Goal: Task Accomplishment & Management: Manage account settings

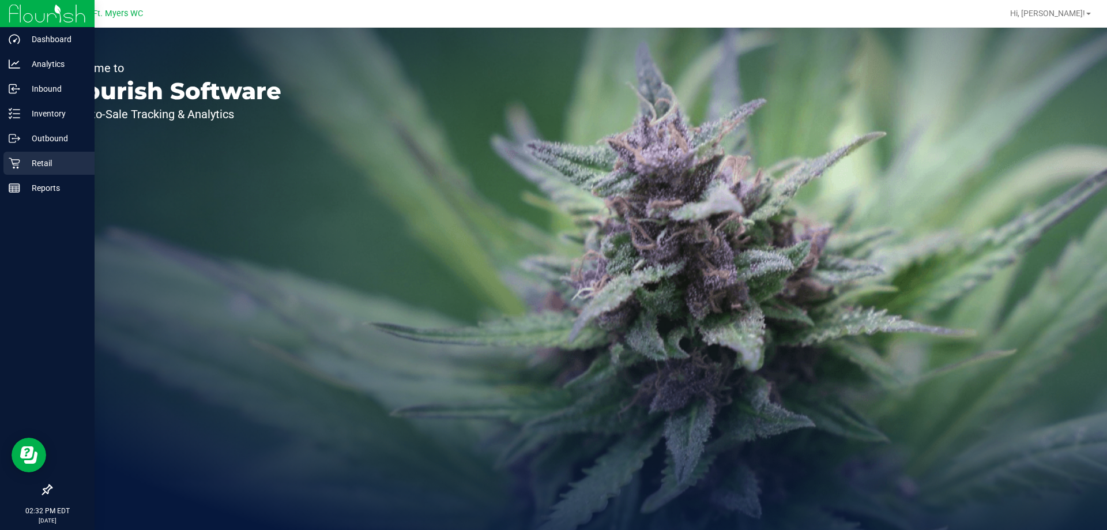
click at [46, 168] on p "Retail" at bounding box center [54, 163] width 69 height 14
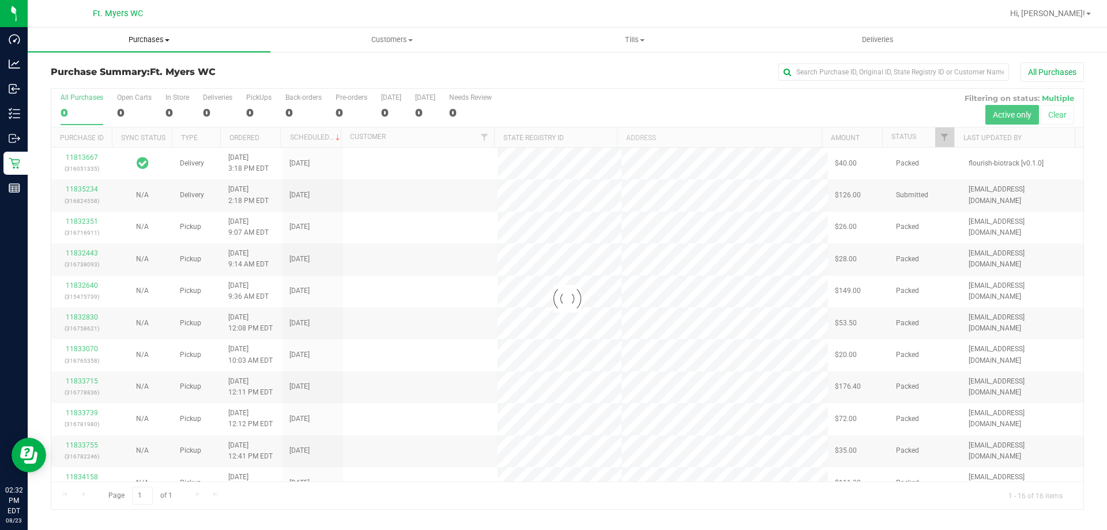
click at [146, 40] on span "Purchases" at bounding box center [149, 40] width 243 height 10
click at [70, 84] on span "Fulfillment" at bounding box center [63, 83] width 71 height 10
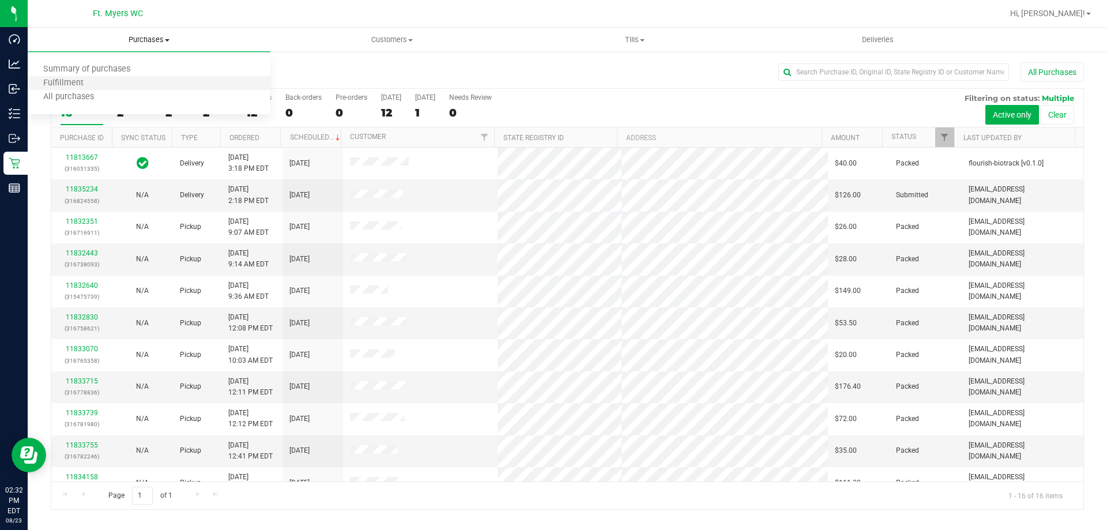
click at [54, 77] on li "Fulfillment" at bounding box center [149, 84] width 243 height 14
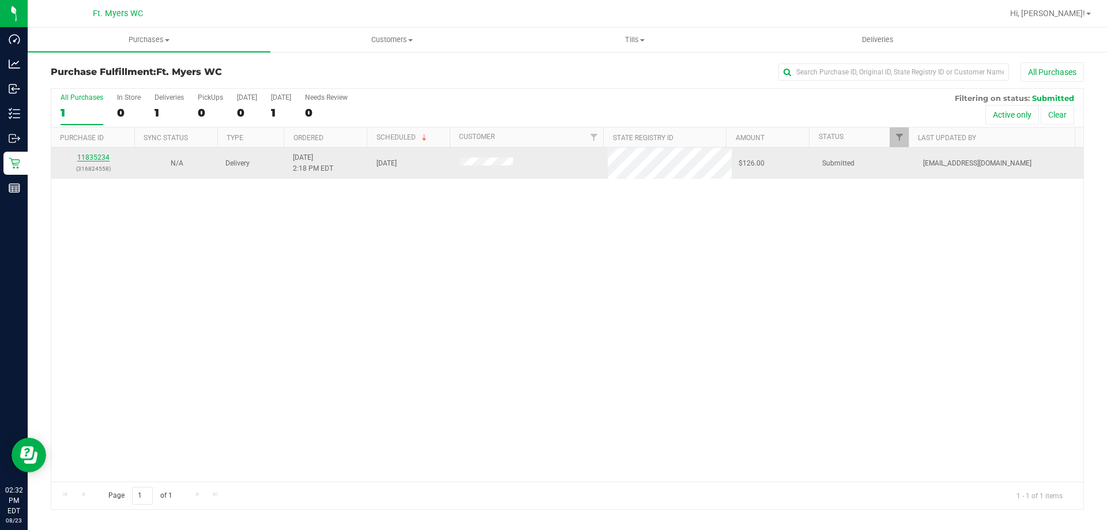
click at [85, 161] on link "11835234" at bounding box center [93, 157] width 32 height 8
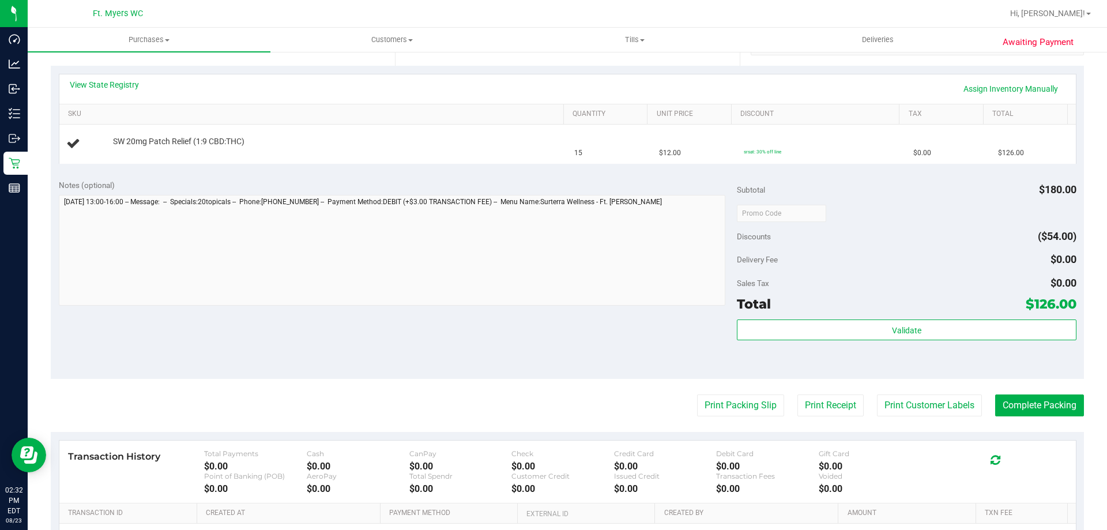
scroll to position [288, 0]
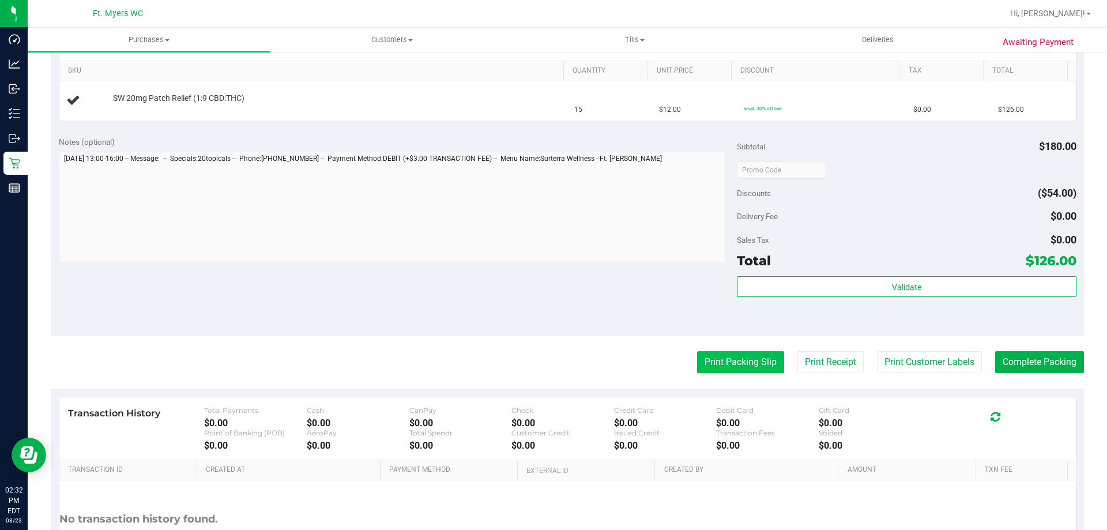
click at [708, 367] on button "Print Packing Slip" at bounding box center [740, 362] width 87 height 22
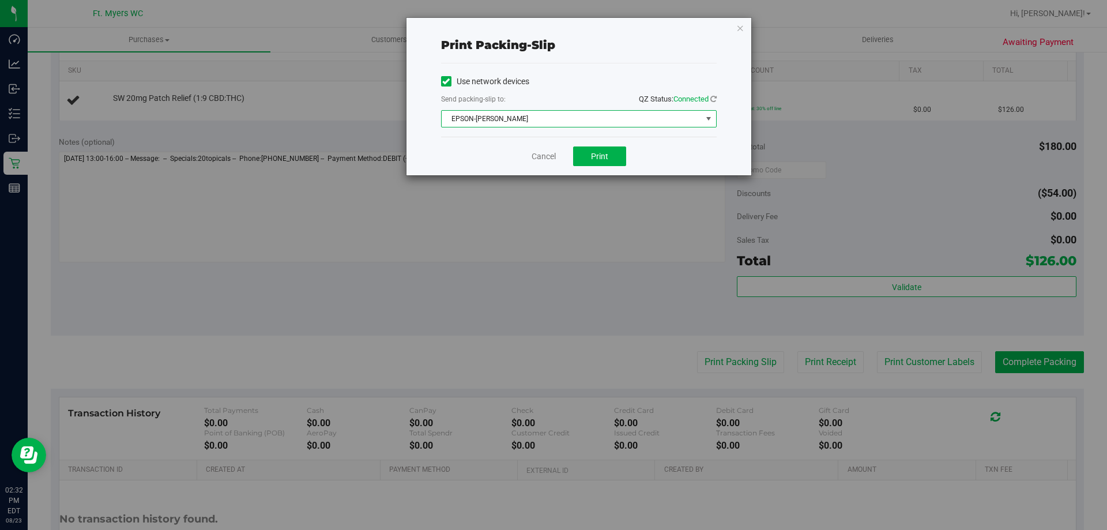
click at [536, 122] on span "EPSON-[PERSON_NAME]" at bounding box center [572, 119] width 260 height 16
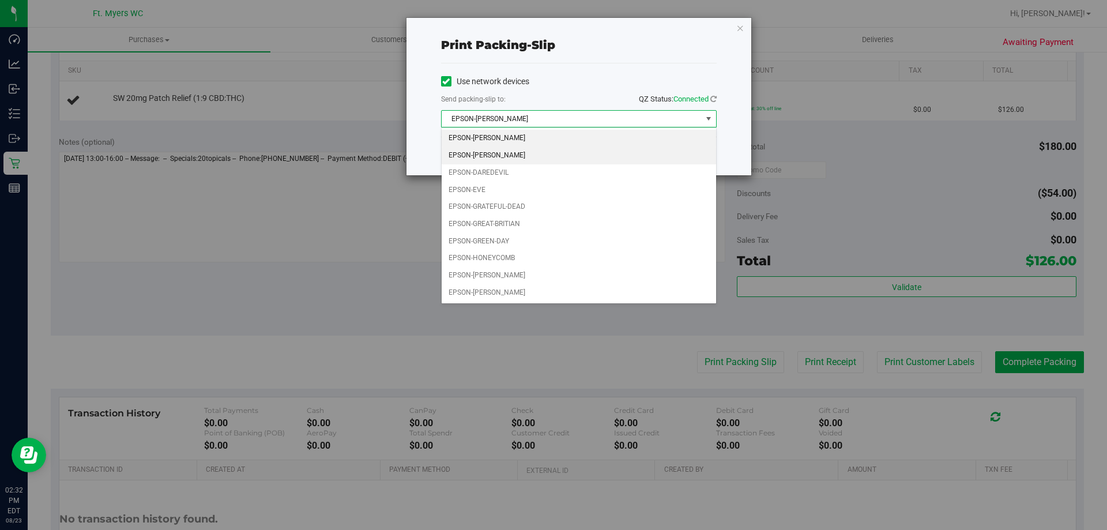
click at [476, 159] on li "EPSON-[PERSON_NAME]" at bounding box center [579, 155] width 274 height 17
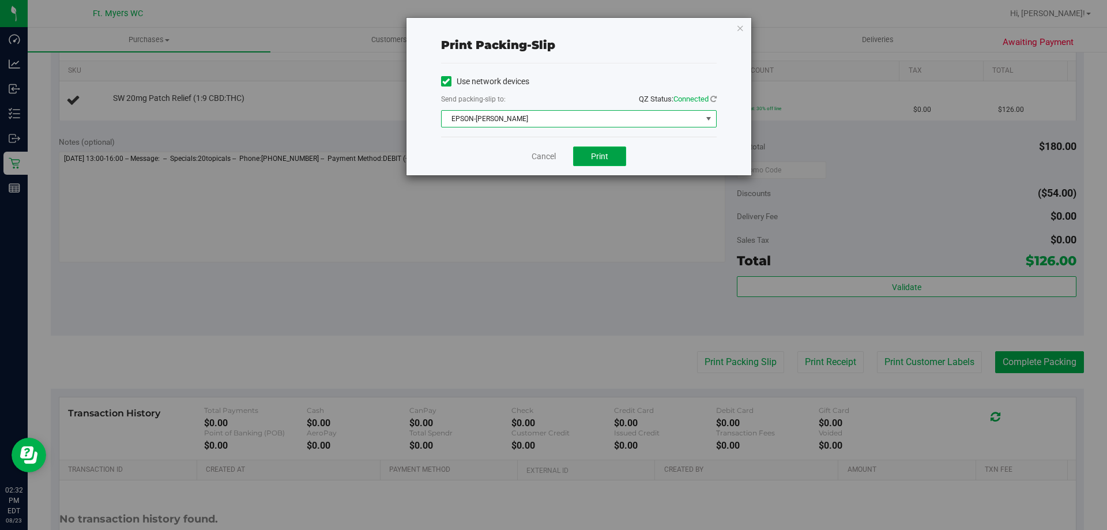
click at [601, 152] on span "Print" at bounding box center [599, 156] width 17 height 9
click at [741, 27] on icon "button" at bounding box center [740, 28] width 8 height 14
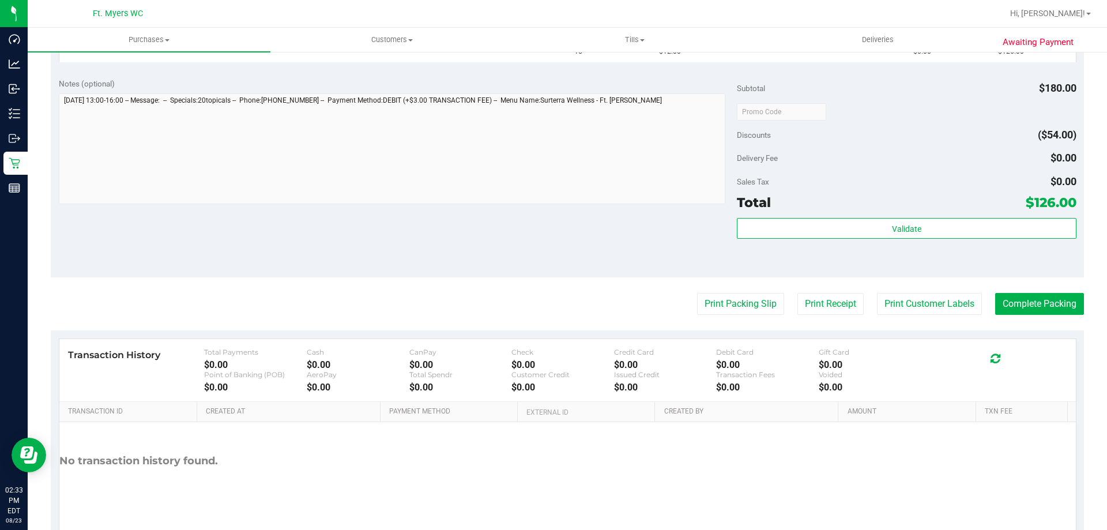
scroll to position [386, 0]
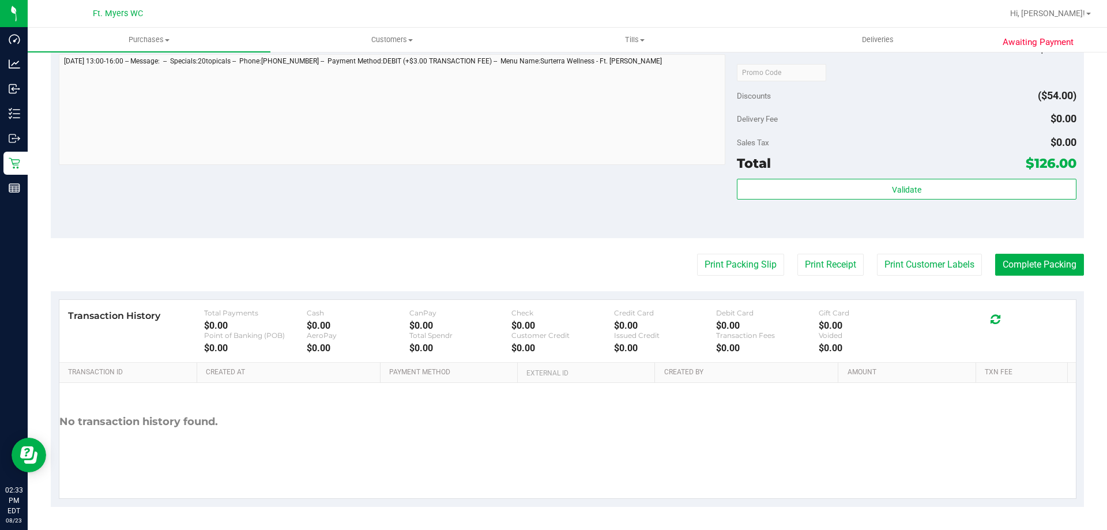
click at [713, 247] on purchase-details "Back Edit Purchase Cancel Purchase View Profile # 11835234 BioTrack ID: - Submi…" at bounding box center [567, 92] width 1033 height 830
click at [701, 261] on button "Print Packing Slip" at bounding box center [740, 265] width 87 height 22
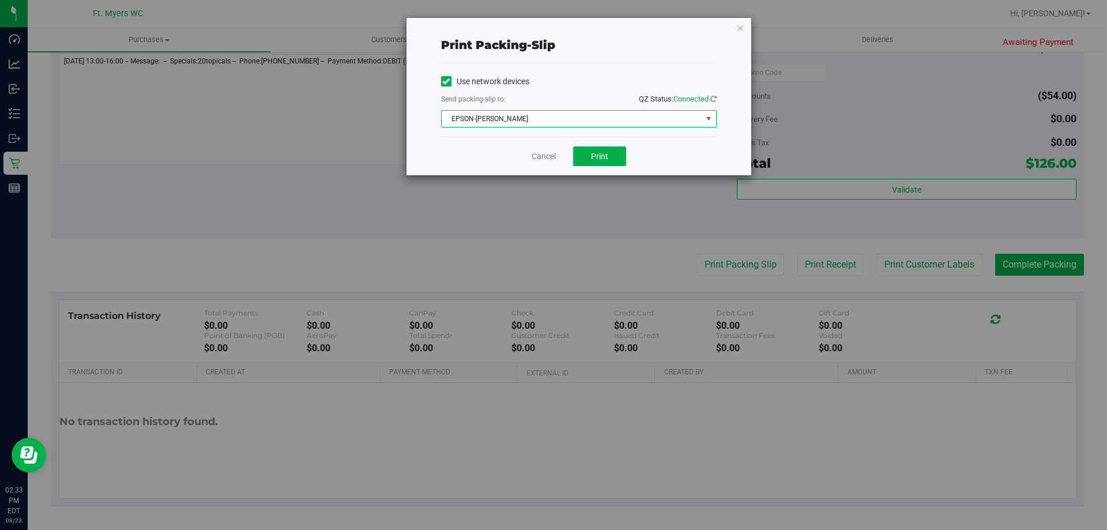
click at [586, 114] on span "EPSON-BEYONCE" at bounding box center [572, 119] width 260 height 16
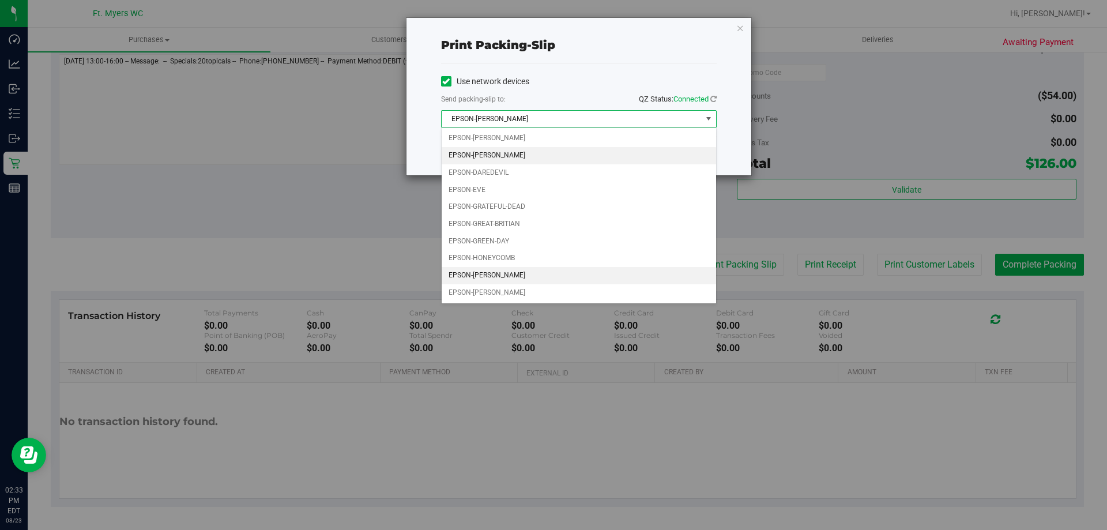
click at [486, 274] on li "EPSON-KATE-RYAN" at bounding box center [579, 275] width 274 height 17
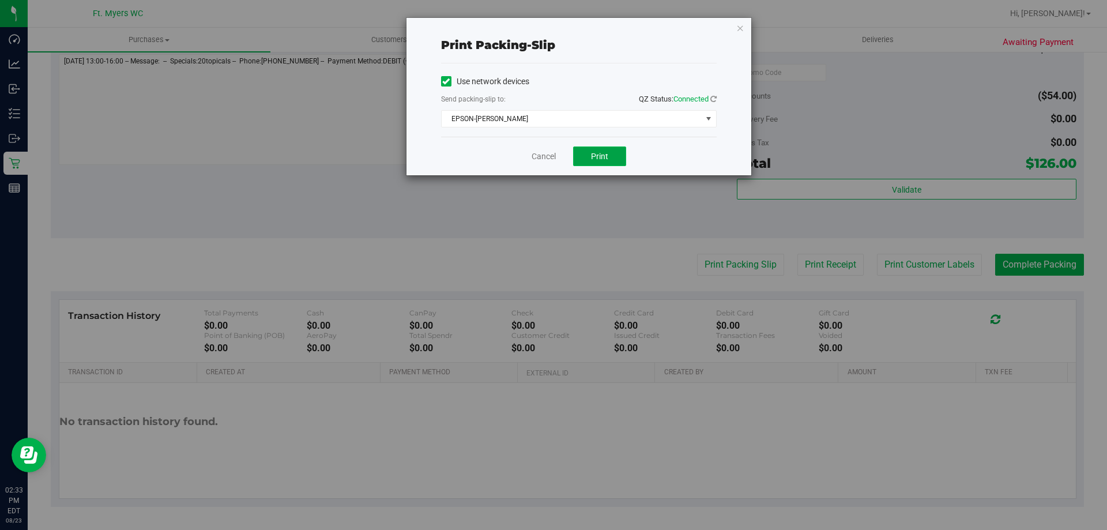
click at [594, 155] on span "Print" at bounding box center [599, 156] width 17 height 9
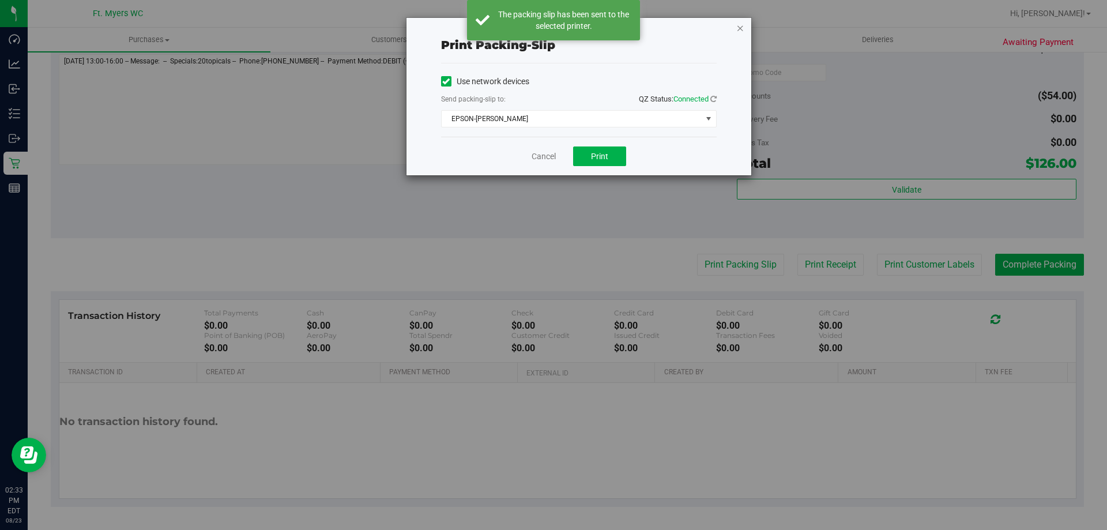
click at [741, 26] on icon "button" at bounding box center [740, 28] width 8 height 14
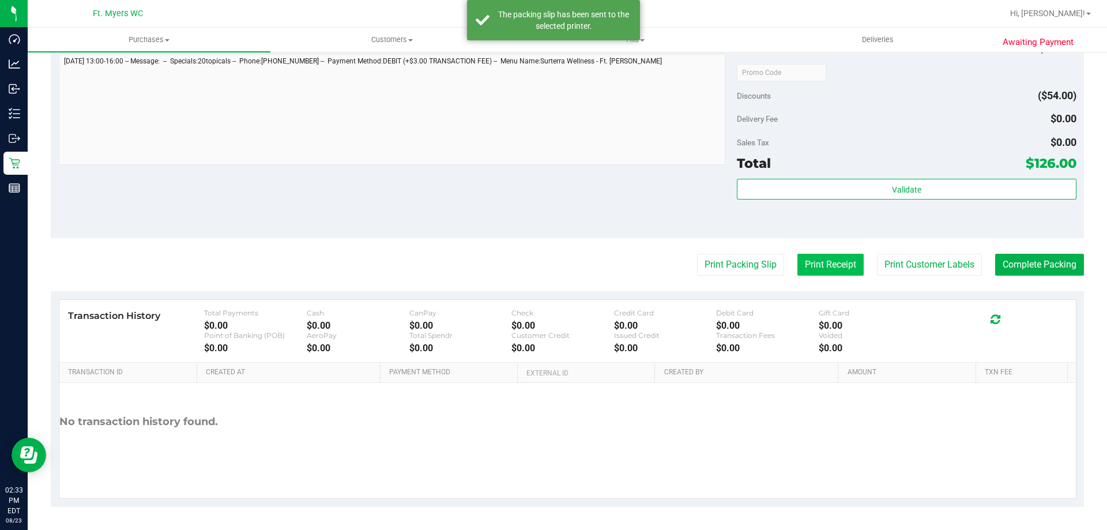
click at [826, 256] on button "Print Receipt" at bounding box center [830, 265] width 66 height 22
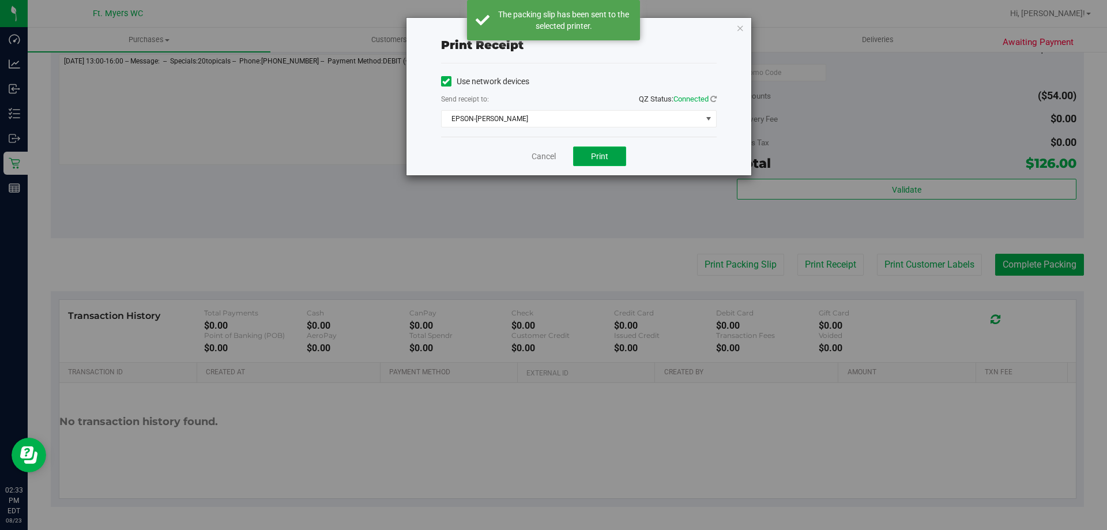
click at [590, 156] on button "Print" at bounding box center [599, 156] width 53 height 20
click at [594, 155] on span "Print" at bounding box center [599, 156] width 17 height 9
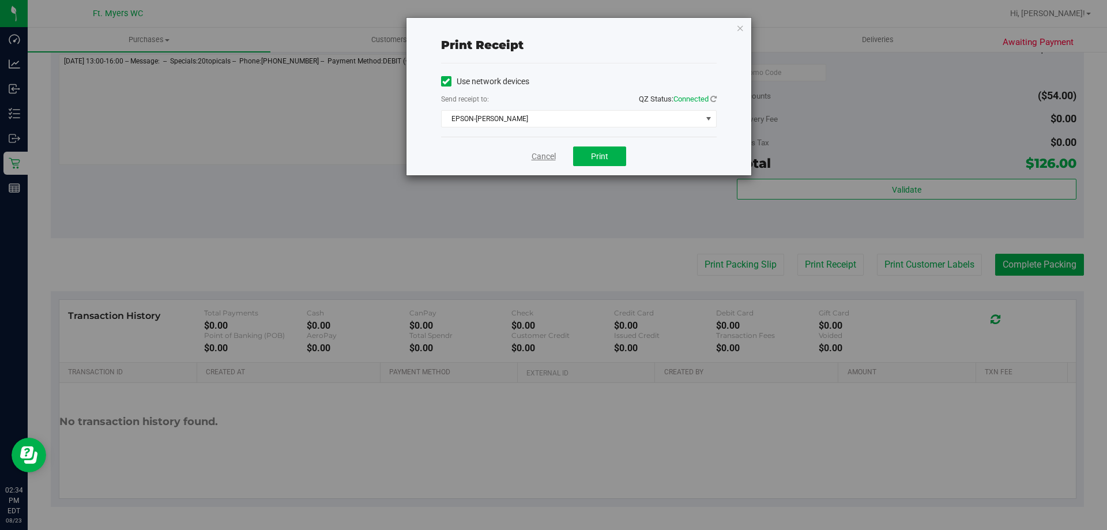
click at [553, 156] on link "Cancel" at bounding box center [544, 156] width 24 height 12
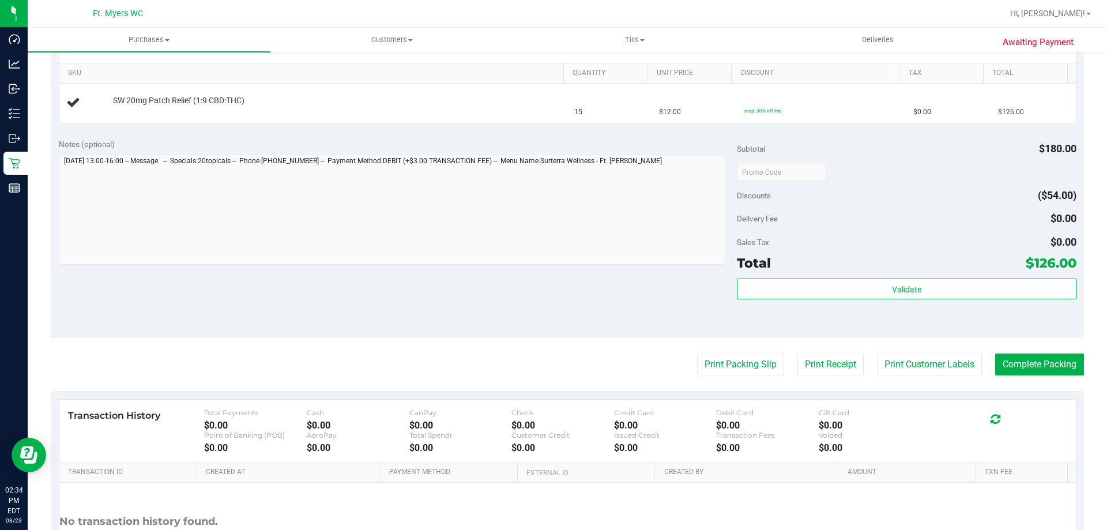
scroll to position [270, 0]
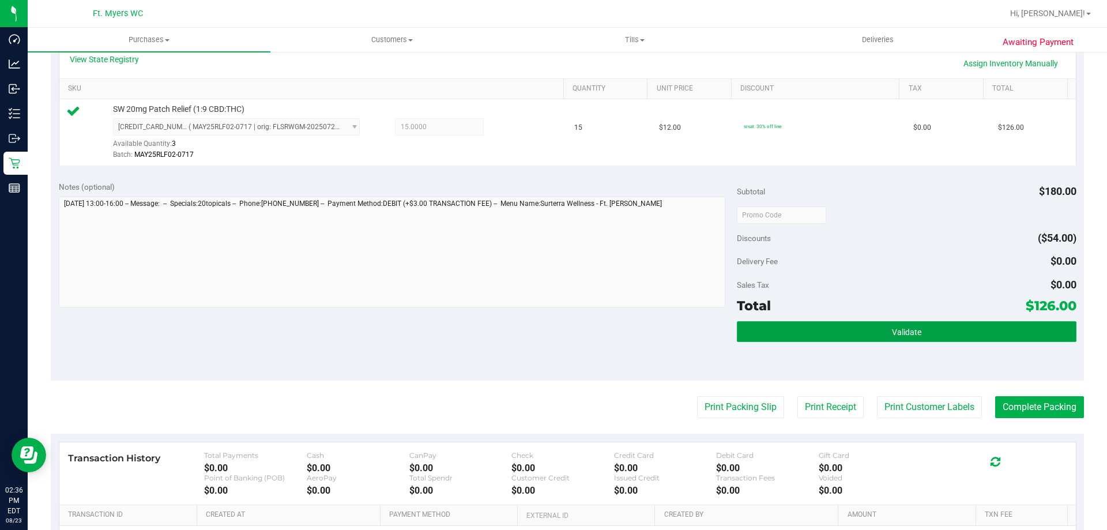
click at [774, 326] on button "Validate" at bounding box center [906, 331] width 339 height 21
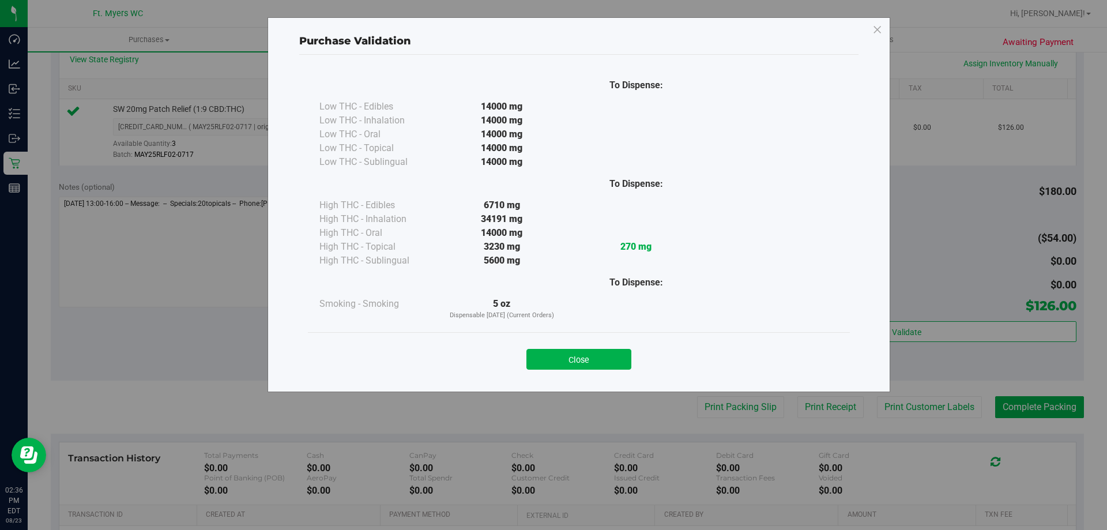
click at [586, 353] on button "Close" at bounding box center [578, 359] width 105 height 21
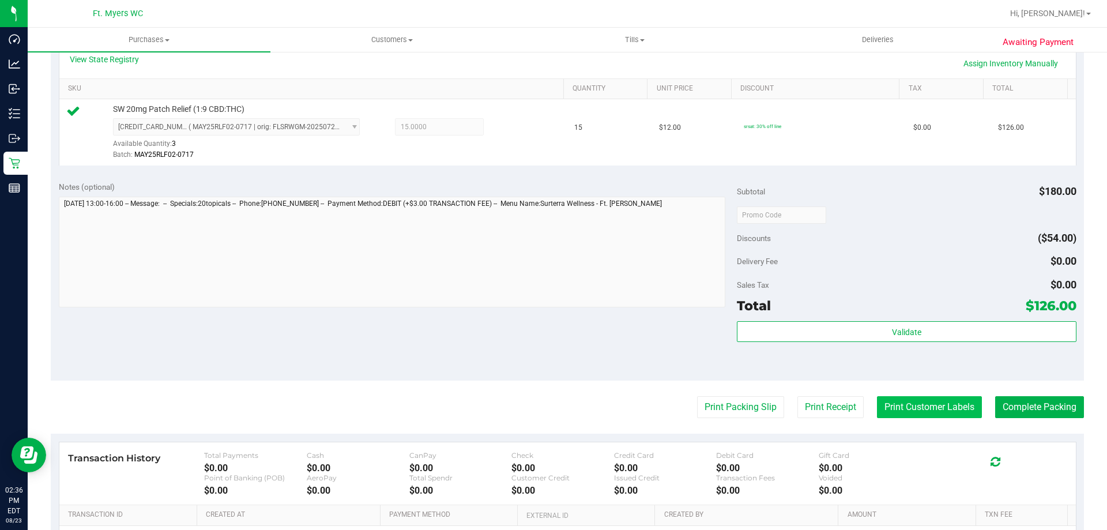
click at [917, 407] on button "Print Customer Labels" at bounding box center [929, 407] width 105 height 22
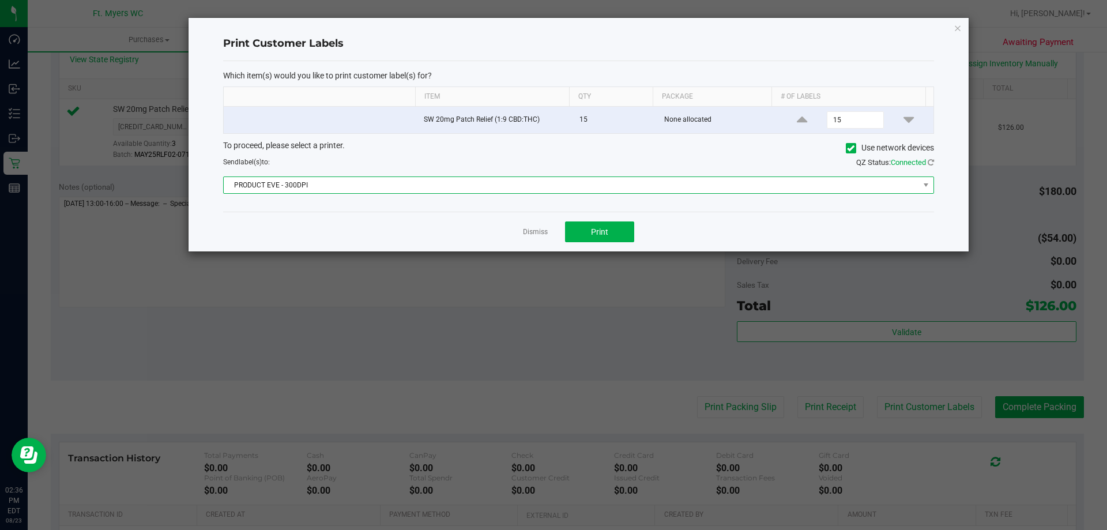
click at [532, 190] on span "PRODUCT EVE - 300DPI" at bounding box center [571, 185] width 695 height 16
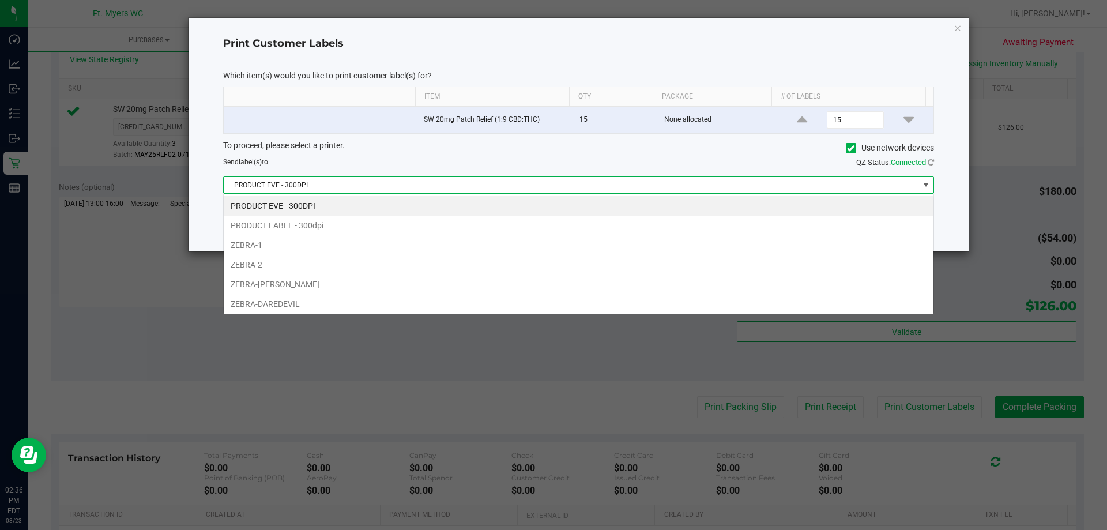
scroll to position [17, 710]
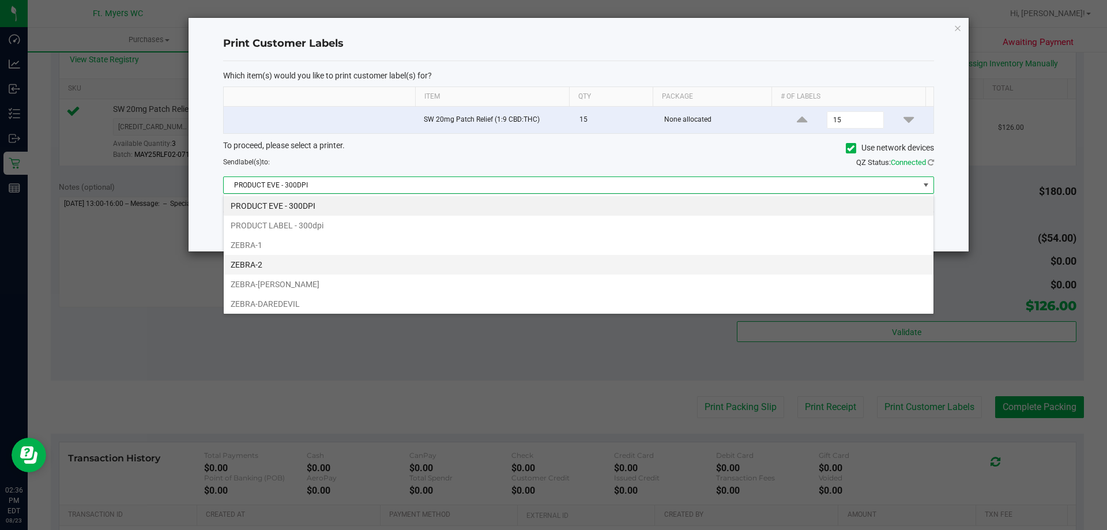
click at [248, 268] on li "ZEBRA-2" at bounding box center [579, 265] width 710 height 20
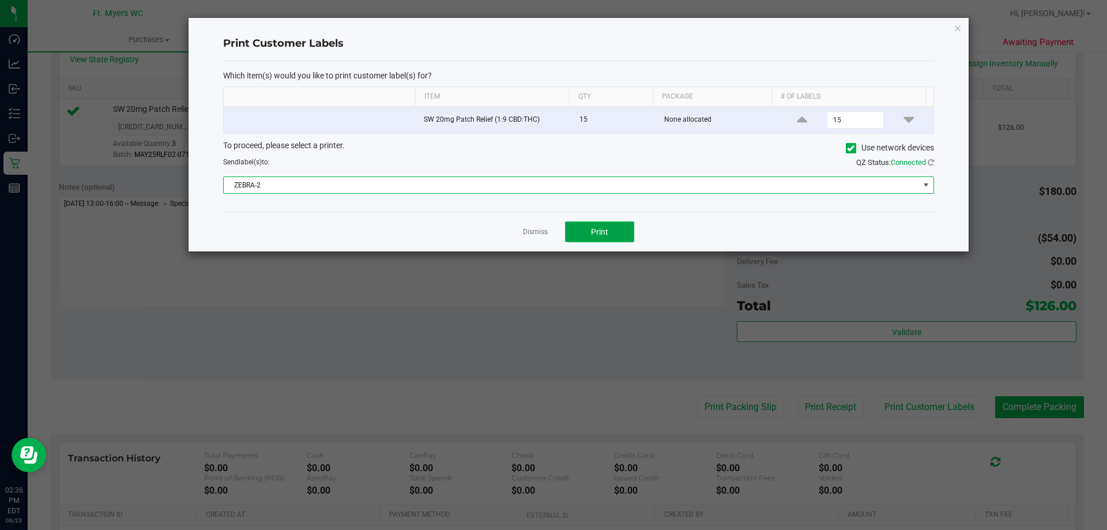
click at [604, 242] on button "Print" at bounding box center [599, 231] width 69 height 21
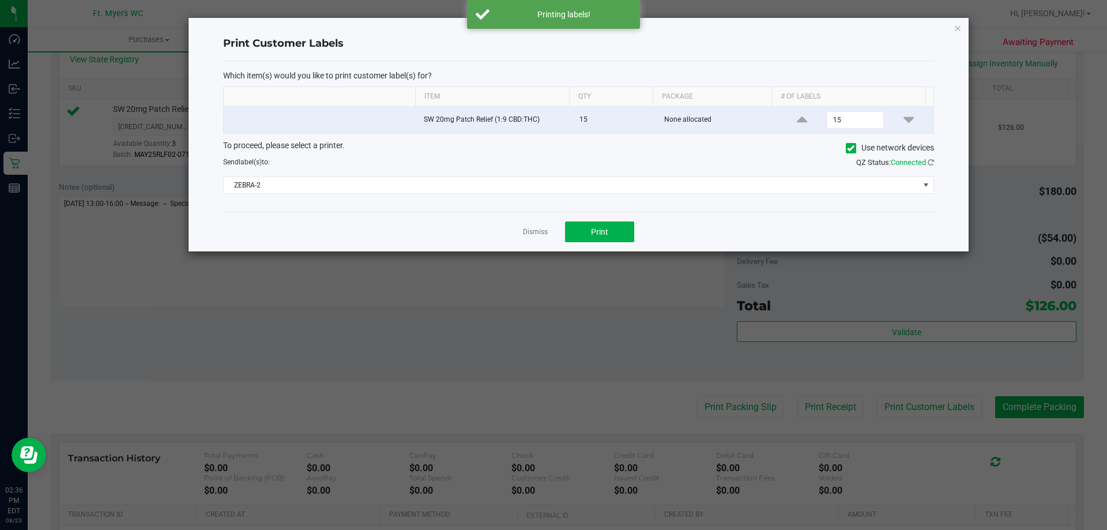
drag, startPoint x: 956, startPoint y: 27, endPoint x: 702, endPoint y: 182, distance: 297.8
click at [956, 27] on icon "button" at bounding box center [958, 28] width 8 height 14
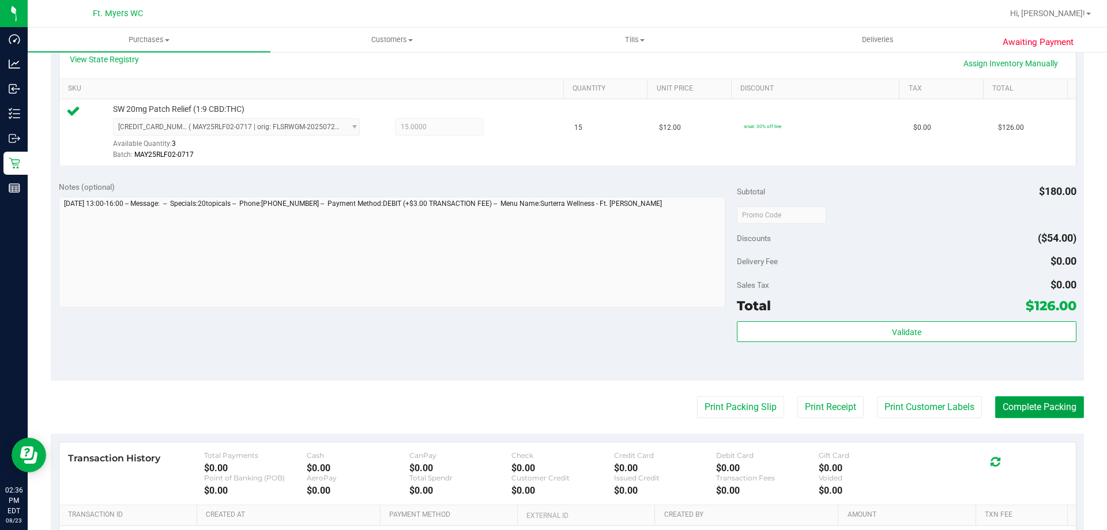
click at [1040, 406] on button "Complete Packing" at bounding box center [1039, 407] width 89 height 22
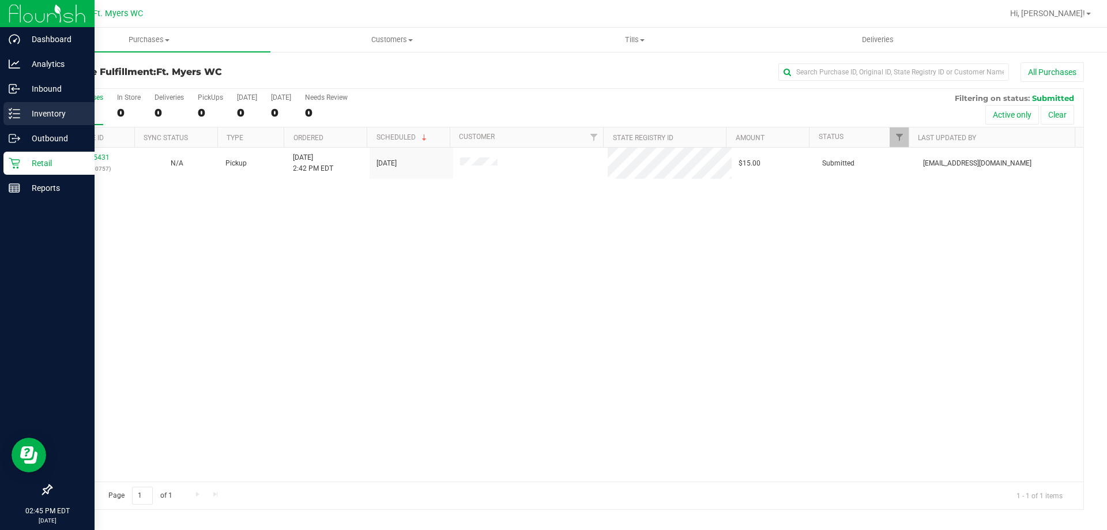
click at [37, 109] on p "Inventory" at bounding box center [54, 114] width 69 height 14
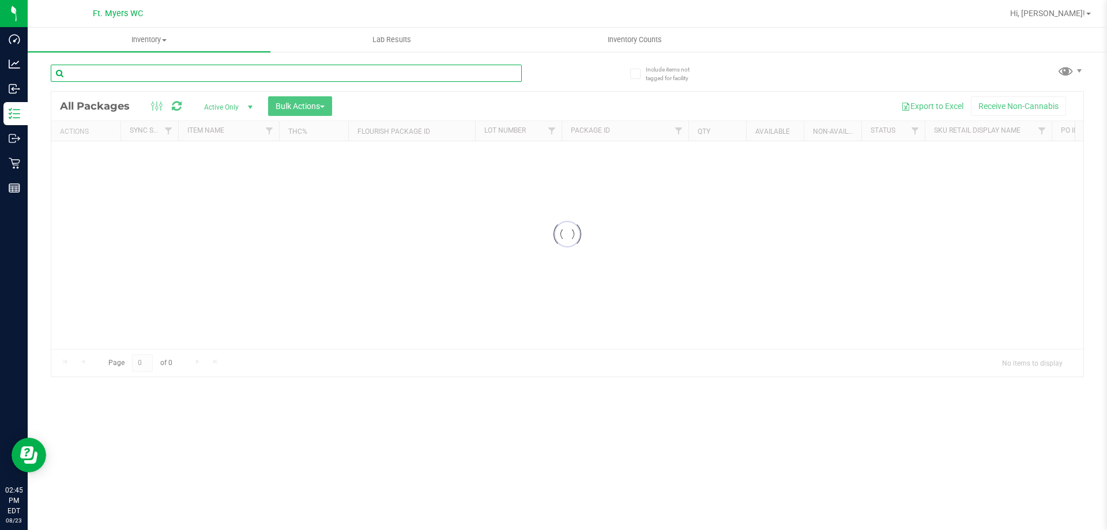
click at [103, 81] on div "Inventory All packages All inventory Waste log Create inventory Lab Results Inv…" at bounding box center [567, 279] width 1079 height 502
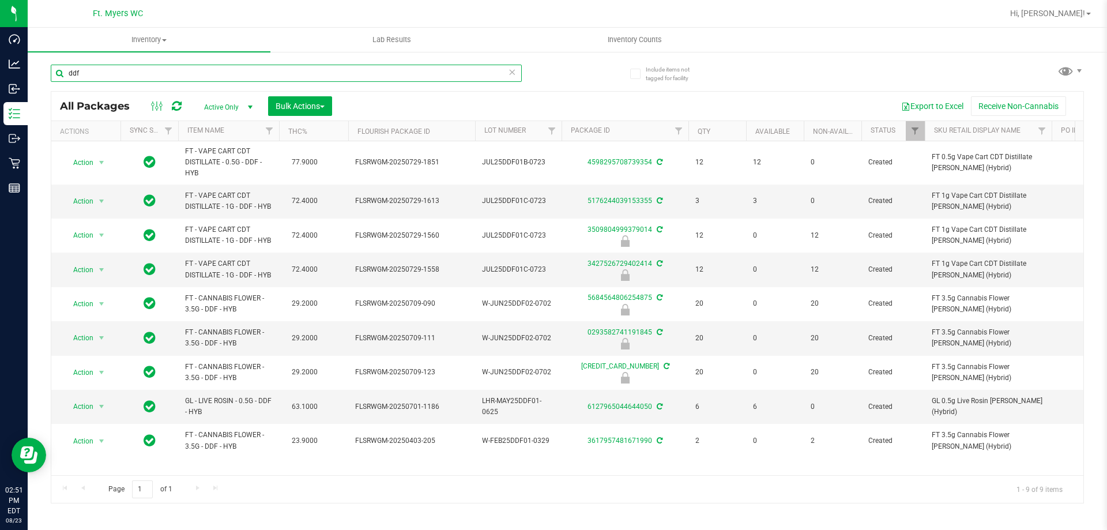
type input "ddf"
click at [513, 73] on icon at bounding box center [512, 72] width 8 height 14
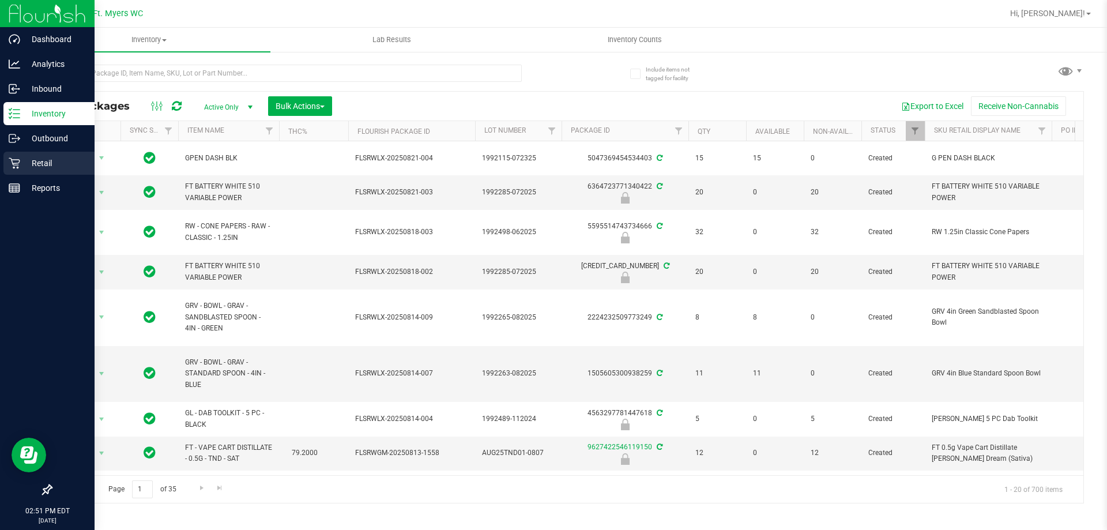
click at [44, 164] on p "Retail" at bounding box center [54, 163] width 69 height 14
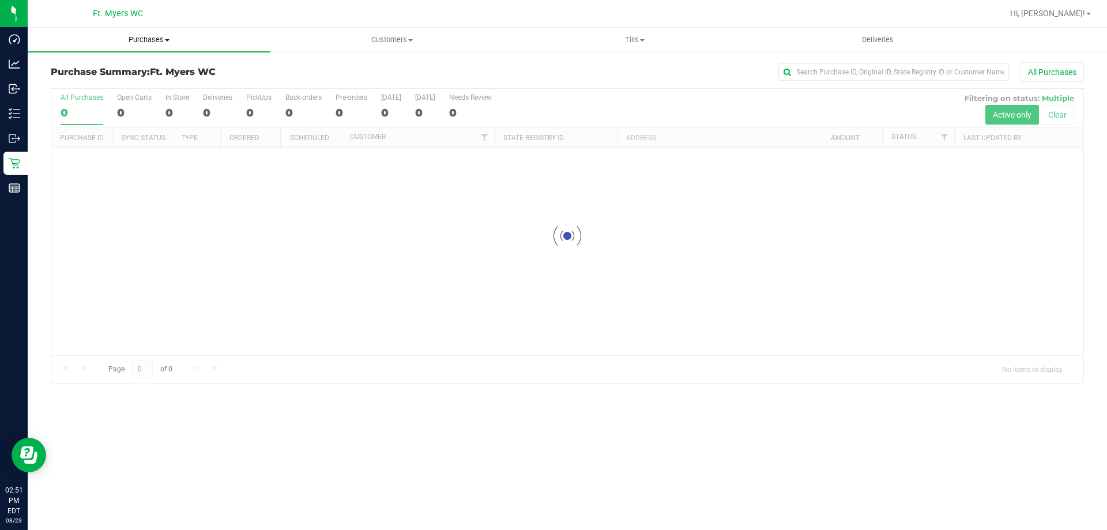
click at [144, 40] on span "Purchases" at bounding box center [149, 40] width 243 height 10
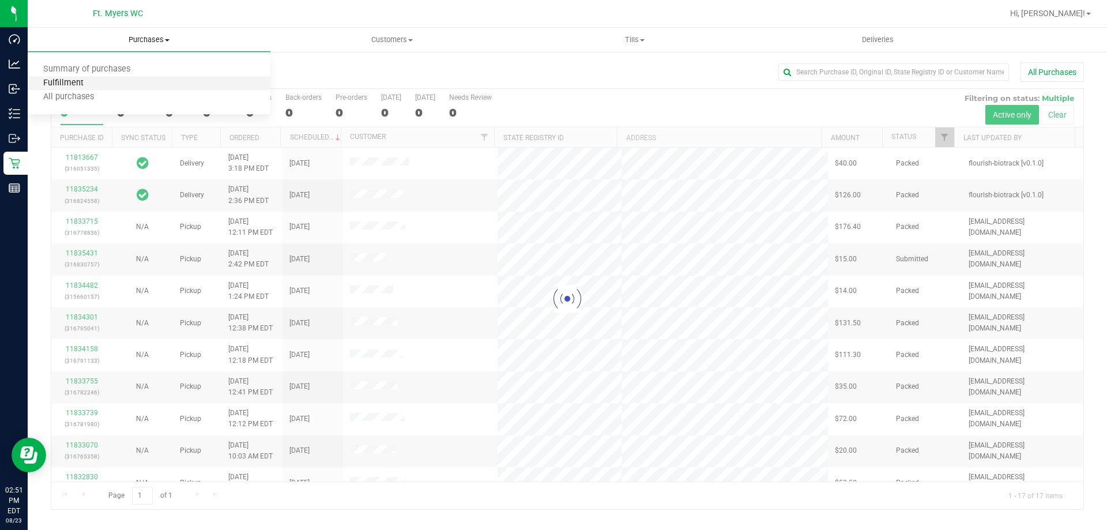
click at [76, 86] on span "Fulfillment" at bounding box center [63, 83] width 71 height 10
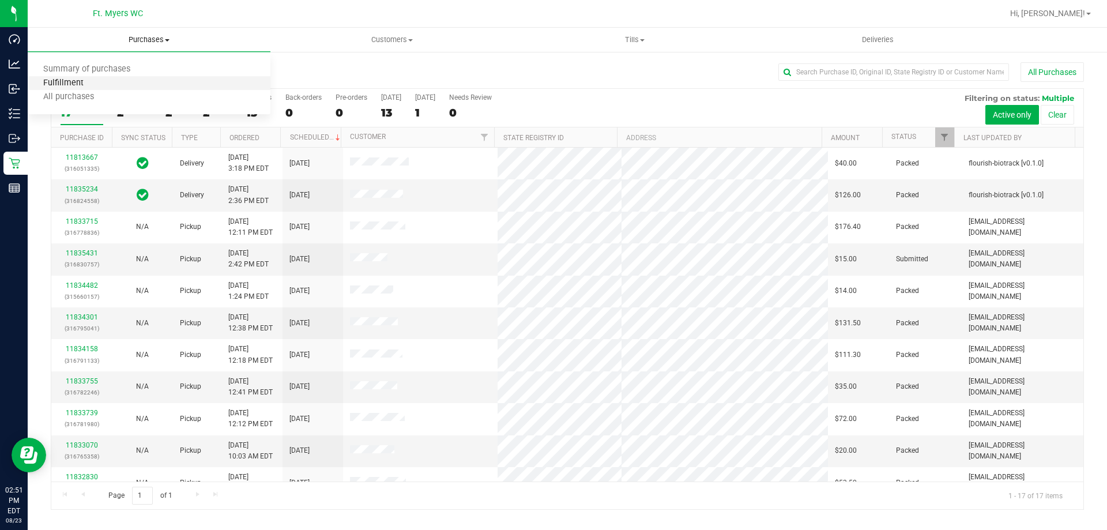
click at [76, 84] on span "Fulfillment" at bounding box center [63, 83] width 71 height 10
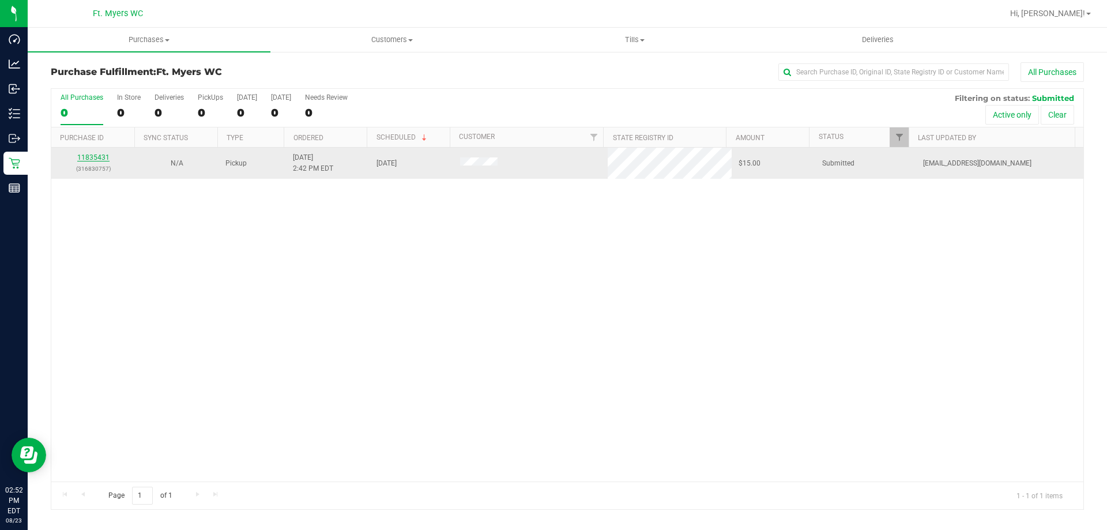
click at [85, 158] on link "11835431" at bounding box center [93, 157] width 32 height 8
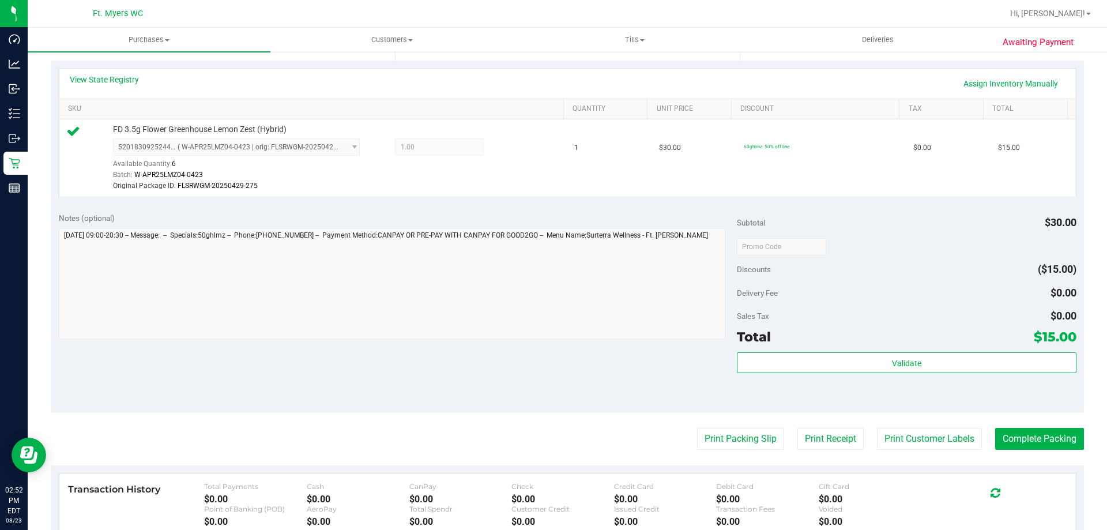
scroll to position [288, 0]
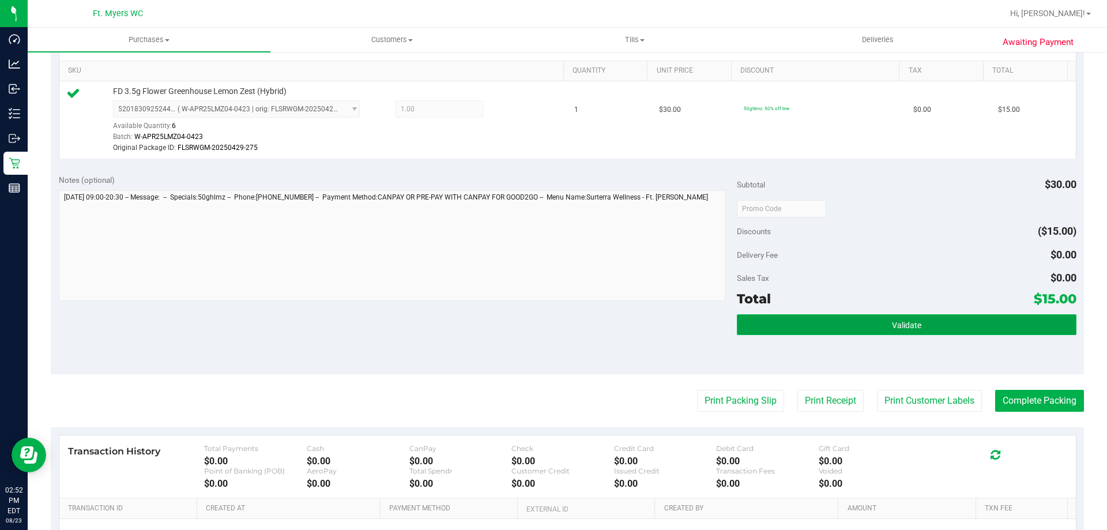
click at [821, 327] on button "Validate" at bounding box center [906, 324] width 339 height 21
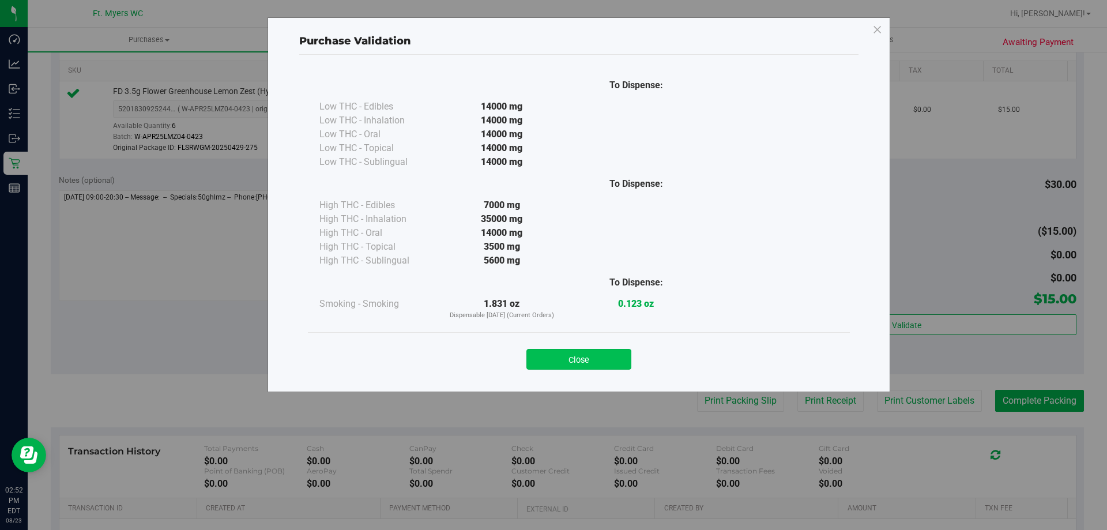
click at [548, 363] on button "Close" at bounding box center [578, 359] width 105 height 21
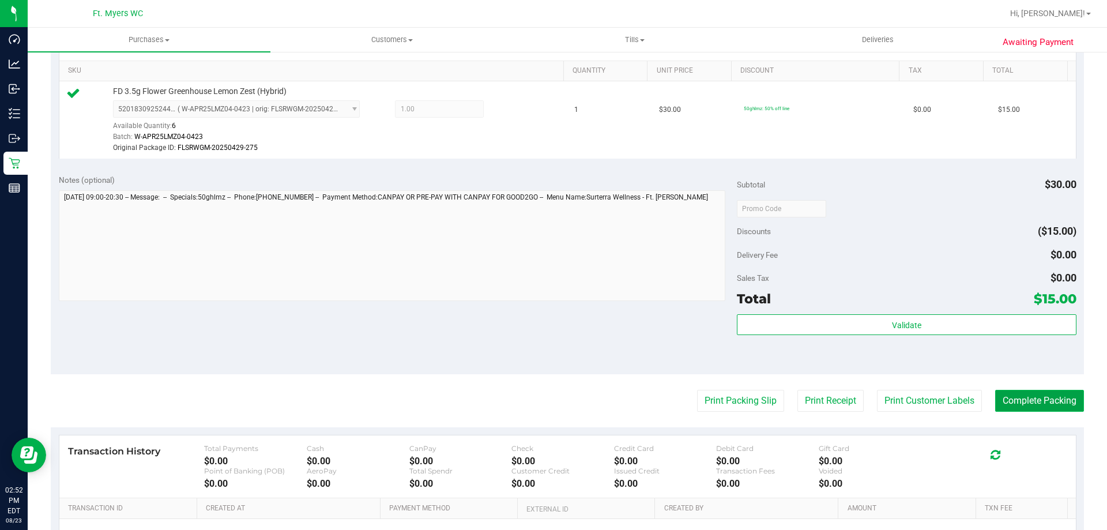
drag, startPoint x: 1025, startPoint y: 398, endPoint x: 1012, endPoint y: 393, distance: 14.0
click at [1026, 398] on button "Complete Packing" at bounding box center [1039, 401] width 89 height 22
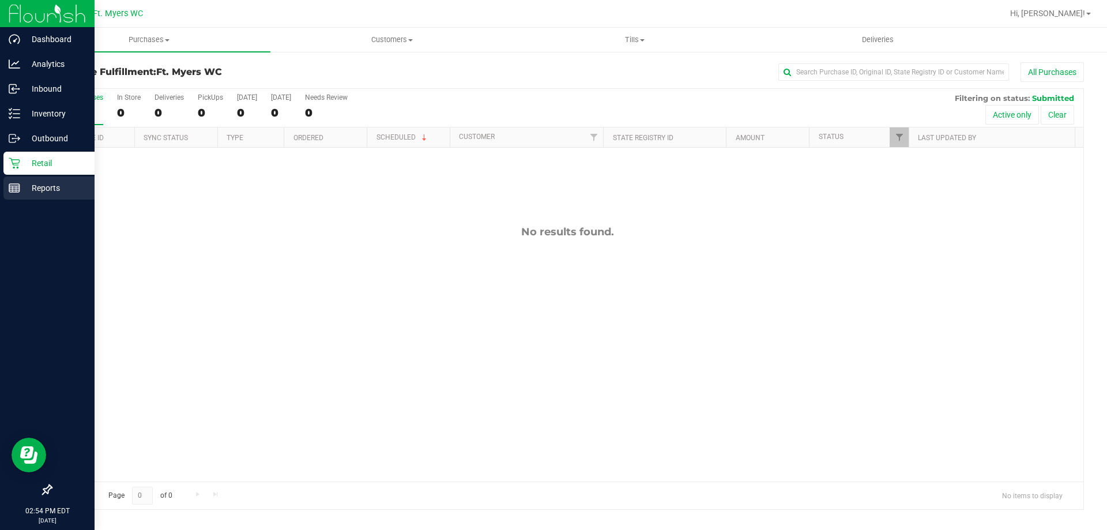
click at [37, 190] on p "Reports" at bounding box center [54, 188] width 69 height 14
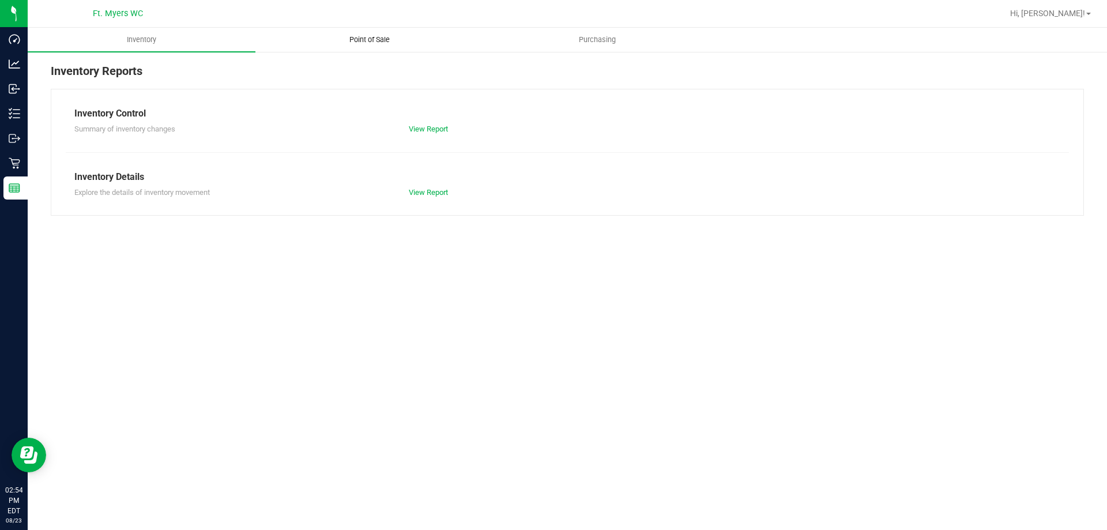
click at [371, 35] on span "Point of Sale" at bounding box center [369, 40] width 71 height 10
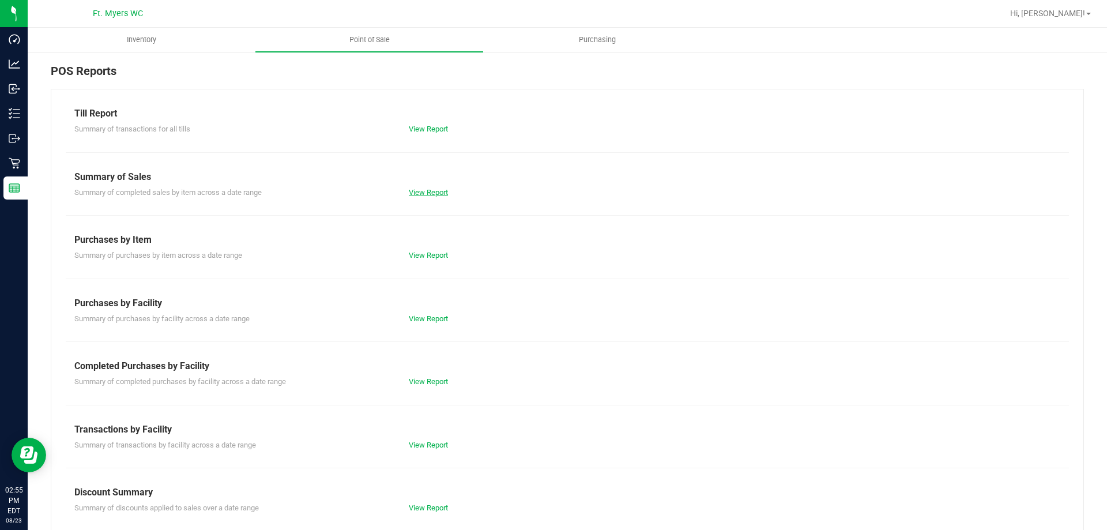
click at [432, 190] on link "View Report" at bounding box center [428, 192] width 39 height 9
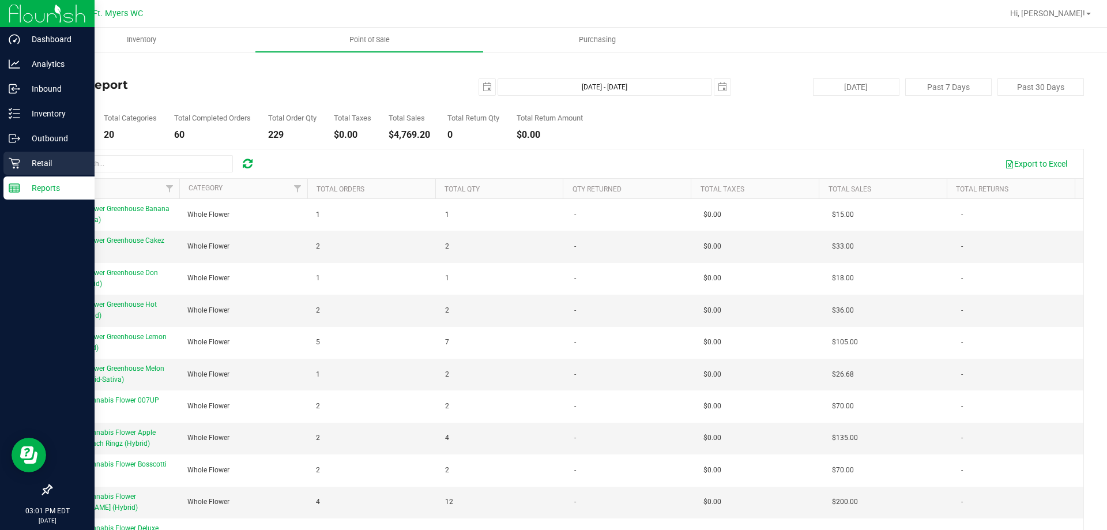
click at [39, 159] on p "Retail" at bounding box center [54, 163] width 69 height 14
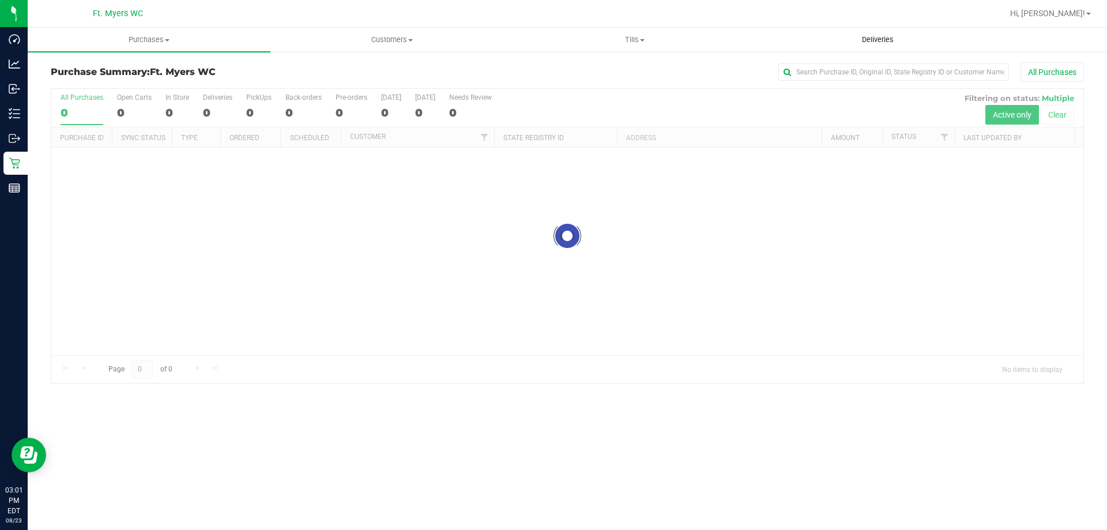
click at [868, 32] on uib-tab-heading "Deliveries" at bounding box center [878, 39] width 242 height 23
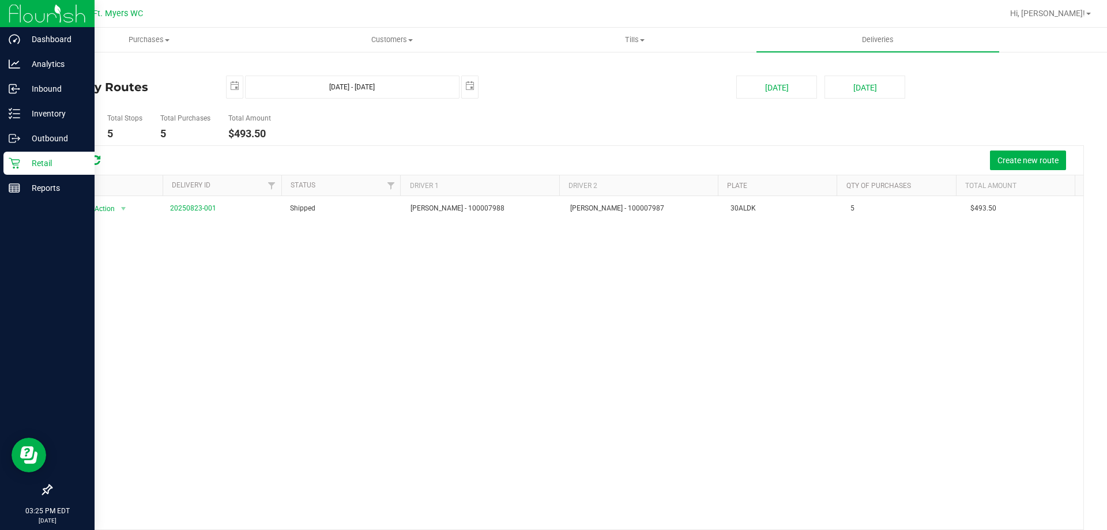
click at [49, 166] on p "Retail" at bounding box center [54, 163] width 69 height 14
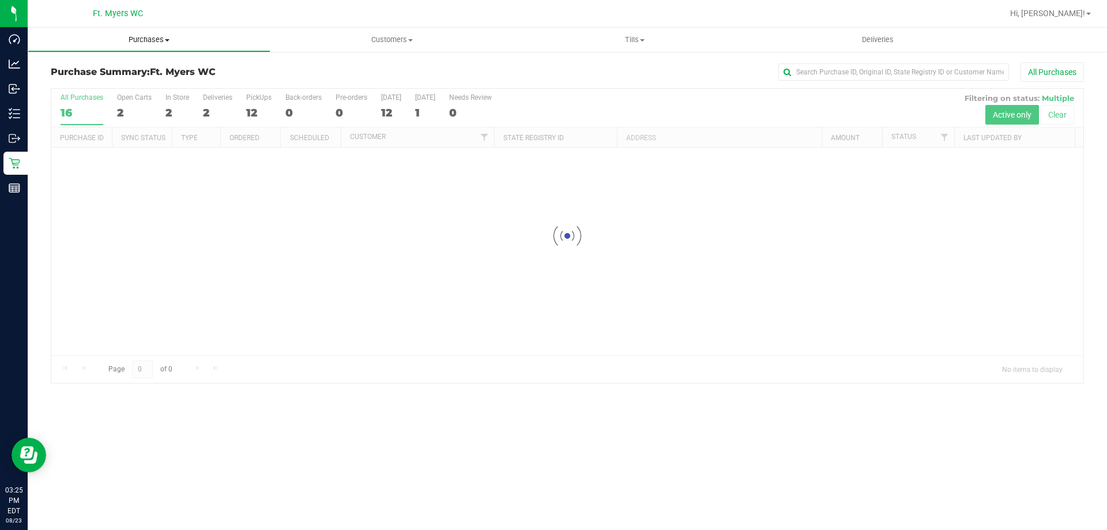
click at [142, 40] on span "Purchases" at bounding box center [149, 40] width 242 height 10
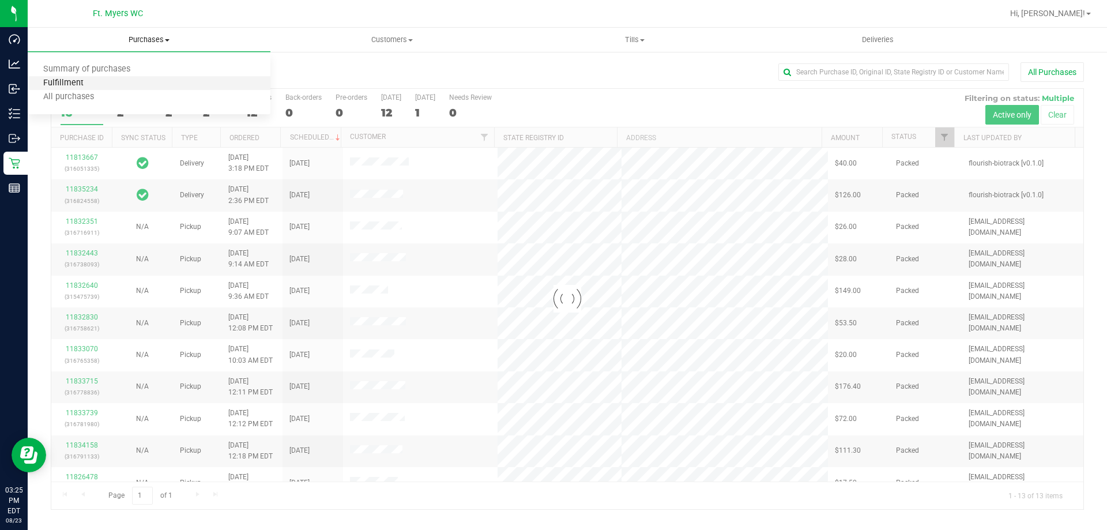
click at [95, 84] on span "Fulfillment" at bounding box center [63, 83] width 71 height 10
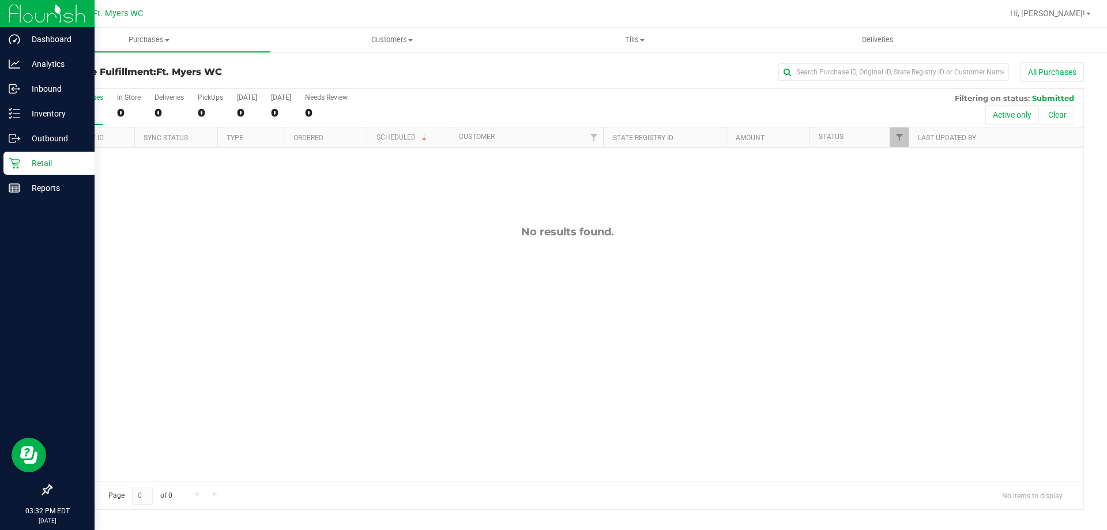
click at [44, 165] on p "Retail" at bounding box center [54, 163] width 69 height 14
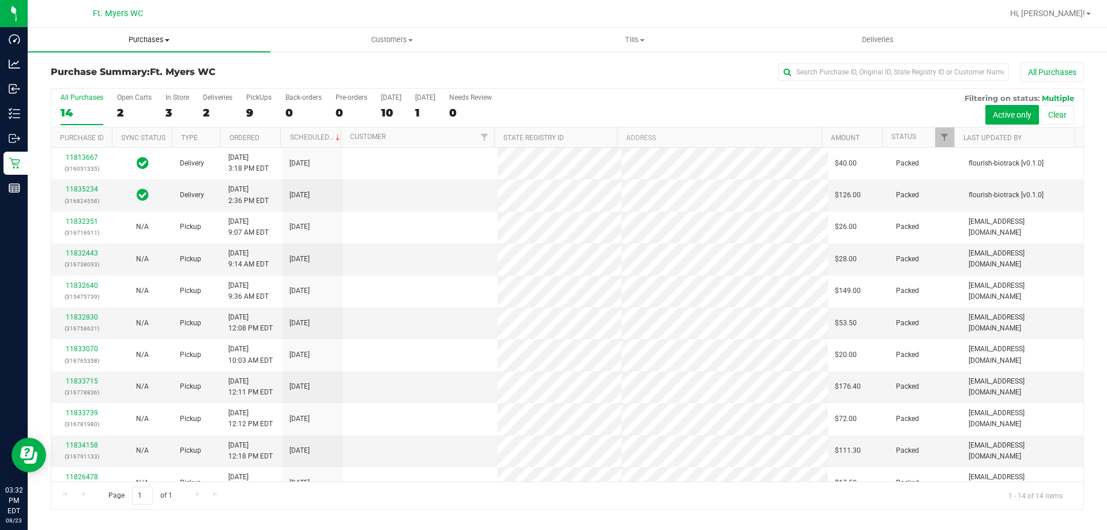
click at [144, 46] on uib-tab-heading "Purchases Summary of purchases Fulfillment All purchases" at bounding box center [149, 40] width 243 height 24
click at [89, 81] on span "Fulfillment" at bounding box center [63, 83] width 71 height 10
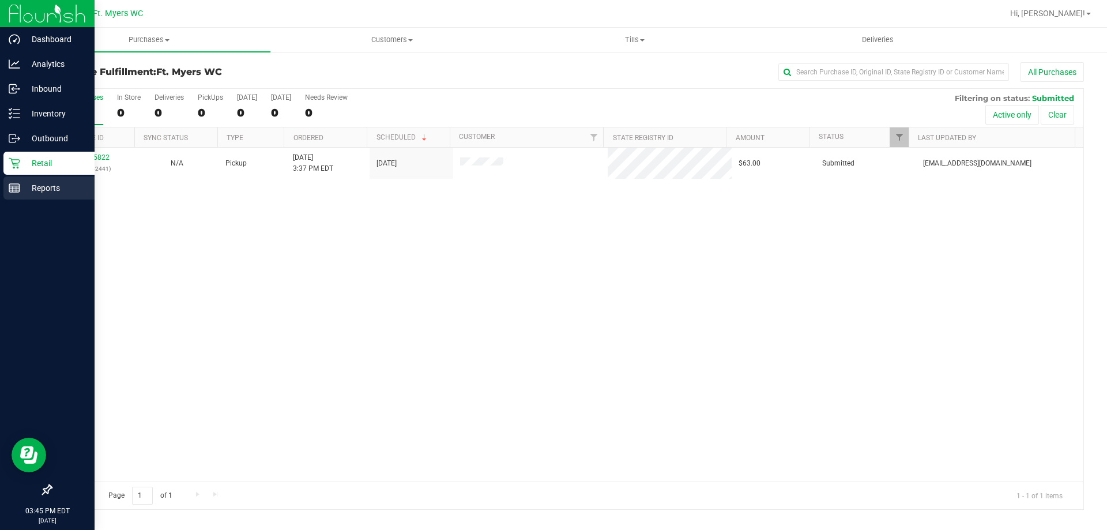
click at [22, 199] on link "Reports" at bounding box center [47, 188] width 95 height 25
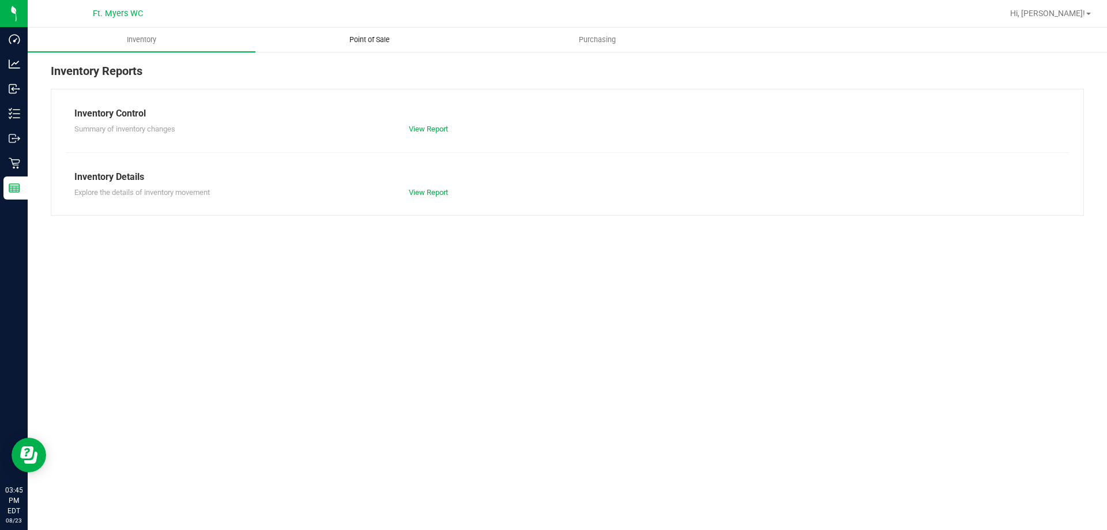
click at [382, 42] on span "Point of Sale" at bounding box center [369, 40] width 71 height 10
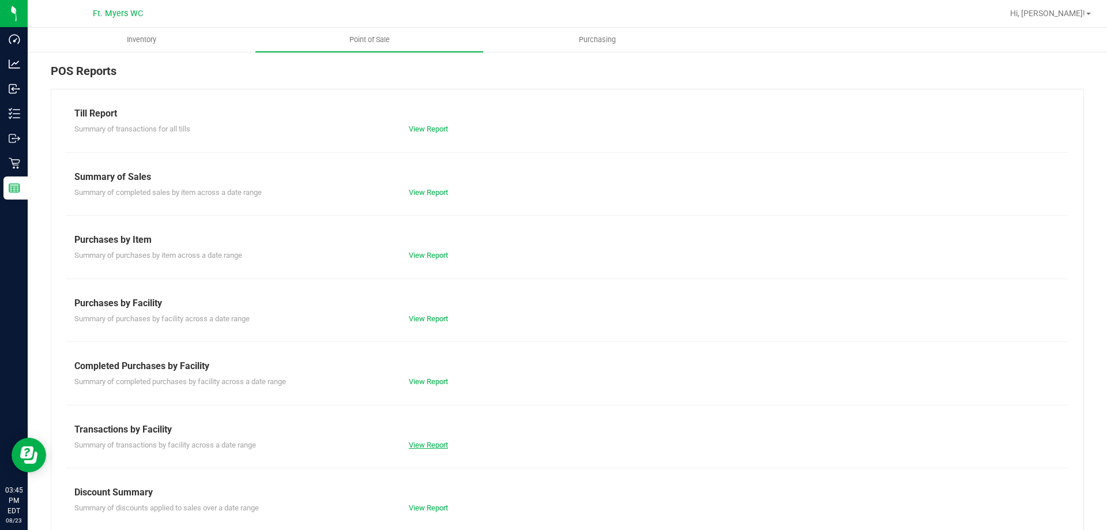
click at [421, 441] on link "View Report" at bounding box center [428, 444] width 39 height 9
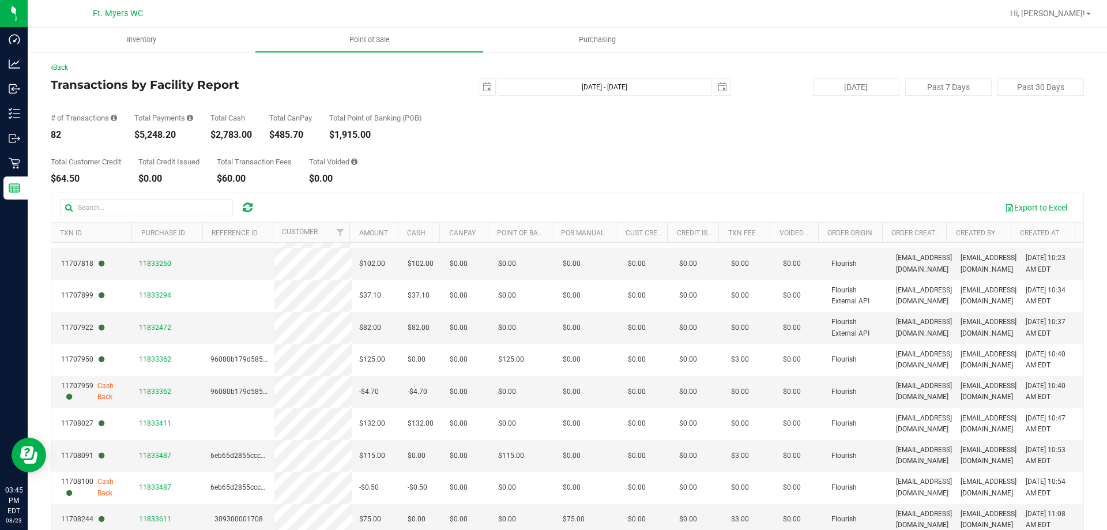
scroll to position [624, 0]
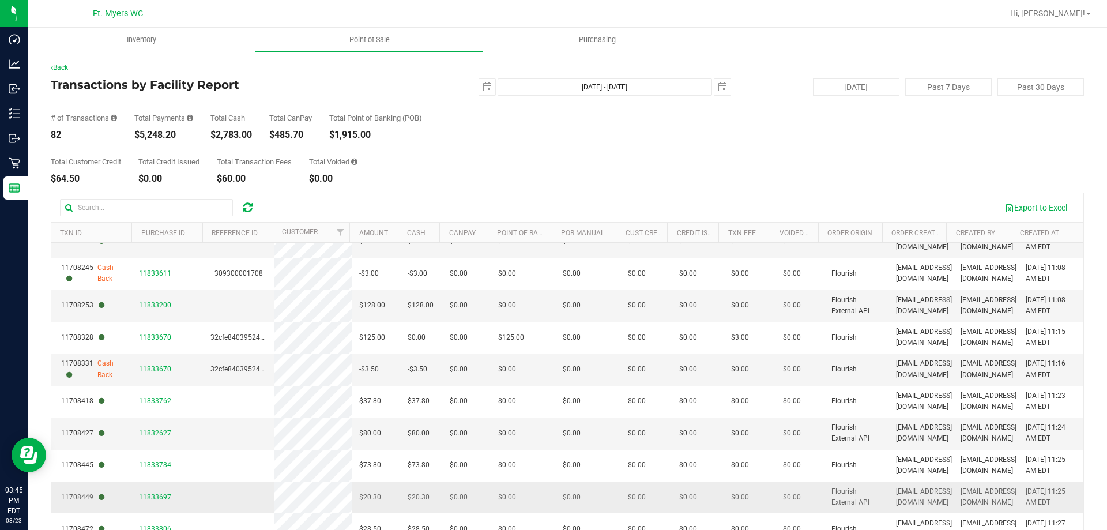
drag, startPoint x: 208, startPoint y: 345, endPoint x: 209, endPoint y: 509, distance: 163.7
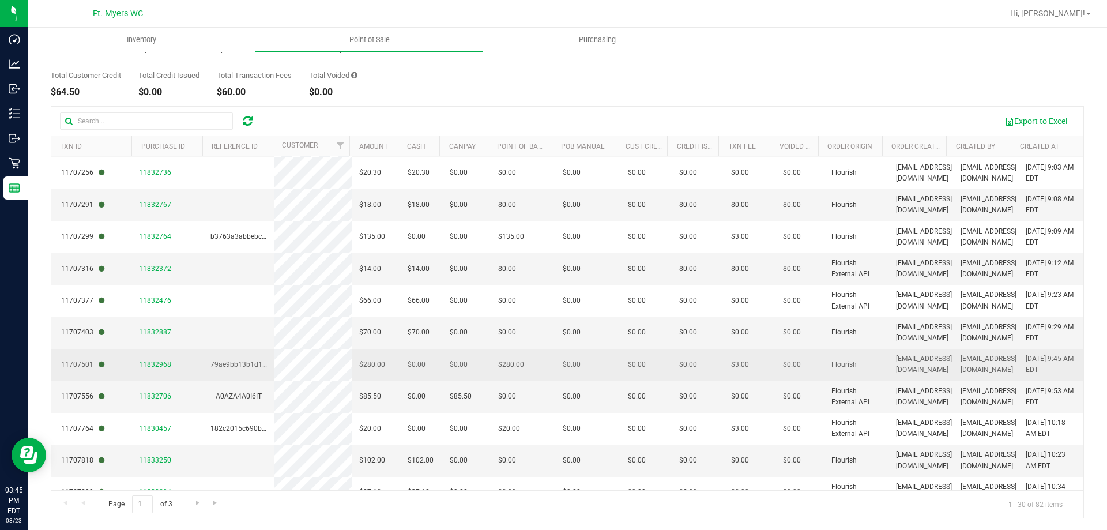
scroll to position [0, 0]
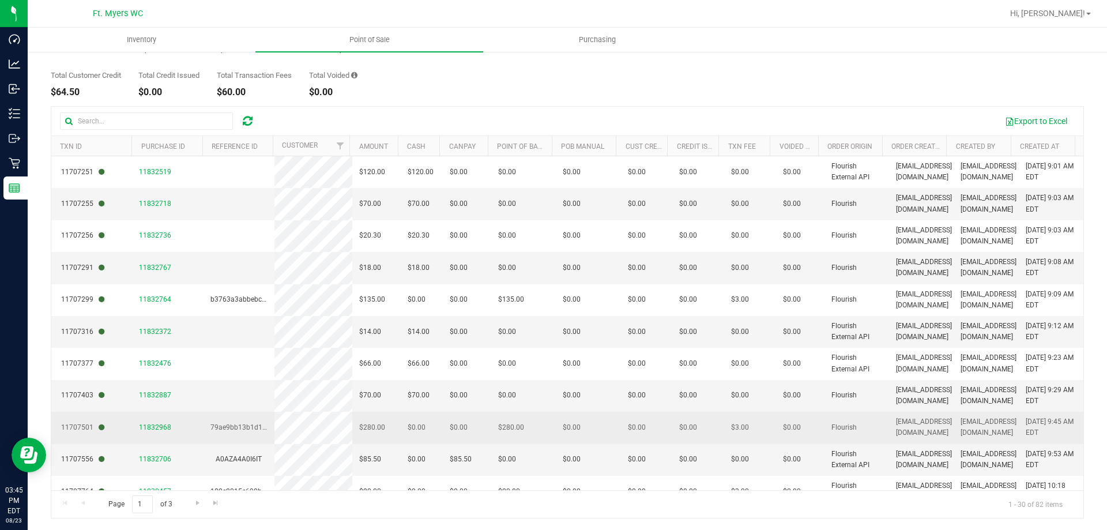
drag, startPoint x: 494, startPoint y: 406, endPoint x: 525, endPoint y: 166, distance: 241.8
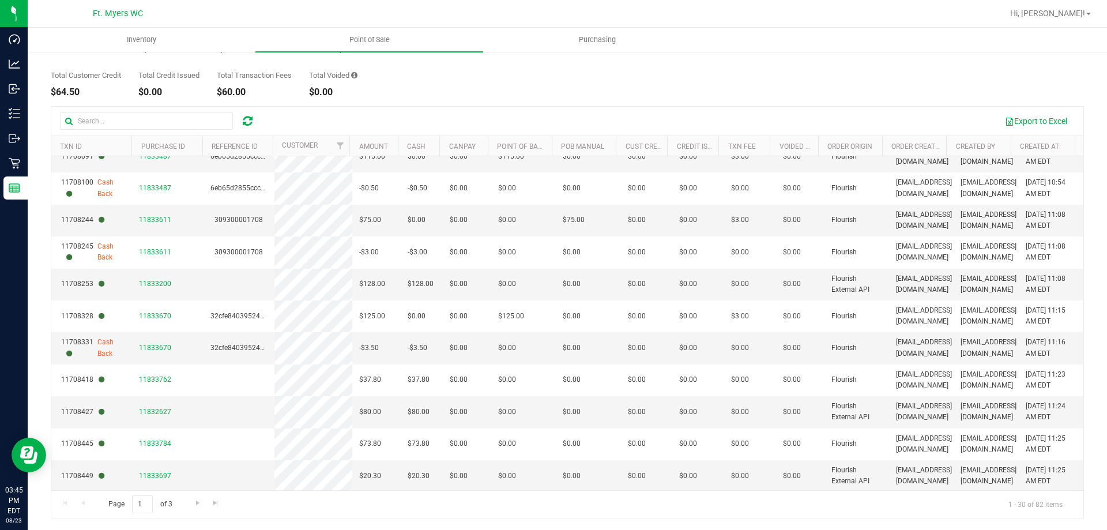
drag, startPoint x: 665, startPoint y: 236, endPoint x: 682, endPoint y: 345, distance: 109.8
click at [248, 528] on div "Back Transactions by Facility Report 2025-08-23 Aug 23, 2025 - Aug 23, 2025 202…" at bounding box center [567, 247] width 1079 height 566
click at [223, 504] on link "Go to the last page" at bounding box center [216, 503] width 17 height 16
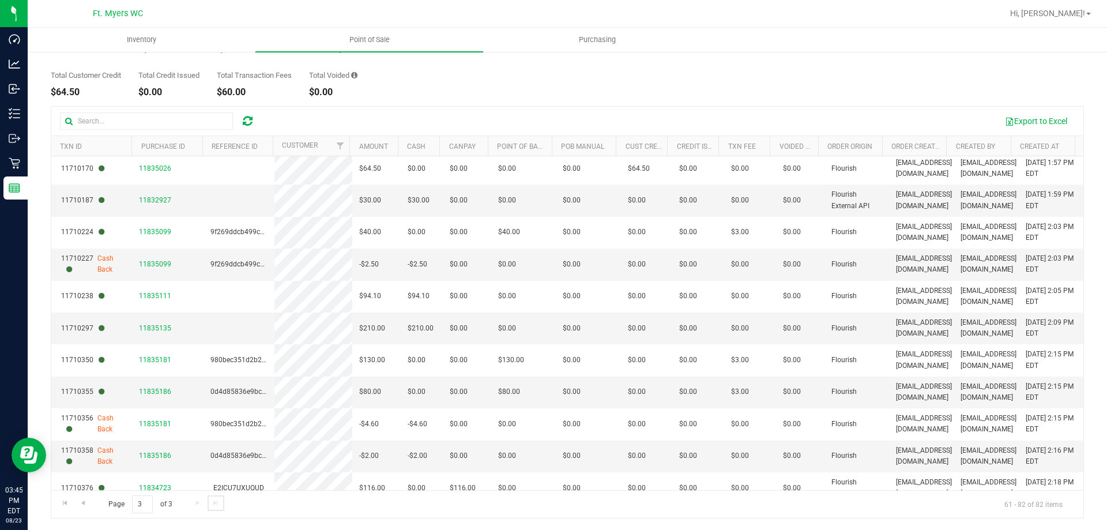
scroll to position [0, 0]
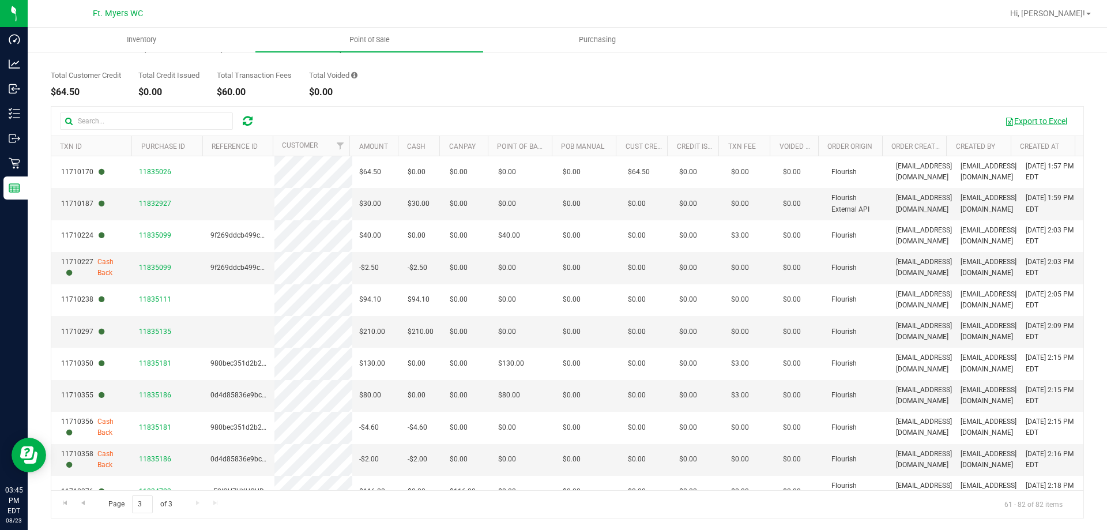
click at [1037, 118] on button "Export to Excel" at bounding box center [1035, 121] width 77 height 20
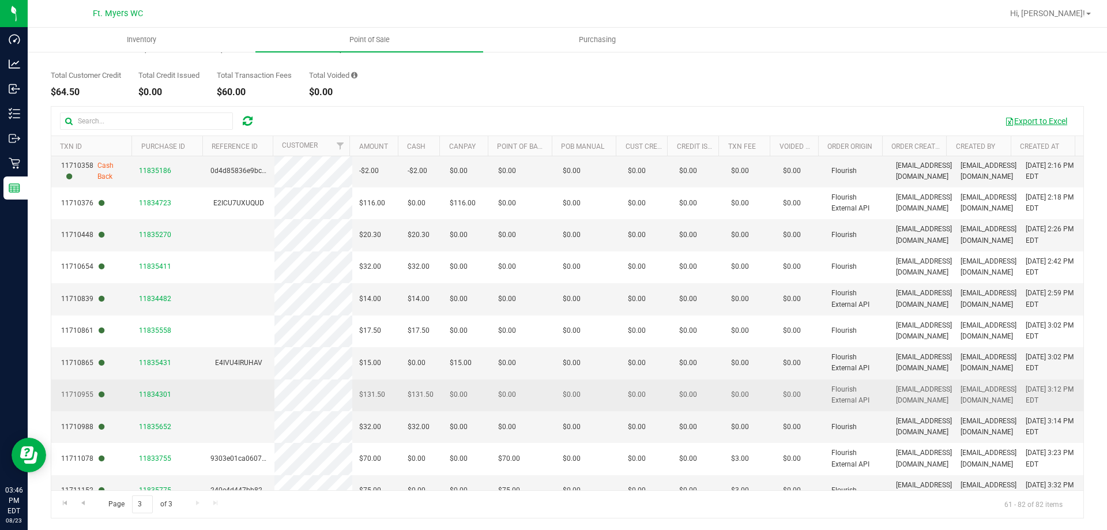
scroll to position [368, 0]
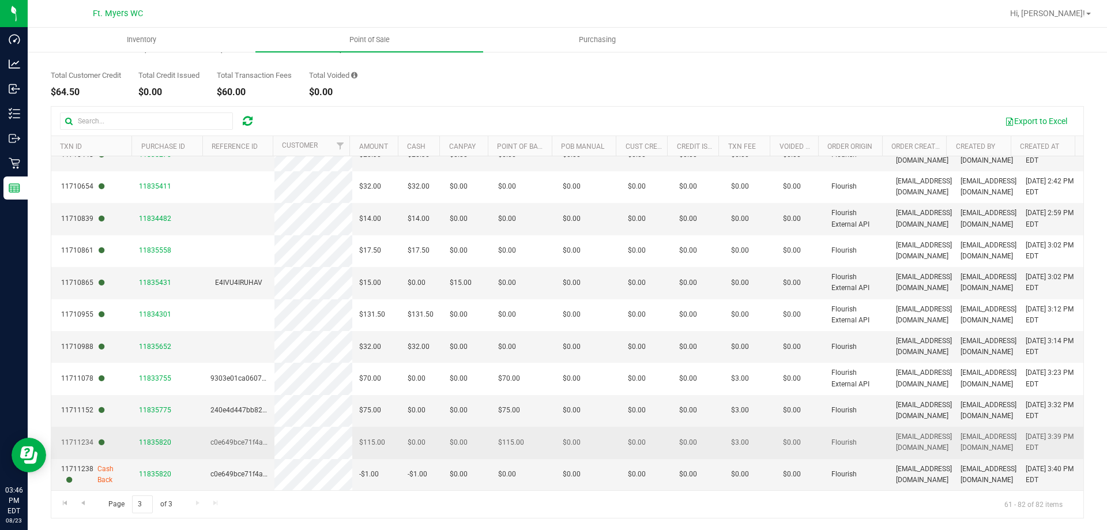
drag, startPoint x: 468, startPoint y: 334, endPoint x: 446, endPoint y: 446, distance: 114.5
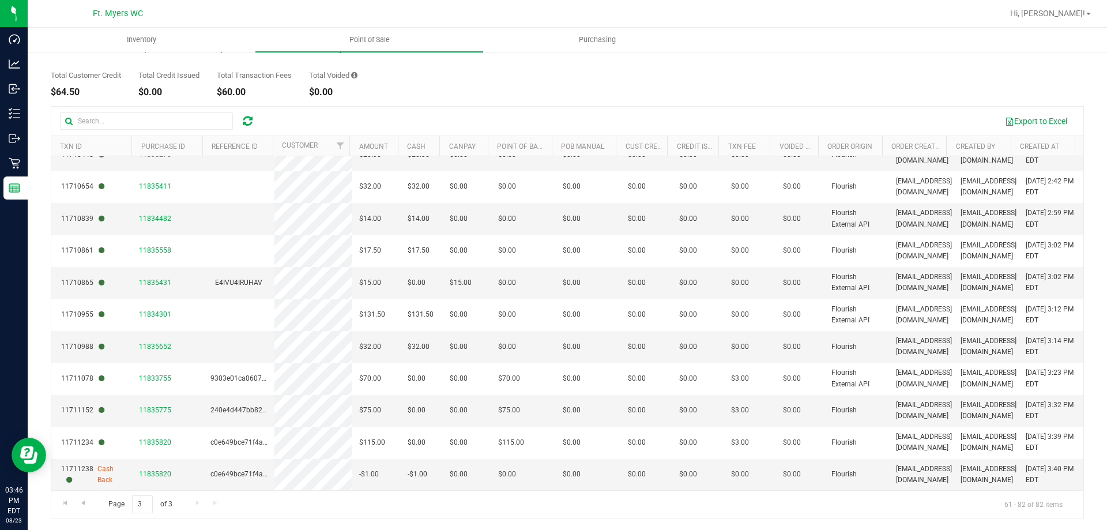
scroll to position [0, 0]
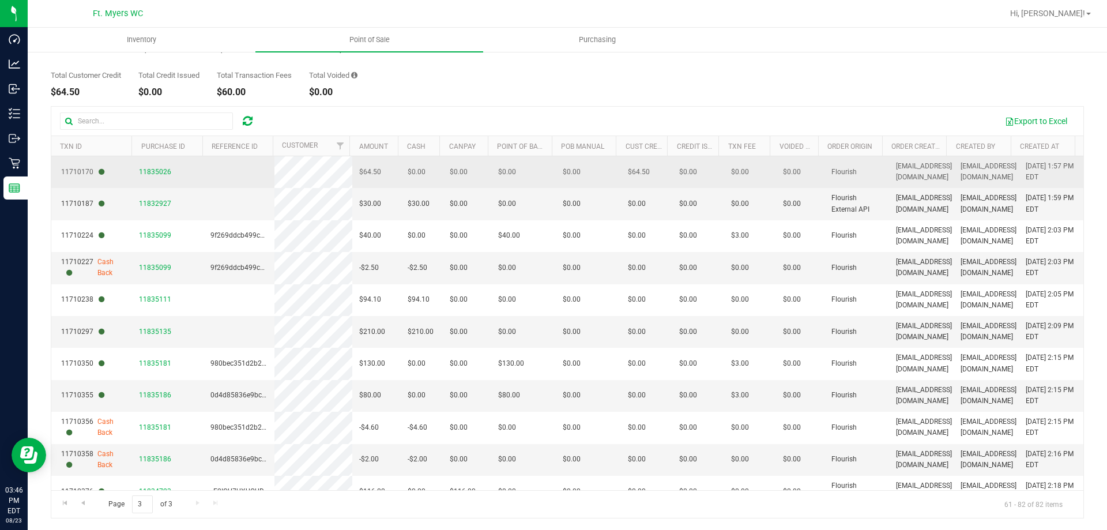
drag, startPoint x: 446, startPoint y: 250, endPoint x: 436, endPoint y: 157, distance: 93.3
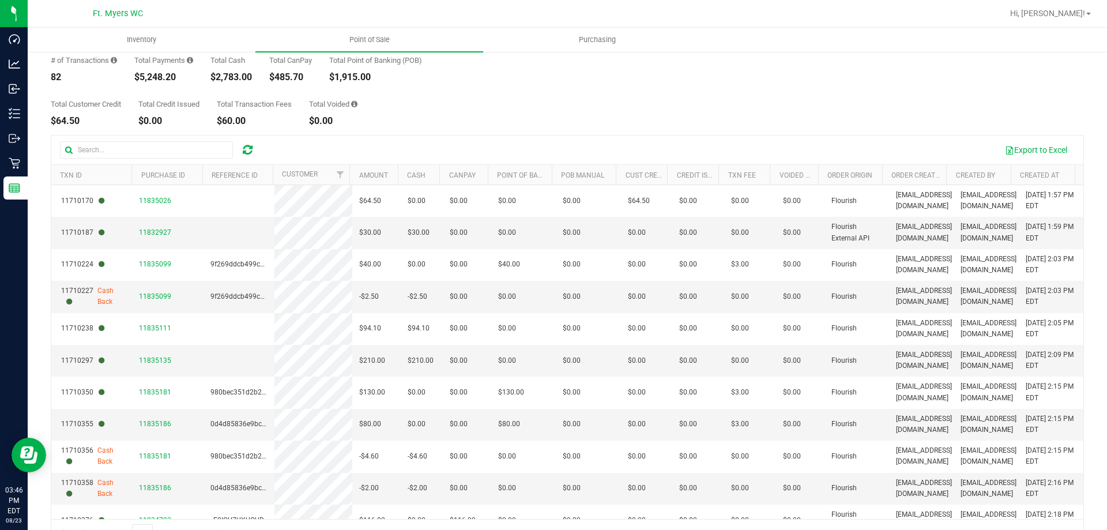
scroll to position [29, 0]
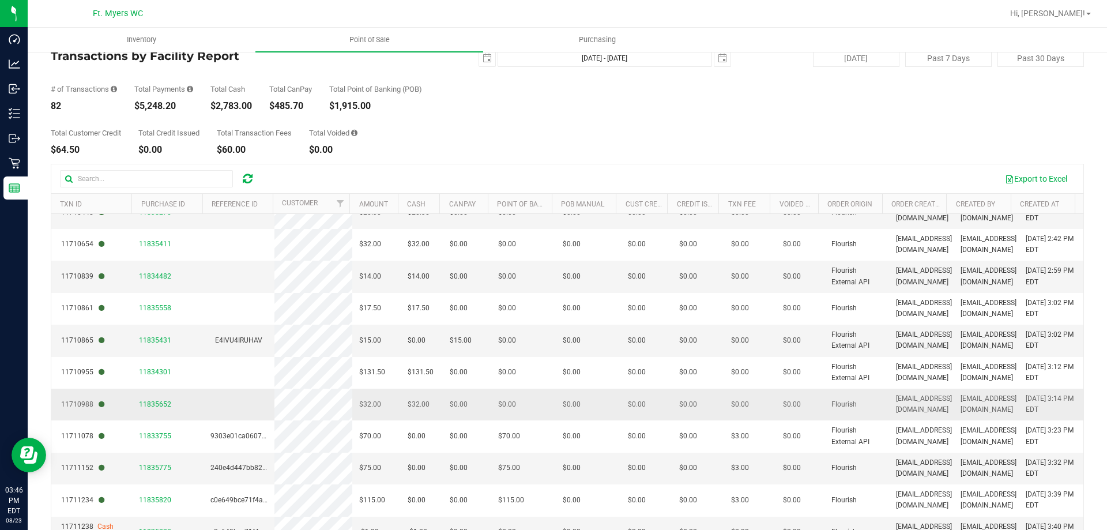
drag, startPoint x: 404, startPoint y: 223, endPoint x: 381, endPoint y: 393, distance: 171.7
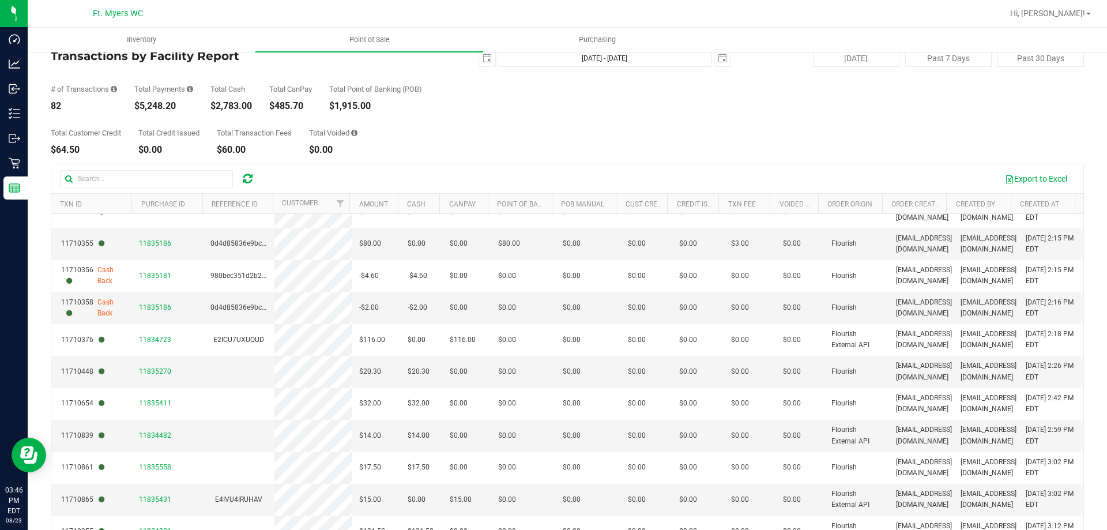
scroll to position [22, 0]
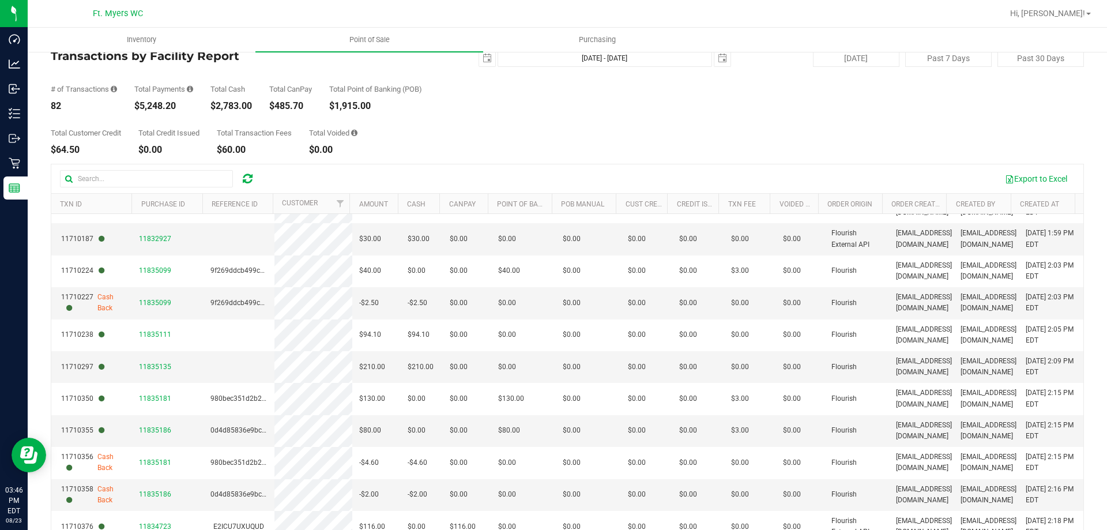
drag, startPoint x: 368, startPoint y: 129, endPoint x: 291, endPoint y: 70, distance: 97.1
click at [291, 70] on div "Back Transactions by Facility Report 2025-08-23 Aug 23, 2025 - Aug 23, 2025 202…" at bounding box center [567, 304] width 1033 height 543
click at [283, 116] on div "Total Customer Credit $64.50 Total Credit Issued $0.00 Total Transaction Fees $…" at bounding box center [567, 133] width 1033 height 44
drag, startPoint x: 259, startPoint y: 100, endPoint x: 366, endPoint y: 140, distance: 113.8
click at [366, 140] on div "Back Transactions by Facility Report 2025-08-23 Aug 23, 2025 - Aug 23, 2025 202…" at bounding box center [567, 304] width 1033 height 543
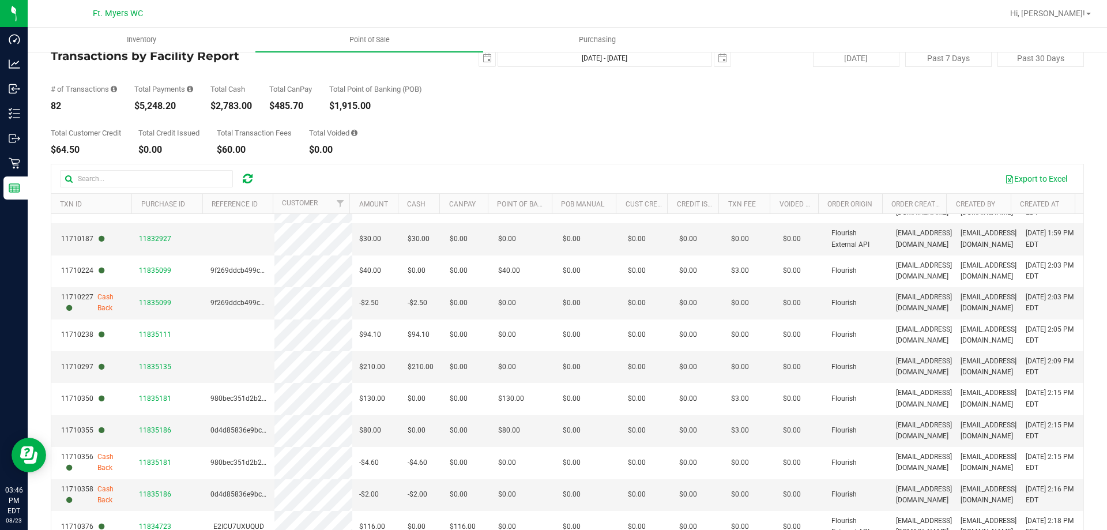
click at [366, 140] on div "Total Customer Credit $64.50 Total Credit Issued $0.00 Total Transaction Fees $…" at bounding box center [567, 133] width 1033 height 44
drag, startPoint x: 363, startPoint y: 145, endPoint x: 71, endPoint y: 78, distance: 298.7
click at [71, 78] on div "Back Transactions by Facility Report 2025-08-23 Aug 23, 2025 - Aug 23, 2025 202…" at bounding box center [567, 304] width 1033 height 543
click at [71, 78] on div "# of Transactions 82 Total Payments $5,248.20 Total Cash $2,783.00 Total CanPay…" at bounding box center [567, 89] width 1033 height 44
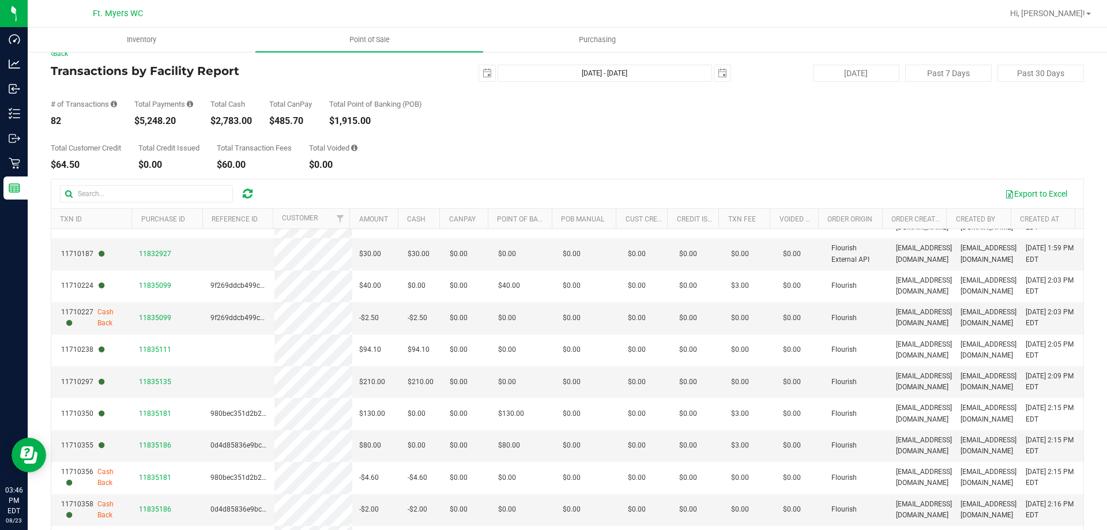
scroll to position [0, 0]
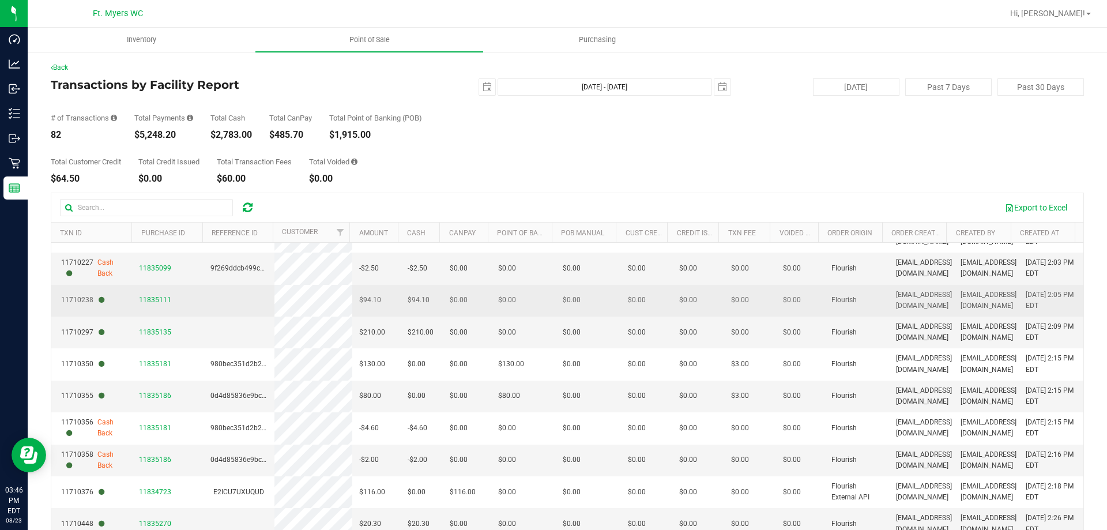
drag, startPoint x: 658, startPoint y: 337, endPoint x: 833, endPoint y: 353, distance: 176.1
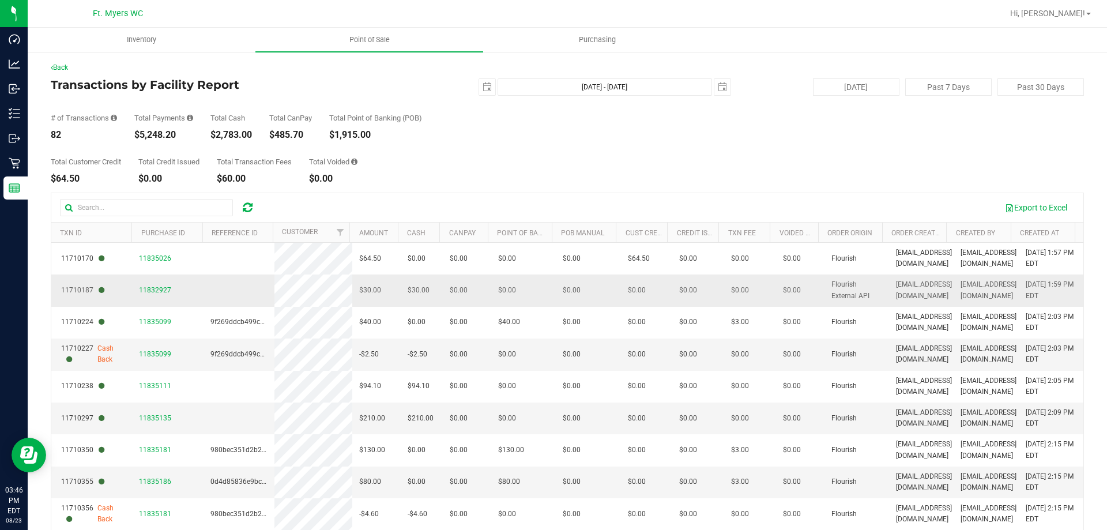
drag, startPoint x: 833, startPoint y: 353, endPoint x: 827, endPoint y: 261, distance: 92.4
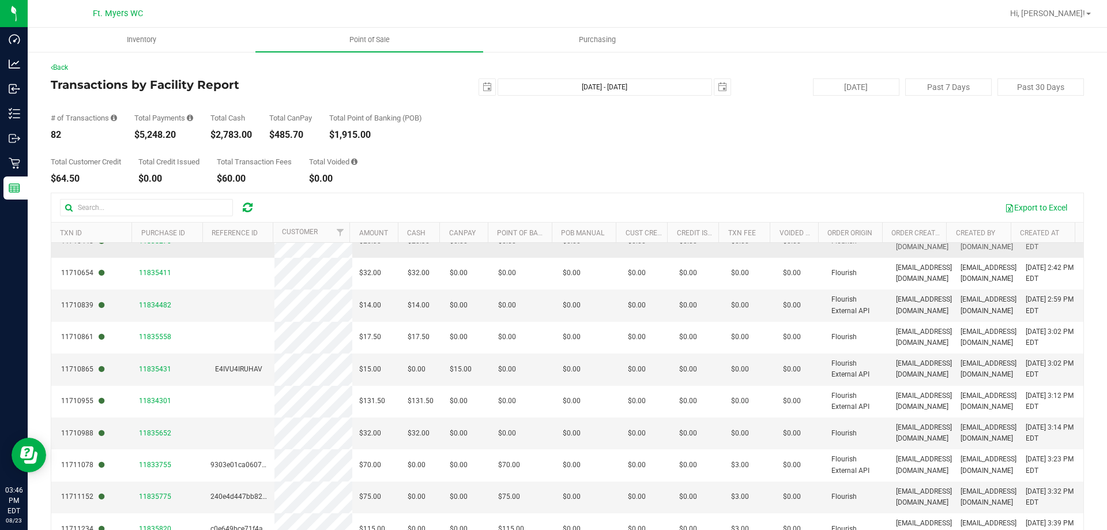
drag, startPoint x: 936, startPoint y: 273, endPoint x: 936, endPoint y: 433, distance: 160.3
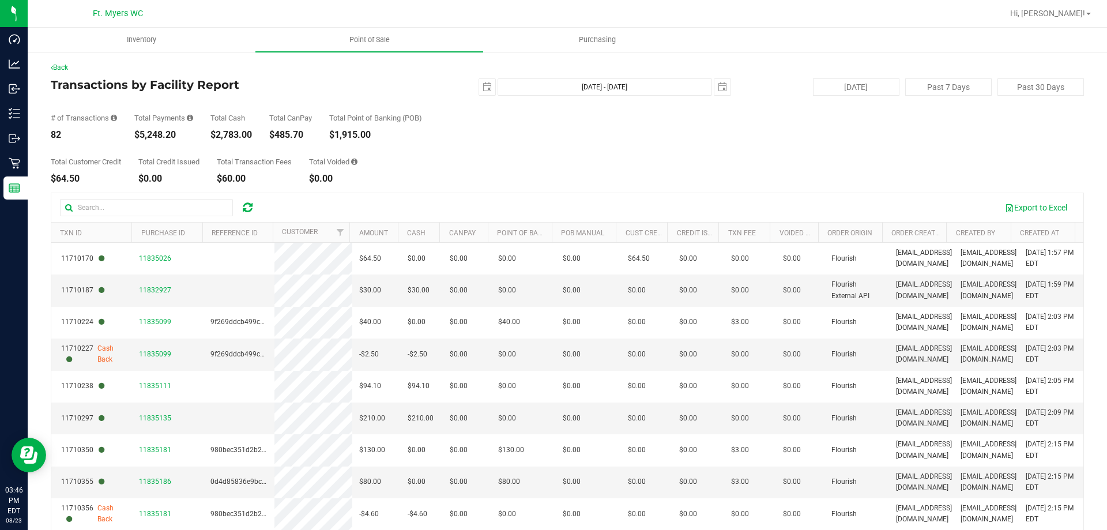
click at [328, 51] on link "Point of Sale" at bounding box center [369, 40] width 228 height 24
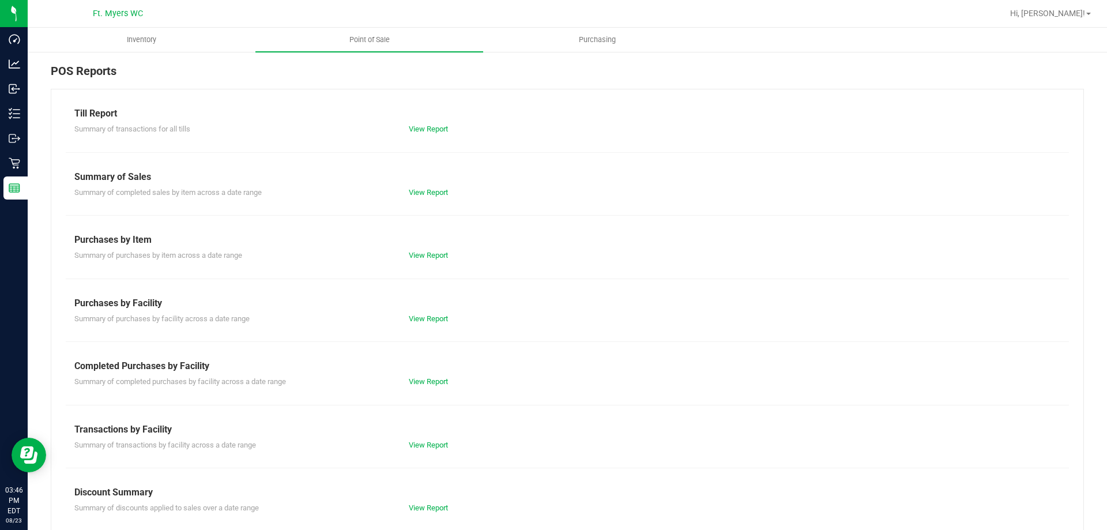
click at [416, 370] on div "Completed Purchases by Facility" at bounding box center [567, 366] width 986 height 14
click at [423, 379] on link "View Report" at bounding box center [428, 381] width 39 height 9
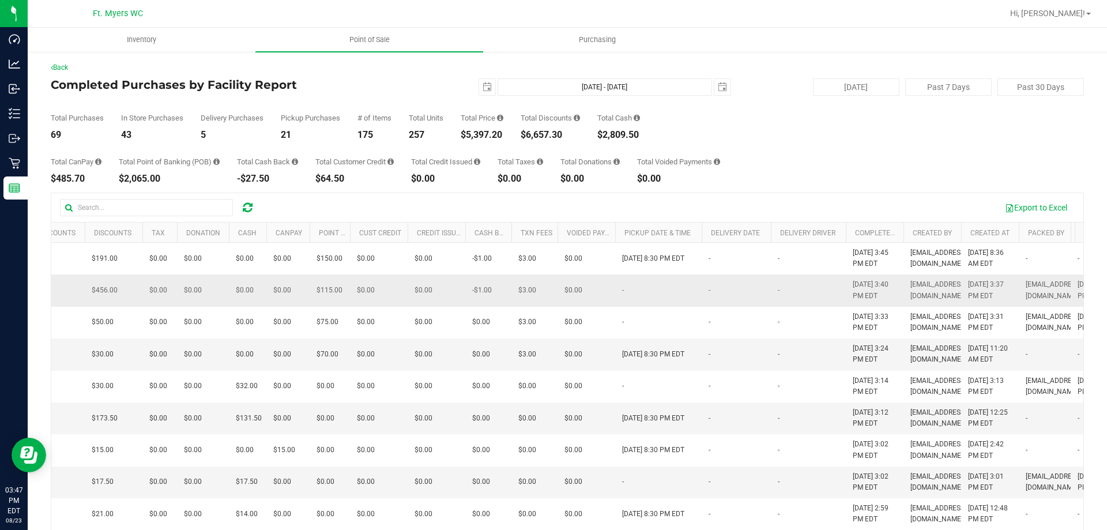
scroll to position [0, 634]
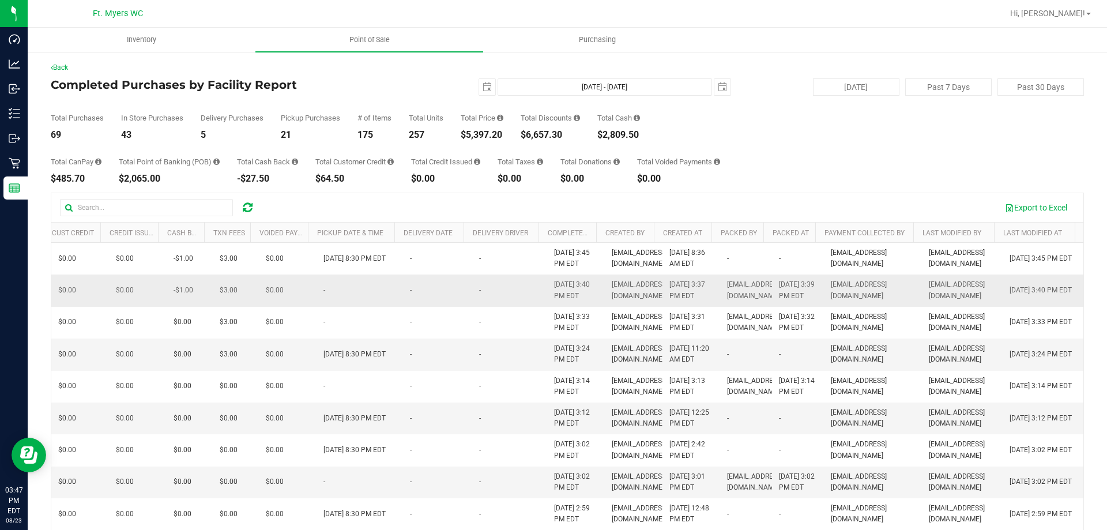
drag, startPoint x: 608, startPoint y: 283, endPoint x: 786, endPoint y: 283, distance: 178.7
drag, startPoint x: 782, startPoint y: 257, endPoint x: 833, endPoint y: 226, distance: 59.7
click at [1039, 208] on button "Export to Excel" at bounding box center [1035, 208] width 77 height 20
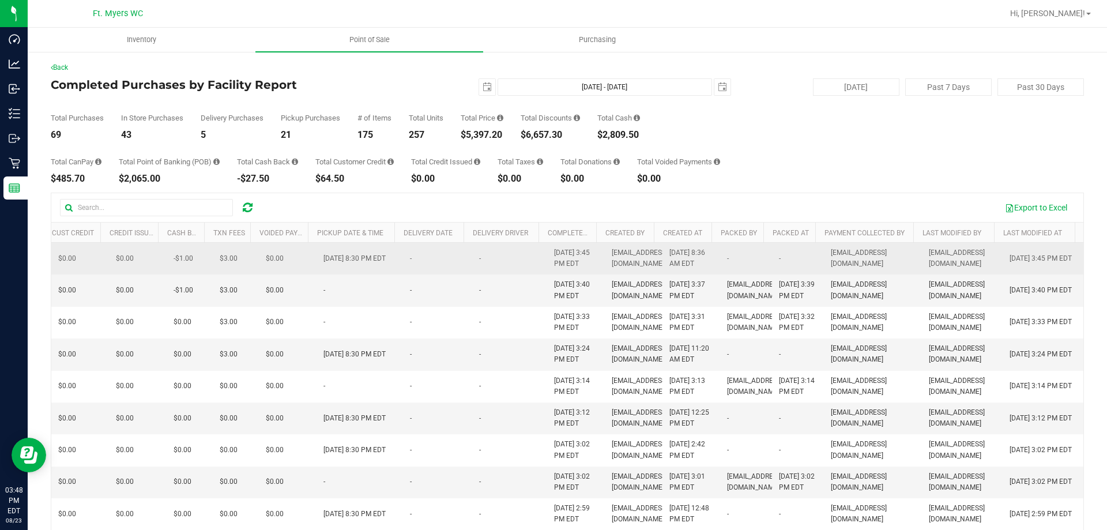
drag, startPoint x: 748, startPoint y: 261, endPoint x: 787, endPoint y: 261, distance: 38.6
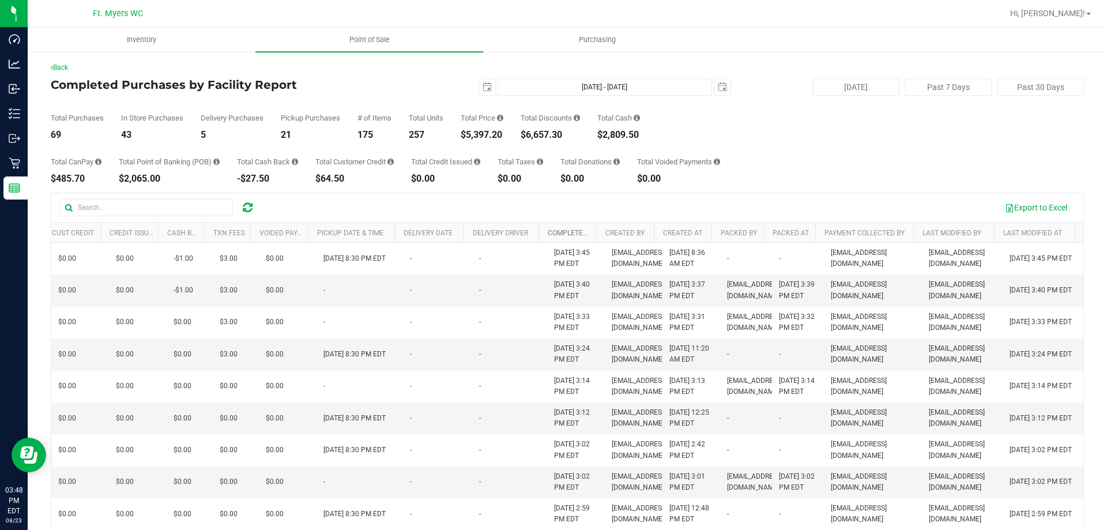
click at [560, 235] on link "Completed At" at bounding box center [573, 233] width 50 height 8
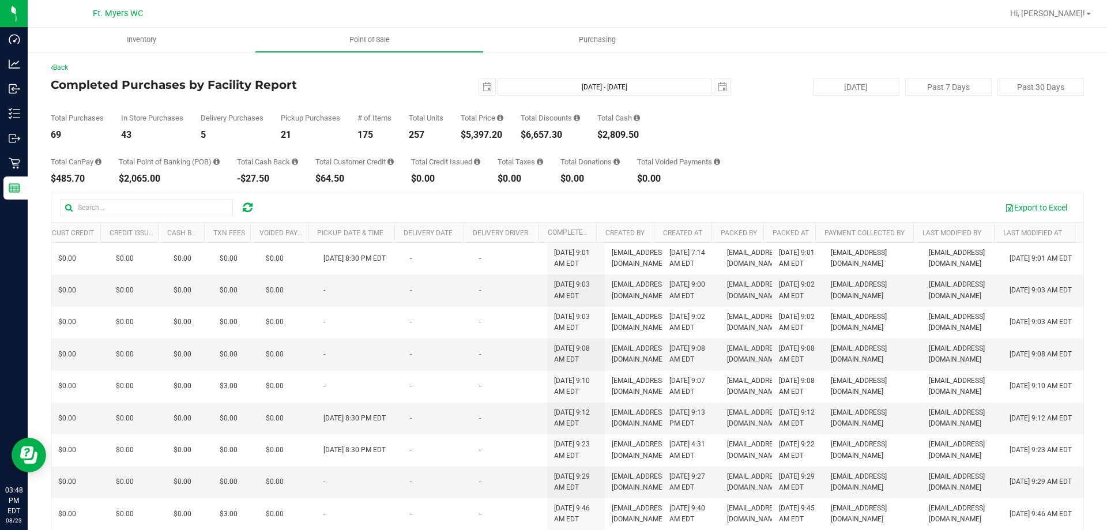
drag, startPoint x: 496, startPoint y: 152, endPoint x: 650, endPoint y: 133, distance: 155.2
click at [650, 133] on div "Back Completed Purchases by Facility Report 2025-08-23 Aug 23, 2025 - Aug 23, 2…" at bounding box center [567, 333] width 1033 height 543
click at [651, 134] on div "Total Purchases 69 In Store Purchases 43 Delivery Purchases 5 Pickup Purchases …" at bounding box center [567, 118] width 1033 height 44
click at [726, 110] on div "Total Purchases 69 In Store Purchases 43 Delivery Purchases 5 Pickup Purchases …" at bounding box center [567, 118] width 1033 height 44
click at [1057, 205] on button "Export to Excel" at bounding box center [1035, 208] width 77 height 20
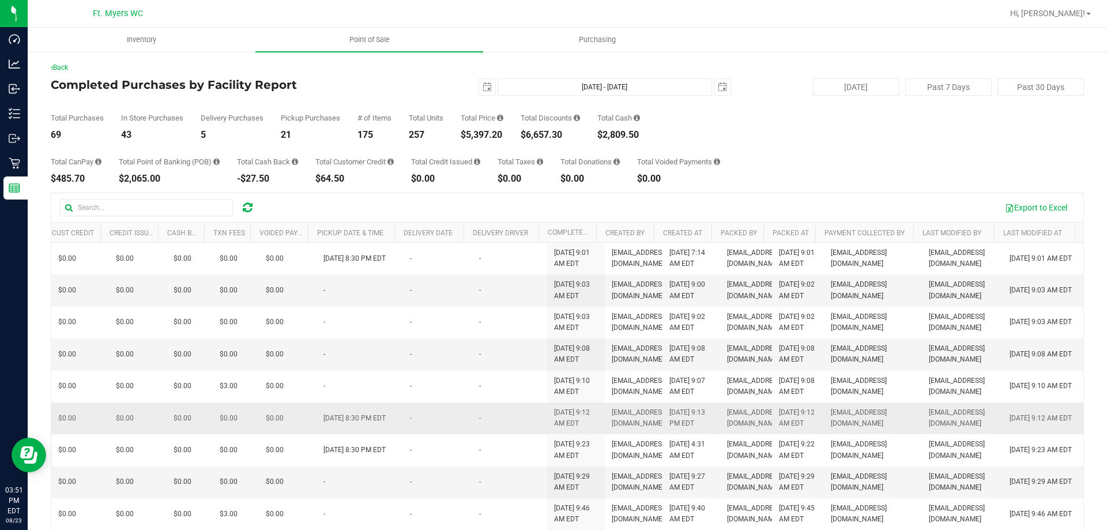
scroll to position [86, 0]
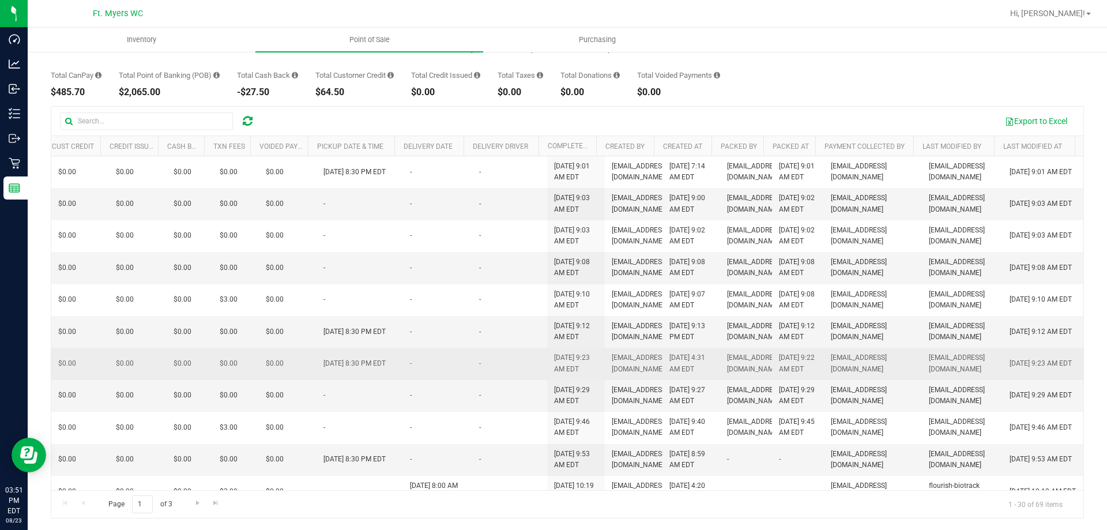
drag, startPoint x: 342, startPoint y: 259, endPoint x: 336, endPoint y: 420, distance: 161.5
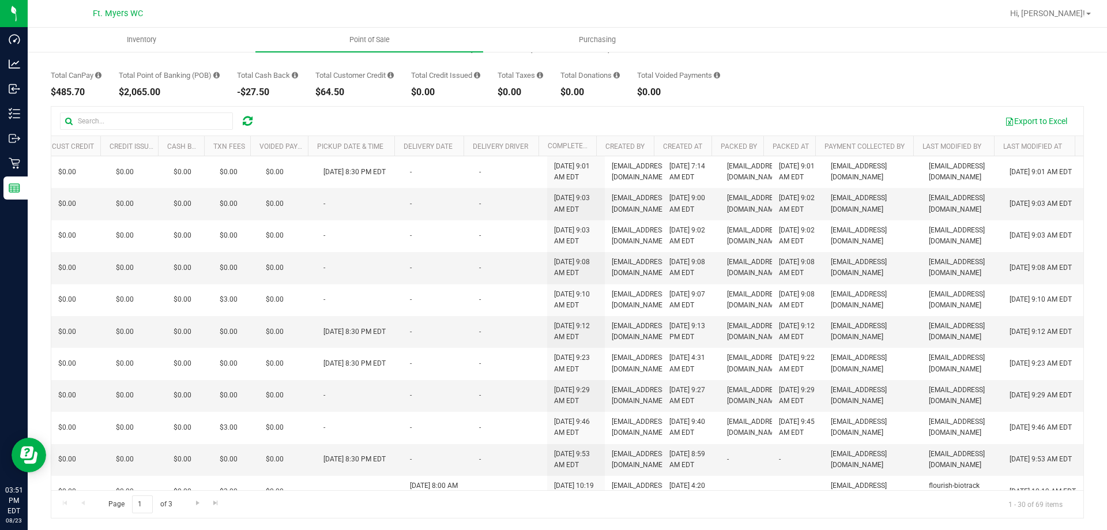
scroll to position [0, 0]
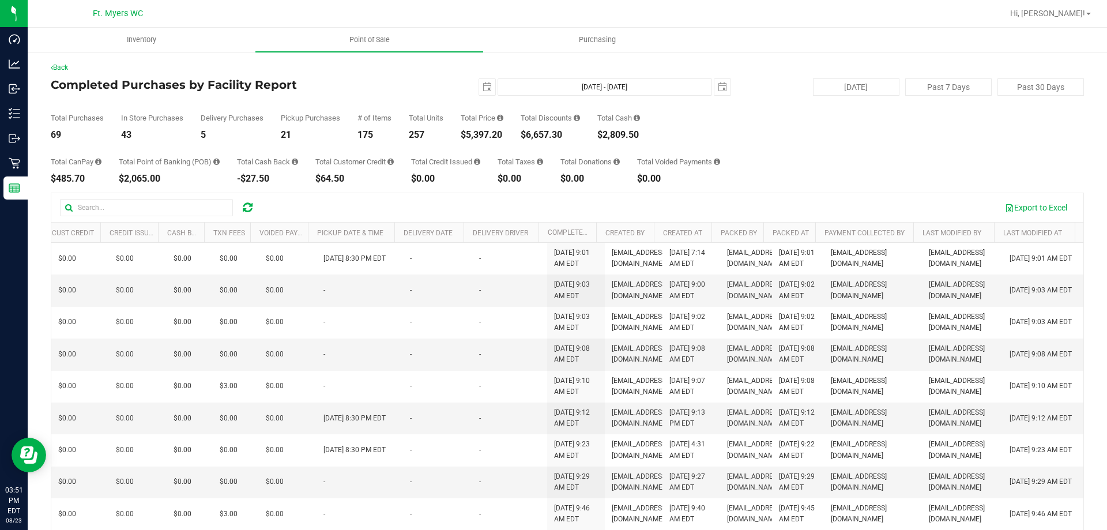
drag, startPoint x: 396, startPoint y: 402, endPoint x: 336, endPoint y: 84, distance: 323.7
drag, startPoint x: 442, startPoint y: 100, endPoint x: 78, endPoint y: 111, distance: 363.4
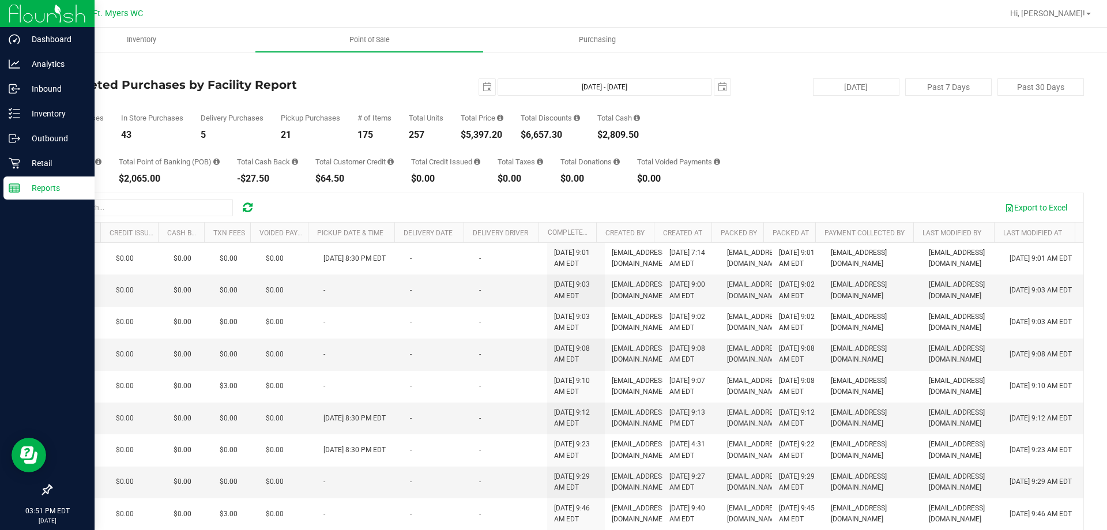
click at [19, 181] on div "Reports" at bounding box center [48, 187] width 91 height 23
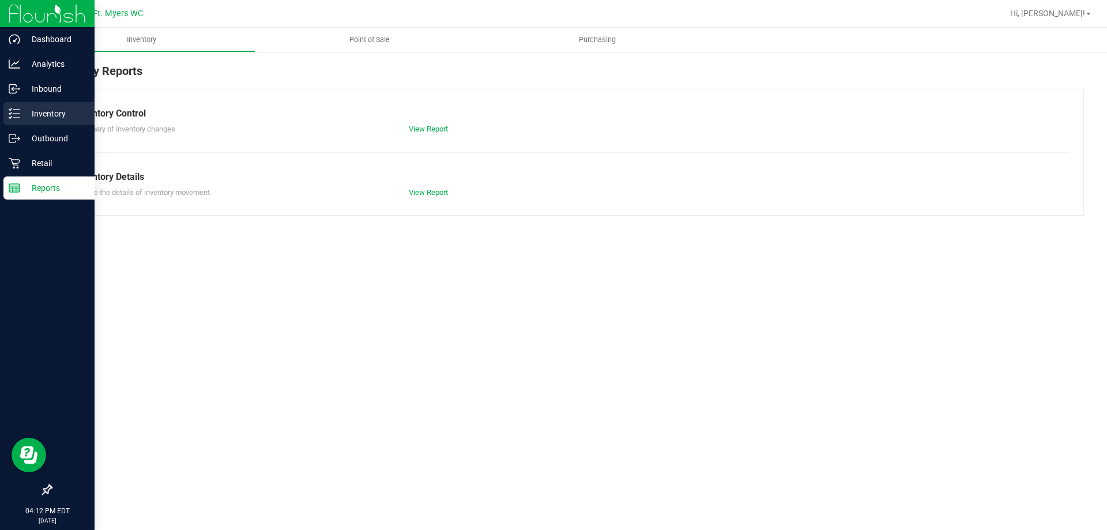
click at [42, 108] on p "Inventory" at bounding box center [54, 114] width 69 height 14
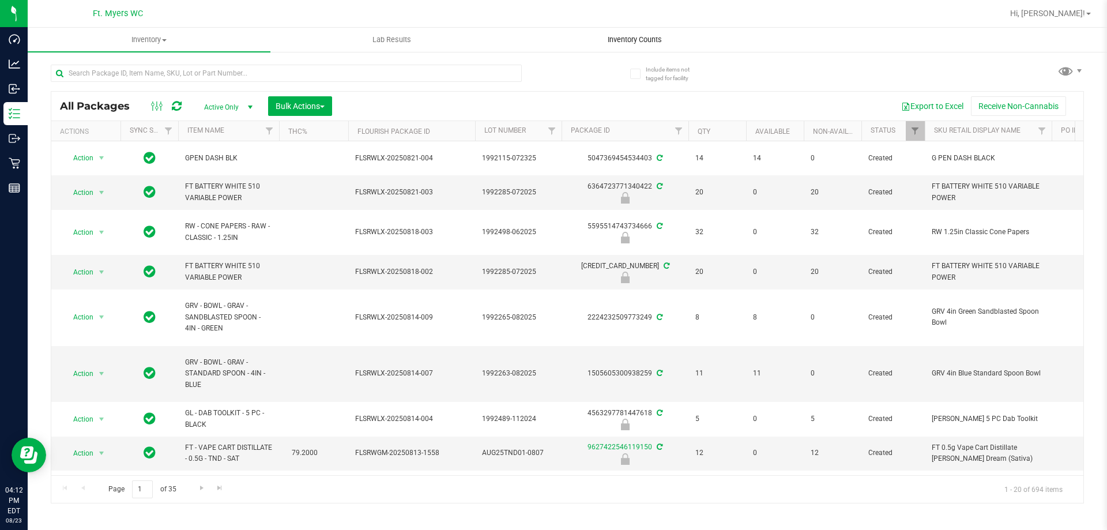
click at [638, 40] on span "Inventory Counts" at bounding box center [634, 40] width 85 height 10
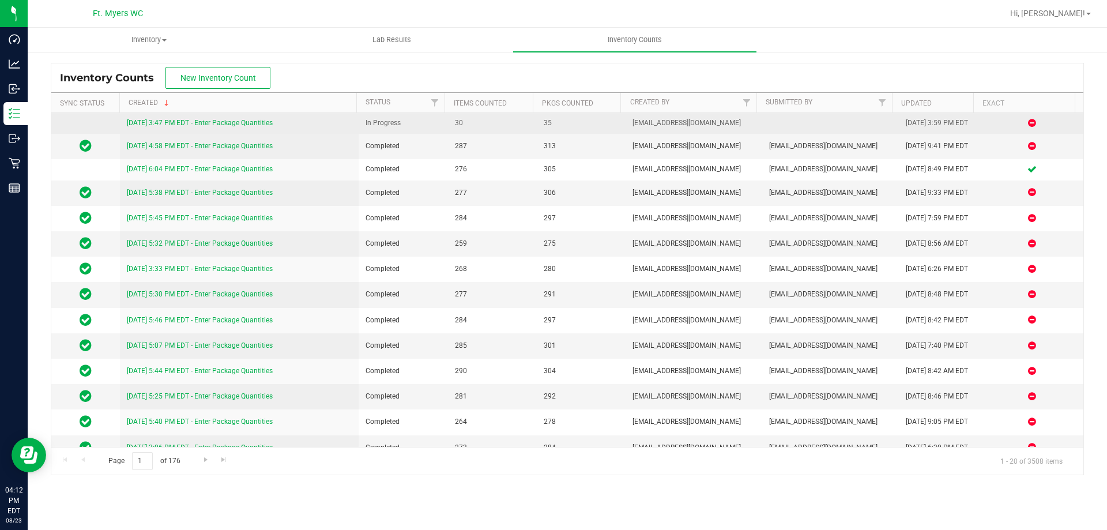
click at [219, 119] on link "8/23/25 3:47 PM EDT - Enter Package Quantities" at bounding box center [200, 123] width 146 height 8
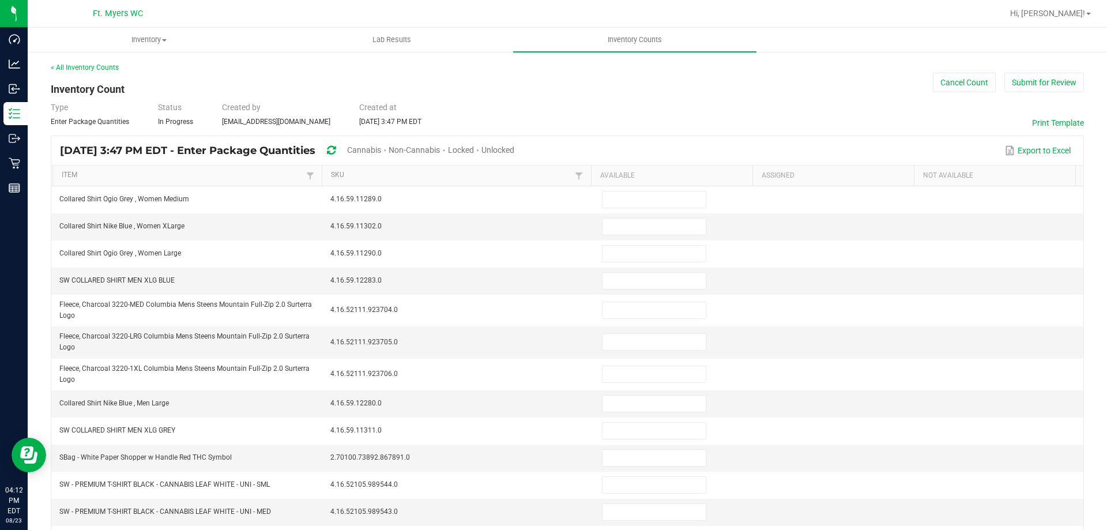
click at [514, 152] on span "Unlocked" at bounding box center [497, 149] width 33 height 9
type input "30"
type input "6"
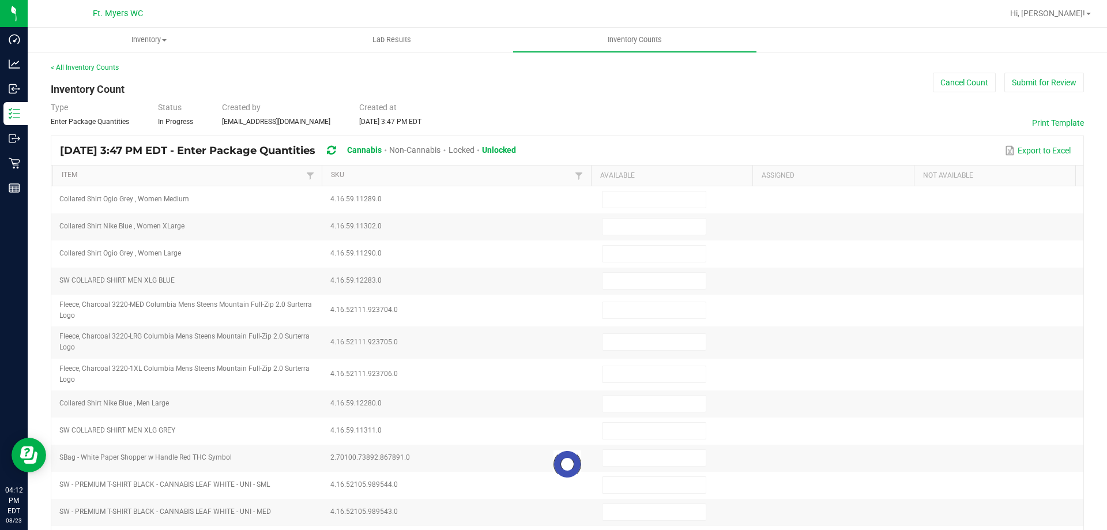
type input "11"
type input "2"
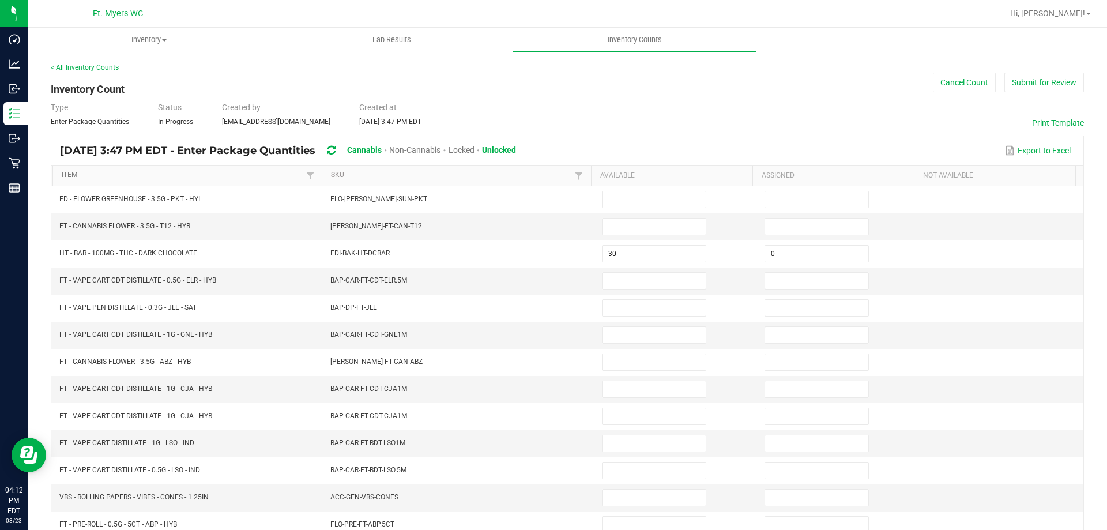
click at [112, 177] on link "Item" at bounding box center [182, 175] width 241 height 9
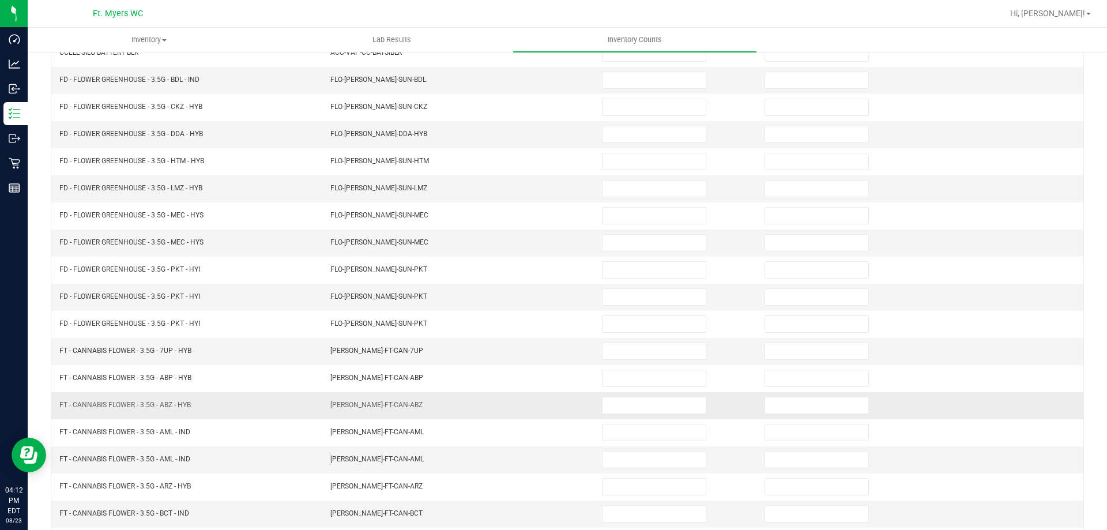
scroll to position [239, 0]
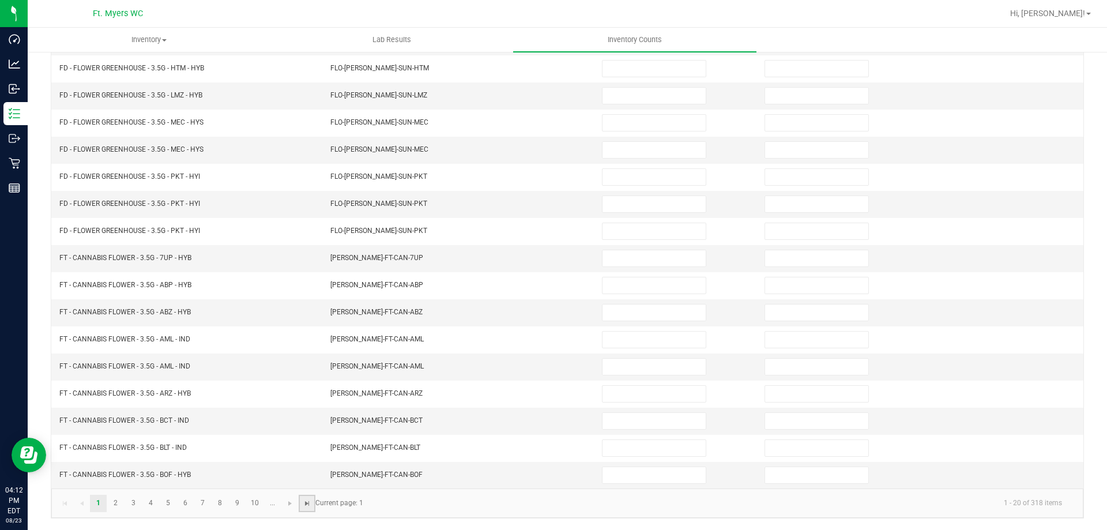
click at [306, 500] on span "Go to the last page" at bounding box center [307, 503] width 9 height 9
type input "14"
type input "32"
type input "20"
type input "29"
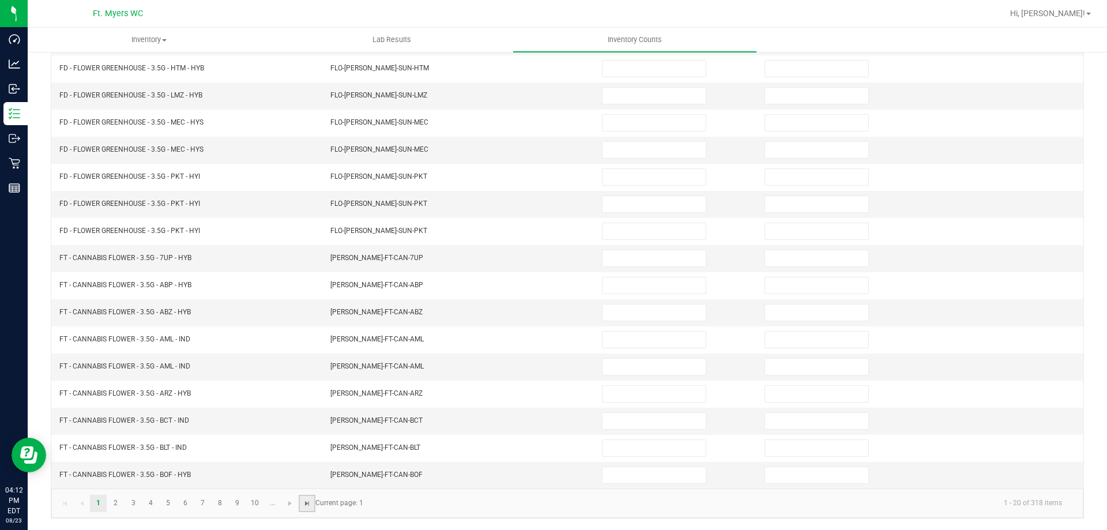
type input "8"
type input "0"
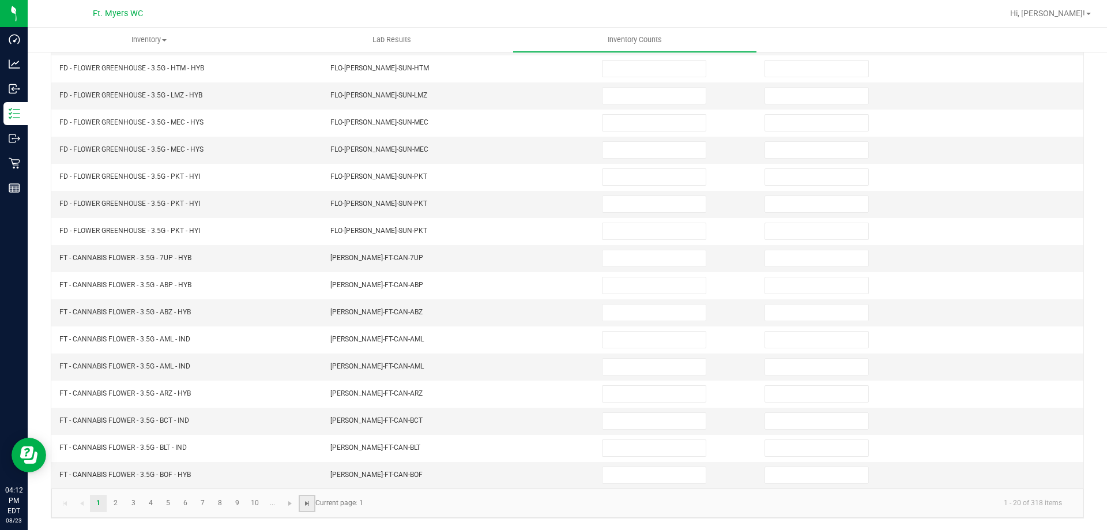
type input "0"
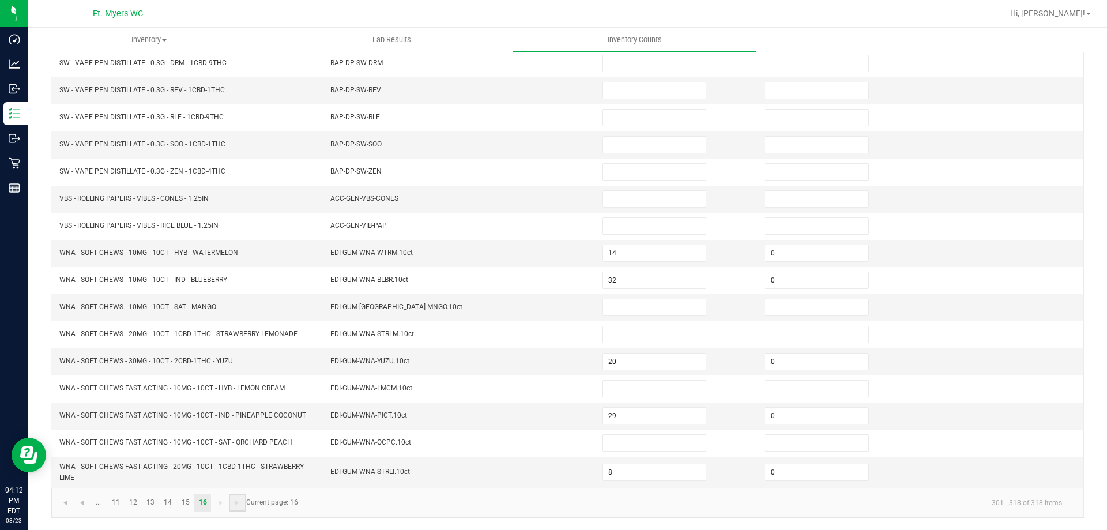
scroll to position [190, 0]
click at [624, 255] on input "14" at bounding box center [653, 253] width 103 height 16
click at [641, 254] on input "14" at bounding box center [653, 253] width 103 height 16
type input "18"
type input "36"
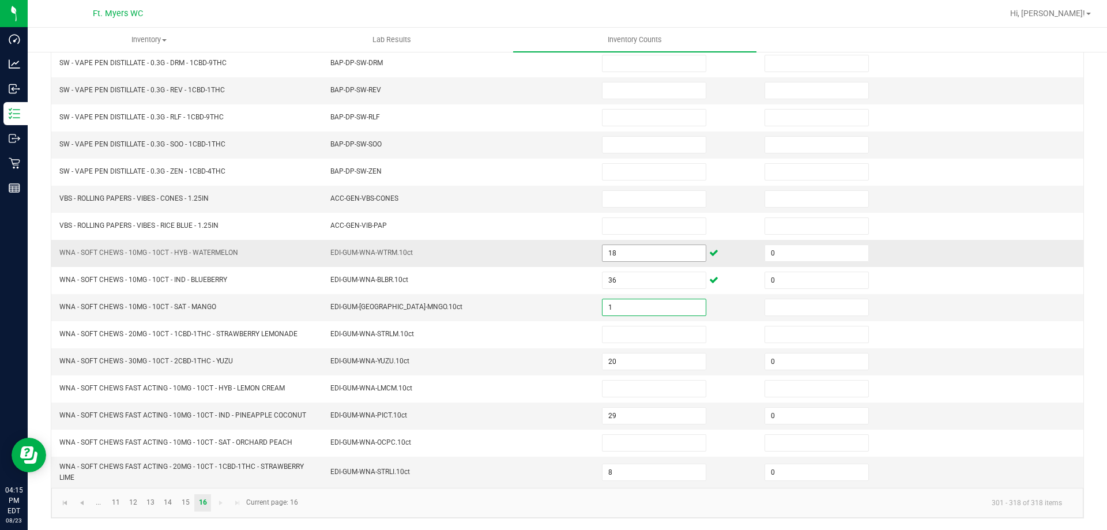
type input "1"
type input "0"
type input "1"
type input "0"
type input "28"
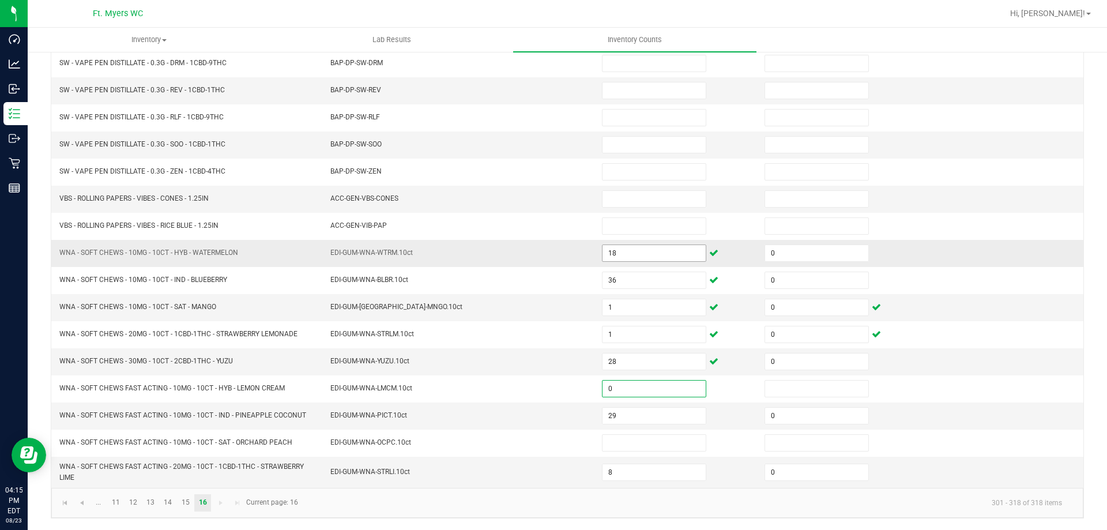
type input "0"
type input "35"
type input "4"
type input "0"
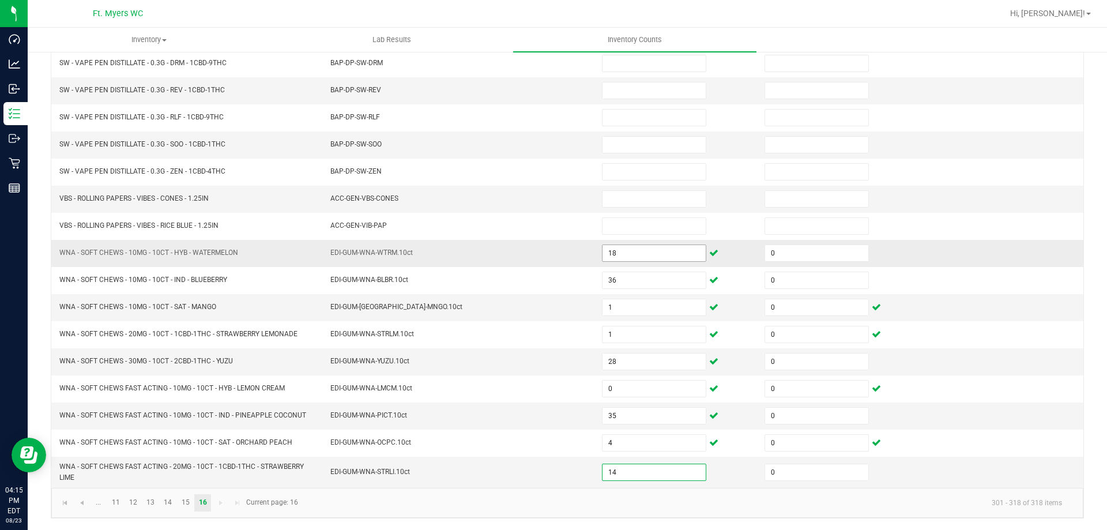
type input "14"
click at [384, 503] on kendo-pager-info "301 - 318 of 318 items" at bounding box center [688, 502] width 766 height 19
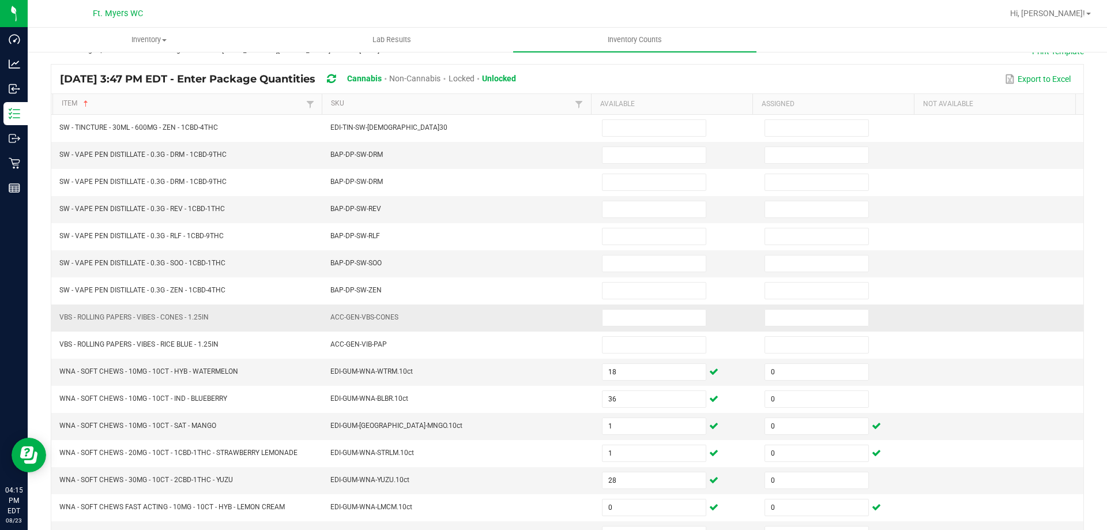
scroll to position [17, 0]
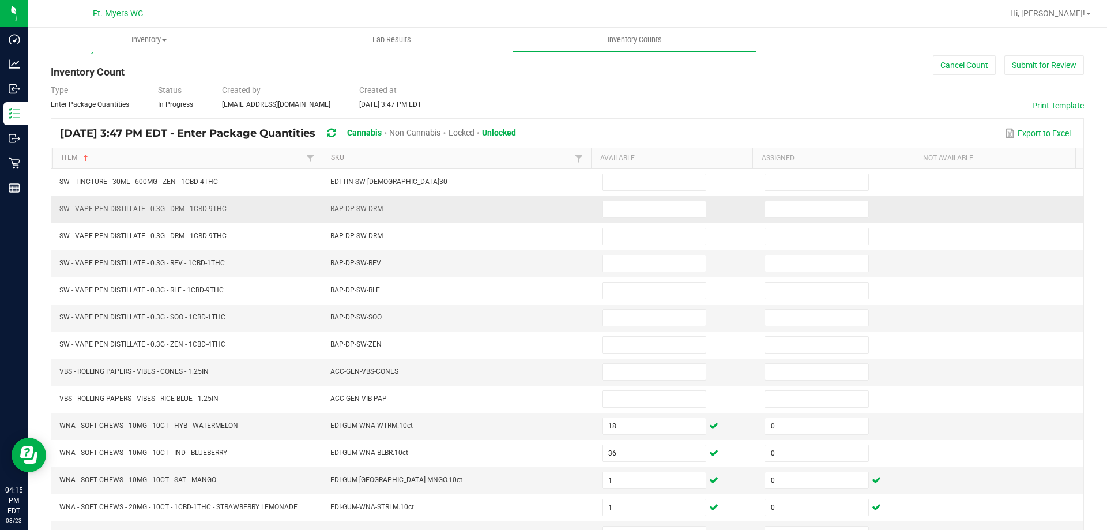
click at [491, 210] on td "BAP-DP-SW-DRM" at bounding box center [459, 209] width 272 height 27
click at [632, 213] on input at bounding box center [653, 209] width 103 height 16
type input "11"
type input "0"
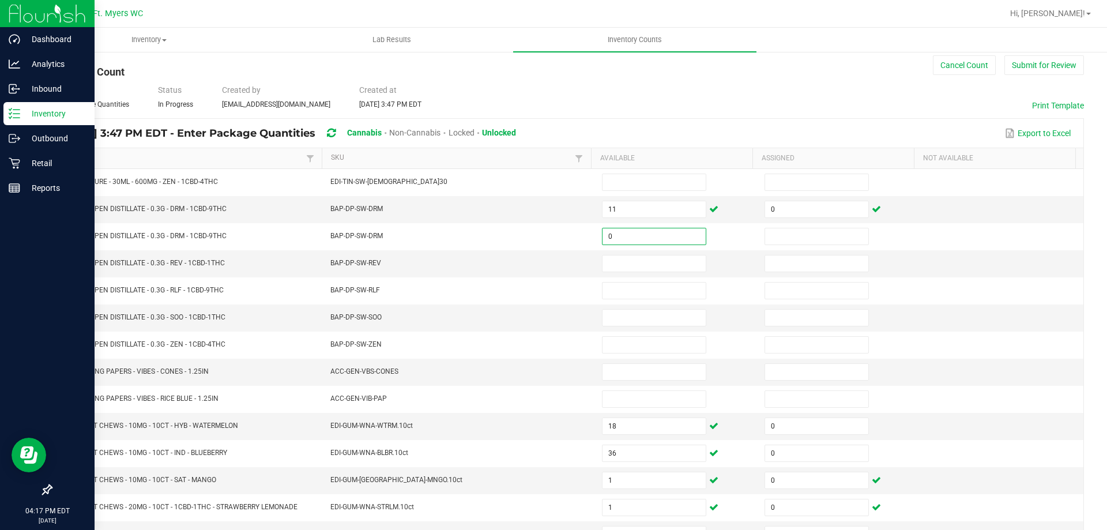
type input "0"
type input "9"
type input "0"
type input "20"
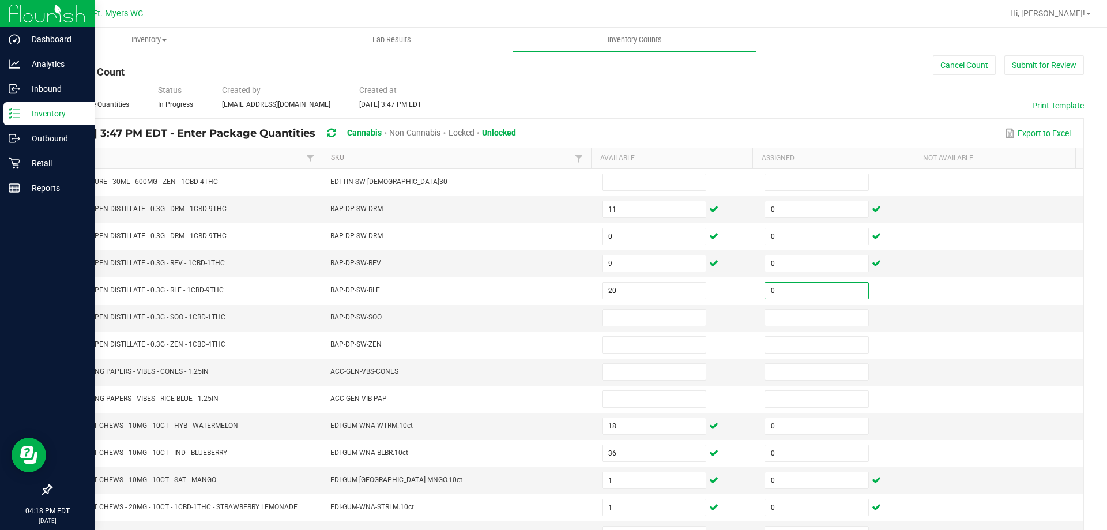
type input "0"
type input "17"
type input "0"
type input "11"
type input "0"
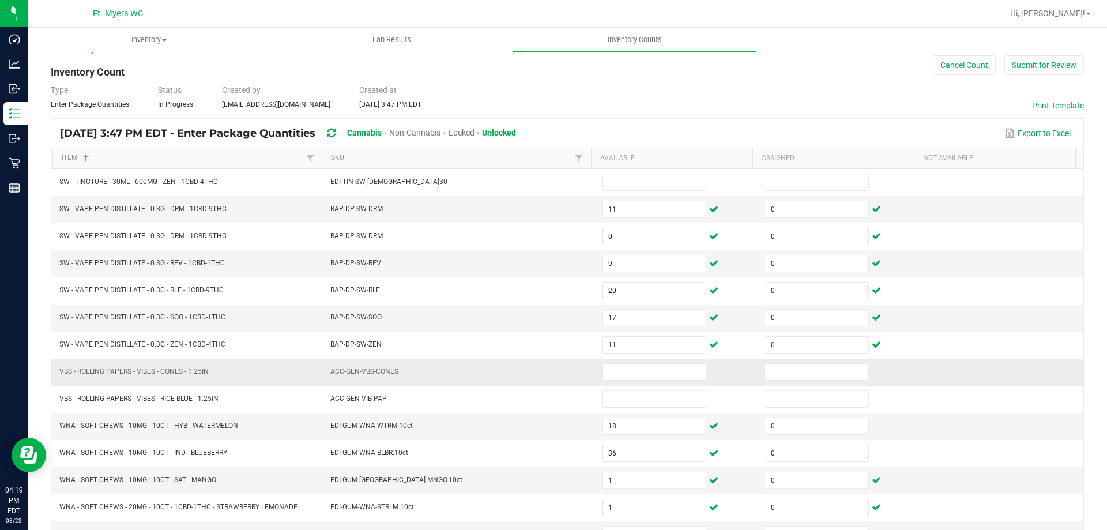
click at [419, 361] on td "ACC-GEN-VBS-CONES" at bounding box center [459, 372] width 272 height 27
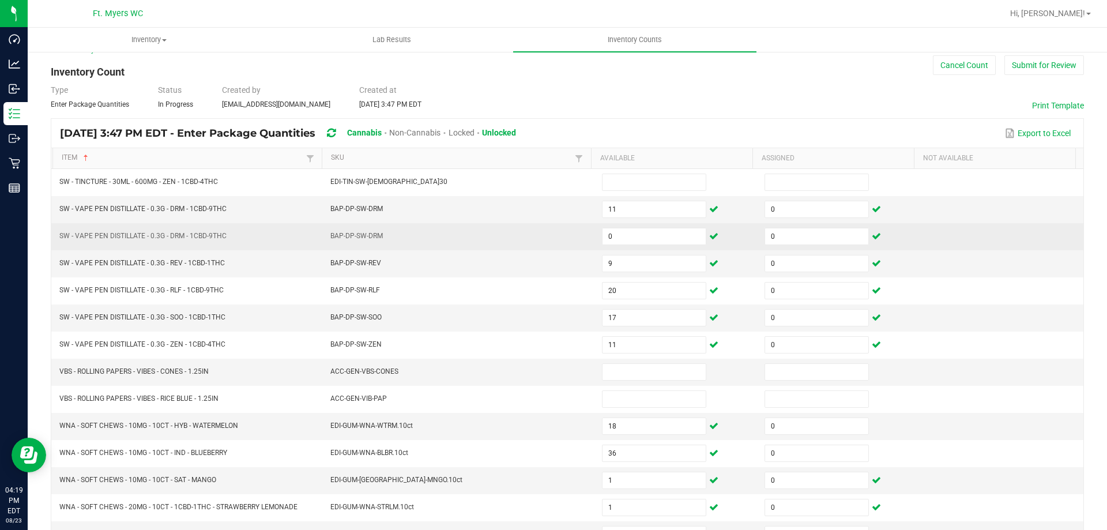
scroll to position [0, 0]
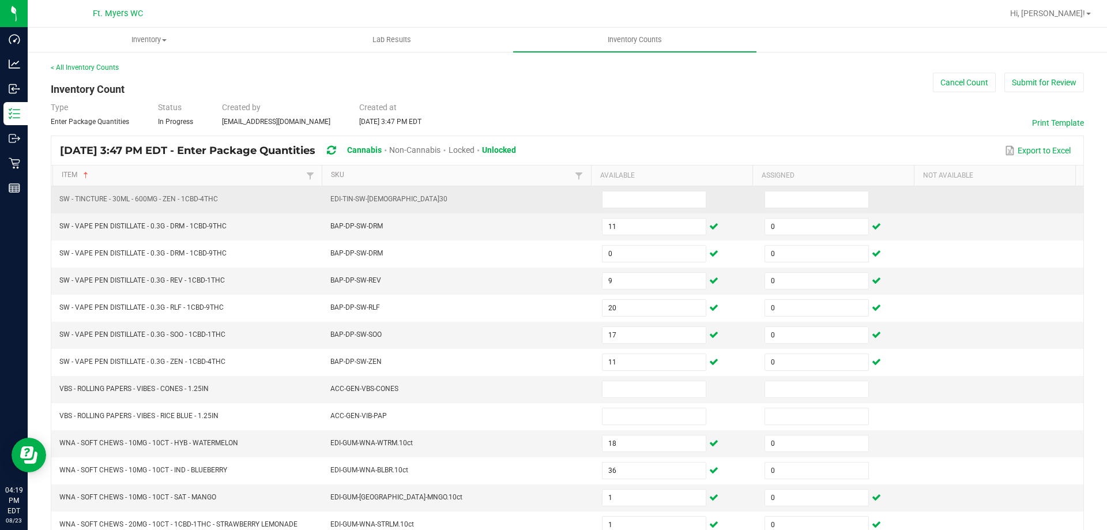
click at [495, 194] on td "EDI-TIN-SW-ZEN.30" at bounding box center [459, 199] width 272 height 27
click at [622, 205] on input at bounding box center [653, 199] width 103 height 16
type input "8"
type input "0"
click at [553, 197] on td "EDI-TIN-SW-ZEN.30" at bounding box center [459, 199] width 272 height 27
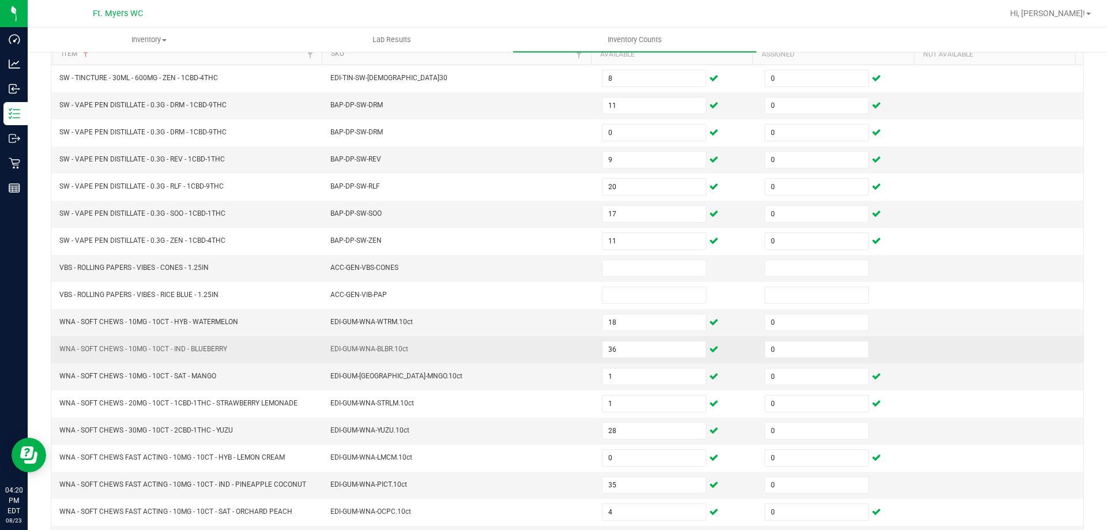
scroll to position [190, 0]
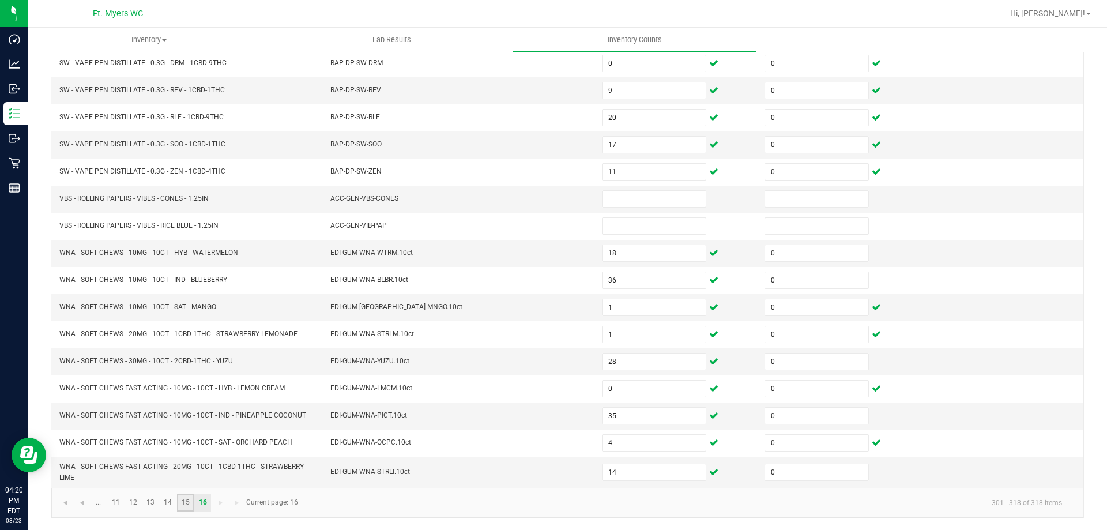
click at [185, 506] on link "15" at bounding box center [185, 502] width 17 height 17
type input "6"
type input "11"
type input "12"
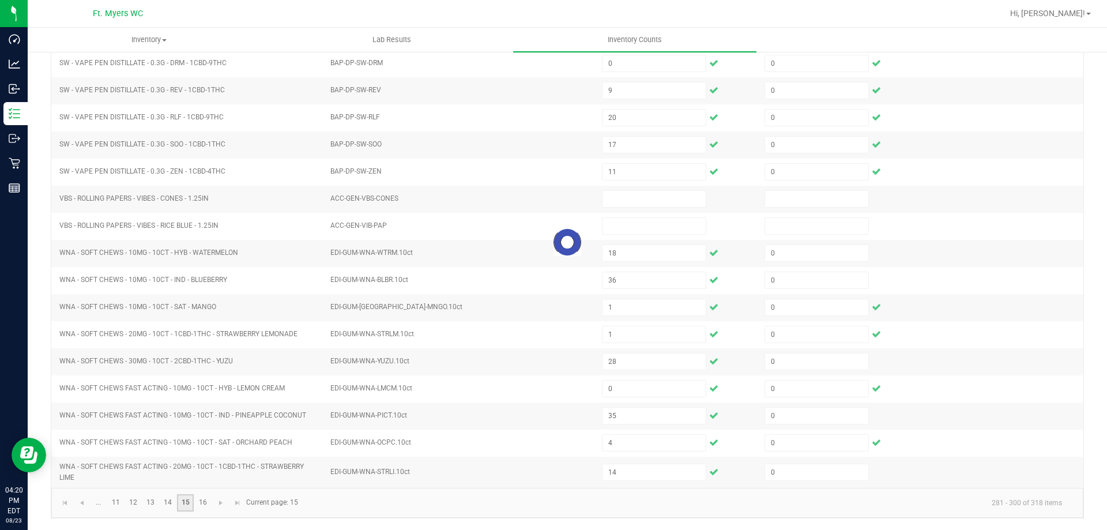
type input "9"
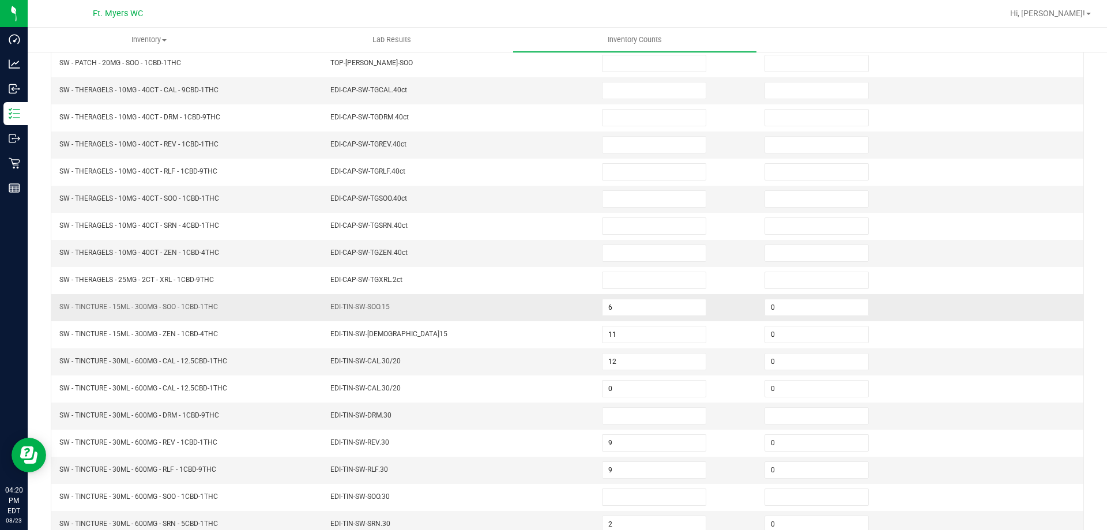
click at [466, 304] on td "EDI-TIN-SW-SOO.15" at bounding box center [459, 307] width 272 height 27
click at [656, 319] on td "6" at bounding box center [676, 307] width 163 height 27
click at [654, 304] on input "6" at bounding box center [653, 307] width 103 height 16
type input "14"
type input "19"
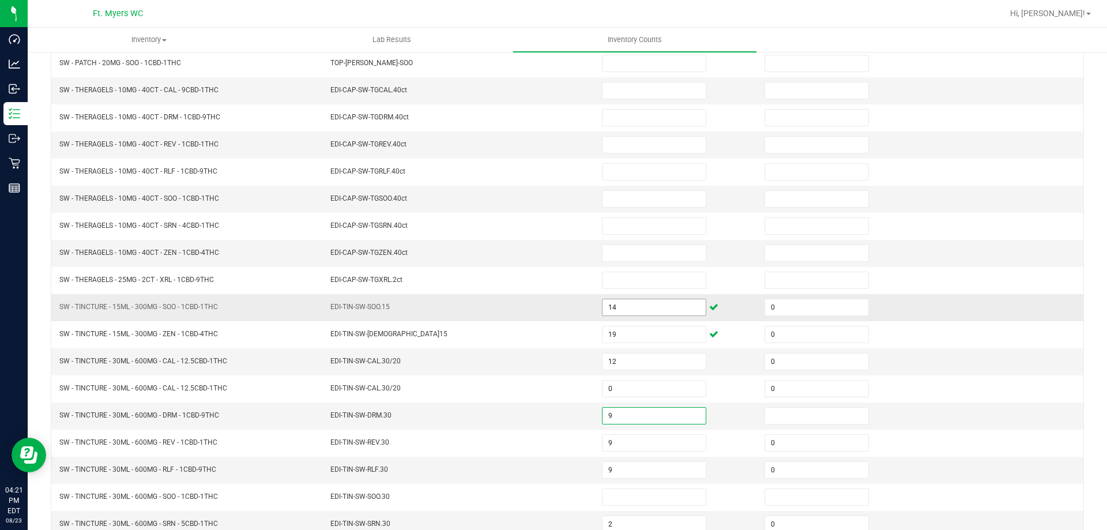
type input "9"
type input "0"
type input "17"
type input "4"
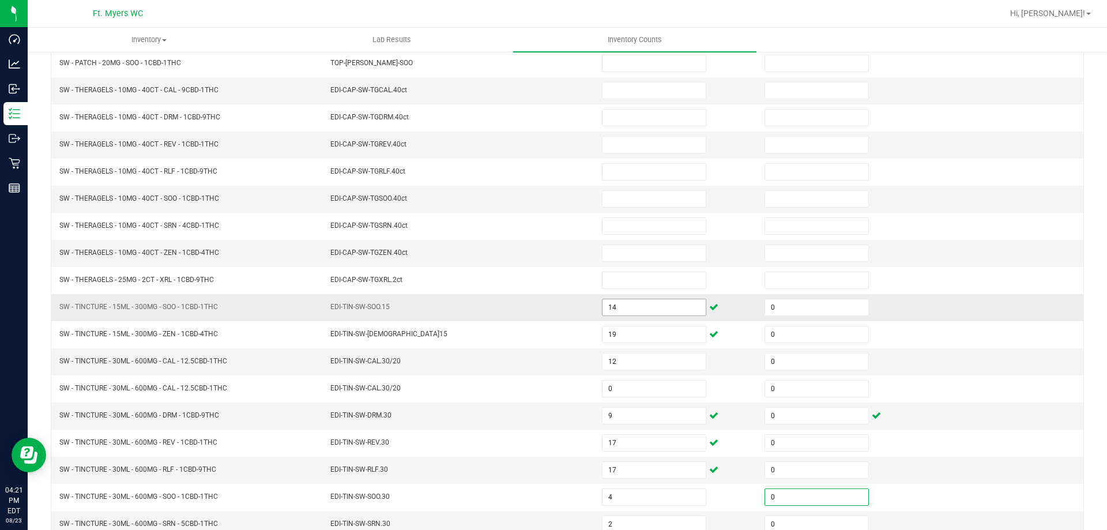
type input "0"
type input "6"
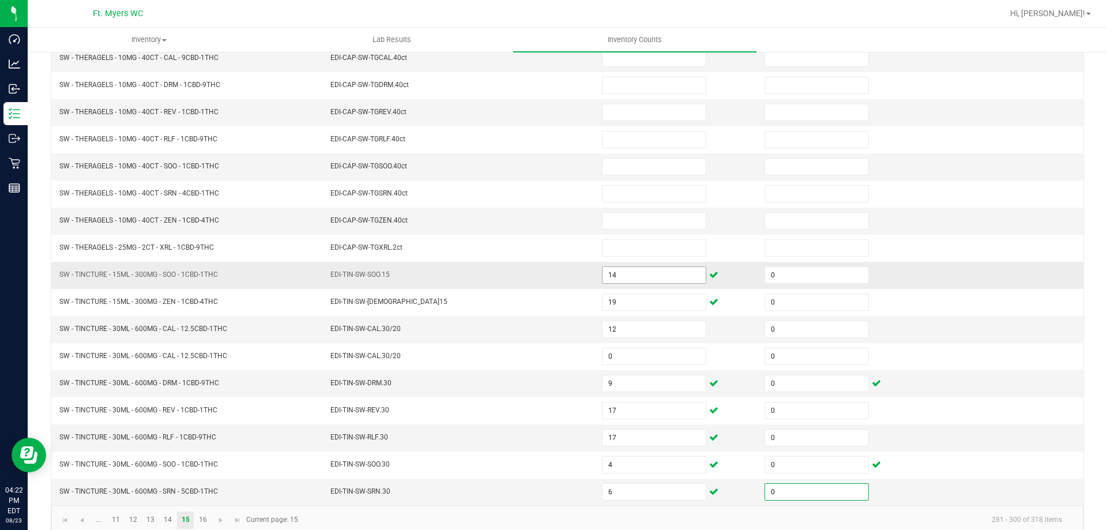
scroll to position [239, 0]
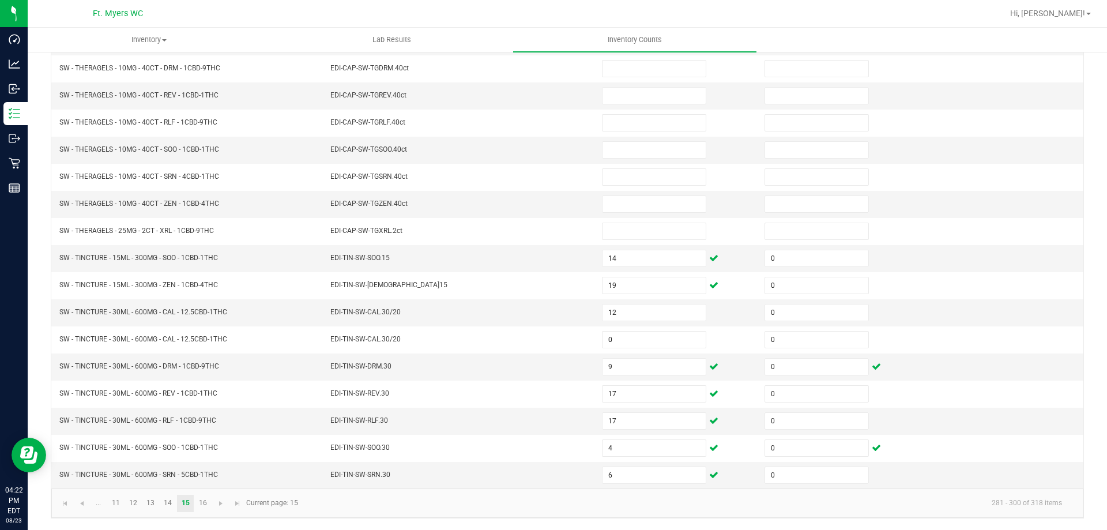
click at [457, 503] on kendo-pager-info "281 - 300 of 318 items" at bounding box center [688, 503] width 766 height 19
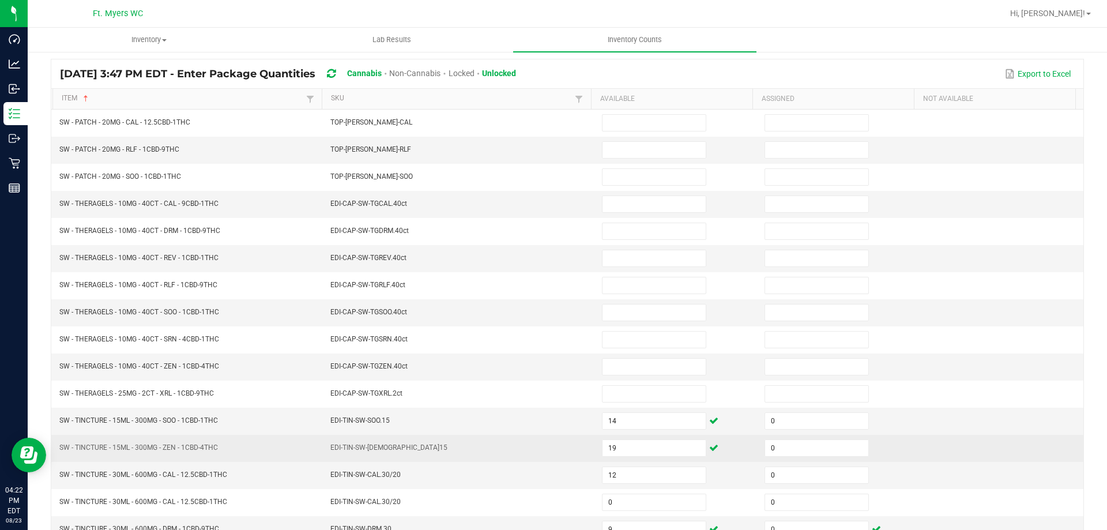
scroll to position [66, 0]
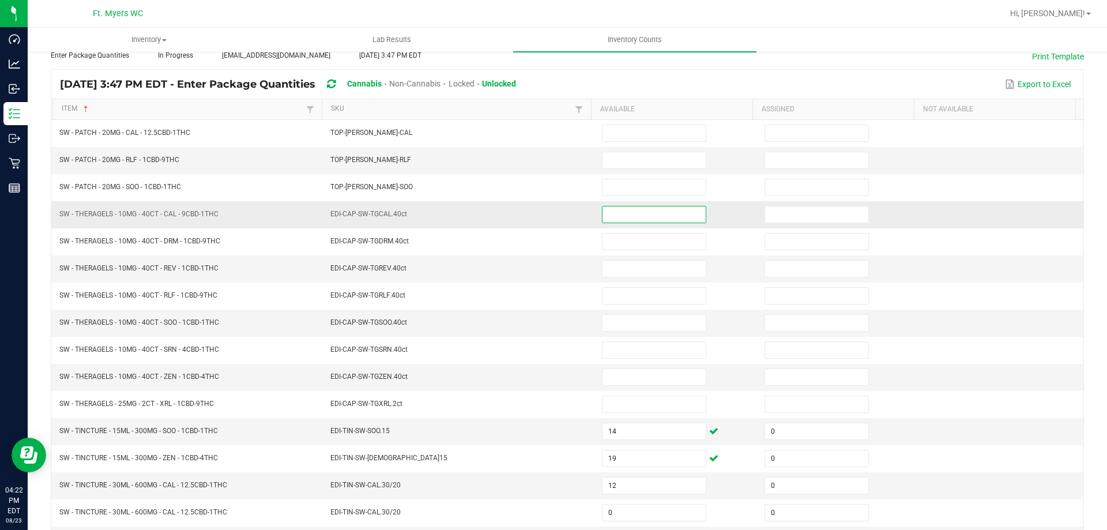
click at [646, 217] on input at bounding box center [653, 214] width 103 height 16
type input "3"
type input "0"
type input "3"
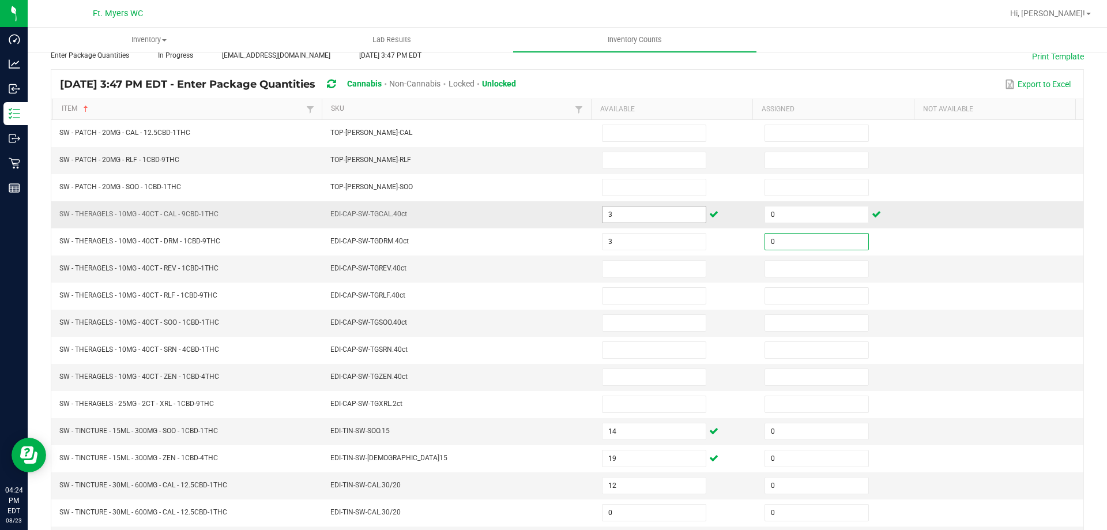
type input "0"
type input "5"
type input "0"
type input "6"
type input "0"
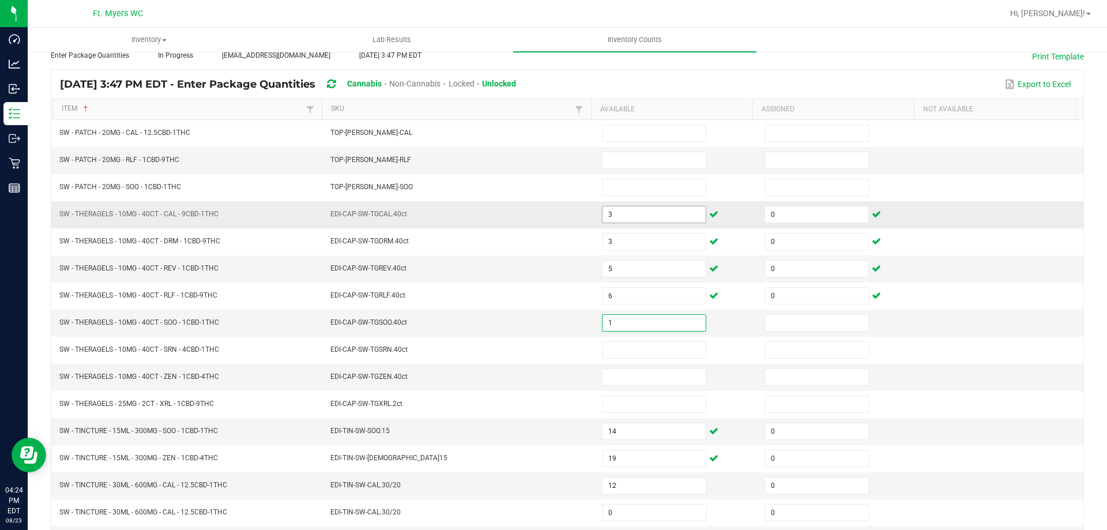
type input "1"
type input "0"
type input "1"
type input "0"
type input "4"
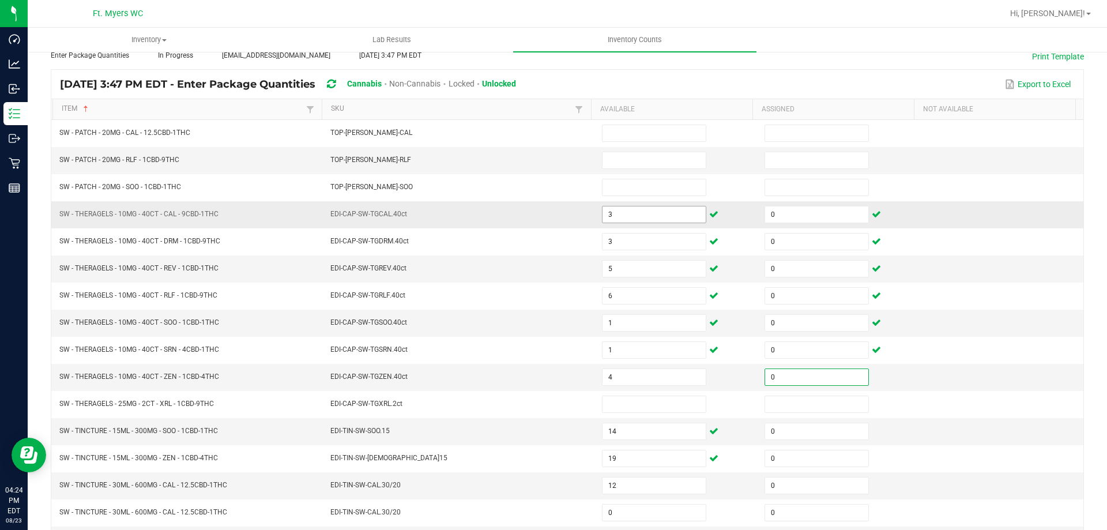
type input "0"
type input "5"
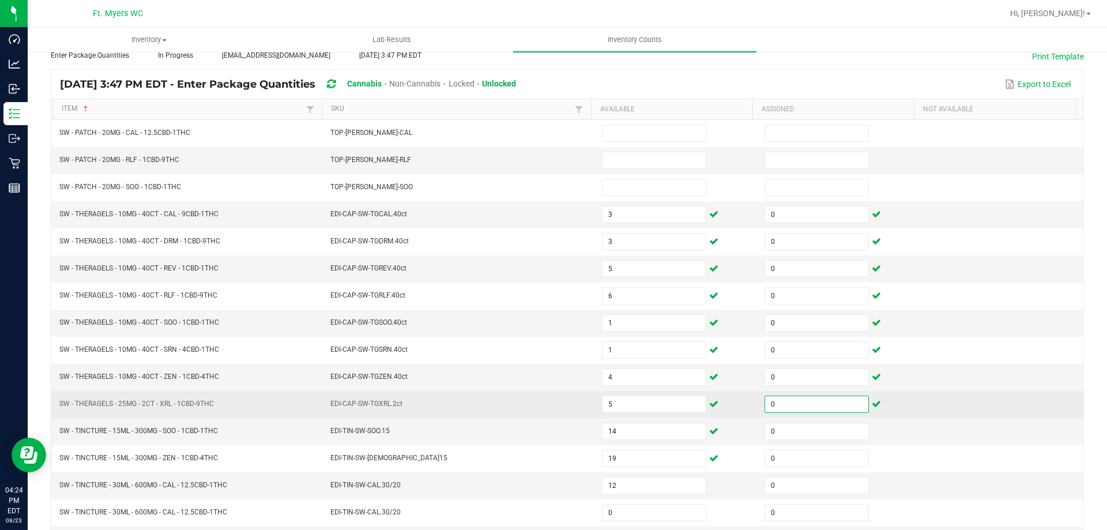
type input "0"
click at [480, 412] on td "EDI-CAP-SW-TGXRL.2ct" at bounding box center [459, 404] width 272 height 27
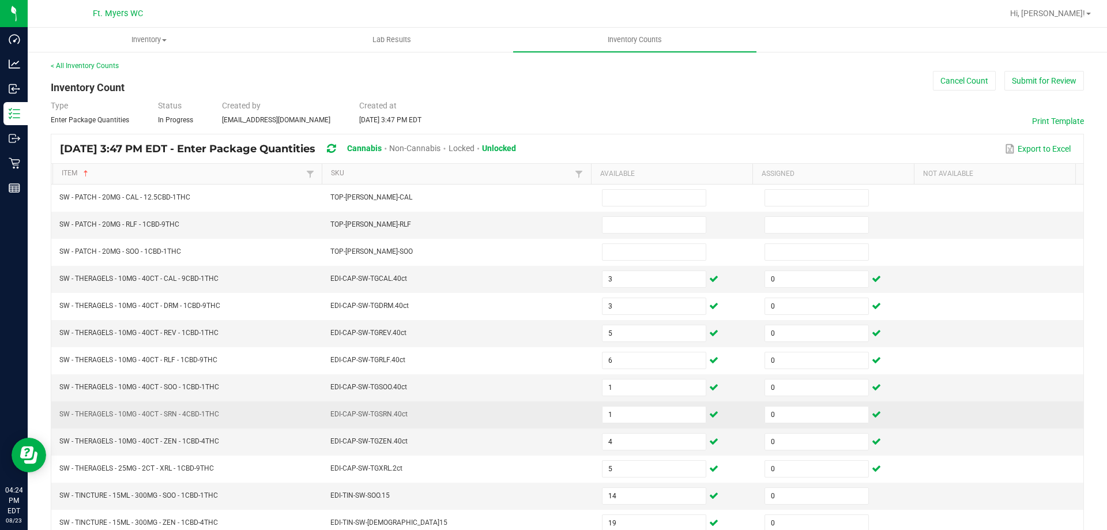
scroll to position [0, 0]
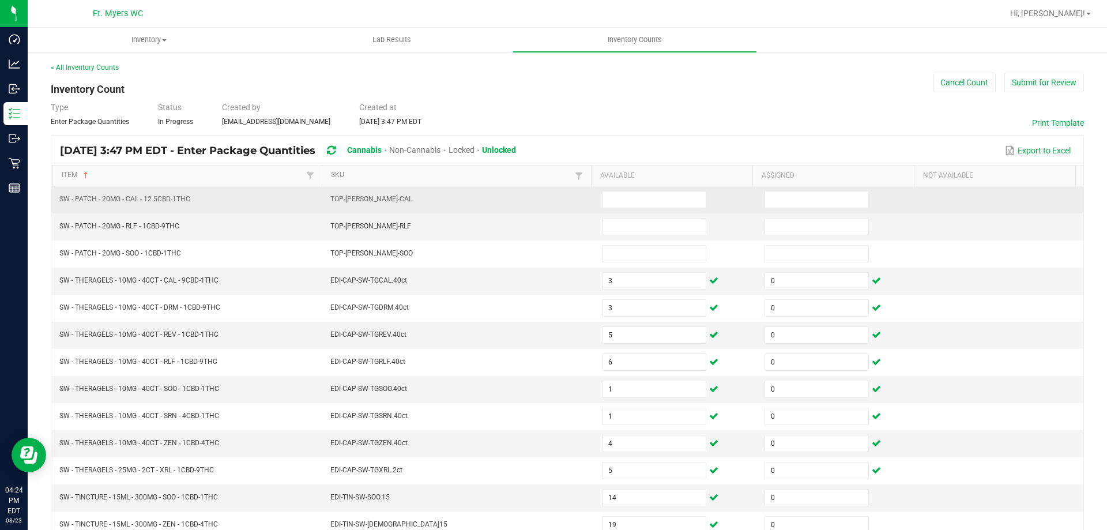
click at [492, 202] on td "TOP-PAT-SW-CAL" at bounding box center [459, 199] width 272 height 27
click at [650, 199] on input at bounding box center [653, 199] width 103 height 16
type input "9"
type input "0"
type input "8"
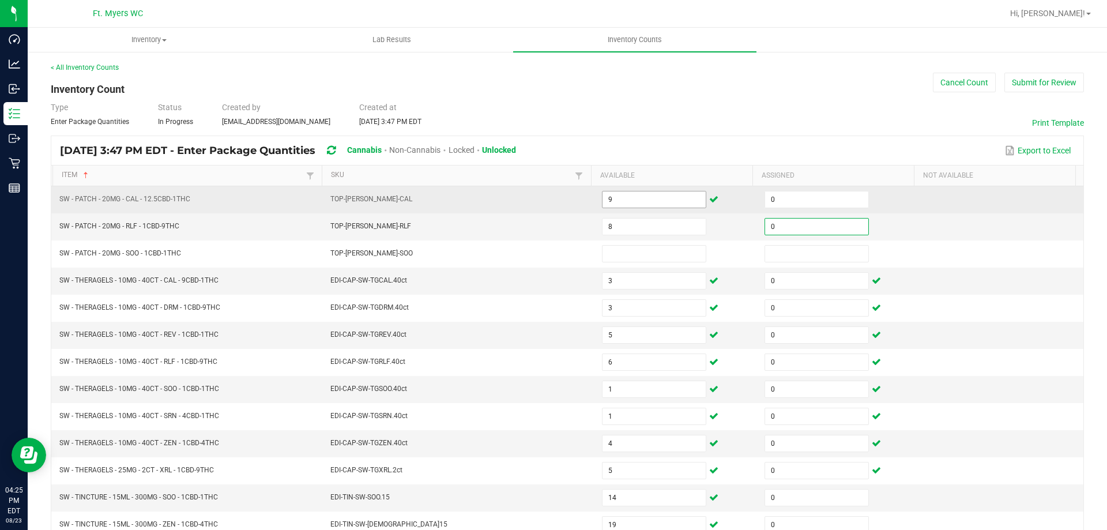
type input "0"
type input "3"
type input "8"
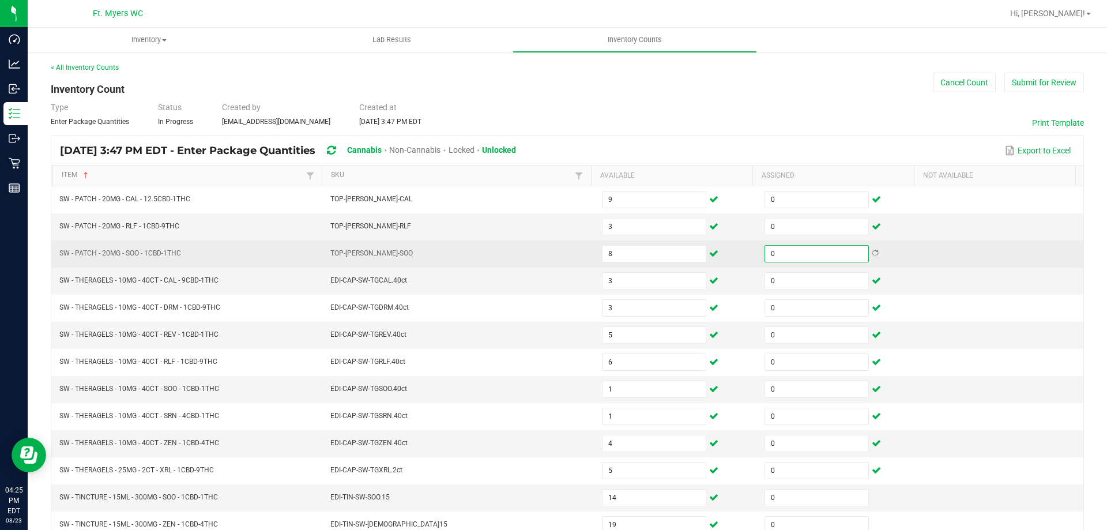
type input "0"
click at [536, 257] on td "TOP-PAT-SW-SOO" at bounding box center [459, 253] width 272 height 27
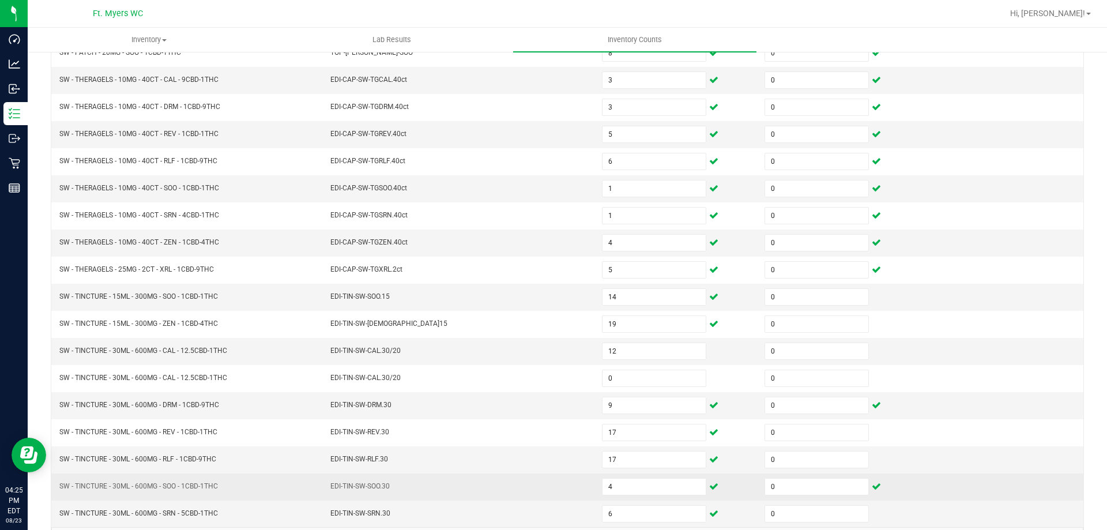
scroll to position [239, 0]
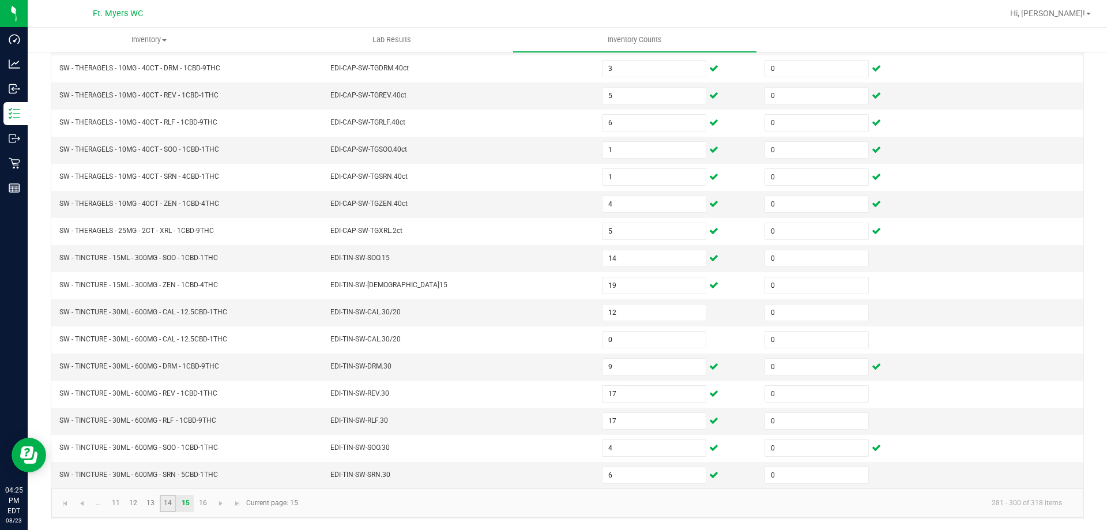
click at [168, 509] on link "14" at bounding box center [168, 503] width 17 height 17
type input "0"
type input "20"
type input "0"
type input "5"
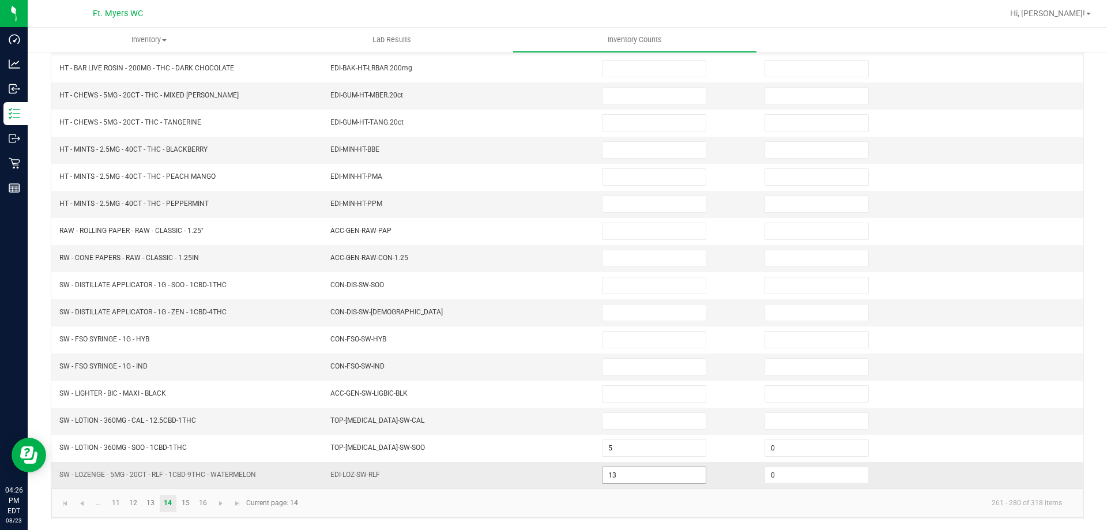
click at [634, 473] on input "13" at bounding box center [653, 475] width 103 height 16
click at [639, 475] on input "13" at bounding box center [653, 475] width 103 height 16
type input "14"
click at [520, 497] on kendo-pager-info "261 - 280 of 318 items" at bounding box center [688, 503] width 766 height 19
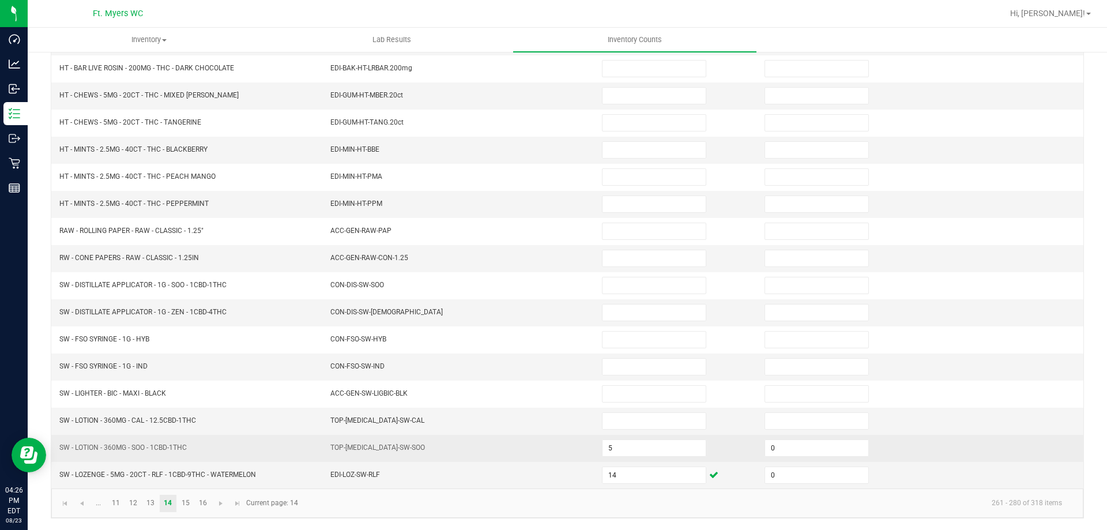
click at [627, 438] on td "5" at bounding box center [676, 448] width 163 height 27
click at [631, 449] on input "5" at bounding box center [653, 448] width 103 height 16
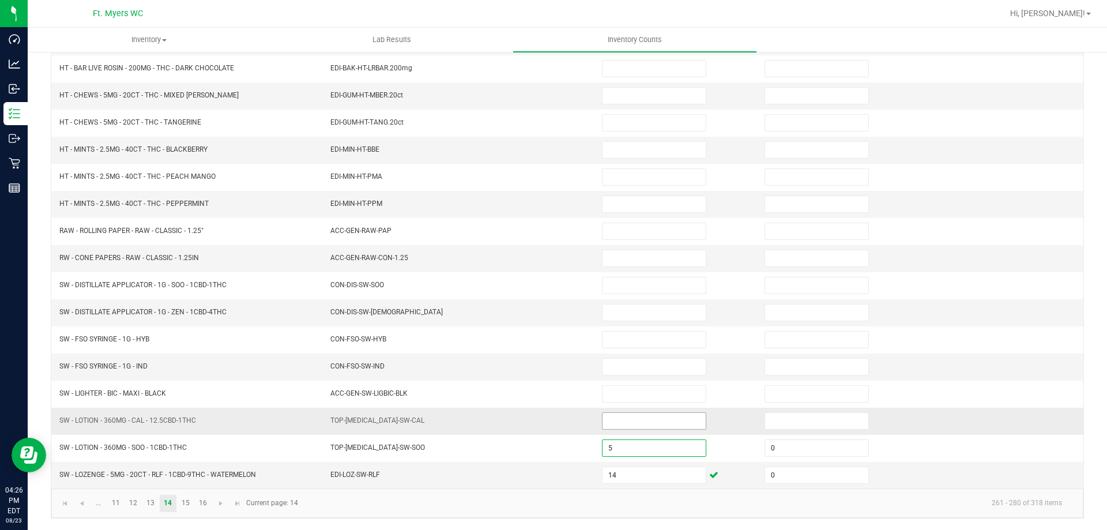
click at [620, 414] on input at bounding box center [653, 421] width 103 height 16
type input "2"
type input "0"
type input "8"
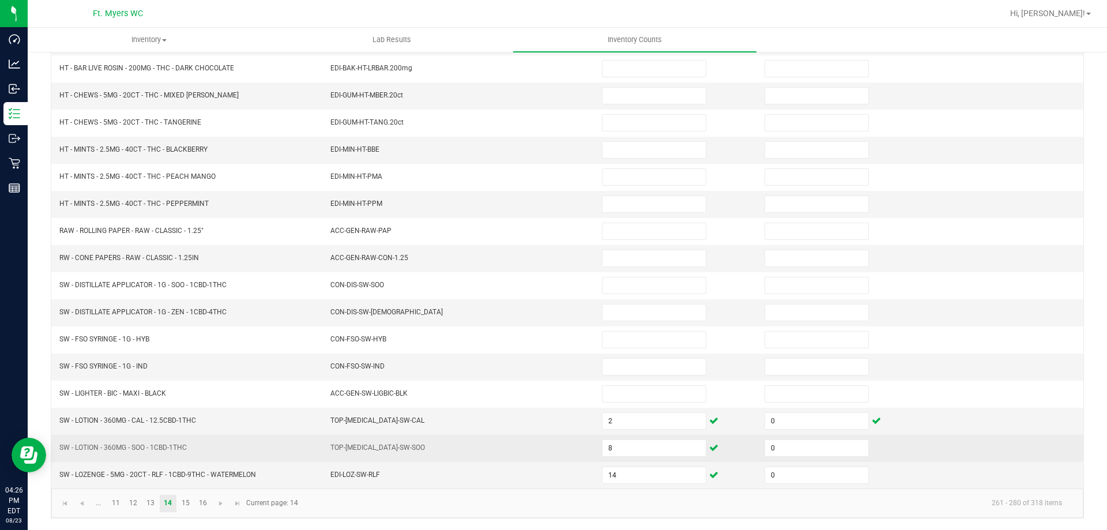
click at [494, 455] on td "TOP-BAL-SW-SOO" at bounding box center [459, 448] width 272 height 27
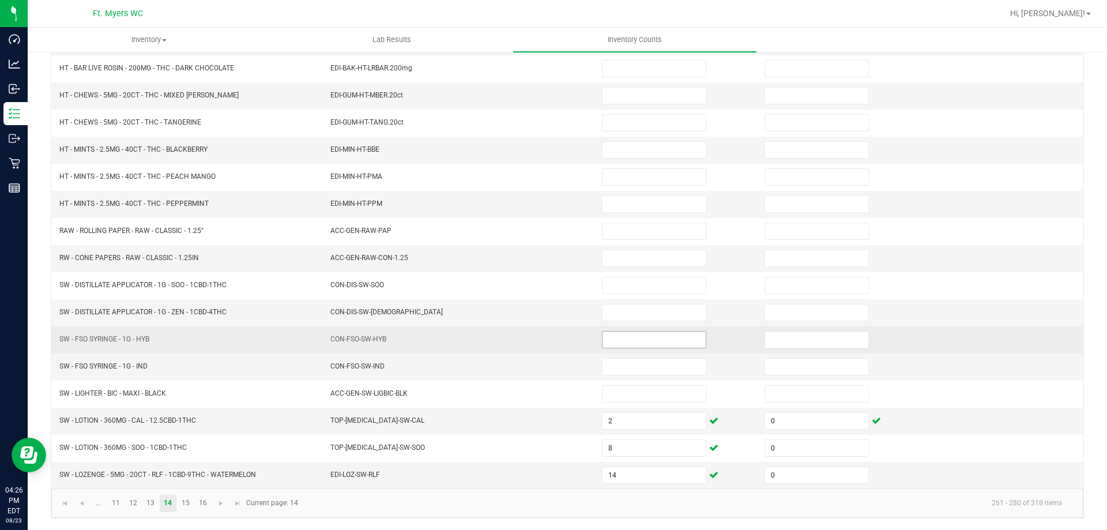
click at [639, 339] on input at bounding box center [653, 340] width 103 height 16
type input "4"
type input "0"
type input "8"
type input "0"
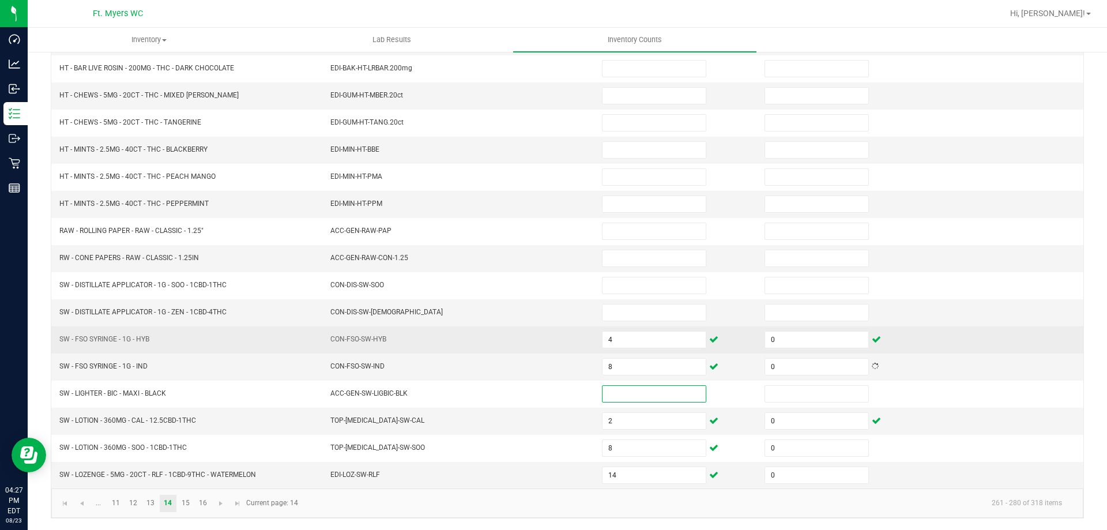
click at [559, 343] on td "CON-FSO-SW-HYB" at bounding box center [459, 339] width 272 height 27
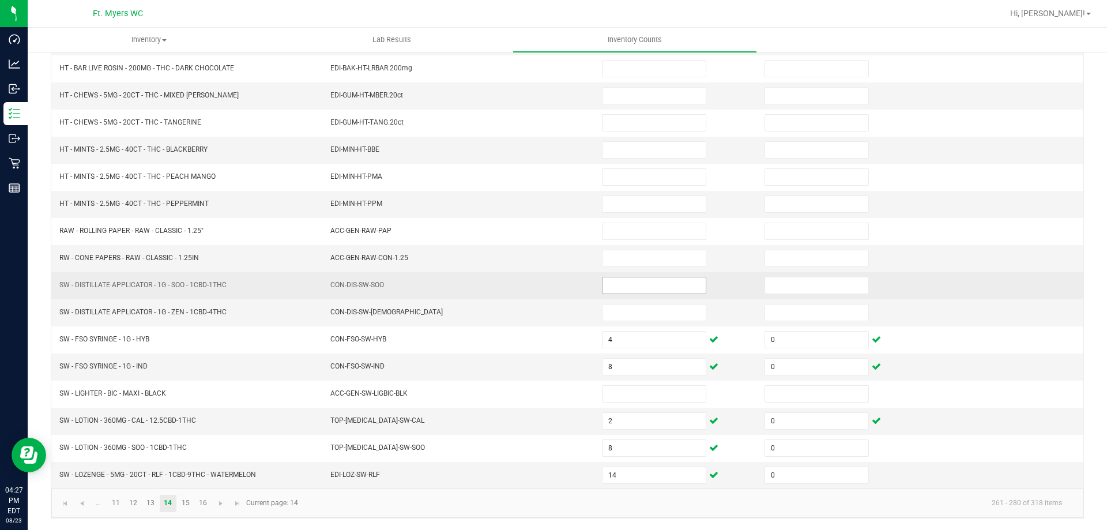
click at [669, 280] on input at bounding box center [653, 285] width 103 height 16
type input "9"
type input "0"
type input "5"
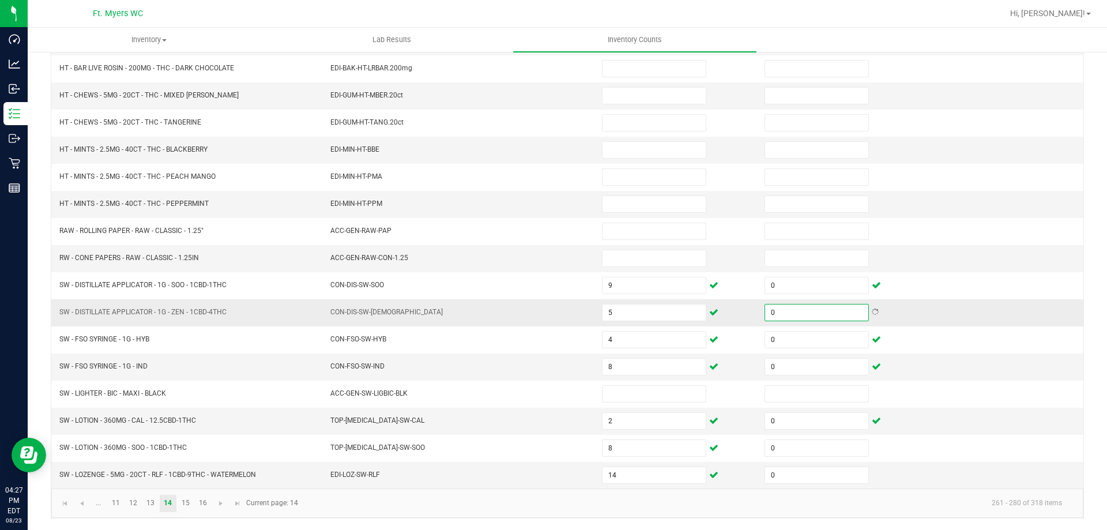
type input "0"
click at [539, 304] on td "CON-DIS-SW-ZEN" at bounding box center [459, 312] width 272 height 27
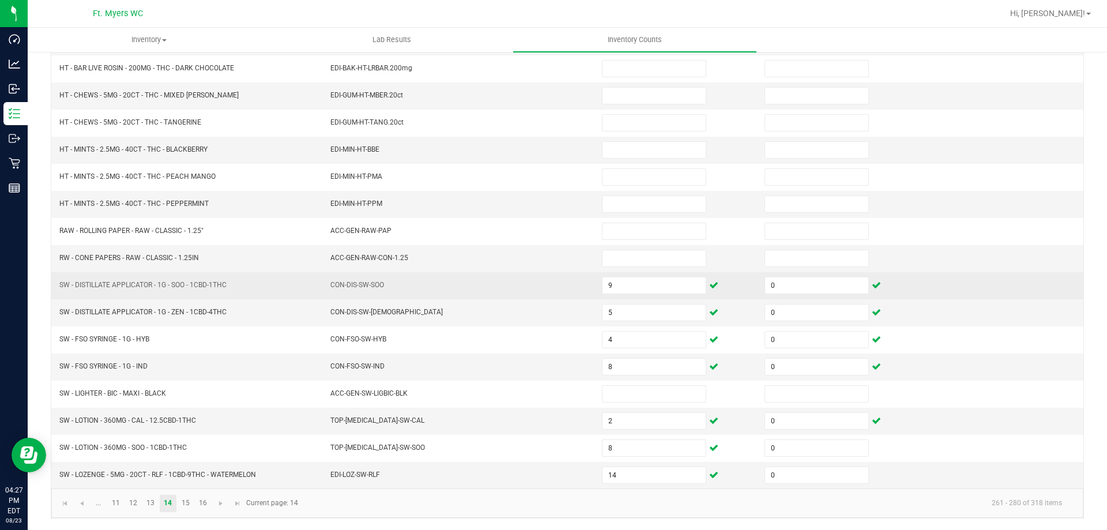
scroll to position [182, 0]
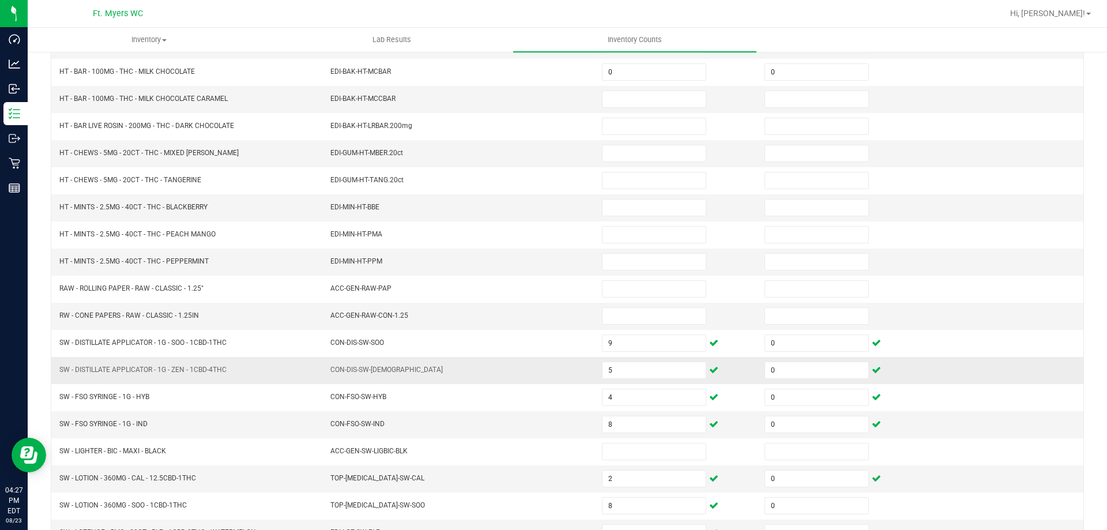
click at [494, 370] on td "CON-DIS-SW-ZEN" at bounding box center [459, 370] width 272 height 27
click at [626, 208] on input at bounding box center [653, 207] width 103 height 16
click at [612, 206] on input at bounding box center [653, 207] width 103 height 16
type input "5"
type input "0"
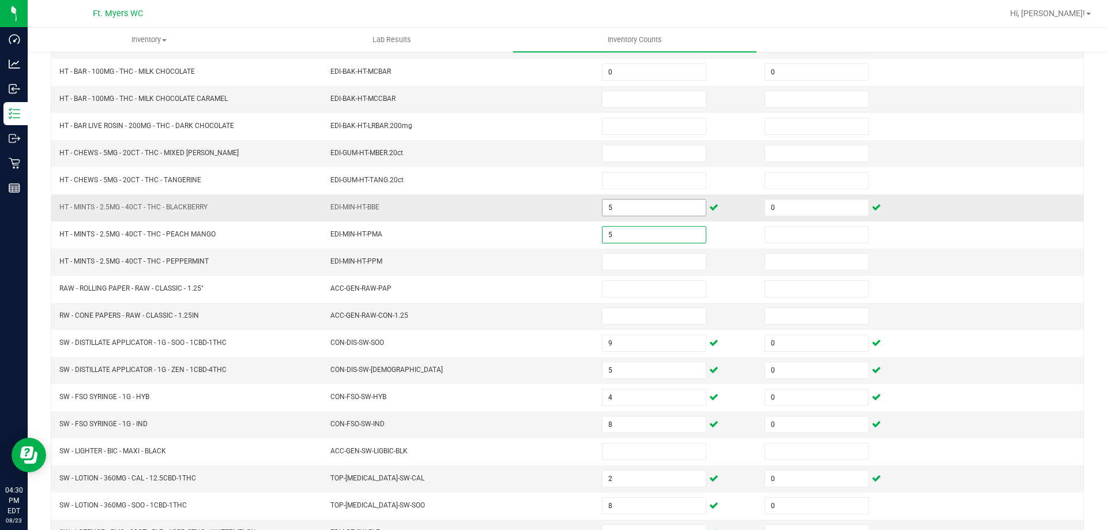
type input "5"
type input "0"
type input "7"
type input "0"
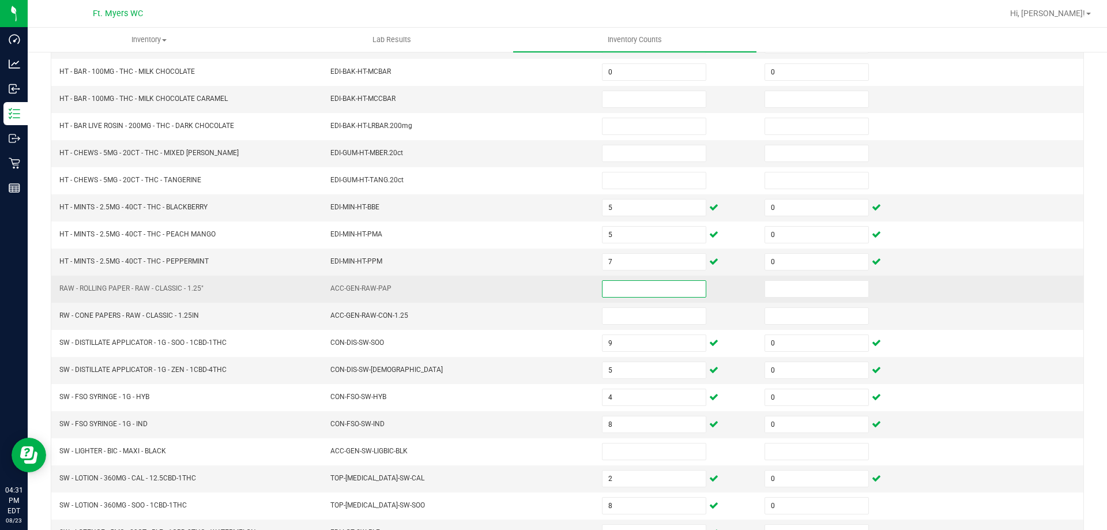
click at [489, 295] on td "ACC-GEN-RAW-PAP" at bounding box center [459, 289] width 272 height 27
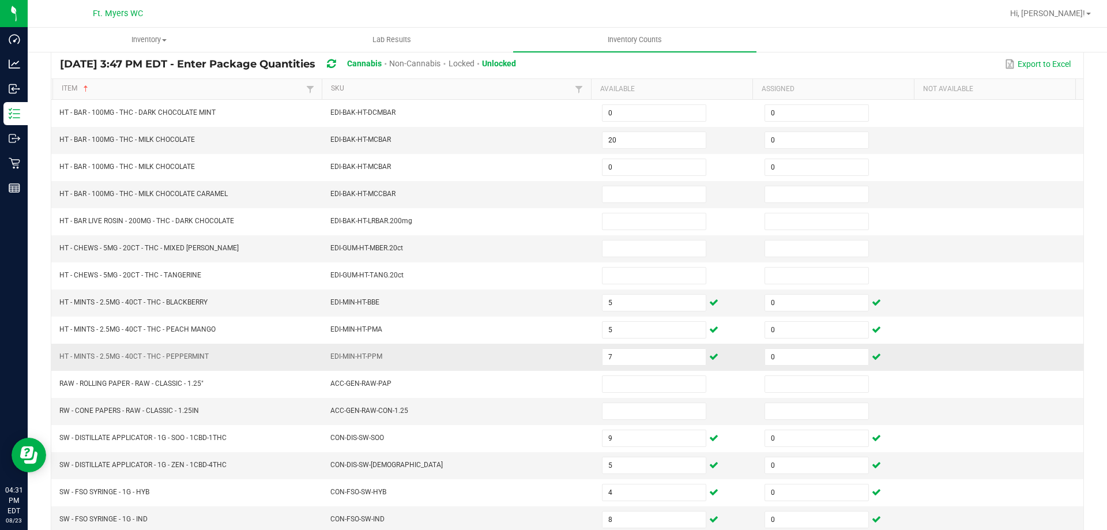
scroll to position [66, 0]
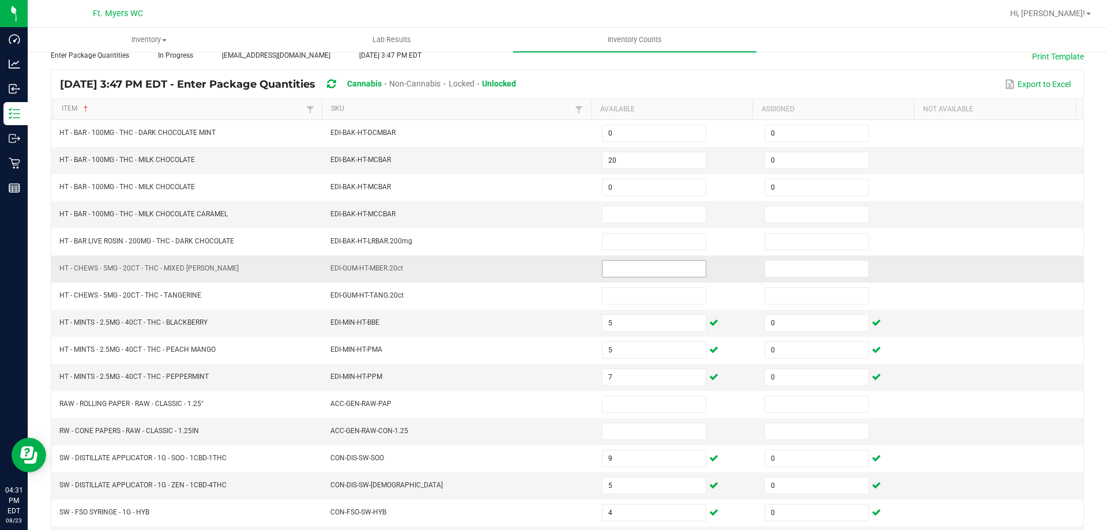
click at [627, 261] on input at bounding box center [653, 269] width 103 height 16
type input "1"
type input "0"
type input "11"
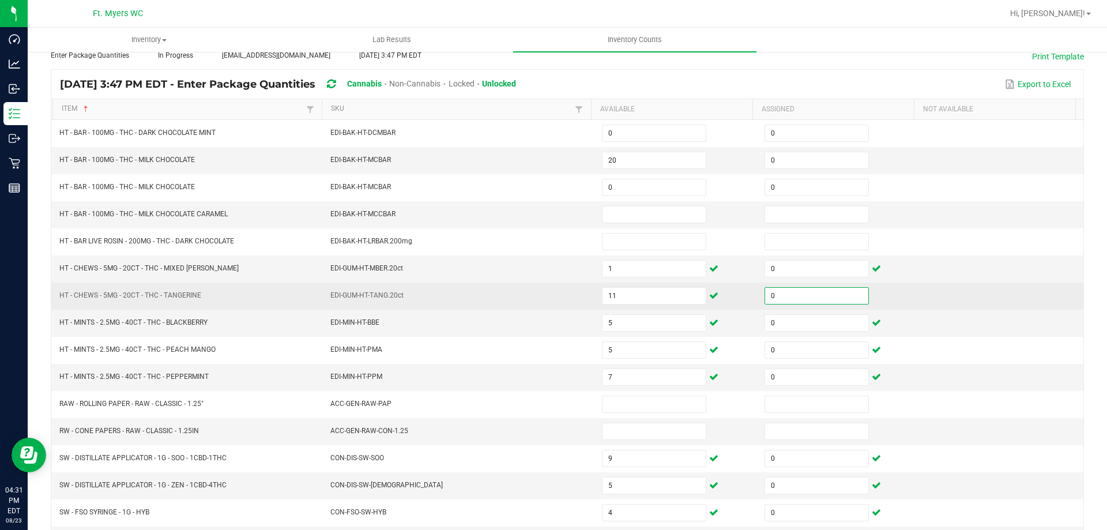
type input "0"
click at [535, 297] on td "EDI-GUM-HT-TANG.20ct" at bounding box center [459, 296] width 272 height 27
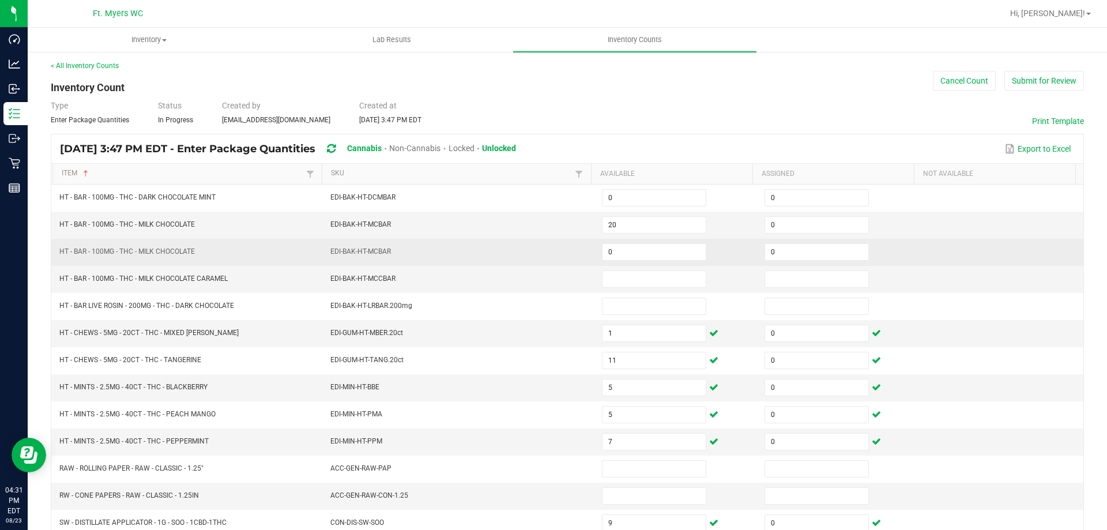
scroll to position [0, 0]
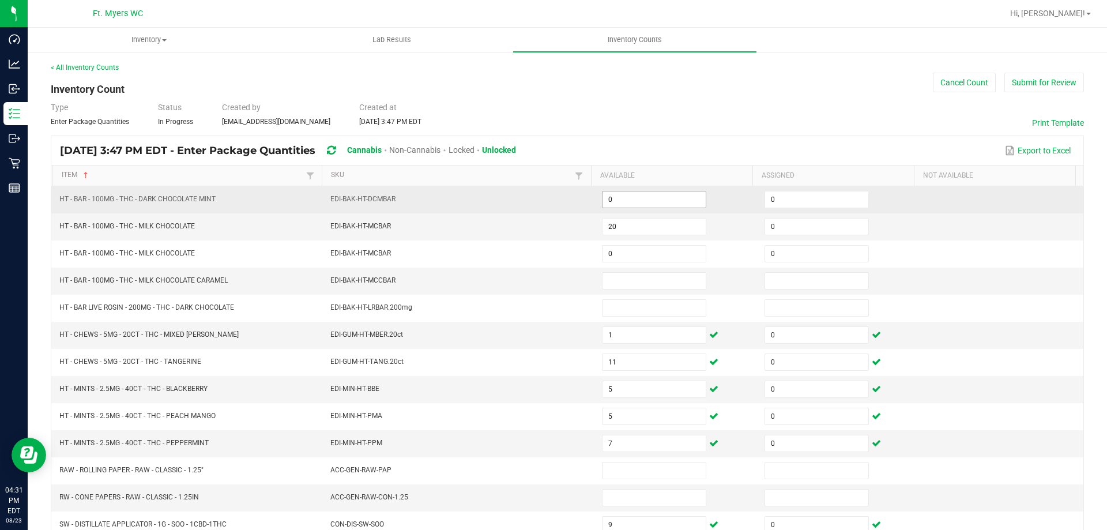
click at [664, 200] on input "0" at bounding box center [653, 199] width 103 height 16
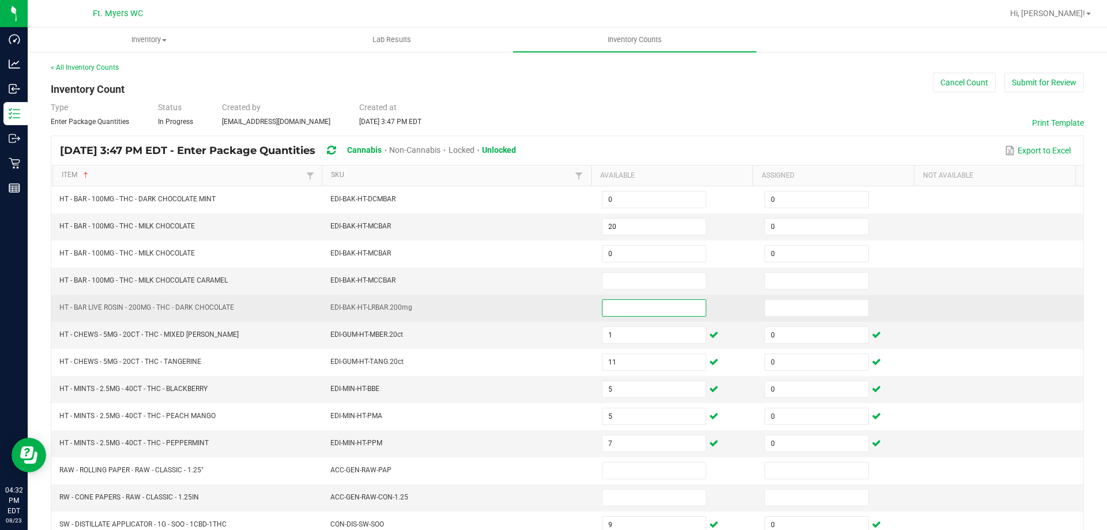
click at [615, 311] on input at bounding box center [653, 308] width 103 height 16
type input "13"
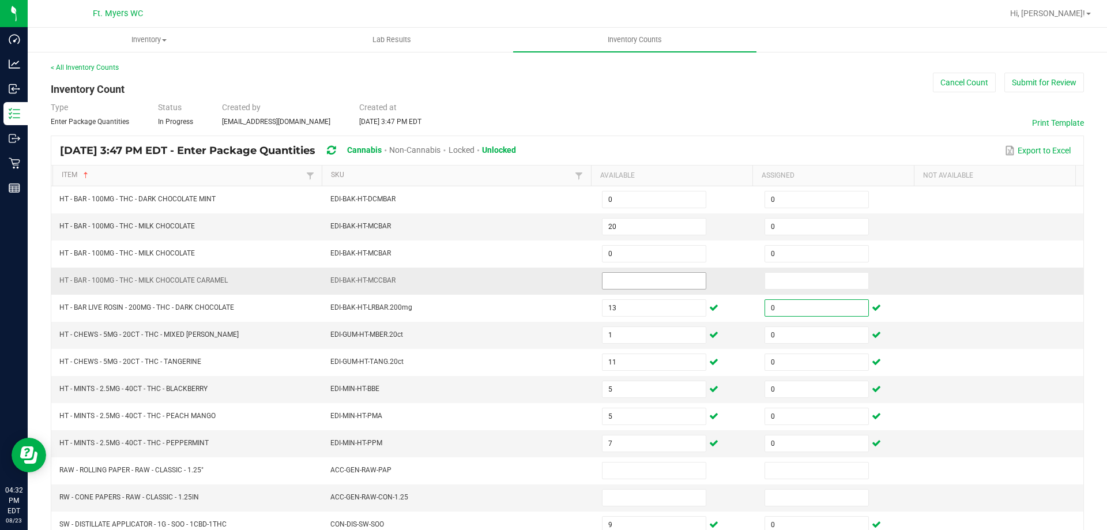
type input "0"
click at [607, 279] on input at bounding box center [653, 281] width 103 height 16
type input "2"
type input "0"
click at [641, 274] on input "2" at bounding box center [653, 281] width 103 height 16
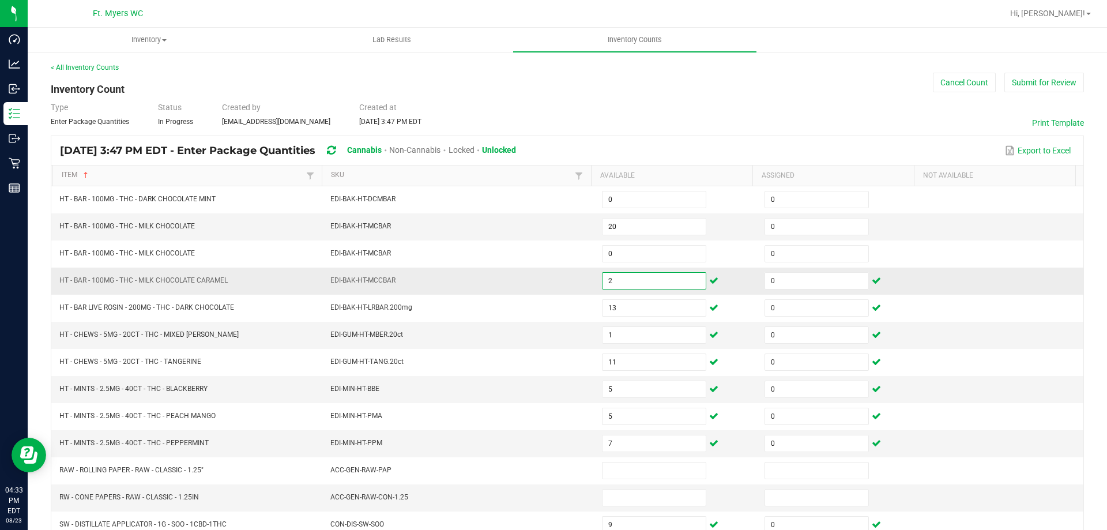
click at [642, 282] on input "2" at bounding box center [653, 281] width 103 height 16
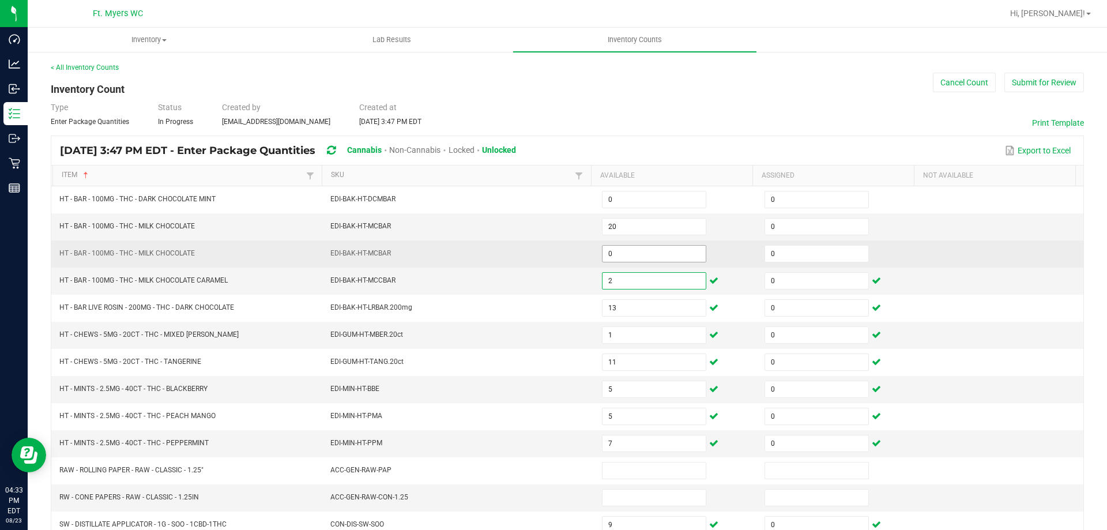
click at [635, 252] on input "0" at bounding box center [653, 254] width 103 height 16
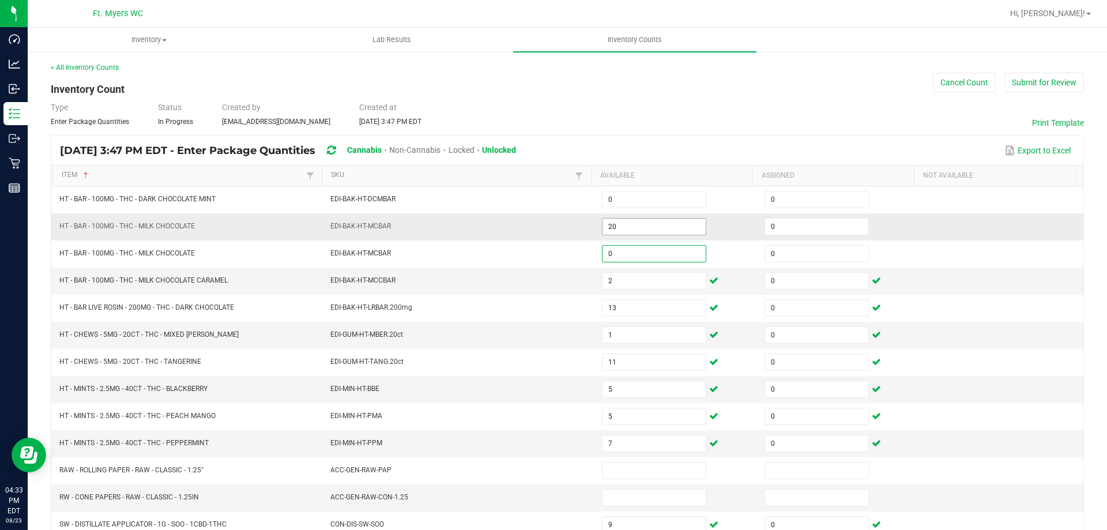
click at [636, 235] on span "20" at bounding box center [654, 226] width 104 height 17
click at [636, 220] on input "20" at bounding box center [653, 227] width 103 height 16
click at [632, 223] on input "20" at bounding box center [653, 227] width 103 height 16
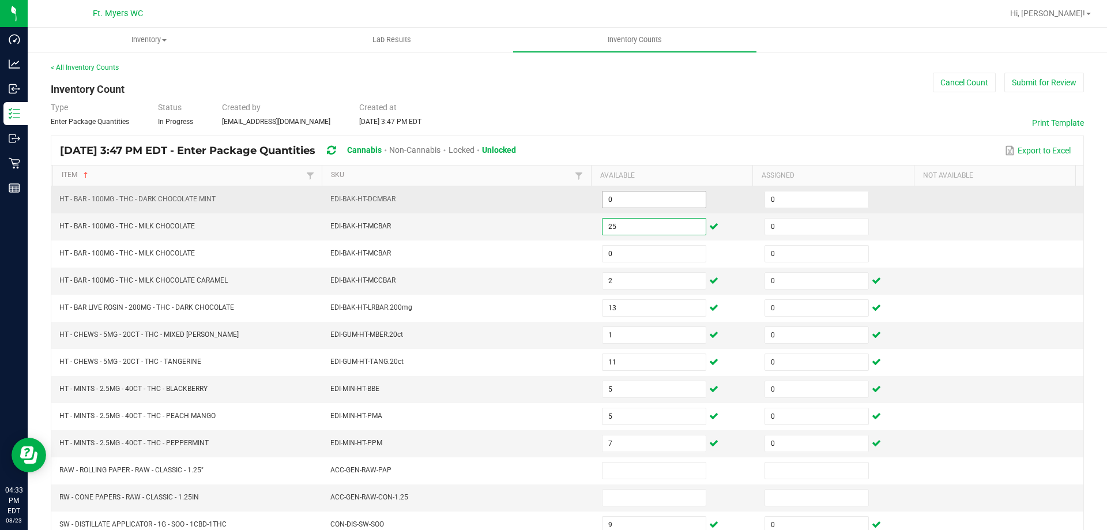
type input "25"
click at [630, 201] on input "0" at bounding box center [653, 199] width 103 height 16
click at [630, 198] on input "0" at bounding box center [653, 199] width 103 height 16
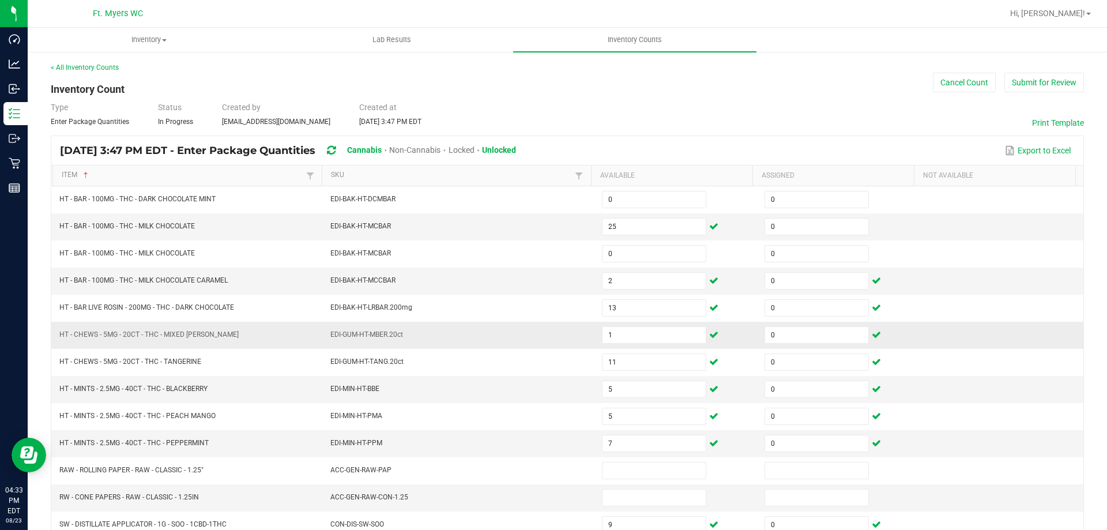
click at [494, 329] on td "EDI-GUM-HT-MBER.20ct" at bounding box center [459, 335] width 272 height 27
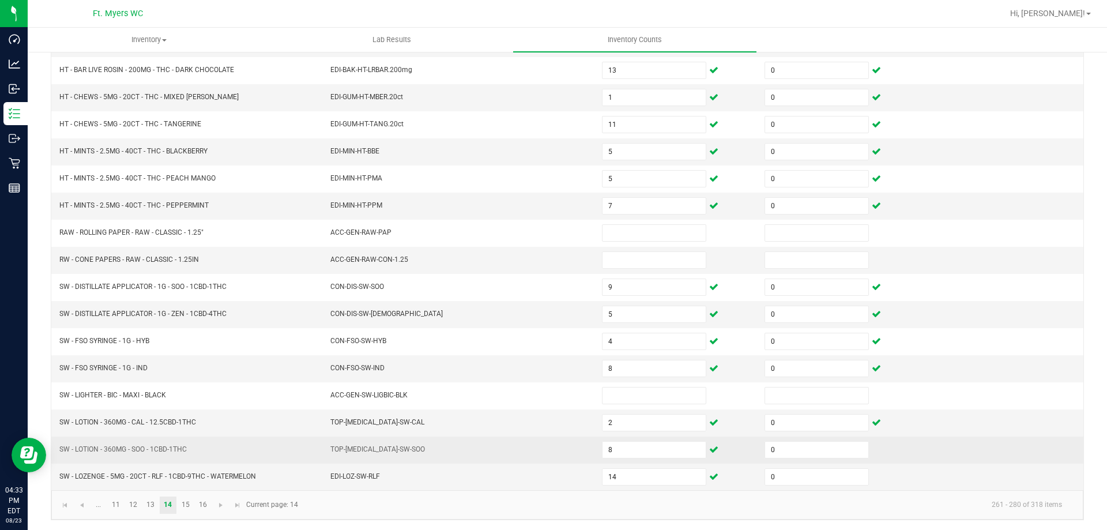
scroll to position [239, 0]
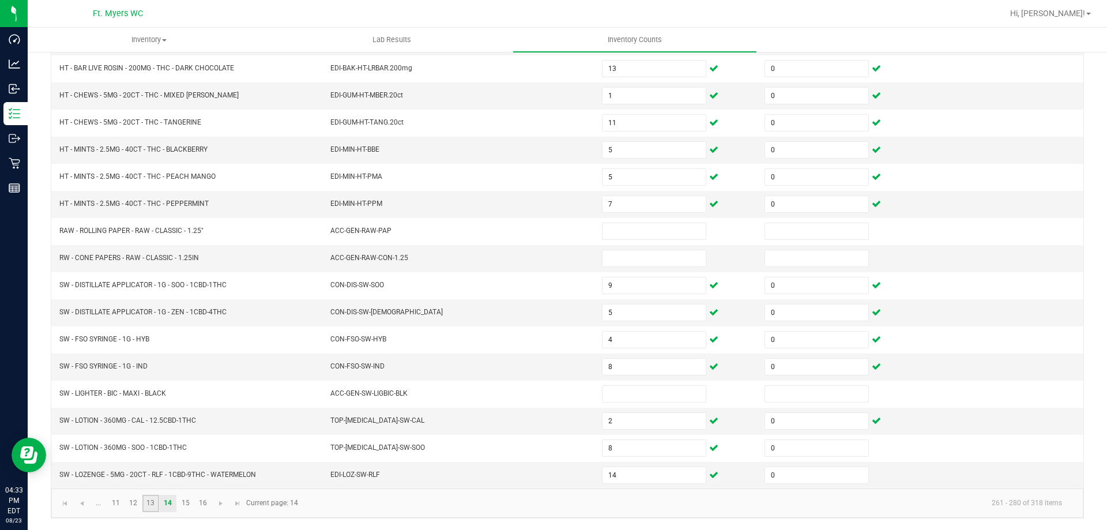
click at [150, 503] on link "13" at bounding box center [150, 503] width 17 height 17
type input "6"
type input "4"
type input "2"
type input "7"
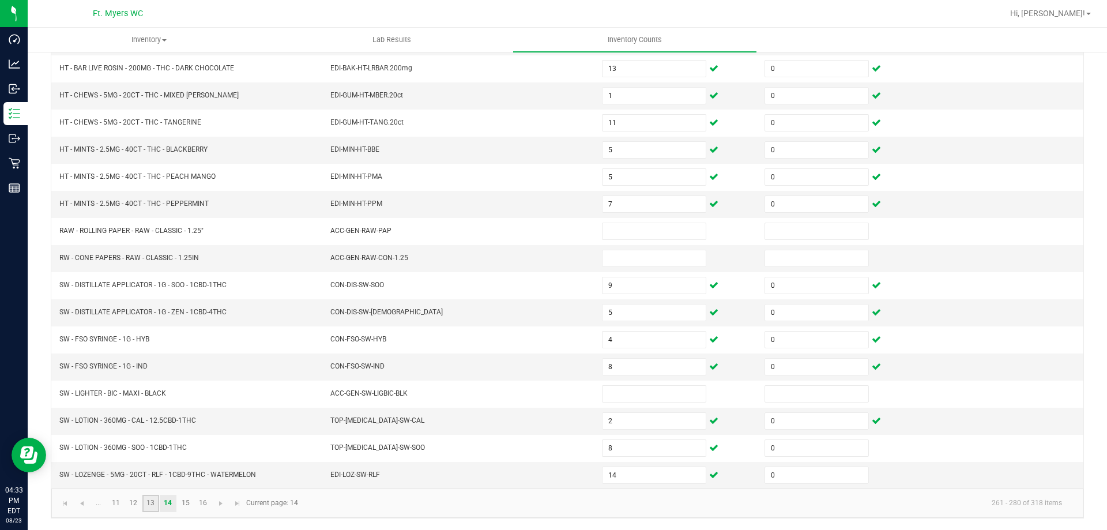
type input "0"
type input "3"
type input "4"
type input "8"
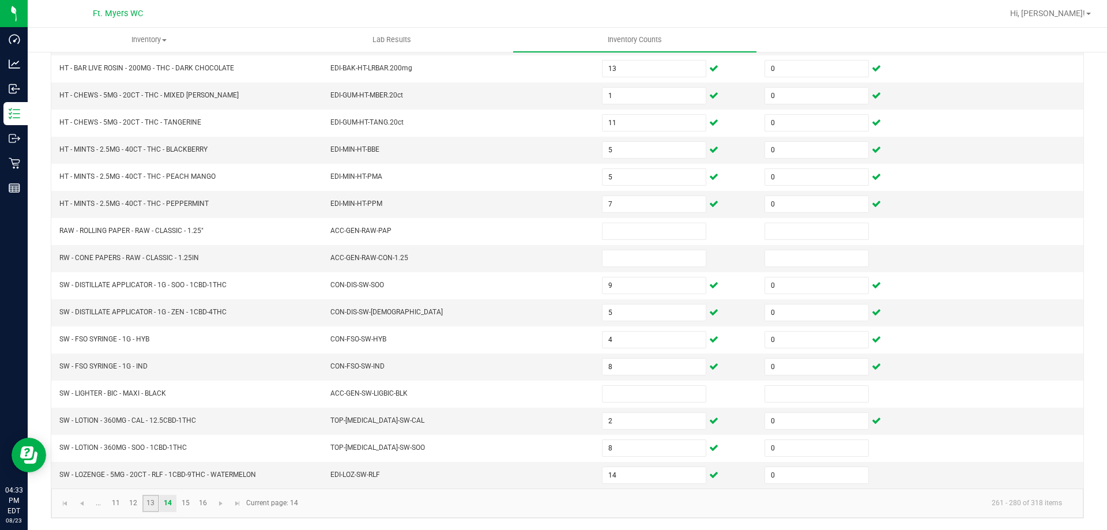
type input "30"
type input "0"
type input "20"
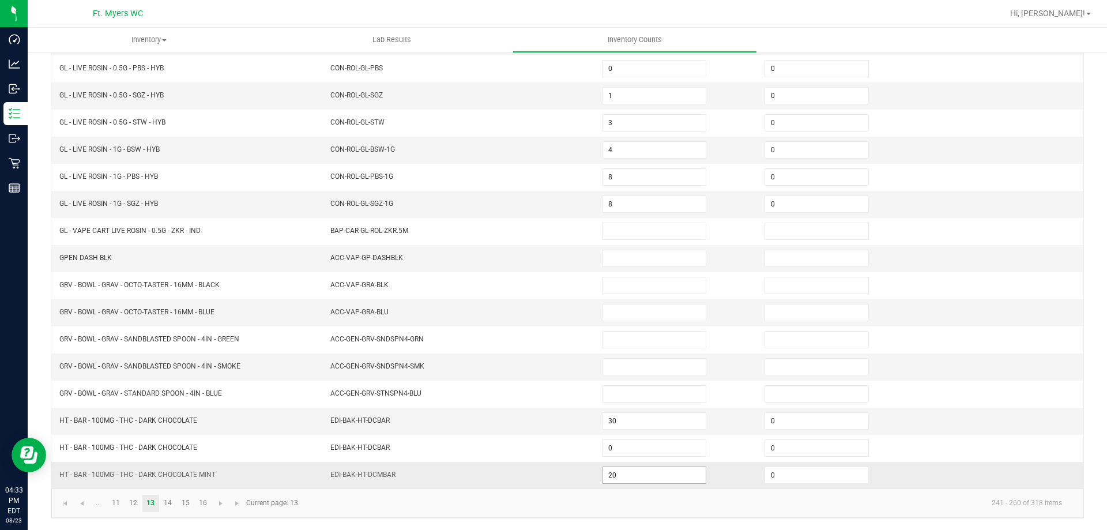
click at [635, 474] on input "20" at bounding box center [653, 475] width 103 height 16
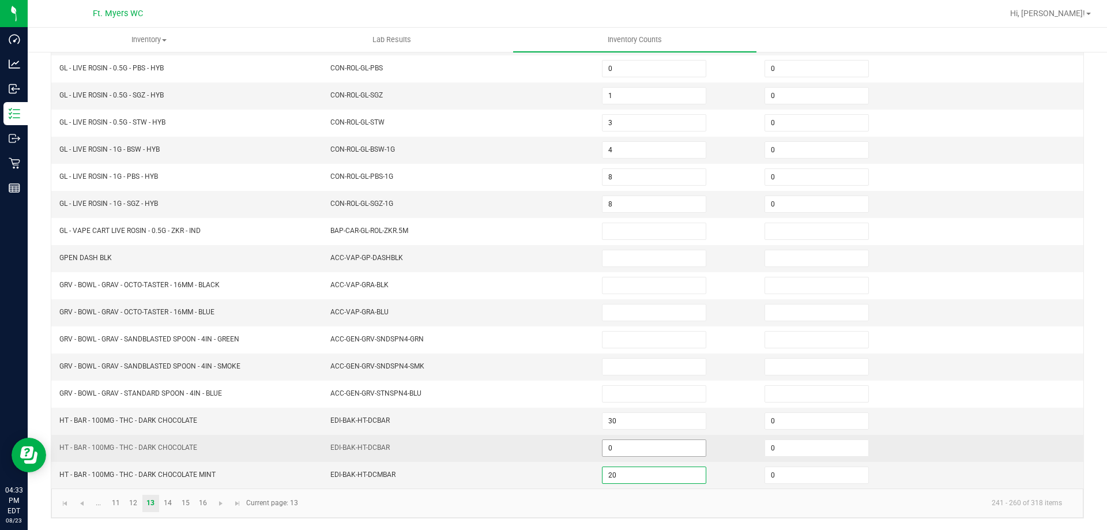
click at [629, 451] on input "0" at bounding box center [653, 448] width 103 height 16
click at [632, 451] on input "0" at bounding box center [653, 448] width 103 height 16
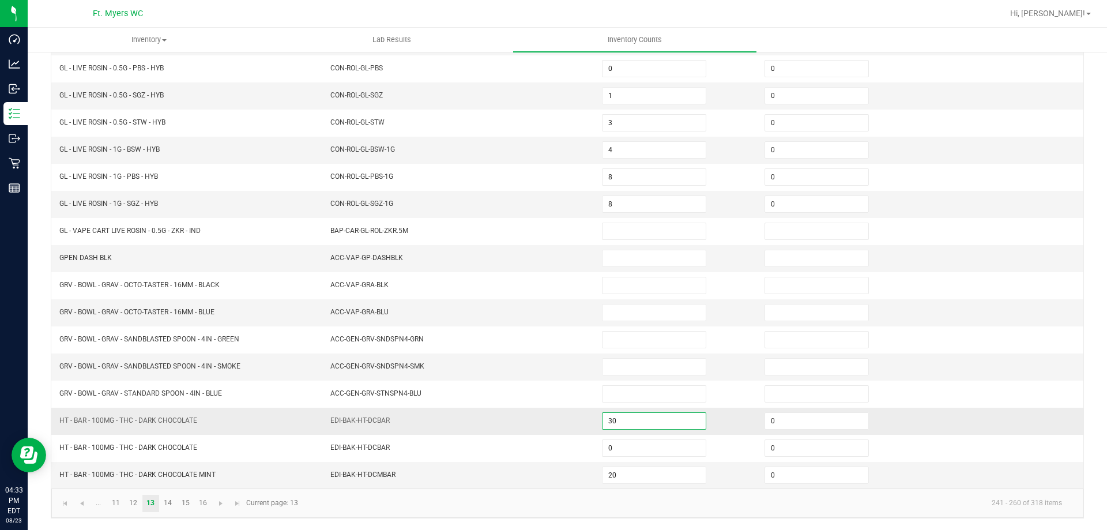
click at [639, 420] on input "30" at bounding box center [653, 421] width 103 height 16
type input "32"
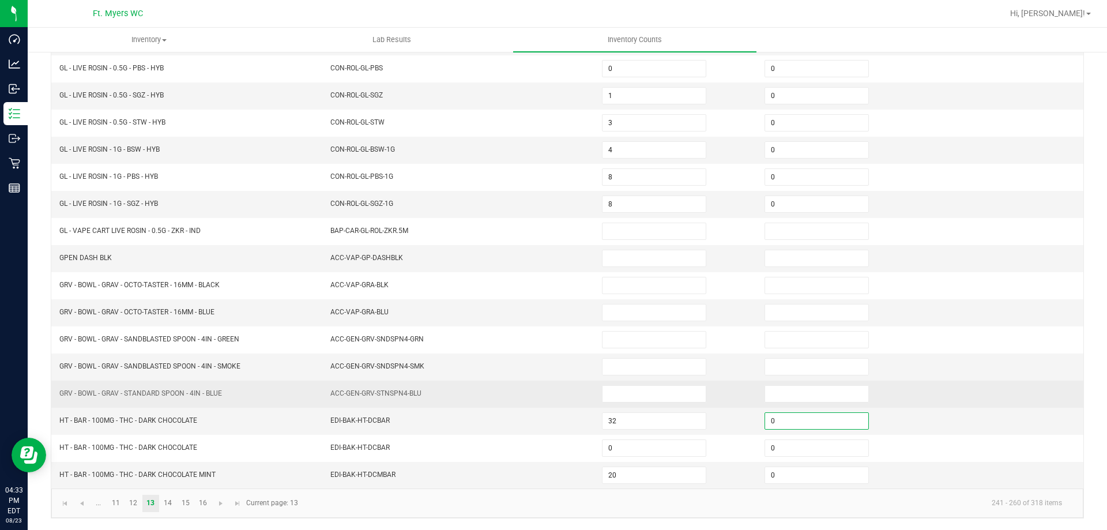
click at [535, 382] on td "ACC-GEN-GRV-STNSPN4-BLU" at bounding box center [459, 394] width 272 height 27
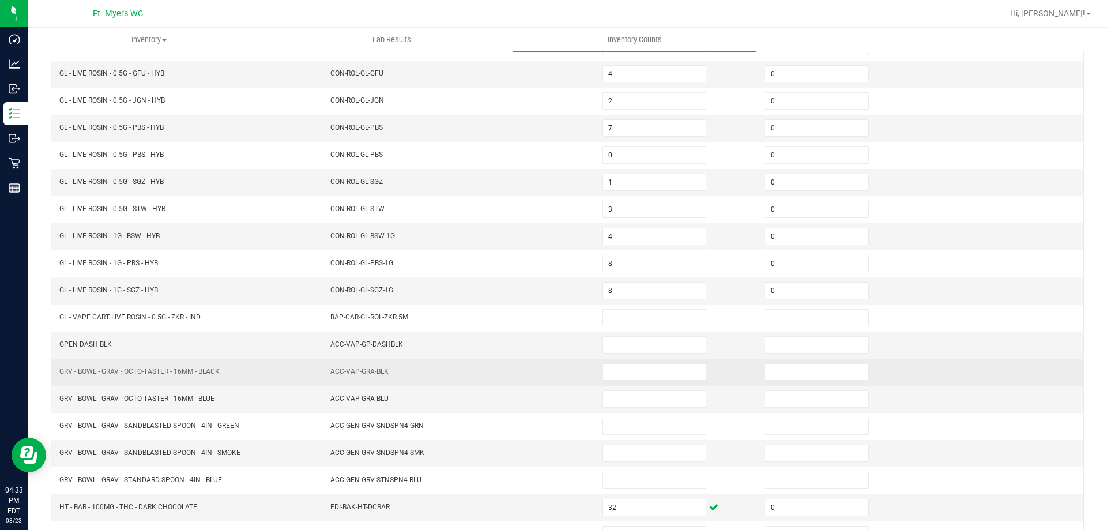
scroll to position [182, 0]
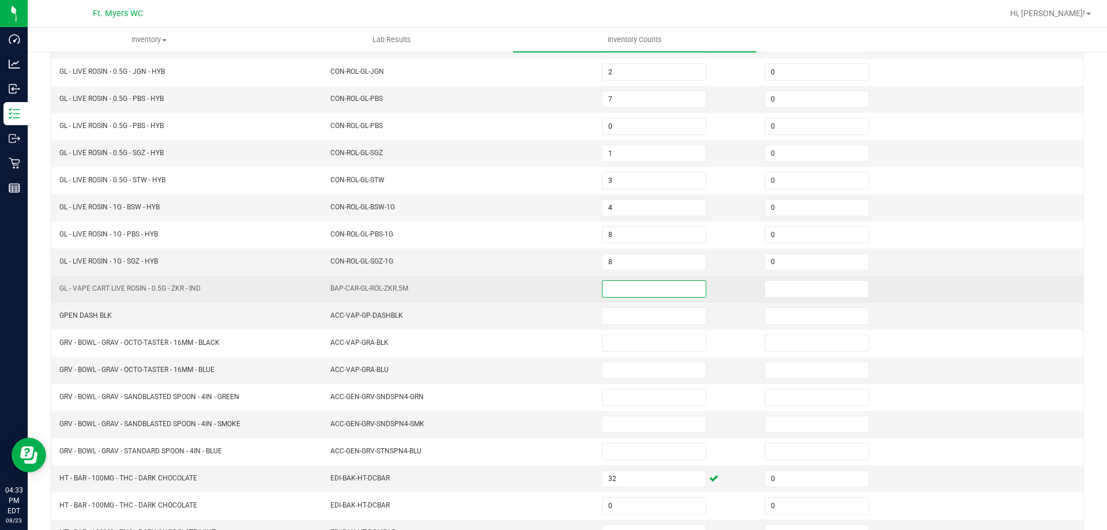
click at [616, 287] on input at bounding box center [653, 289] width 103 height 16
type input "1"
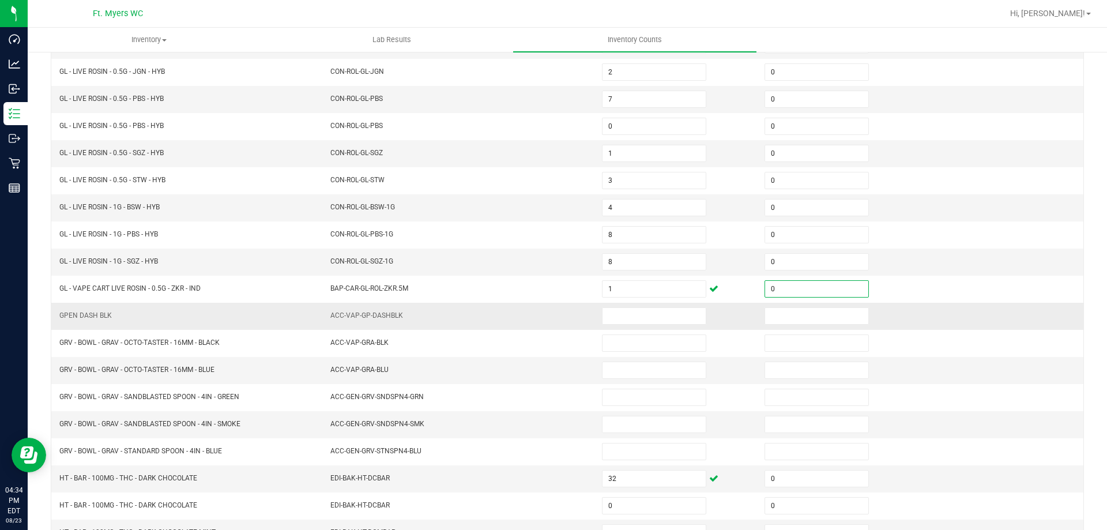
type input "0"
click at [552, 316] on td "ACC-VAP-GP-DASHBLK" at bounding box center [459, 316] width 272 height 27
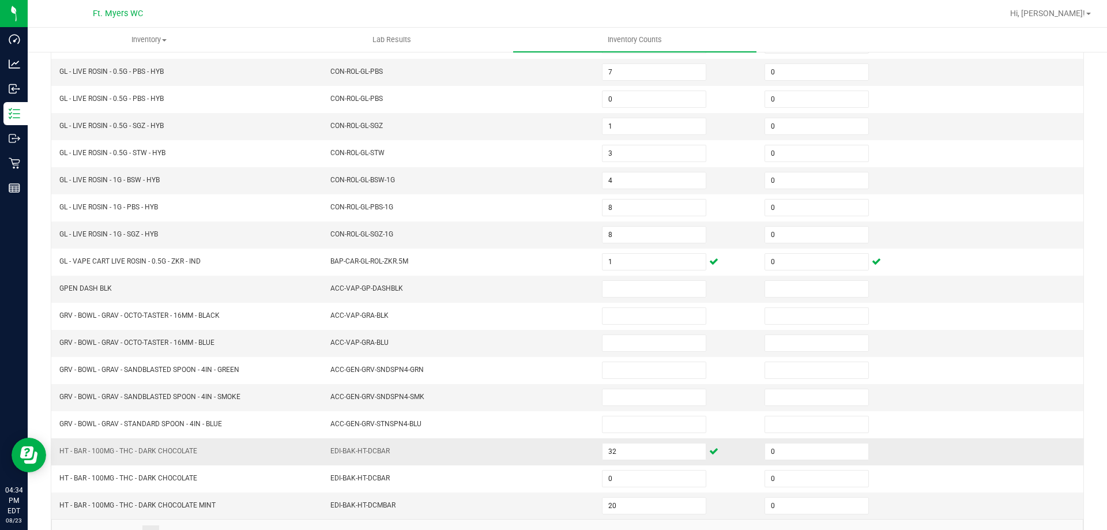
scroll to position [239, 0]
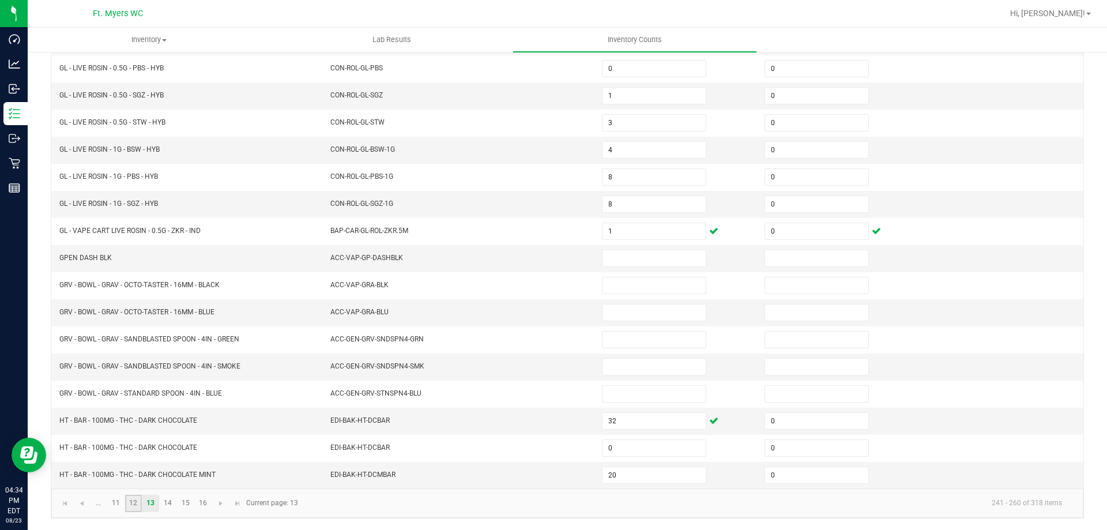
click at [137, 505] on link "12" at bounding box center [133, 503] width 17 height 17
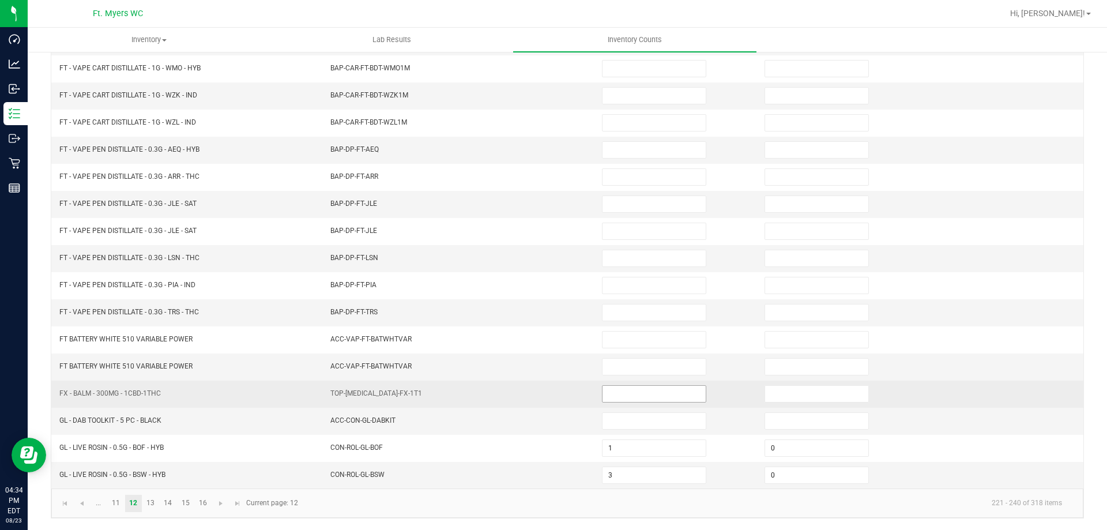
click at [662, 394] on input at bounding box center [653, 394] width 103 height 16
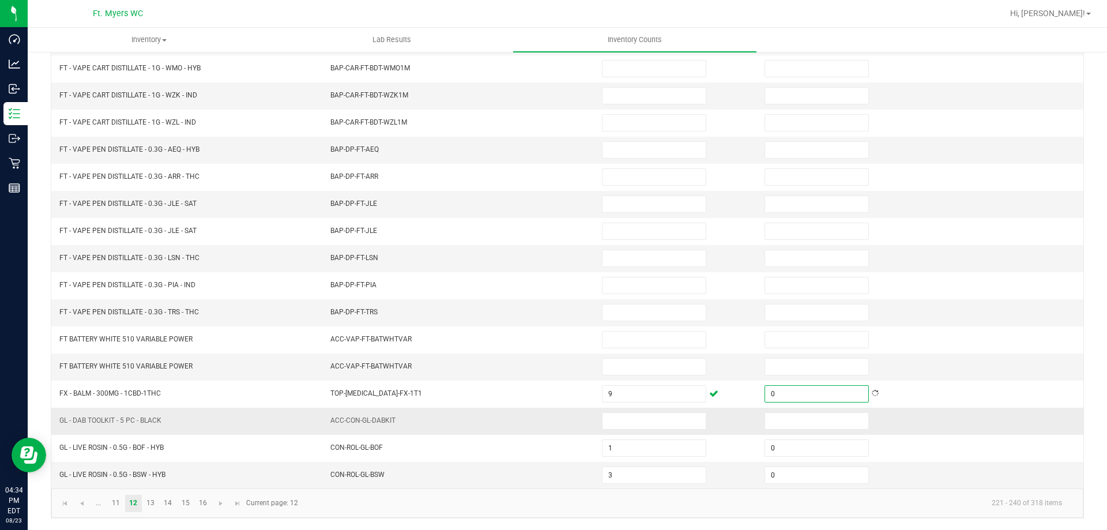
click at [523, 426] on td "ACC-CON-GL-DABKIT" at bounding box center [459, 421] width 272 height 27
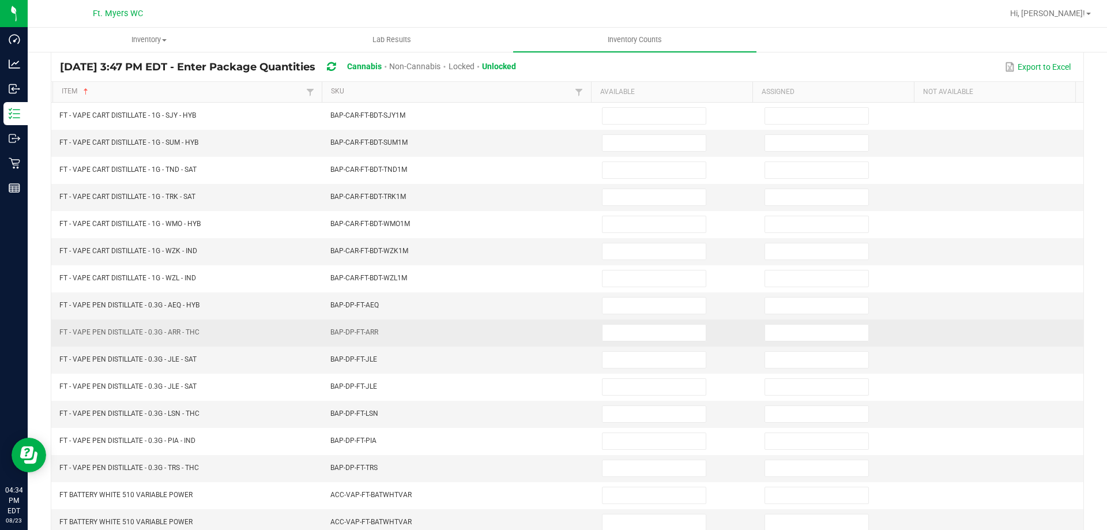
scroll to position [66, 0]
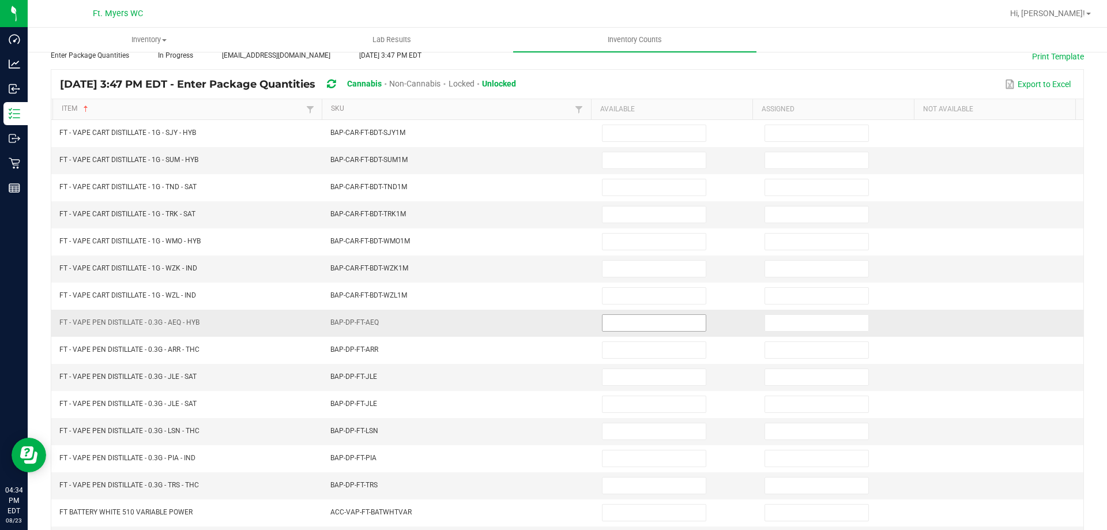
click at [619, 321] on input at bounding box center [653, 323] width 103 height 16
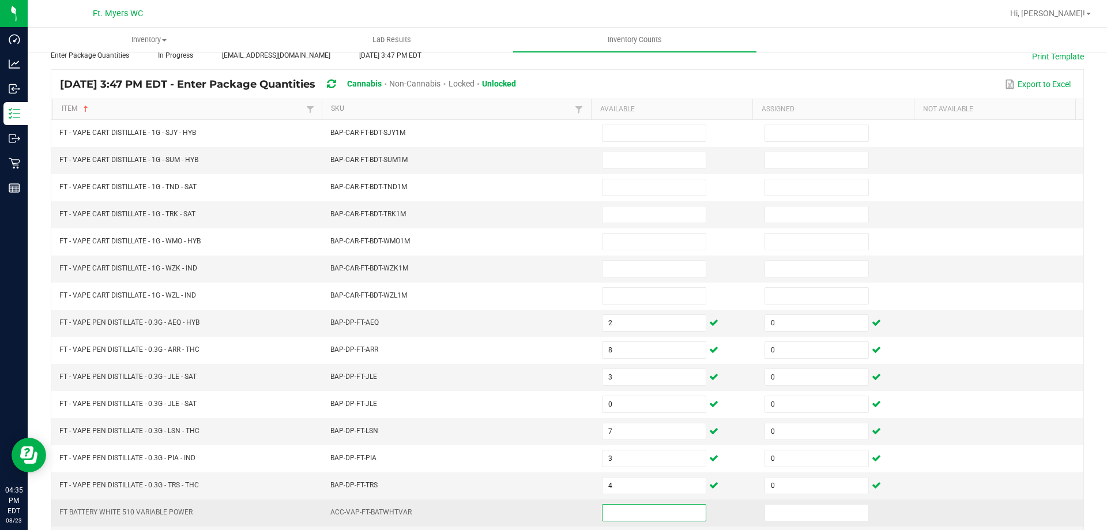
click at [484, 511] on td "ACC-VAP-FT-BATWHTVAR" at bounding box center [459, 512] width 272 height 27
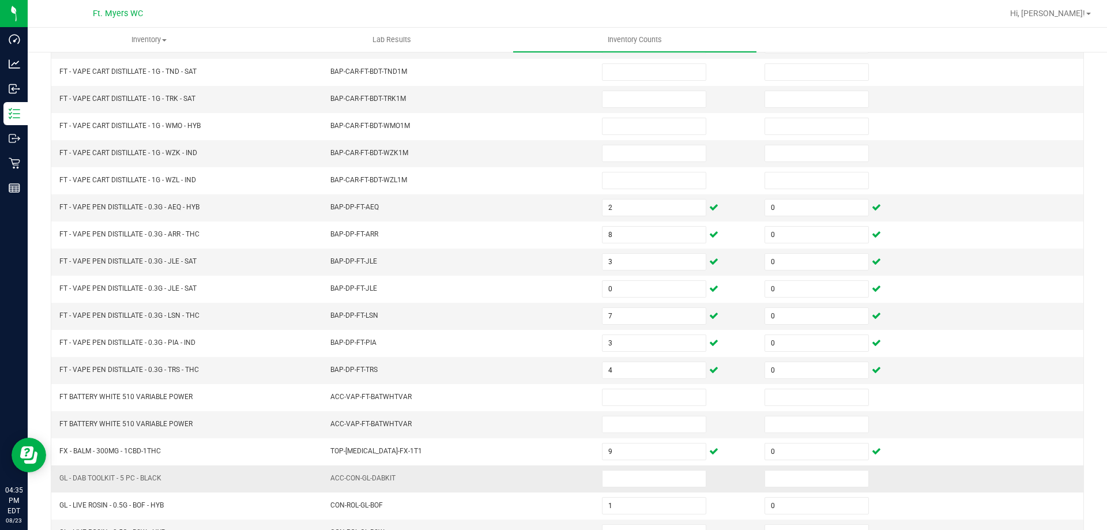
scroll to position [239, 0]
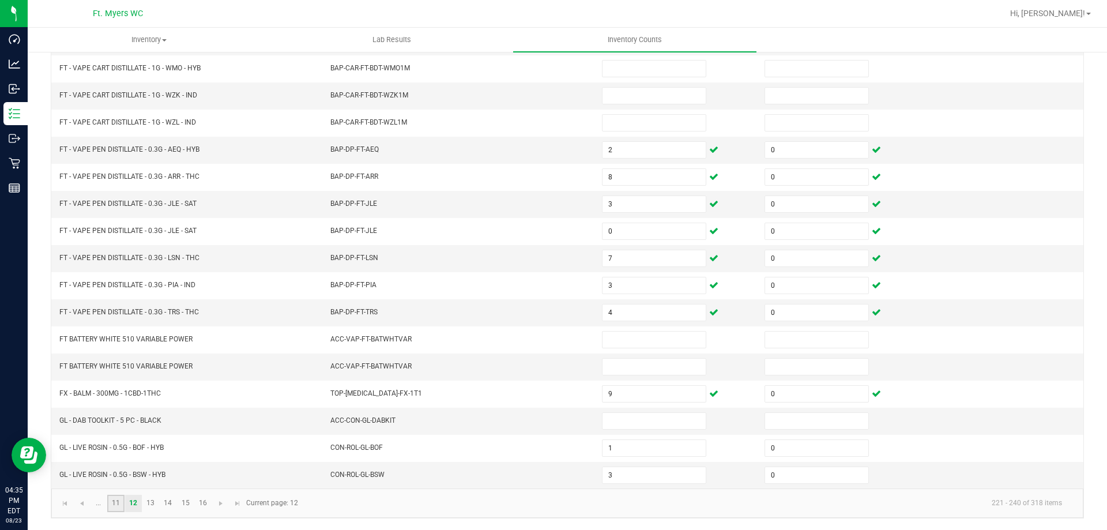
click at [114, 508] on link "11" at bounding box center [115, 503] width 17 height 17
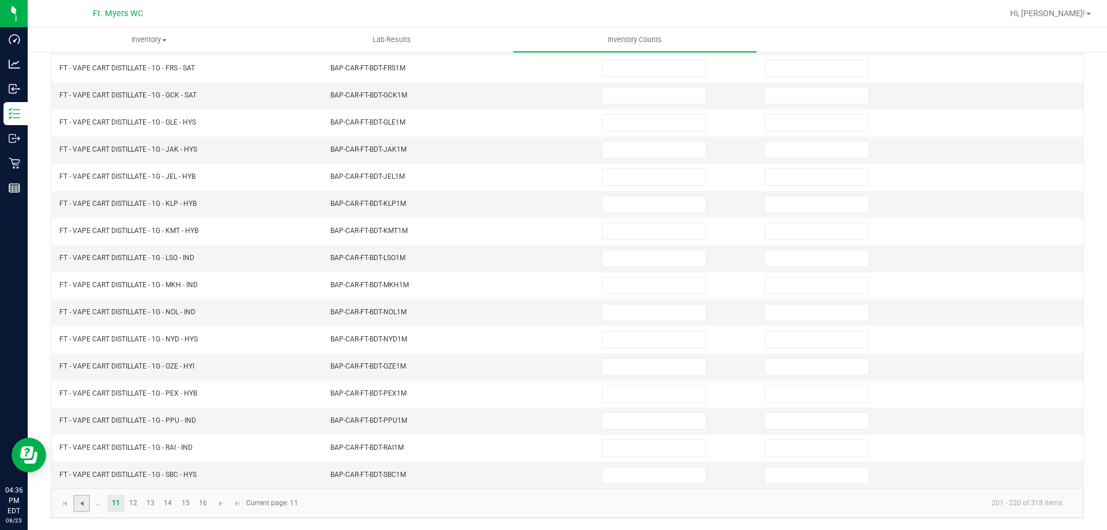
click at [84, 502] on span "Go to the previous page" at bounding box center [81, 503] width 9 height 9
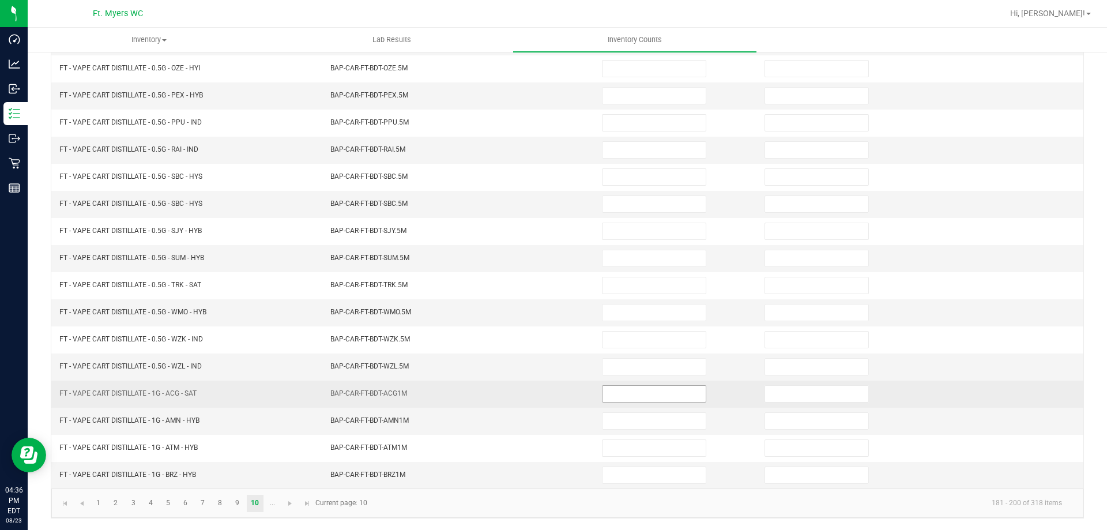
click at [623, 398] on input at bounding box center [653, 394] width 103 height 16
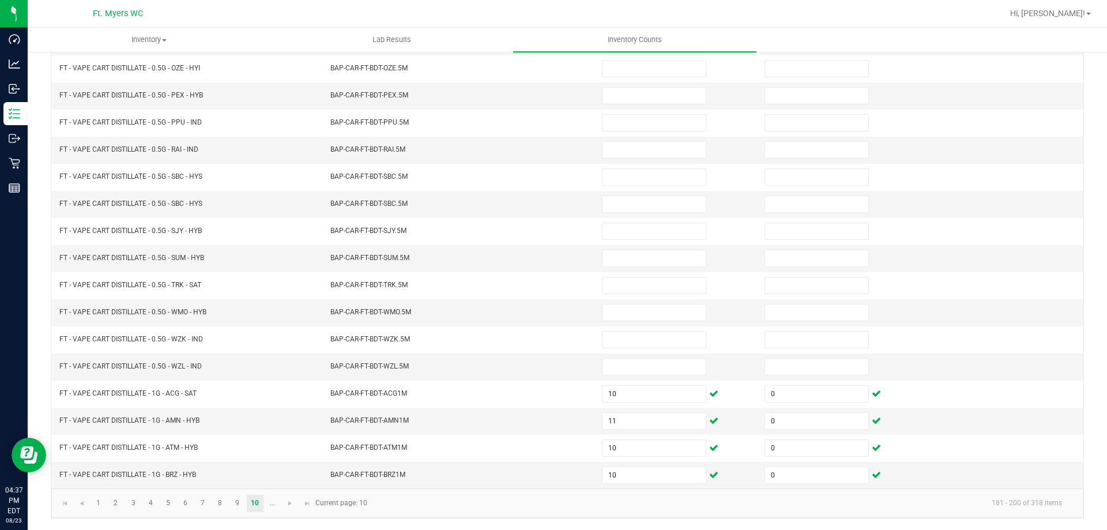
click at [457, 501] on kendo-pager-info "181 - 200 of 318 items" at bounding box center [722, 503] width 697 height 19
click at [291, 504] on span "Go to the next page" at bounding box center [289, 503] width 9 height 9
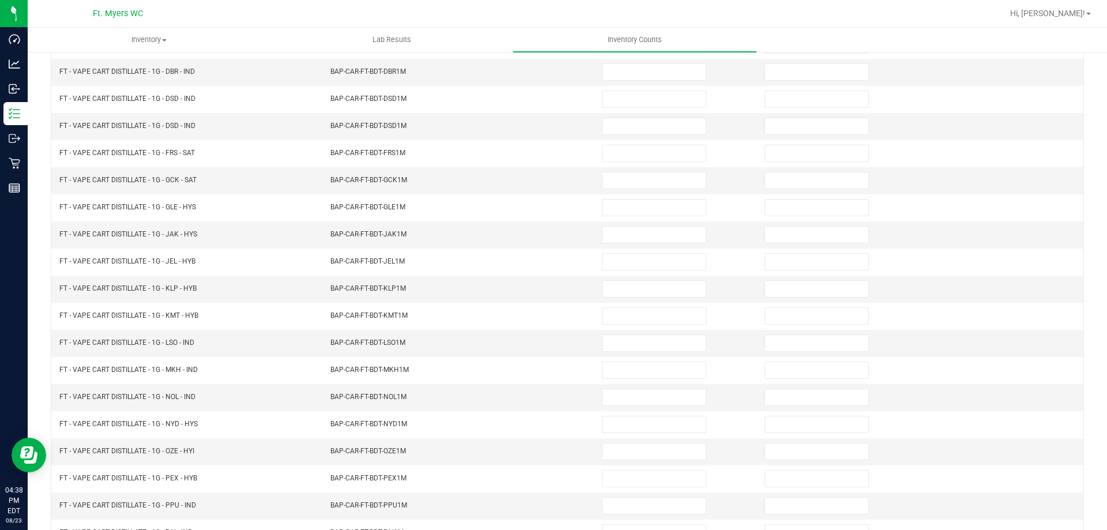
scroll to position [9, 0]
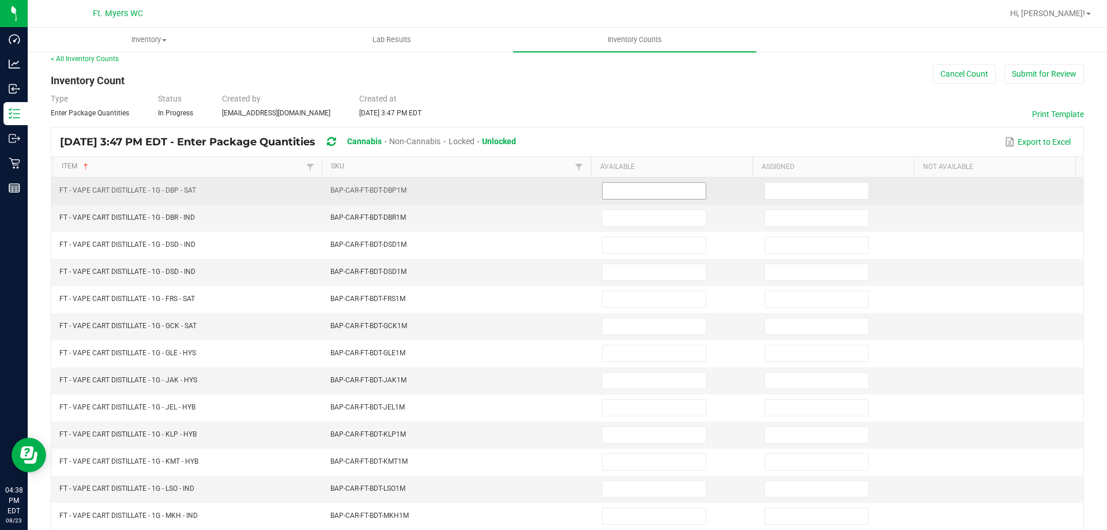
click at [640, 189] on input at bounding box center [653, 191] width 103 height 16
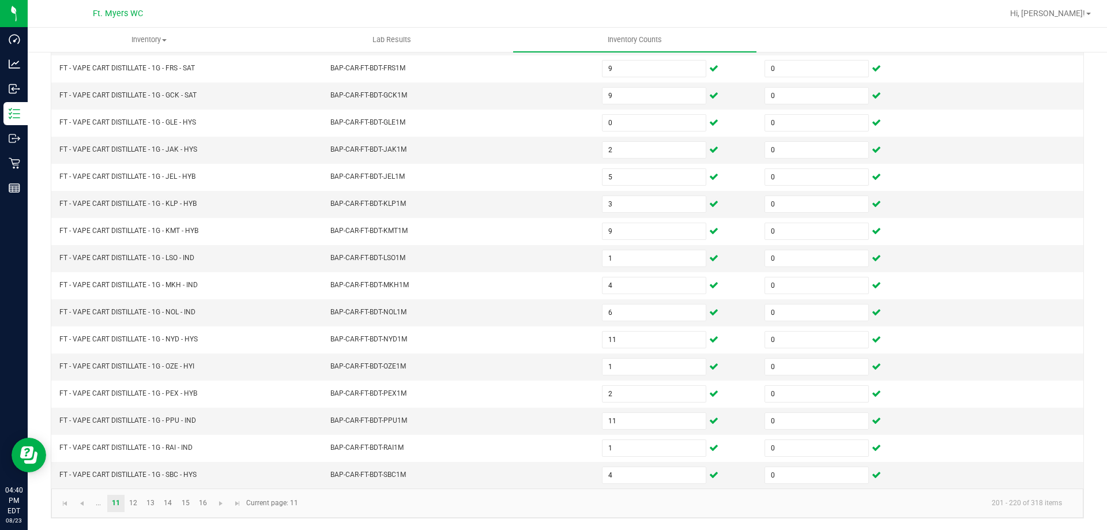
click at [406, 510] on kendo-pager-info "201 - 220 of 318 items" at bounding box center [688, 503] width 766 height 19
click at [136, 502] on link "12" at bounding box center [133, 503] width 17 height 17
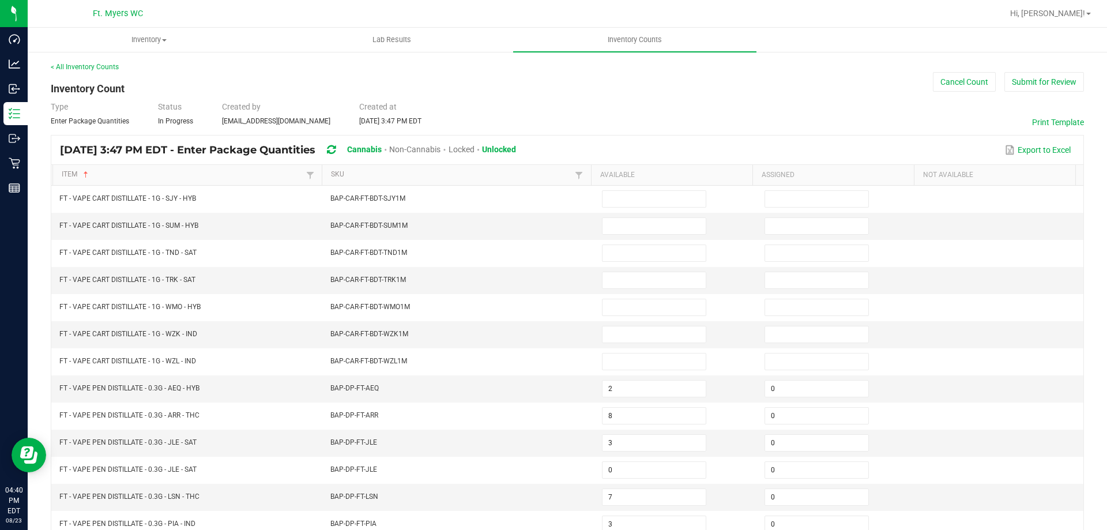
scroll to position [0, 0]
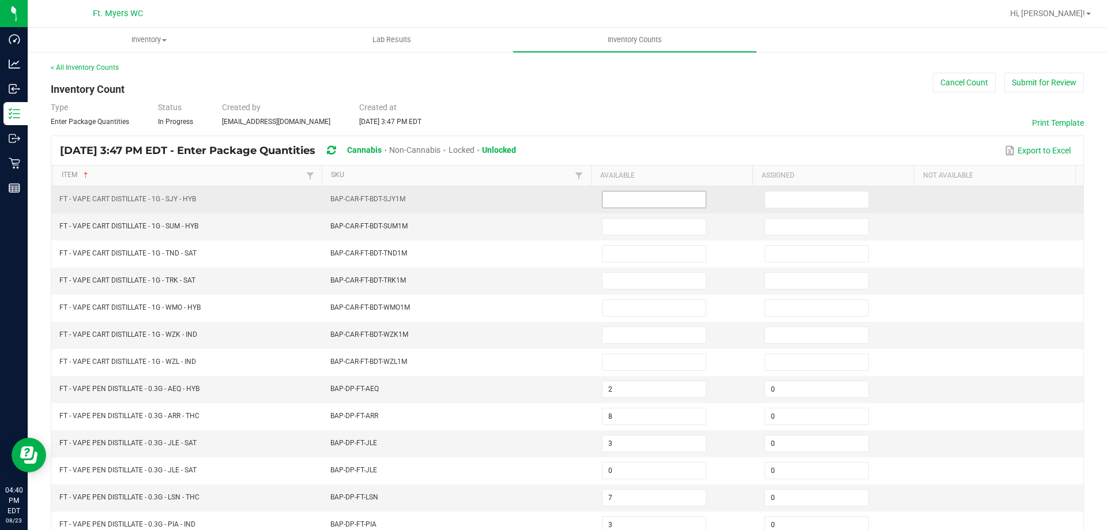
click at [625, 196] on input at bounding box center [653, 199] width 103 height 16
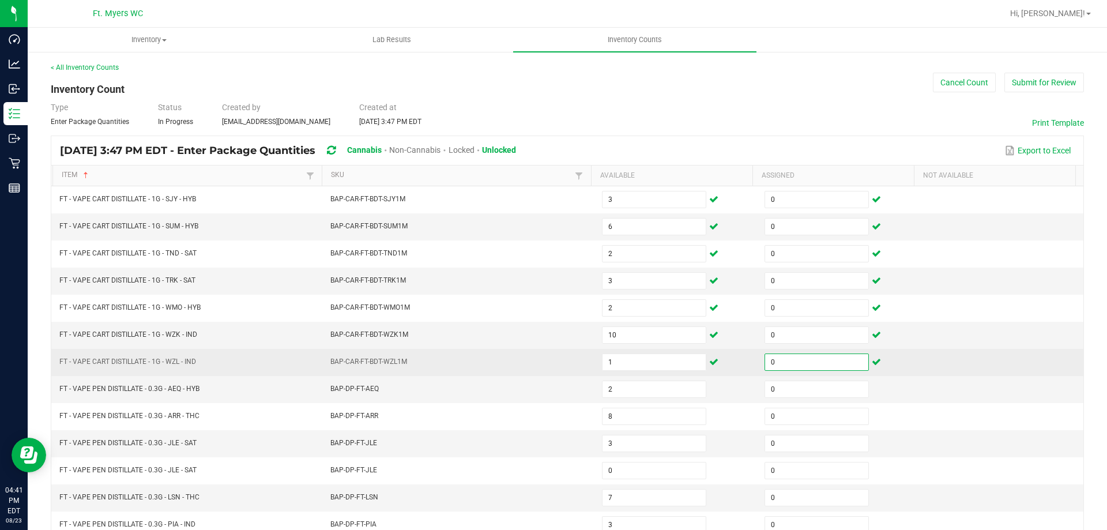
click at [477, 359] on td "BAP-CAR-FT-BDT-WZL1M" at bounding box center [459, 362] width 272 height 27
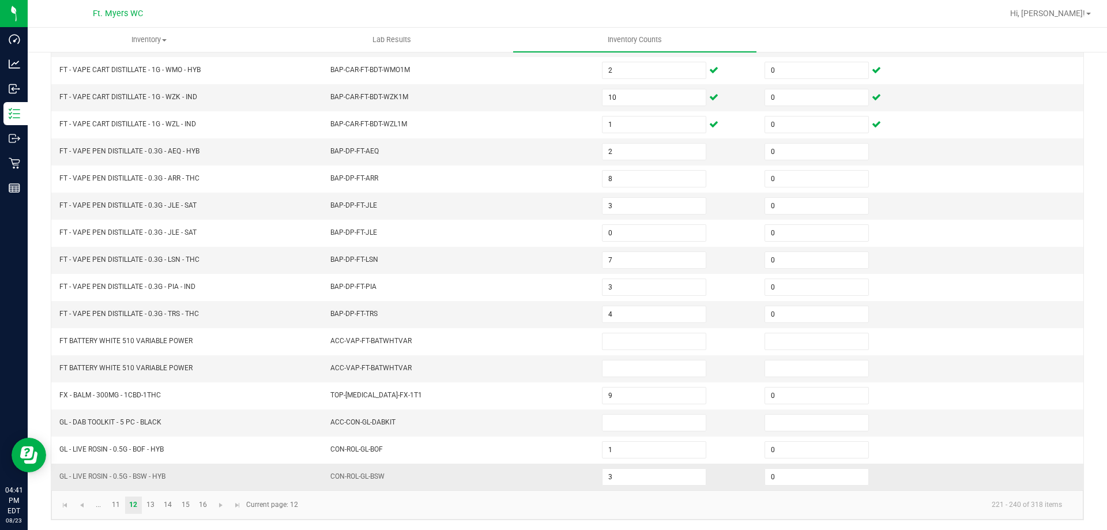
scroll to position [239, 0]
click at [118, 506] on link "11" at bounding box center [115, 503] width 17 height 17
click at [87, 499] on link at bounding box center [81, 503] width 17 height 17
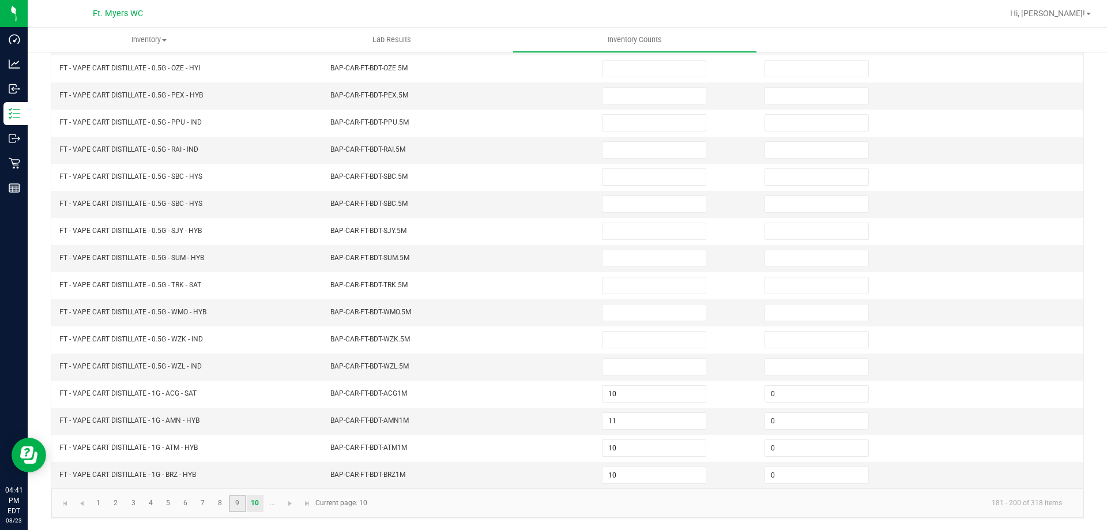
click at [242, 506] on link "9" at bounding box center [237, 503] width 17 height 17
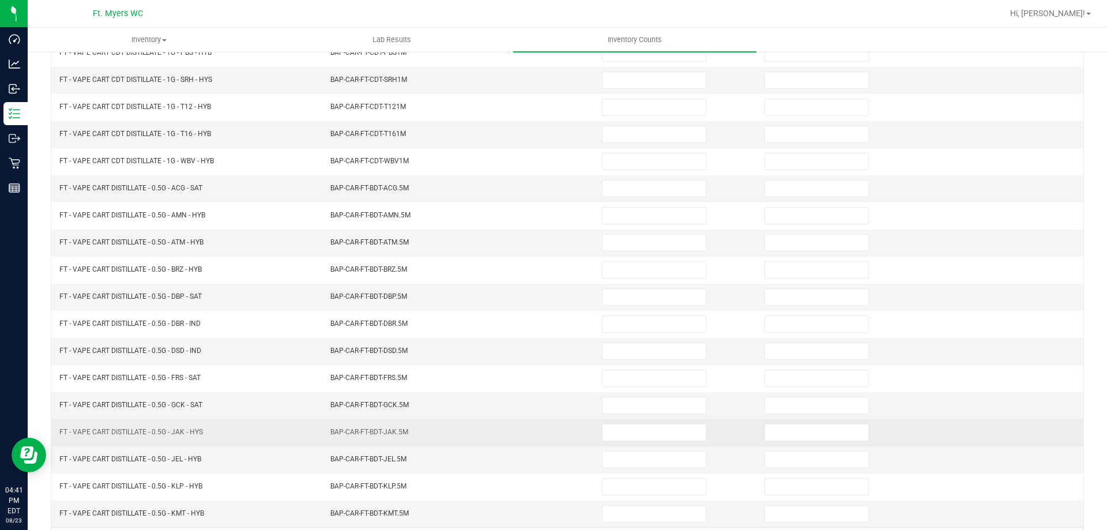
scroll to position [66, 0]
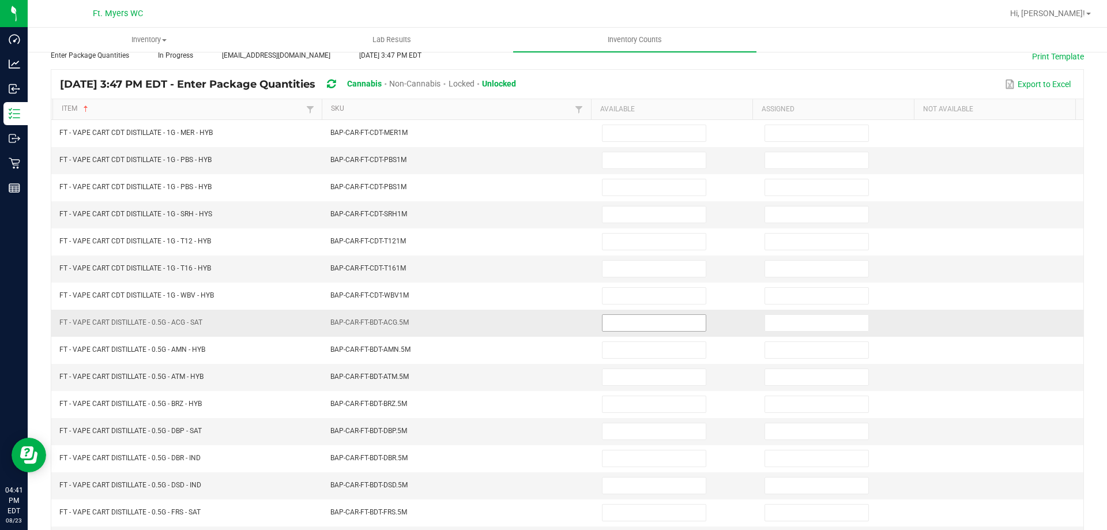
click at [605, 320] on input at bounding box center [653, 323] width 103 height 16
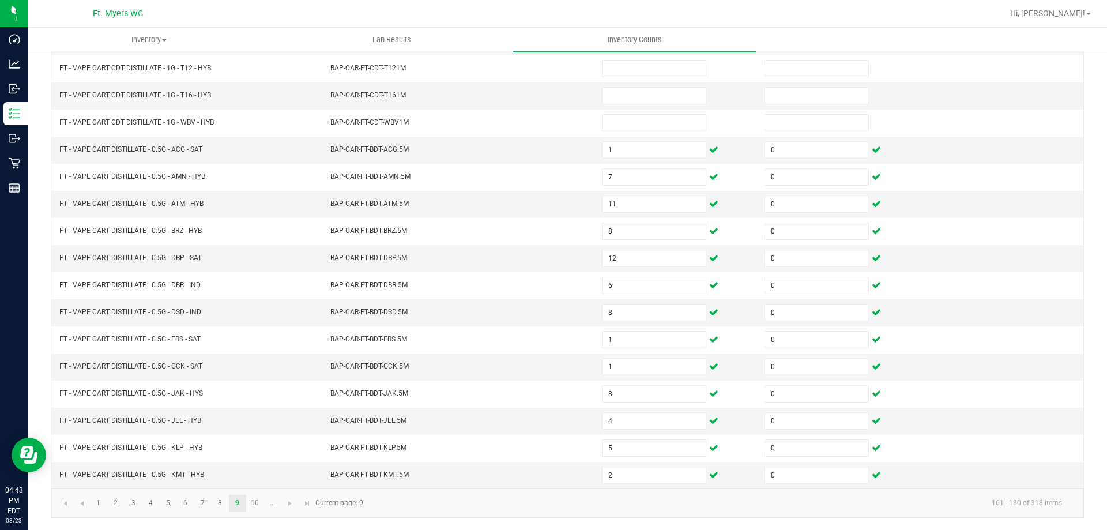
click at [474, 509] on kendo-pager-info "161 - 180 of 318 items" at bounding box center [720, 503] width 701 height 19
click at [257, 509] on link "10" at bounding box center [255, 503] width 17 height 17
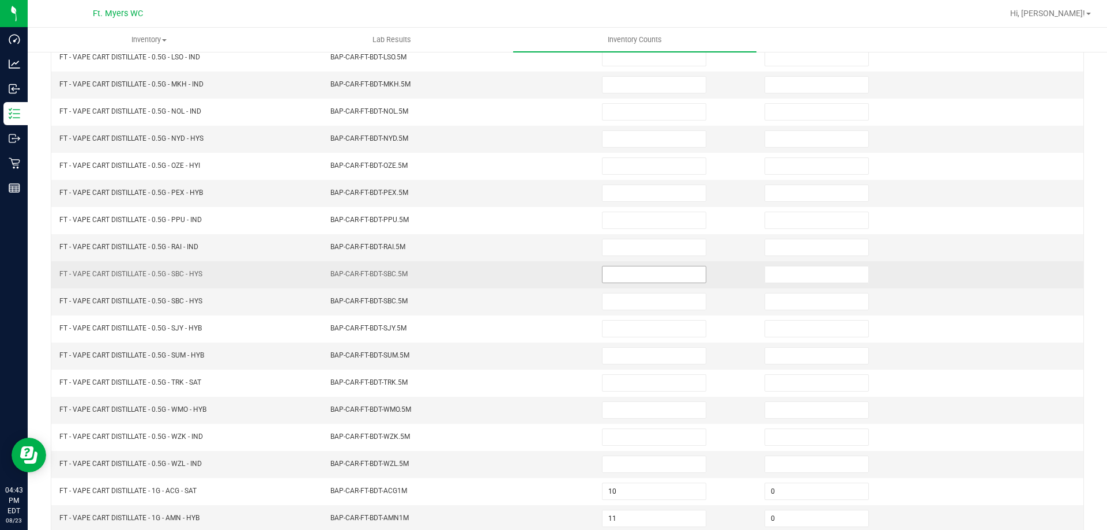
scroll to position [9, 0]
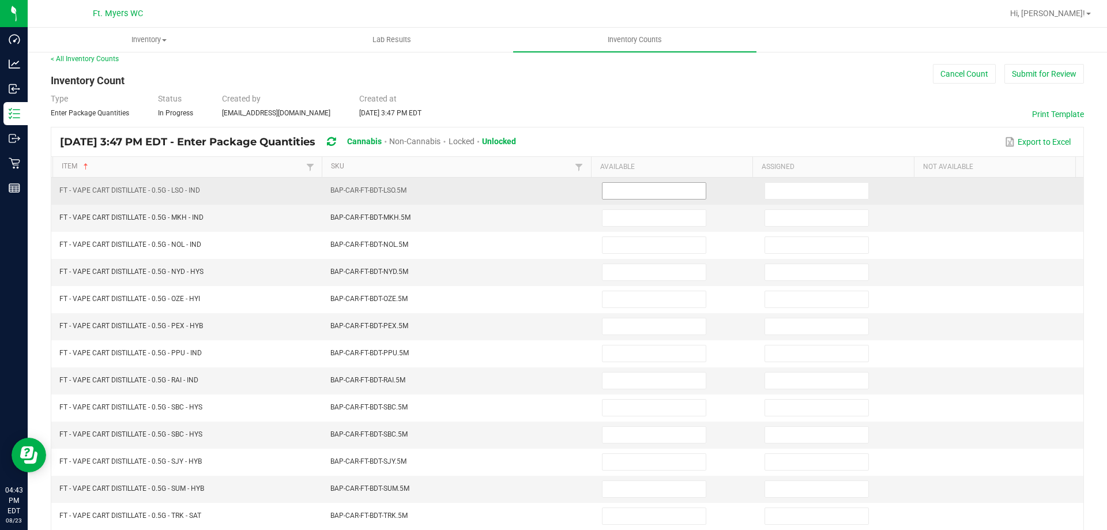
click at [654, 194] on input at bounding box center [653, 191] width 103 height 16
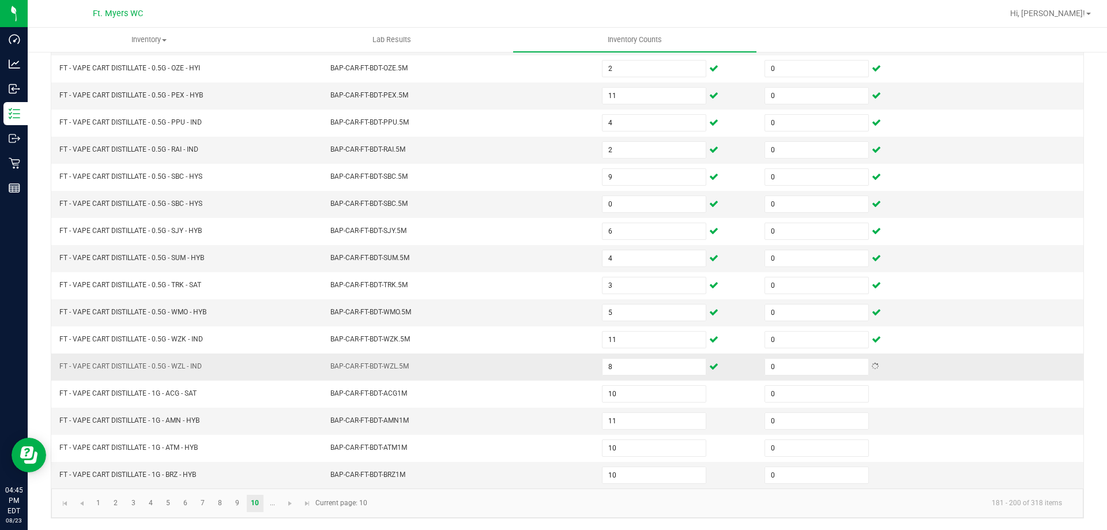
click at [504, 353] on td "BAP-CAR-FT-BDT-WZL.5M" at bounding box center [459, 366] width 272 height 27
click at [237, 509] on link "9" at bounding box center [237, 503] width 17 height 17
click at [443, 152] on td "BAP-CAR-FT-BDT-ACG.5M" at bounding box center [459, 150] width 272 height 27
click at [216, 504] on link "8" at bounding box center [220, 503] width 17 height 17
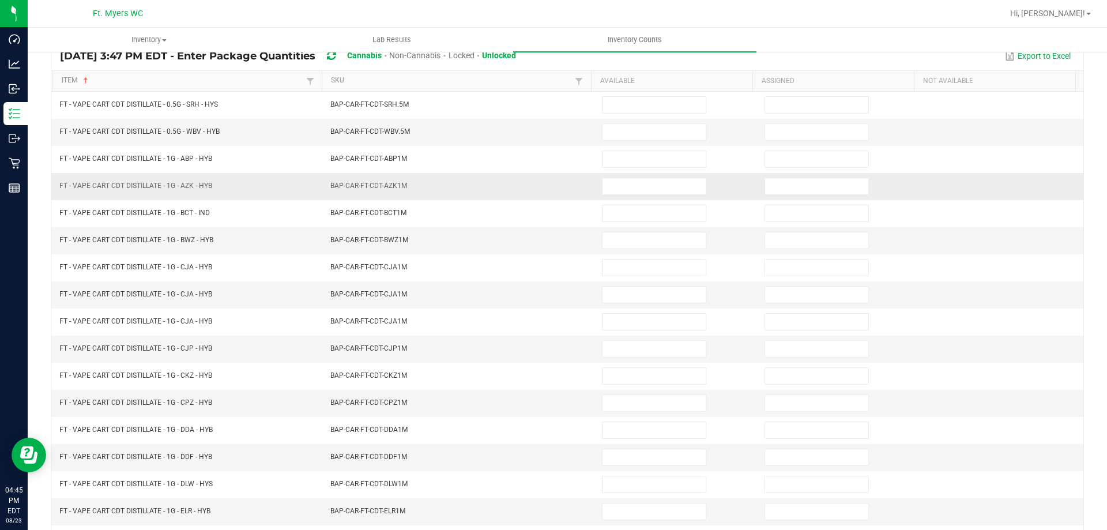
scroll to position [66, 0]
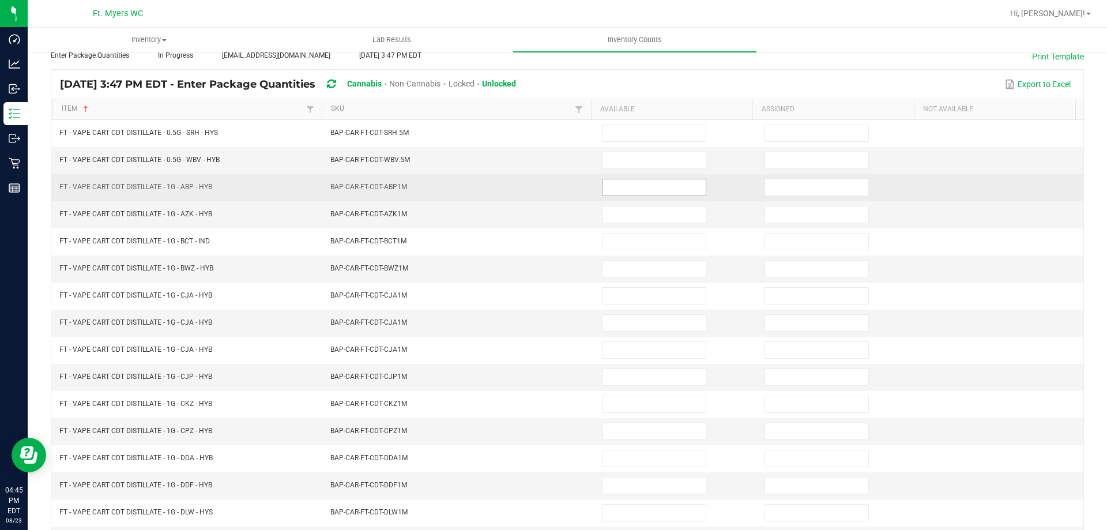
click at [662, 186] on input at bounding box center [653, 187] width 103 height 16
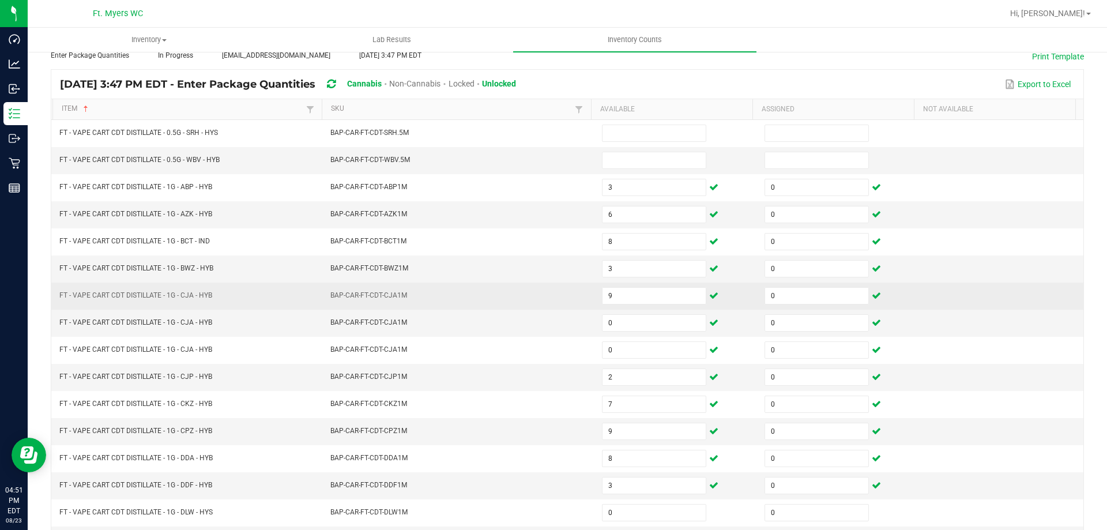
scroll to position [239, 0]
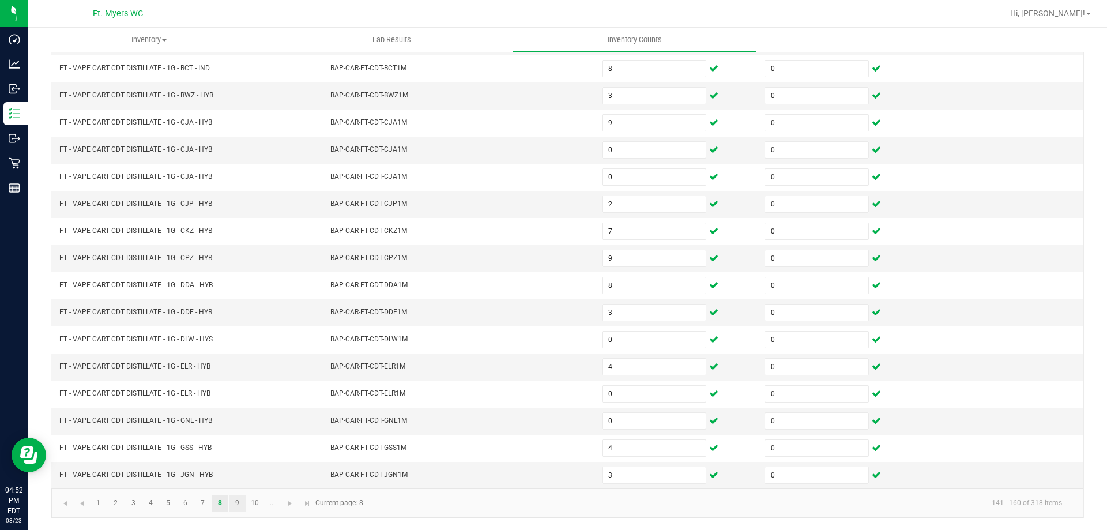
click at [238, 507] on link "9" at bounding box center [237, 503] width 17 height 17
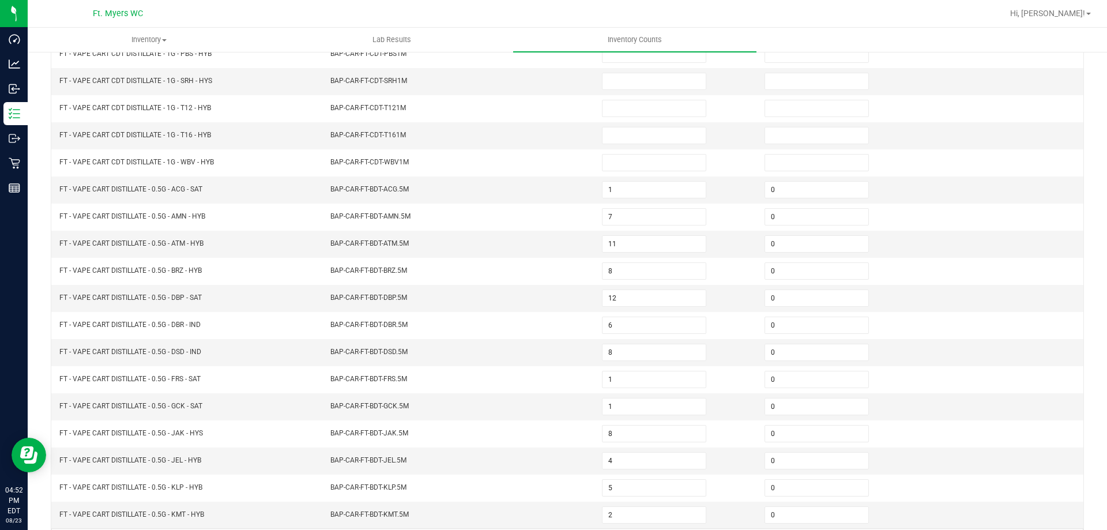
scroll to position [66, 0]
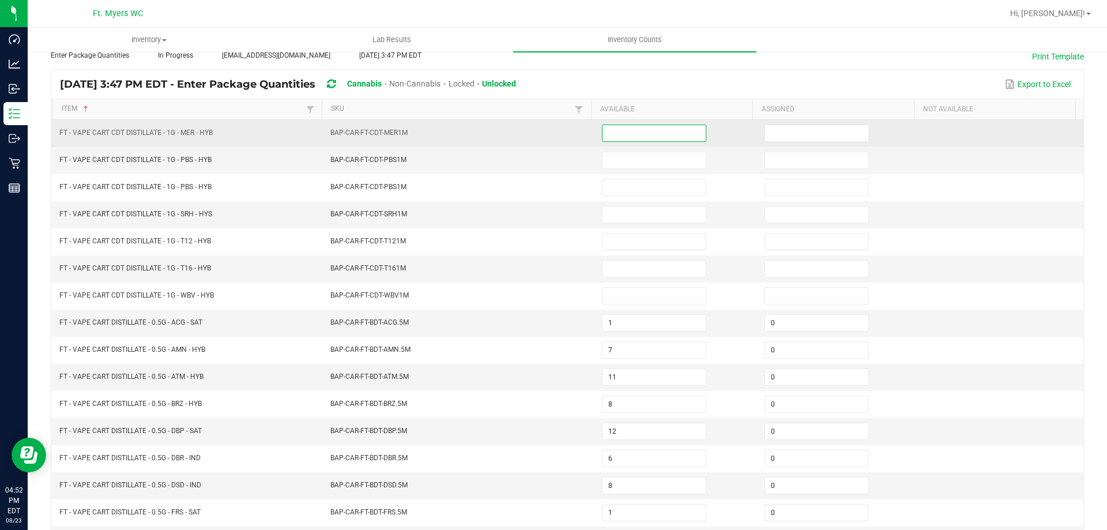
click at [614, 138] on input at bounding box center [653, 133] width 103 height 16
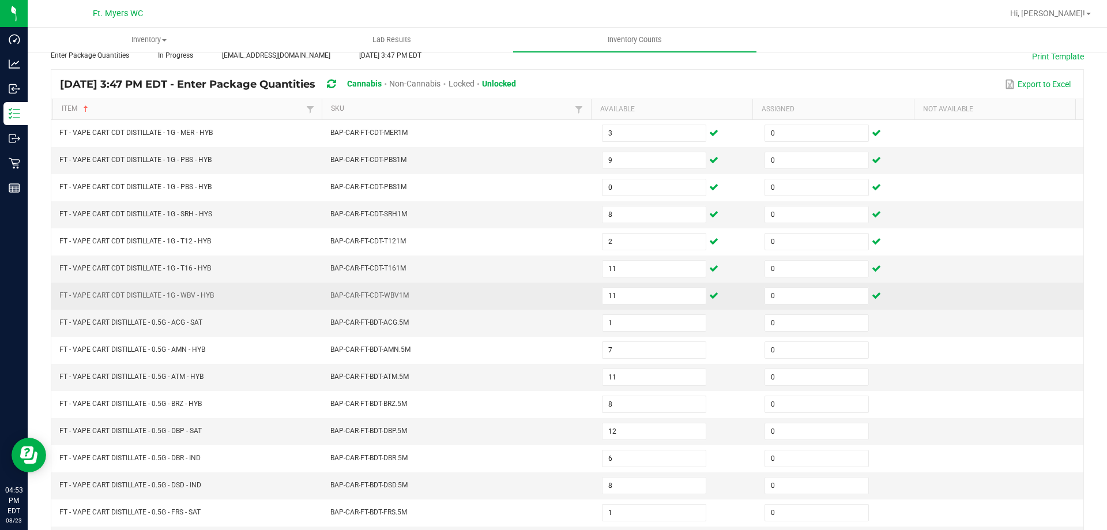
click at [480, 299] on td "BAP-CAR-FT-CDT-WBV1M" at bounding box center [459, 296] width 272 height 27
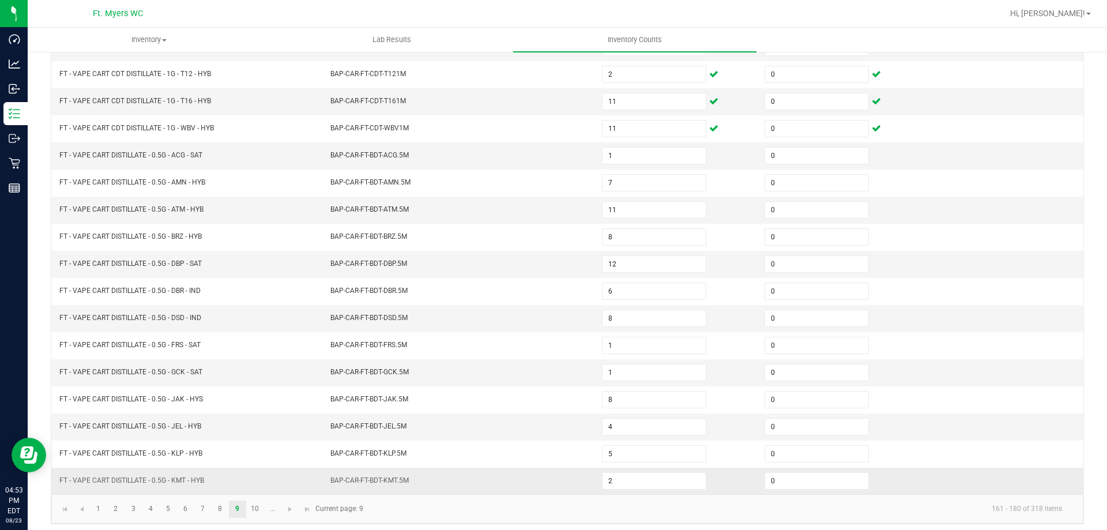
scroll to position [239, 0]
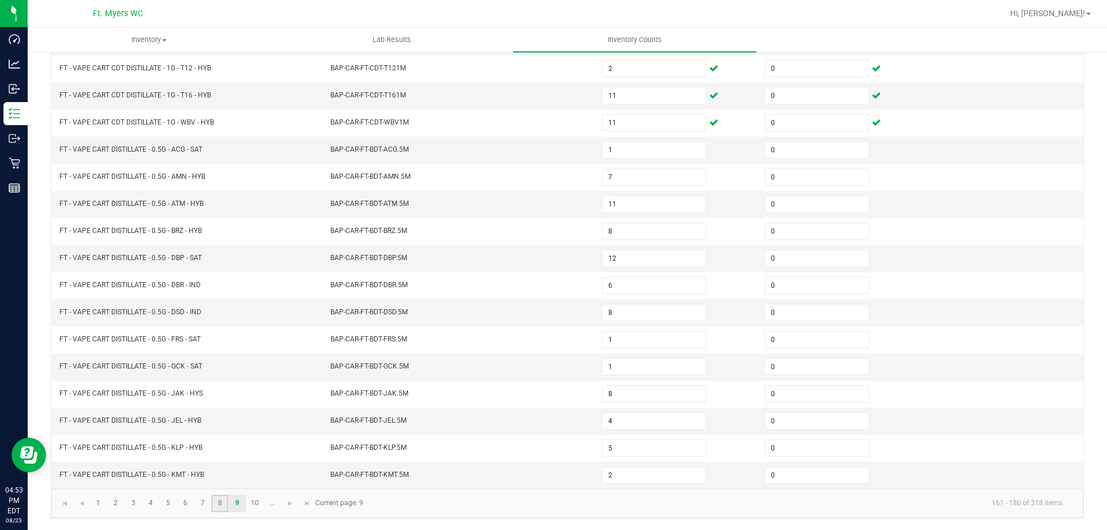
click at [220, 508] on link "8" at bounding box center [220, 503] width 17 height 17
click at [202, 503] on link "7" at bounding box center [202, 503] width 17 height 17
click at [190, 500] on link "6" at bounding box center [185, 503] width 17 height 17
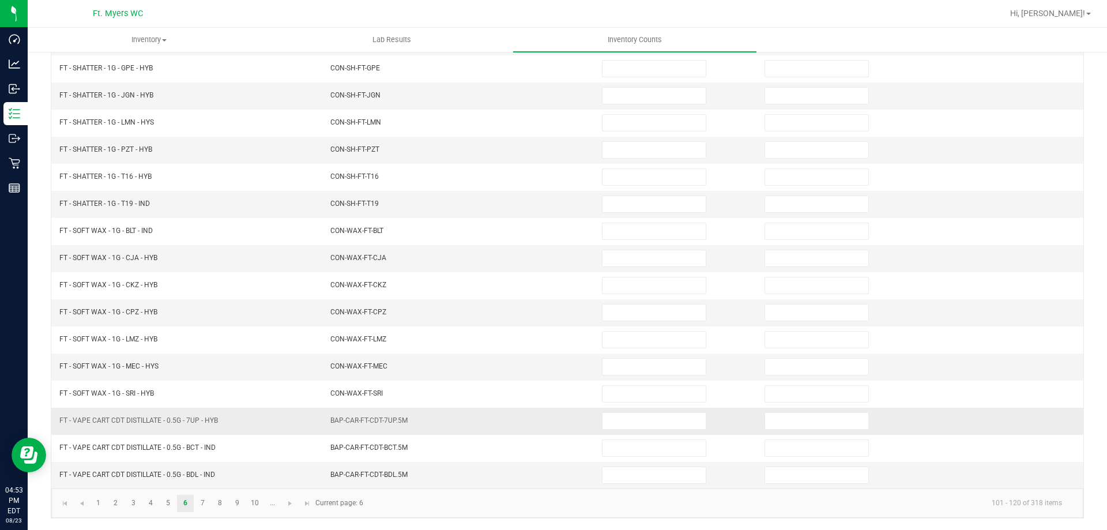
click at [551, 427] on td "BAP-CAR-FT-CDT-7UP.5M" at bounding box center [459, 421] width 272 height 27
click at [651, 416] on input at bounding box center [653, 421] width 103 height 16
click at [552, 494] on kendo-pager-info "101 - 120 of 318 items" at bounding box center [720, 503] width 701 height 19
click at [205, 504] on link "7" at bounding box center [202, 503] width 17 height 17
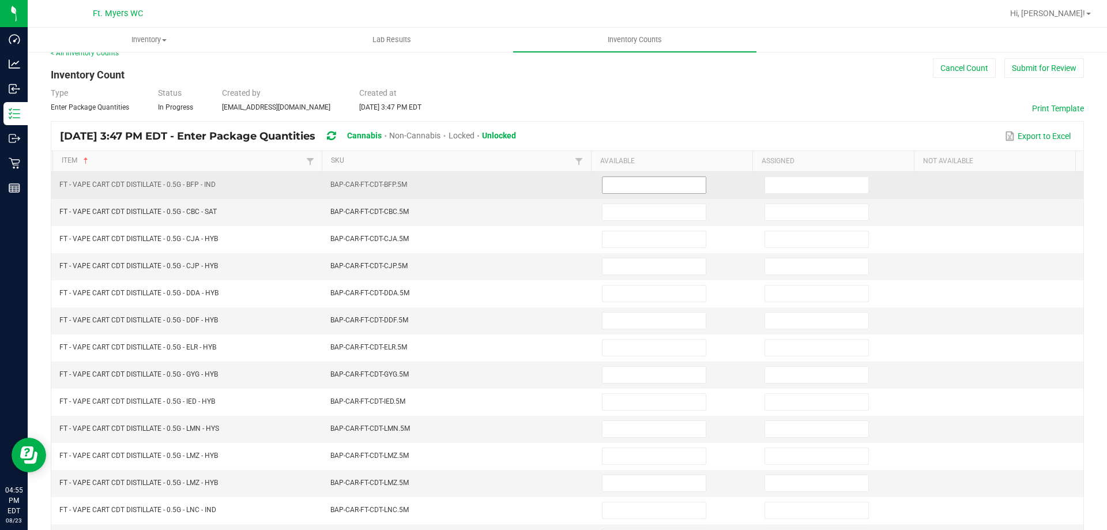
scroll to position [9, 0]
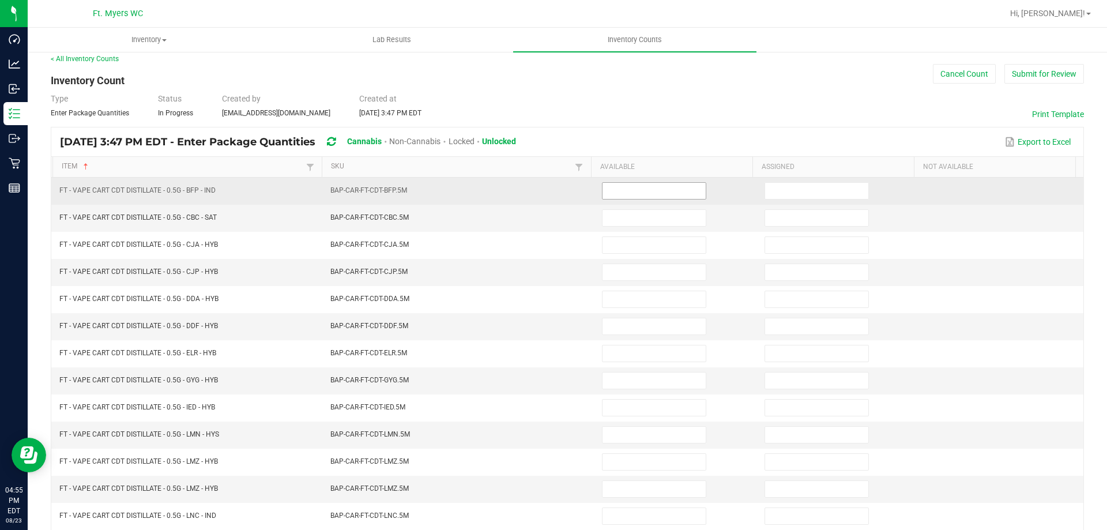
click at [615, 197] on input at bounding box center [653, 191] width 103 height 16
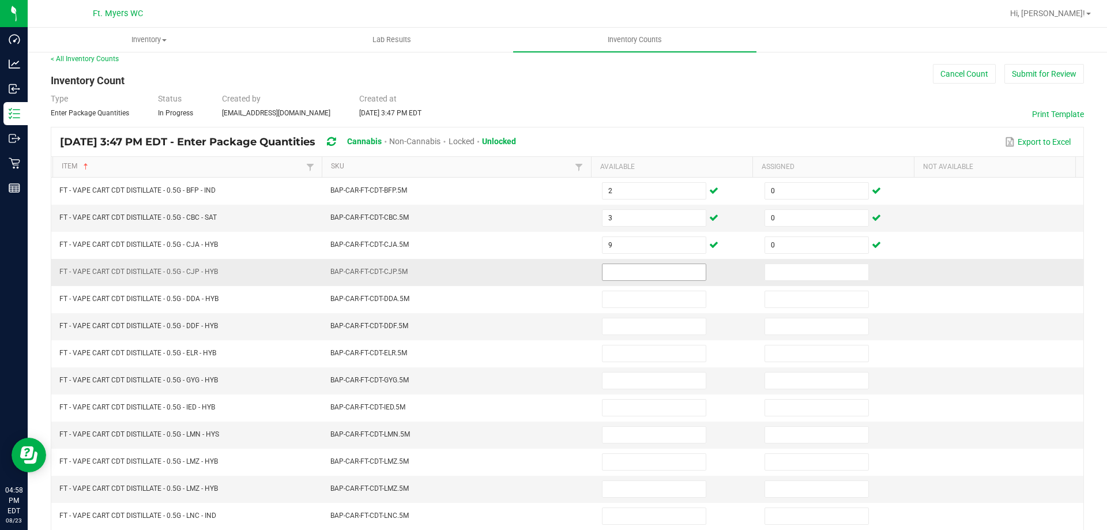
click at [609, 276] on input at bounding box center [653, 272] width 103 height 16
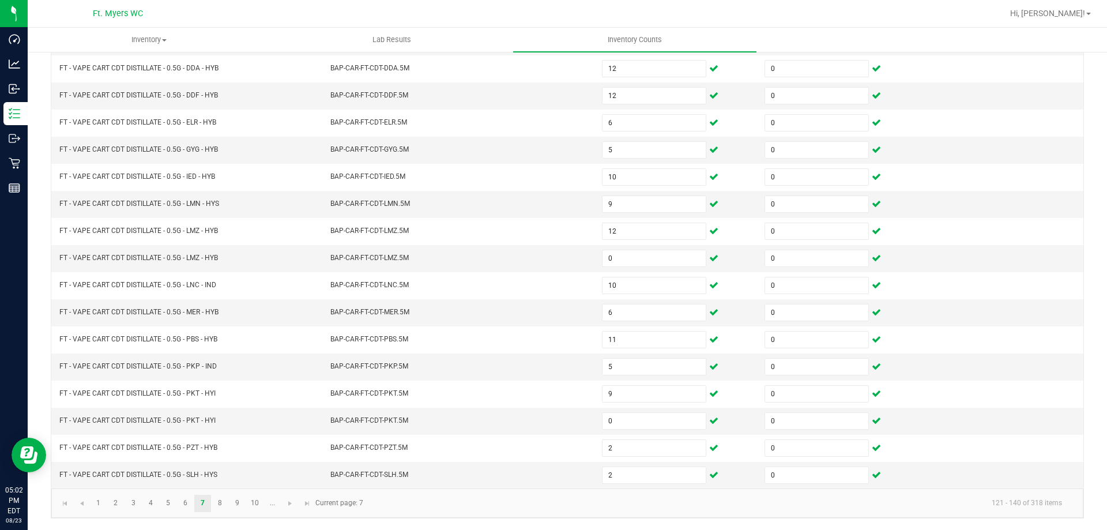
click at [427, 504] on kendo-pager-info "121 - 140 of 318 items" at bounding box center [720, 503] width 701 height 19
click at [219, 503] on link "8" at bounding box center [220, 503] width 17 height 17
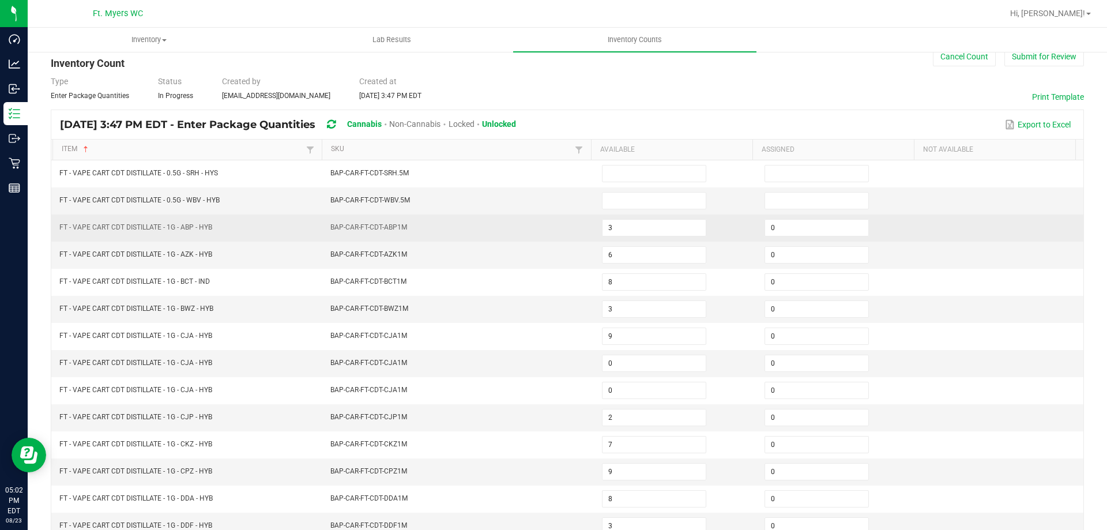
scroll to position [9, 0]
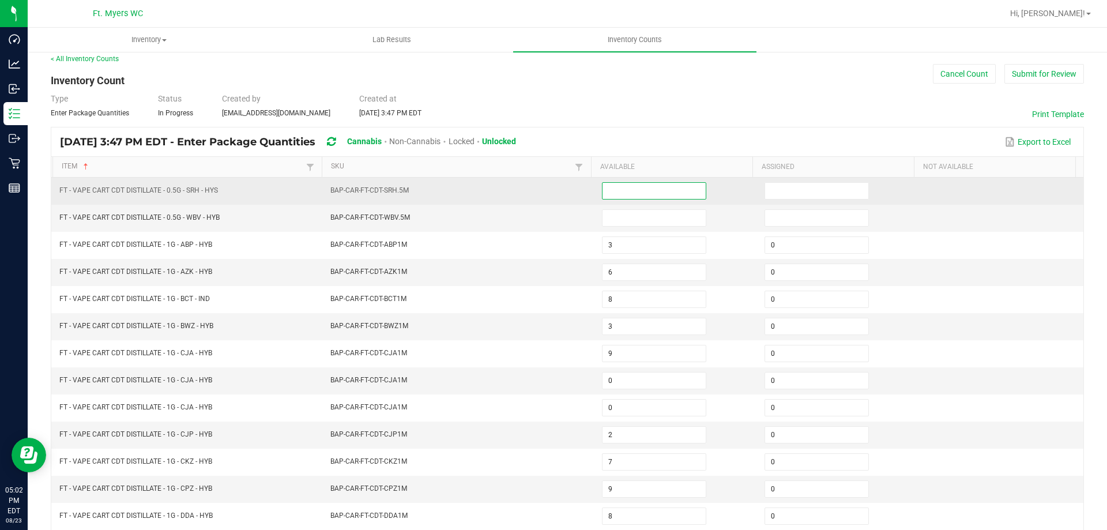
click at [615, 191] on input at bounding box center [653, 191] width 103 height 16
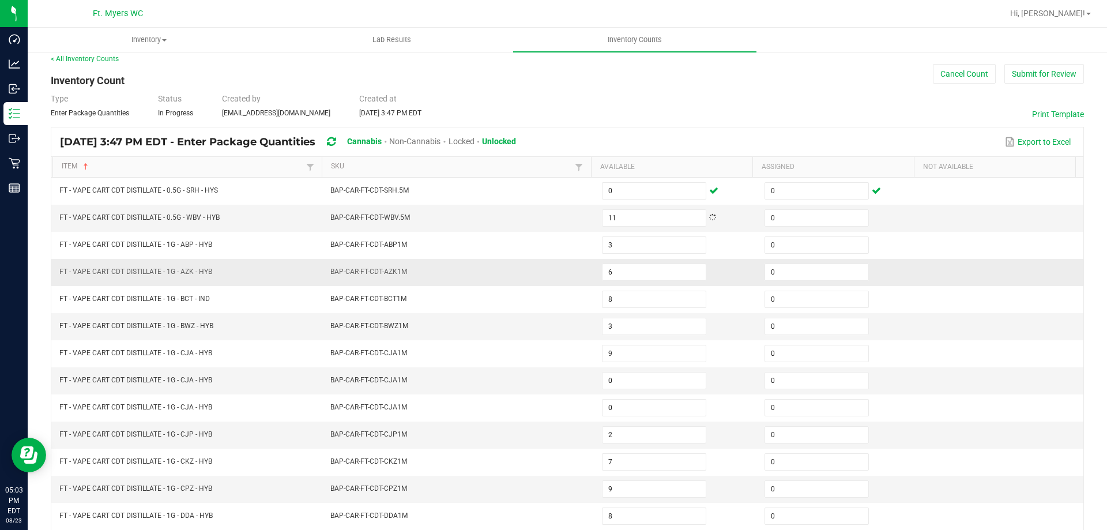
click at [472, 277] on td "BAP-CAR-FT-CDT-AZK1M" at bounding box center [459, 272] width 272 height 27
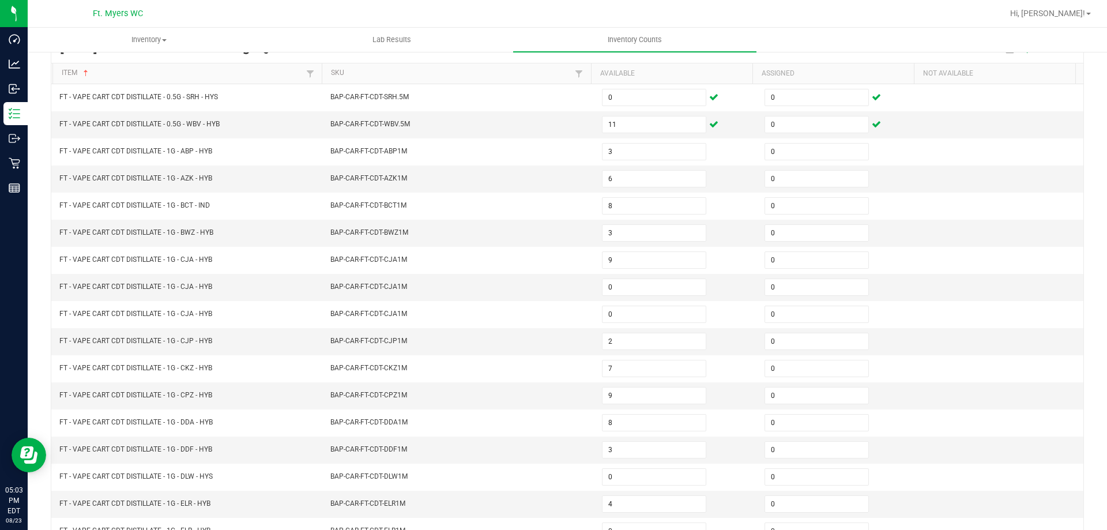
scroll to position [239, 0]
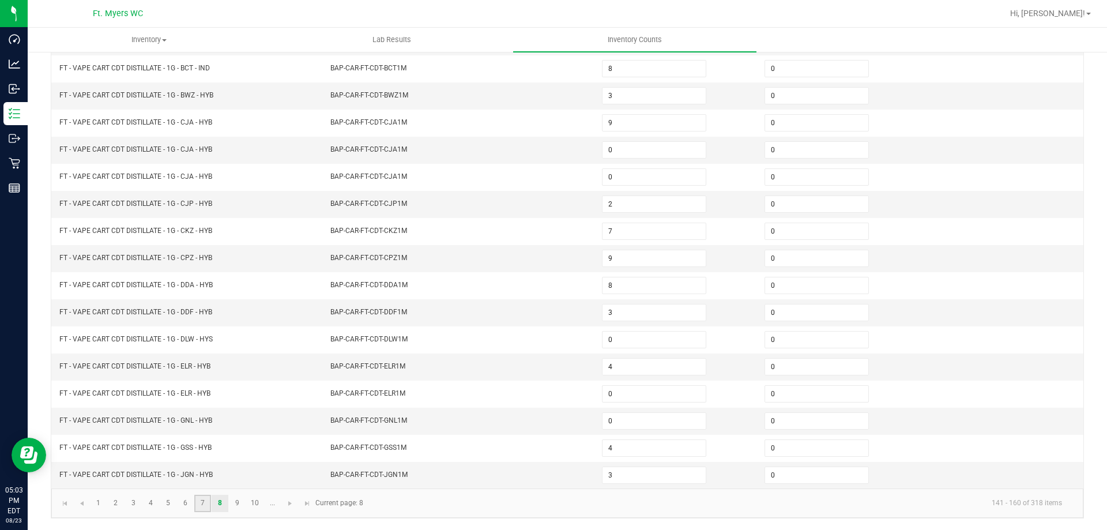
click at [210, 507] on link "7" at bounding box center [202, 503] width 17 height 17
click at [189, 504] on link "6" at bounding box center [185, 503] width 17 height 17
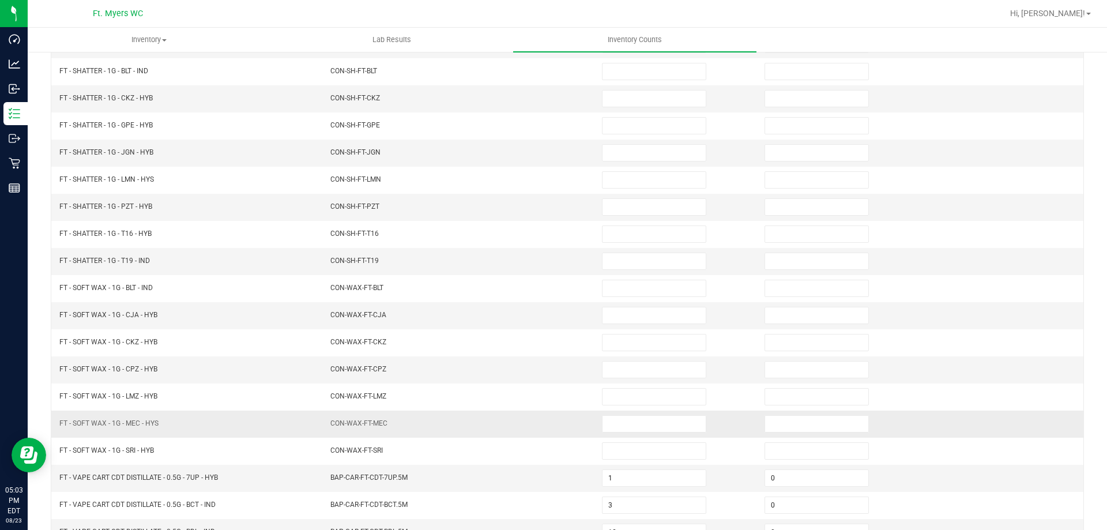
scroll to position [182, 0]
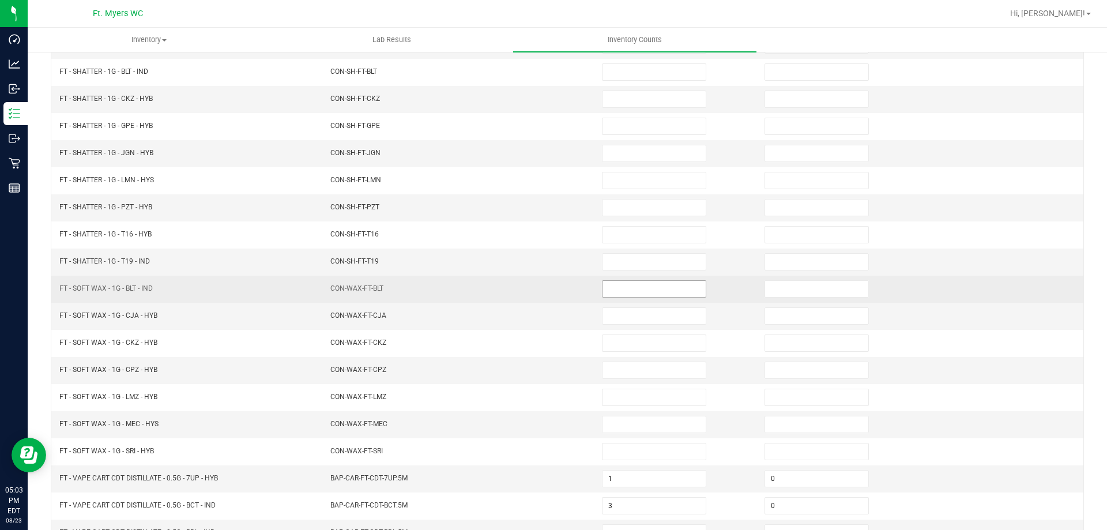
click at [630, 289] on input at bounding box center [653, 289] width 103 height 16
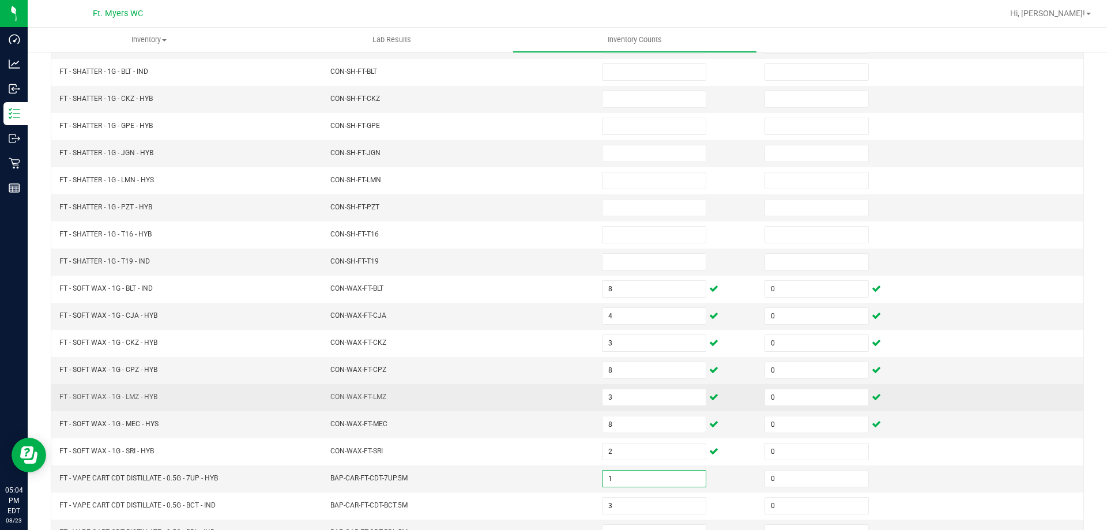
click at [510, 403] on td "CON-WAX-FT-LMZ" at bounding box center [459, 397] width 272 height 27
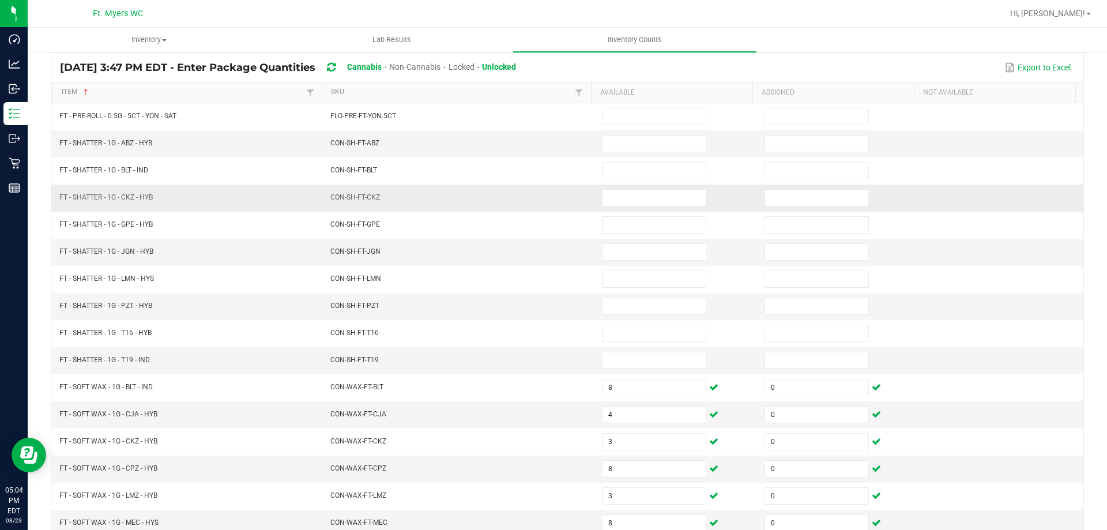
scroll to position [66, 0]
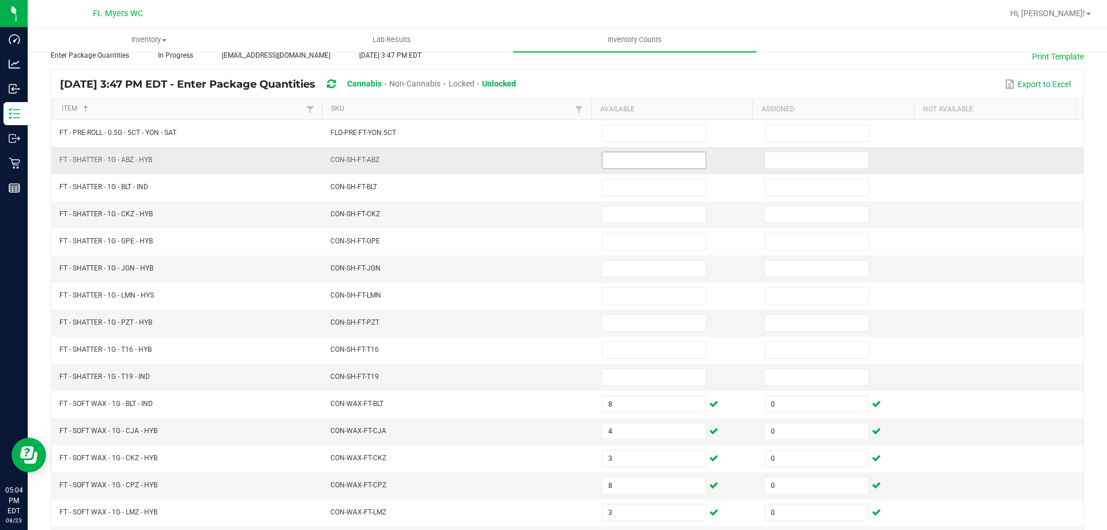
click at [621, 163] on input at bounding box center [653, 160] width 103 height 16
click at [573, 373] on td "CON-SH-FT-T19" at bounding box center [459, 377] width 272 height 27
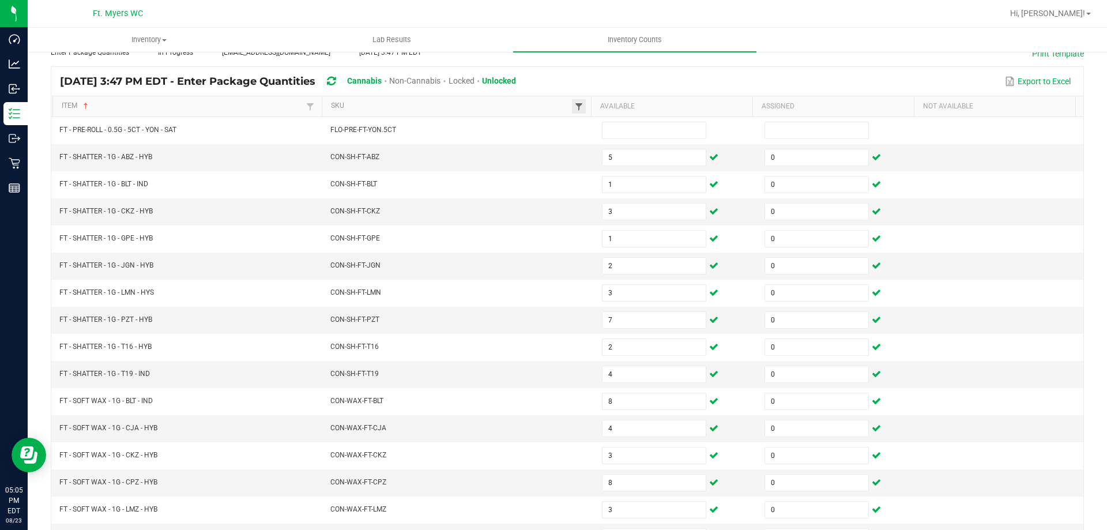
scroll to position [9, 0]
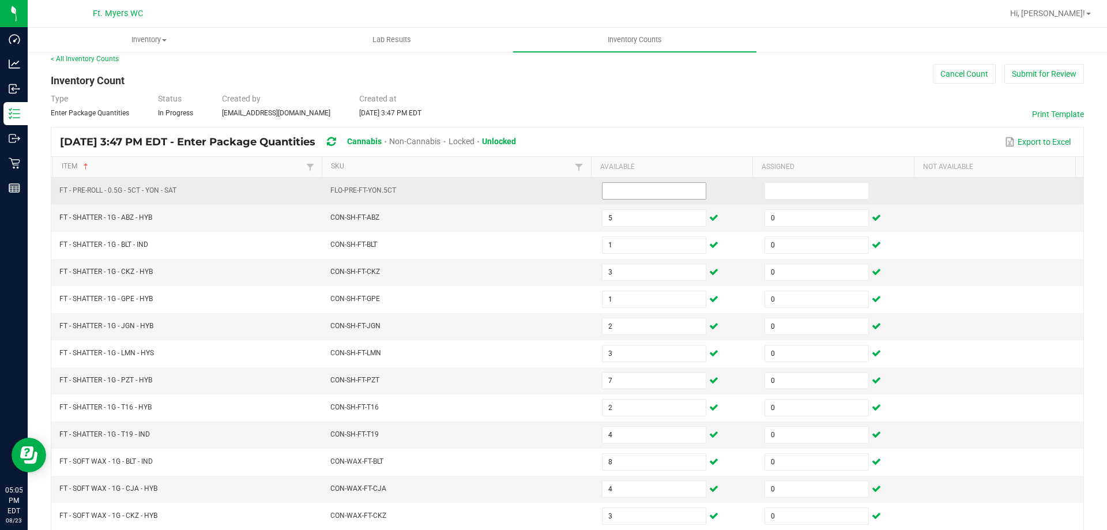
click at [638, 189] on input at bounding box center [653, 191] width 103 height 16
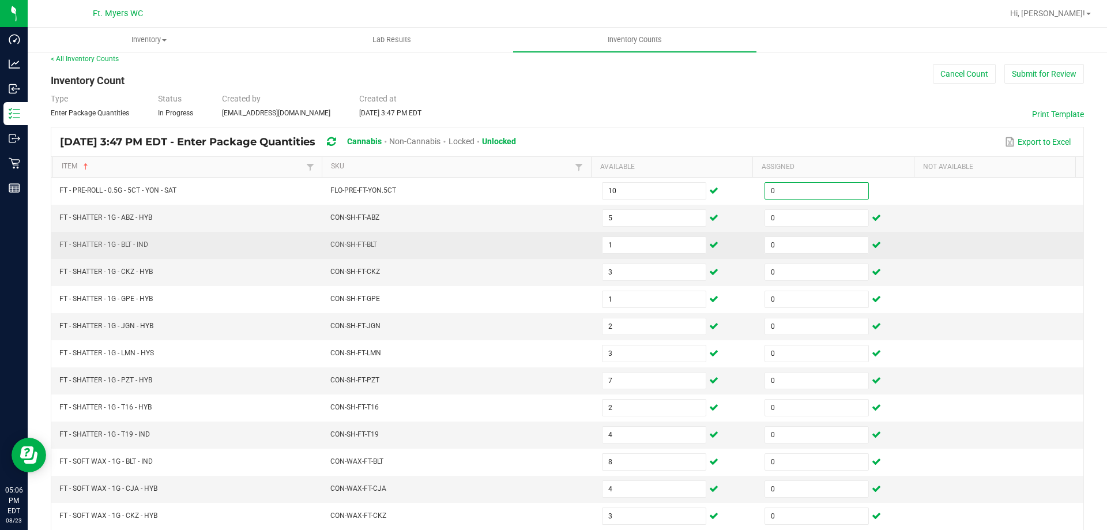
click at [562, 255] on td "CON-SH-FT-BLT" at bounding box center [459, 245] width 272 height 27
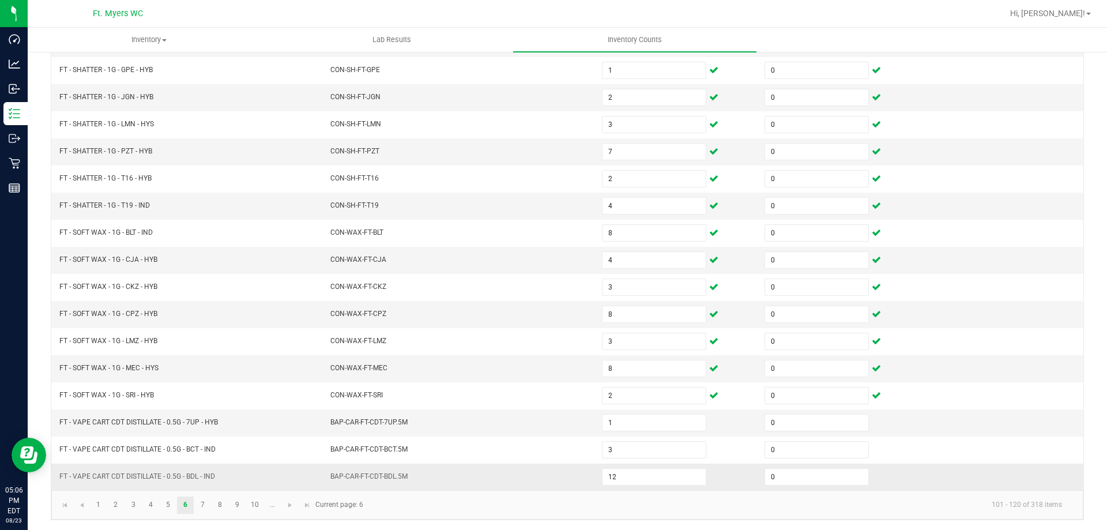
scroll to position [239, 0]
click at [164, 501] on link "5" at bounding box center [168, 503] width 17 height 17
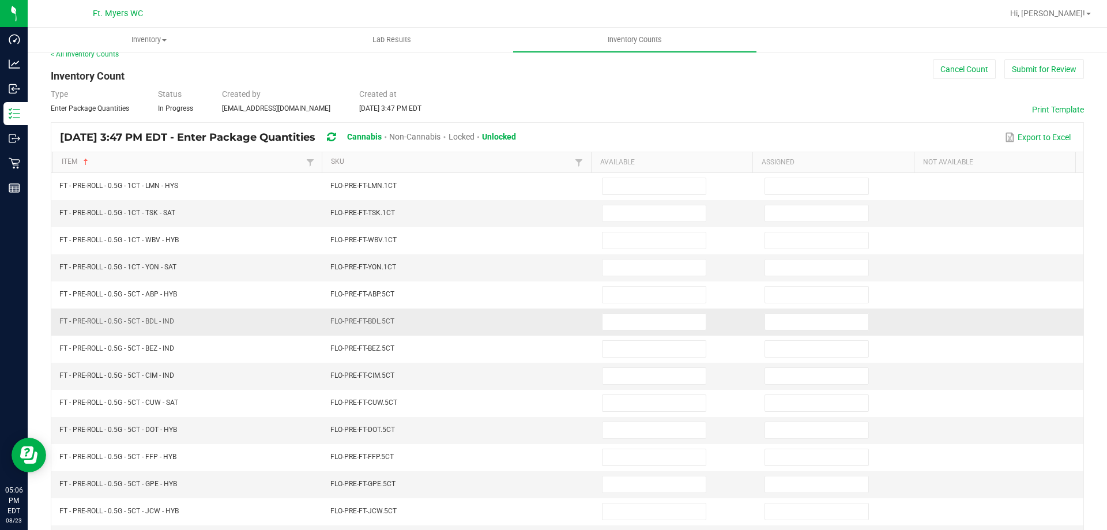
scroll to position [9, 0]
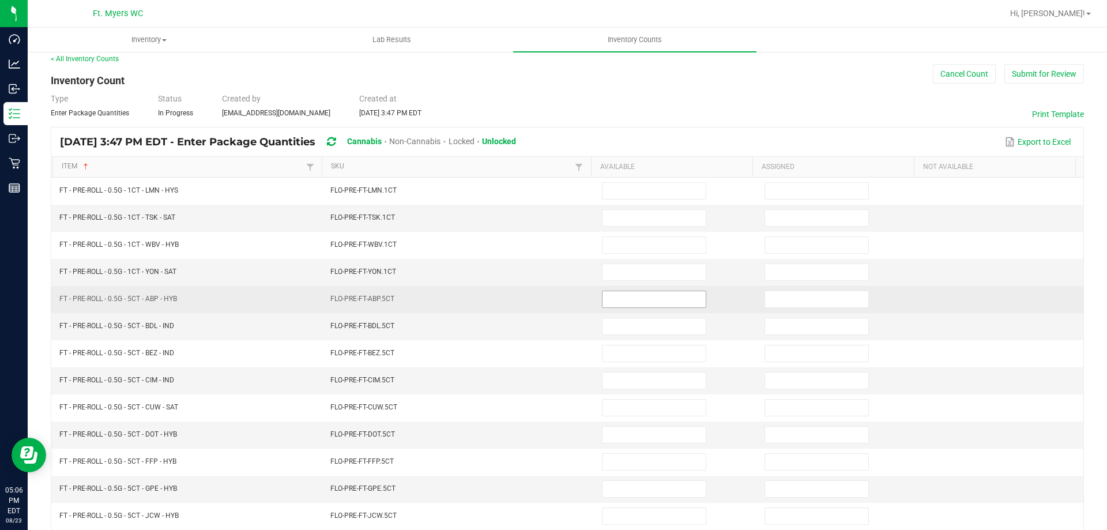
click at [615, 300] on input at bounding box center [653, 299] width 103 height 16
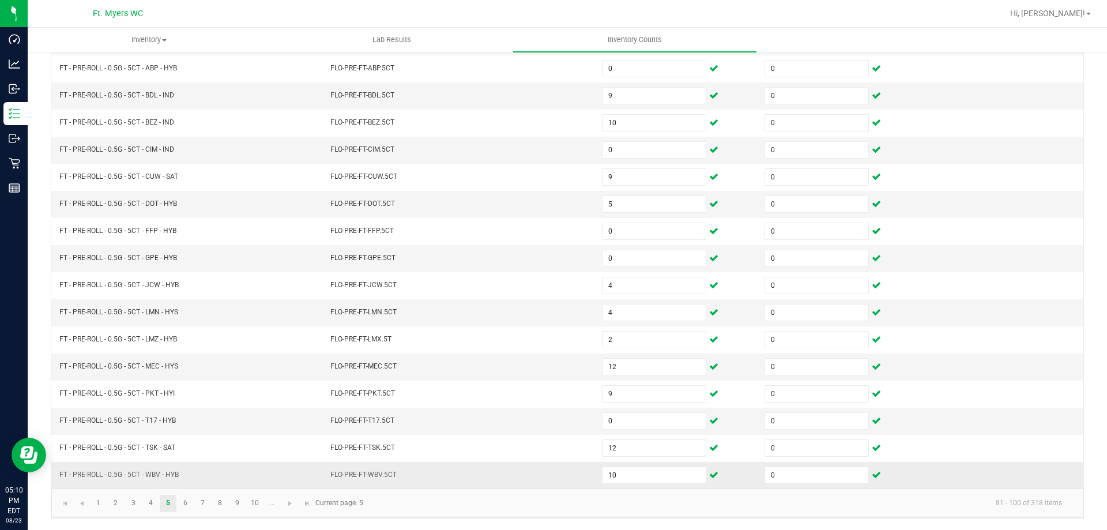
click at [524, 482] on td "FLO-PRE-FT-WBV.5CT" at bounding box center [459, 475] width 272 height 27
click at [458, 503] on kendo-pager-info "81 - 100 of 318 items" at bounding box center [720, 503] width 701 height 19
click at [150, 504] on link "4" at bounding box center [150, 503] width 17 height 17
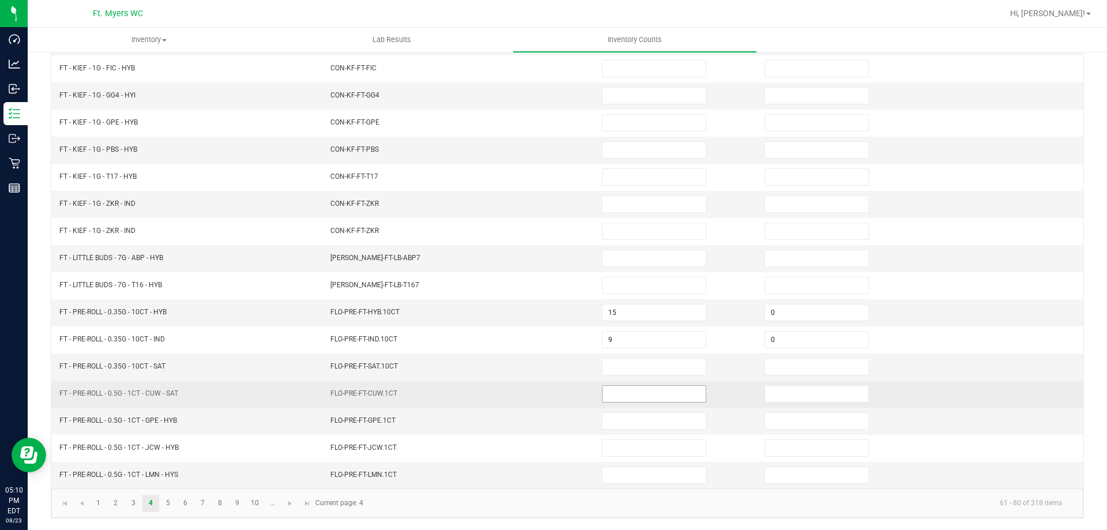
click at [638, 398] on input at bounding box center [653, 394] width 103 height 16
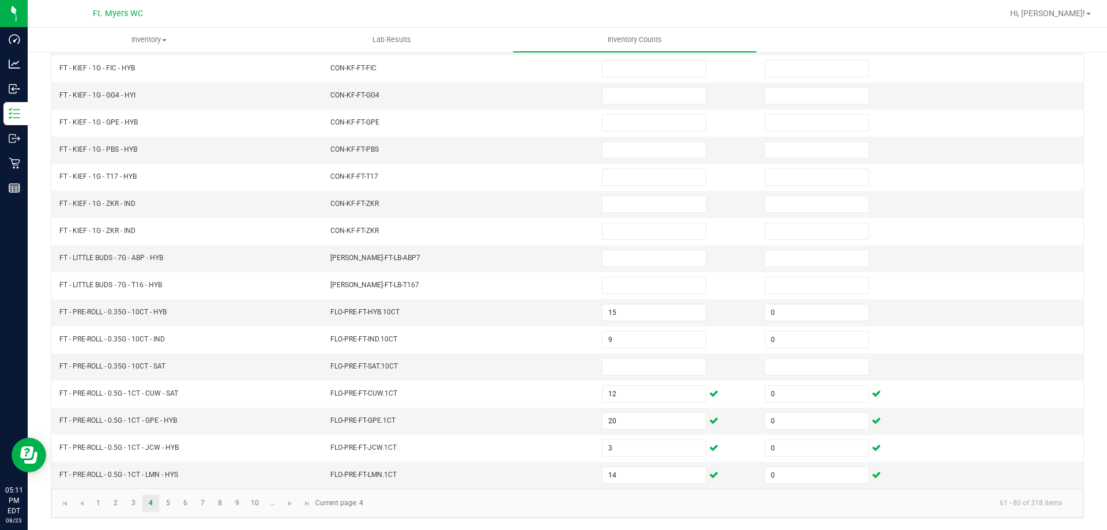
click at [550, 499] on kendo-pager-info "61 - 80 of 318 items" at bounding box center [720, 503] width 701 height 19
click at [171, 509] on link "5" at bounding box center [168, 503] width 17 height 17
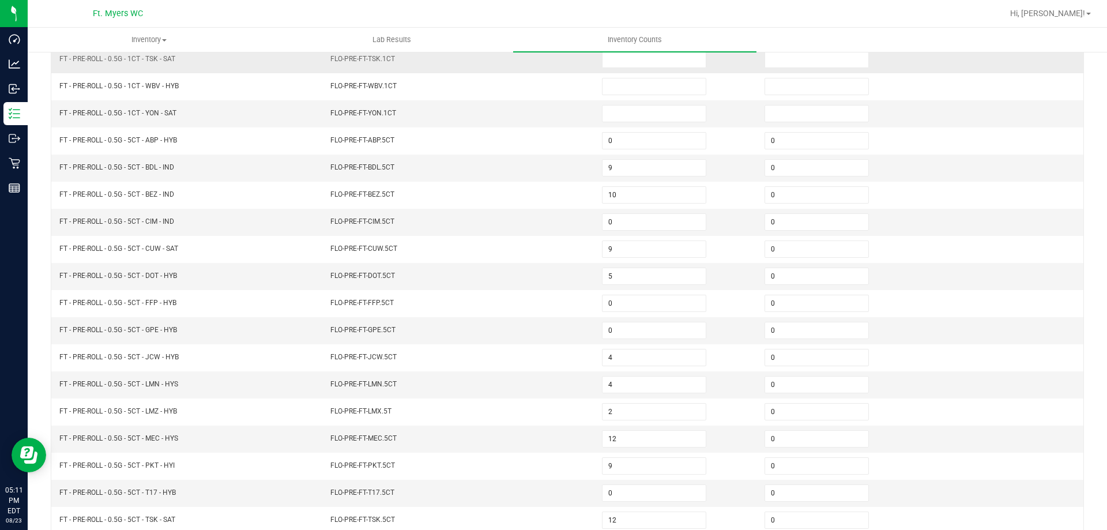
scroll to position [9, 0]
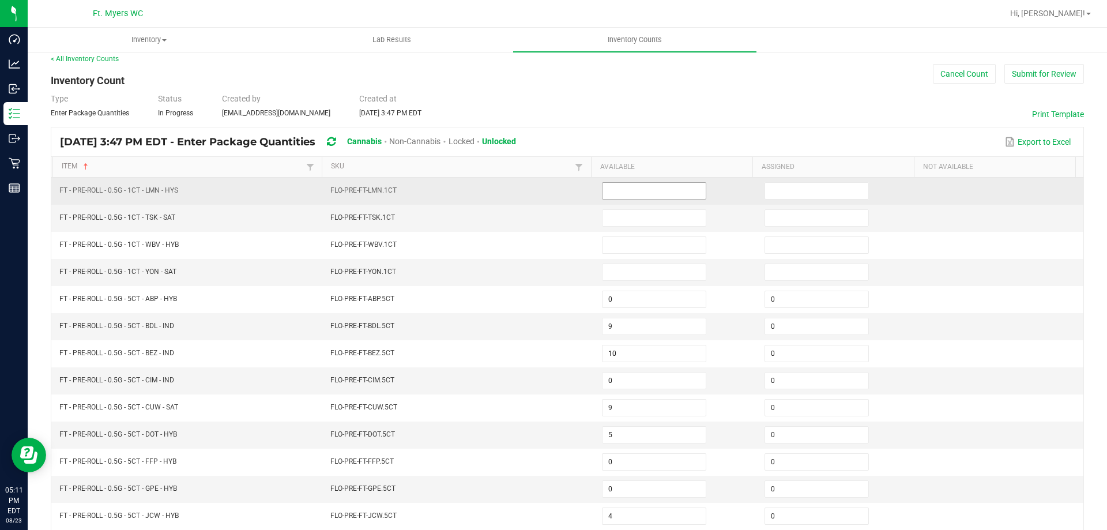
click at [636, 194] on input at bounding box center [653, 191] width 103 height 16
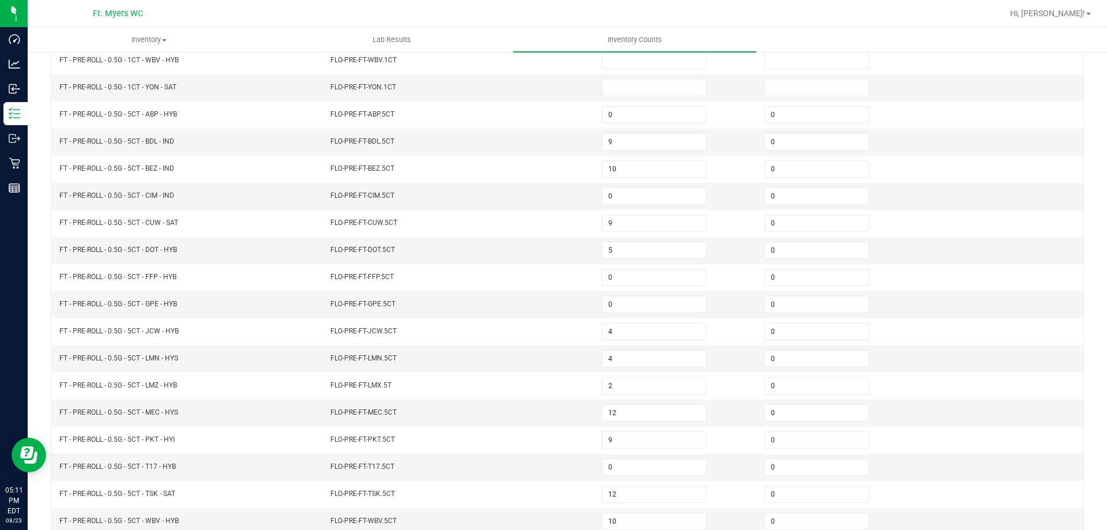
scroll to position [239, 0]
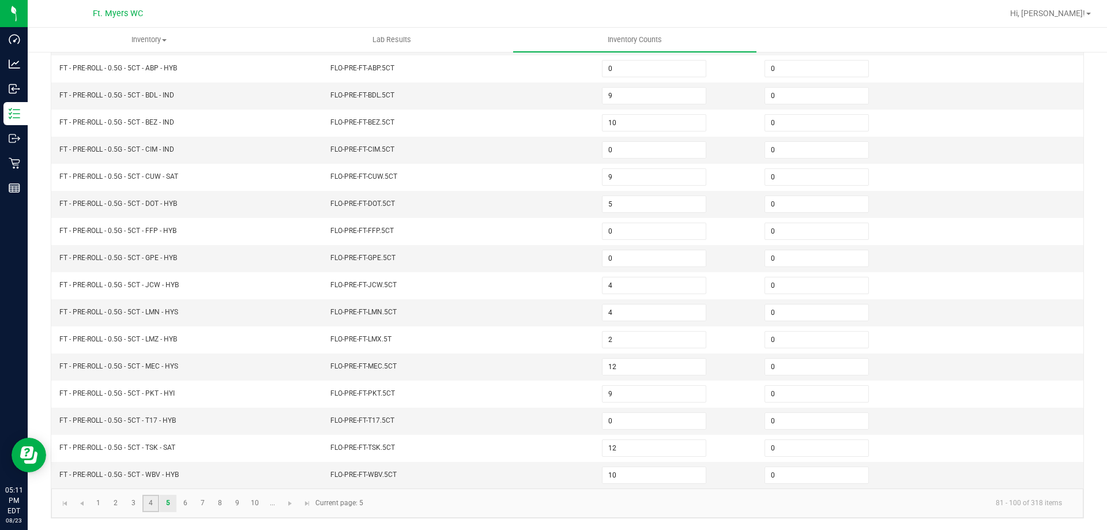
click at [150, 511] on link "4" at bounding box center [150, 503] width 17 height 17
click at [167, 500] on link "5" at bounding box center [168, 503] width 17 height 17
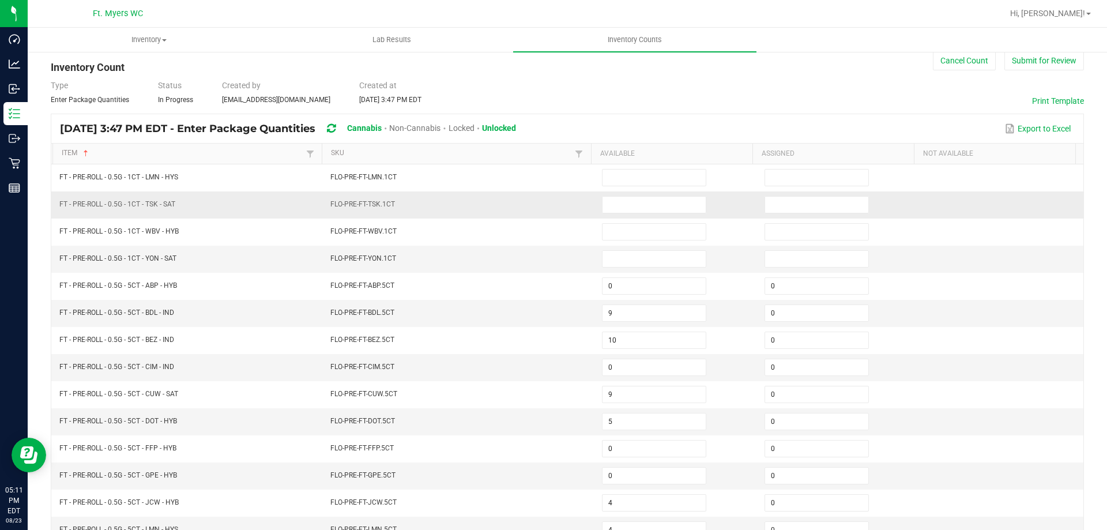
scroll to position [9, 0]
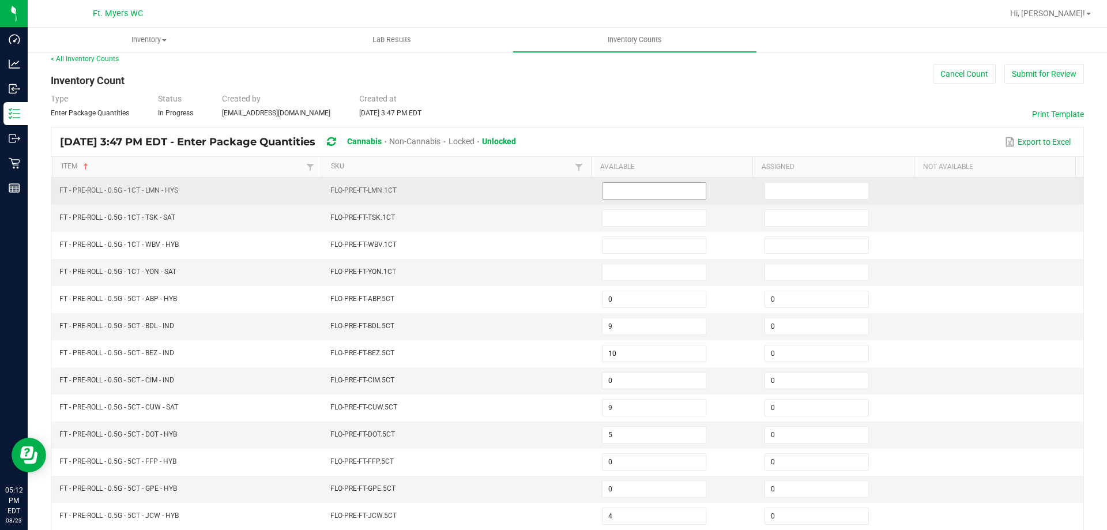
click at [609, 189] on input at bounding box center [653, 191] width 103 height 16
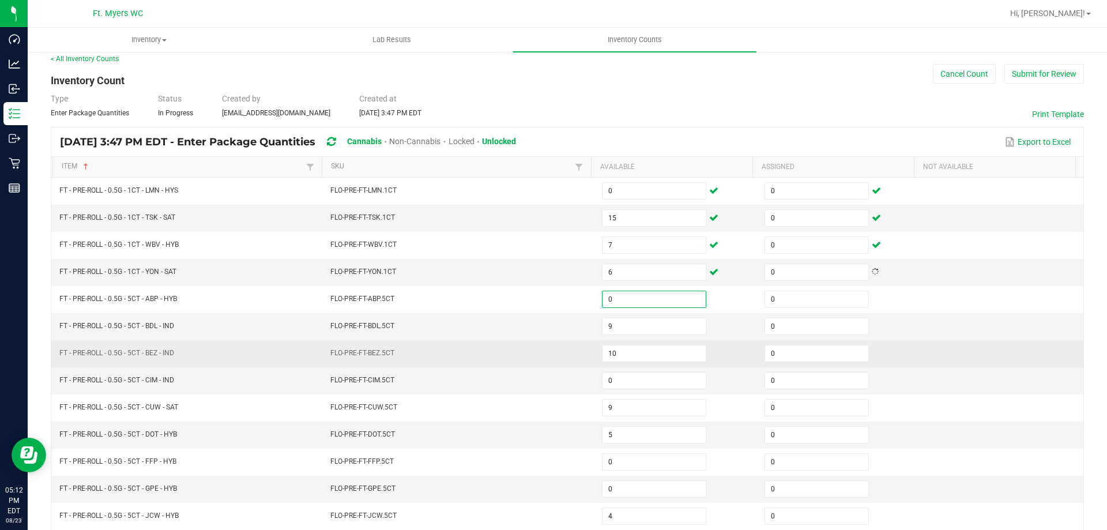
click at [433, 364] on td "FLO-PRE-FT-BEZ.5CT" at bounding box center [459, 353] width 272 height 27
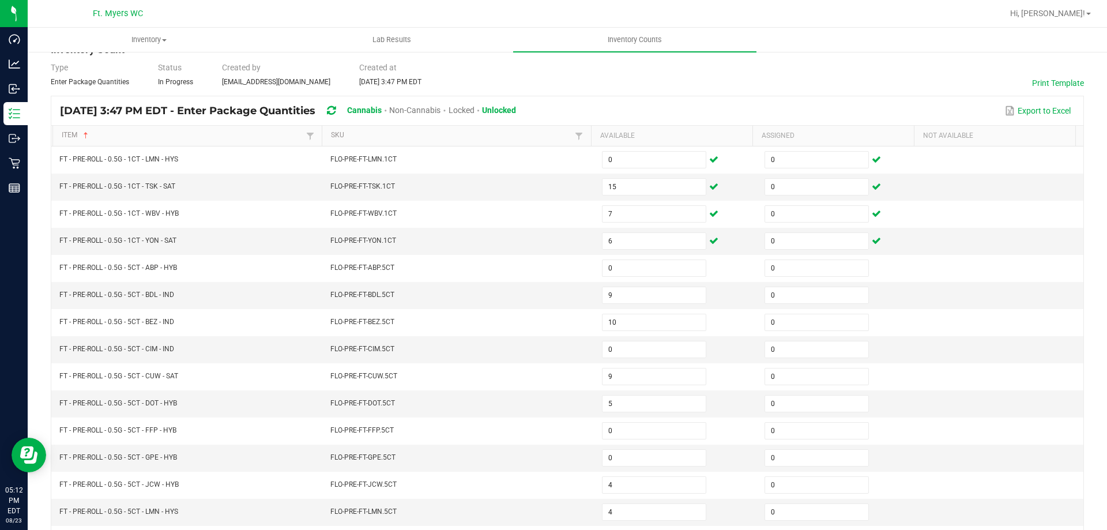
scroll to position [239, 0]
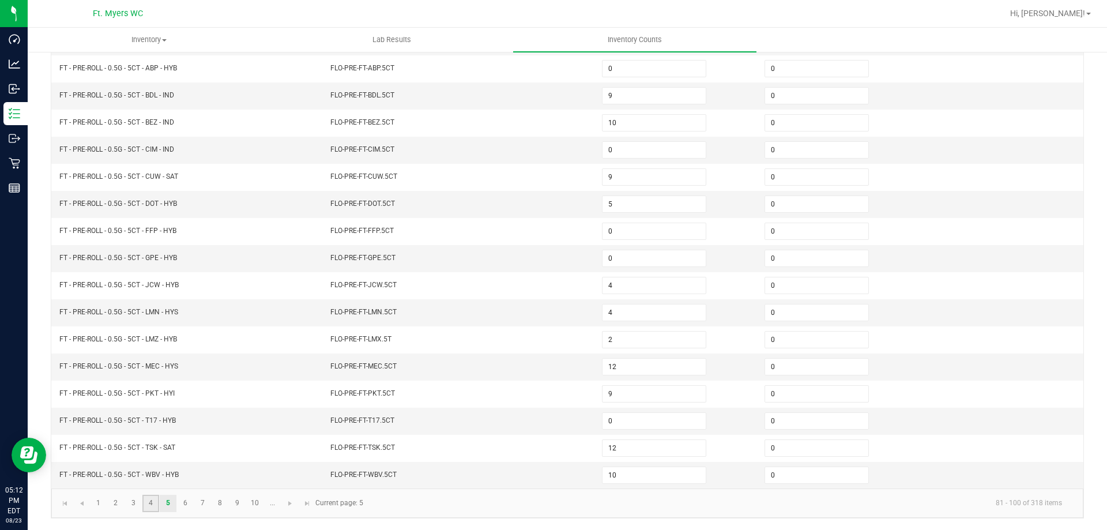
click at [151, 507] on link "4" at bounding box center [150, 503] width 17 height 17
click at [662, 308] on input "15" at bounding box center [653, 312] width 103 height 16
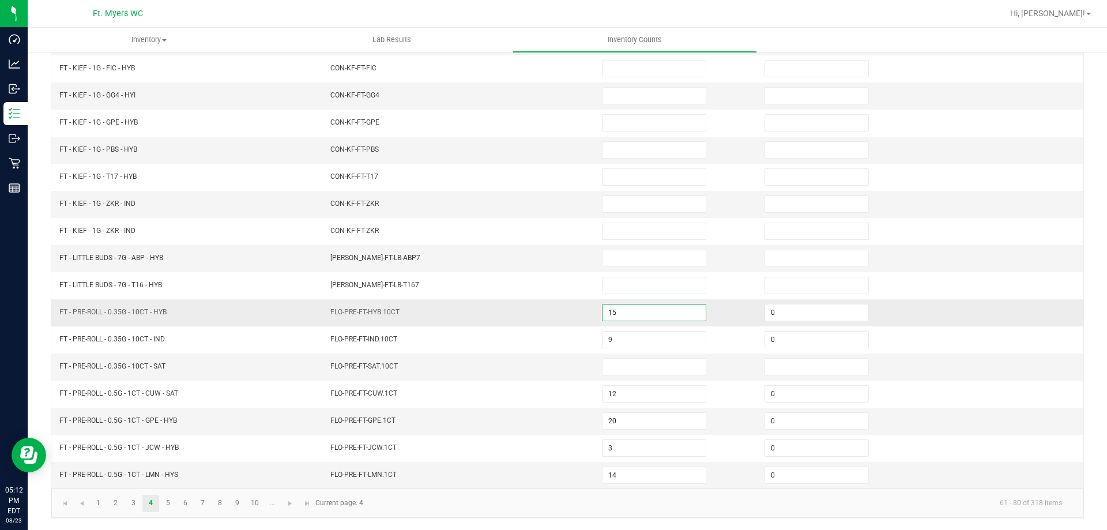
click at [656, 309] on input "15" at bounding box center [653, 312] width 103 height 16
click at [458, 377] on td "FLO-PRE-FT-SAT.10CT" at bounding box center [459, 366] width 272 height 27
click at [619, 261] on input at bounding box center [653, 258] width 103 height 16
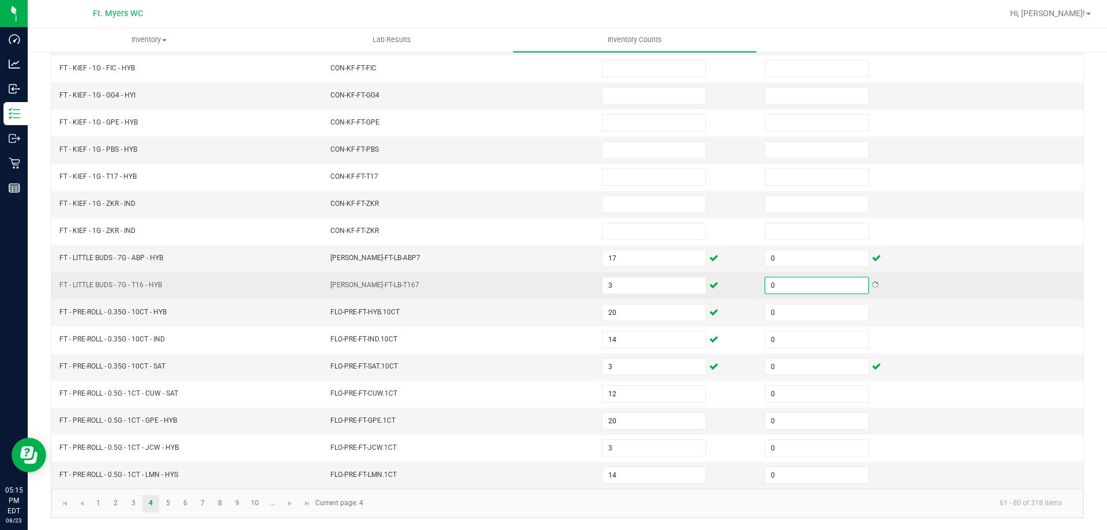
click at [444, 289] on td "FLO-BUD-FT-LB-T167" at bounding box center [459, 285] width 272 height 27
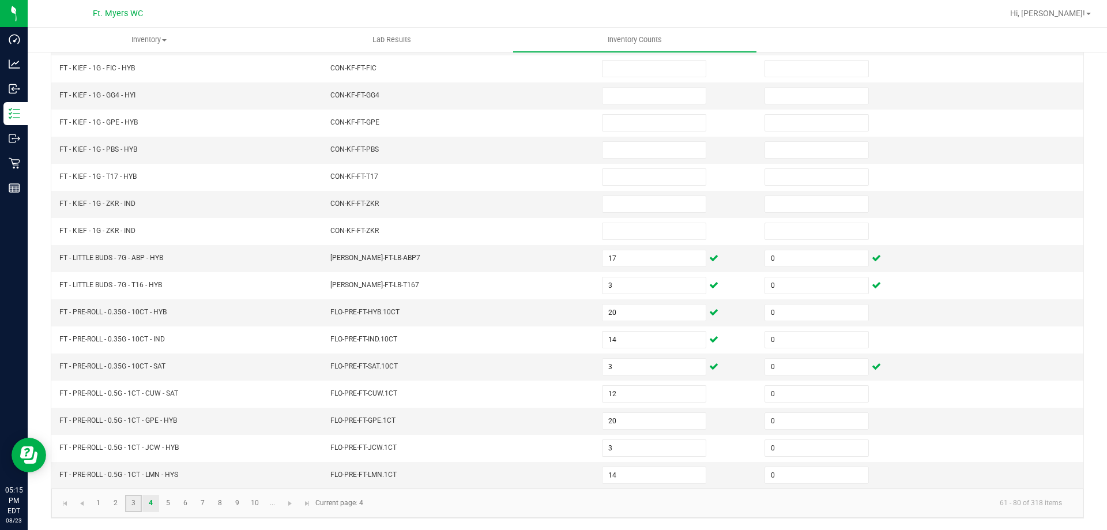
click at [135, 507] on link "3" at bounding box center [133, 503] width 17 height 17
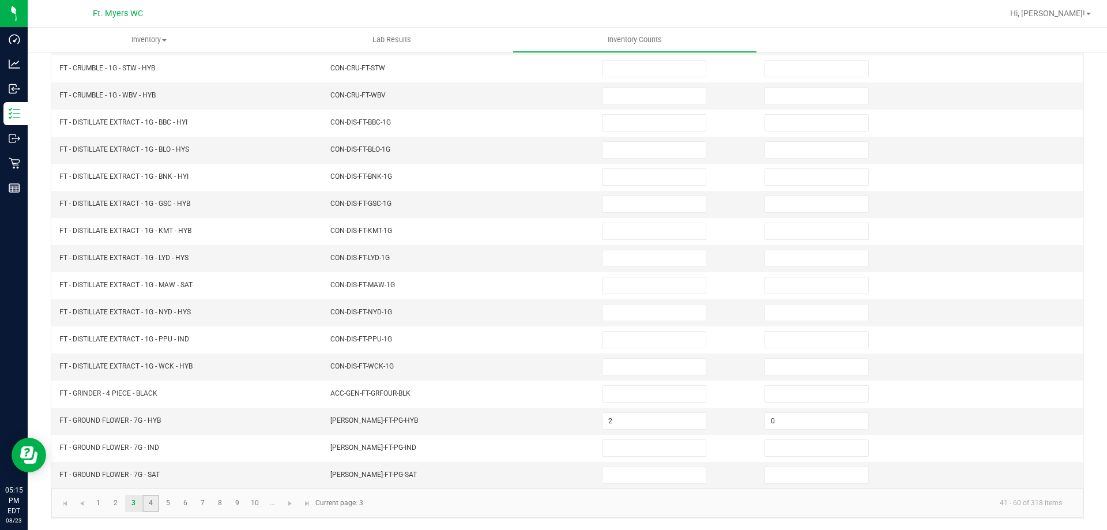
click at [151, 503] on link "4" at bounding box center [150, 503] width 17 height 17
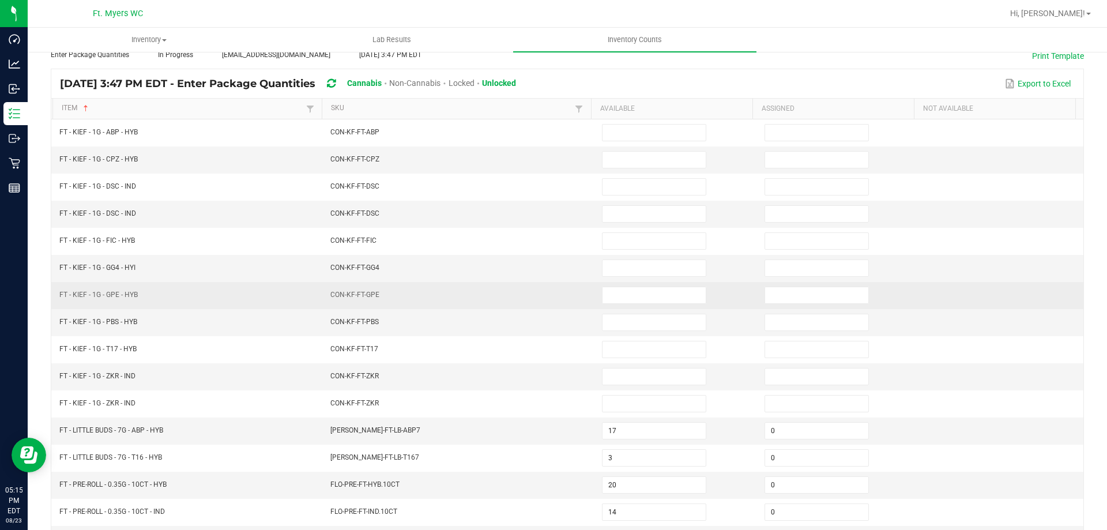
scroll to position [66, 0]
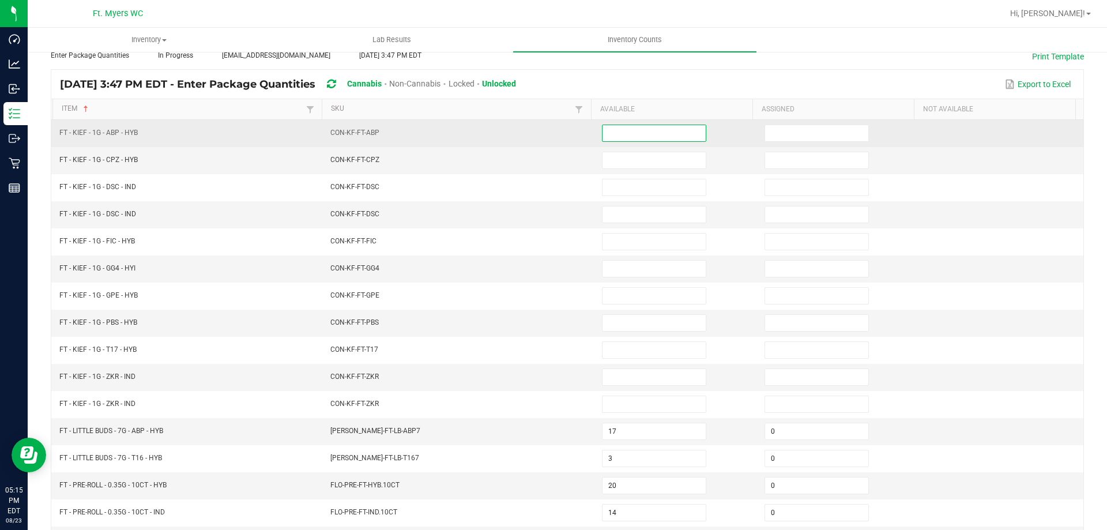
click at [626, 139] on input at bounding box center [653, 133] width 103 height 16
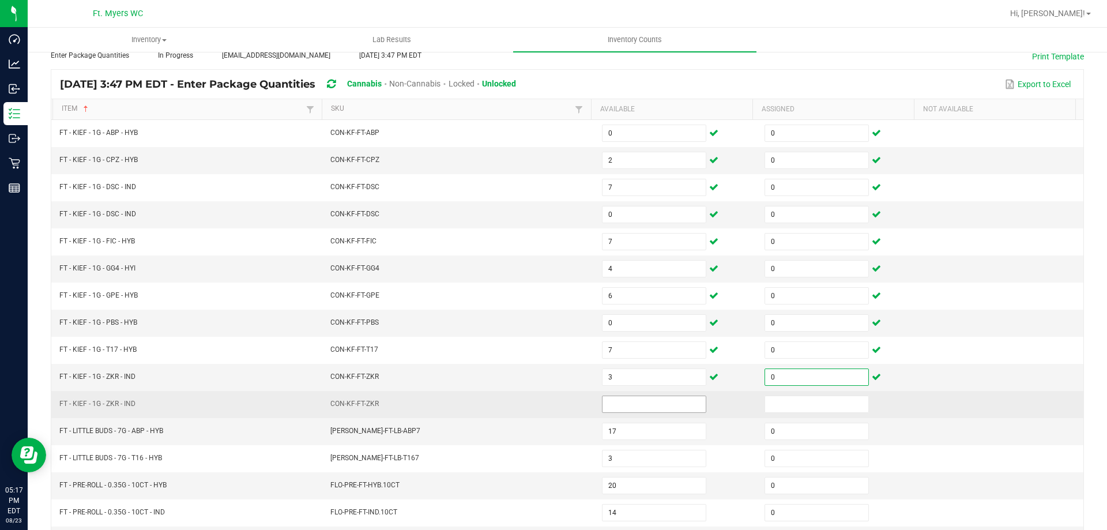
click at [632, 408] on input at bounding box center [653, 404] width 103 height 16
click at [558, 393] on td "CON-KF-FT-ZKR" at bounding box center [459, 404] width 272 height 27
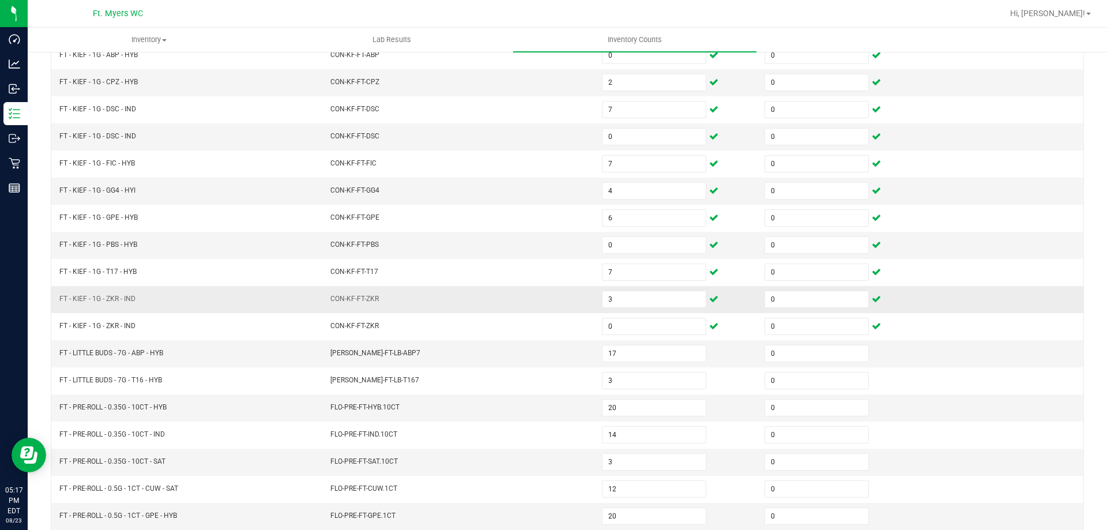
scroll to position [239, 0]
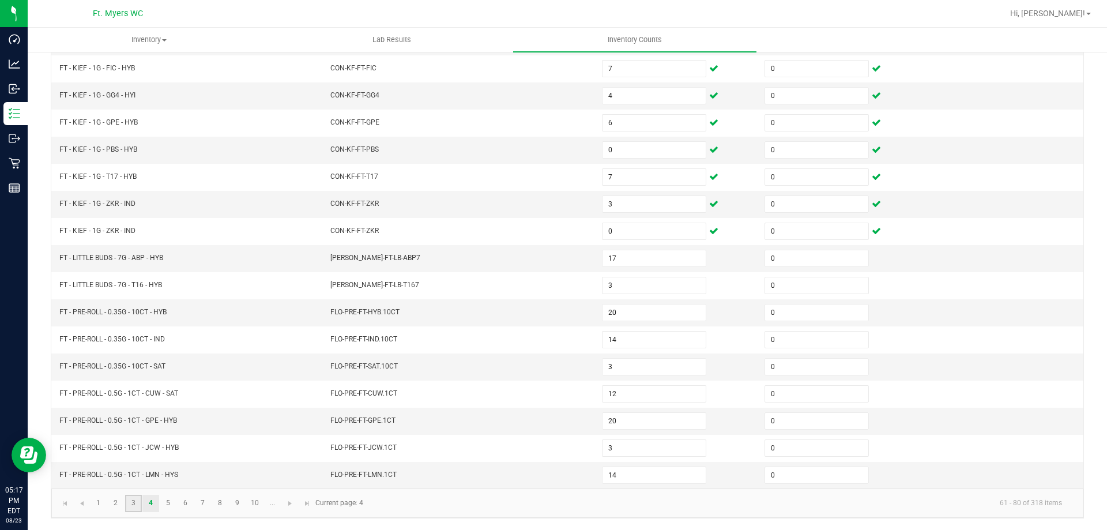
click at [135, 506] on link "3" at bounding box center [133, 503] width 17 height 17
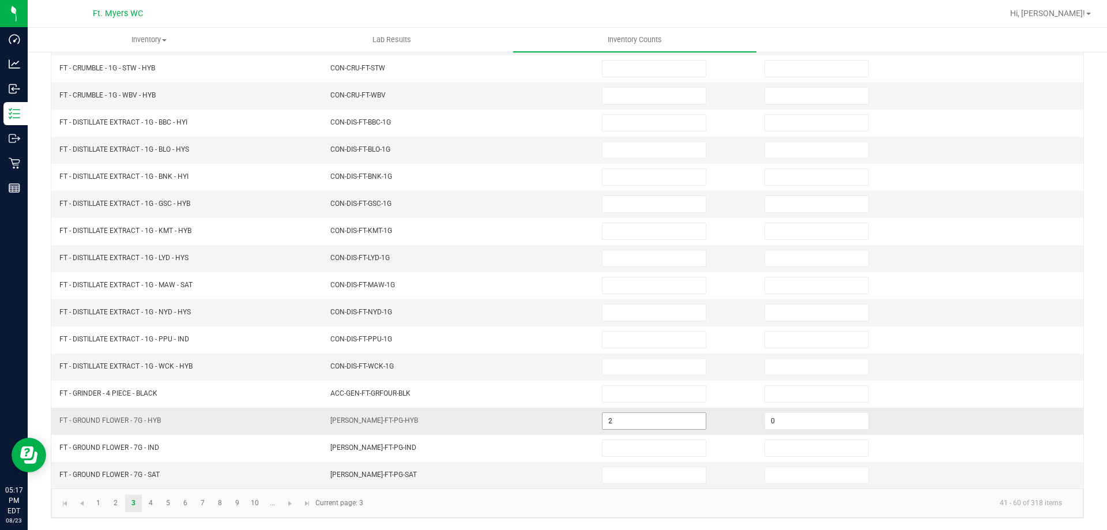
click at [654, 420] on input "2" at bounding box center [653, 421] width 103 height 16
click at [504, 507] on kendo-pager-info "41 - 60 of 318 items" at bounding box center [720, 503] width 701 height 19
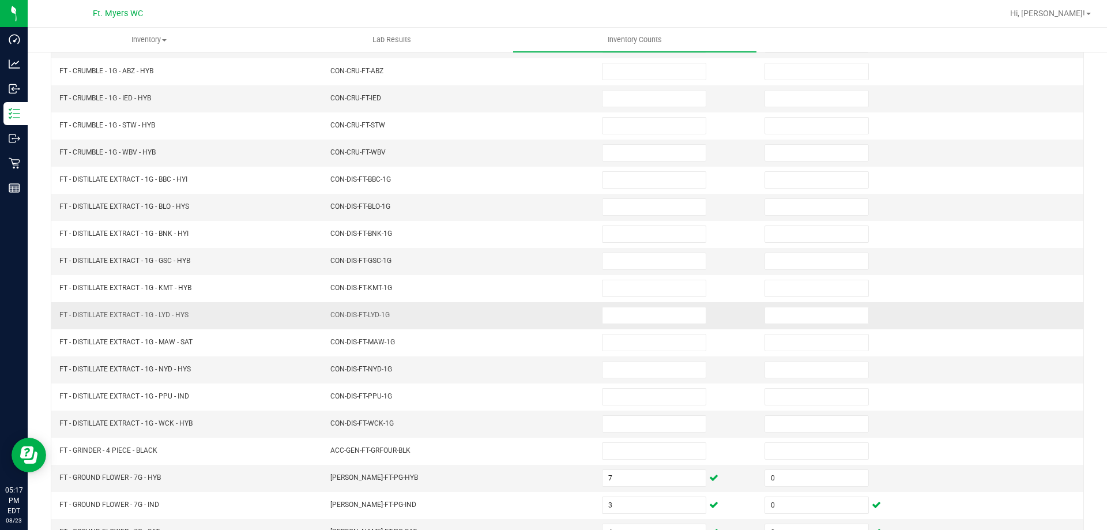
scroll to position [182, 0]
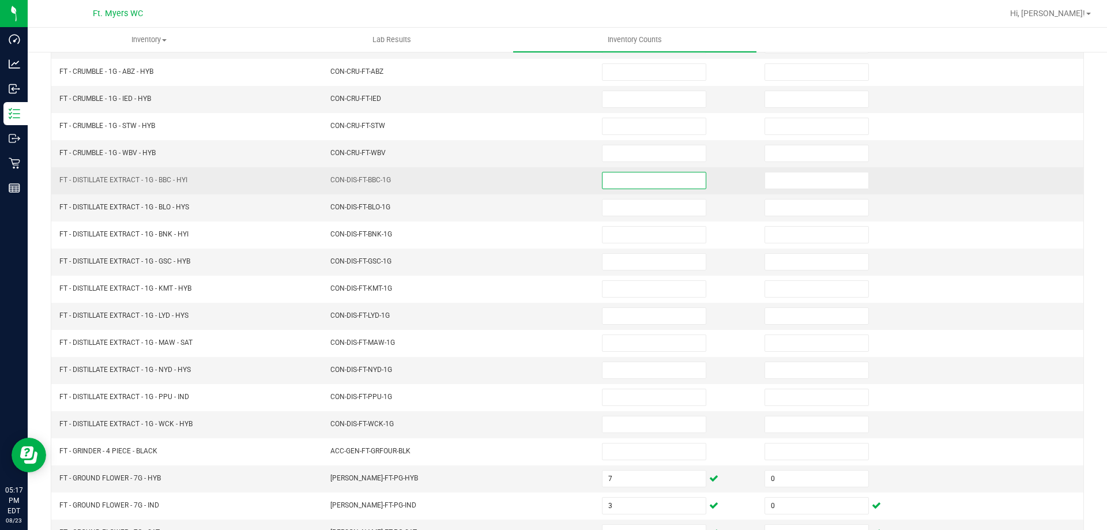
click at [605, 180] on input at bounding box center [653, 180] width 103 height 16
click at [510, 183] on td "CON-DIS-FT-BBC-1G" at bounding box center [459, 180] width 272 height 27
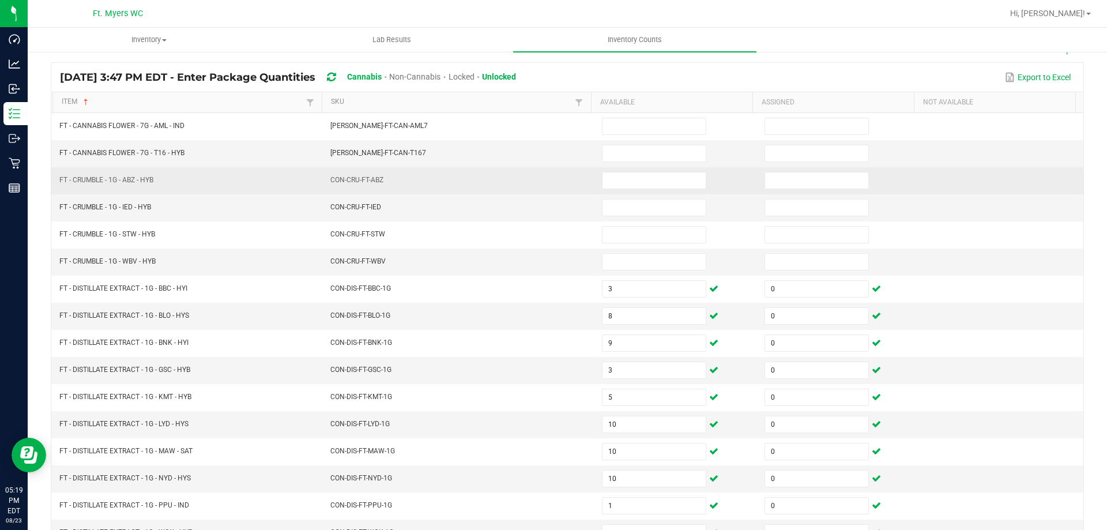
scroll to position [66, 0]
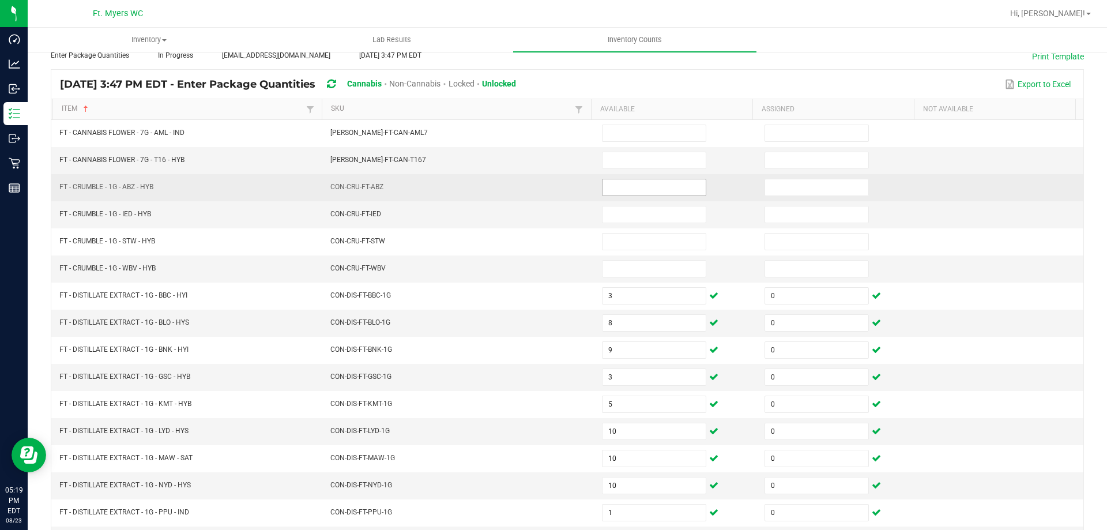
click at [639, 186] on input at bounding box center [653, 187] width 103 height 16
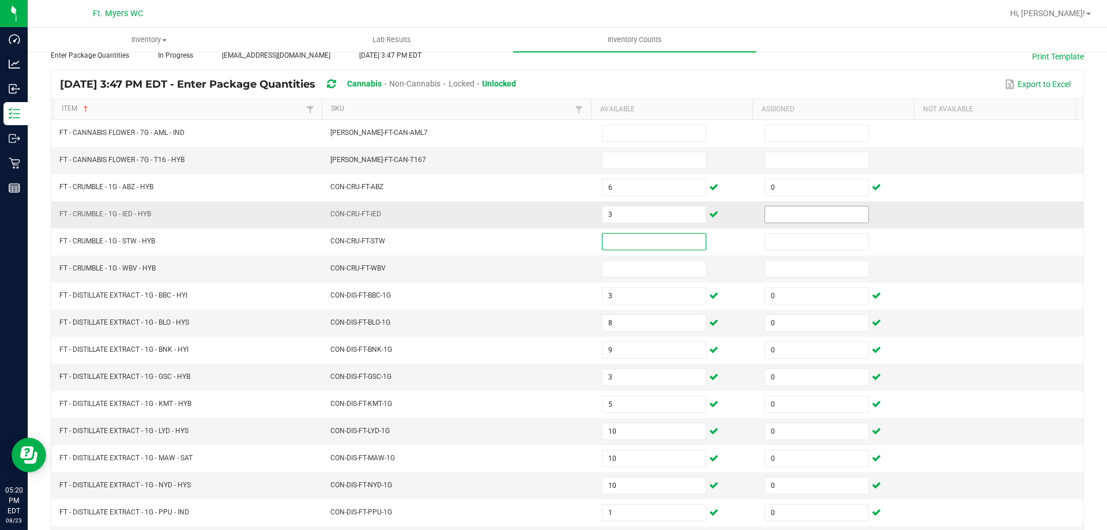
click at [785, 221] on input at bounding box center [816, 214] width 103 height 16
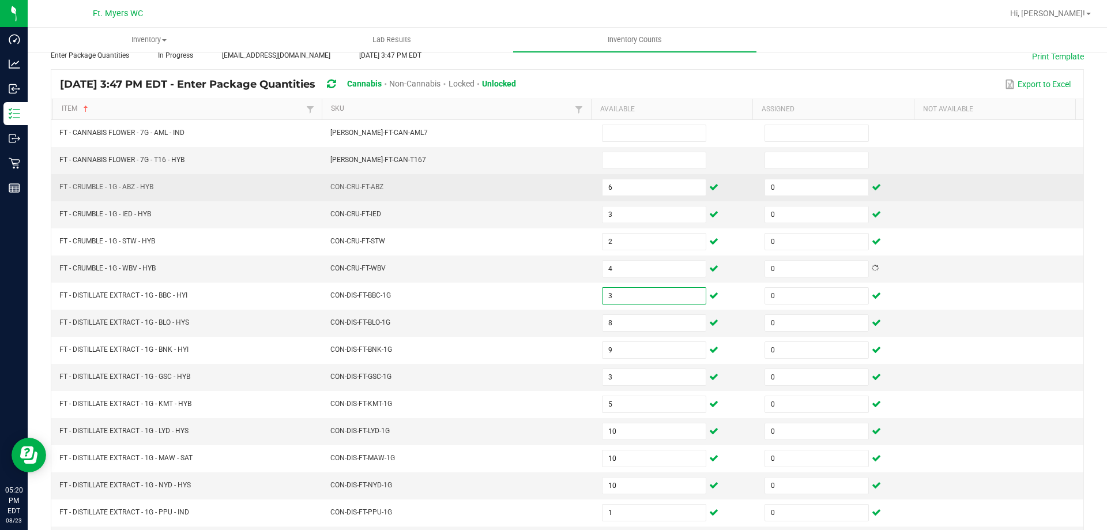
click at [420, 174] on td "CON-CRU-FT-ABZ" at bounding box center [459, 187] width 272 height 27
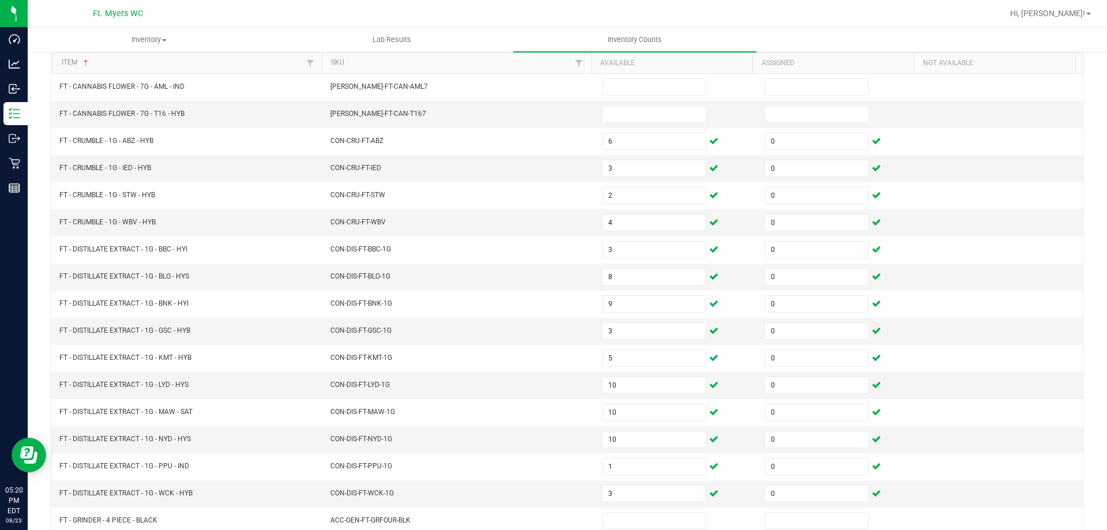
scroll to position [239, 0]
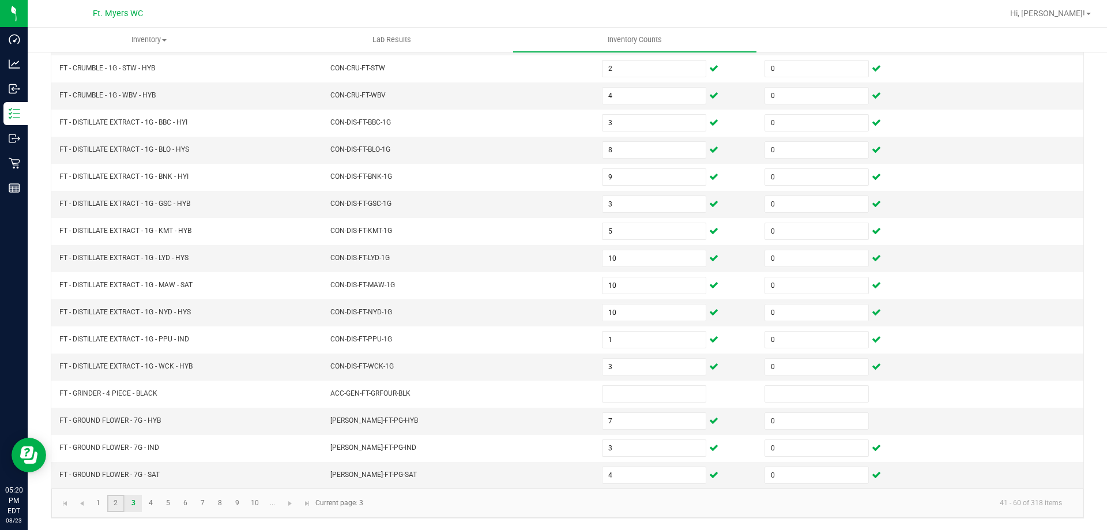
click at [116, 502] on link "2" at bounding box center [115, 503] width 17 height 17
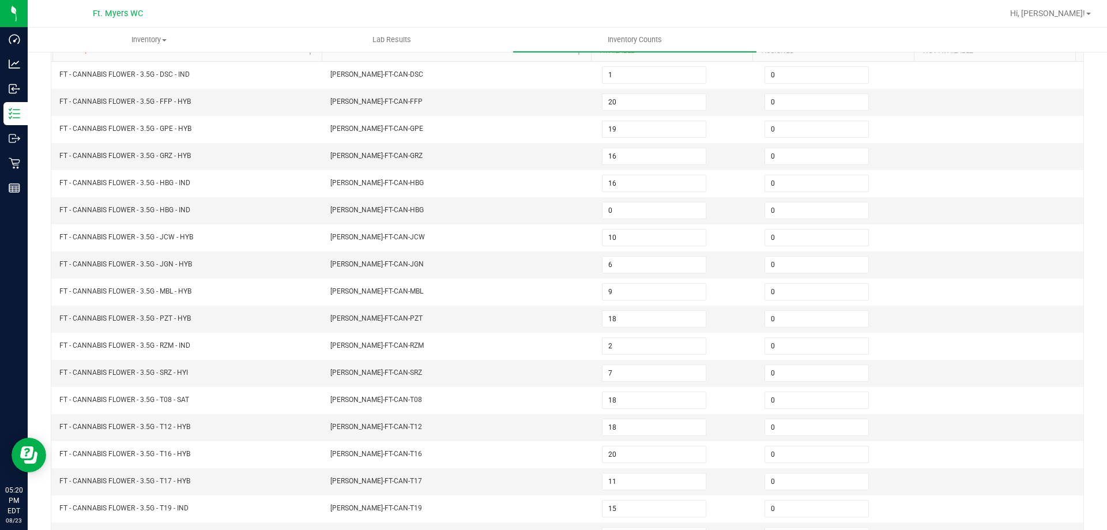
scroll to position [124, 0]
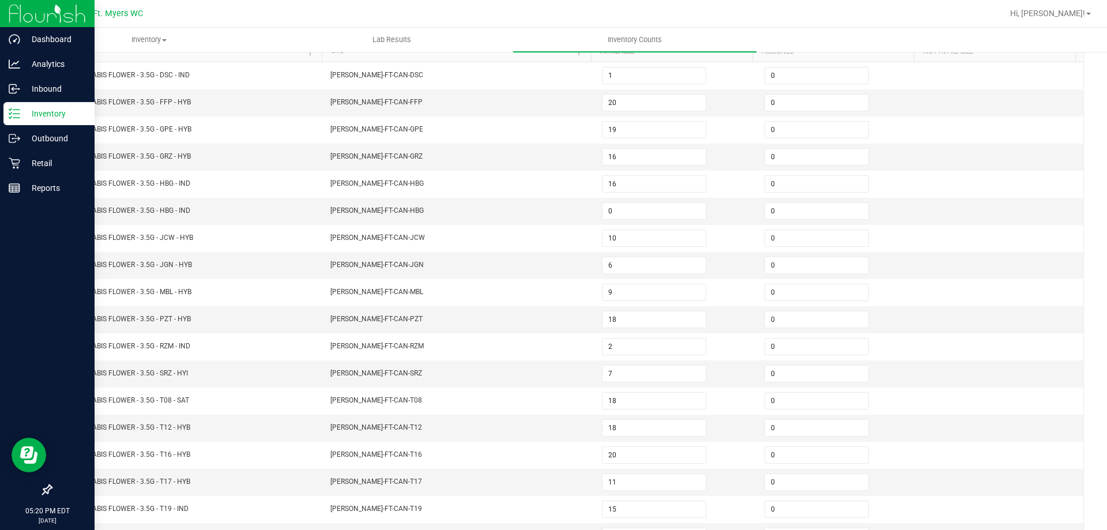
click at [46, 112] on p "Inventory" at bounding box center [54, 114] width 69 height 14
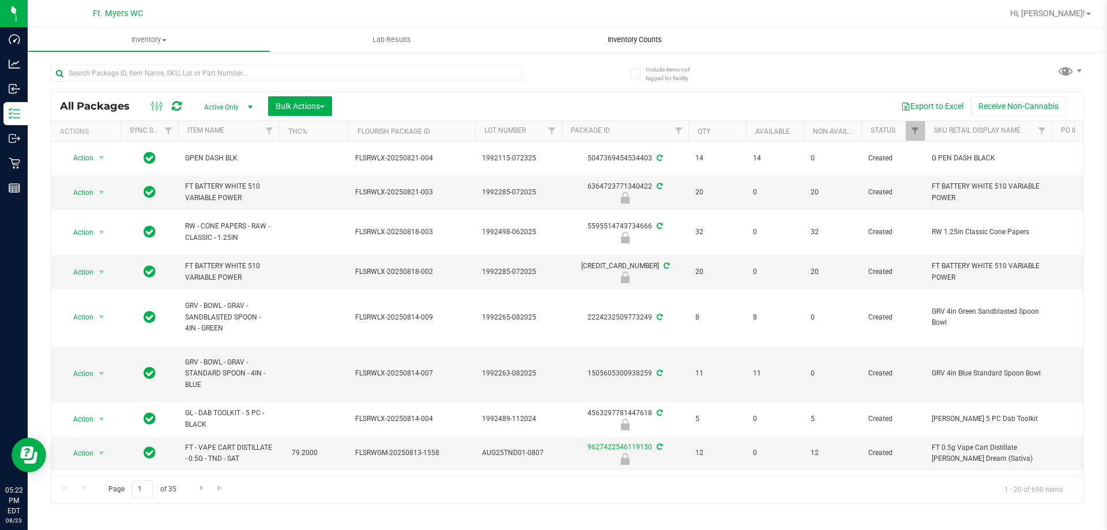
click at [643, 34] on uib-tab-heading "Inventory Counts" at bounding box center [634, 40] width 243 height 24
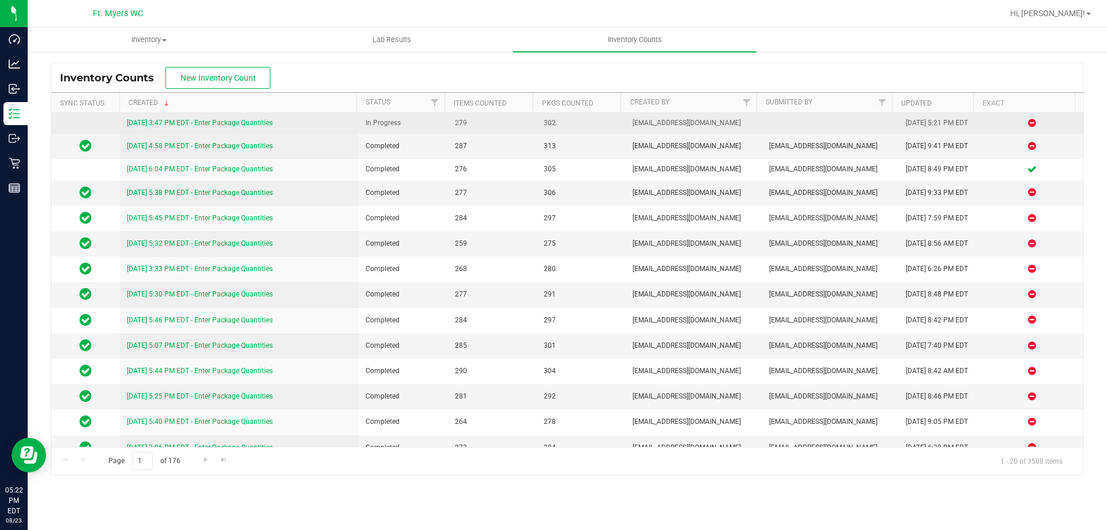
click at [230, 124] on link "8/23/25 3:47 PM EDT - Enter Package Quantities" at bounding box center [200, 123] width 146 height 8
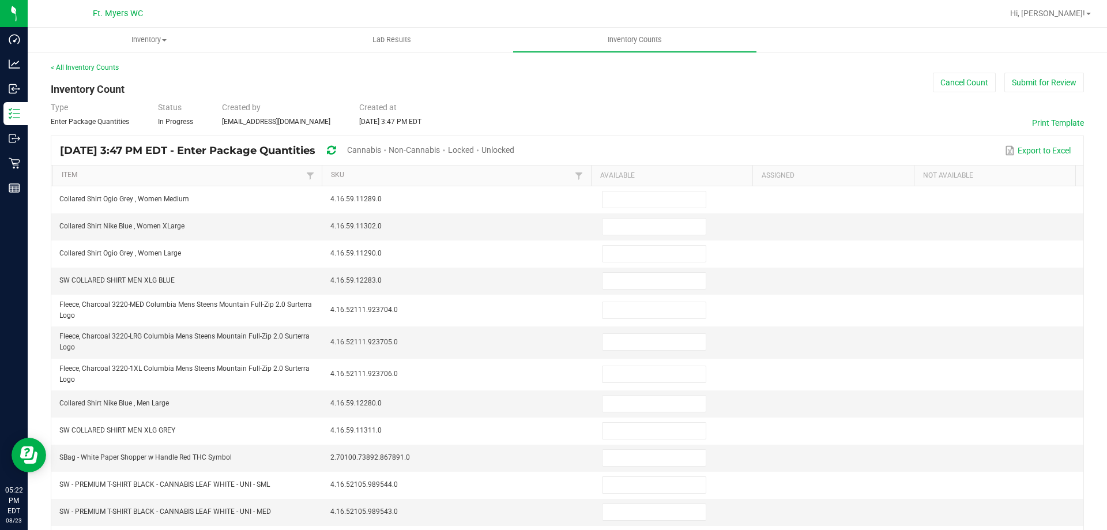
click at [514, 150] on span "Unlocked" at bounding box center [497, 149] width 33 height 9
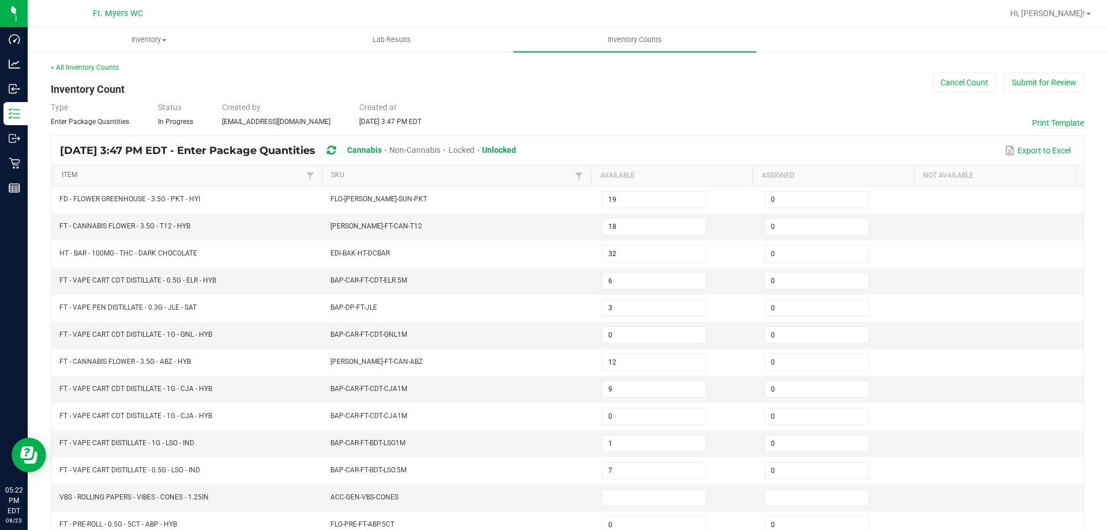
click at [142, 179] on link "Item" at bounding box center [182, 175] width 241 height 9
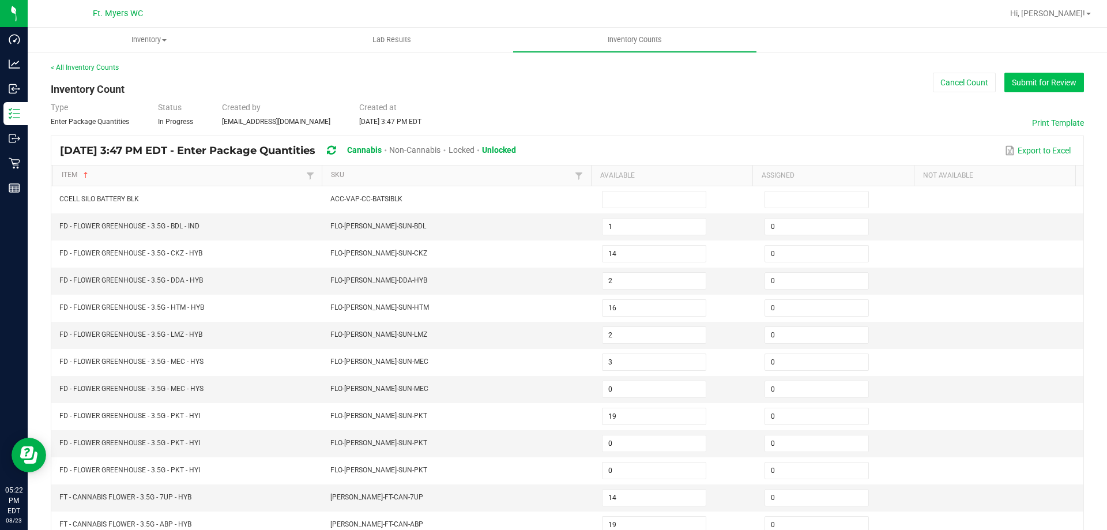
click at [1008, 86] on button "Submit for Review" at bounding box center [1044, 83] width 80 height 20
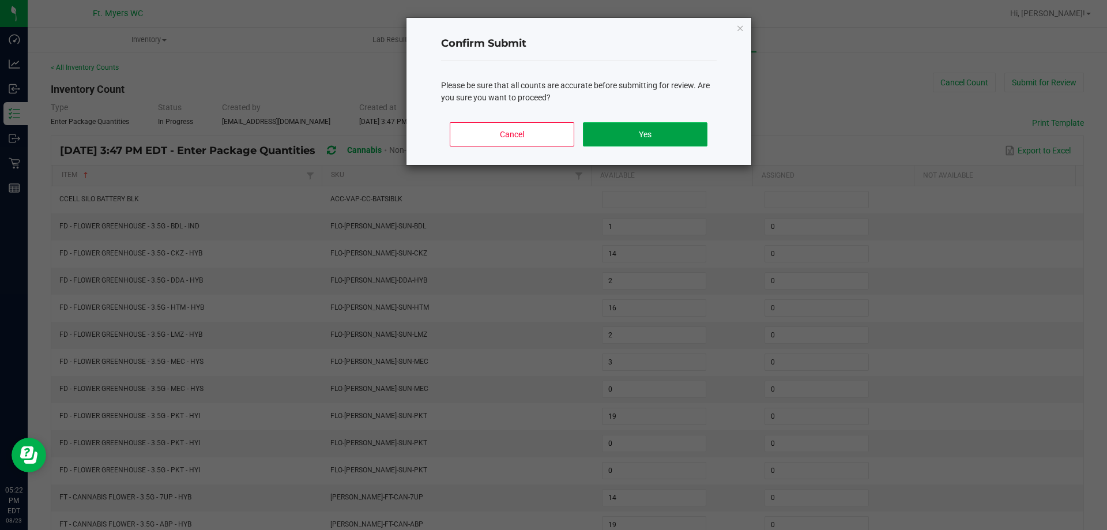
click at [621, 130] on button "Yes" at bounding box center [645, 134] width 124 height 24
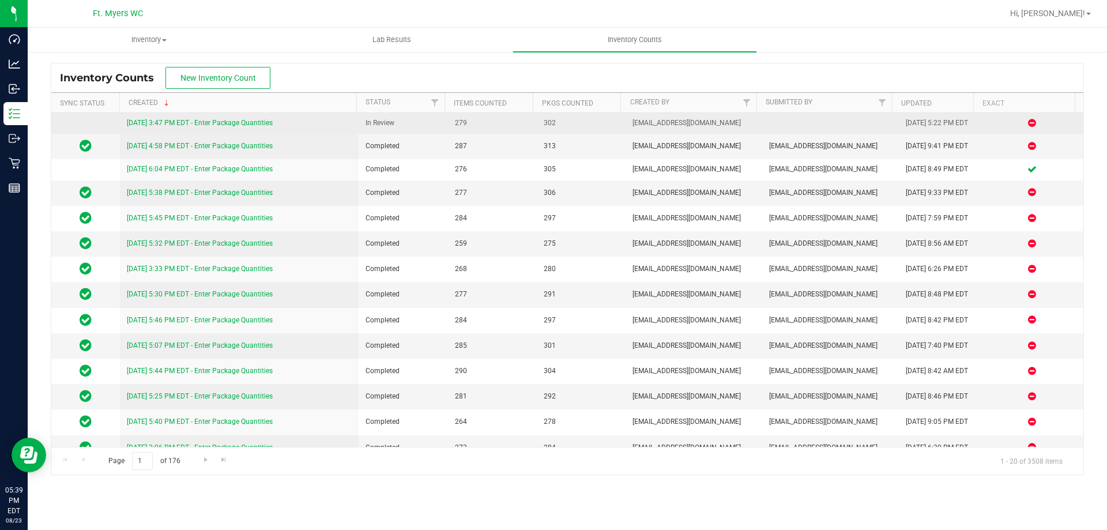
click at [228, 124] on link "8/23/25 3:47 PM EDT - Enter Package Quantities" at bounding box center [200, 123] width 146 height 8
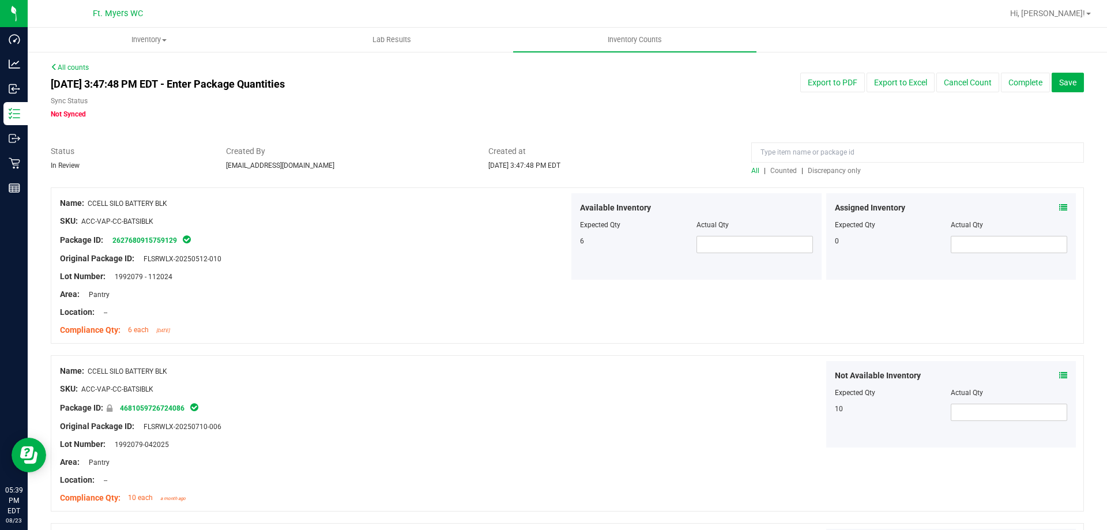
click at [822, 165] on div "All | Counted | Discrepancy only" at bounding box center [917, 170] width 333 height 10
click at [822, 167] on span "Discrepancy only" at bounding box center [834, 171] width 53 height 8
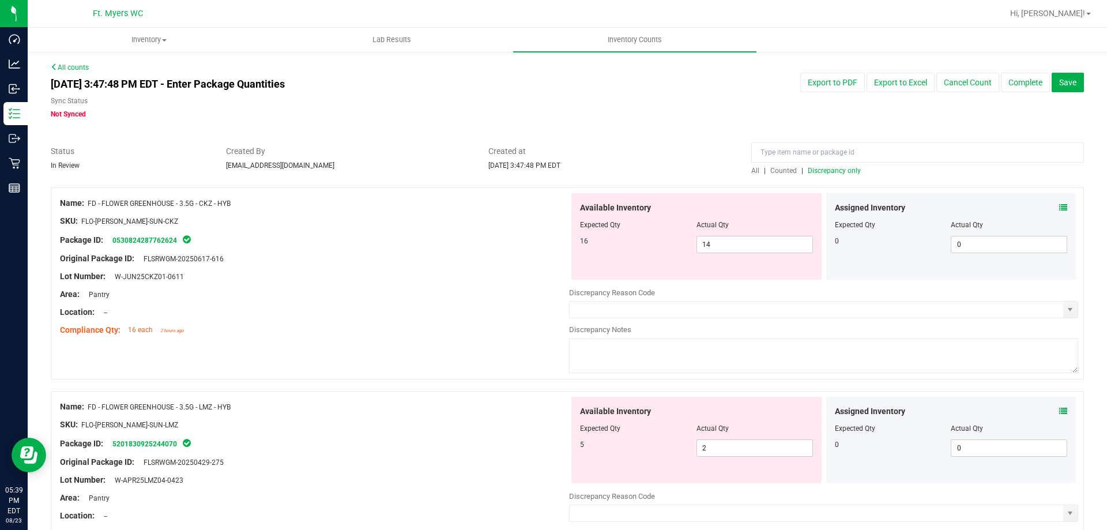
click at [1059, 206] on icon at bounding box center [1063, 208] width 8 height 8
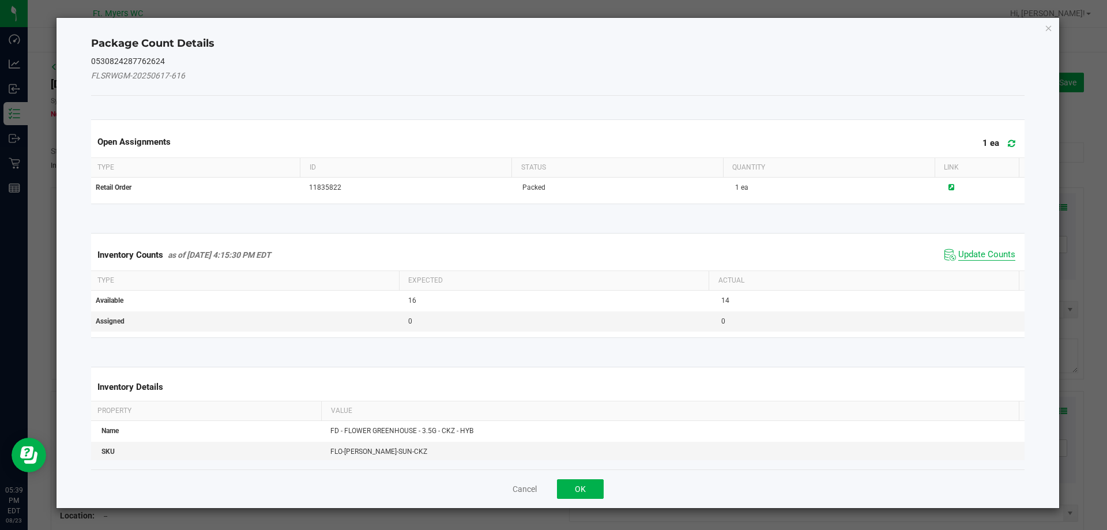
click at [970, 253] on span "Update Counts" at bounding box center [986, 255] width 57 height 12
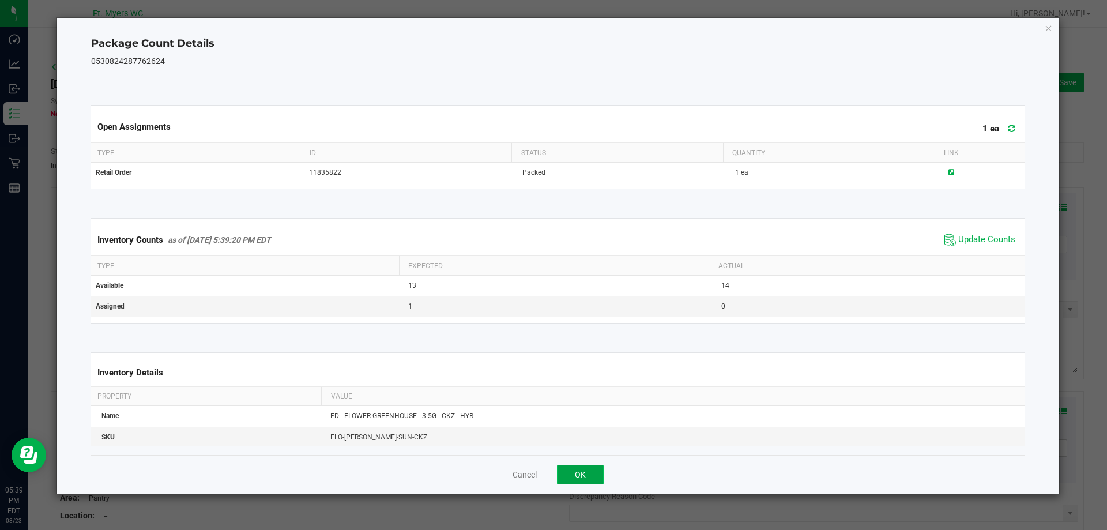
click at [581, 471] on button "OK" at bounding box center [580, 475] width 47 height 20
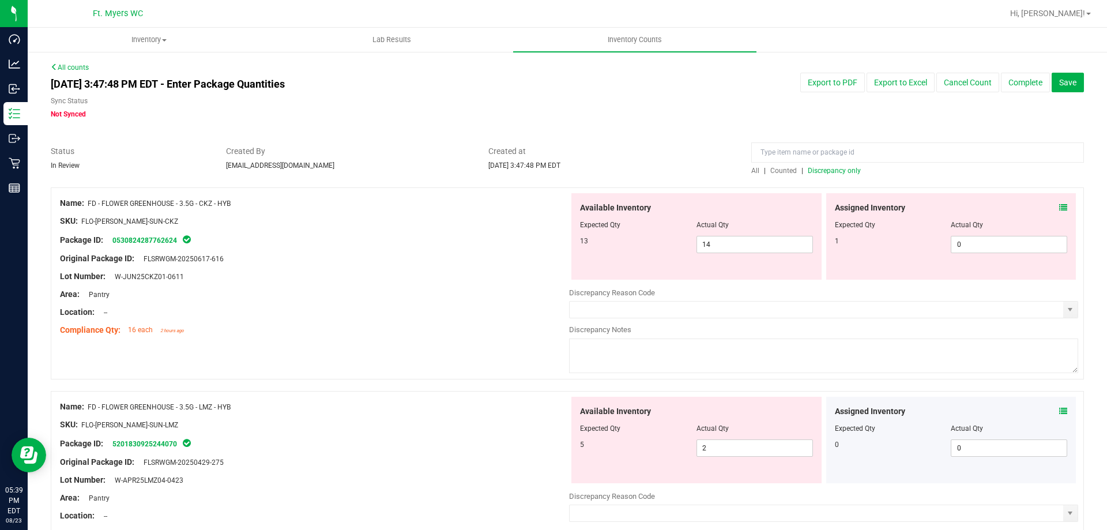
click at [1059, 209] on icon at bounding box center [1063, 208] width 8 height 8
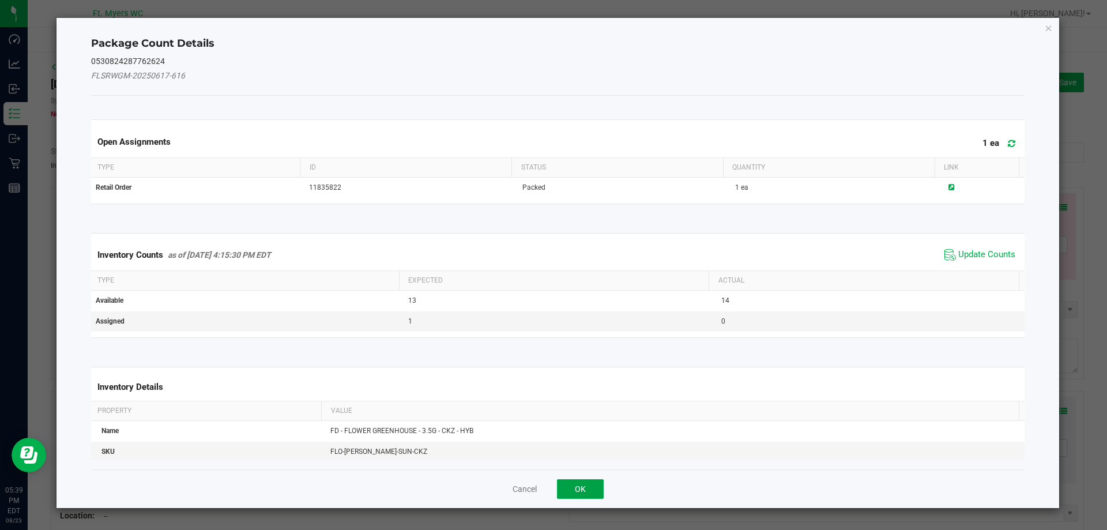
click at [579, 483] on button "OK" at bounding box center [580, 489] width 47 height 20
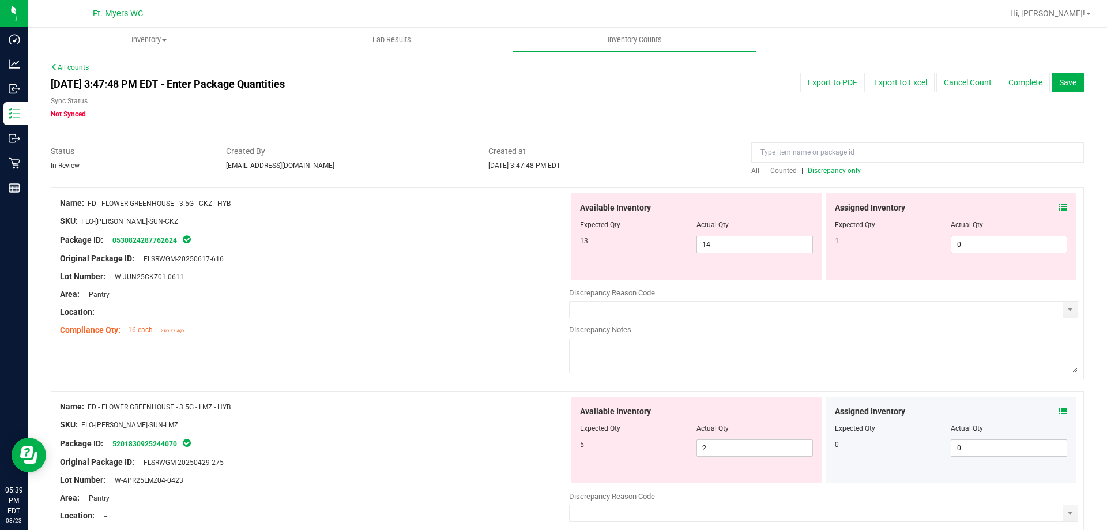
click at [969, 242] on span "0 0" at bounding box center [1009, 244] width 116 height 17
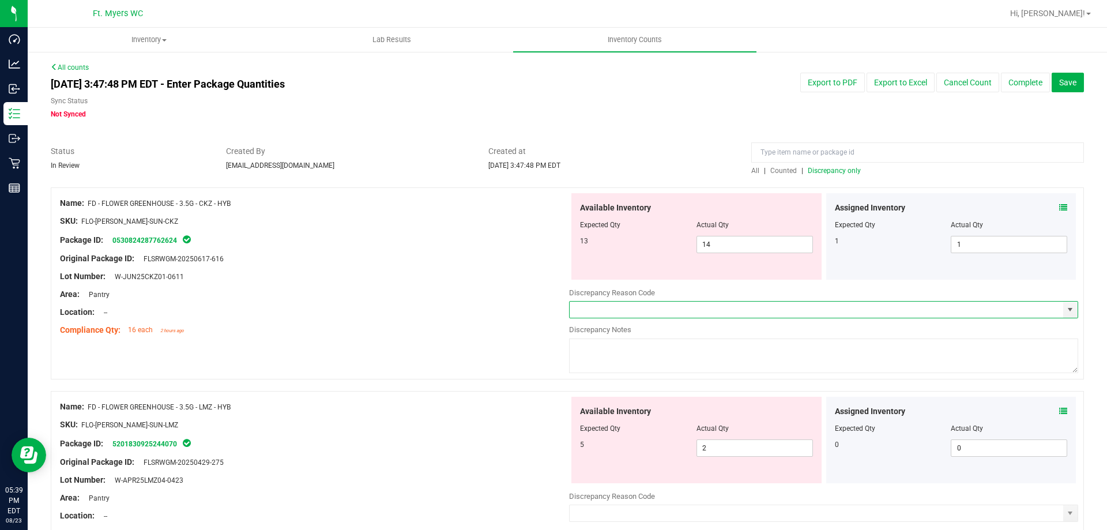
scroll to position [115, 0]
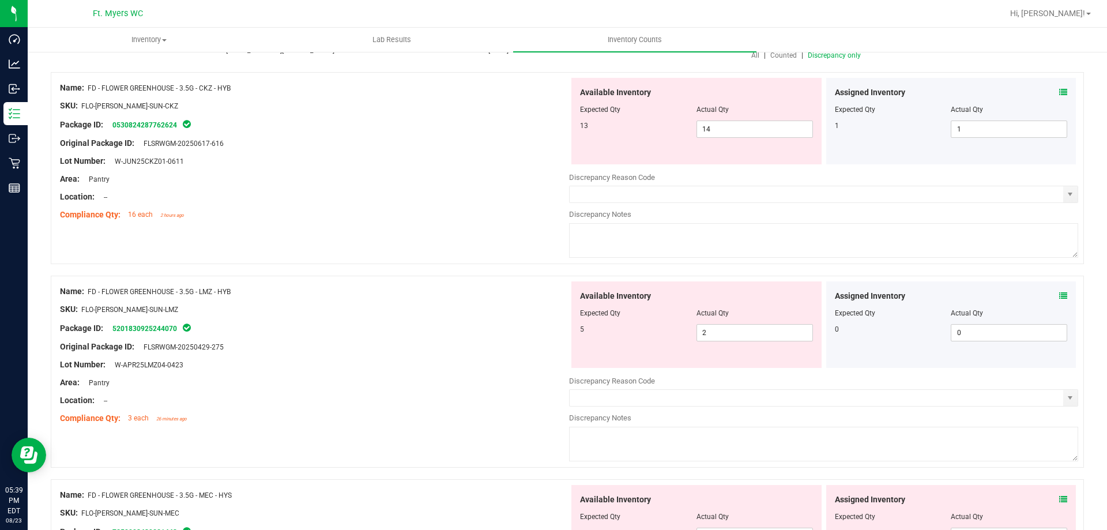
click at [1059, 294] on icon at bounding box center [1063, 296] width 8 height 8
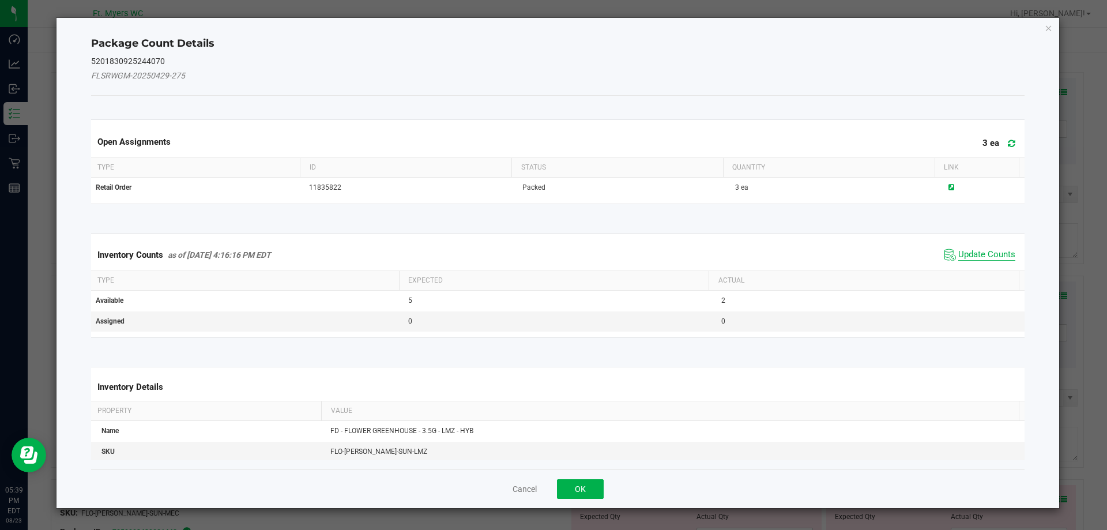
click at [981, 254] on span "Update Counts" at bounding box center [986, 255] width 57 height 12
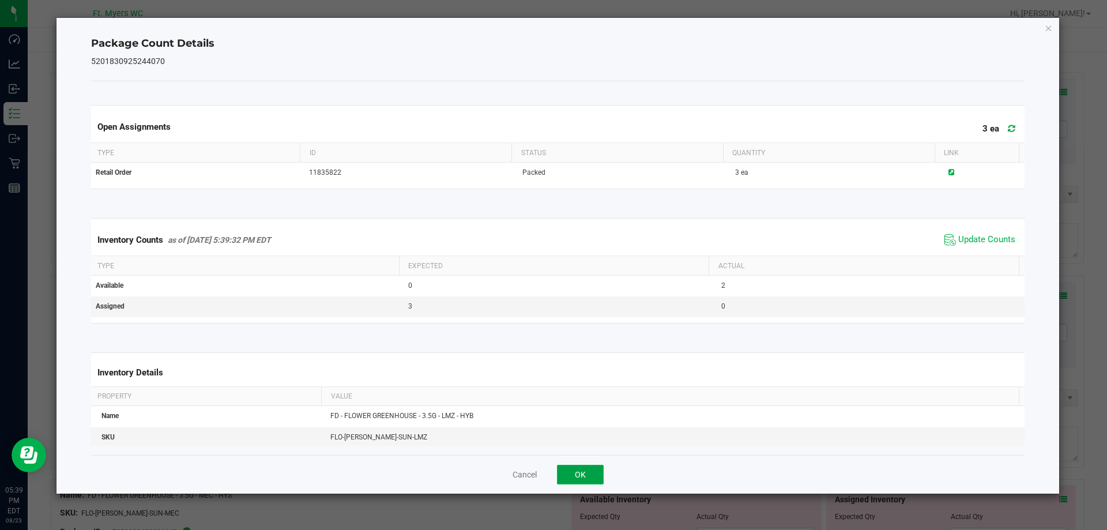
click at [593, 480] on button "OK" at bounding box center [580, 475] width 47 height 20
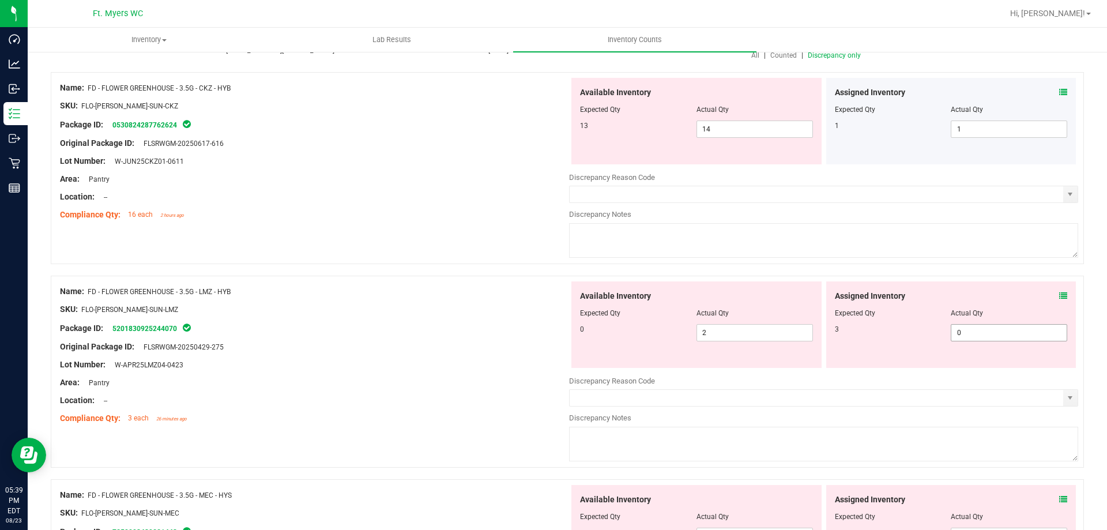
click at [1009, 332] on span "0 0" at bounding box center [1009, 332] width 116 height 17
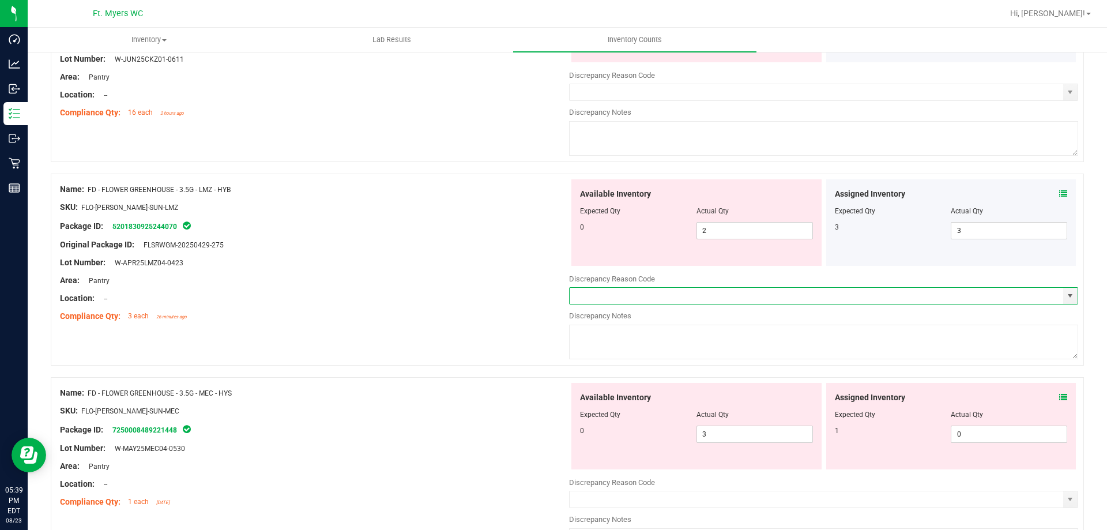
scroll to position [346, 0]
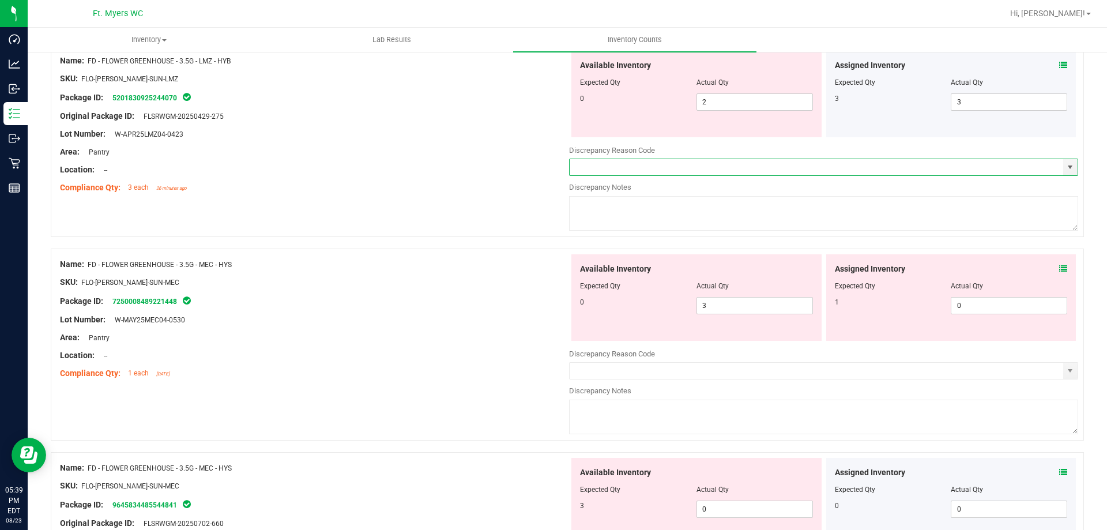
click at [1059, 274] on span at bounding box center [1063, 269] width 8 height 12
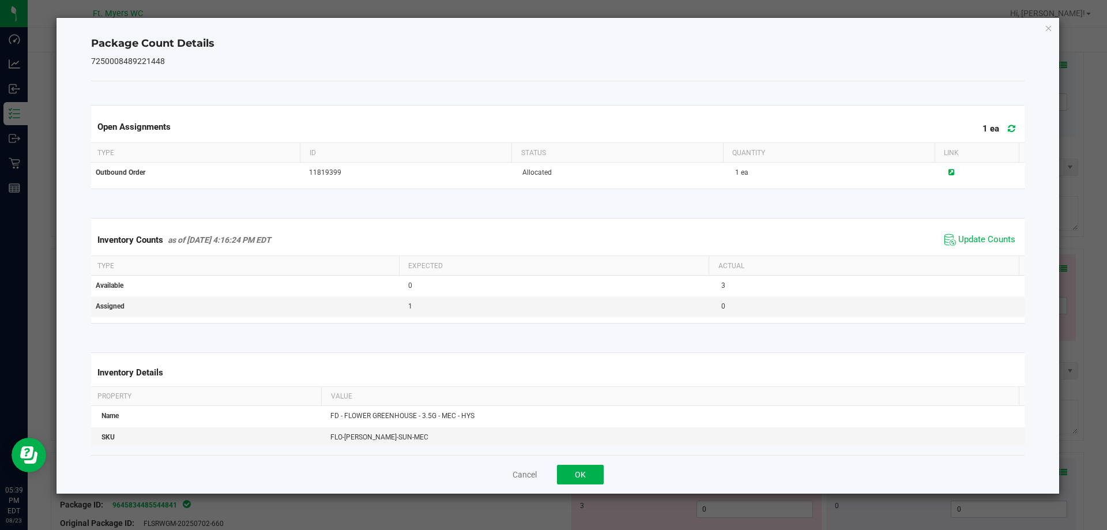
click at [979, 234] on span "Update Counts" at bounding box center [980, 239] width 77 height 17
click at [588, 469] on button "OK" at bounding box center [580, 475] width 47 height 20
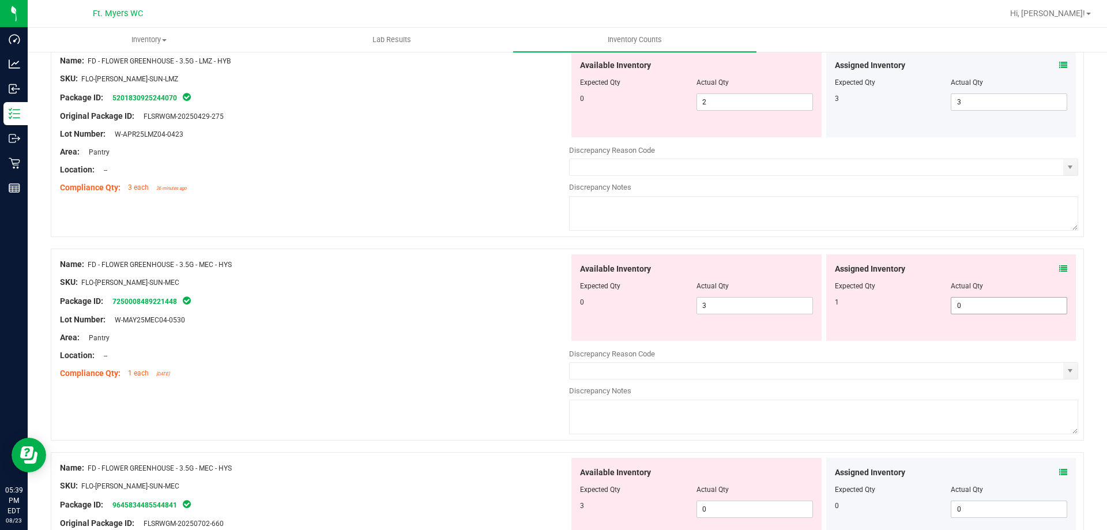
click at [976, 310] on span "0 0" at bounding box center [1009, 305] width 116 height 17
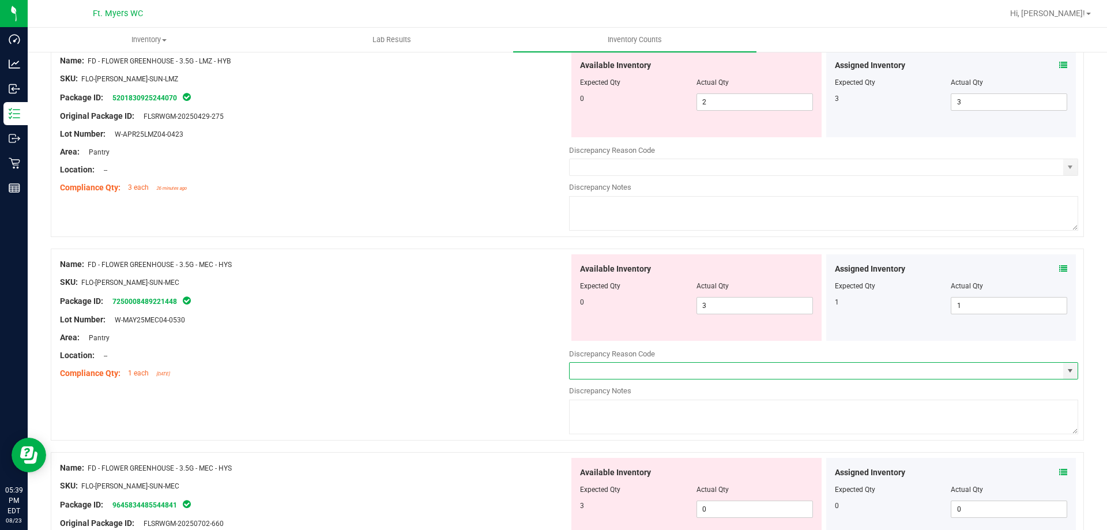
scroll to position [519, 0]
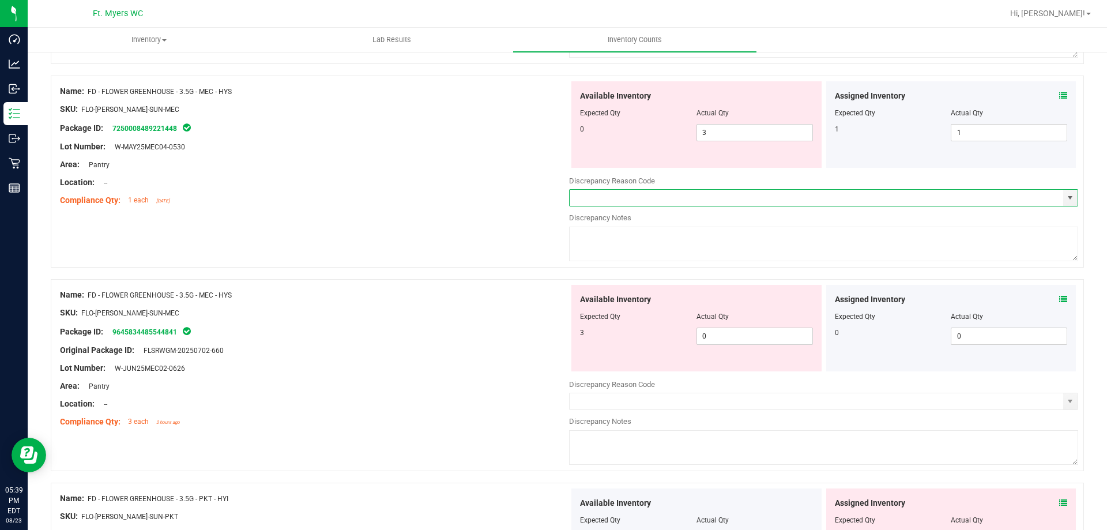
click at [1059, 299] on icon at bounding box center [1063, 299] width 8 height 8
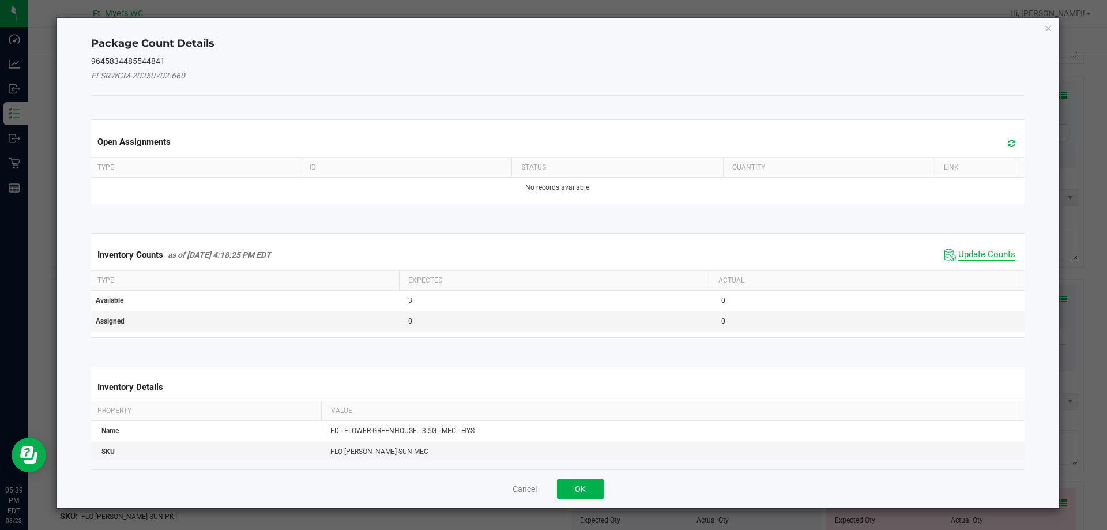
click at [966, 254] on span "Update Counts" at bounding box center [986, 255] width 57 height 12
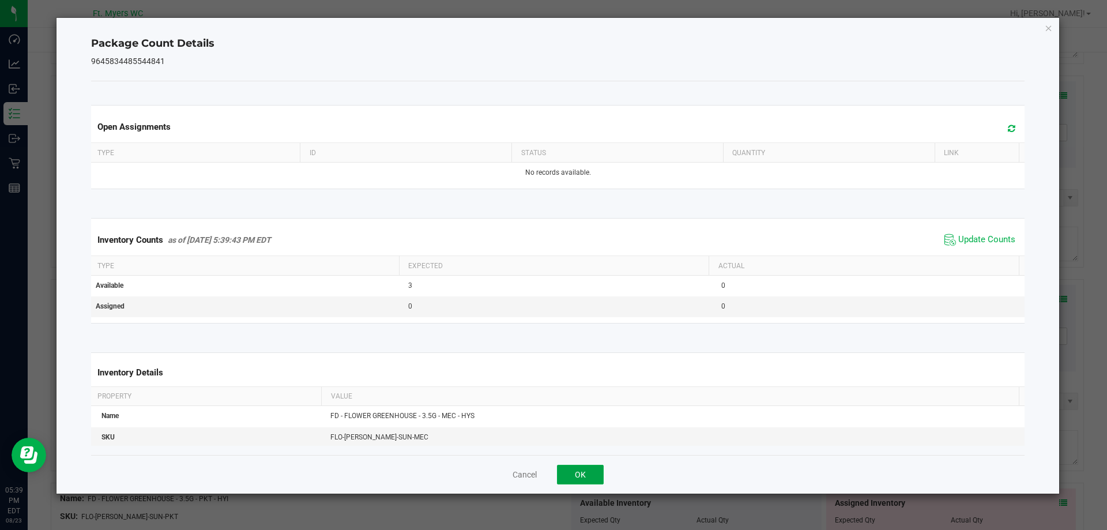
click at [585, 468] on button "OK" at bounding box center [580, 475] width 47 height 20
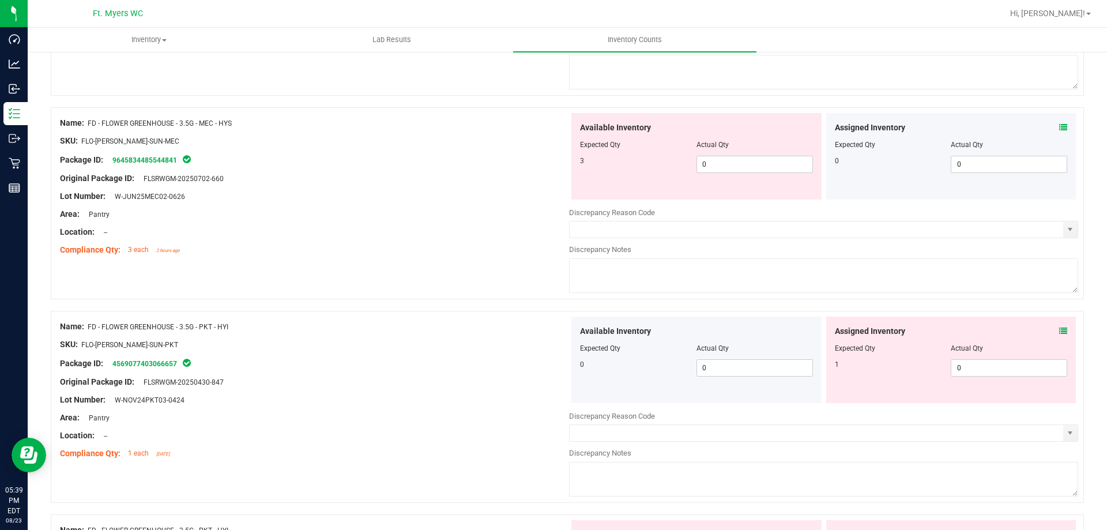
scroll to position [692, 0]
click at [1059, 331] on div "Assigned Inventory Expected Qty Actual Qty 1 0 0" at bounding box center [951, 358] width 250 height 86
click at [1059, 331] on icon at bounding box center [1063, 330] width 8 height 8
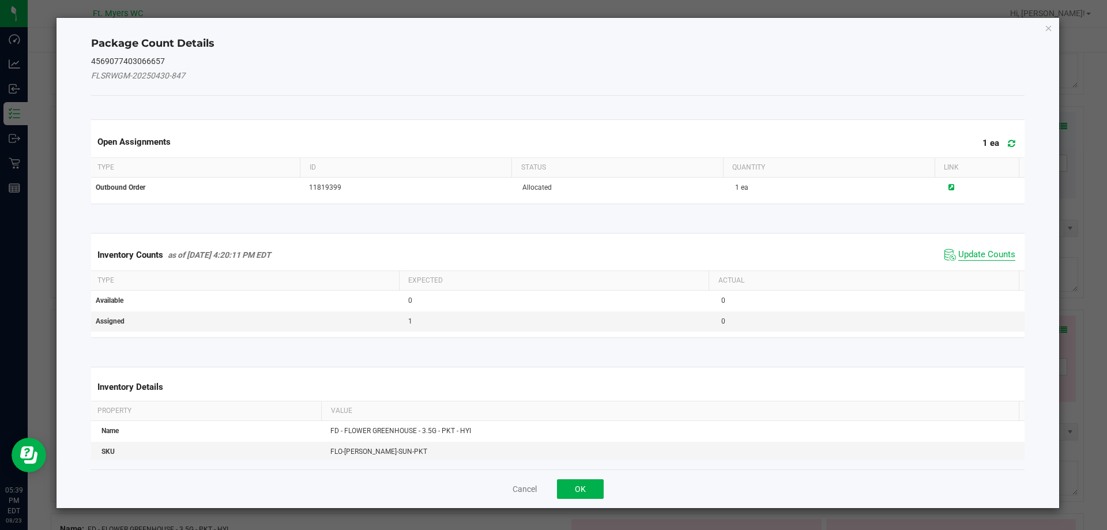
click at [961, 259] on span "Update Counts" at bounding box center [986, 255] width 57 height 12
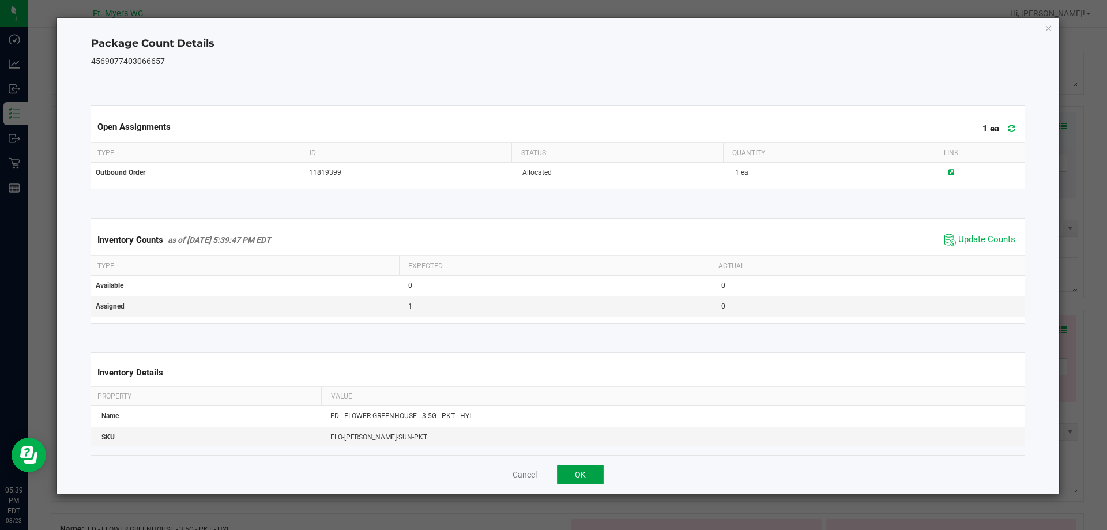
click at [565, 471] on button "OK" at bounding box center [580, 475] width 47 height 20
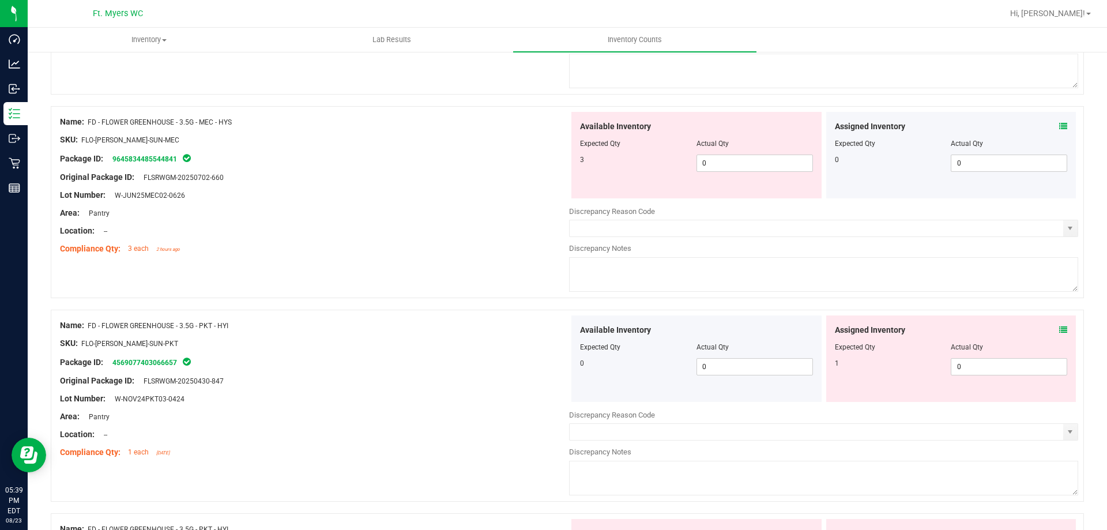
click at [984, 375] on div "Assigned Inventory Expected Qty Actual Qty 1 0 0" at bounding box center [951, 358] width 250 height 86
click at [988, 371] on span "0 0" at bounding box center [1009, 366] width 116 height 17
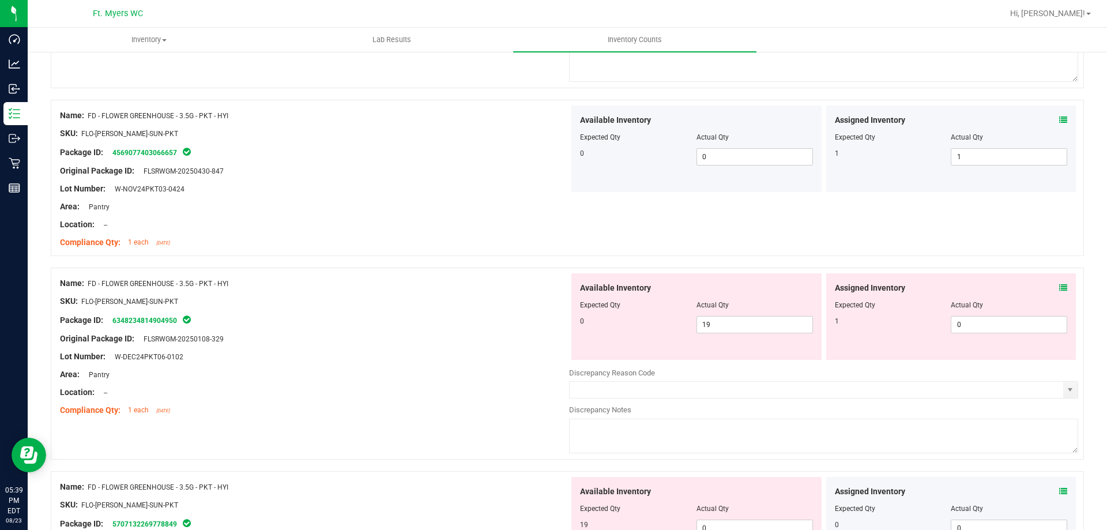
scroll to position [922, 0]
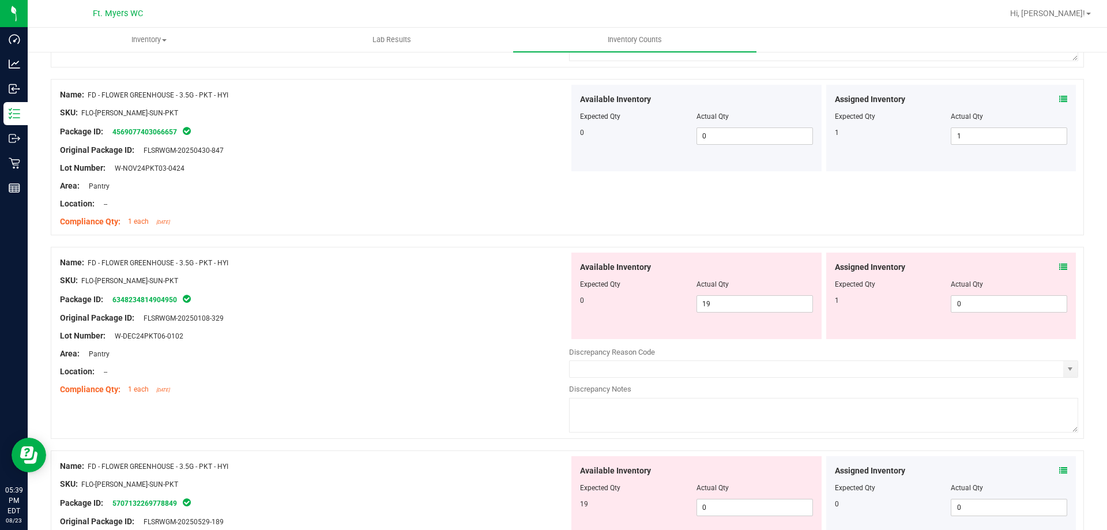
click at [1059, 265] on icon at bounding box center [1063, 267] width 8 height 8
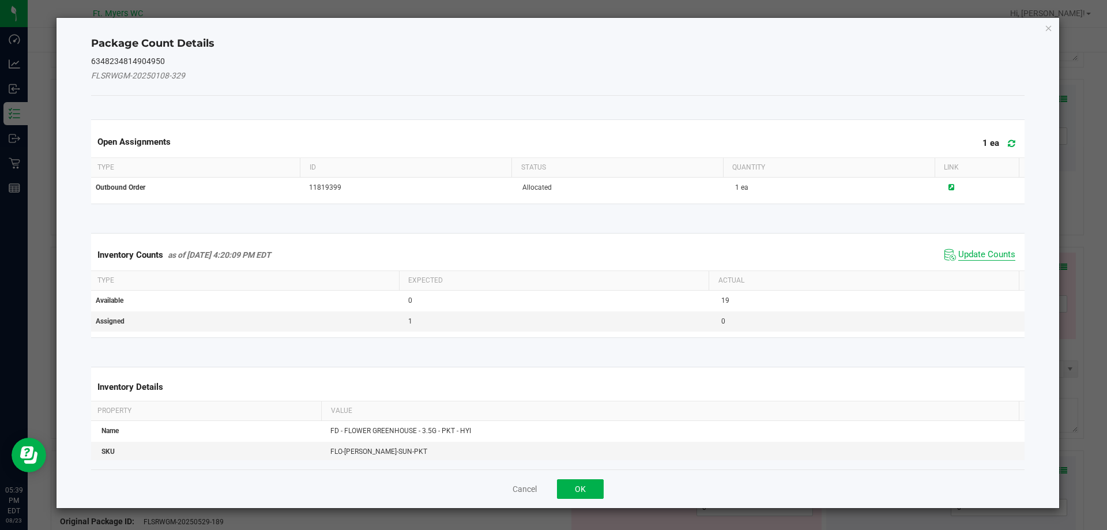
click at [978, 255] on span "Update Counts" at bounding box center [986, 255] width 57 height 12
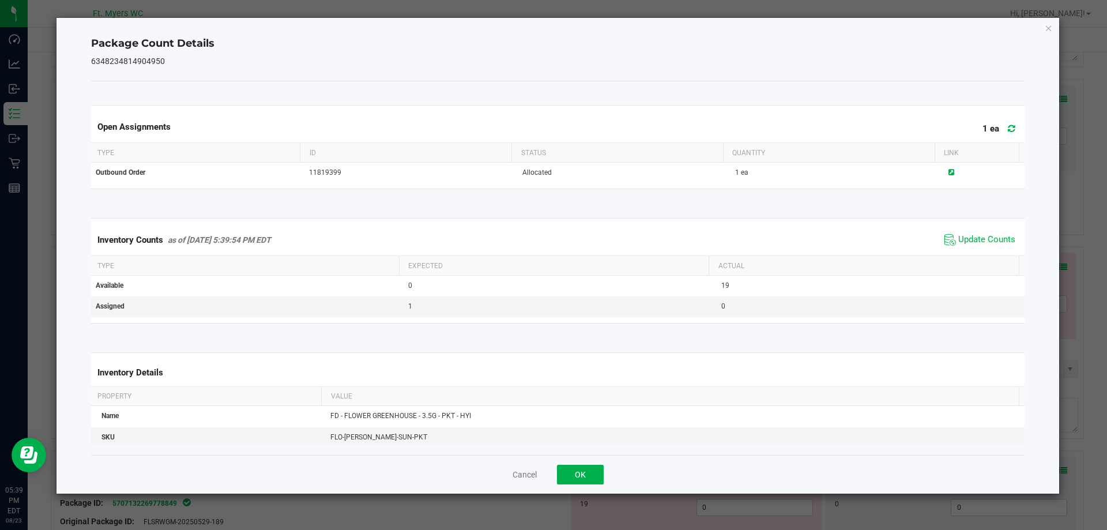
click at [586, 463] on div "Cancel OK" at bounding box center [558, 474] width 934 height 39
click at [579, 471] on button "OK" at bounding box center [580, 475] width 47 height 20
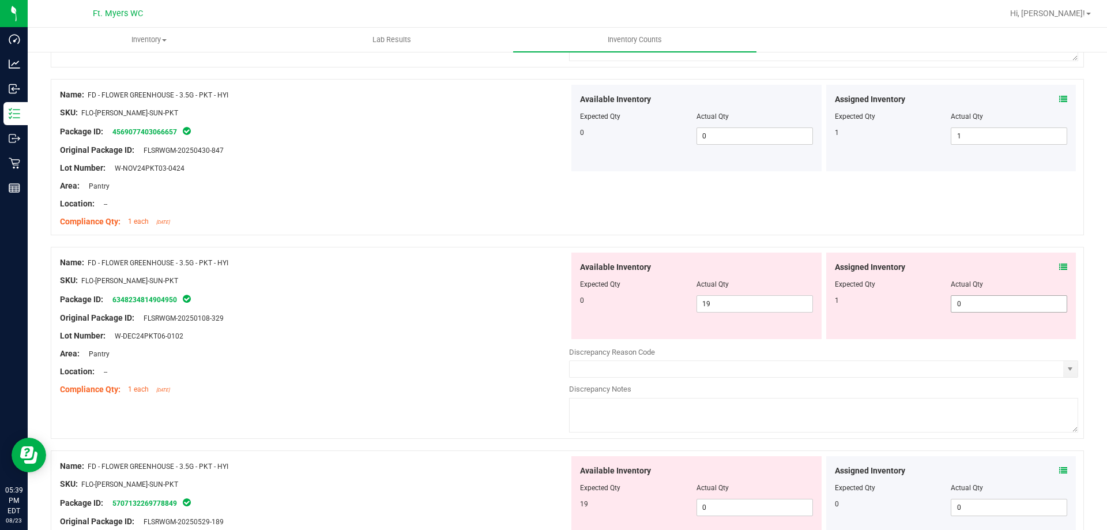
click at [974, 299] on span "0 0" at bounding box center [1009, 303] width 116 height 17
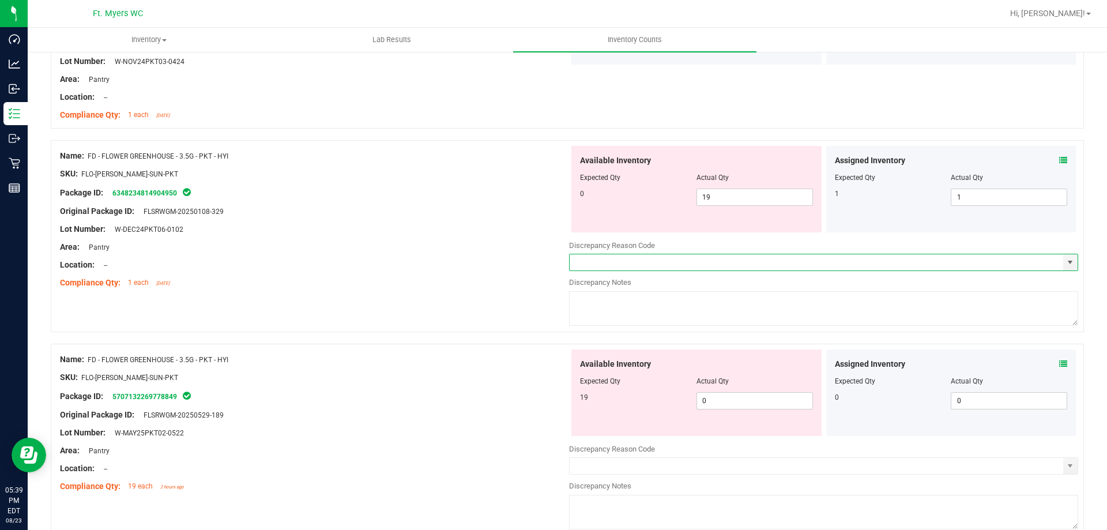
scroll to position [1038, 0]
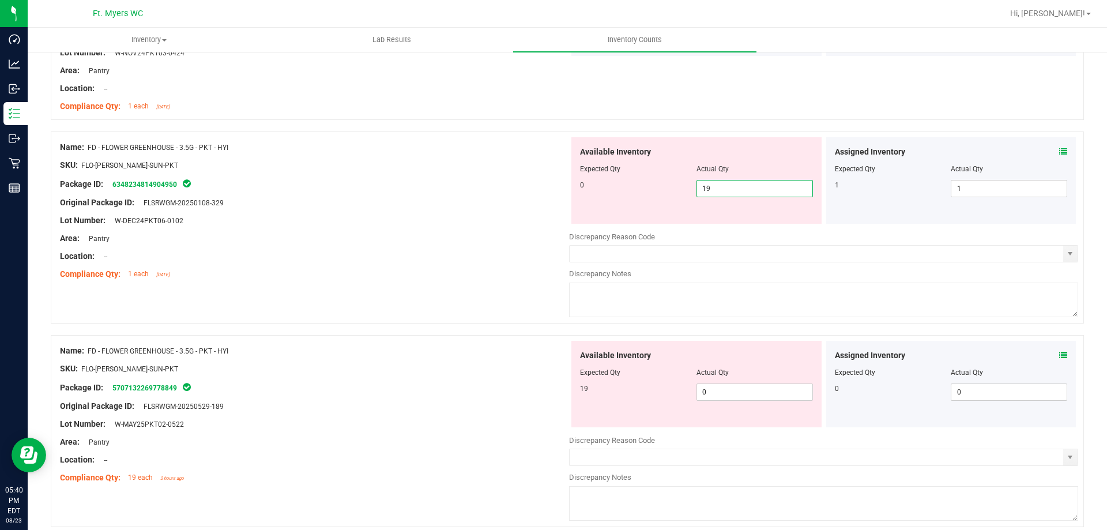
drag, startPoint x: 709, startPoint y: 188, endPoint x: 661, endPoint y: 191, distance: 48.5
click at [664, 191] on div "0 19 19" at bounding box center [696, 188] width 233 height 17
click at [721, 395] on div "Available Inventory Expected Qty Actual Qty 19 0 0" at bounding box center [823, 432] width 509 height 183
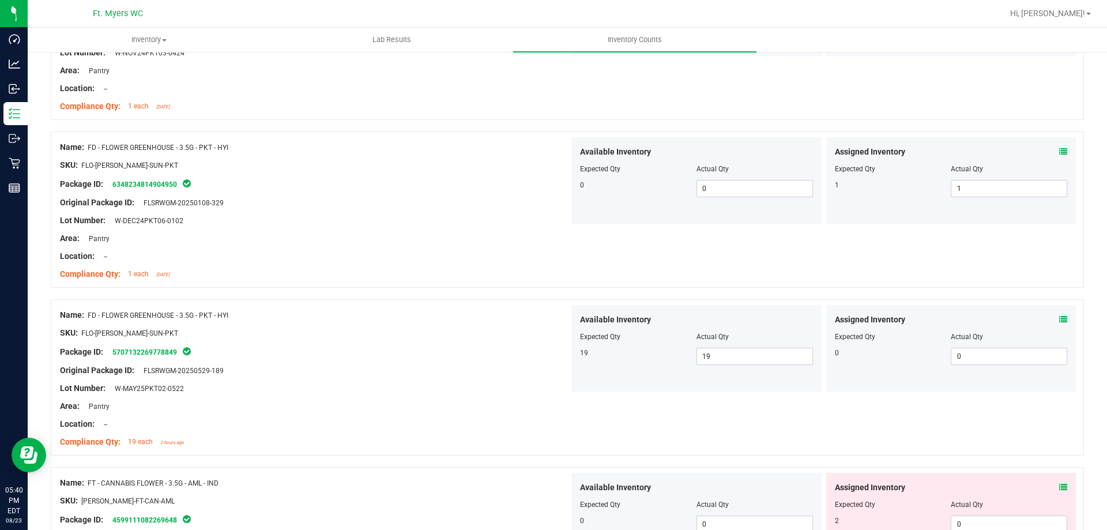
click at [687, 413] on div "Name: FD - FLOWER GREENHOUSE - 3.5G - PKT - HYI SKU: FLO-BUD-FD-SUN-PKT Package…" at bounding box center [567, 377] width 1033 height 156
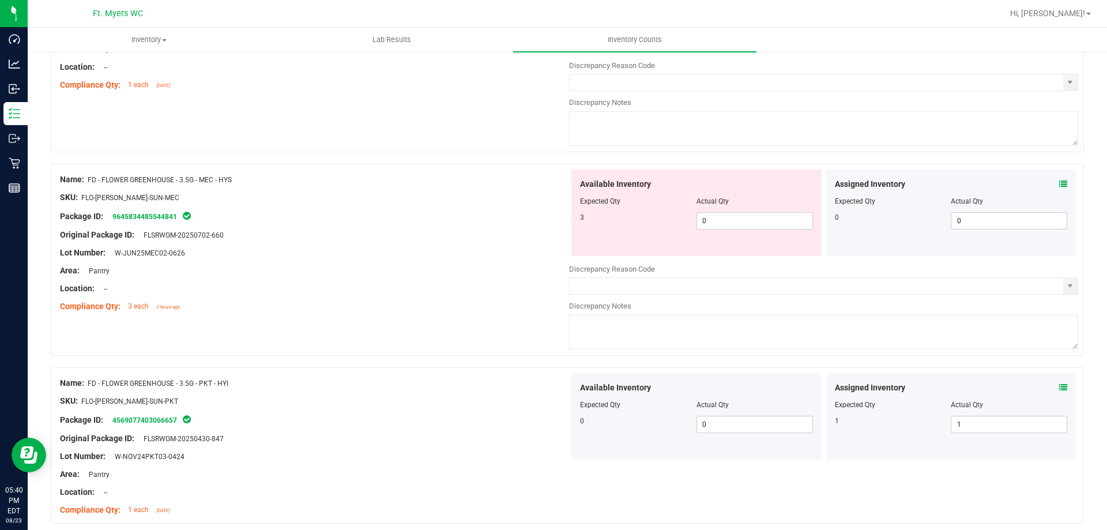
scroll to position [461, 0]
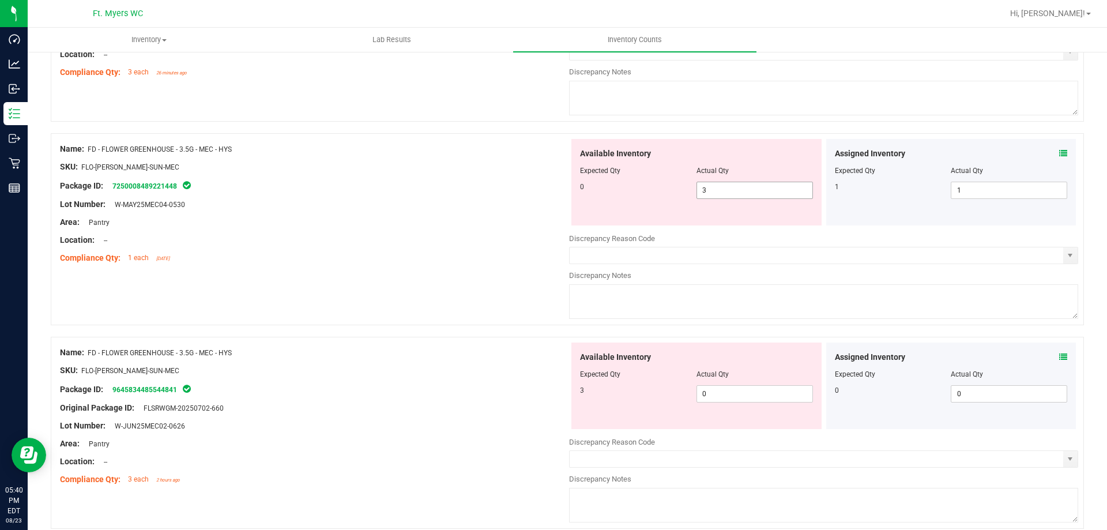
click at [712, 193] on span "3 3" at bounding box center [754, 190] width 116 height 17
click at [726, 397] on div "Available Inventory Expected Qty Actual Qty 3 0 0" at bounding box center [823, 433] width 509 height 183
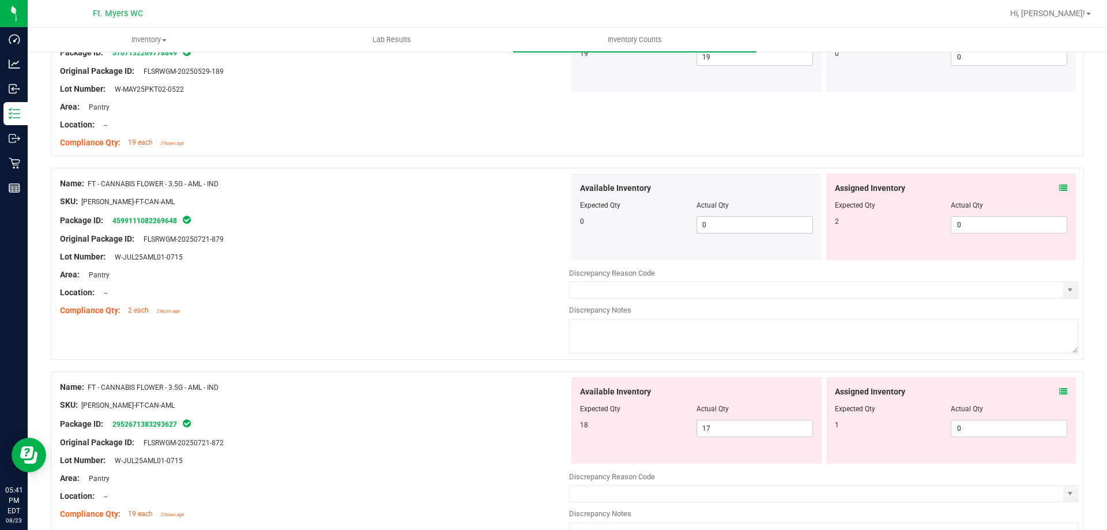
scroll to position [1268, 0]
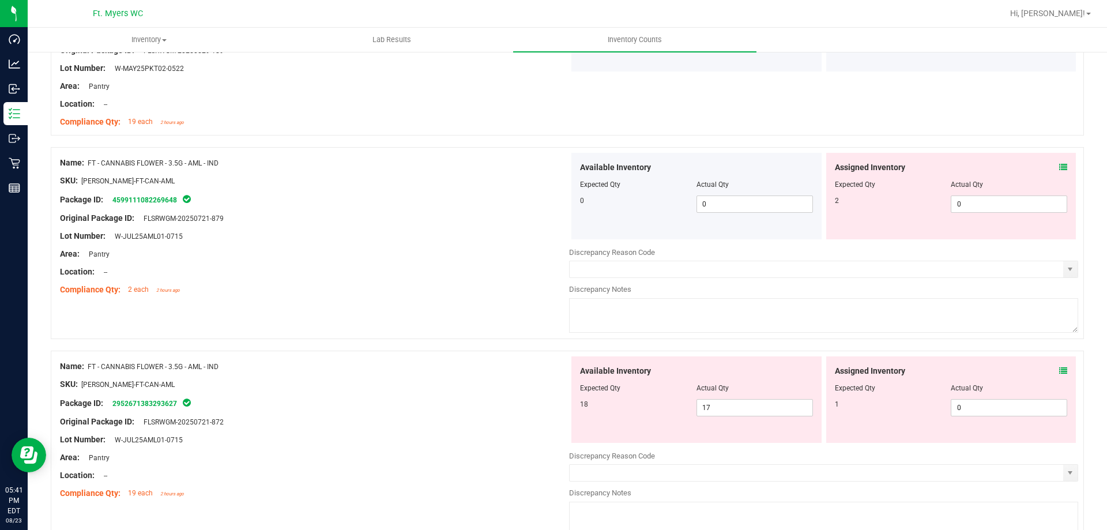
click at [1059, 167] on icon at bounding box center [1063, 167] width 8 height 8
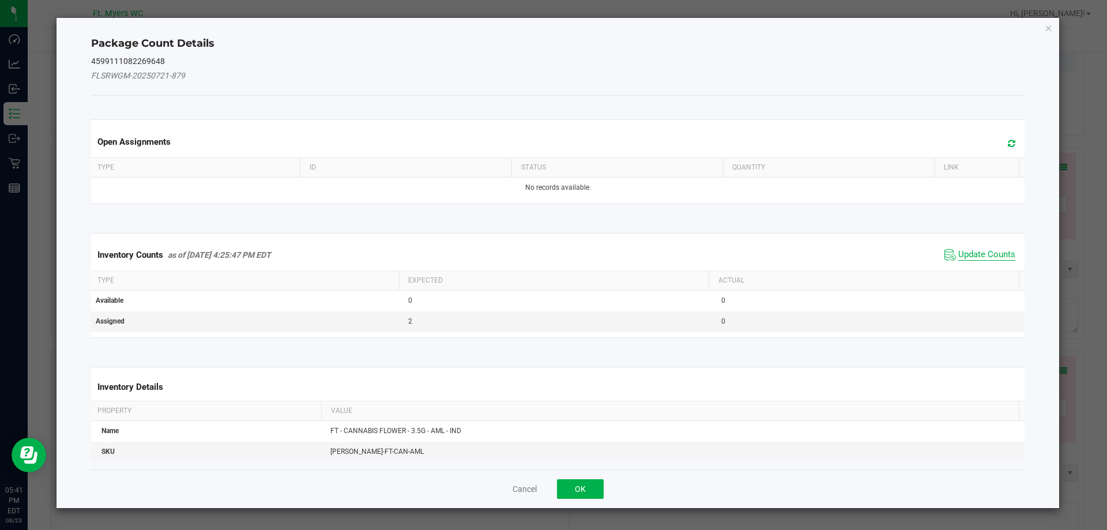
click at [971, 251] on span "Update Counts" at bounding box center [986, 255] width 57 height 12
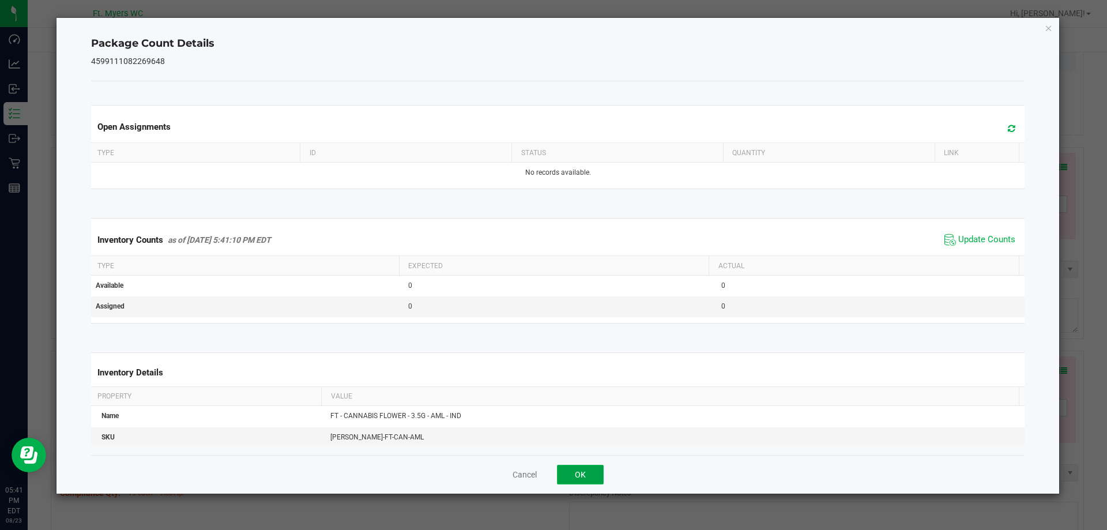
click at [581, 468] on button "OK" at bounding box center [580, 475] width 47 height 20
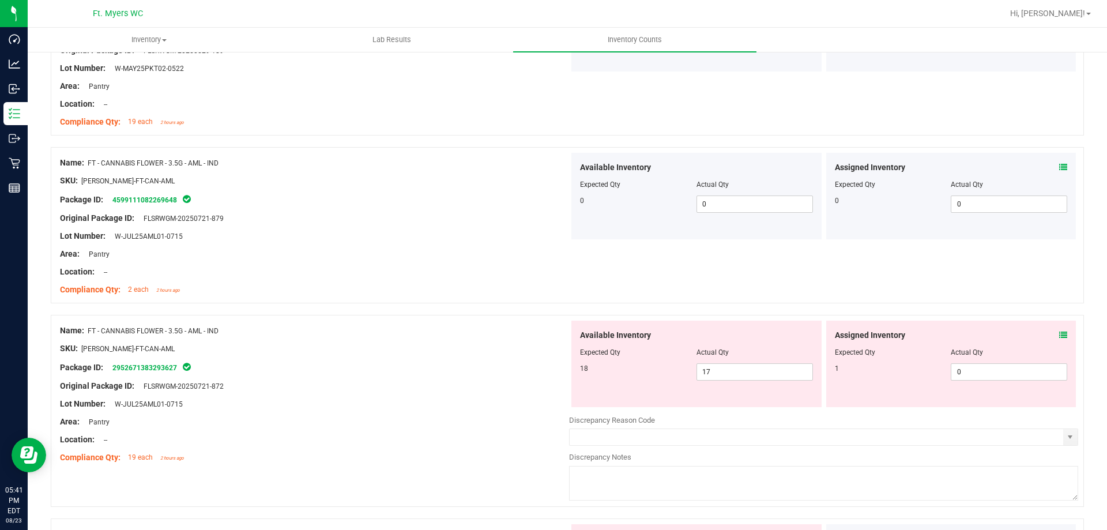
click at [1059, 336] on icon at bounding box center [1063, 335] width 8 height 8
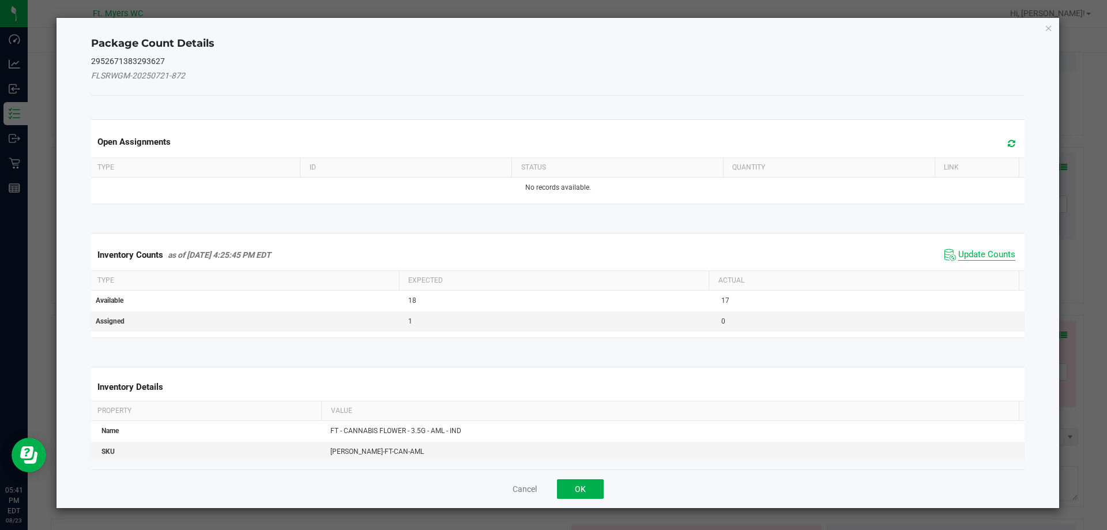
click at [967, 257] on span "Update Counts" at bounding box center [986, 255] width 57 height 12
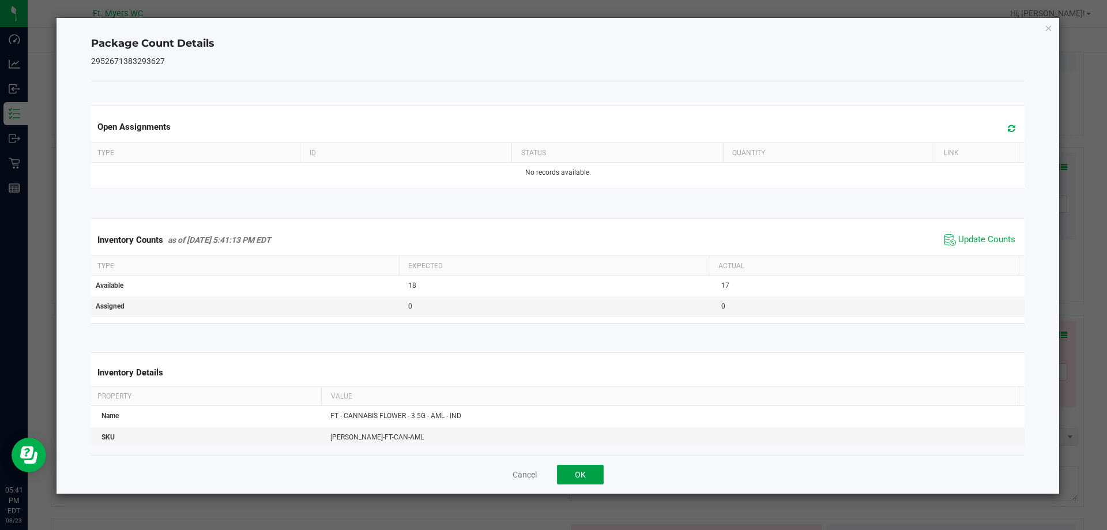
drag, startPoint x: 586, startPoint y: 469, endPoint x: 585, endPoint y: 475, distance: 6.4
click at [586, 470] on button "OK" at bounding box center [580, 475] width 47 height 20
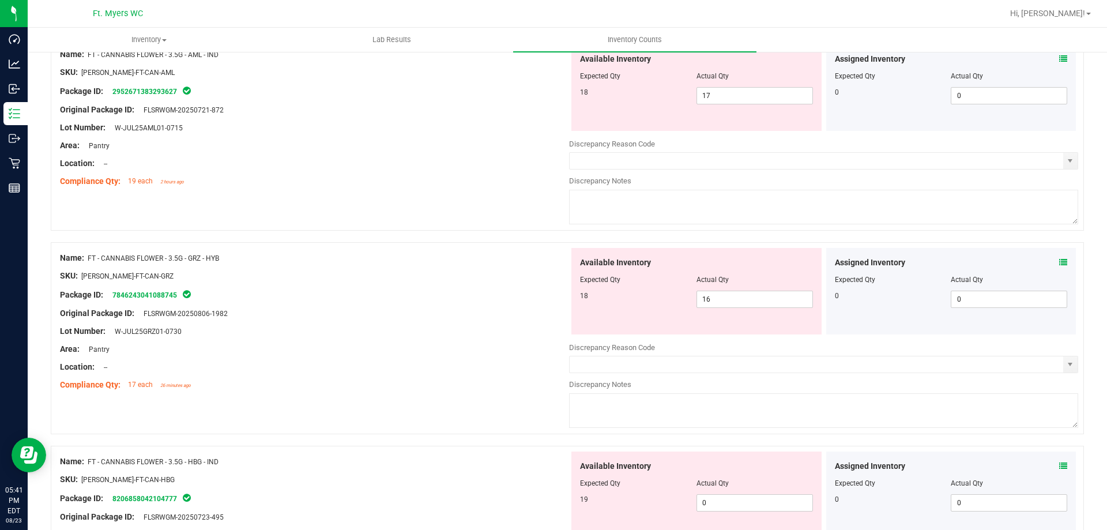
scroll to position [1557, 0]
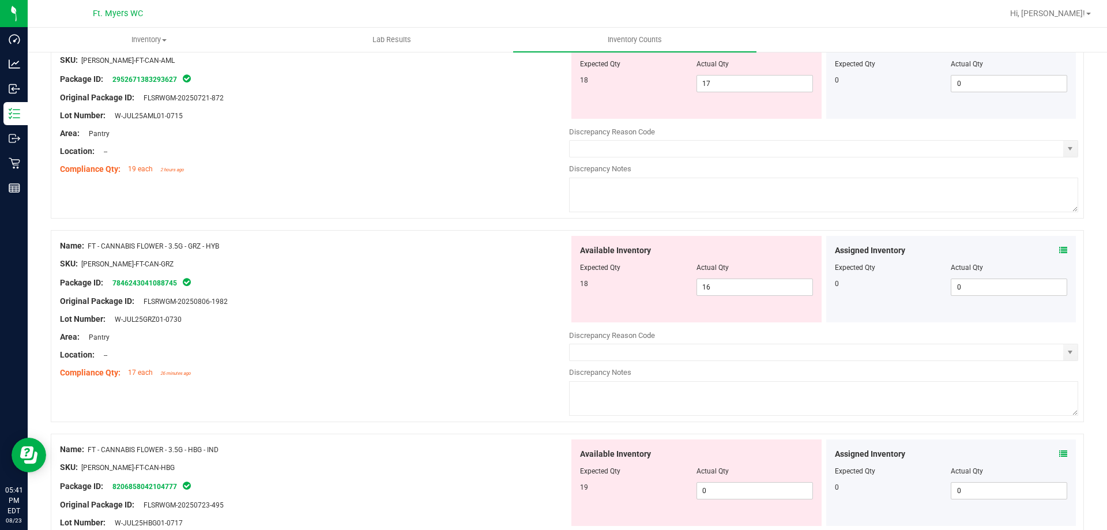
click at [1059, 250] on icon at bounding box center [1063, 250] width 8 height 8
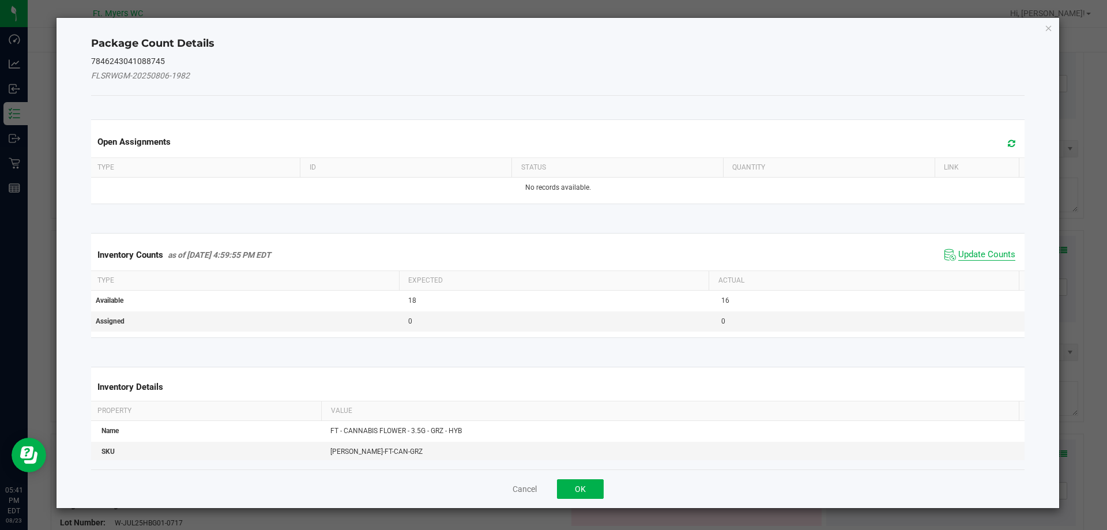
click at [986, 257] on span "Update Counts" at bounding box center [986, 255] width 57 height 12
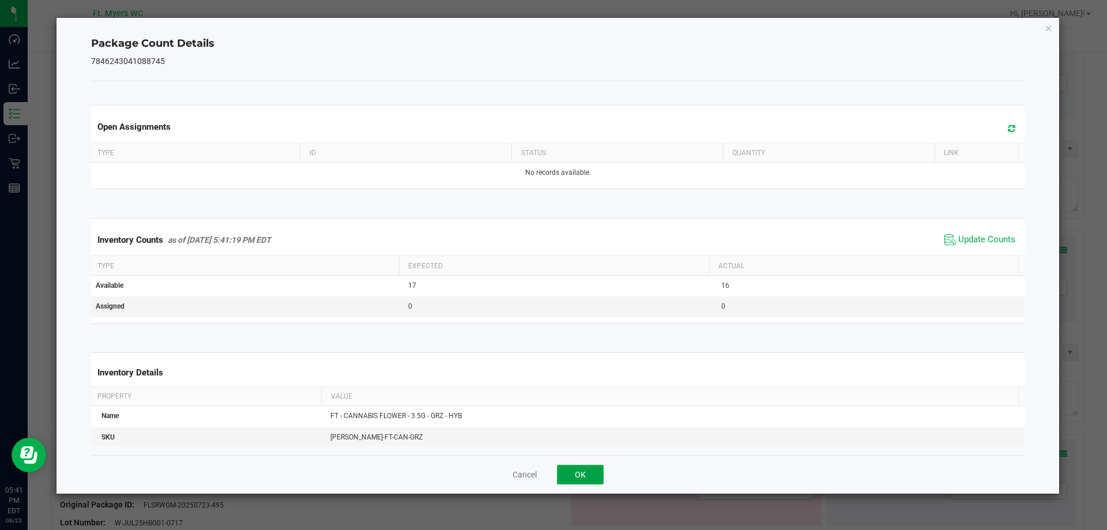
click at [572, 483] on button "OK" at bounding box center [580, 475] width 47 height 20
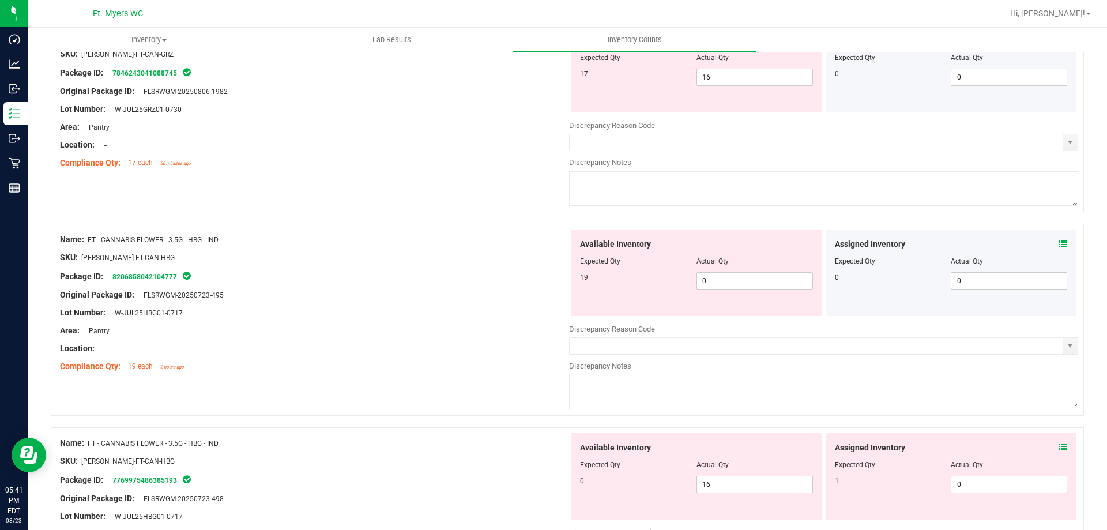
scroll to position [1787, 0]
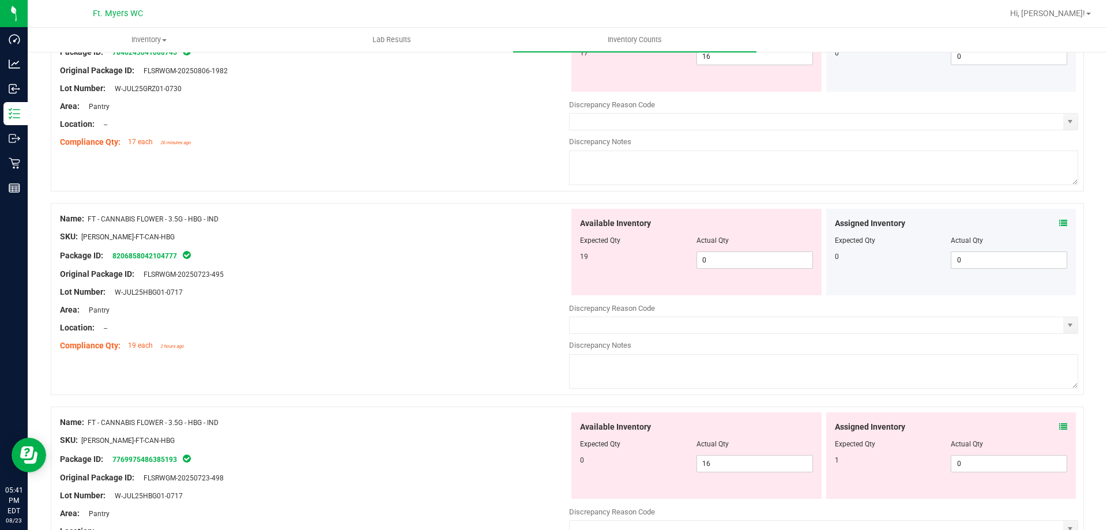
click at [1059, 221] on icon at bounding box center [1063, 223] width 8 height 8
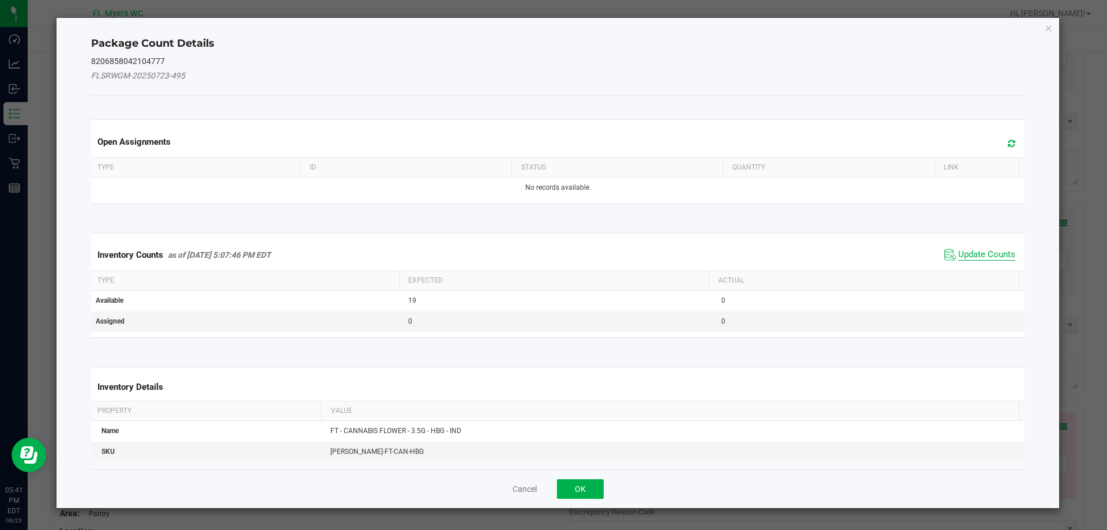
click at [984, 257] on span "Update Counts" at bounding box center [986, 255] width 57 height 12
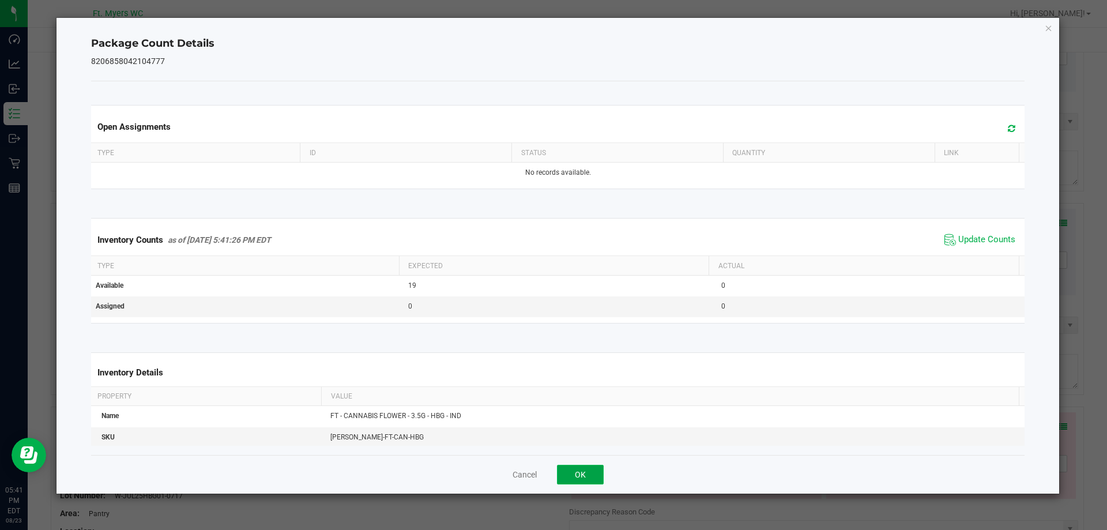
click at [571, 474] on button "OK" at bounding box center [580, 475] width 47 height 20
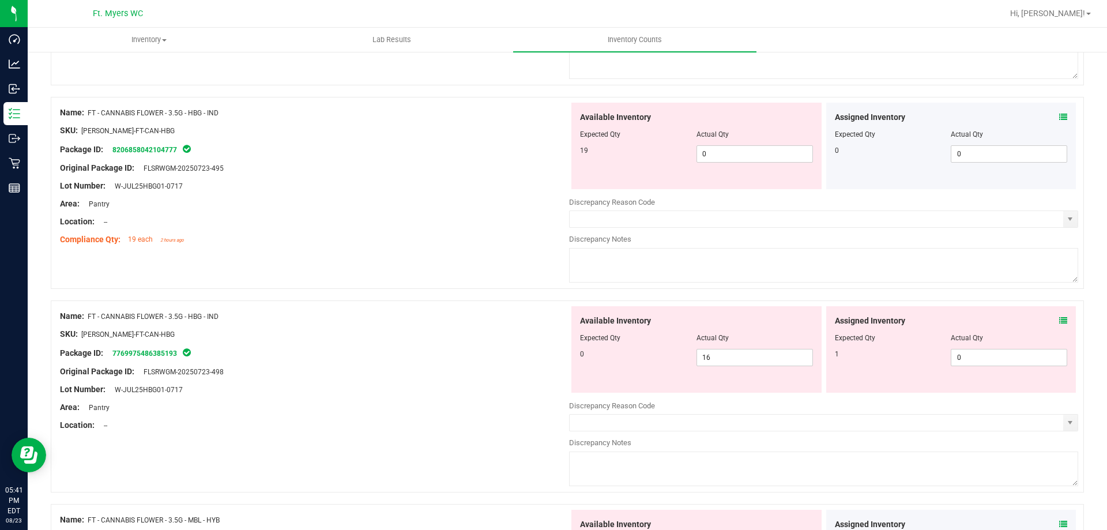
scroll to position [1960, 0]
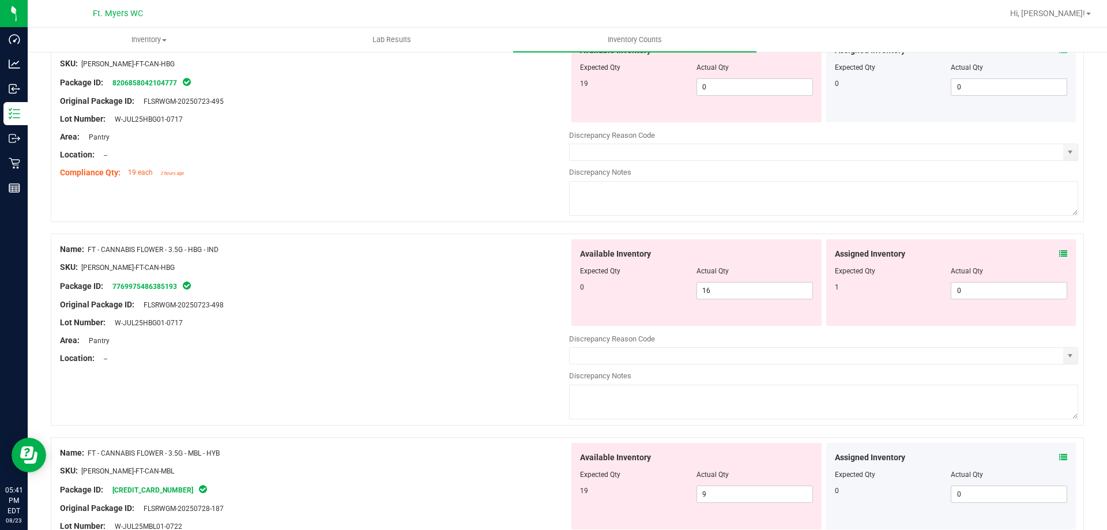
click at [1059, 254] on icon at bounding box center [1063, 254] width 8 height 8
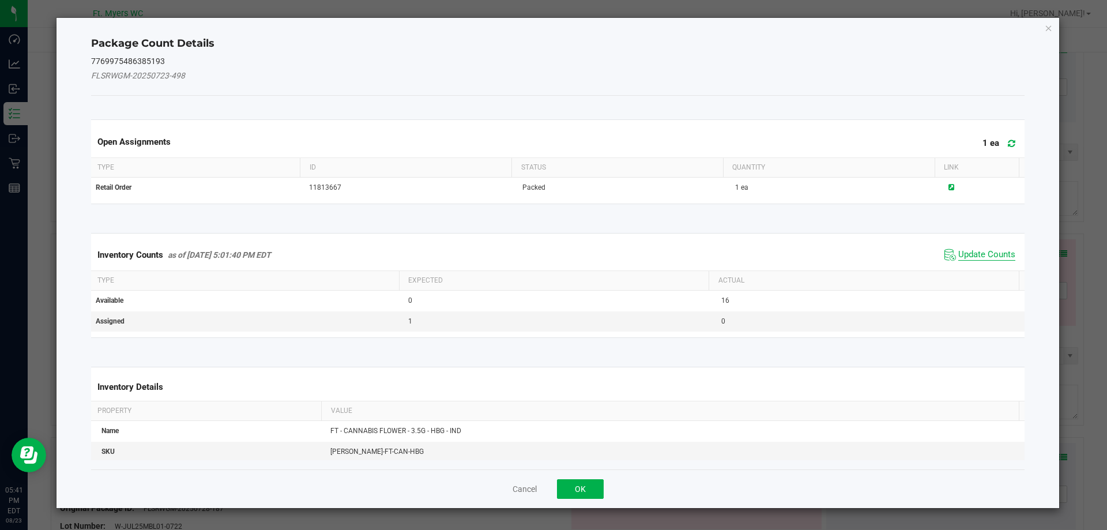
click at [977, 255] on span "Update Counts" at bounding box center [986, 255] width 57 height 12
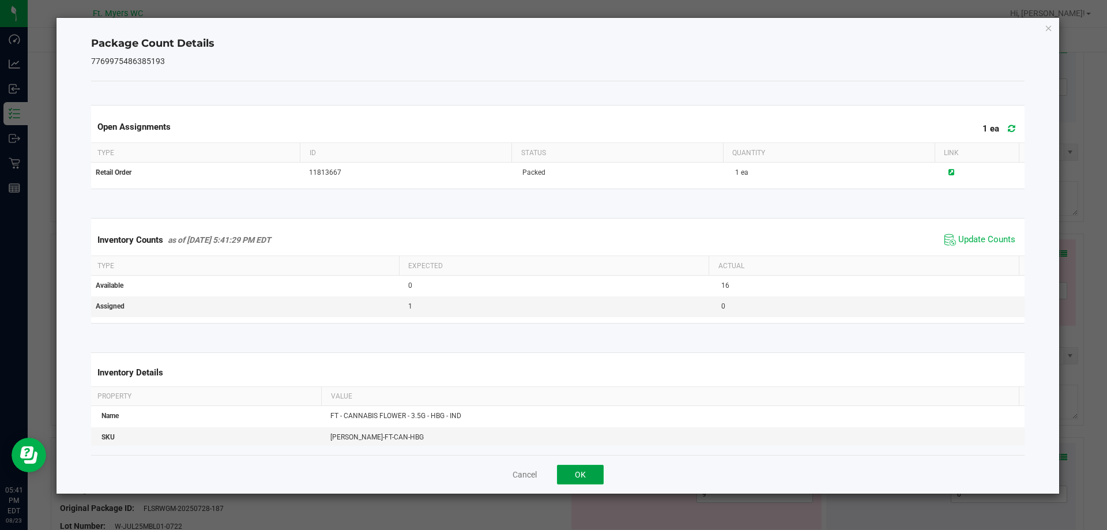
click at [589, 465] on button "OK" at bounding box center [580, 475] width 47 height 20
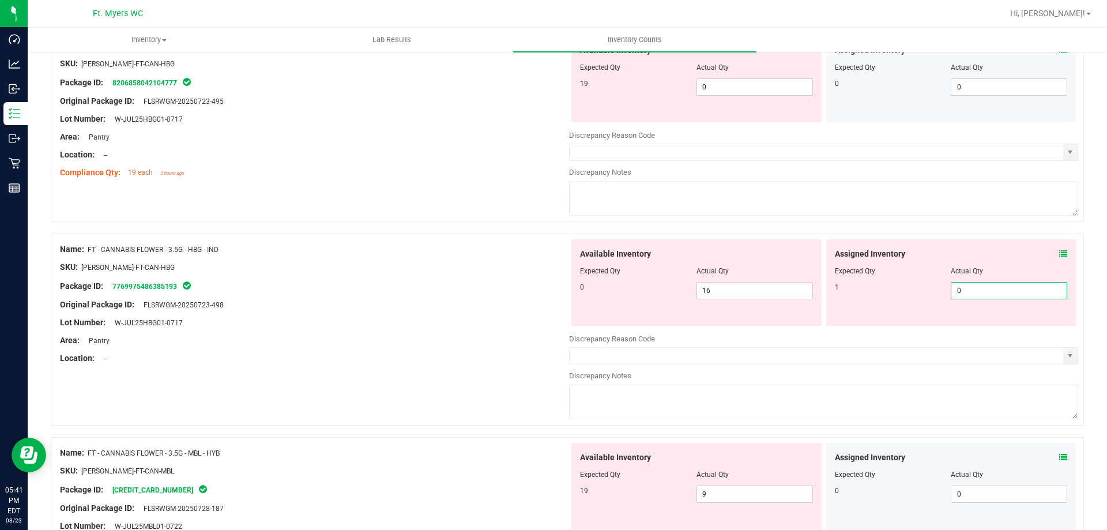
click at [1012, 291] on span "0 0" at bounding box center [1009, 290] width 116 height 17
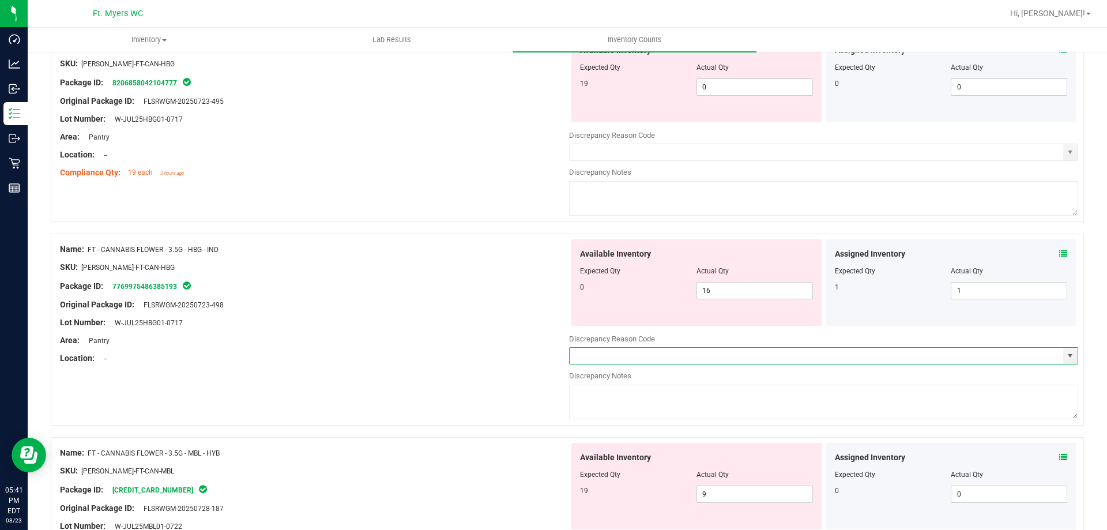
click at [488, 335] on div "Area: Pantry" at bounding box center [314, 340] width 509 height 12
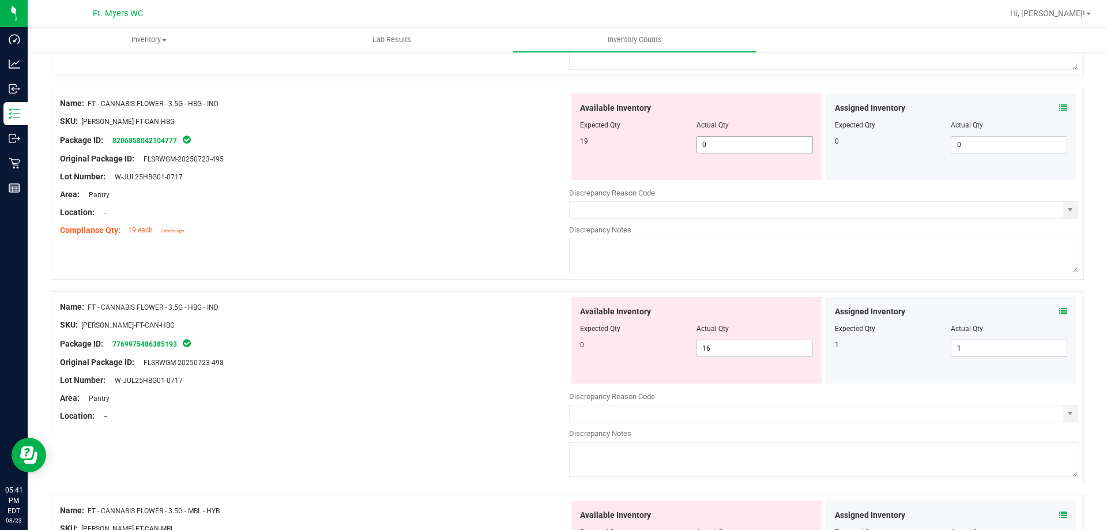
click at [747, 156] on div "Available Inventory Expected Qty Actual Qty 19 0 0" at bounding box center [696, 136] width 250 height 86
click at [745, 151] on span "0 0" at bounding box center [754, 144] width 116 height 17
click at [726, 349] on span "16 16" at bounding box center [754, 348] width 116 height 17
click at [414, 371] on div at bounding box center [314, 371] width 509 height 6
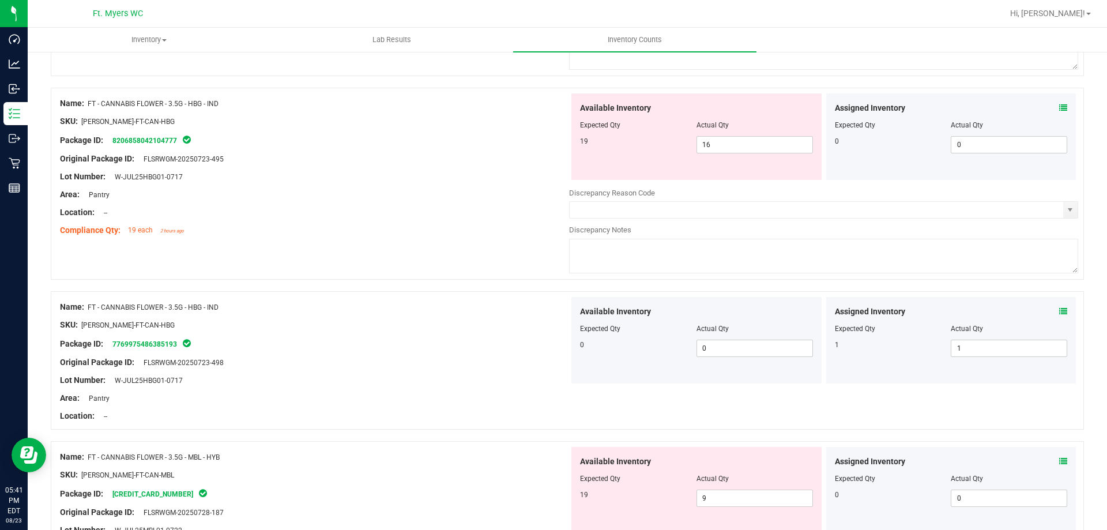
click at [1059, 108] on icon at bounding box center [1063, 108] width 8 height 8
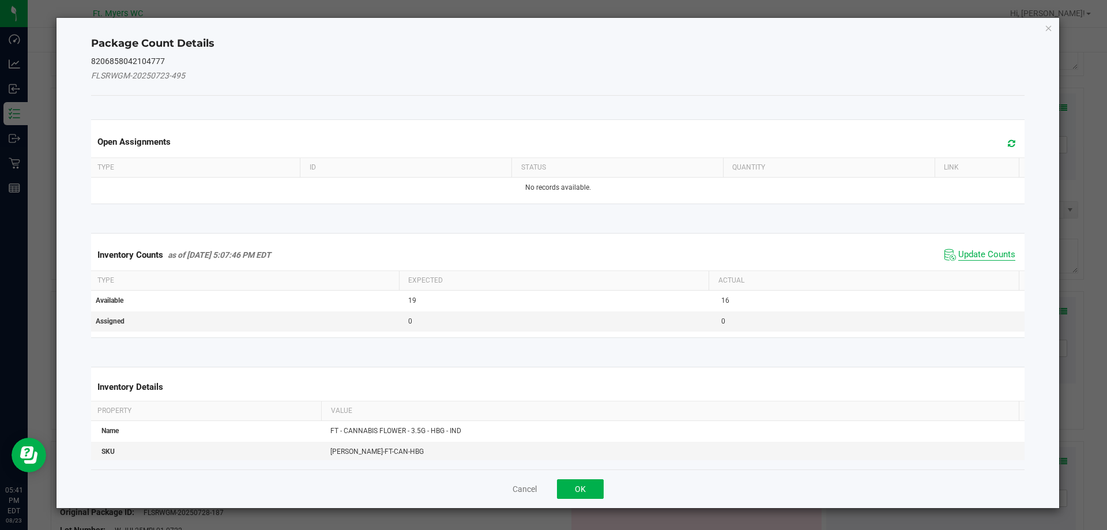
click at [984, 253] on span "Update Counts" at bounding box center [986, 255] width 57 height 12
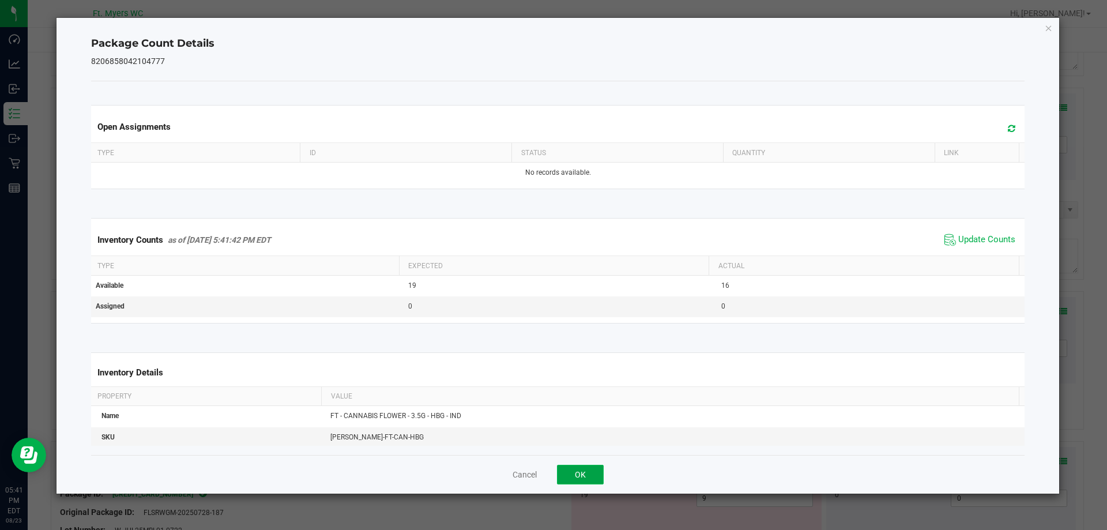
click at [582, 472] on button "OK" at bounding box center [580, 475] width 47 height 20
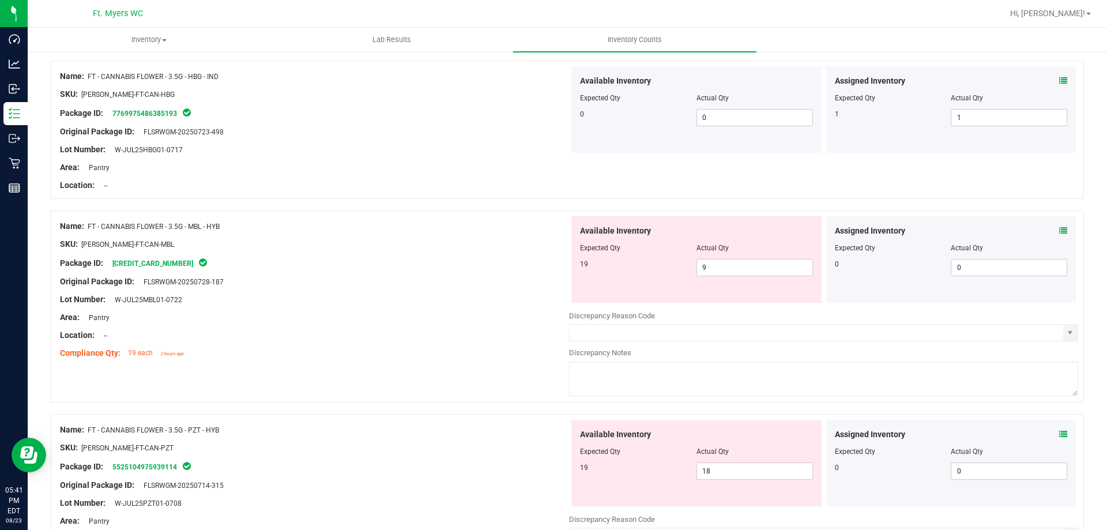
scroll to position [2191, 0]
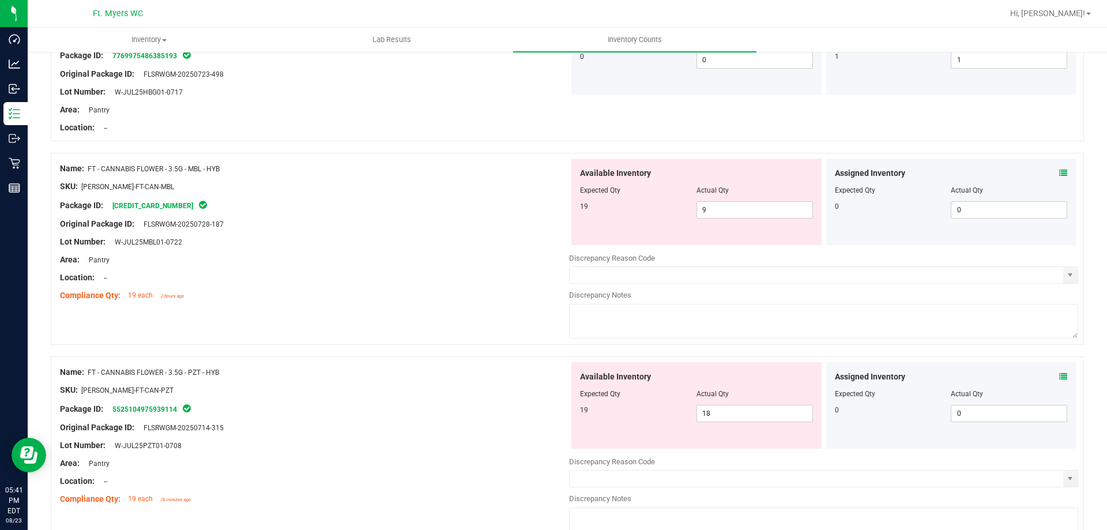
click at [1059, 169] on icon at bounding box center [1063, 173] width 8 height 8
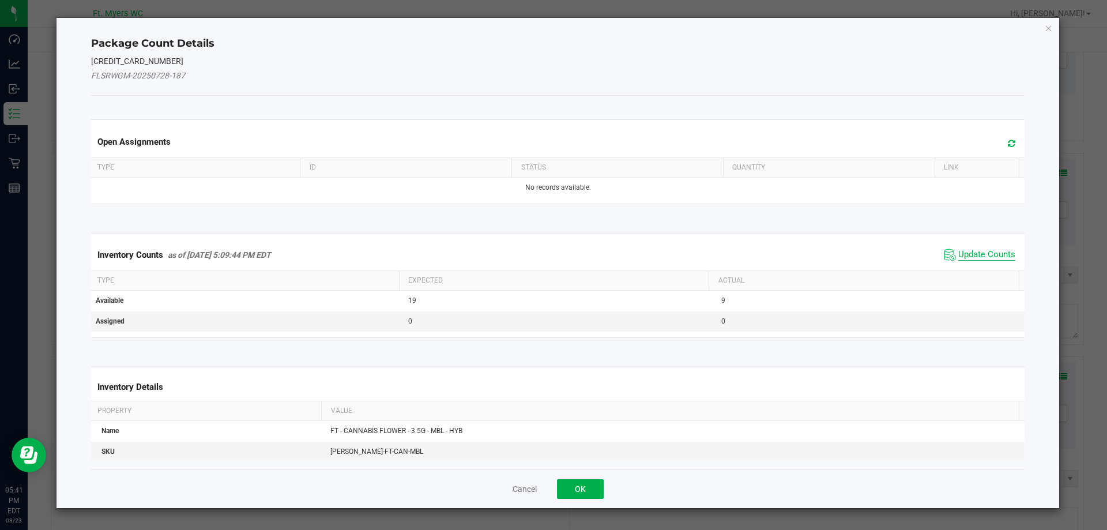
click at [989, 255] on span "Update Counts" at bounding box center [986, 255] width 57 height 12
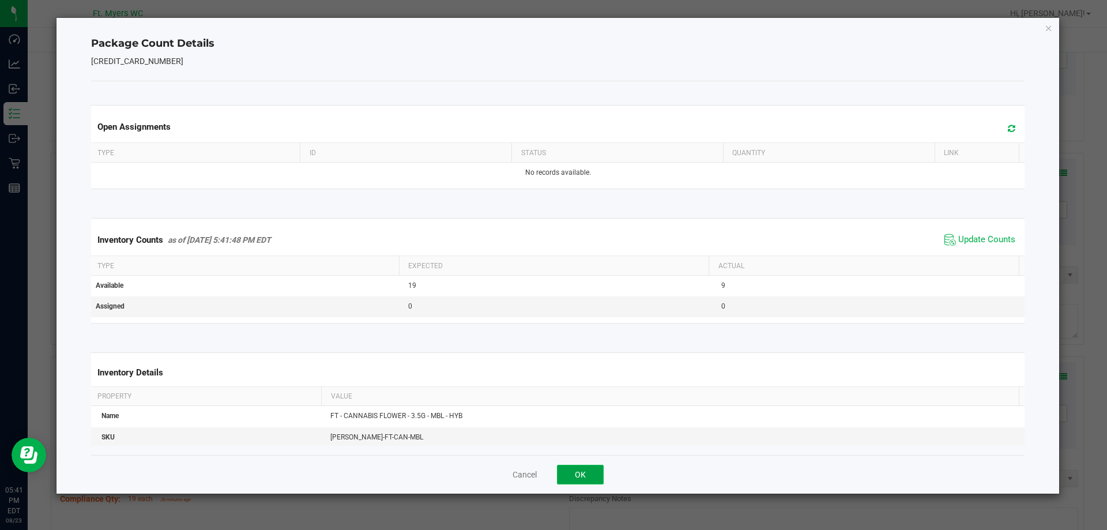
click at [587, 471] on button "OK" at bounding box center [580, 475] width 47 height 20
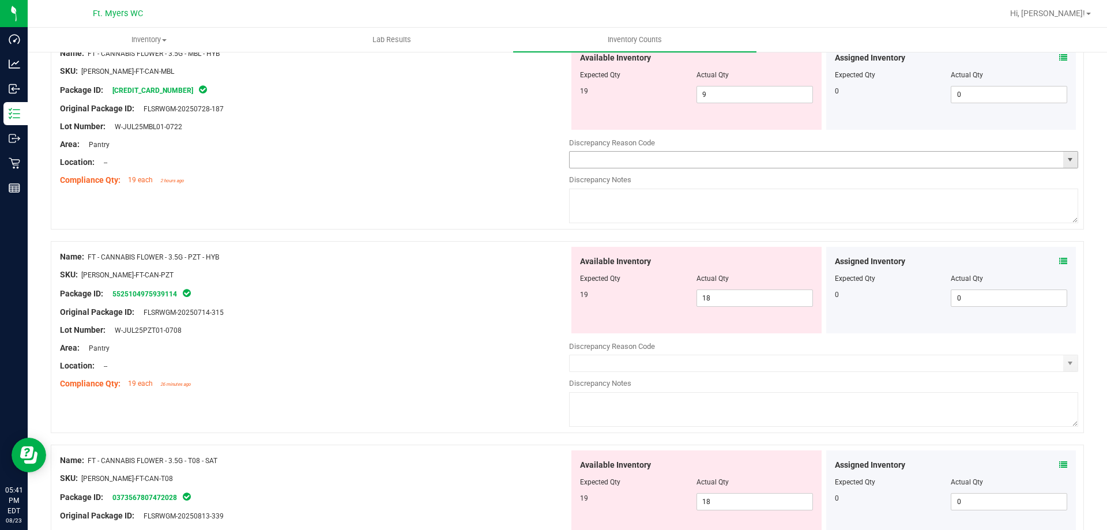
scroll to position [2364, 0]
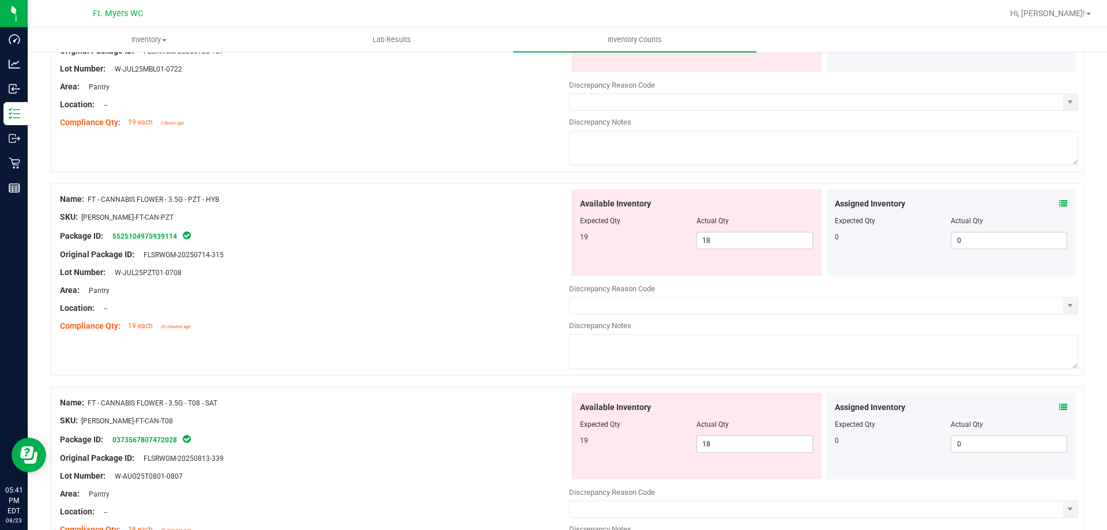
click at [1059, 204] on icon at bounding box center [1063, 203] width 8 height 8
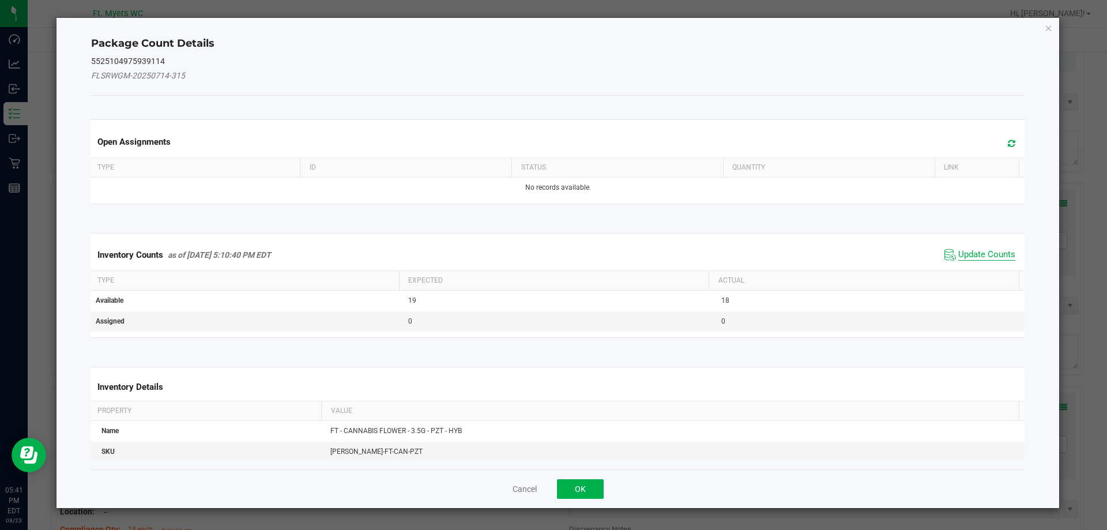
click at [979, 257] on span "Update Counts" at bounding box center [986, 255] width 57 height 12
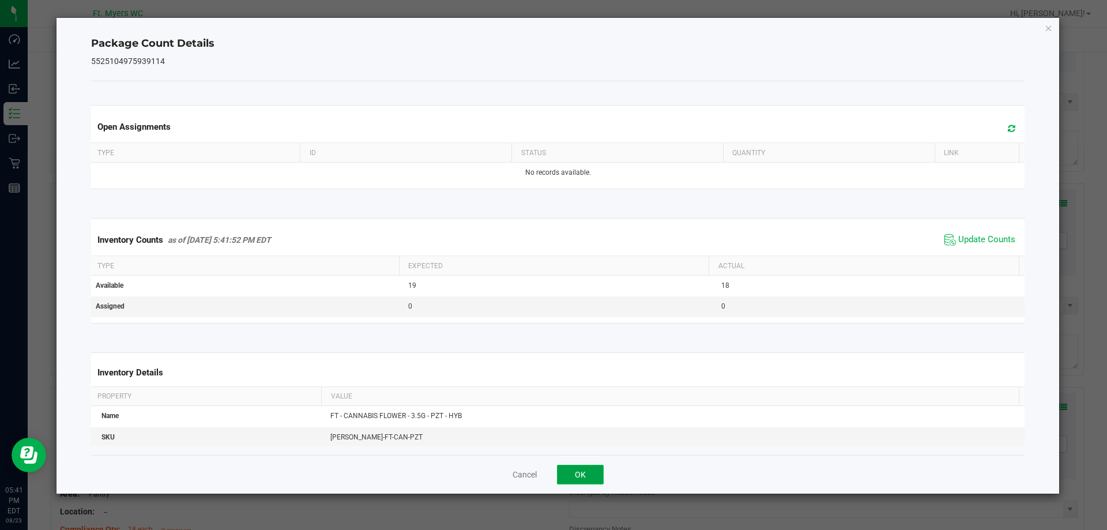
click at [578, 466] on button "OK" at bounding box center [580, 475] width 47 height 20
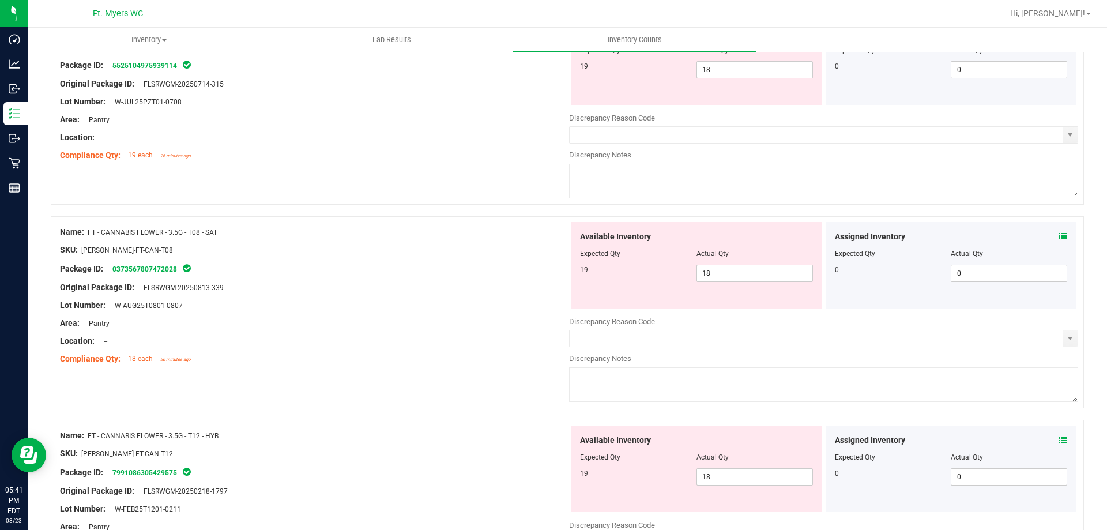
scroll to position [2594, 0]
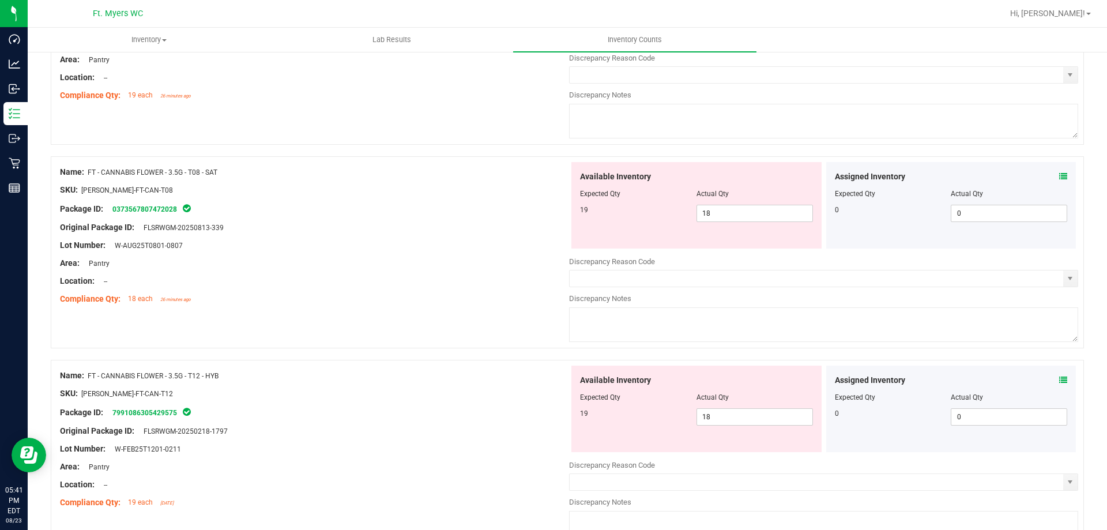
click at [1059, 176] on icon at bounding box center [1063, 176] width 8 height 8
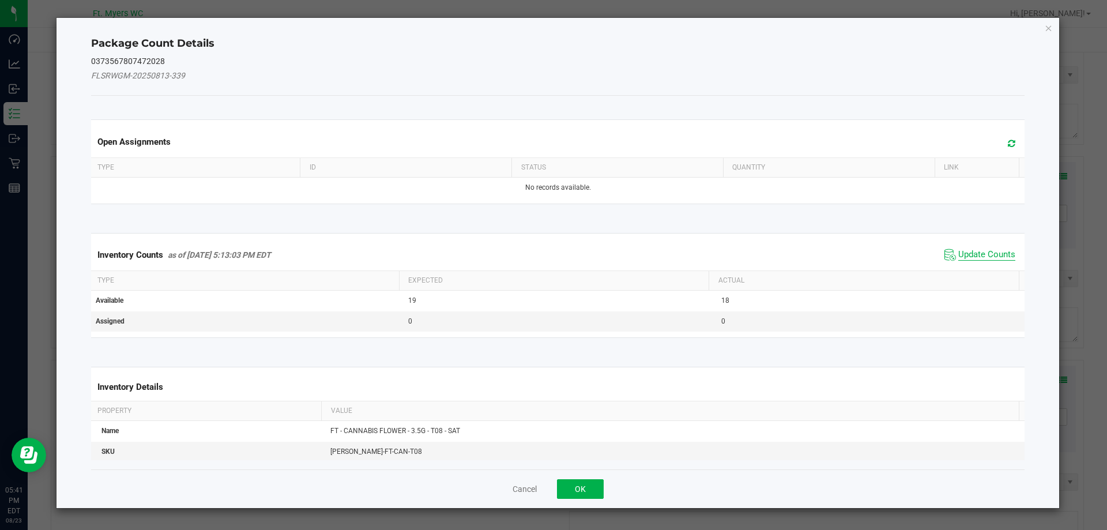
click at [971, 255] on span "Update Counts" at bounding box center [986, 255] width 57 height 12
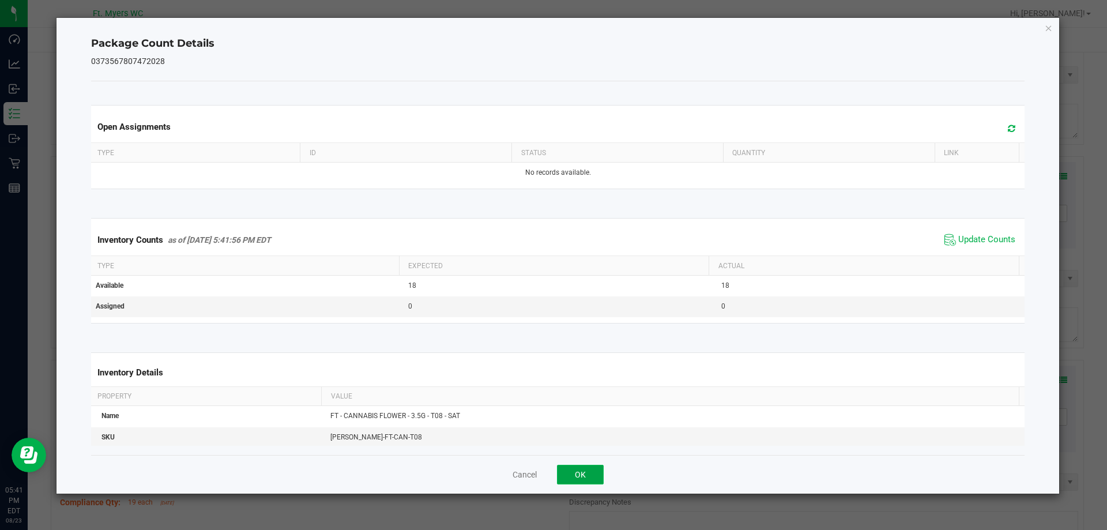
click at [570, 480] on button "OK" at bounding box center [580, 475] width 47 height 20
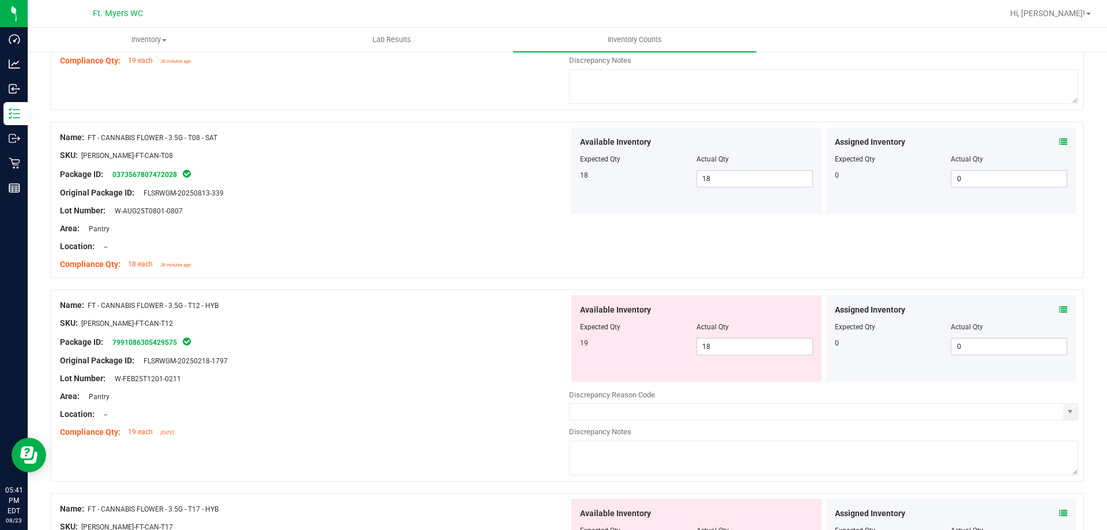
scroll to position [2710, 0]
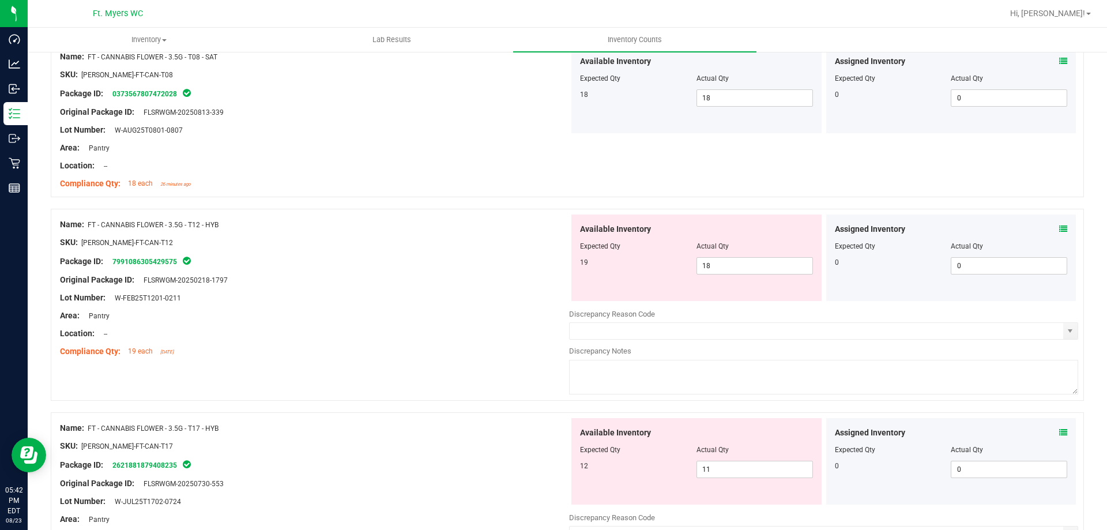
click at [1059, 229] on icon at bounding box center [1063, 229] width 8 height 8
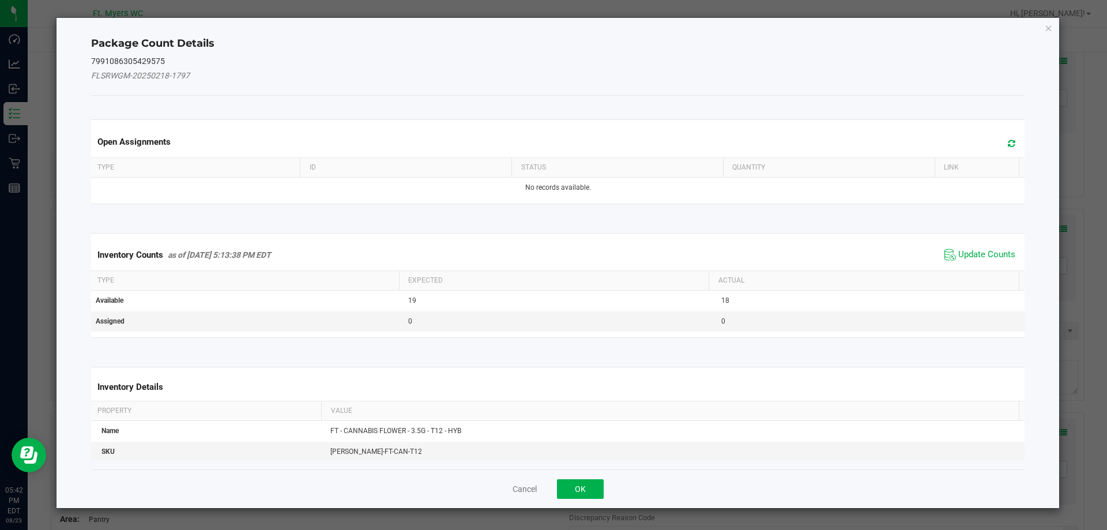
click at [990, 247] on span "Update Counts" at bounding box center [980, 254] width 77 height 17
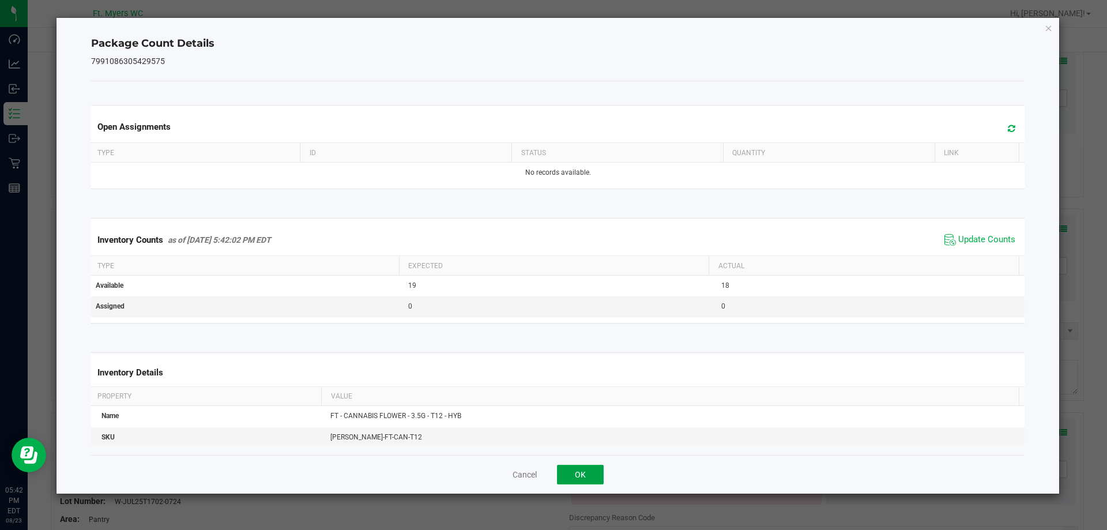
click at [571, 475] on button "OK" at bounding box center [580, 475] width 47 height 20
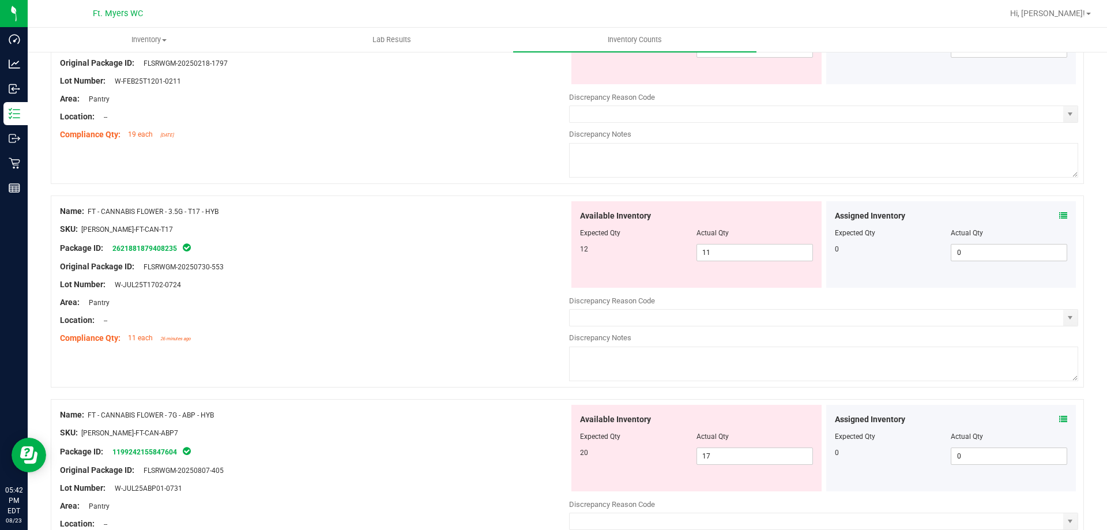
scroll to position [2940, 0]
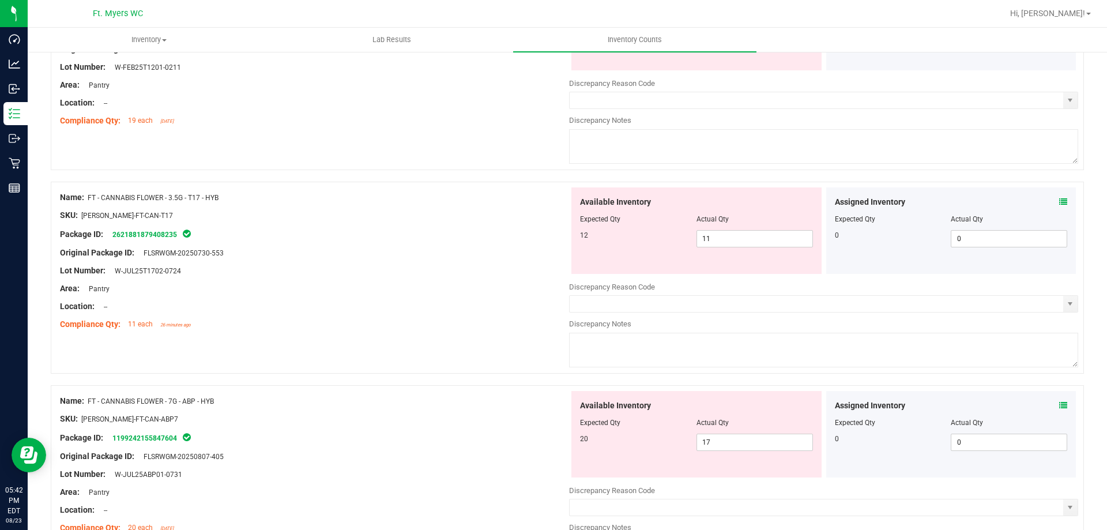
click at [1059, 202] on icon at bounding box center [1063, 202] width 8 height 8
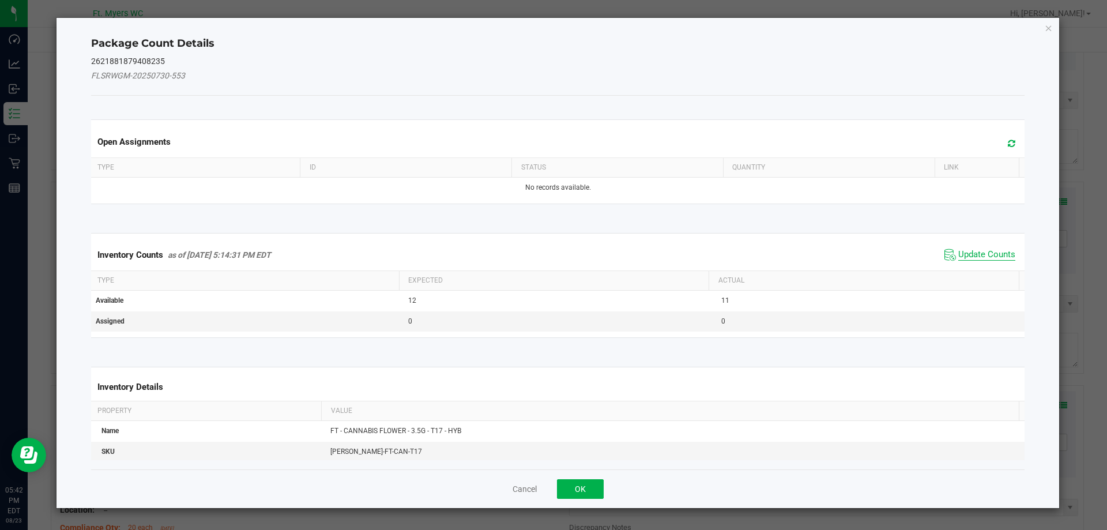
click at [990, 253] on span "Update Counts" at bounding box center [986, 255] width 57 height 12
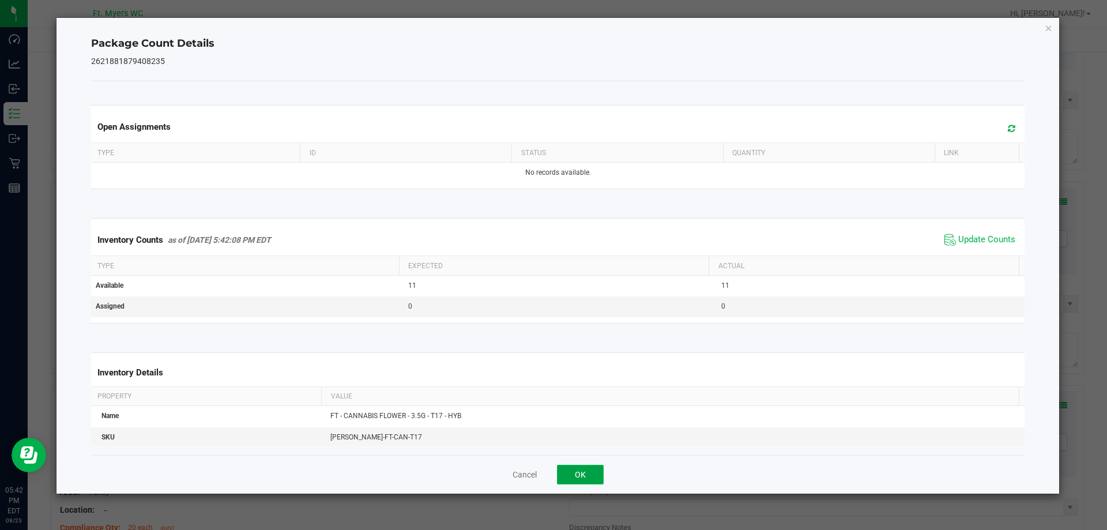
click at [578, 477] on button "OK" at bounding box center [580, 475] width 47 height 20
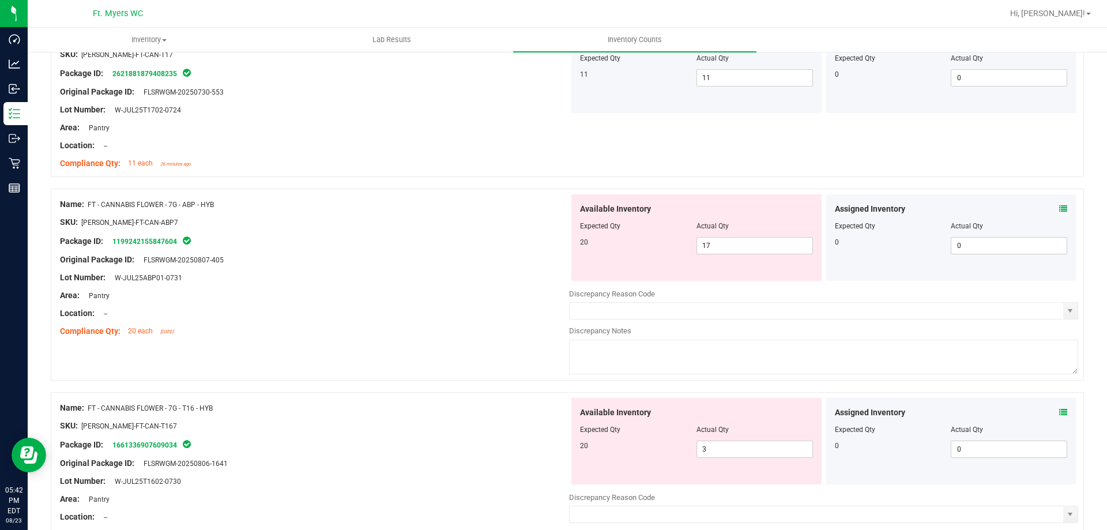
scroll to position [3113, 0]
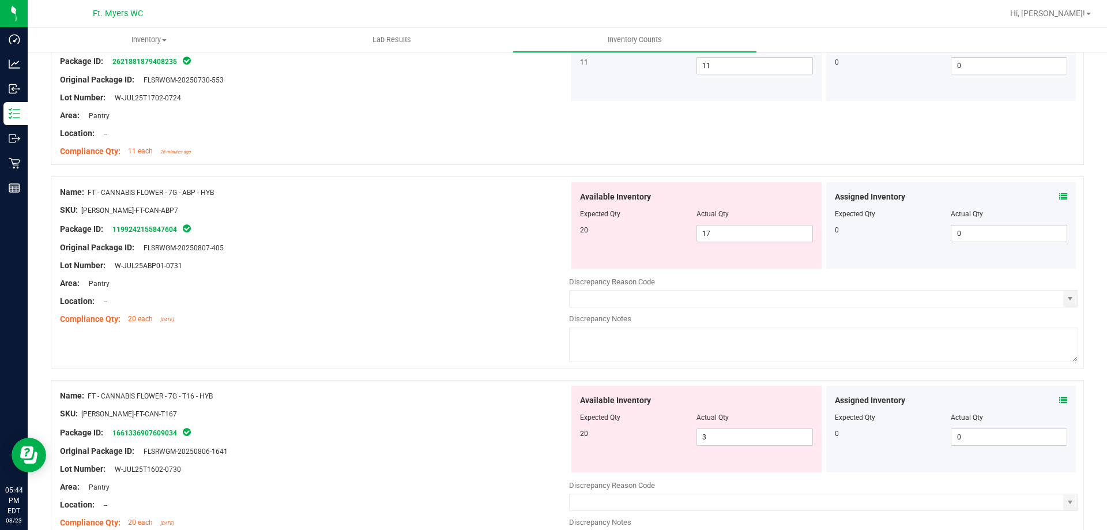
click at [1059, 194] on icon at bounding box center [1063, 197] width 8 height 8
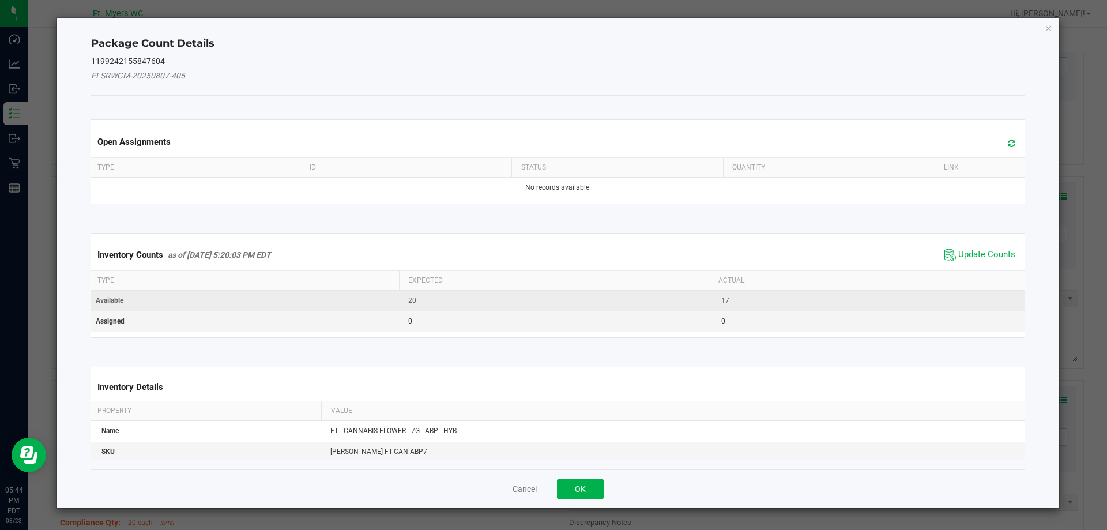
drag, startPoint x: 973, startPoint y: 252, endPoint x: 941, endPoint y: 289, distance: 49.5
click at [972, 253] on span "Update Counts" at bounding box center [986, 255] width 57 height 12
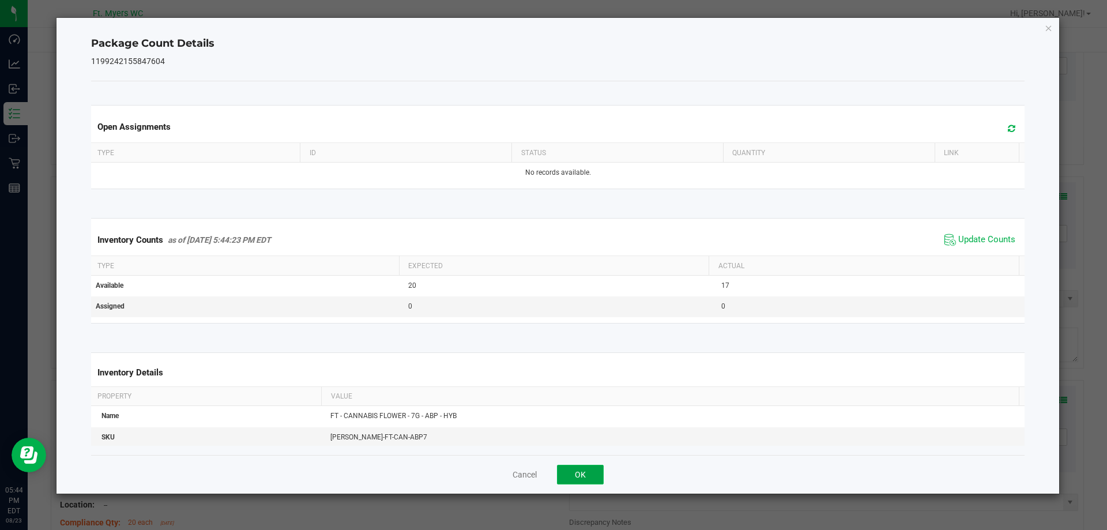
click at [585, 477] on button "OK" at bounding box center [580, 475] width 47 height 20
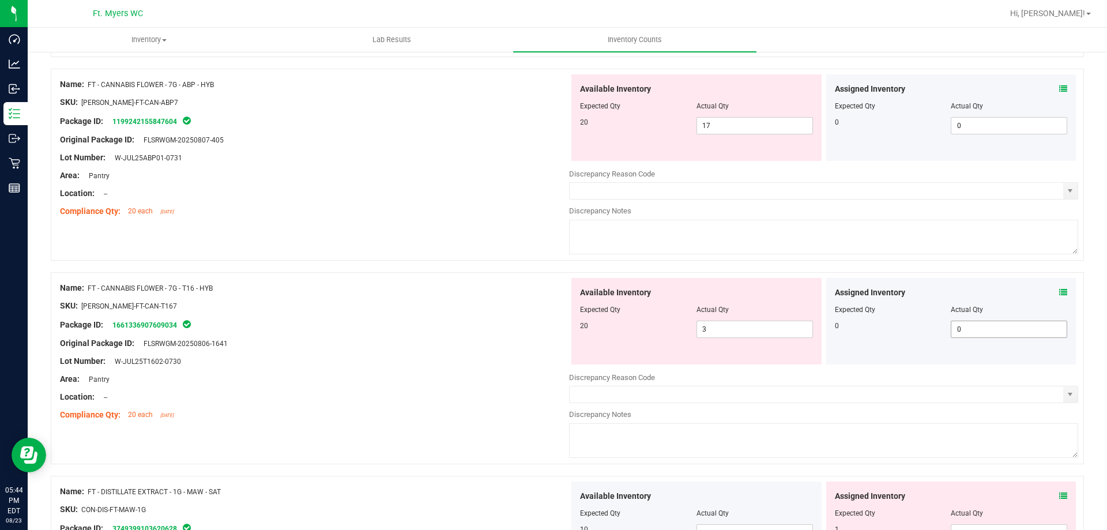
scroll to position [3344, 0]
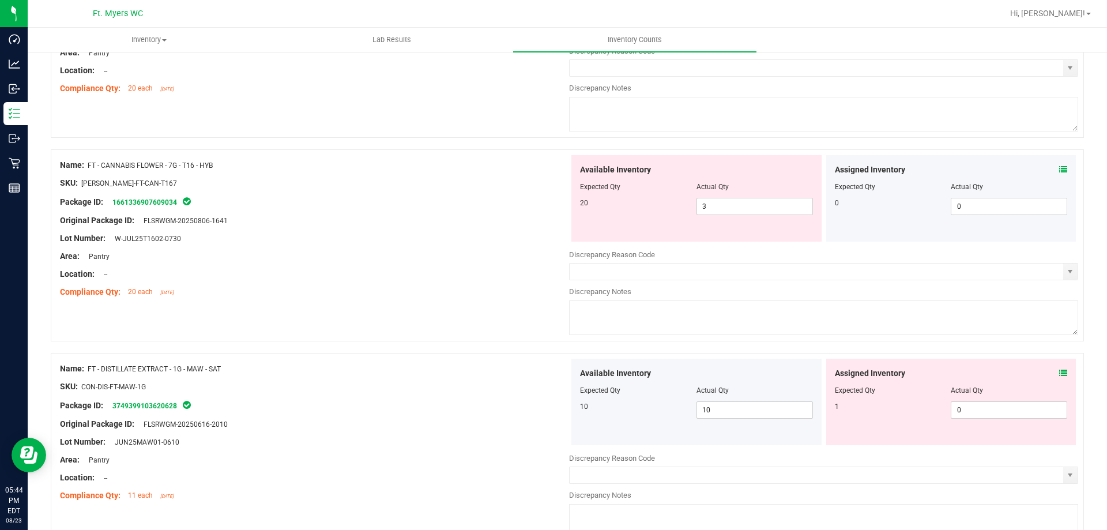
click at [1059, 169] on icon at bounding box center [1063, 169] width 8 height 8
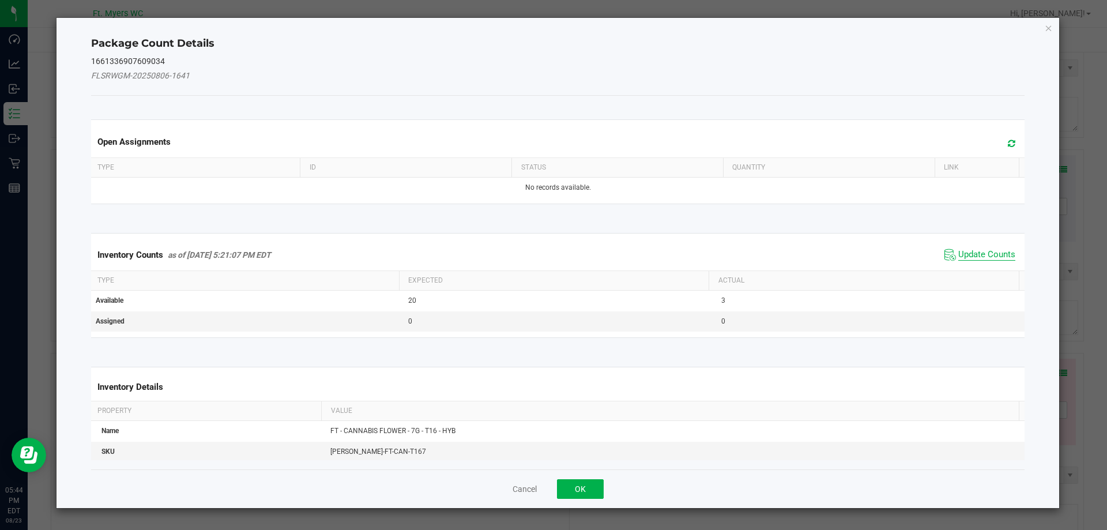
click at [961, 259] on span "Update Counts" at bounding box center [986, 255] width 57 height 12
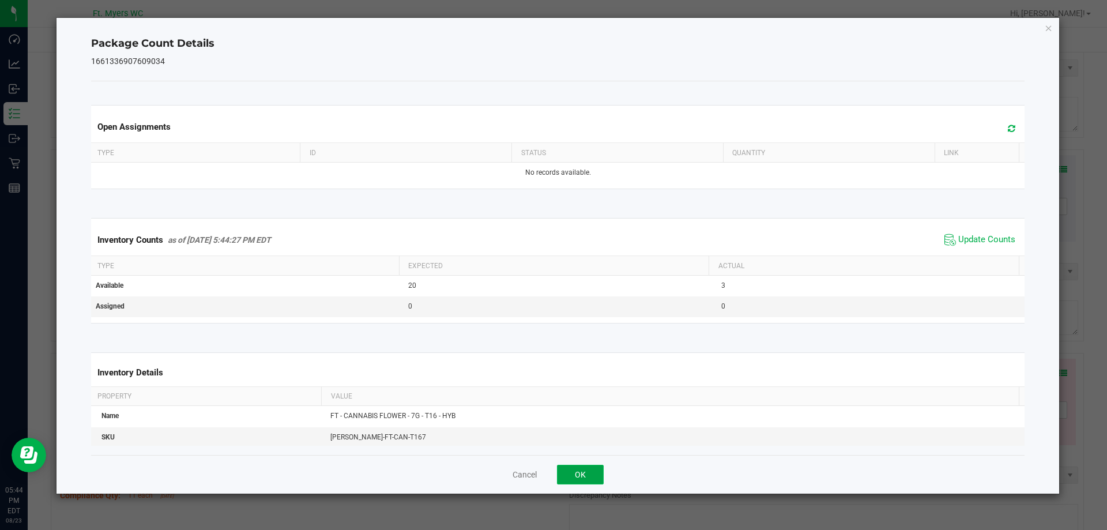
click at [571, 469] on button "OK" at bounding box center [580, 475] width 47 height 20
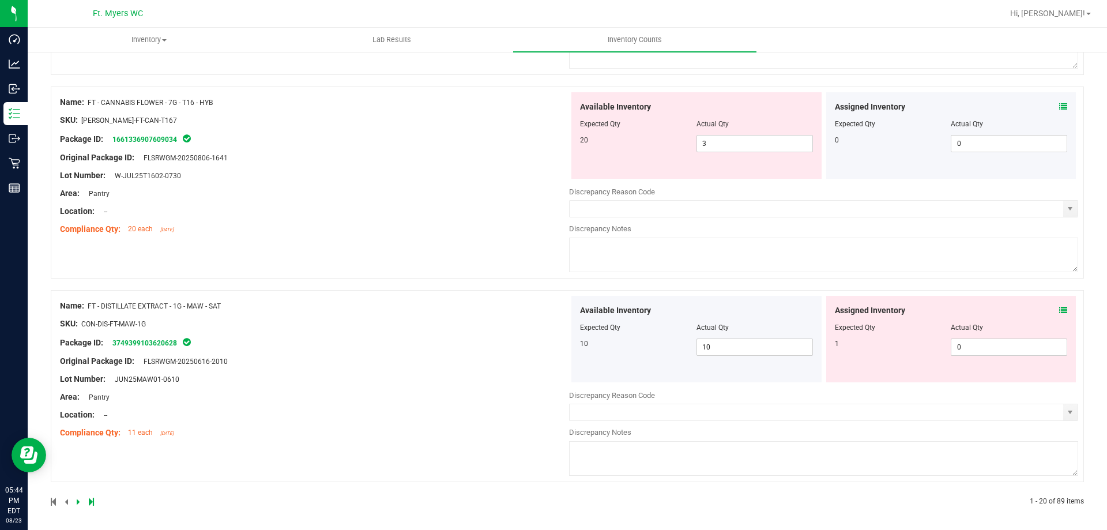
scroll to position [3410, 0]
click at [1059, 307] on icon at bounding box center [1063, 307] width 8 height 8
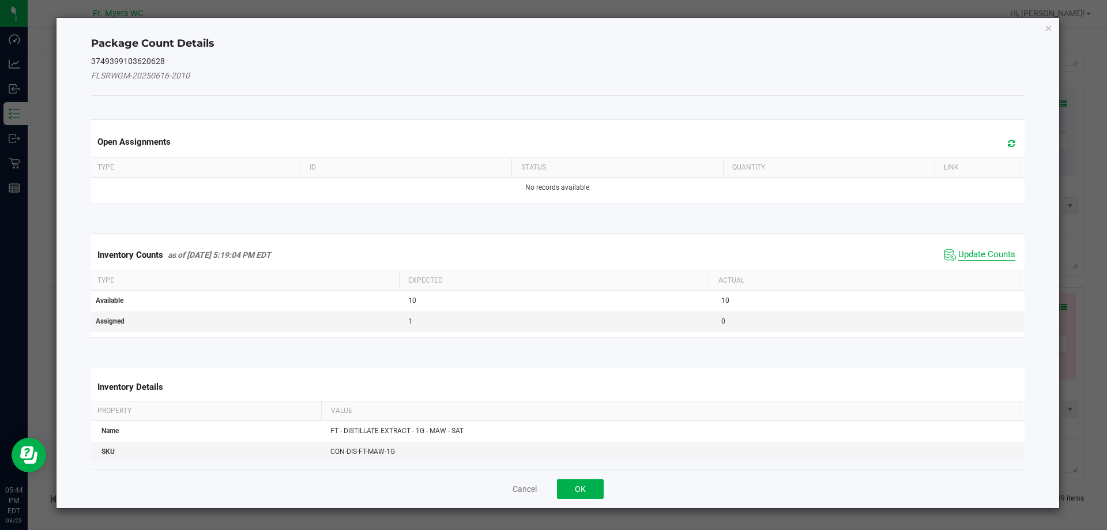
click at [971, 252] on span "Update Counts" at bounding box center [986, 255] width 57 height 12
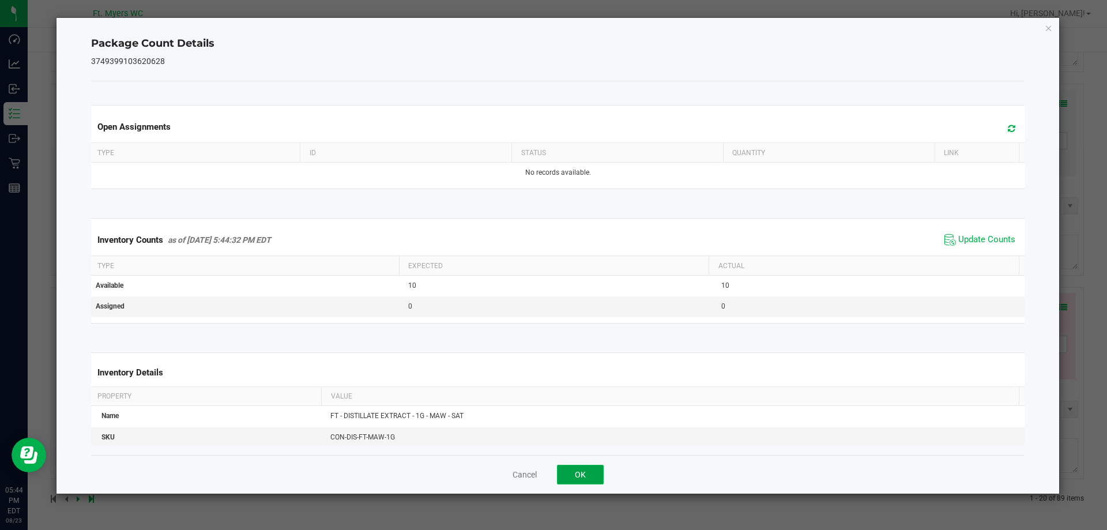
click at [597, 469] on button "OK" at bounding box center [580, 475] width 47 height 20
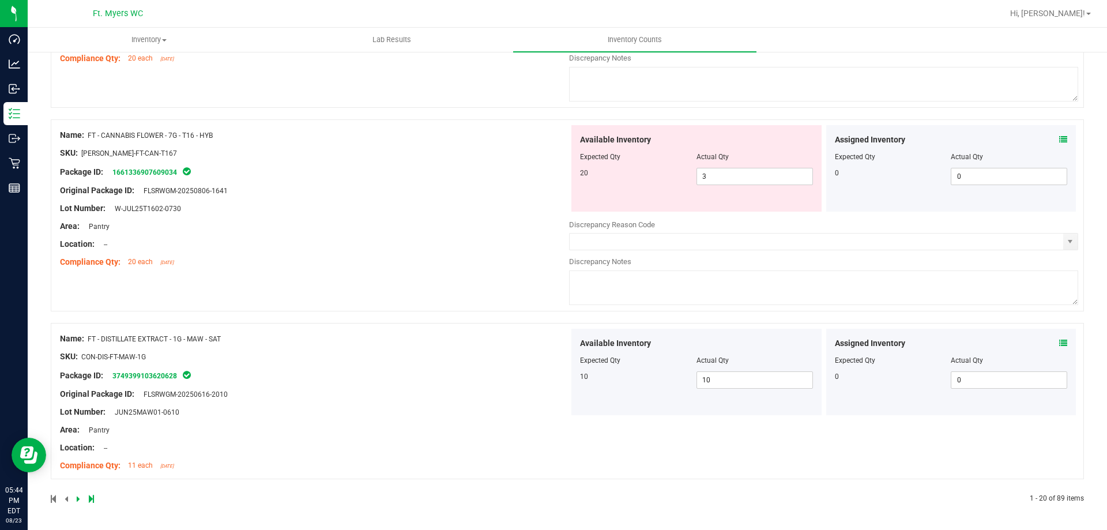
click at [78, 498] on icon at bounding box center [78, 498] width 3 height 7
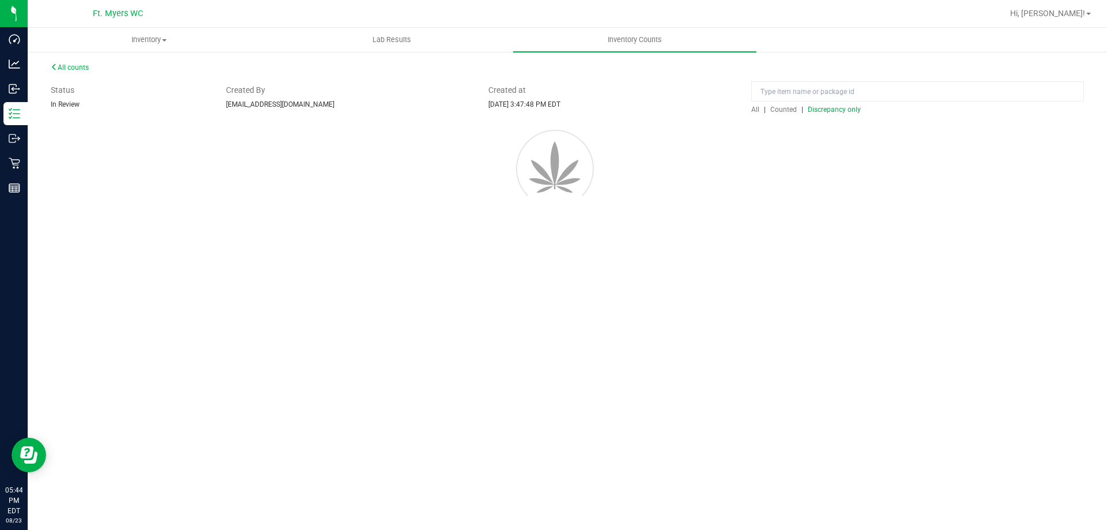
scroll to position [0, 0]
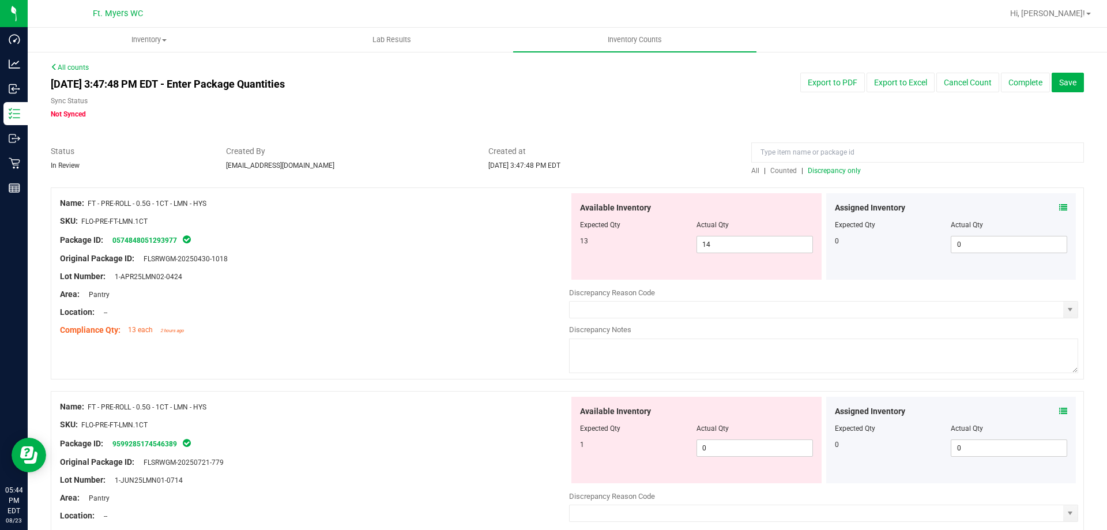
click at [1059, 206] on icon at bounding box center [1063, 208] width 8 height 8
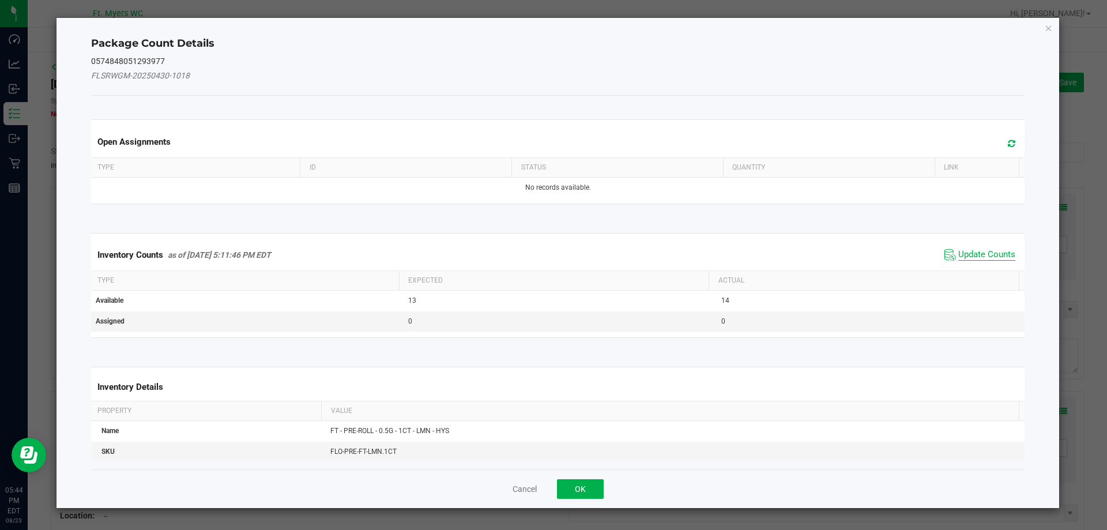
click at [980, 254] on span "Update Counts" at bounding box center [986, 255] width 57 height 12
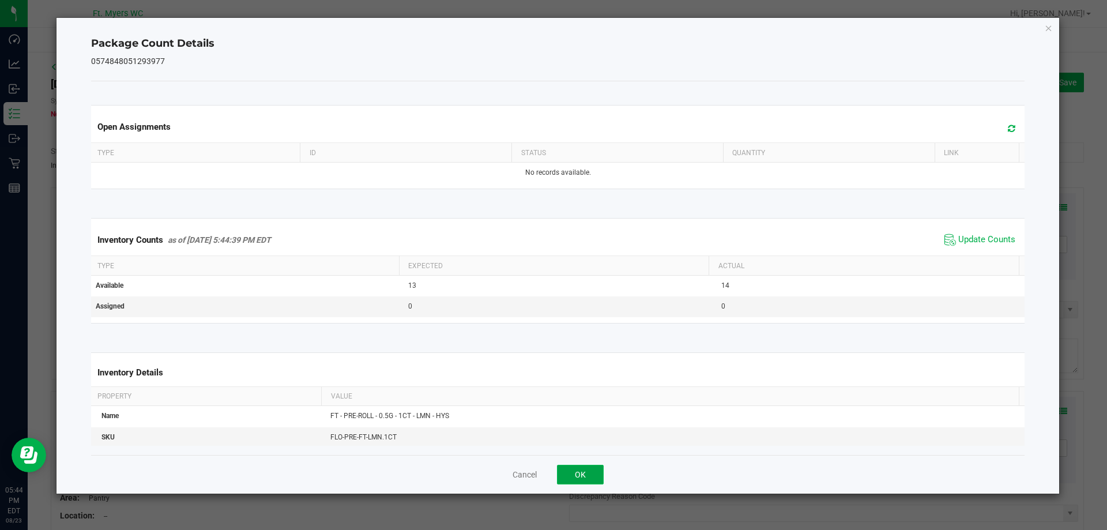
click at [578, 465] on button "OK" at bounding box center [580, 475] width 47 height 20
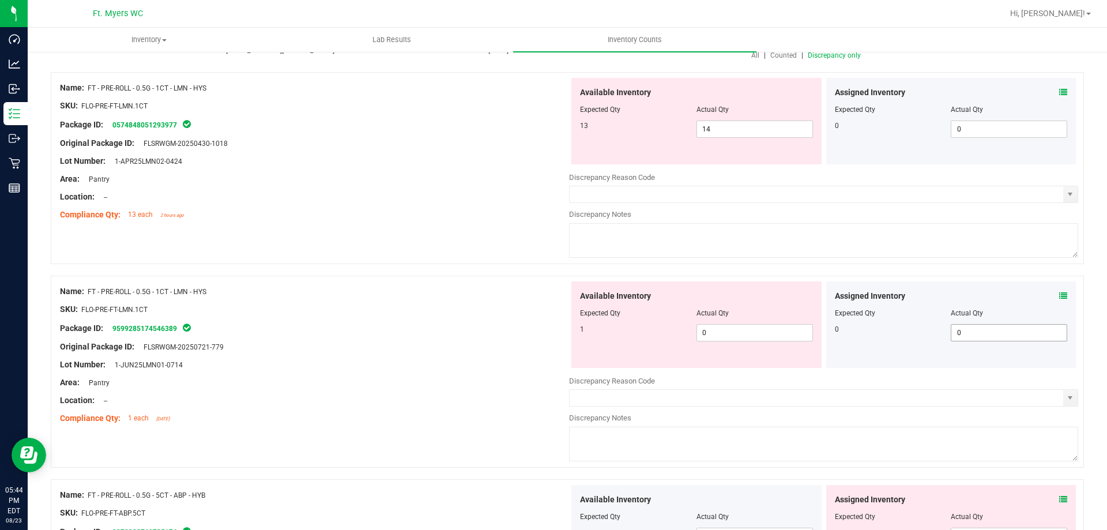
scroll to position [58, 0]
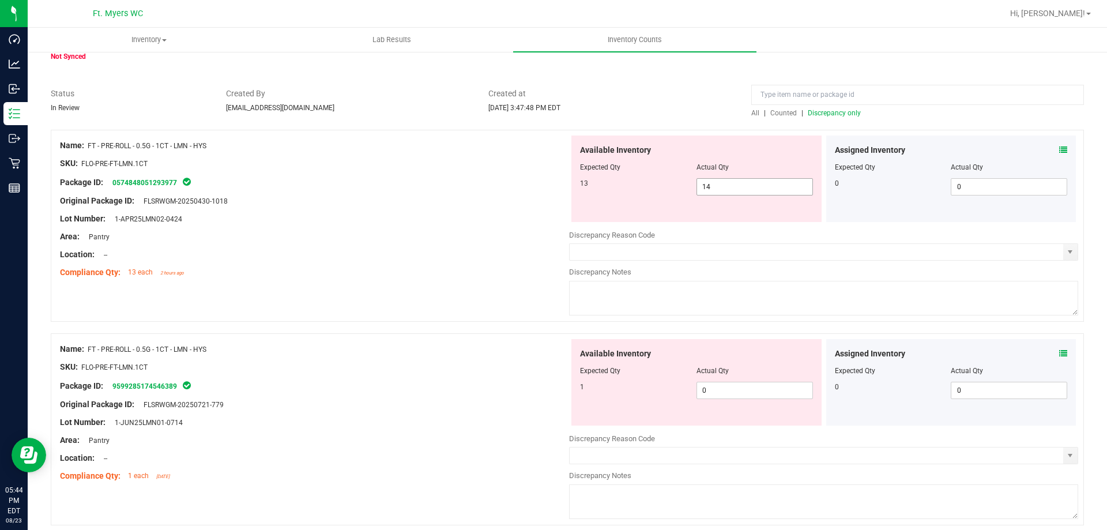
click at [730, 190] on span "14 14" at bounding box center [754, 186] width 116 height 17
click at [736, 395] on div "Available Inventory Expected Qty Actual Qty 1 0 0" at bounding box center [823, 430] width 509 height 183
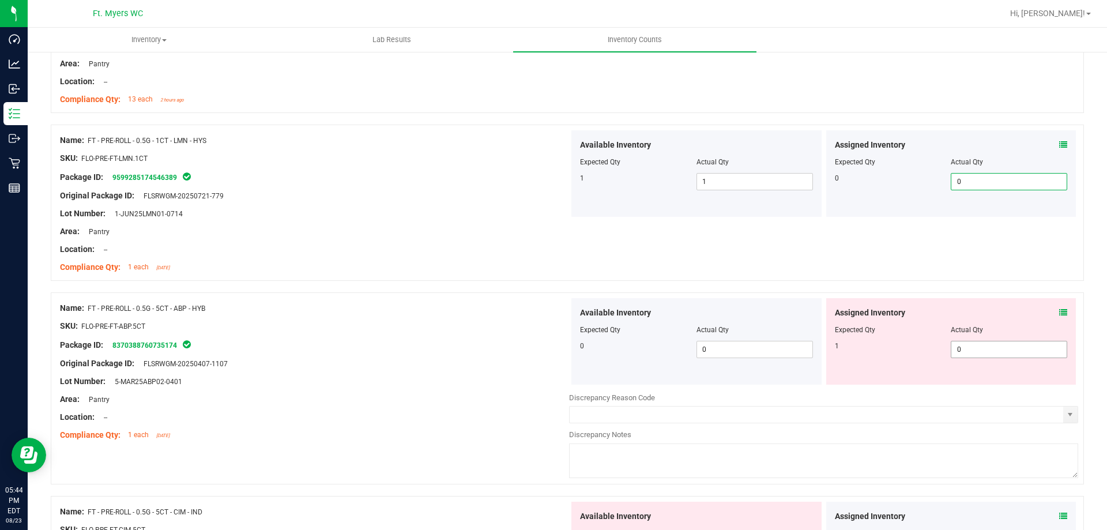
scroll to position [288, 0]
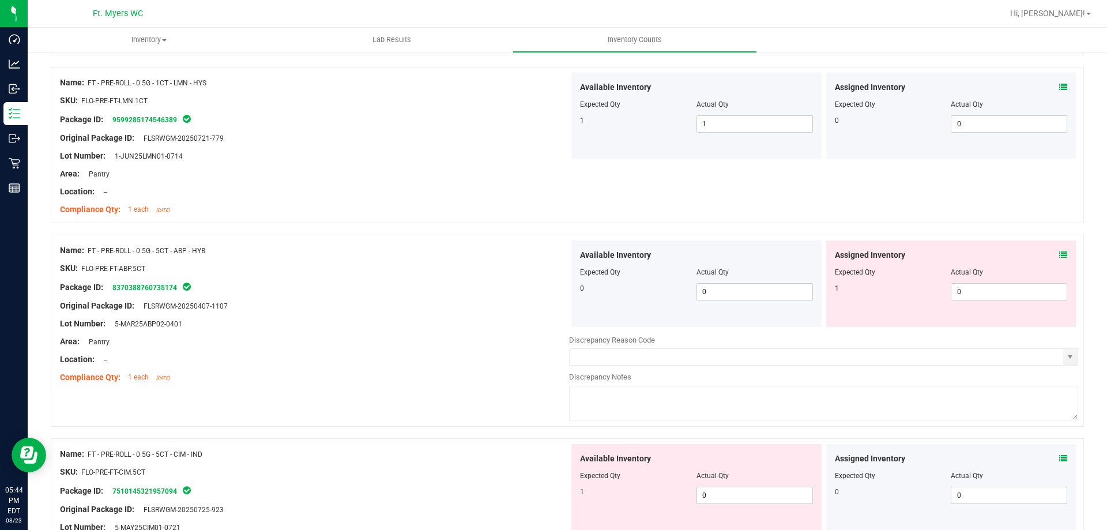
click at [1059, 254] on icon at bounding box center [1063, 255] width 8 height 8
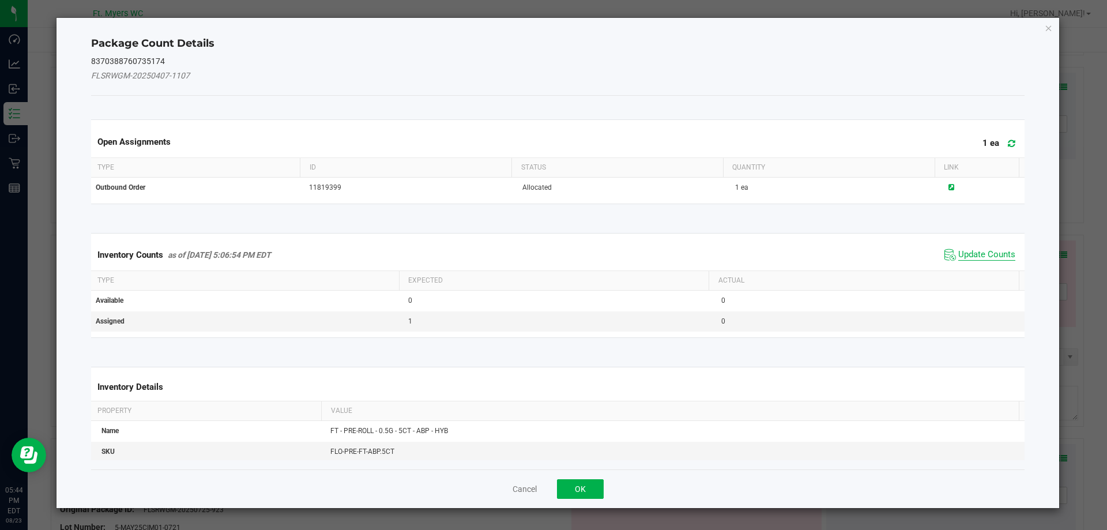
click at [960, 254] on span "Update Counts" at bounding box center [986, 255] width 57 height 12
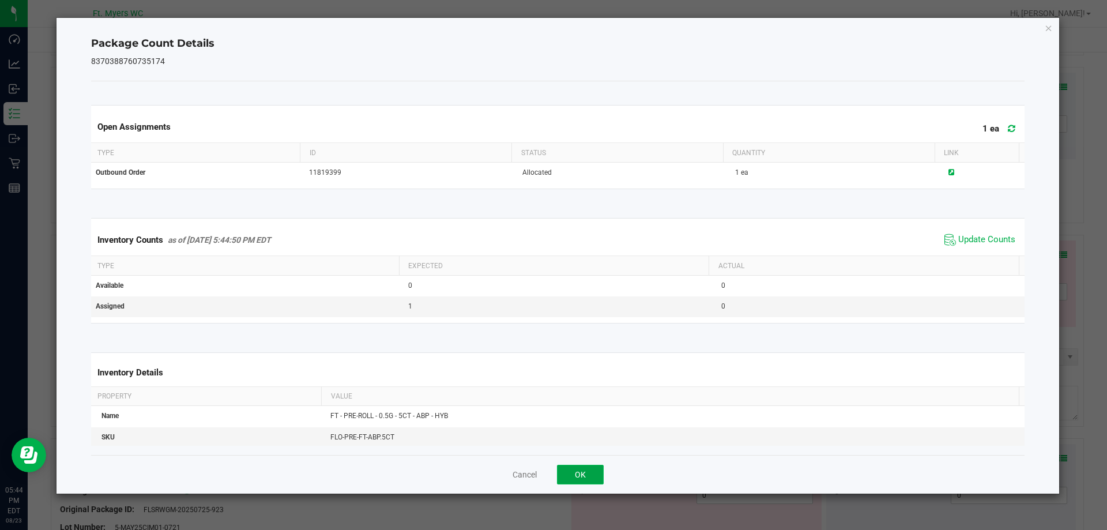
click at [573, 467] on button "OK" at bounding box center [580, 475] width 47 height 20
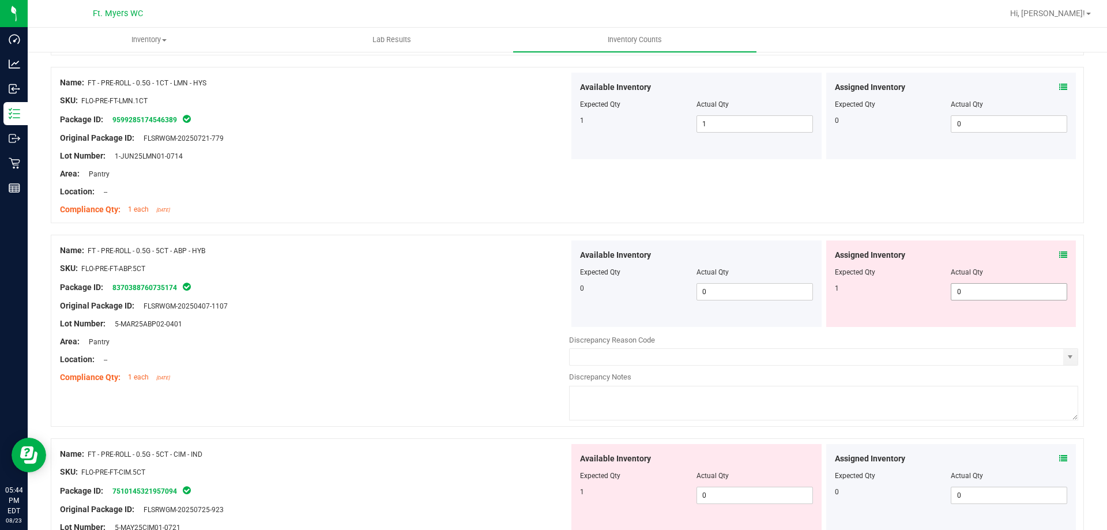
click at [982, 283] on span "0 0" at bounding box center [1009, 291] width 116 height 17
click at [983, 289] on span "0 0" at bounding box center [1009, 291] width 116 height 17
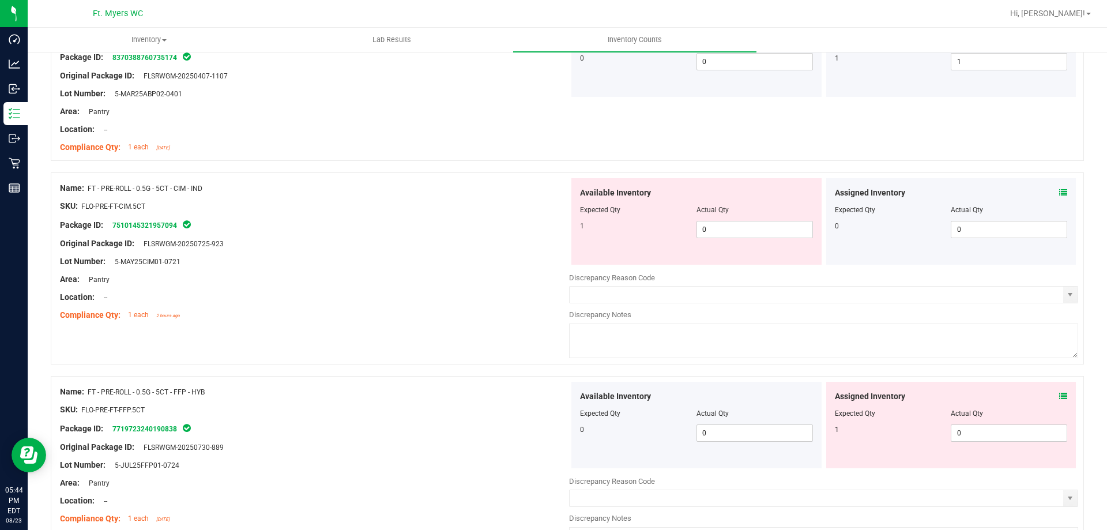
scroll to position [519, 0]
click at [1059, 194] on icon at bounding box center [1063, 192] width 8 height 8
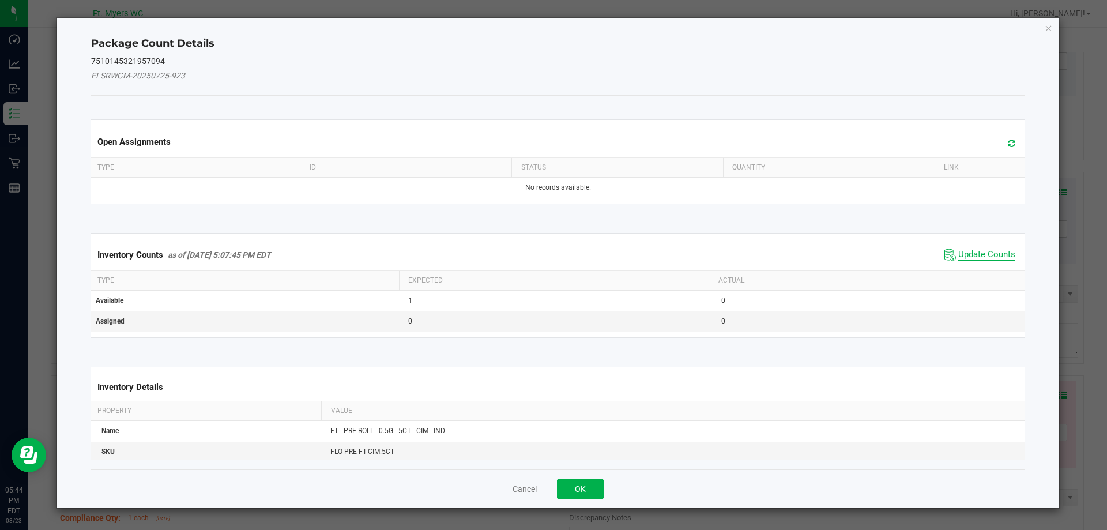
click at [988, 250] on span "Update Counts" at bounding box center [986, 255] width 57 height 12
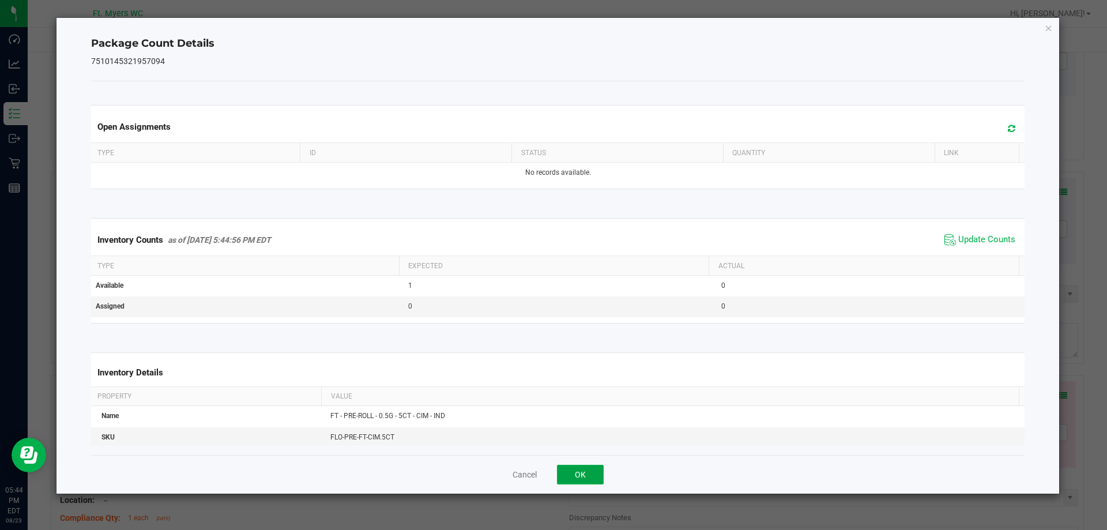
click at [559, 470] on button "OK" at bounding box center [580, 475] width 47 height 20
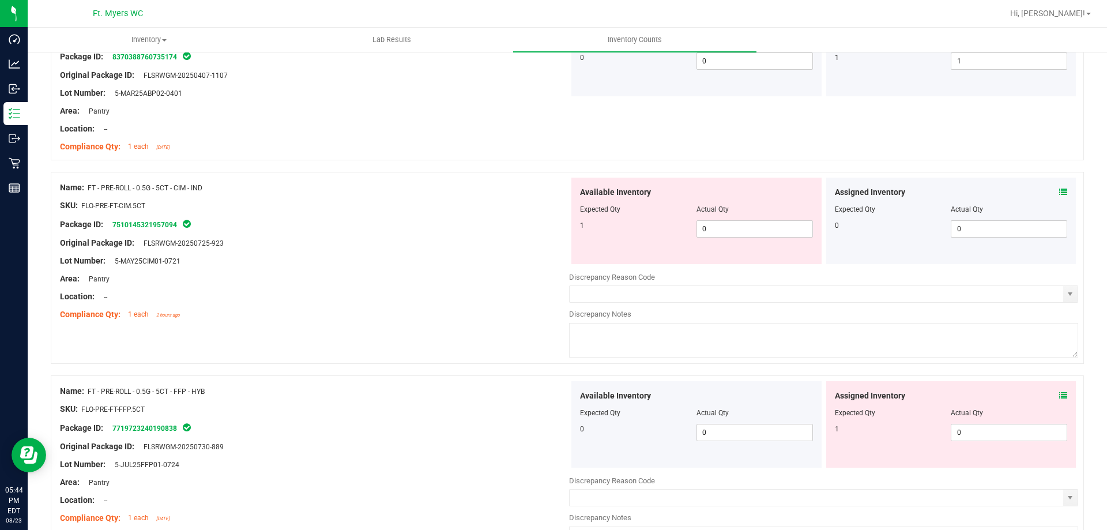
click at [1059, 394] on icon at bounding box center [1063, 395] width 8 height 8
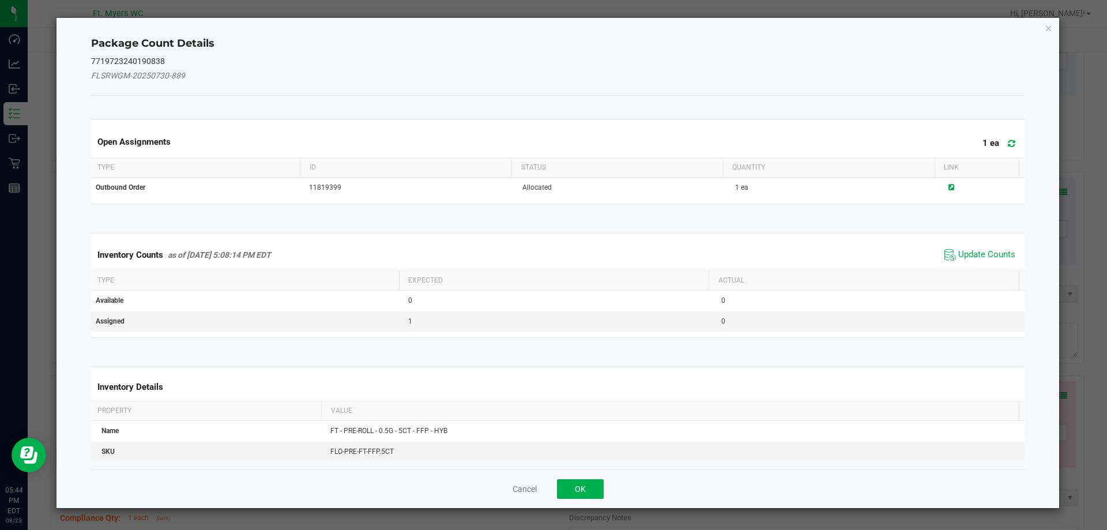
drag, startPoint x: 973, startPoint y: 270, endPoint x: 970, endPoint y: 263, distance: 7.5
click at [973, 270] on kendo-grid "Inventory Counts as of Aug 23, 2025 5:08:14 PM EDT Update Counts Type Expected …" at bounding box center [557, 285] width 951 height 105
click at [969, 262] on span "Update Counts" at bounding box center [980, 254] width 77 height 17
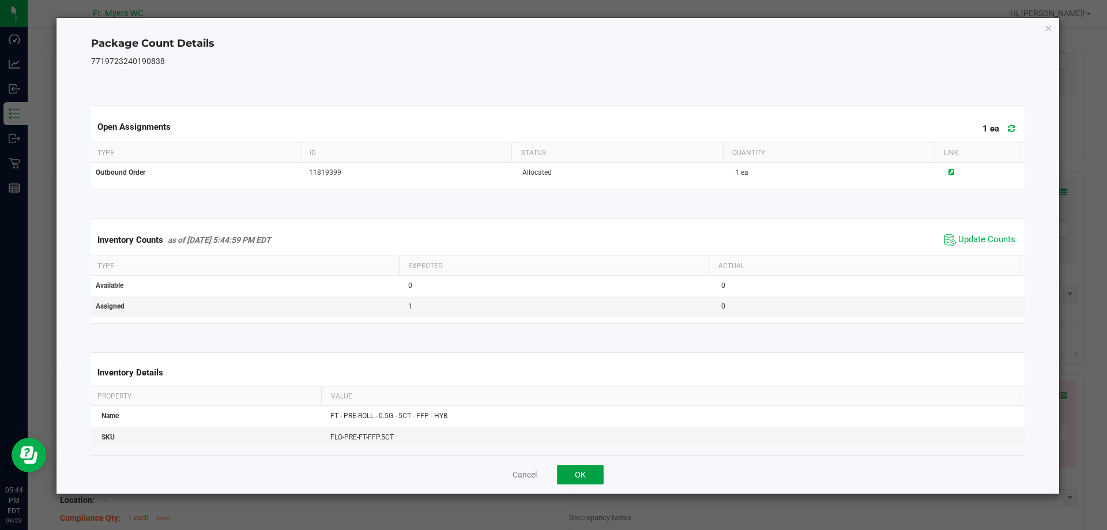
click at [576, 474] on button "OK" at bounding box center [580, 475] width 47 height 20
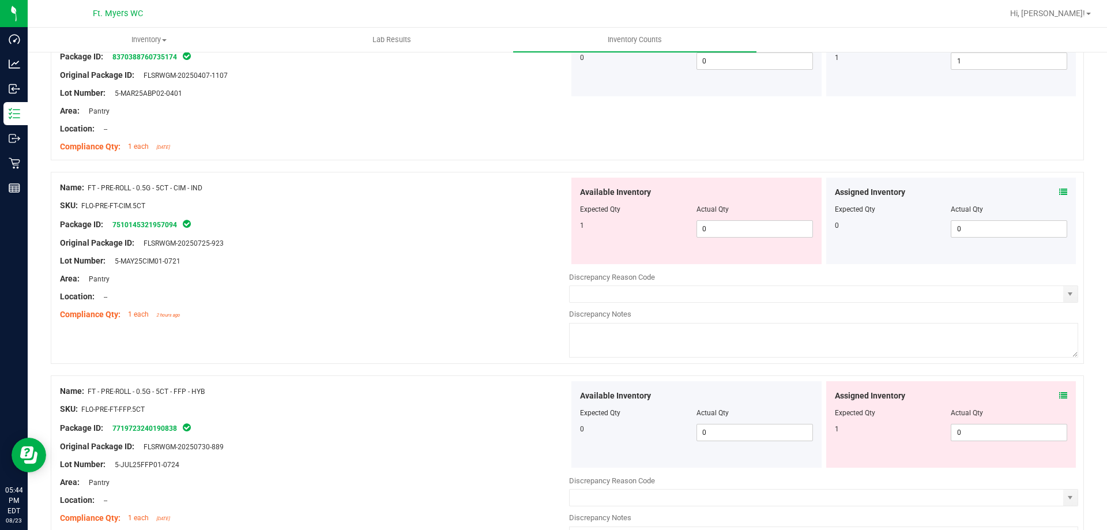
click at [983, 444] on div "Assigned Inventory Expected Qty Actual Qty 1 0 0" at bounding box center [951, 424] width 250 height 86
click at [981, 431] on span "0 0" at bounding box center [1009, 432] width 116 height 17
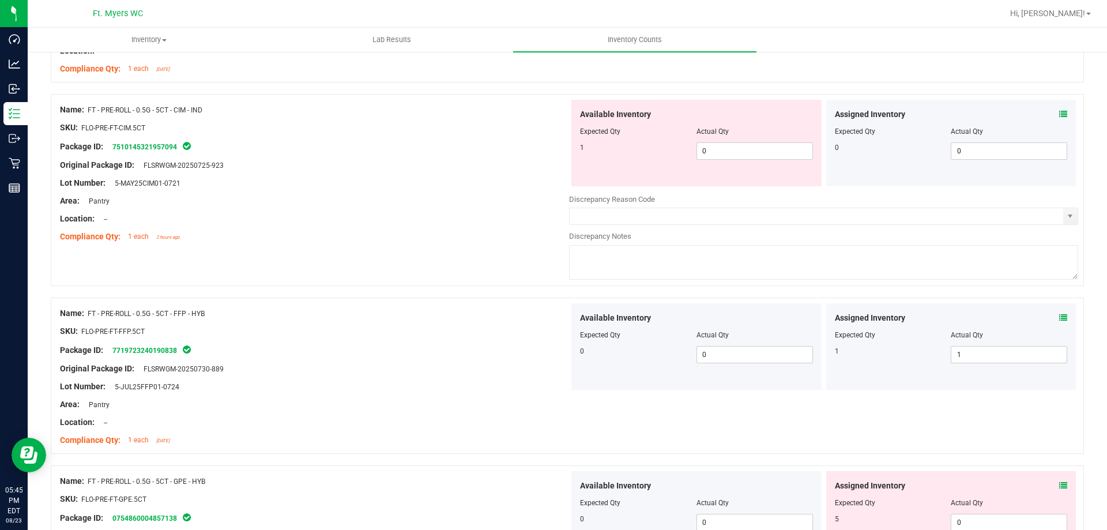
scroll to position [750, 0]
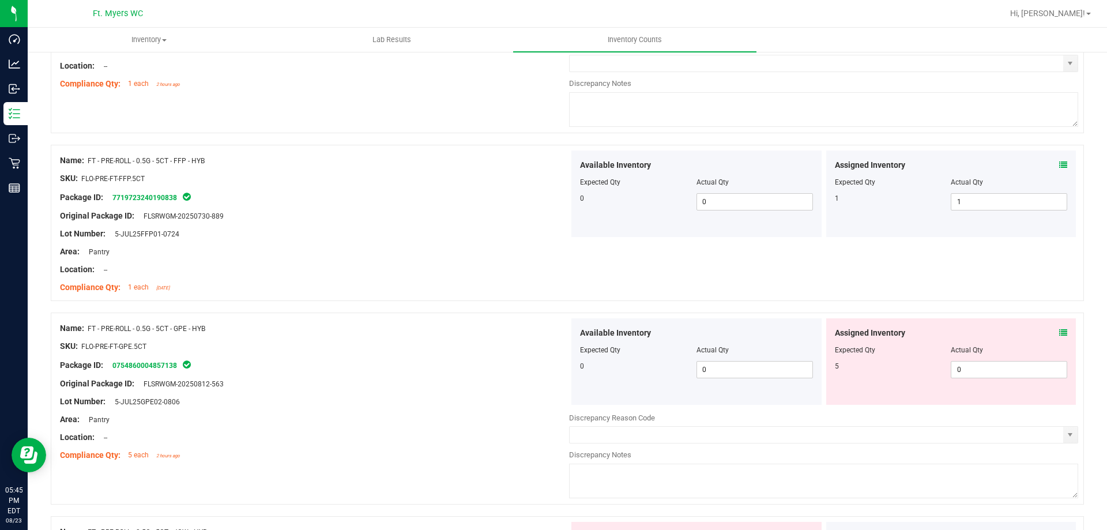
click at [1059, 337] on span at bounding box center [1063, 333] width 8 height 12
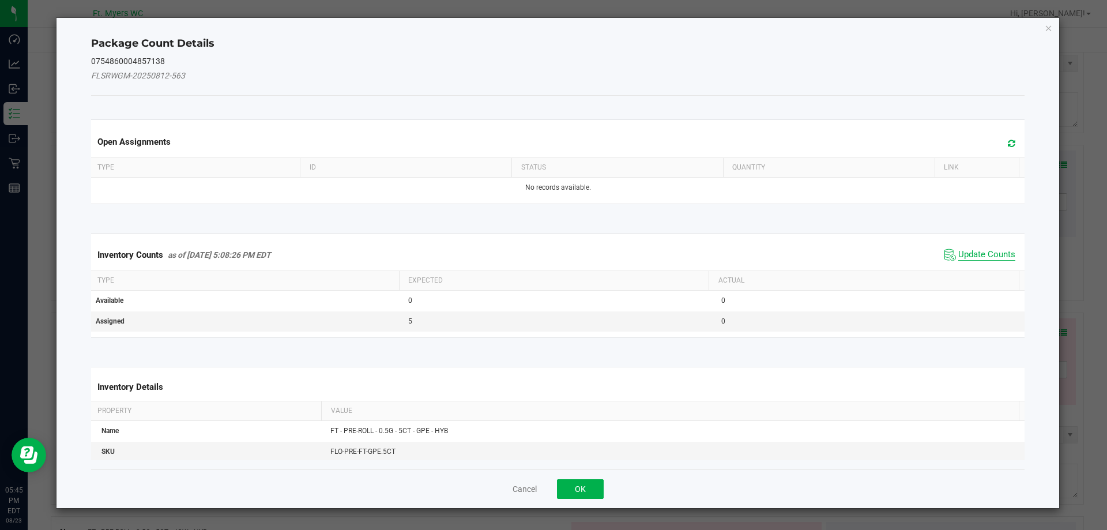
click at [965, 249] on span "Update Counts" at bounding box center [986, 255] width 57 height 12
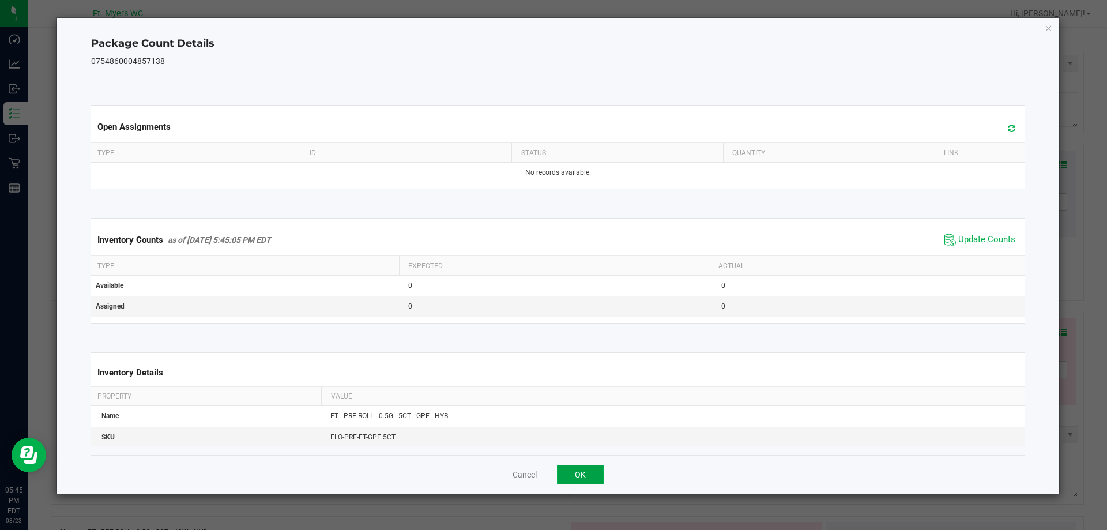
click at [591, 473] on button "OK" at bounding box center [580, 475] width 47 height 20
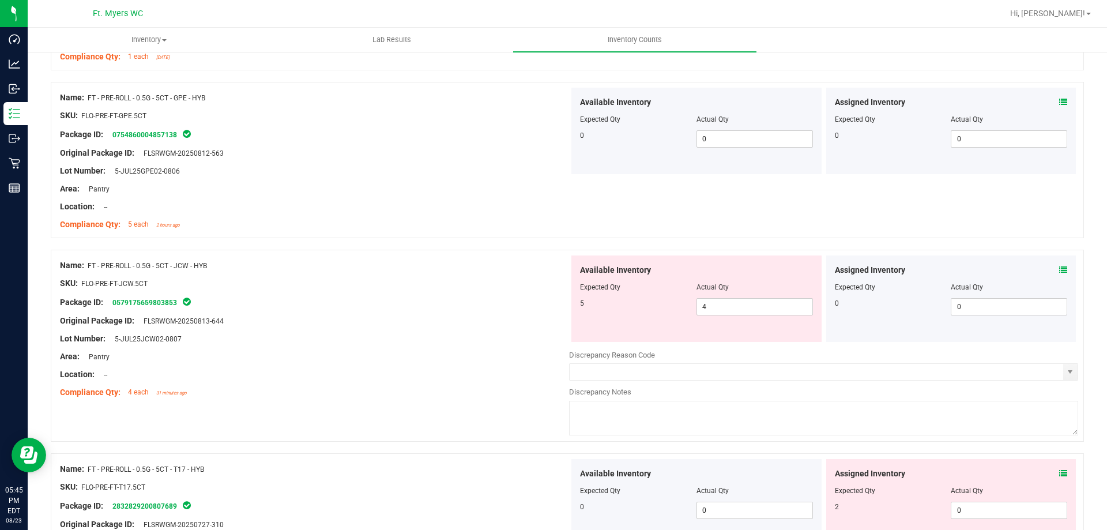
scroll to position [1038, 0]
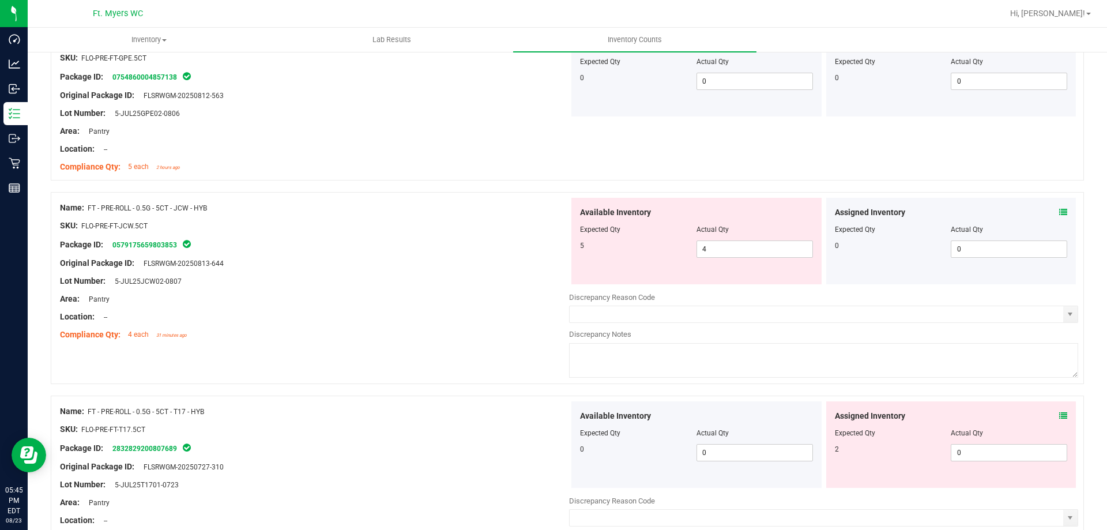
click at [1059, 209] on icon at bounding box center [1063, 212] width 8 height 8
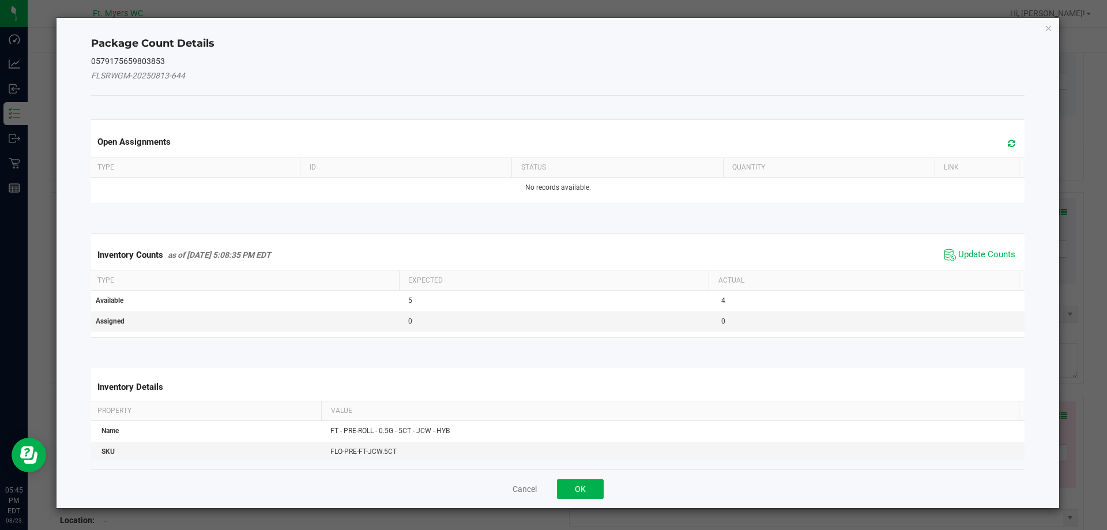
click at [984, 246] on span "Update Counts" at bounding box center [980, 254] width 77 height 17
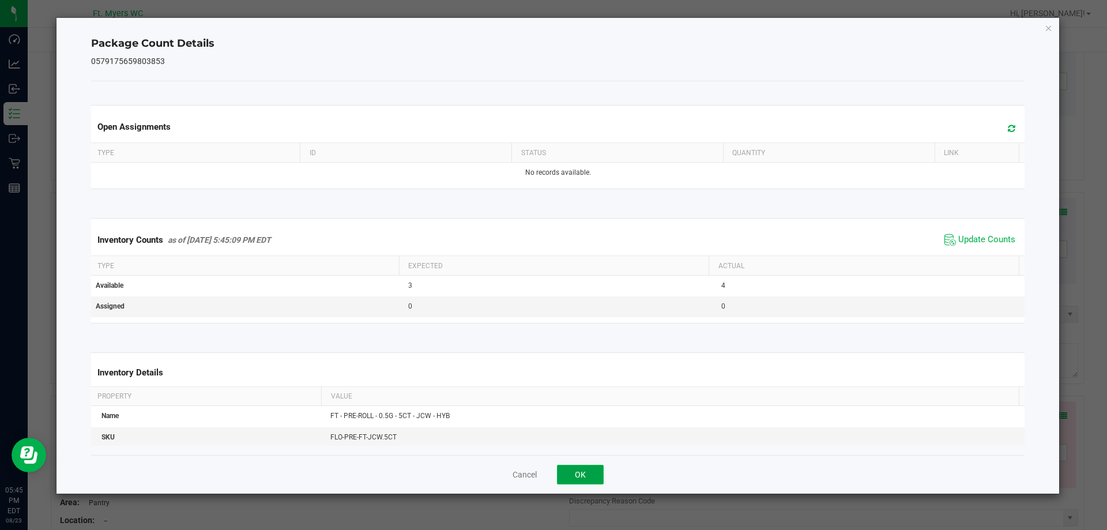
click at [588, 476] on button "OK" at bounding box center [580, 475] width 47 height 20
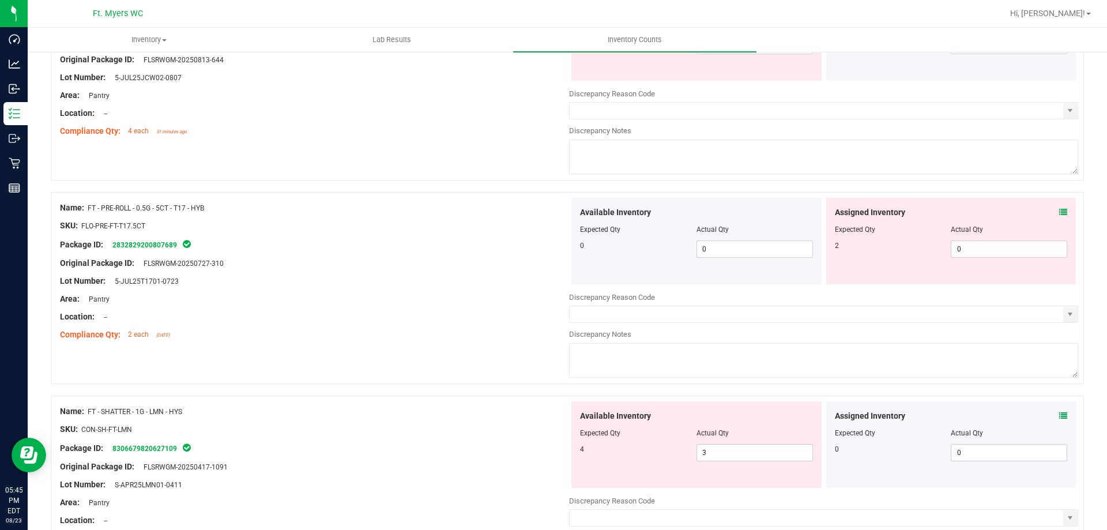
scroll to position [1268, 0]
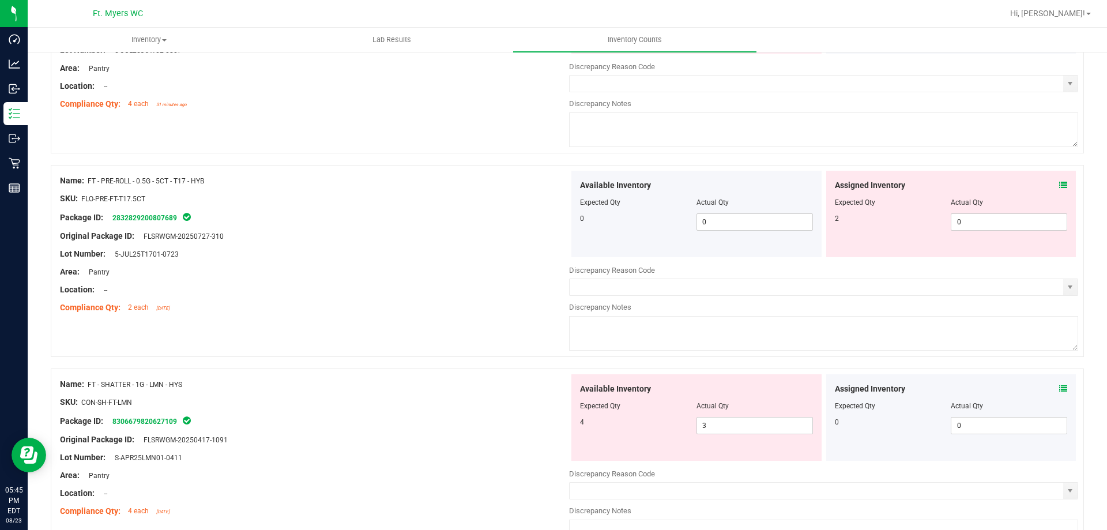
click at [1059, 186] on icon at bounding box center [1063, 185] width 8 height 8
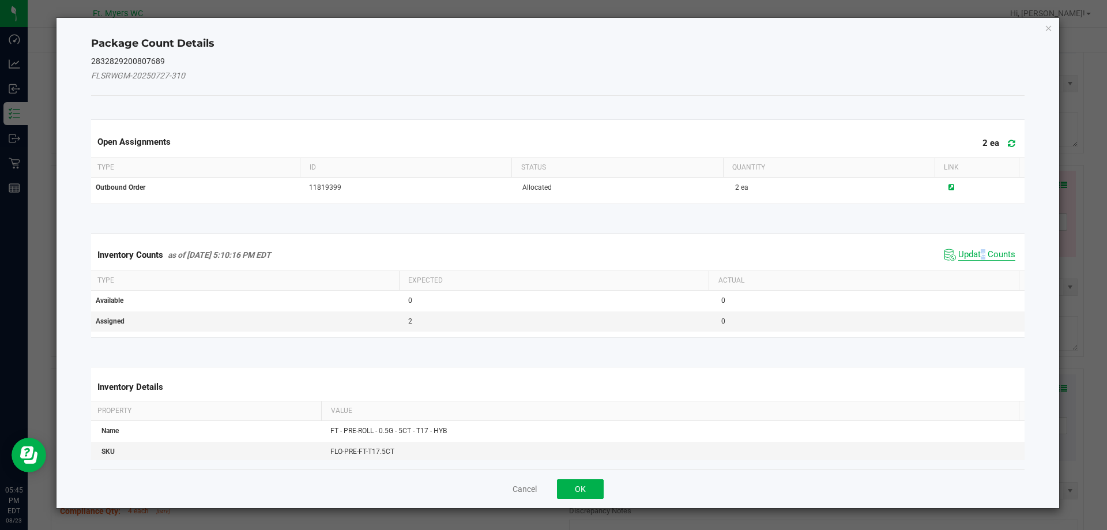
click at [975, 250] on span "Update Counts" at bounding box center [986, 255] width 57 height 12
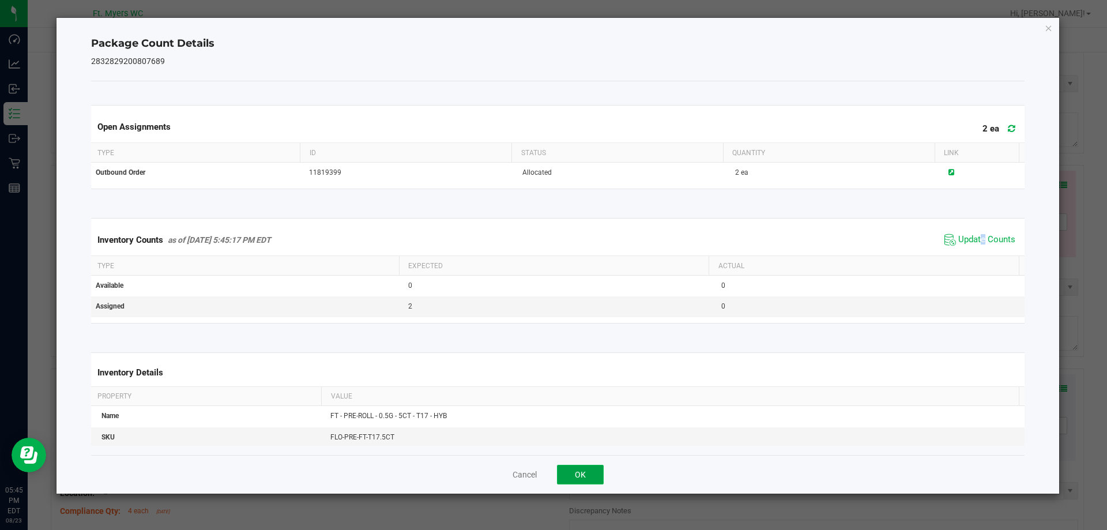
click at [592, 472] on button "OK" at bounding box center [580, 475] width 47 height 20
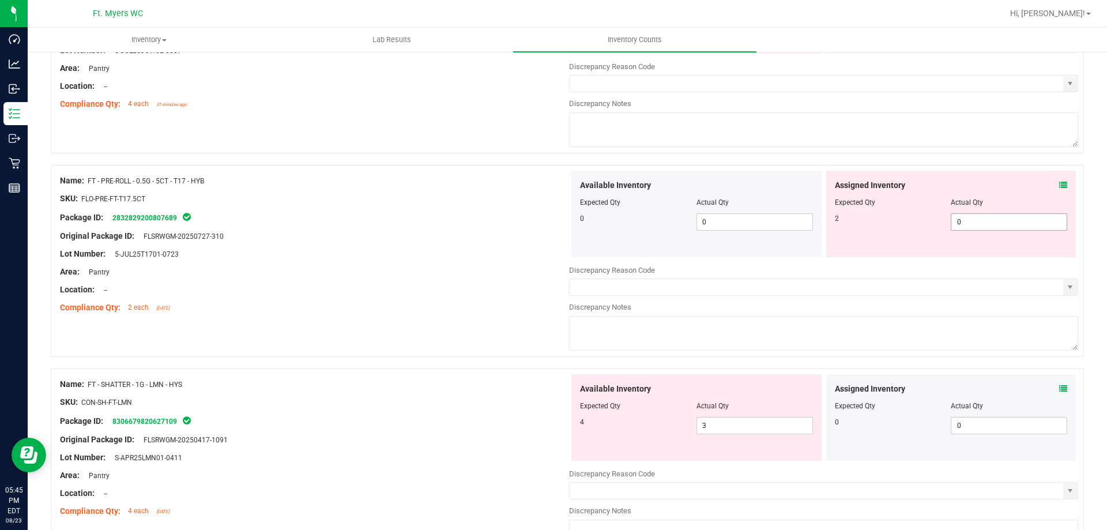
click at [971, 228] on span "0 0" at bounding box center [1009, 221] width 116 height 17
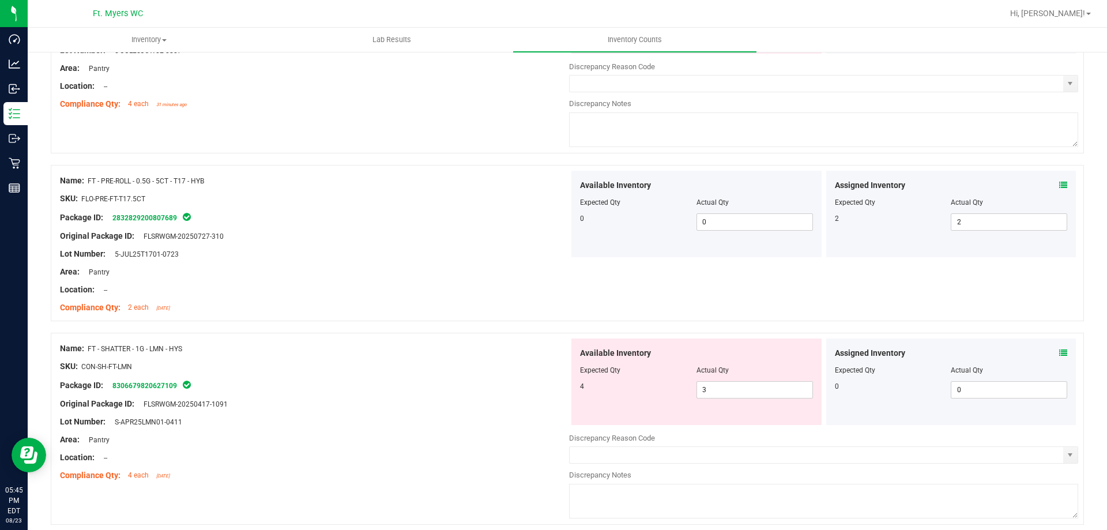
click at [1059, 349] on icon at bounding box center [1063, 353] width 8 height 8
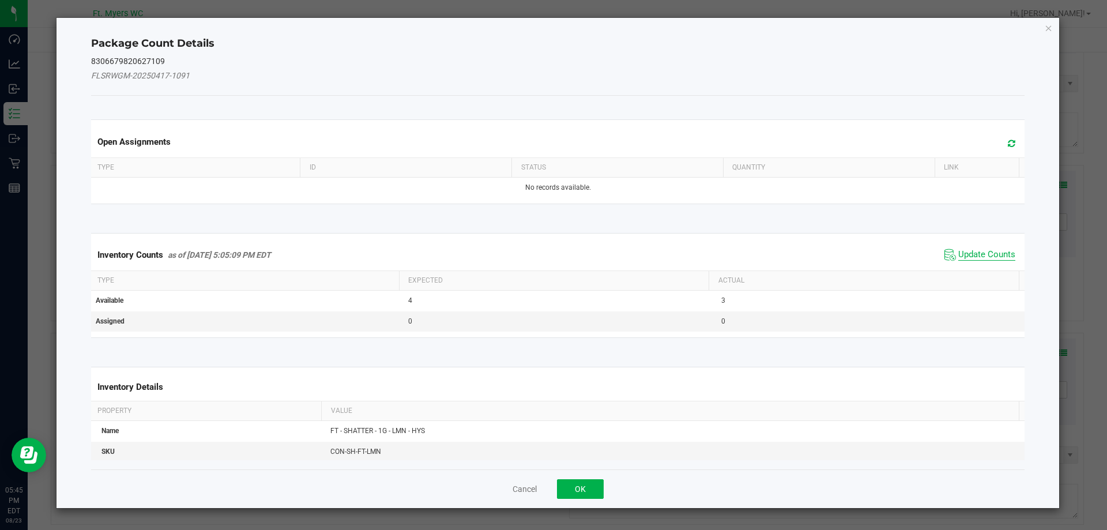
click at [985, 255] on span "Update Counts" at bounding box center [986, 255] width 57 height 12
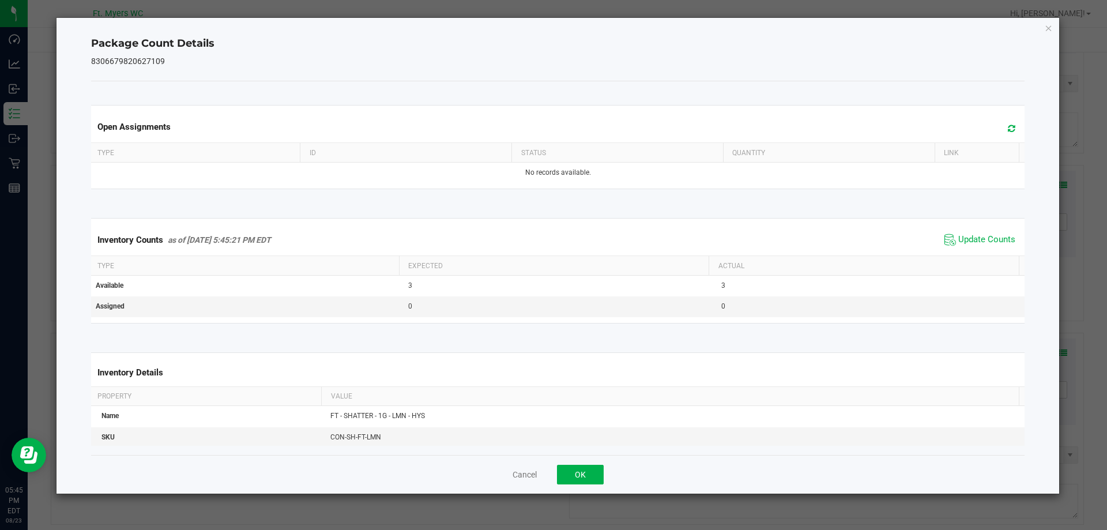
click at [583, 487] on div "Cancel OK" at bounding box center [558, 474] width 934 height 39
click at [578, 473] on button "OK" at bounding box center [580, 475] width 47 height 20
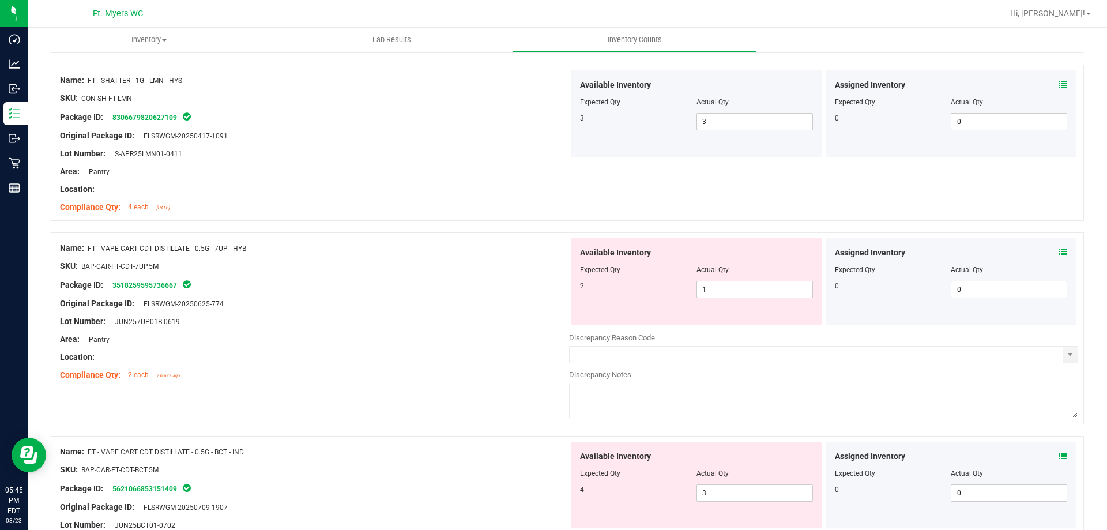
scroll to position [1557, 0]
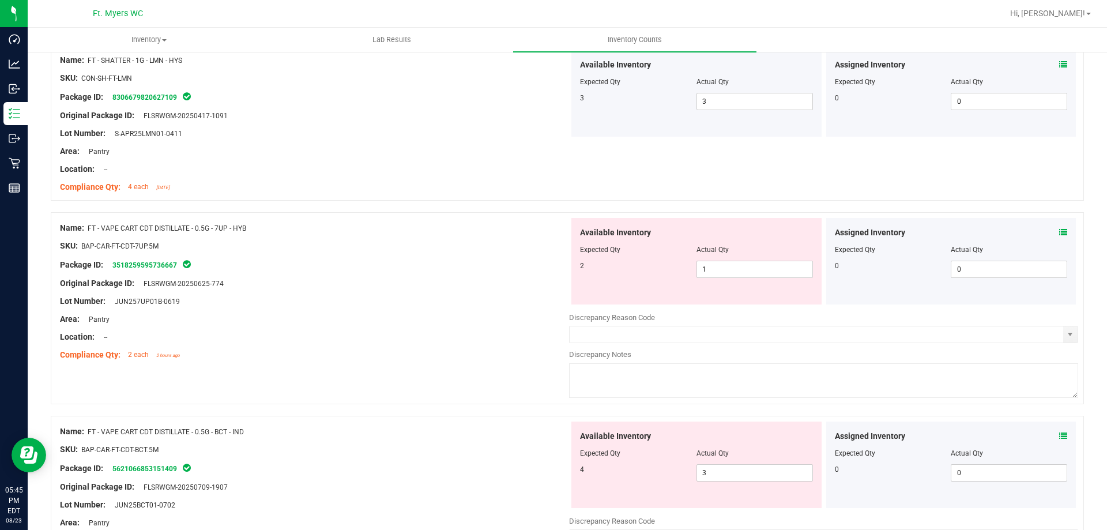
click at [1059, 233] on icon at bounding box center [1063, 232] width 8 height 8
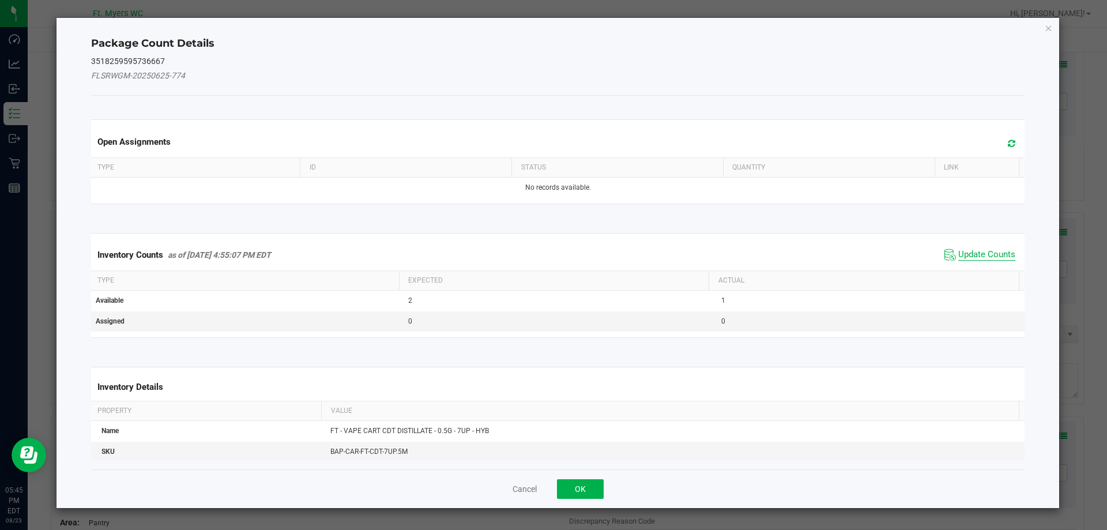
click at [969, 250] on span "Update Counts" at bounding box center [986, 255] width 57 height 12
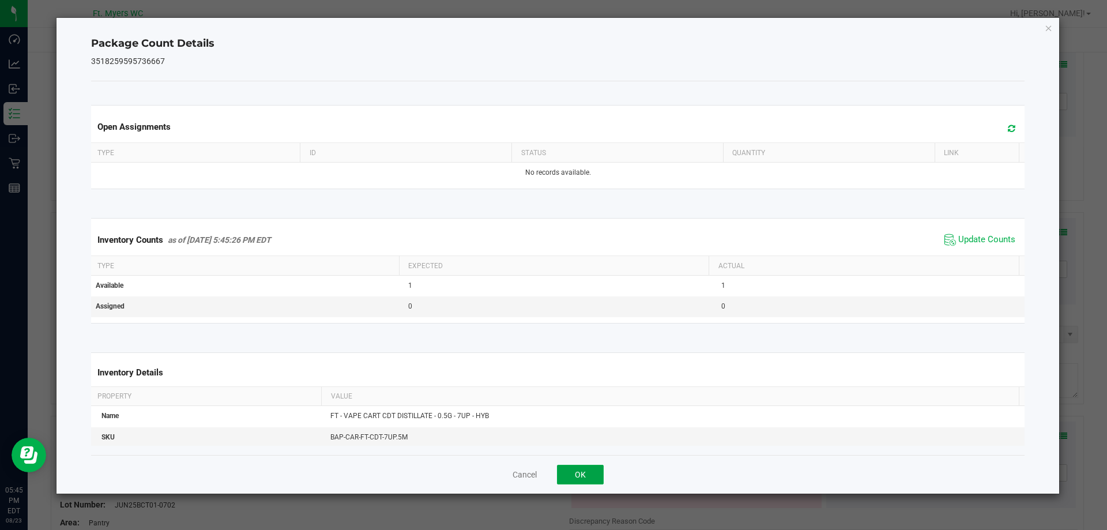
click at [585, 469] on button "OK" at bounding box center [580, 475] width 47 height 20
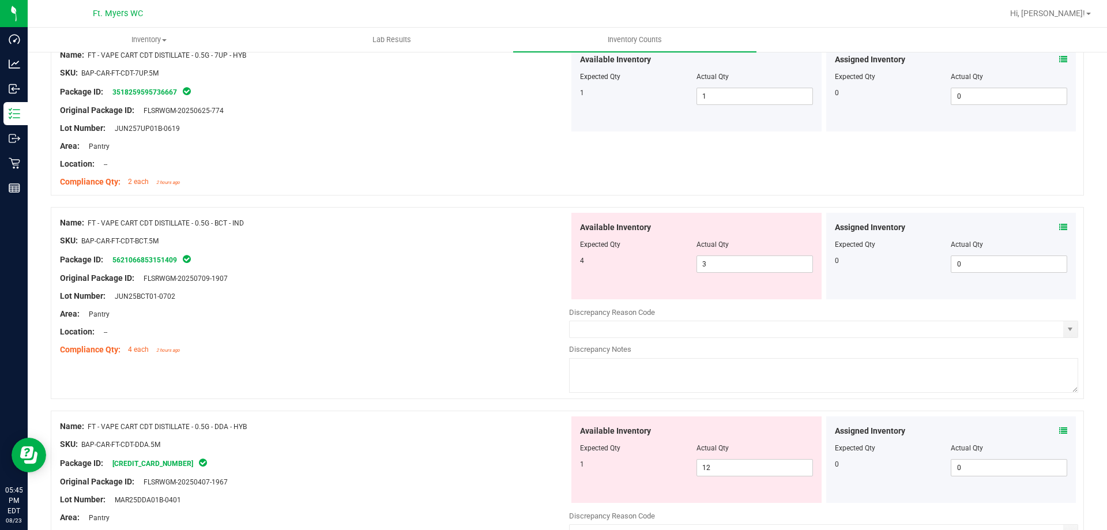
scroll to position [1787, 0]
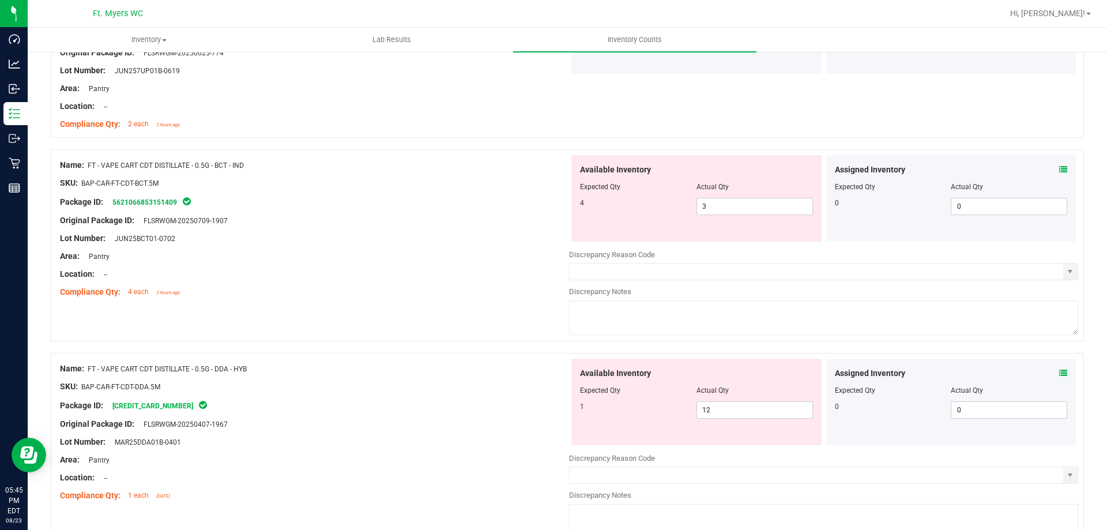
click at [1059, 168] on icon at bounding box center [1063, 169] width 8 height 8
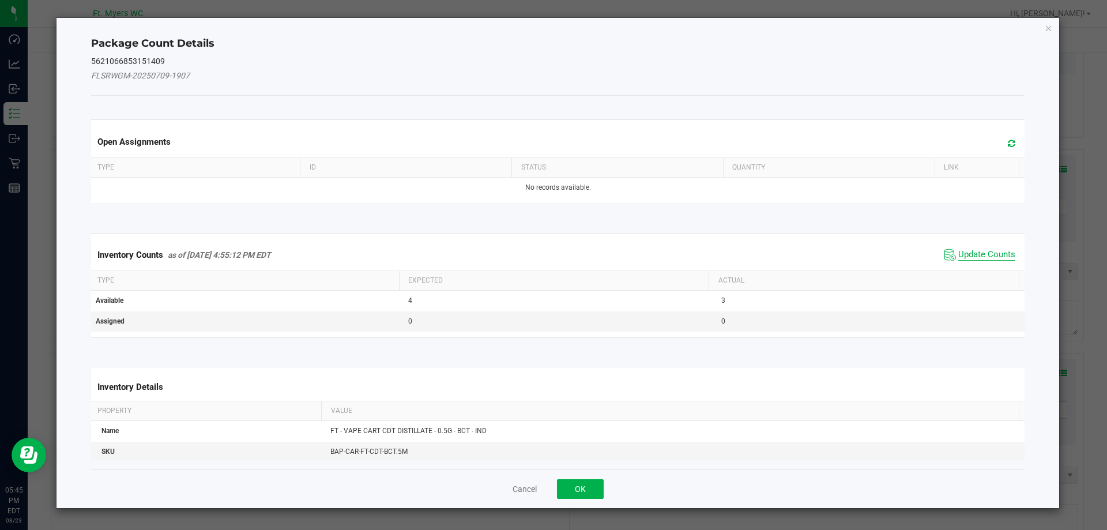
click at [978, 255] on span "Update Counts" at bounding box center [986, 255] width 57 height 12
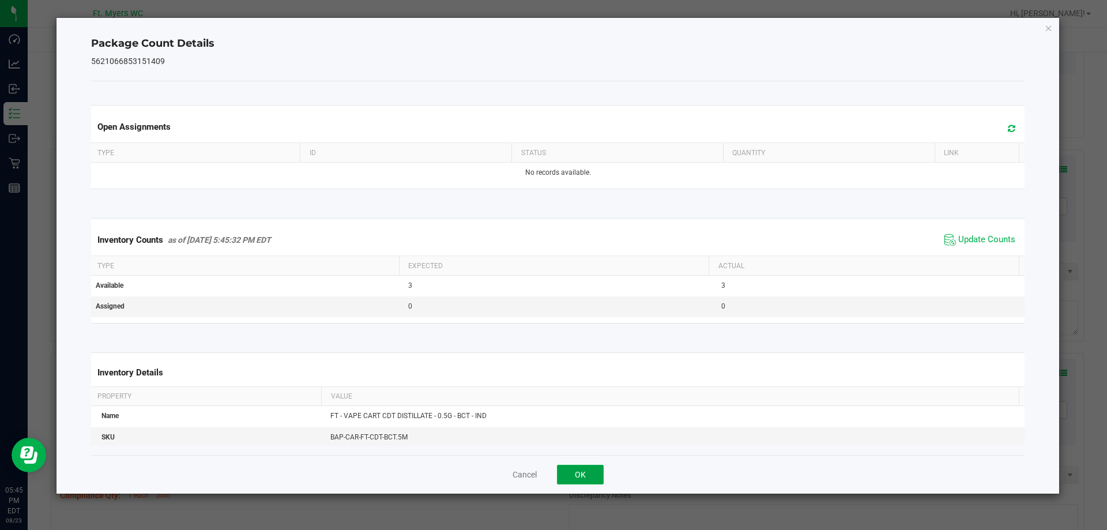
click at [591, 468] on button "OK" at bounding box center [580, 475] width 47 height 20
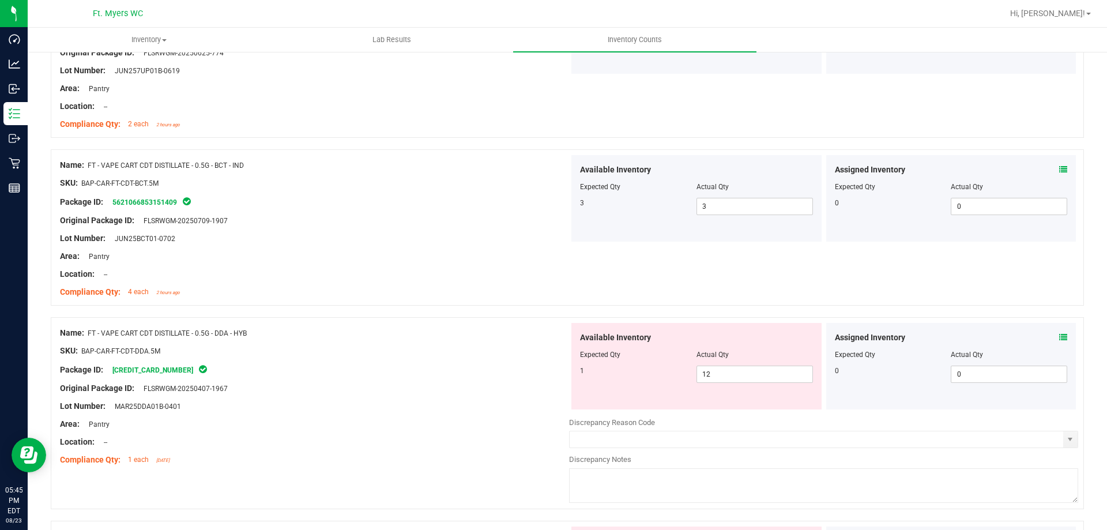
click at [1059, 341] on icon at bounding box center [1063, 337] width 8 height 8
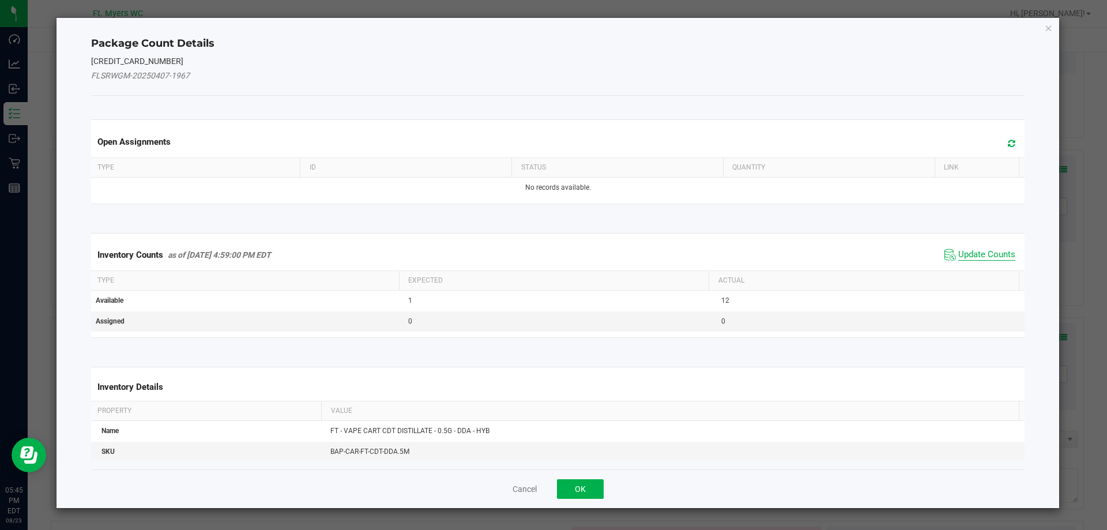
click at [966, 258] on span "Update Counts" at bounding box center [986, 255] width 57 height 12
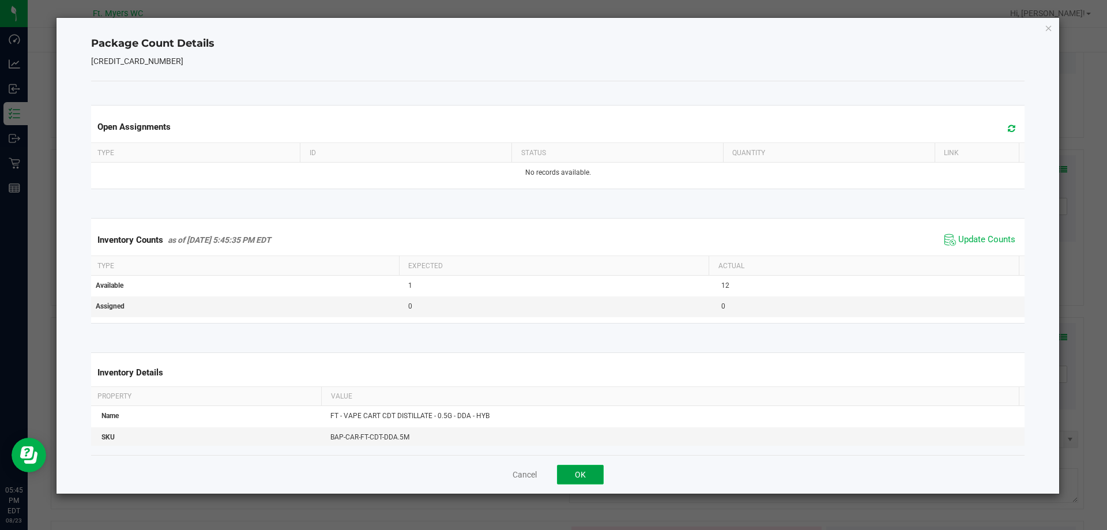
click at [577, 477] on button "OK" at bounding box center [580, 475] width 47 height 20
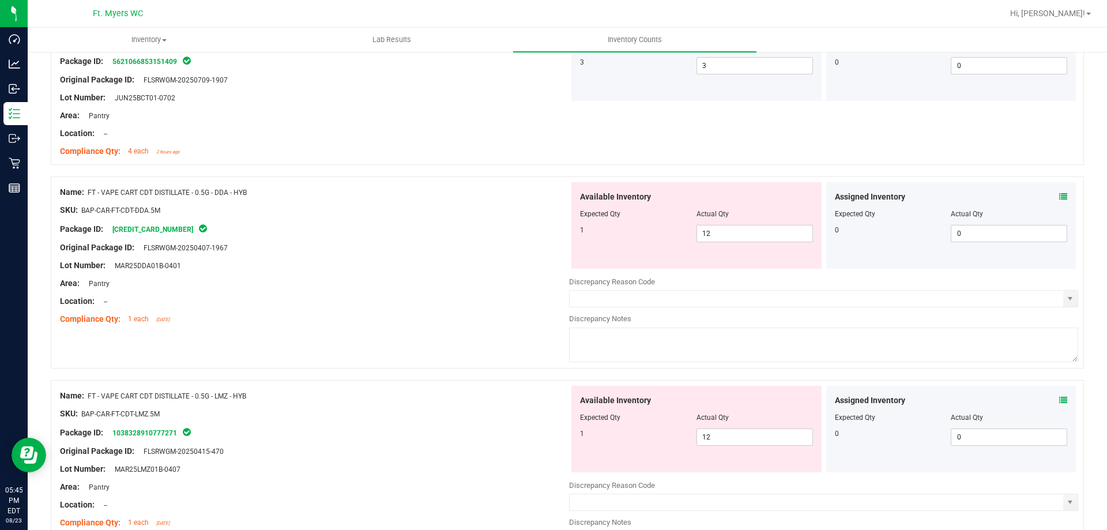
scroll to position [1960, 0]
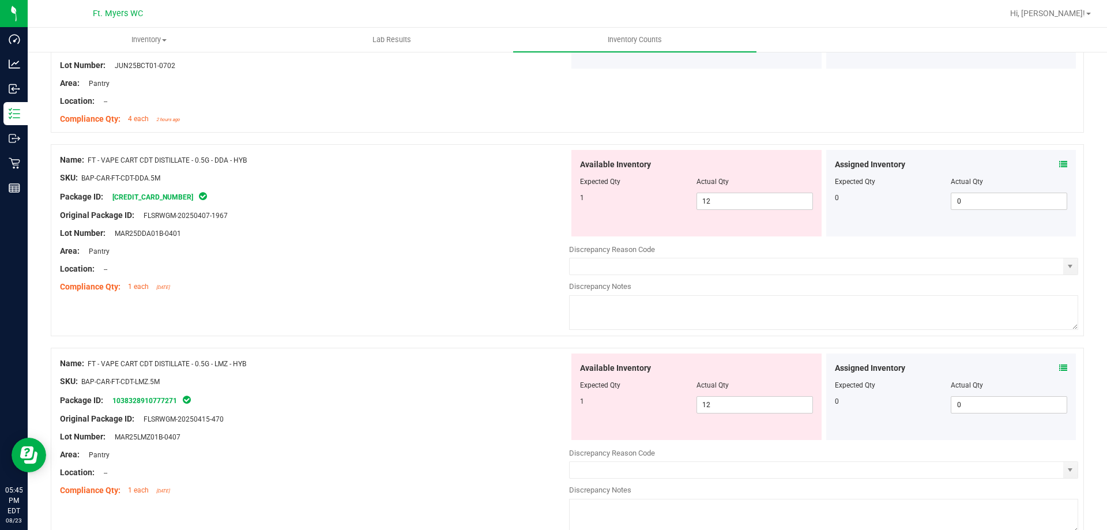
click at [1059, 367] on icon at bounding box center [1063, 368] width 8 height 8
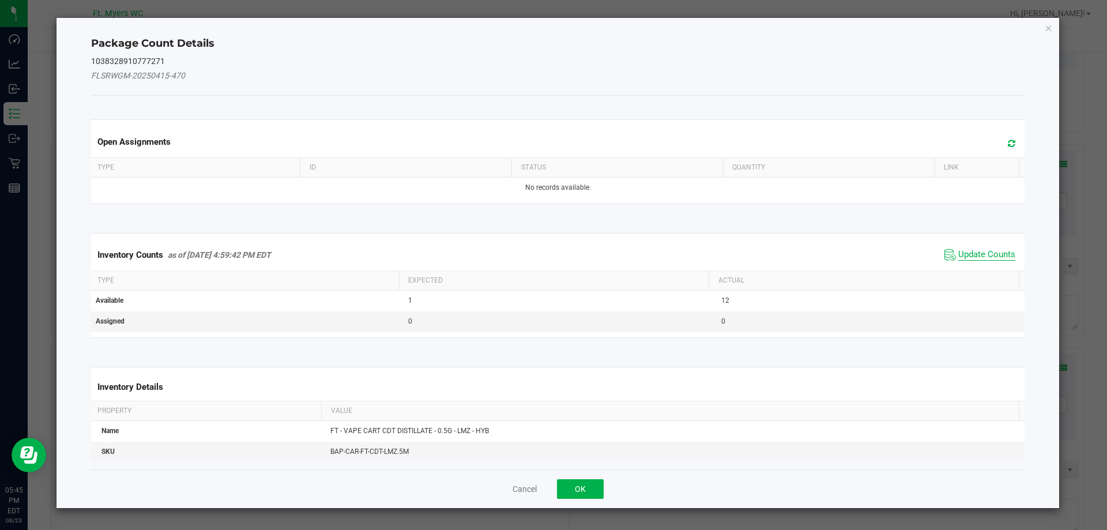
click at [984, 249] on span "Update Counts" at bounding box center [986, 255] width 57 height 12
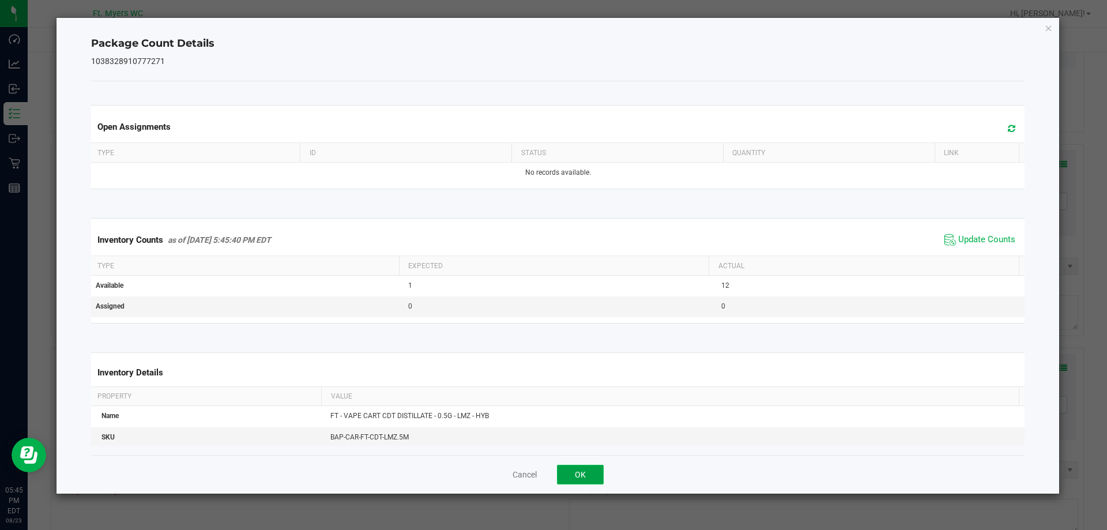
click at [575, 469] on button "OK" at bounding box center [580, 475] width 47 height 20
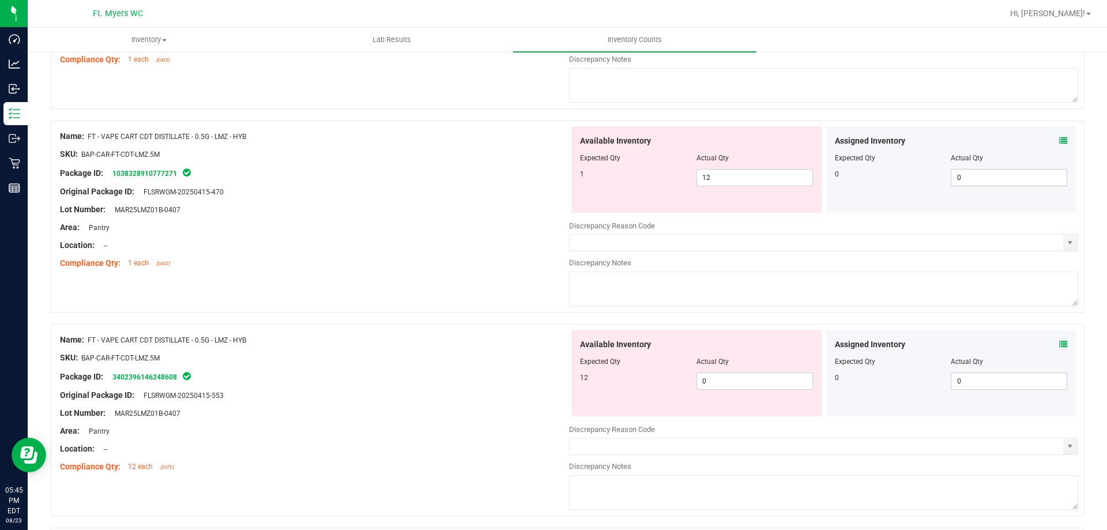
scroll to position [2191, 0]
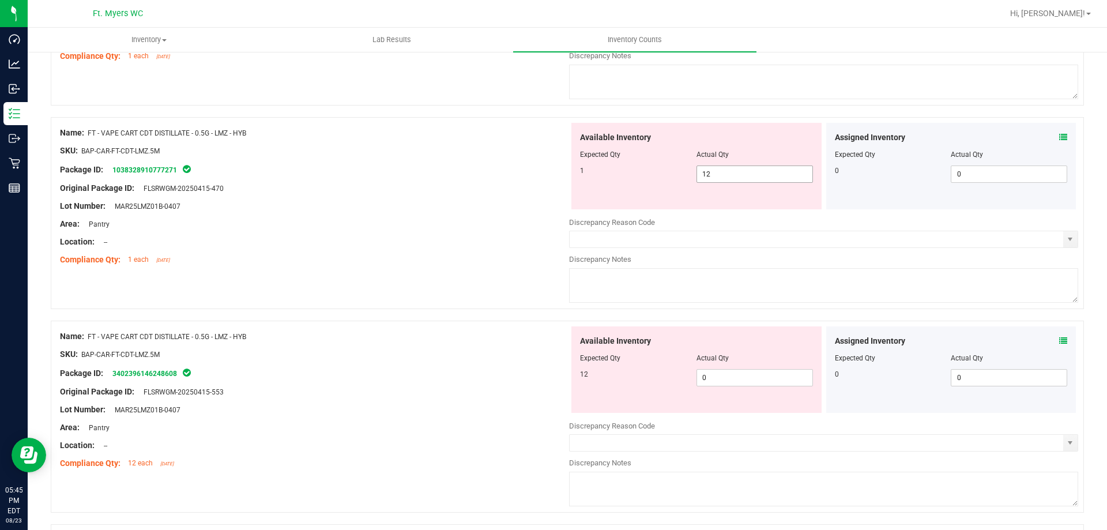
click at [726, 172] on span "12 12" at bounding box center [754, 173] width 116 height 17
click at [717, 379] on div "Available Inventory Expected Qty Actual Qty 12 0 0" at bounding box center [823, 417] width 509 height 183
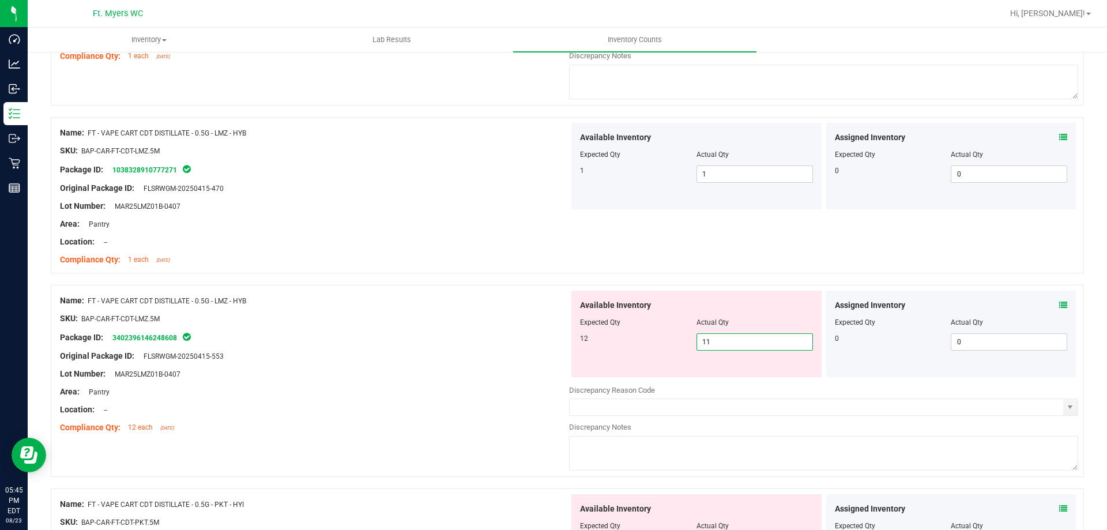
click at [412, 387] on div "Area: Pantry" at bounding box center [314, 392] width 509 height 12
click at [1059, 301] on icon at bounding box center [1063, 305] width 8 height 8
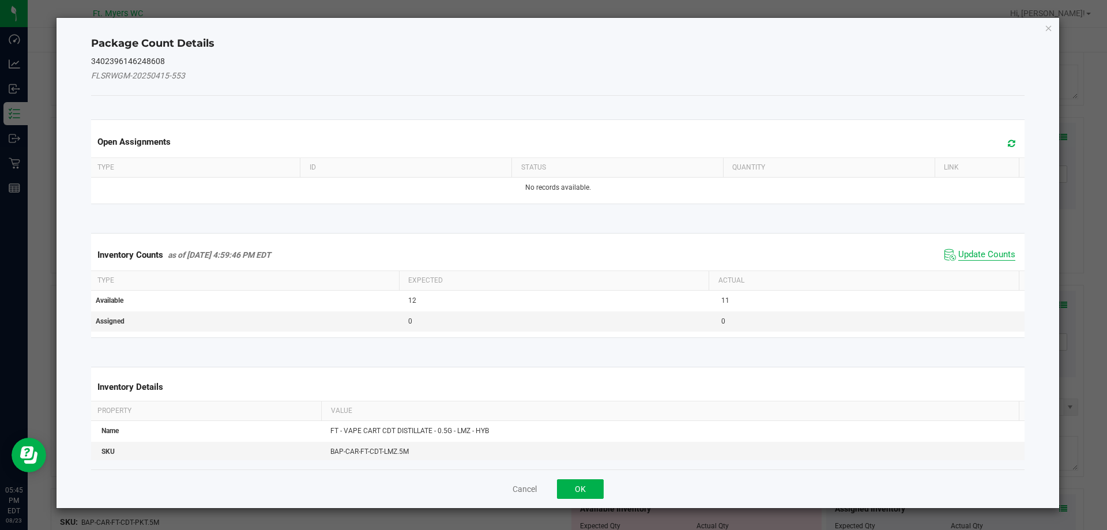
click at [989, 249] on span "Update Counts" at bounding box center [986, 255] width 57 height 12
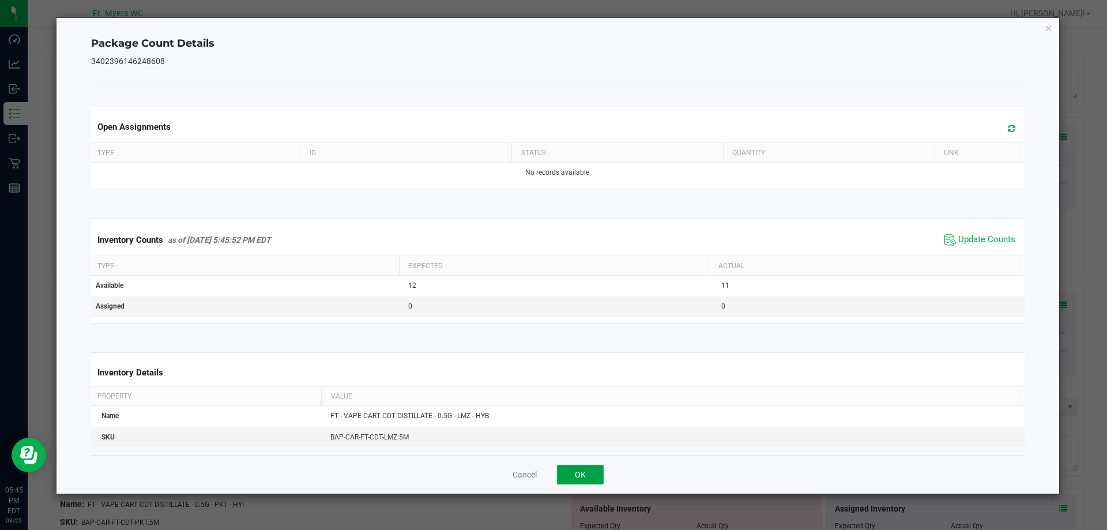
click at [568, 477] on button "OK" at bounding box center [580, 475] width 47 height 20
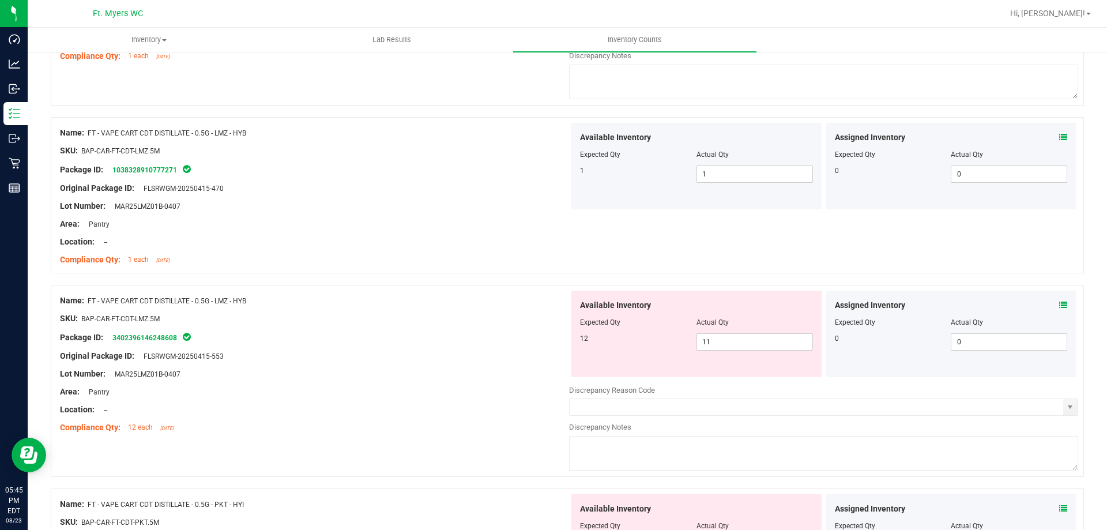
click at [1059, 132] on span at bounding box center [1063, 137] width 8 height 12
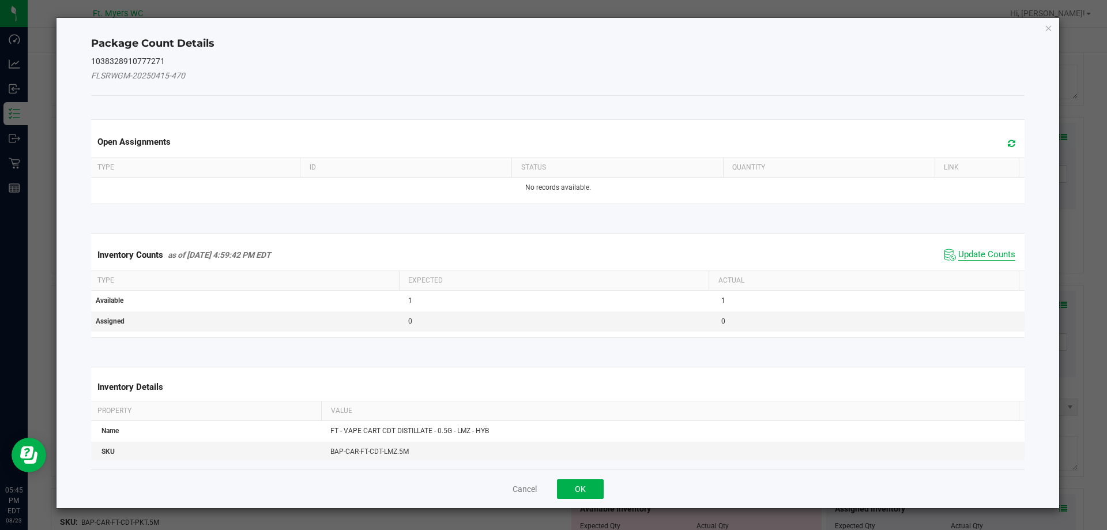
click at [958, 255] on span "Update Counts" at bounding box center [986, 255] width 57 height 12
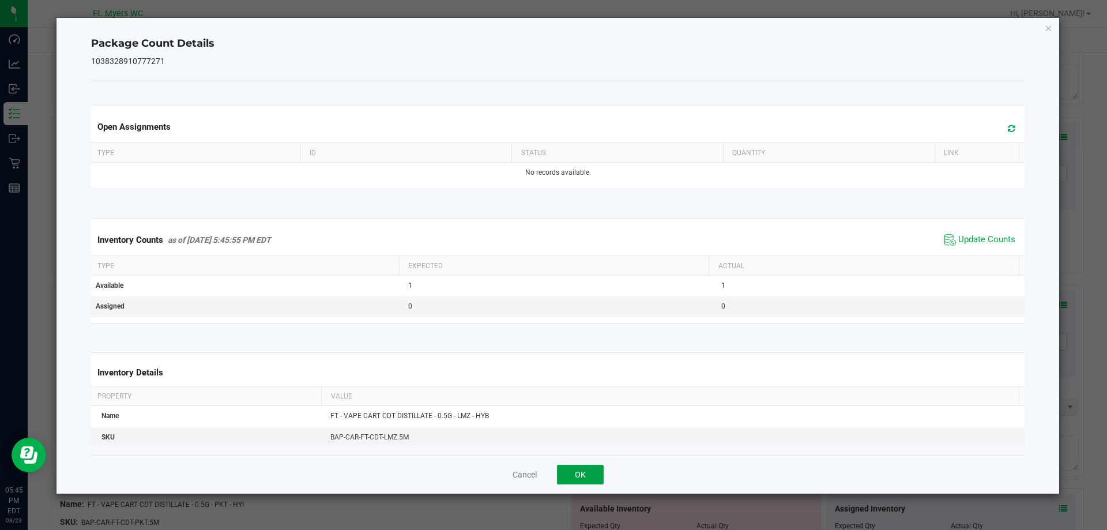
drag, startPoint x: 579, startPoint y: 466, endPoint x: 583, endPoint y: 472, distance: 7.4
click at [580, 468] on button "OK" at bounding box center [580, 475] width 47 height 20
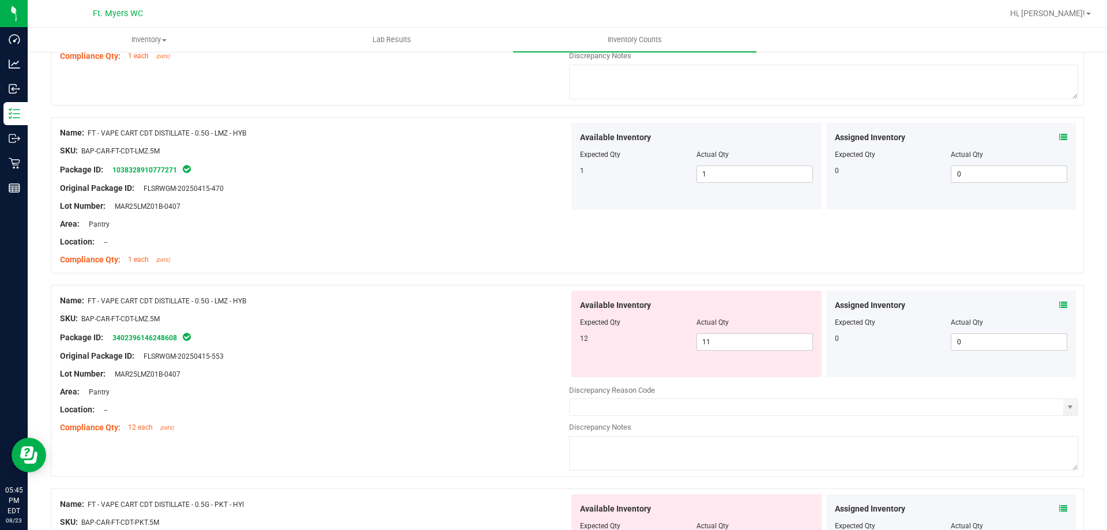
click at [509, 372] on div "Lot Number: MAR25LMZ01B-0407" at bounding box center [314, 374] width 509 height 12
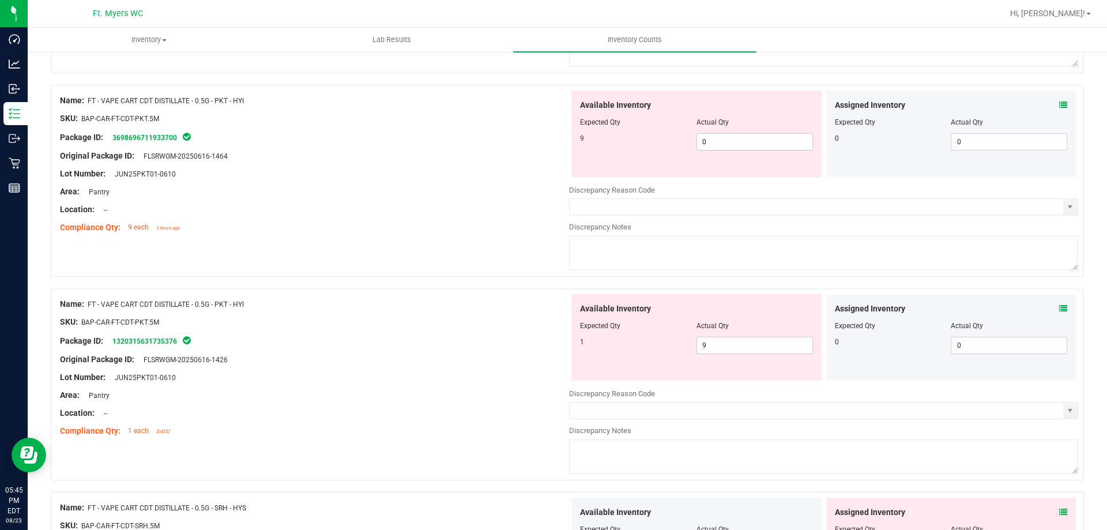
scroll to position [2537, 0]
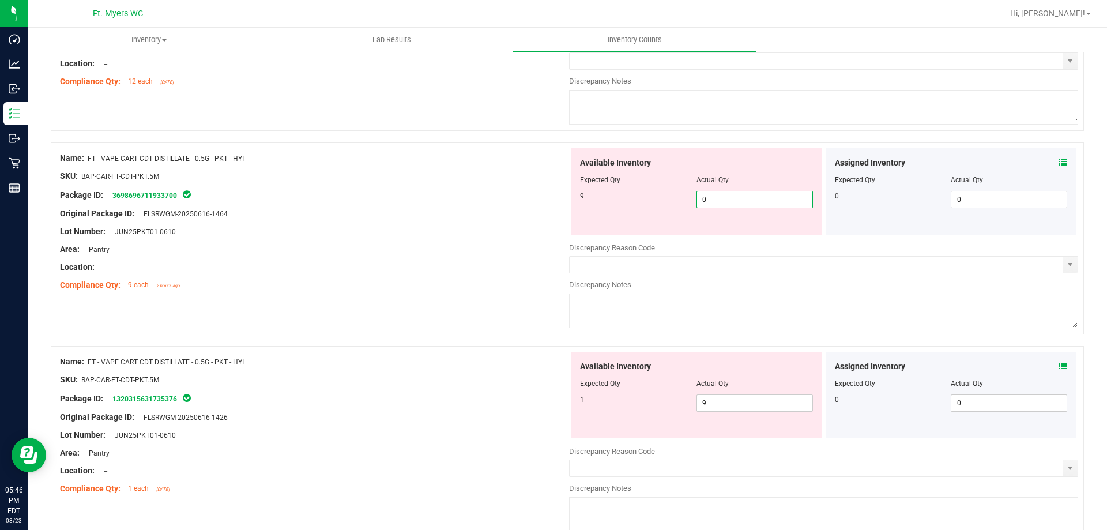
click at [715, 197] on span "0 0" at bounding box center [754, 199] width 116 height 17
click at [737, 404] on div "Available Inventory Expected Qty Actual Qty 1 9 9" at bounding box center [823, 443] width 509 height 183
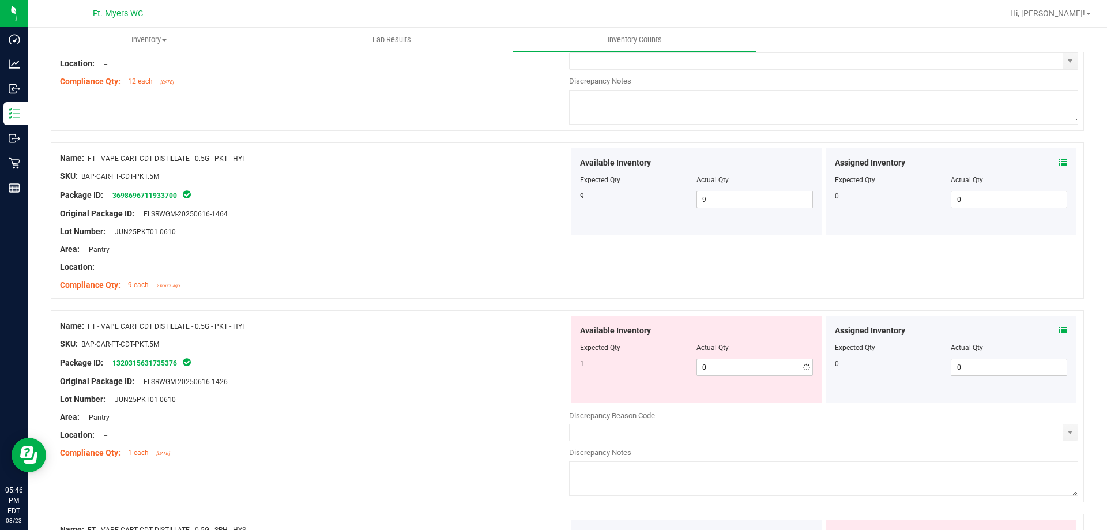
click at [506, 357] on div "Package ID: 1320315631735376" at bounding box center [314, 363] width 509 height 14
click at [1059, 333] on icon at bounding box center [1063, 330] width 8 height 8
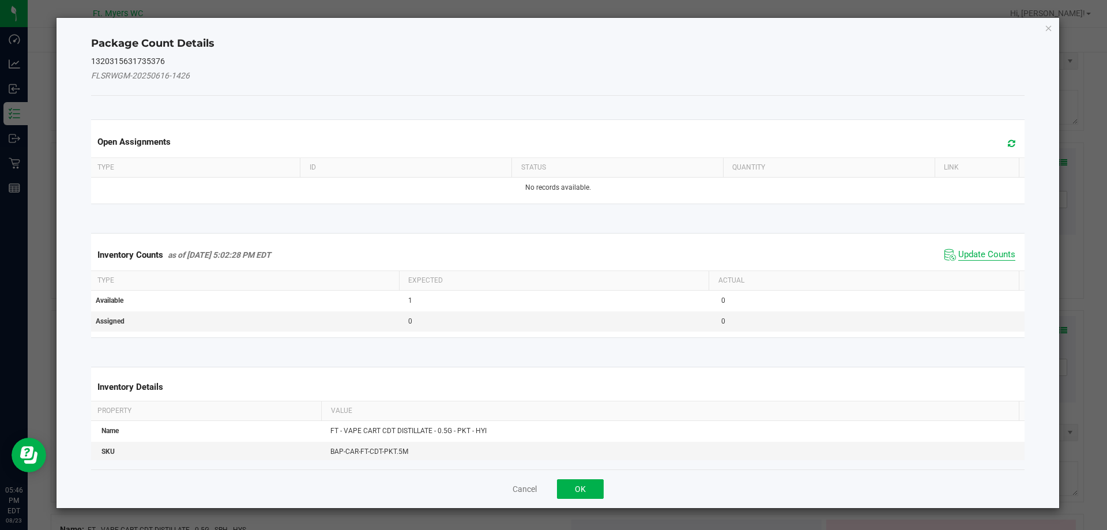
click at [971, 254] on span "Update Counts" at bounding box center [986, 255] width 57 height 12
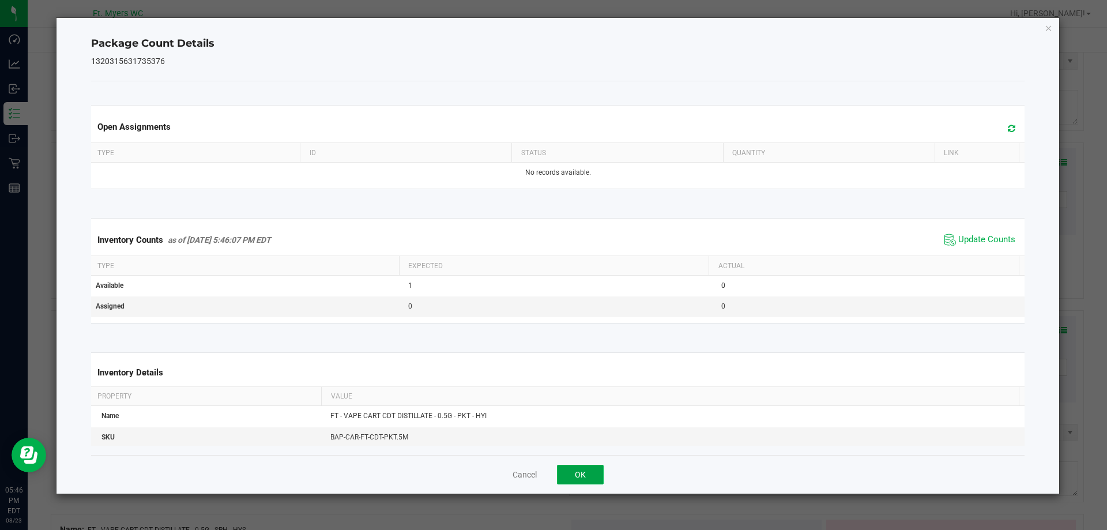
click at [575, 479] on button "OK" at bounding box center [580, 475] width 47 height 20
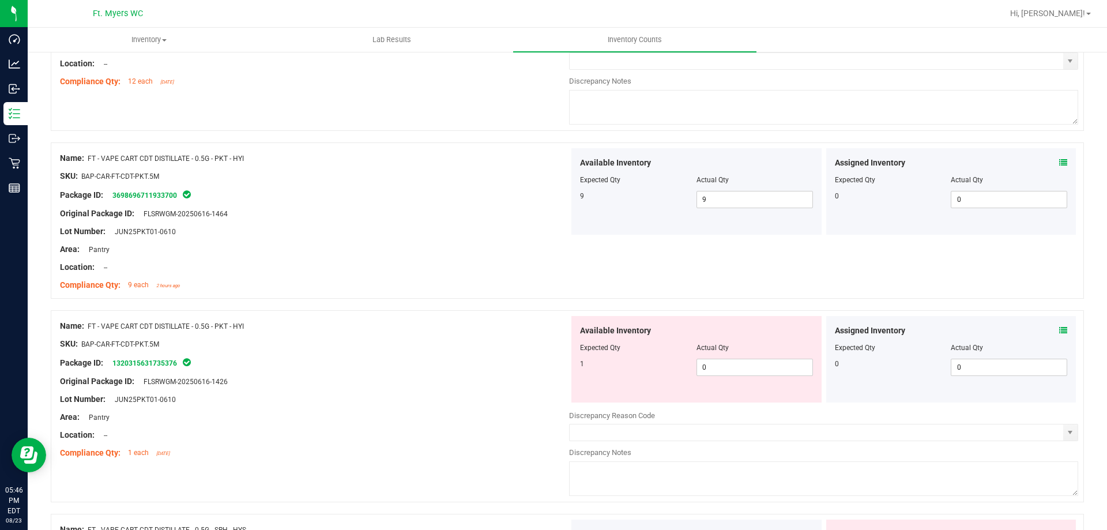
click at [1059, 168] on div "Assigned Inventory Expected Qty Actual Qty 0 0 0" at bounding box center [951, 191] width 250 height 86
click at [1059, 163] on icon at bounding box center [1063, 163] width 8 height 8
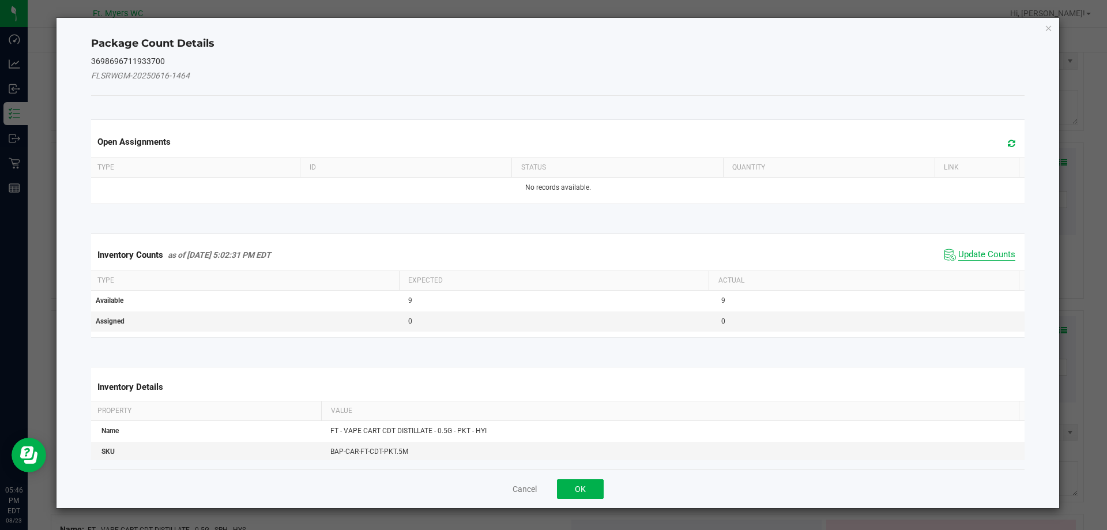
click at [977, 250] on span "Update Counts" at bounding box center [986, 255] width 57 height 12
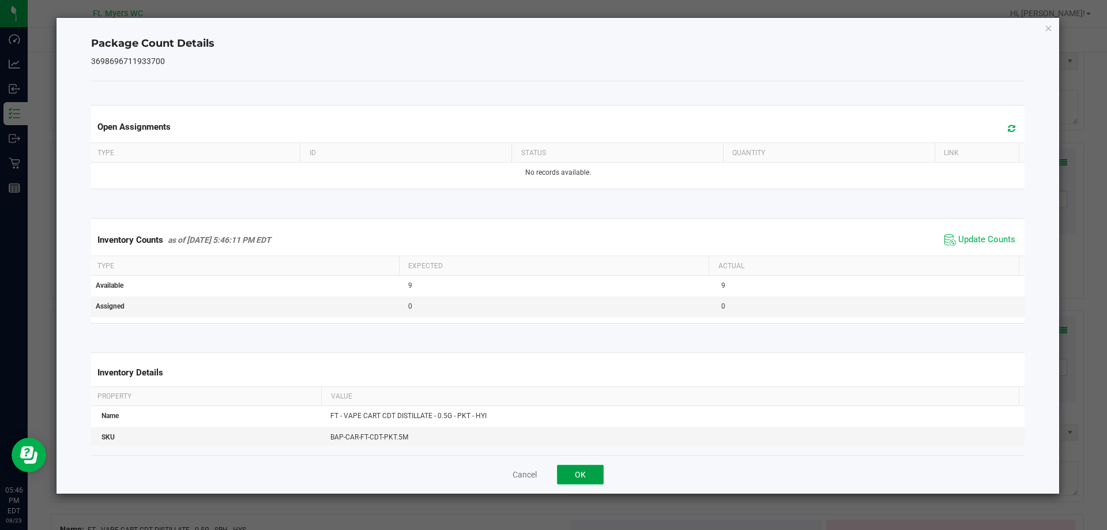
click at [571, 473] on button "OK" at bounding box center [580, 475] width 47 height 20
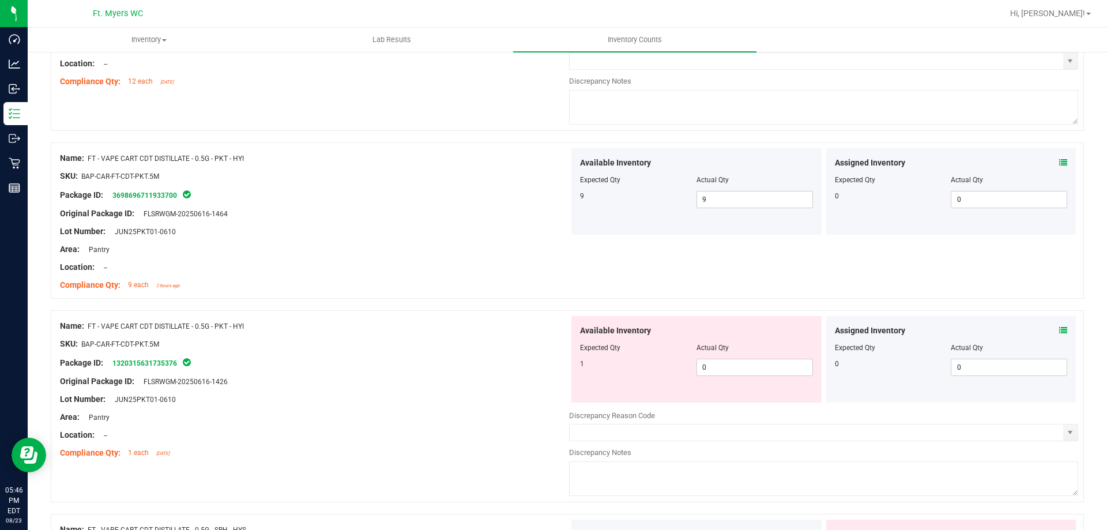
click at [437, 425] on div at bounding box center [314, 426] width 509 height 6
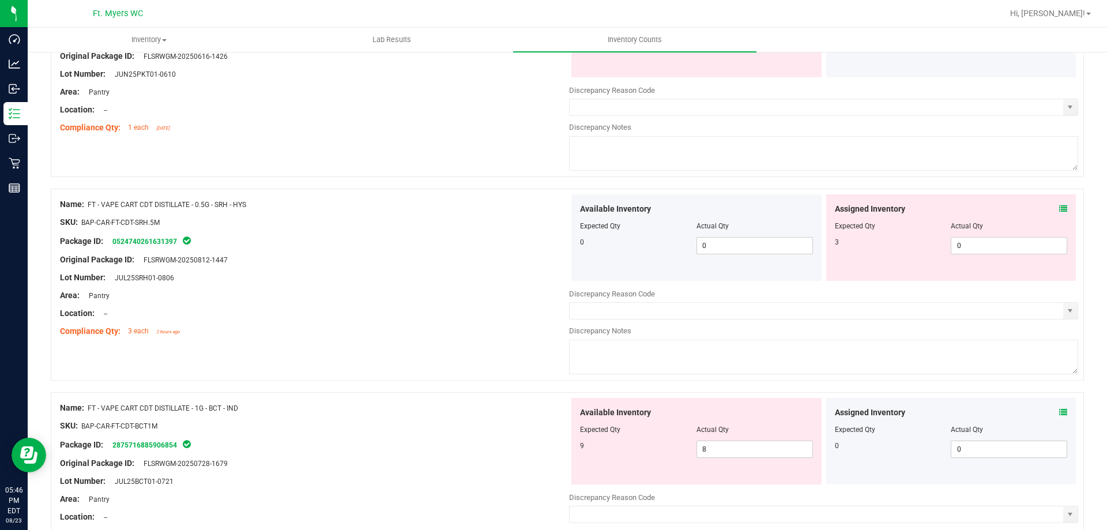
scroll to position [2883, 0]
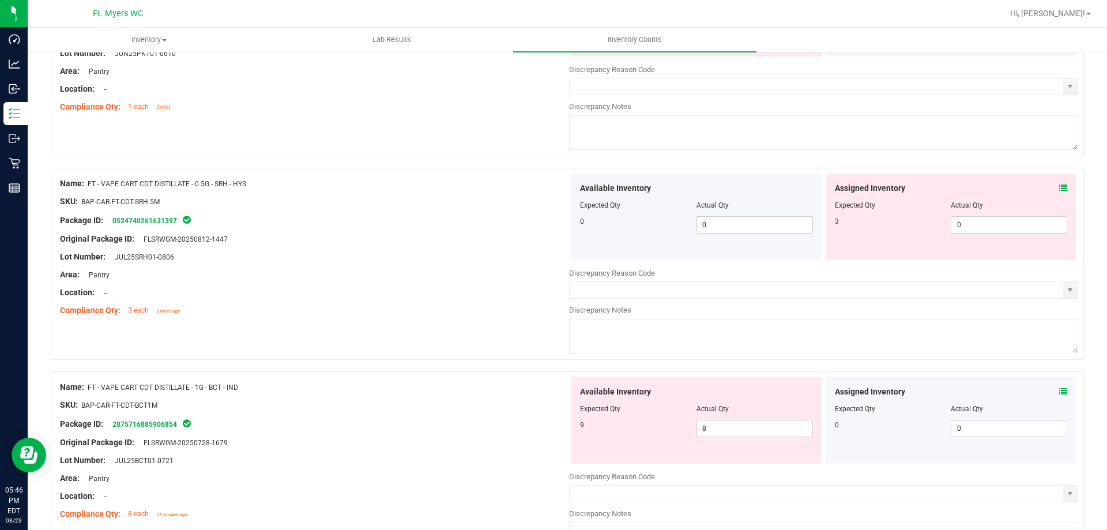
click at [1059, 190] on icon at bounding box center [1063, 188] width 8 height 8
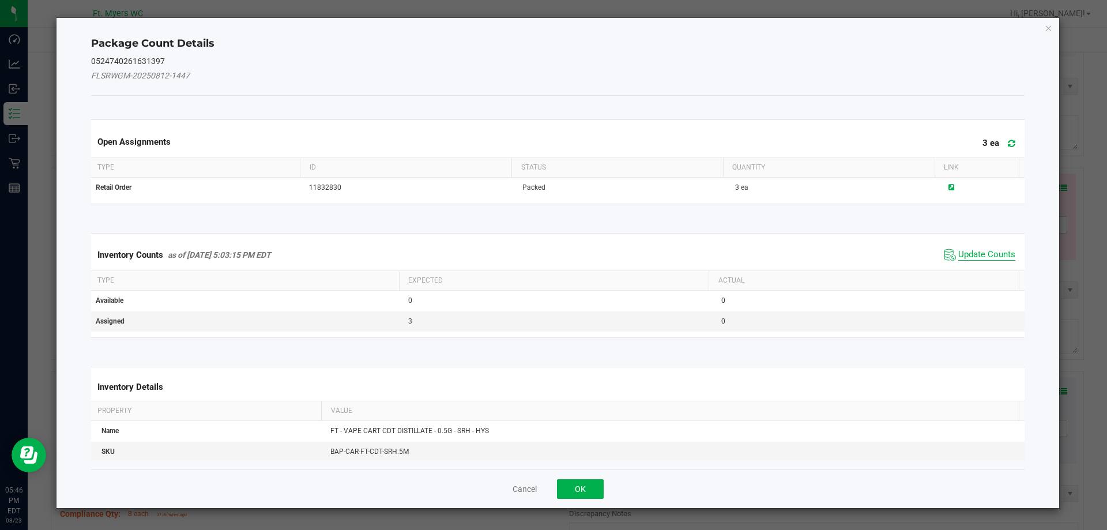
click at [999, 256] on span "Update Counts" at bounding box center [986, 255] width 57 height 12
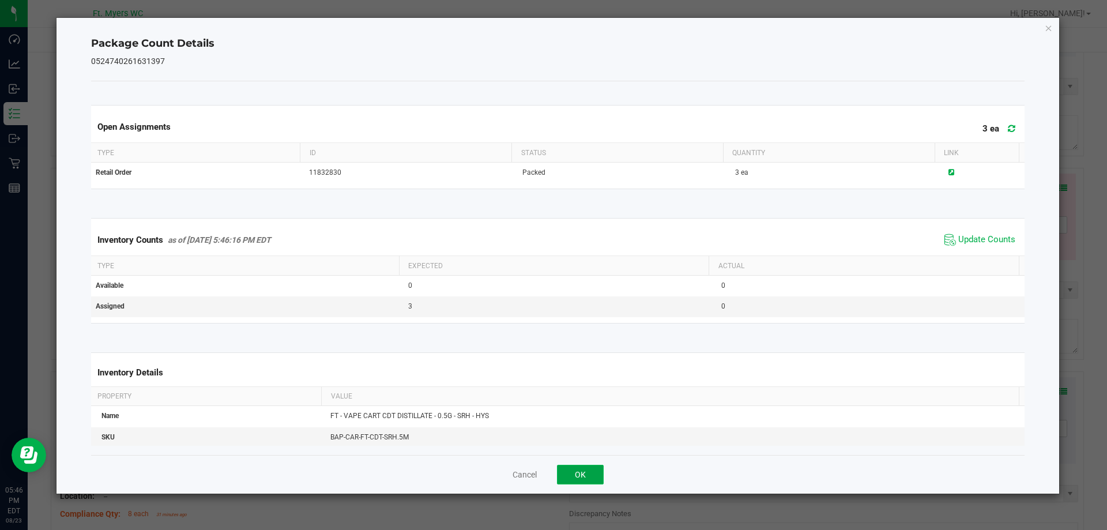
click at [581, 470] on button "OK" at bounding box center [580, 475] width 47 height 20
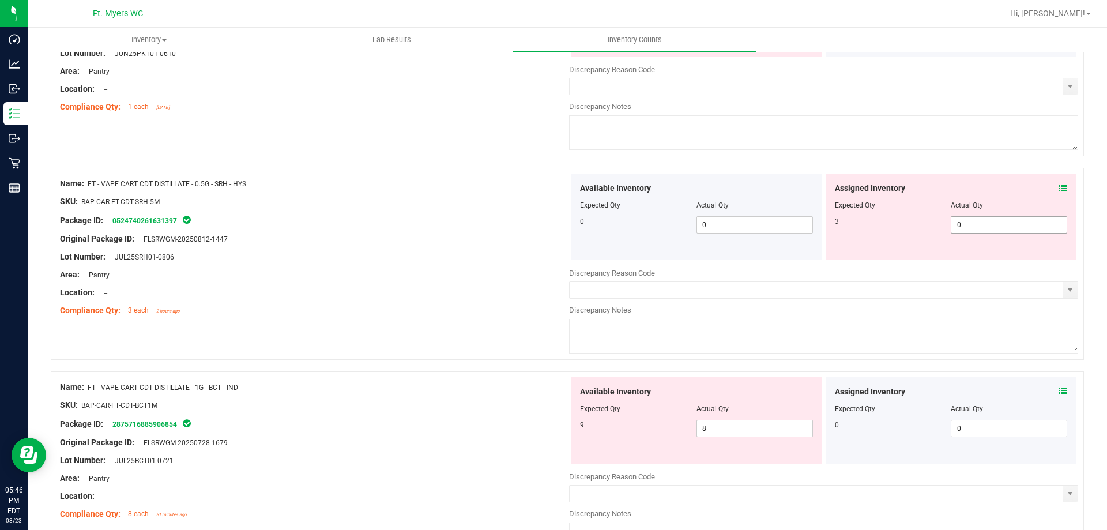
click at [980, 223] on span "0 0" at bounding box center [1009, 224] width 116 height 17
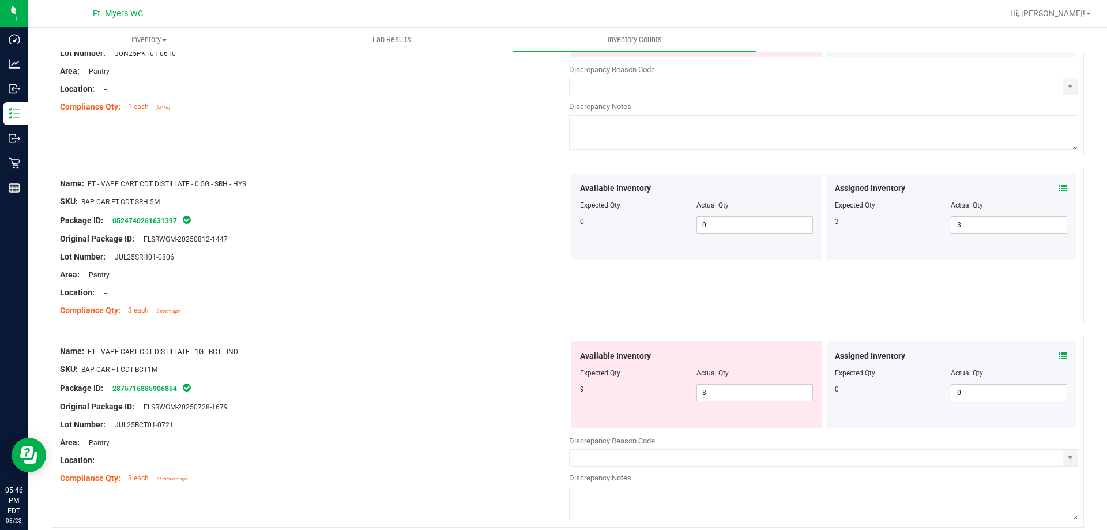
scroll to position [2998, 0]
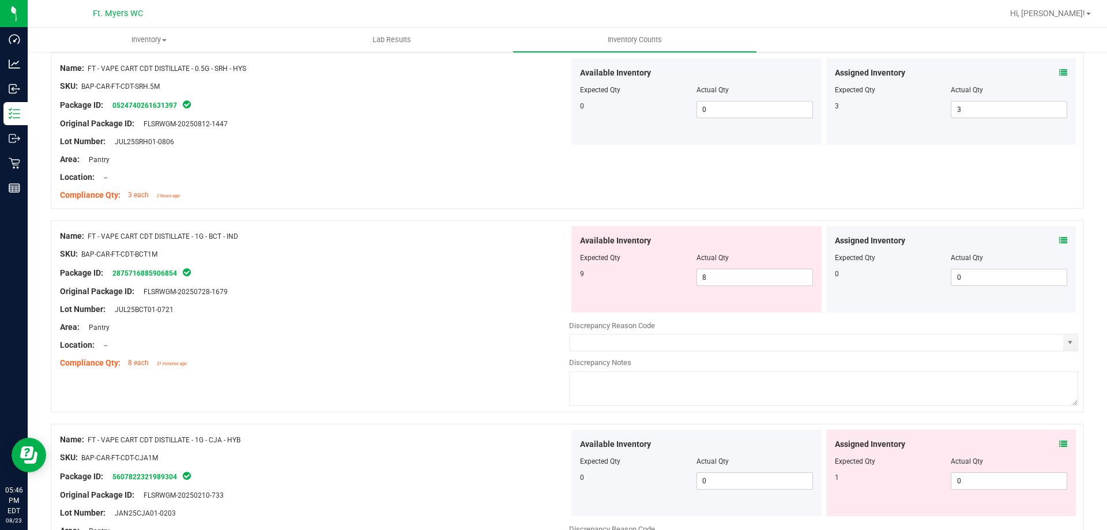
click at [1050, 240] on div "Assigned Inventory" at bounding box center [951, 241] width 233 height 12
click at [1059, 240] on icon at bounding box center [1063, 240] width 8 height 8
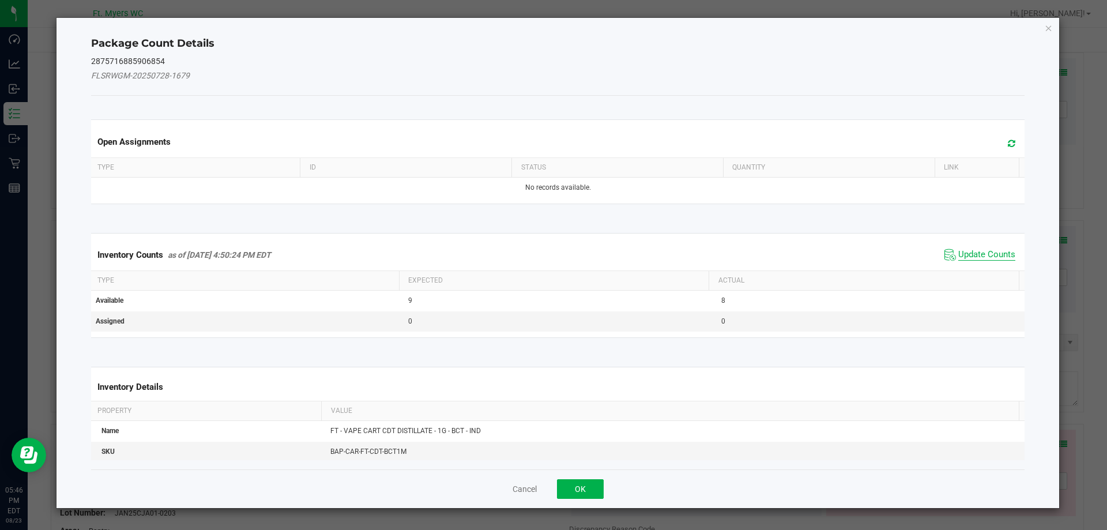
click at [981, 258] on span "Update Counts" at bounding box center [986, 255] width 57 height 12
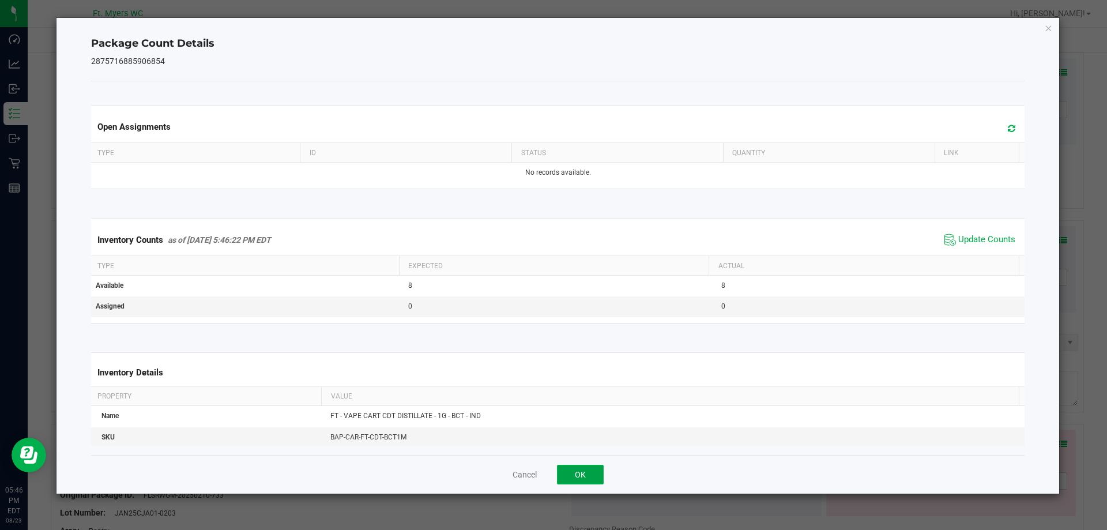
click at [586, 469] on button "OK" at bounding box center [580, 475] width 47 height 20
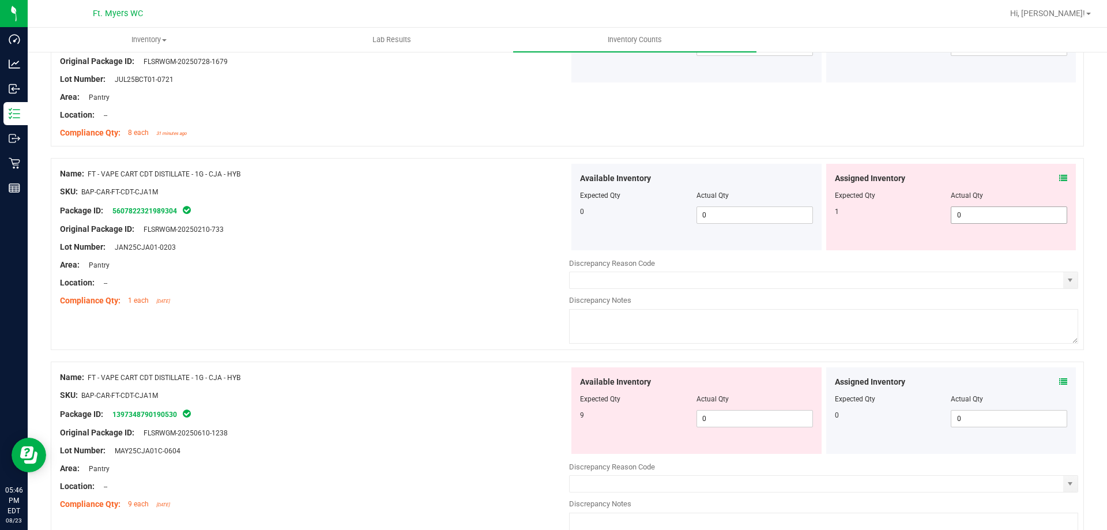
scroll to position [3229, 0]
click at [1059, 174] on icon at bounding box center [1063, 178] width 8 height 8
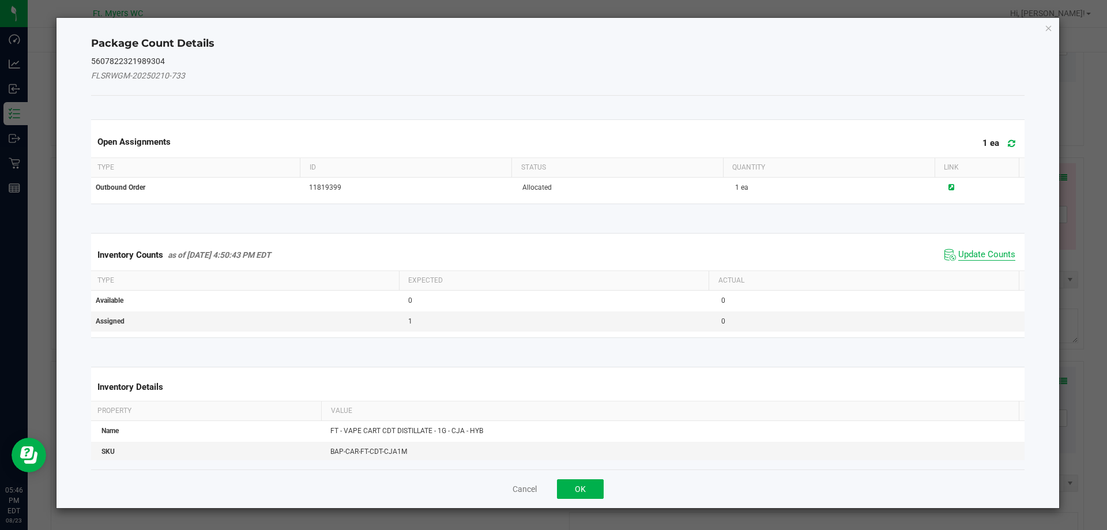
click at [983, 256] on span "Update Counts" at bounding box center [986, 255] width 57 height 12
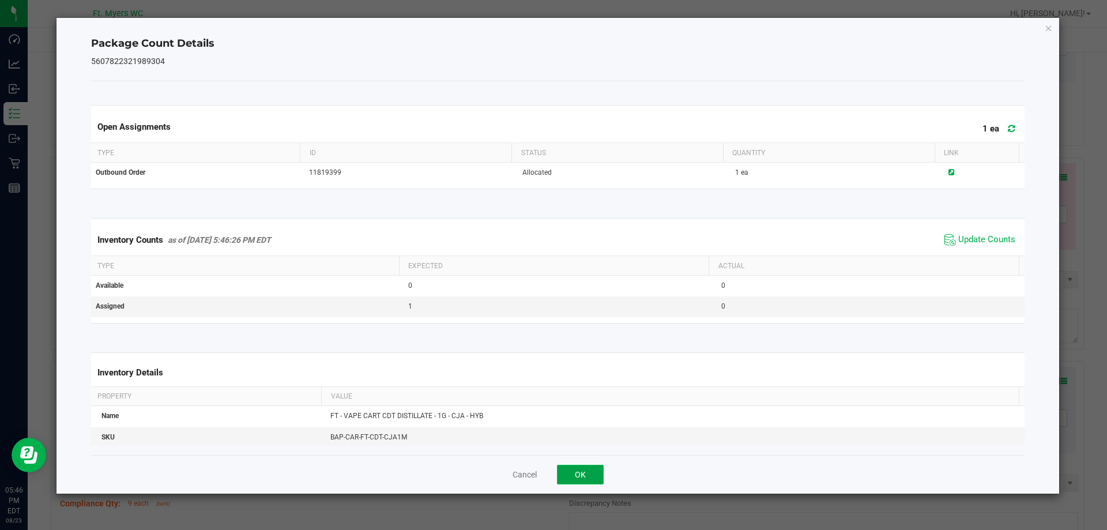
click at [577, 470] on button "OK" at bounding box center [580, 475] width 47 height 20
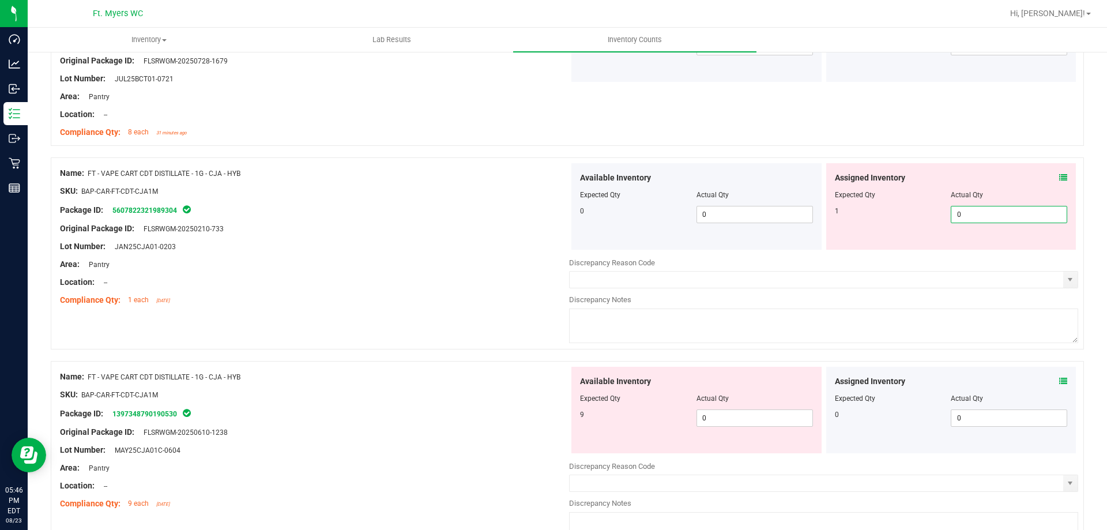
click at [994, 214] on span "0 0" at bounding box center [1009, 214] width 116 height 17
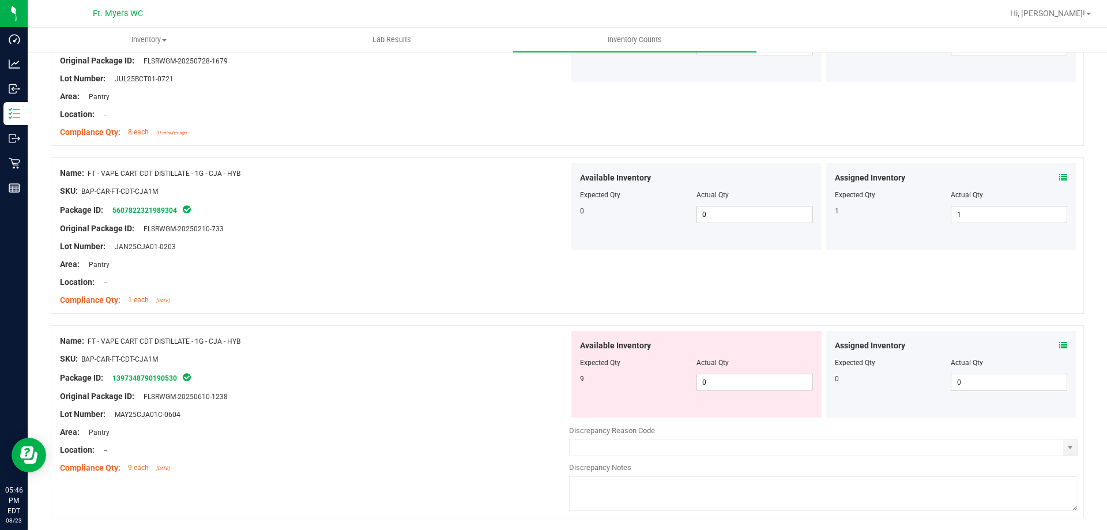
scroll to position [3267, 0]
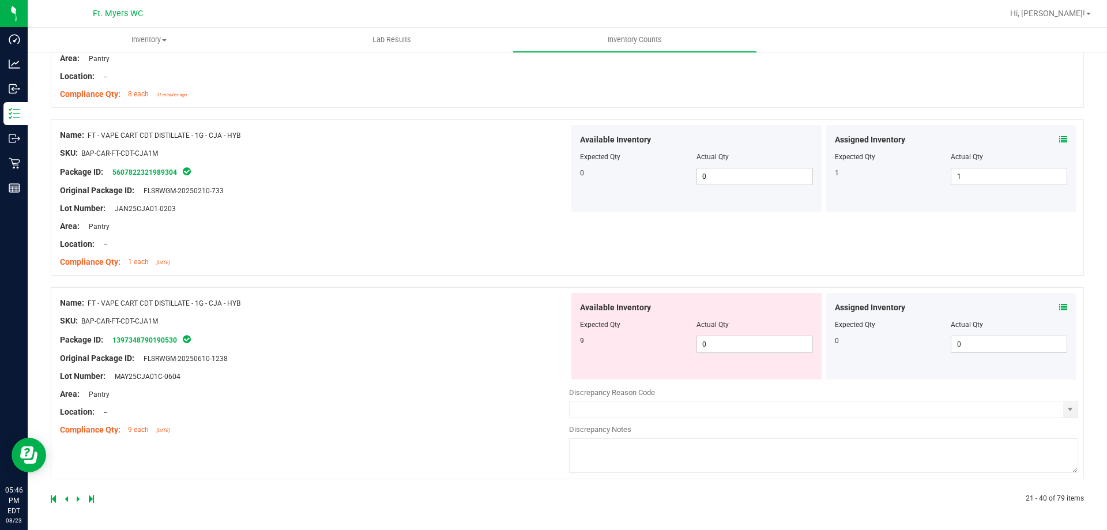
click at [1059, 305] on icon at bounding box center [1063, 307] width 8 height 8
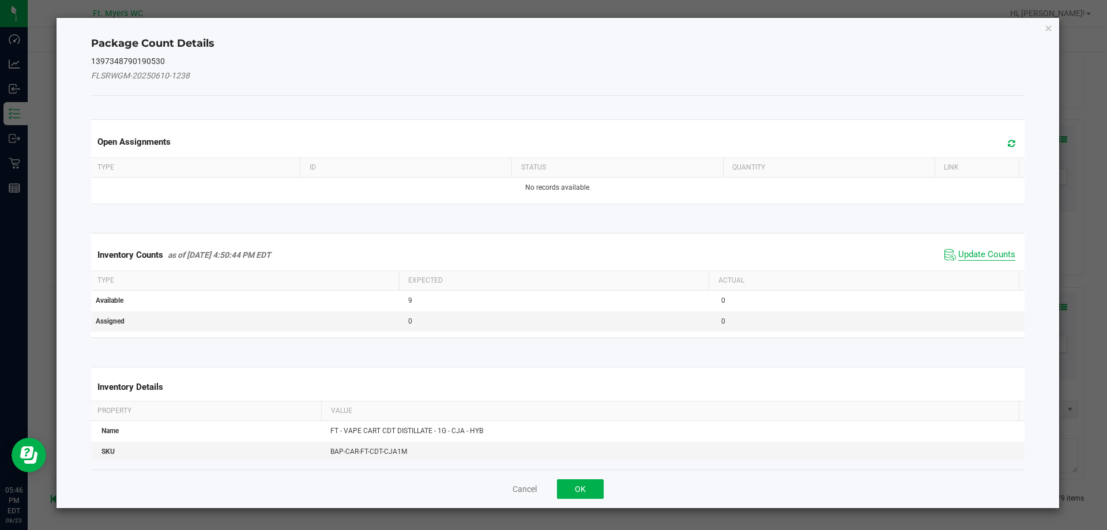
click at [970, 252] on span "Update Counts" at bounding box center [986, 255] width 57 height 12
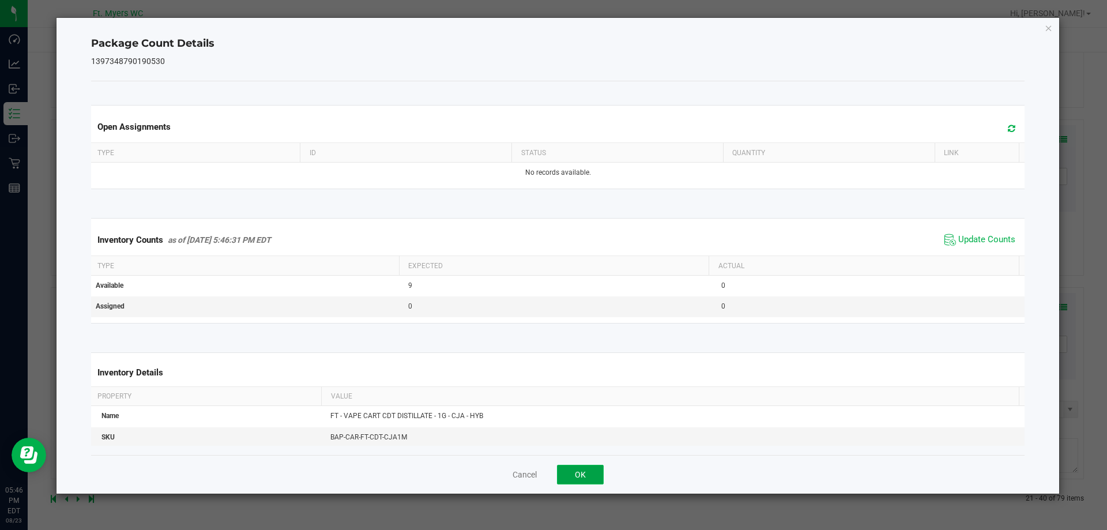
click at [566, 473] on button "OK" at bounding box center [580, 475] width 47 height 20
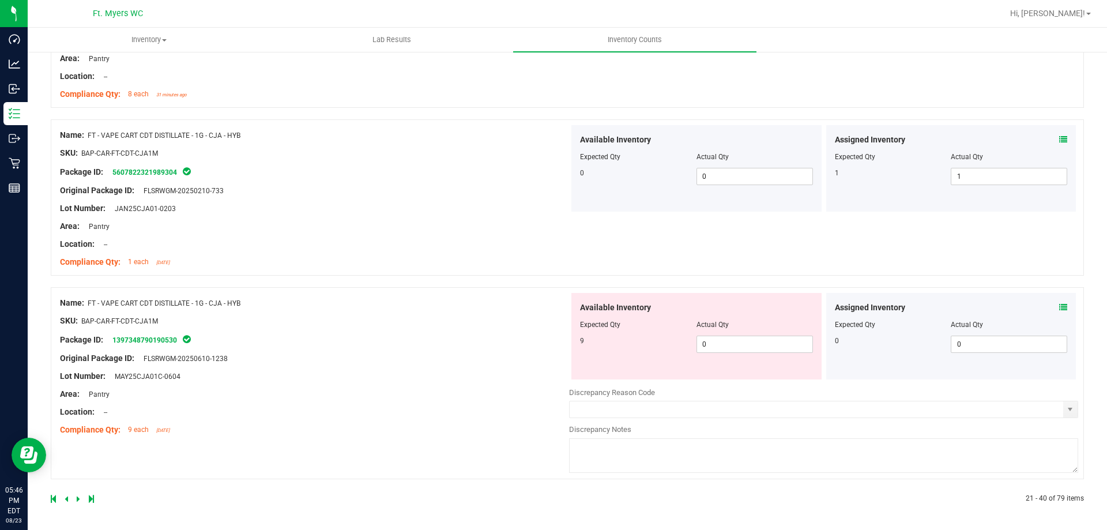
click at [79, 500] on icon at bounding box center [78, 498] width 3 height 7
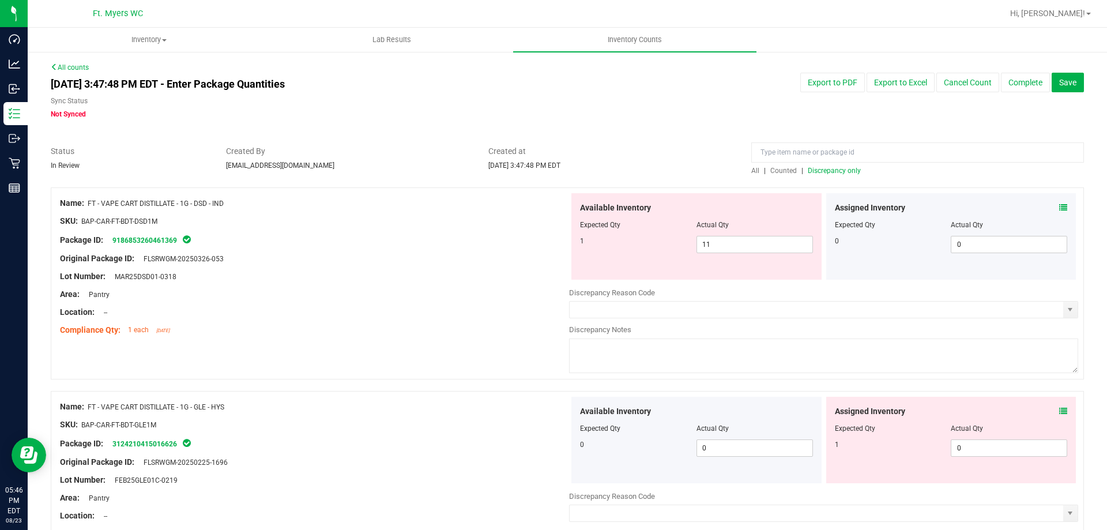
click at [1059, 210] on icon at bounding box center [1063, 208] width 8 height 8
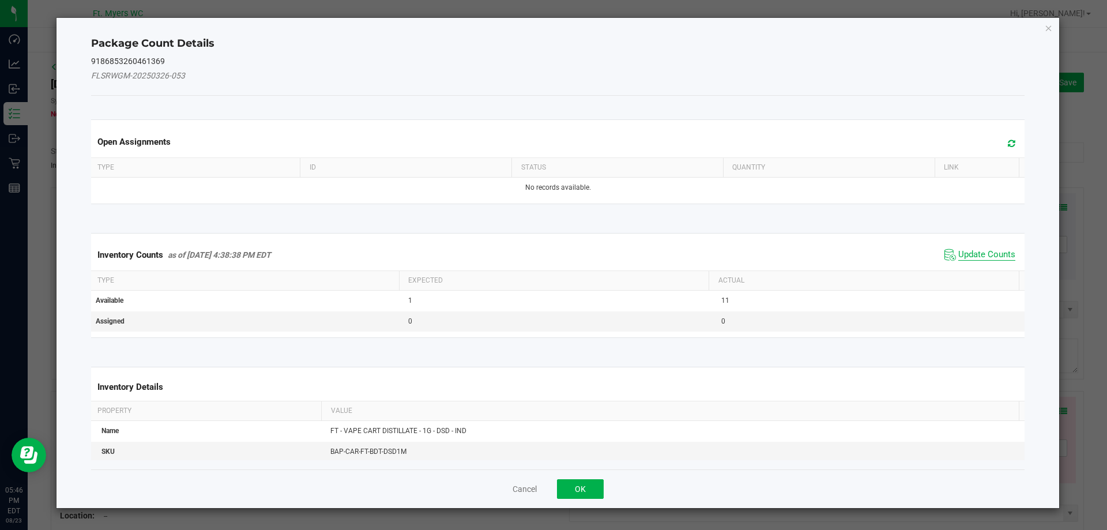
click at [986, 254] on span "Update Counts" at bounding box center [986, 255] width 57 height 12
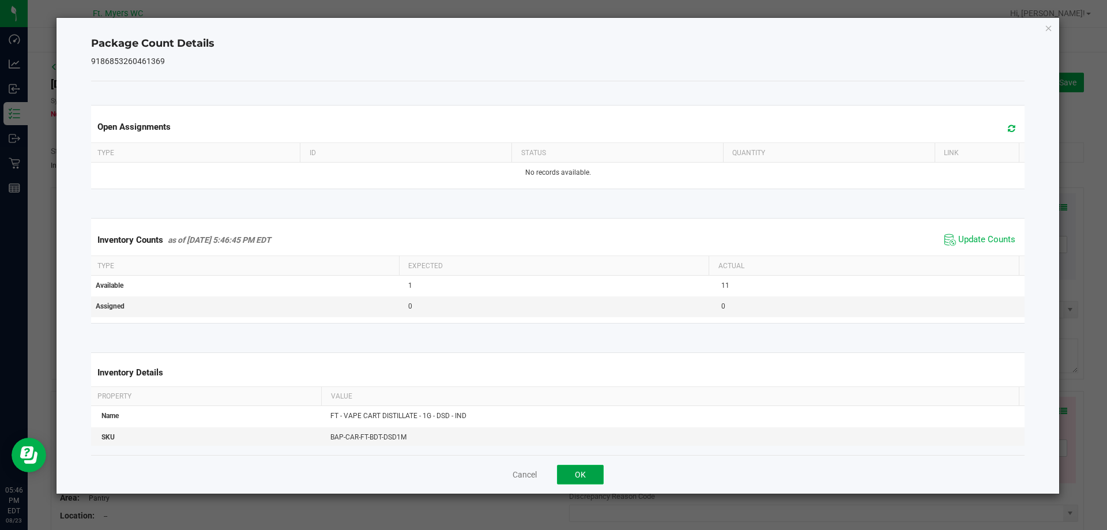
click at [581, 475] on button "OK" at bounding box center [580, 475] width 47 height 20
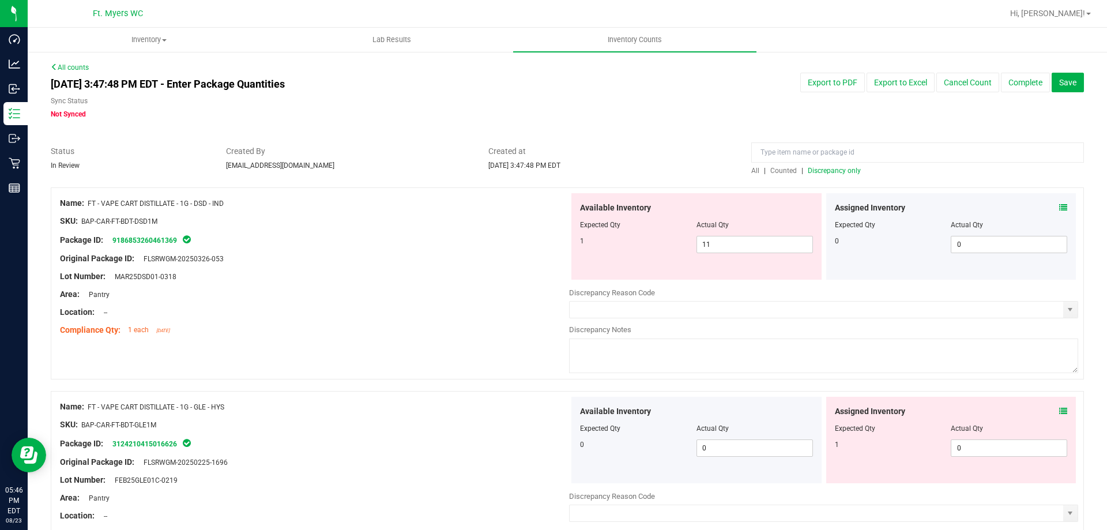
click at [1059, 411] on icon at bounding box center [1063, 411] width 8 height 8
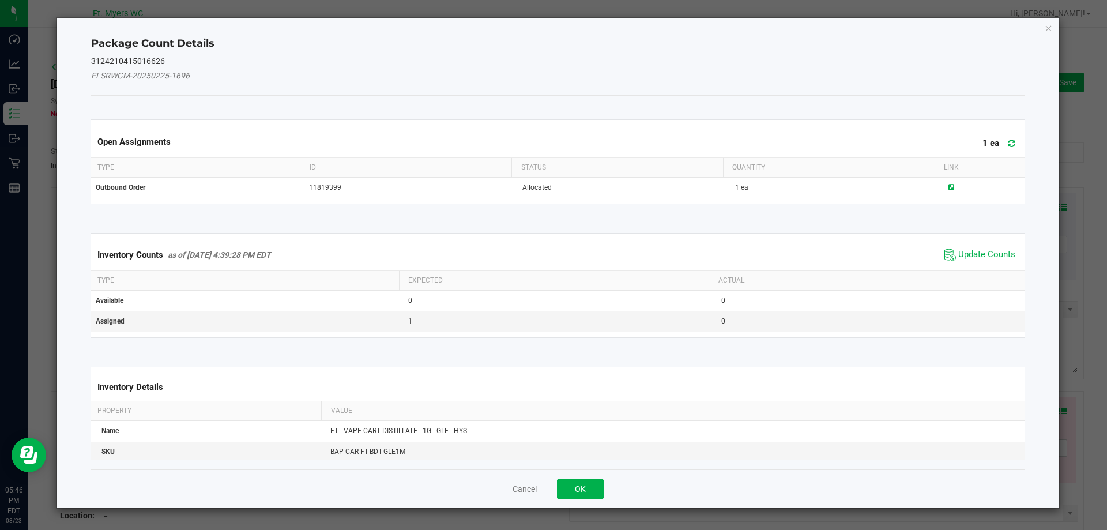
click at [978, 247] on span "Update Counts" at bounding box center [980, 254] width 77 height 17
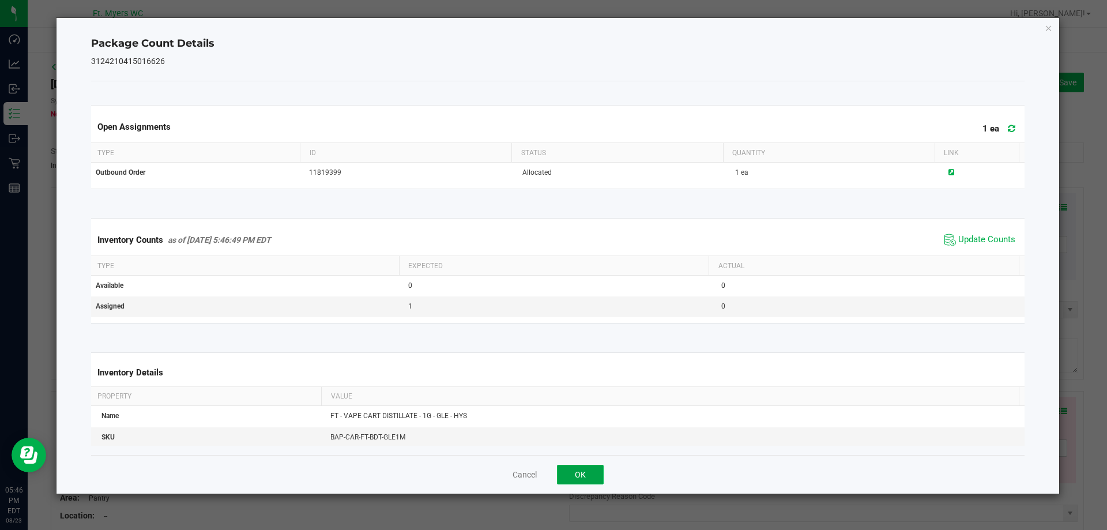
click at [577, 481] on button "OK" at bounding box center [580, 475] width 47 height 20
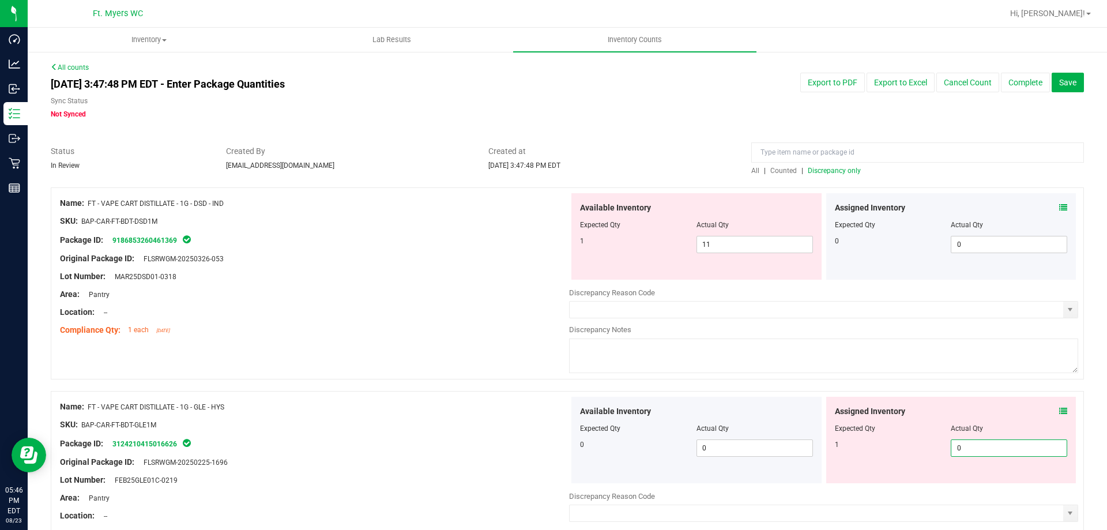
click at [963, 447] on span "0 0" at bounding box center [1009, 447] width 116 height 17
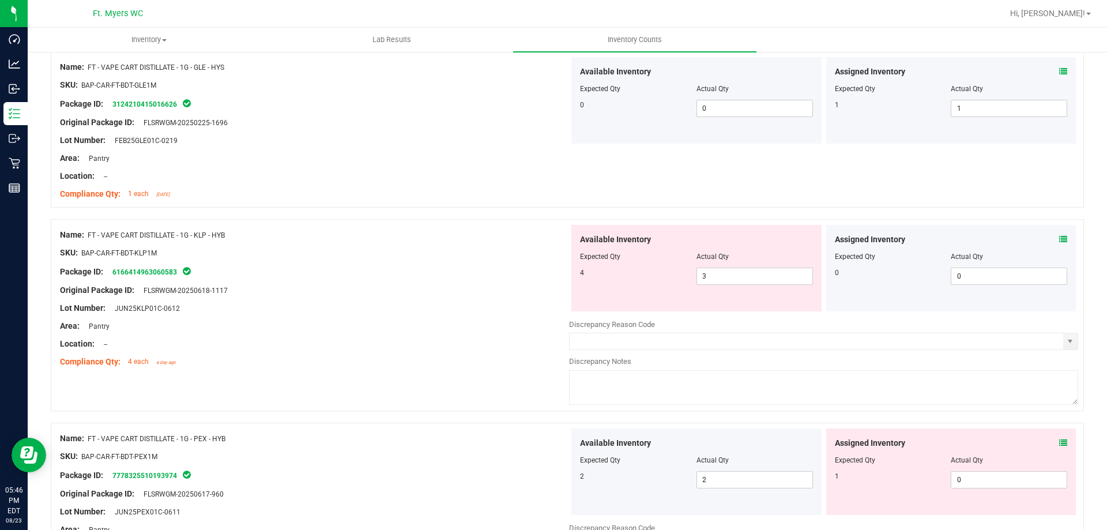
scroll to position [346, 0]
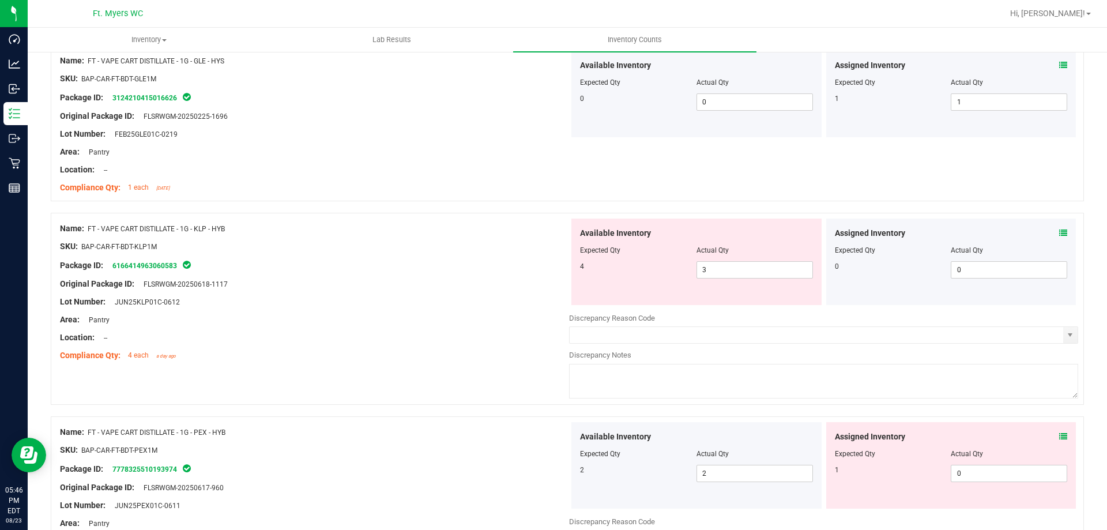
click at [1059, 236] on icon at bounding box center [1063, 233] width 8 height 8
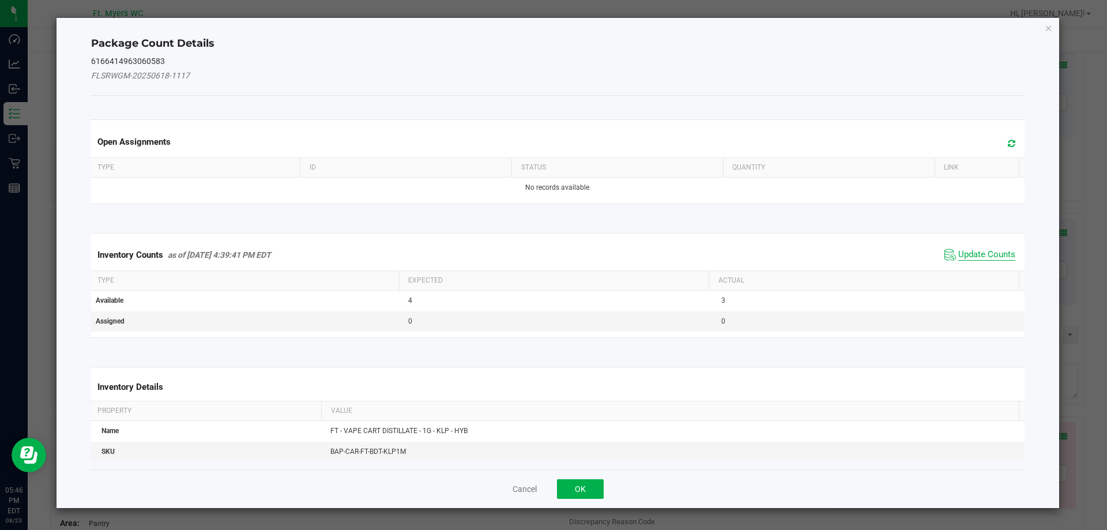
click at [988, 255] on span "Update Counts" at bounding box center [986, 255] width 57 height 12
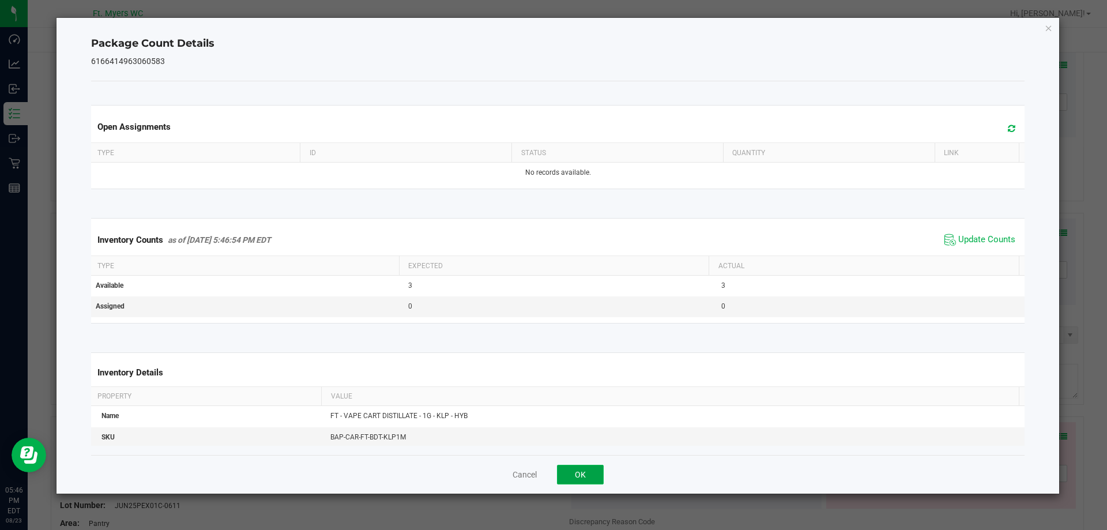
click at [585, 476] on button "OK" at bounding box center [580, 475] width 47 height 20
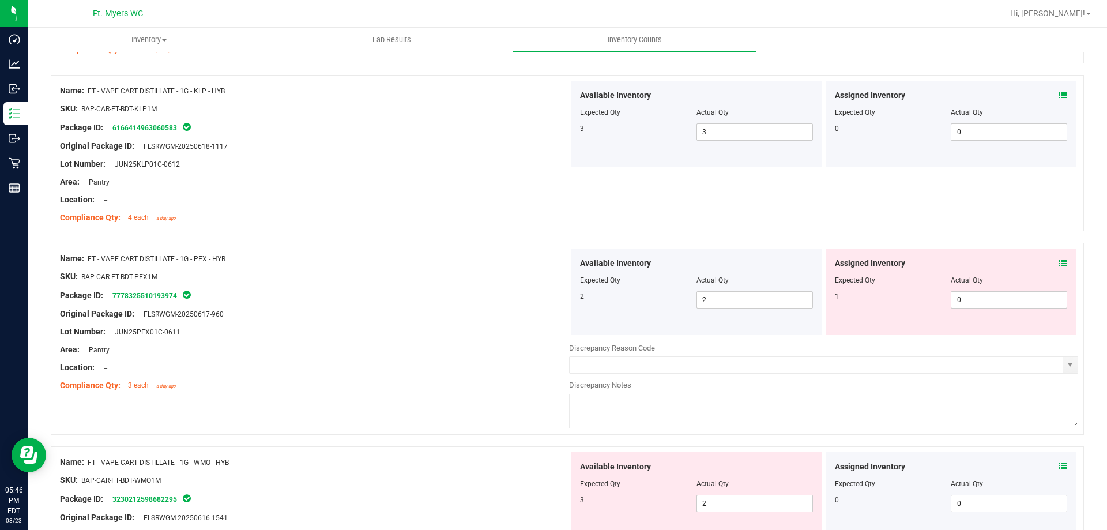
scroll to position [577, 0]
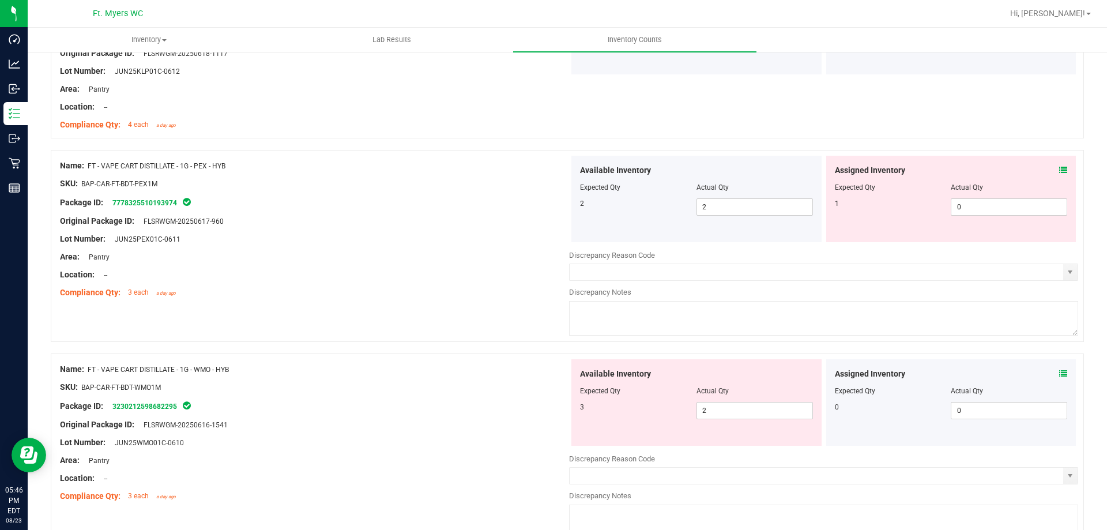
click at [1059, 170] on div "Assigned Inventory Expected Qty Actual Qty 1 0 0" at bounding box center [951, 199] width 250 height 86
click at [1059, 171] on icon at bounding box center [1063, 170] width 8 height 8
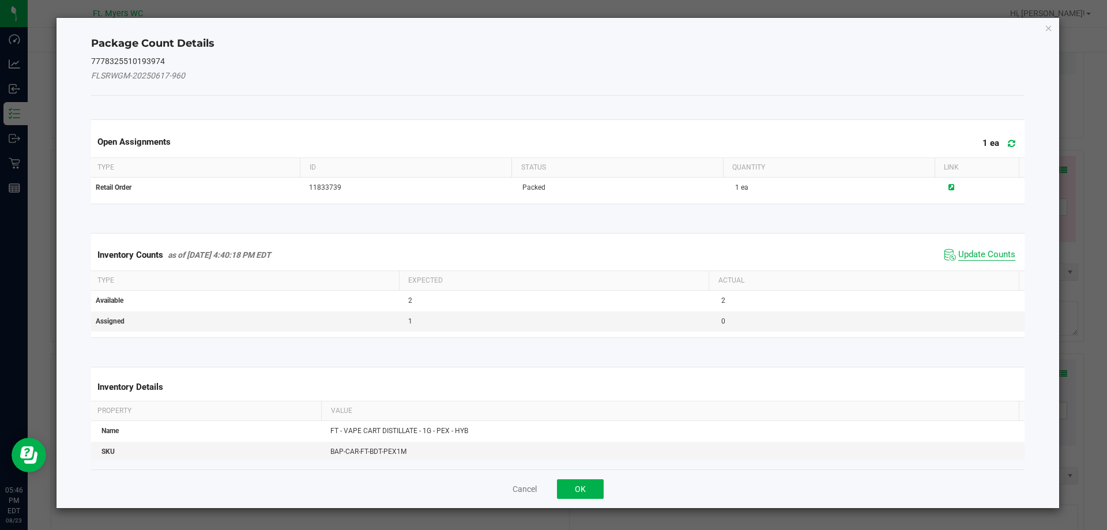
click at [981, 242] on div "Inventory Counts as of Aug 23, 2025 4:40:18 PM EDT Update Counts" at bounding box center [558, 254] width 939 height 31
click at [980, 248] on span "Update Counts" at bounding box center [980, 254] width 77 height 17
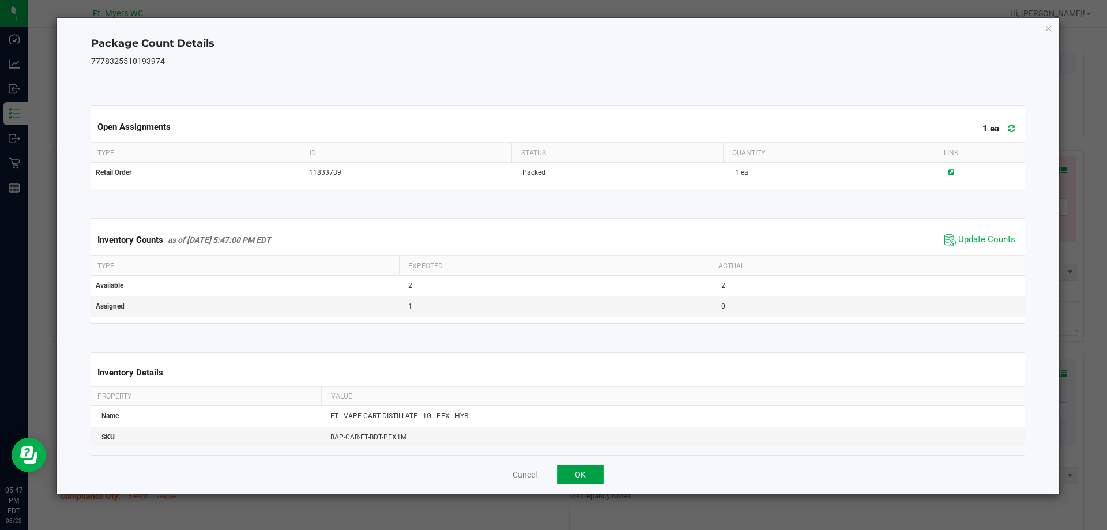
click at [588, 473] on button "OK" at bounding box center [580, 475] width 47 height 20
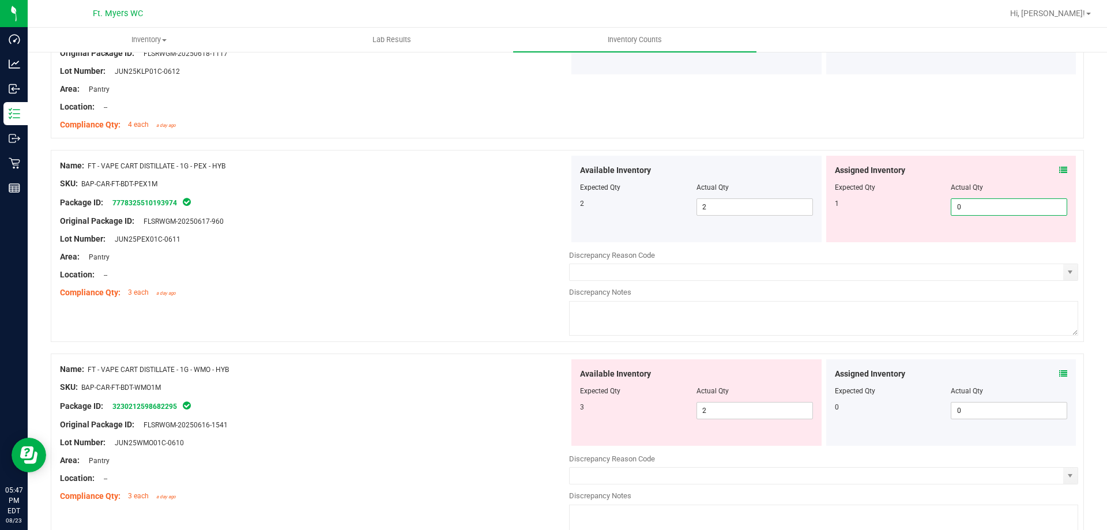
click at [1011, 203] on span "0 0" at bounding box center [1009, 206] width 116 height 17
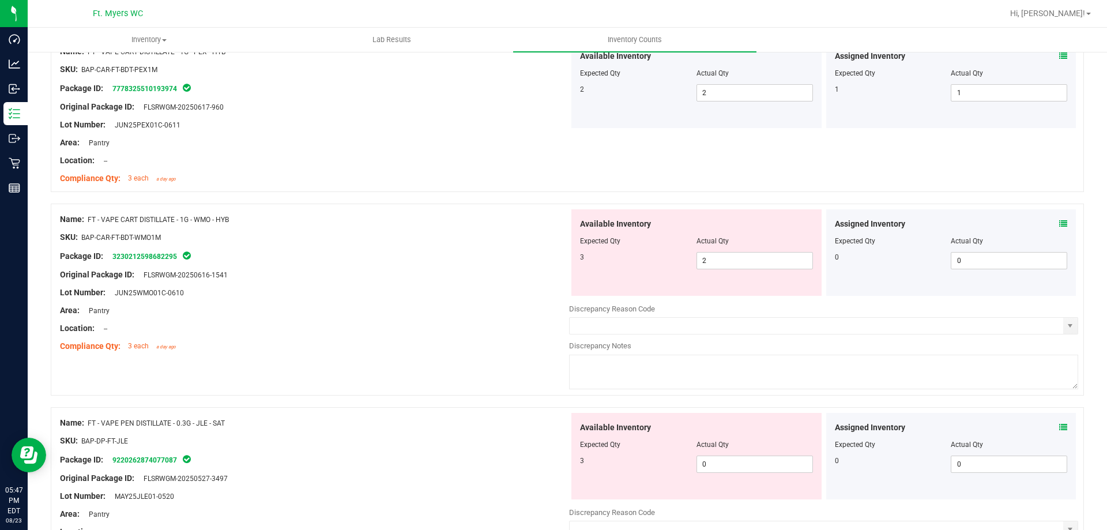
scroll to position [692, 0]
click at [1059, 219] on icon at bounding box center [1063, 223] width 8 height 8
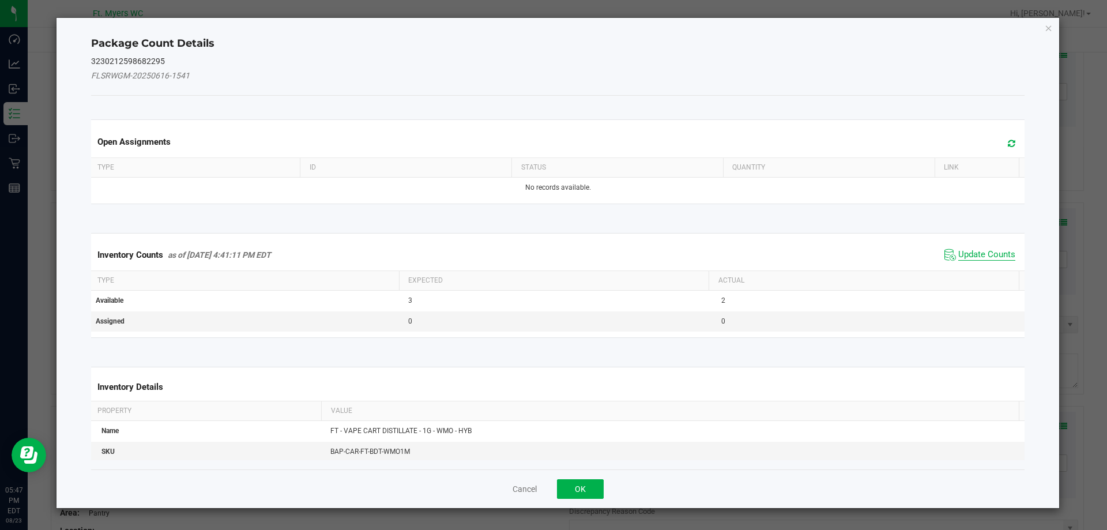
click at [982, 250] on span "Update Counts" at bounding box center [986, 255] width 57 height 12
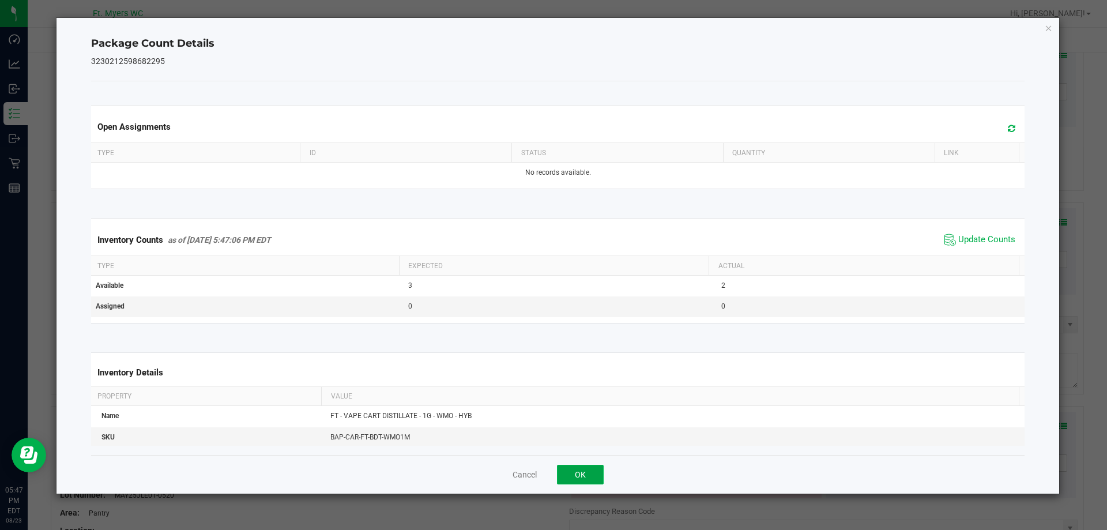
click at [570, 472] on button "OK" at bounding box center [580, 475] width 47 height 20
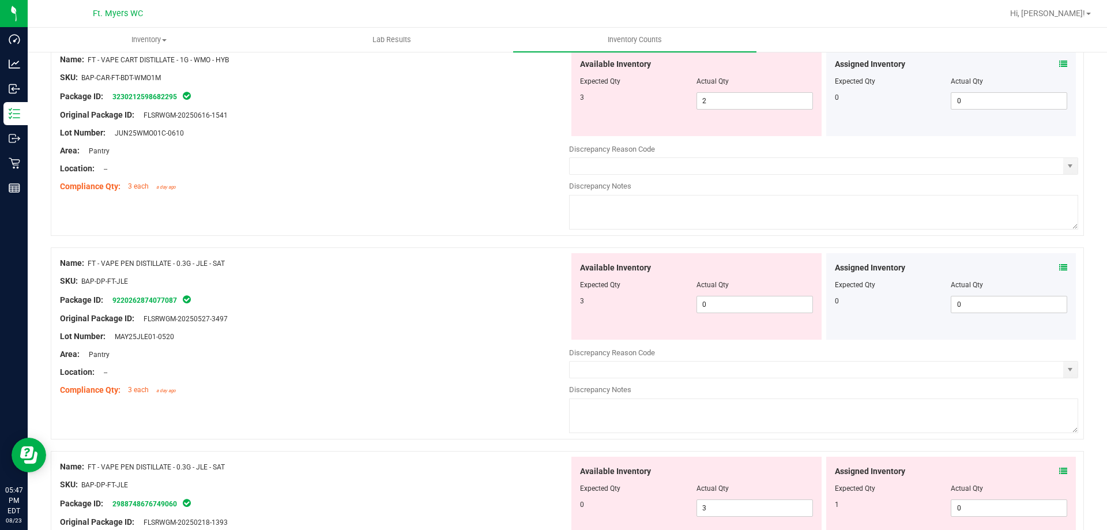
scroll to position [865, 0]
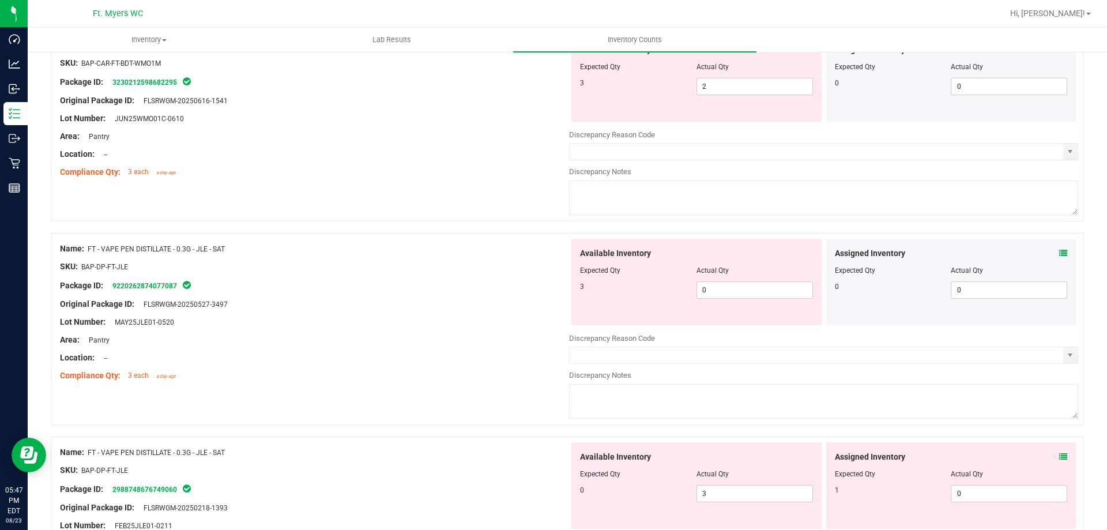
click at [1059, 250] on icon at bounding box center [1063, 253] width 8 height 8
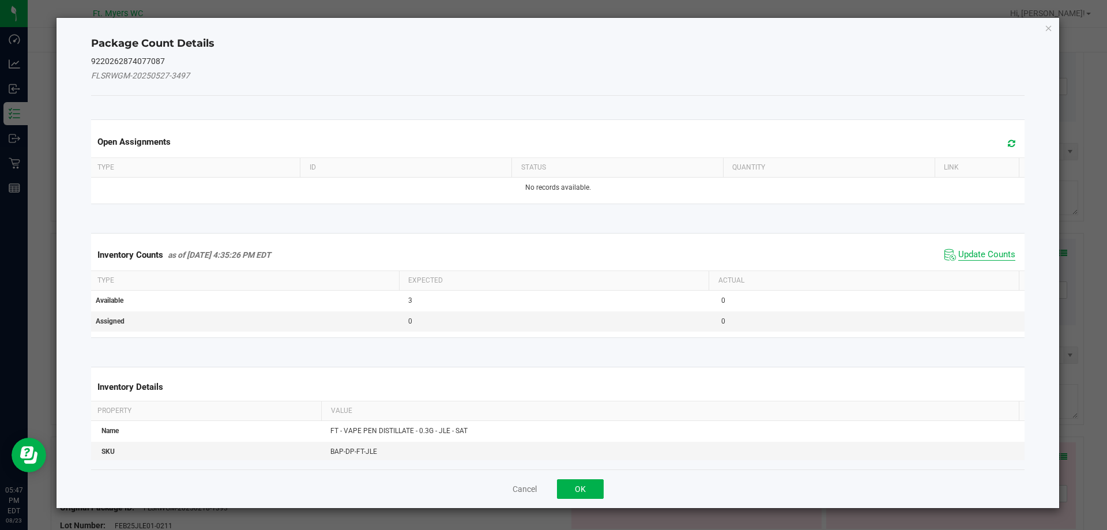
click at [995, 249] on span "Update Counts" at bounding box center [986, 255] width 57 height 12
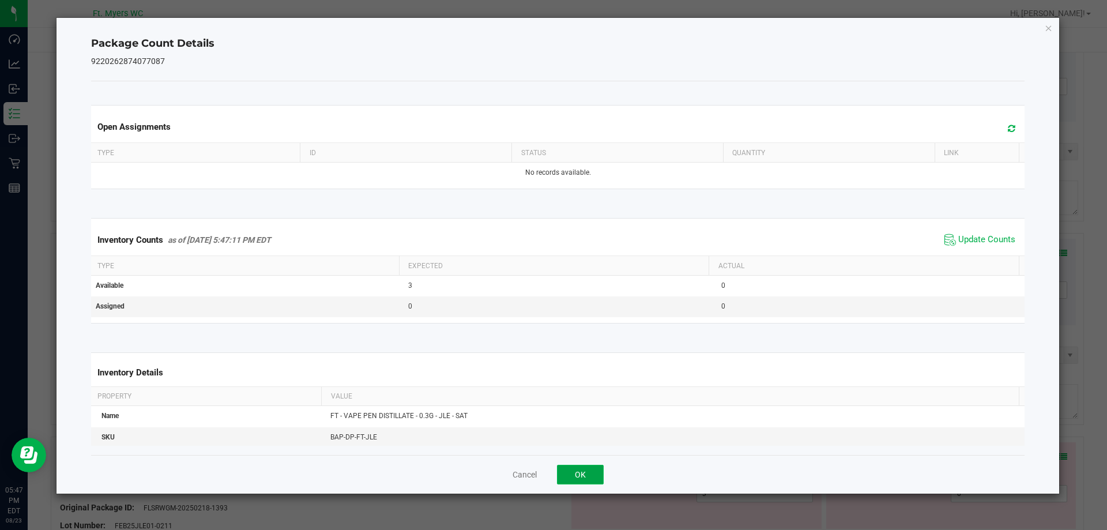
click at [578, 476] on button "OK" at bounding box center [580, 475] width 47 height 20
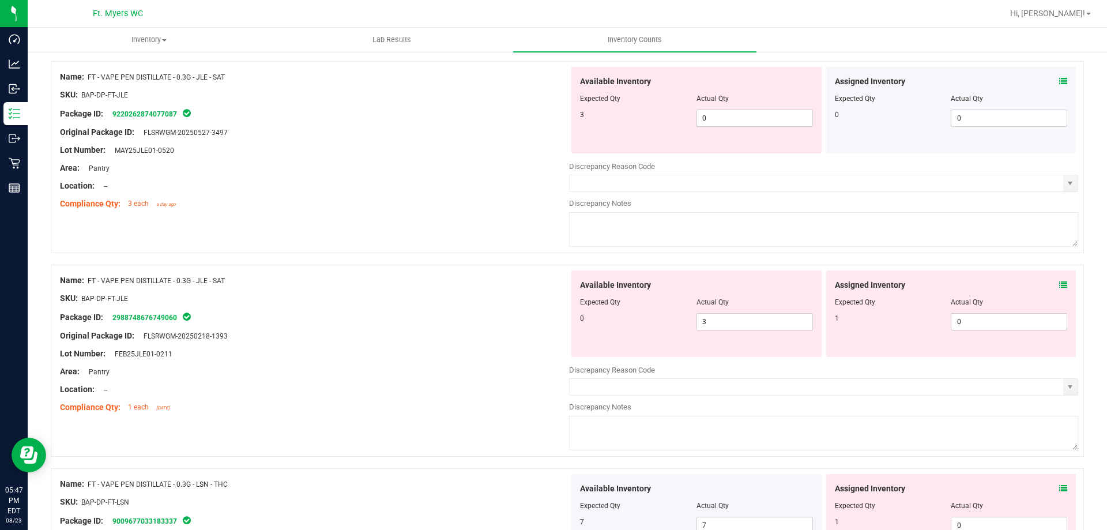
scroll to position [1038, 0]
click at [784, 115] on span "0 0" at bounding box center [754, 116] width 116 height 17
click at [754, 325] on div "Available Inventory Expected Qty Actual Qty 0 3 3" at bounding box center [823, 360] width 509 height 183
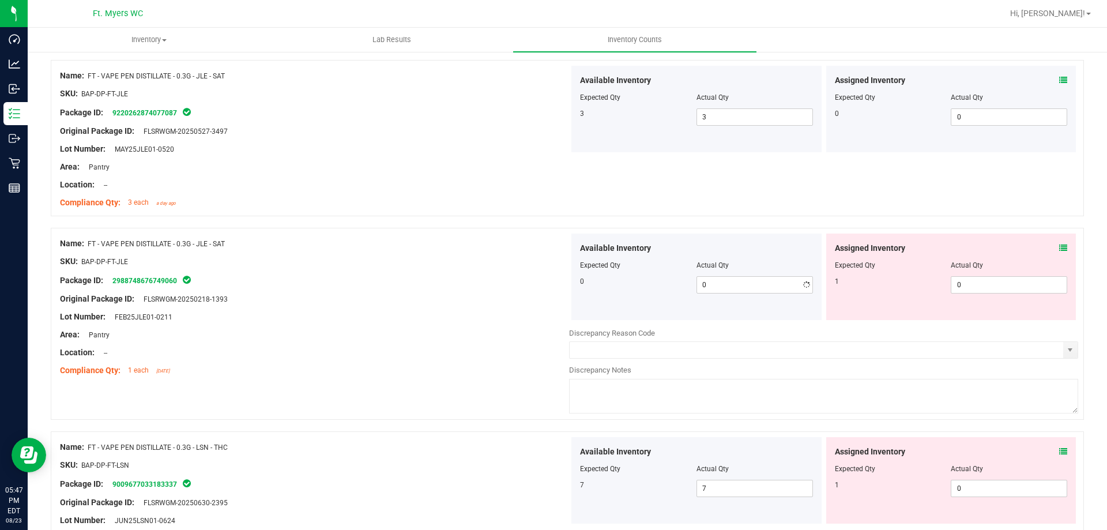
click at [1059, 243] on span at bounding box center [1063, 248] width 8 height 12
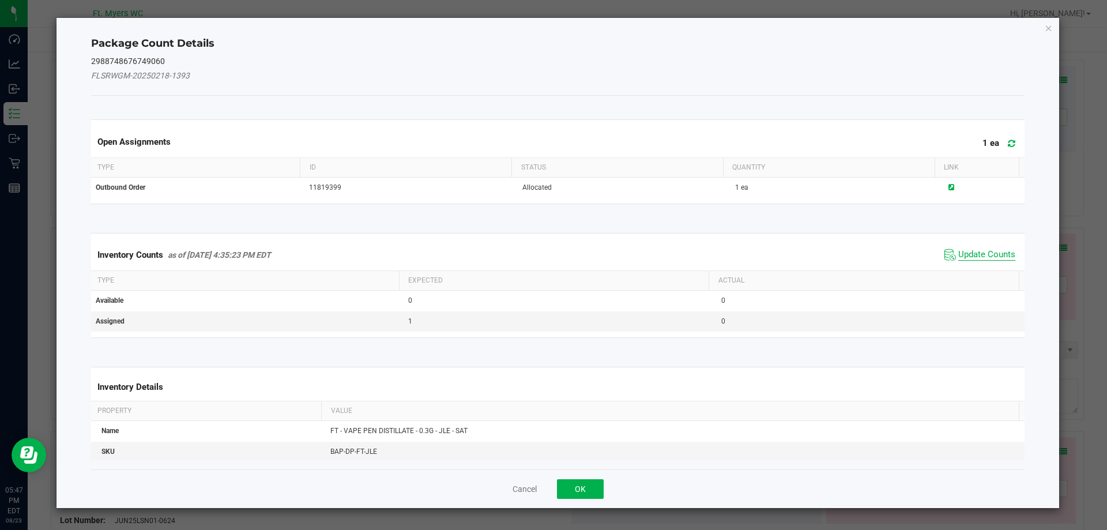
click at [981, 255] on span "Update Counts" at bounding box center [986, 255] width 57 height 12
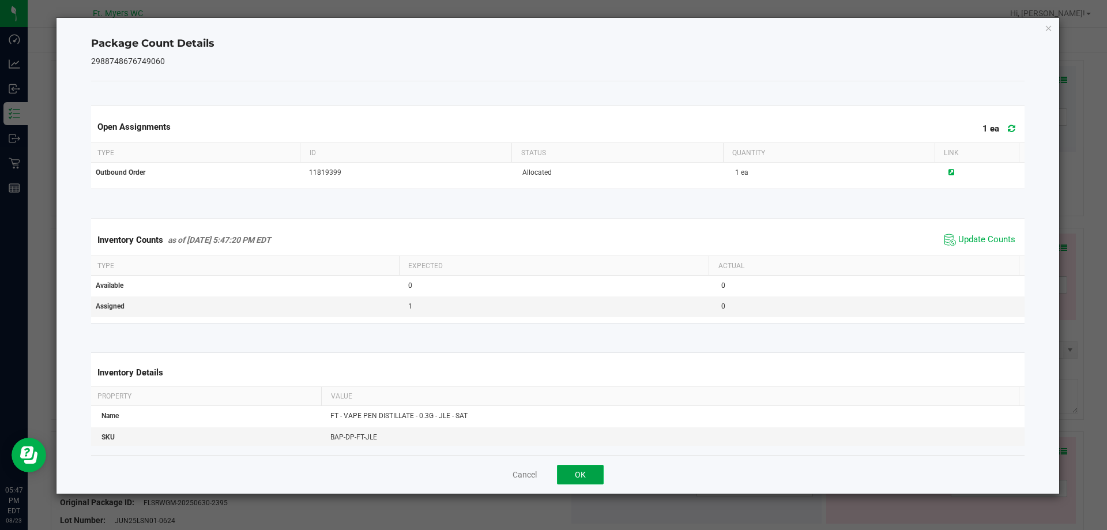
click at [595, 469] on button "OK" at bounding box center [580, 475] width 47 height 20
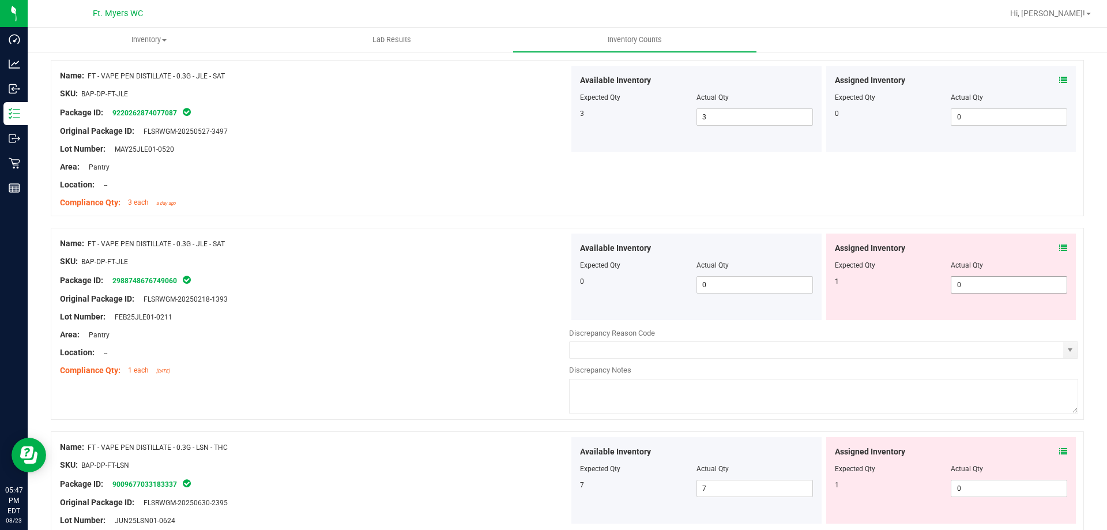
click at [976, 290] on span "0 0" at bounding box center [1009, 284] width 116 height 17
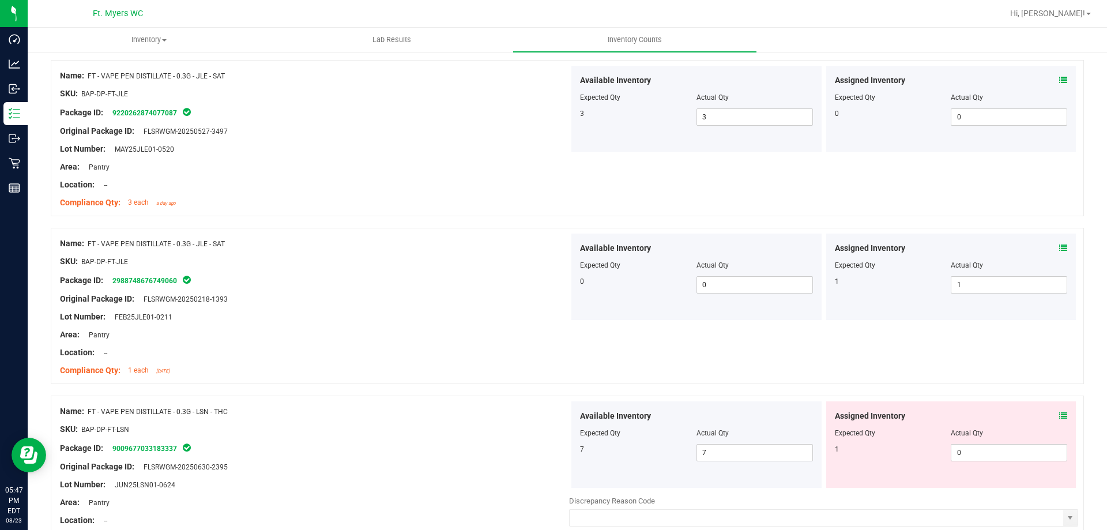
click at [877, 331] on div "Name: FT - VAPE PEN DISTILLATE - 0.3G - JLE - SAT SKU: BAP-DP-FT-JLE Package ID…" at bounding box center [567, 306] width 1033 height 156
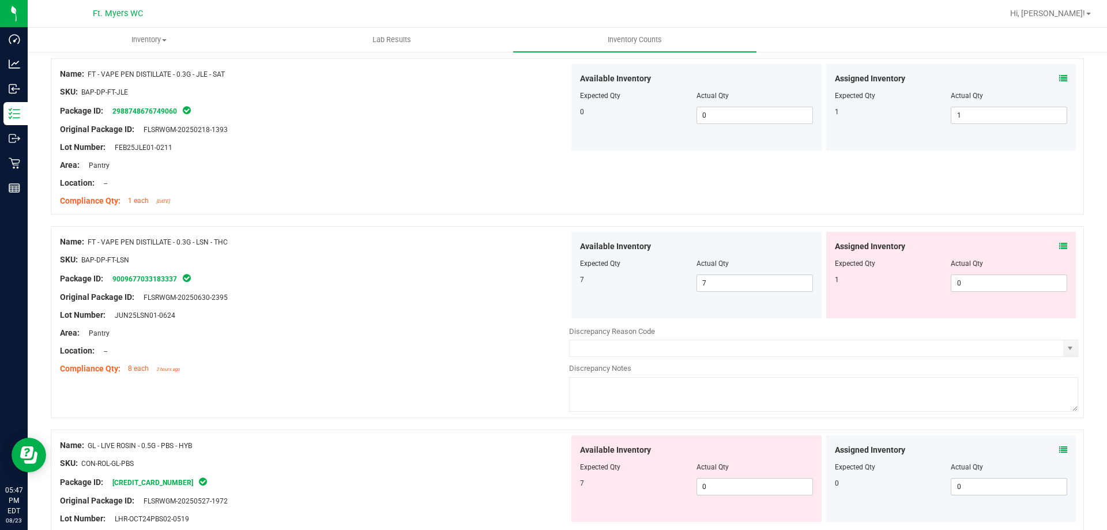
scroll to position [1211, 0]
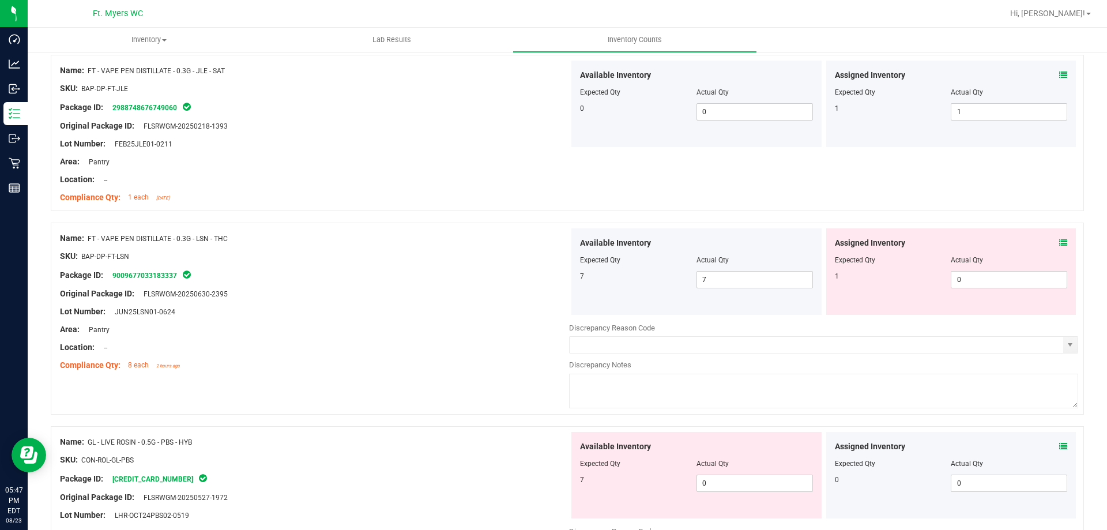
click at [1059, 242] on icon at bounding box center [1063, 243] width 8 height 8
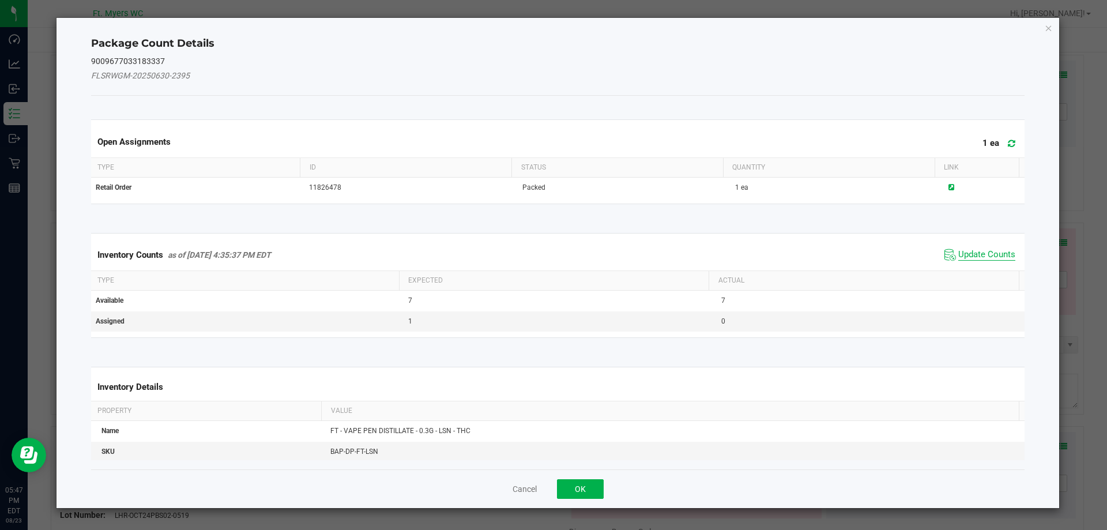
click at [975, 255] on span "Update Counts" at bounding box center [986, 255] width 57 height 12
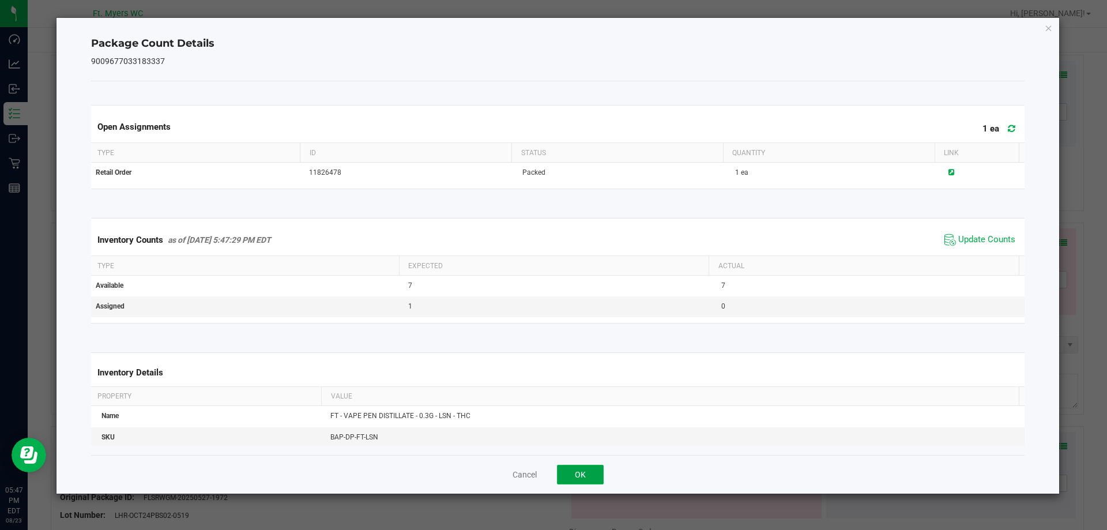
click at [577, 470] on button "OK" at bounding box center [580, 475] width 47 height 20
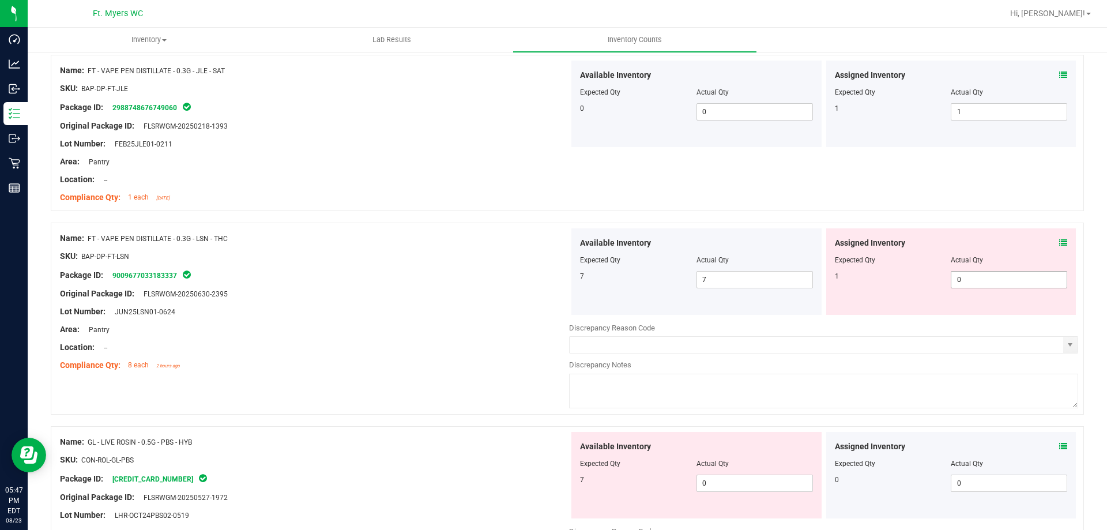
click at [980, 281] on span "0 0" at bounding box center [1009, 279] width 116 height 17
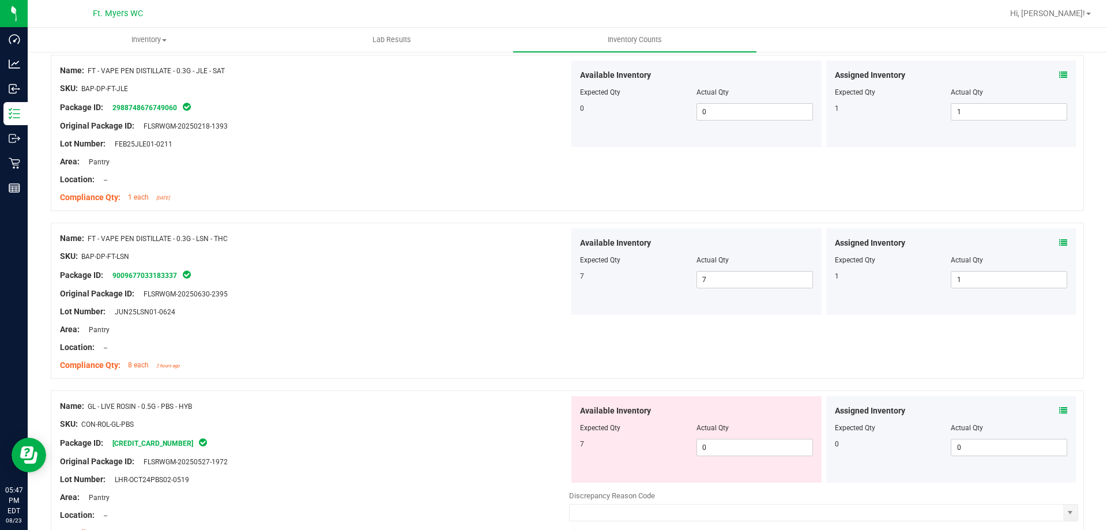
click at [462, 323] on div "Area: Pantry" at bounding box center [314, 329] width 509 height 12
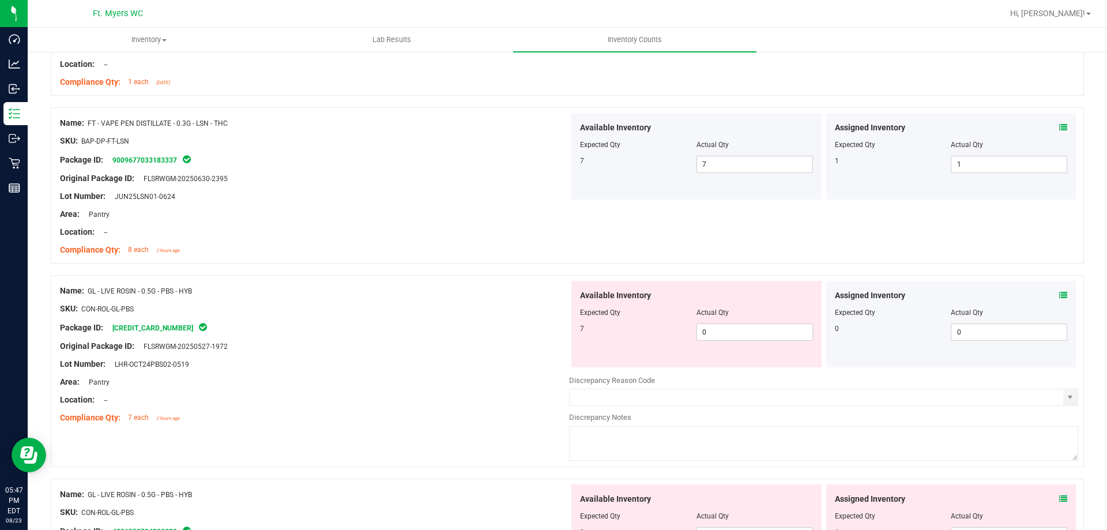
scroll to position [1384, 0]
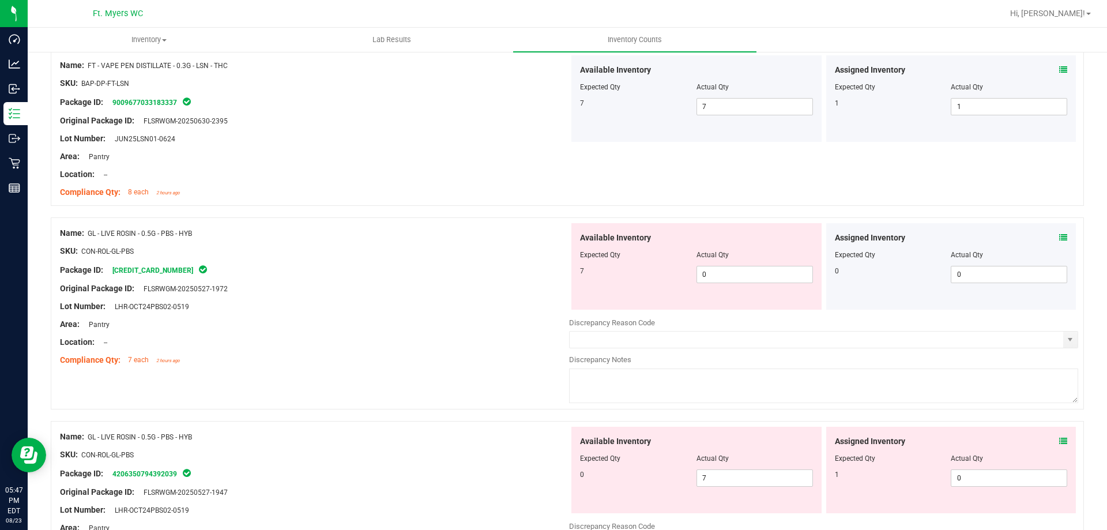
click at [1059, 238] on icon at bounding box center [1063, 238] width 8 height 8
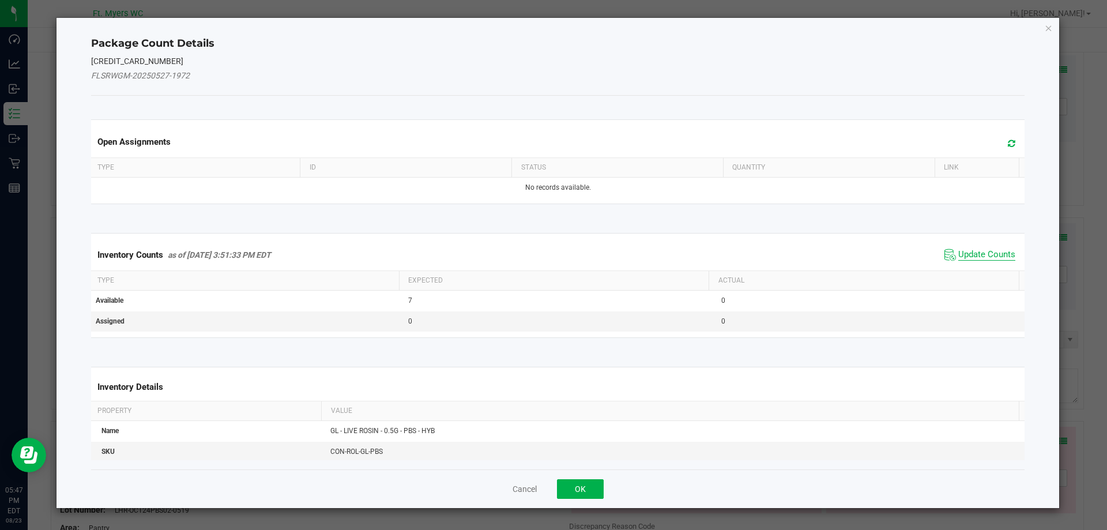
click at [976, 254] on span "Update Counts" at bounding box center [986, 255] width 57 height 12
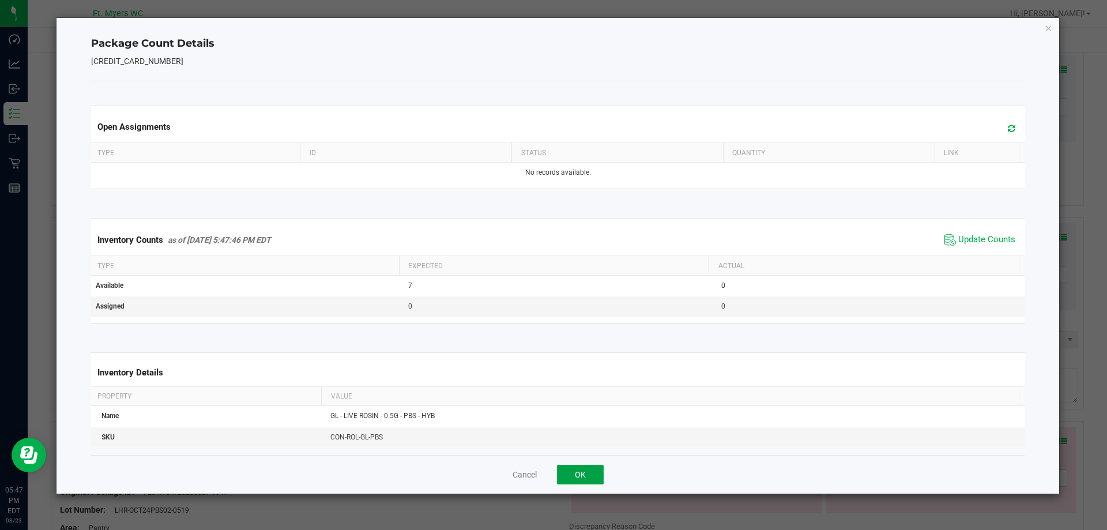
click at [583, 477] on button "OK" at bounding box center [580, 475] width 47 height 20
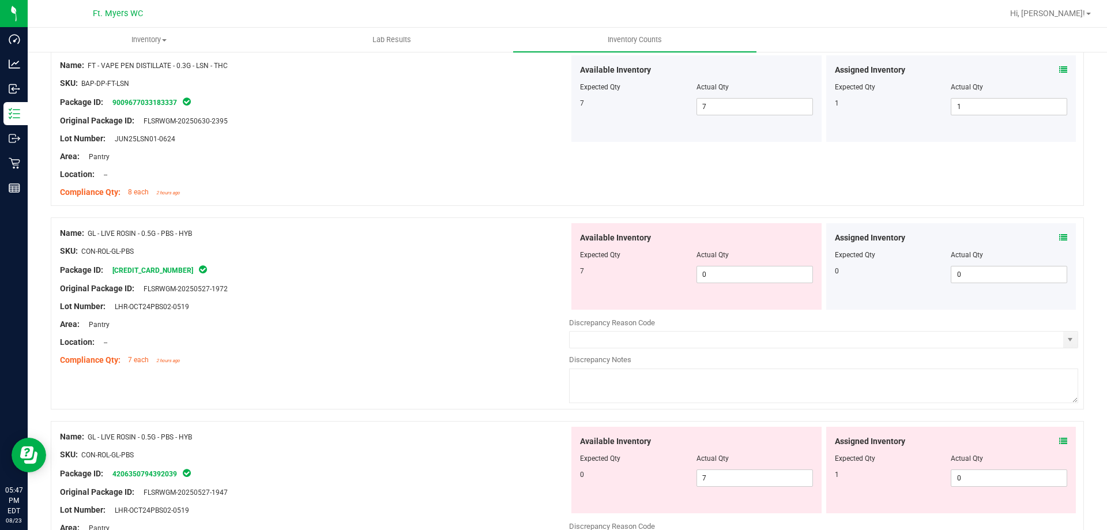
scroll to position [1441, 0]
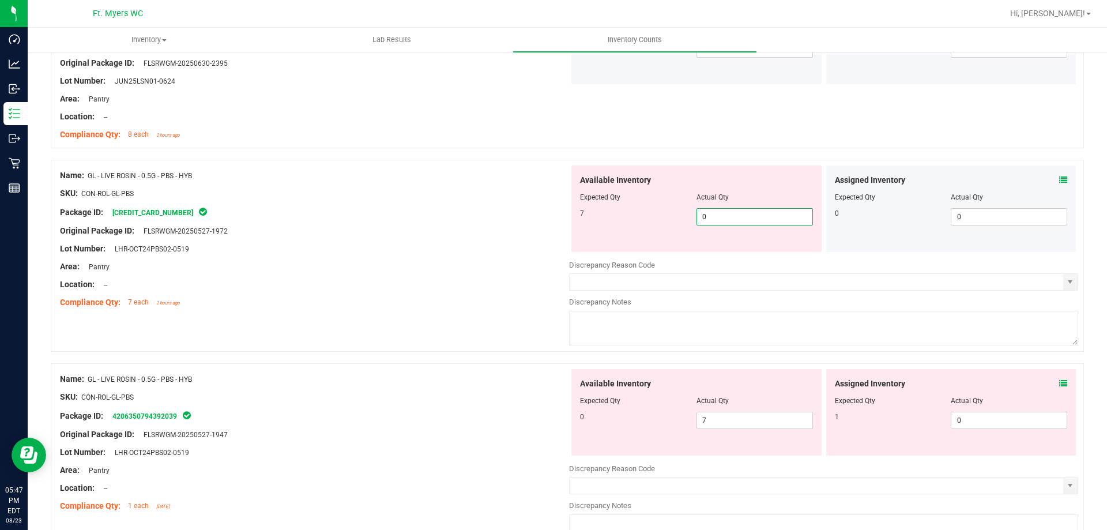
click at [745, 217] on span "0 0" at bounding box center [754, 216] width 116 height 17
click at [729, 421] on div "Available Inventory Expected Qty Actual Qty 0 7 7" at bounding box center [823, 460] width 509 height 183
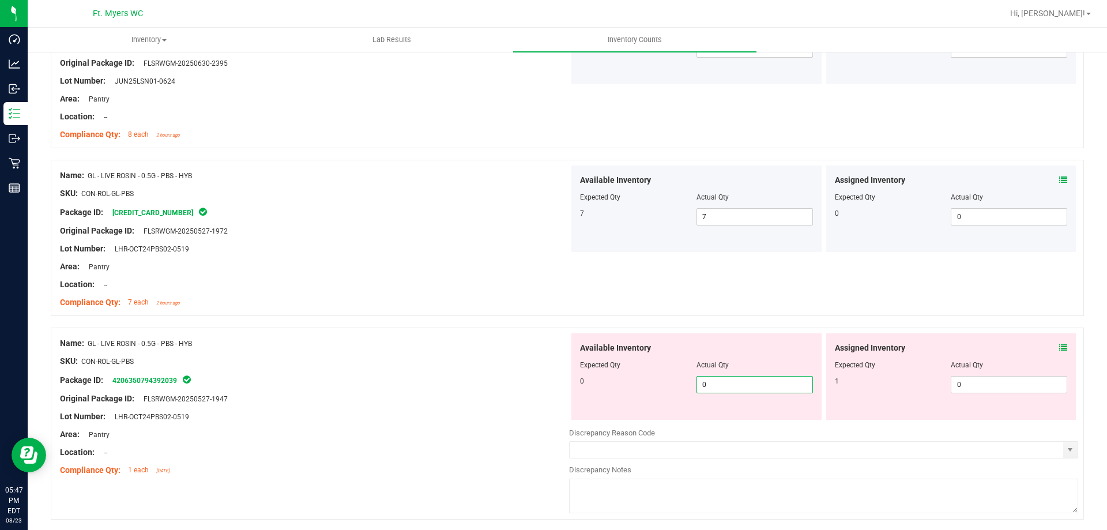
click at [1059, 347] on icon at bounding box center [1063, 348] width 8 height 8
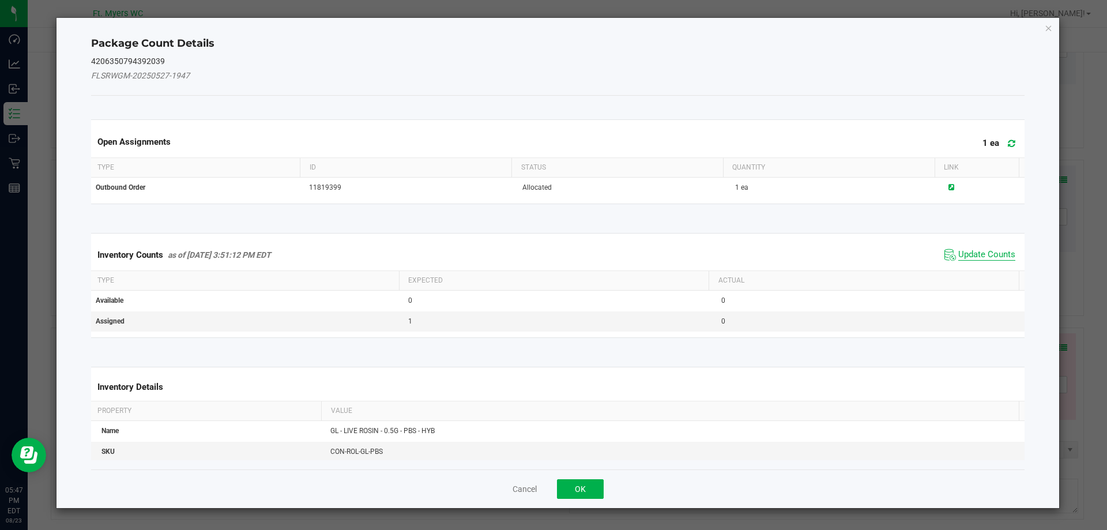
click at [976, 249] on span "Update Counts" at bounding box center [986, 255] width 57 height 12
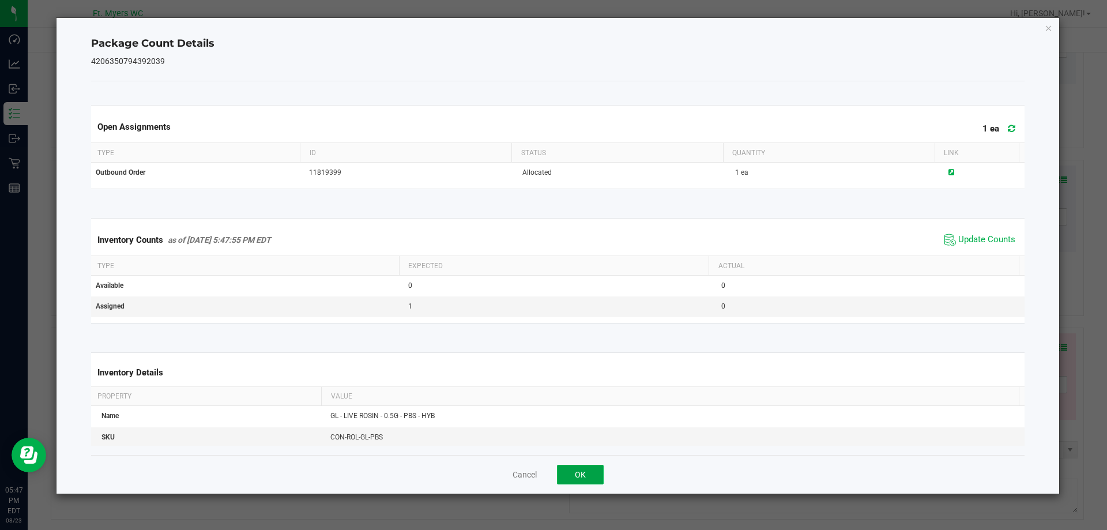
drag, startPoint x: 573, startPoint y: 474, endPoint x: 1037, endPoint y: 391, distance: 471.5
click at [573, 474] on button "OK" at bounding box center [580, 475] width 47 height 20
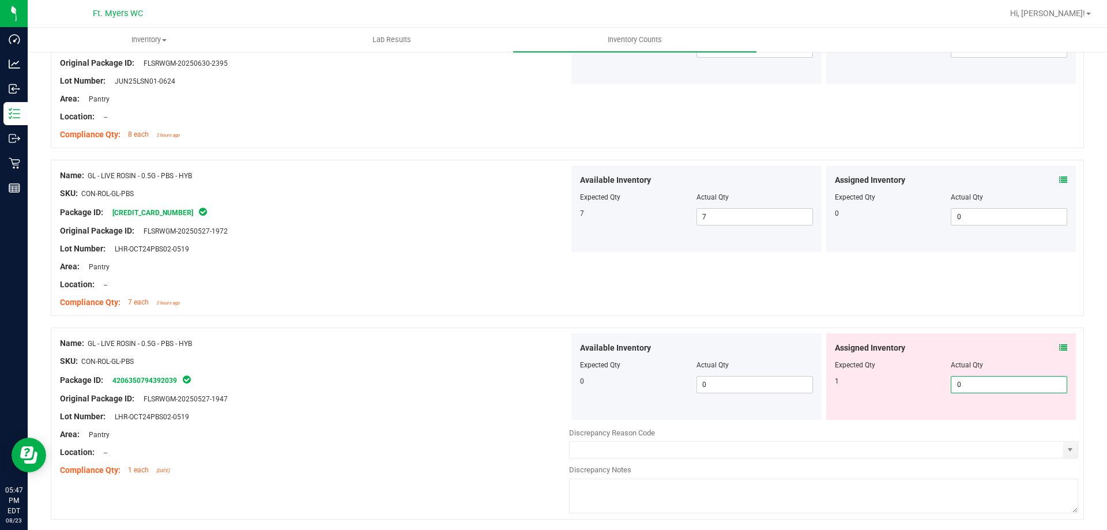
click at [1026, 385] on span "0 0" at bounding box center [1009, 384] width 116 height 17
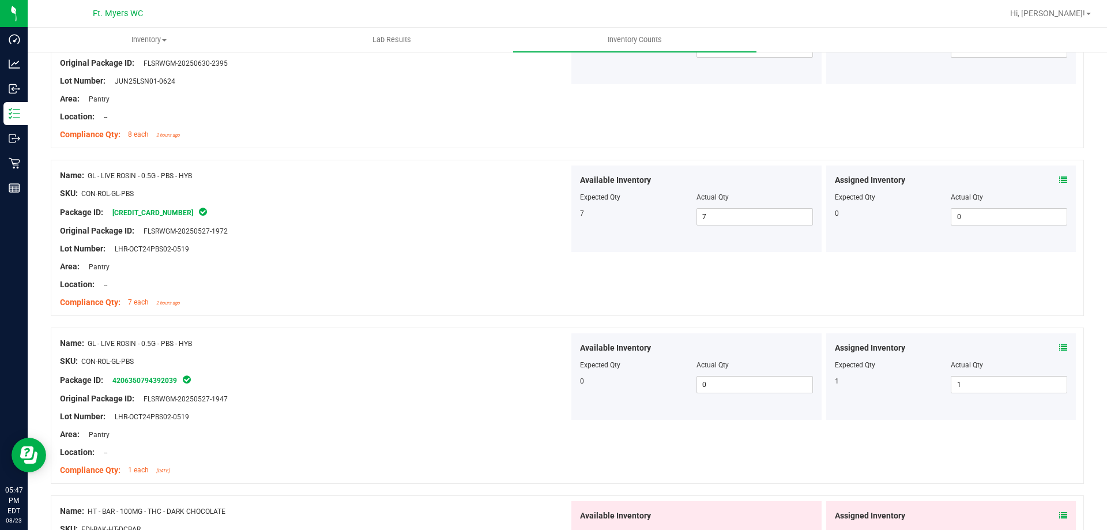
click at [469, 381] on div "Package ID: 4206350794392039" at bounding box center [314, 380] width 509 height 14
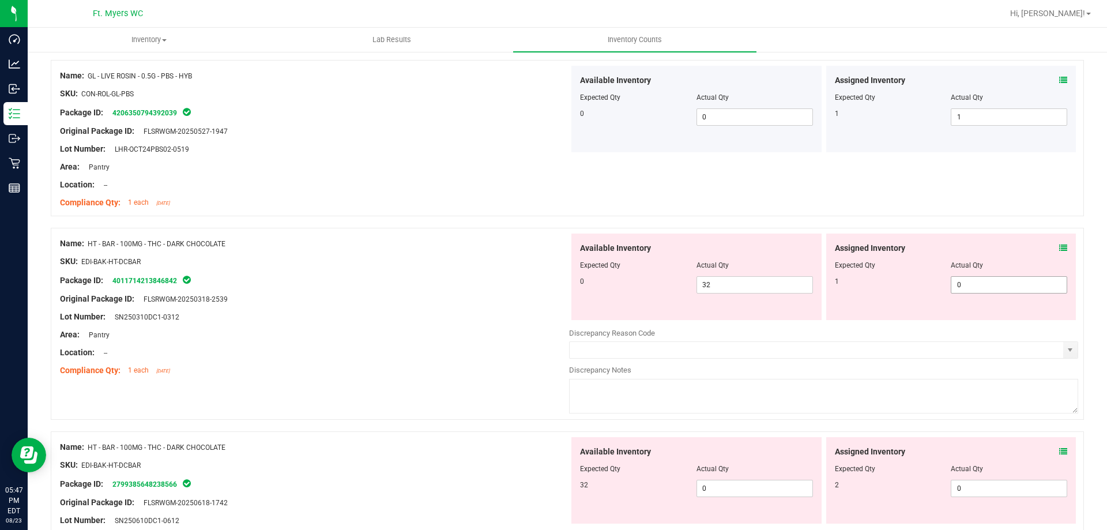
scroll to position [1730, 0]
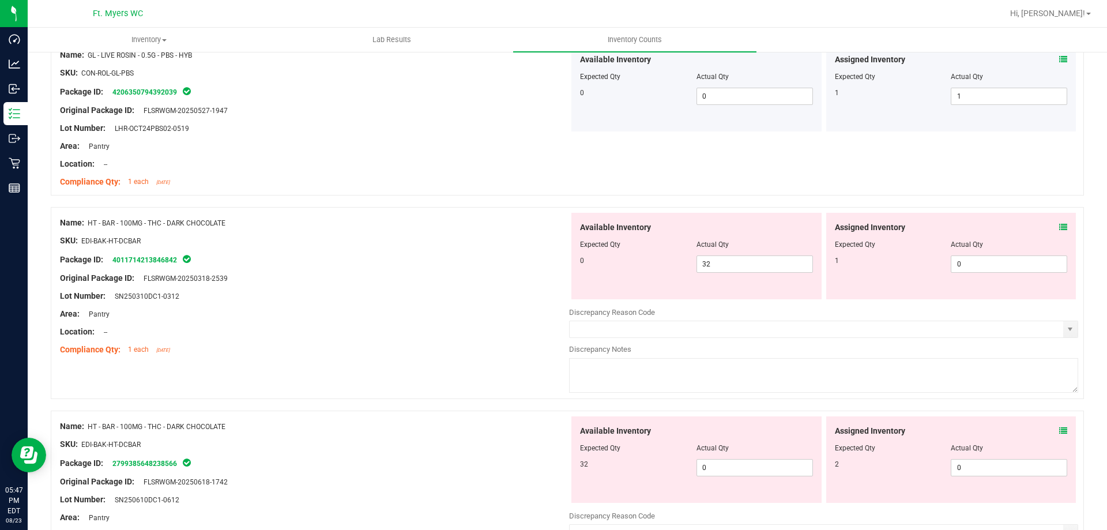
click at [1059, 223] on icon at bounding box center [1063, 227] width 8 height 8
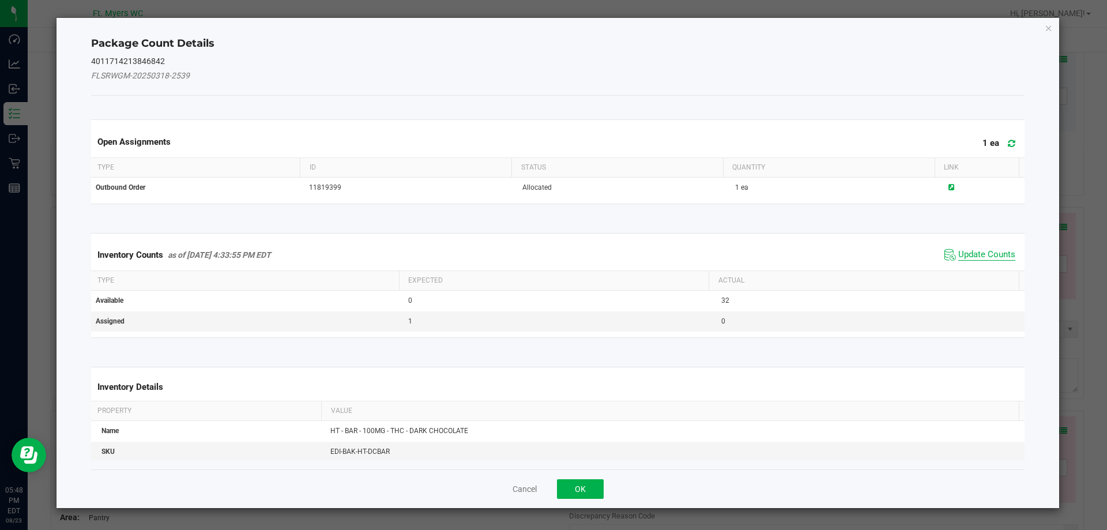
drag, startPoint x: 984, startPoint y: 253, endPoint x: 977, endPoint y: 262, distance: 11.9
click at [985, 254] on span "Update Counts" at bounding box center [986, 255] width 57 height 12
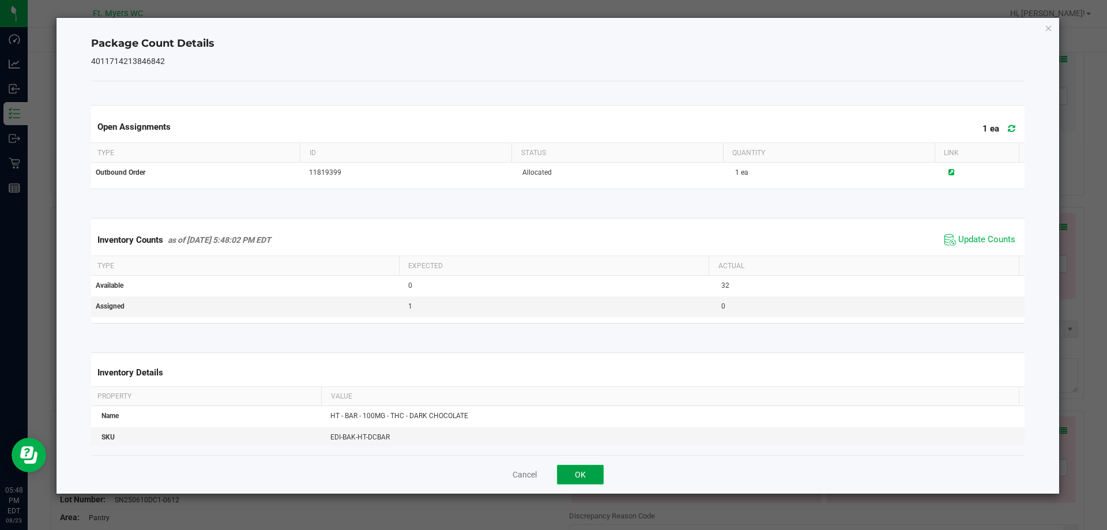
click at [558, 477] on button "OK" at bounding box center [580, 475] width 47 height 20
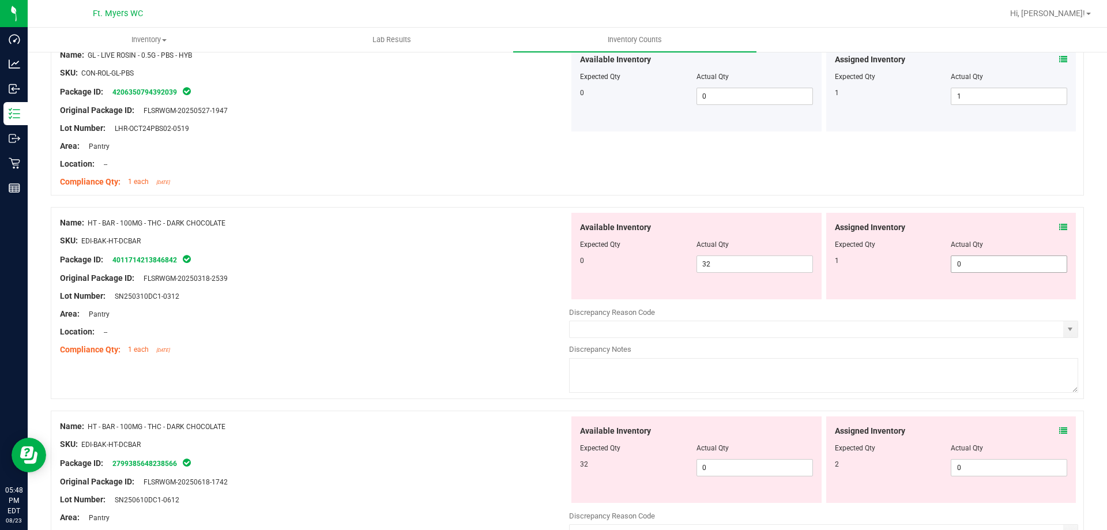
click at [977, 269] on span "0 0" at bounding box center [1009, 263] width 116 height 17
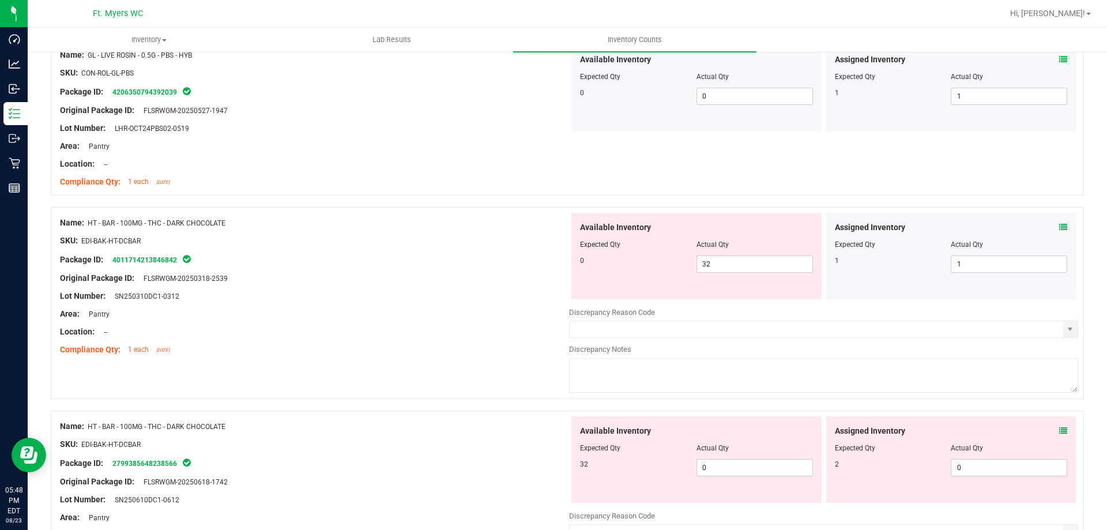
click at [434, 308] on div "Area: Pantry" at bounding box center [314, 314] width 509 height 12
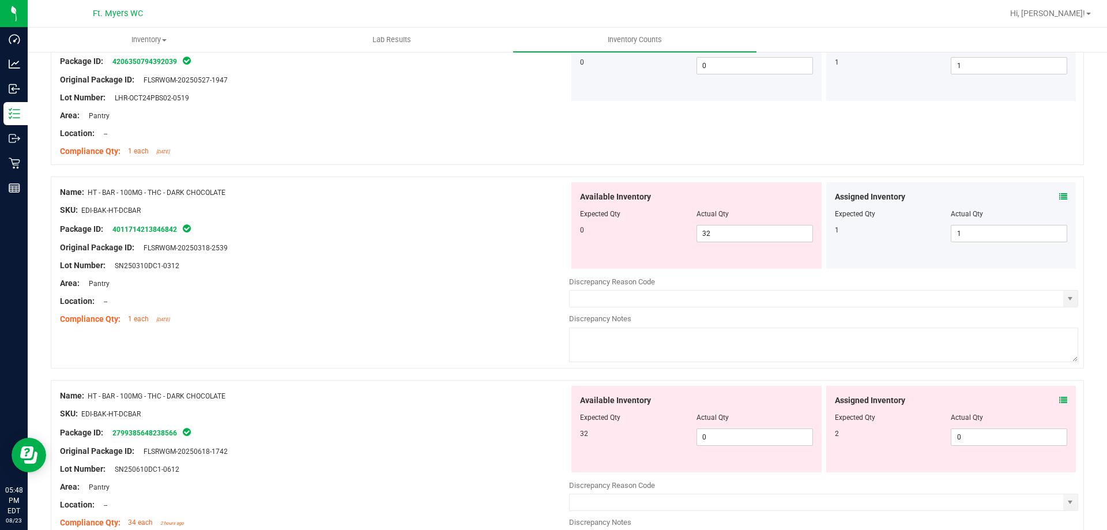
scroll to position [1787, 0]
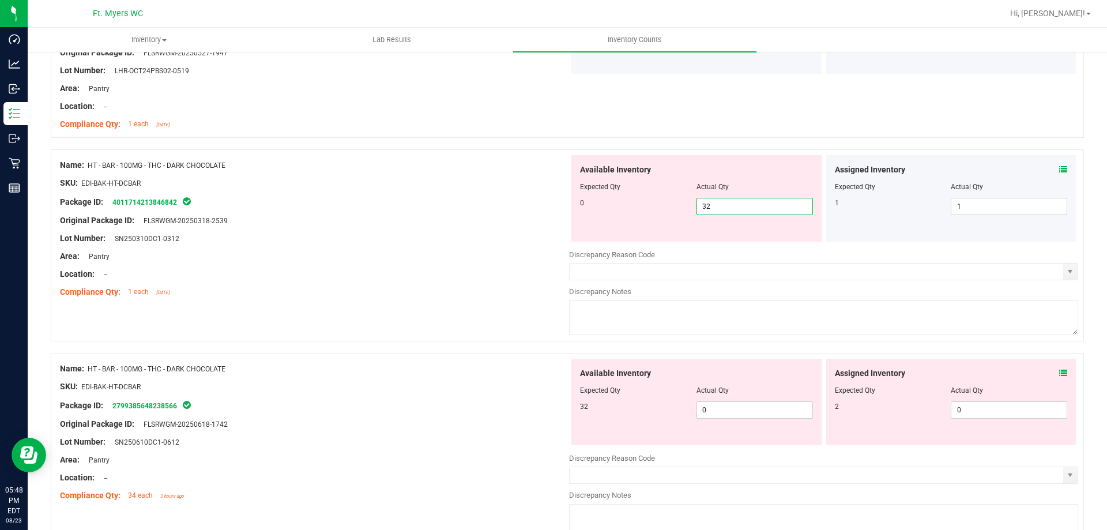
drag, startPoint x: 729, startPoint y: 198, endPoint x: 638, endPoint y: 201, distance: 91.1
click at [642, 202] on div "0 32 32" at bounding box center [696, 206] width 233 height 17
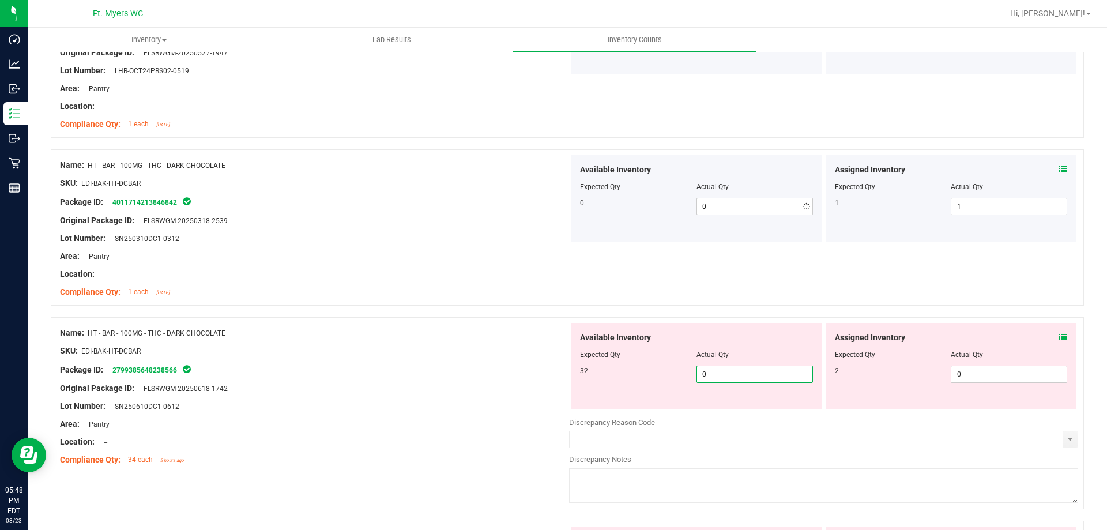
click at [725, 409] on div "Available Inventory Expected Qty Actual Qty 32 0 0" at bounding box center [696, 366] width 250 height 86
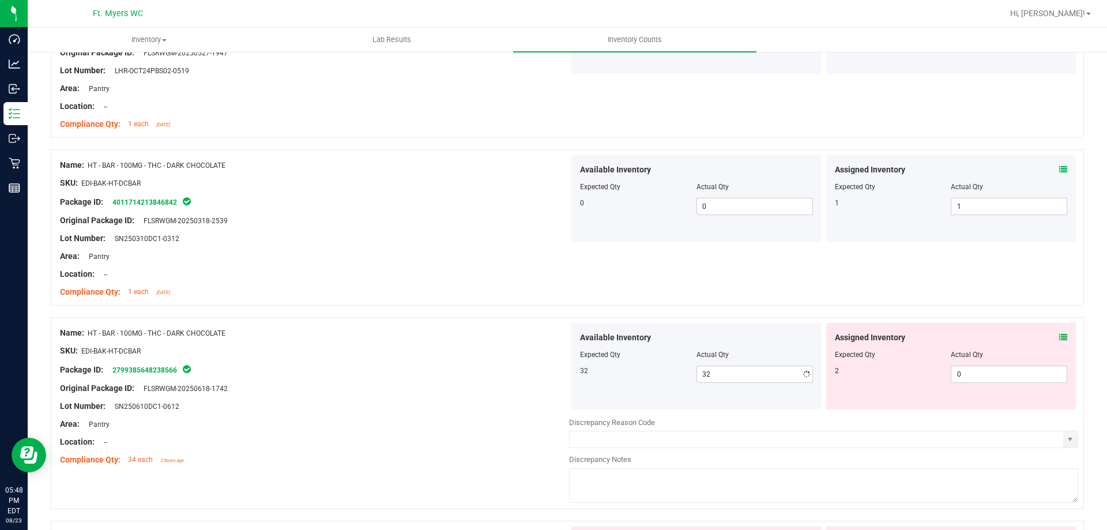
click at [1059, 337] on icon at bounding box center [1063, 337] width 8 height 8
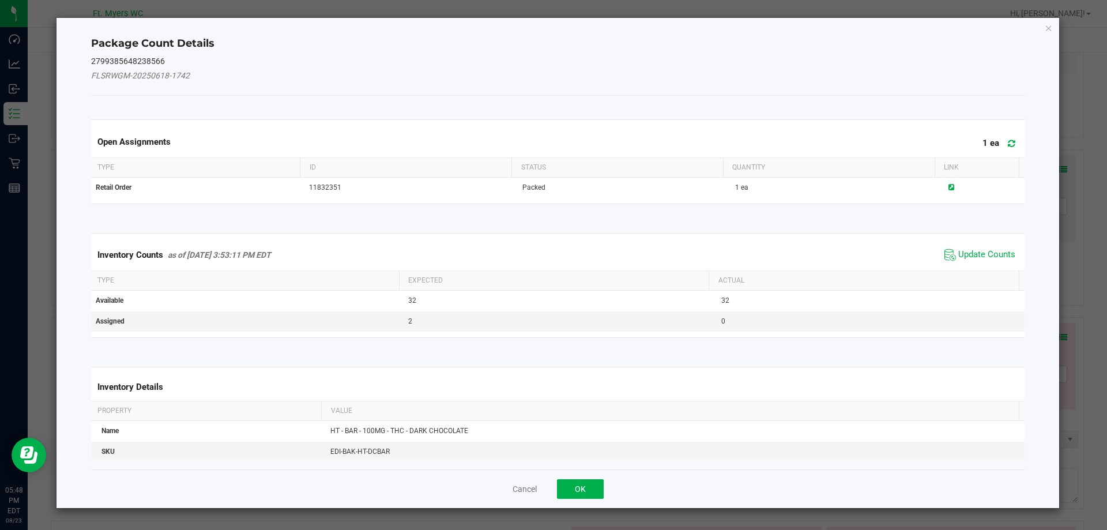
click at [966, 247] on span "Update Counts" at bounding box center [980, 254] width 77 height 17
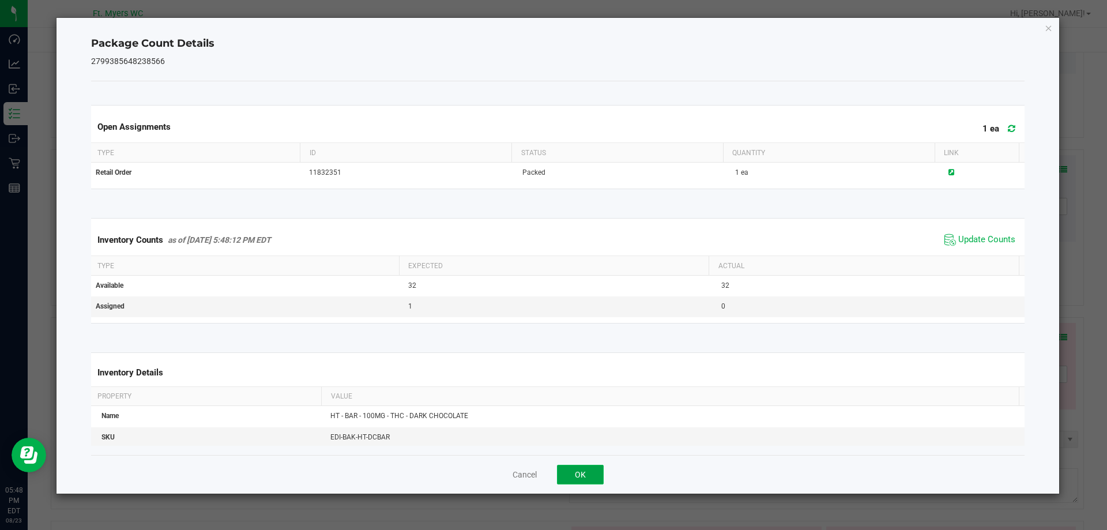
click at [577, 483] on button "OK" at bounding box center [580, 475] width 47 height 20
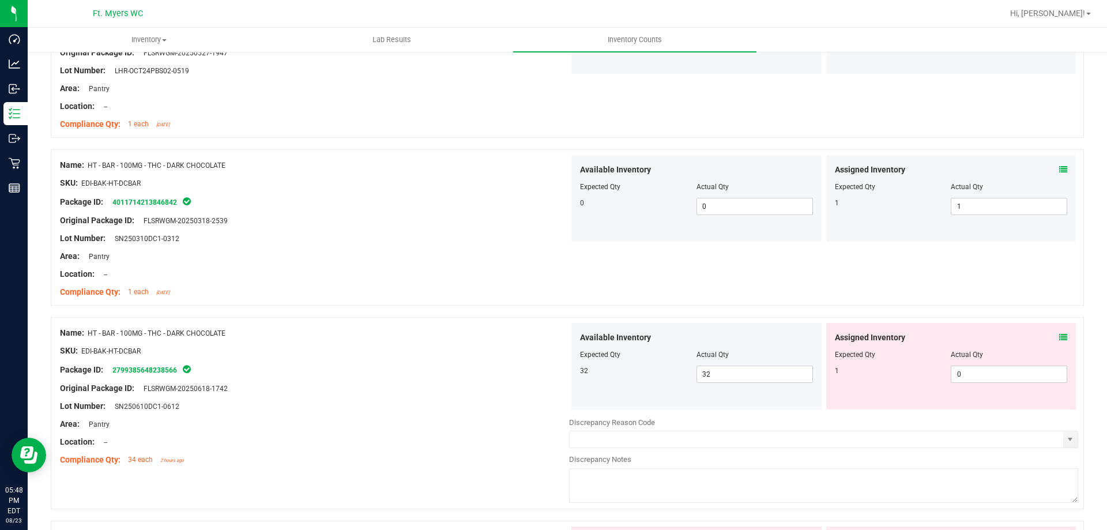
click at [1015, 385] on div "Assigned Inventory Expected Qty Actual Qty 1 0 0" at bounding box center [951, 366] width 250 height 86
click at [1010, 371] on span "0 0" at bounding box center [1009, 374] width 116 height 17
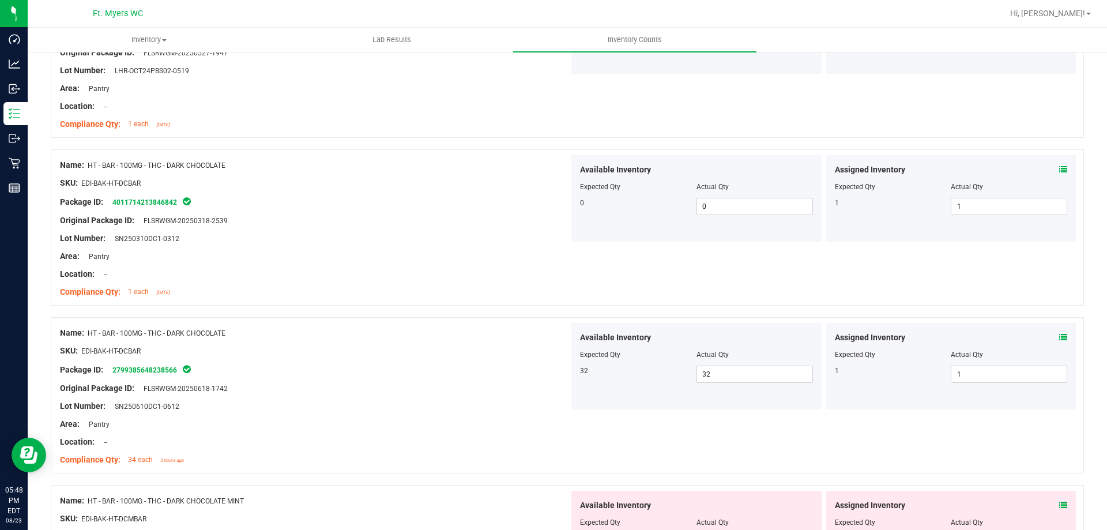
click at [366, 401] on div "Lot Number: SN250610DC1-0612" at bounding box center [314, 406] width 509 height 12
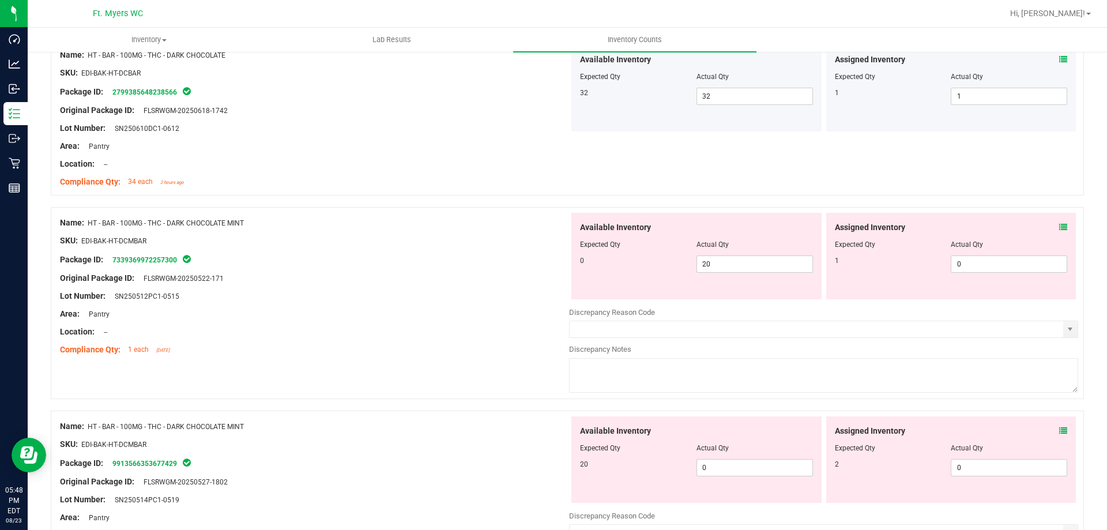
scroll to position [2076, 0]
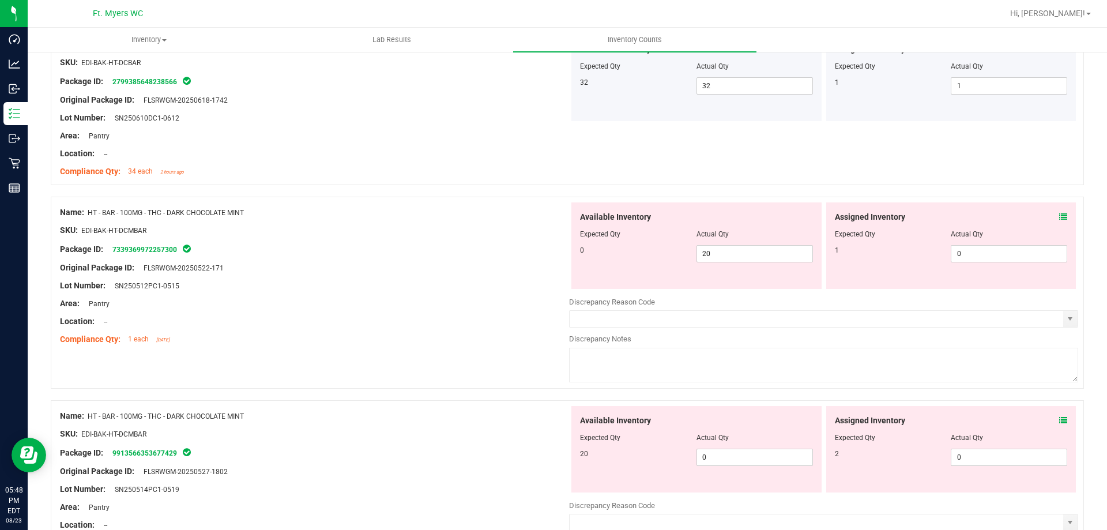
drag, startPoint x: 747, startPoint y: 264, endPoint x: 665, endPoint y: 246, distance: 83.8
click at [665, 246] on div "Available Inventory Expected Qty Actual Qty 0 20 20" at bounding box center [696, 245] width 250 height 86
click at [719, 451] on span "0 0" at bounding box center [754, 457] width 116 height 17
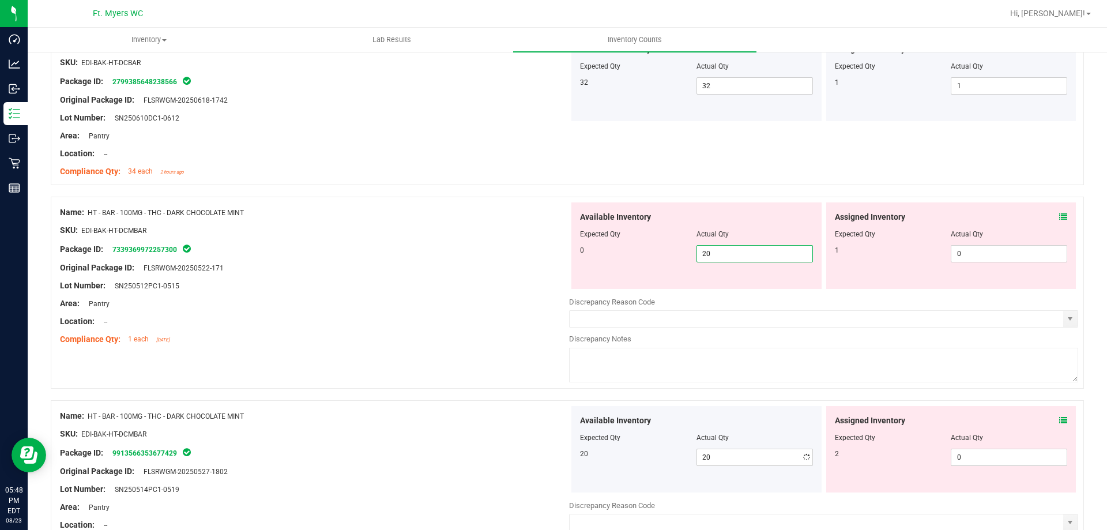
click at [753, 255] on span "20 20" at bounding box center [754, 253] width 116 height 17
click at [1059, 215] on div "Assigned Inventory Expected Qty Actual Qty 1 0 0" at bounding box center [951, 245] width 250 height 86
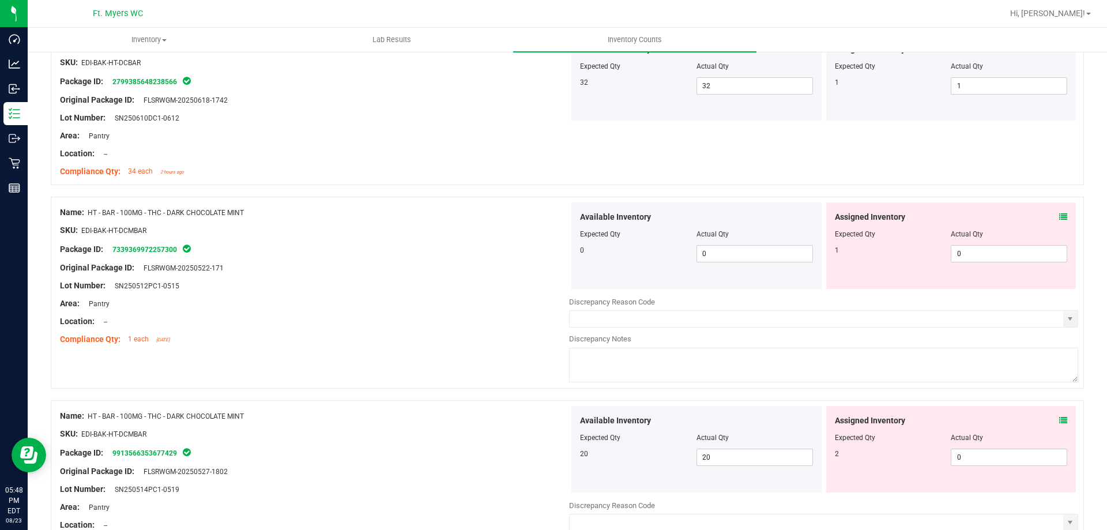
click at [1059, 215] on icon at bounding box center [1063, 217] width 8 height 8
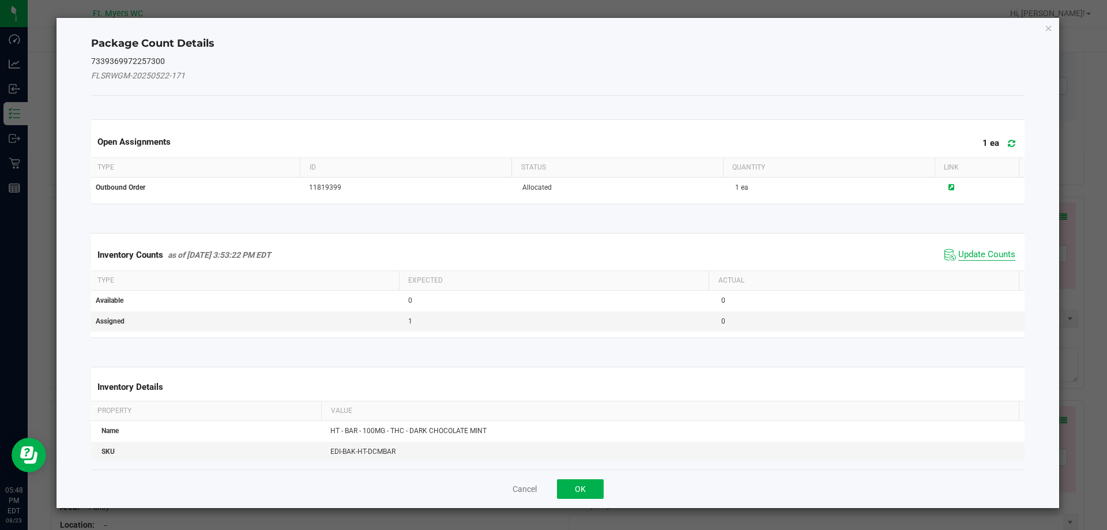
drag, startPoint x: 974, startPoint y: 263, endPoint x: 979, endPoint y: 258, distance: 6.5
click at [974, 263] on div "Inventory Counts as of Aug 23, 2025 3:53:22 PM EDT Update Counts" at bounding box center [558, 254] width 939 height 31
click at [981, 253] on span "Update Counts" at bounding box center [986, 255] width 57 height 12
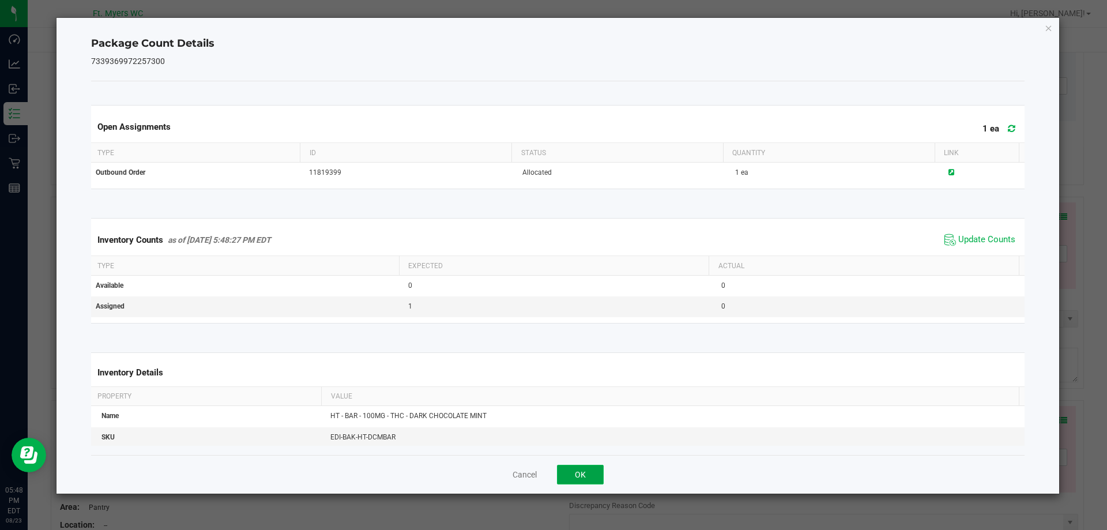
click at [577, 470] on button "OK" at bounding box center [580, 475] width 47 height 20
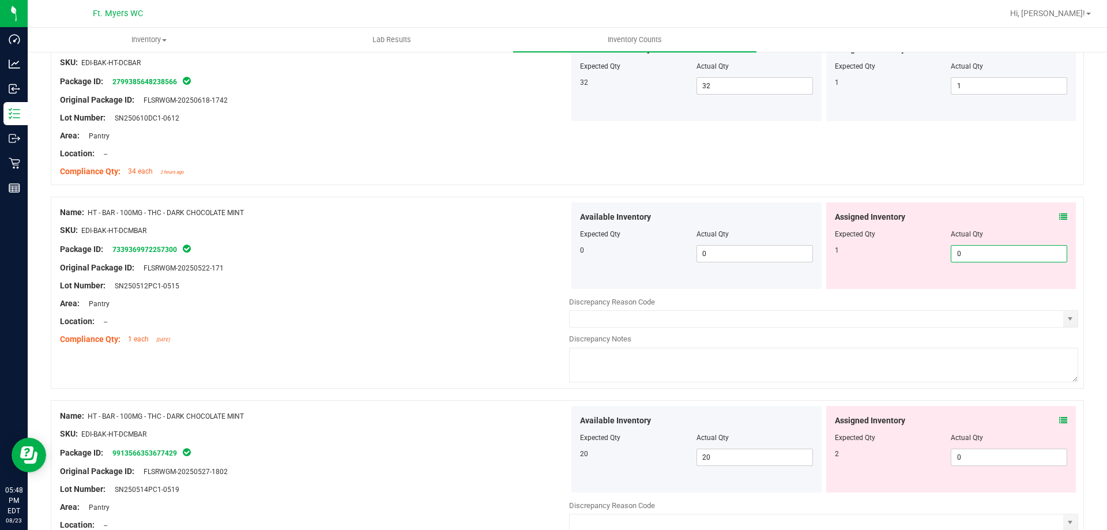
click at [994, 251] on span "0 0" at bounding box center [1009, 253] width 116 height 17
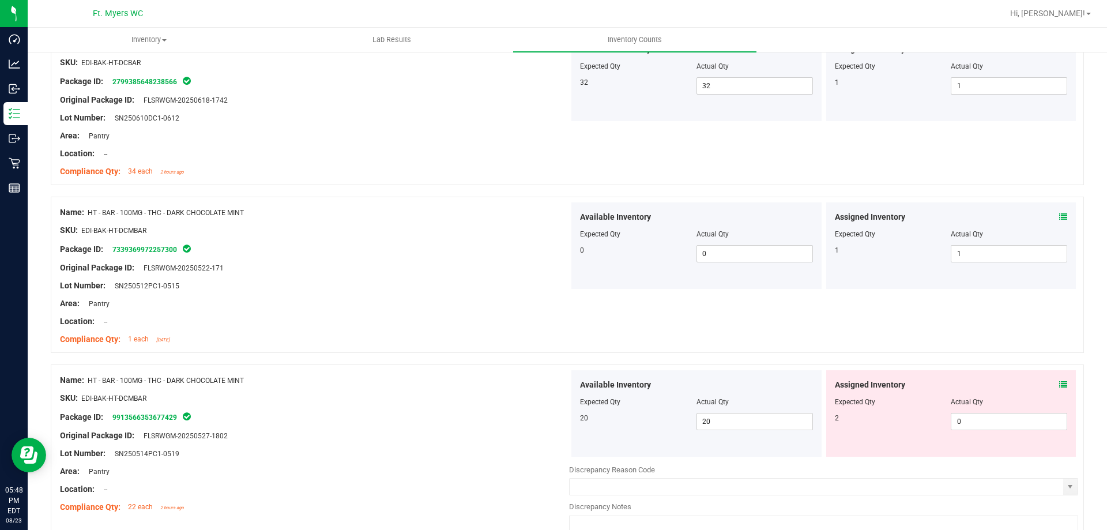
click at [1059, 381] on icon at bounding box center [1063, 385] width 8 height 8
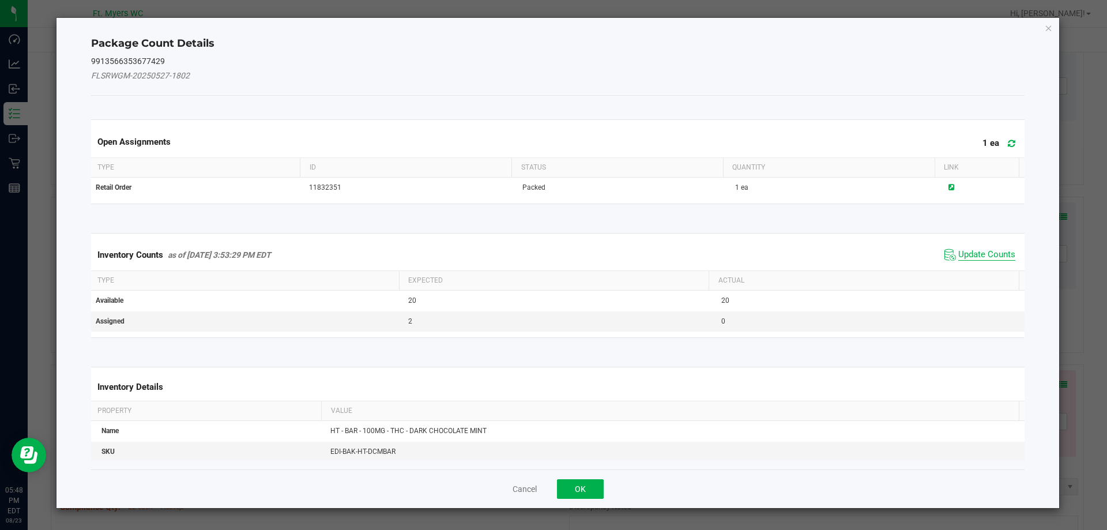
click at [988, 257] on span "Update Counts" at bounding box center [986, 255] width 57 height 12
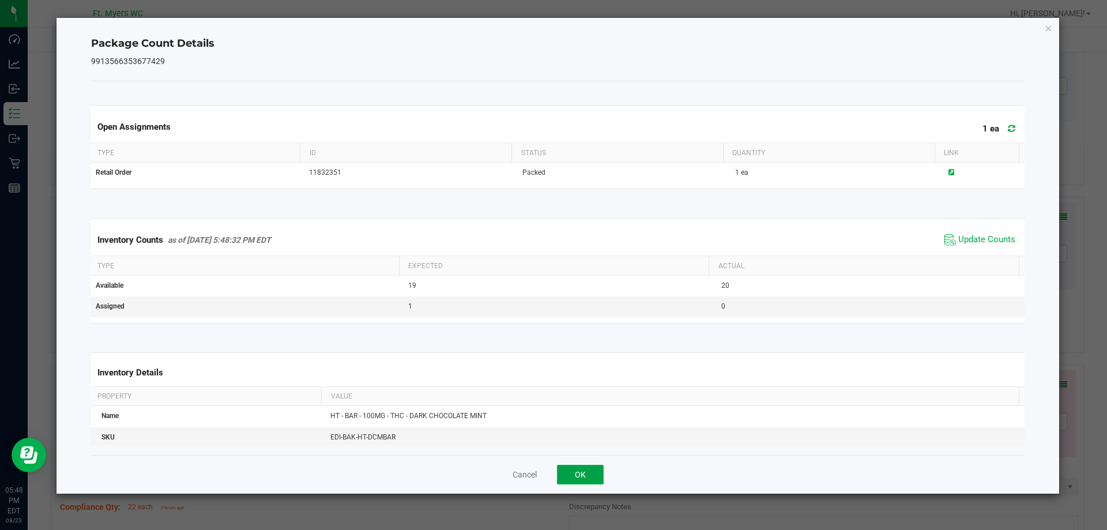
click at [589, 470] on button "OK" at bounding box center [580, 475] width 47 height 20
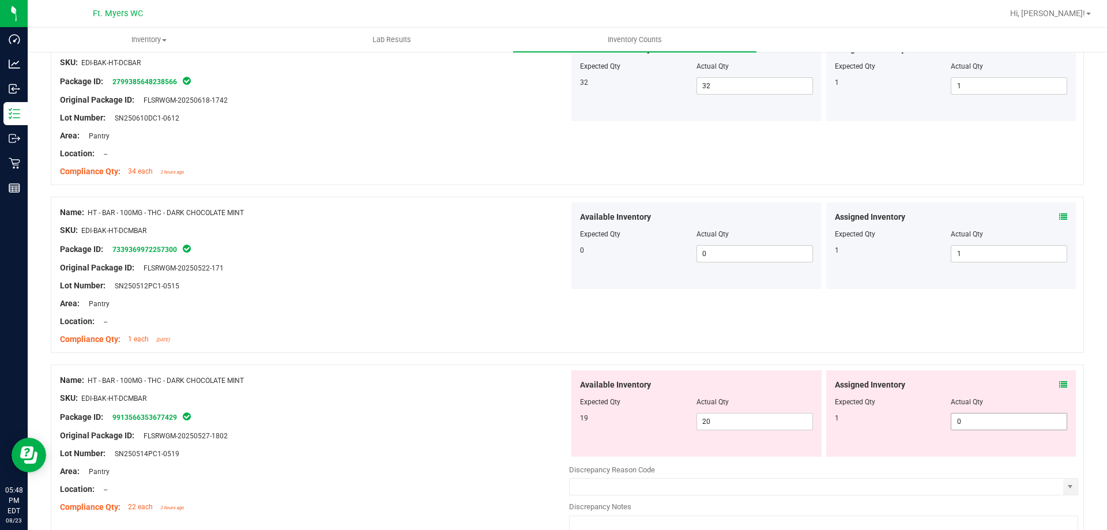
click at [965, 426] on span "0 0" at bounding box center [1009, 421] width 116 height 17
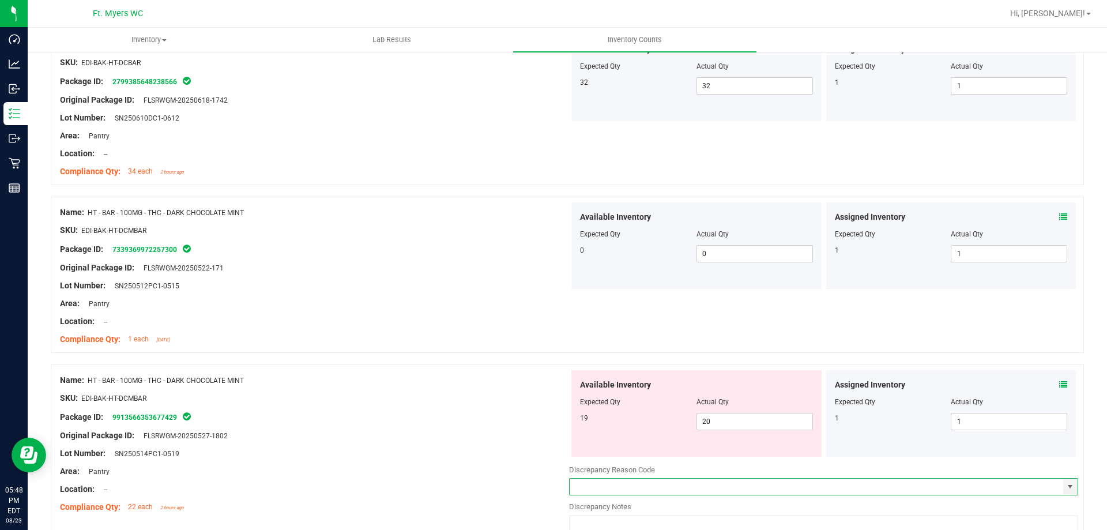
click at [1059, 382] on icon at bounding box center [1063, 385] width 8 height 8
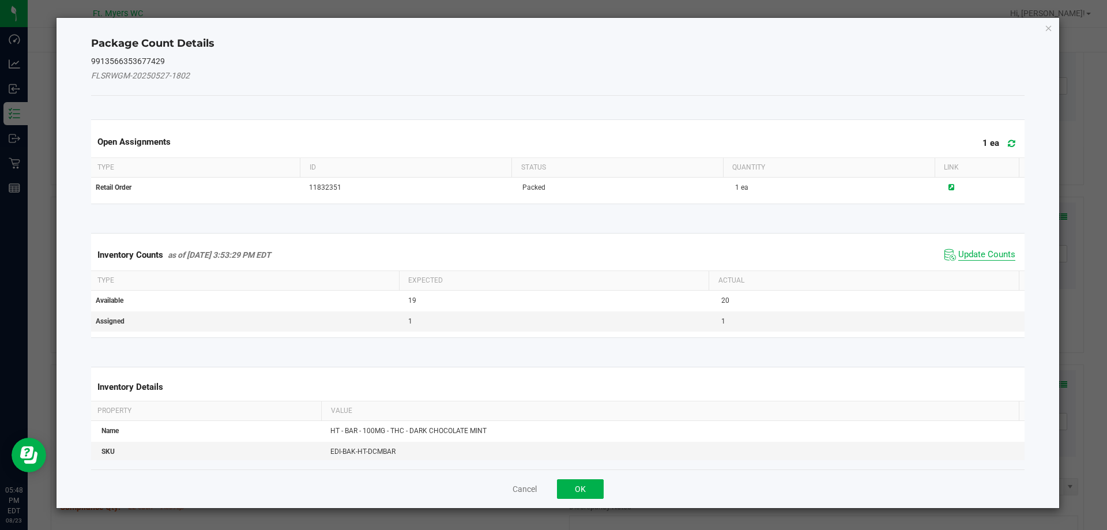
click at [992, 256] on span "Update Counts" at bounding box center [986, 255] width 57 height 12
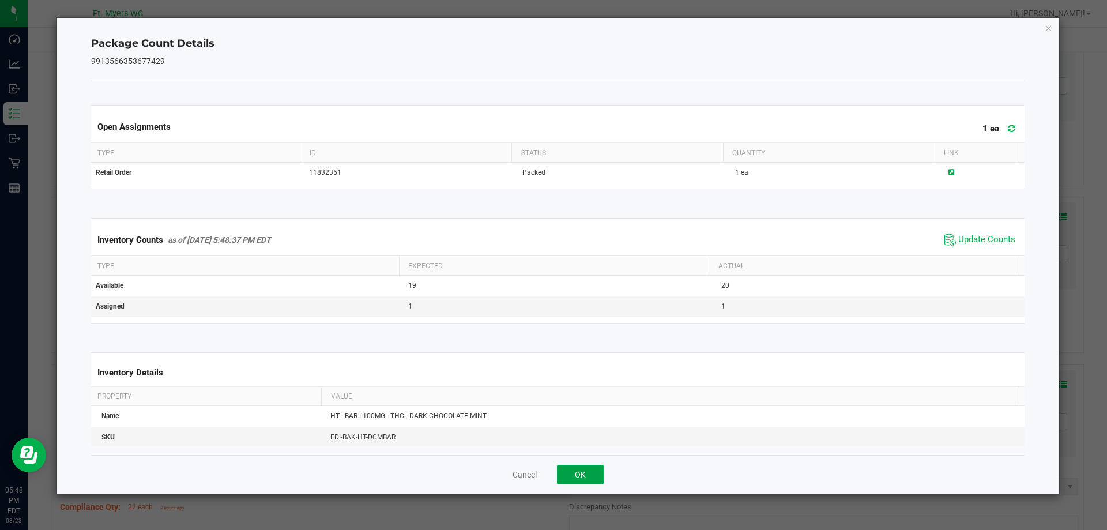
click at [571, 477] on button "OK" at bounding box center [580, 475] width 47 height 20
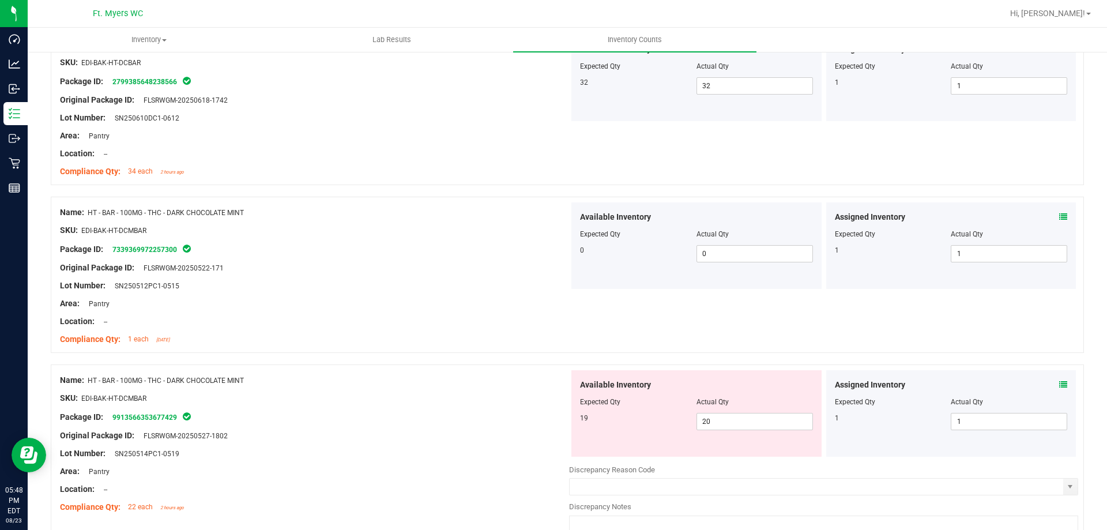
click at [468, 410] on div "Package ID: 9913566353677429" at bounding box center [314, 417] width 509 height 14
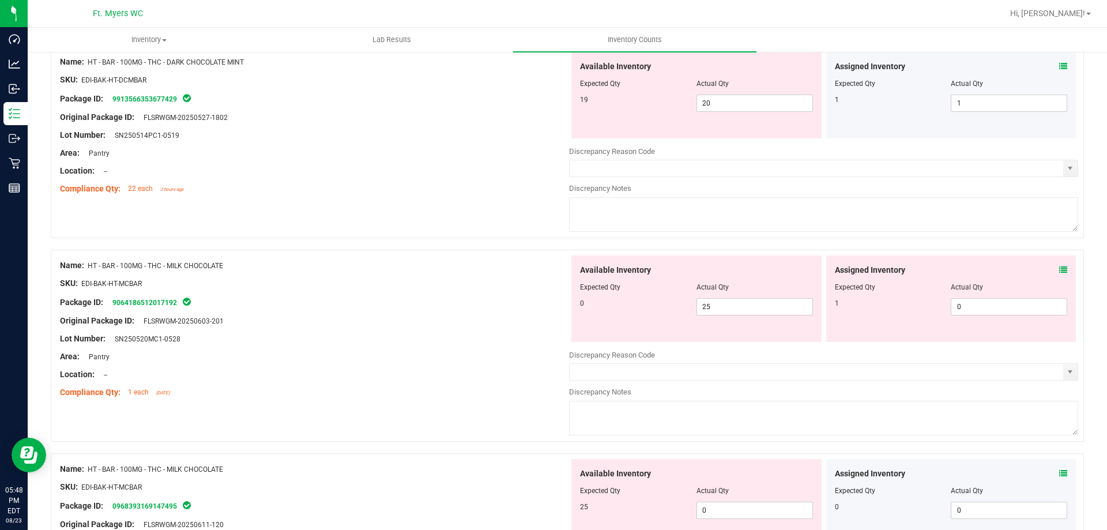
scroll to position [2422, 0]
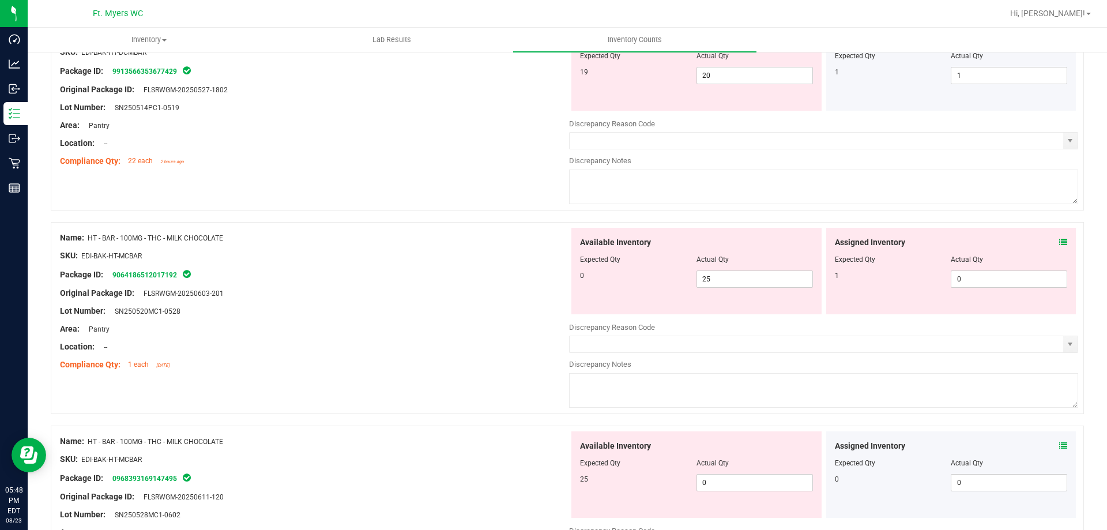
click at [1059, 243] on icon at bounding box center [1063, 242] width 8 height 8
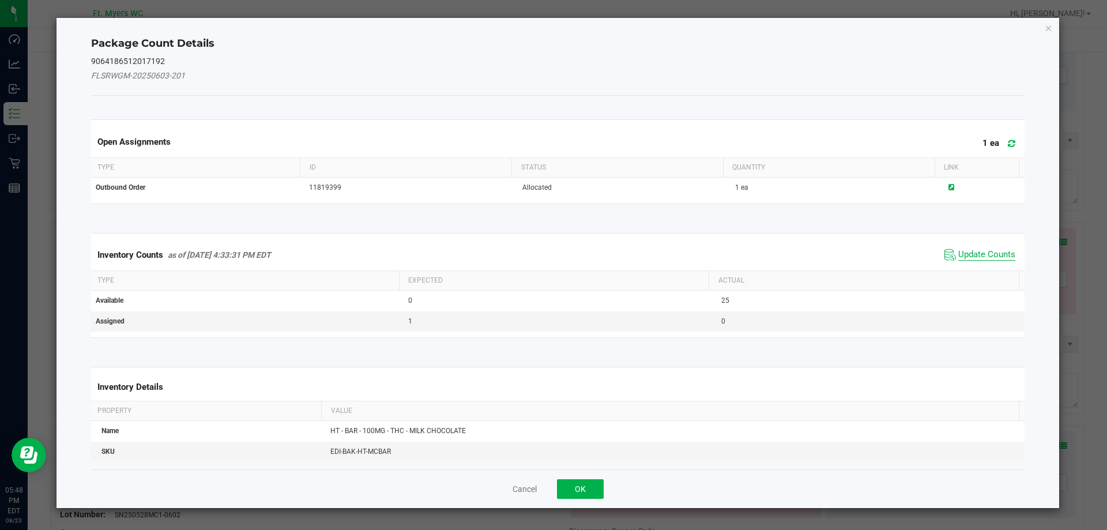
click at [984, 255] on span "Update Counts" at bounding box center [986, 255] width 57 height 12
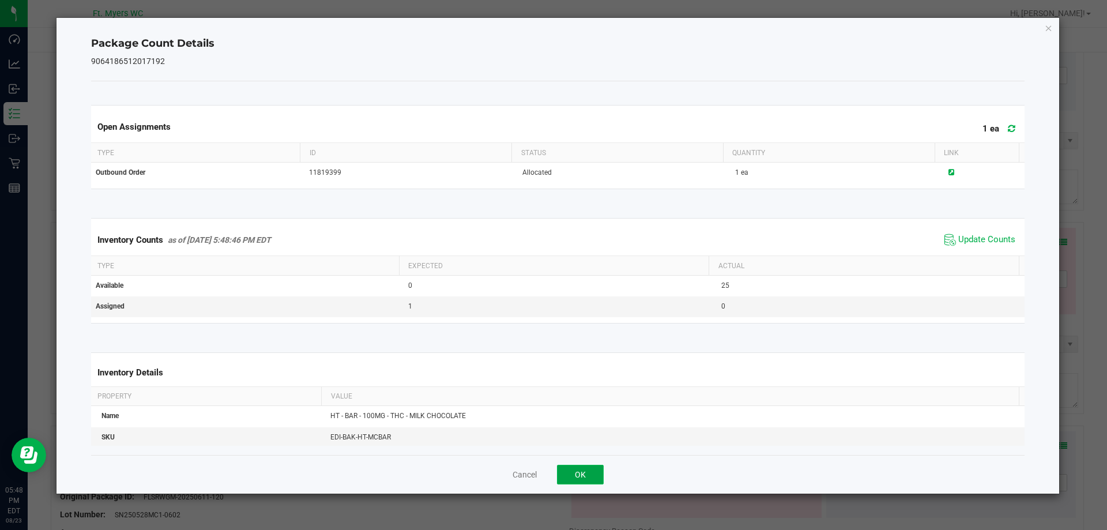
click at [578, 477] on button "OK" at bounding box center [580, 475] width 47 height 20
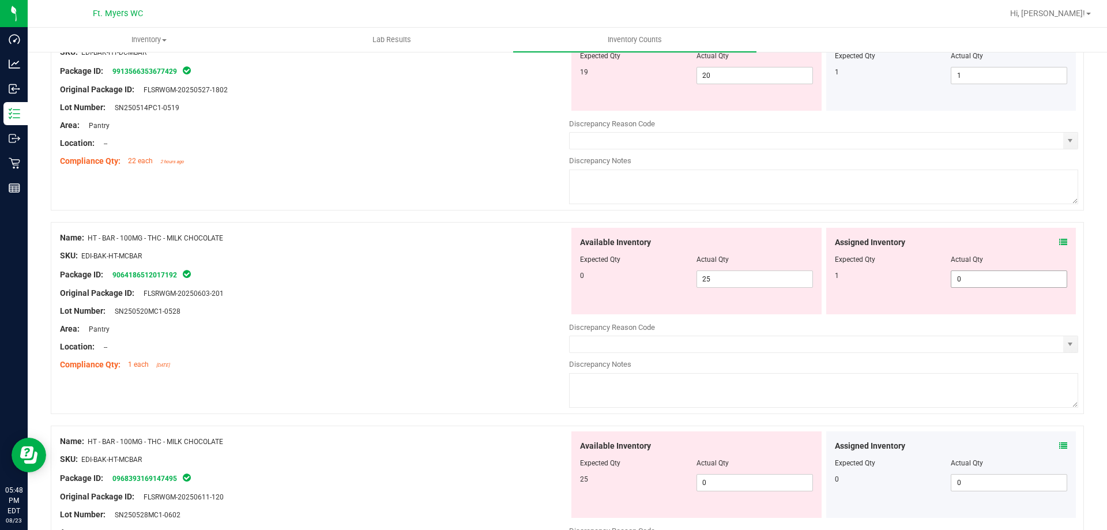
click at [971, 280] on span "0 0" at bounding box center [1009, 278] width 116 height 17
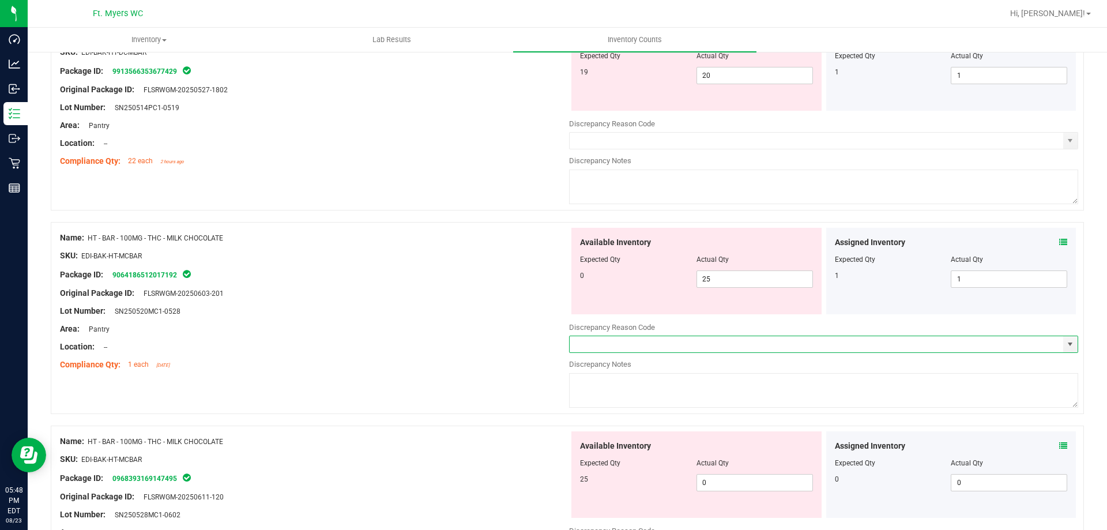
click at [510, 279] on div "Package ID: 9064186512017192" at bounding box center [314, 275] width 509 height 14
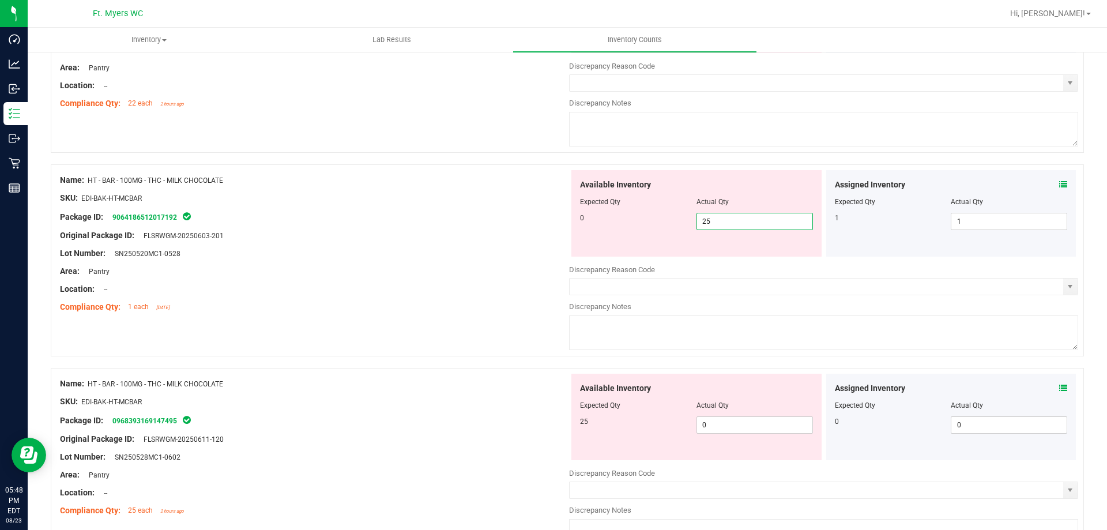
drag, startPoint x: 717, startPoint y: 225, endPoint x: 623, endPoint y: 211, distance: 94.5
click at [625, 213] on div "0 25 25" at bounding box center [696, 221] width 233 height 17
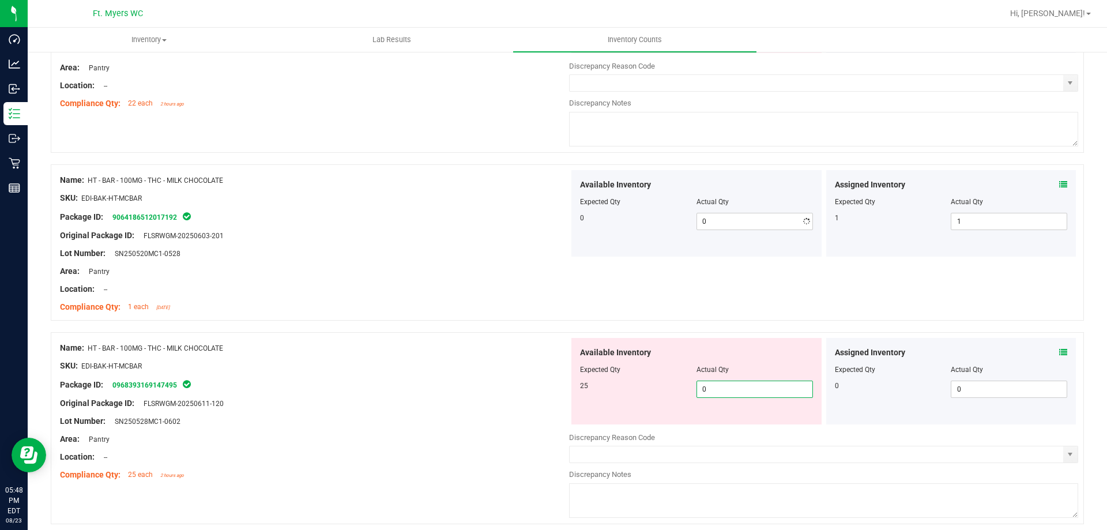
click at [718, 421] on div "Available Inventory Expected Qty Actual Qty 25 0 0" at bounding box center [696, 381] width 250 height 86
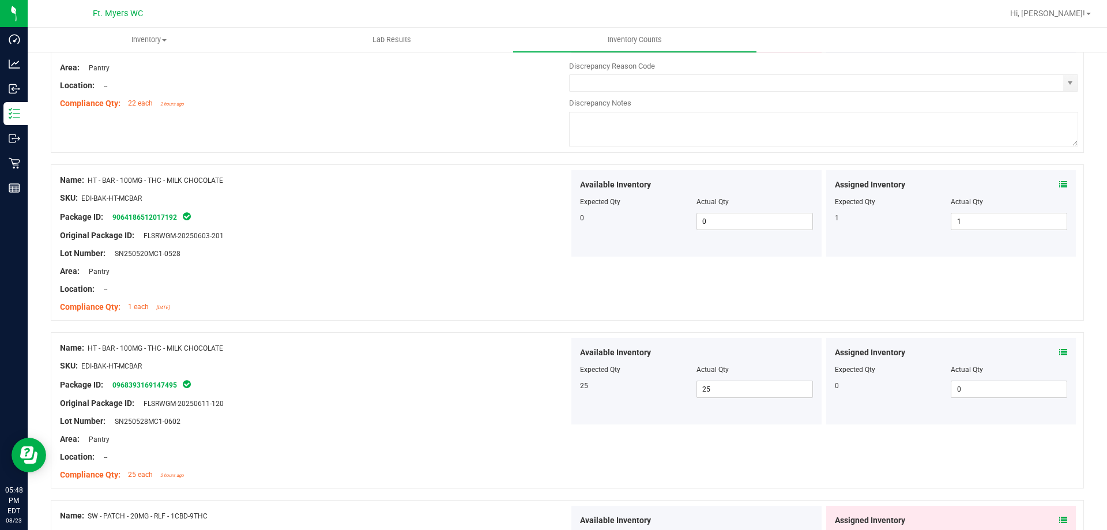
drag, startPoint x: 412, startPoint y: 391, endPoint x: 573, endPoint y: 374, distance: 161.8
click at [413, 391] on div at bounding box center [314, 394] width 509 height 6
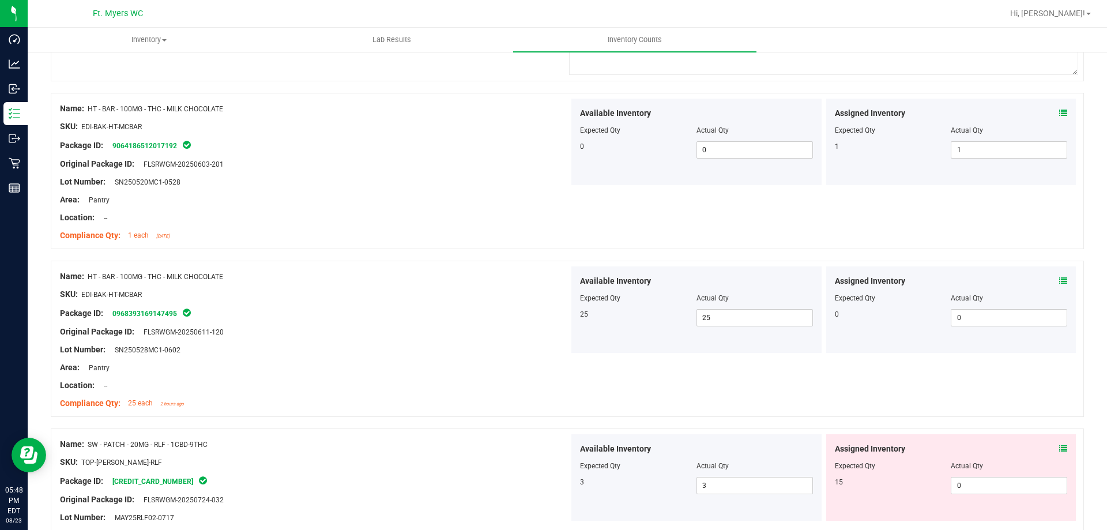
scroll to position [2710, 0]
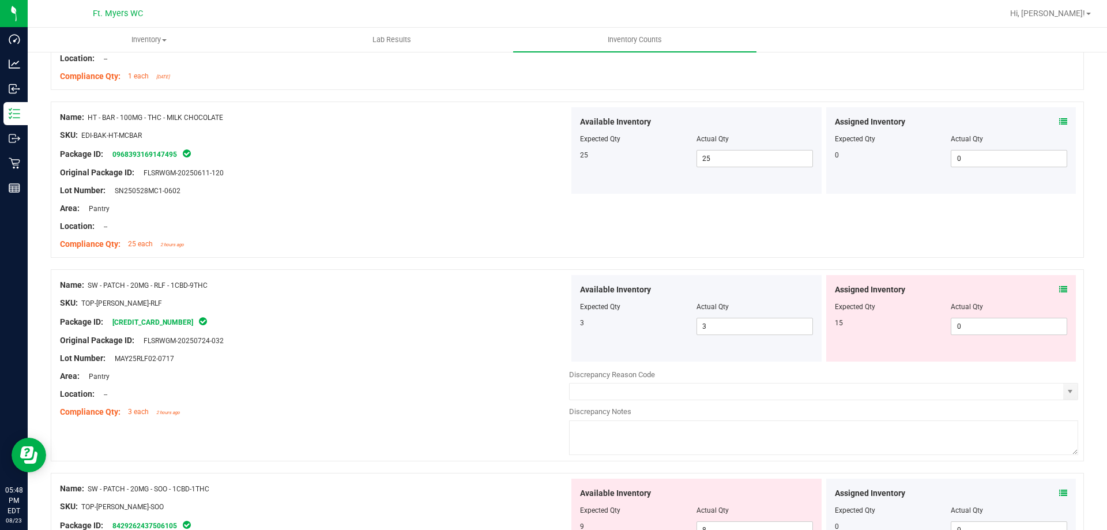
click at [1059, 292] on icon at bounding box center [1063, 289] width 8 height 8
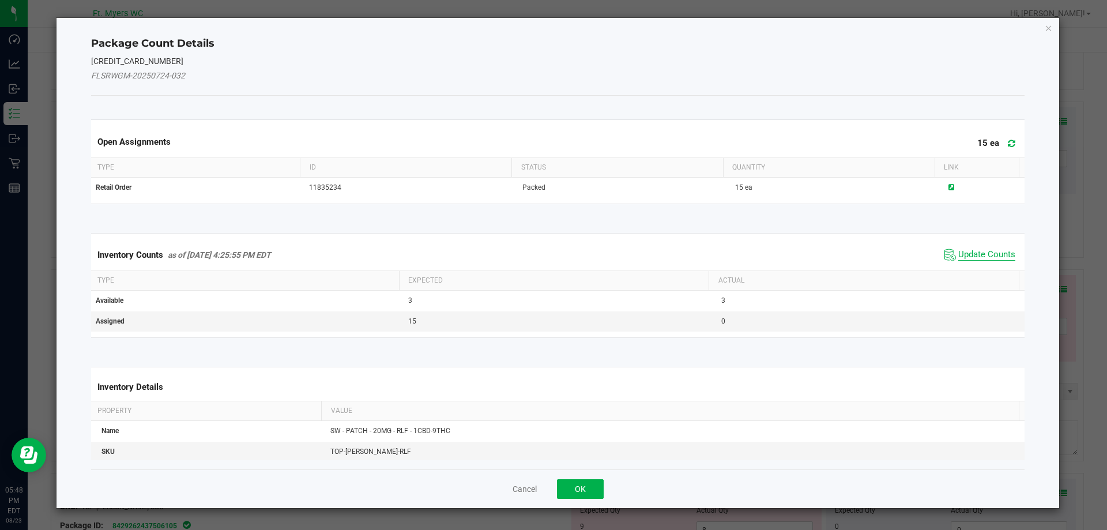
click at [970, 253] on span "Update Counts" at bounding box center [986, 255] width 57 height 12
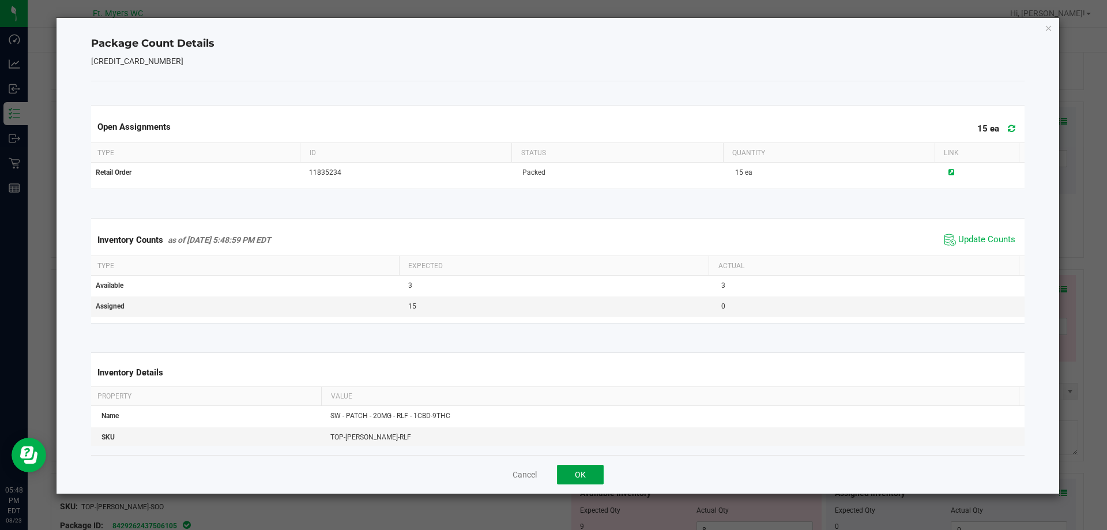
click at [593, 476] on button "OK" at bounding box center [580, 475] width 47 height 20
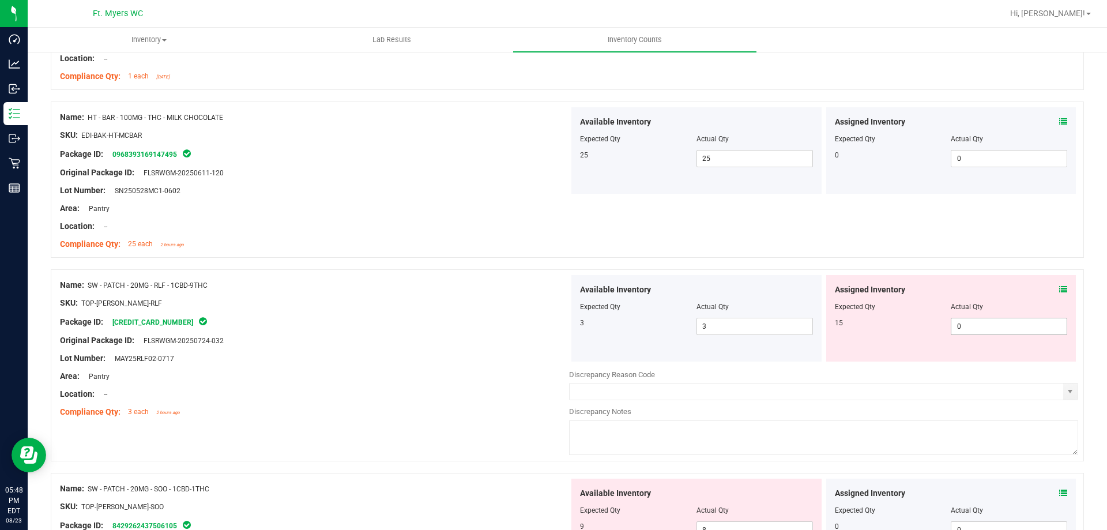
click at [976, 326] on span "0 0" at bounding box center [1009, 326] width 116 height 17
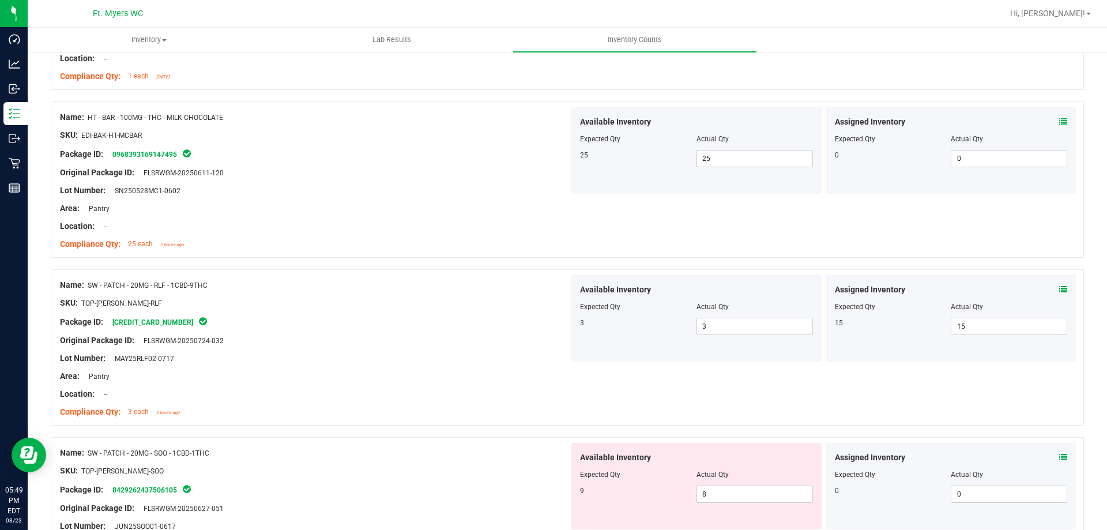
scroll to position [2883, 0]
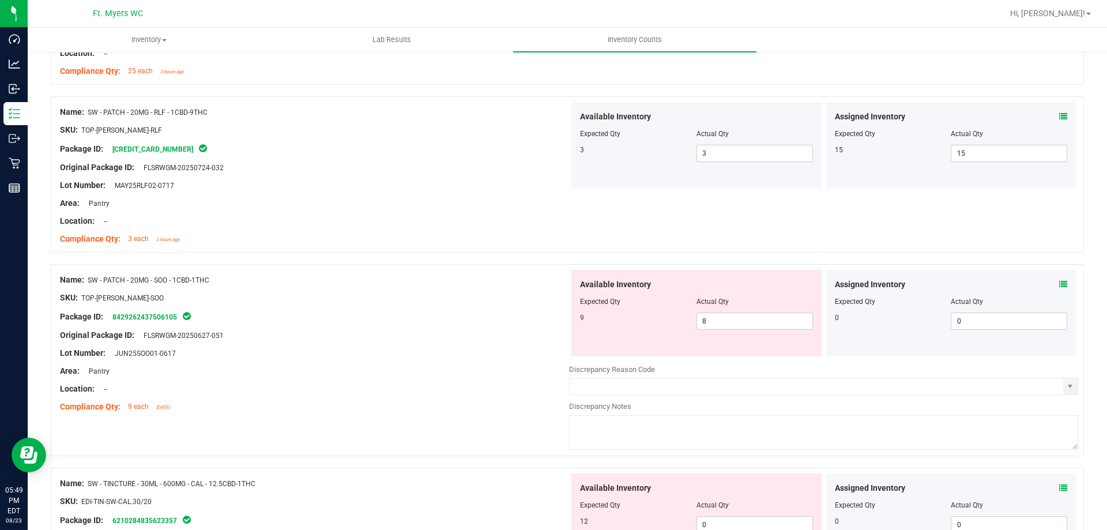
click at [1059, 289] on span at bounding box center [1063, 284] width 8 height 12
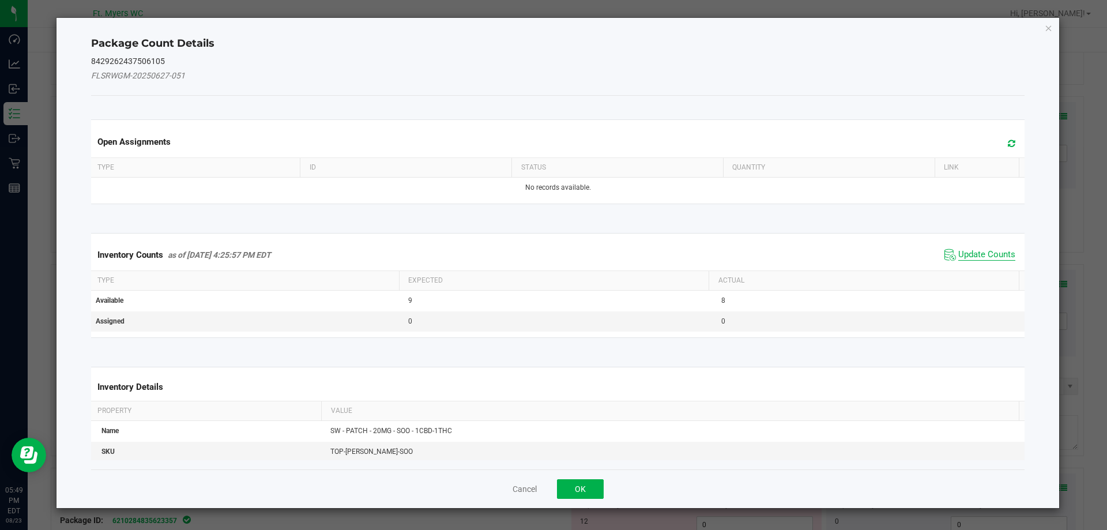
click at [981, 250] on span "Update Counts" at bounding box center [986, 255] width 57 height 12
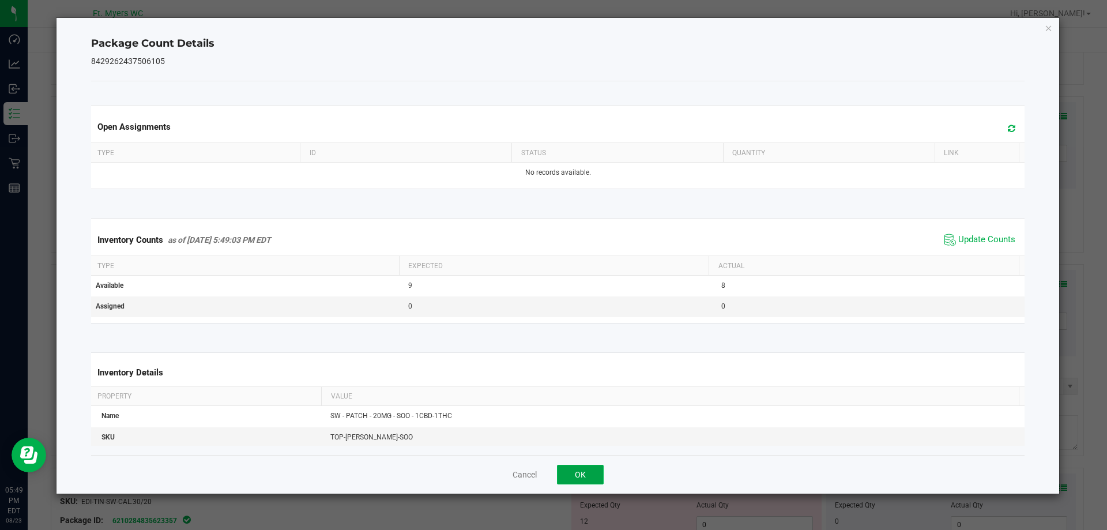
click at [586, 474] on button "OK" at bounding box center [580, 475] width 47 height 20
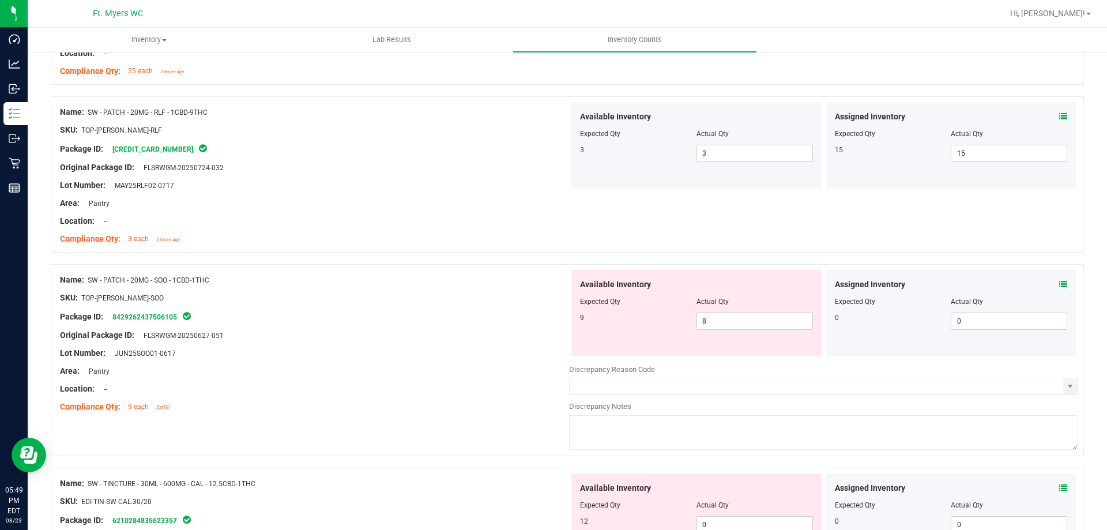
scroll to position [2940, 0]
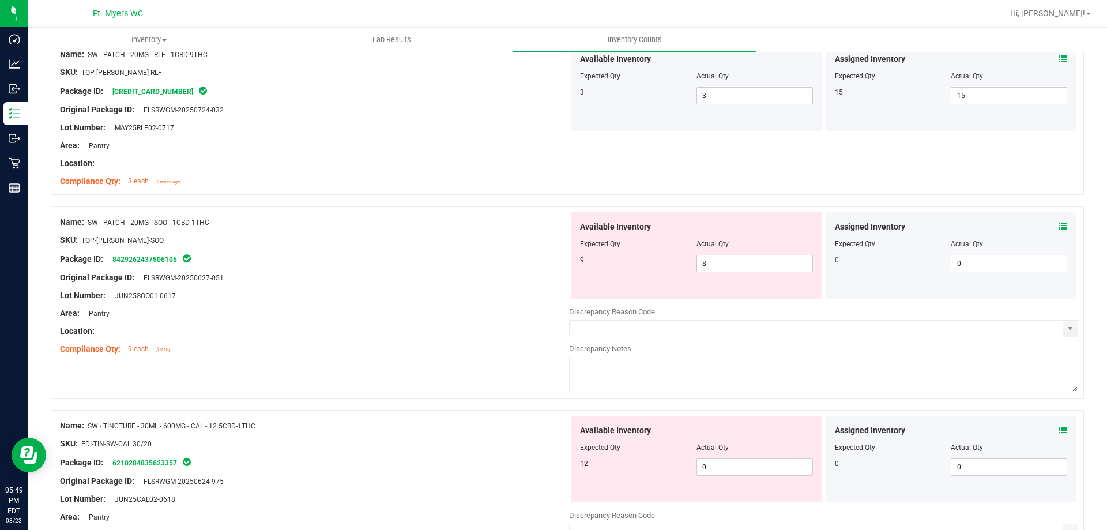
click at [1059, 225] on icon at bounding box center [1063, 227] width 8 height 8
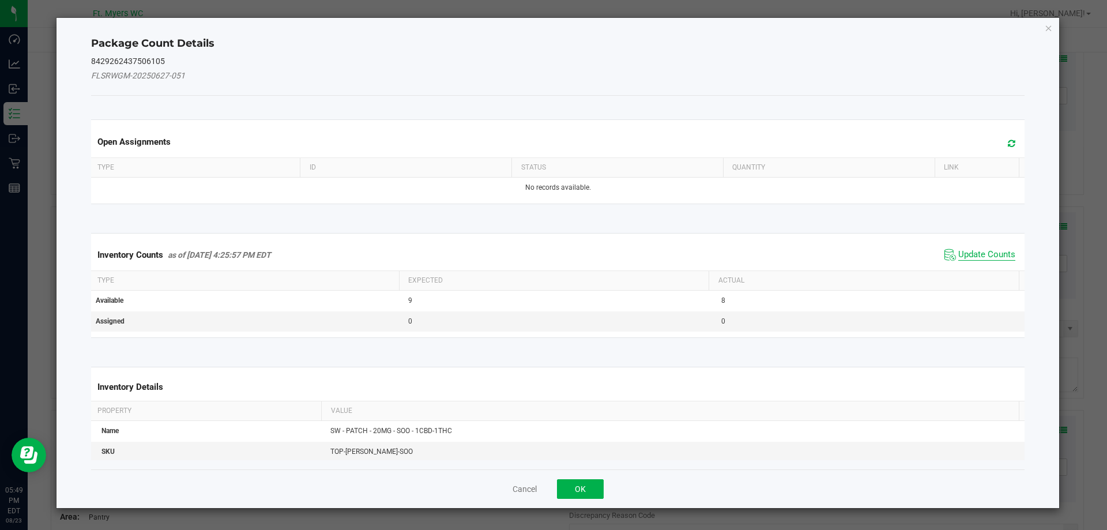
click at [977, 256] on span "Update Counts" at bounding box center [986, 255] width 57 height 12
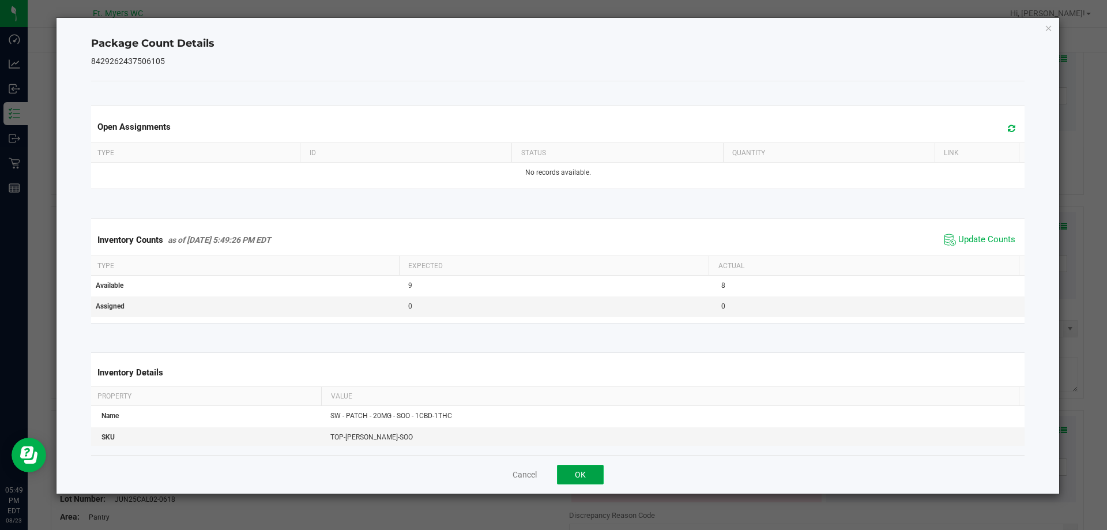
click at [568, 473] on button "OK" at bounding box center [580, 475] width 47 height 20
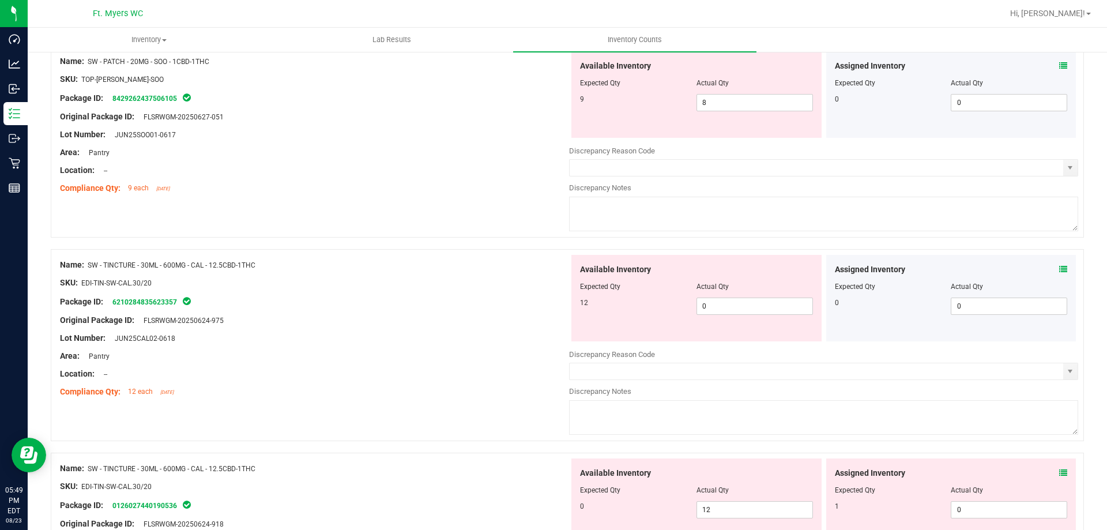
scroll to position [3171, 0]
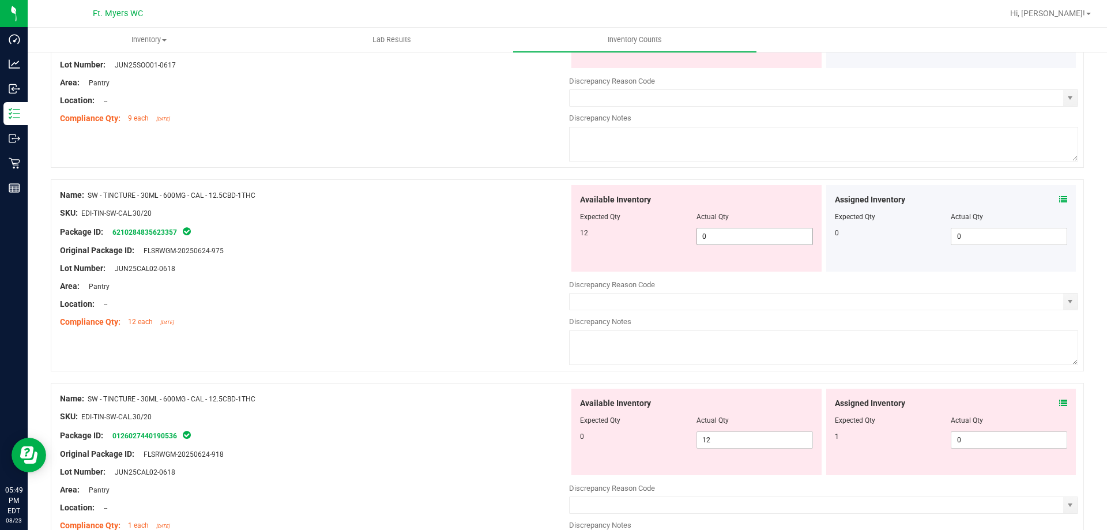
click at [801, 240] on span "0 0" at bounding box center [754, 236] width 116 height 17
click at [725, 446] on div "Available Inventory Expected Qty Actual Qty 0 12 12" at bounding box center [823, 480] width 509 height 183
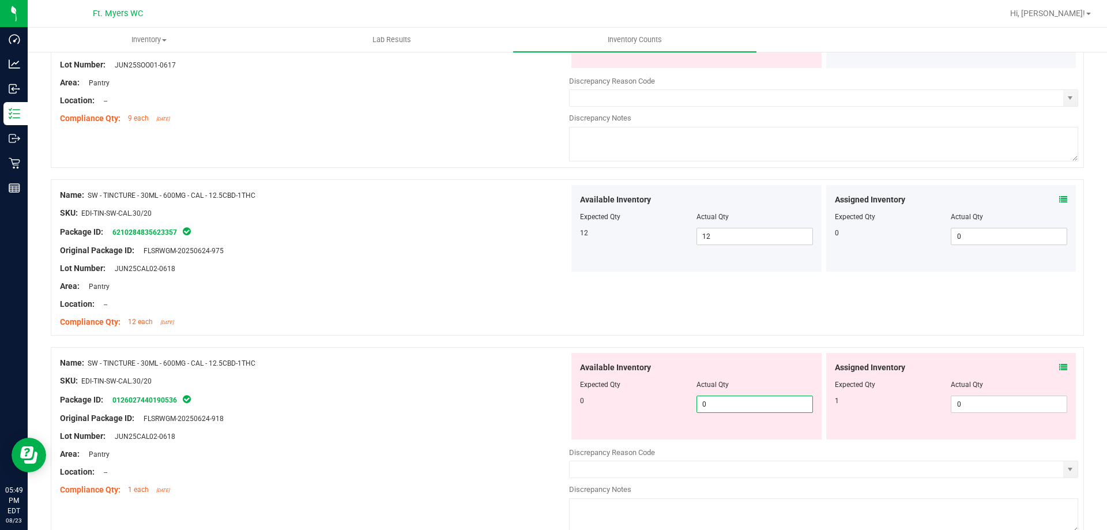
click at [556, 416] on div "Original Package ID: FLSRWGM-20250624-918" at bounding box center [314, 418] width 509 height 12
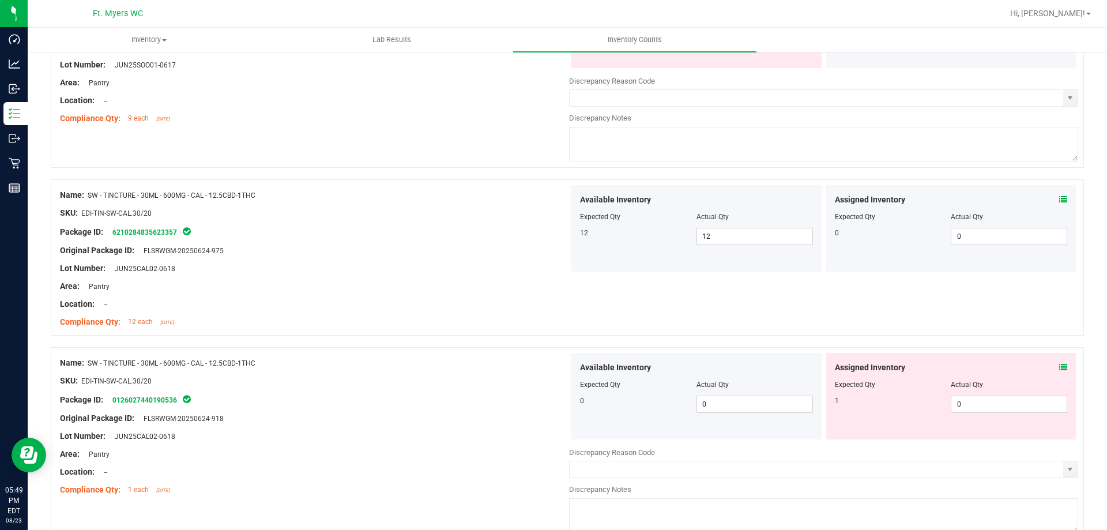
click at [1059, 364] on icon at bounding box center [1063, 367] width 8 height 8
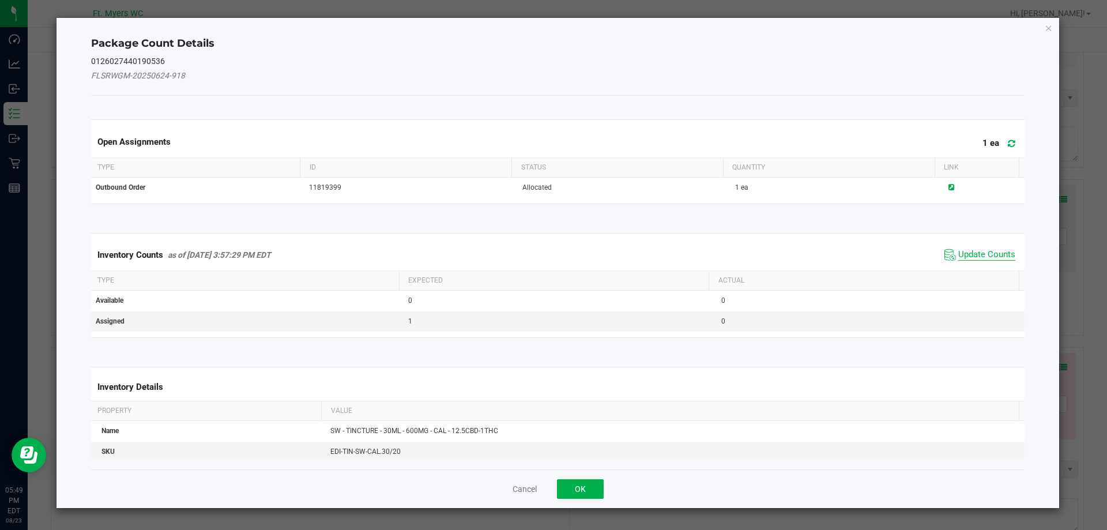
click at [988, 255] on span "Update Counts" at bounding box center [986, 255] width 57 height 12
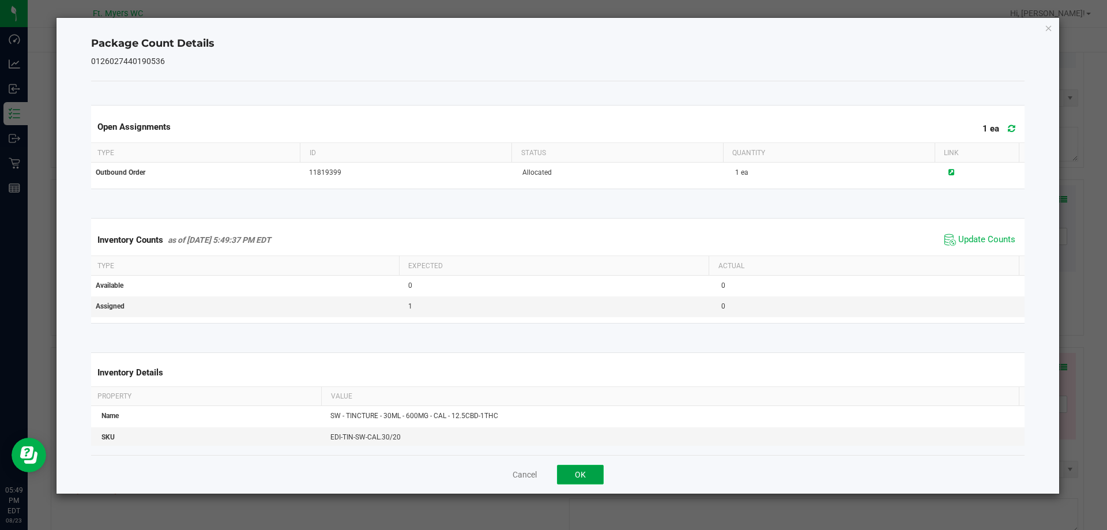
click at [572, 465] on button "OK" at bounding box center [580, 475] width 47 height 20
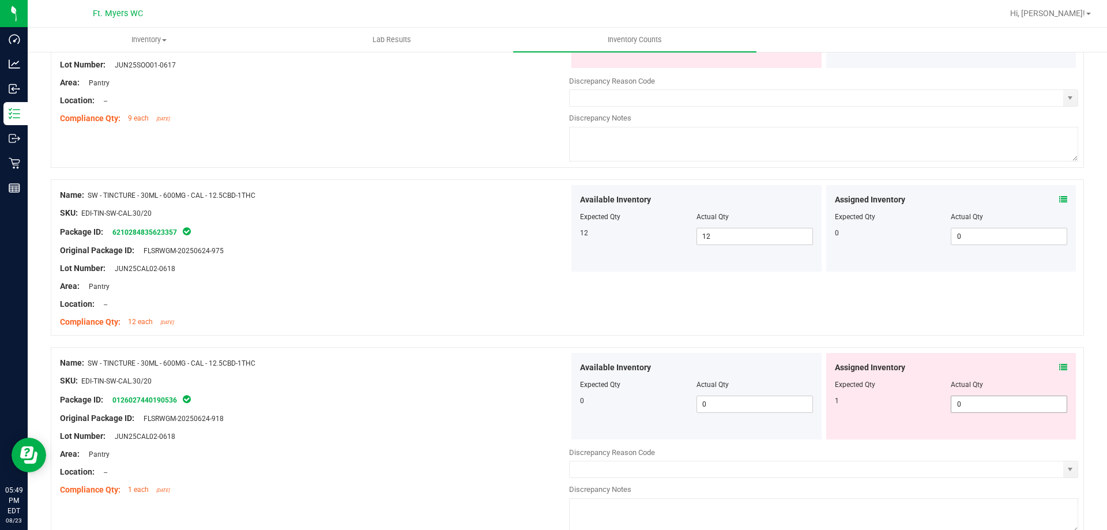
click at [982, 407] on span "0 0" at bounding box center [1009, 404] width 116 height 17
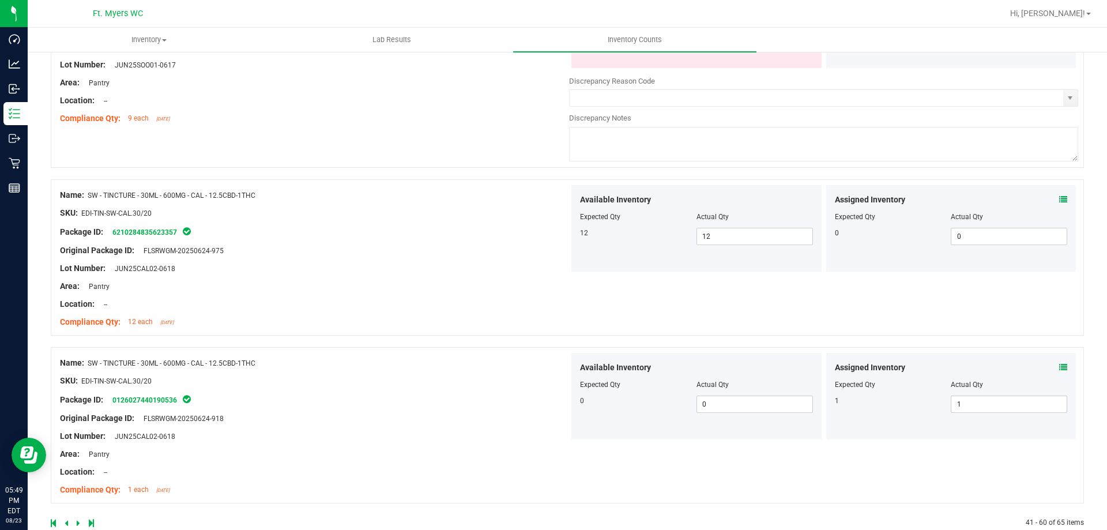
click at [417, 391] on div at bounding box center [314, 390] width 509 height 6
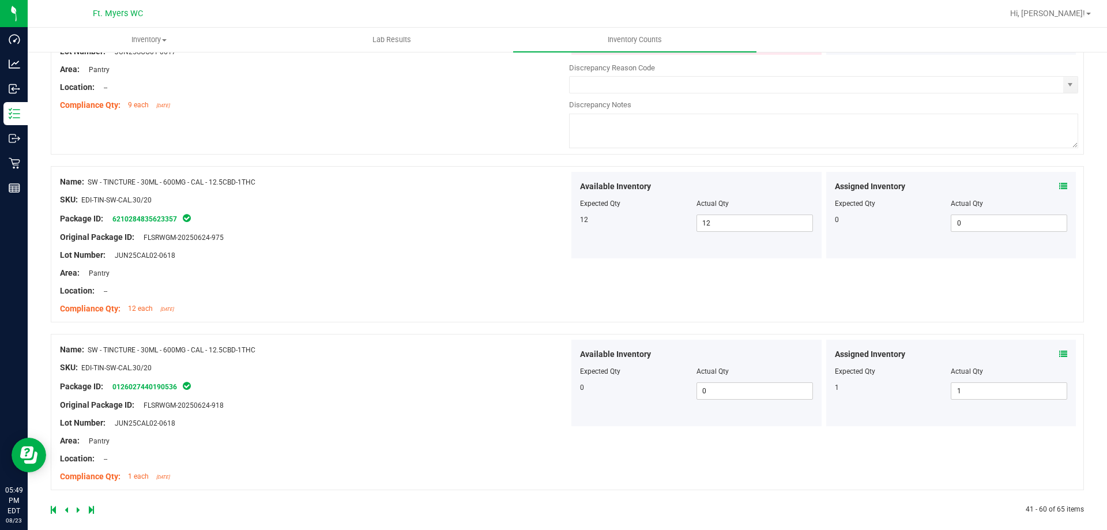
scroll to position [3195, 0]
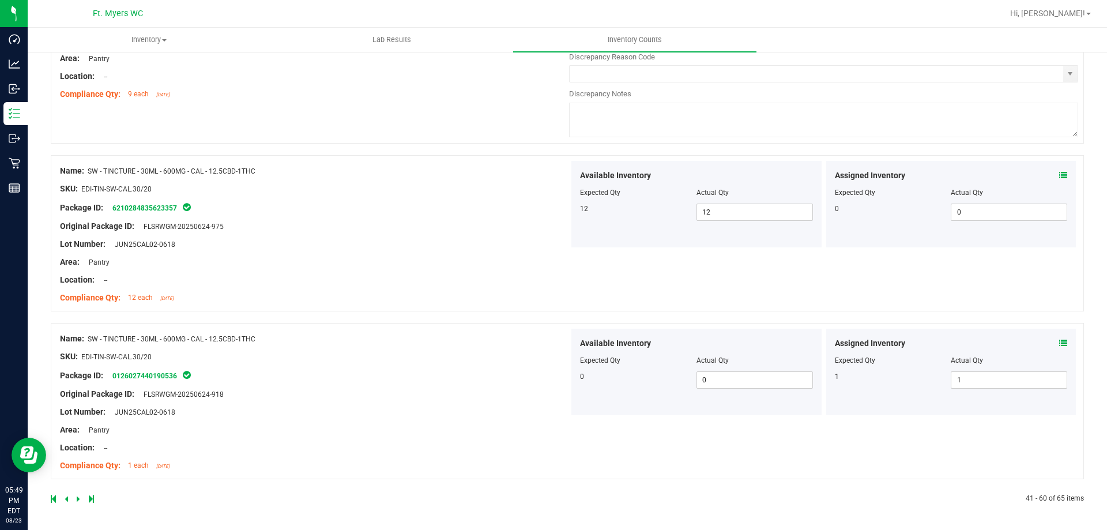
click at [78, 501] on icon at bounding box center [78, 498] width 3 height 7
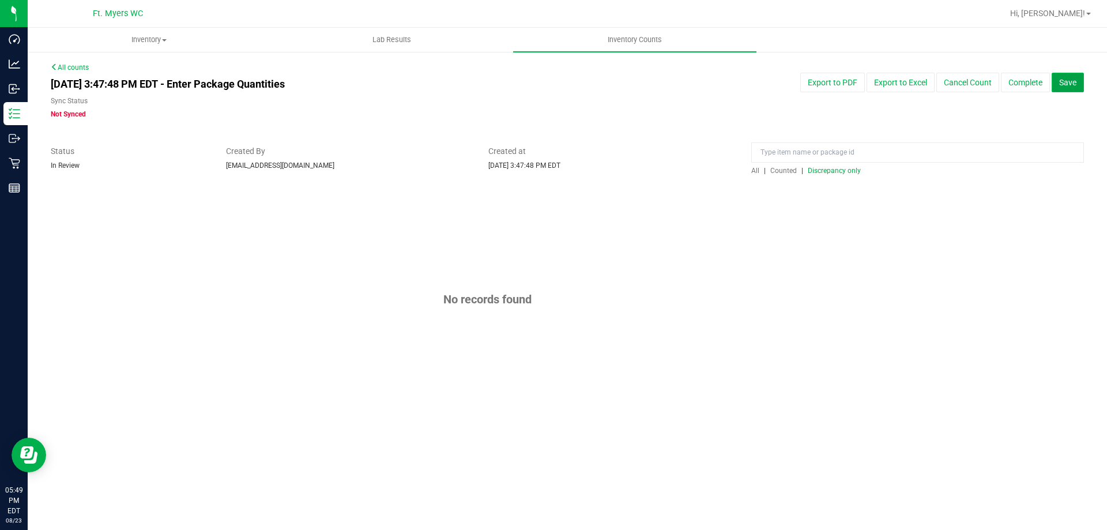
click at [1061, 78] on span "Save" at bounding box center [1067, 82] width 17 height 9
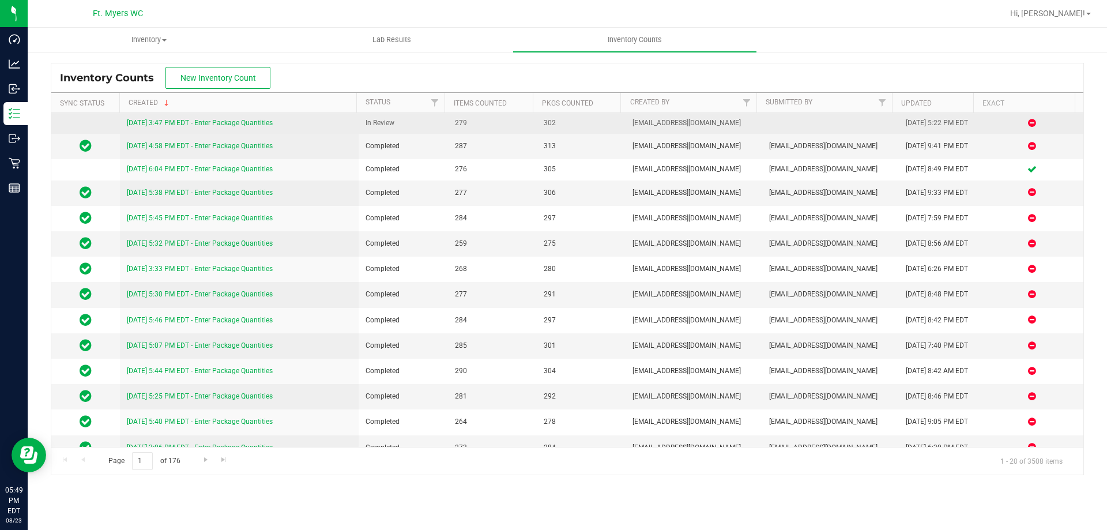
click at [220, 127] on link "8/23/25 3:47 PM EDT - Enter Package Quantities" at bounding box center [200, 123] width 146 height 8
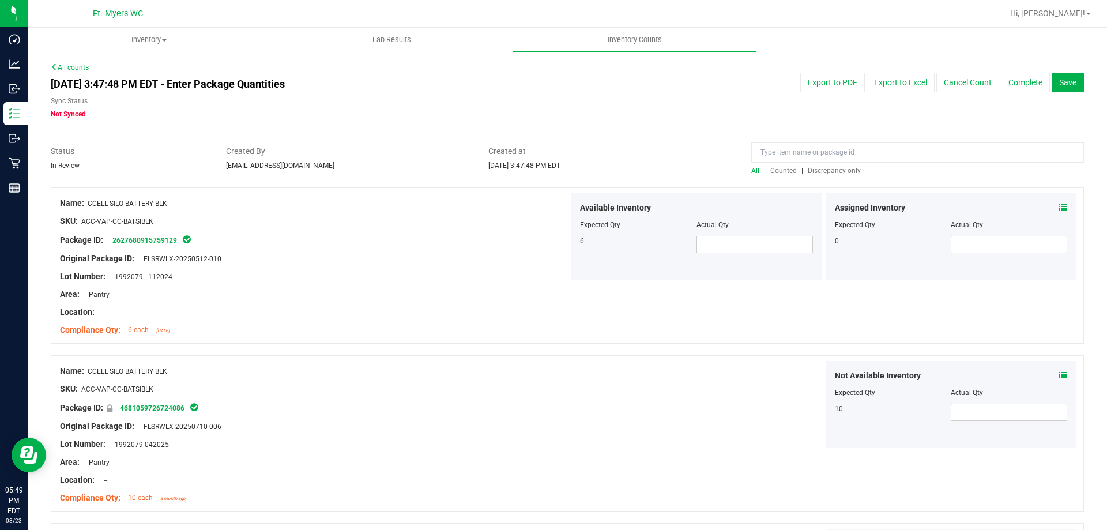
click at [820, 175] on div "All | Counted | Discrepancy only" at bounding box center [917, 170] width 333 height 10
click at [822, 170] on span "Discrepancy only" at bounding box center [834, 171] width 53 height 8
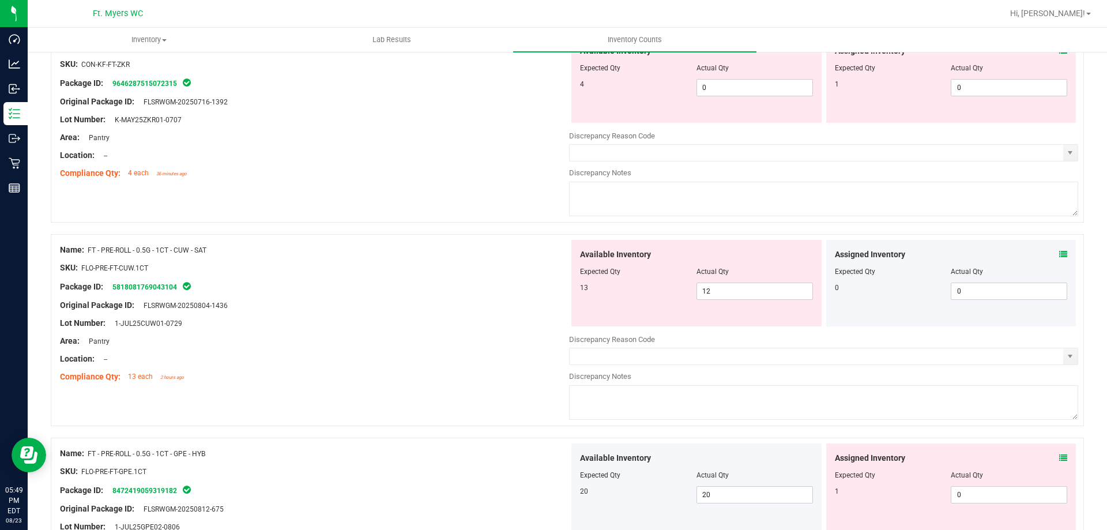
scroll to position [3767, 0]
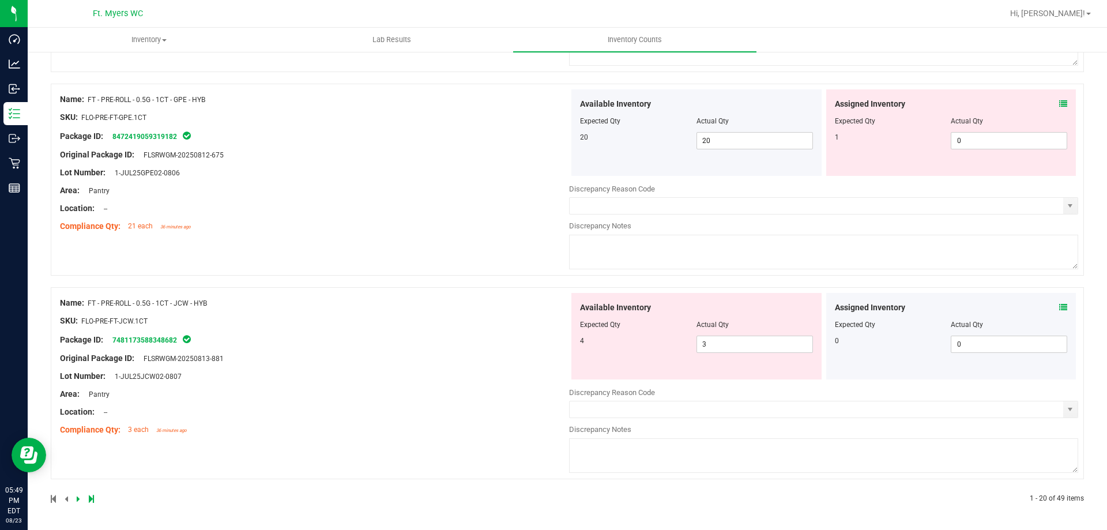
click at [90, 499] on icon at bounding box center [91, 498] width 5 height 7
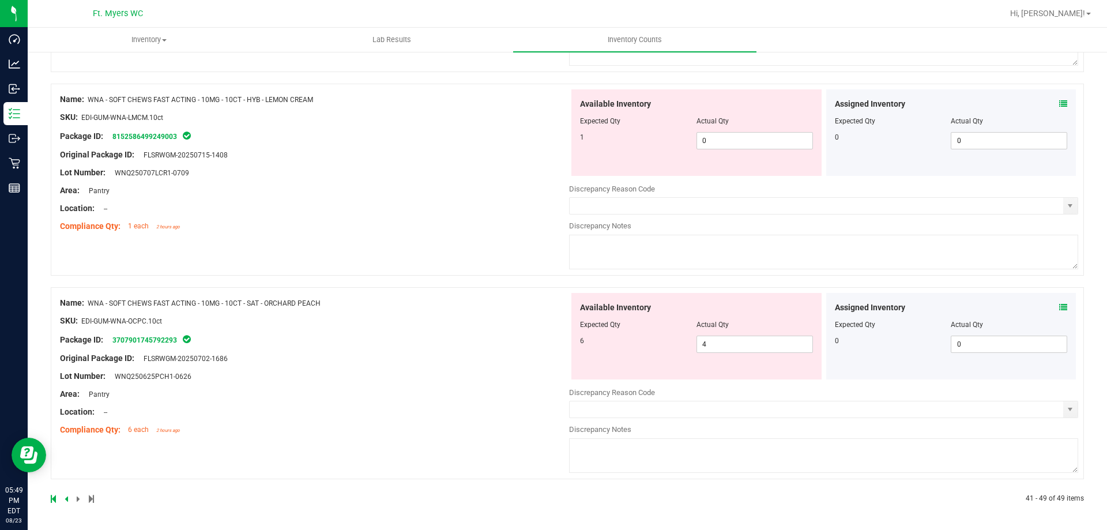
scroll to position [0, 0]
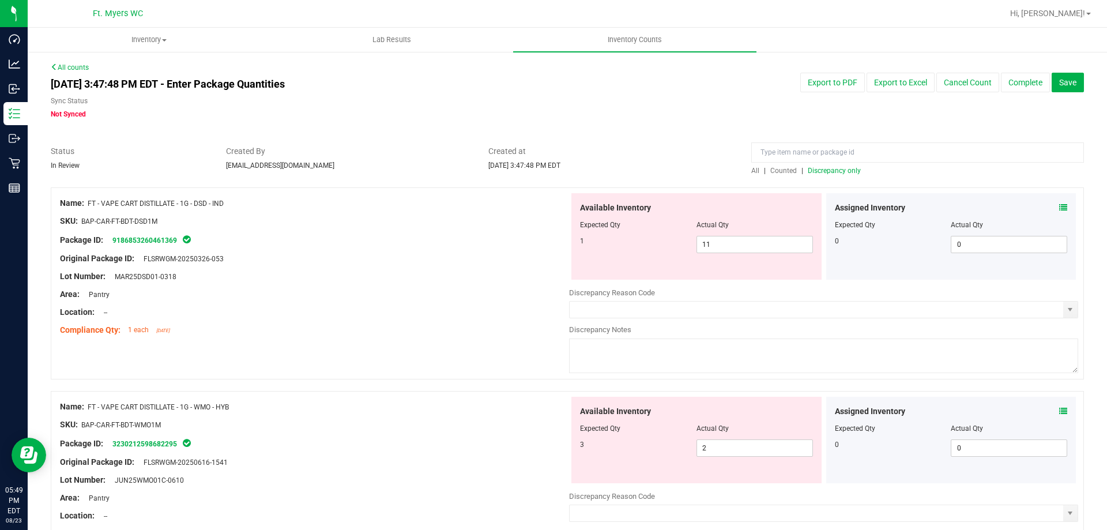
click at [1059, 209] on icon at bounding box center [1063, 208] width 8 height 8
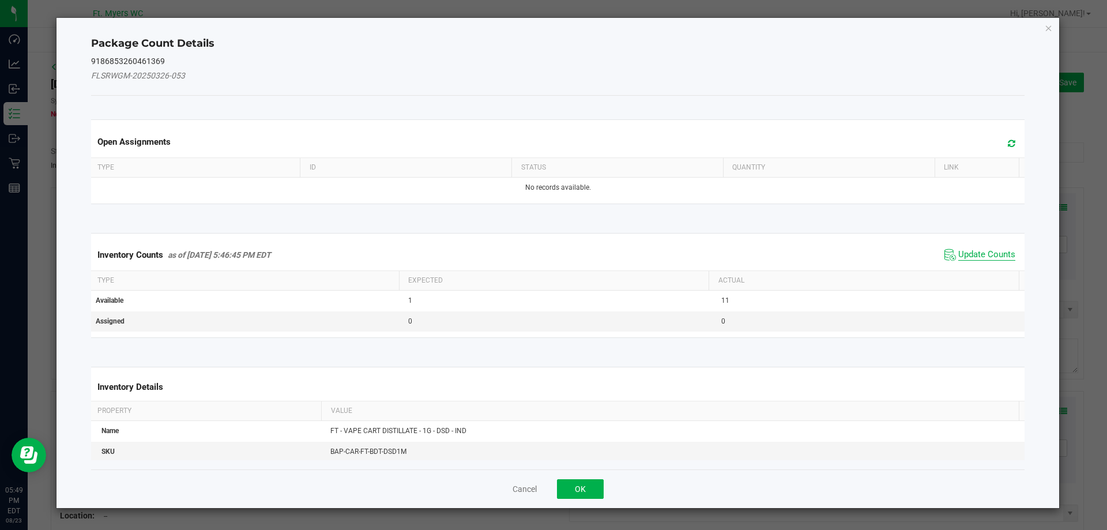
click at [988, 256] on span "Update Counts" at bounding box center [986, 255] width 57 height 12
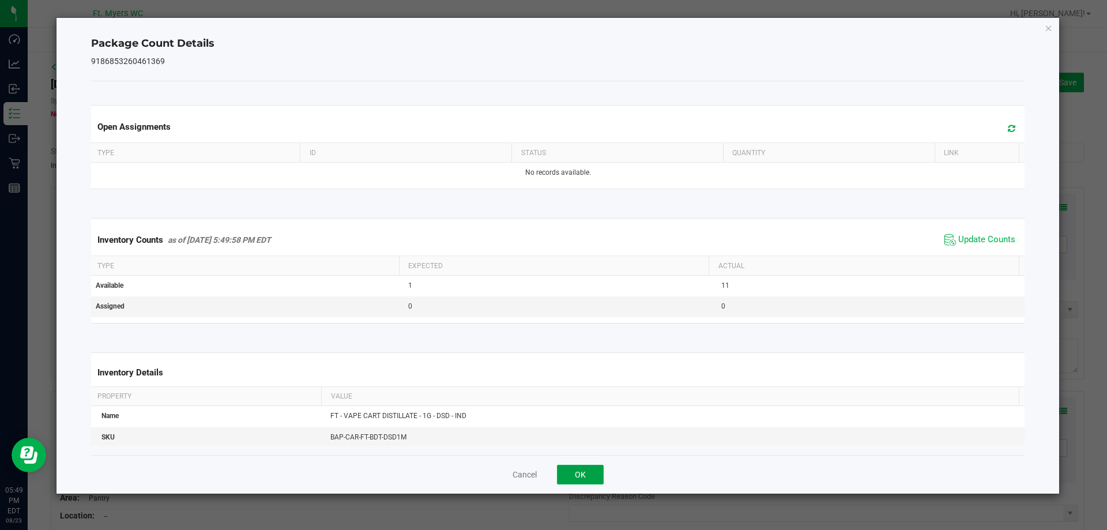
drag, startPoint x: 578, startPoint y: 476, endPoint x: 597, endPoint y: 471, distance: 19.0
click at [579, 476] on button "OK" at bounding box center [580, 475] width 47 height 20
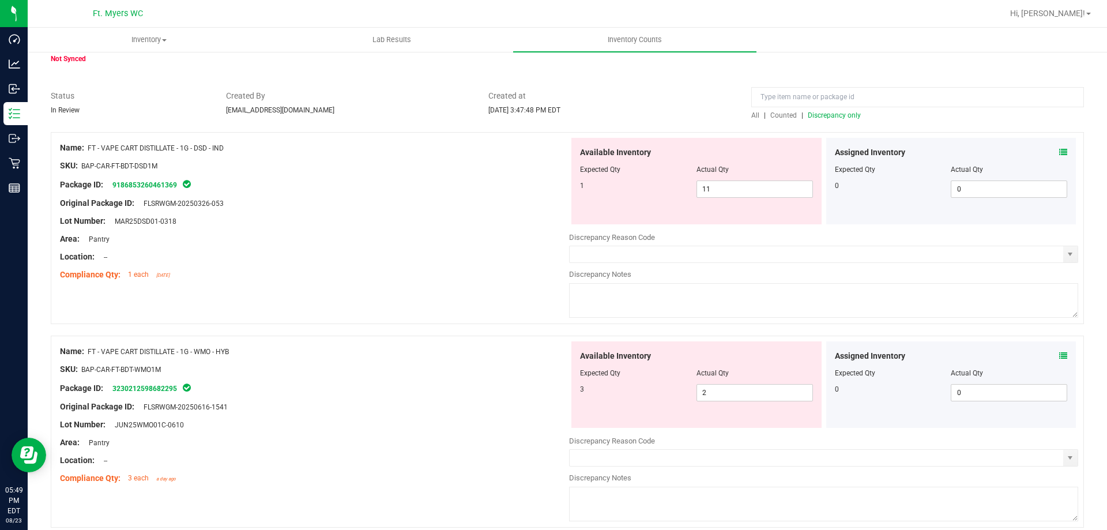
scroll to position [115, 0]
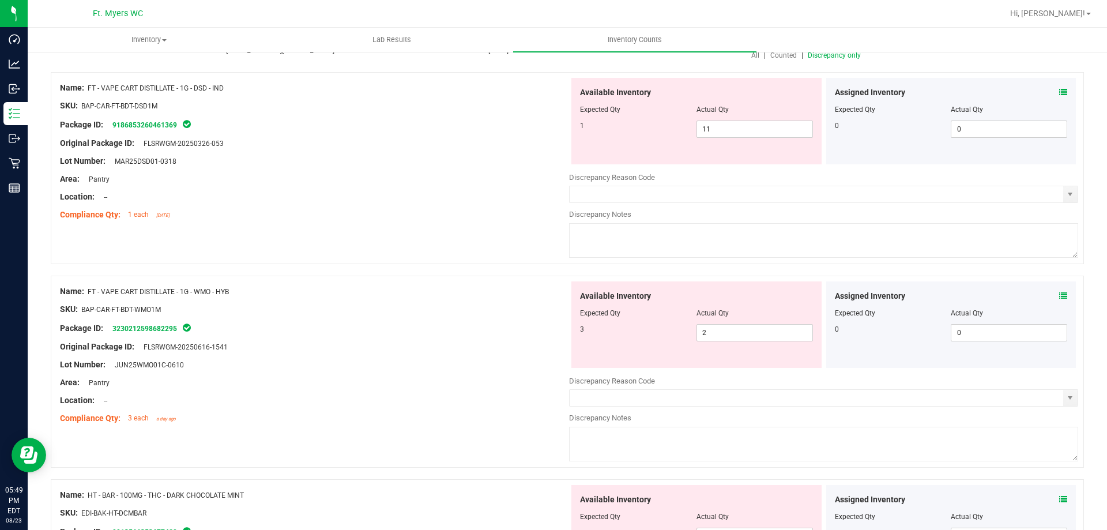
click at [1059, 294] on icon at bounding box center [1063, 296] width 8 height 8
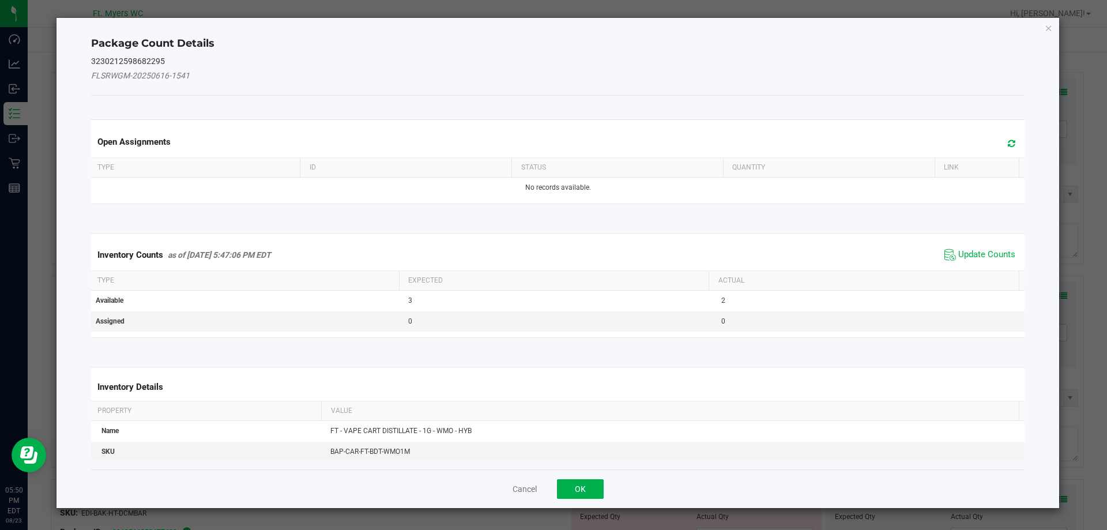
click at [981, 240] on div "Inventory Counts as of Aug 23, 2025 5:47:06 PM EDT Update Counts" at bounding box center [558, 254] width 939 height 31
click at [980, 251] on span "Update Counts" at bounding box center [986, 255] width 57 height 12
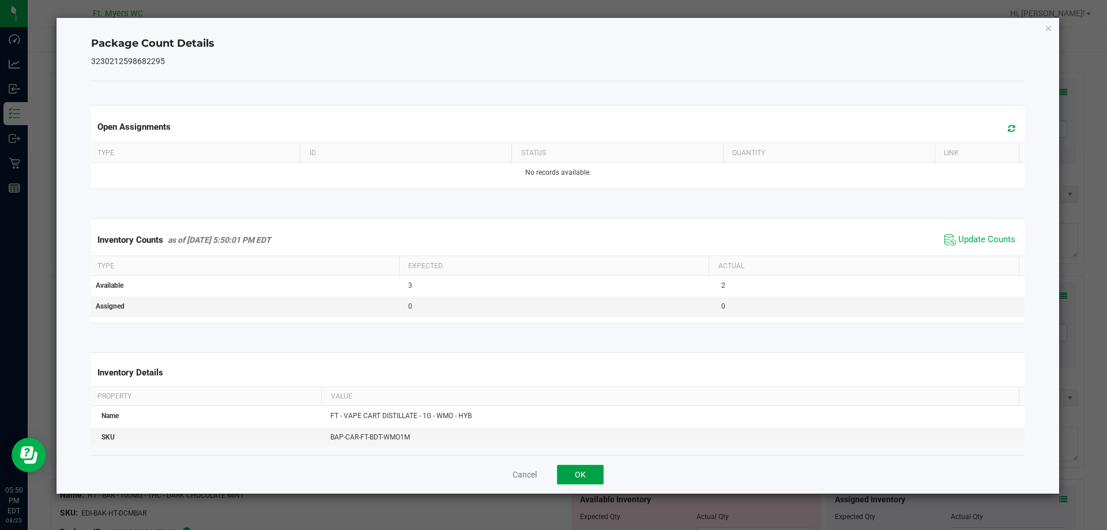
click at [569, 475] on button "OK" at bounding box center [580, 475] width 47 height 20
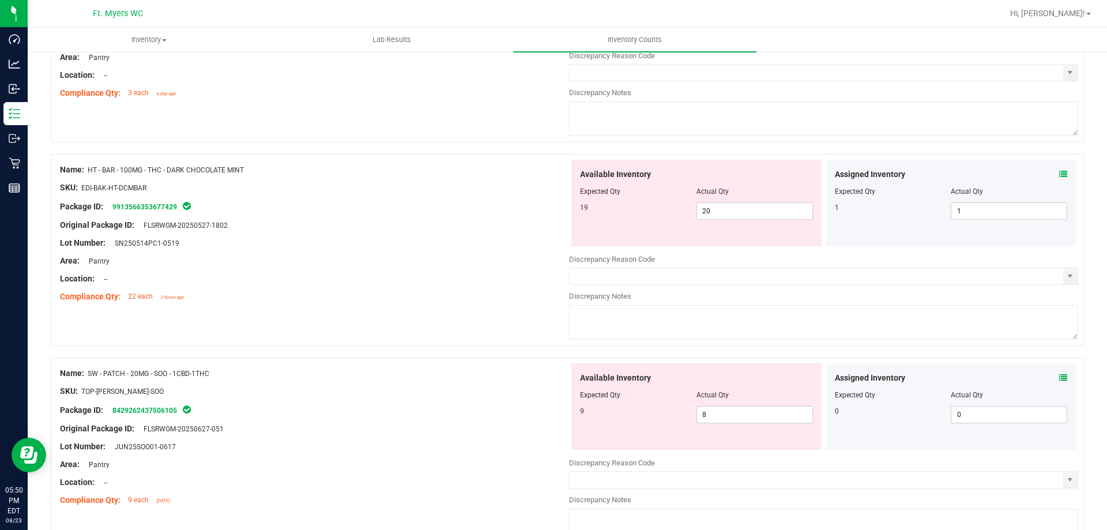
scroll to position [461, 0]
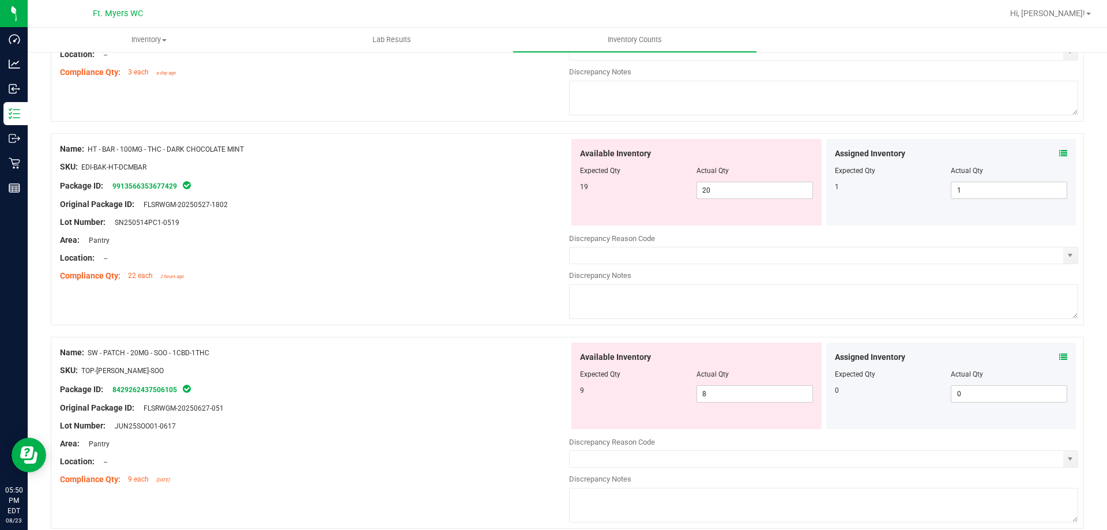
click at [1059, 153] on icon at bounding box center [1063, 153] width 8 height 8
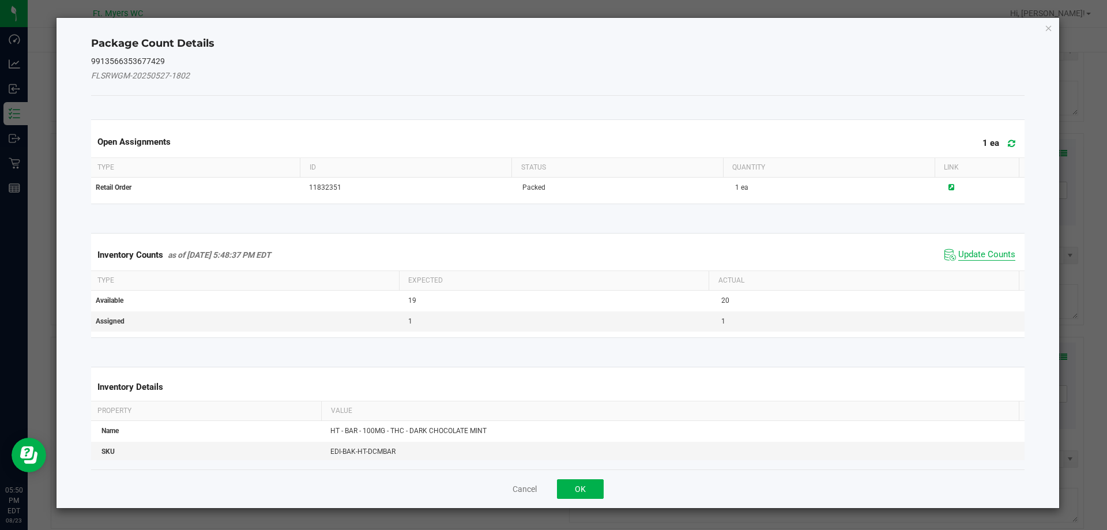
click at [974, 249] on span "Update Counts" at bounding box center [986, 255] width 57 height 12
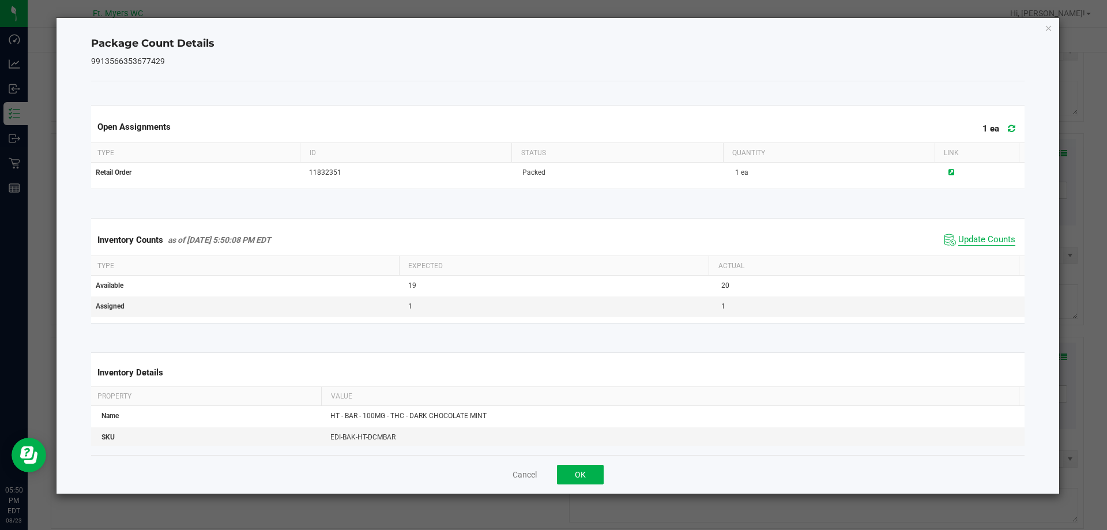
click at [970, 244] on span "Update Counts" at bounding box center [986, 240] width 57 height 12
click at [570, 471] on button "OK" at bounding box center [580, 475] width 47 height 20
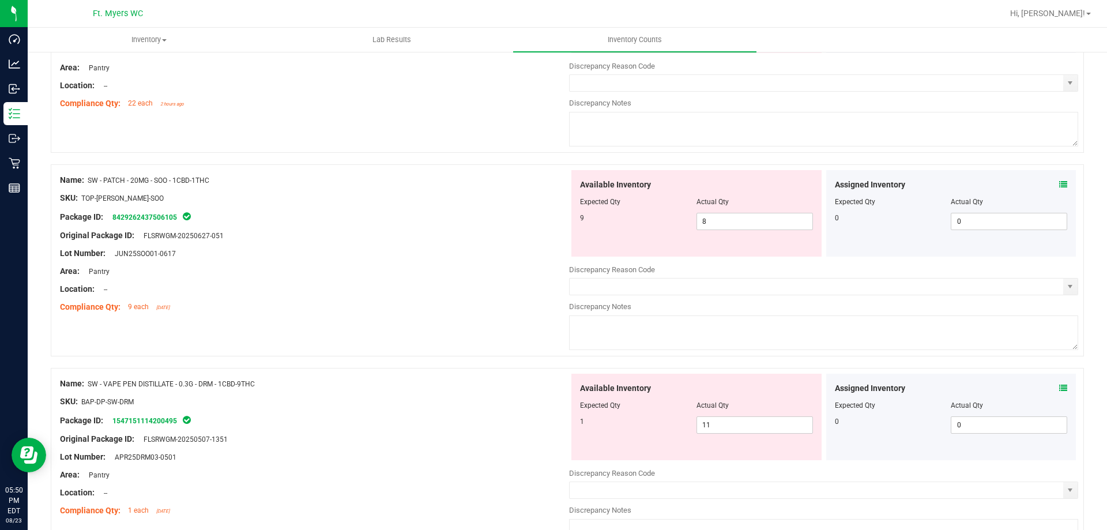
scroll to position [634, 0]
click at [1060, 182] on div "Assigned Inventory Expected Qty Actual Qty 0 0 0" at bounding box center [951, 213] width 250 height 86
click at [1059, 184] on icon at bounding box center [1063, 184] width 8 height 8
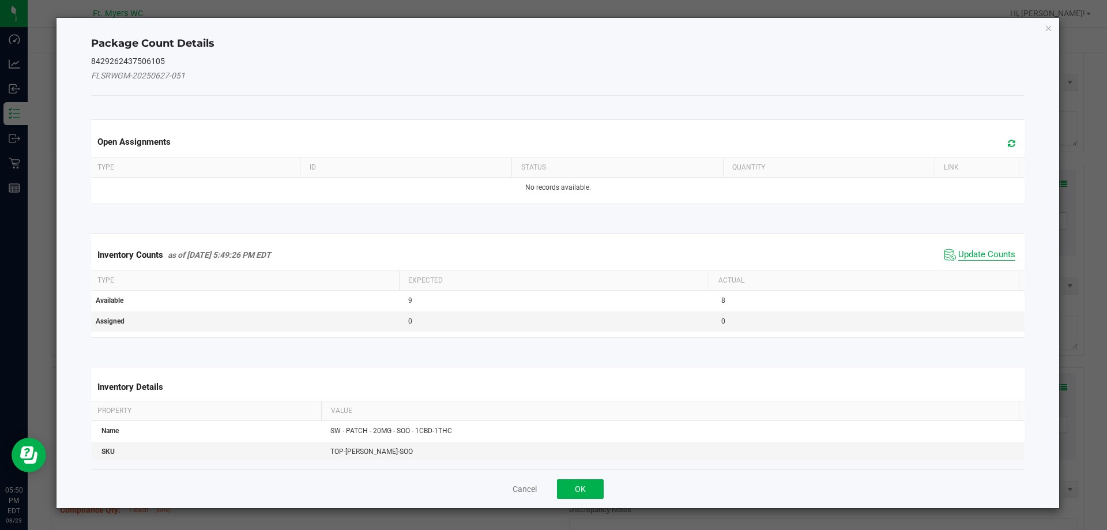
click at [993, 255] on span "Update Counts" at bounding box center [986, 255] width 57 height 12
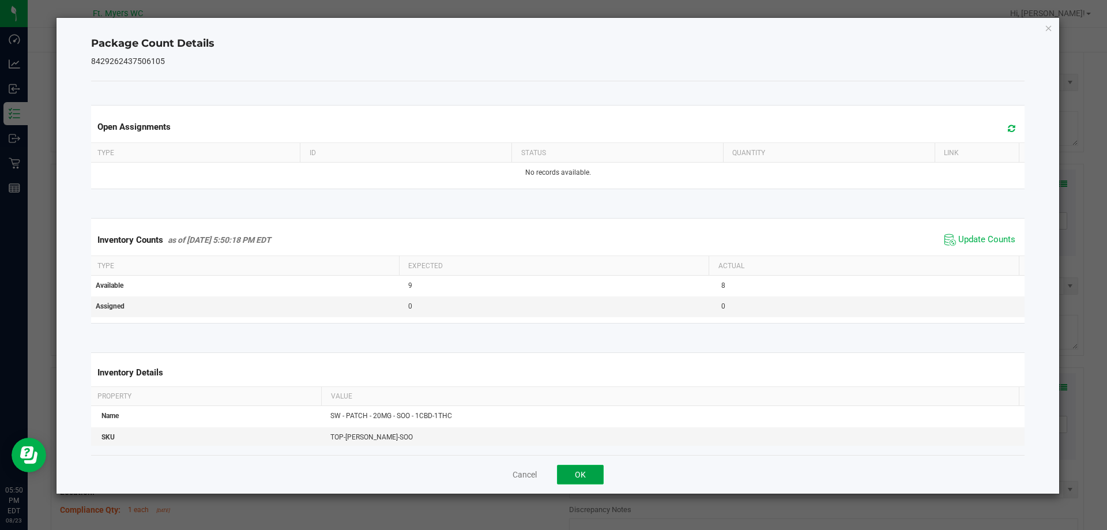
click at [577, 473] on button "OK" at bounding box center [580, 475] width 47 height 20
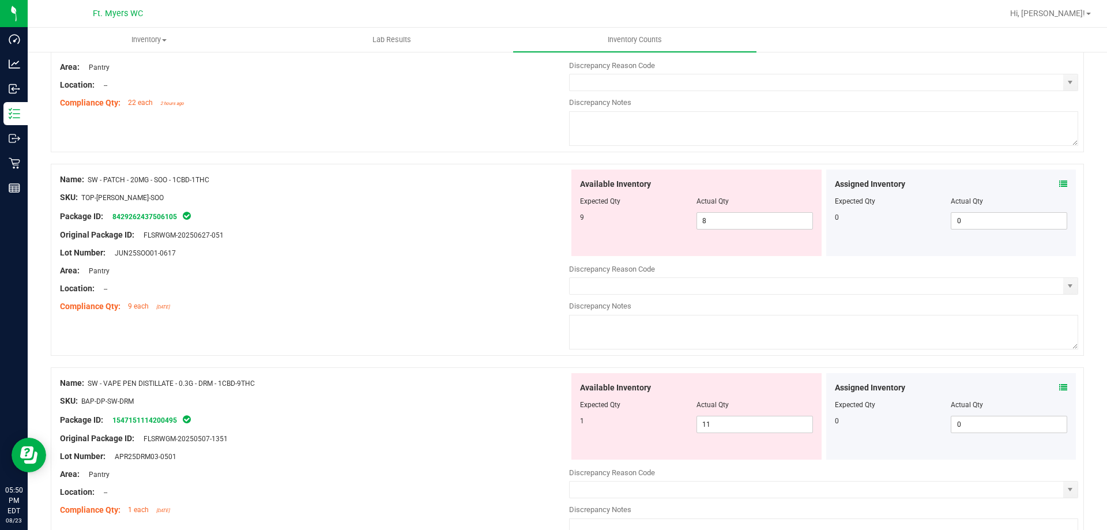
click at [1059, 387] on icon at bounding box center [1063, 387] width 8 height 8
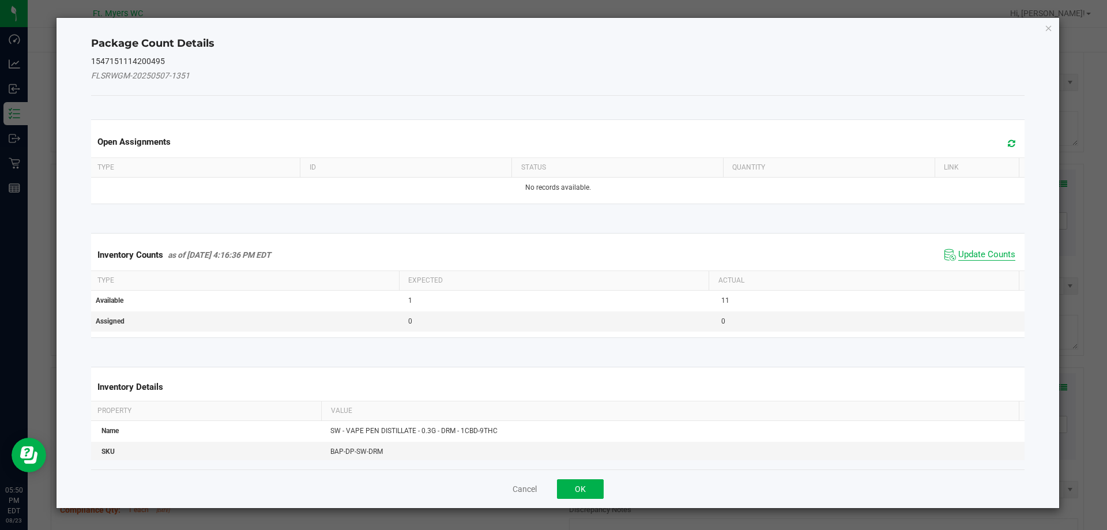
click at [981, 258] on span "Update Counts" at bounding box center [986, 255] width 57 height 12
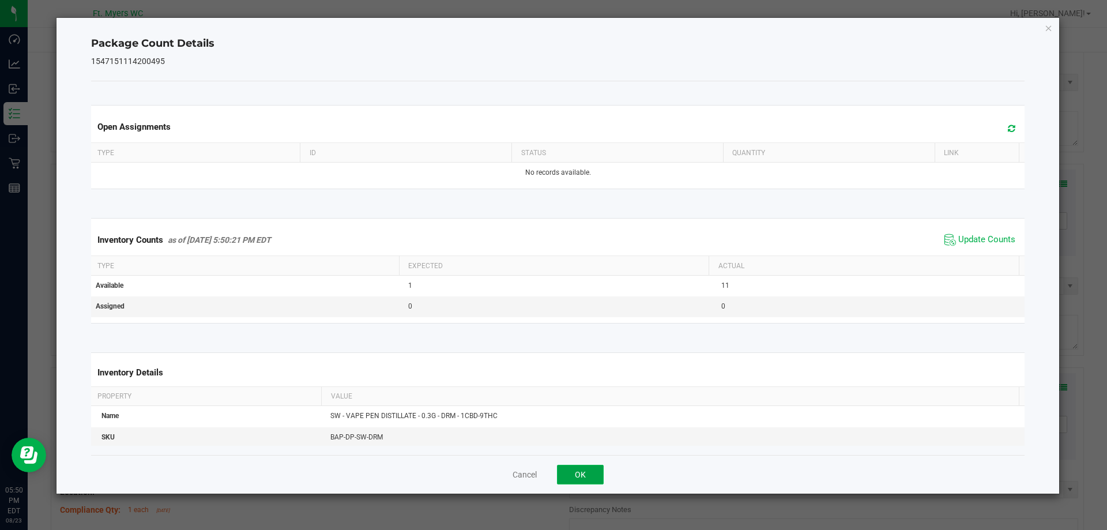
drag, startPoint x: 588, startPoint y: 475, endPoint x: 606, endPoint y: 448, distance: 32.5
click at [589, 475] on button "OK" at bounding box center [580, 475] width 47 height 20
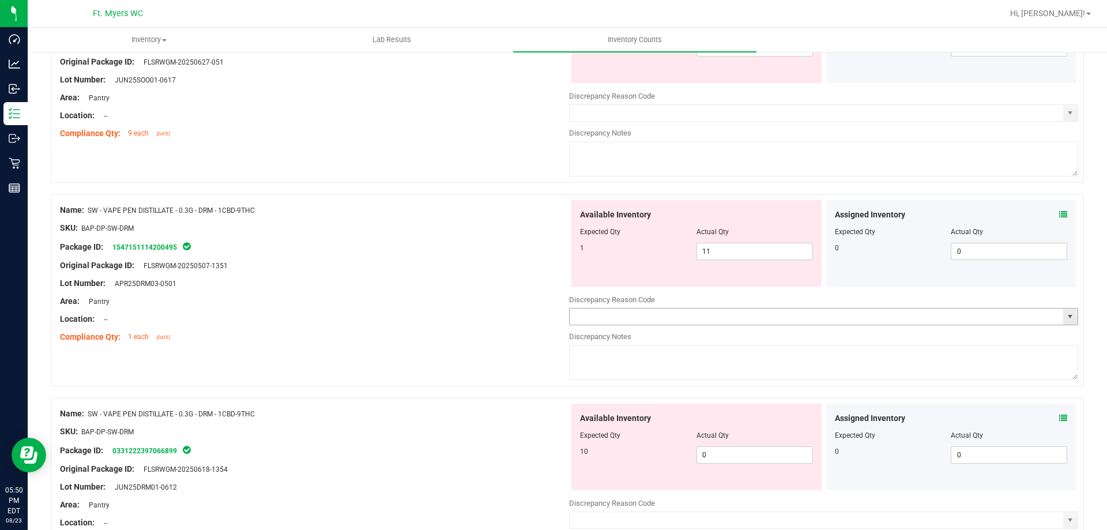
scroll to position [865, 0]
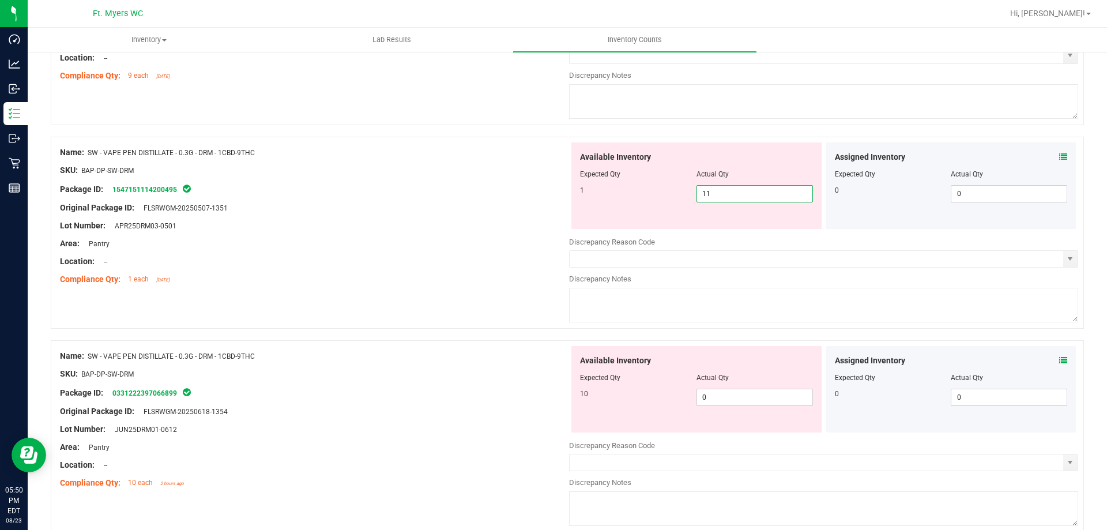
click at [733, 198] on span "11 11" at bounding box center [754, 193] width 116 height 17
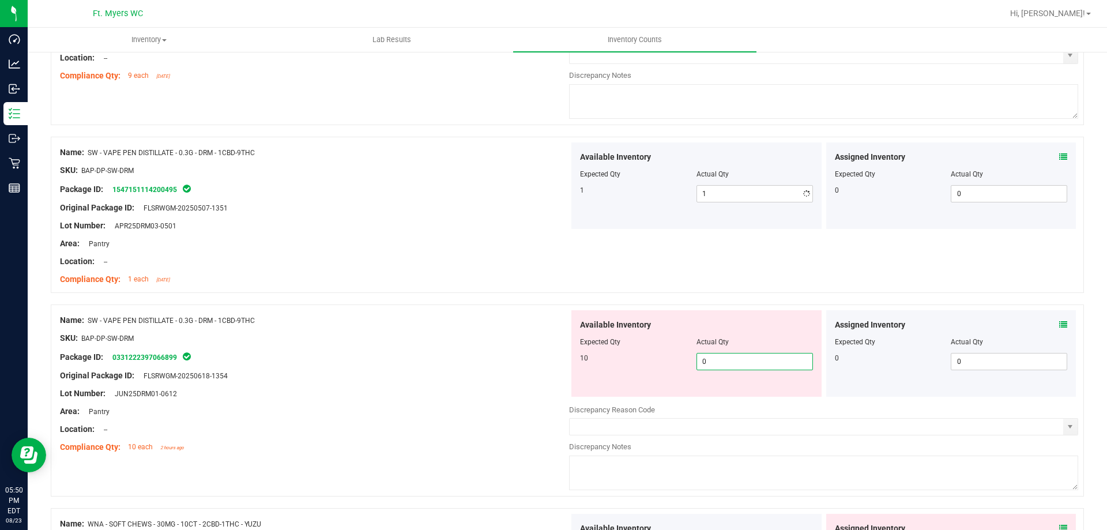
click at [719, 397] on div "Available Inventory Expected Qty Actual Qty 10 0 0" at bounding box center [823, 401] width 509 height 183
click at [466, 409] on div "Area: Pantry" at bounding box center [314, 411] width 509 height 12
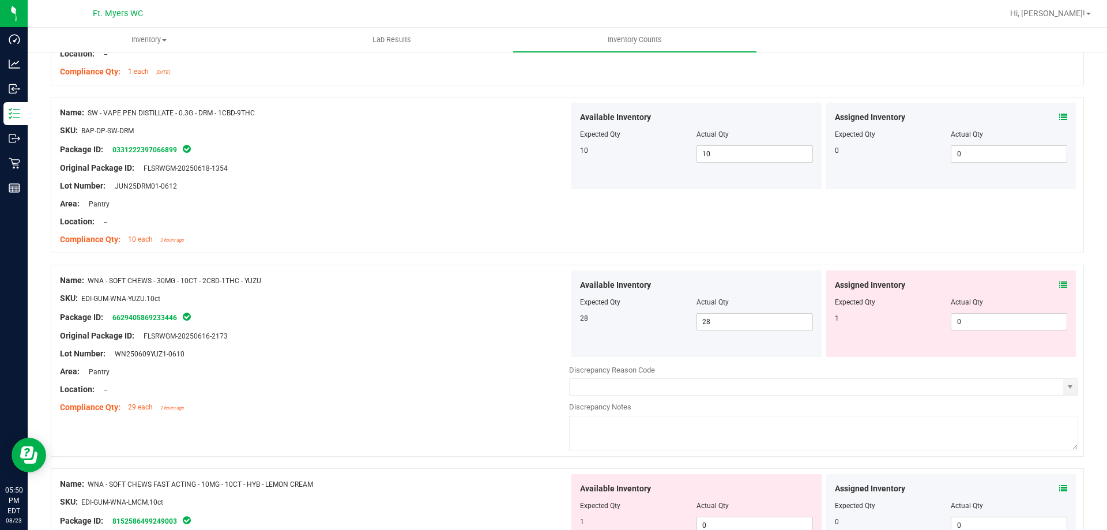
scroll to position [1095, 0]
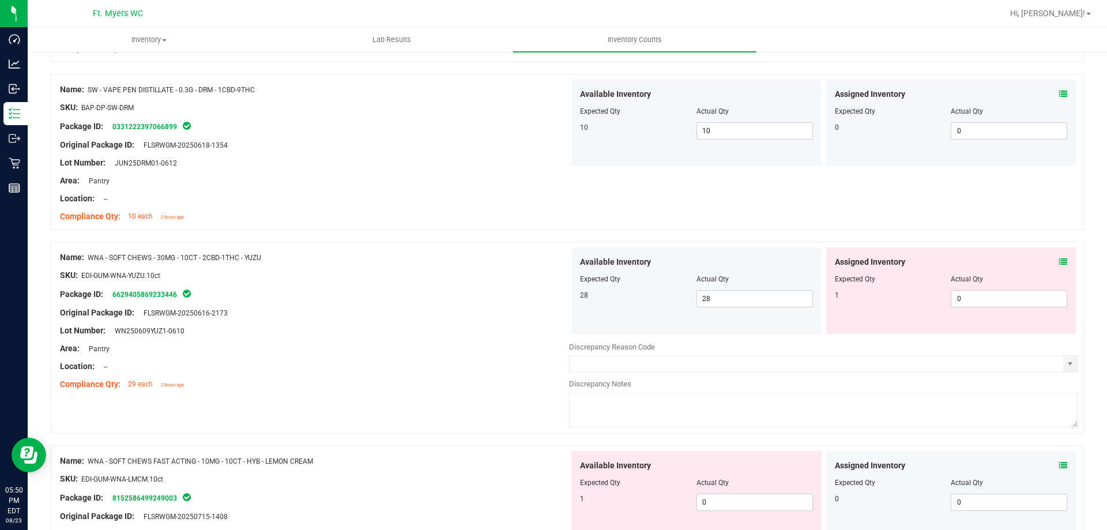
click at [1060, 262] on div "Assigned Inventory Expected Qty Actual Qty 1 0 0" at bounding box center [951, 290] width 250 height 86
click at [1059, 262] on icon at bounding box center [1063, 262] width 8 height 8
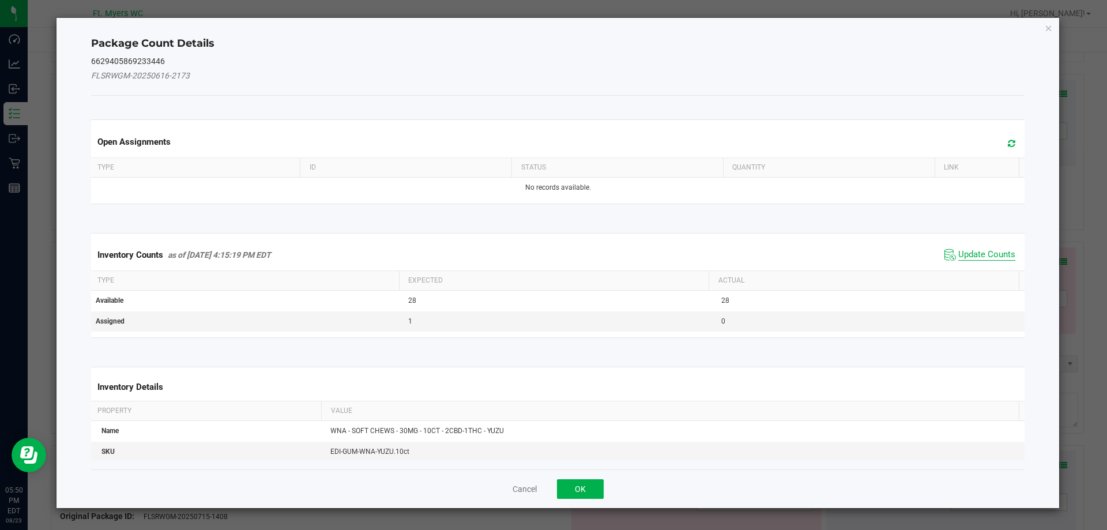
click at [1000, 258] on span "Update Counts" at bounding box center [986, 255] width 57 height 12
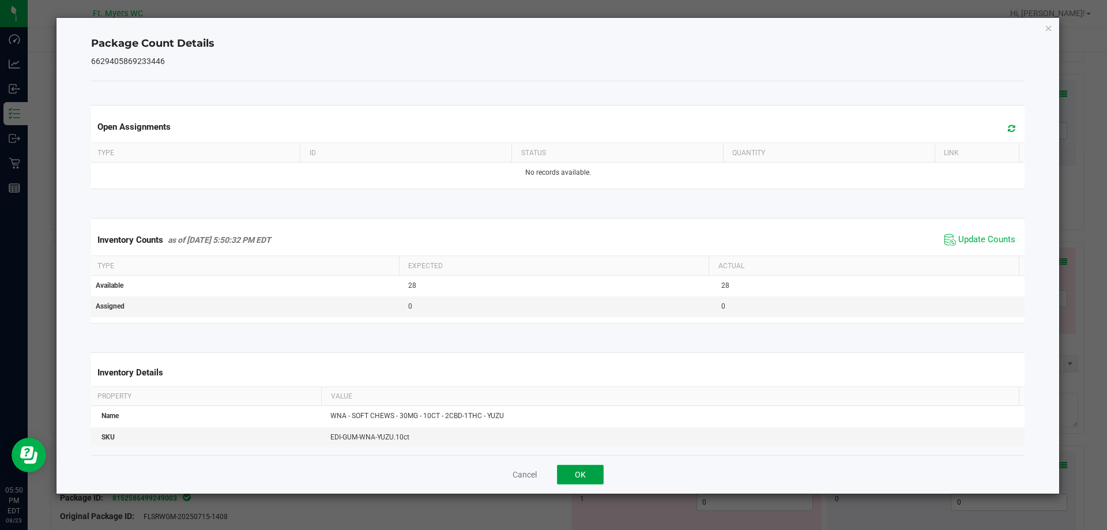
click at [576, 470] on button "OK" at bounding box center [580, 475] width 47 height 20
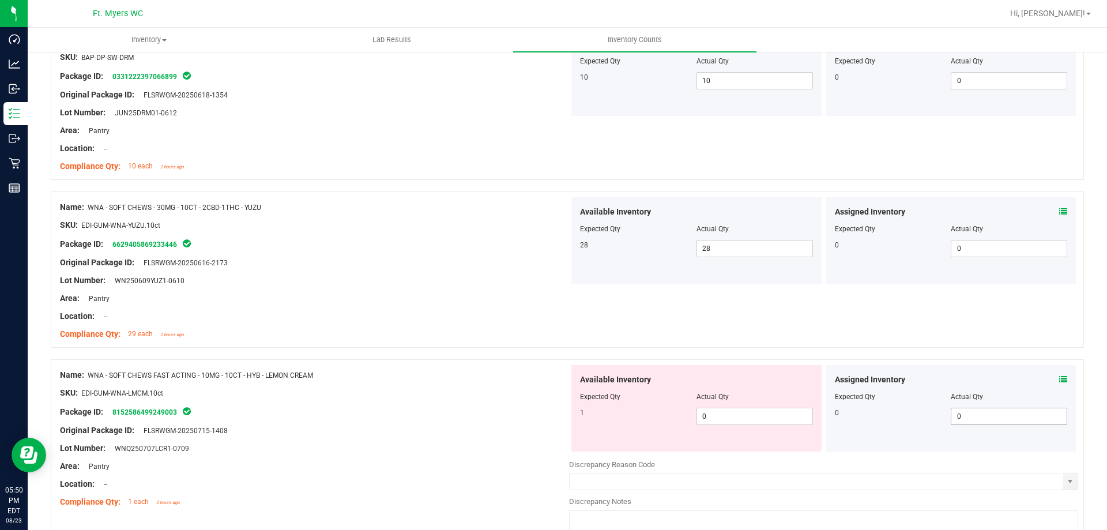
scroll to position [1268, 0]
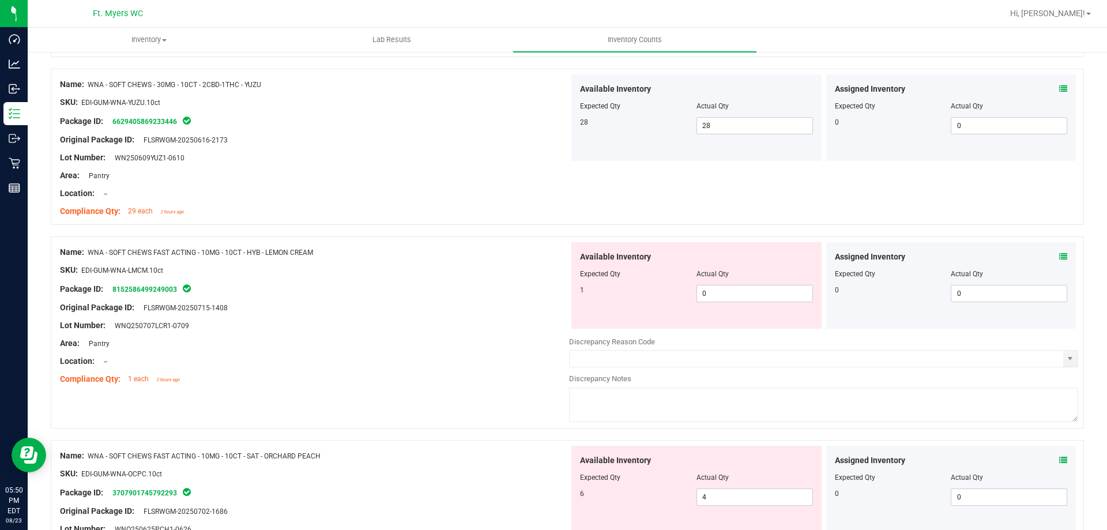
click at [1059, 258] on icon at bounding box center [1063, 257] width 8 height 8
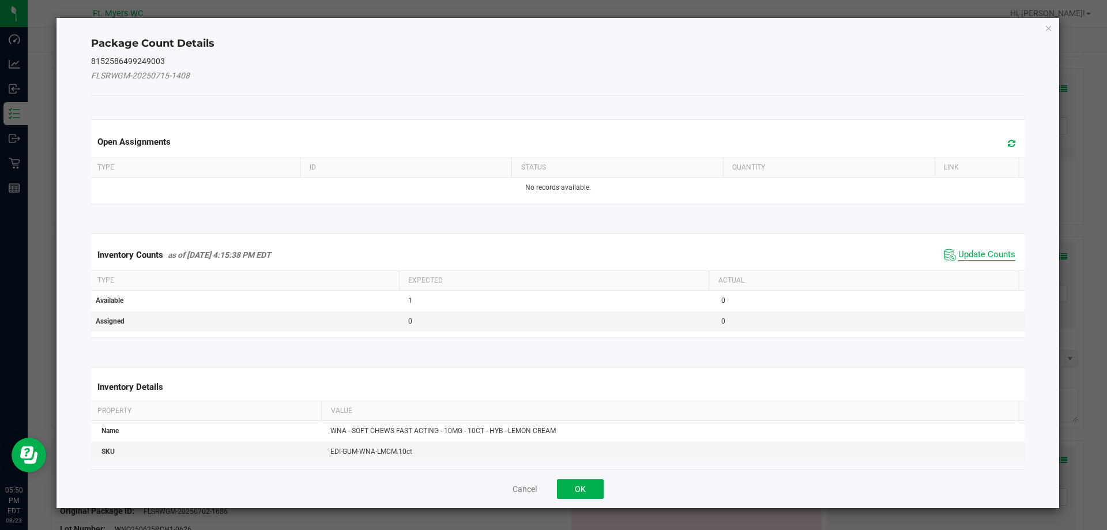
click at [985, 251] on span "Update Counts" at bounding box center [986, 255] width 57 height 12
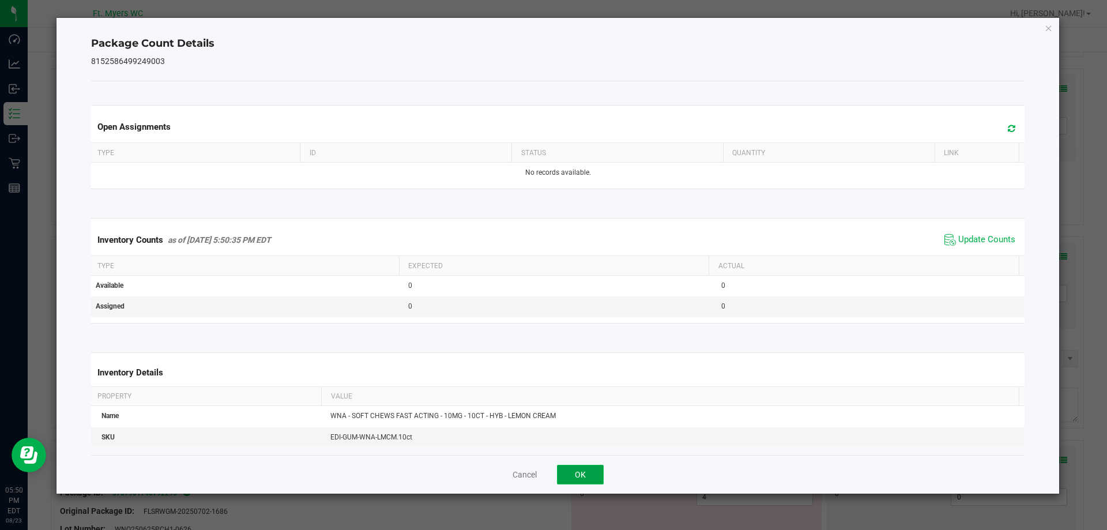
click at [582, 473] on button "OK" at bounding box center [580, 475] width 47 height 20
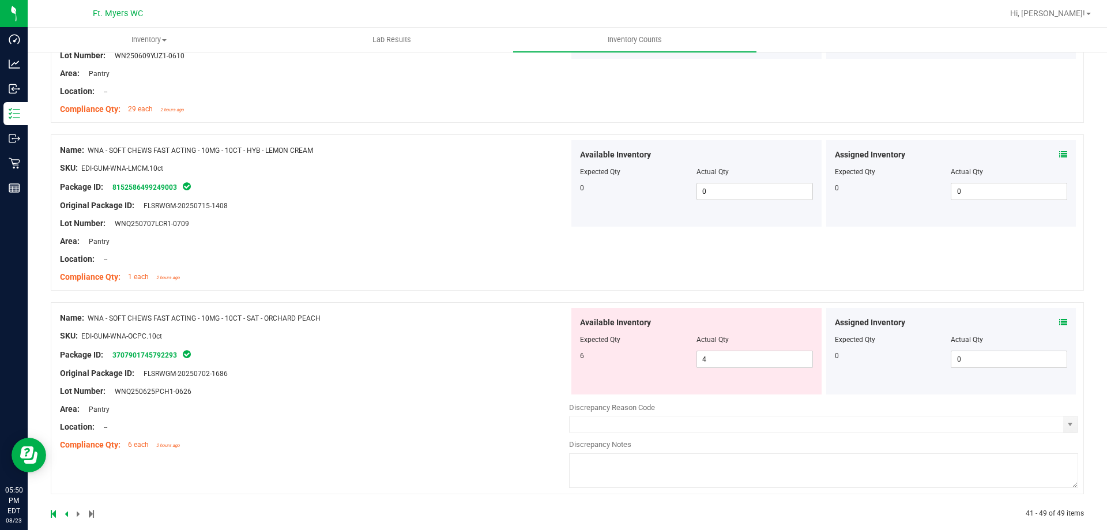
scroll to position [1385, 0]
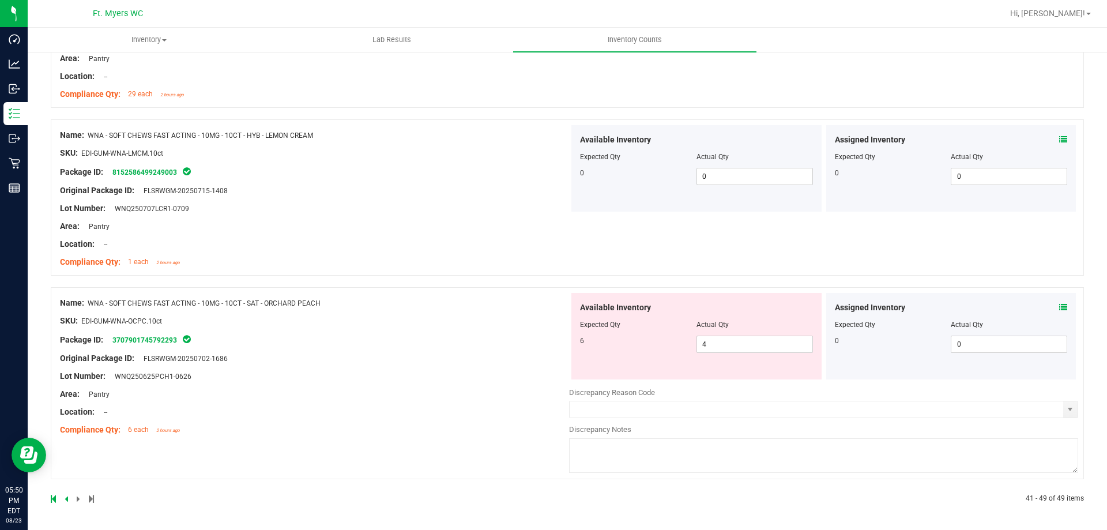
click at [1059, 306] on icon at bounding box center [1063, 307] width 8 height 8
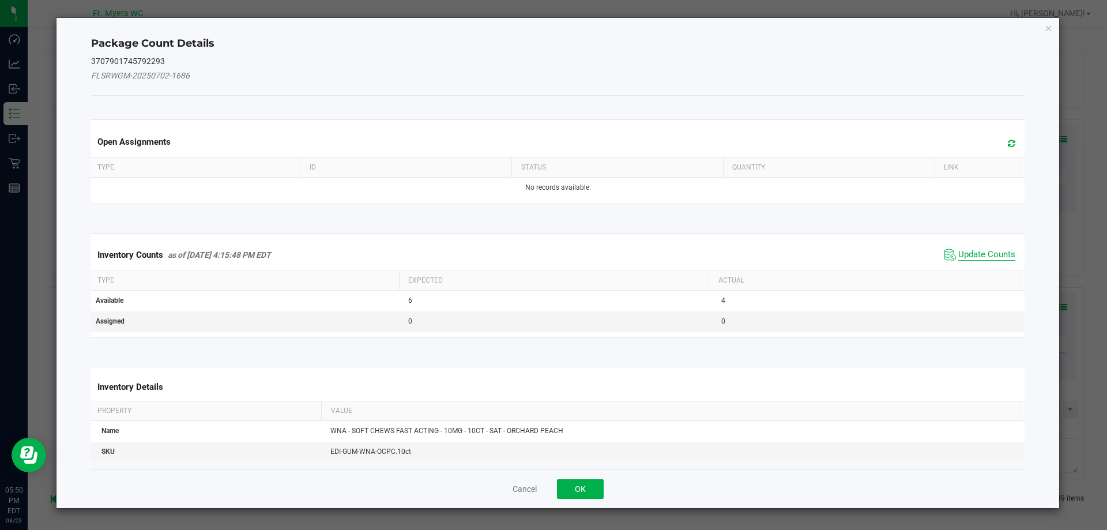
click at [981, 257] on span "Update Counts" at bounding box center [986, 255] width 57 height 12
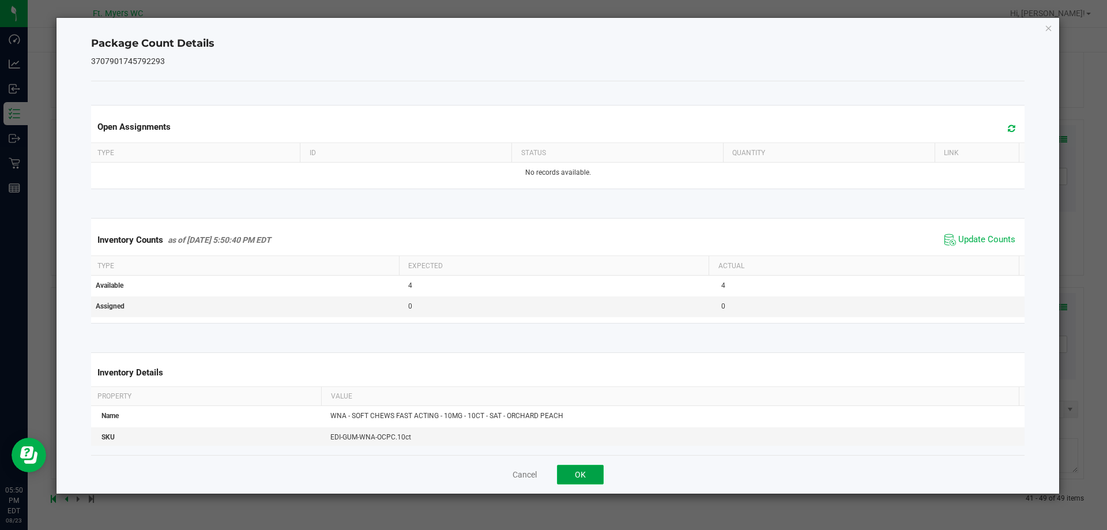
click at [583, 474] on button "OK" at bounding box center [580, 475] width 47 height 20
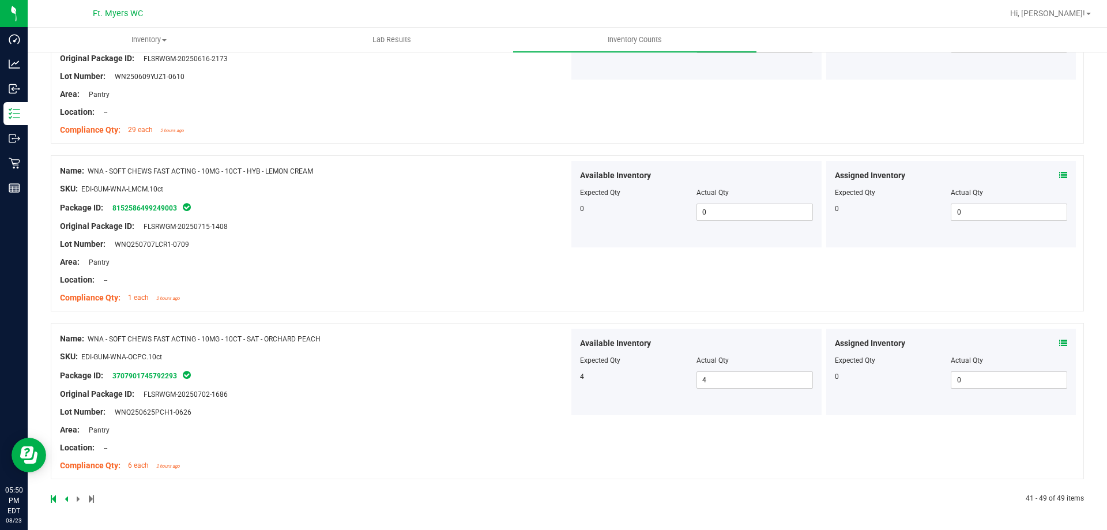
click at [403, 403] on div at bounding box center [314, 403] width 509 height 6
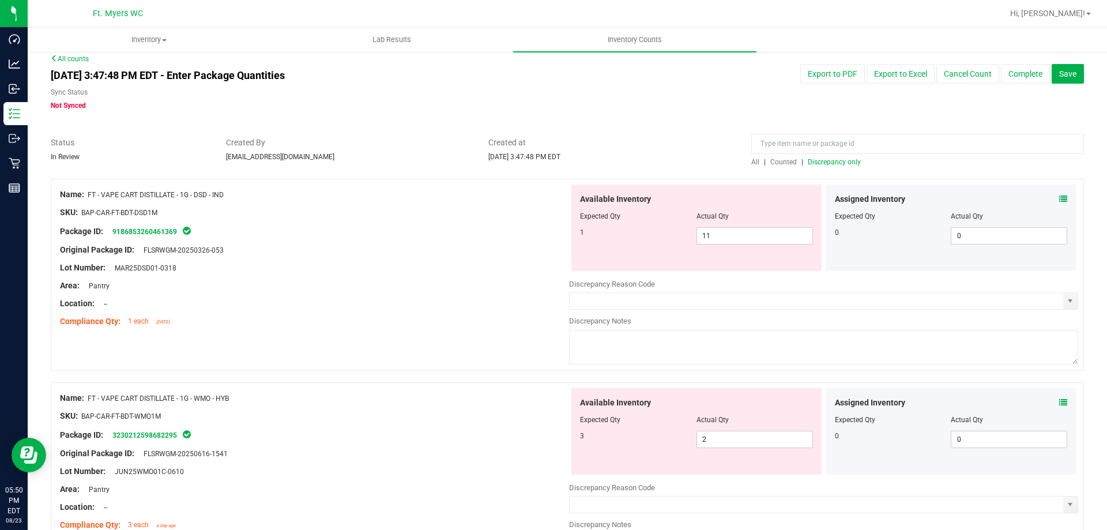
scroll to position [0, 0]
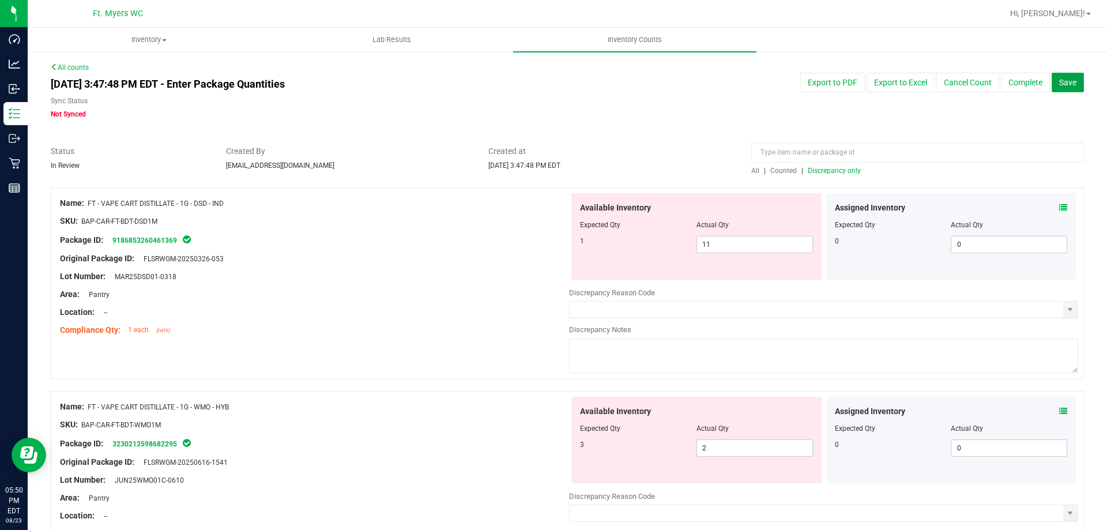
click at [1070, 84] on button "Save" at bounding box center [1068, 83] width 32 height 20
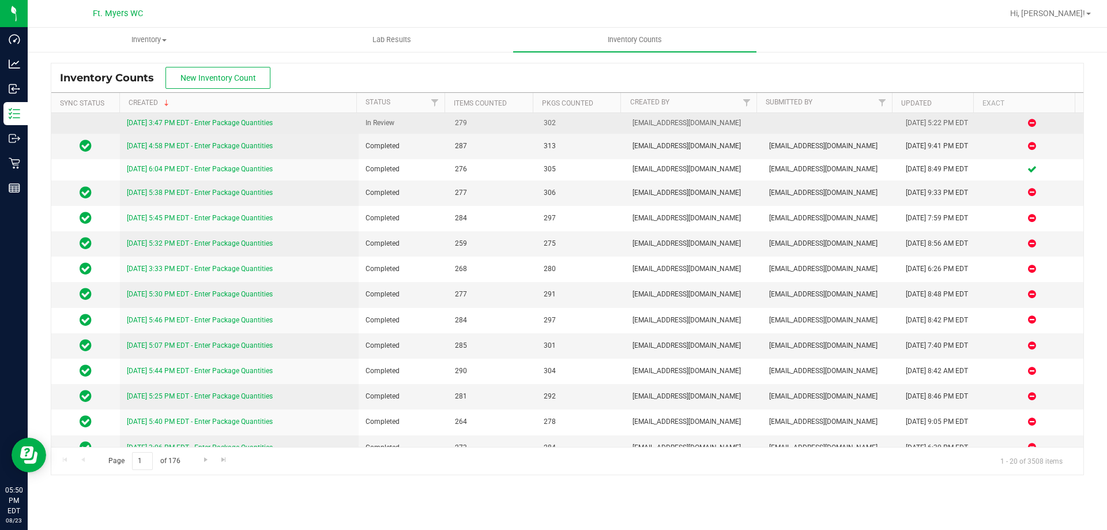
click at [225, 118] on div "8/23/25 3:47 PM EDT - Enter Package Quantities" at bounding box center [239, 123] width 225 height 11
click at [225, 125] on link "8/23/25 3:47 PM EDT - Enter Package Quantities" at bounding box center [200, 123] width 146 height 8
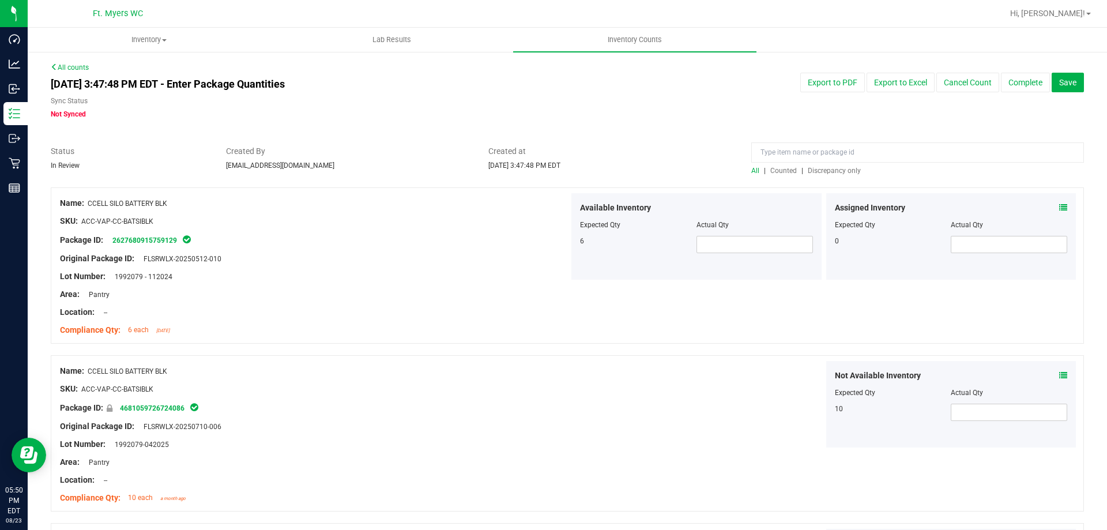
click at [831, 169] on span "Discrepancy only" at bounding box center [834, 171] width 53 height 8
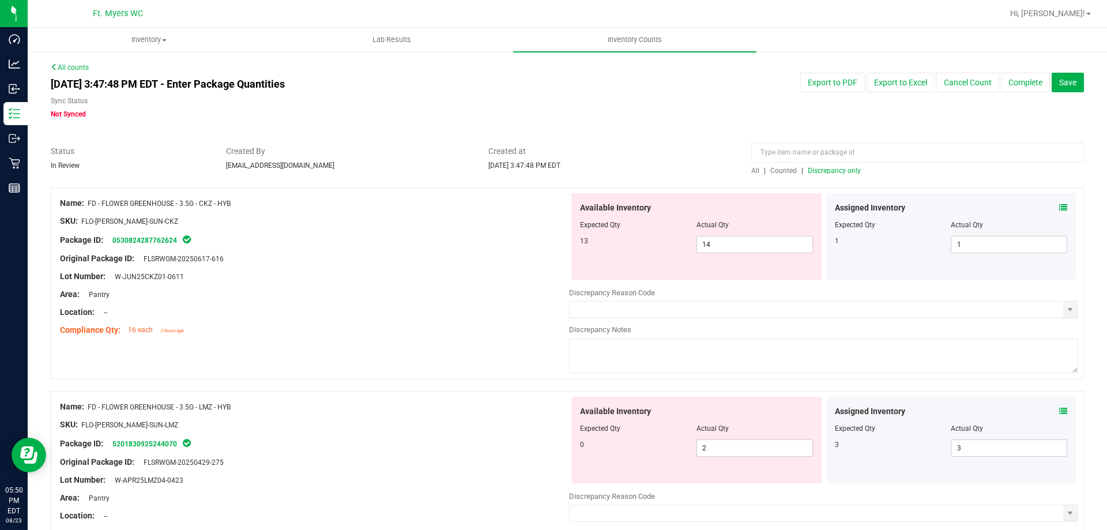
click at [1059, 205] on icon at bounding box center [1063, 208] width 8 height 8
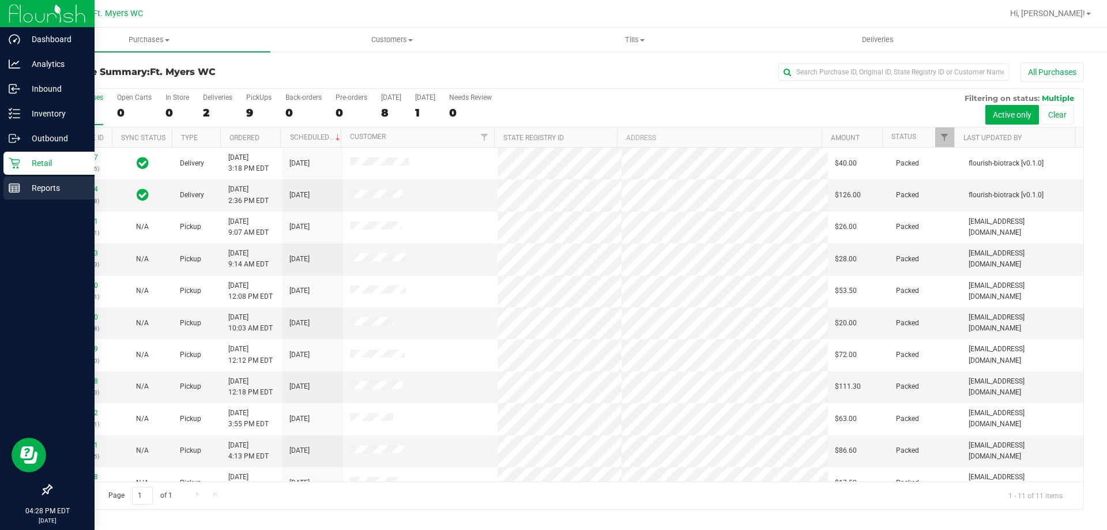
click at [48, 188] on p "Reports" at bounding box center [54, 188] width 69 height 14
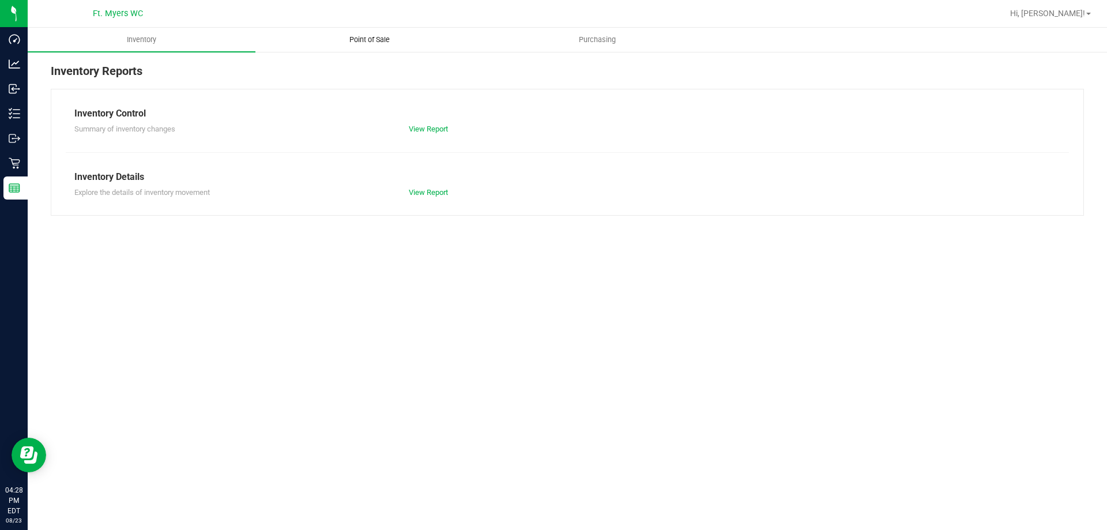
click at [382, 36] on span "Point of Sale" at bounding box center [369, 40] width 71 height 10
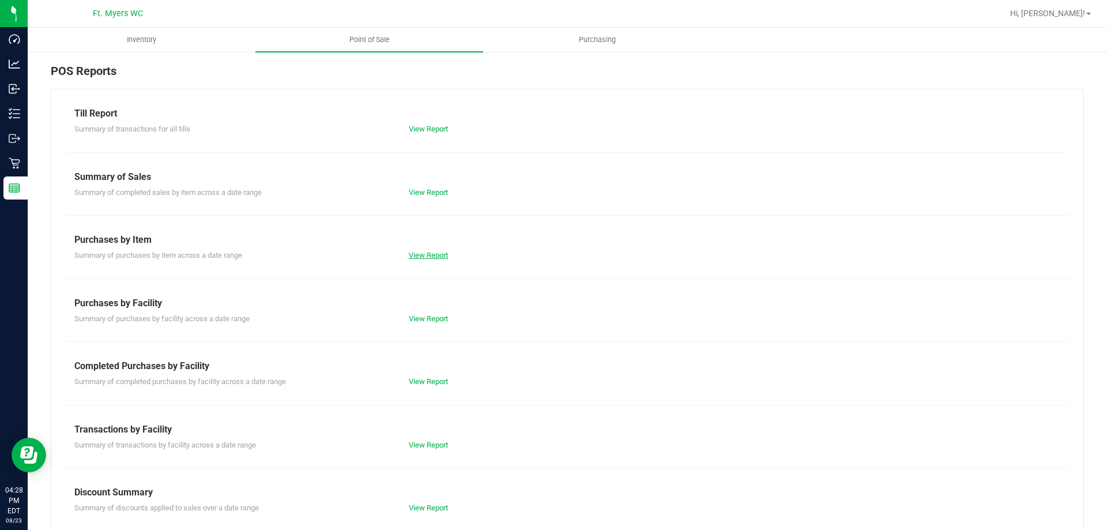
click at [428, 258] on link "View Report" at bounding box center [428, 255] width 39 height 9
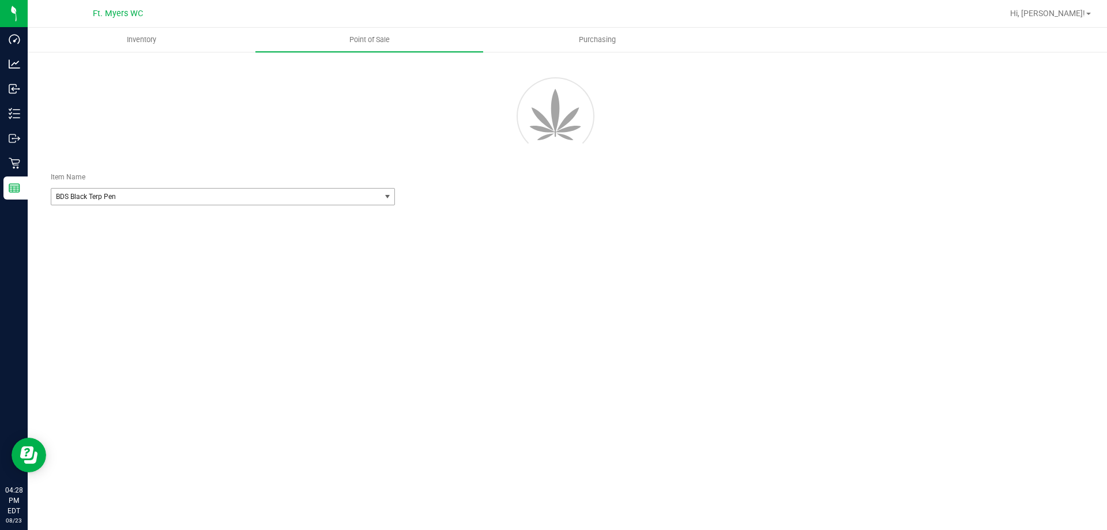
click at [383, 198] on span "select" at bounding box center [387, 196] width 9 height 9
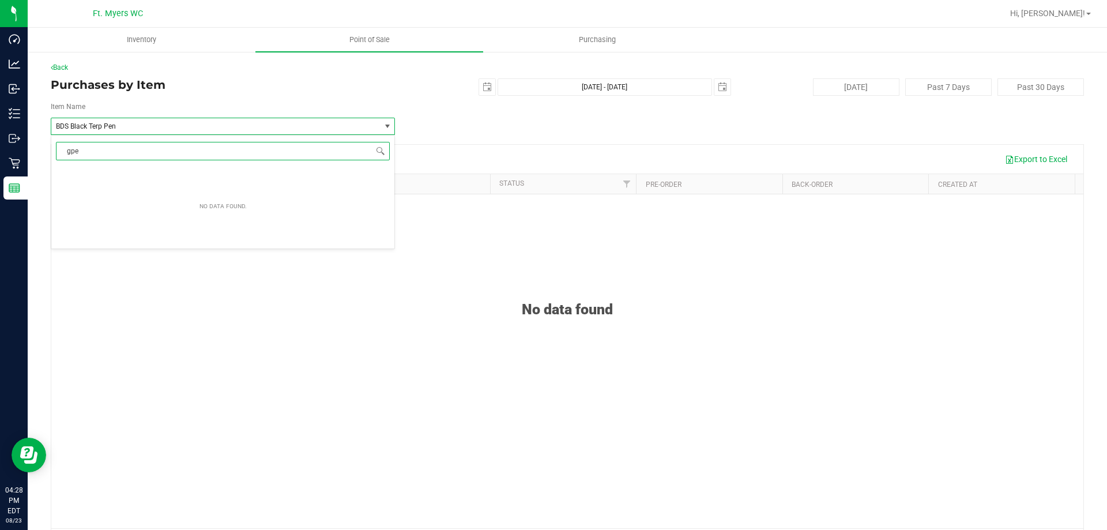
type input "gpen"
click at [92, 172] on span "G PEN DASH BLACK" at bounding box center [89, 174] width 63 height 8
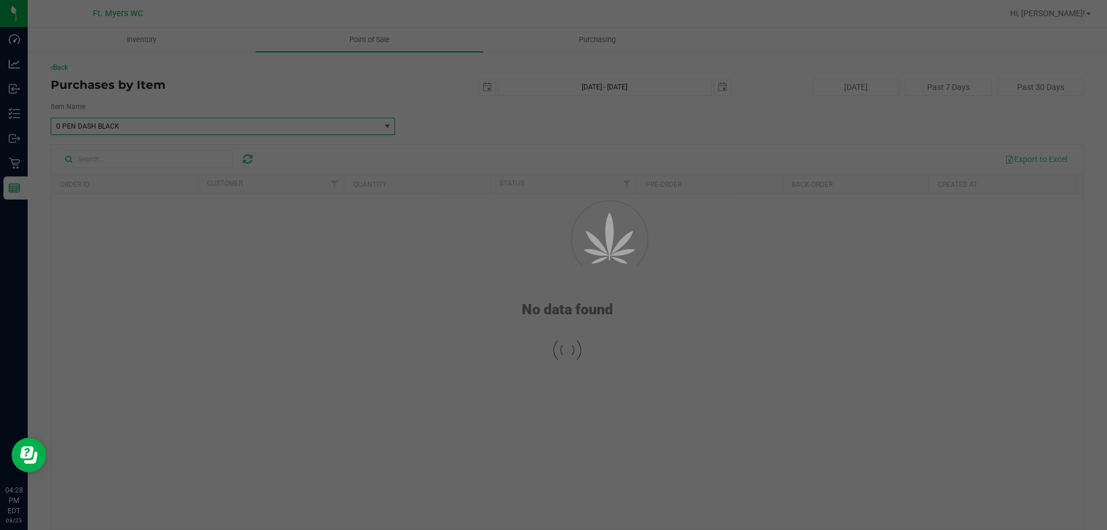
scroll to position [52886, 0]
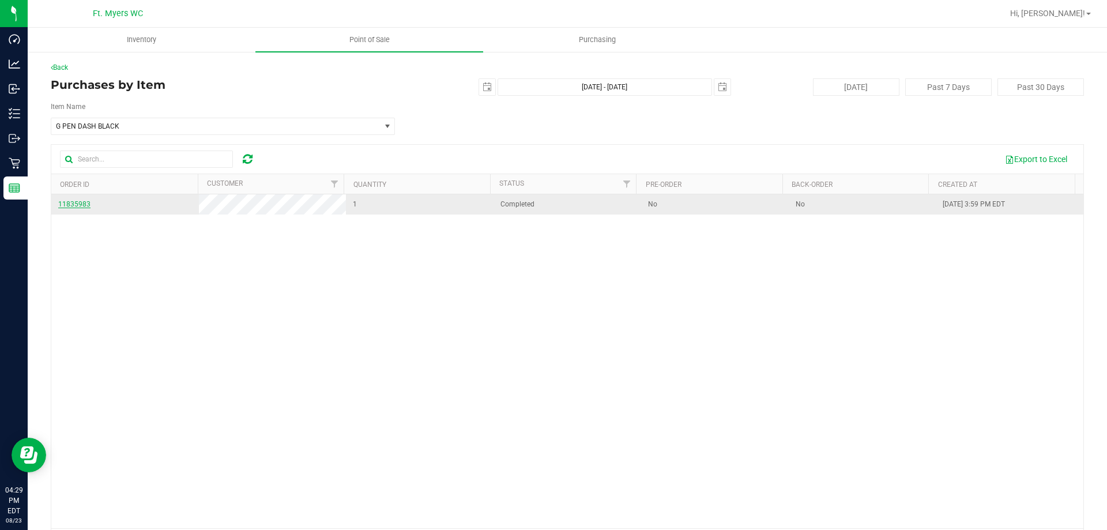
click at [70, 201] on span "11835983" at bounding box center [74, 204] width 32 height 8
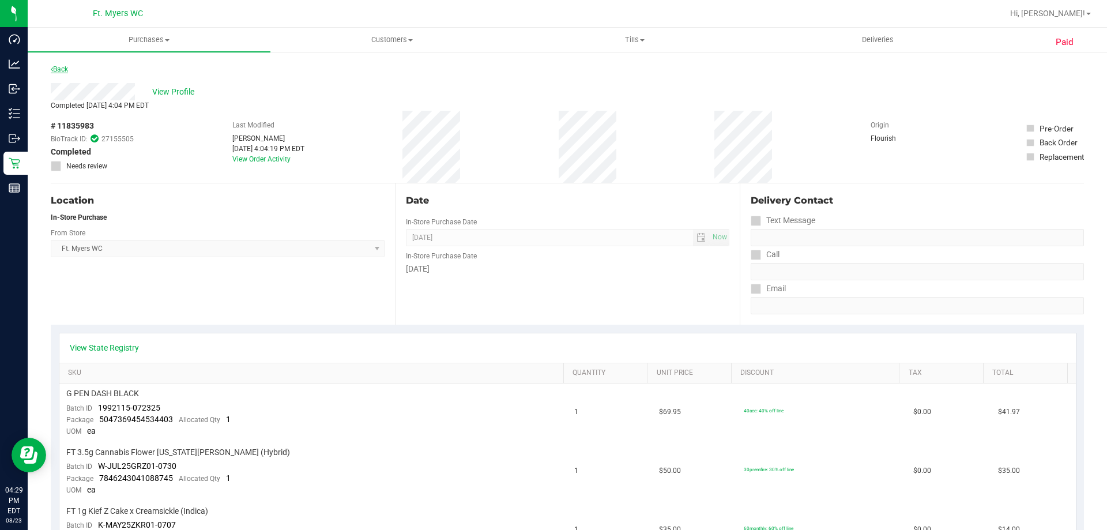
click at [57, 66] on link "Back" at bounding box center [59, 69] width 17 height 8
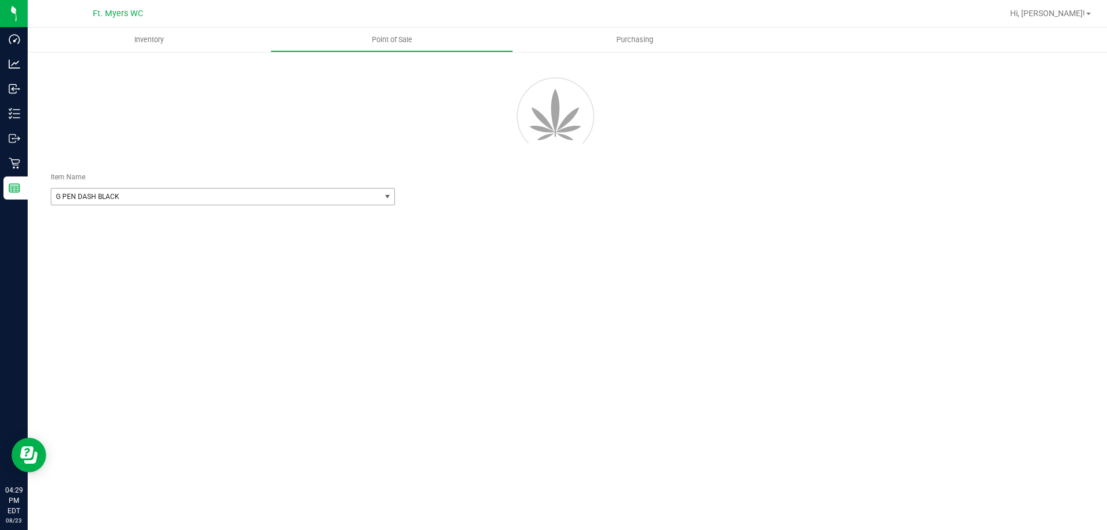
click at [135, 200] on span "G PEN DASH BLACK" at bounding box center [209, 197] width 307 height 8
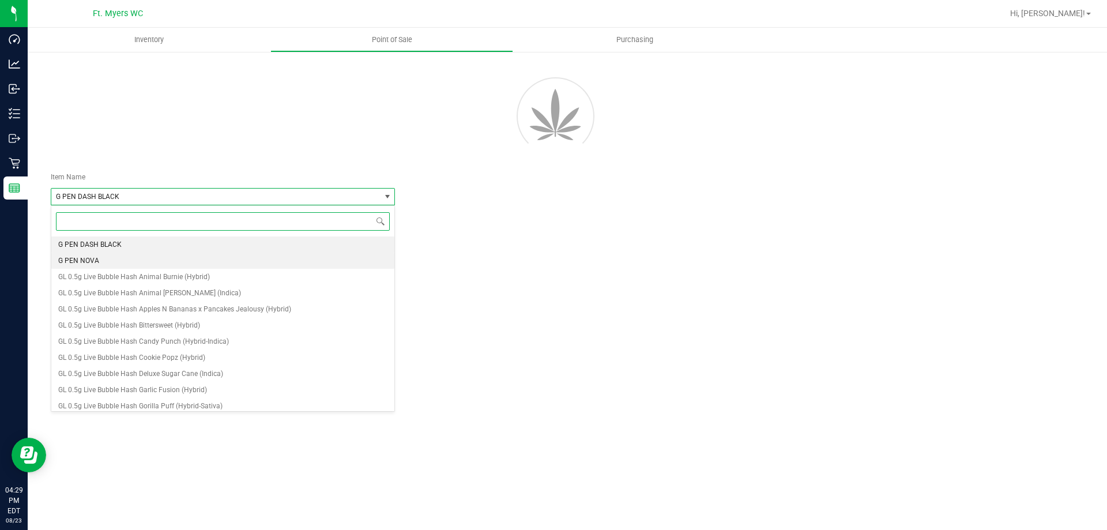
click at [76, 260] on span "G PEN NOVA" at bounding box center [78, 261] width 41 height 8
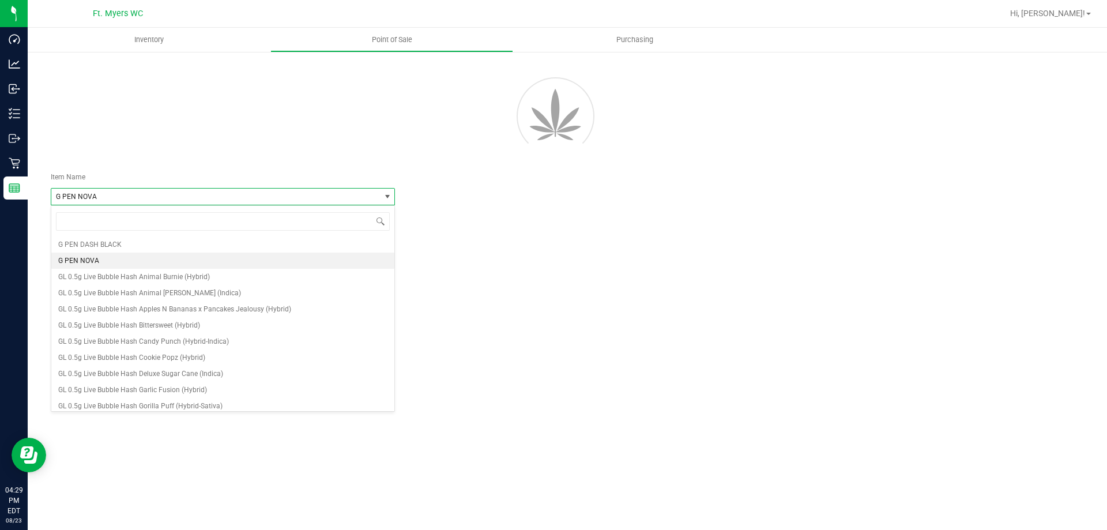
click at [562, 283] on div "Inventory Point of Sale Purchasing Item Name G PEN NOVA Select Item FT Small On…" at bounding box center [567, 279] width 1079 height 502
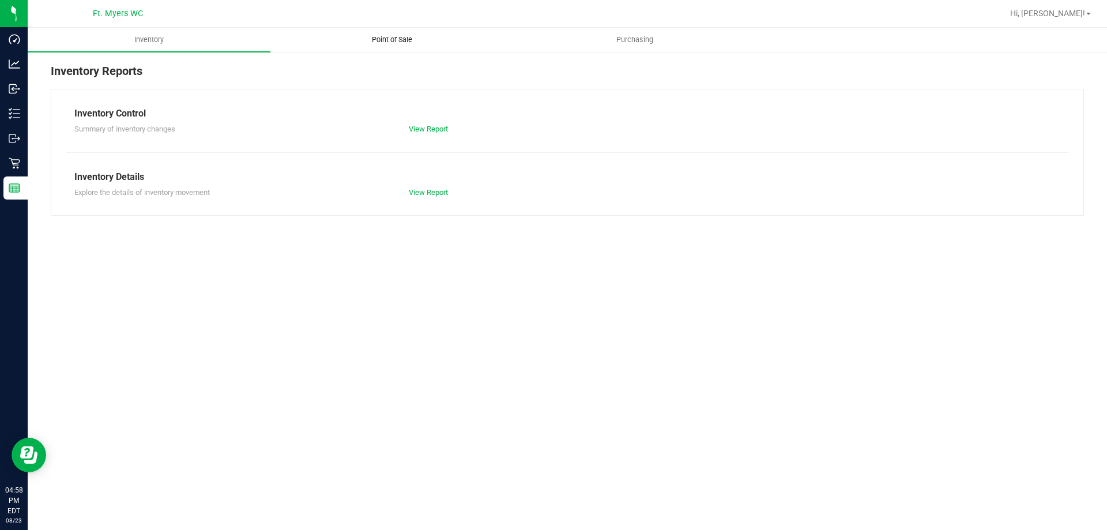
click at [398, 37] on span "Point of Sale" at bounding box center [391, 40] width 71 height 10
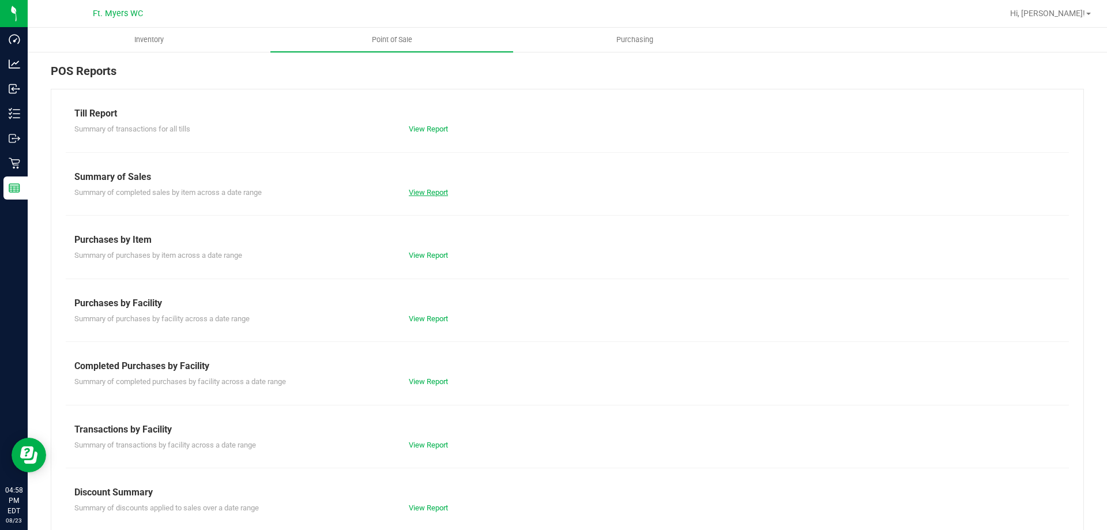
click at [417, 188] on link "View Report" at bounding box center [428, 192] width 39 height 9
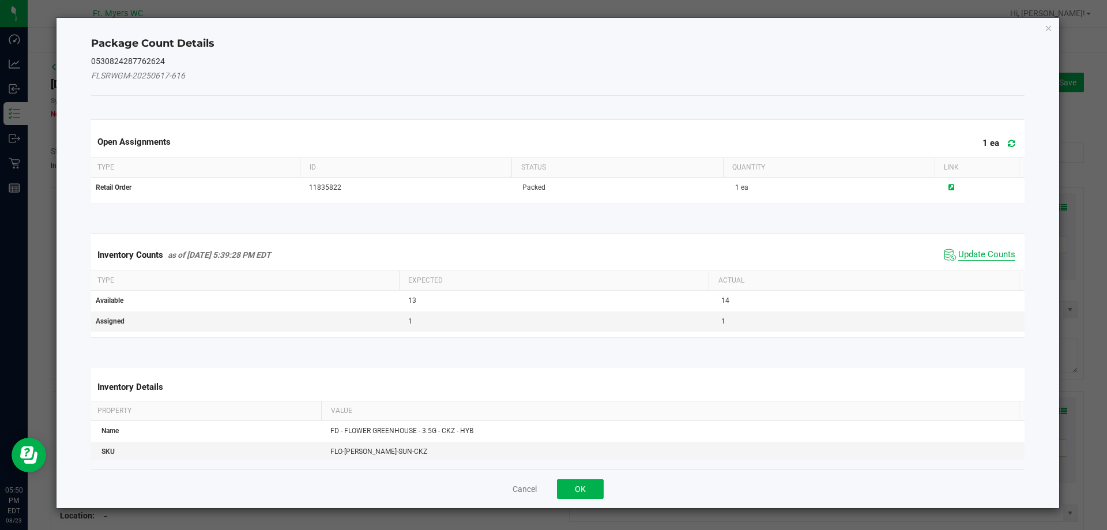
click at [969, 255] on span "Update Counts" at bounding box center [986, 255] width 57 height 12
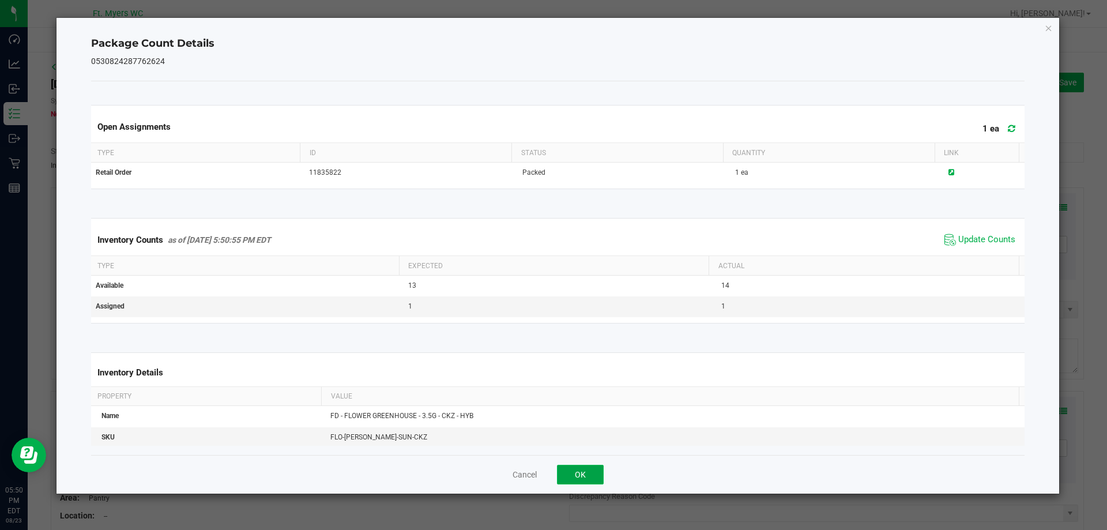
click at [571, 483] on button "OK" at bounding box center [580, 475] width 47 height 20
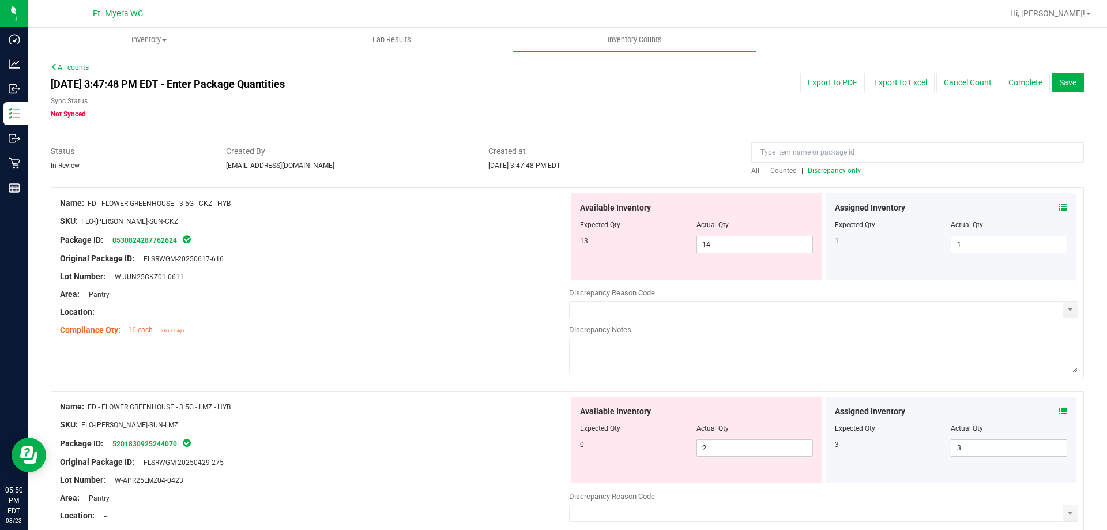
click at [1059, 409] on span at bounding box center [1063, 411] width 8 height 12
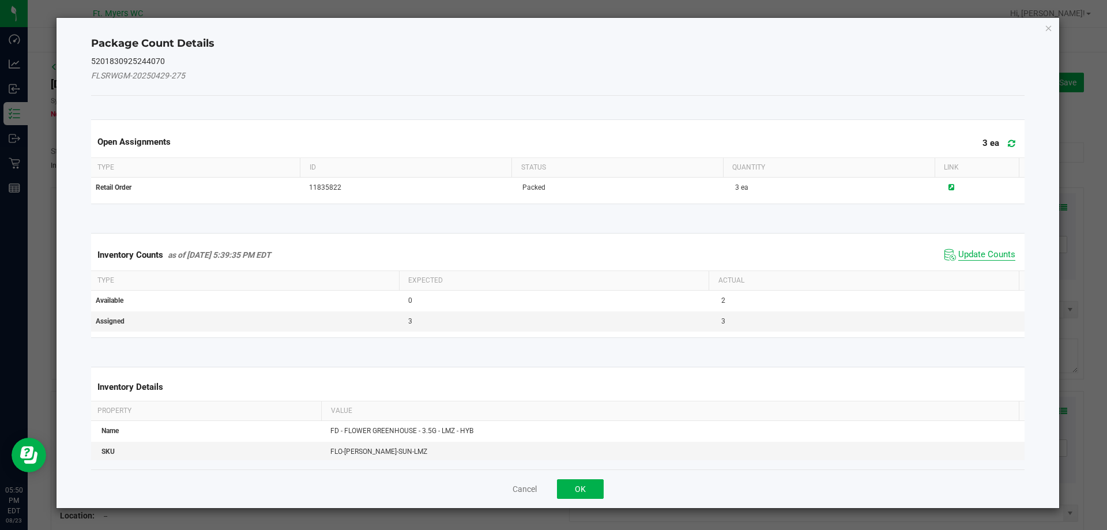
click at [977, 258] on span "Update Counts" at bounding box center [986, 255] width 57 height 12
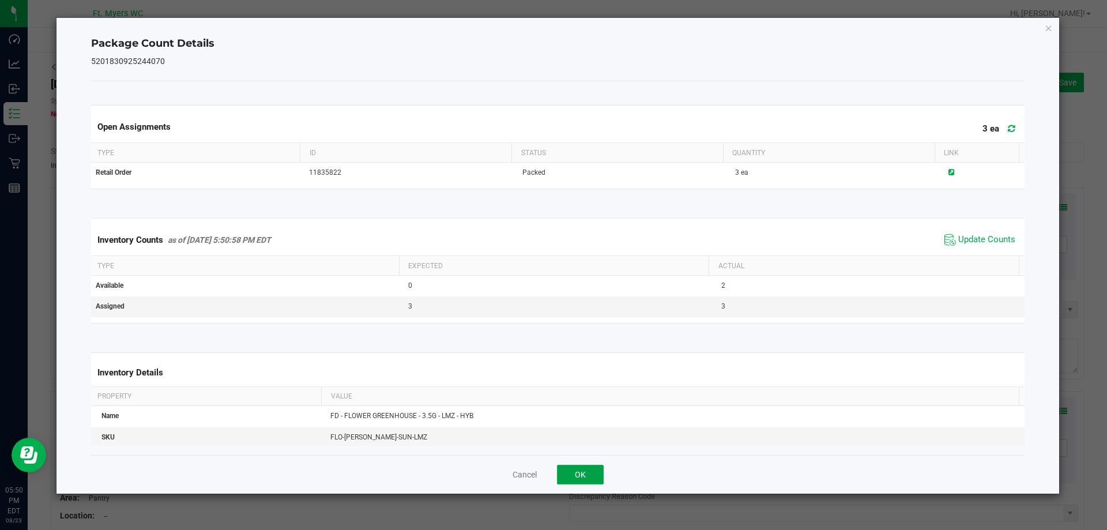
click at [586, 474] on button "OK" at bounding box center [580, 475] width 47 height 20
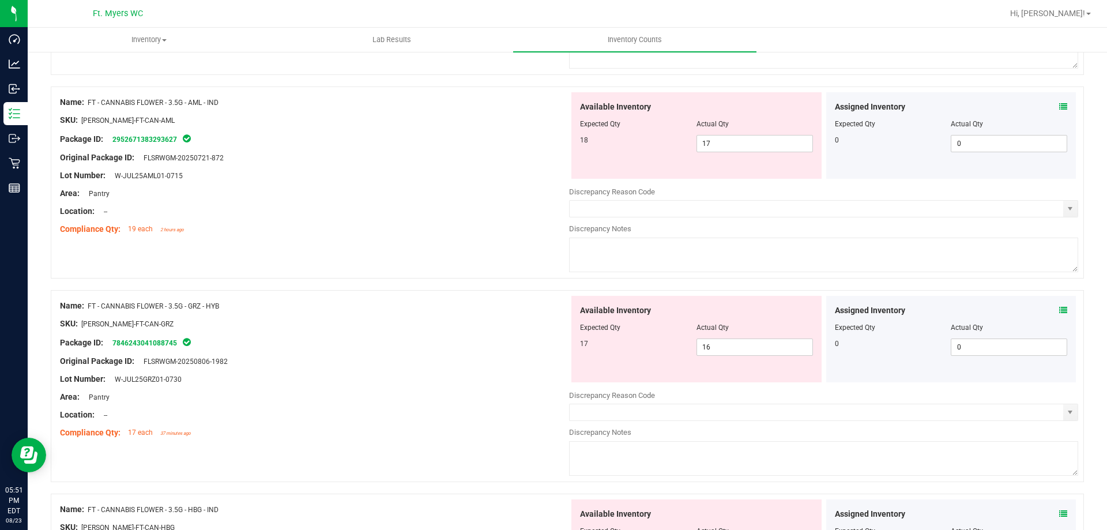
scroll to position [519, 0]
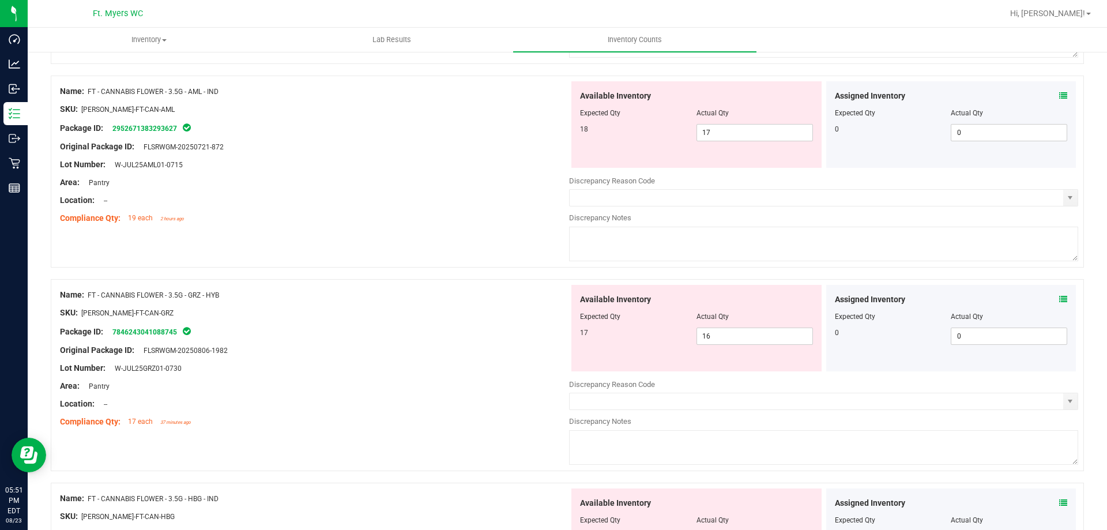
click at [1059, 96] on icon at bounding box center [1063, 96] width 8 height 8
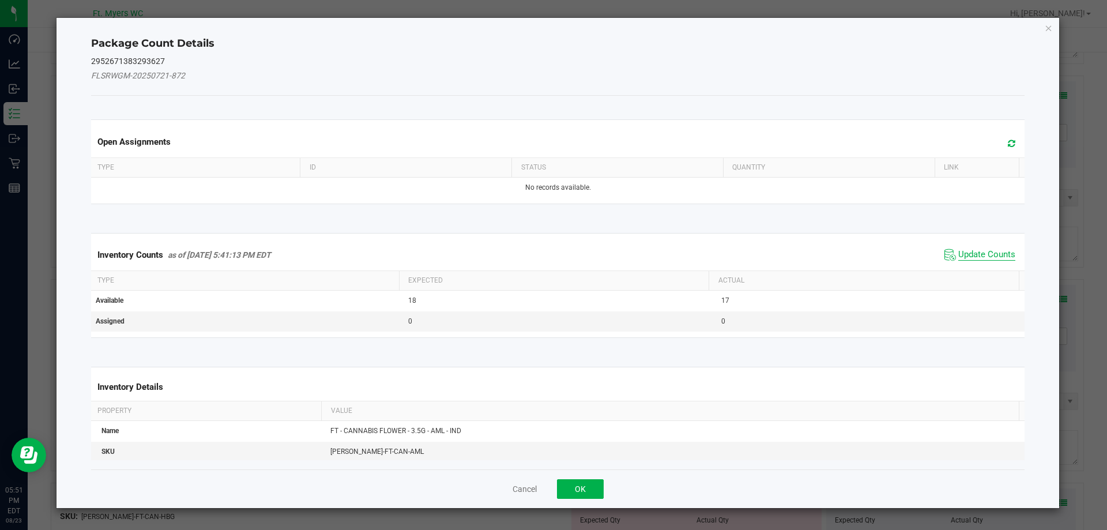
click at [974, 258] on span "Update Counts" at bounding box center [986, 255] width 57 height 12
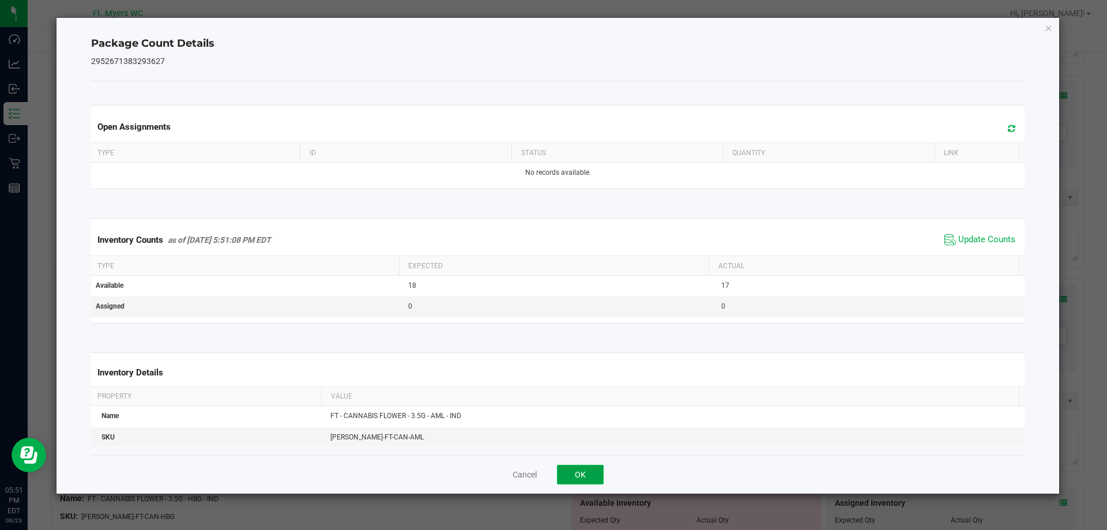
click at [571, 478] on button "OK" at bounding box center [580, 475] width 47 height 20
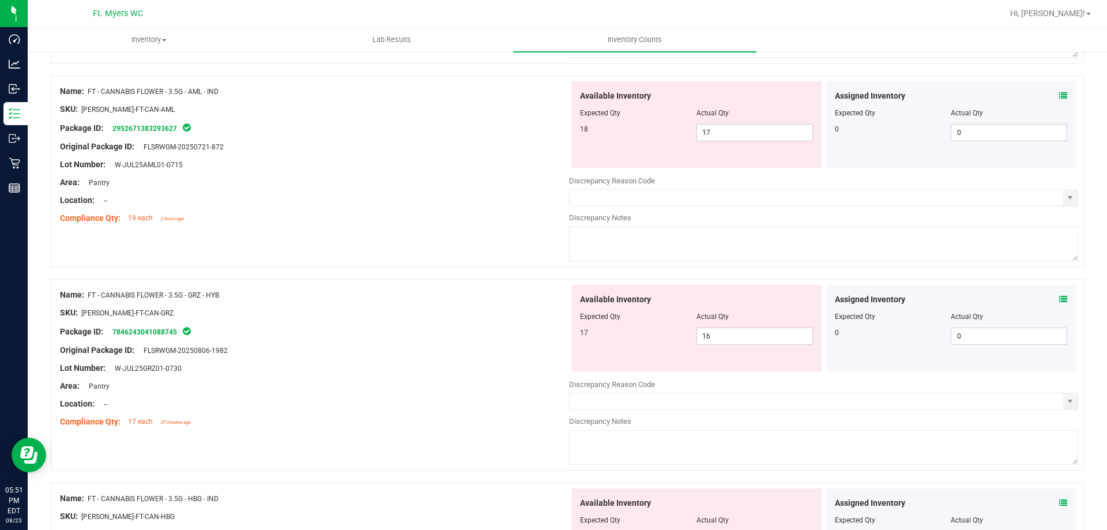
click at [1059, 298] on icon at bounding box center [1063, 299] width 8 height 8
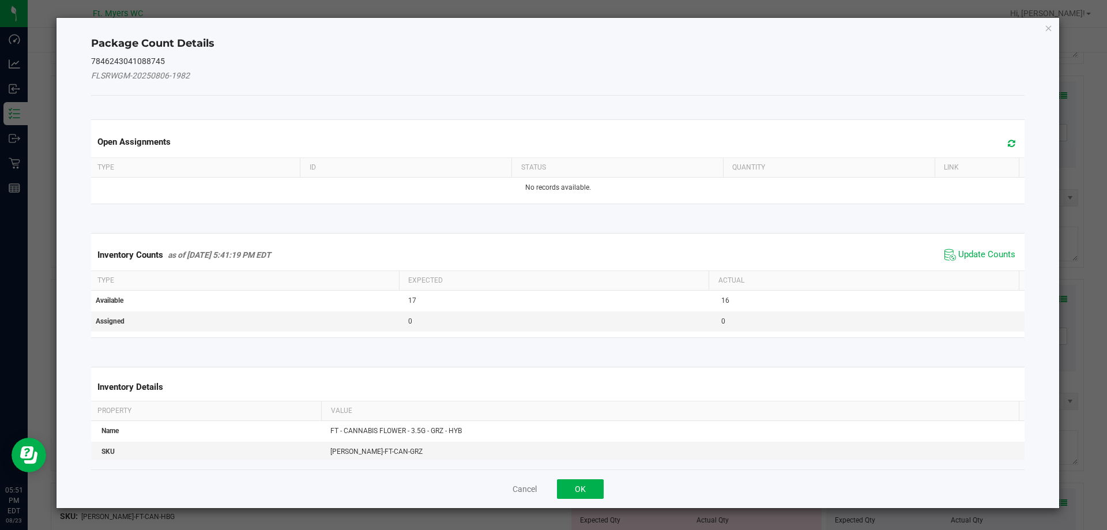
click at [988, 246] on span "Update Counts" at bounding box center [980, 254] width 77 height 17
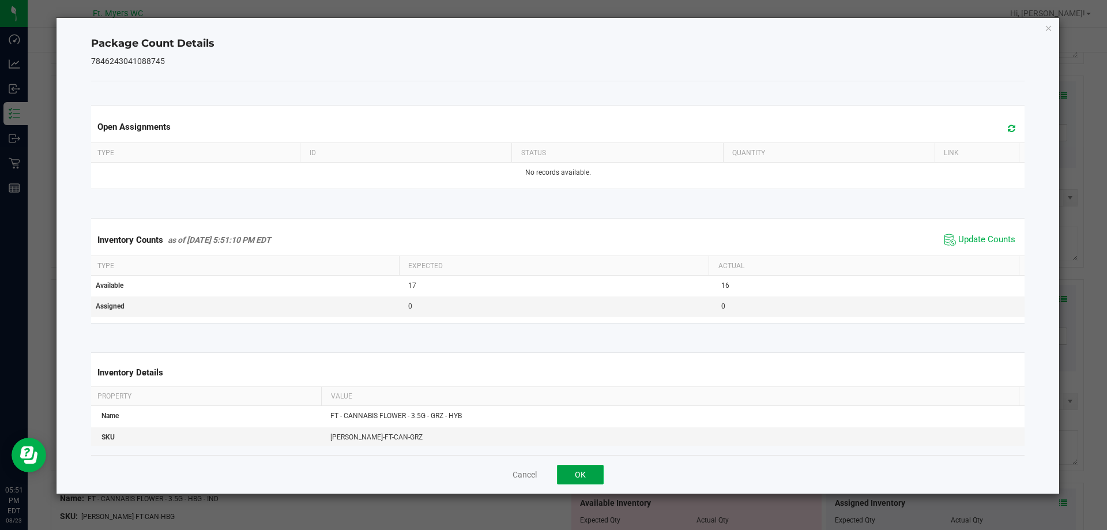
click at [580, 476] on button "OK" at bounding box center [580, 475] width 47 height 20
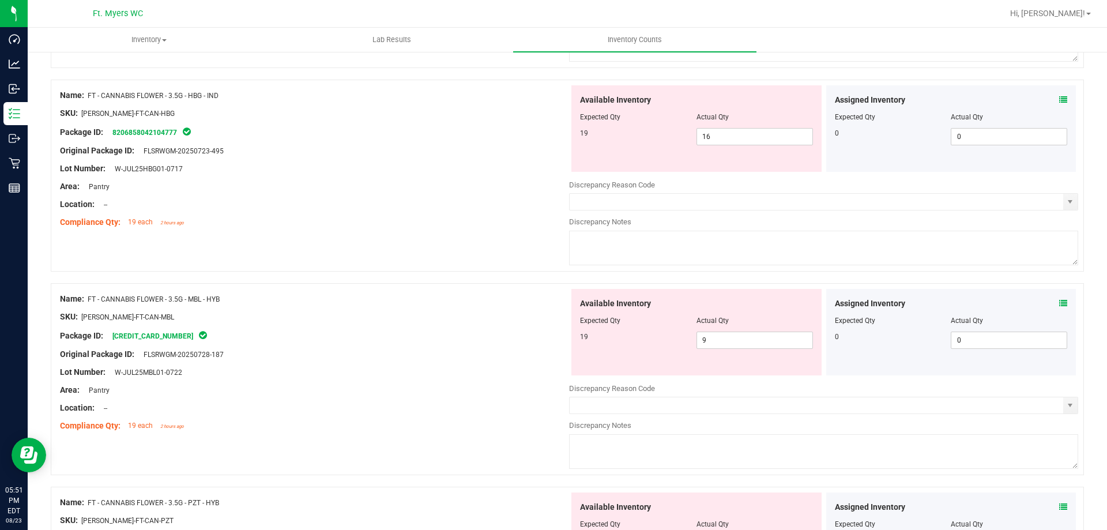
scroll to position [922, 0]
click at [1059, 100] on icon at bounding box center [1063, 99] width 8 height 8
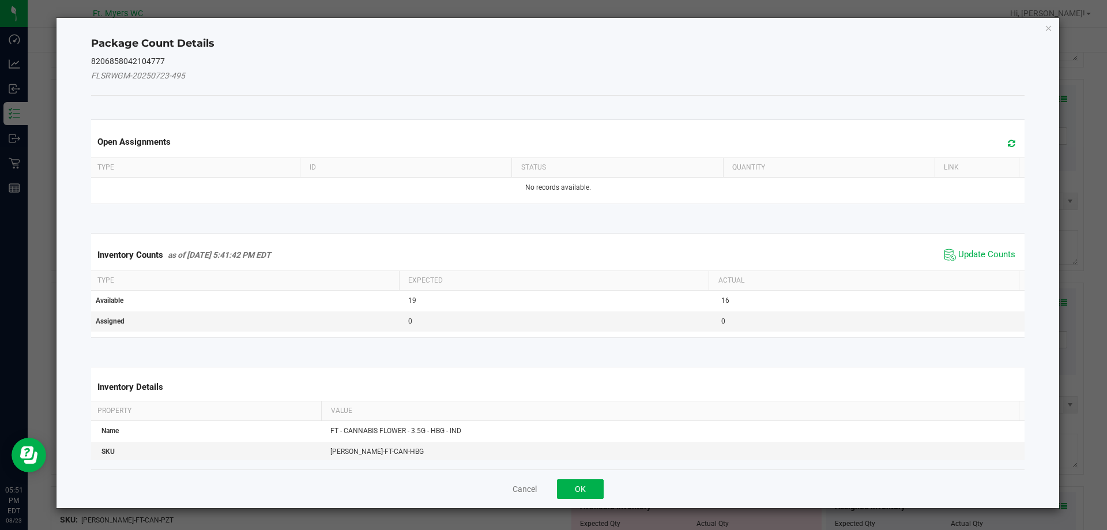
click at [983, 247] on span "Update Counts" at bounding box center [980, 254] width 77 height 17
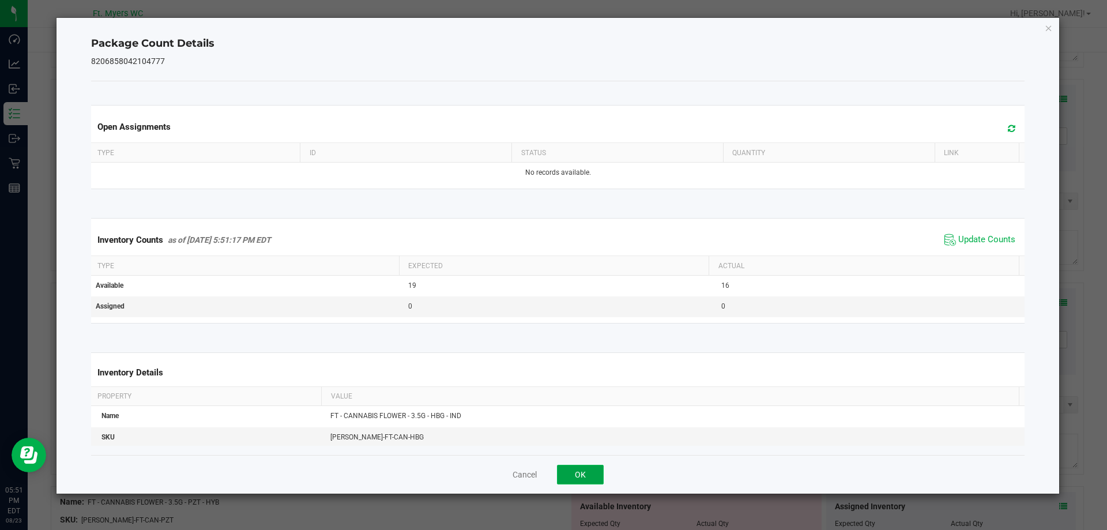
click at [584, 478] on button "OK" at bounding box center [580, 475] width 47 height 20
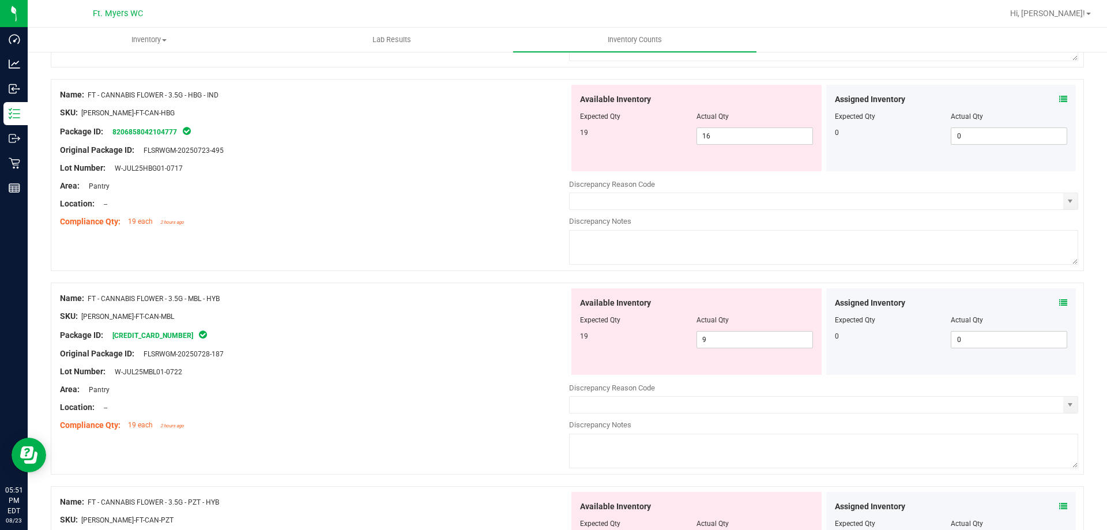
click at [1059, 302] on icon at bounding box center [1063, 303] width 8 height 8
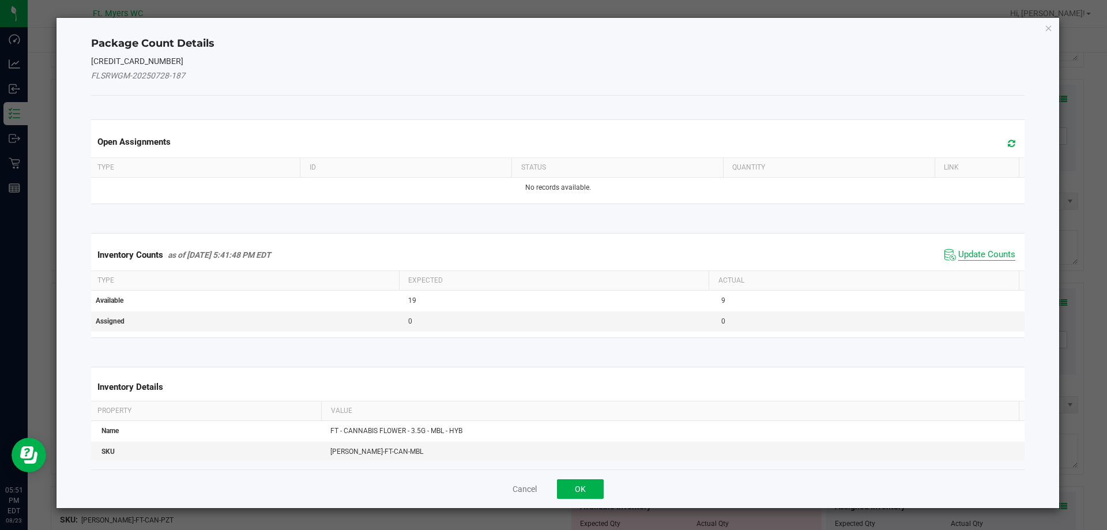
click at [977, 251] on span "Update Counts" at bounding box center [986, 255] width 57 height 12
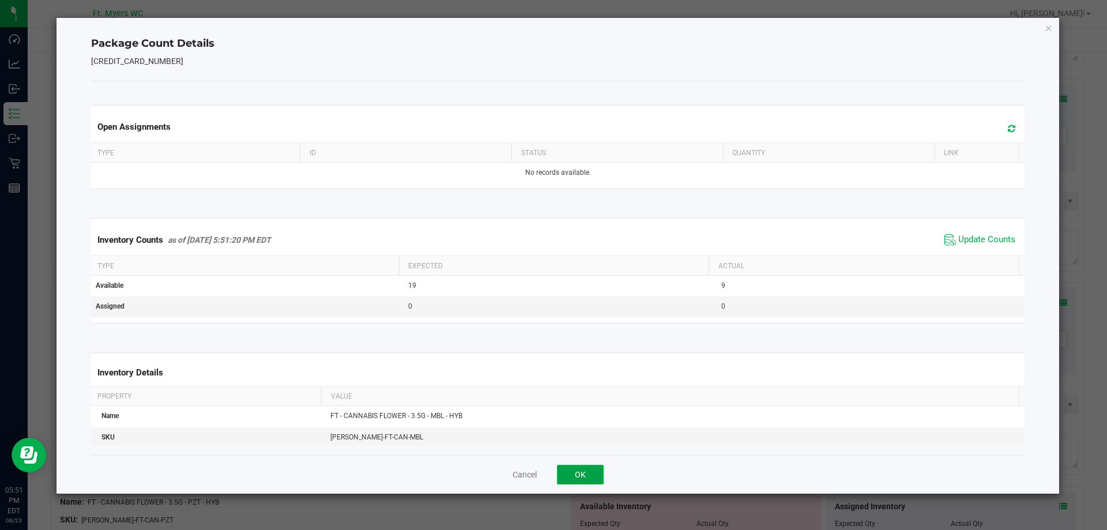
click at [588, 474] on button "OK" at bounding box center [580, 475] width 47 height 20
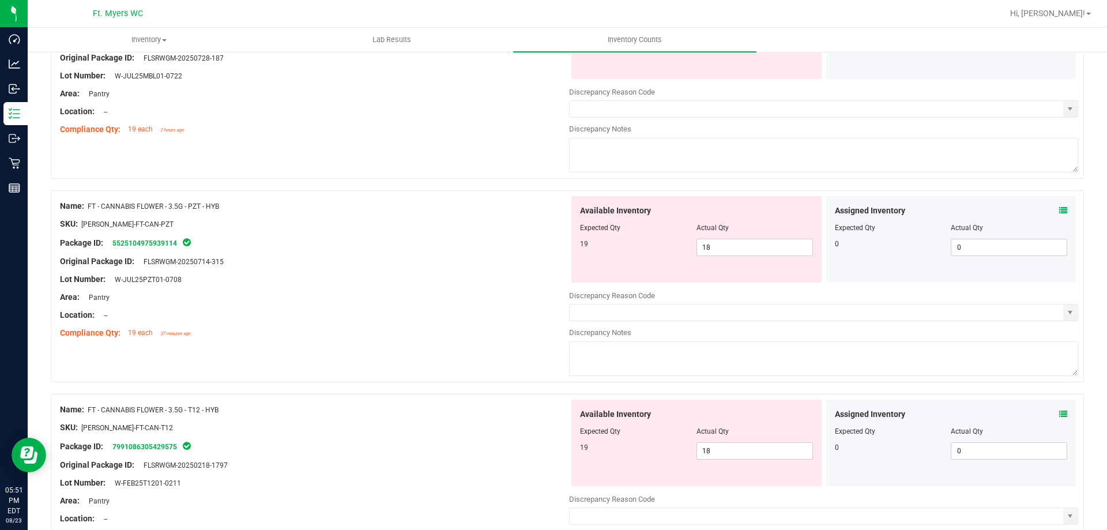
scroll to position [1268, 0]
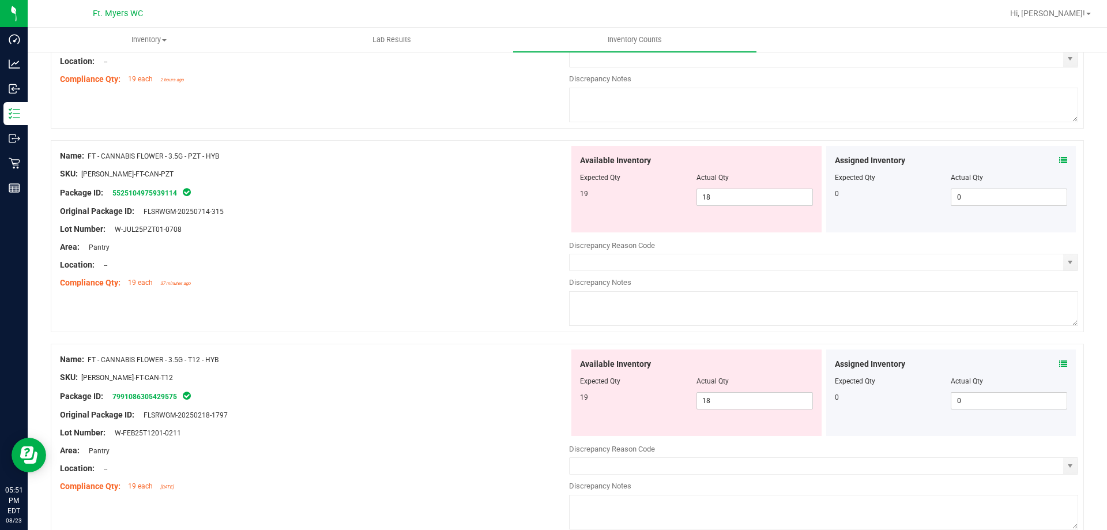
click at [1059, 161] on icon at bounding box center [1063, 160] width 8 height 8
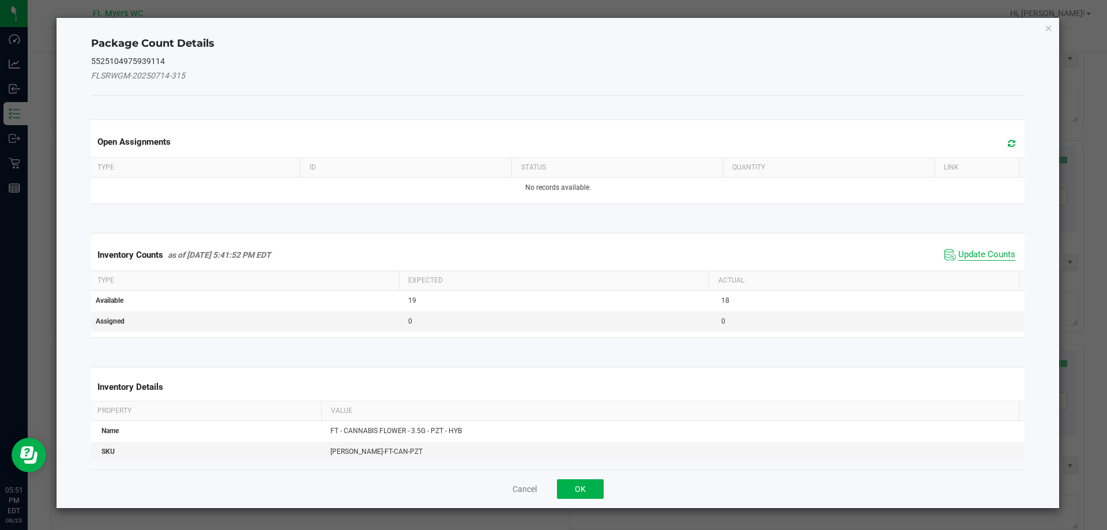
click at [965, 254] on span "Update Counts" at bounding box center [986, 255] width 57 height 12
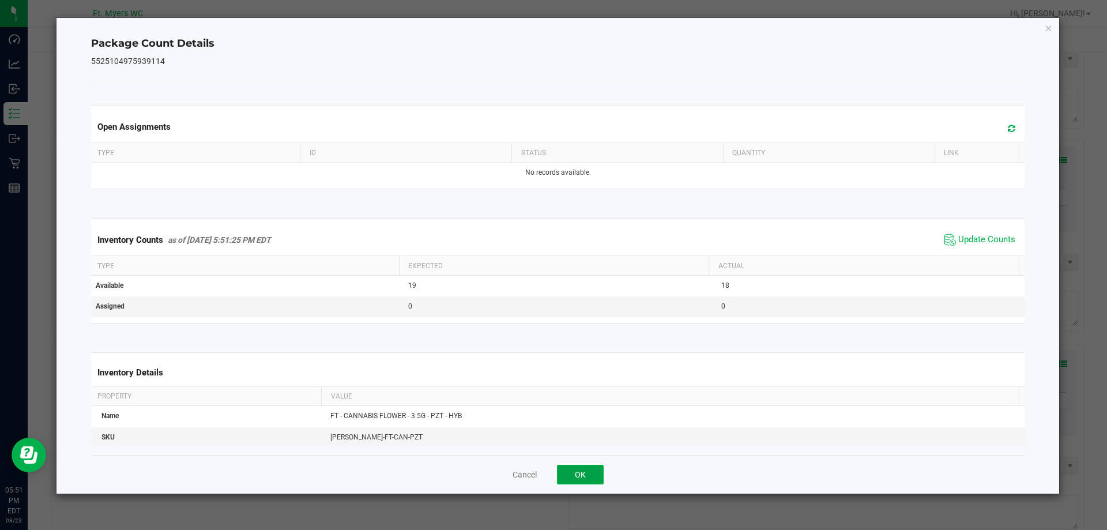
click at [579, 471] on button "OK" at bounding box center [580, 475] width 47 height 20
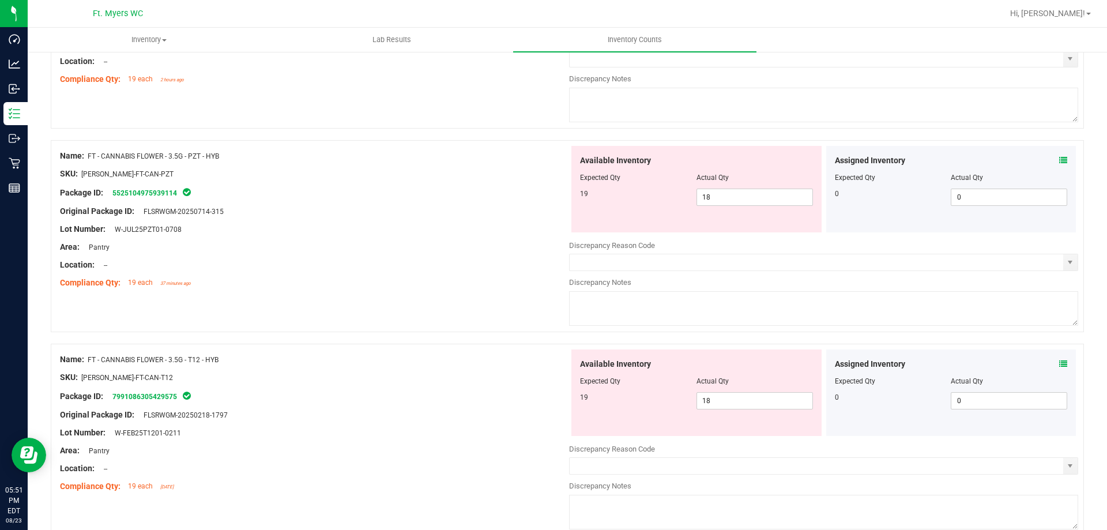
click at [1059, 363] on icon at bounding box center [1063, 364] width 8 height 8
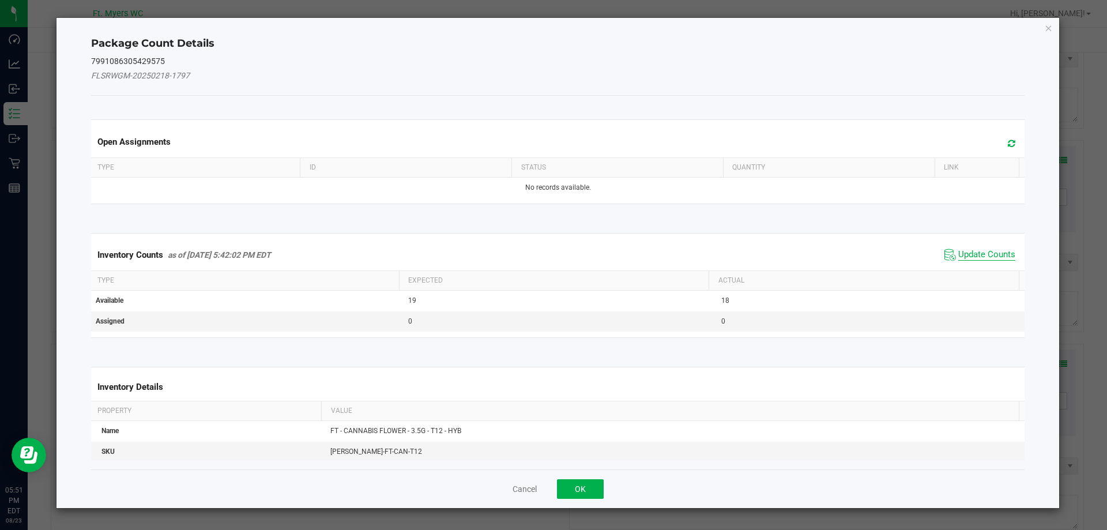
click at [985, 253] on span "Update Counts" at bounding box center [986, 255] width 57 height 12
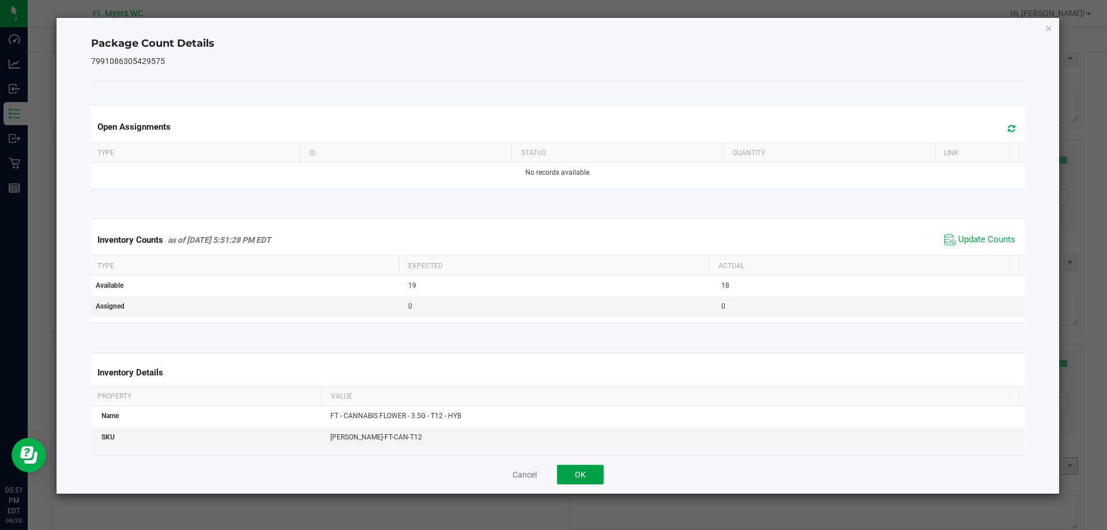
drag, startPoint x: 581, startPoint y: 468, endPoint x: 580, endPoint y: 474, distance: 6.4
click at [580, 469] on button "OK" at bounding box center [580, 475] width 47 height 20
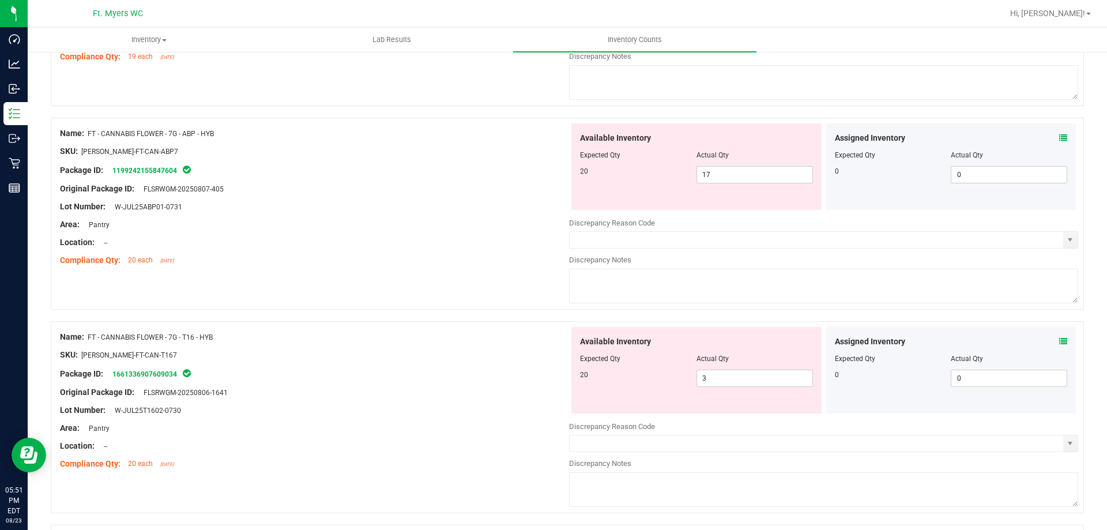
scroll to position [1672, 0]
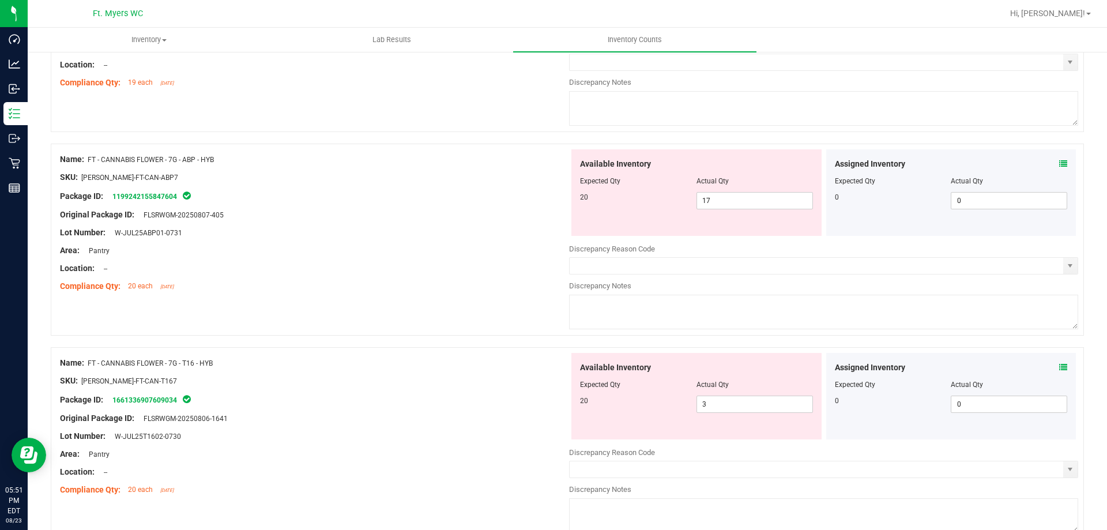
click at [1059, 166] on icon at bounding box center [1063, 164] width 8 height 8
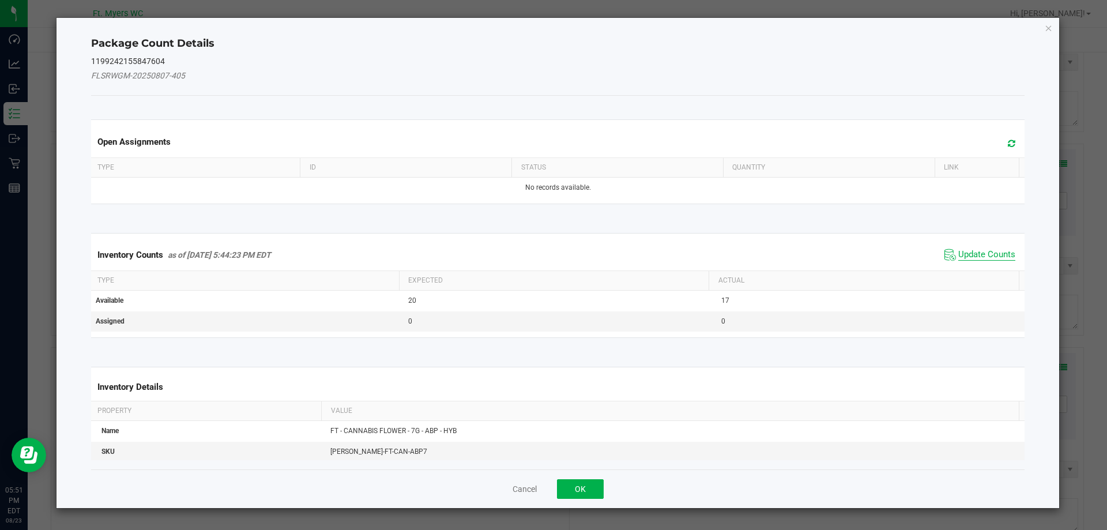
click at [981, 249] on span "Update Counts" at bounding box center [986, 255] width 57 height 12
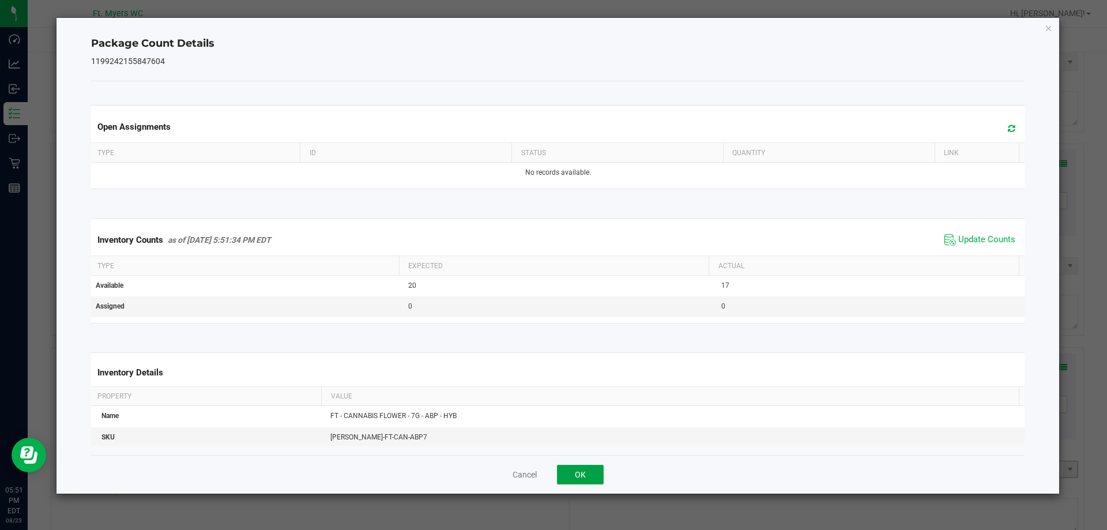
click at [597, 468] on button "OK" at bounding box center [580, 475] width 47 height 20
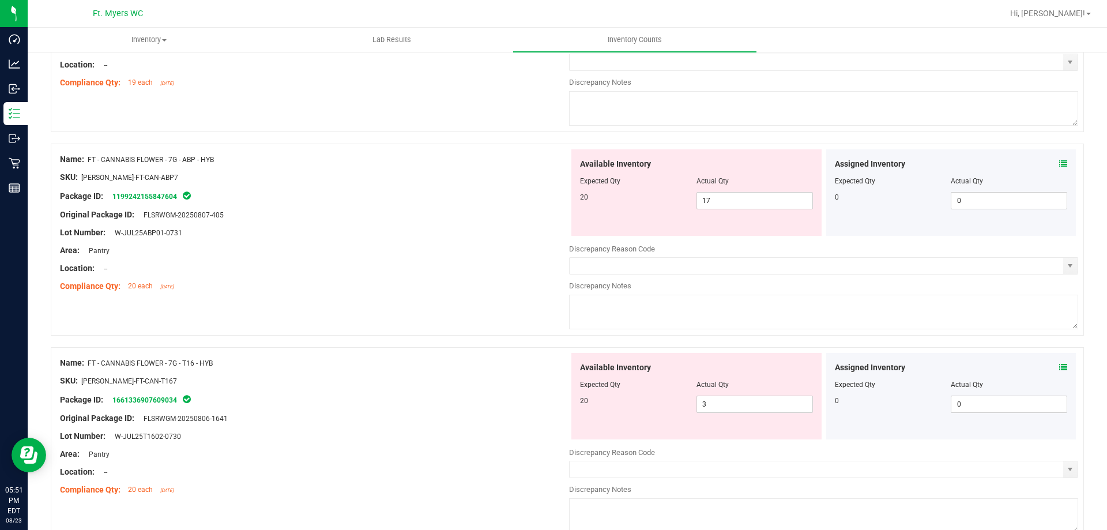
click at [1059, 369] on icon at bounding box center [1063, 367] width 8 height 8
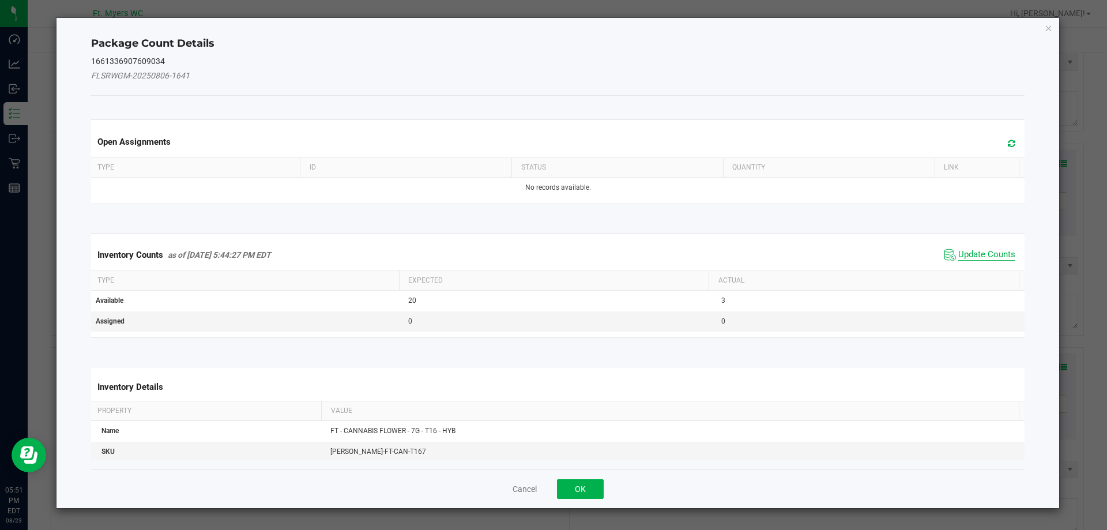
click at [965, 256] on span "Update Counts" at bounding box center [986, 255] width 57 height 12
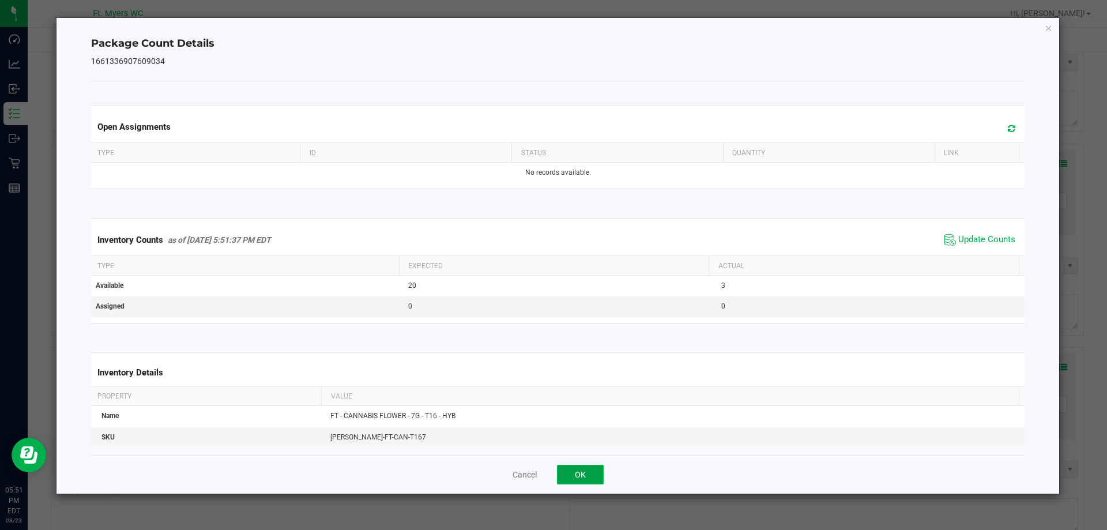
click at [592, 473] on button "OK" at bounding box center [580, 475] width 47 height 20
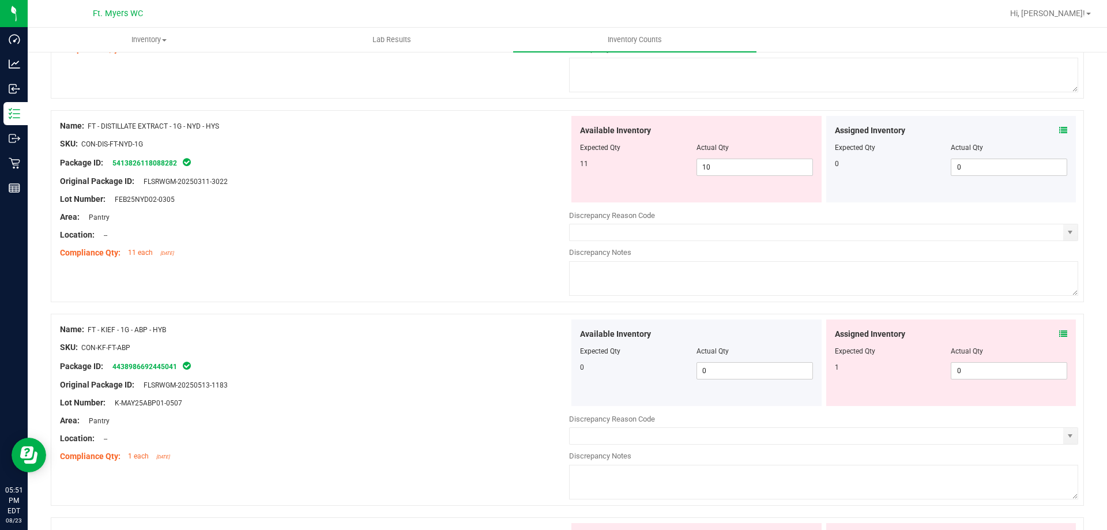
scroll to position [2133, 0]
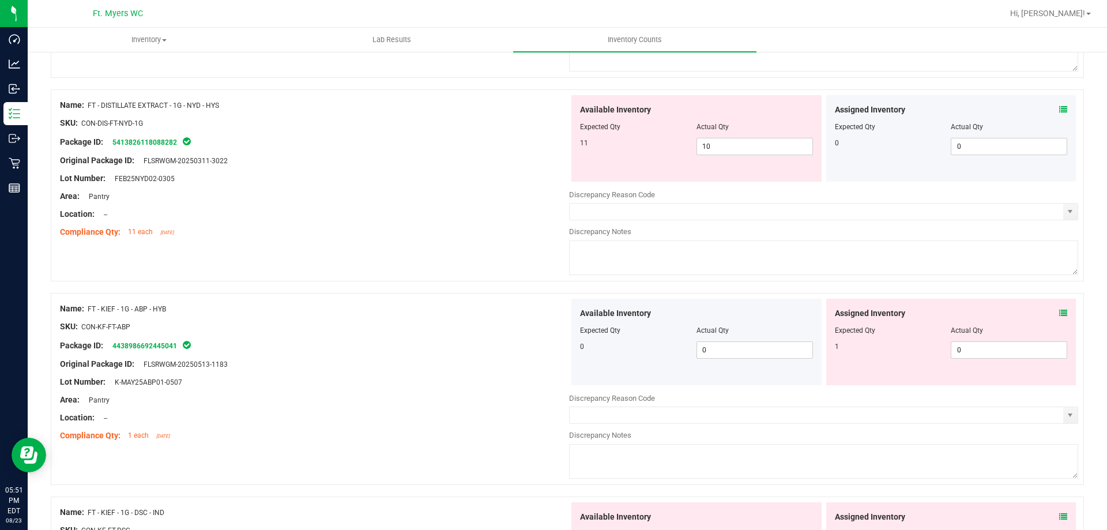
click at [1059, 108] on icon at bounding box center [1063, 110] width 8 height 8
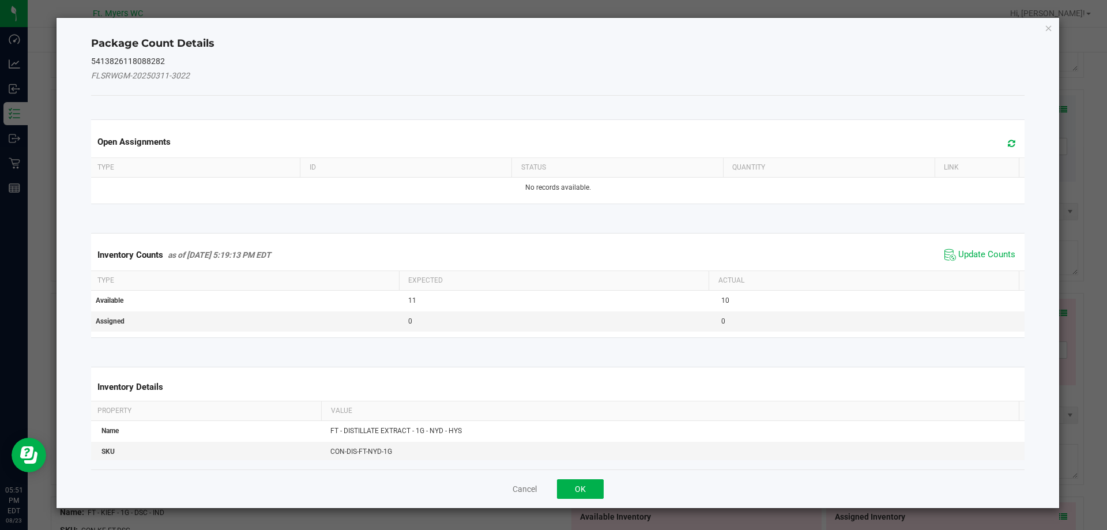
click at [978, 247] on span "Update Counts" at bounding box center [980, 254] width 77 height 17
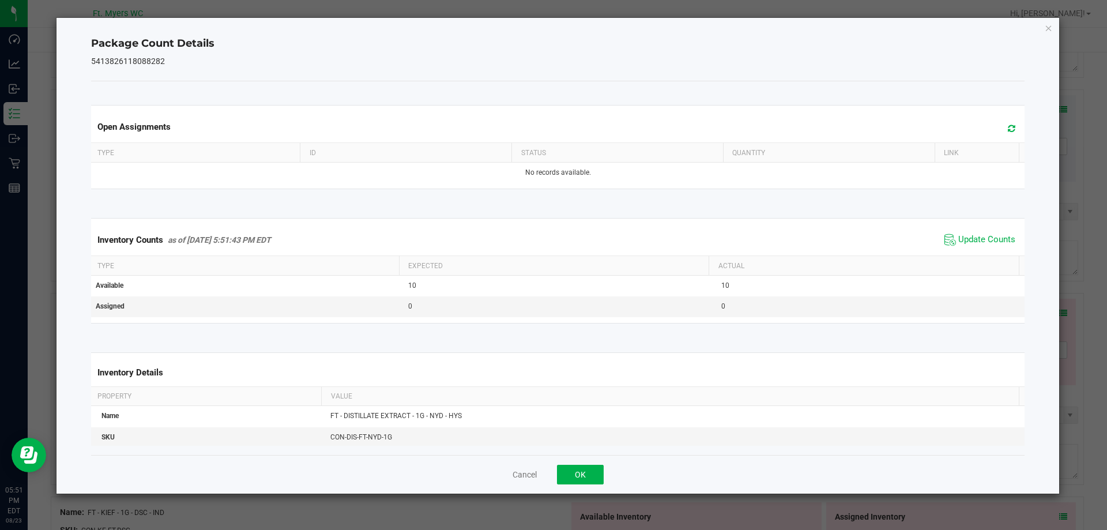
click at [567, 488] on div "Cancel OK" at bounding box center [558, 474] width 934 height 39
click at [566, 483] on button "OK" at bounding box center [580, 475] width 47 height 20
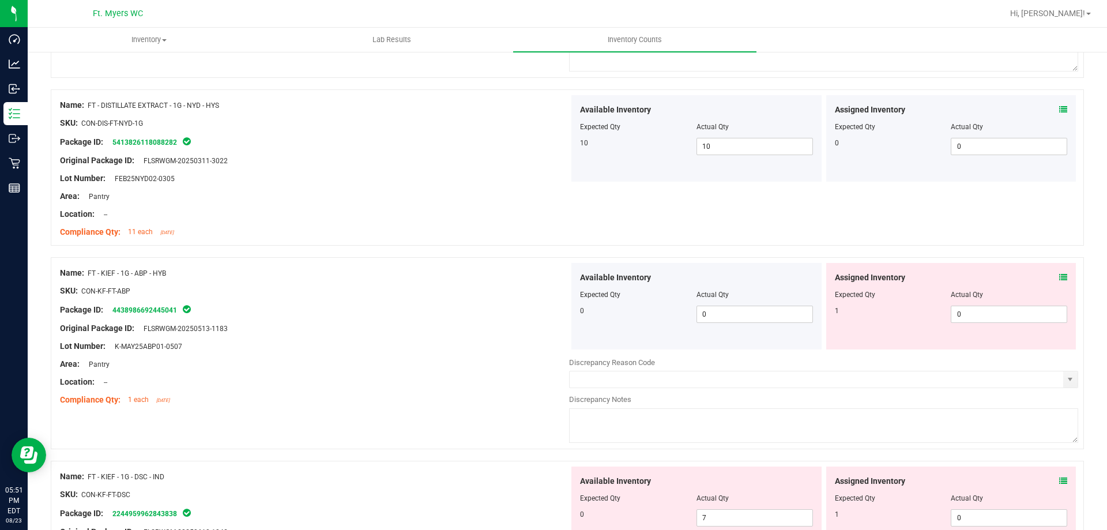
click at [1059, 276] on icon at bounding box center [1063, 277] width 8 height 8
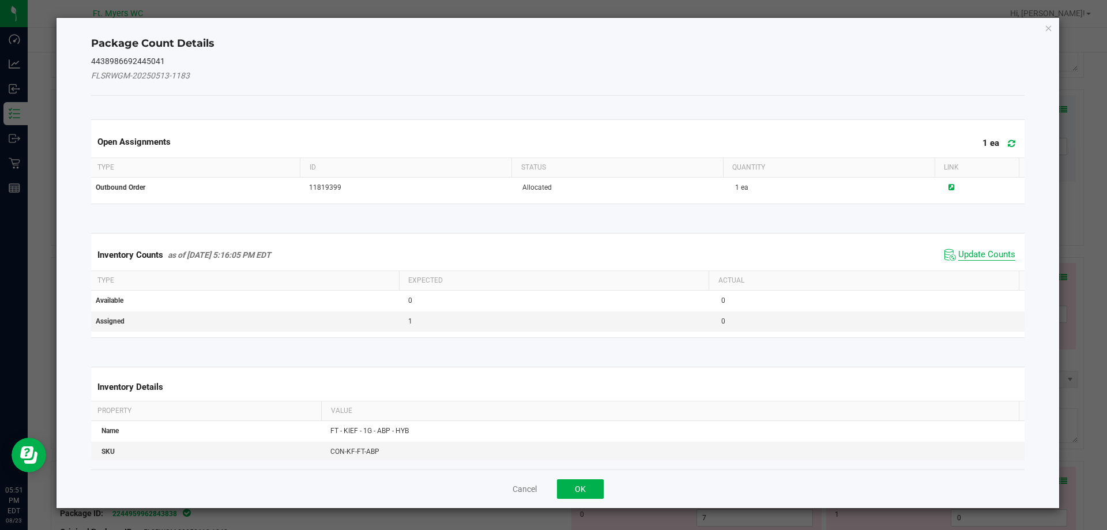
click at [991, 255] on span "Update Counts" at bounding box center [986, 255] width 57 height 12
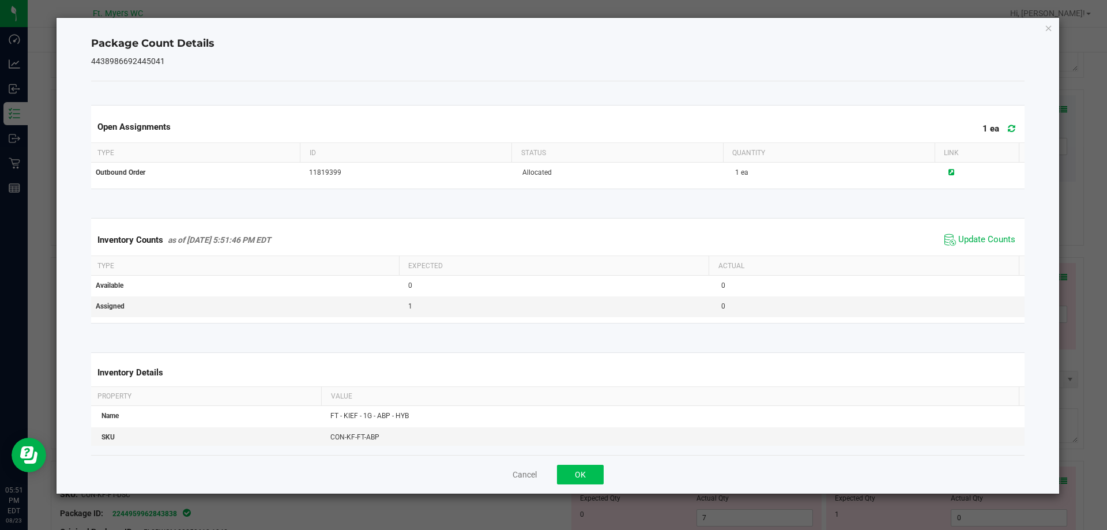
drag, startPoint x: 592, startPoint y: 464, endPoint x: 584, endPoint y: 467, distance: 8.3
click at [588, 465] on div "Cancel OK" at bounding box center [558, 474] width 934 height 39
click at [583, 467] on button "OK" at bounding box center [580, 475] width 47 height 20
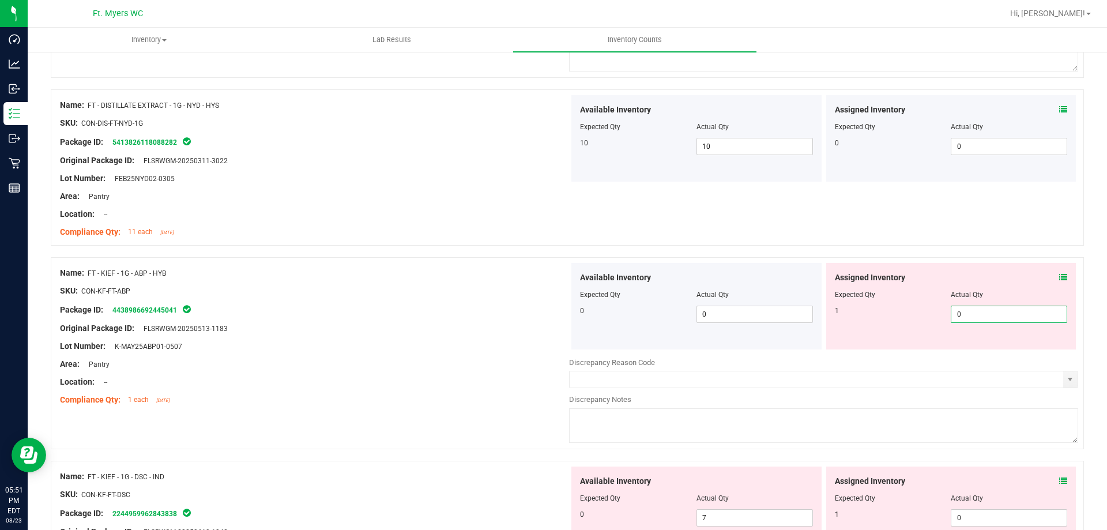
drag, startPoint x: 991, startPoint y: 311, endPoint x: 992, endPoint y: 317, distance: 5.9
click at [992, 312] on span "0 0" at bounding box center [1009, 314] width 116 height 17
type input "01"
type input "1"
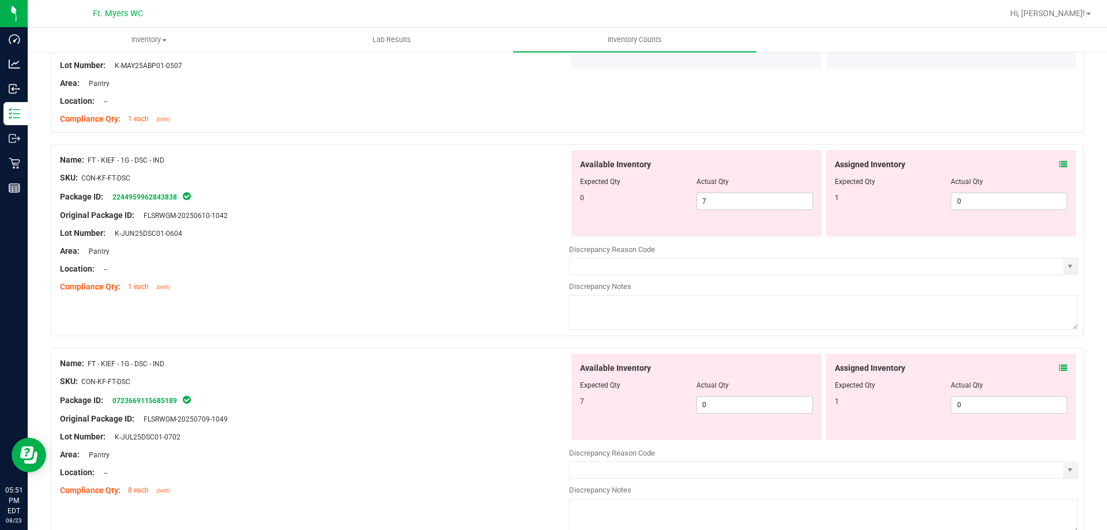
scroll to position [2422, 0]
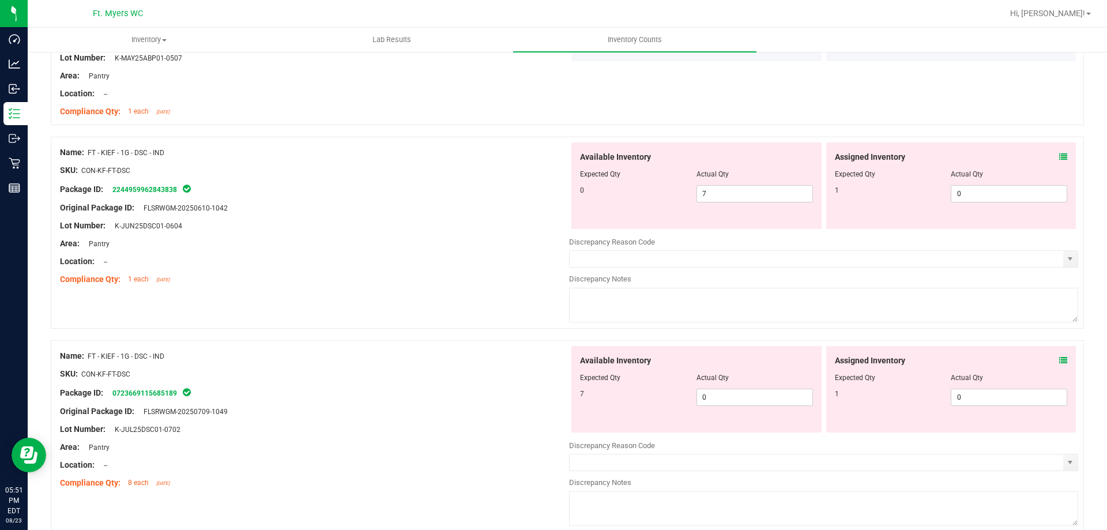
click at [1059, 156] on icon at bounding box center [1063, 157] width 8 height 8
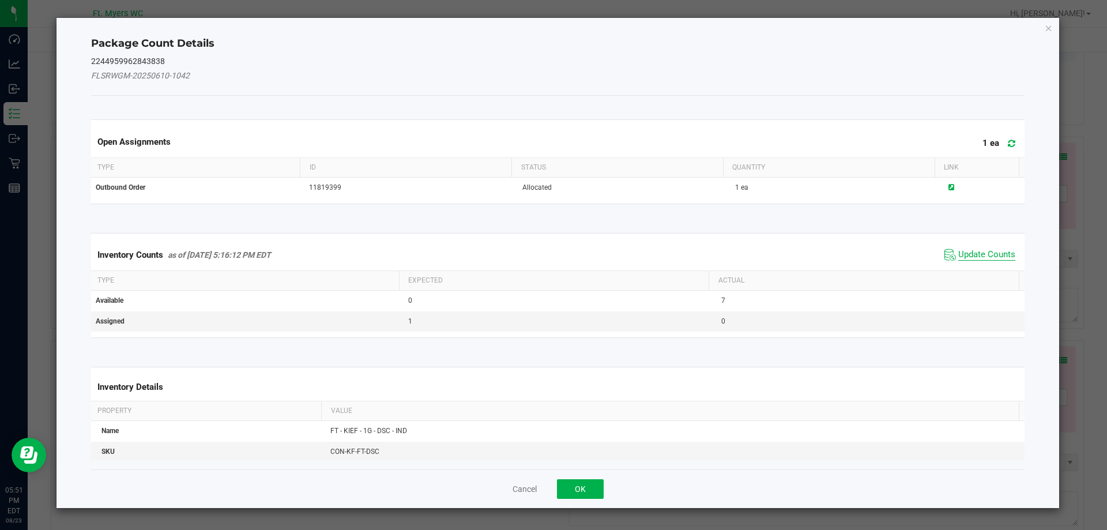
click at [982, 255] on span "Update Counts" at bounding box center [986, 255] width 57 height 12
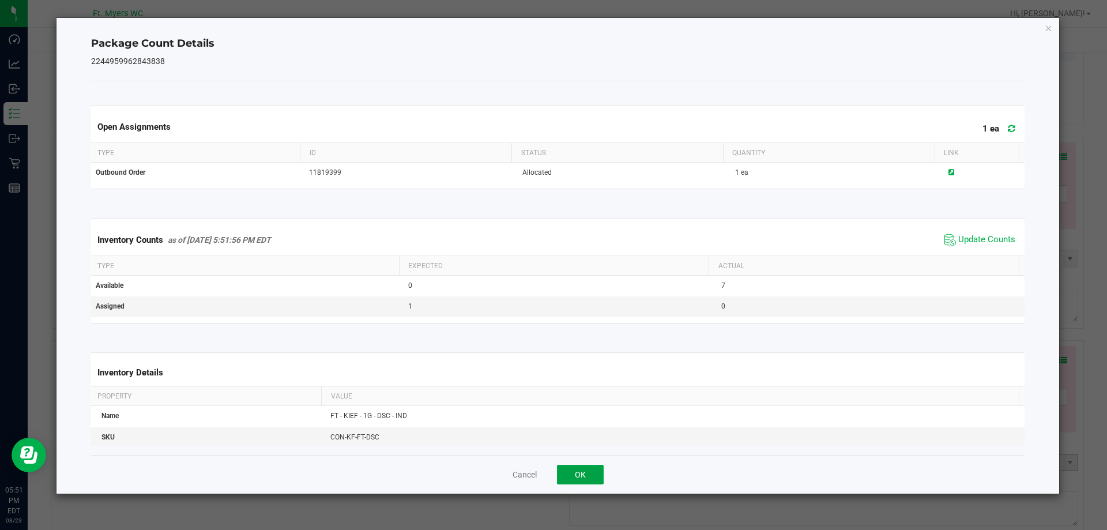
click at [588, 468] on button "OK" at bounding box center [580, 475] width 47 height 20
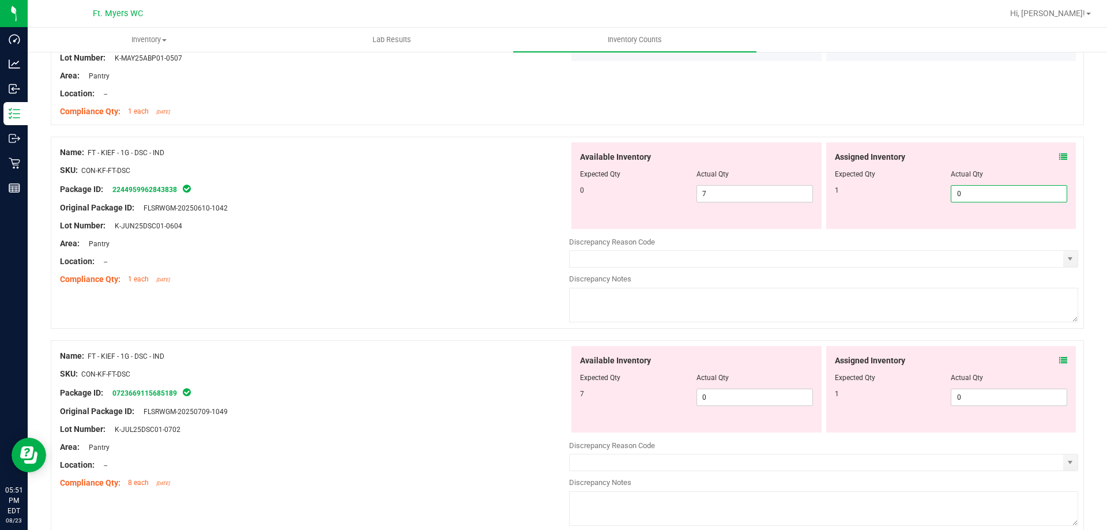
click at [967, 195] on span "0 0" at bounding box center [1009, 193] width 116 height 17
type input "01"
type input "1"
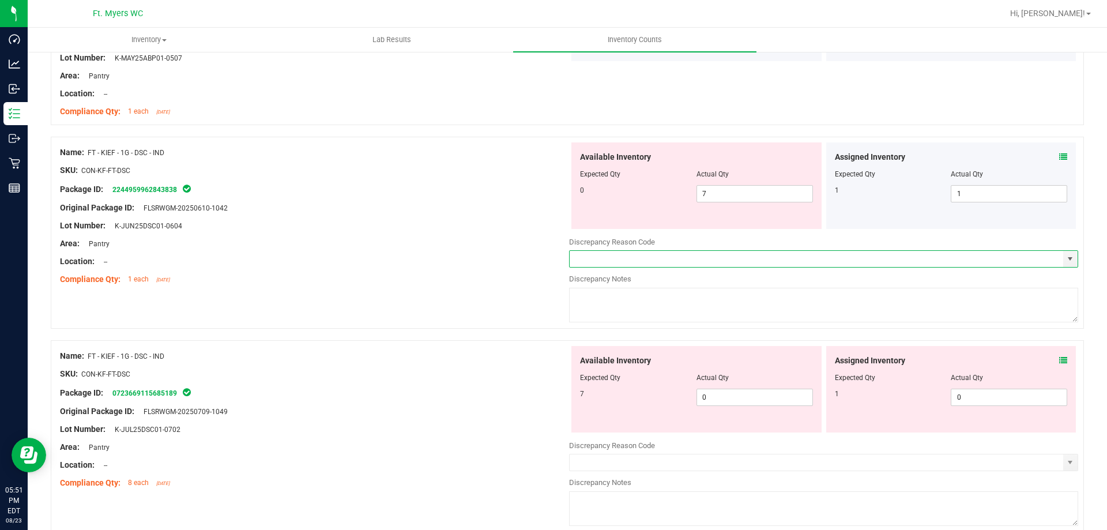
click at [1059, 363] on icon at bounding box center [1063, 360] width 8 height 8
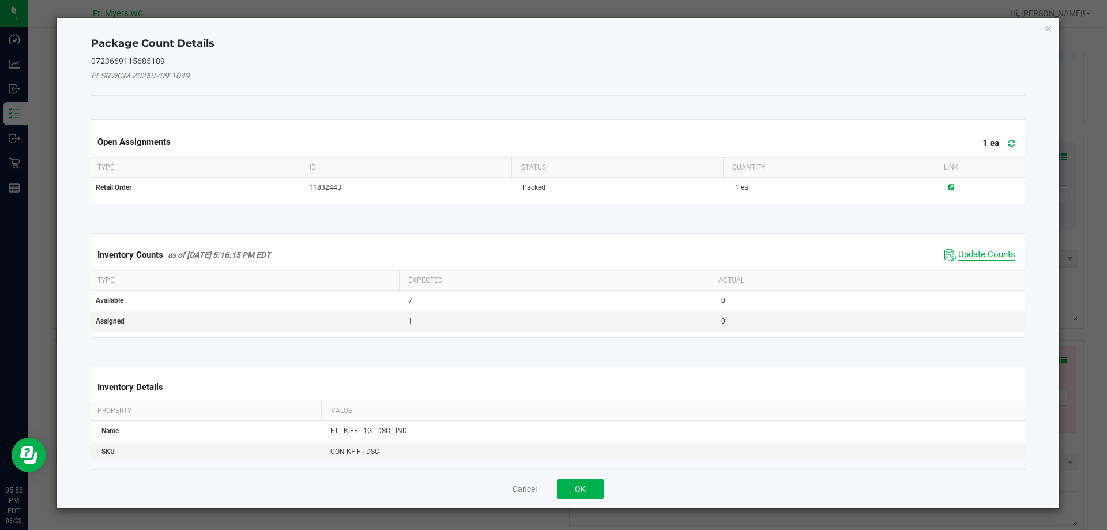
click at [989, 256] on span "Update Counts" at bounding box center [986, 255] width 57 height 12
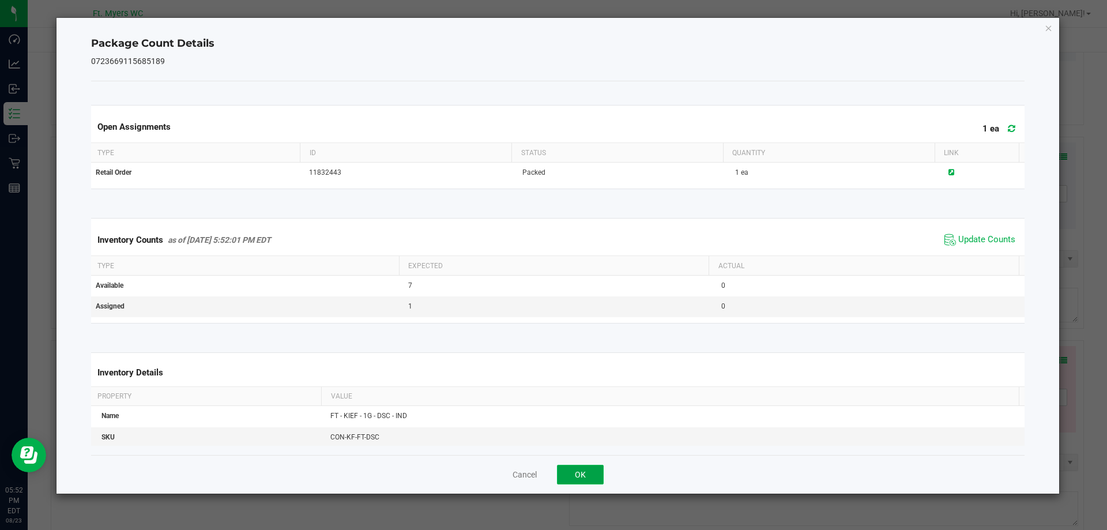
click at [592, 473] on button "OK" at bounding box center [580, 475] width 47 height 20
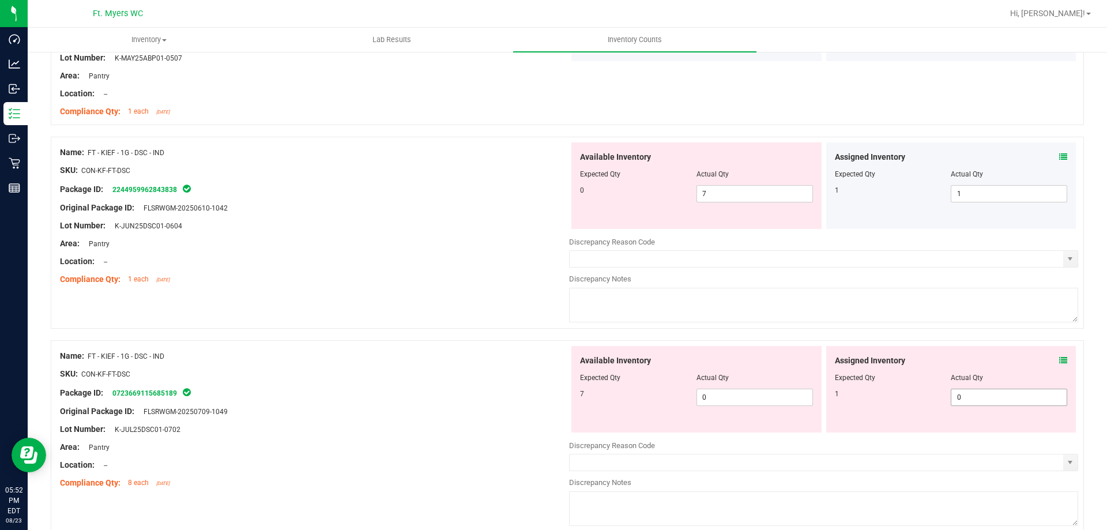
click at [975, 397] on span "0 0" at bounding box center [1009, 397] width 116 height 17
type input "01"
type input "1"
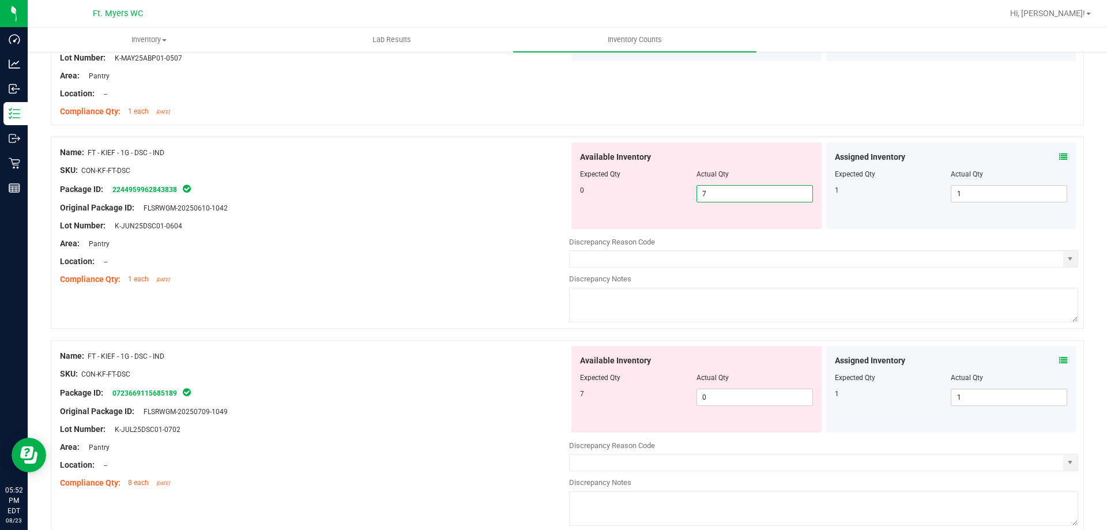
click at [786, 198] on span "7 7" at bounding box center [754, 193] width 116 height 17
type input "0"
click at [738, 397] on div "Available Inventory Expected Qty Actual Qty 7 0 0" at bounding box center [823, 437] width 509 height 183
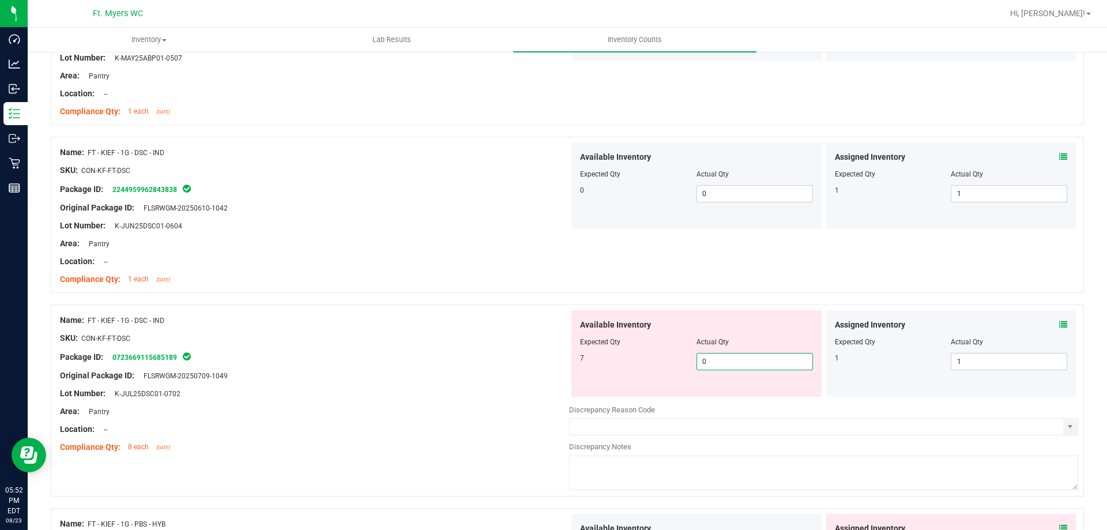
type input "07"
type input "7"
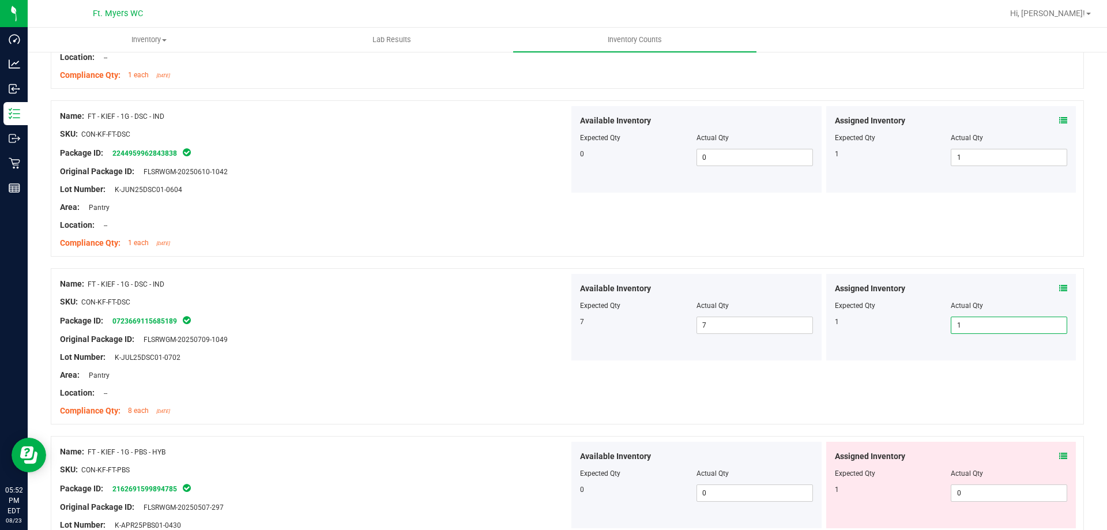
scroll to position [2594, 0]
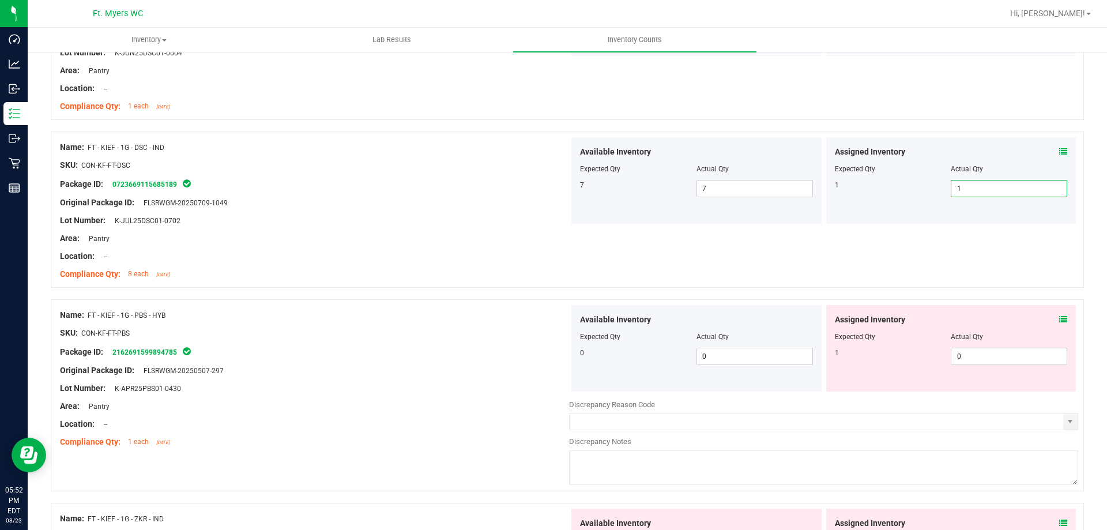
click at [1059, 320] on icon at bounding box center [1063, 319] width 8 height 8
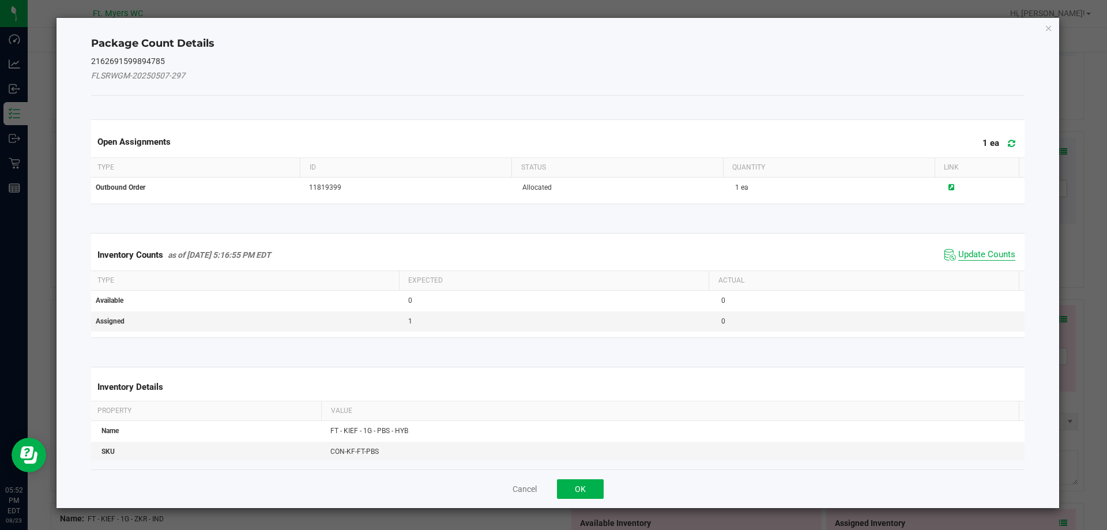
click at [974, 255] on span "Update Counts" at bounding box center [986, 255] width 57 height 12
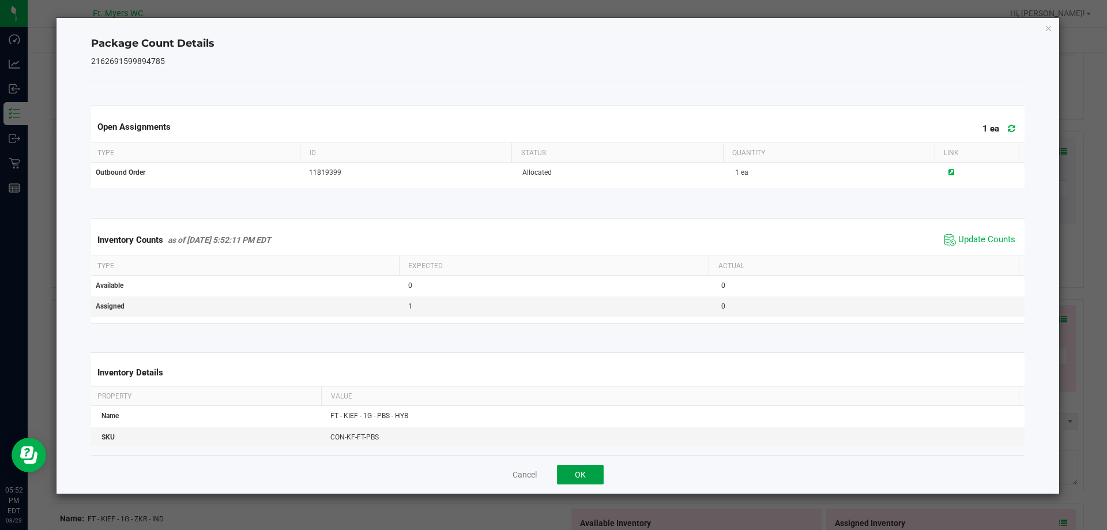
drag, startPoint x: 576, startPoint y: 468, endPoint x: 585, endPoint y: 465, distance: 9.1
click at [577, 467] on button "OK" at bounding box center [580, 475] width 47 height 20
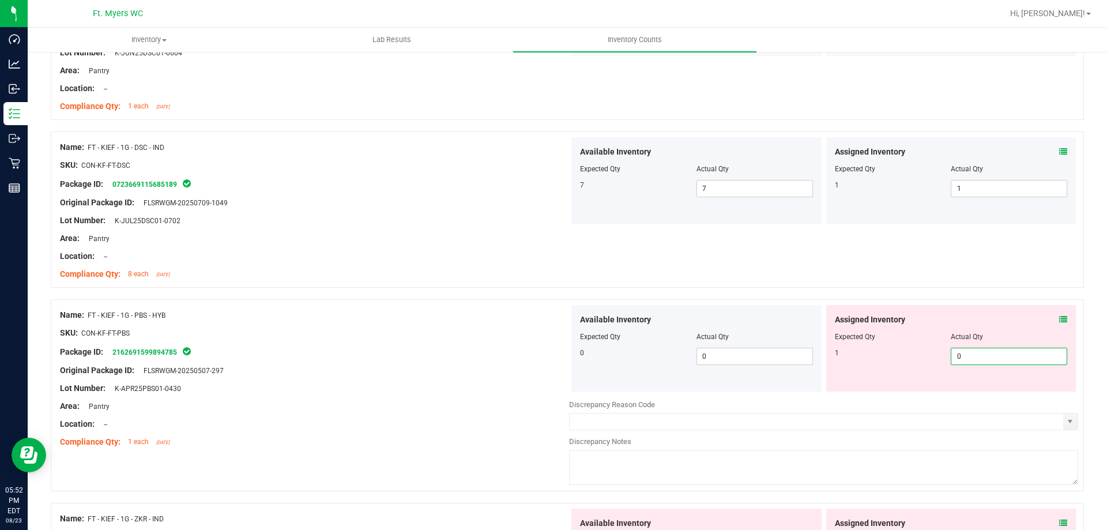
click at [973, 363] on span "0 0" at bounding box center [1009, 356] width 116 height 17
type input "01"
type input "1"
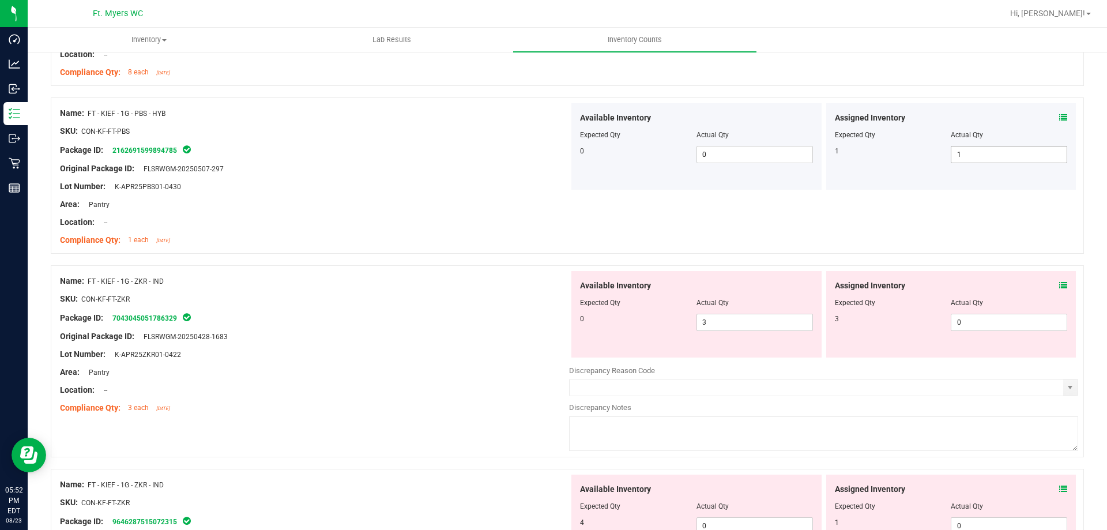
scroll to position [2825, 0]
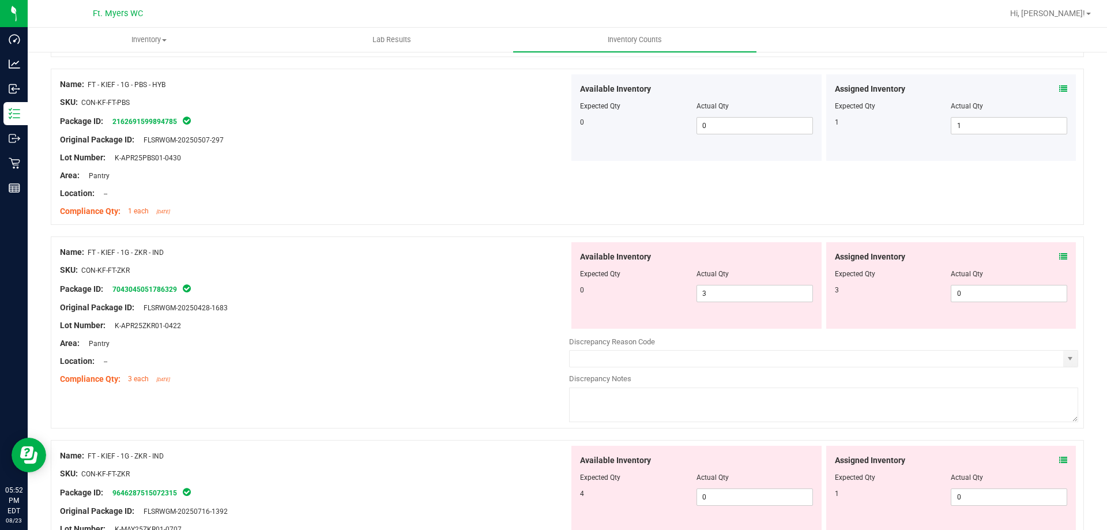
click at [1059, 257] on icon at bounding box center [1063, 257] width 8 height 8
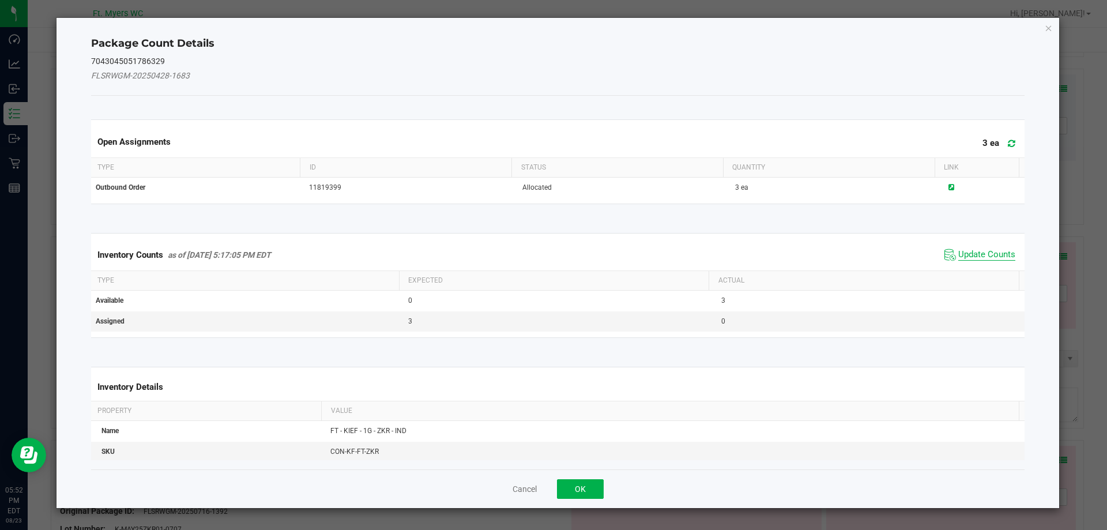
click at [974, 253] on span "Update Counts" at bounding box center [986, 255] width 57 height 12
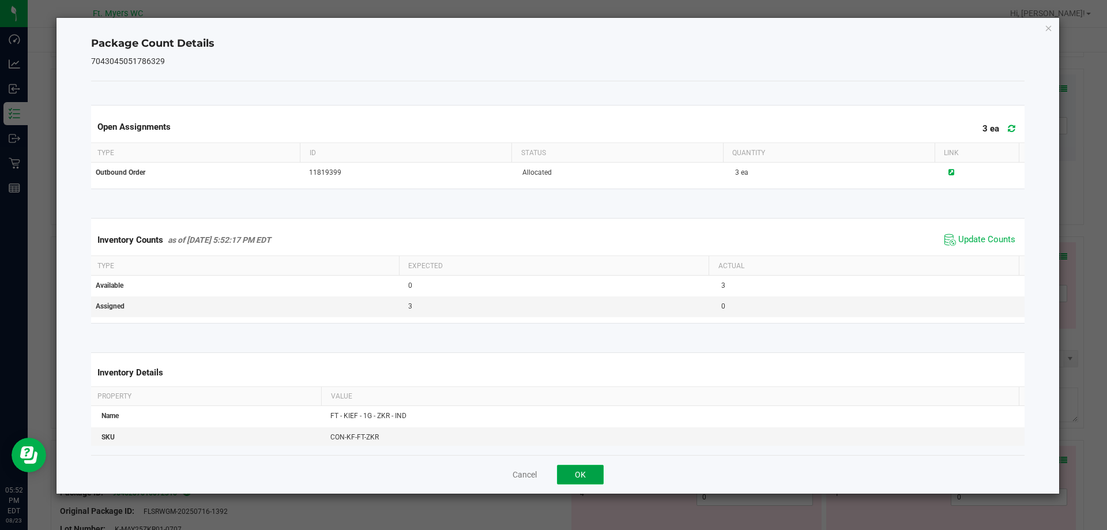
click at [587, 473] on button "OK" at bounding box center [580, 475] width 47 height 20
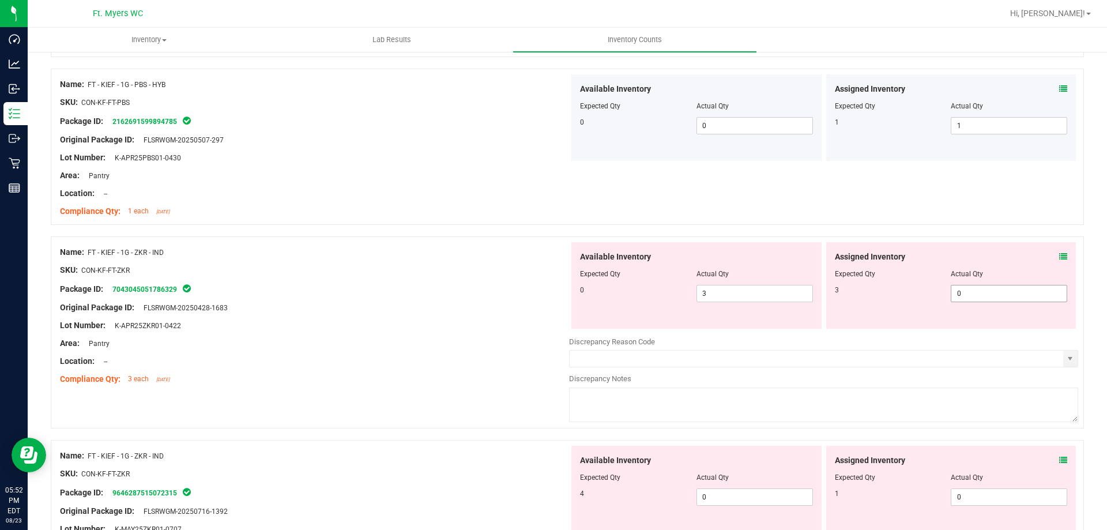
click at [971, 295] on span "0 0" at bounding box center [1009, 293] width 116 height 17
type input "03"
type input "3"
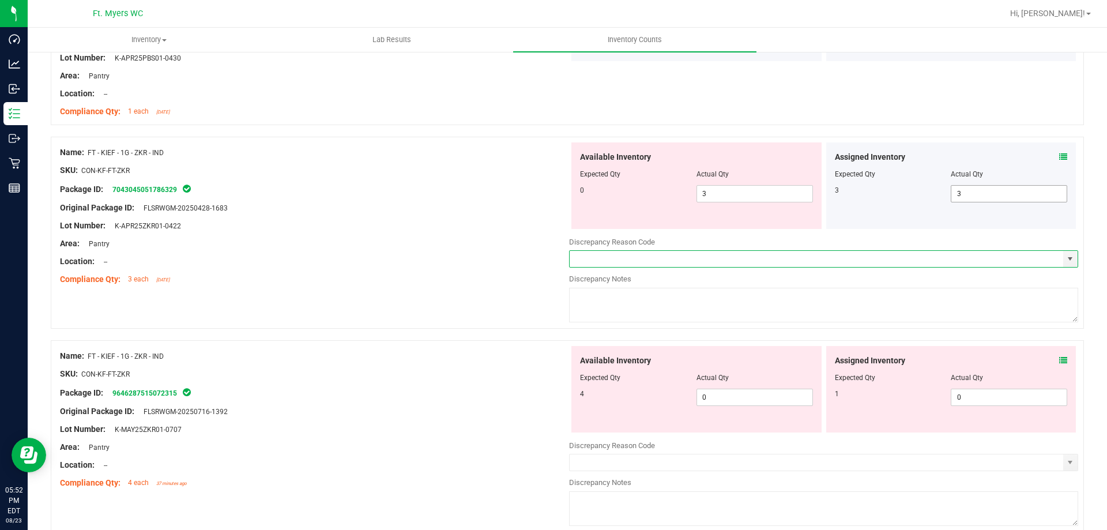
scroll to position [2940, 0]
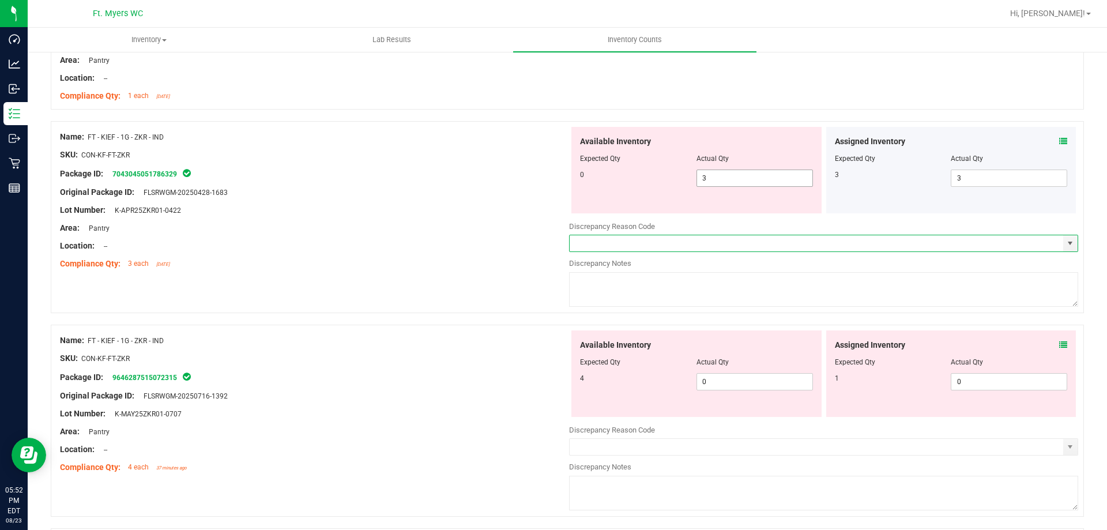
click at [752, 179] on span "3 3" at bounding box center [754, 178] width 116 height 17
type input "0"
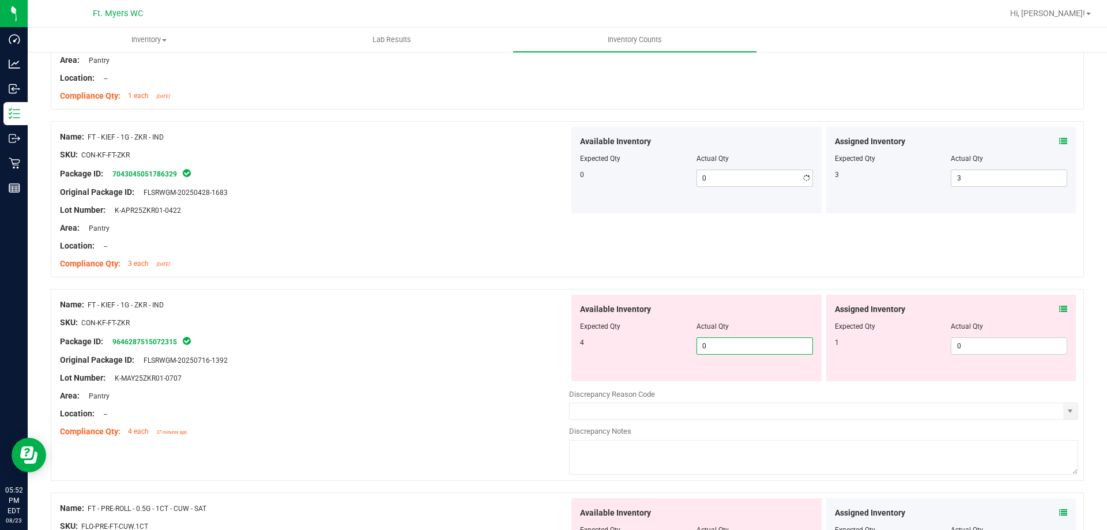
click at [728, 380] on div "Available Inventory Expected Qty Actual Qty 4 0 0" at bounding box center [696, 338] width 250 height 86
type input "03"
type input "3"
click at [1059, 308] on icon at bounding box center [1063, 309] width 8 height 8
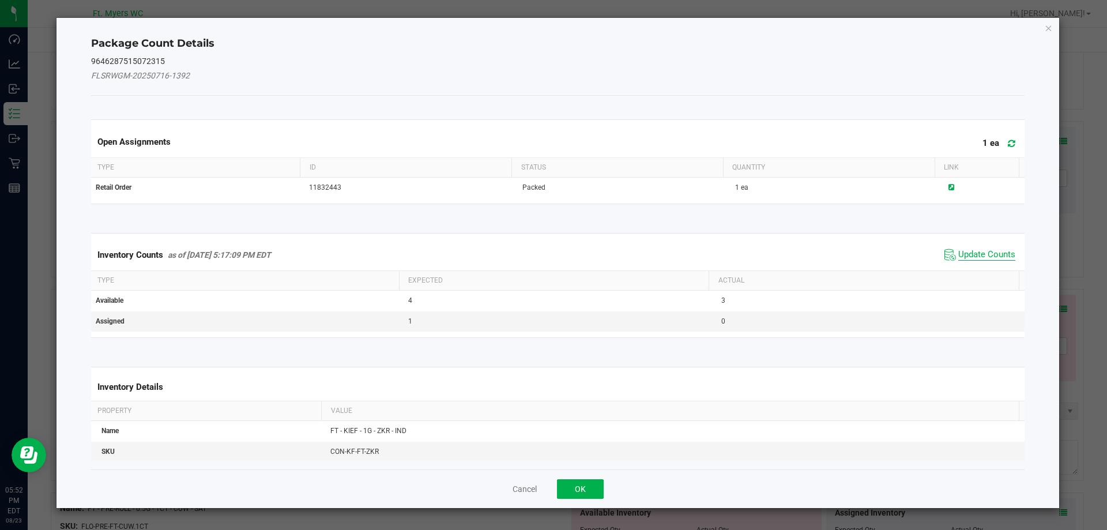
click at [974, 257] on span "Update Counts" at bounding box center [986, 255] width 57 height 12
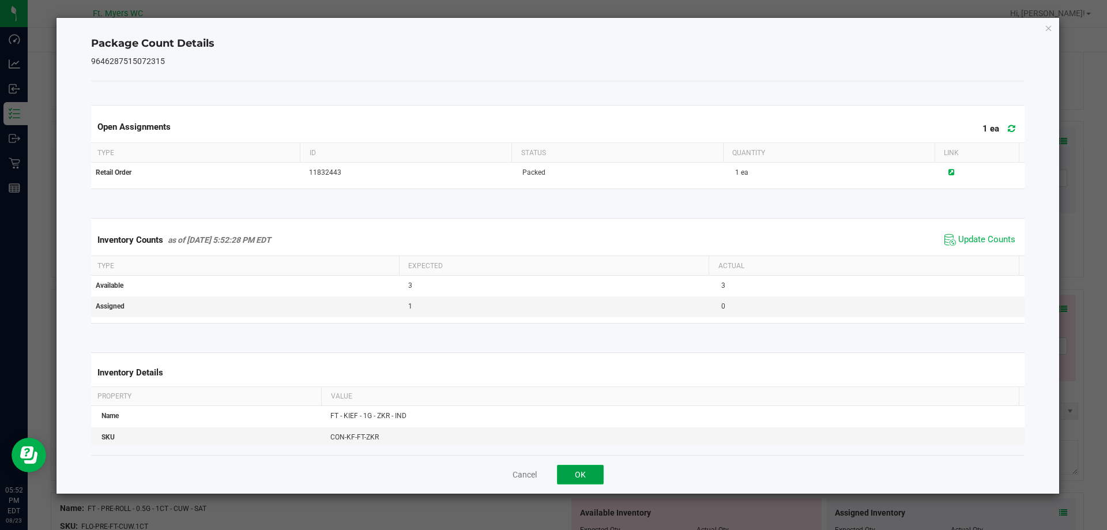
click at [582, 477] on button "OK" at bounding box center [580, 475] width 47 height 20
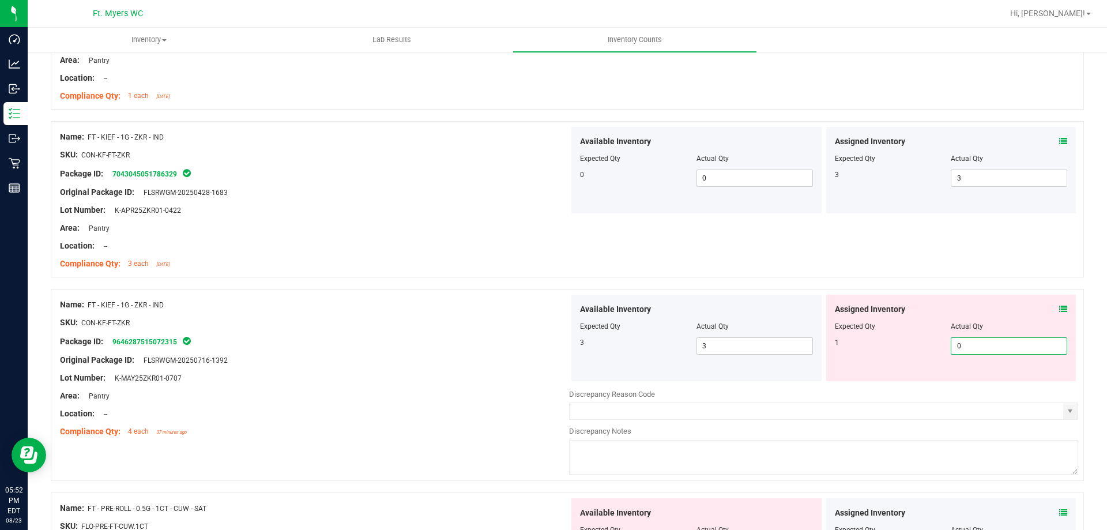
click at [955, 348] on span "0 0" at bounding box center [1009, 345] width 116 height 17
type input "01"
type input "1"
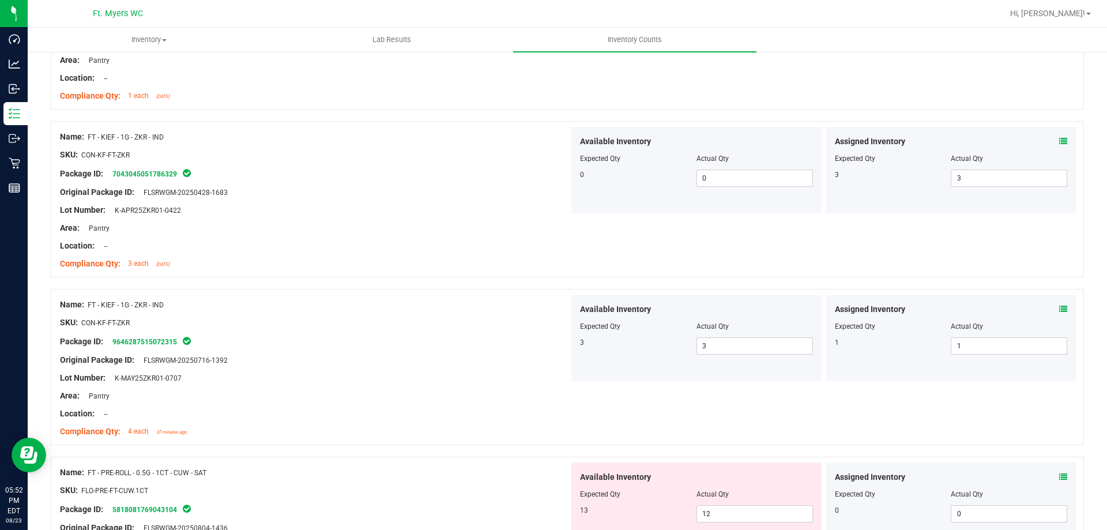
click at [507, 355] on div "Original Package ID: FLSRWGM-20250716-1392" at bounding box center [314, 360] width 509 height 12
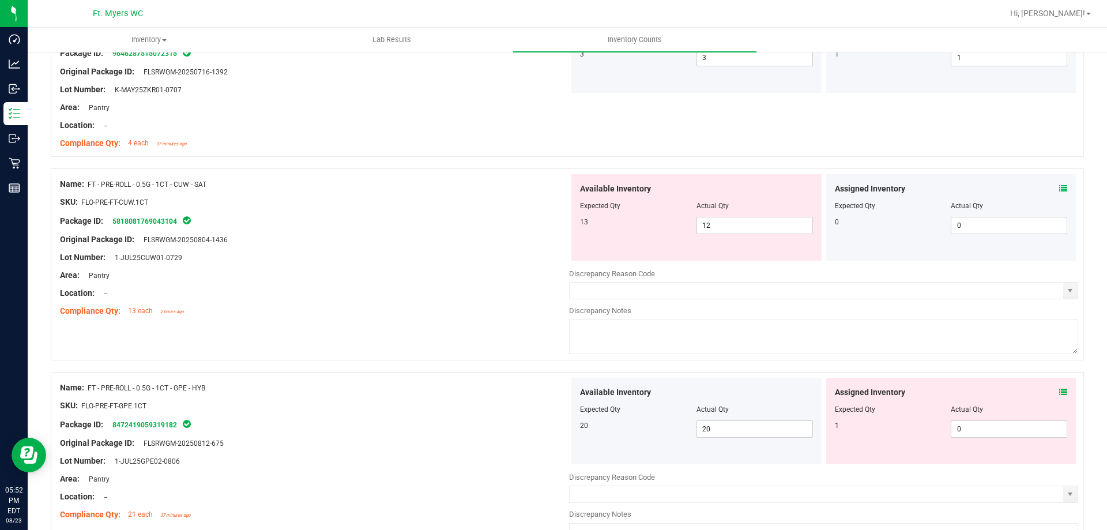
scroll to position [3286, 0]
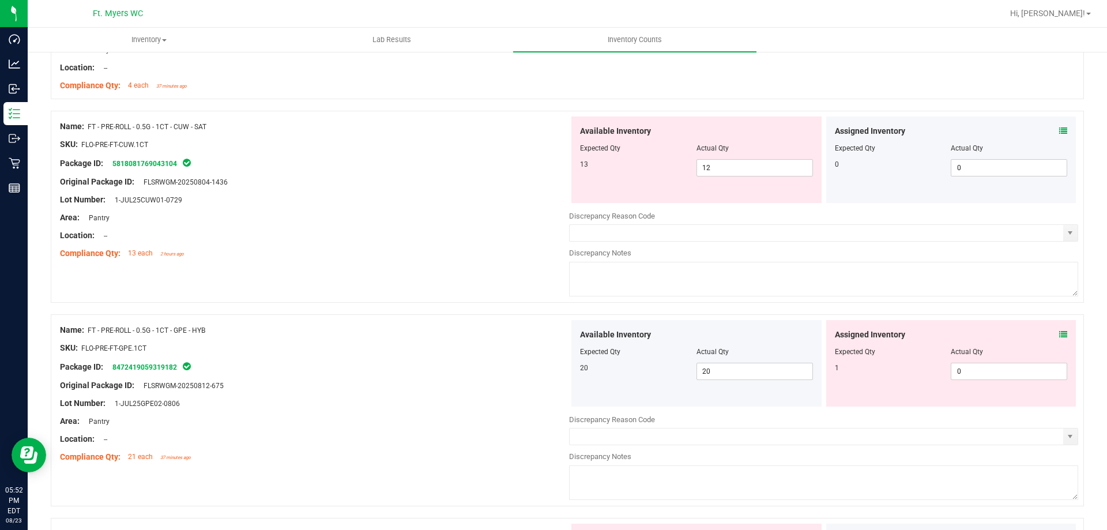
click at [1059, 133] on icon at bounding box center [1063, 131] width 8 height 8
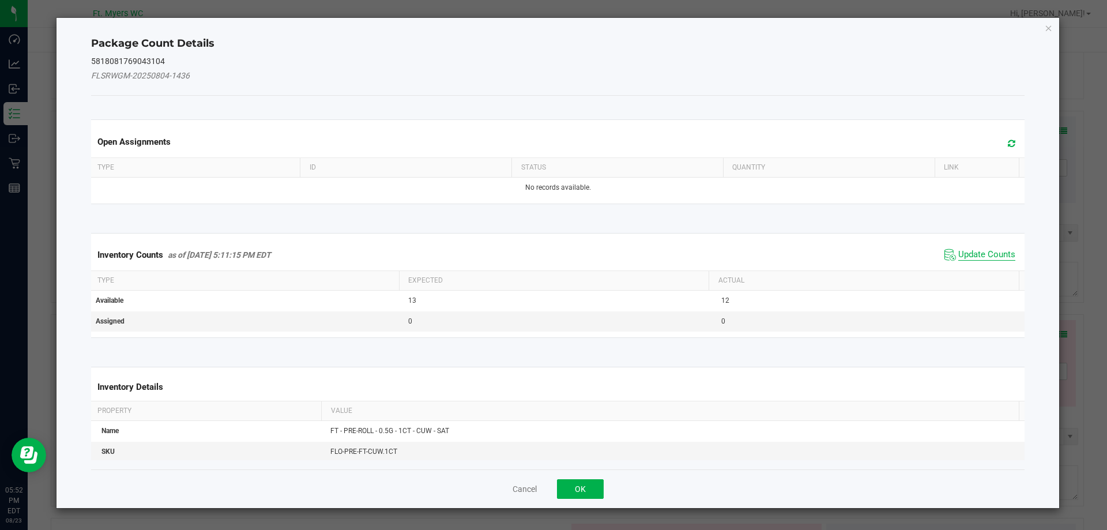
click at [975, 254] on span "Update Counts" at bounding box center [986, 255] width 57 height 12
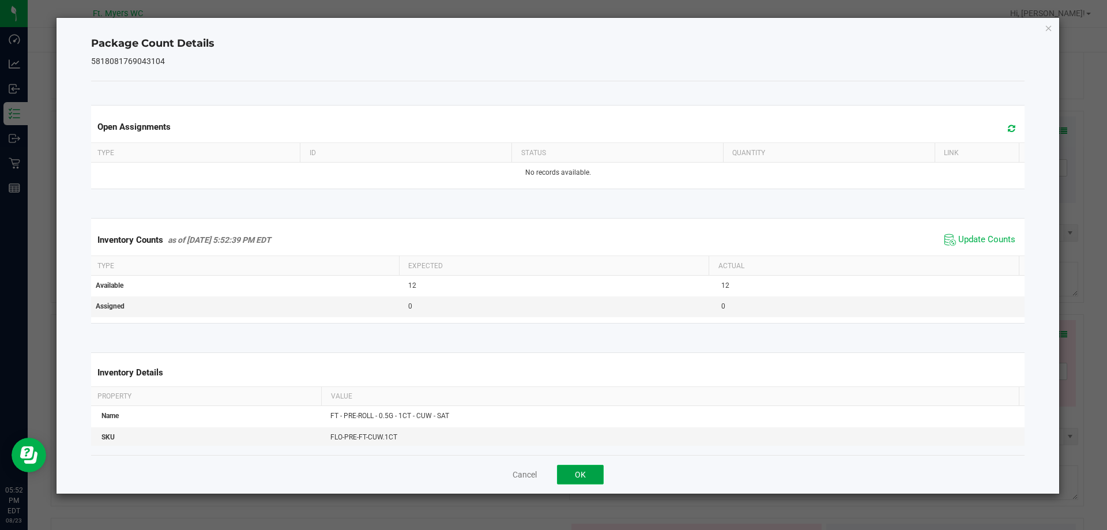
click at [590, 473] on button "OK" at bounding box center [580, 475] width 47 height 20
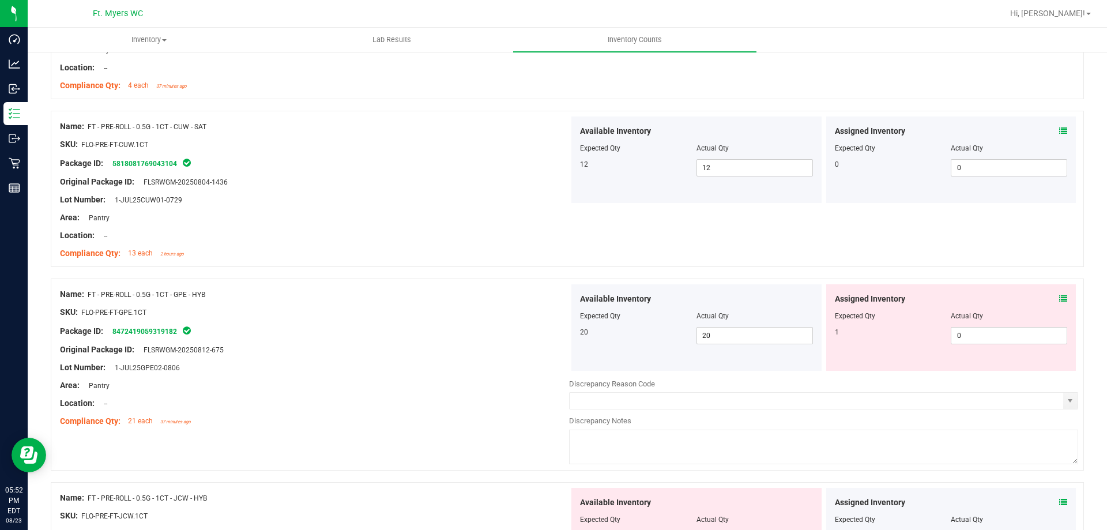
click at [1059, 300] on icon at bounding box center [1063, 299] width 8 height 8
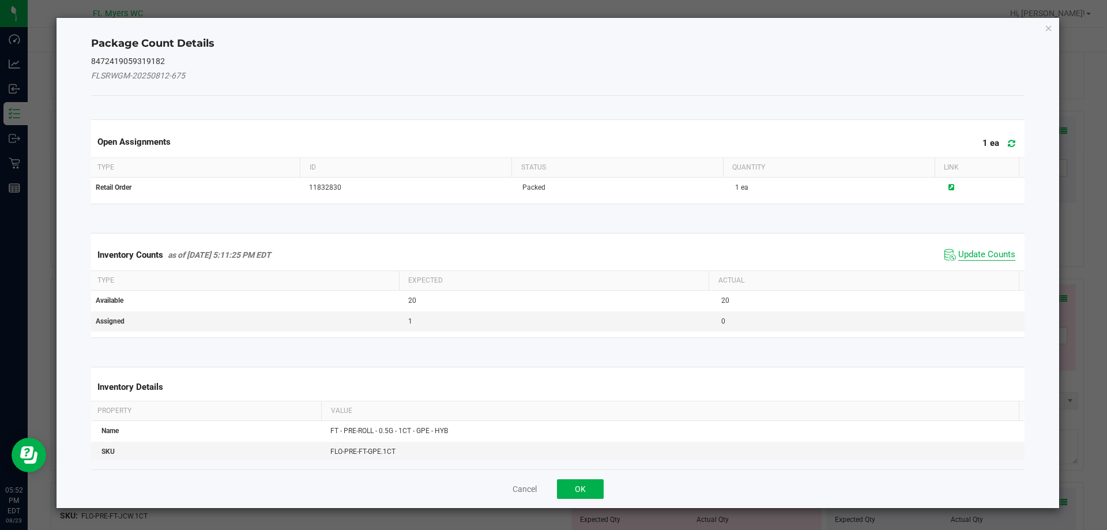
click at [985, 253] on span "Update Counts" at bounding box center [986, 255] width 57 height 12
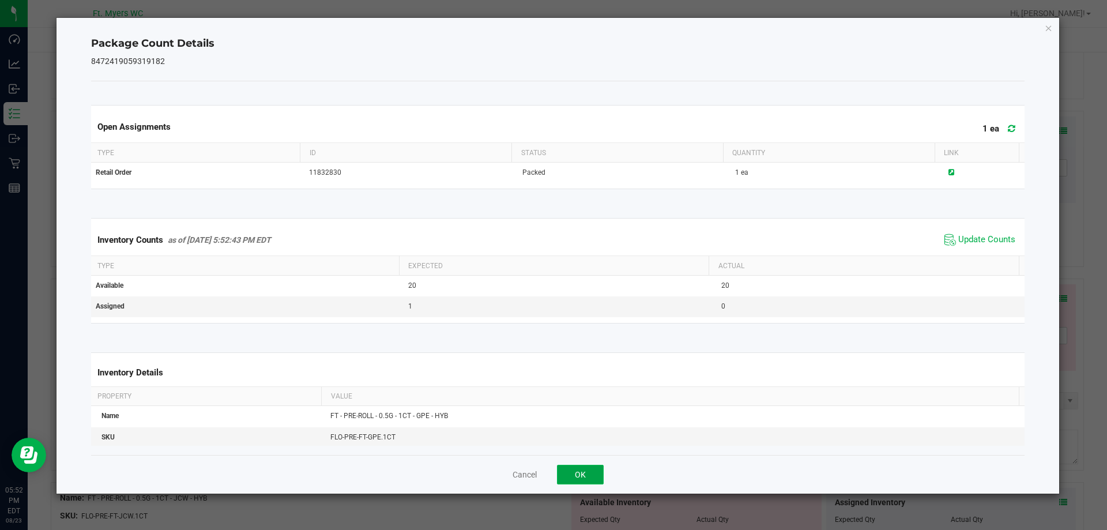
click at [587, 466] on button "OK" at bounding box center [580, 475] width 47 height 20
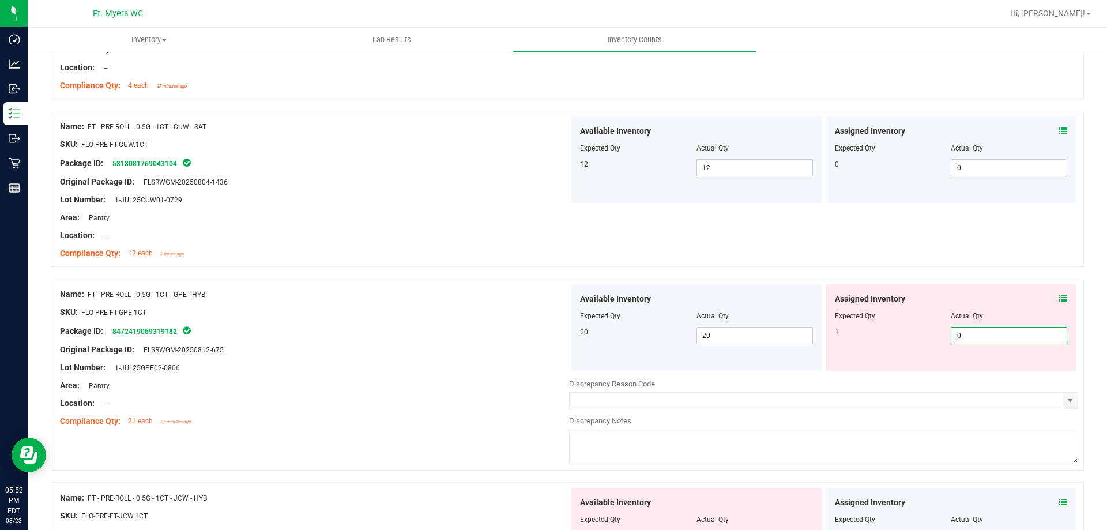
click at [970, 334] on span "0 0" at bounding box center [1009, 335] width 116 height 17
type input "01"
type input "1"
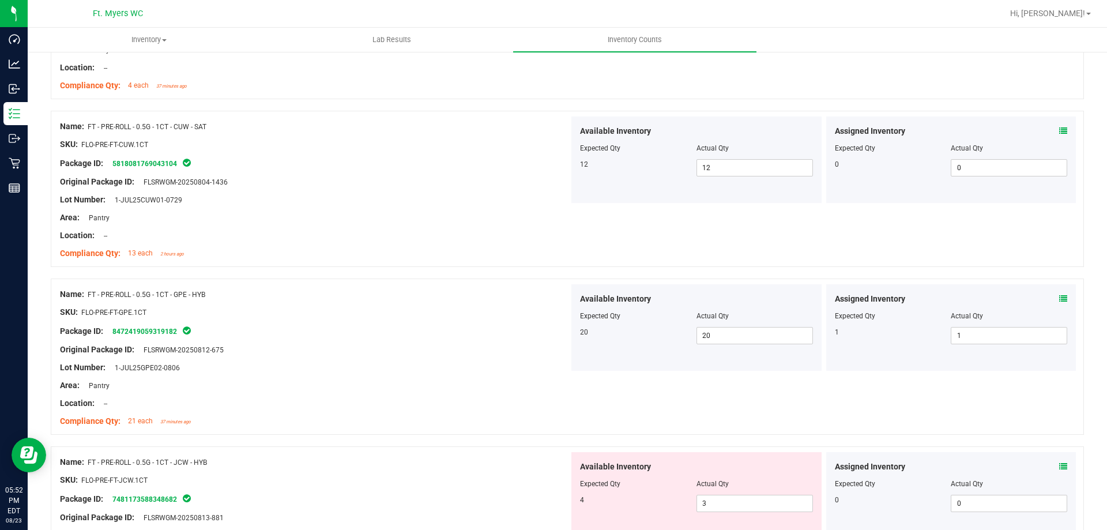
click at [408, 344] on div "Original Package ID: FLSRWGM-20250812-675" at bounding box center [314, 350] width 509 height 12
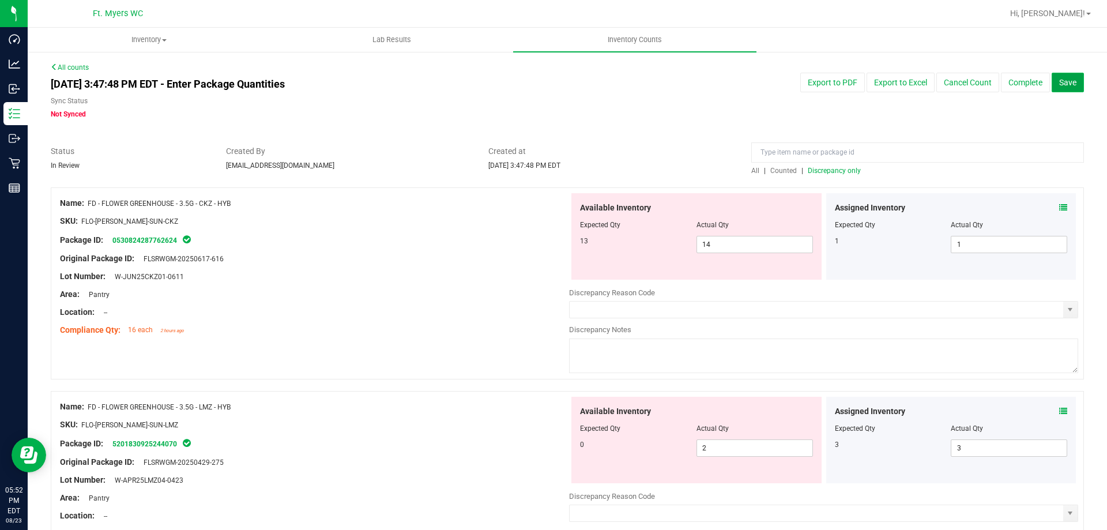
click at [1060, 85] on span "Save" at bounding box center [1067, 82] width 17 height 9
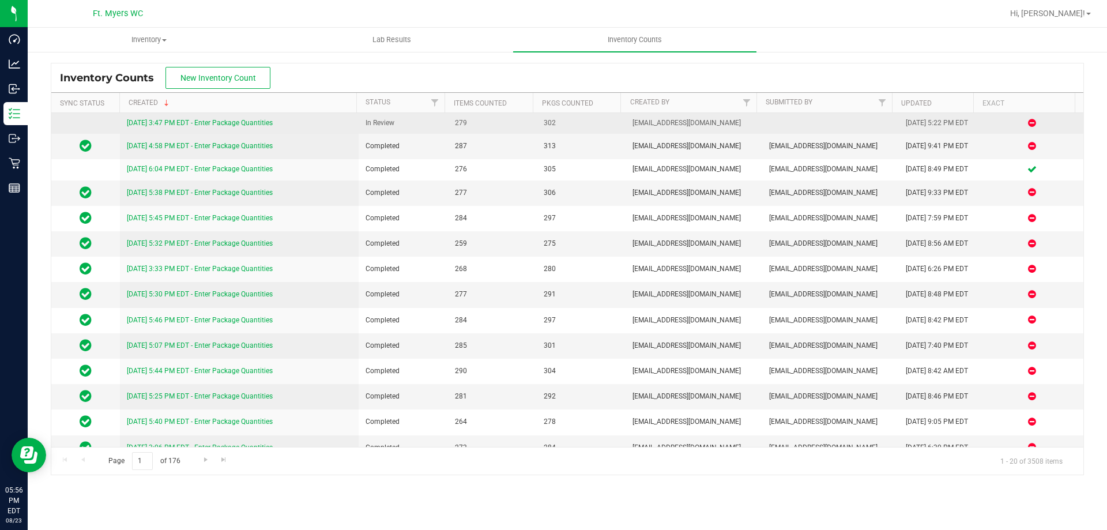
click at [216, 123] on link "8/23/25 3:47 PM EDT - Enter Package Quantities" at bounding box center [200, 123] width 146 height 8
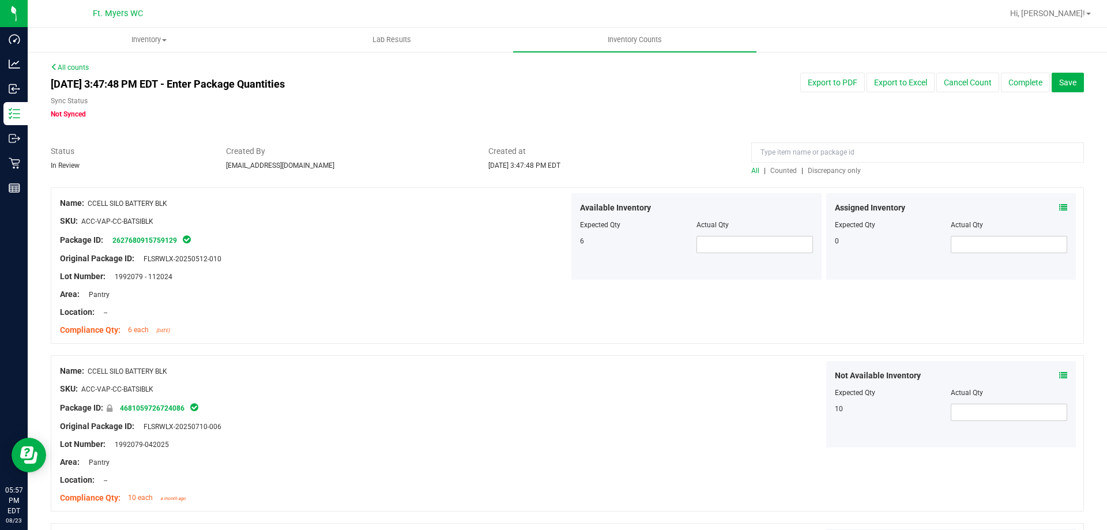
click at [821, 171] on span "Discrepancy only" at bounding box center [834, 171] width 53 height 8
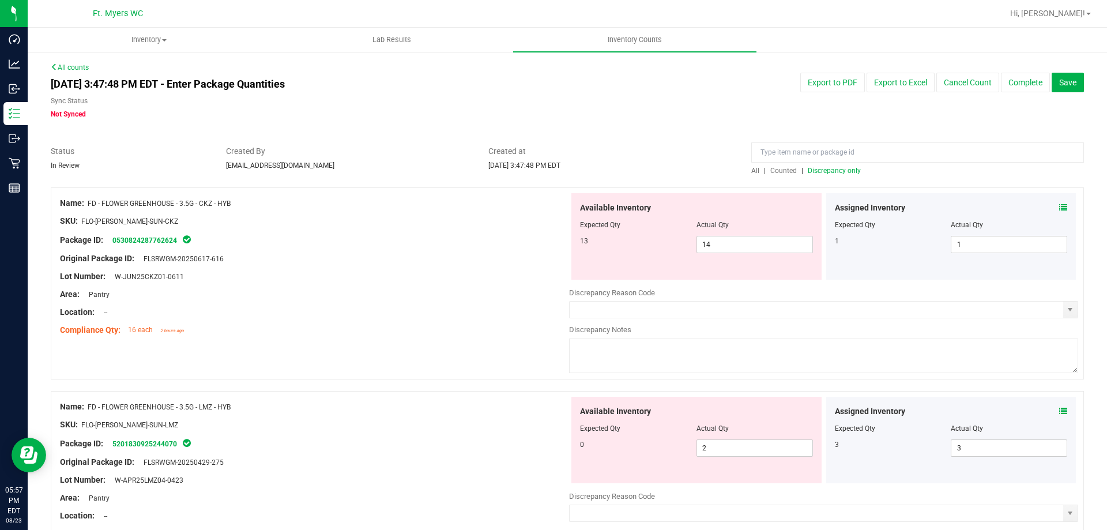
click at [1059, 206] on icon at bounding box center [1063, 208] width 8 height 8
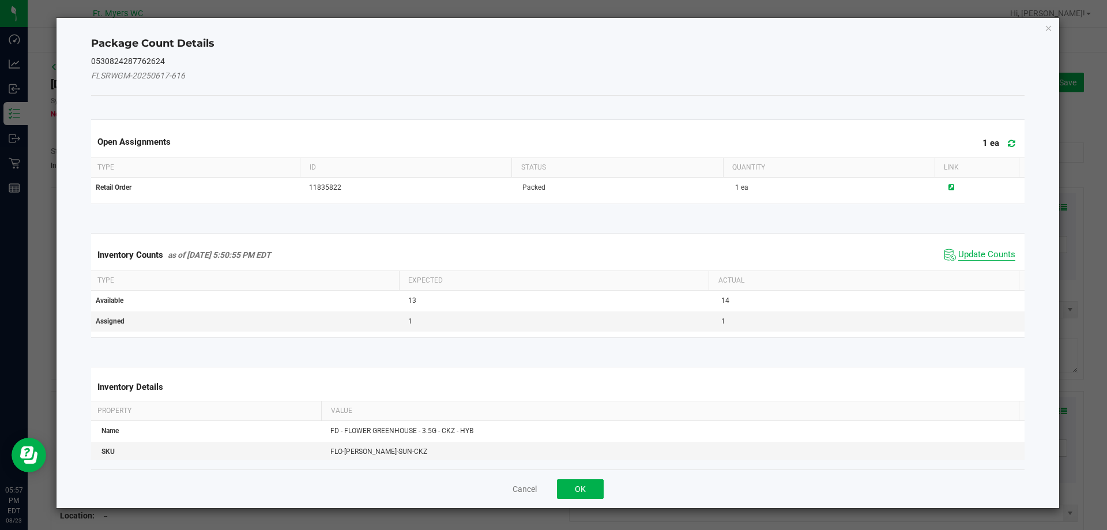
click at [970, 249] on span "Update Counts" at bounding box center [986, 255] width 57 height 12
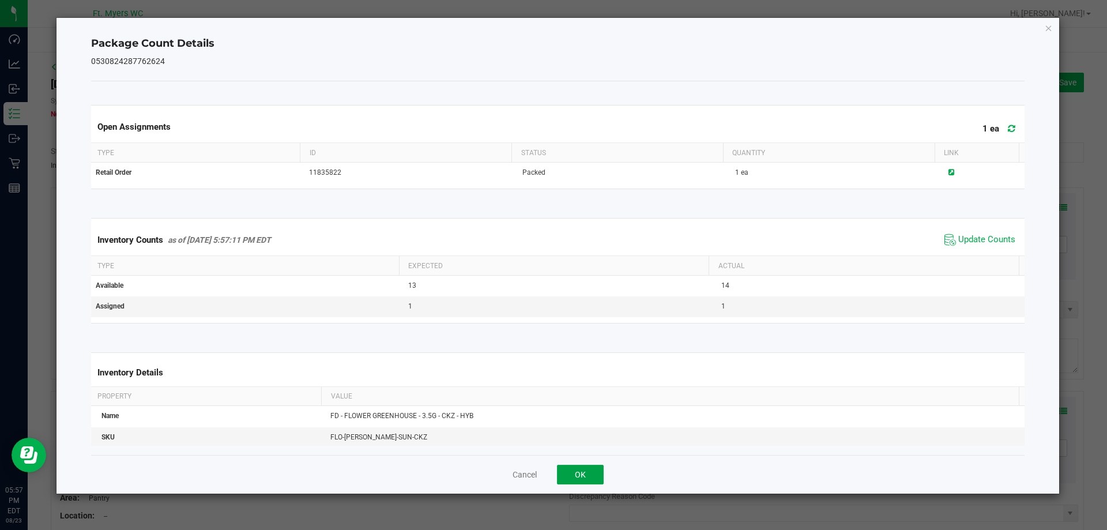
drag, startPoint x: 575, startPoint y: 479, endPoint x: 611, endPoint y: 465, distance: 38.0
click at [574, 479] on button "OK" at bounding box center [580, 475] width 47 height 20
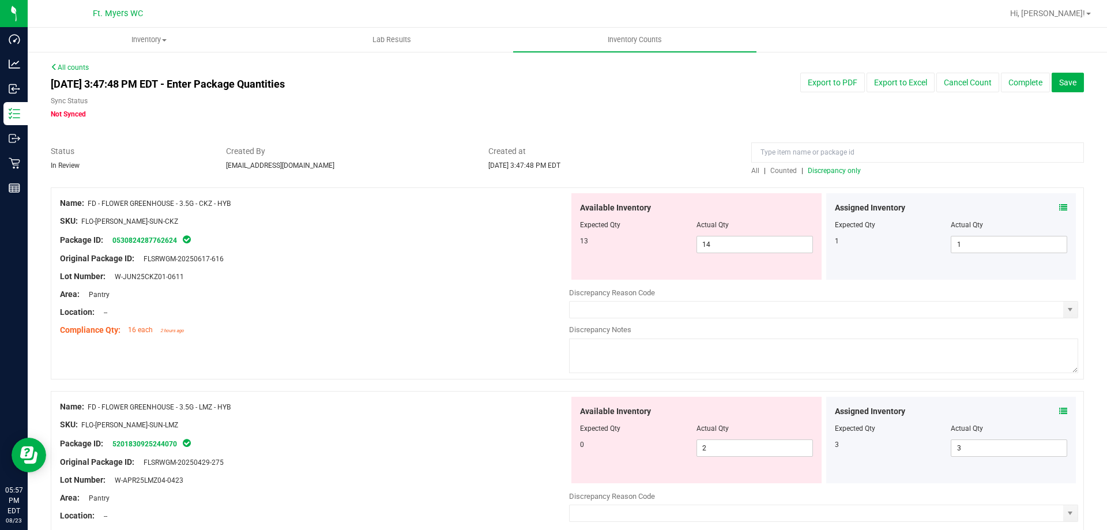
click at [1059, 407] on icon at bounding box center [1063, 411] width 8 height 8
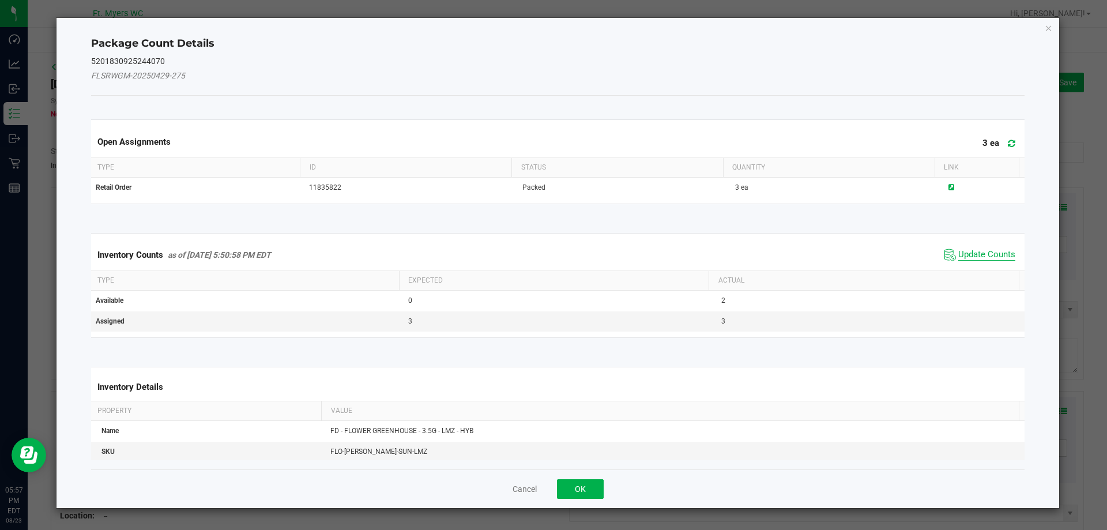
click at [967, 258] on span "Update Counts" at bounding box center [986, 255] width 57 height 12
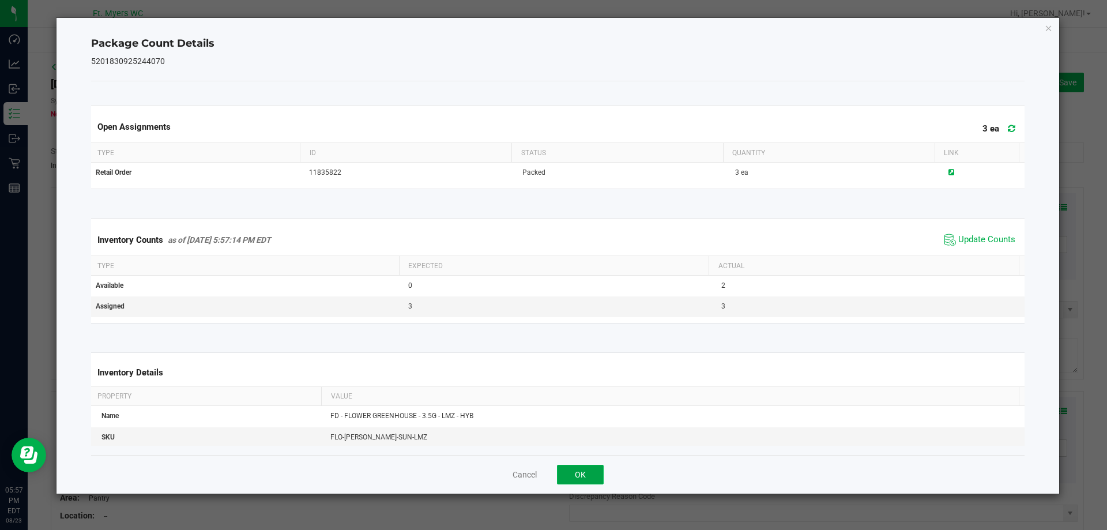
click at [589, 471] on button "OK" at bounding box center [580, 475] width 47 height 20
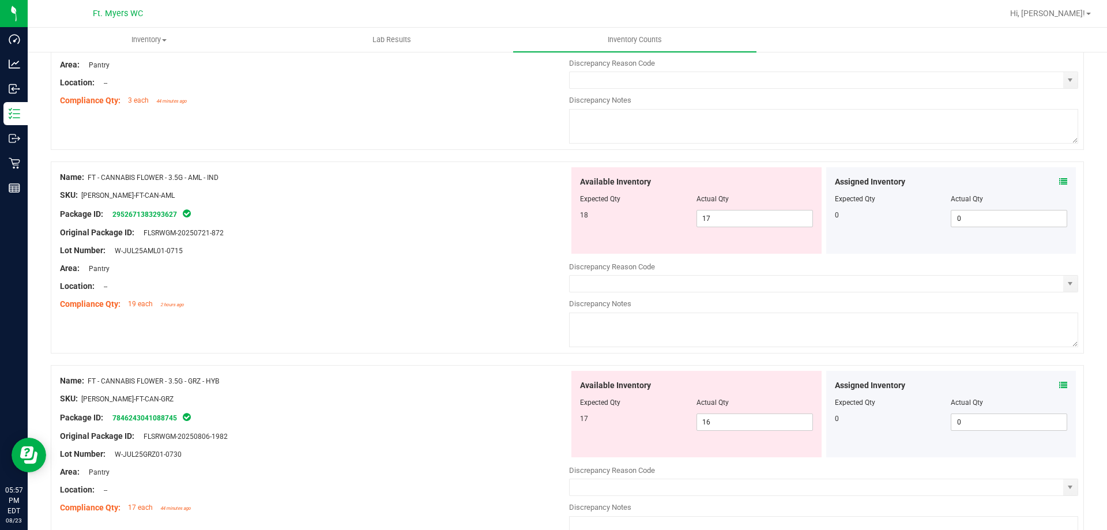
scroll to position [461, 0]
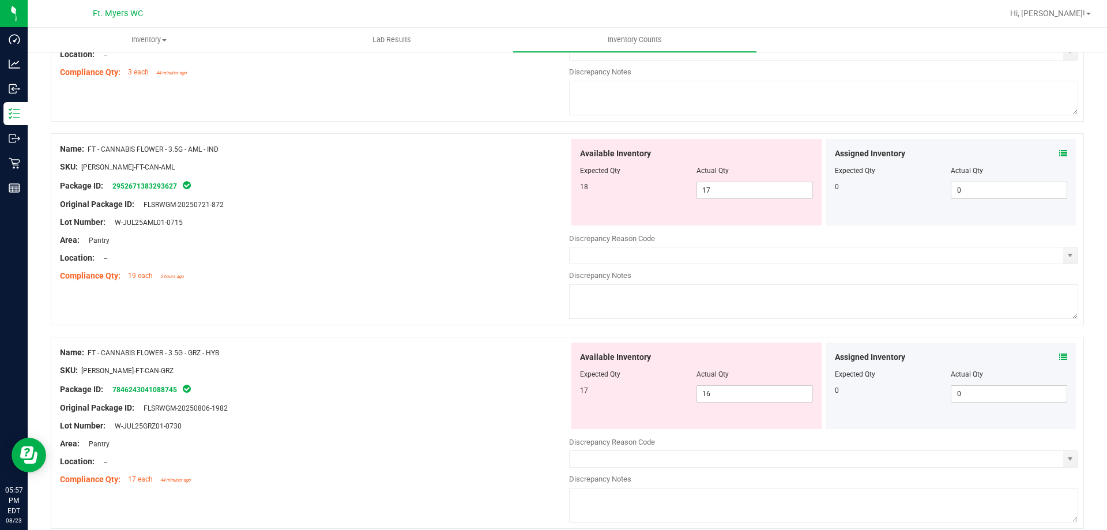
click at [1059, 149] on icon at bounding box center [1063, 153] width 8 height 8
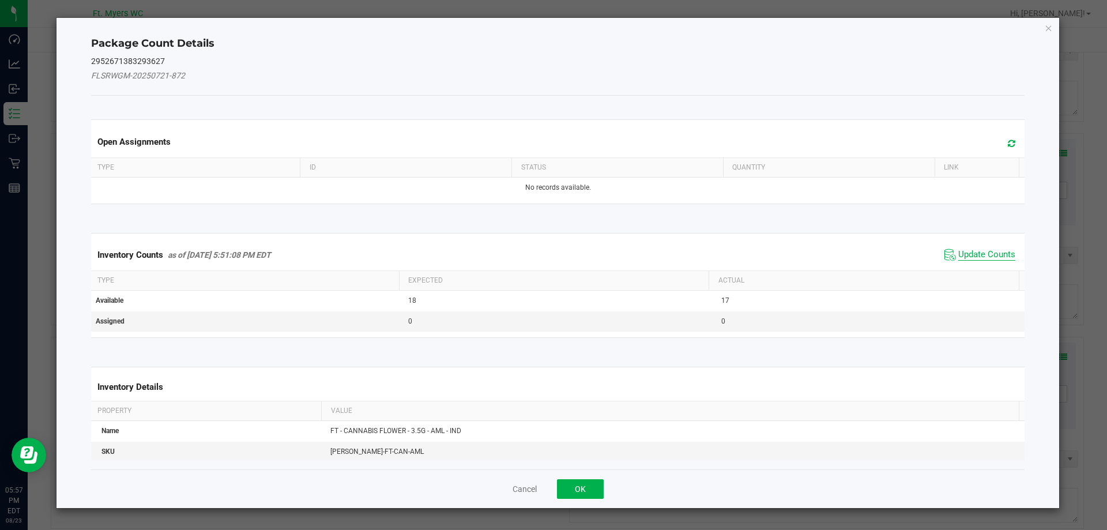
click at [984, 250] on span "Update Counts" at bounding box center [986, 255] width 57 height 12
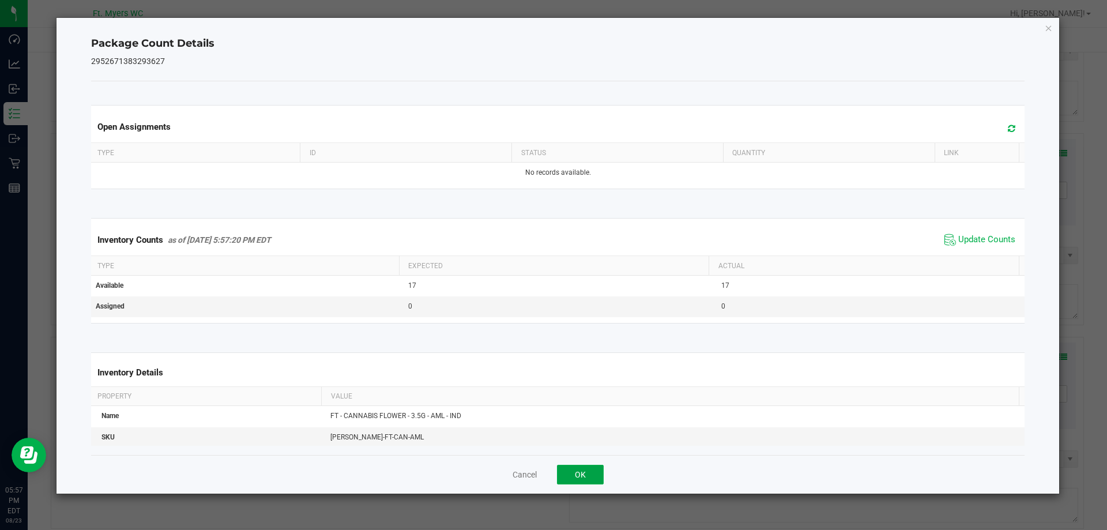
click at [601, 473] on button "OK" at bounding box center [580, 475] width 47 height 20
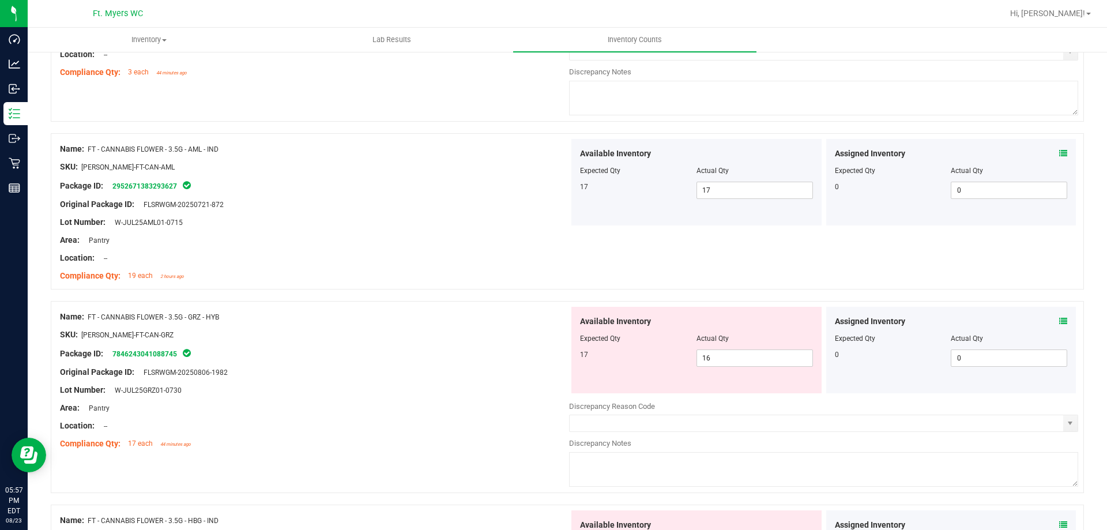
click at [1059, 320] on icon at bounding box center [1063, 321] width 8 height 8
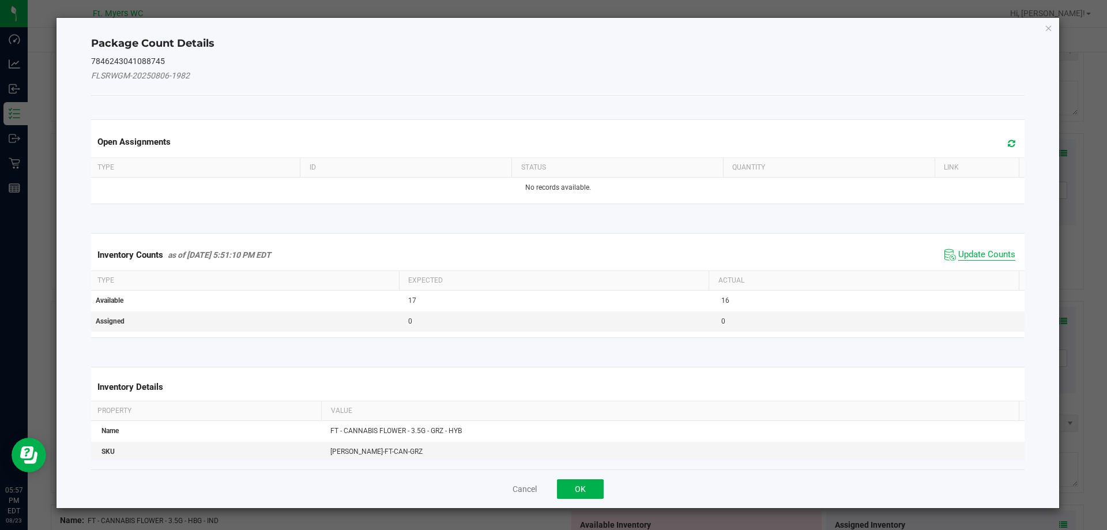
click at [992, 255] on span "Update Counts" at bounding box center [986, 255] width 57 height 12
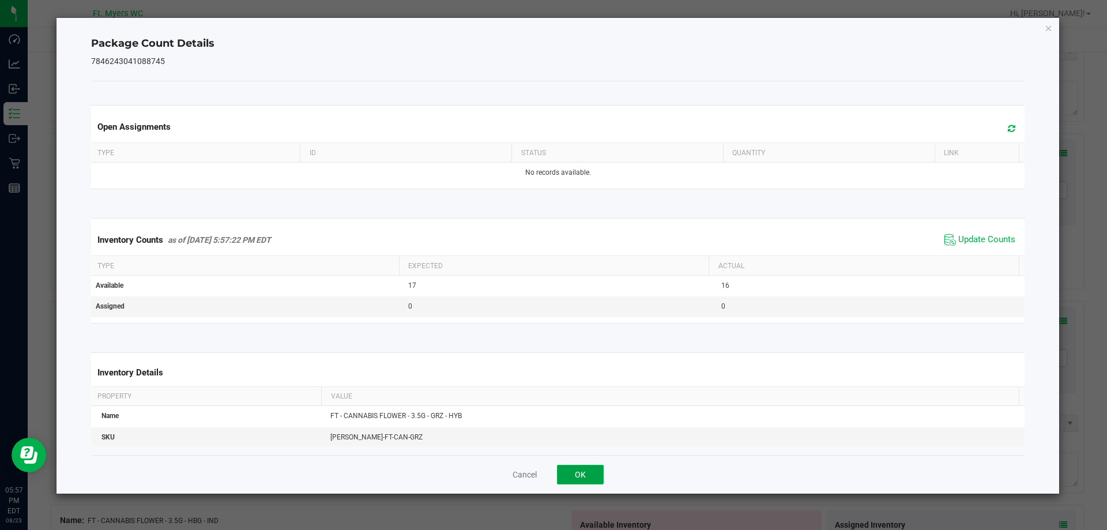
click at [575, 484] on button "OK" at bounding box center [580, 475] width 47 height 20
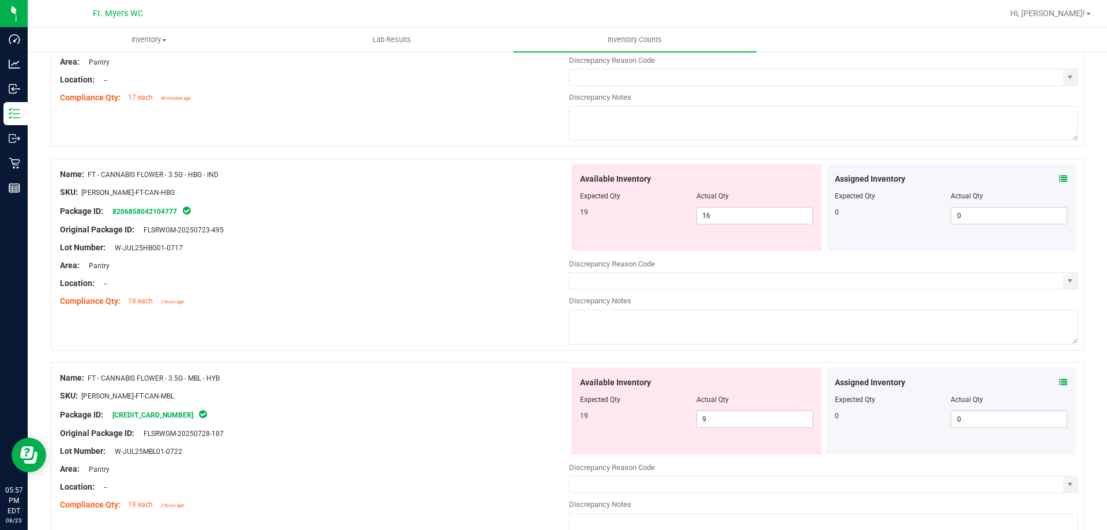
scroll to position [865, 0]
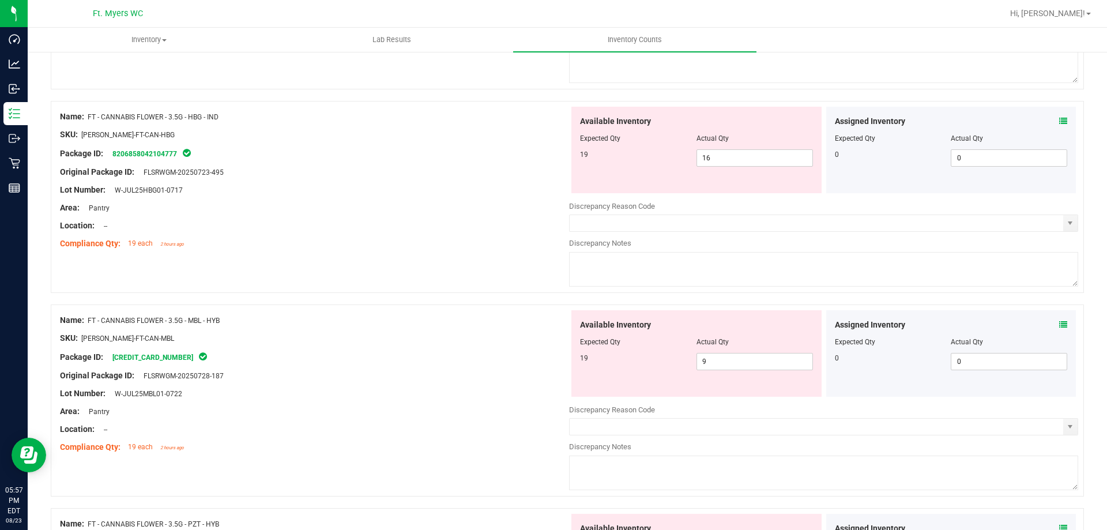
click at [1059, 123] on icon at bounding box center [1063, 121] width 8 height 8
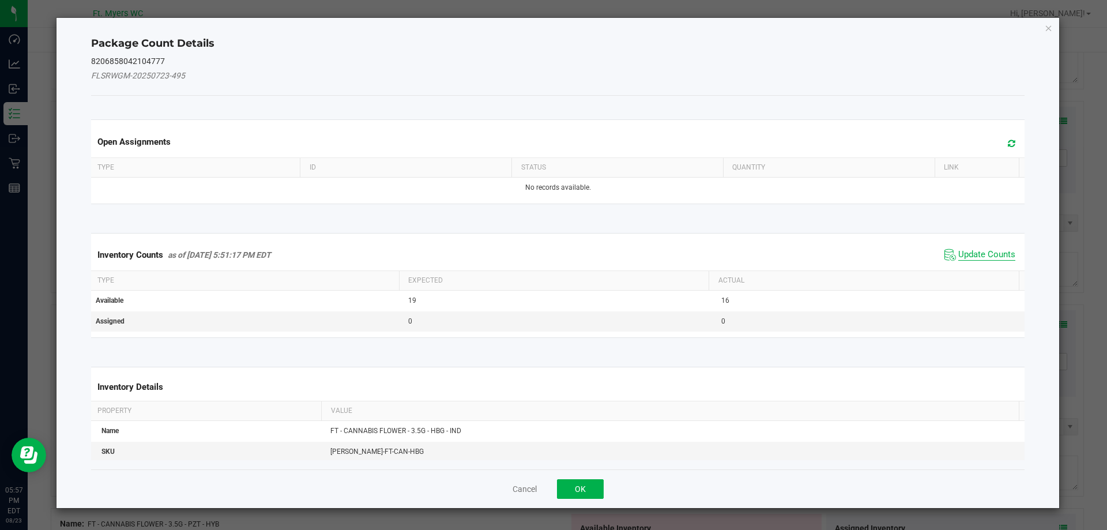
click at [968, 255] on span "Update Counts" at bounding box center [986, 255] width 57 height 12
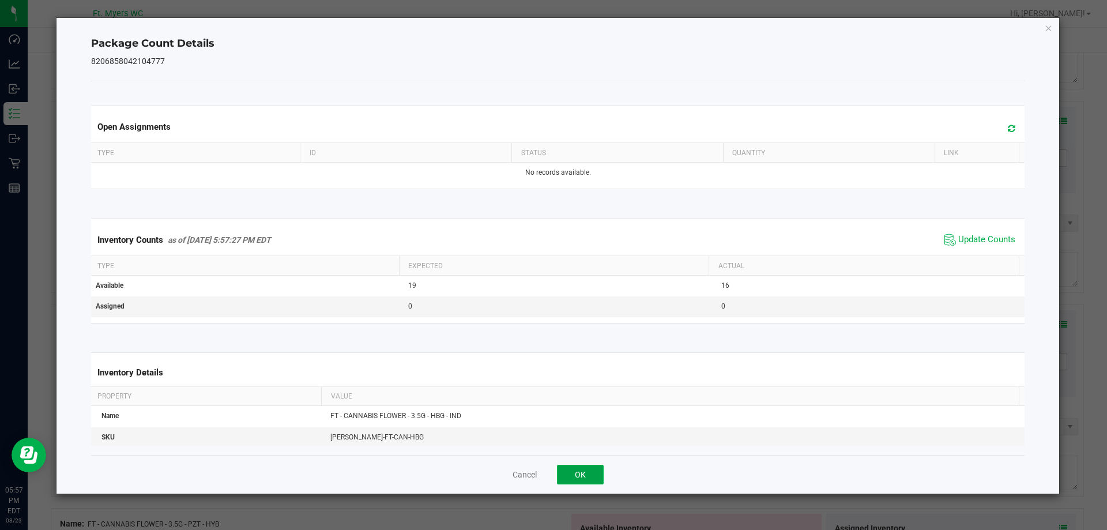
click at [593, 465] on button "OK" at bounding box center [580, 475] width 47 height 20
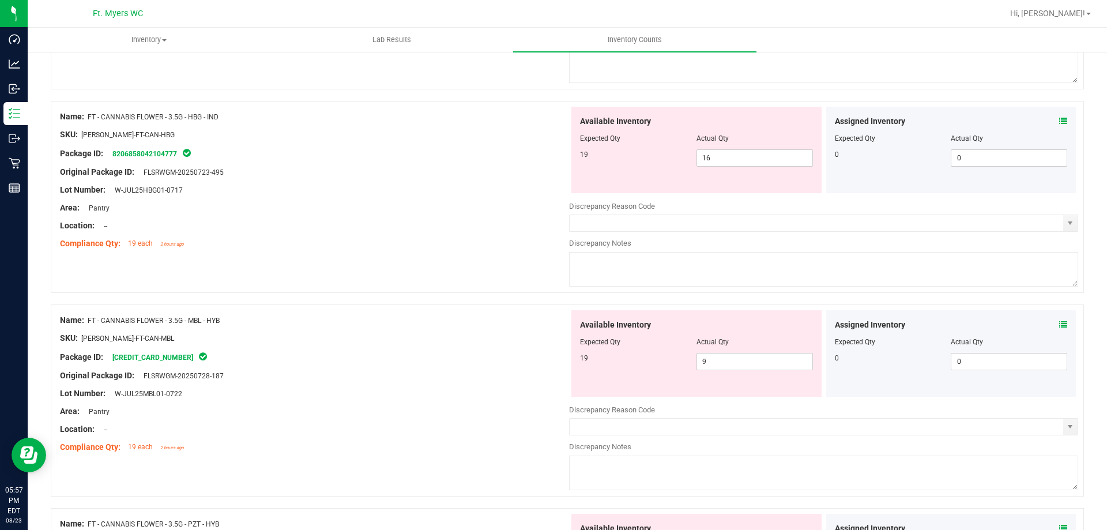
click at [1059, 325] on icon at bounding box center [1063, 325] width 8 height 8
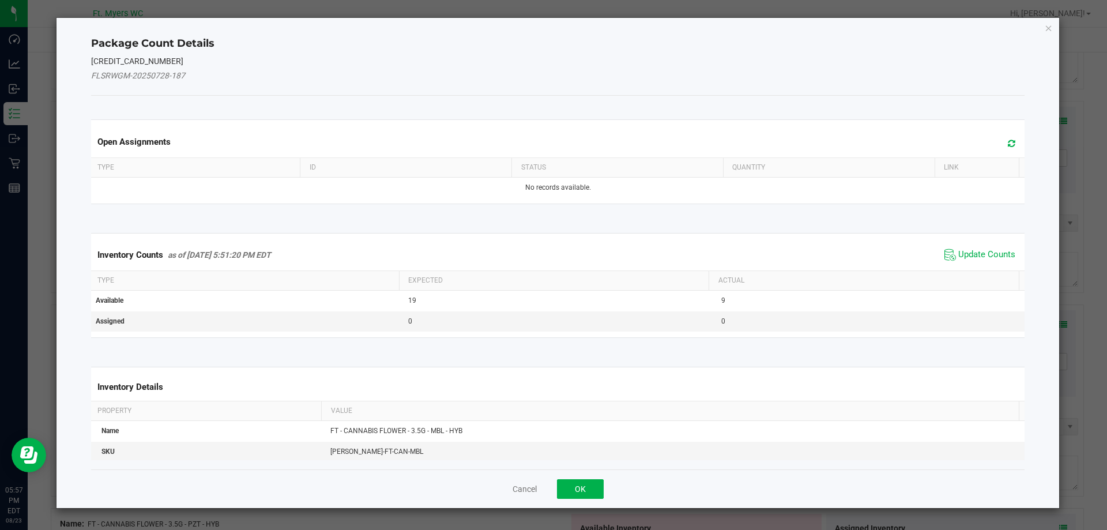
click at [981, 246] on span "Update Counts" at bounding box center [980, 254] width 77 height 17
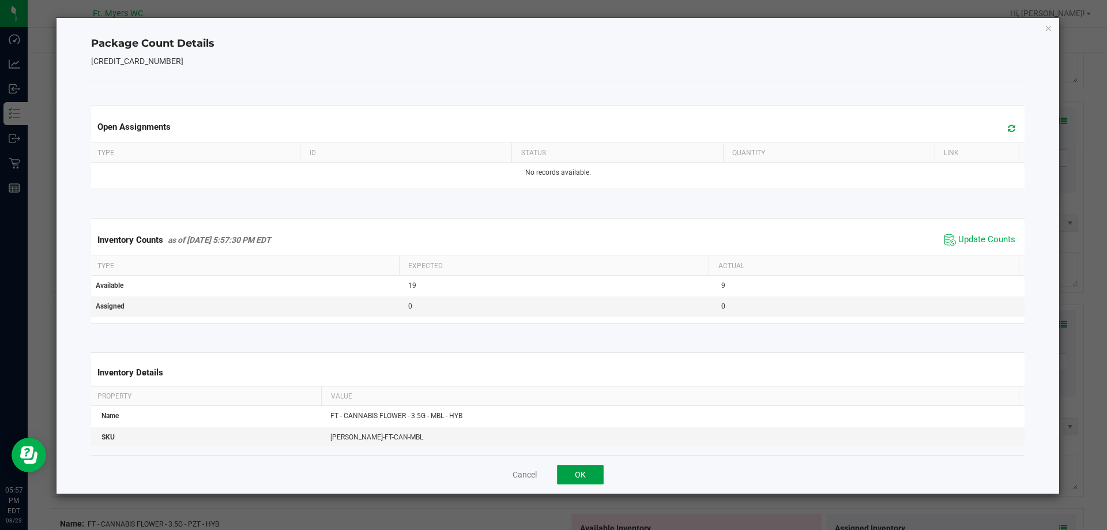
click at [592, 469] on button "OK" at bounding box center [580, 475] width 47 height 20
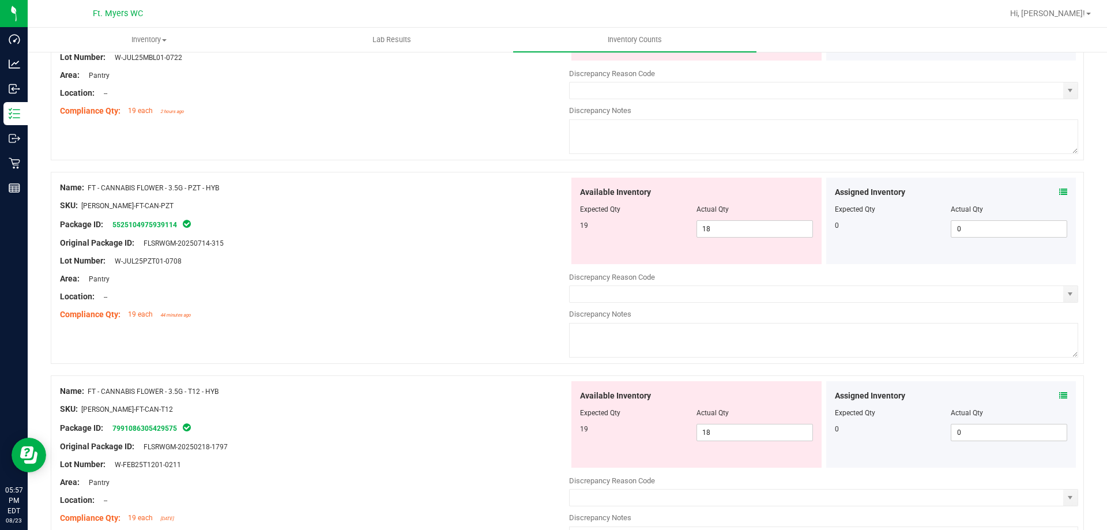
scroll to position [1211, 0]
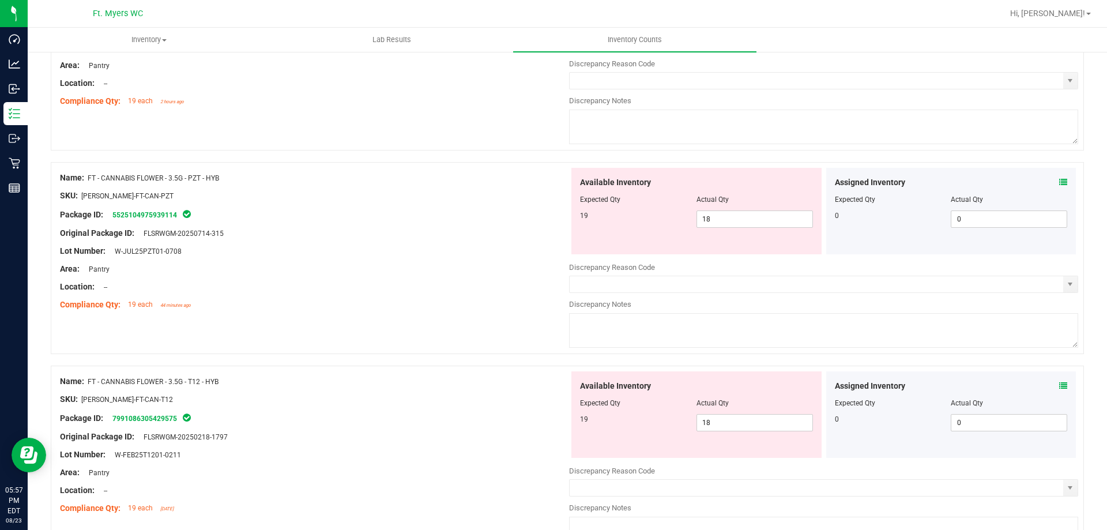
click at [1059, 181] on icon at bounding box center [1063, 182] width 8 height 8
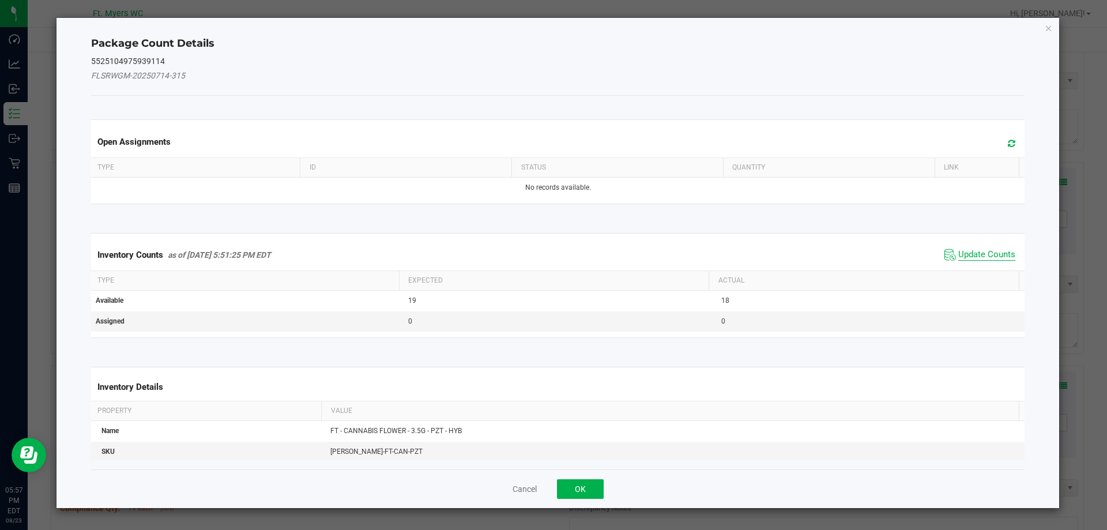
click at [989, 251] on span "Update Counts" at bounding box center [986, 255] width 57 height 12
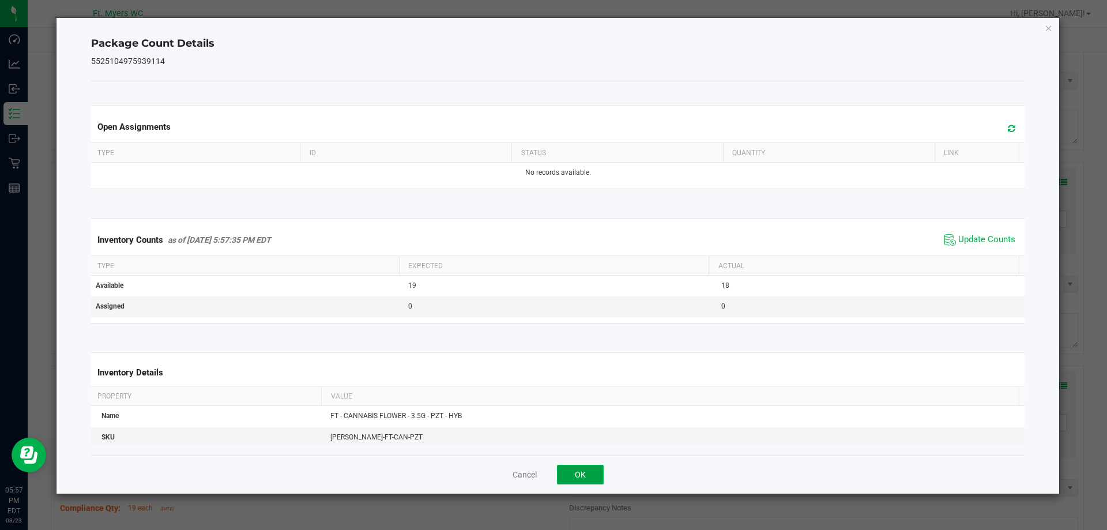
click at [573, 480] on button "OK" at bounding box center [580, 475] width 47 height 20
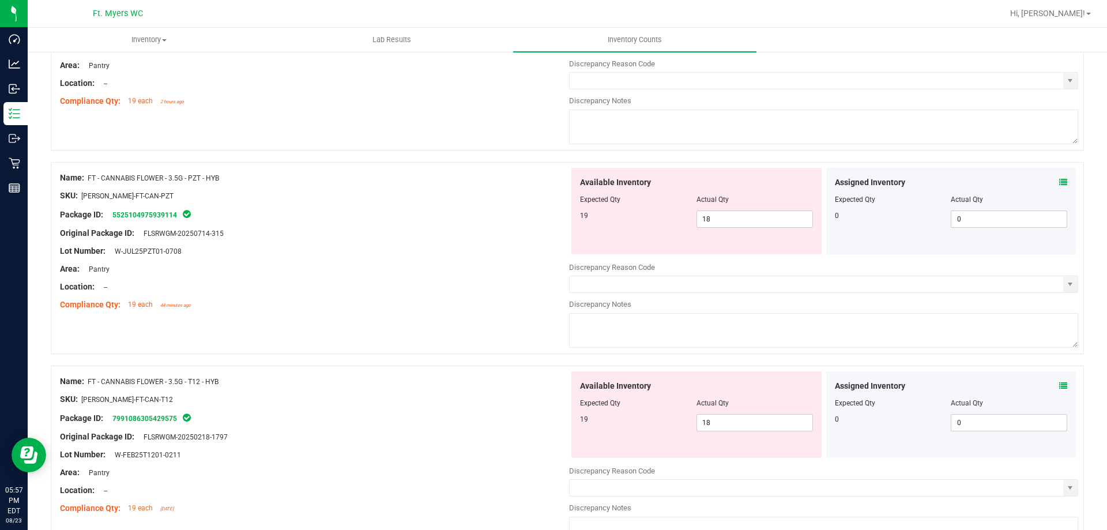
click at [1059, 382] on icon at bounding box center [1063, 386] width 8 height 8
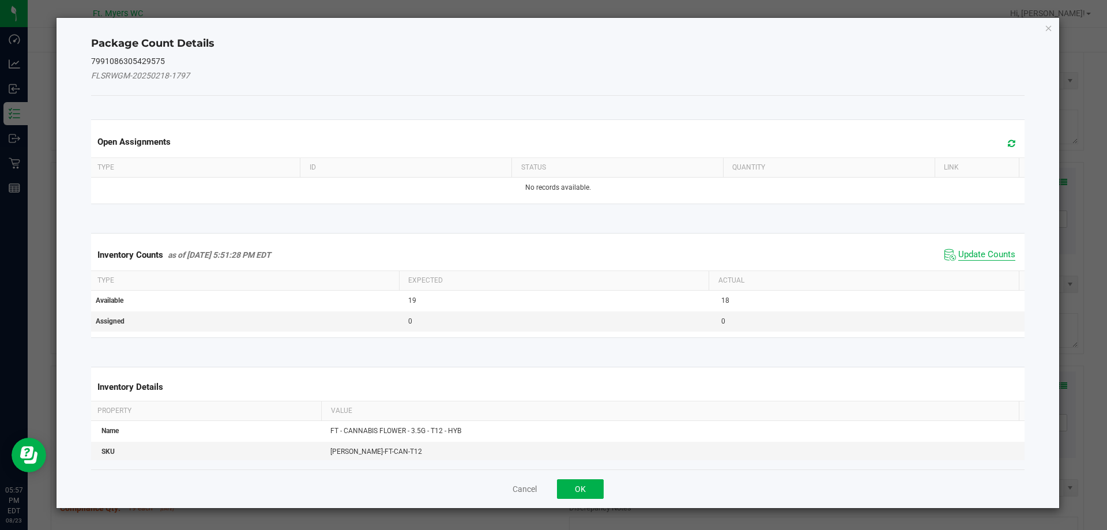
click at [977, 252] on span "Update Counts" at bounding box center [986, 255] width 57 height 12
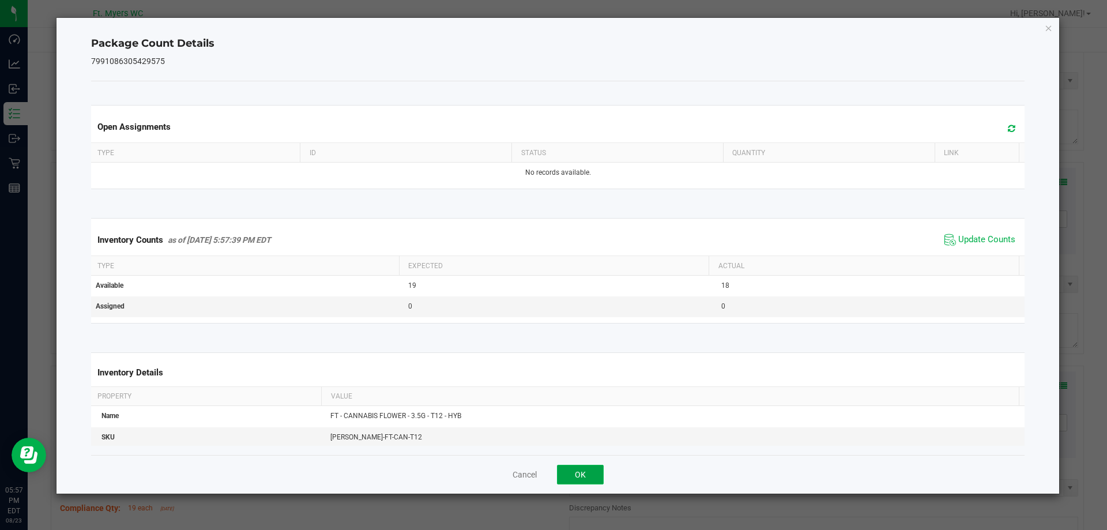
click at [579, 472] on button "OK" at bounding box center [580, 475] width 47 height 20
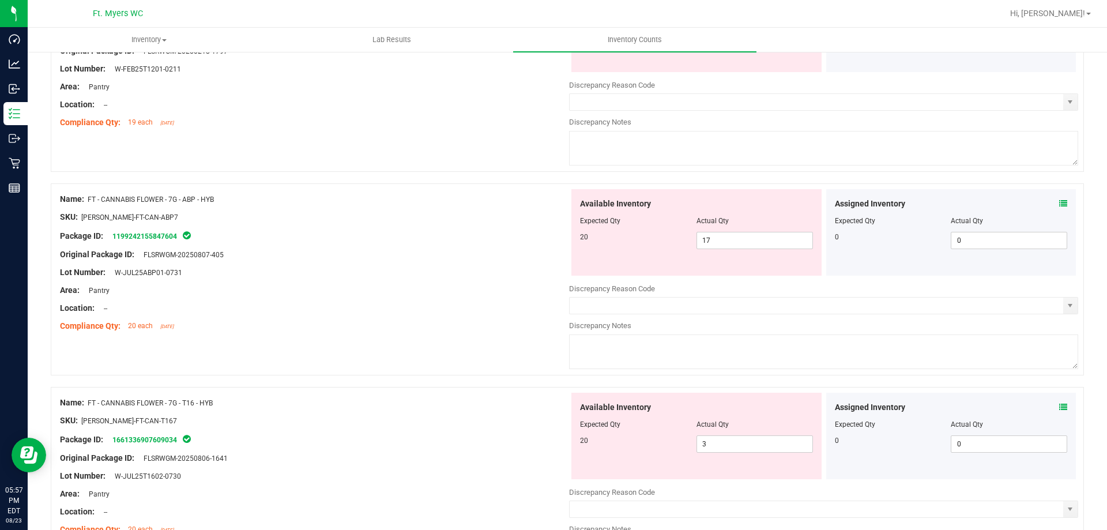
scroll to position [1614, 0]
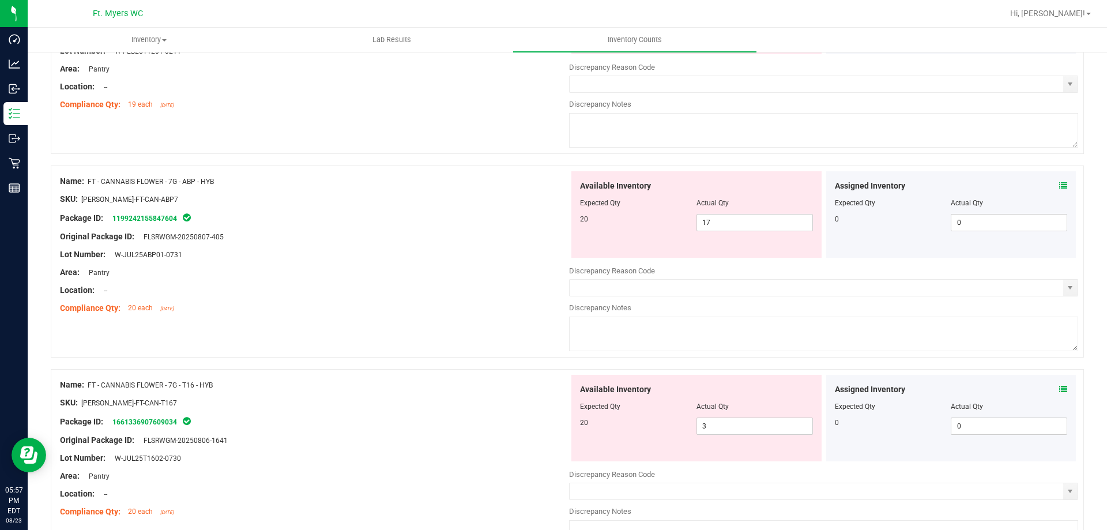
click at [1059, 182] on icon at bounding box center [1063, 186] width 8 height 8
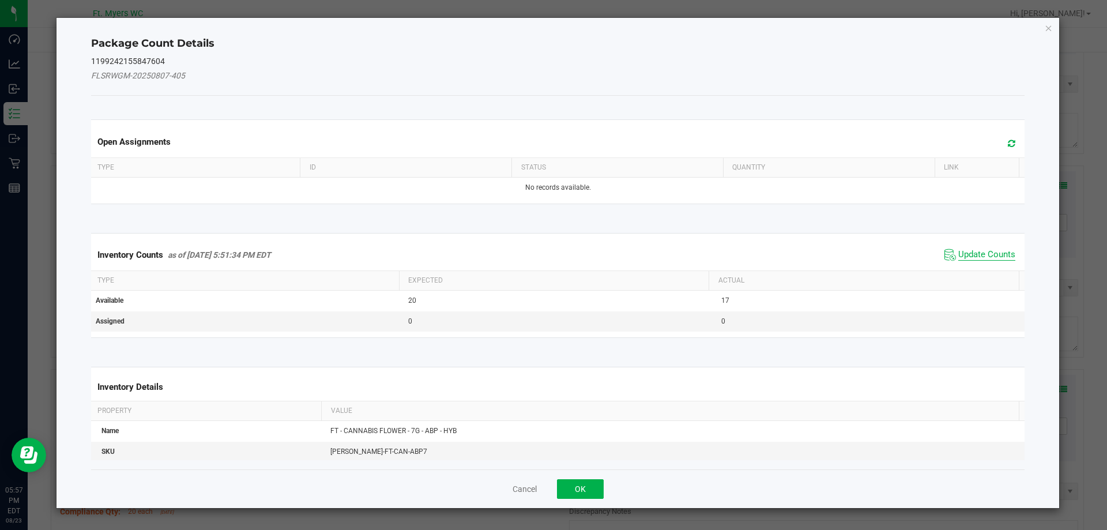
click at [995, 251] on span "Update Counts" at bounding box center [986, 255] width 57 height 12
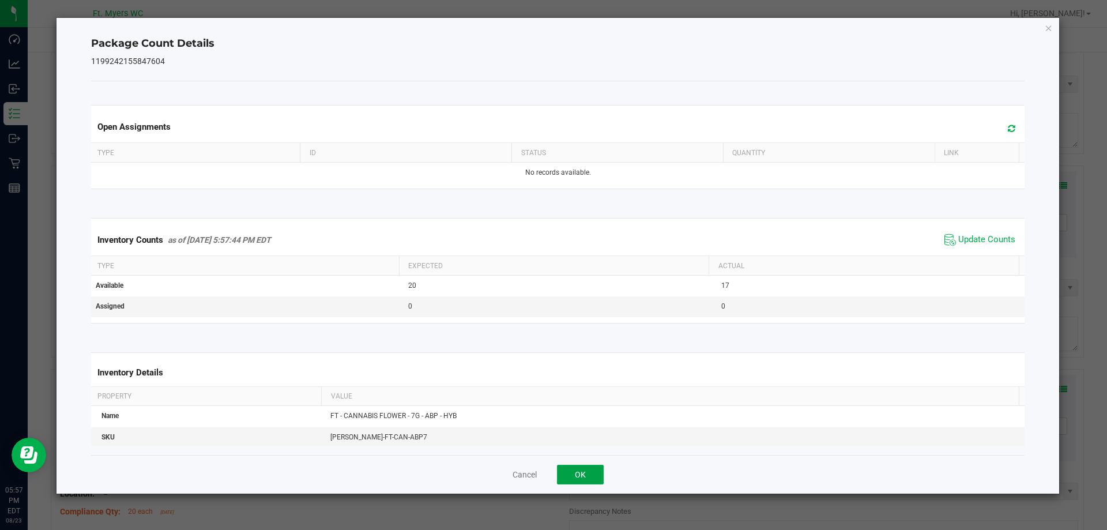
click at [589, 469] on button "OK" at bounding box center [580, 475] width 47 height 20
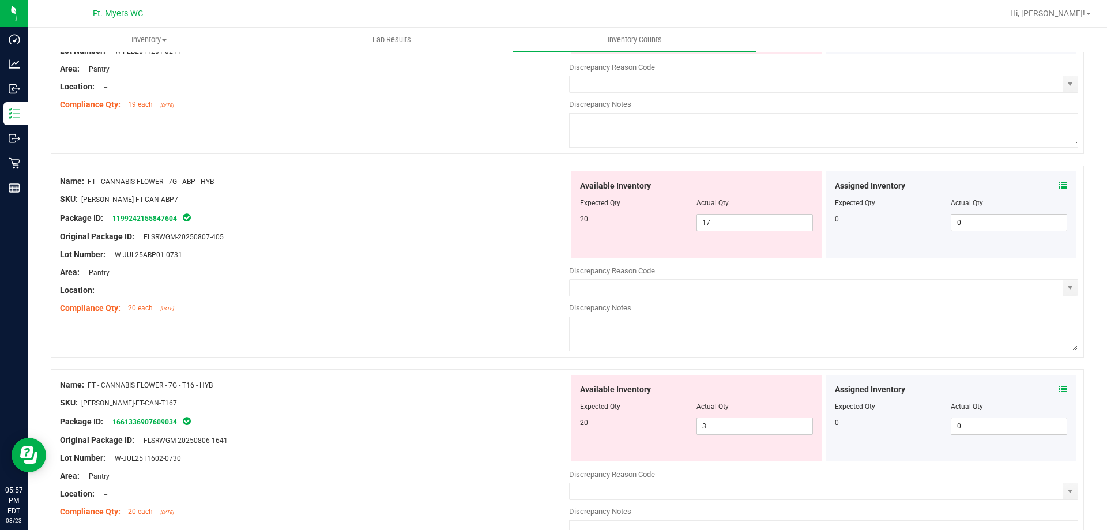
click at [1059, 388] on icon at bounding box center [1063, 389] width 8 height 8
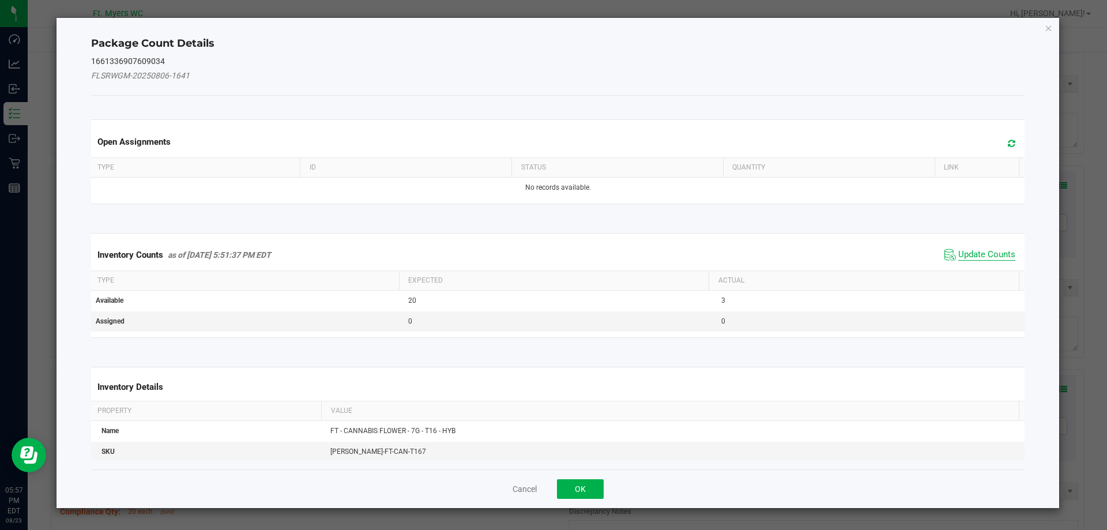
click at [977, 254] on span "Update Counts" at bounding box center [986, 255] width 57 height 12
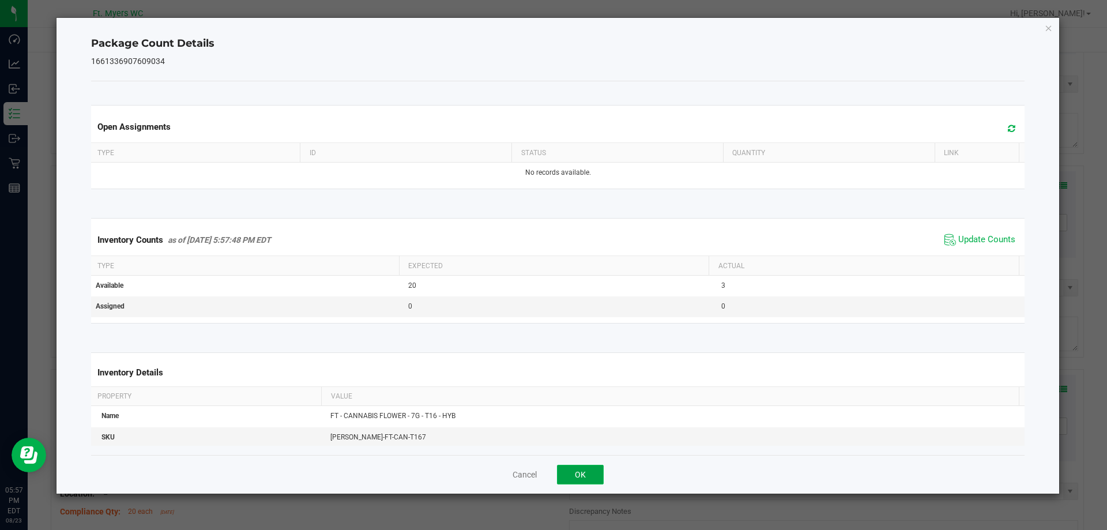
click at [584, 472] on button "OK" at bounding box center [580, 475] width 47 height 20
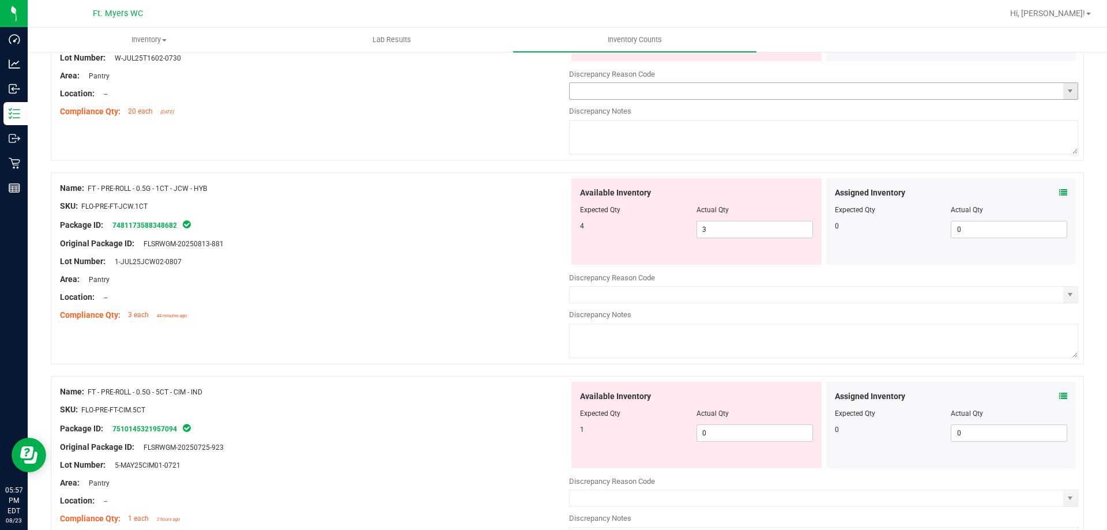
scroll to position [2018, 0]
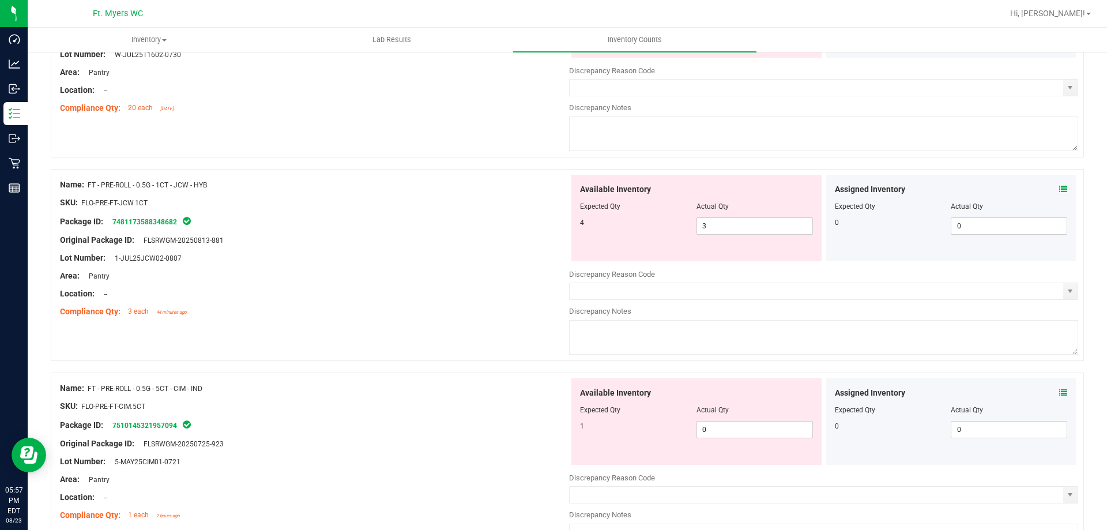
click at [1059, 189] on icon at bounding box center [1063, 189] width 8 height 8
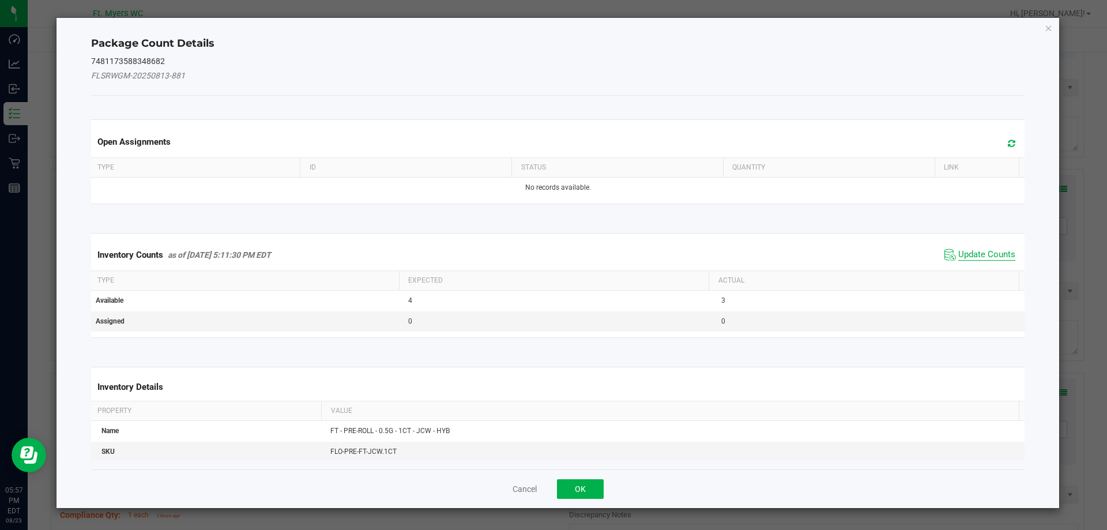
click at [987, 258] on span "Update Counts" at bounding box center [986, 255] width 57 height 12
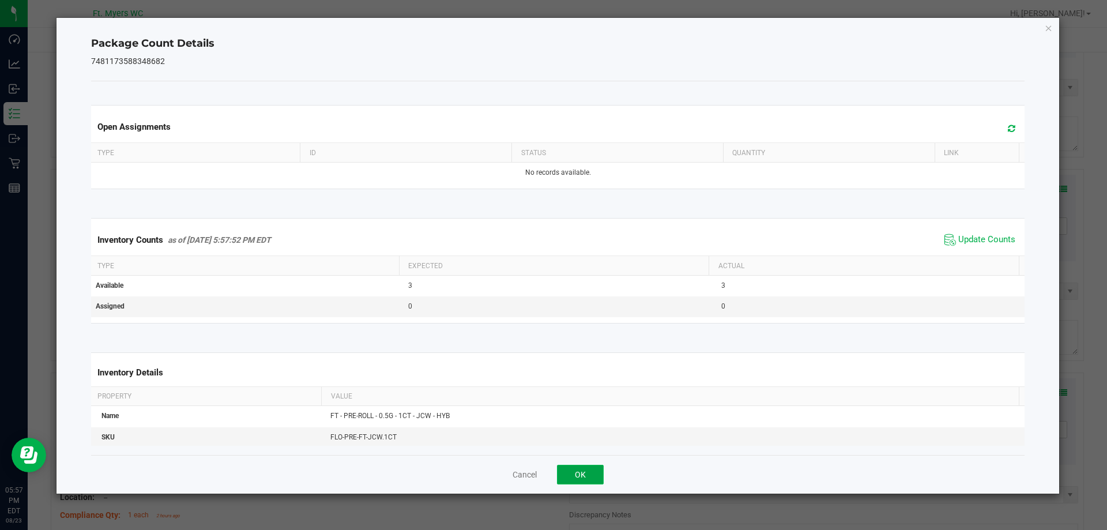
click at [593, 482] on button "OK" at bounding box center [580, 475] width 47 height 20
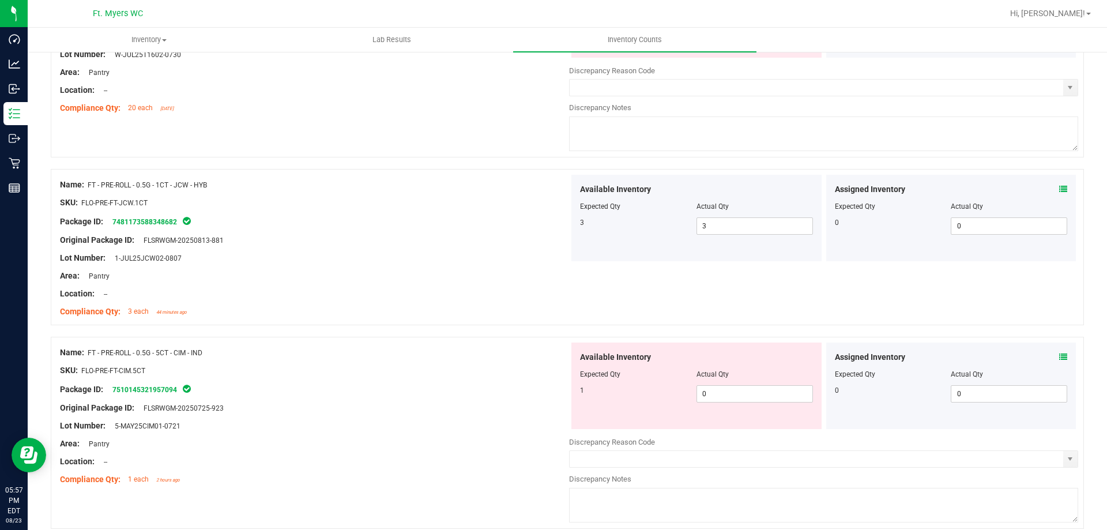
click at [1059, 357] on icon at bounding box center [1063, 357] width 8 height 8
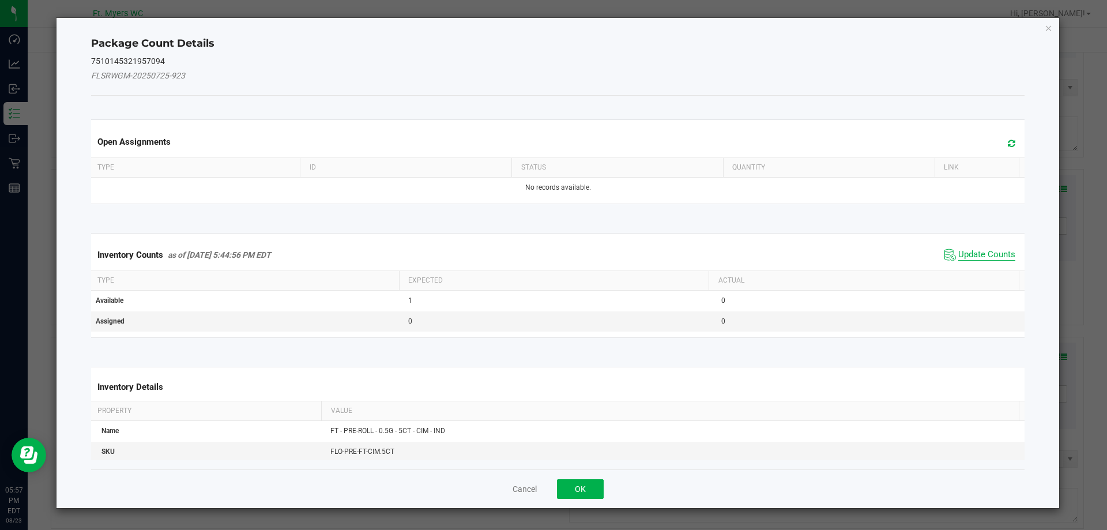
click at [982, 254] on span "Update Counts" at bounding box center [986, 255] width 57 height 12
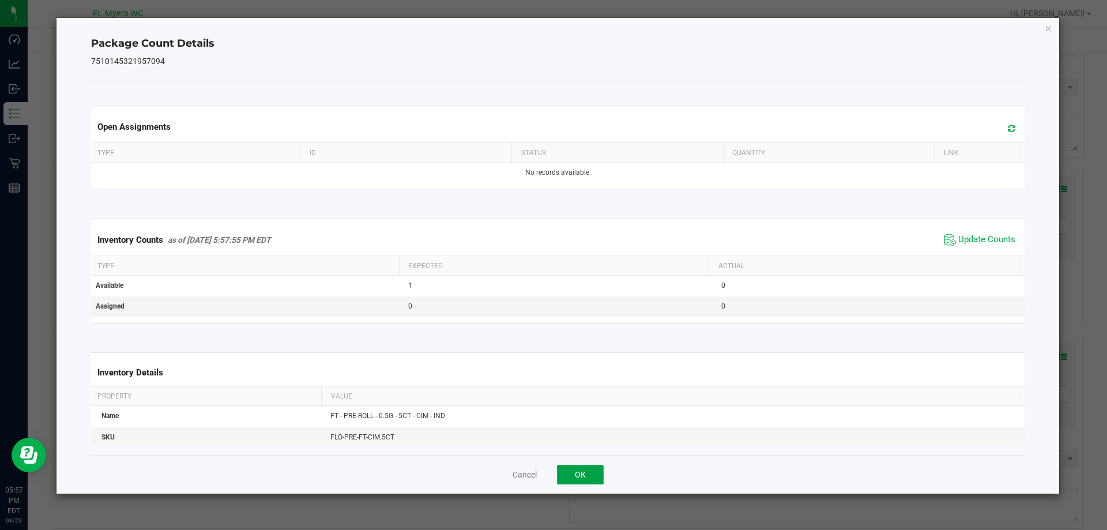
click at [570, 483] on button "OK" at bounding box center [580, 475] width 47 height 20
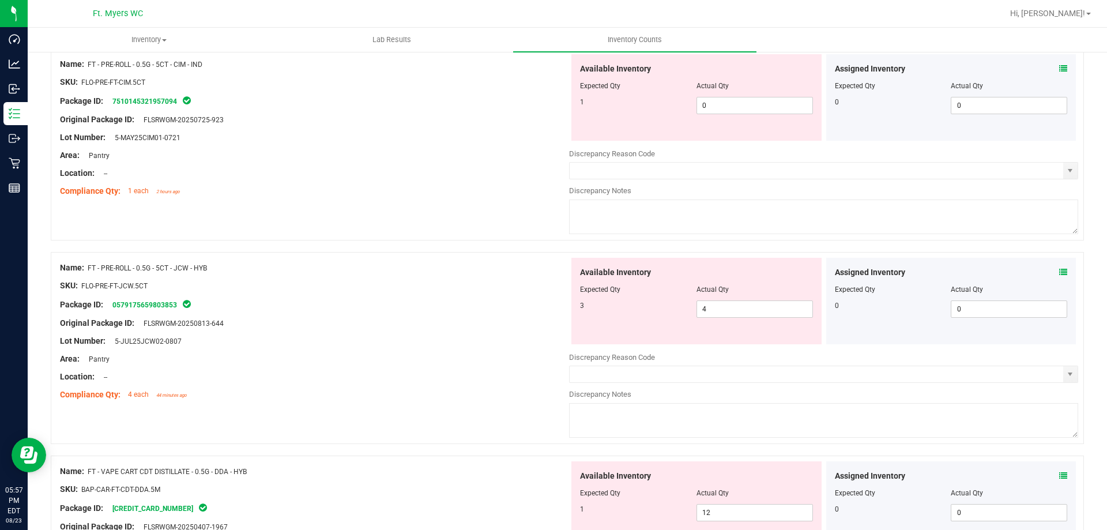
scroll to position [2364, 0]
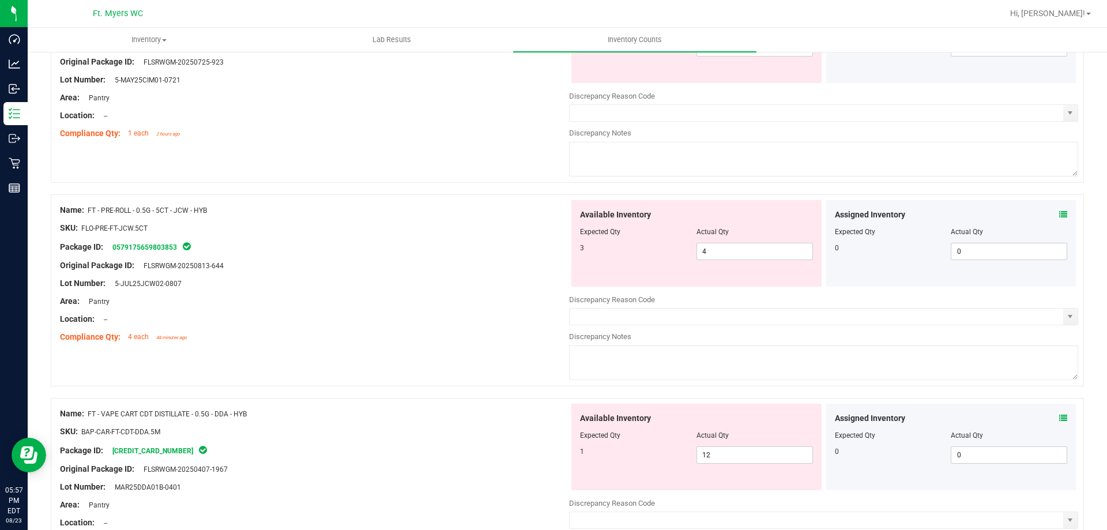
click at [1059, 215] on icon at bounding box center [1063, 214] width 8 height 8
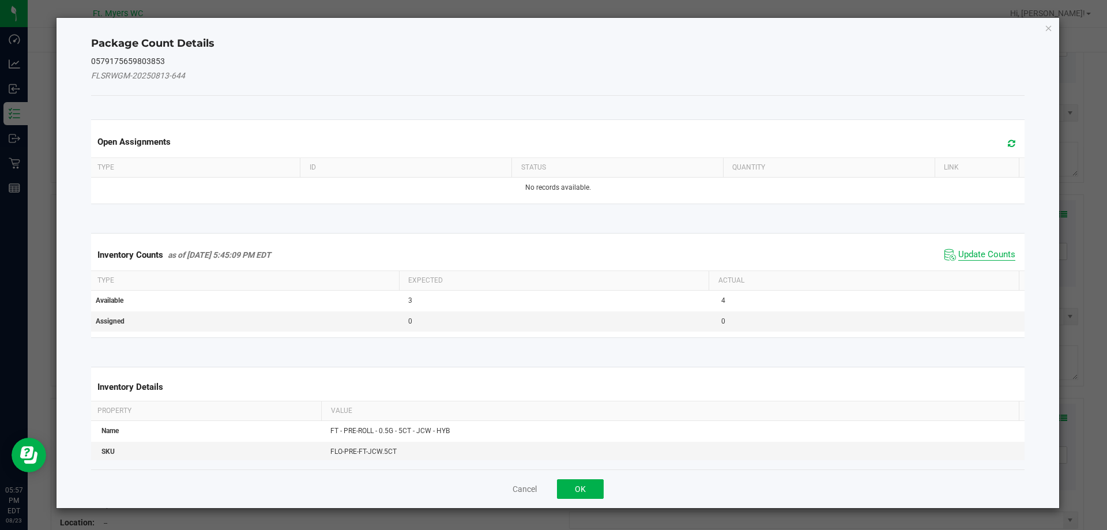
click at [973, 255] on span "Update Counts" at bounding box center [986, 255] width 57 height 12
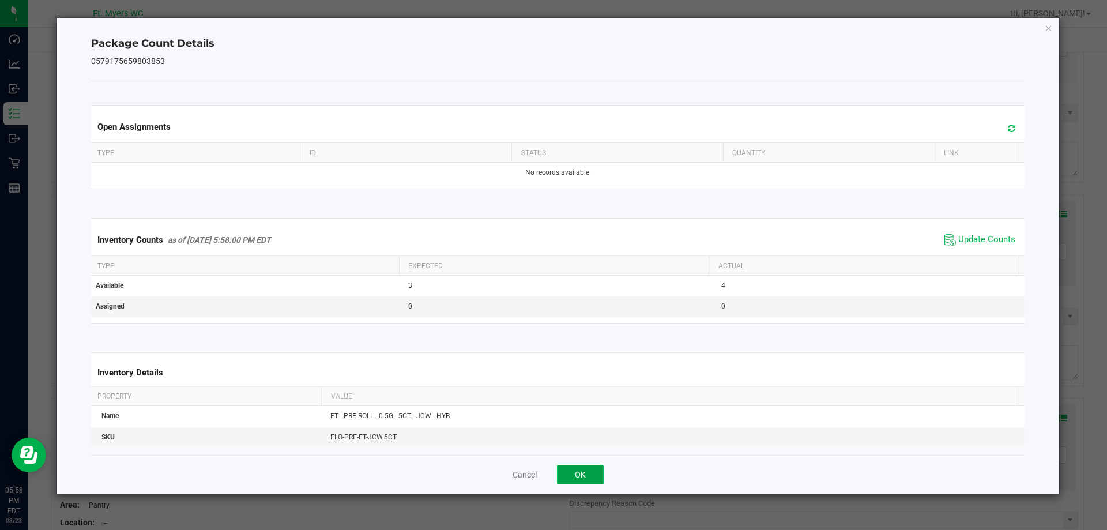
click at [577, 474] on button "OK" at bounding box center [580, 475] width 47 height 20
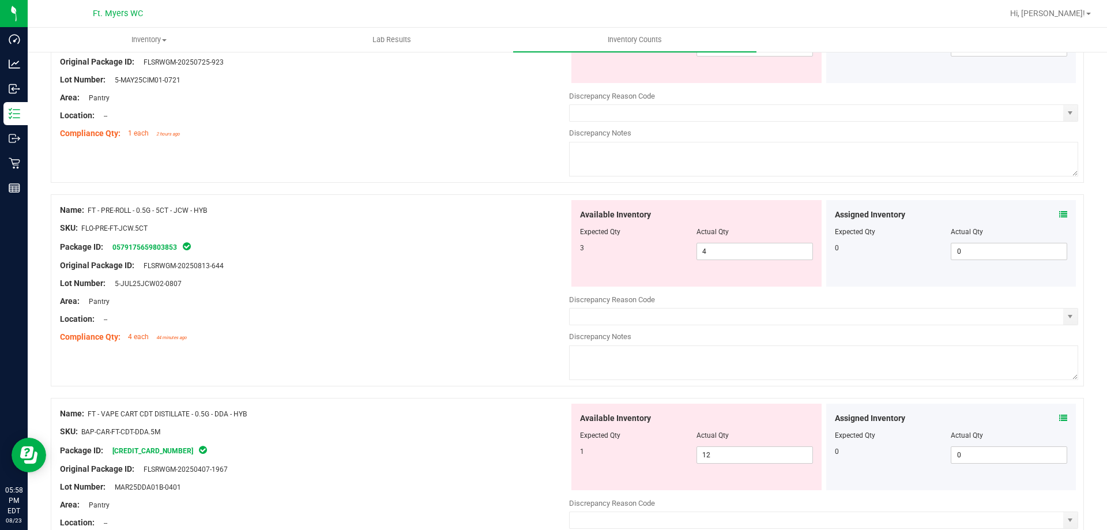
click at [1059, 416] on icon at bounding box center [1063, 418] width 8 height 8
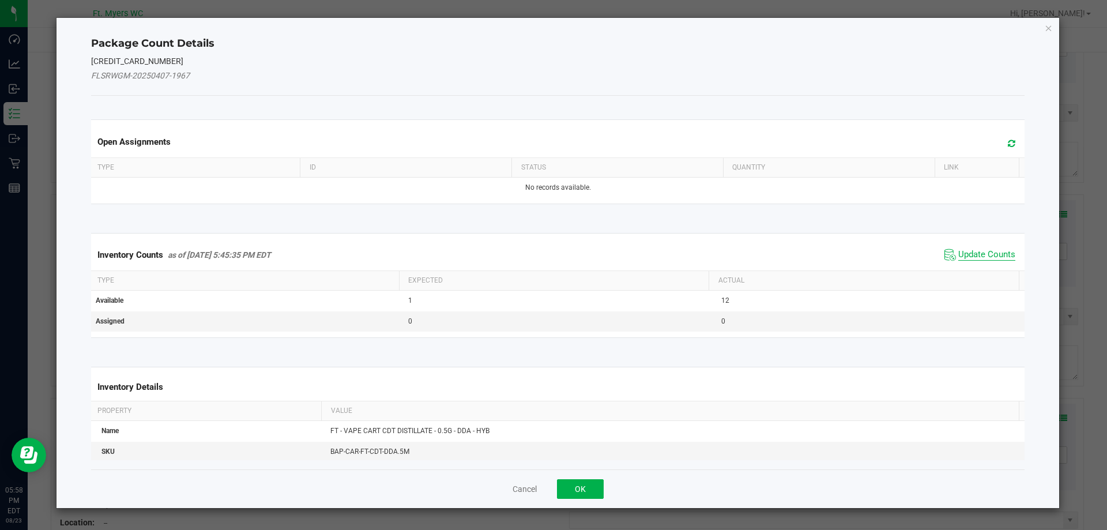
click at [976, 250] on span "Update Counts" at bounding box center [986, 255] width 57 height 12
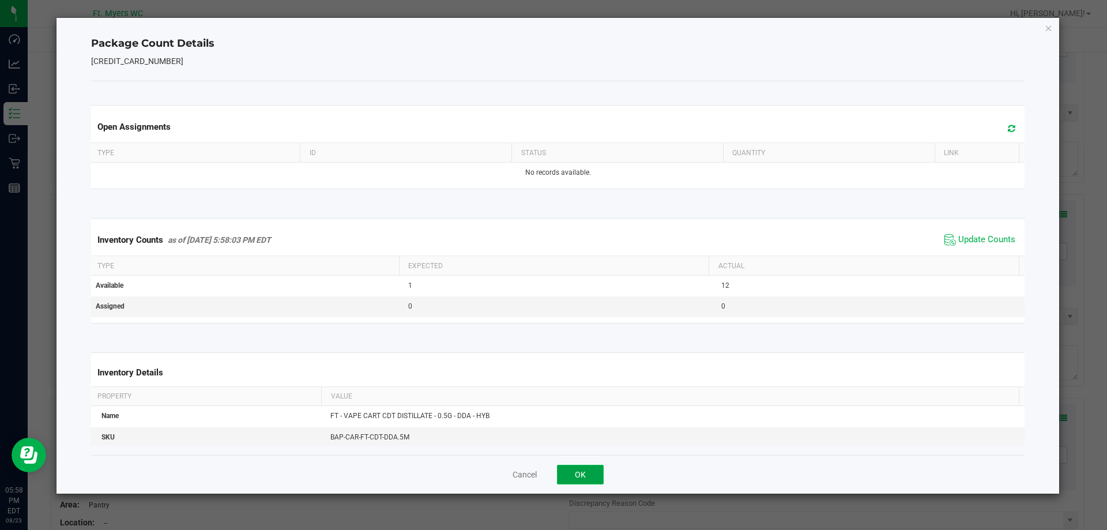
click at [584, 474] on button "OK" at bounding box center [580, 475] width 47 height 20
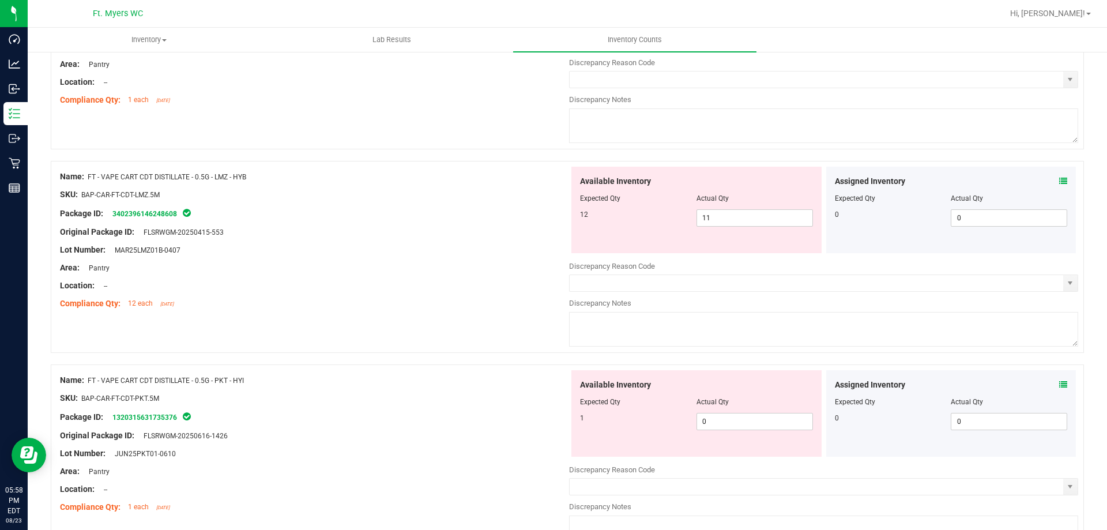
scroll to position [2825, 0]
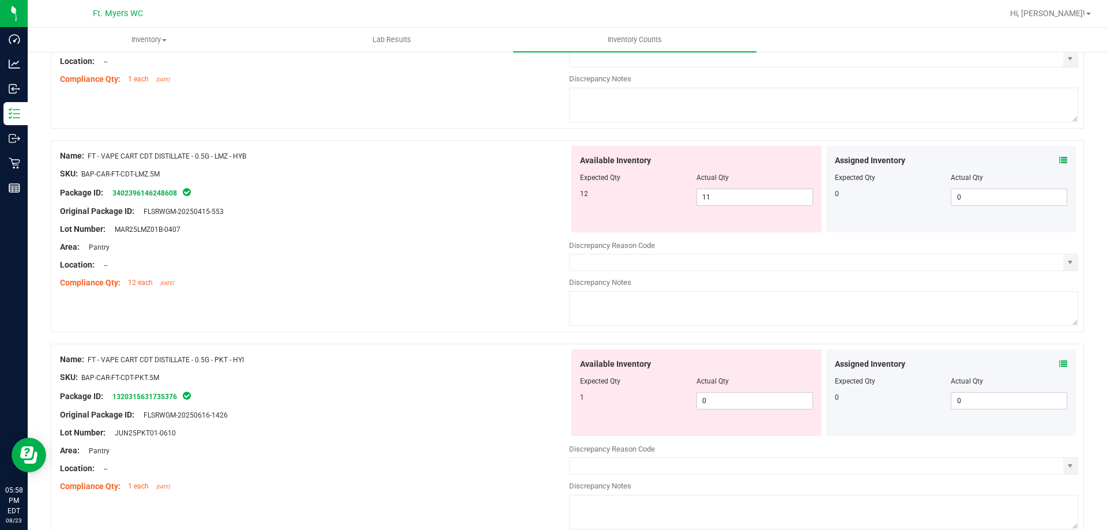
click at [1059, 159] on icon at bounding box center [1063, 160] width 8 height 8
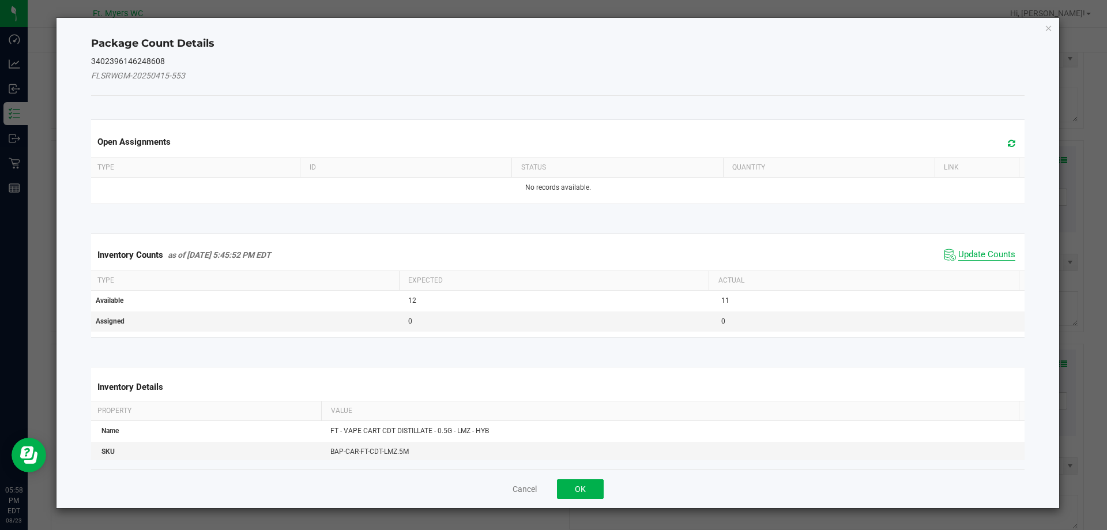
click at [980, 254] on span "Update Counts" at bounding box center [986, 255] width 57 height 12
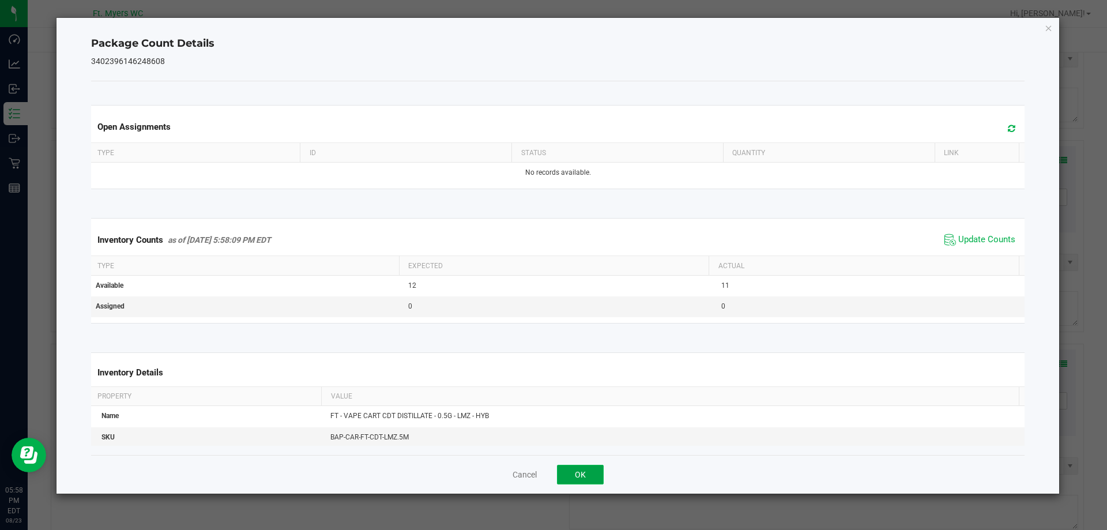
click at [573, 473] on button "OK" at bounding box center [580, 475] width 47 height 20
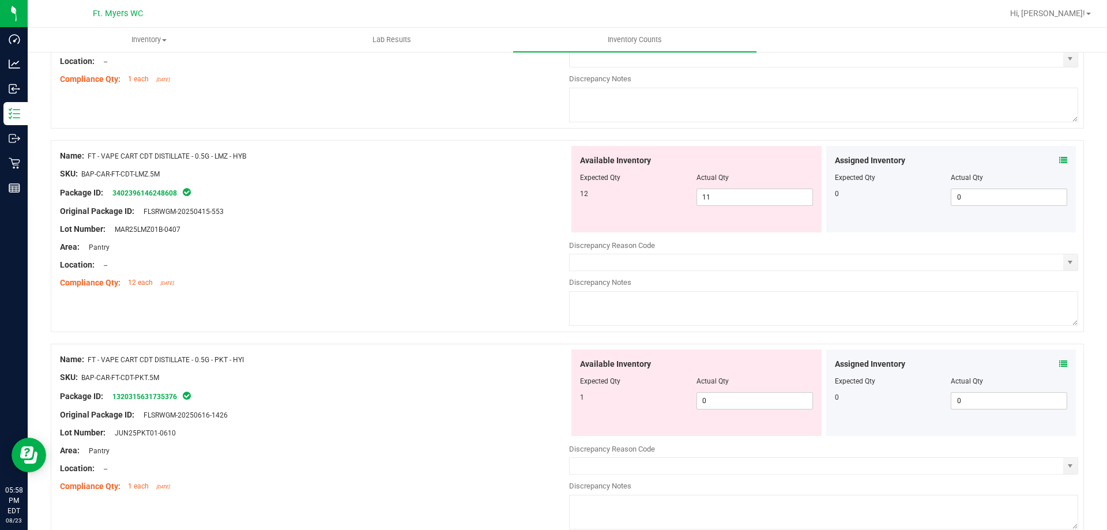
click at [1059, 363] on icon at bounding box center [1063, 364] width 8 height 8
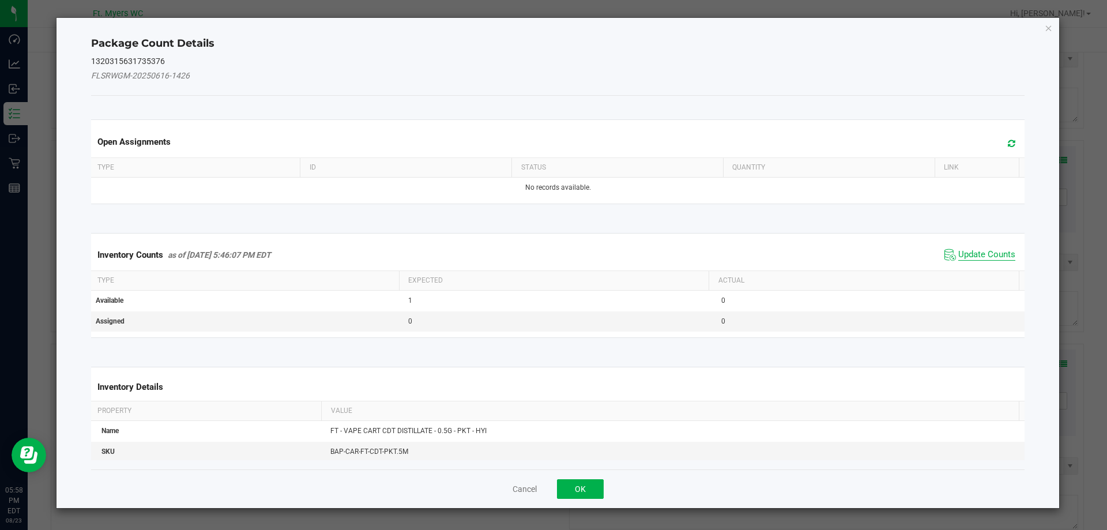
click at [970, 250] on span "Update Counts" at bounding box center [986, 255] width 57 height 12
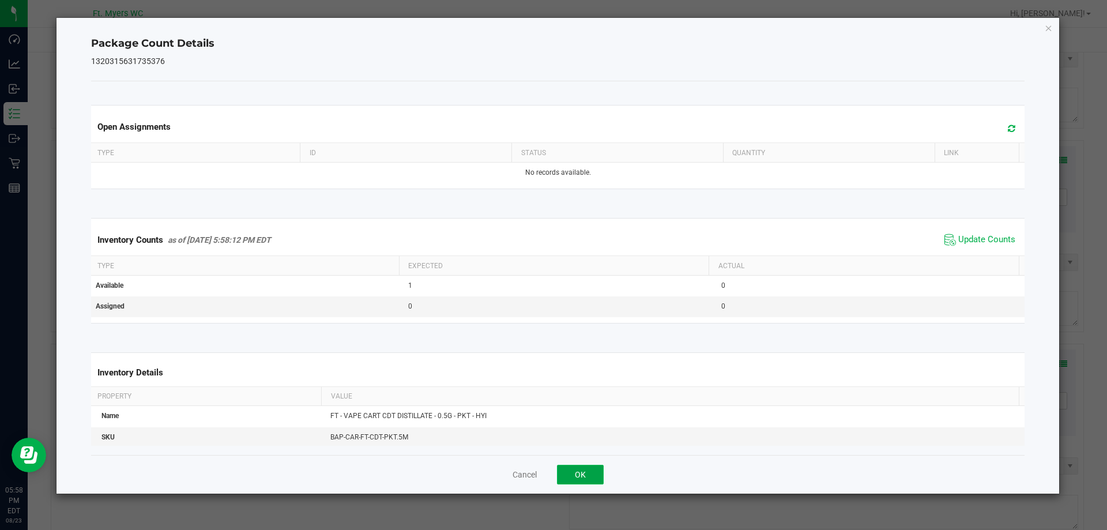
click at [574, 477] on button "OK" at bounding box center [580, 475] width 47 height 20
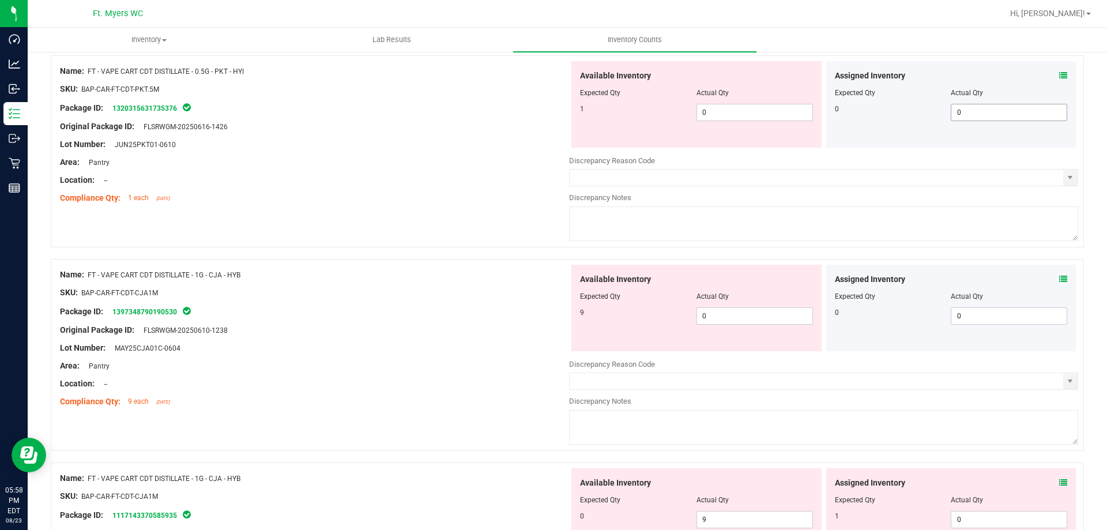
scroll to position [3171, 0]
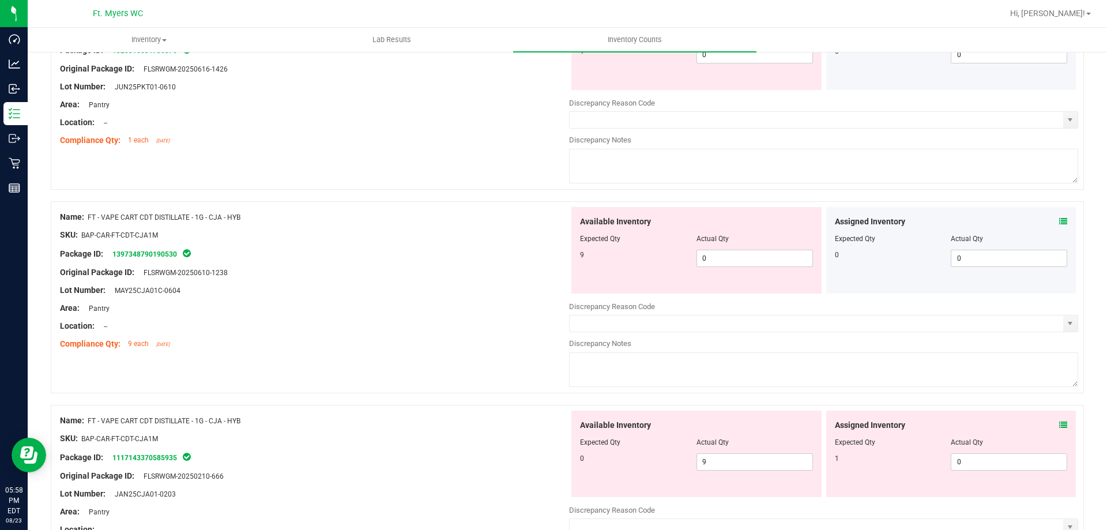
click at [1059, 225] on icon at bounding box center [1063, 221] width 8 height 8
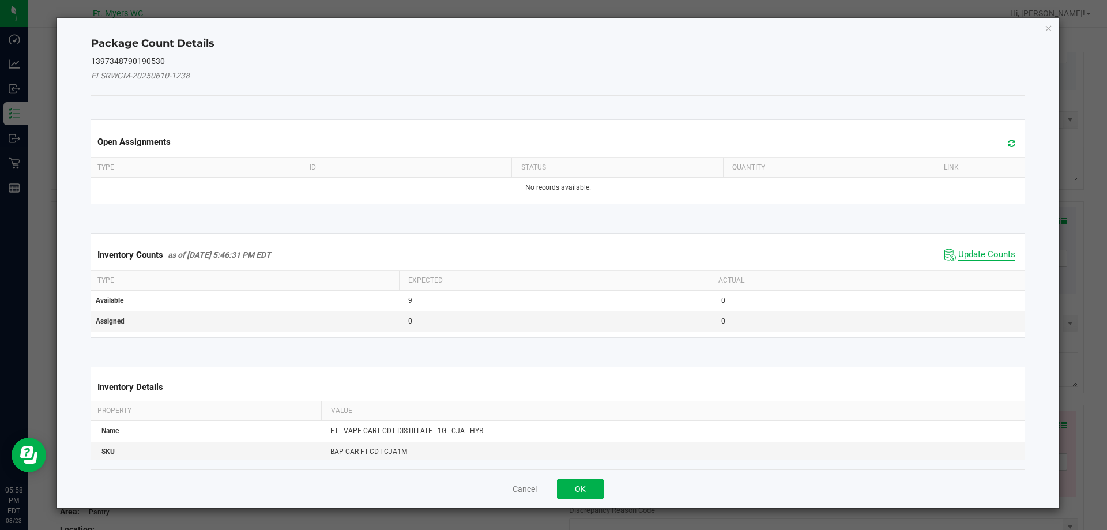
click at [968, 257] on span "Update Counts" at bounding box center [986, 255] width 57 height 12
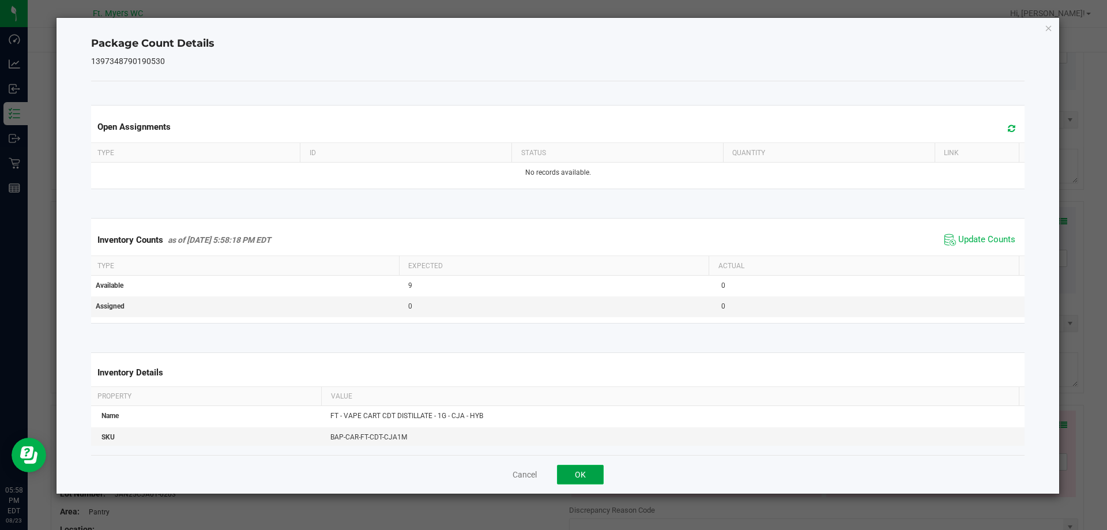
click at [597, 468] on button "OK" at bounding box center [580, 475] width 47 height 20
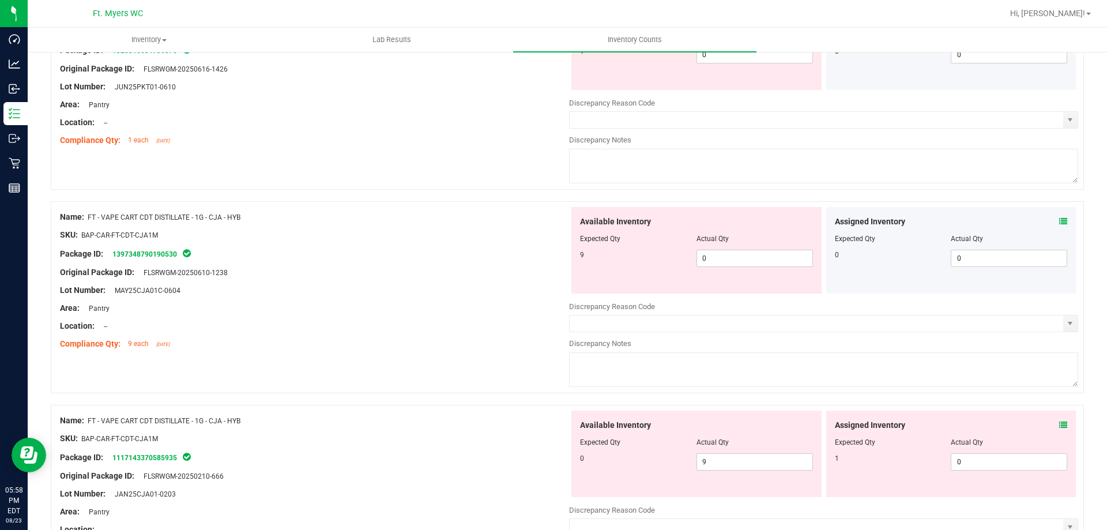
click at [1059, 423] on icon at bounding box center [1063, 425] width 8 height 8
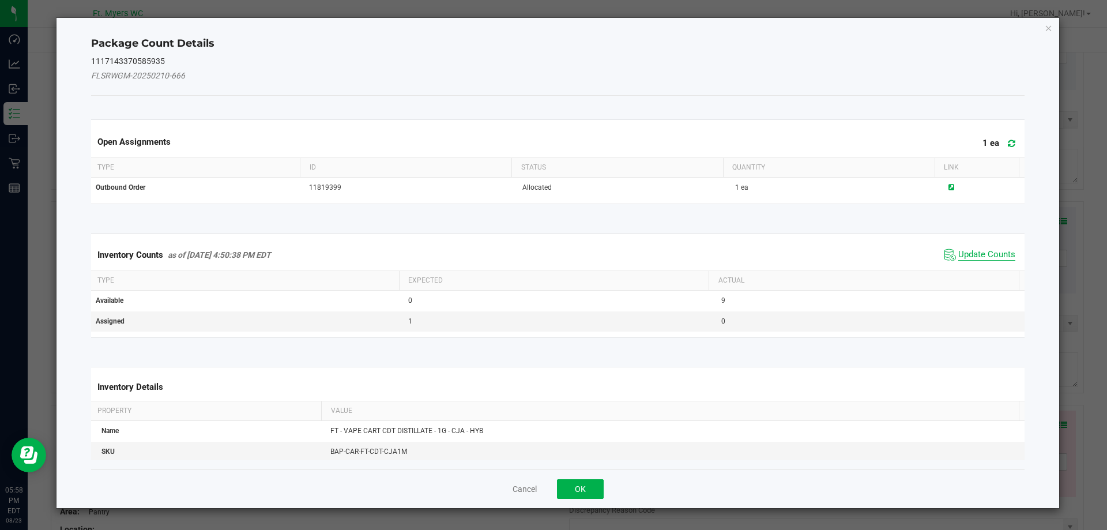
click at [972, 257] on span "Update Counts" at bounding box center [986, 255] width 57 height 12
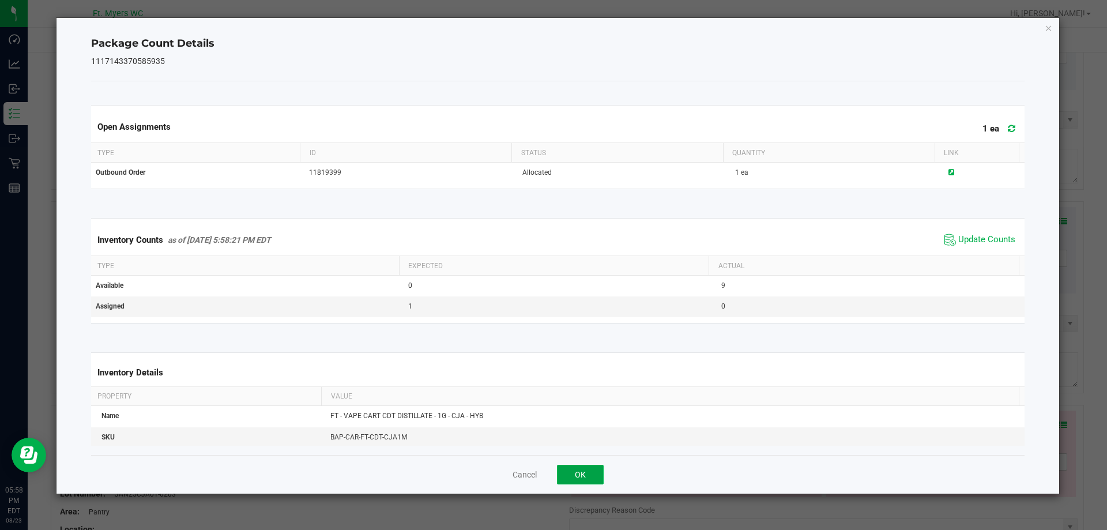
click at [587, 477] on button "OK" at bounding box center [580, 475] width 47 height 20
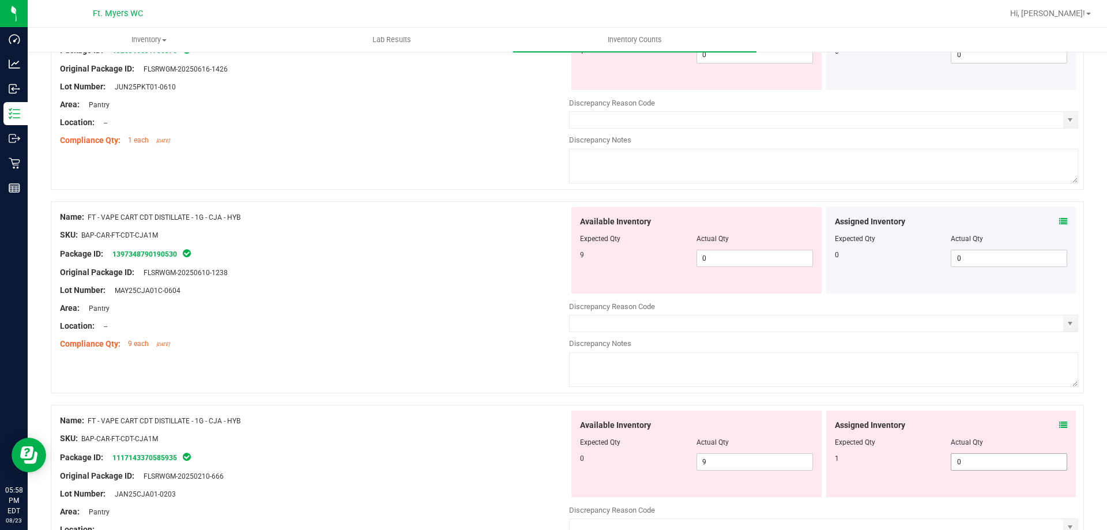
click at [999, 462] on span "0 0" at bounding box center [1009, 461] width 116 height 17
type input "01"
type input "1"
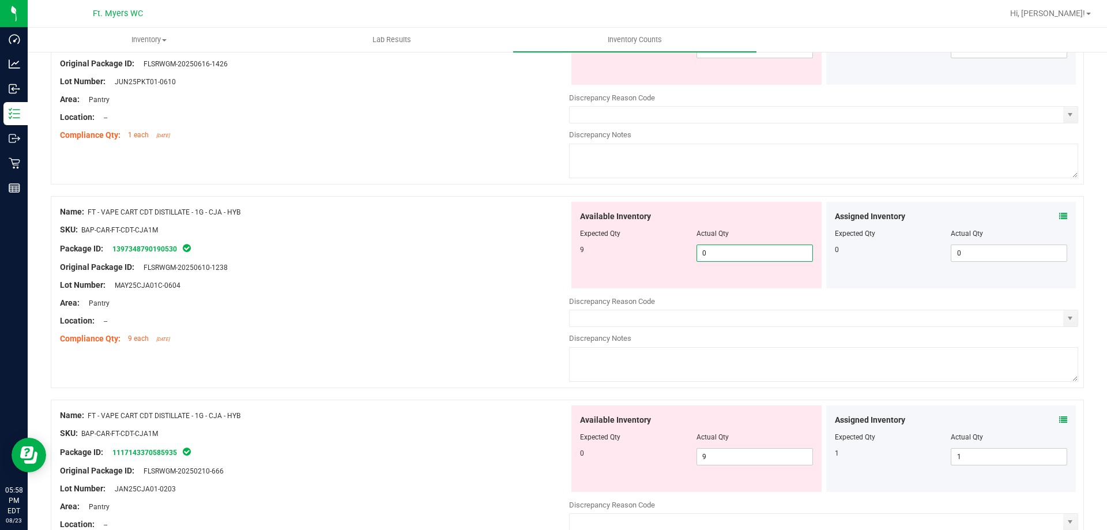
click at [730, 254] on span "0 0" at bounding box center [754, 252] width 116 height 17
type input "09"
type input "9"
click at [725, 456] on div "Available Inventory Expected Qty Actual Qty 0 9 9" at bounding box center [823, 496] width 509 height 183
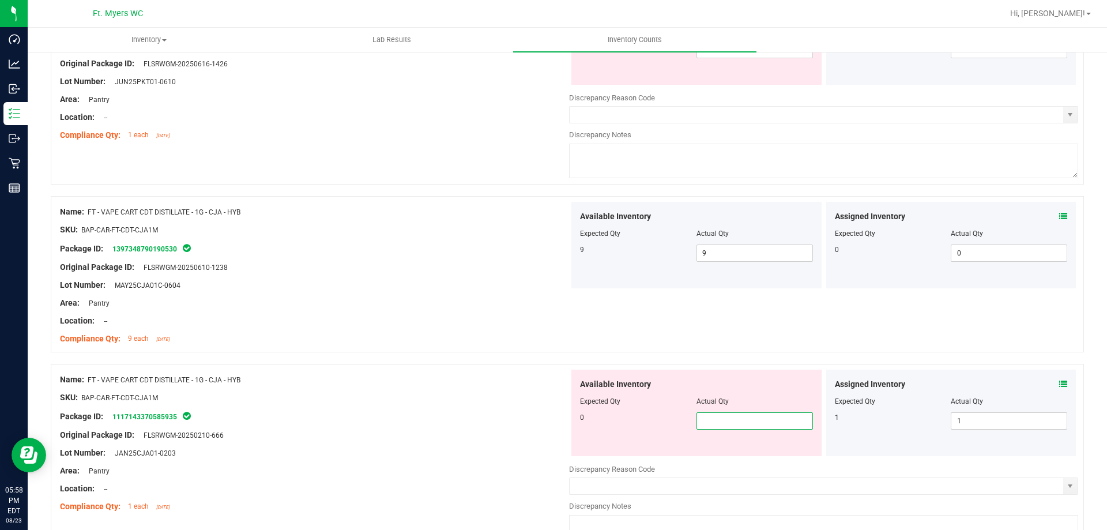
type input "0"
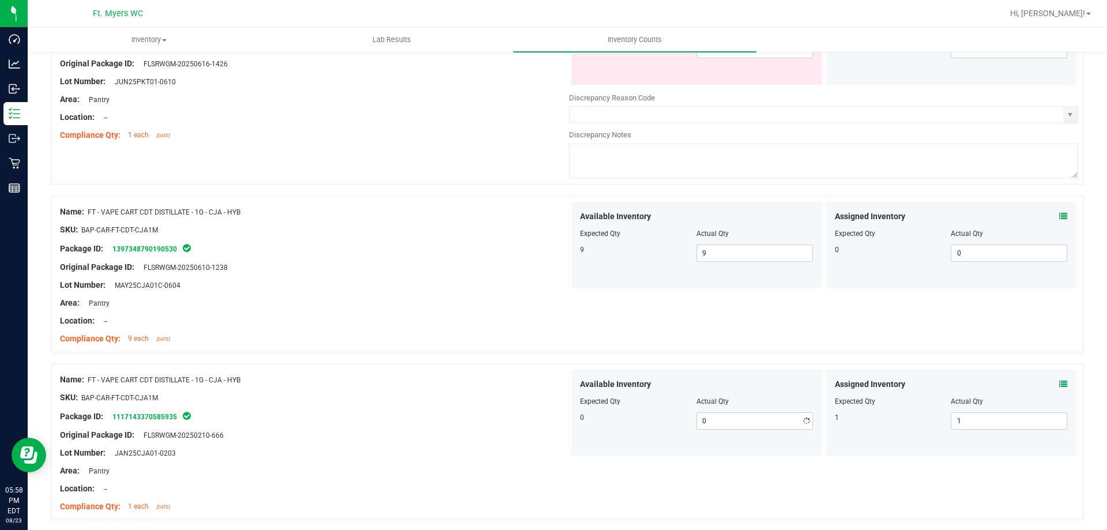
click at [455, 445] on div at bounding box center [314, 444] width 509 height 6
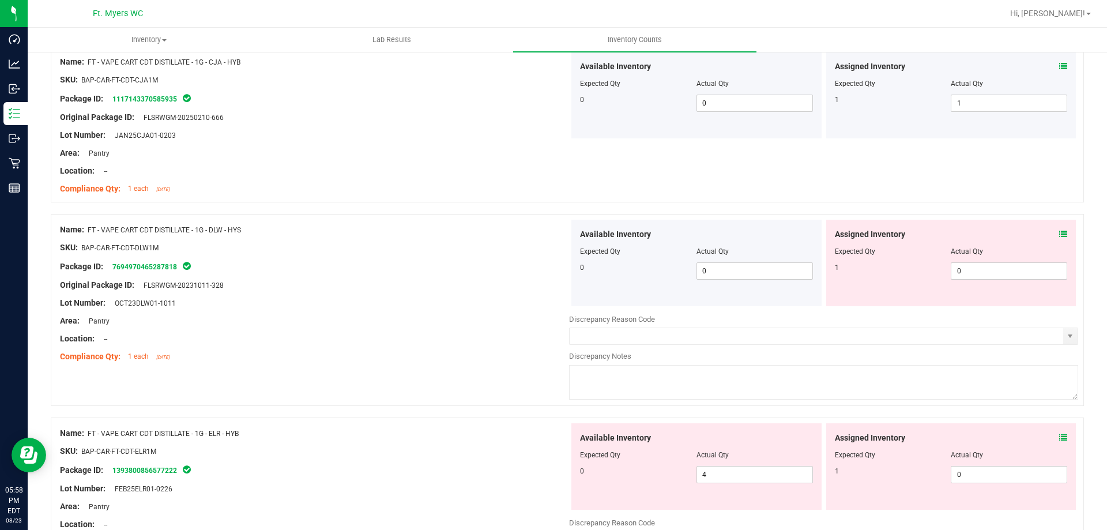
scroll to position [3522, 0]
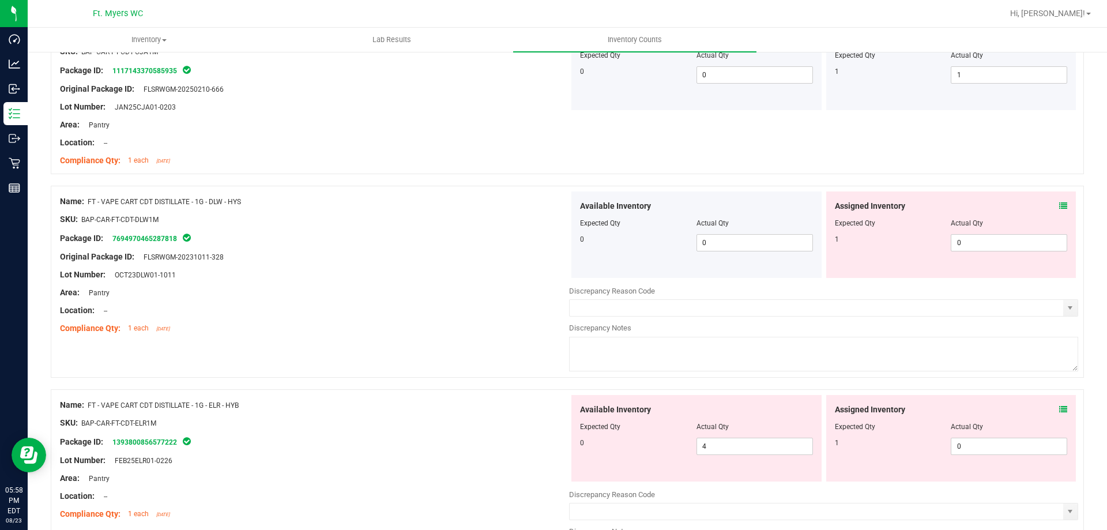
click at [1059, 202] on icon at bounding box center [1063, 206] width 8 height 8
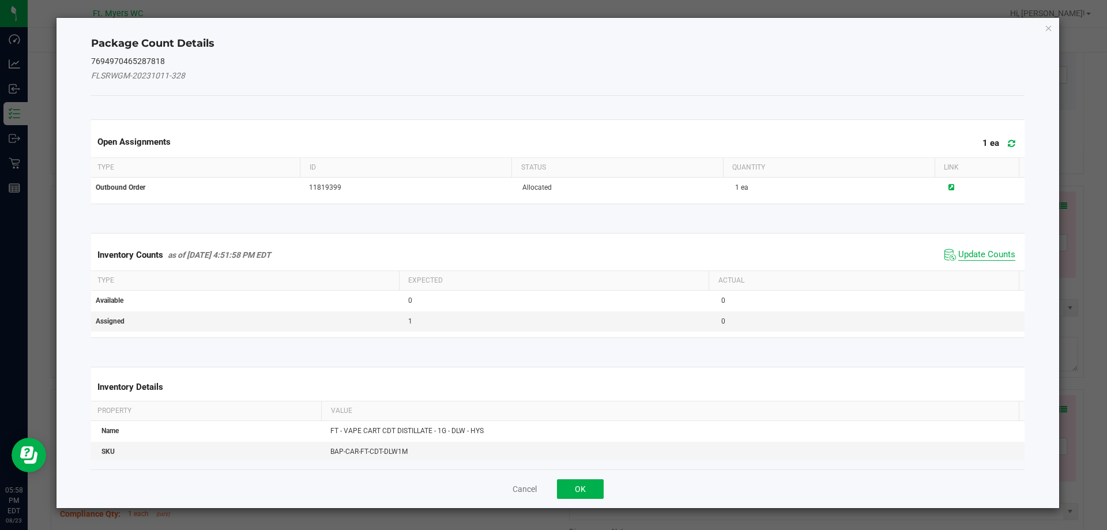
click at [995, 251] on span "Update Counts" at bounding box center [986, 255] width 57 height 12
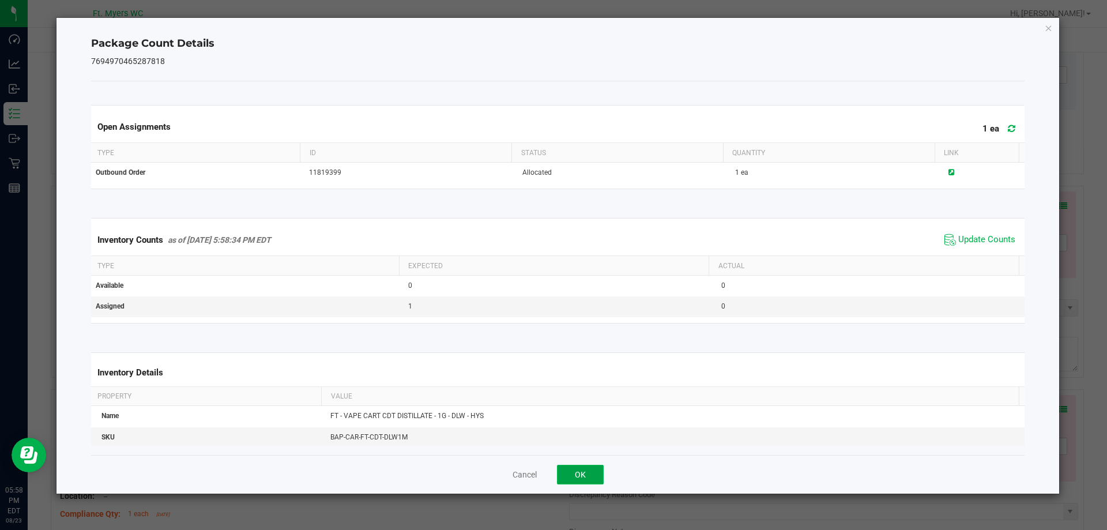
click at [583, 474] on button "OK" at bounding box center [580, 475] width 47 height 20
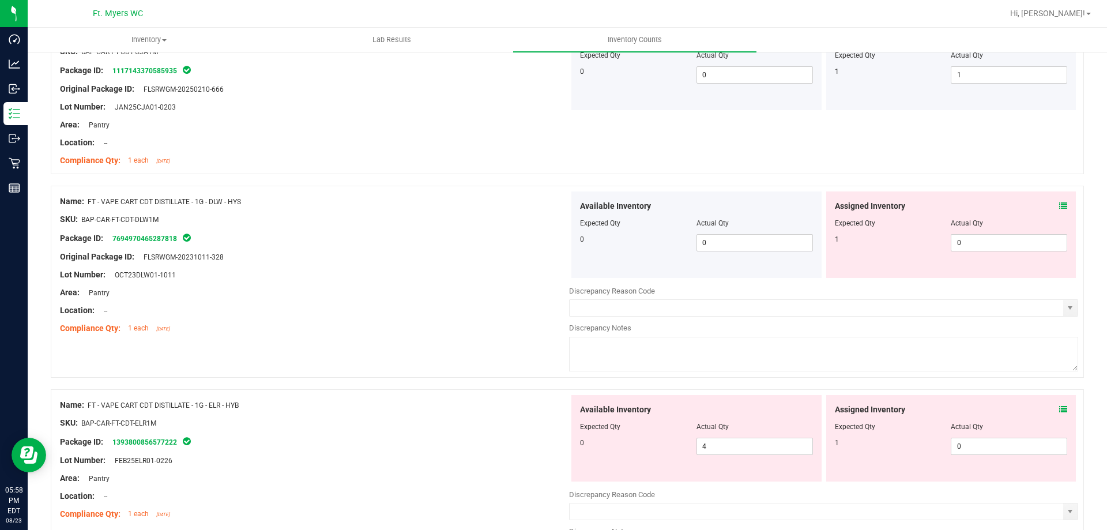
click at [1059, 412] on icon at bounding box center [1063, 409] width 8 height 8
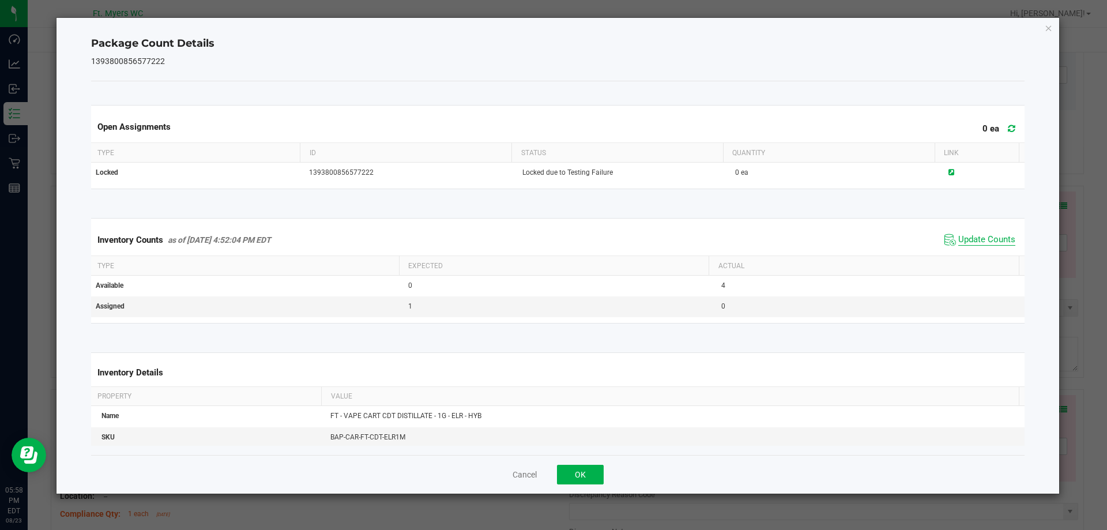
click at [975, 235] on span "Update Counts" at bounding box center [986, 240] width 57 height 12
click at [591, 472] on button "OK" at bounding box center [580, 475] width 47 height 20
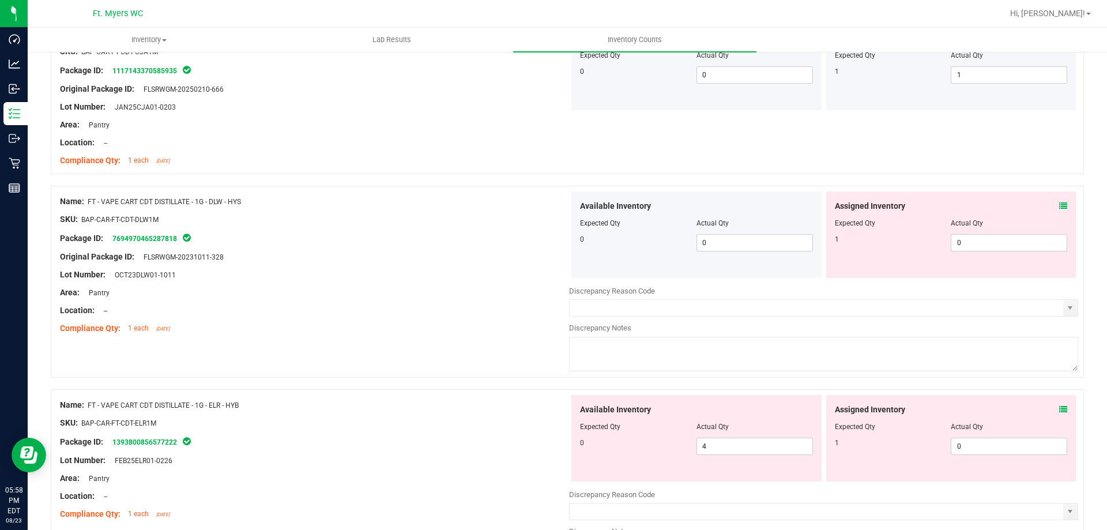
click at [1059, 409] on icon at bounding box center [1063, 409] width 8 height 8
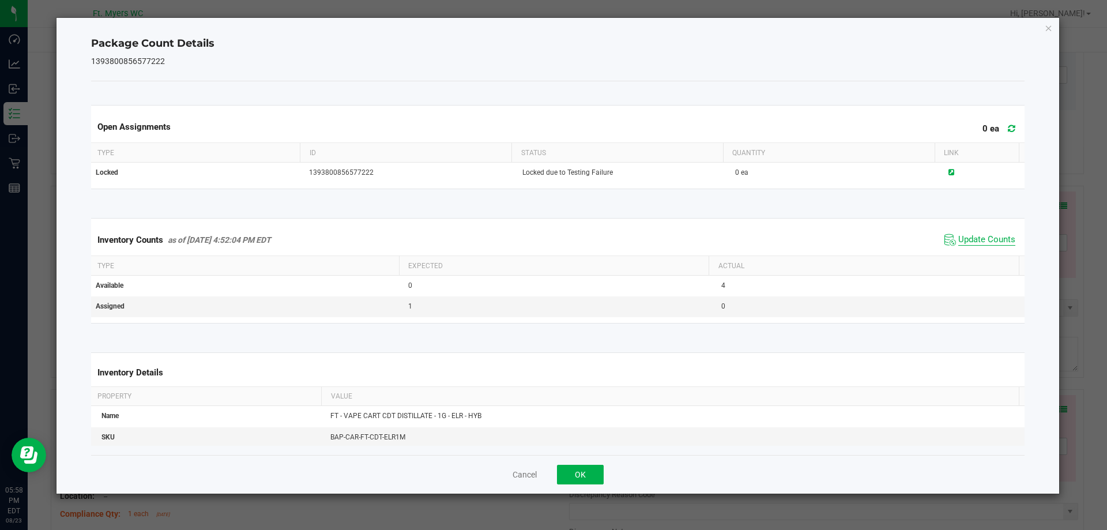
click at [968, 239] on span "Update Counts" at bounding box center [986, 240] width 57 height 12
click at [590, 470] on button "OK" at bounding box center [580, 475] width 47 height 20
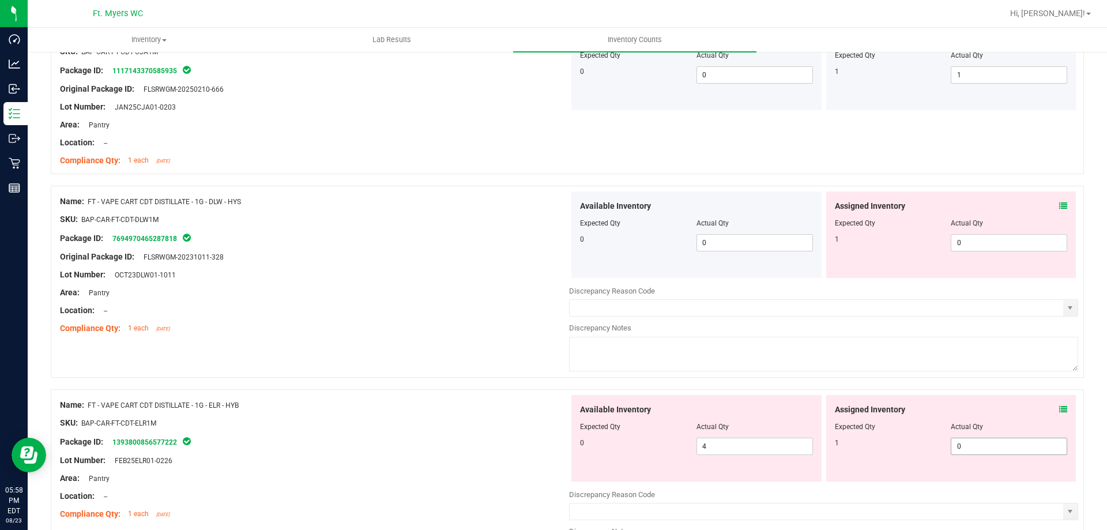
drag, startPoint x: 1013, startPoint y: 444, endPoint x: 1007, endPoint y: 447, distance: 7.0
click at [1010, 446] on span "0 0" at bounding box center [1009, 446] width 116 height 17
type input "01"
type input "1"
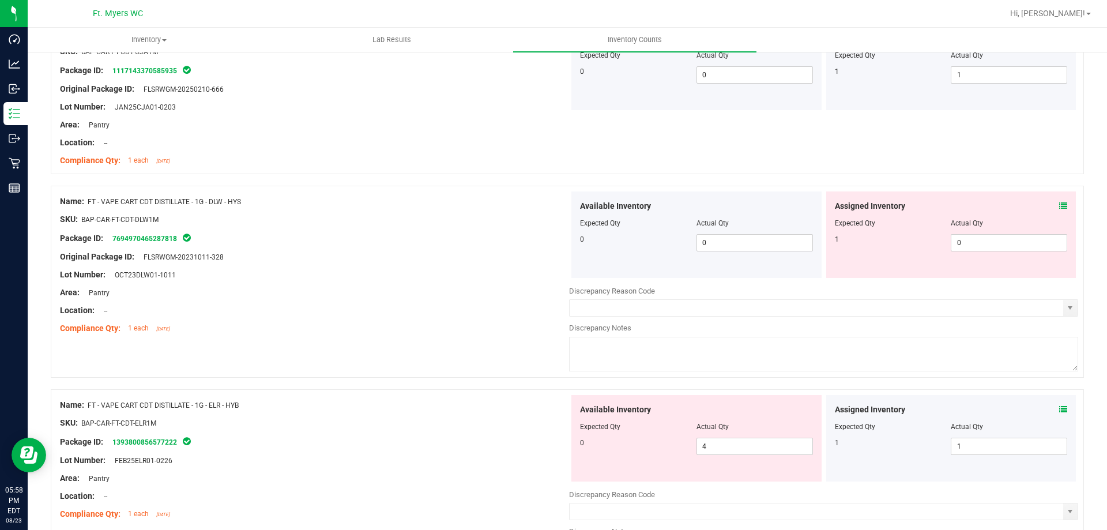
click at [1059, 205] on icon at bounding box center [1063, 206] width 8 height 8
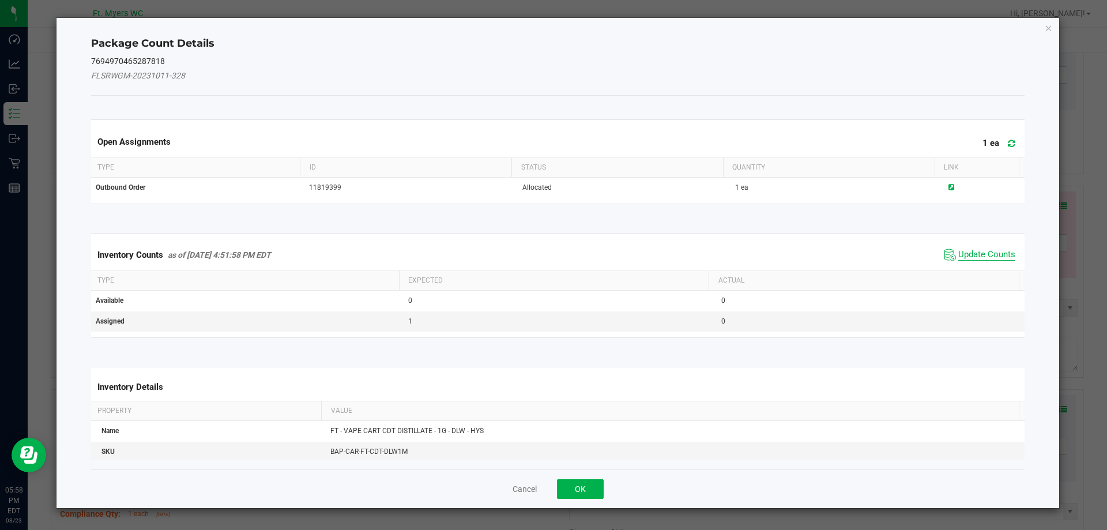
click at [974, 254] on span "Update Counts" at bounding box center [986, 255] width 57 height 12
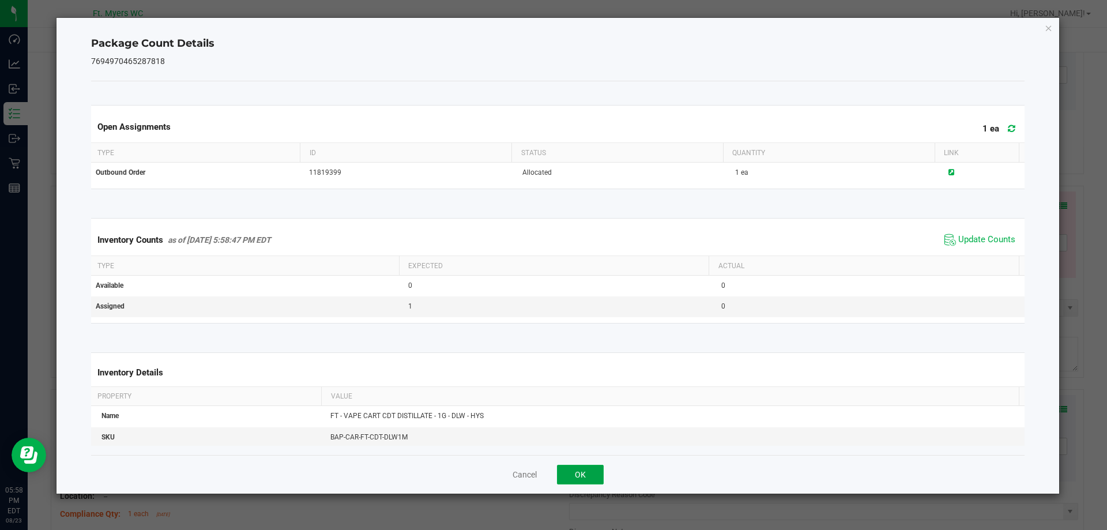
click at [578, 474] on button "OK" at bounding box center [580, 475] width 47 height 20
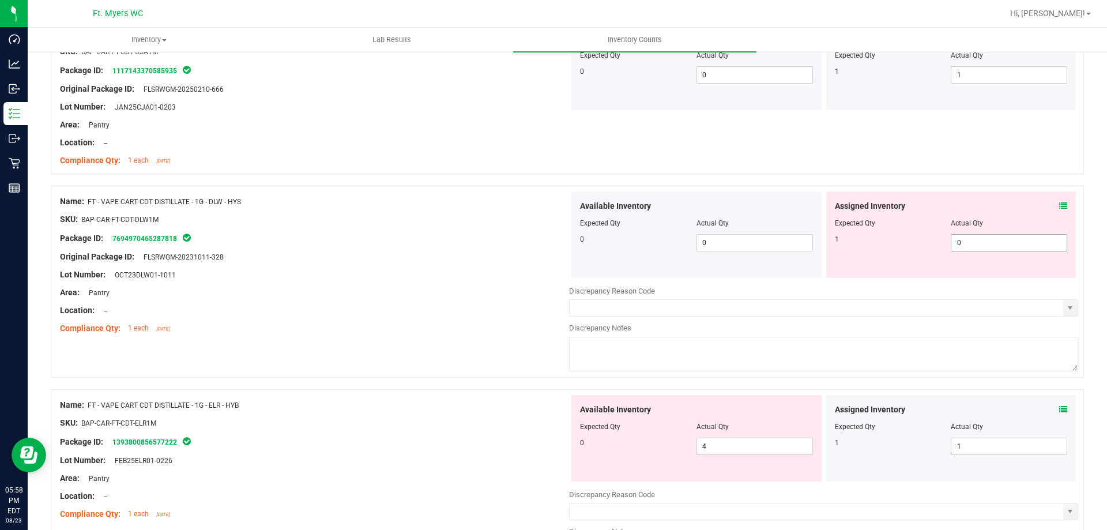
click at [976, 239] on span "0 0" at bounding box center [1009, 242] width 116 height 17
type input "01"
type input "1"
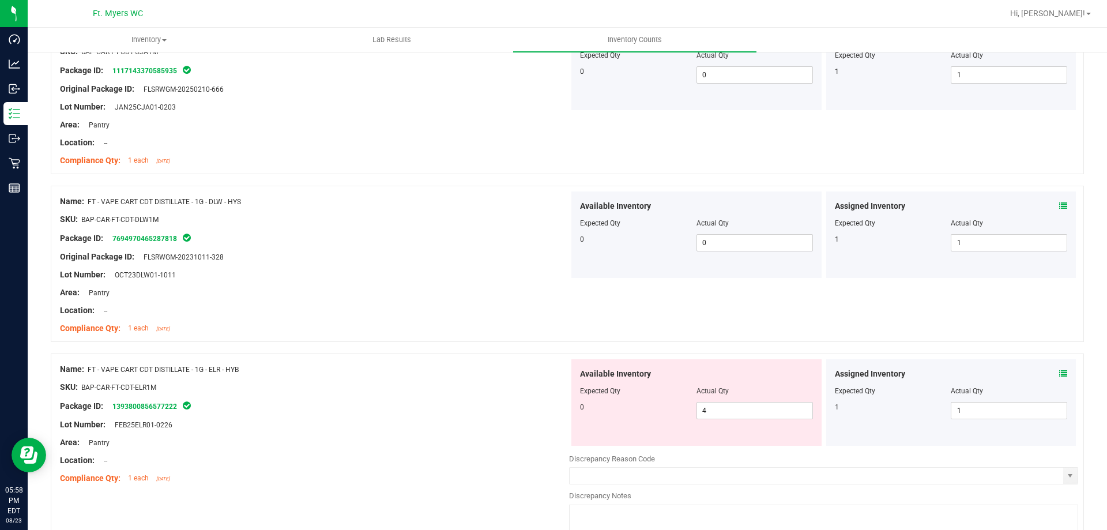
click at [526, 297] on div "Area: Pantry" at bounding box center [314, 293] width 509 height 12
click at [1059, 368] on span at bounding box center [1063, 374] width 8 height 12
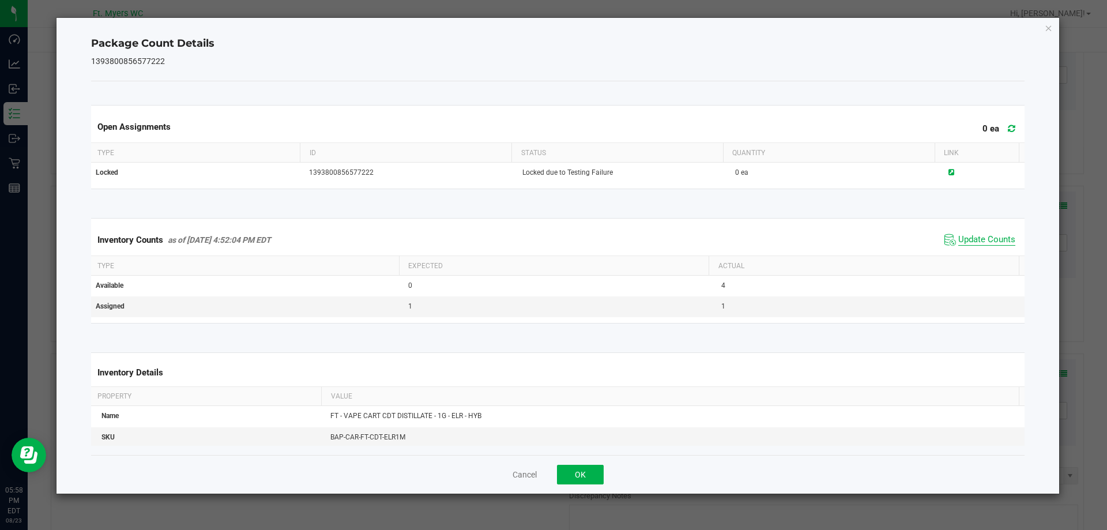
click at [971, 236] on span "Update Counts" at bounding box center [986, 240] width 57 height 12
click at [568, 477] on button "OK" at bounding box center [580, 475] width 47 height 20
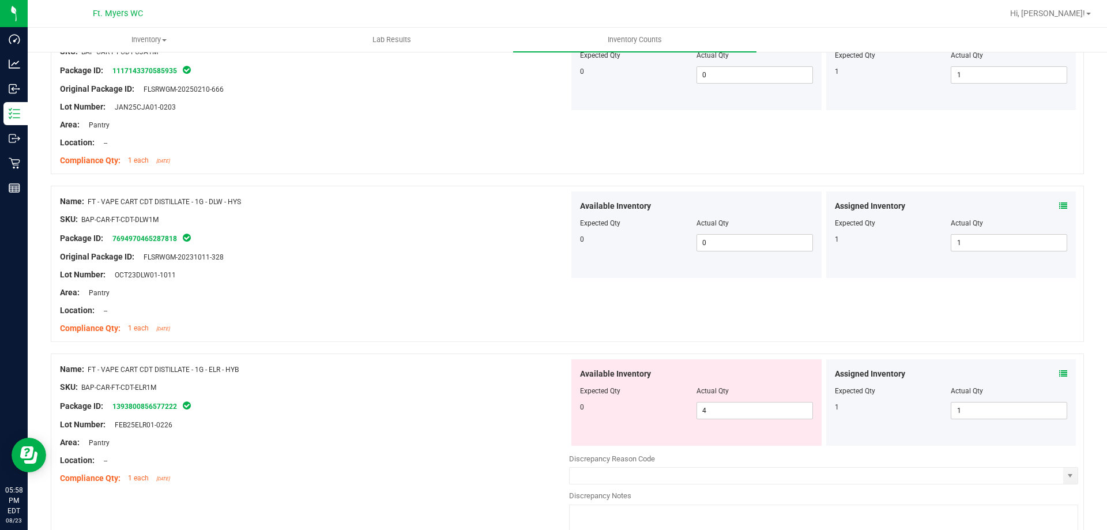
click at [404, 420] on div "Lot Number: FEB25ELR01-0226" at bounding box center [314, 425] width 509 height 12
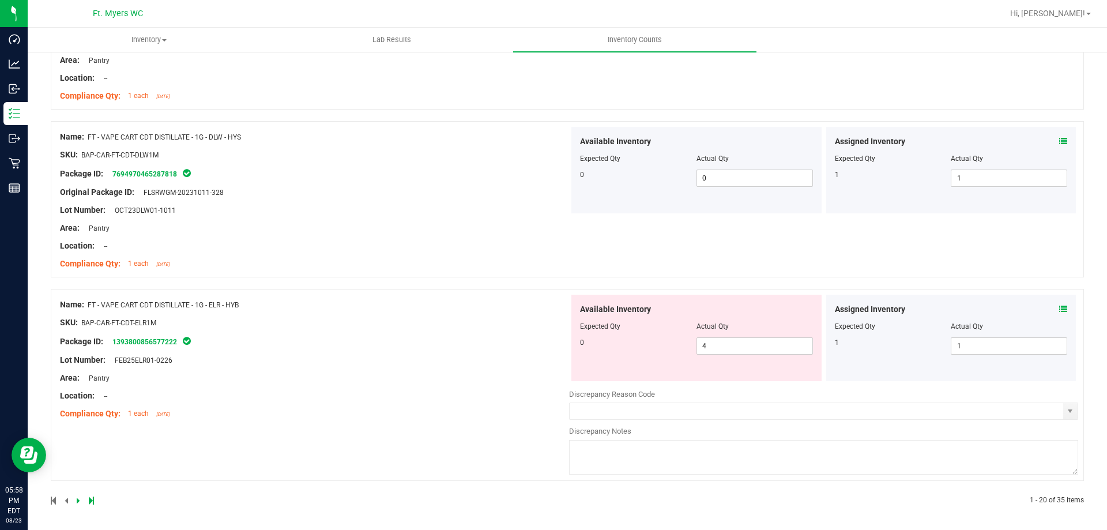
scroll to position [3588, 0]
click at [77, 496] on icon at bounding box center [78, 498] width 3 height 7
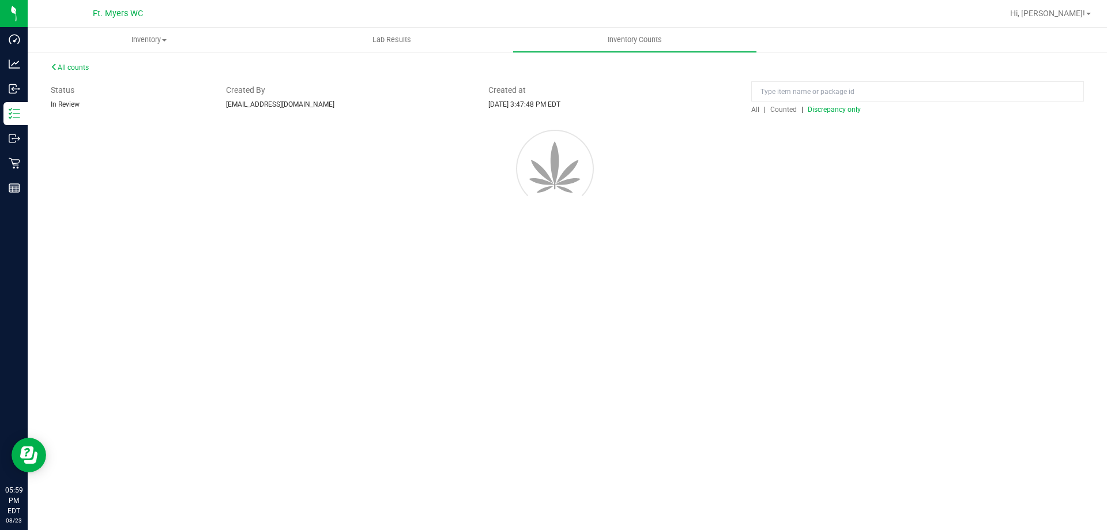
scroll to position [0, 0]
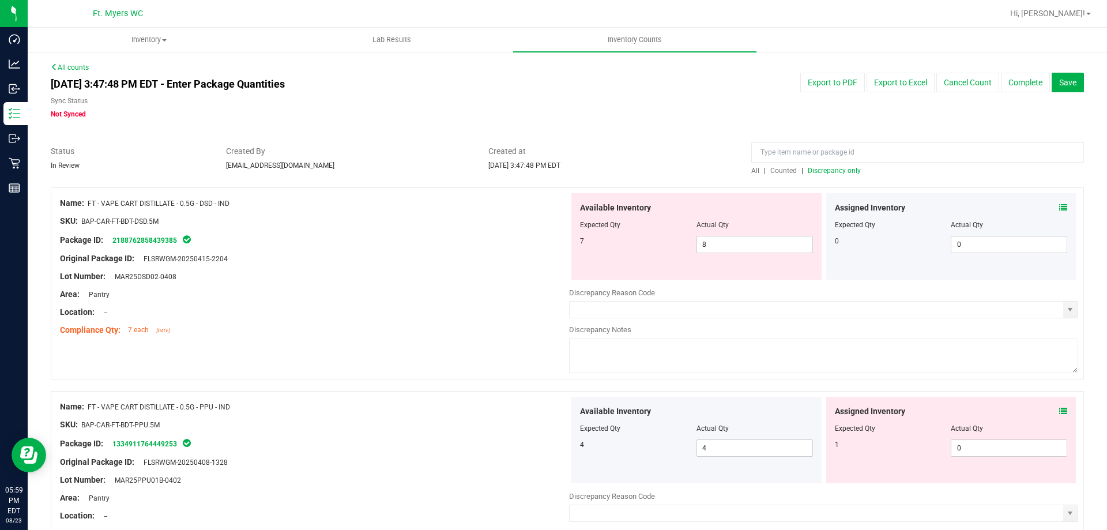
click at [1059, 204] on icon at bounding box center [1063, 208] width 8 height 8
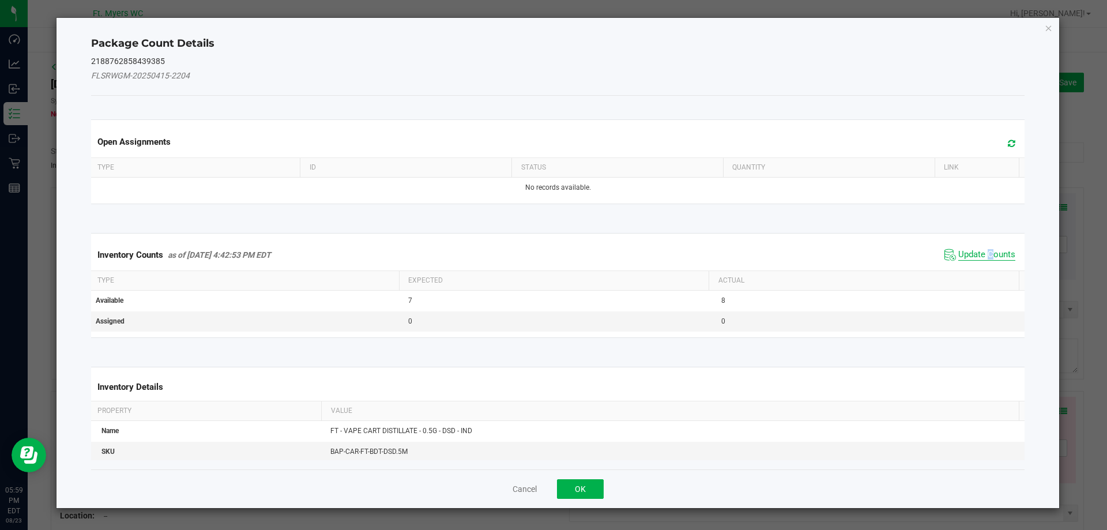
click at [982, 250] on span "Update Counts" at bounding box center [986, 255] width 57 height 12
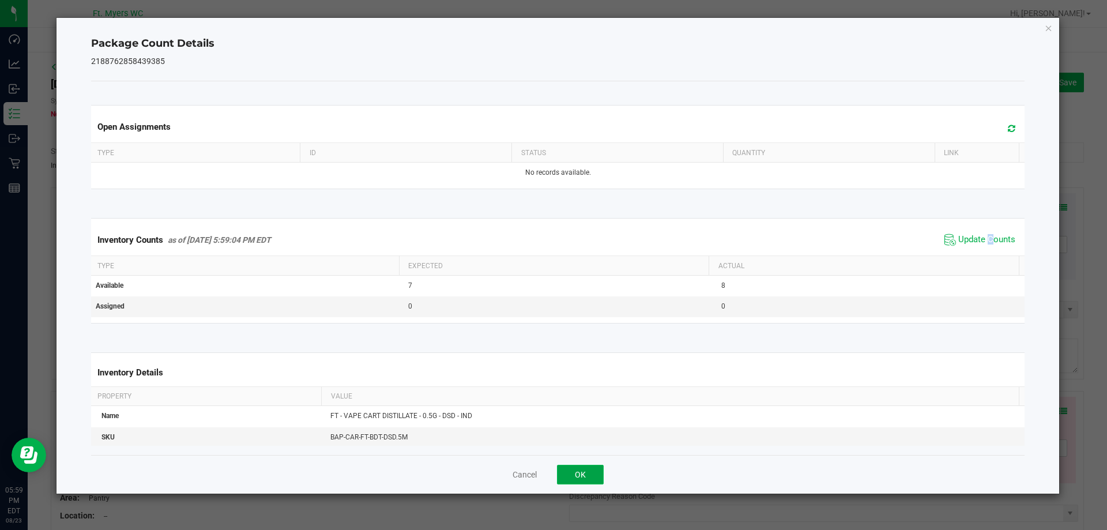
click at [573, 474] on button "OK" at bounding box center [580, 475] width 47 height 20
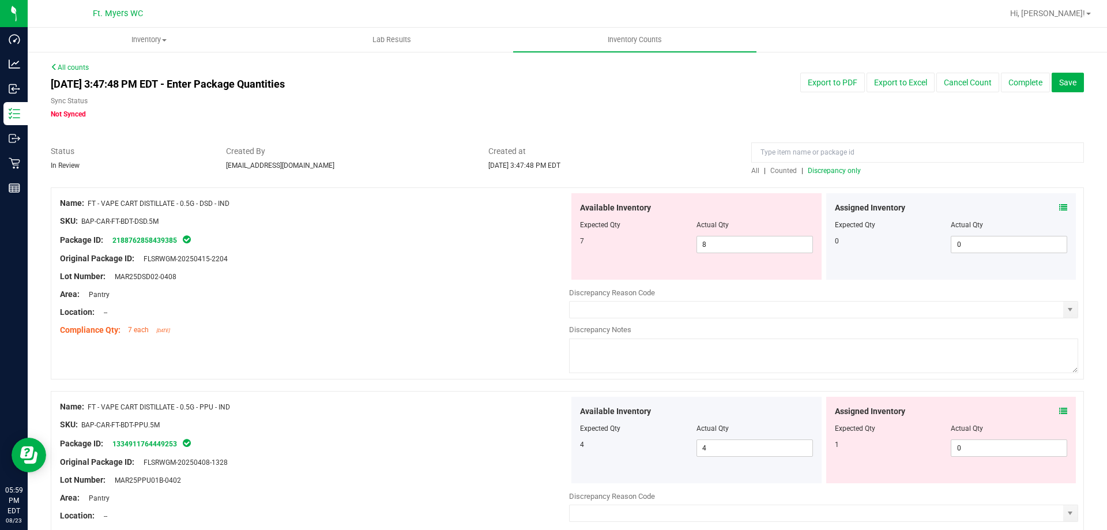
click at [1059, 410] on icon at bounding box center [1063, 411] width 8 height 8
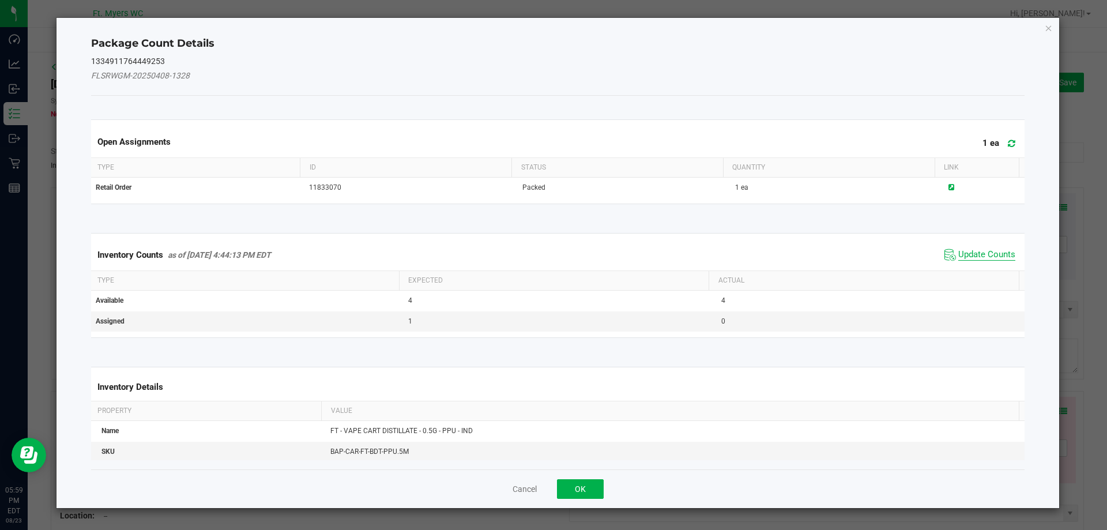
click at [978, 256] on span "Update Counts" at bounding box center [986, 255] width 57 height 12
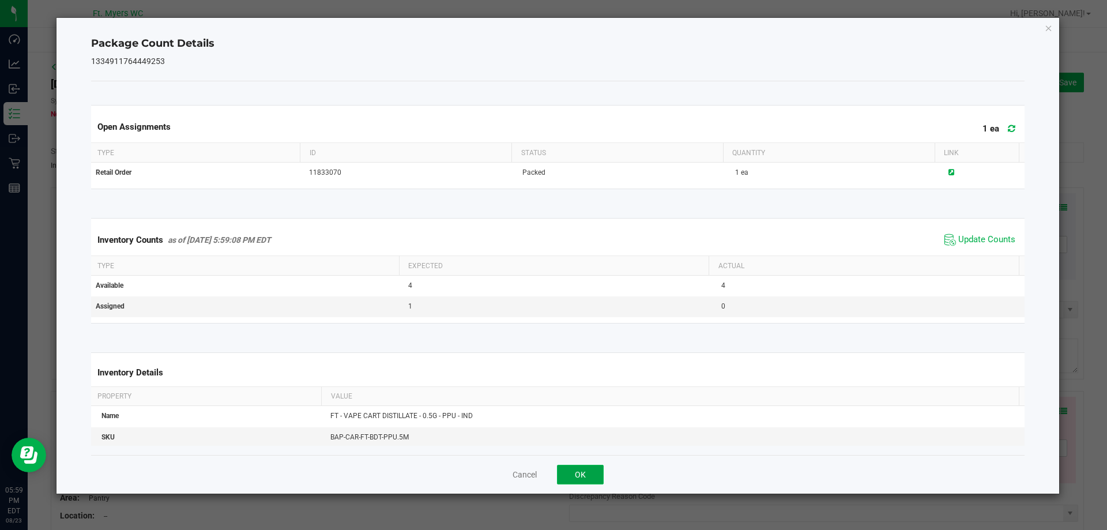
click at [572, 473] on button "OK" at bounding box center [580, 475] width 47 height 20
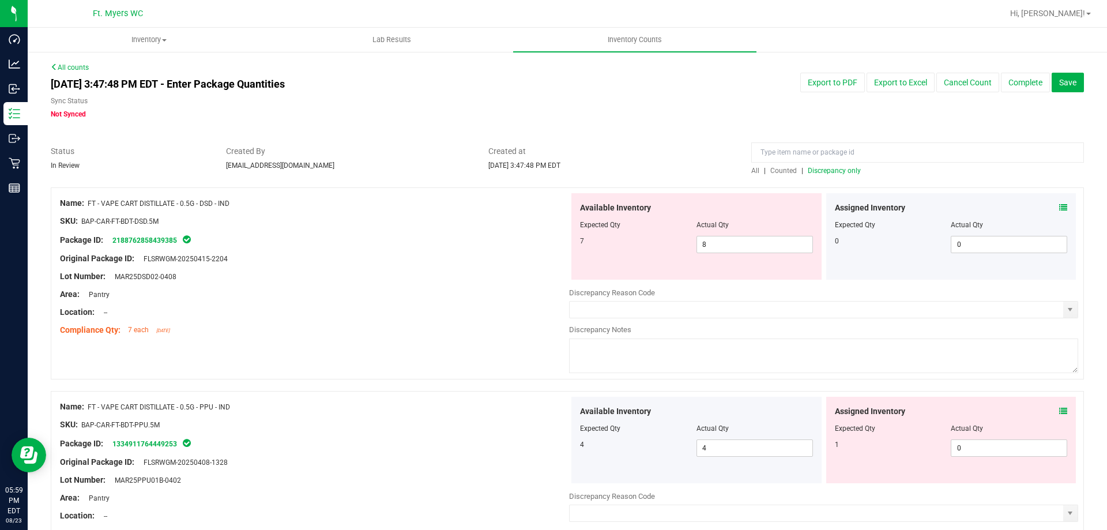
click at [1059, 408] on icon at bounding box center [1063, 411] width 8 height 8
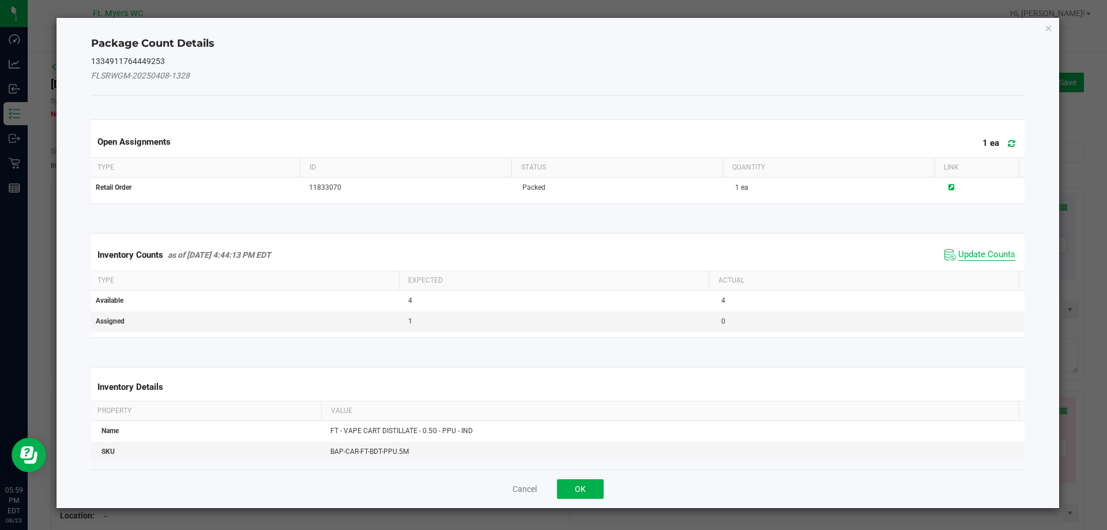
click at [982, 254] on span "Update Counts" at bounding box center [986, 255] width 57 height 12
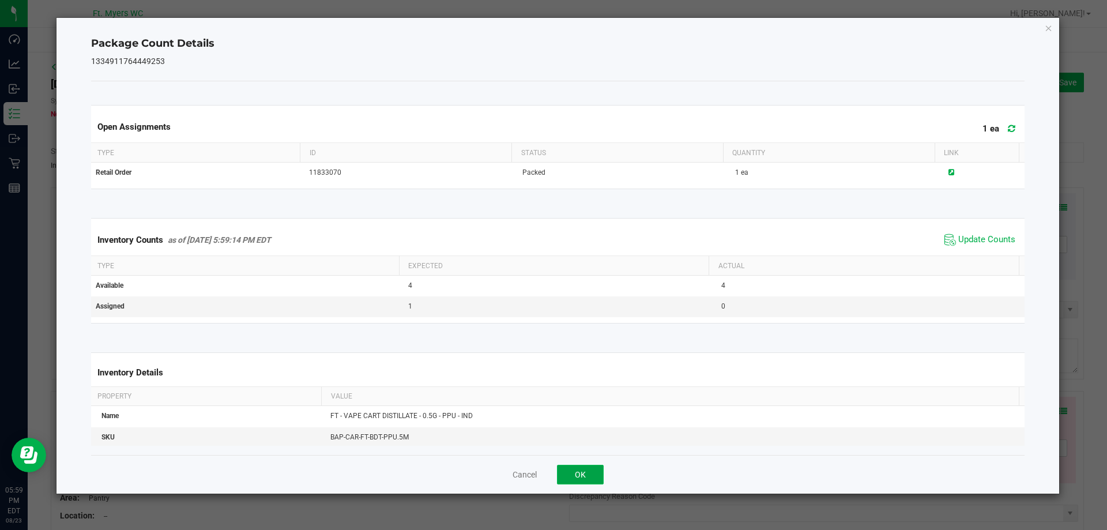
click at [582, 479] on button "OK" at bounding box center [580, 475] width 47 height 20
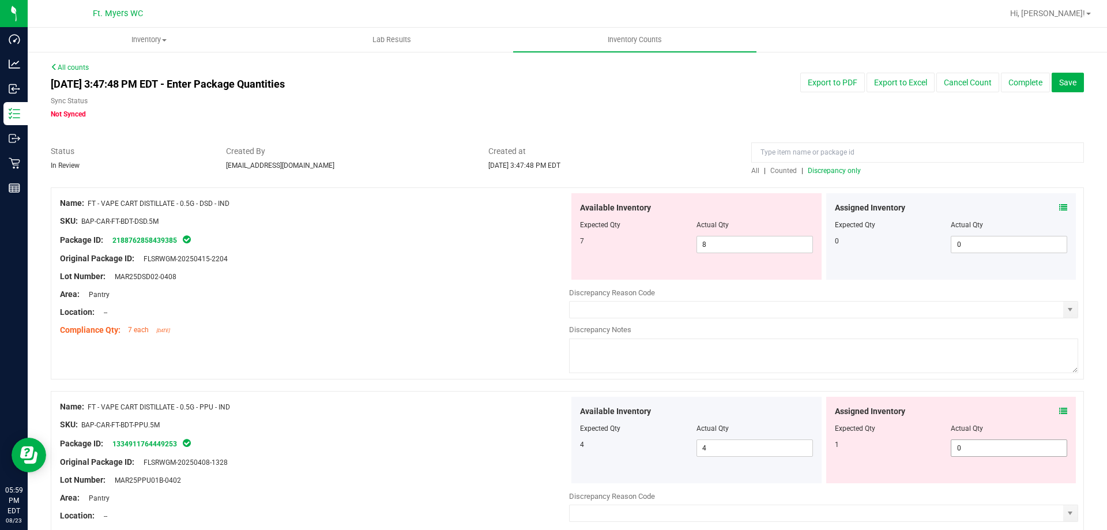
click at [980, 448] on span "0 0" at bounding box center [1009, 447] width 116 height 17
type input "01"
type input "1"
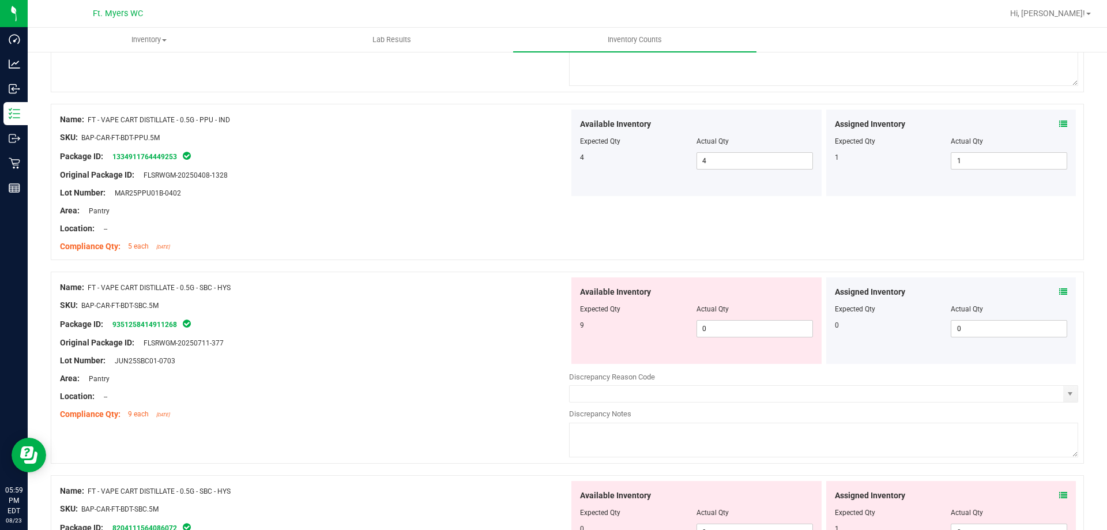
scroll to position [288, 0]
click at [1055, 297] on div at bounding box center [951, 300] width 233 height 6
click at [1059, 292] on icon at bounding box center [1063, 291] width 8 height 8
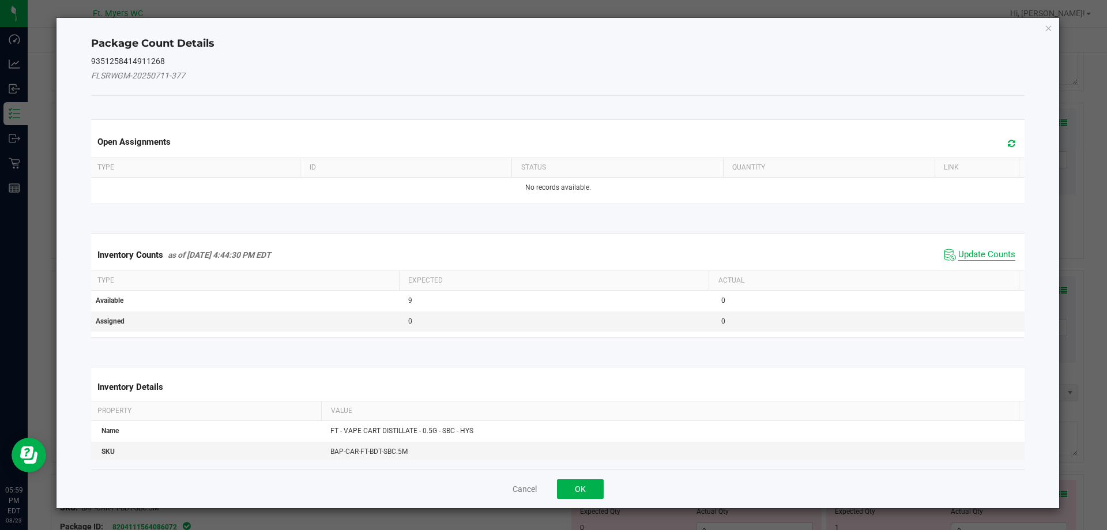
click at [994, 259] on span "Update Counts" at bounding box center [986, 255] width 57 height 12
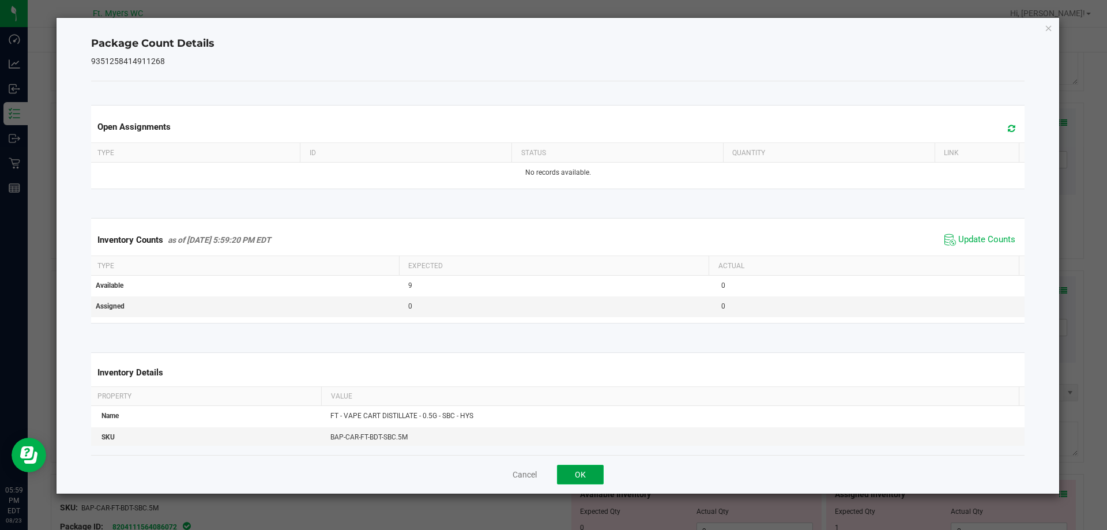
click at [578, 469] on button "OK" at bounding box center [580, 475] width 47 height 20
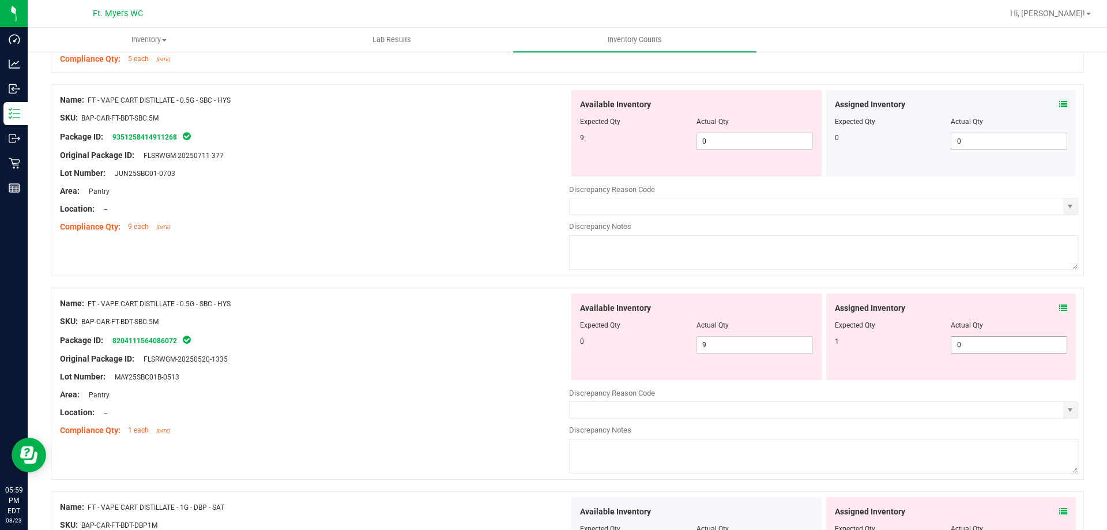
scroll to position [461, 0]
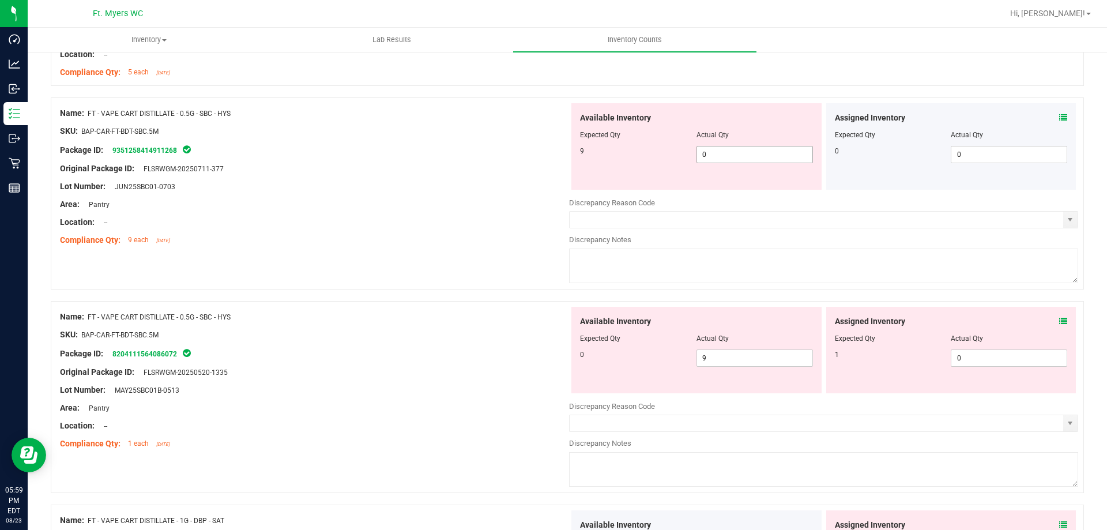
click at [754, 155] on span "0 0" at bounding box center [754, 154] width 116 height 17
type input "09"
type input "9"
click at [725, 359] on div "Available Inventory Expected Qty Actual Qty 0 9 9" at bounding box center [823, 398] width 509 height 183
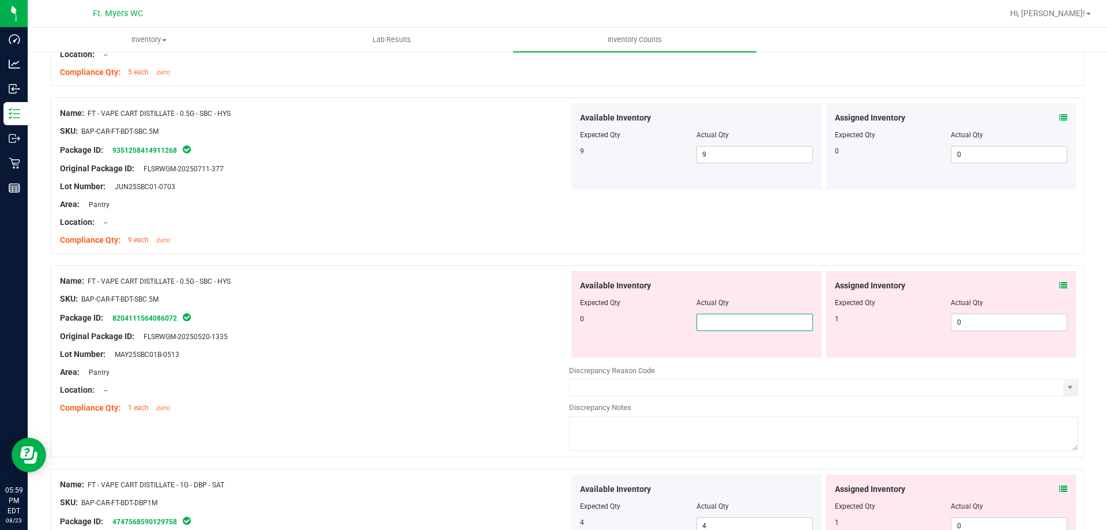
type input "0"
click at [1059, 291] on span at bounding box center [1063, 286] width 8 height 12
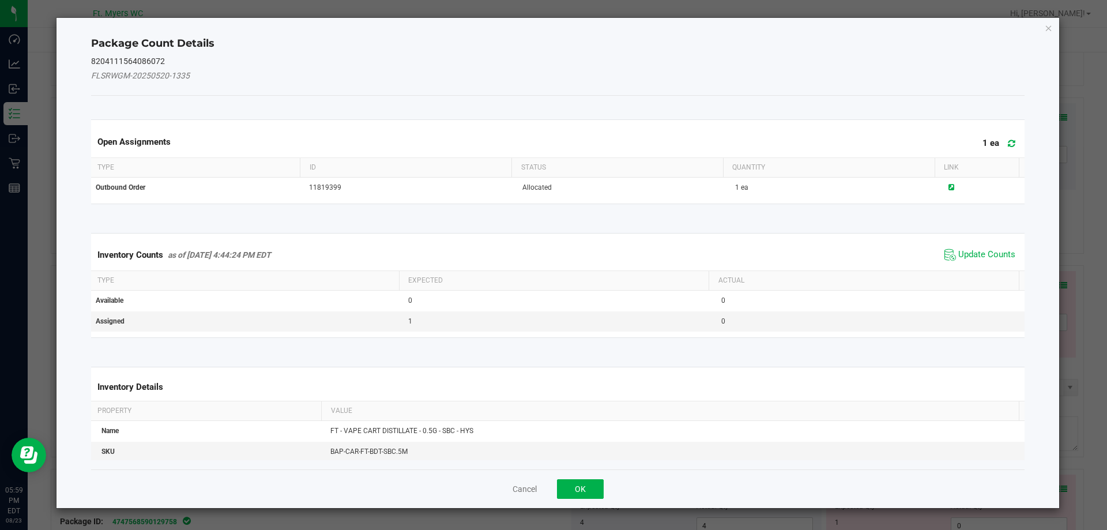
click at [982, 244] on div "Inventory Counts as of Aug 23, 2025 4:44:24 PM EDT Update Counts" at bounding box center [558, 254] width 939 height 31
click at [979, 255] on span "Update Counts" at bounding box center [986, 255] width 57 height 12
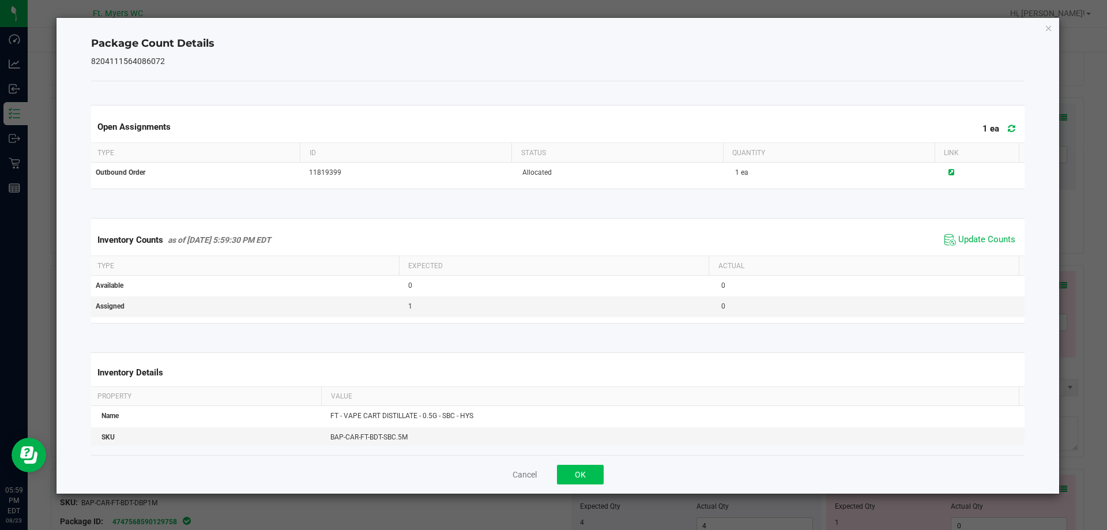
click at [587, 462] on div "Cancel OK" at bounding box center [558, 474] width 934 height 39
click at [584, 470] on button "OK" at bounding box center [580, 475] width 47 height 20
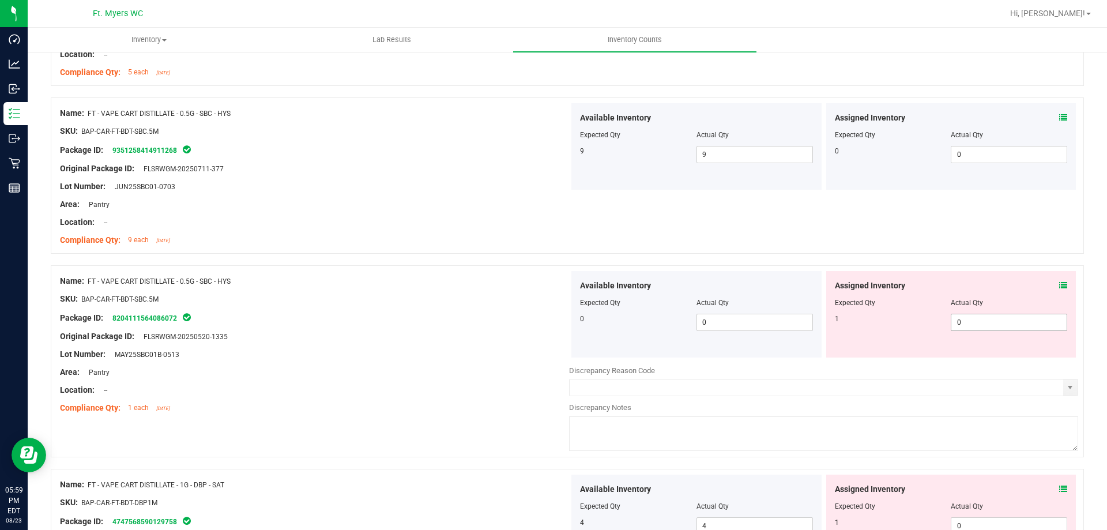
click at [971, 321] on span "0 0" at bounding box center [1009, 322] width 116 height 17
type input "01"
type input "1"
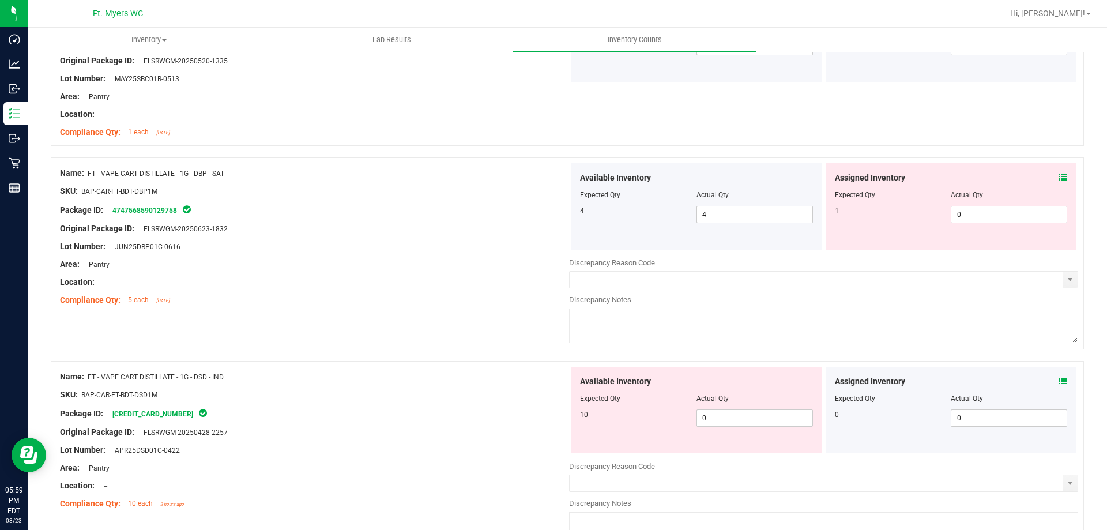
scroll to position [750, 0]
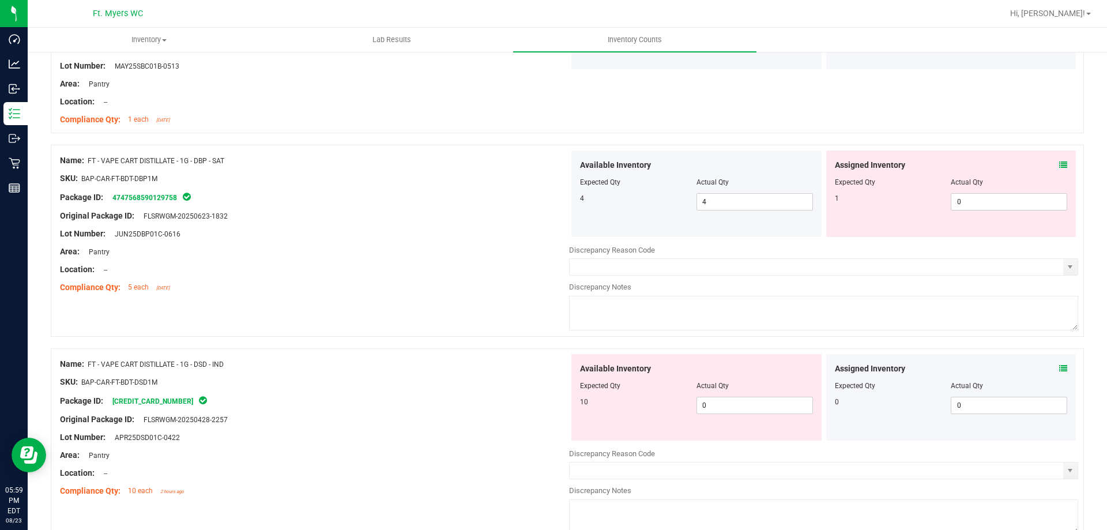
click at [1059, 166] on icon at bounding box center [1063, 165] width 8 height 8
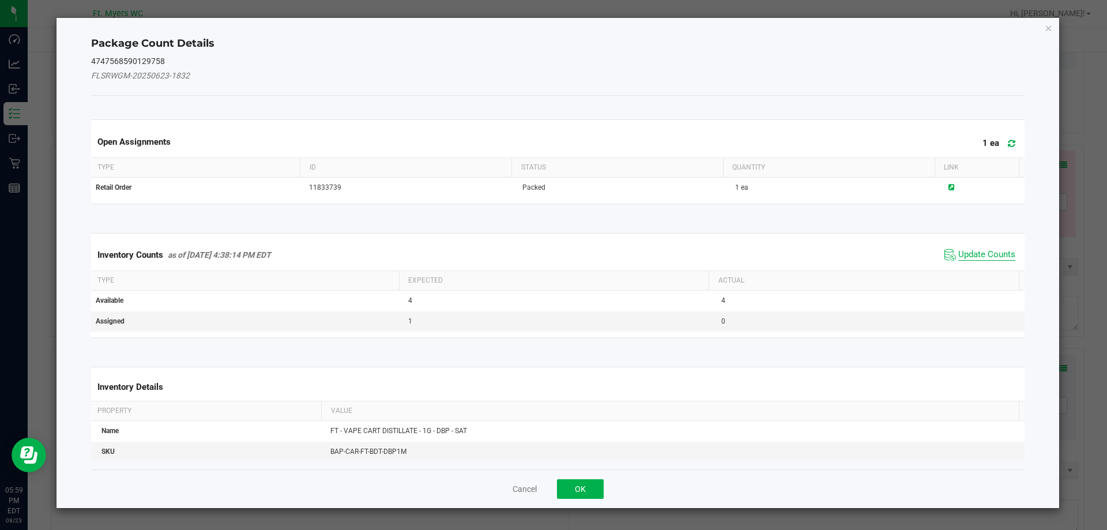
click at [976, 260] on span "Update Counts" at bounding box center [986, 255] width 57 height 12
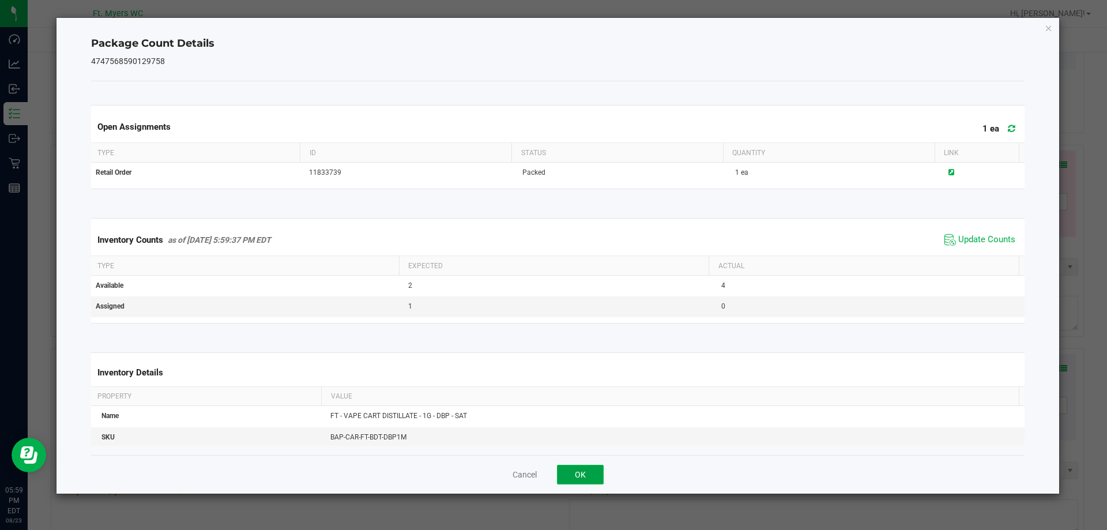
click at [573, 472] on button "OK" at bounding box center [580, 475] width 47 height 20
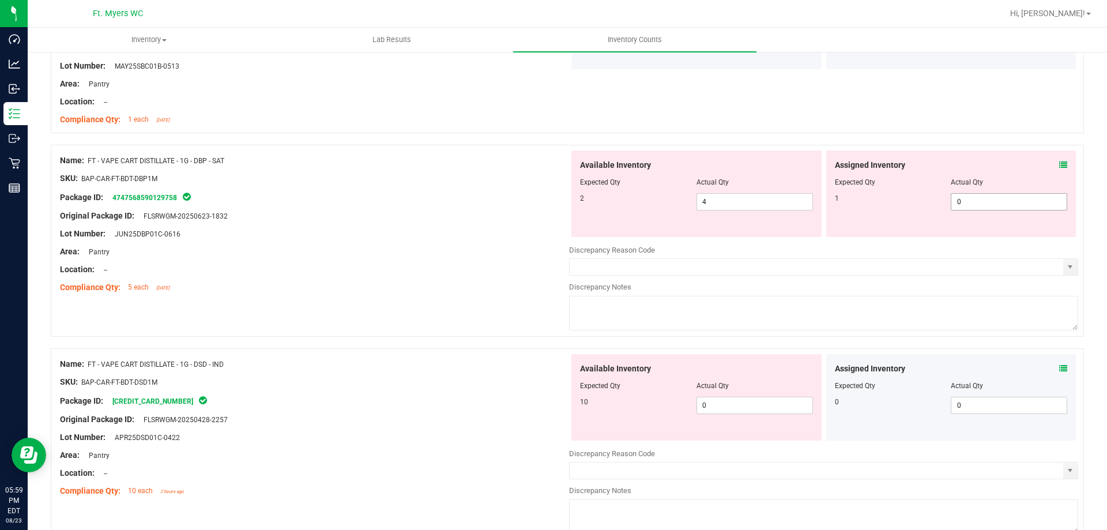
click at [963, 201] on span "0 0" at bounding box center [1009, 201] width 116 height 17
type input "01"
type input "1"
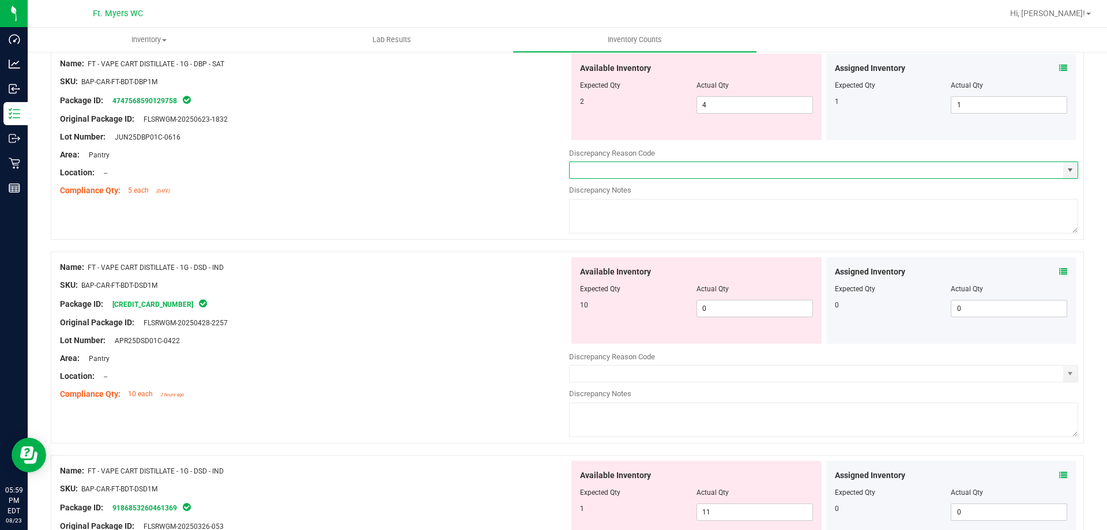
scroll to position [865, 0]
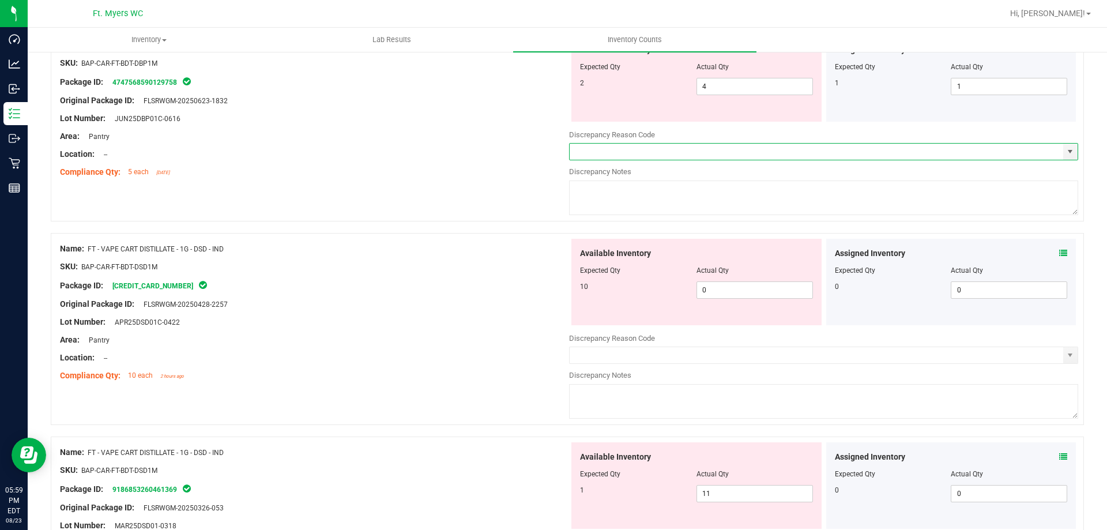
click at [1052, 254] on div "Assigned Inventory" at bounding box center [951, 253] width 233 height 12
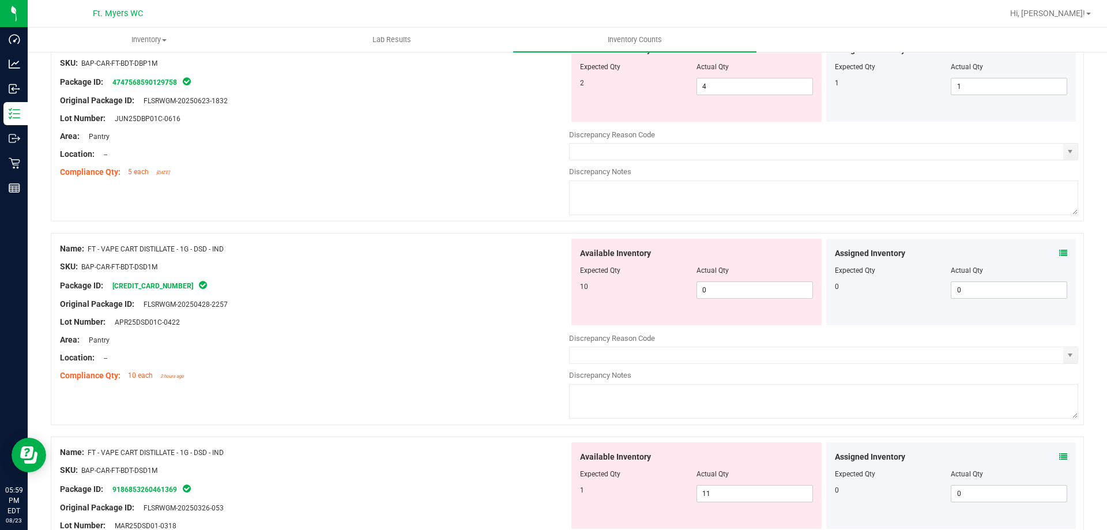
click at [1059, 254] on icon at bounding box center [1063, 253] width 8 height 8
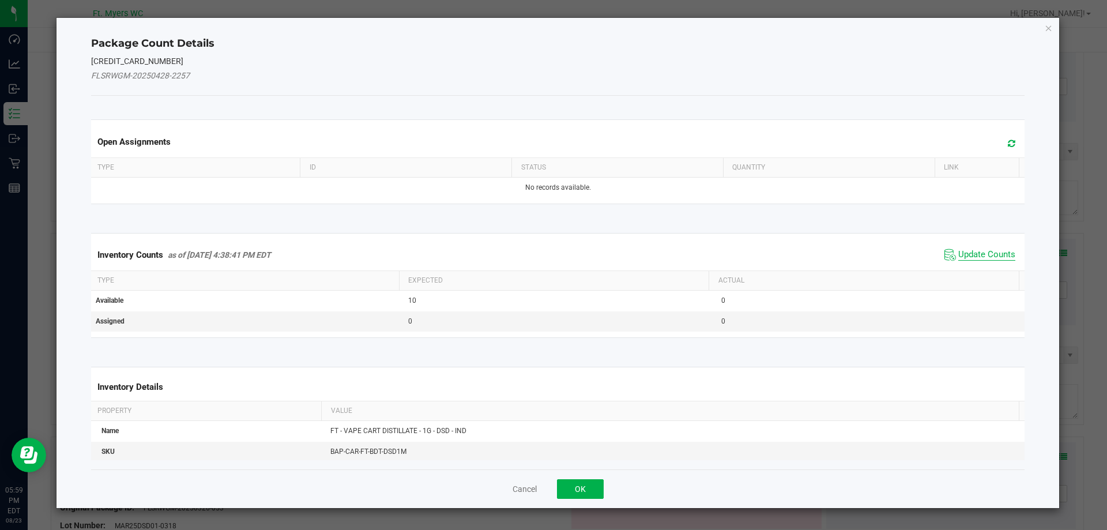
click at [975, 257] on span "Update Counts" at bounding box center [986, 255] width 57 height 12
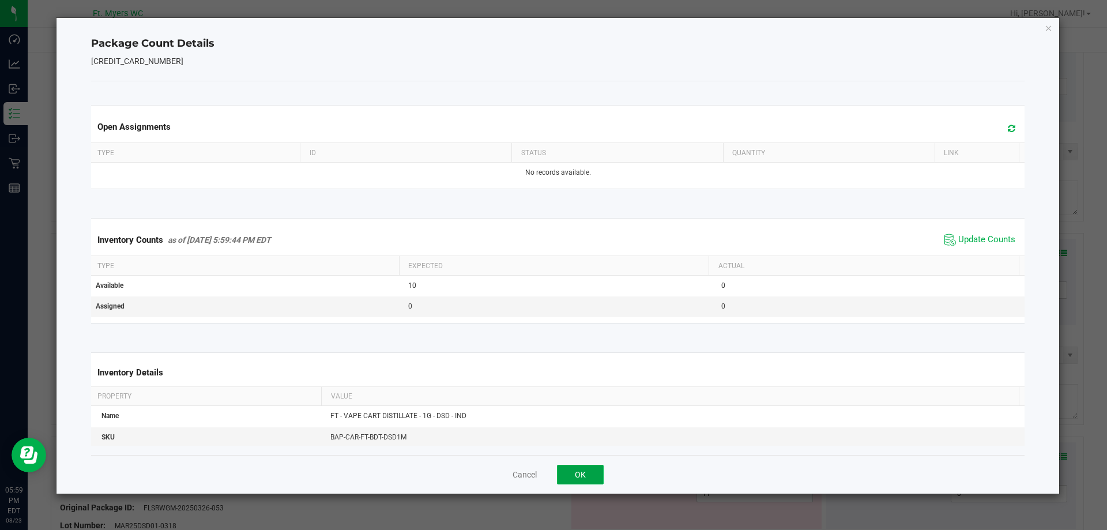
click at [580, 467] on button "OK" at bounding box center [580, 475] width 47 height 20
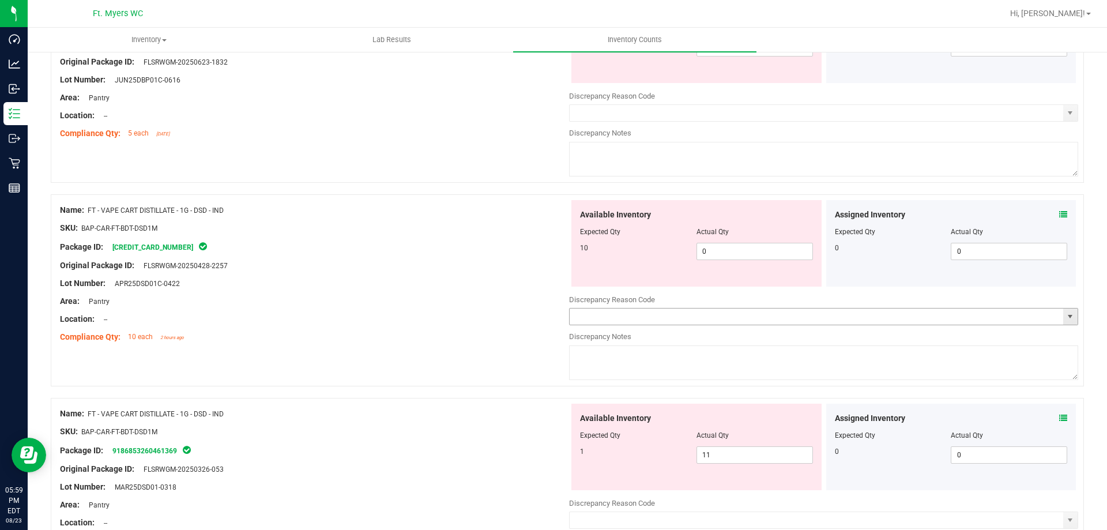
scroll to position [922, 0]
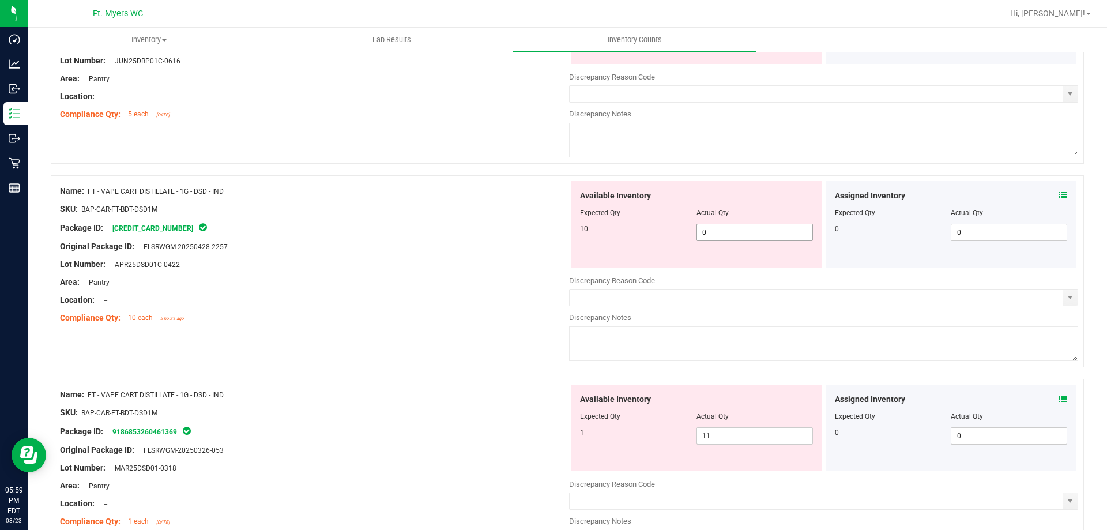
click at [741, 231] on span "0 0" at bounding box center [754, 232] width 116 height 17
type input "010"
type input "10"
click at [723, 442] on div "Available Inventory Expected Qty Actual Qty 1 11 11" at bounding box center [823, 476] width 509 height 183
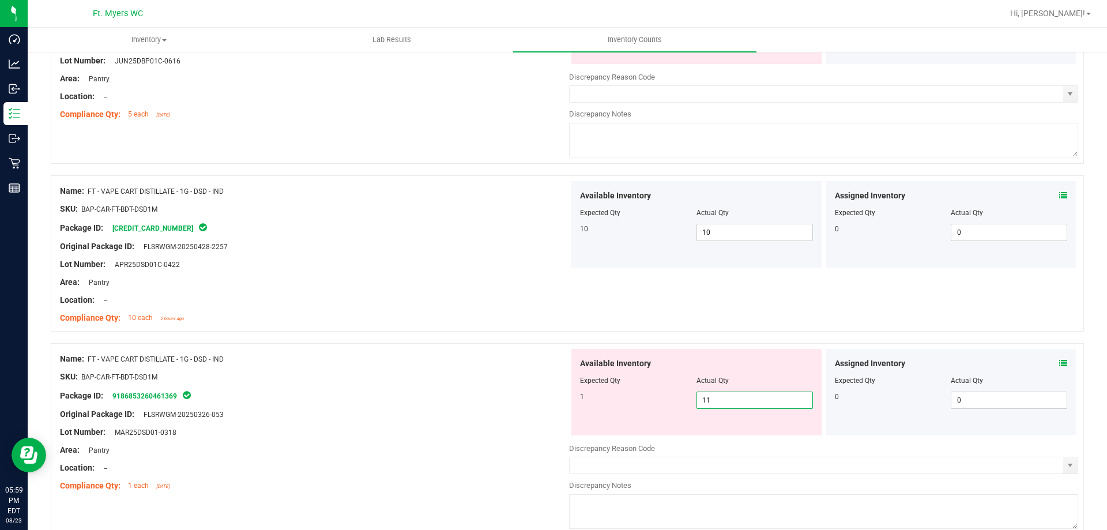
type input "1"
click at [412, 394] on div "Package ID: 9186853260461369" at bounding box center [314, 396] width 509 height 14
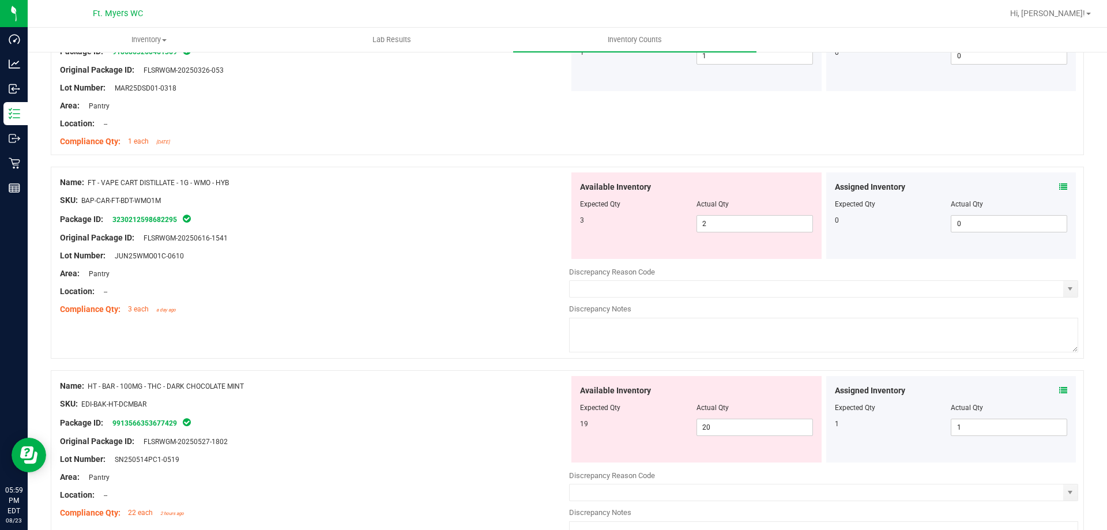
scroll to position [1268, 0]
click at [1059, 184] on icon at bounding box center [1063, 185] width 8 height 8
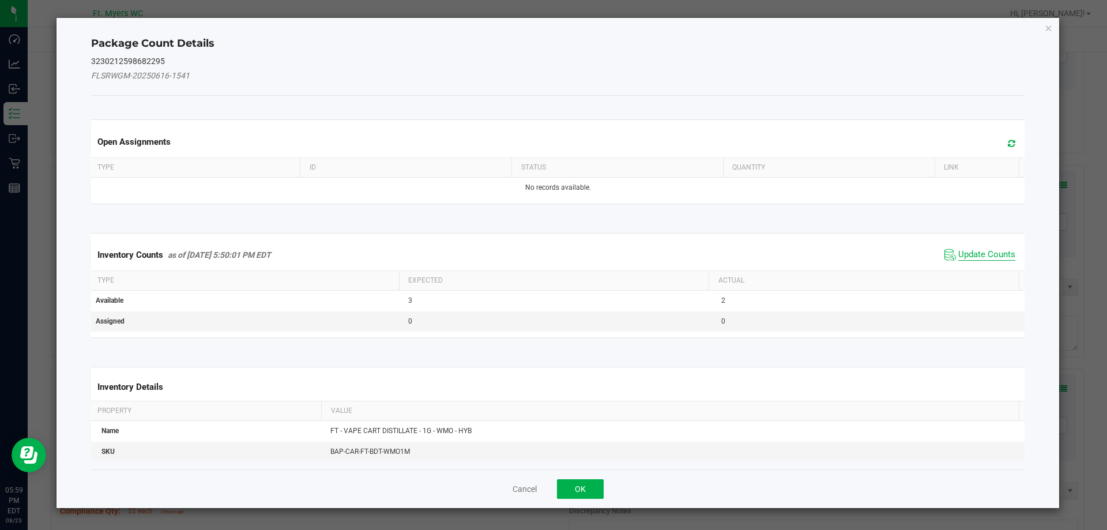
click at [962, 257] on span "Update Counts" at bounding box center [986, 255] width 57 height 12
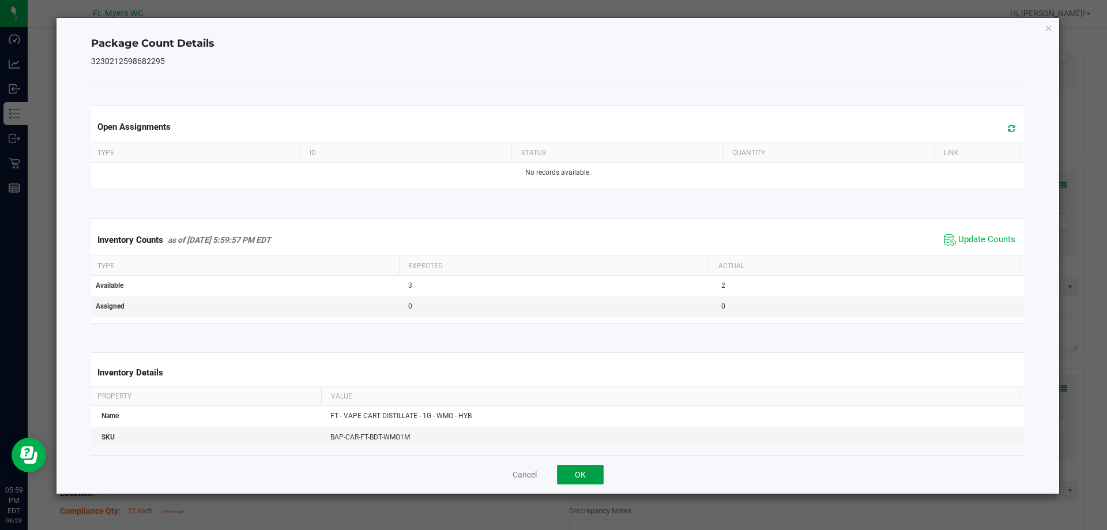
click at [570, 479] on button "OK" at bounding box center [580, 475] width 47 height 20
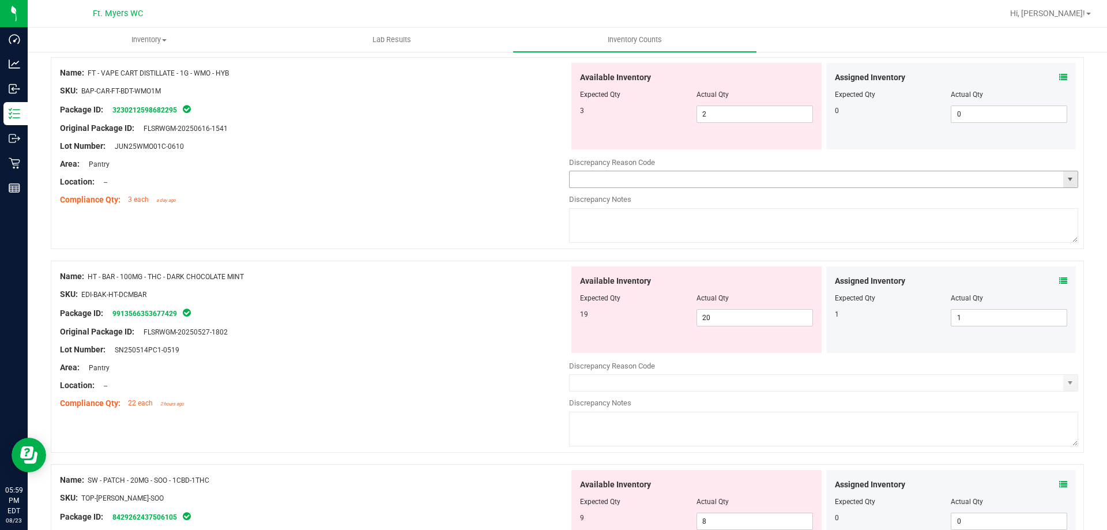
scroll to position [1384, 0]
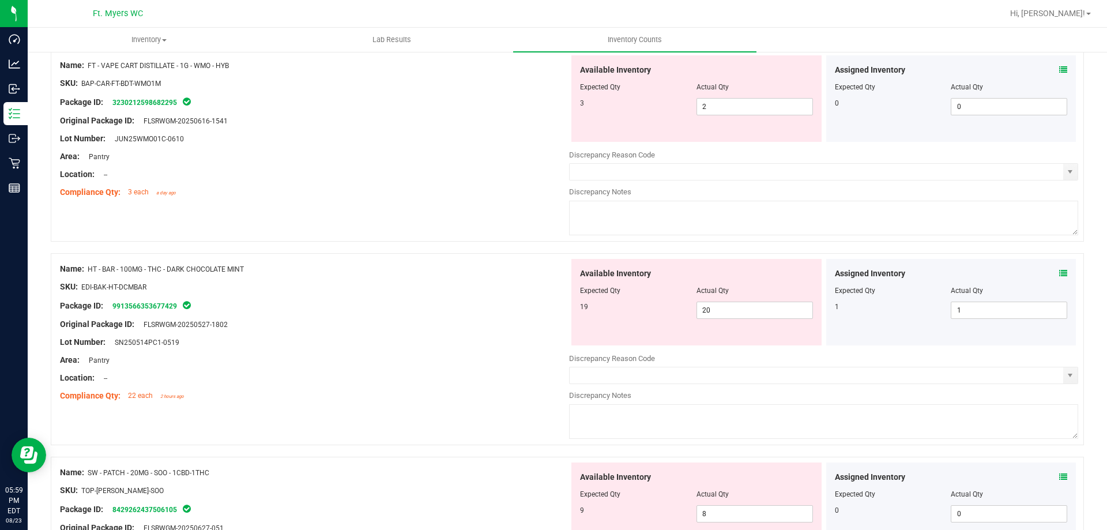
click at [1059, 273] on icon at bounding box center [1063, 273] width 8 height 8
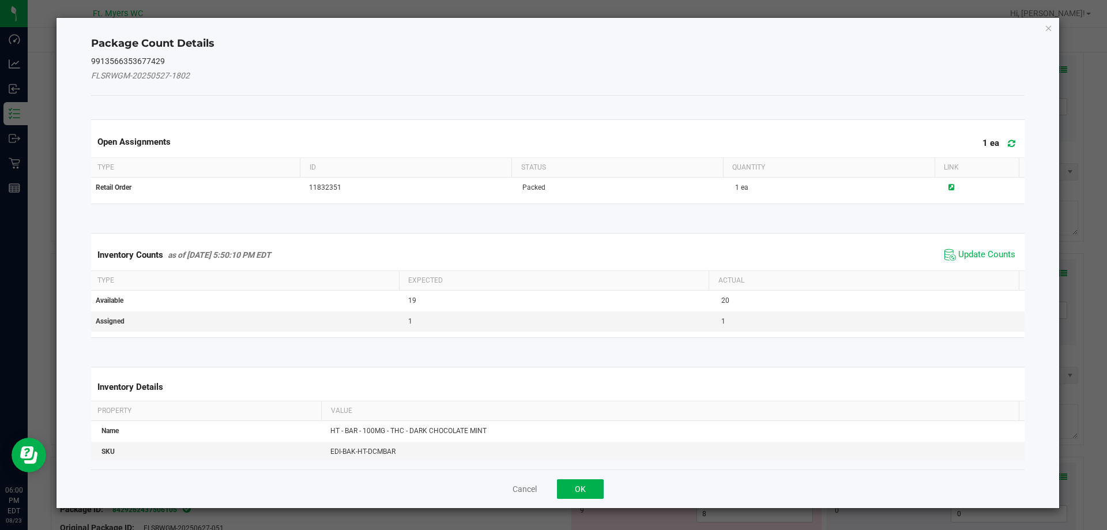
click at [985, 246] on span "Update Counts" at bounding box center [980, 254] width 77 height 17
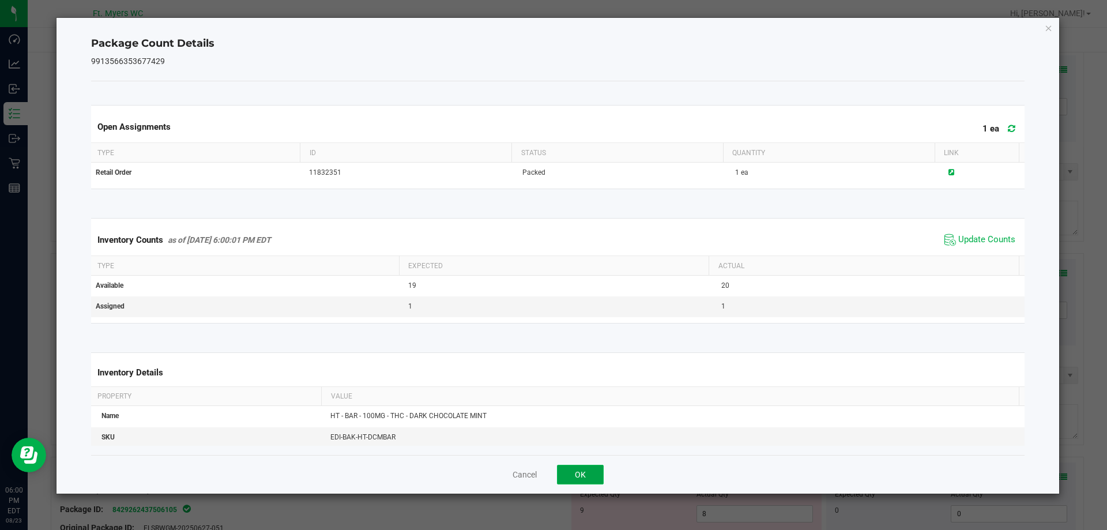
click at [586, 470] on button "OK" at bounding box center [580, 475] width 47 height 20
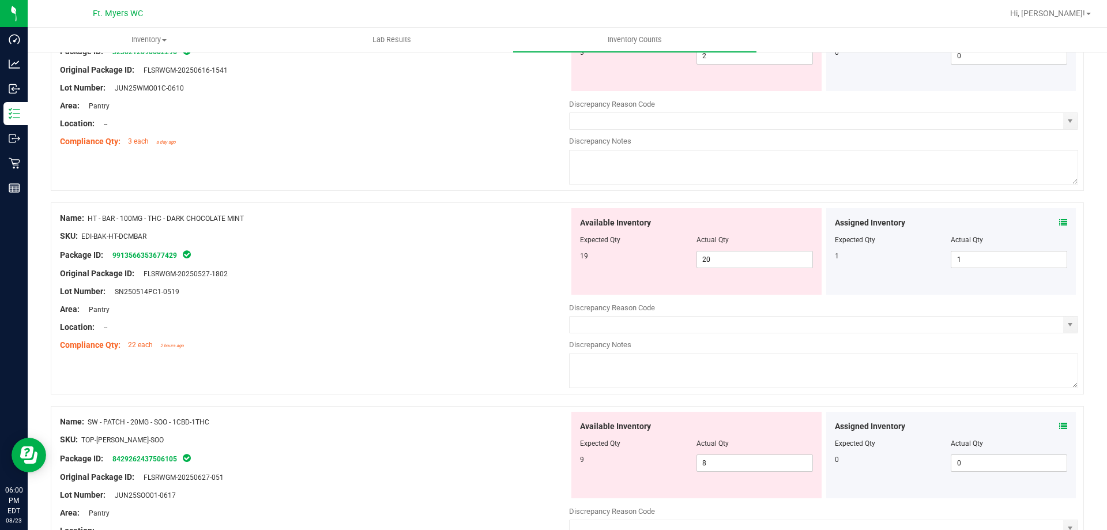
scroll to position [1553, 0]
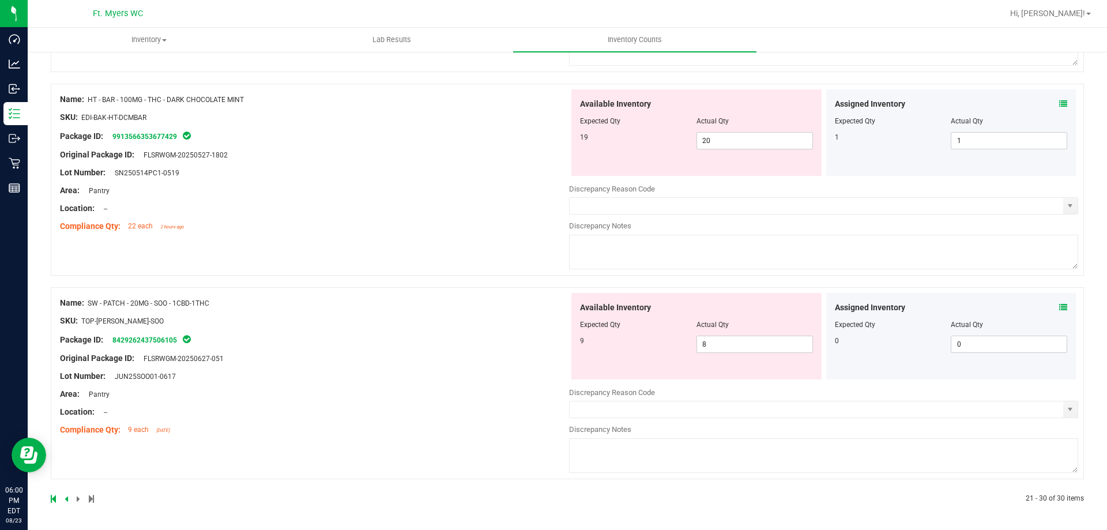
click at [1059, 303] on icon at bounding box center [1063, 307] width 8 height 8
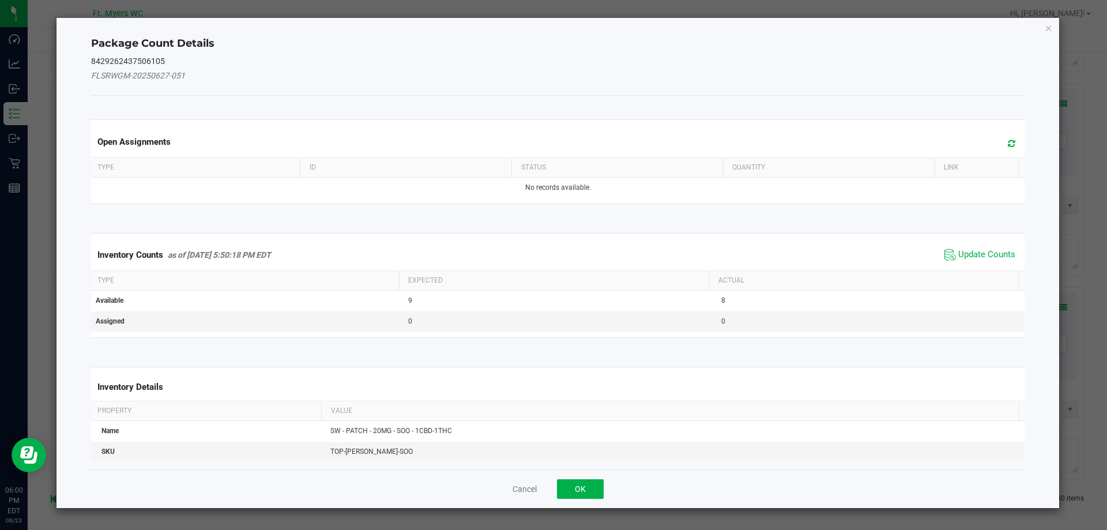
click at [976, 261] on span "Update Counts" at bounding box center [980, 254] width 77 height 17
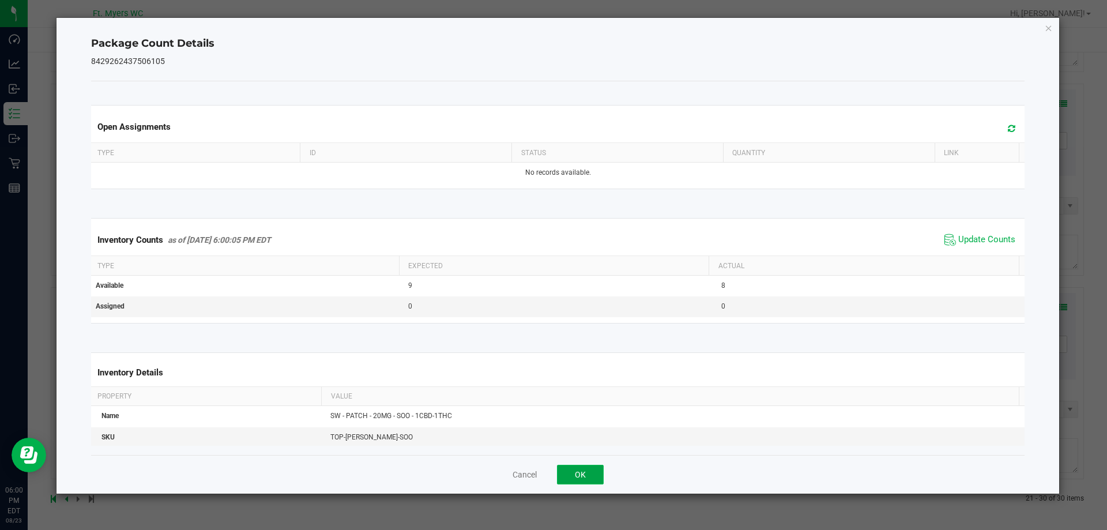
click at [587, 468] on button "OK" at bounding box center [580, 475] width 47 height 20
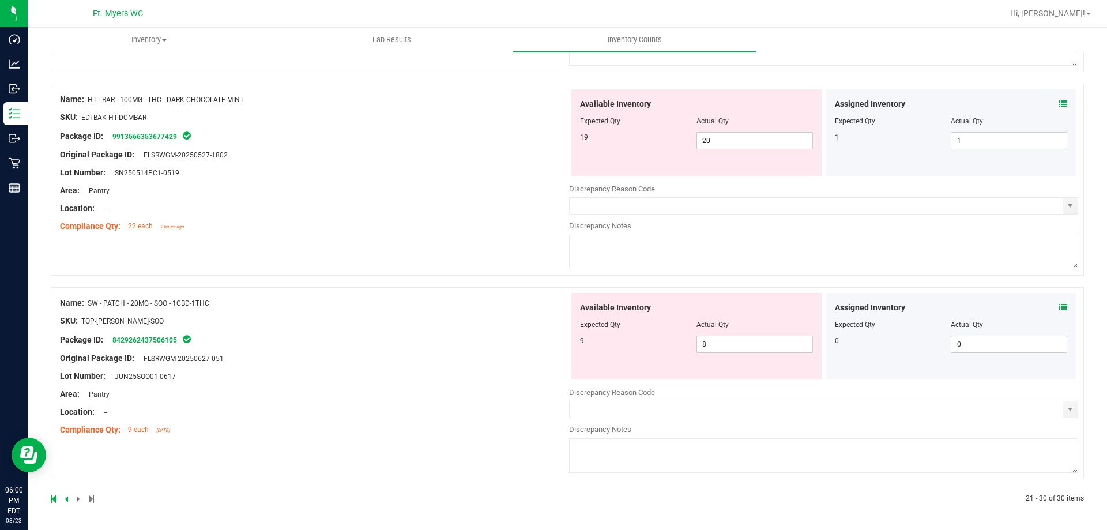
click at [451, 447] on div "Name: SW - PATCH - 20MG - SOO - 1CBD-1THC SKU: TOP-PAT-SW-SOO Package ID: 84292…" at bounding box center [567, 383] width 1033 height 192
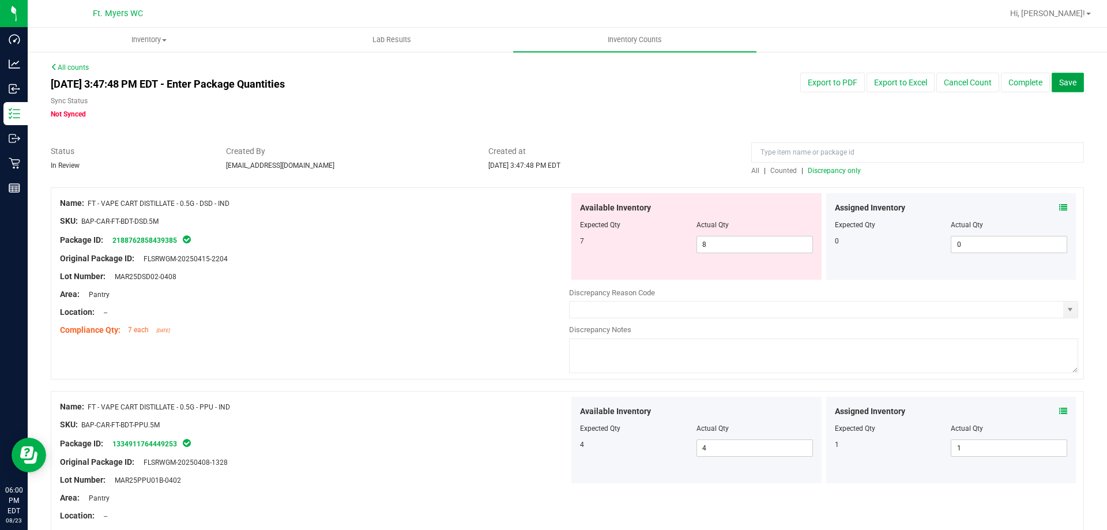
click at [1064, 86] on span "Save" at bounding box center [1067, 82] width 17 height 9
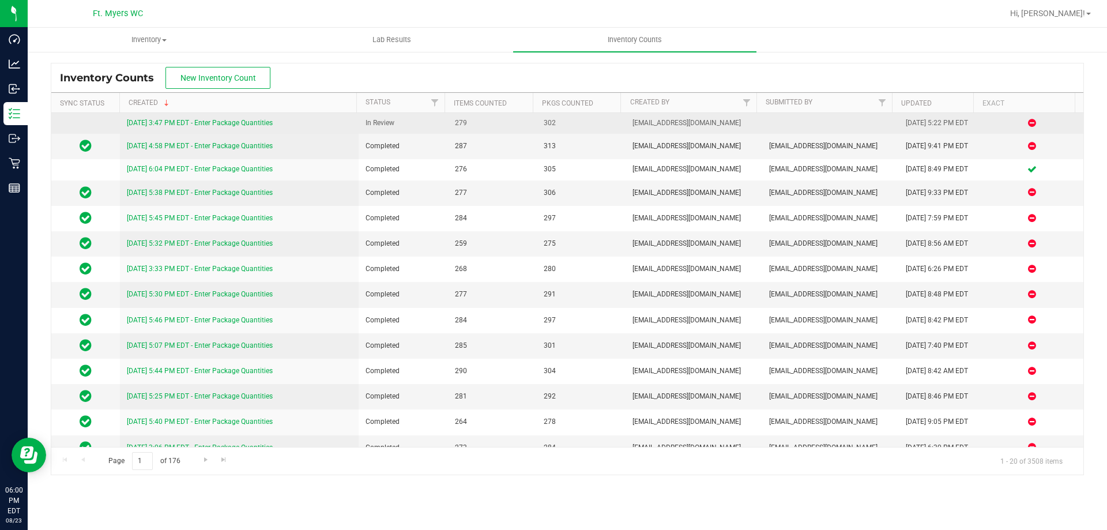
click at [228, 122] on link "8/23/25 3:47 PM EDT - Enter Package Quantities" at bounding box center [200, 123] width 146 height 8
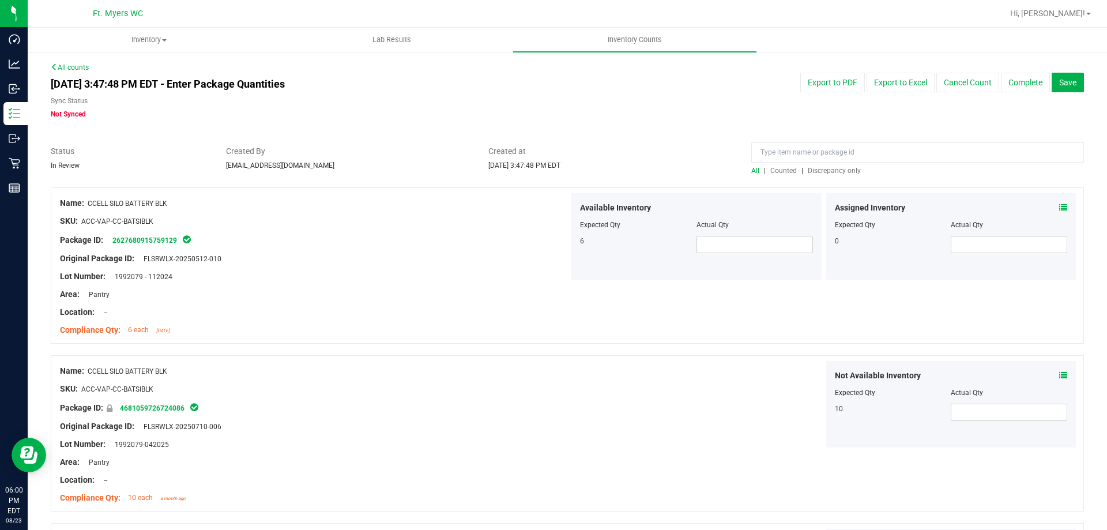
click at [814, 170] on span "Discrepancy only" at bounding box center [834, 171] width 53 height 8
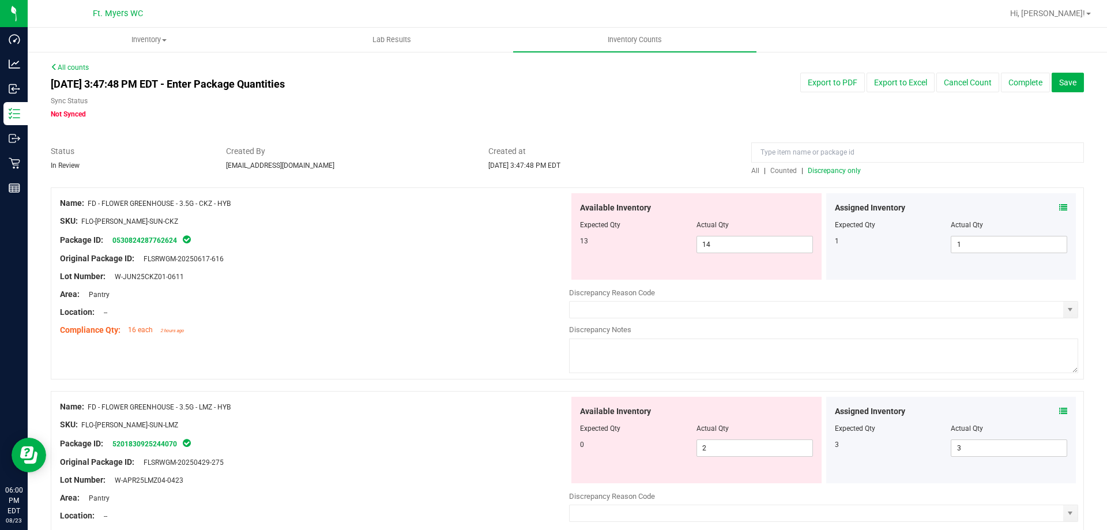
click at [443, 250] on div at bounding box center [314, 250] width 509 height 6
click at [1067, 78] on button "Save" at bounding box center [1068, 83] width 32 height 20
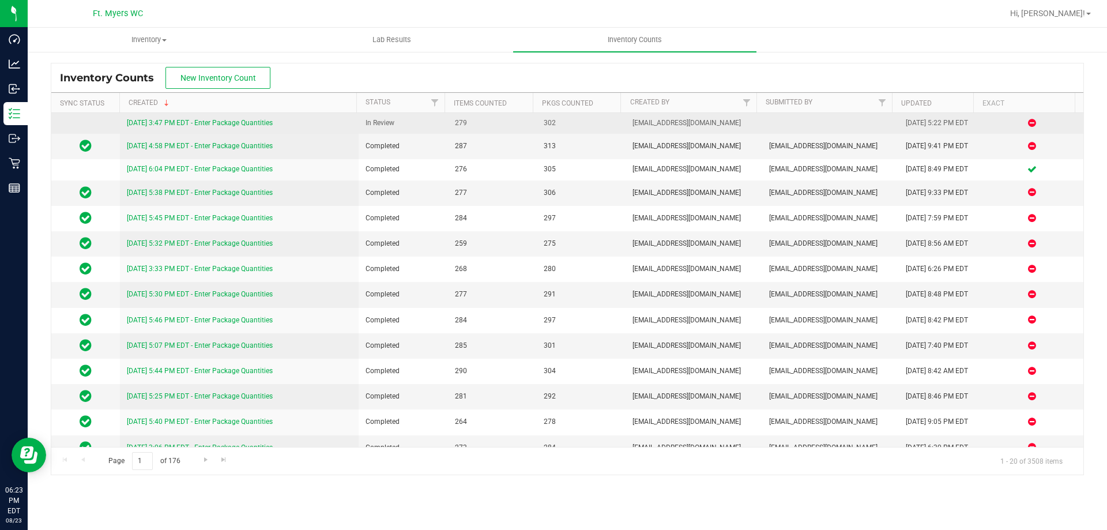
click at [209, 124] on link "8/23/25 3:47 PM EDT - Enter Package Quantities" at bounding box center [200, 123] width 146 height 8
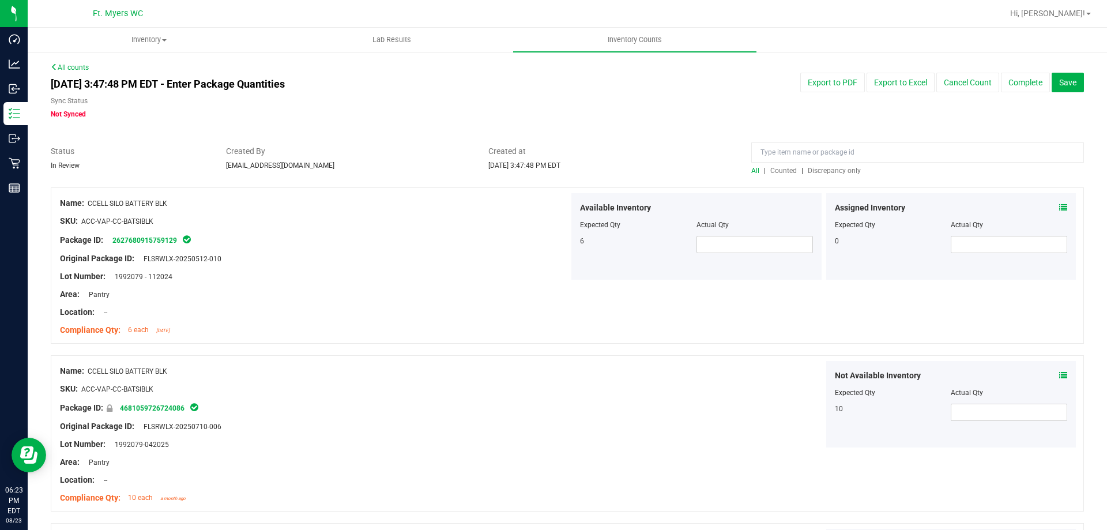
click at [808, 172] on span "Discrepancy only" at bounding box center [834, 171] width 53 height 8
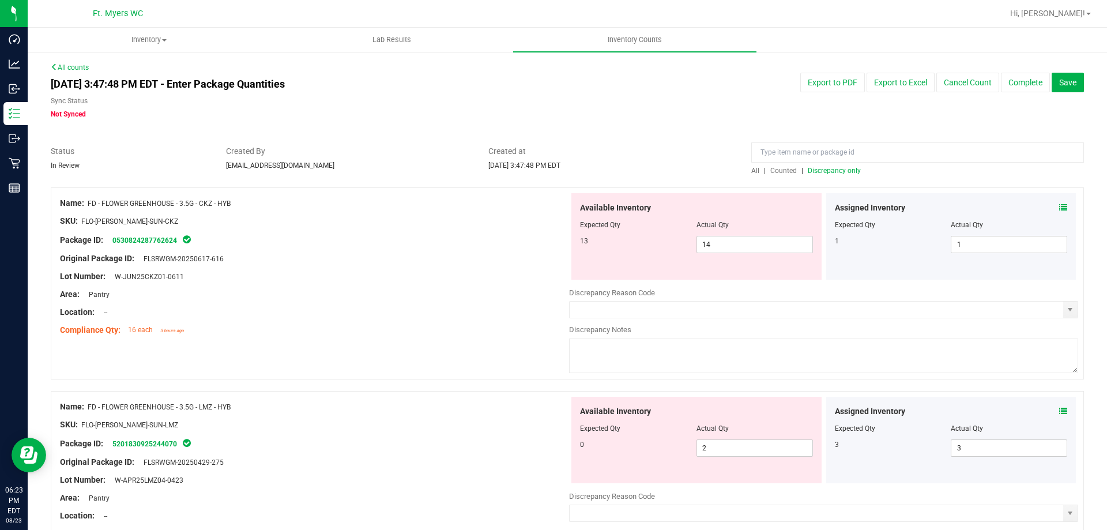
click at [1059, 208] on icon at bounding box center [1063, 208] width 8 height 8
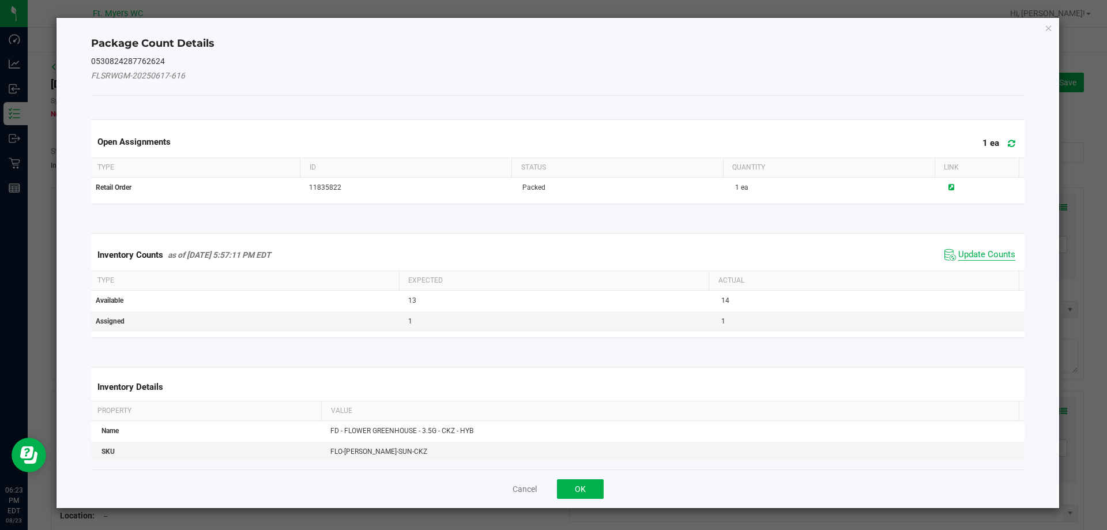
click at [977, 251] on span "Update Counts" at bounding box center [986, 255] width 57 height 12
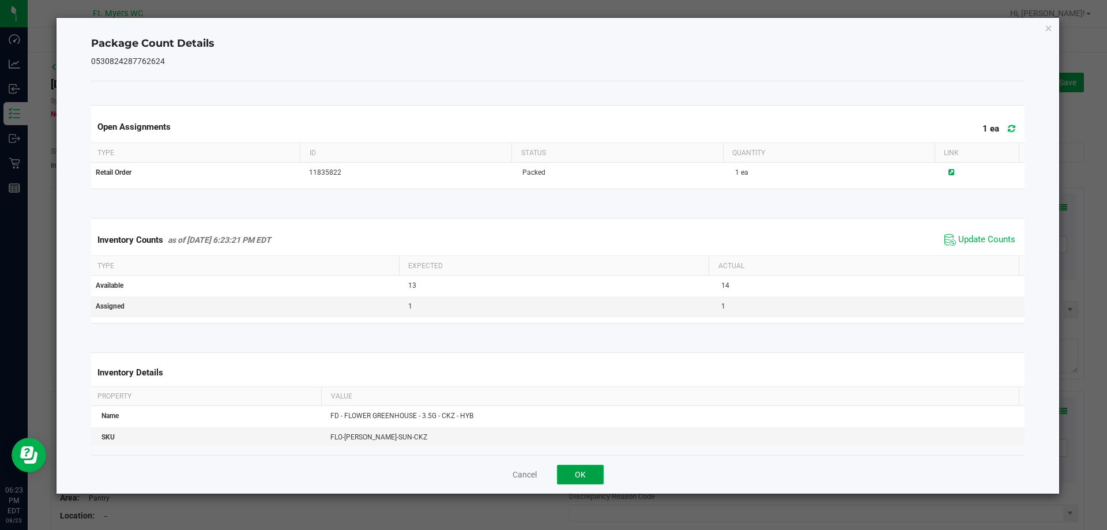
click at [567, 469] on button "OK" at bounding box center [580, 475] width 47 height 20
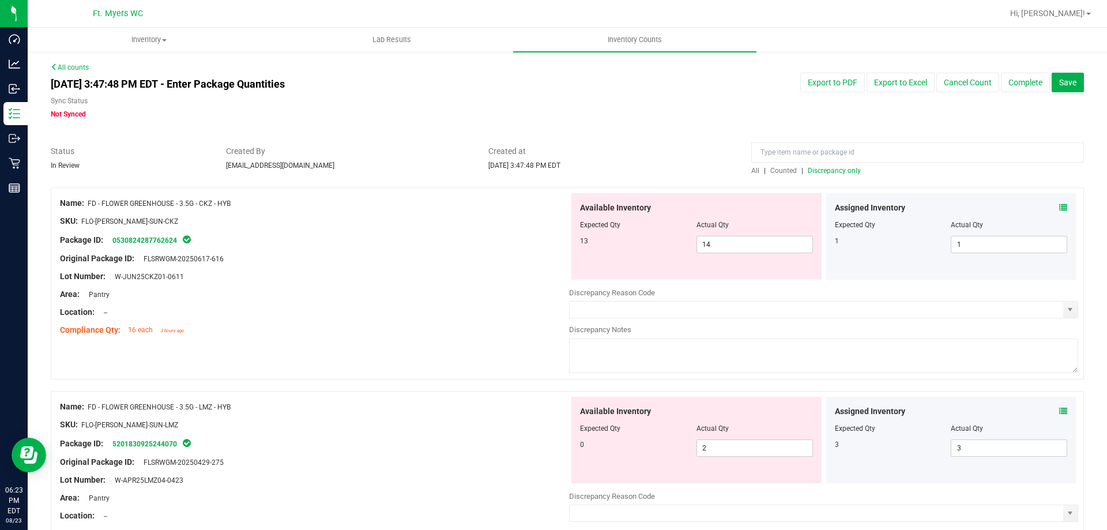
click at [433, 338] on div "Name: FD - FLOWER GREENHOUSE - 3.5G - CKZ - HYB SKU: FLO-BUD-FD-SUN-CKZ Package…" at bounding box center [314, 266] width 509 height 147
click at [762, 243] on span "14 14" at bounding box center [754, 244] width 116 height 17
type input "13"
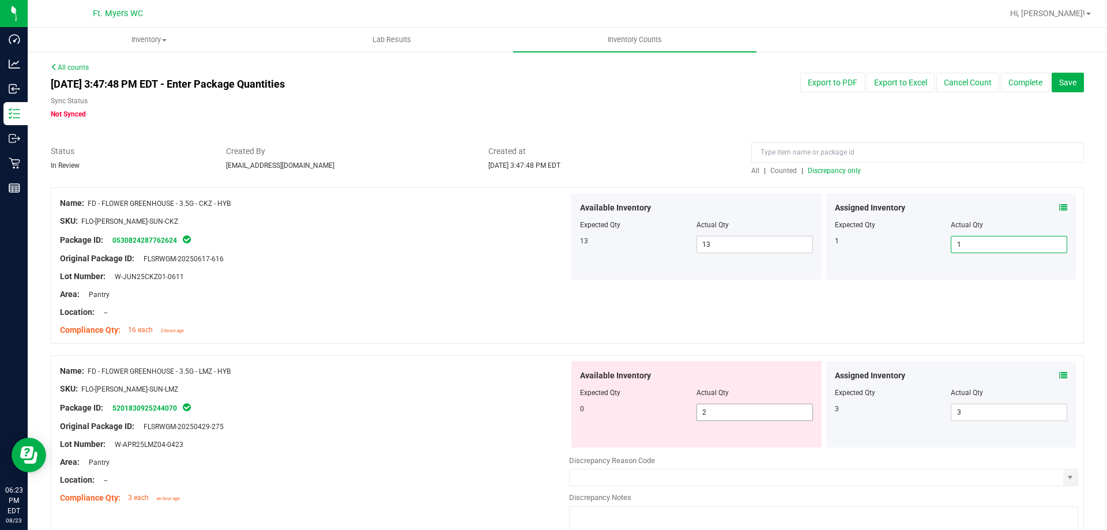
click at [746, 408] on span "2 2" at bounding box center [754, 412] width 116 height 17
click at [1056, 368] on div "Assigned Inventory Expected Qty Actual Qty 3 3 3" at bounding box center [951, 404] width 250 height 86
click at [1059, 376] on icon at bounding box center [1063, 375] width 8 height 8
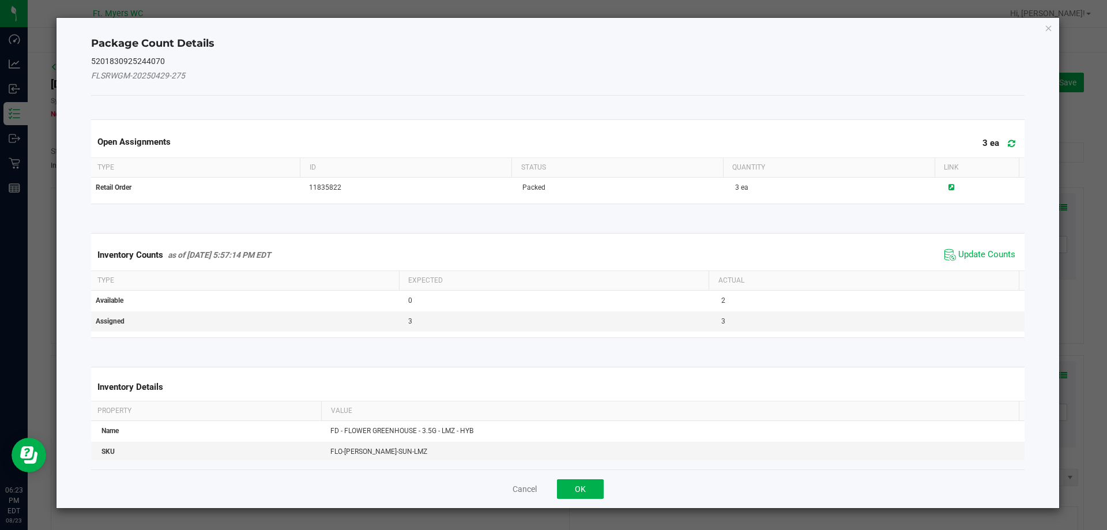
click at [968, 248] on span "Update Counts" at bounding box center [980, 254] width 77 height 17
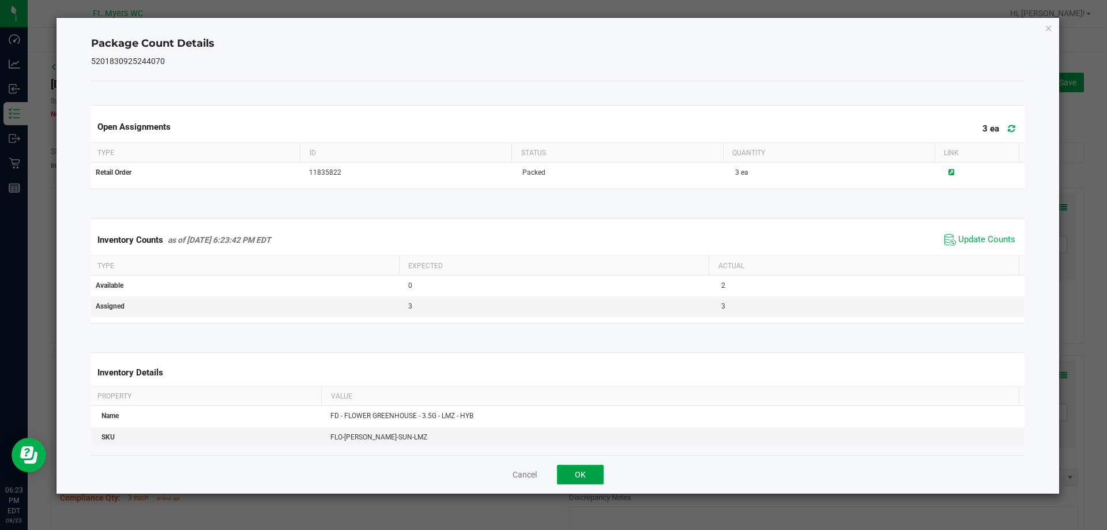
click at [576, 481] on button "OK" at bounding box center [580, 475] width 47 height 20
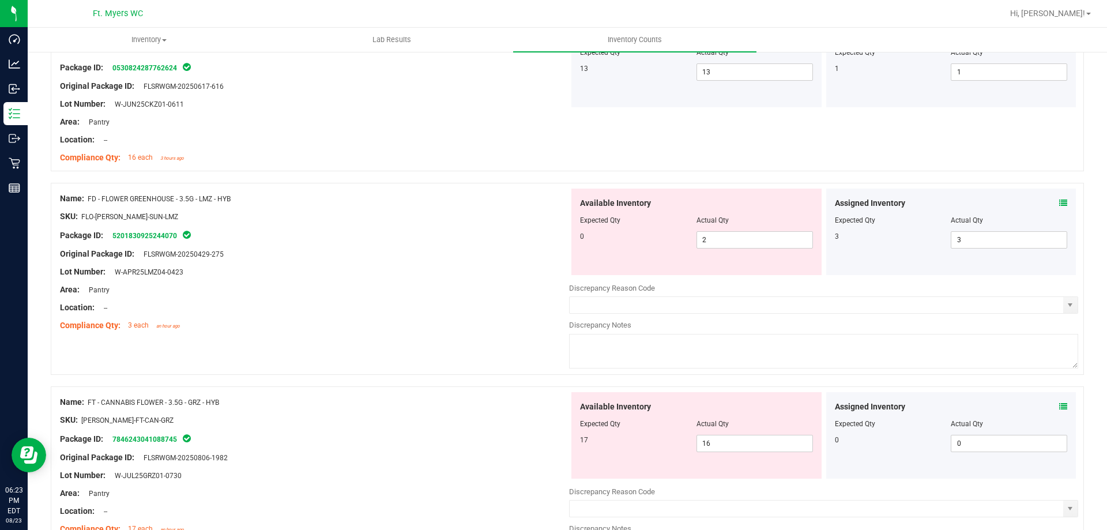
scroll to position [173, 0]
click at [731, 240] on span "2 2" at bounding box center [754, 239] width 116 height 17
type input "0"
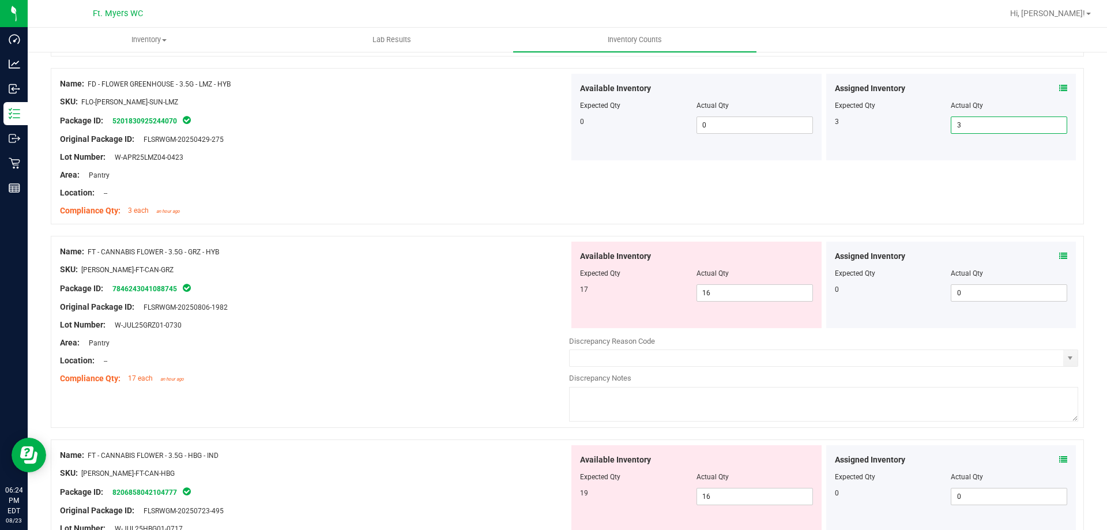
scroll to position [288, 0]
click at [1059, 257] on icon at bounding box center [1063, 255] width 8 height 8
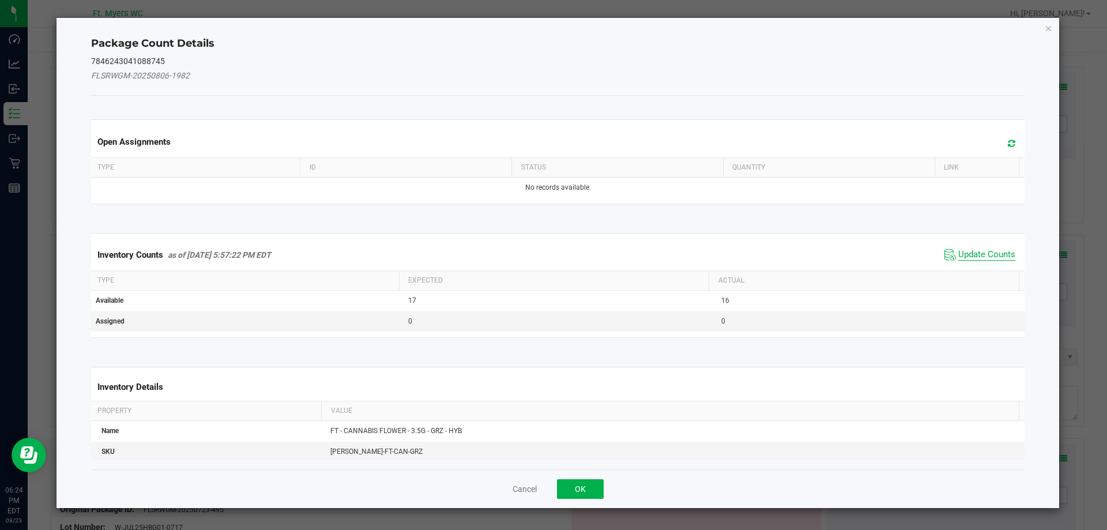
click at [976, 250] on span "Update Counts" at bounding box center [986, 255] width 57 height 12
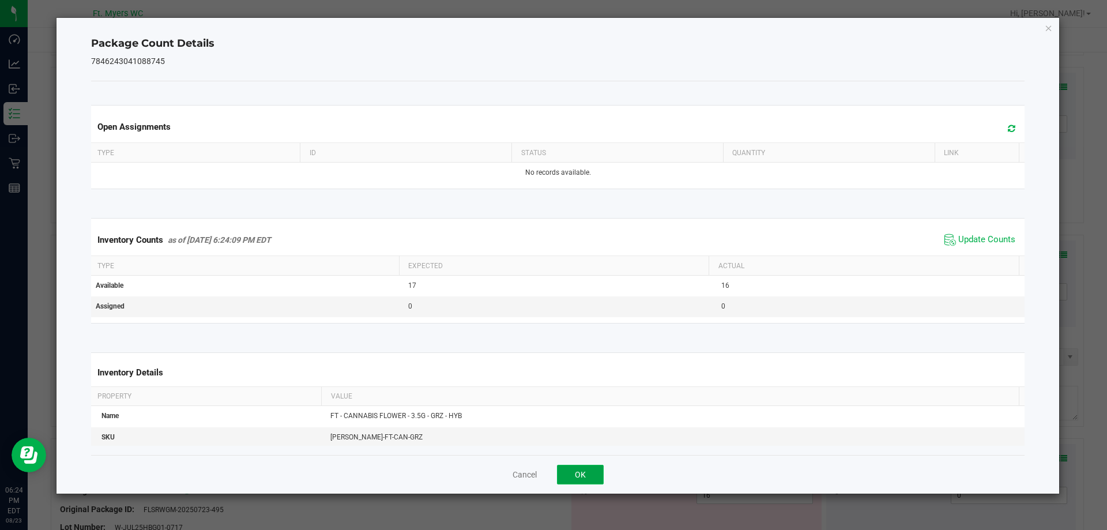
click at [598, 473] on button "OK" at bounding box center [580, 475] width 47 height 20
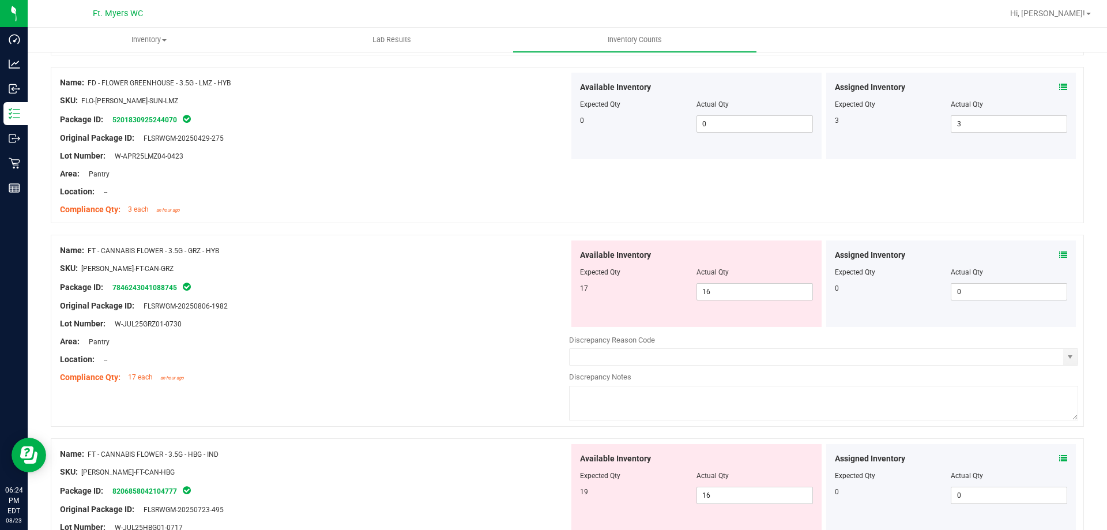
click at [1059, 259] on span at bounding box center [1063, 255] width 8 height 12
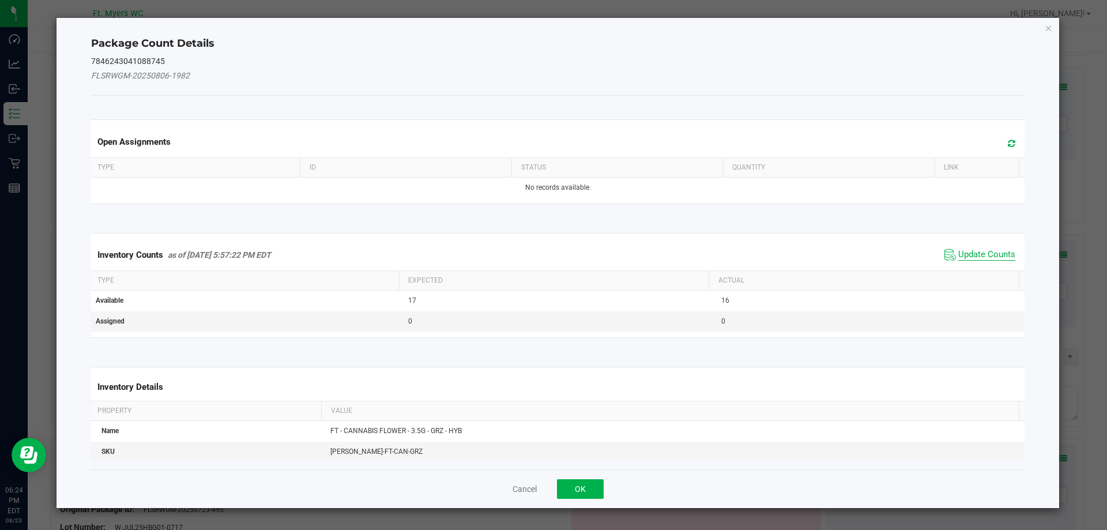
click at [974, 252] on span "Update Counts" at bounding box center [986, 255] width 57 height 12
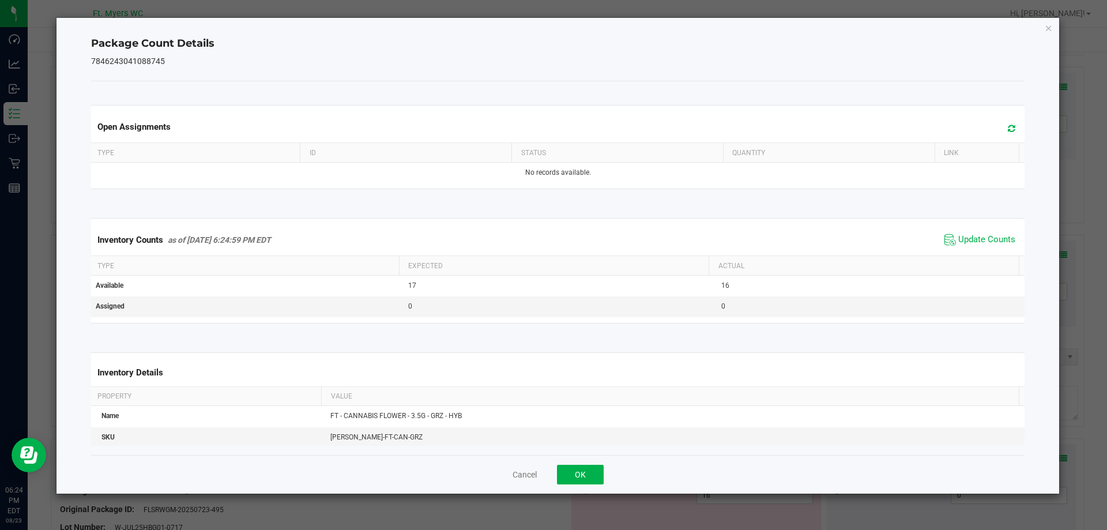
click at [571, 484] on div "Cancel OK" at bounding box center [558, 474] width 934 height 39
click at [574, 473] on button "OK" at bounding box center [580, 475] width 47 height 20
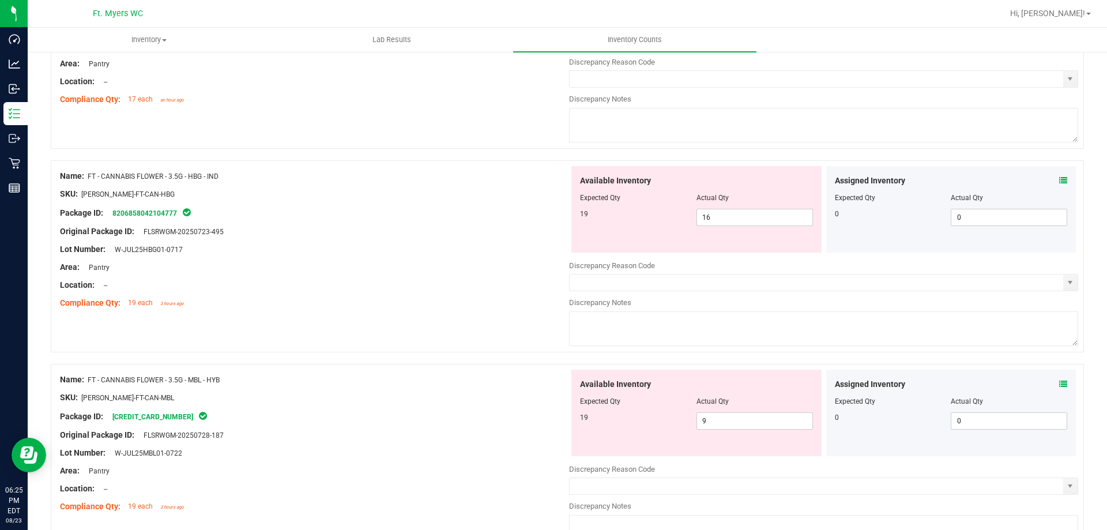
scroll to position [577, 0]
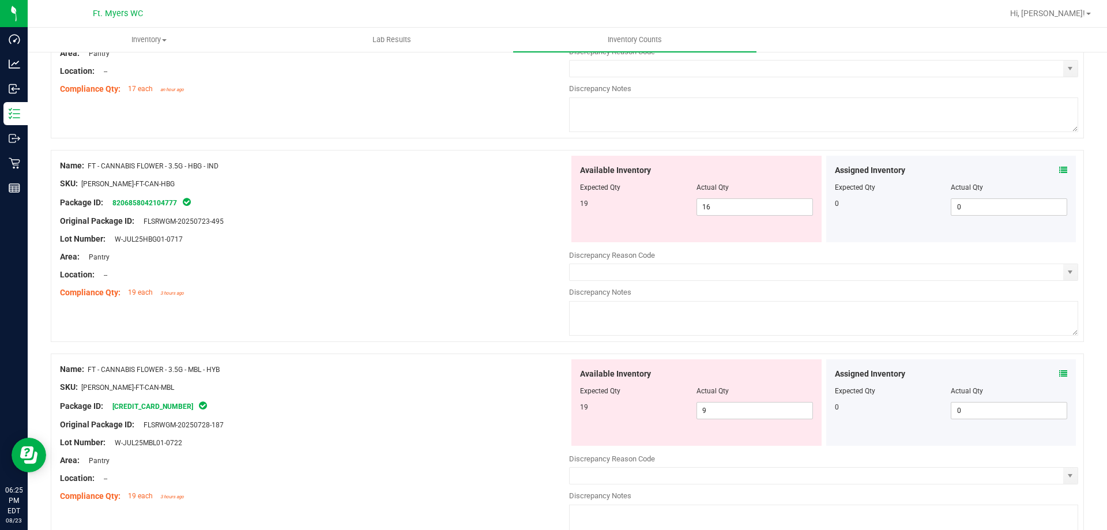
click at [1059, 170] on icon at bounding box center [1063, 170] width 8 height 8
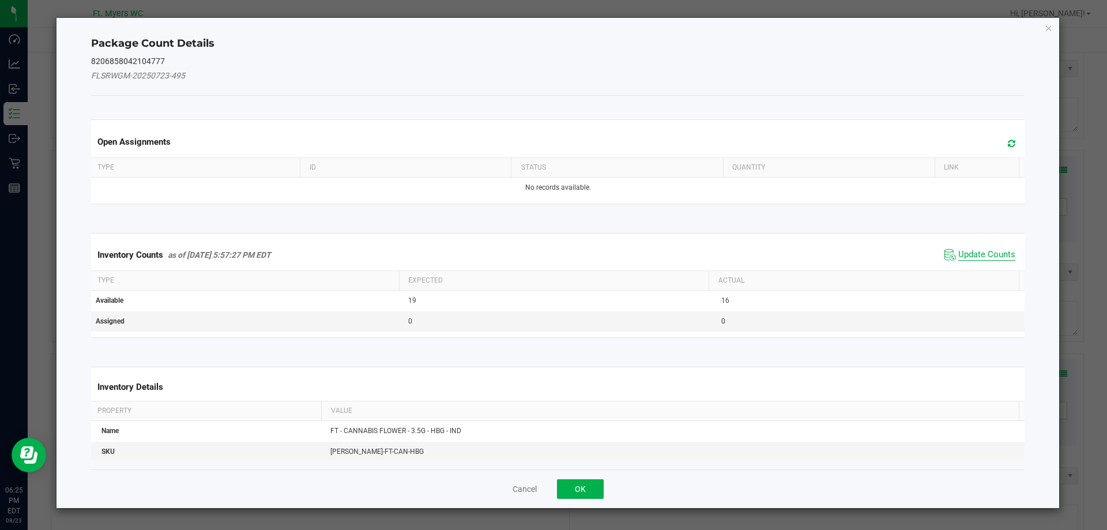
click at [978, 254] on span "Update Counts" at bounding box center [986, 255] width 57 height 12
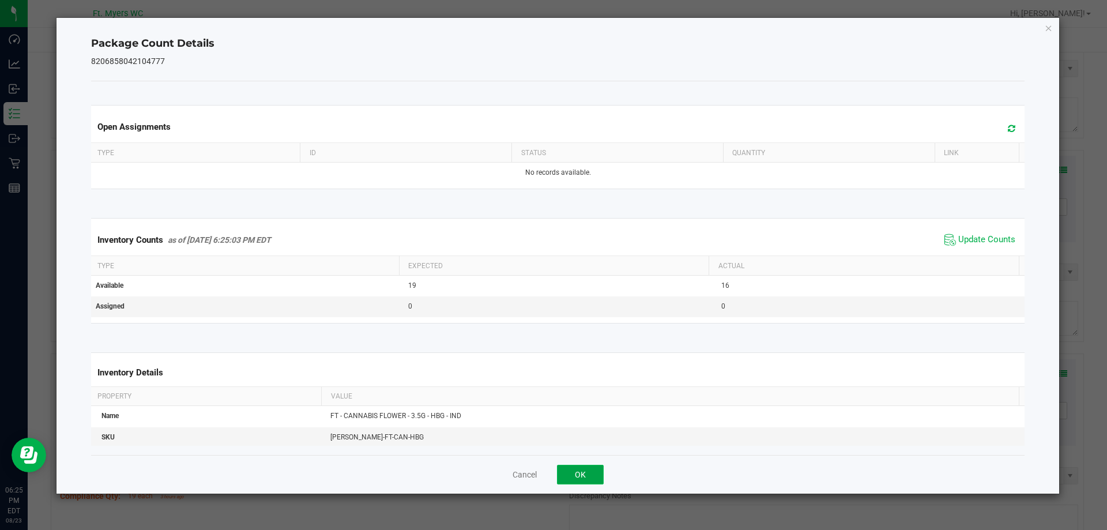
click at [570, 476] on button "OK" at bounding box center [580, 475] width 47 height 20
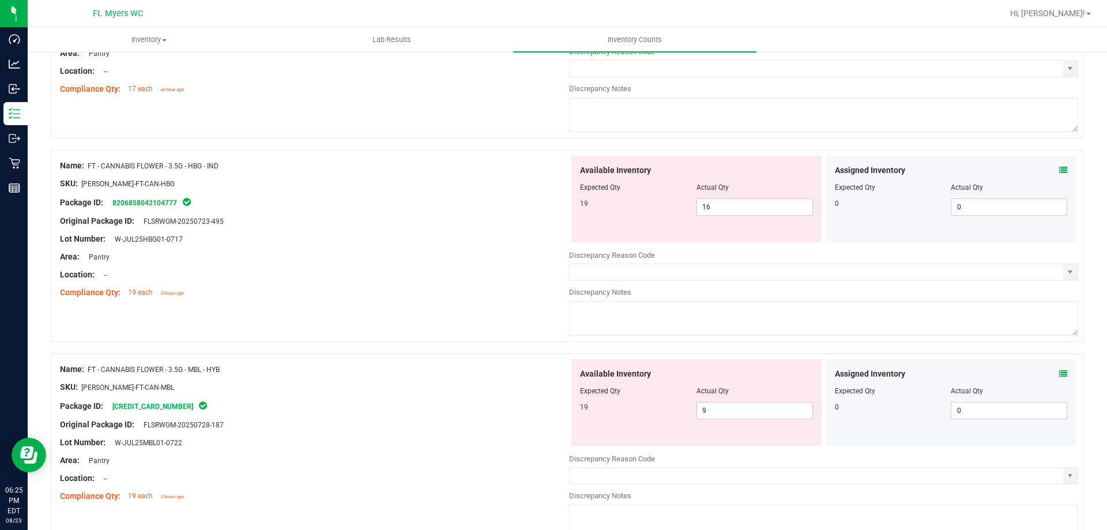
click at [418, 262] on div "Area: Pantry" at bounding box center [314, 257] width 509 height 12
click at [754, 205] on span "16 16" at bounding box center [754, 206] width 116 height 17
type input "19"
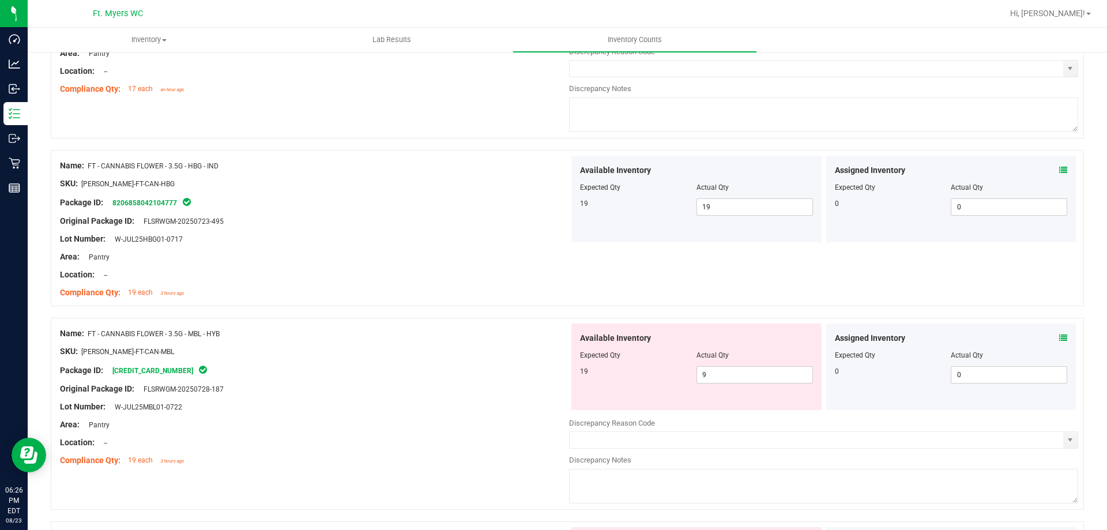
click at [359, 383] on div "Original Package ID: FLSRWGM-20250728-187" at bounding box center [314, 389] width 509 height 12
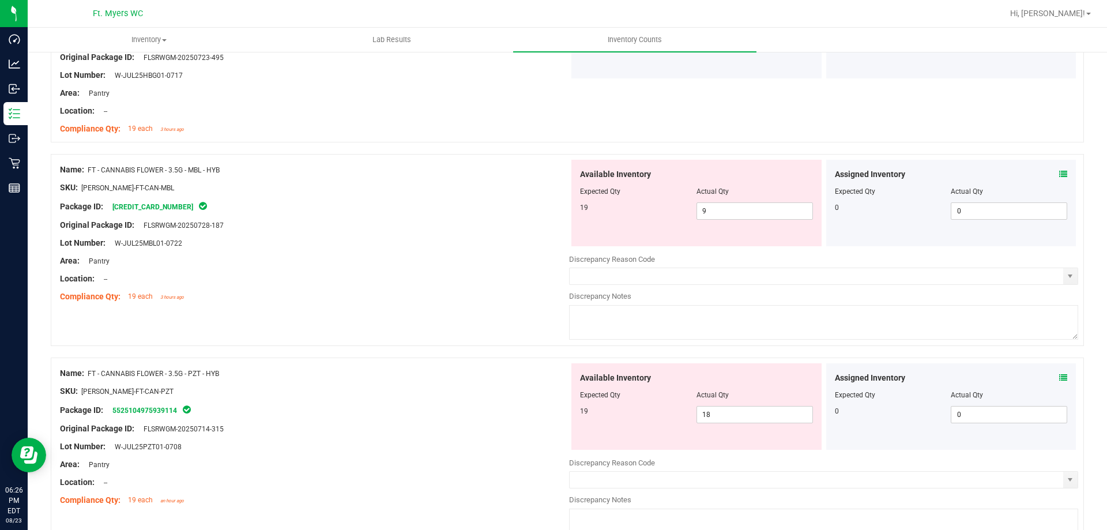
scroll to position [750, 0]
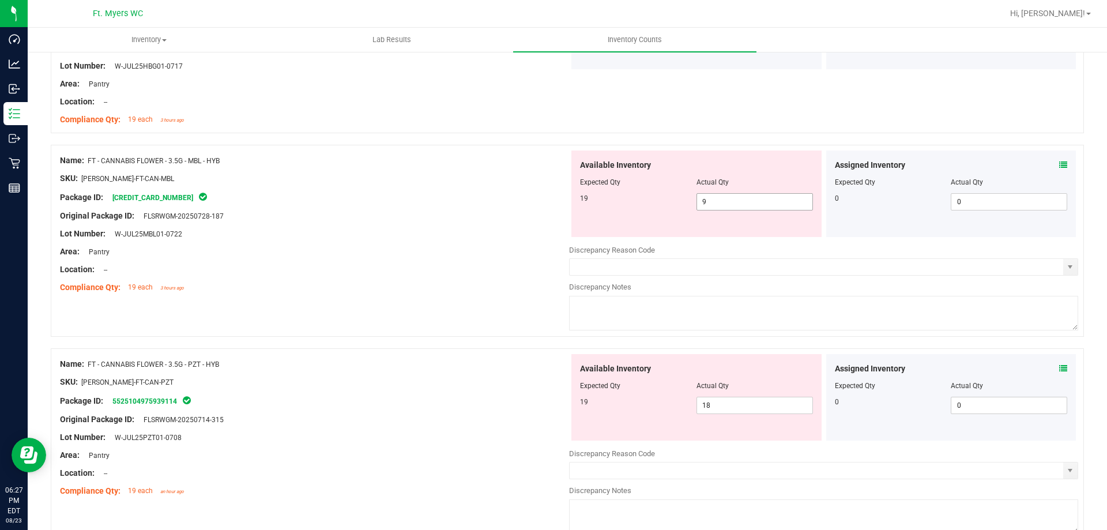
click at [721, 208] on span "9 9" at bounding box center [754, 201] width 116 height 17
type input "19"
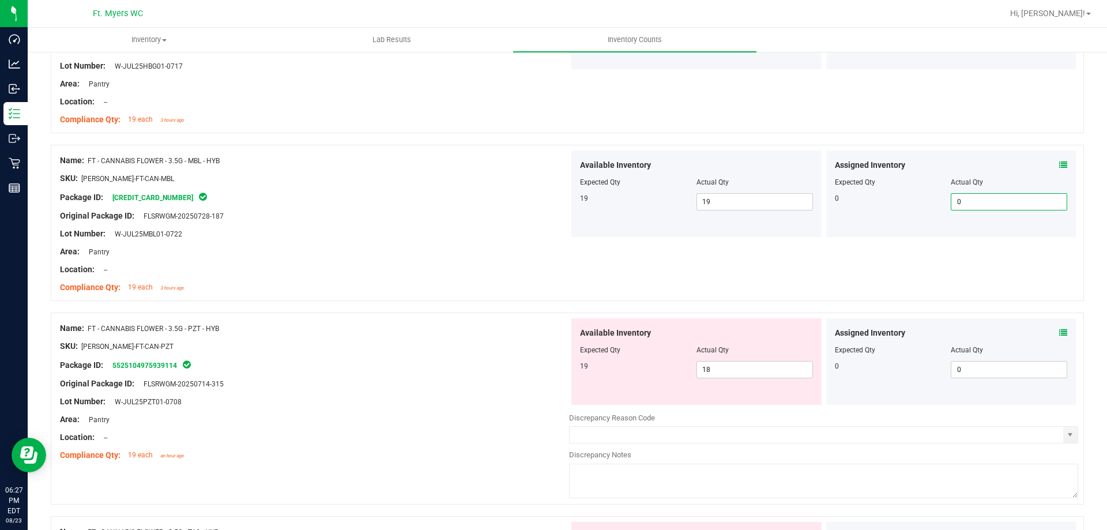
click at [356, 420] on div "Area: Pantry" at bounding box center [314, 419] width 509 height 12
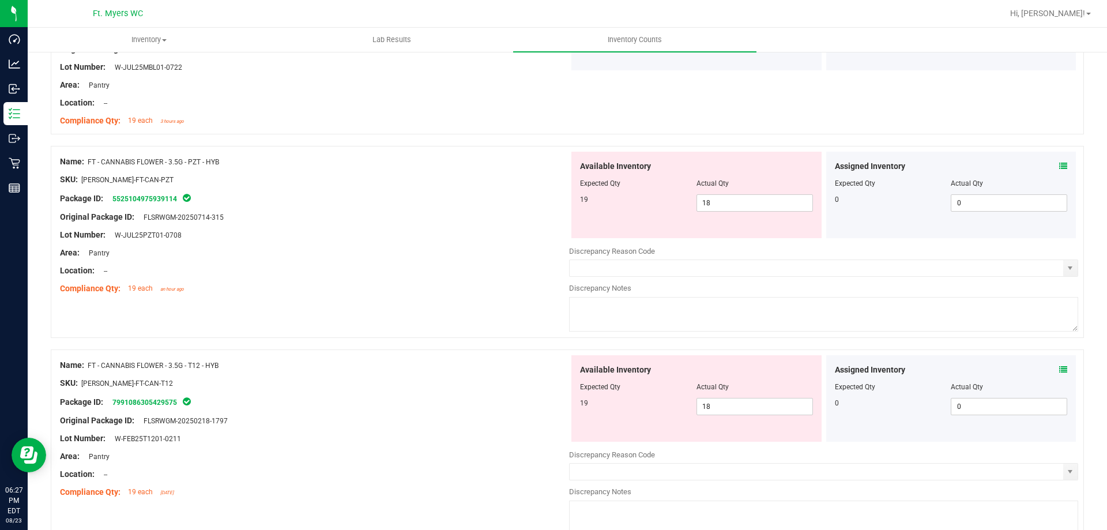
scroll to position [922, 0]
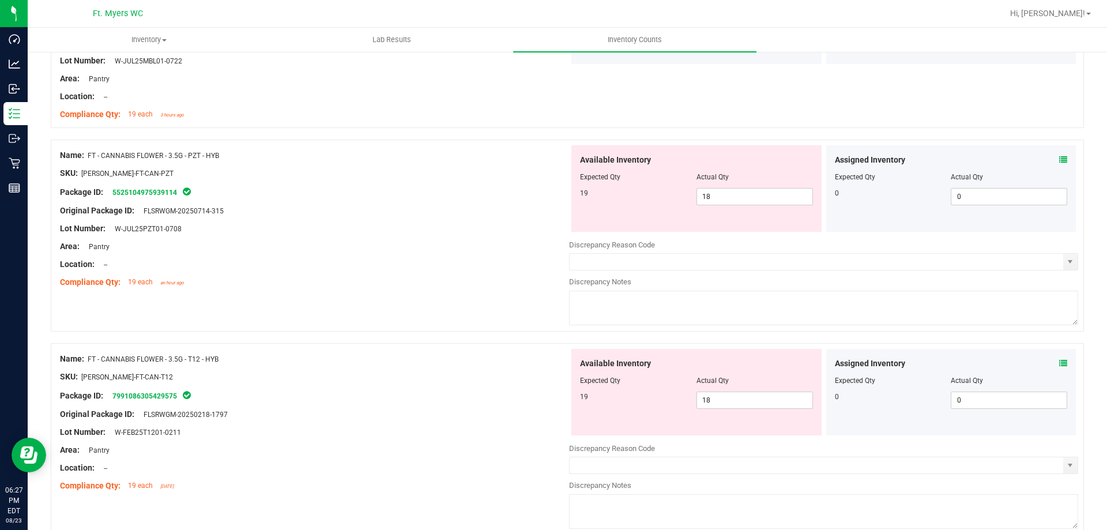
click at [1059, 160] on icon at bounding box center [1063, 160] width 8 height 8
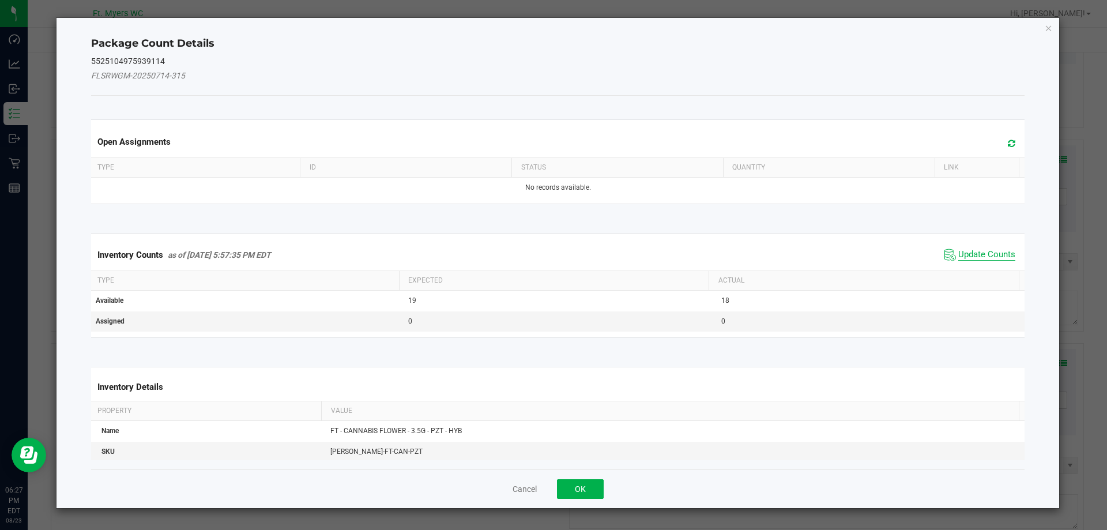
click at [977, 250] on span "Update Counts" at bounding box center [986, 255] width 57 height 12
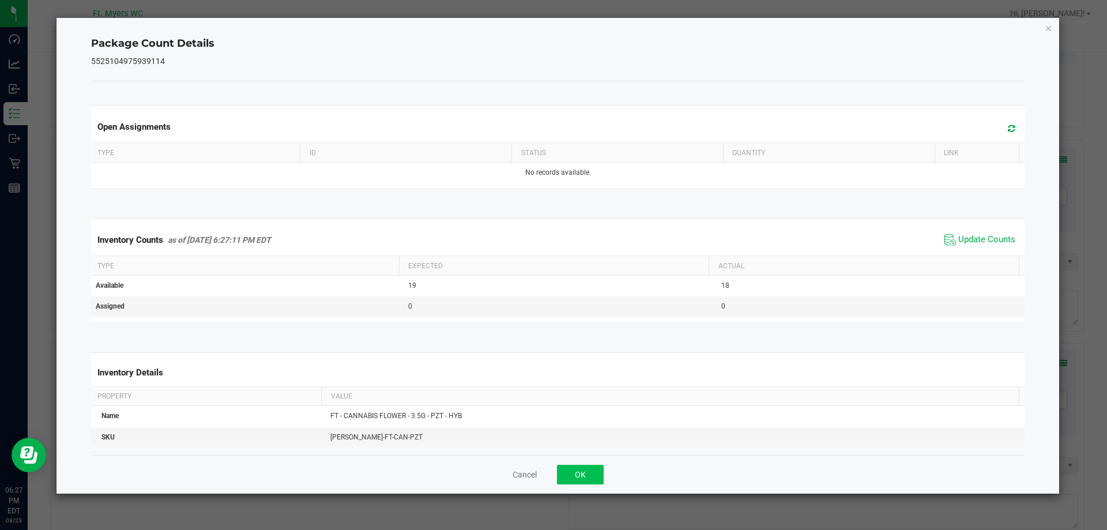
drag, startPoint x: 596, startPoint y: 462, endPoint x: 589, endPoint y: 470, distance: 10.3
click at [596, 464] on div "Cancel OK" at bounding box center [558, 474] width 934 height 39
click at [588, 474] on button "OK" at bounding box center [580, 475] width 47 height 20
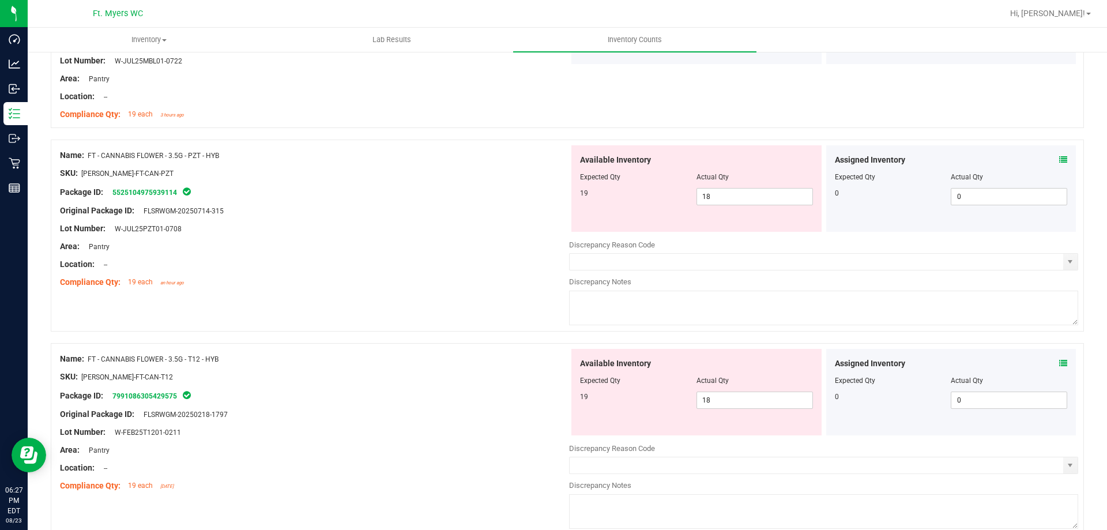
click at [468, 278] on div "Compliance Qty: 19 each an hour ago" at bounding box center [314, 282] width 509 height 12
click at [504, 234] on div "Lot Number: W-JUL25PZT01-0708" at bounding box center [314, 229] width 509 height 12
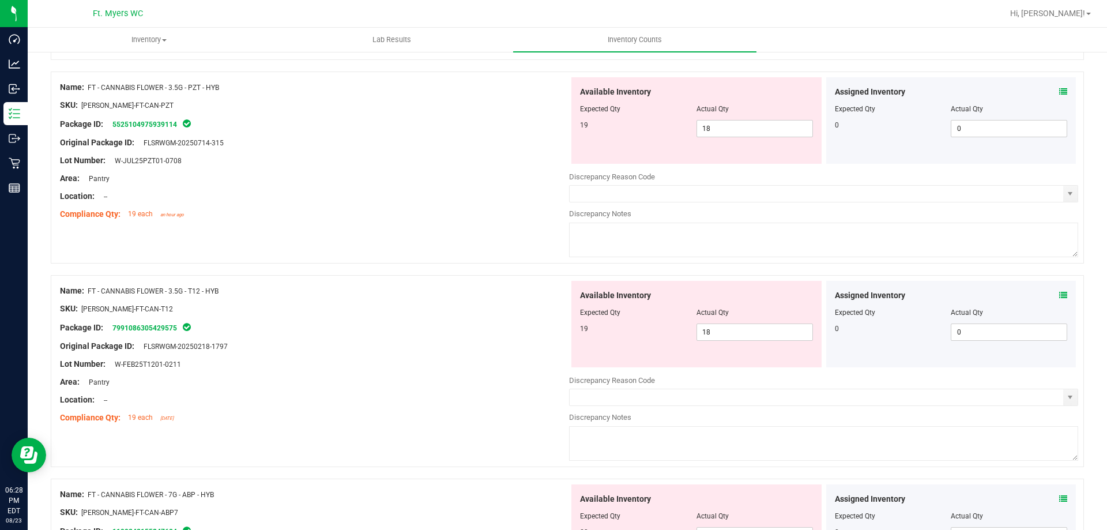
scroll to position [1153, 0]
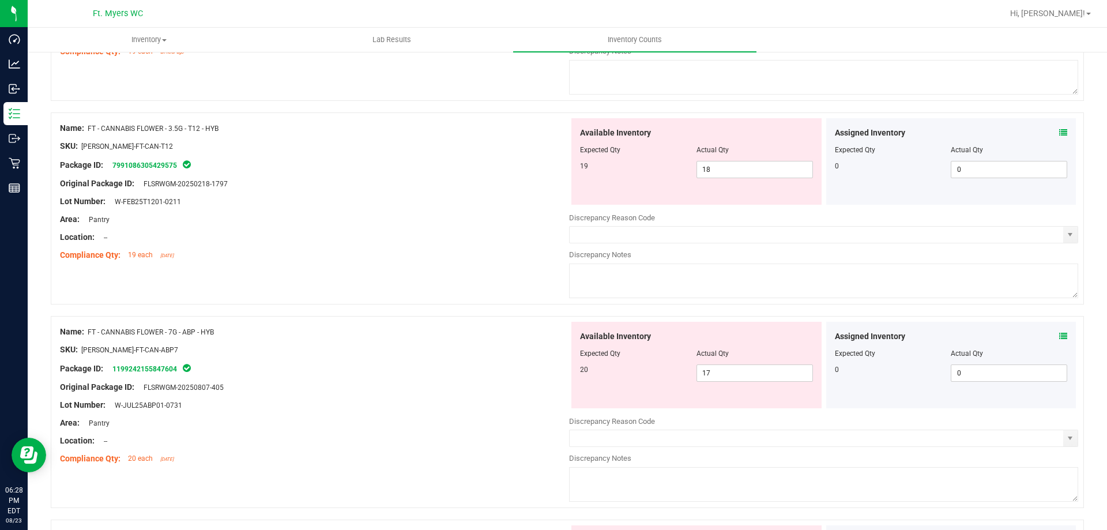
click at [726, 182] on div "Available Inventory Expected Qty Actual Qty 19 18 18" at bounding box center [696, 161] width 250 height 86
click at [725, 175] on span "18 18" at bounding box center [754, 169] width 116 height 17
type input "19"
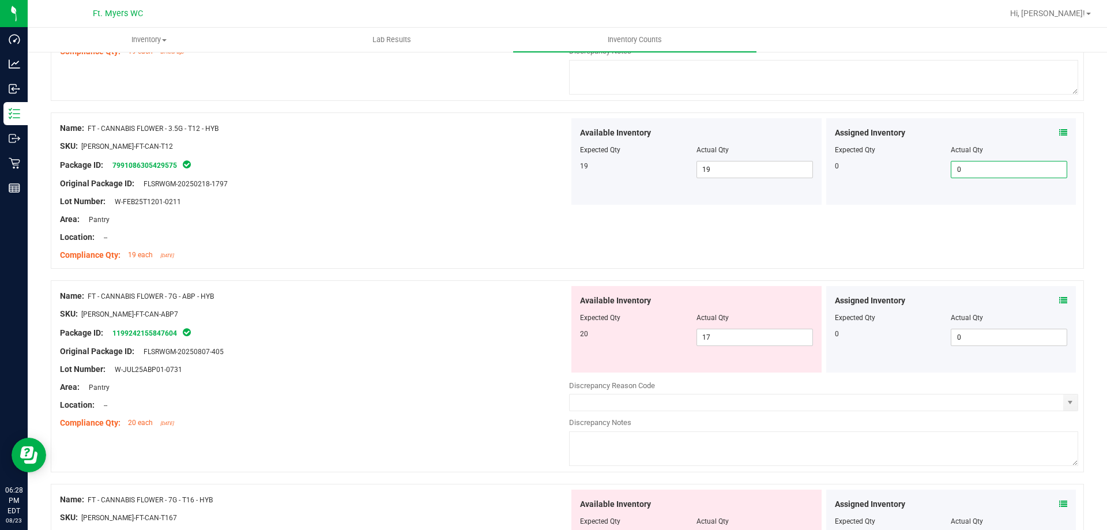
click at [449, 359] on div at bounding box center [314, 360] width 509 height 6
click at [748, 331] on span "17 17" at bounding box center [754, 337] width 116 height 17
type input "1"
type input "20"
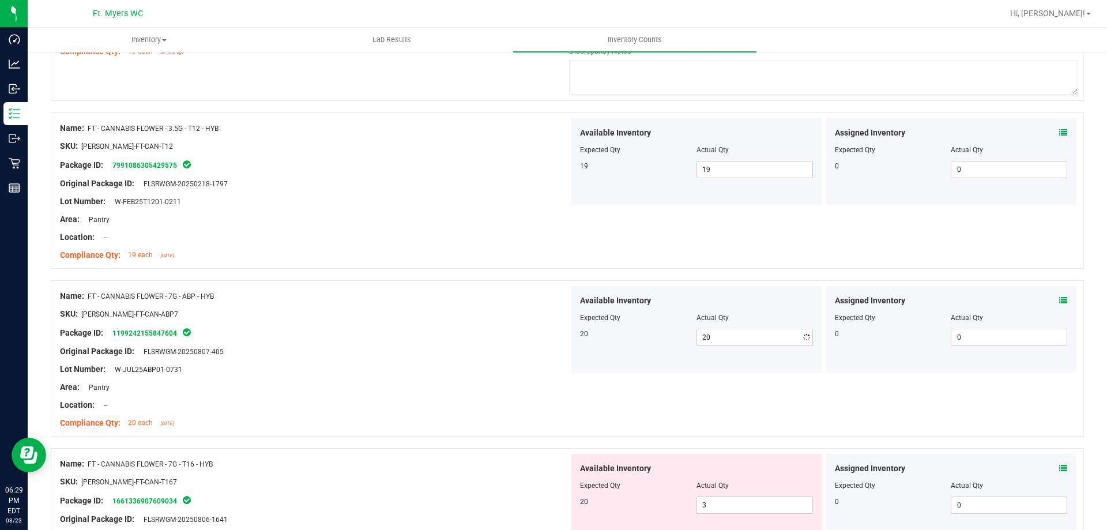
click at [426, 432] on div "Name: FT - CANNABIS FLOWER - 7G - ABP - HYB SKU: FLO-BUD-FT-CAN-ABP7 Package ID…" at bounding box center [314, 359] width 509 height 147
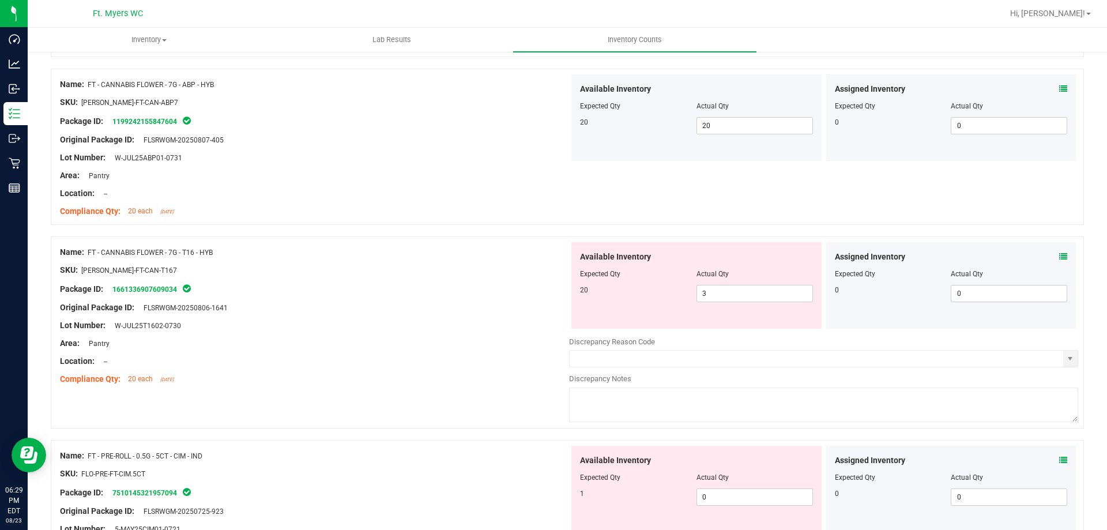
scroll to position [1384, 0]
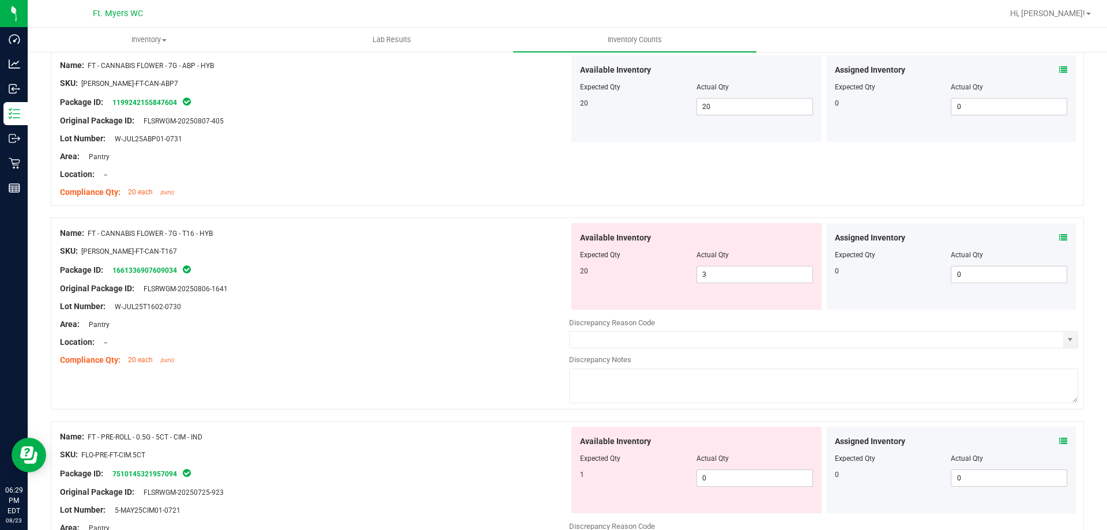
click at [1059, 237] on icon at bounding box center [1063, 238] width 8 height 8
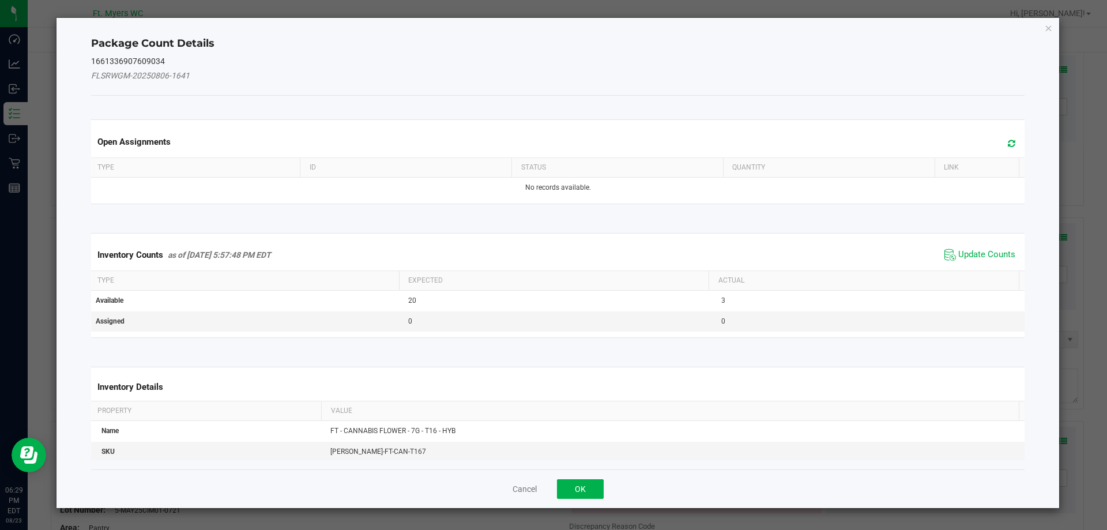
click at [981, 248] on span "Update Counts" at bounding box center [980, 254] width 77 height 17
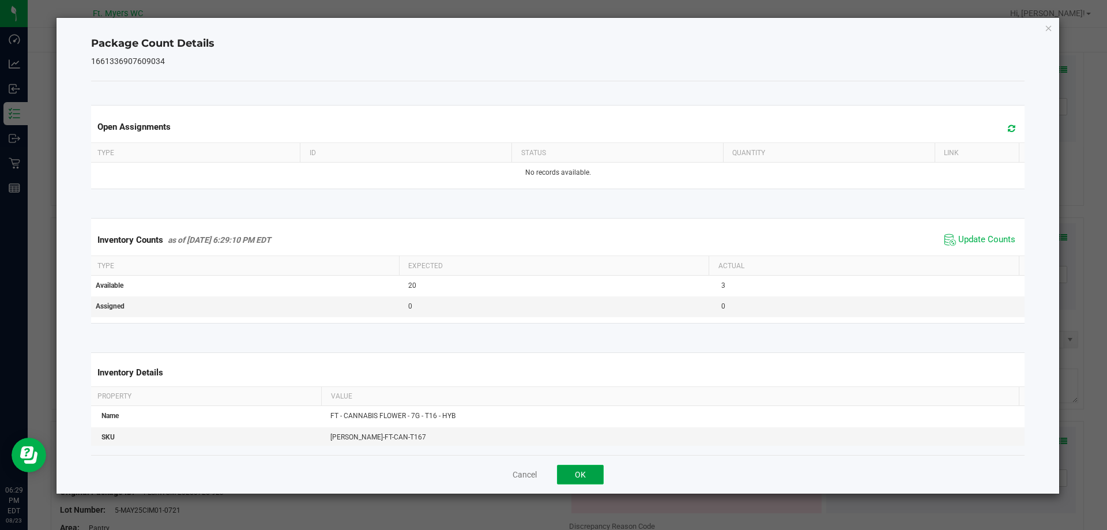
click at [589, 484] on button "OK" at bounding box center [580, 475] width 47 height 20
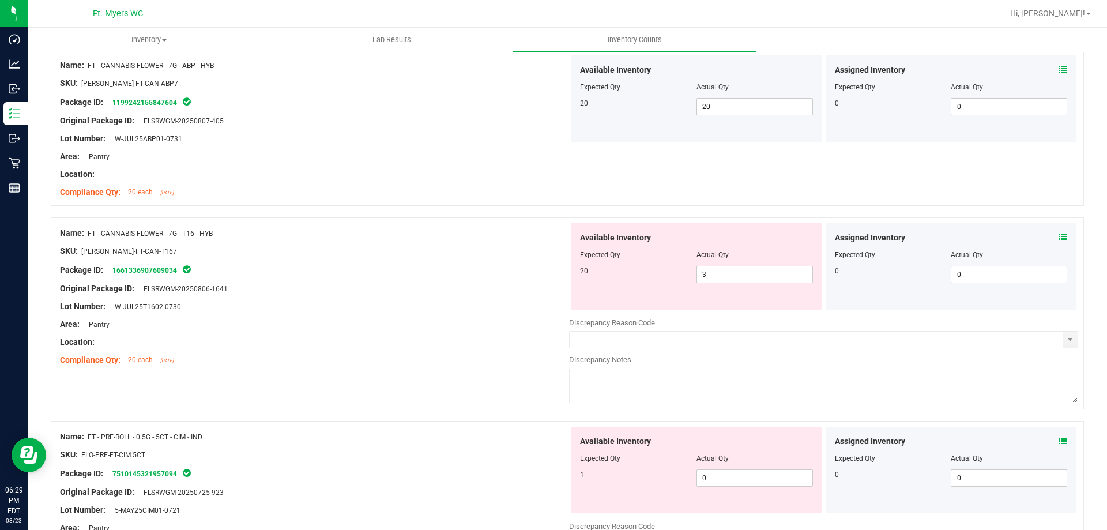
click at [435, 268] on div "Package ID: 1661336907609034" at bounding box center [314, 270] width 509 height 14
drag, startPoint x: 710, startPoint y: 268, endPoint x: 675, endPoint y: 272, distance: 35.5
click at [675, 272] on div "20 3 3" at bounding box center [696, 274] width 233 height 17
type input "20"
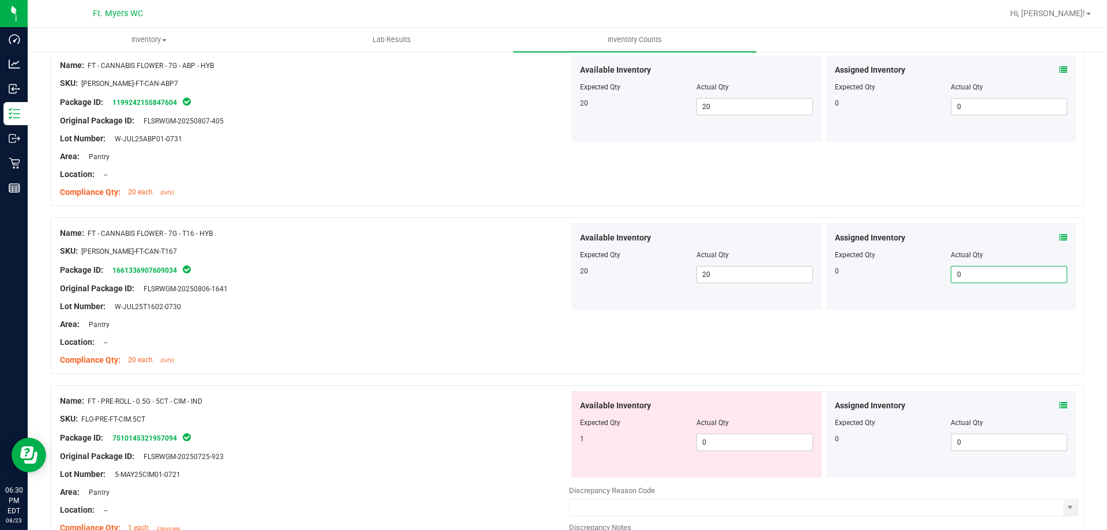
click at [508, 322] on div "Area: Pantry" at bounding box center [314, 324] width 509 height 12
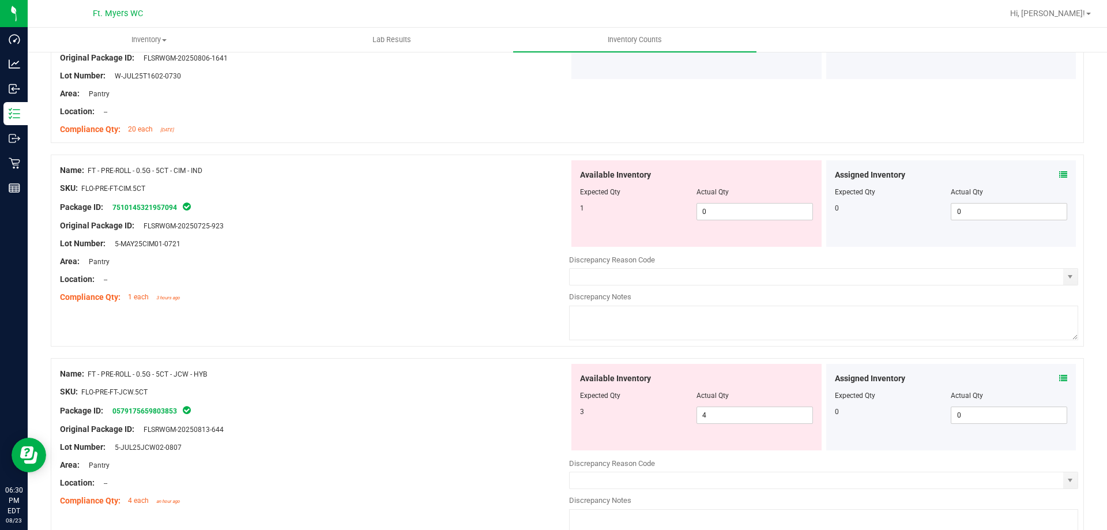
click at [1059, 179] on span at bounding box center [1063, 175] width 8 height 12
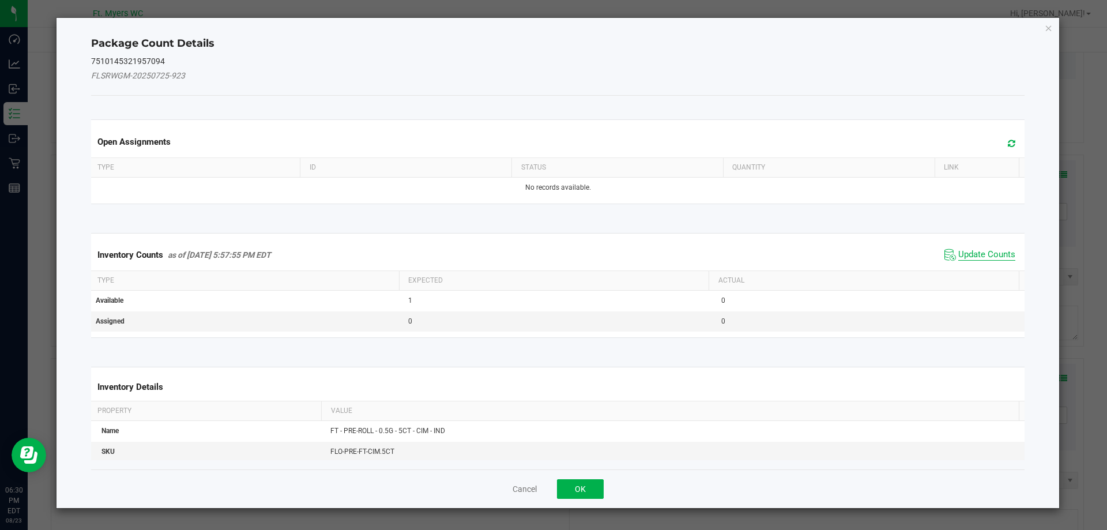
click at [995, 251] on span "Update Counts" at bounding box center [986, 255] width 57 height 12
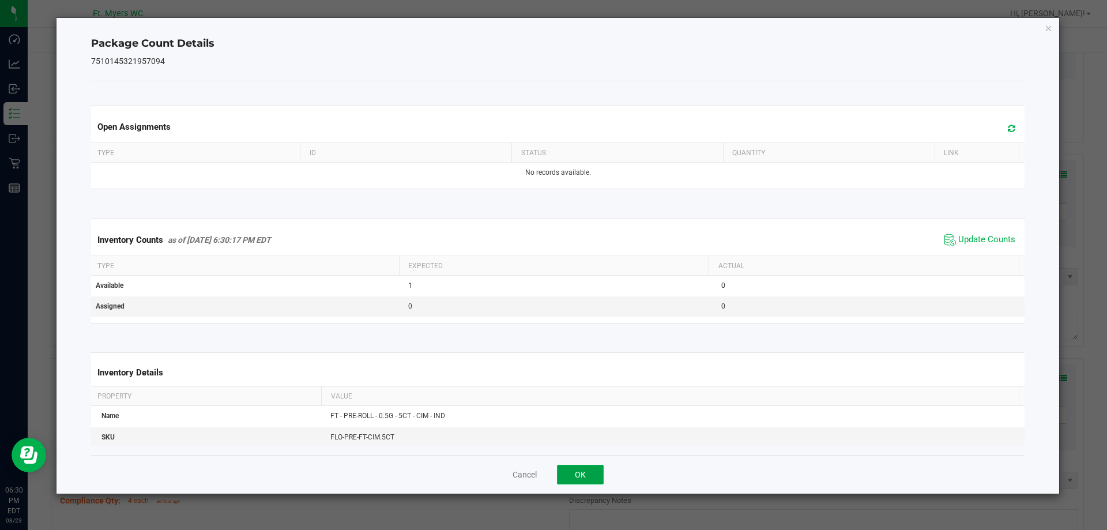
click at [579, 476] on button "OK" at bounding box center [580, 475] width 47 height 20
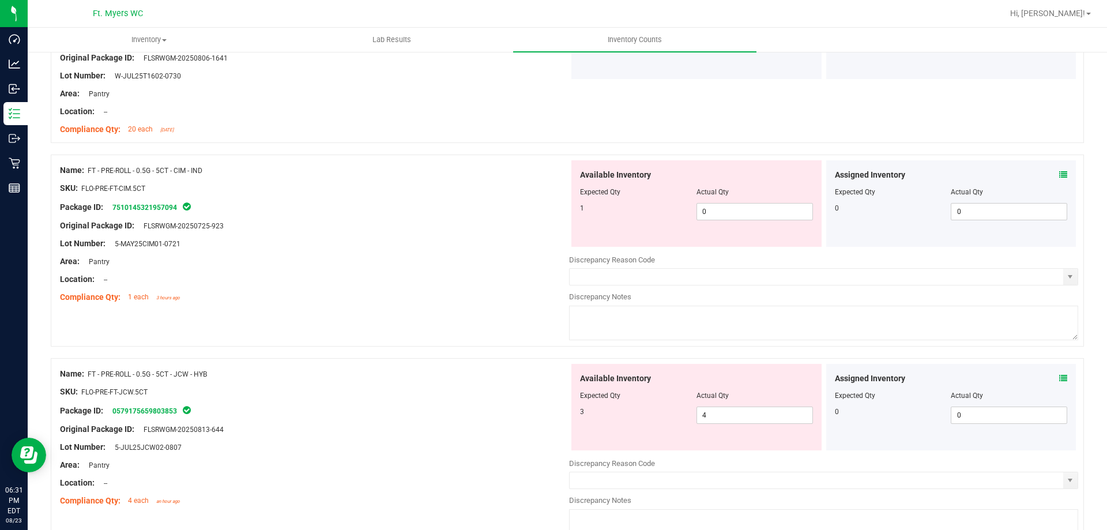
click at [1059, 174] on icon at bounding box center [1063, 175] width 8 height 8
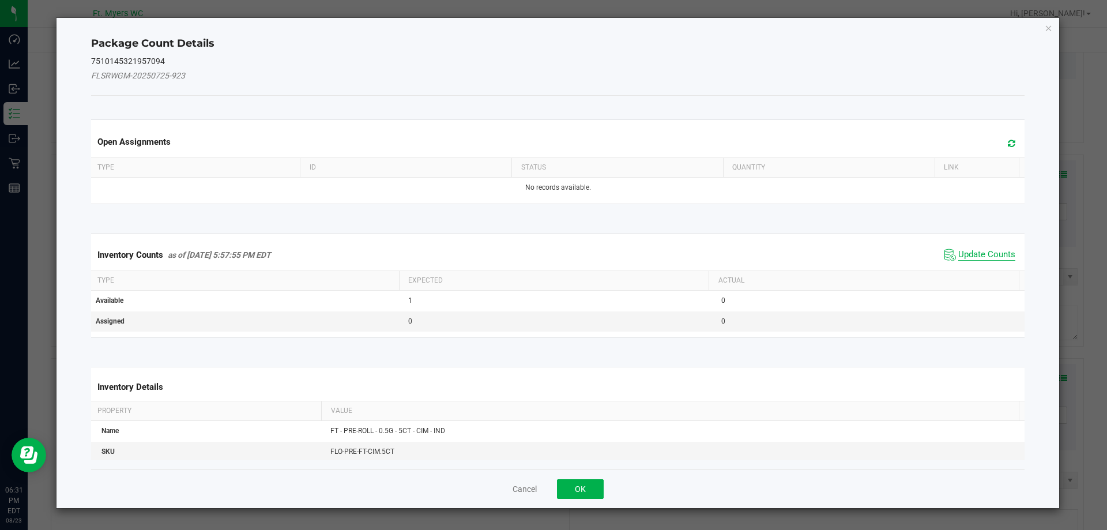
click at [971, 256] on span "Update Counts" at bounding box center [986, 255] width 57 height 12
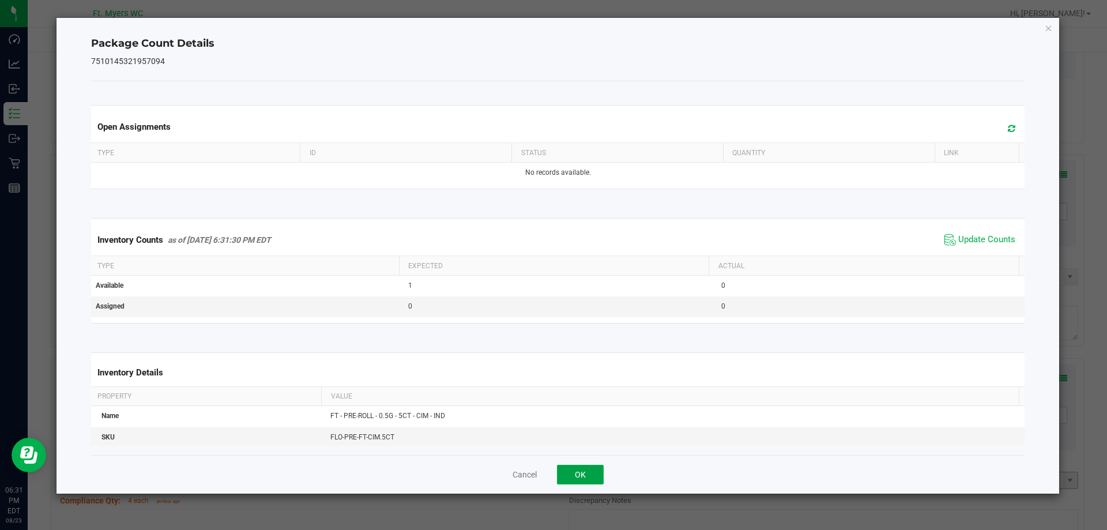
click at [571, 472] on button "OK" at bounding box center [580, 475] width 47 height 20
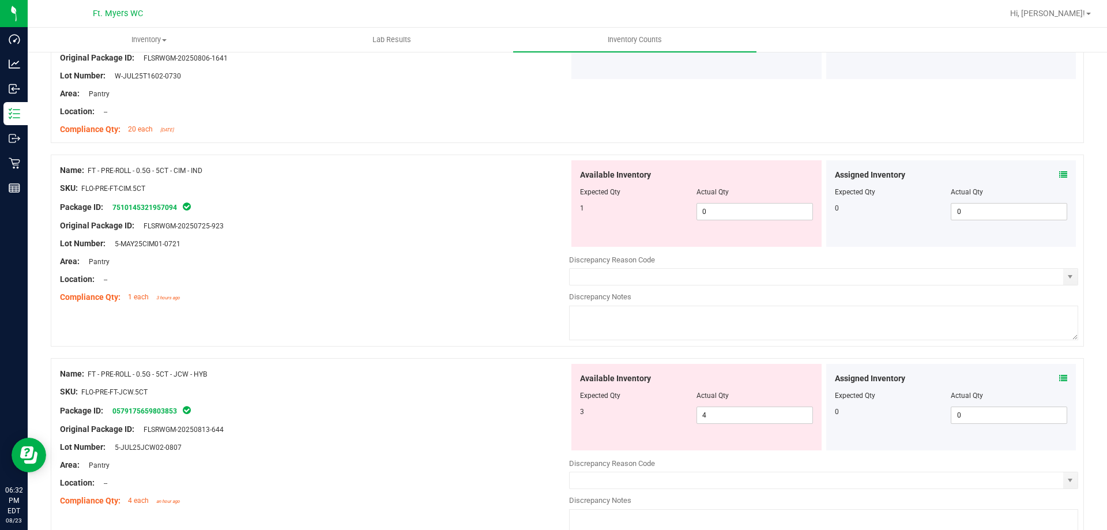
click at [745, 200] on div at bounding box center [696, 200] width 233 height 6
click at [751, 212] on span "0 0" at bounding box center [754, 211] width 116 height 17
type input "01"
type input "1"
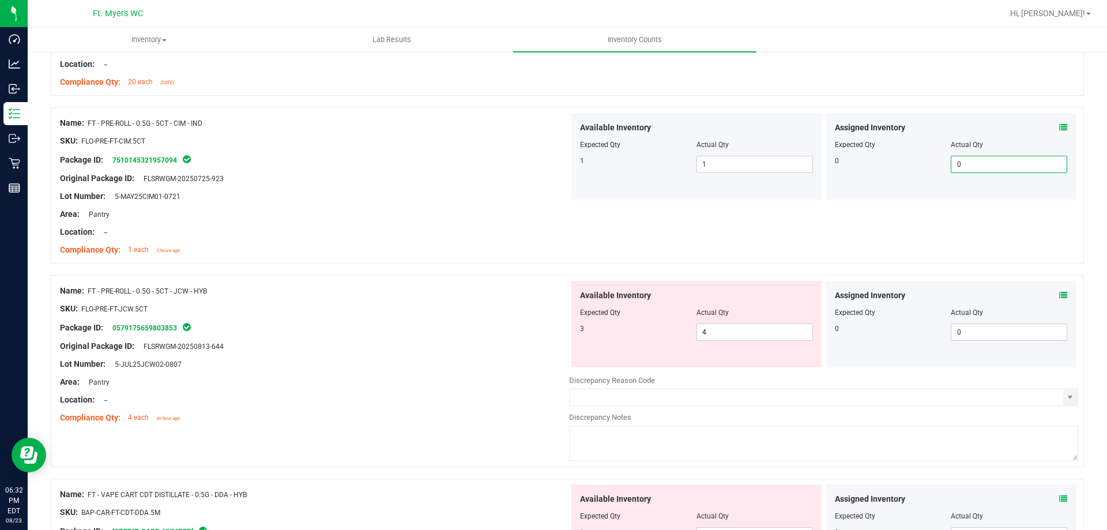
scroll to position [1730, 0]
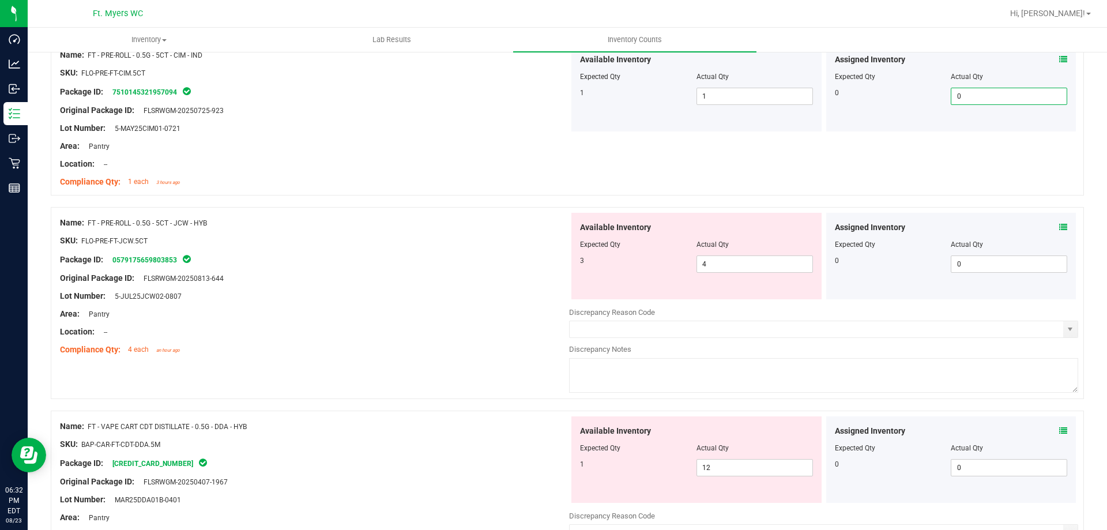
click at [514, 310] on div "Area: Pantry" at bounding box center [314, 314] width 509 height 12
click at [1059, 225] on icon at bounding box center [1063, 227] width 8 height 8
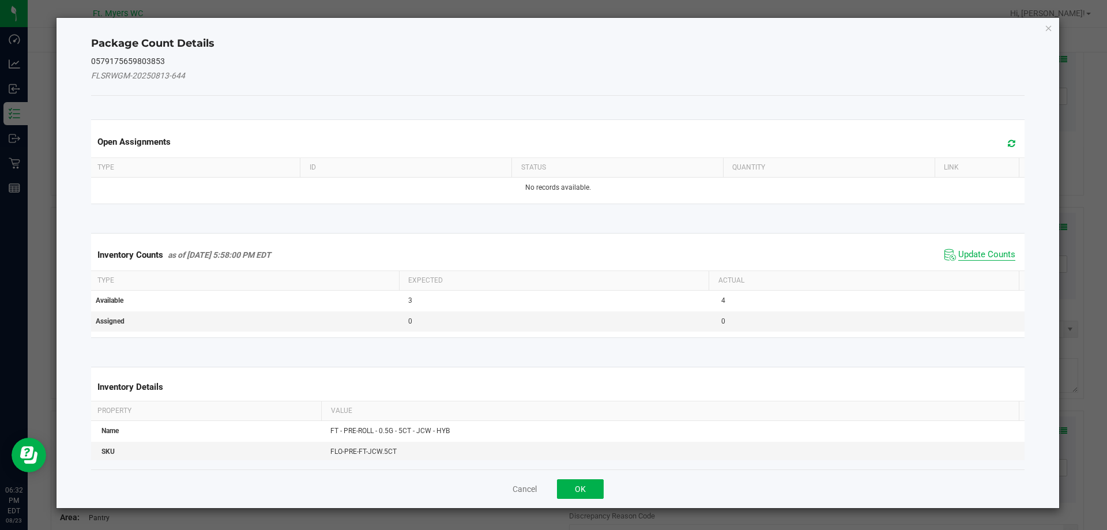
click at [993, 255] on span "Update Counts" at bounding box center [986, 255] width 57 height 12
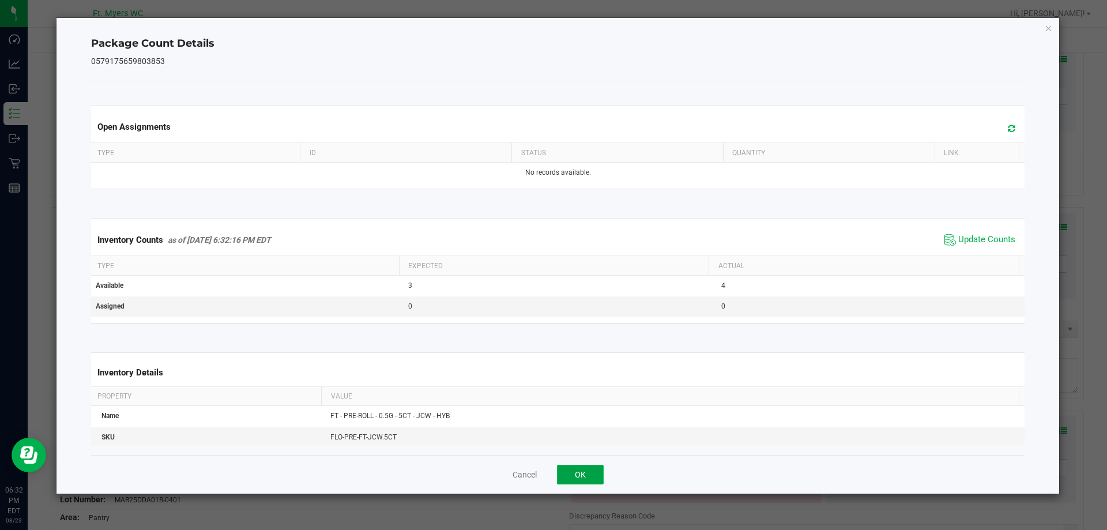
click at [591, 469] on button "OK" at bounding box center [580, 475] width 47 height 20
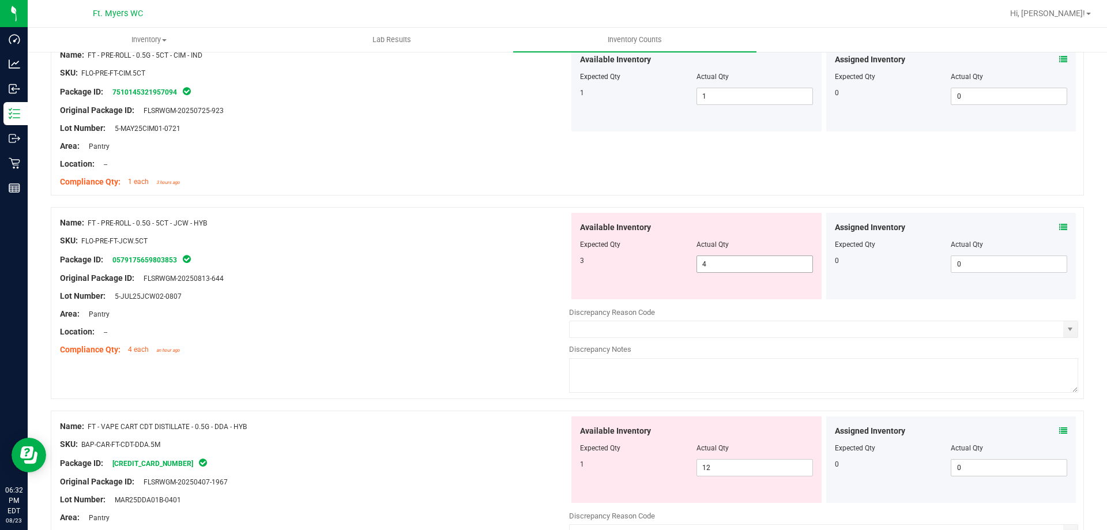
click at [733, 263] on input "4" at bounding box center [754, 264] width 115 height 16
type input "3"
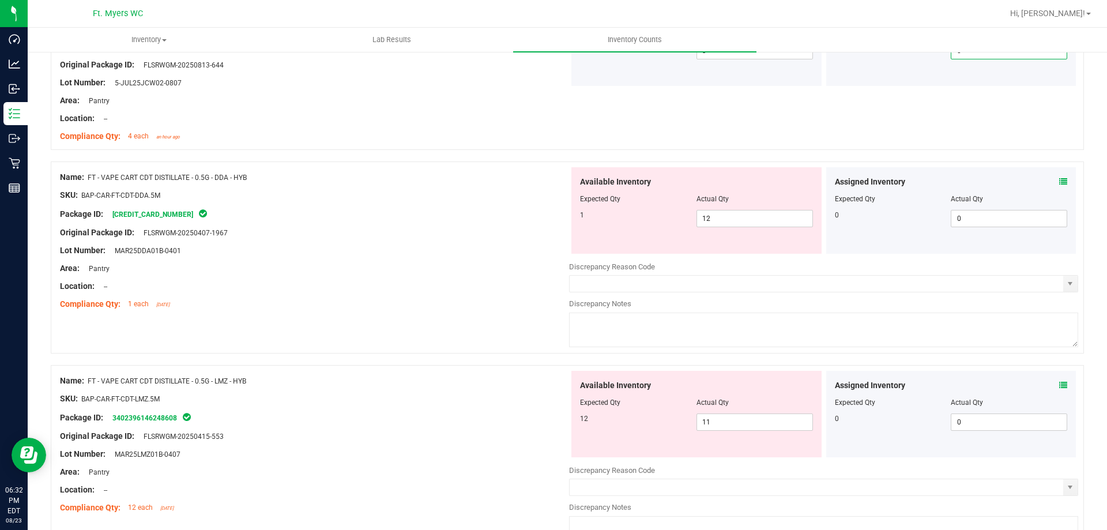
scroll to position [1960, 0]
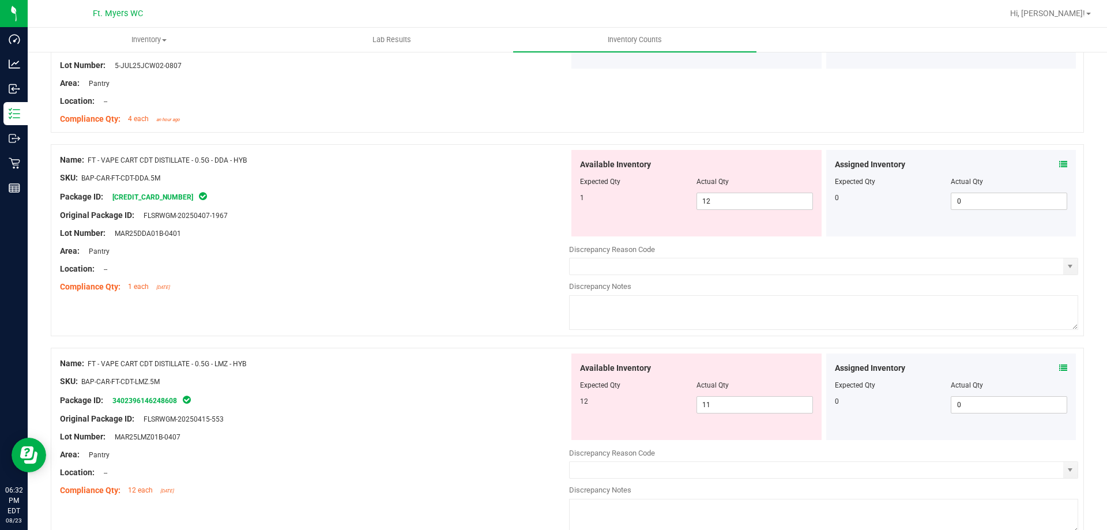
click at [380, 329] on div "Name: FT - VAPE CART CDT DISTILLATE - 0.5G - DDA - HYB SKU: BAP-CAR-FT-CDT-DDA.…" at bounding box center [567, 240] width 1033 height 192
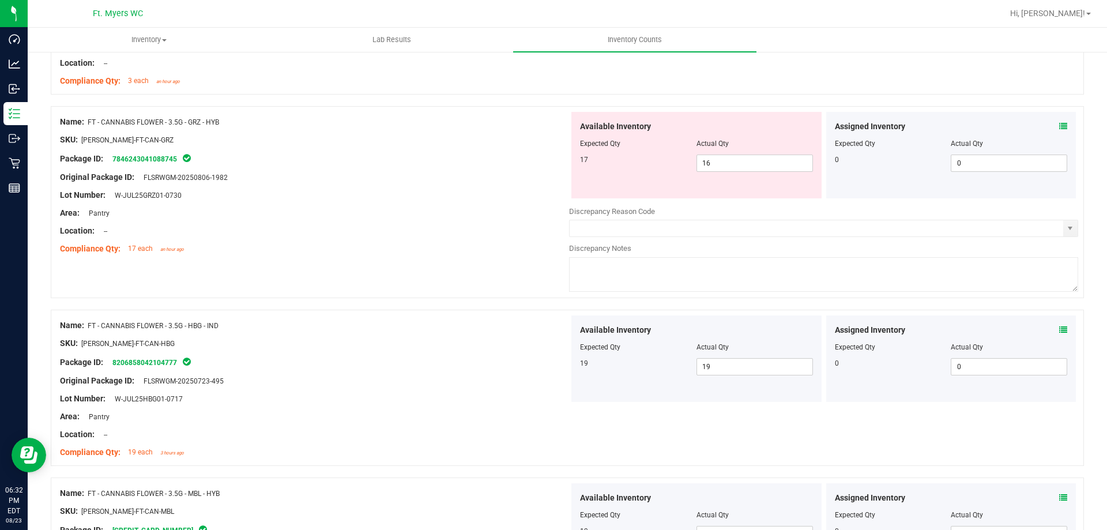
scroll to position [0, 0]
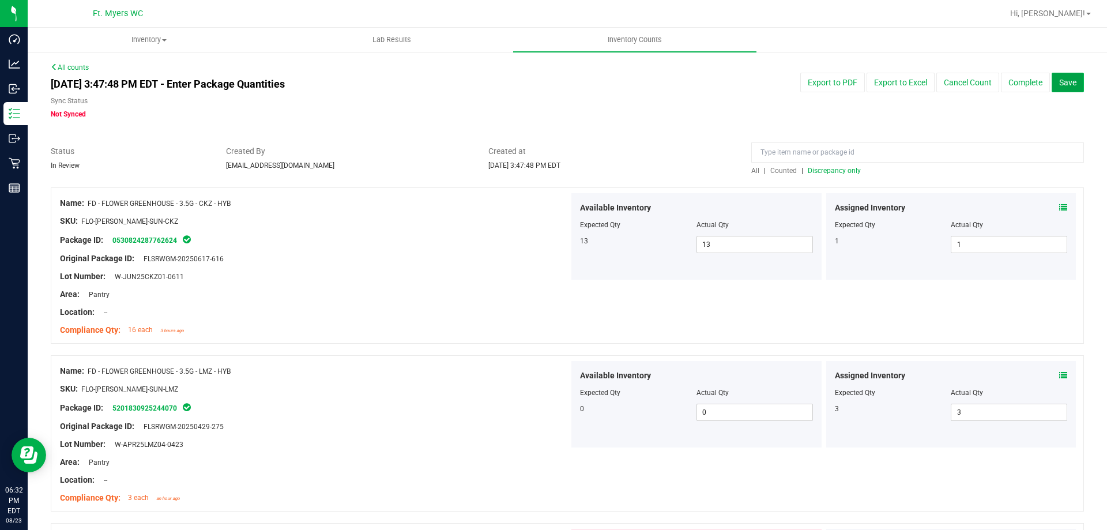
click at [1059, 86] on span "Save" at bounding box center [1067, 82] width 17 height 9
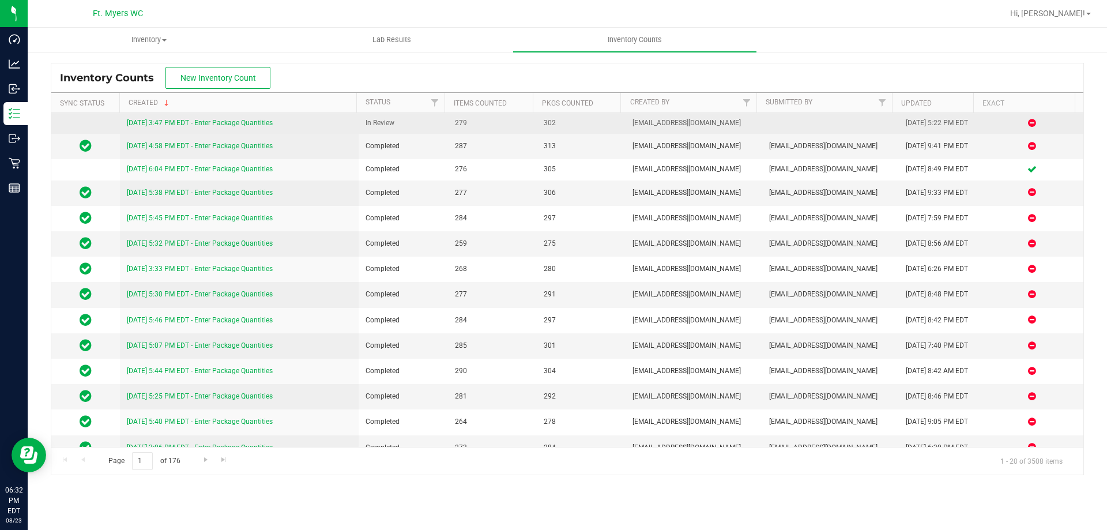
click at [220, 123] on link "8/23/25 3:47 PM EDT - Enter Package Quantities" at bounding box center [200, 123] width 146 height 8
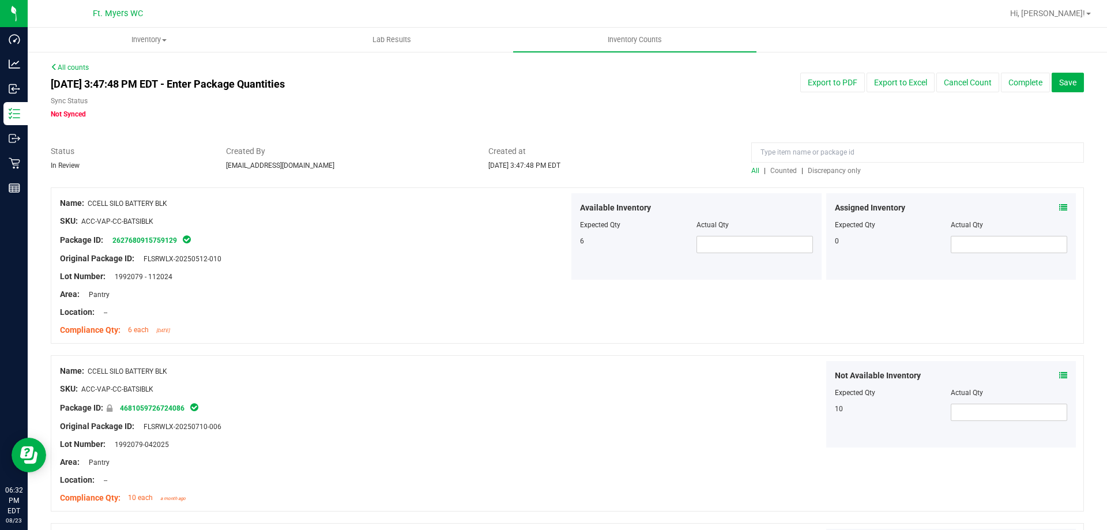
click at [831, 171] on span "Discrepancy only" at bounding box center [834, 171] width 53 height 8
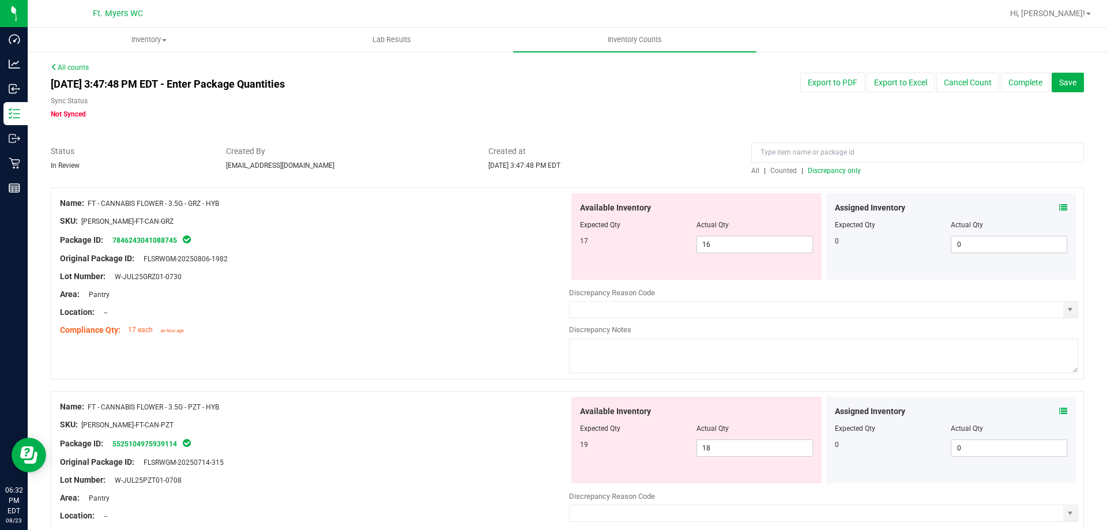
click at [1059, 206] on icon at bounding box center [1063, 208] width 8 height 8
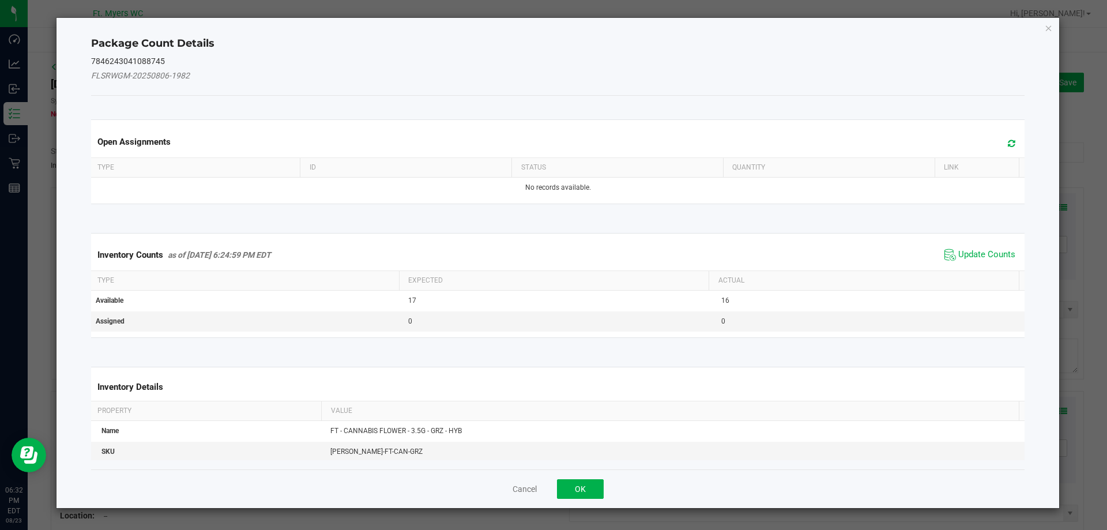
click at [973, 248] on span "Update Counts" at bounding box center [980, 254] width 77 height 17
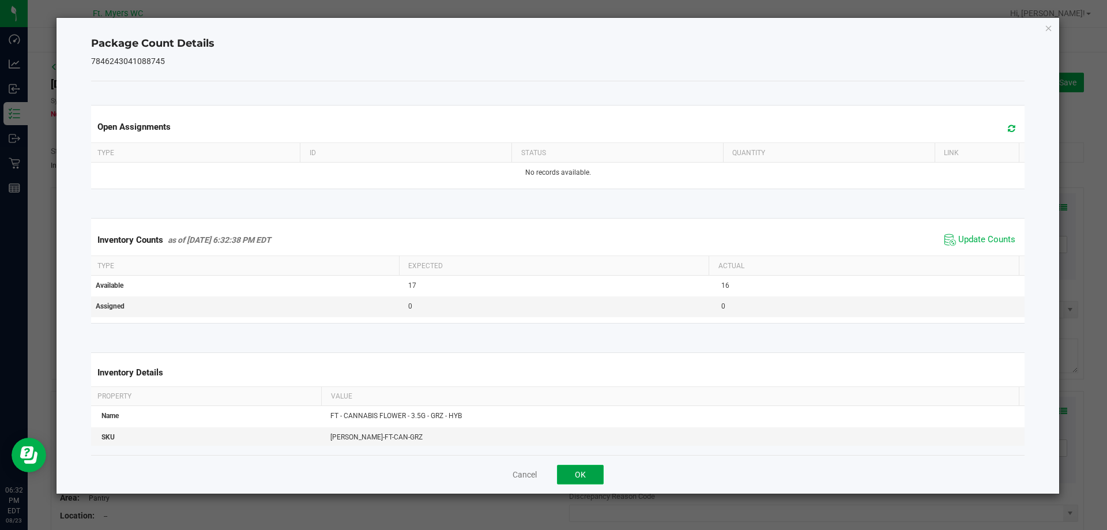
click at [583, 474] on button "OK" at bounding box center [580, 475] width 47 height 20
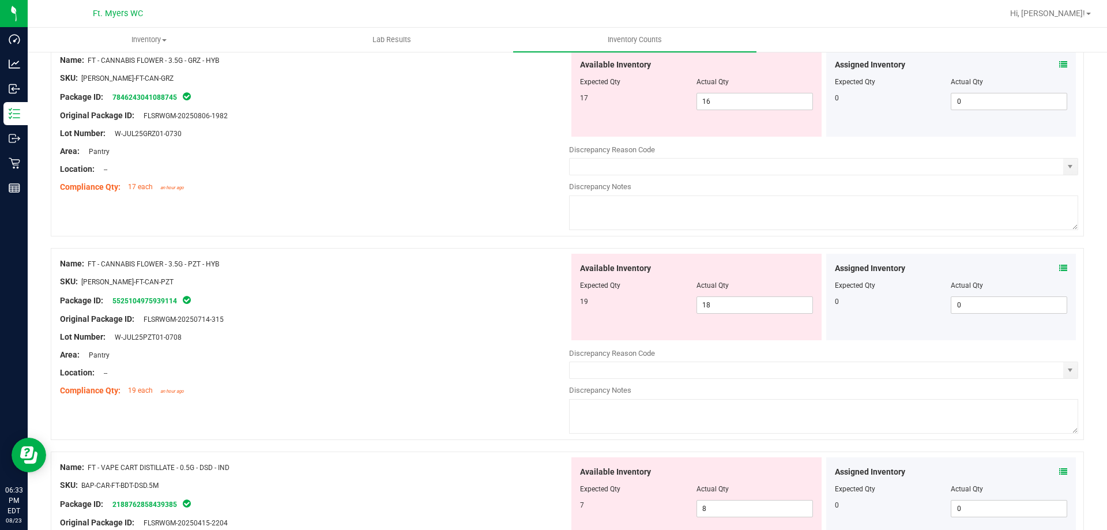
scroll to position [173, 0]
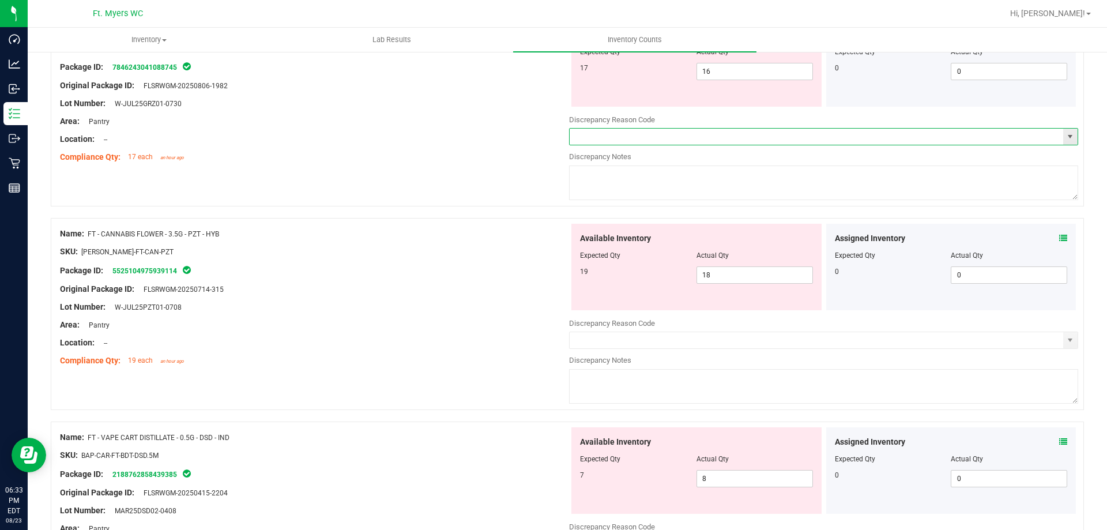
click at [579, 137] on input "text" at bounding box center [817, 137] width 494 height 16
click at [1065, 137] on span "select" at bounding box center [1069, 136] width 9 height 9
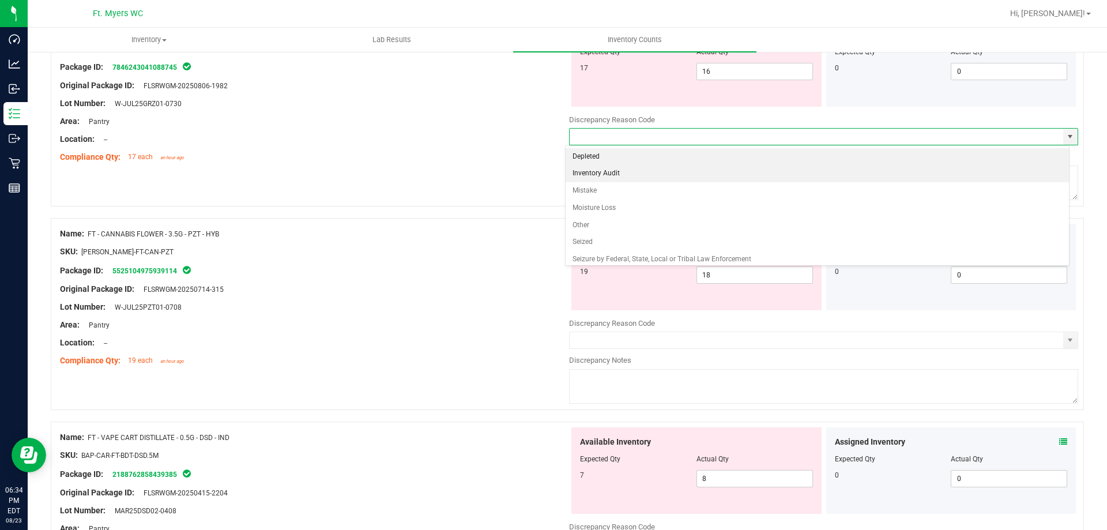
click at [598, 167] on li "Inventory Audit" at bounding box center [818, 173] width 504 height 17
type input "Inventory Audit"
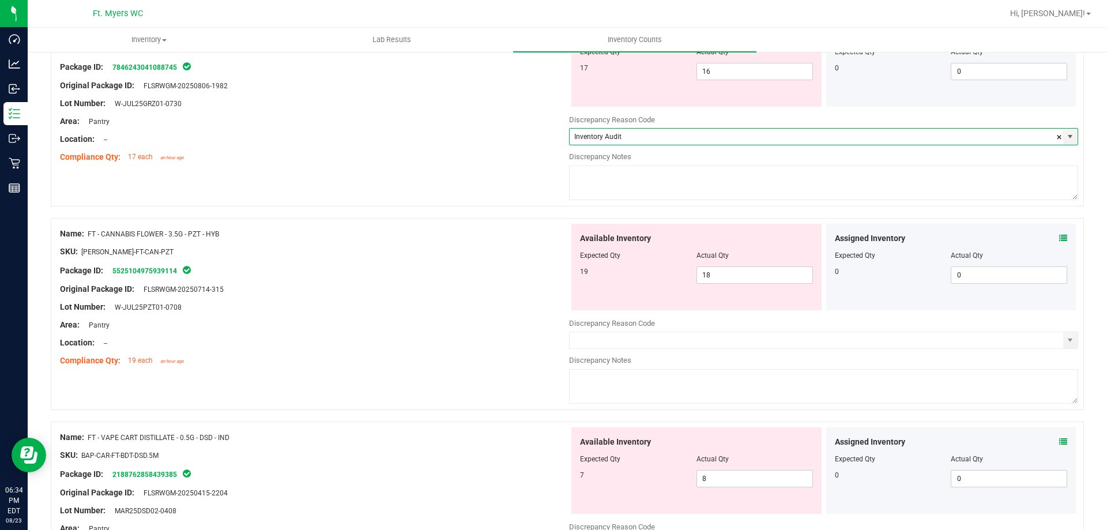
click at [594, 176] on textarea at bounding box center [823, 182] width 509 height 35
click at [616, 190] on textarea at bounding box center [823, 182] width 509 height 35
type textarea "m"
click at [605, 130] on input "Inventory Audit" at bounding box center [817, 137] width 494 height 16
click at [1065, 137] on span "select" at bounding box center [1069, 136] width 9 height 9
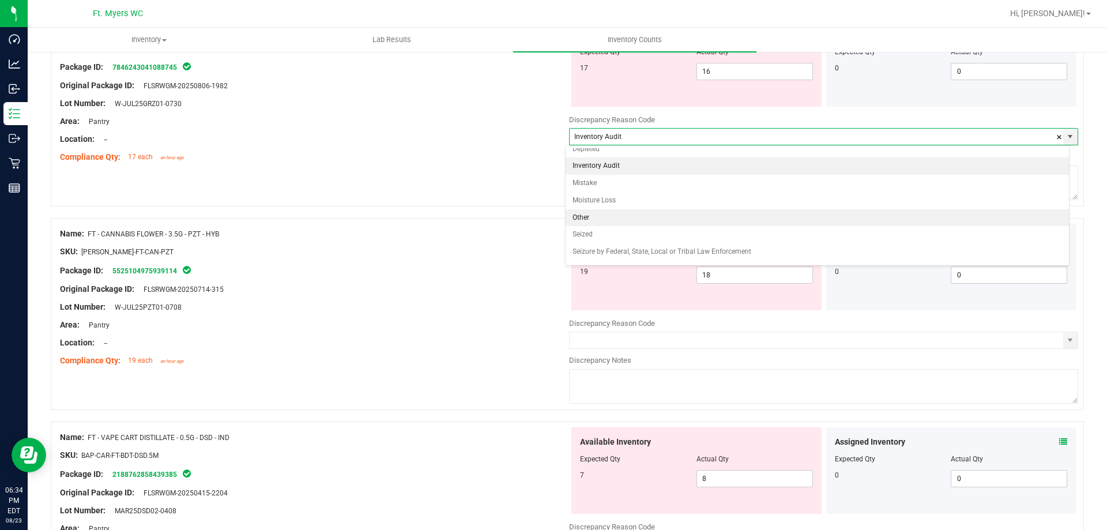
scroll to position [0, 0]
click at [525, 246] on div "SKU: FLO-BUD-FT-CAN-PZT" at bounding box center [314, 252] width 509 height 12
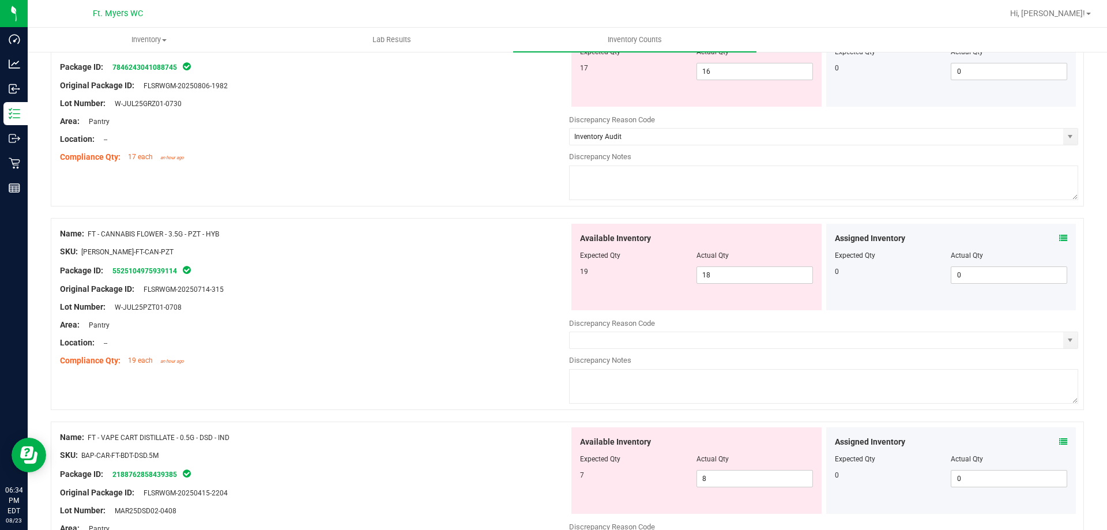
click at [593, 190] on textarea at bounding box center [823, 182] width 509 height 35
type textarea "incorrect manual allocation"
click at [522, 191] on div "Name: FT - CANNABIS FLOWER - 3.5G - GRZ - HYB SKU: FLO-BUD-FT-CAN-GRZ Package I…" at bounding box center [567, 110] width 1033 height 192
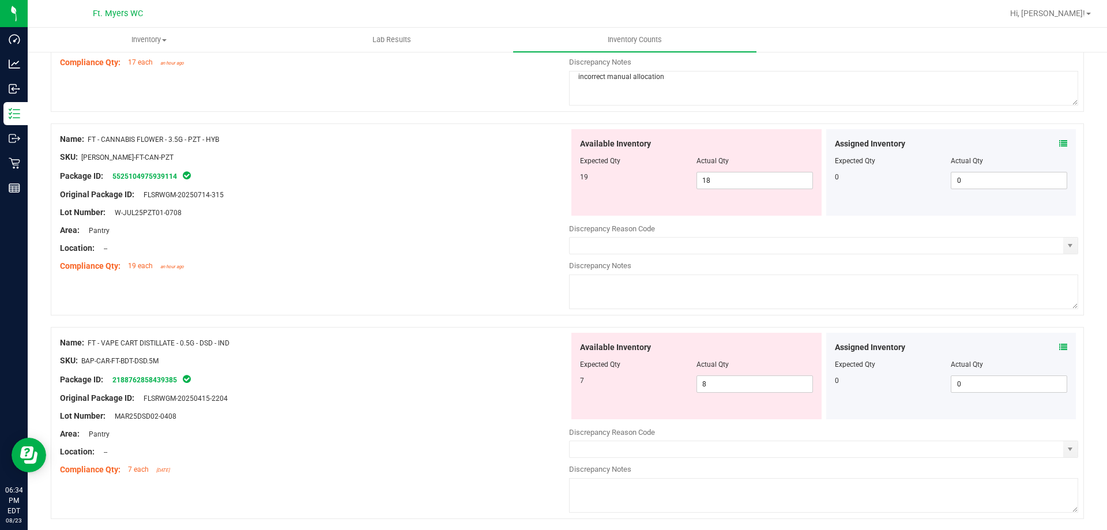
scroll to position [288, 0]
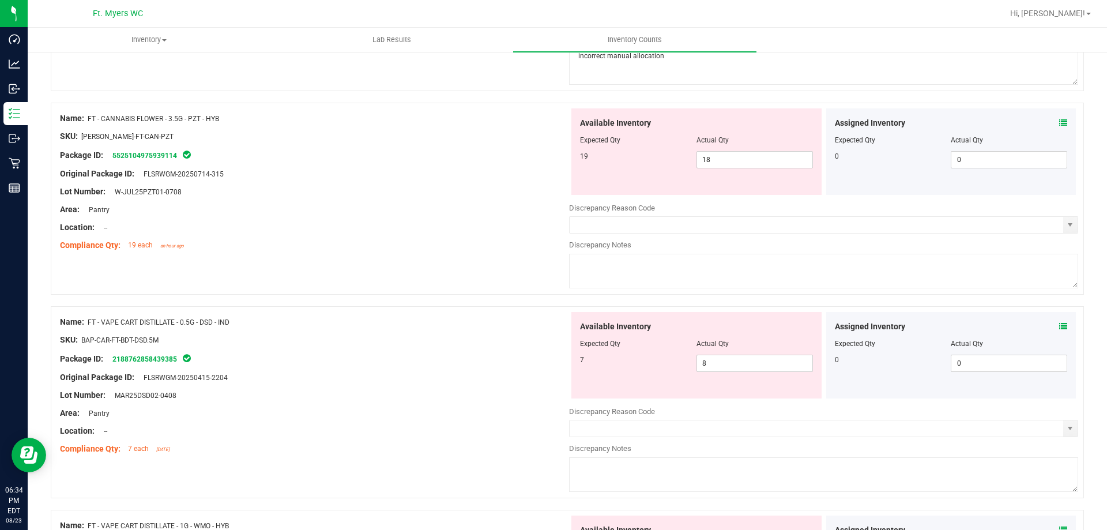
click at [1059, 122] on icon at bounding box center [1063, 123] width 8 height 8
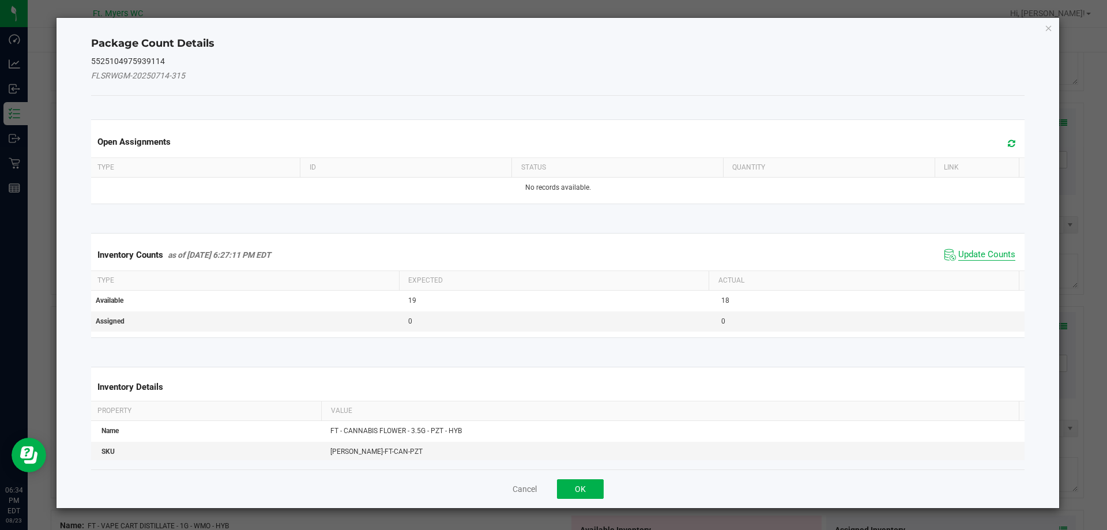
click at [976, 258] on span "Update Counts" at bounding box center [986, 255] width 57 height 12
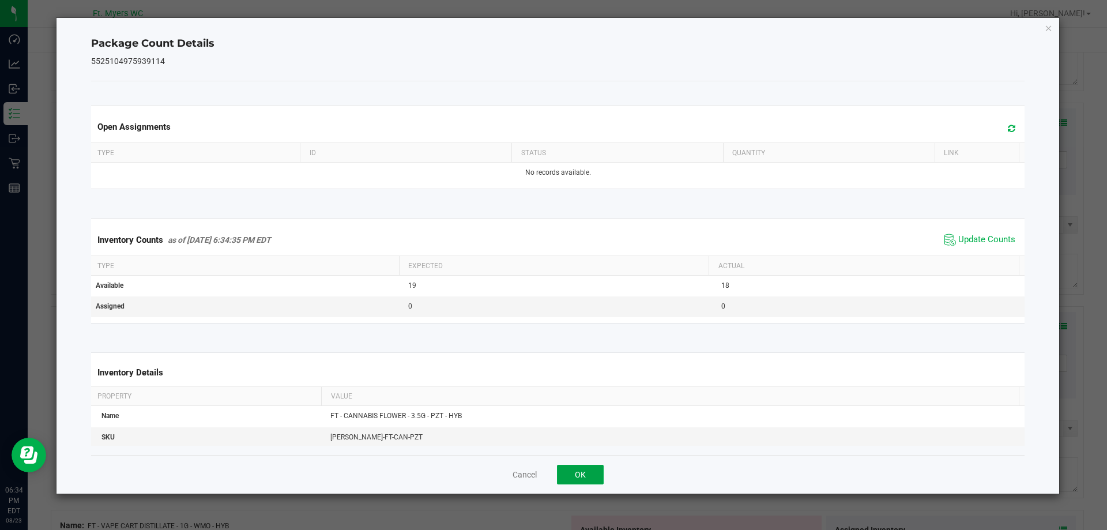
drag, startPoint x: 594, startPoint y: 474, endPoint x: 588, endPoint y: 472, distance: 6.7
click at [590, 476] on button "OK" at bounding box center [580, 475] width 47 height 20
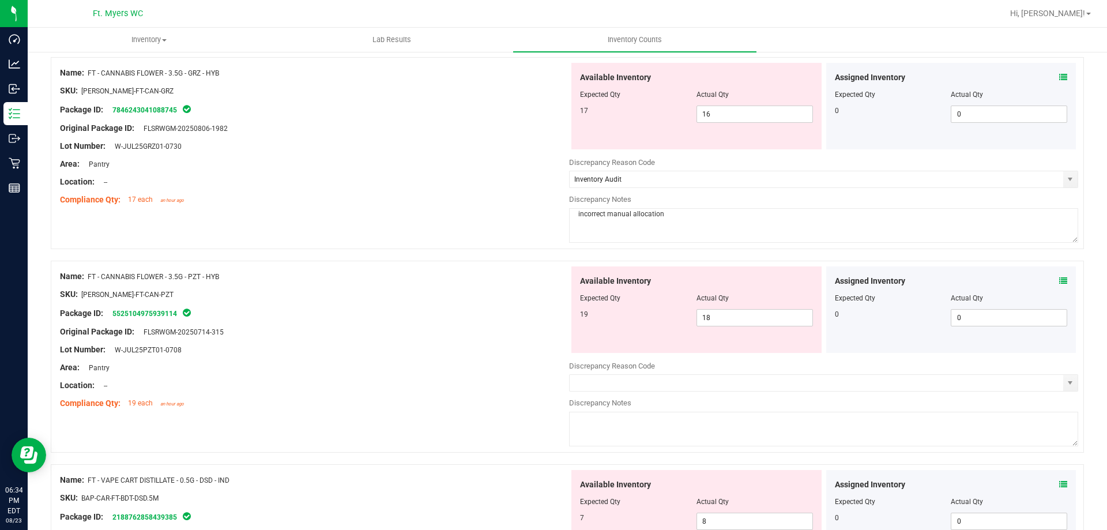
scroll to position [115, 0]
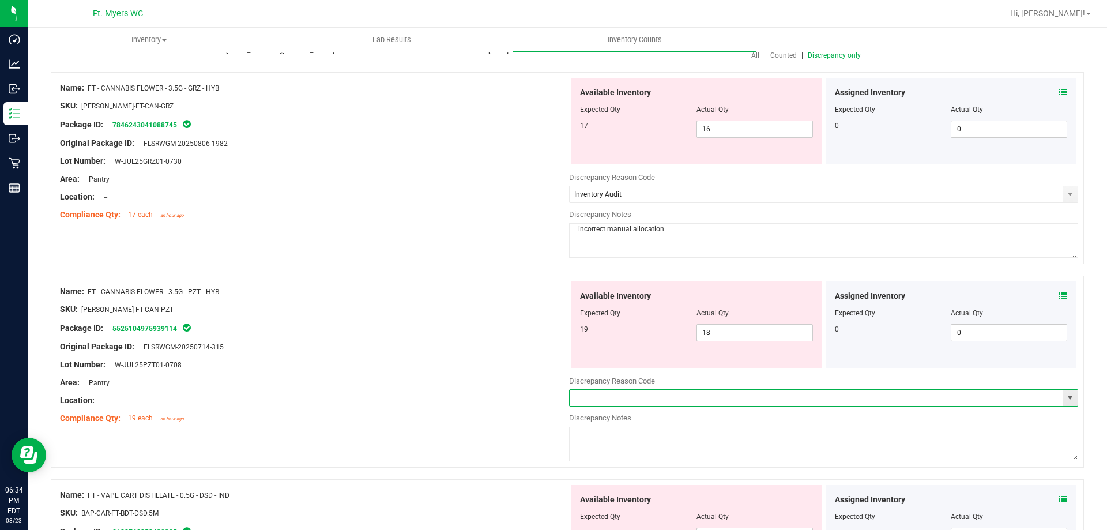
click at [596, 401] on input "text" at bounding box center [817, 398] width 494 height 16
click at [1065, 400] on span "select" at bounding box center [1069, 397] width 9 height 9
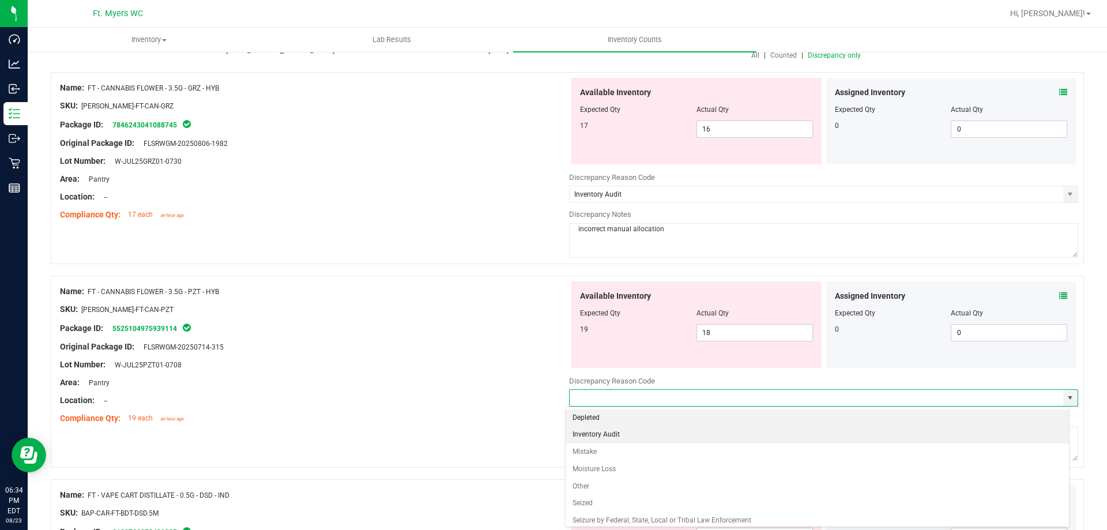
click at [638, 438] on li "Inventory Audit" at bounding box center [818, 434] width 504 height 17
type input "Inventory Audit"
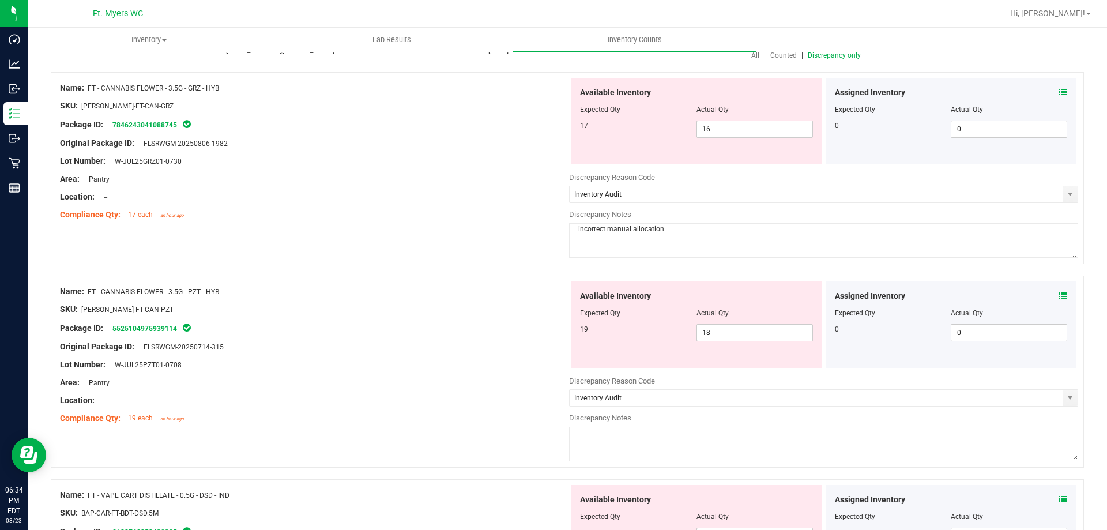
drag, startPoint x: 598, startPoint y: 231, endPoint x: 514, endPoint y: 228, distance: 84.8
click at [515, 227] on div "Name: FT - CANNABIS FLOWER - 3.5G - GRZ - HYB SKU: FLO-BUD-FT-CAN-GRZ Package I…" at bounding box center [567, 168] width 1033 height 192
click at [631, 452] on textarea at bounding box center [823, 444] width 509 height 35
paste textarea "incorrect manual allocation"
type textarea "incorrect manual allocation"
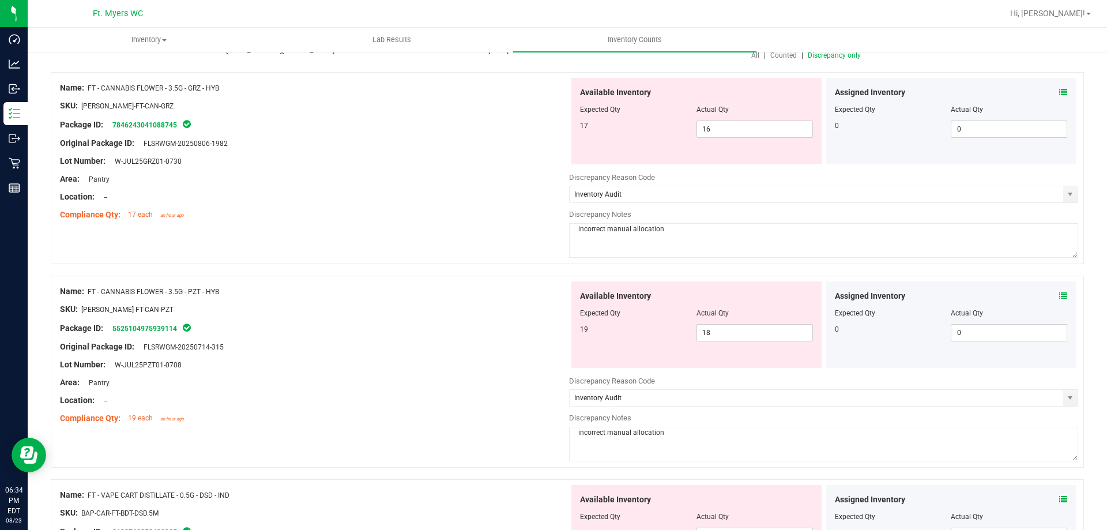
click at [485, 404] on div "Location: --" at bounding box center [314, 400] width 509 height 12
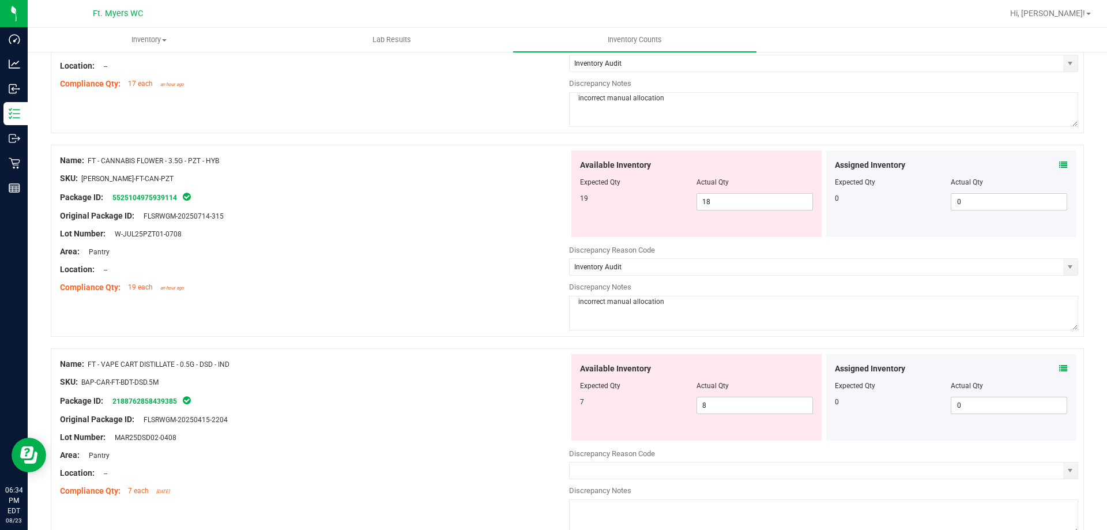
scroll to position [346, 0]
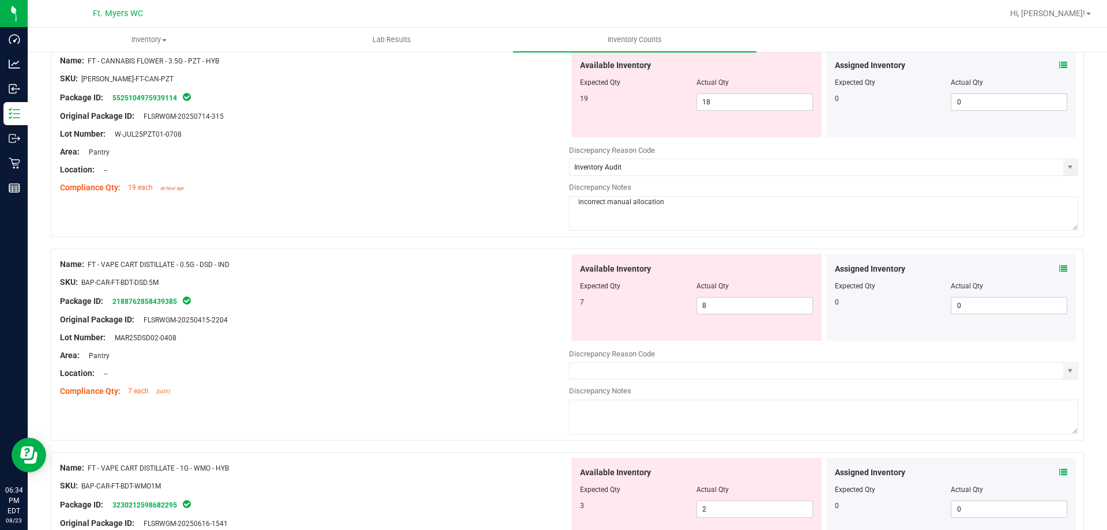
click at [1059, 268] on icon at bounding box center [1063, 269] width 8 height 8
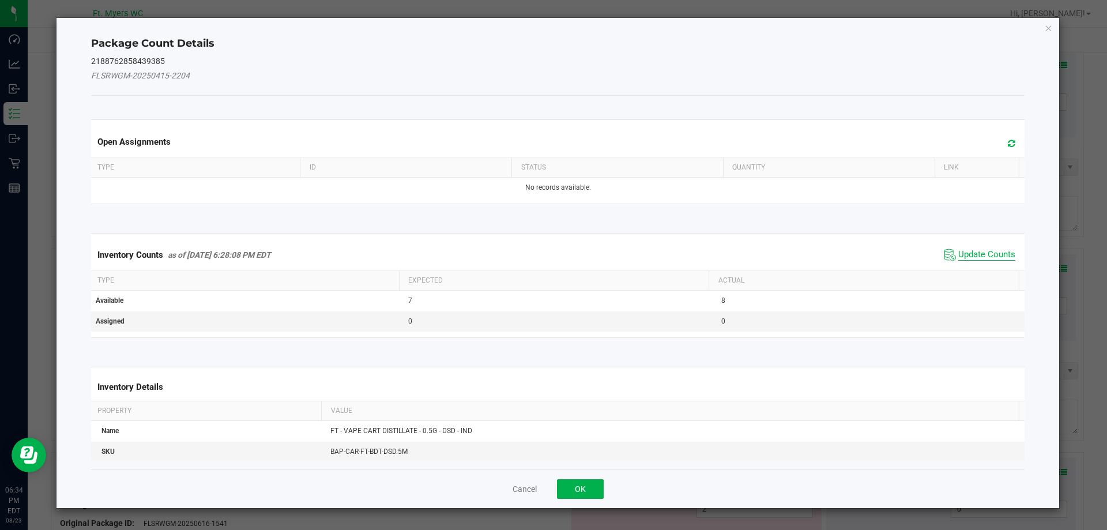
click at [989, 255] on span "Update Counts" at bounding box center [986, 255] width 57 height 12
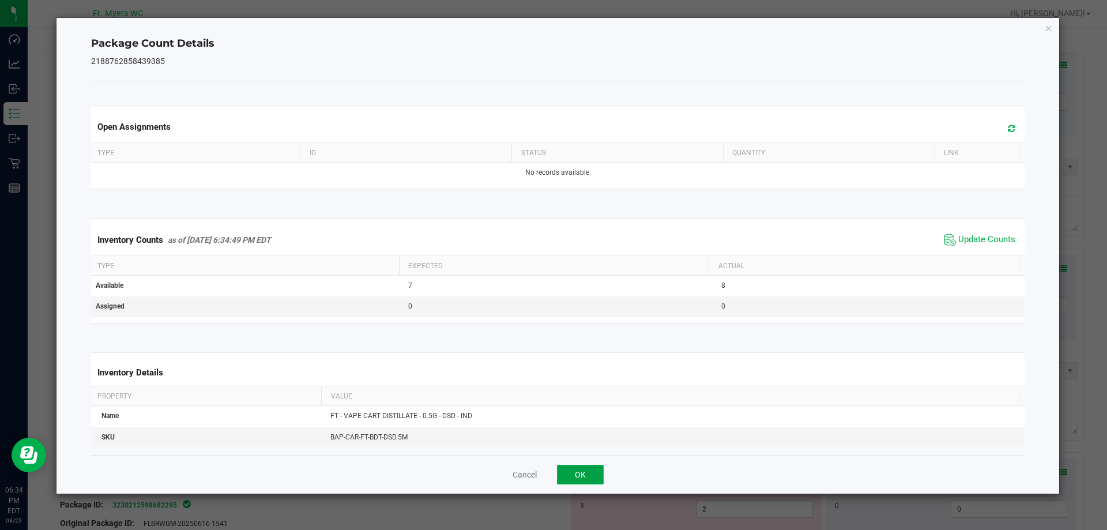
click at [579, 472] on button "OK" at bounding box center [580, 475] width 47 height 20
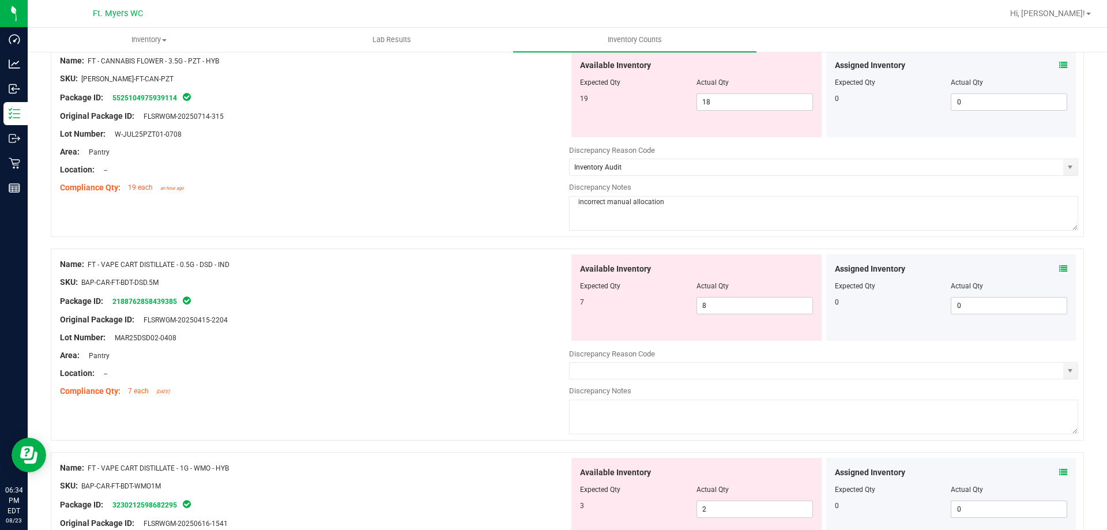
click at [486, 398] on div "Name: FT - VAPE CART DISTILLATE - 0.5G - DSD - IND SKU: BAP-CAR-FT-BDT-DSD.5M P…" at bounding box center [314, 327] width 509 height 147
click at [739, 302] on span "8 8" at bounding box center [754, 305] width 116 height 17
click at [411, 327] on div at bounding box center [314, 329] width 509 height 6
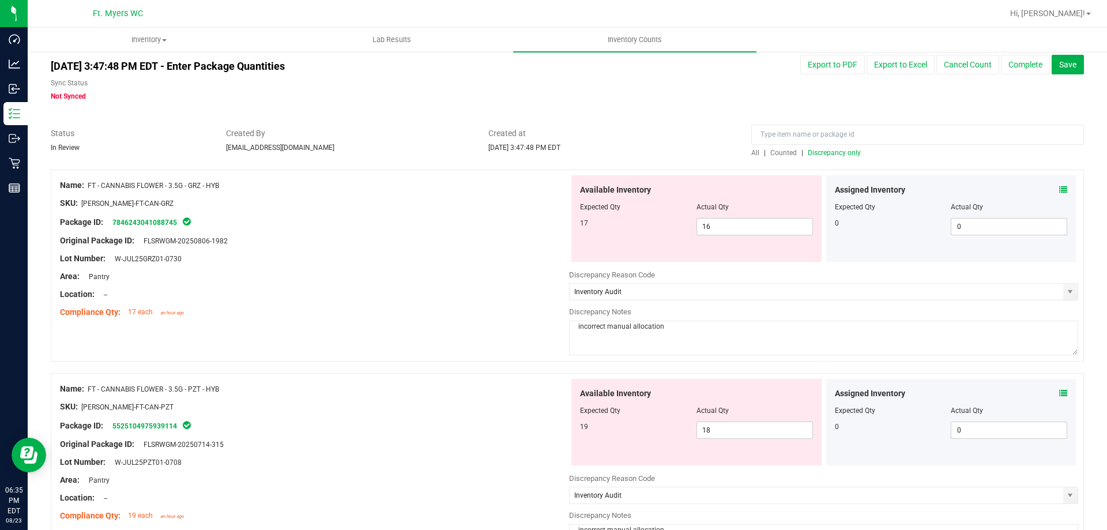
scroll to position [0, 0]
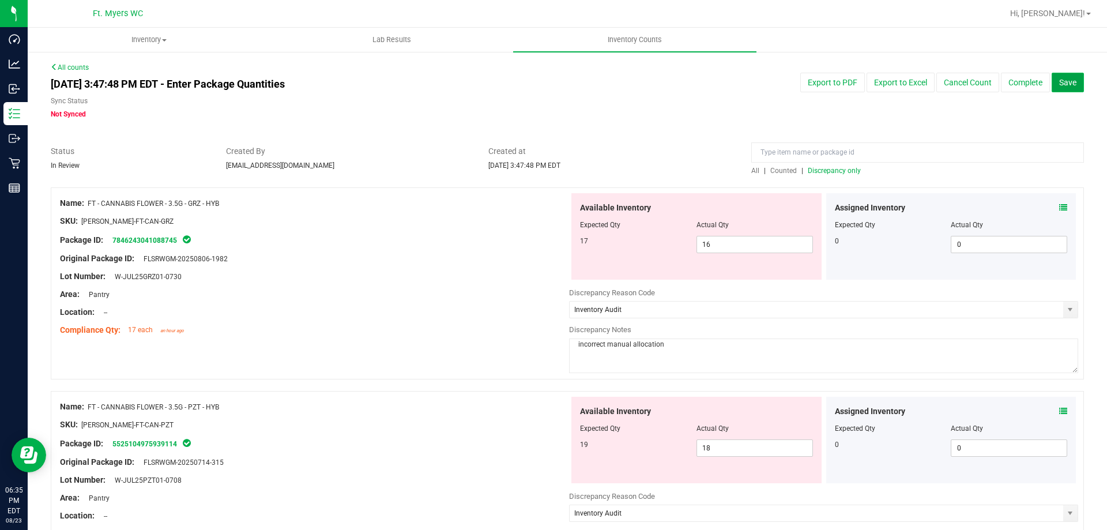
click at [1059, 83] on span "Save" at bounding box center [1067, 82] width 17 height 9
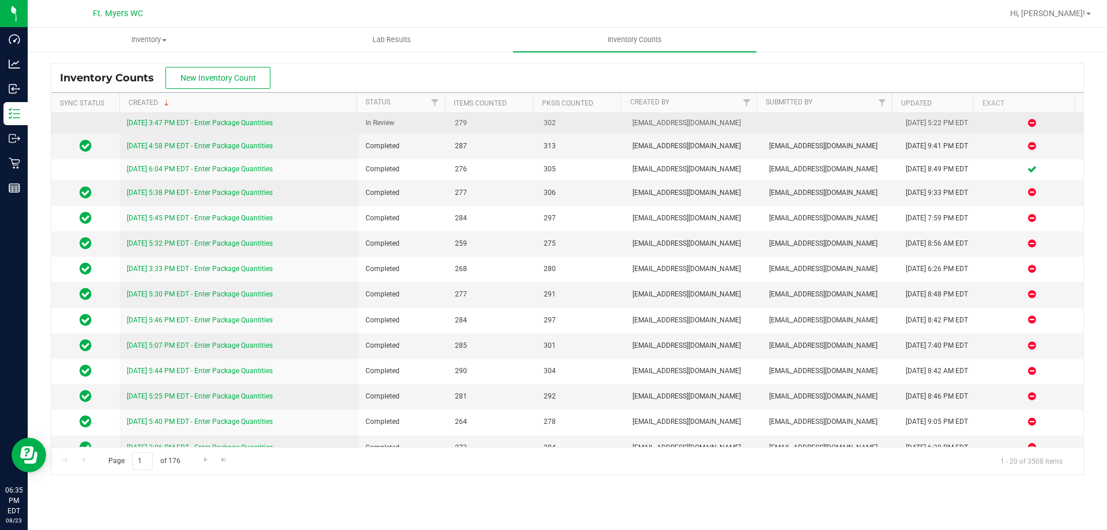
click at [231, 127] on div "8/23/25 3:47 PM EDT - Enter Package Quantities" at bounding box center [239, 123] width 225 height 11
click at [227, 122] on link "8/23/25 3:47 PM EDT - Enter Package Quantities" at bounding box center [200, 123] width 146 height 8
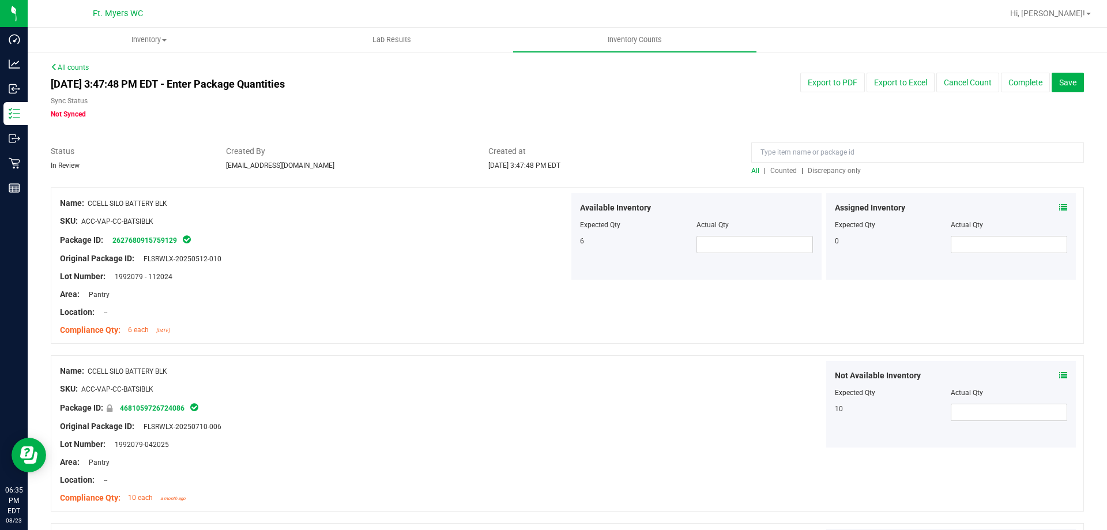
click at [817, 170] on span "Discrepancy only" at bounding box center [834, 171] width 53 height 8
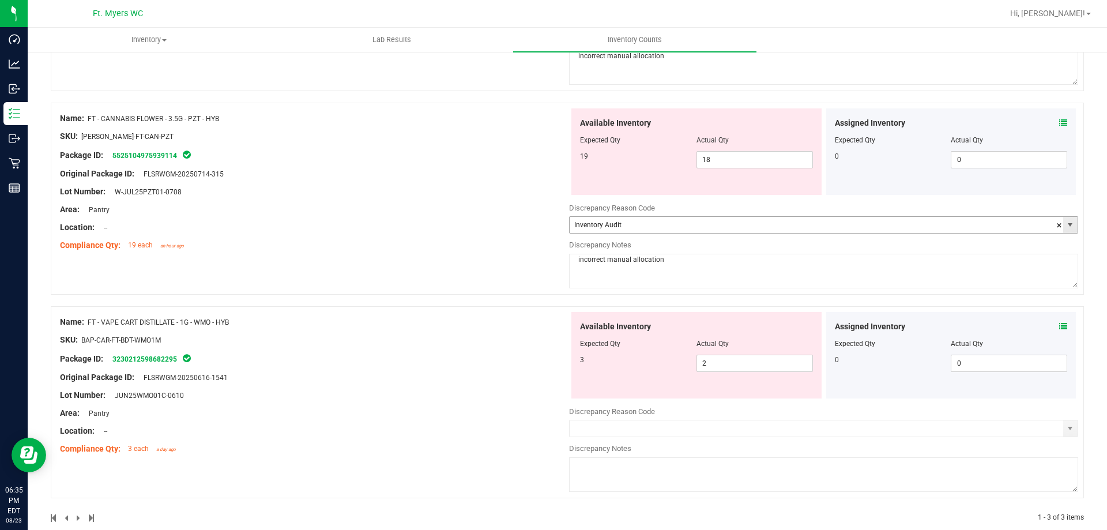
scroll to position [307, 0]
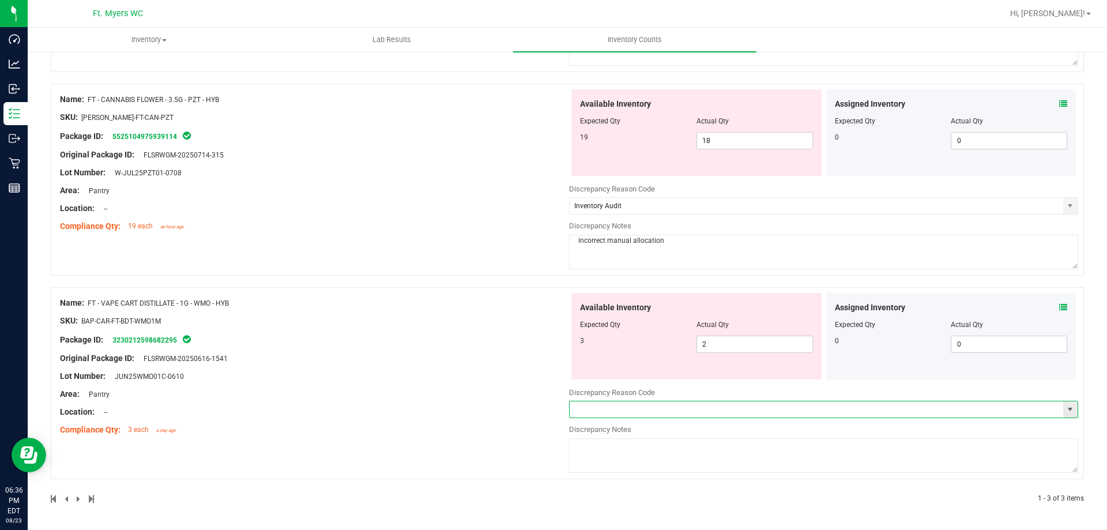
click at [646, 401] on span at bounding box center [823, 409] width 509 height 17
click at [638, 413] on input "text" at bounding box center [817, 409] width 494 height 16
click at [1065, 409] on span "select" at bounding box center [1069, 409] width 9 height 9
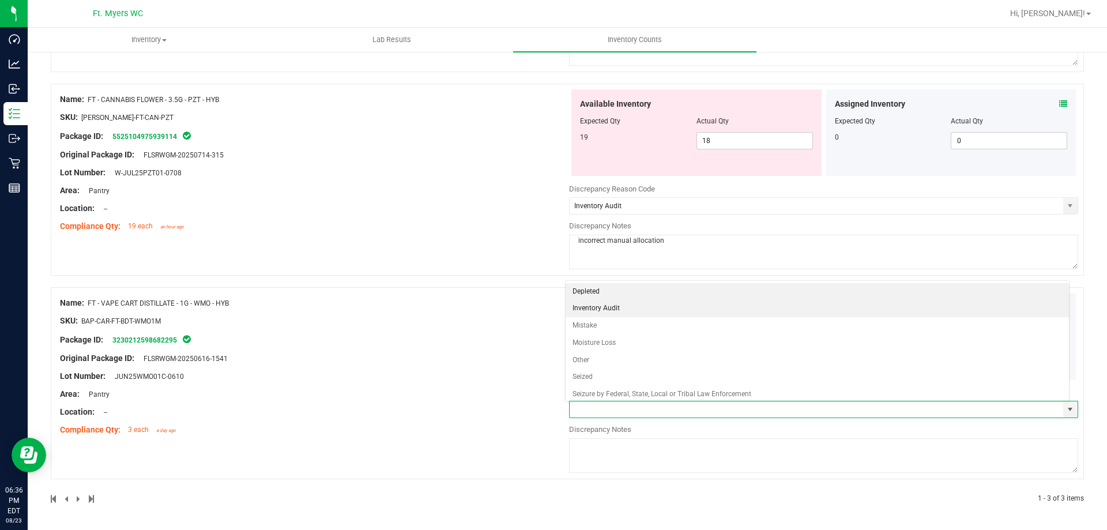
drag, startPoint x: 600, startPoint y: 305, endPoint x: 598, endPoint y: 320, distance: 15.0
click at [599, 306] on li "Inventory Audit" at bounding box center [818, 308] width 504 height 17
type input "Inventory Audit"
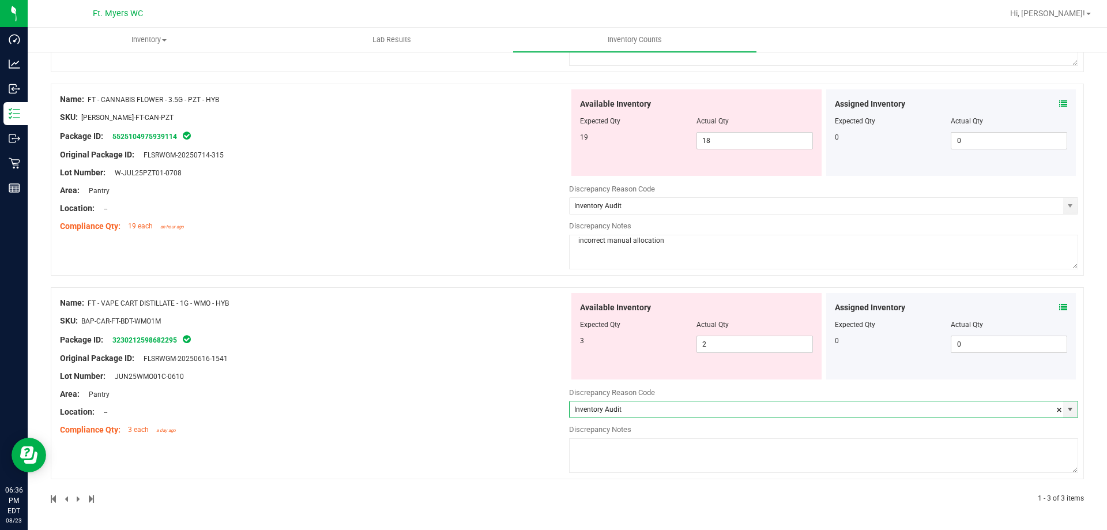
click at [594, 453] on textarea at bounding box center [823, 455] width 509 height 35
drag, startPoint x: 661, startPoint y: 240, endPoint x: 500, endPoint y: 231, distance: 161.1
click at [500, 231] on div "Name: FT - CANNABIS FLOWER - 3.5G - PZT - HYB SKU: FLO-BUD-FT-CAN-PZT Package I…" at bounding box center [567, 180] width 1033 height 192
click at [604, 452] on textarea at bounding box center [823, 455] width 509 height 35
paste textarea "incorrect manual allocation"
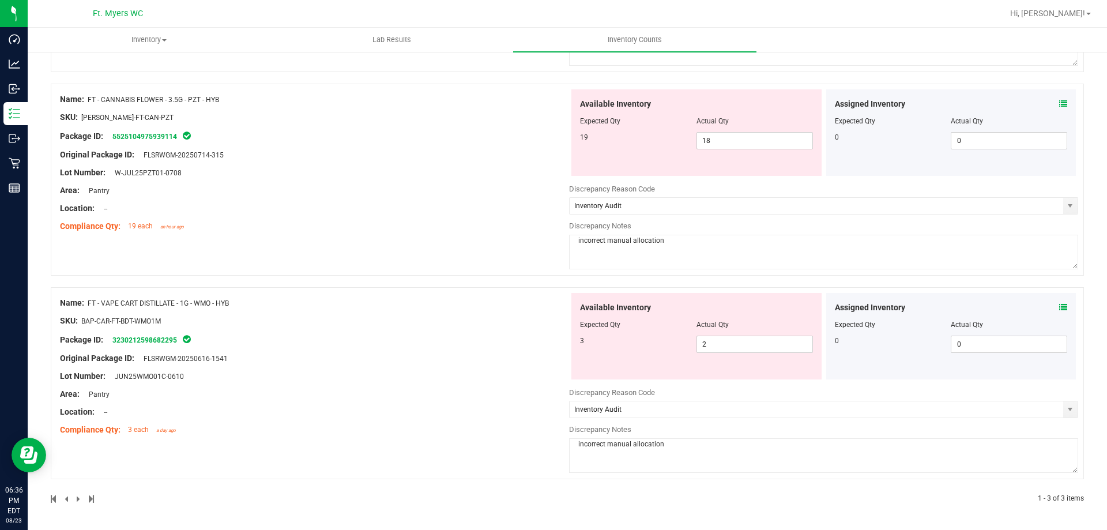
type textarea "incorrect manual allocation"
click at [453, 460] on div "Name: FT - VAPE CART DISTILLATE - 1G - WMO - HYB SKU: BAP-CAR-FT-BDT-WMO1M Pack…" at bounding box center [567, 383] width 1033 height 192
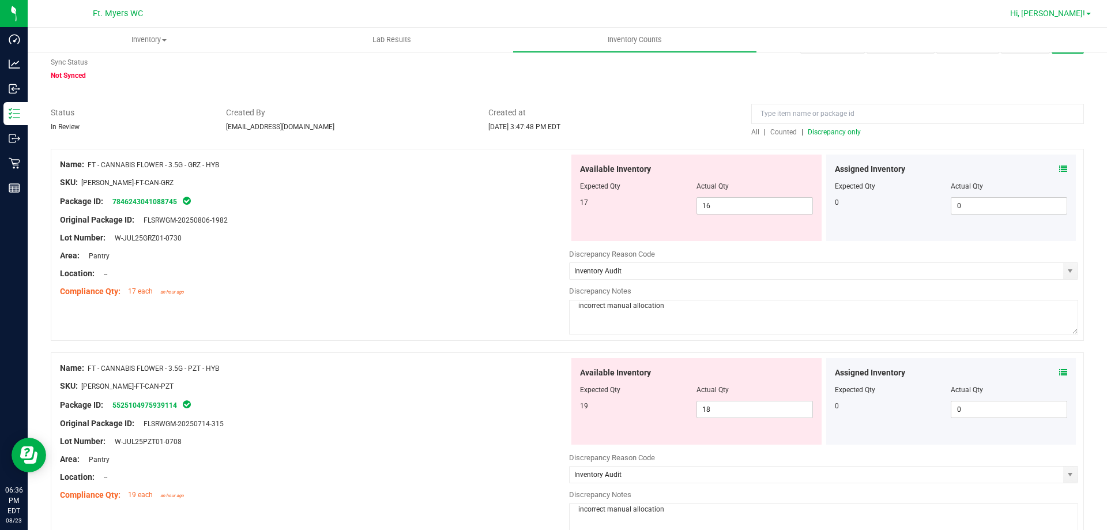
scroll to position [0, 0]
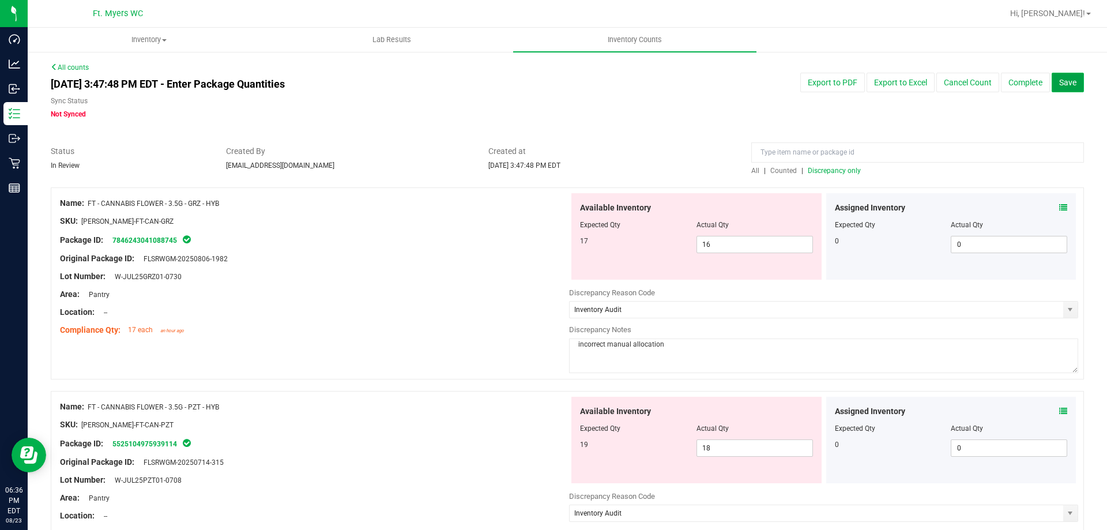
click at [1064, 85] on span "Save" at bounding box center [1067, 82] width 17 height 9
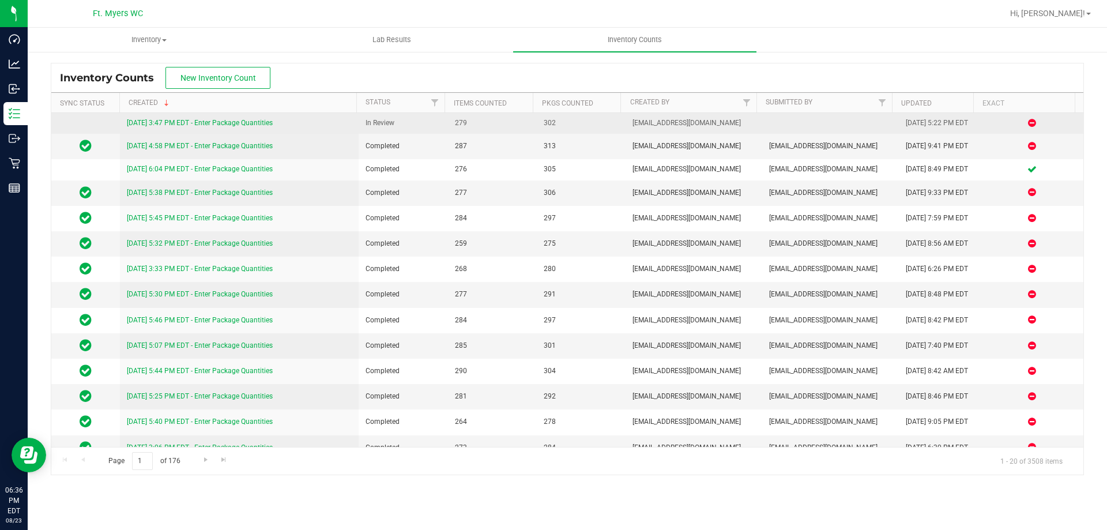
click at [248, 125] on link "8/23/25 3:47 PM EDT - Enter Package Quantities" at bounding box center [200, 123] width 146 height 8
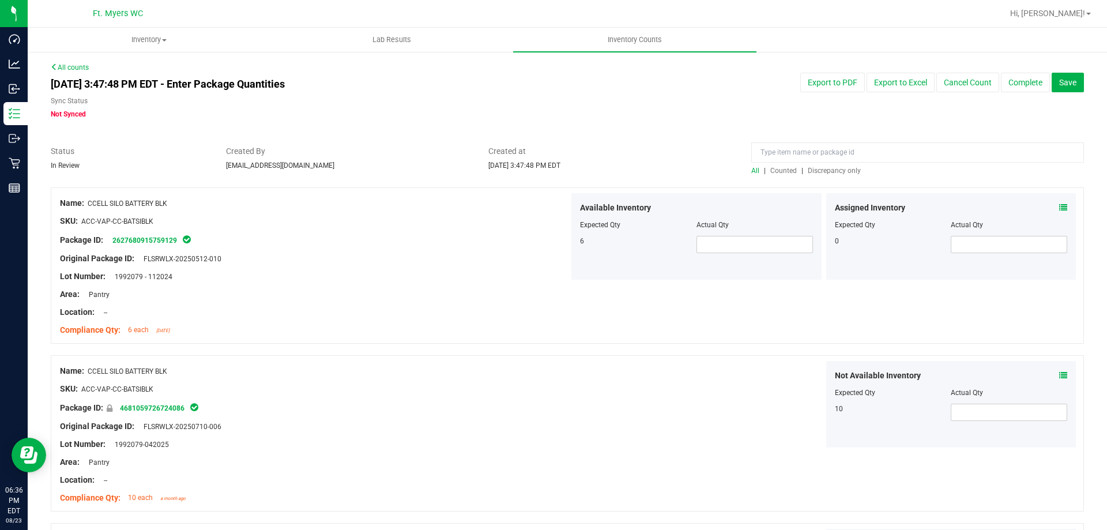
click at [835, 172] on span "Discrepancy only" at bounding box center [834, 171] width 53 height 8
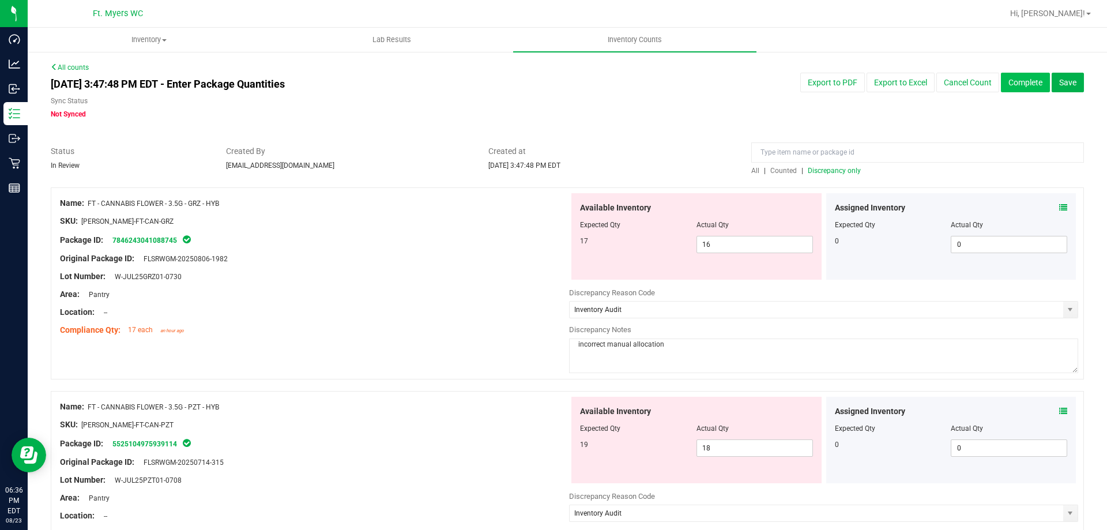
click at [1015, 86] on button "Complete" at bounding box center [1025, 83] width 49 height 20
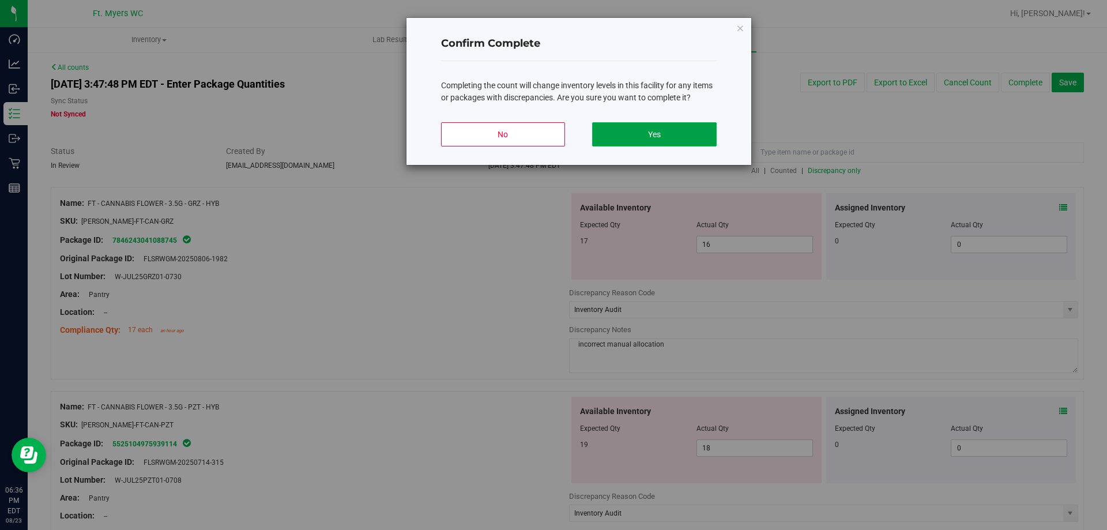
click at [629, 140] on button "Yes" at bounding box center [654, 134] width 124 height 24
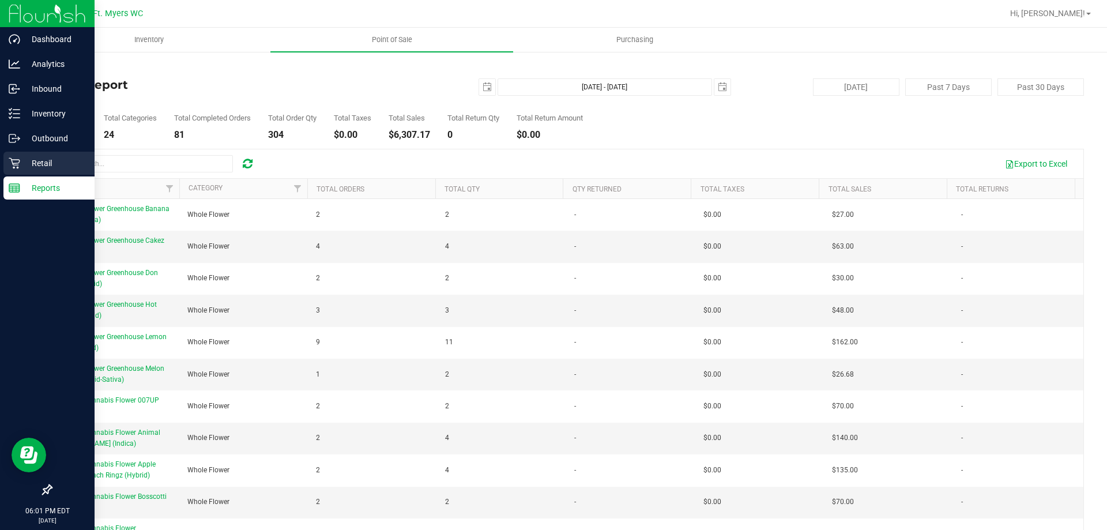
click at [42, 160] on p "Retail" at bounding box center [54, 163] width 69 height 14
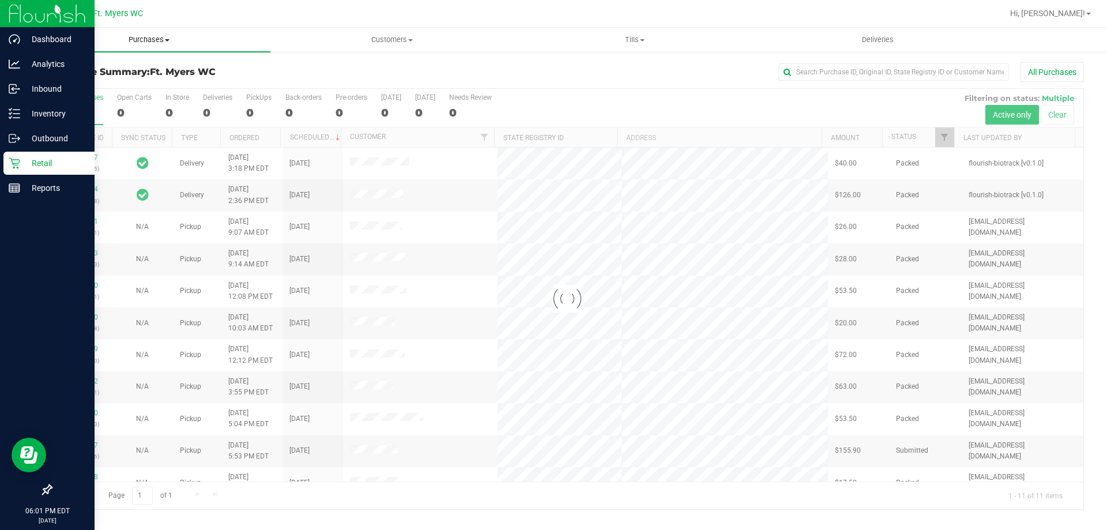
click at [142, 36] on span "Purchases" at bounding box center [149, 40] width 243 height 10
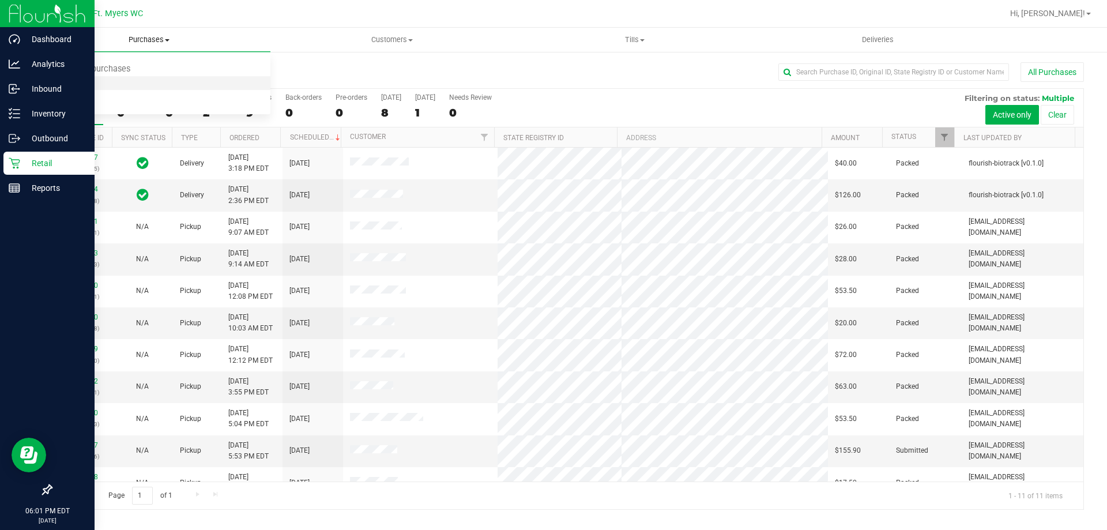
click at [98, 81] on li "Fulfillment" at bounding box center [149, 84] width 243 height 14
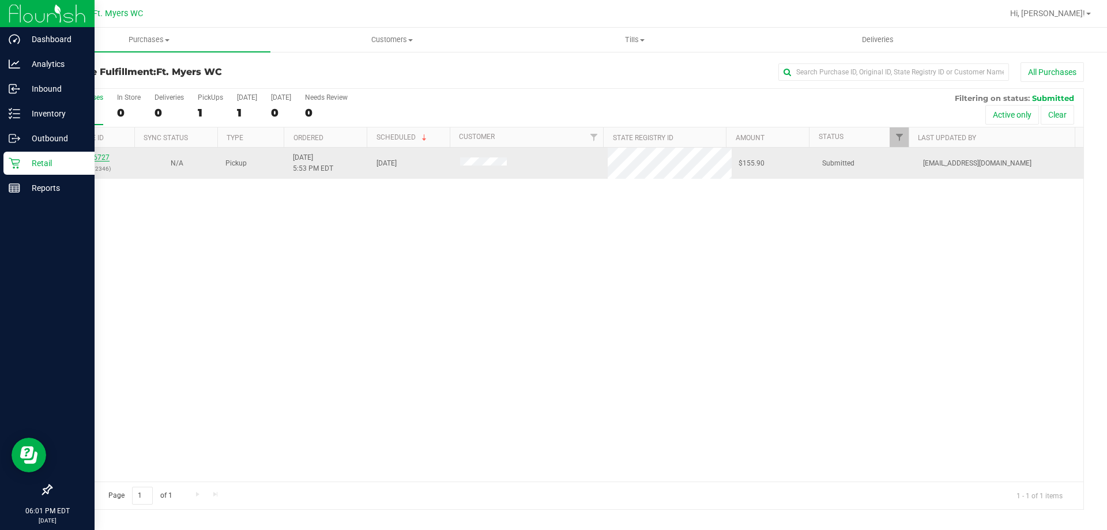
click at [91, 157] on link "11836727" at bounding box center [93, 157] width 32 height 8
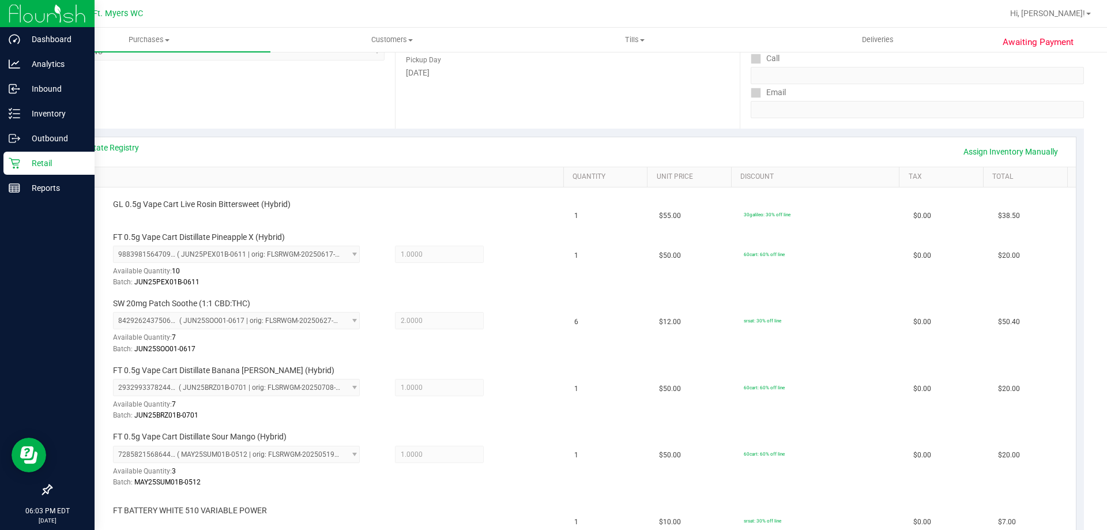
scroll to position [173, 0]
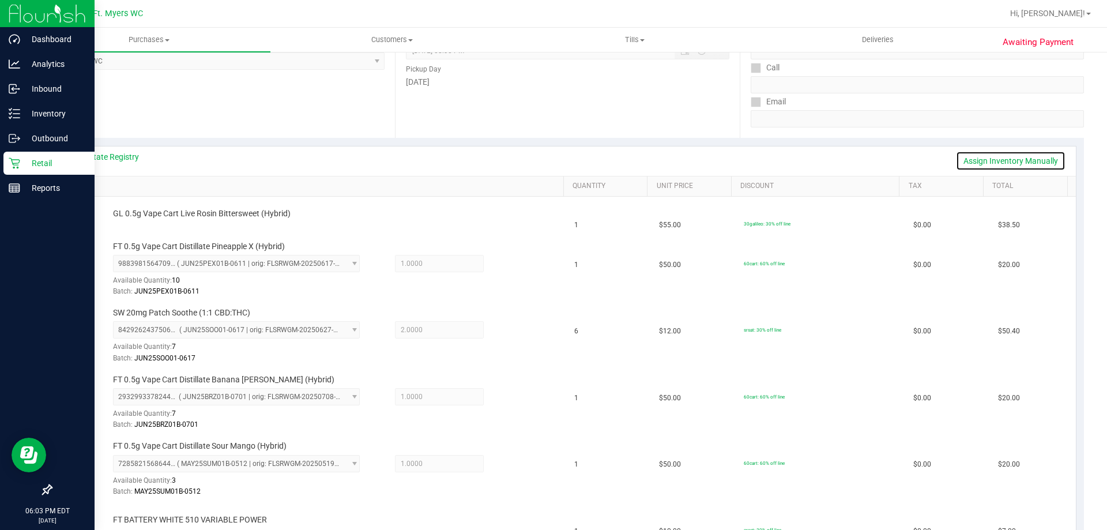
click at [994, 156] on link "Assign Inventory Manually" at bounding box center [1011, 161] width 110 height 20
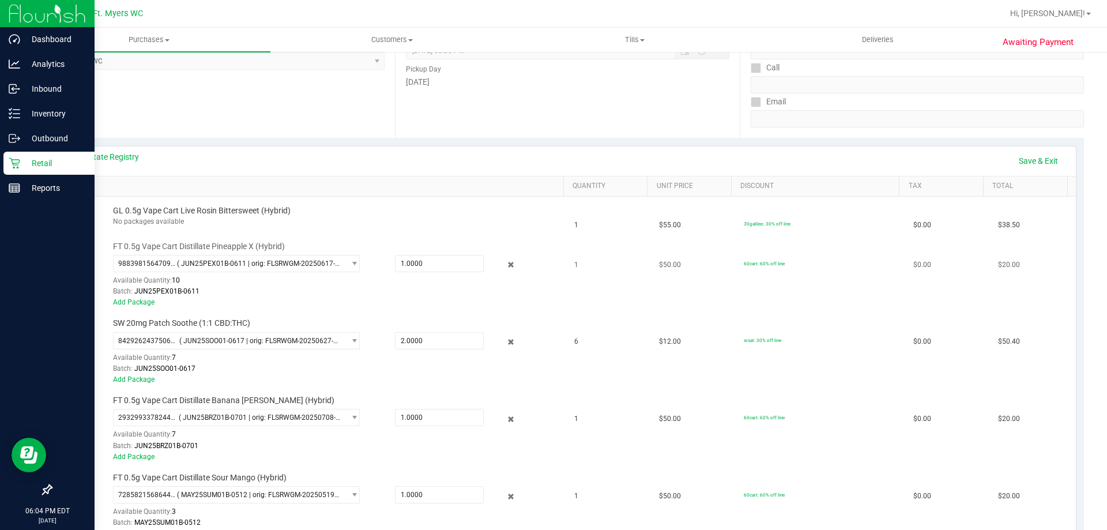
scroll to position [404, 0]
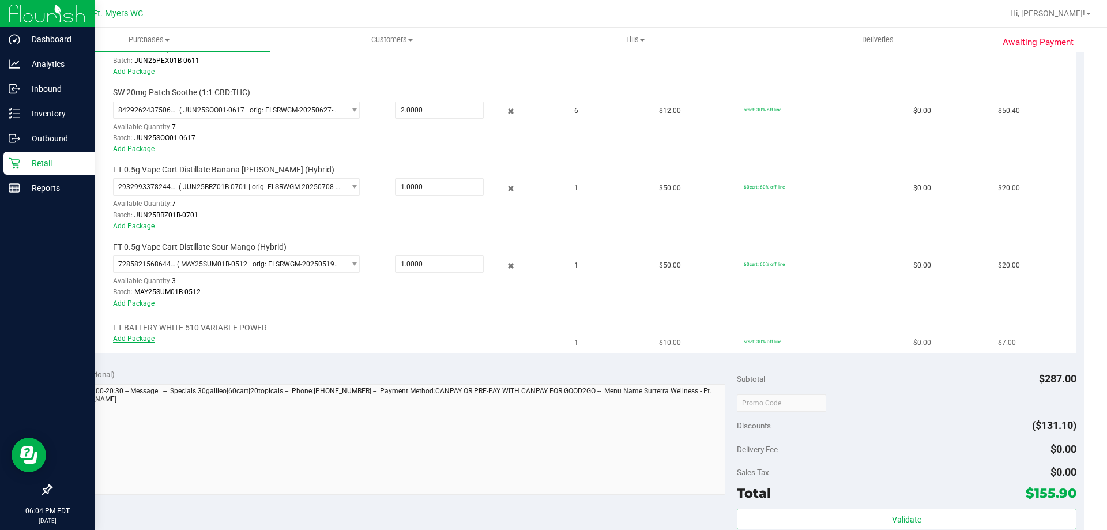
click at [135, 337] on link "Add Package" at bounding box center [134, 338] width 42 height 8
click at [170, 368] on div "Notes (optional)" at bounding box center [398, 374] width 679 height 12
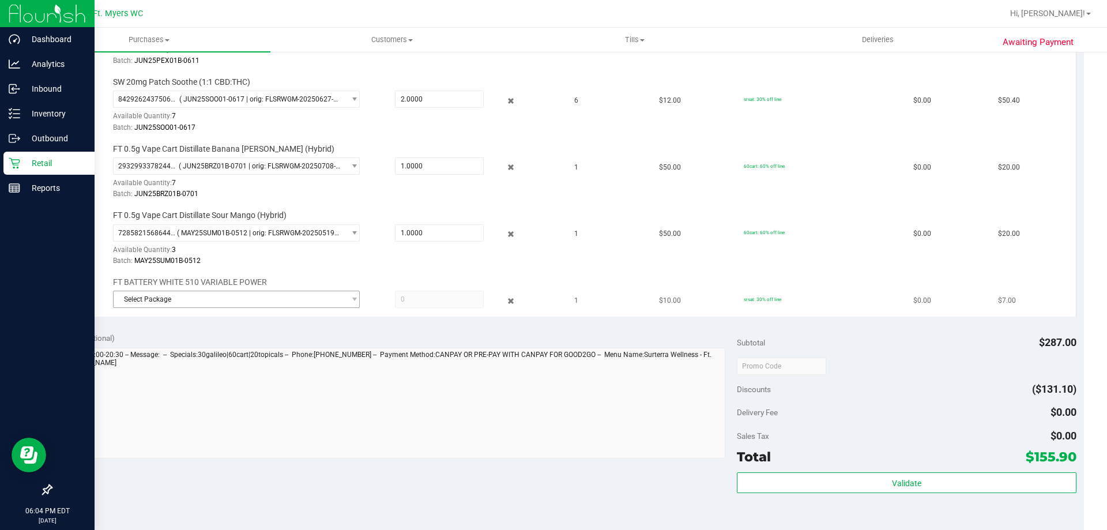
click at [156, 307] on span "Select Package" at bounding box center [229, 299] width 231 height 16
click at [157, 348] on span "0020807620807865" at bounding box center [152, 347] width 65 height 8
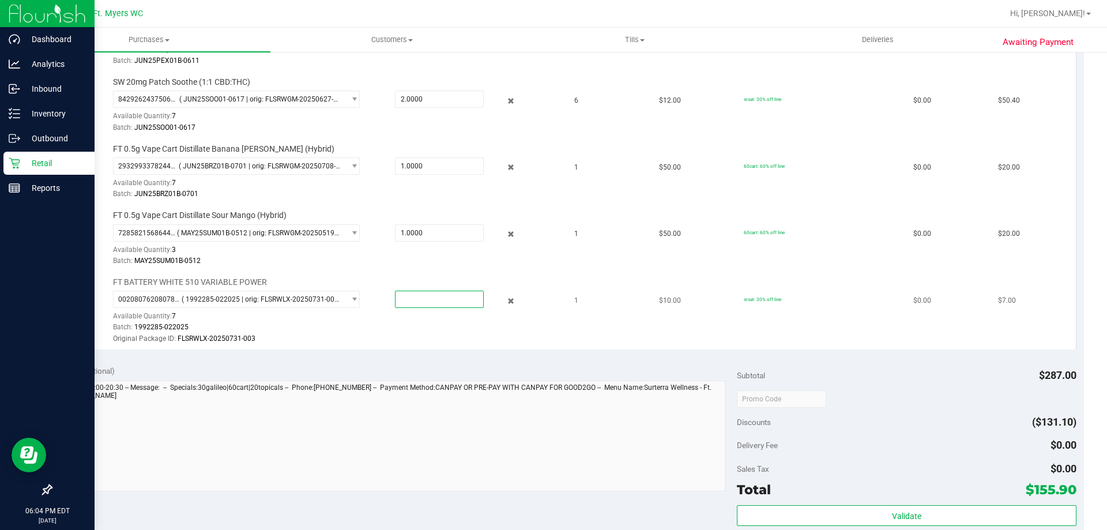
click at [423, 297] on span at bounding box center [439, 299] width 89 height 17
type input "1"
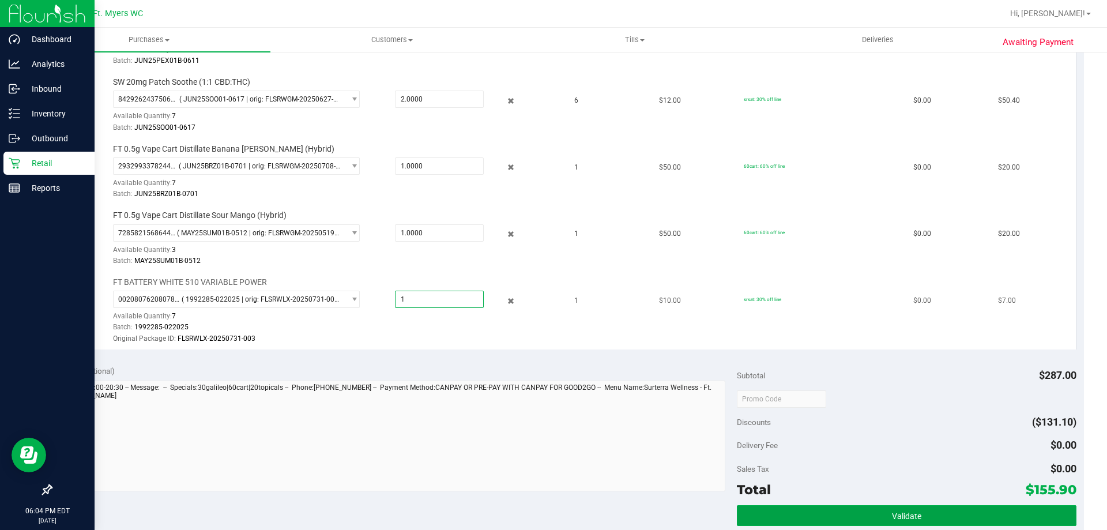
type input "1.0000"
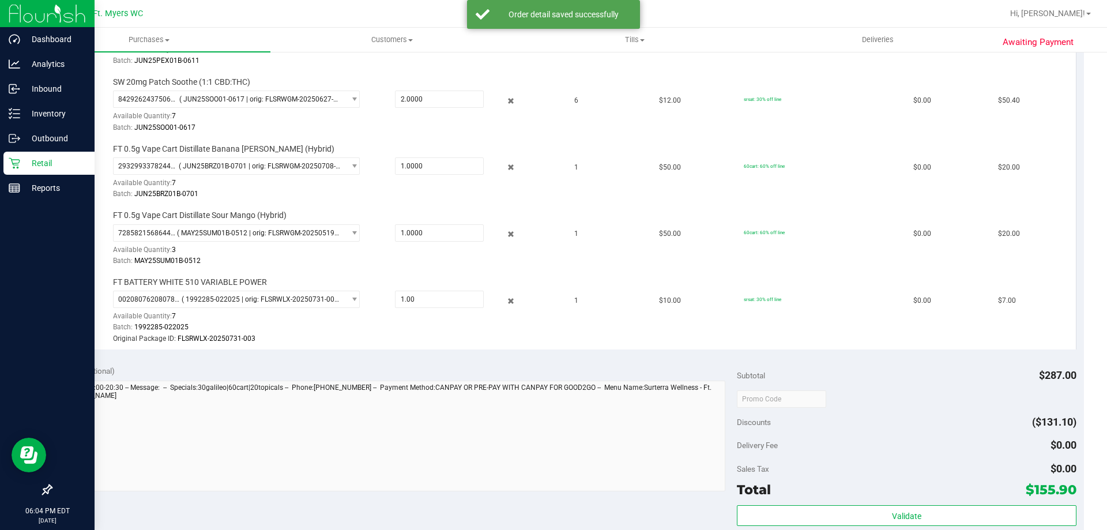
click at [270, 368] on div "Notes (optional)" at bounding box center [398, 371] width 679 height 12
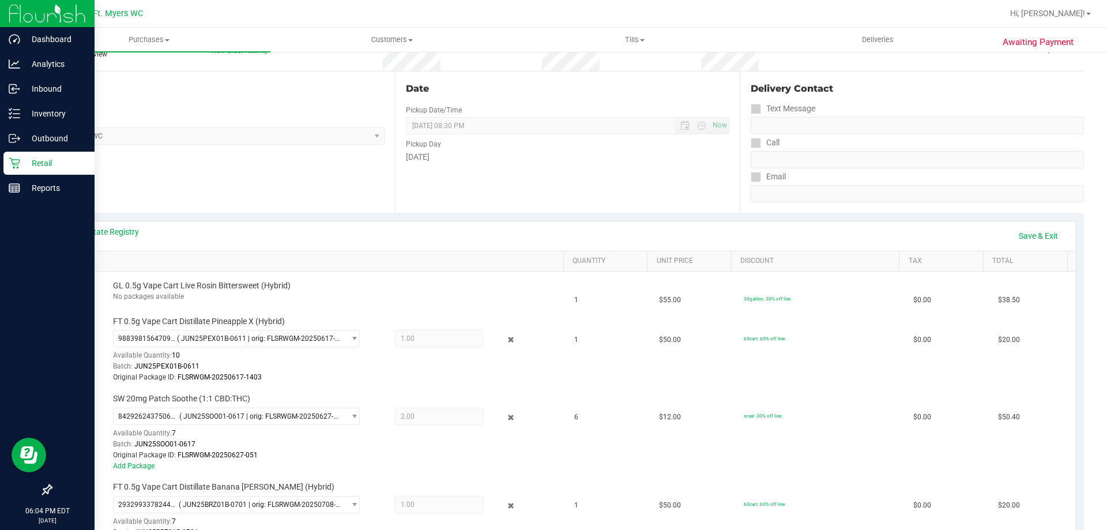
scroll to position [58, 0]
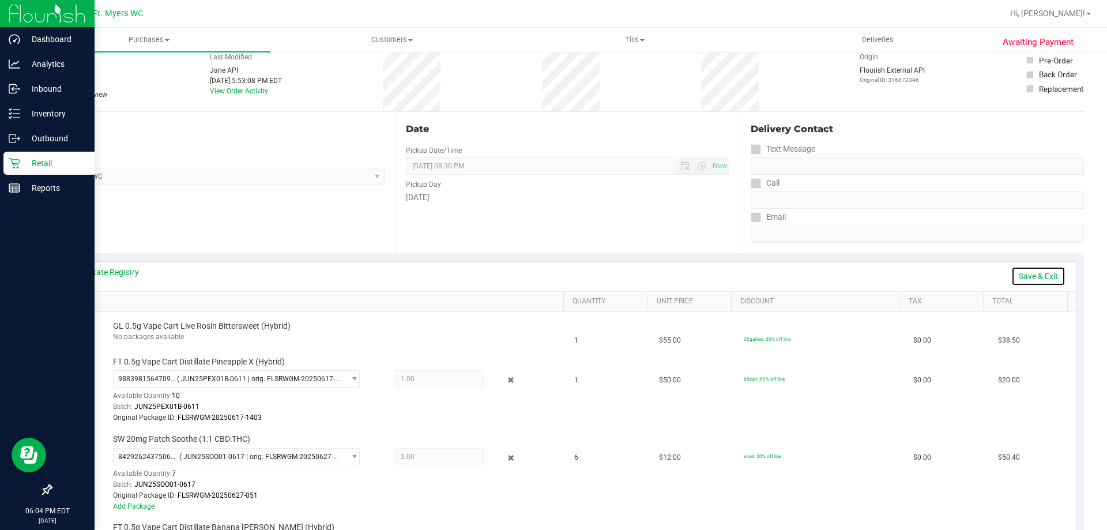
click at [1034, 277] on link "Save & Exit" at bounding box center [1038, 276] width 54 height 20
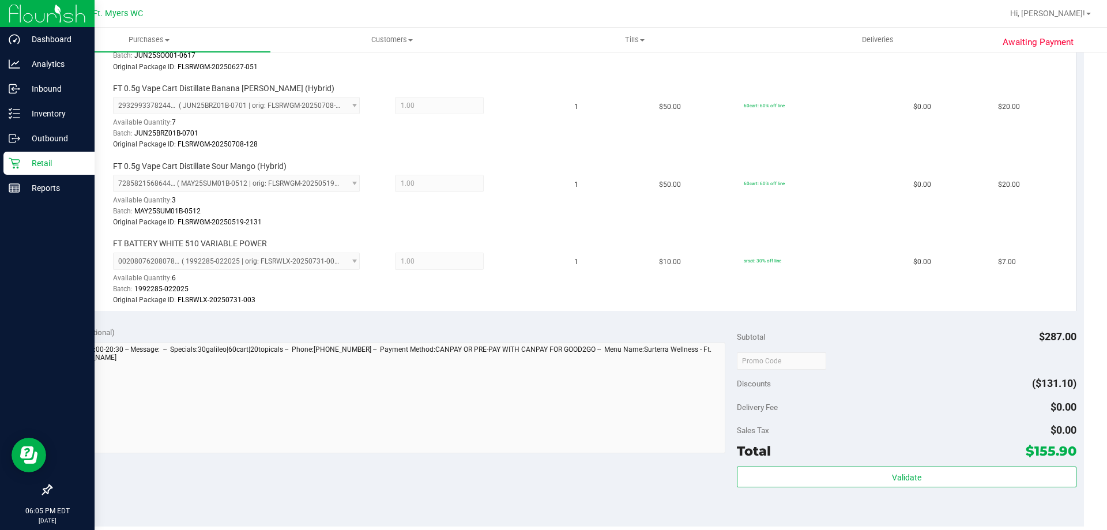
scroll to position [634, 0]
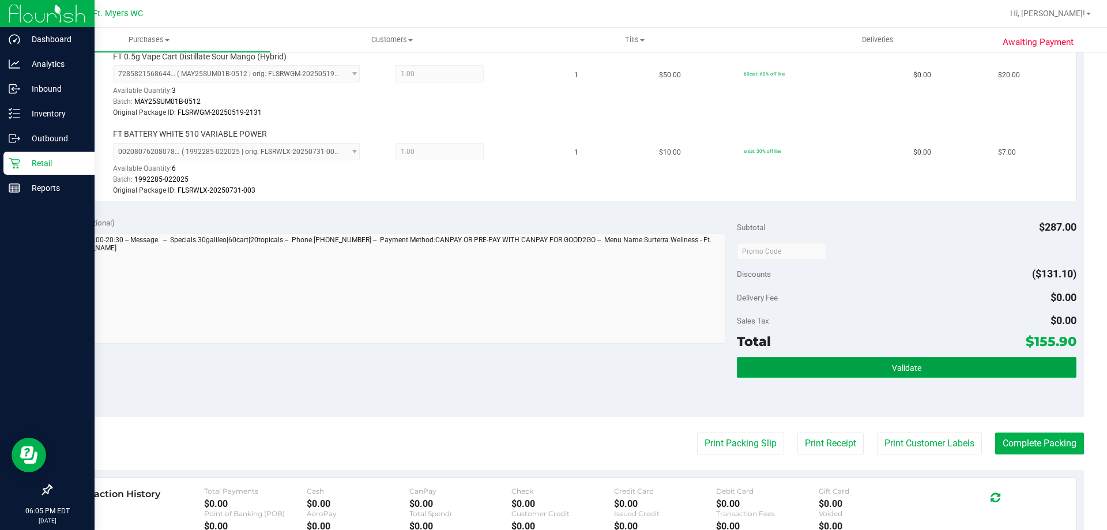
click at [873, 376] on button "Validate" at bounding box center [906, 367] width 339 height 21
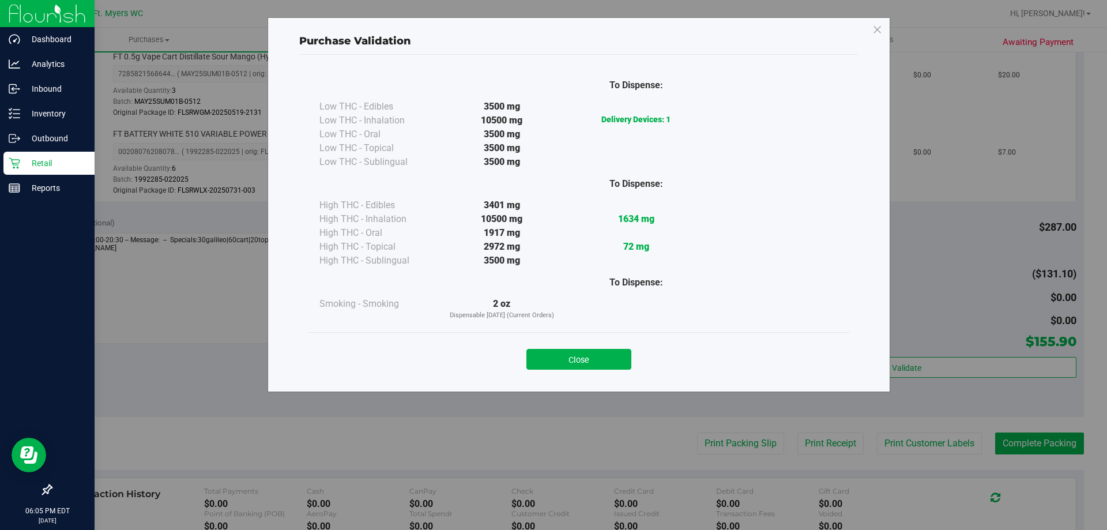
click at [601, 359] on button "Close" at bounding box center [578, 359] width 105 height 21
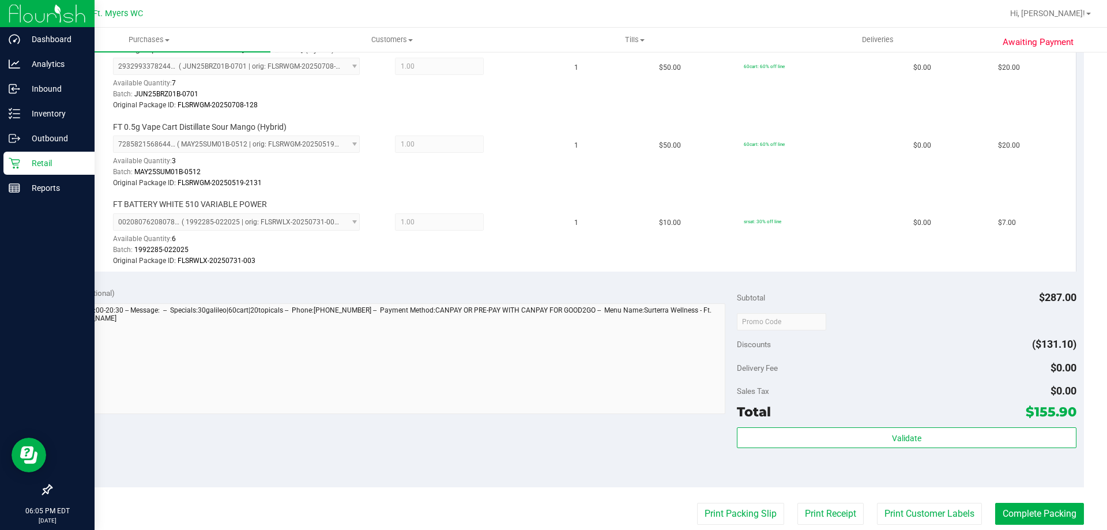
scroll to position [692, 0]
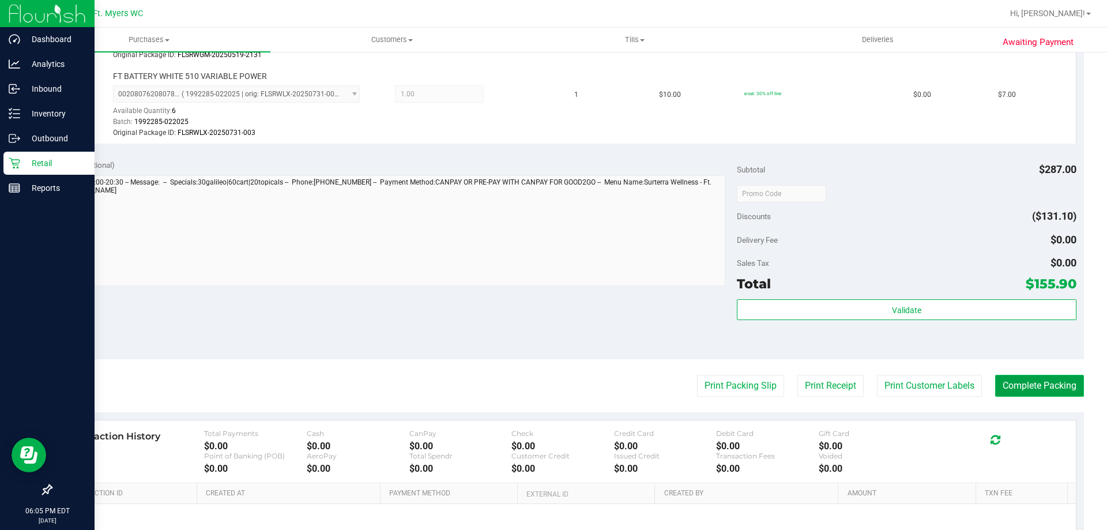
click at [1015, 375] on button "Complete Packing" at bounding box center [1039, 386] width 89 height 22
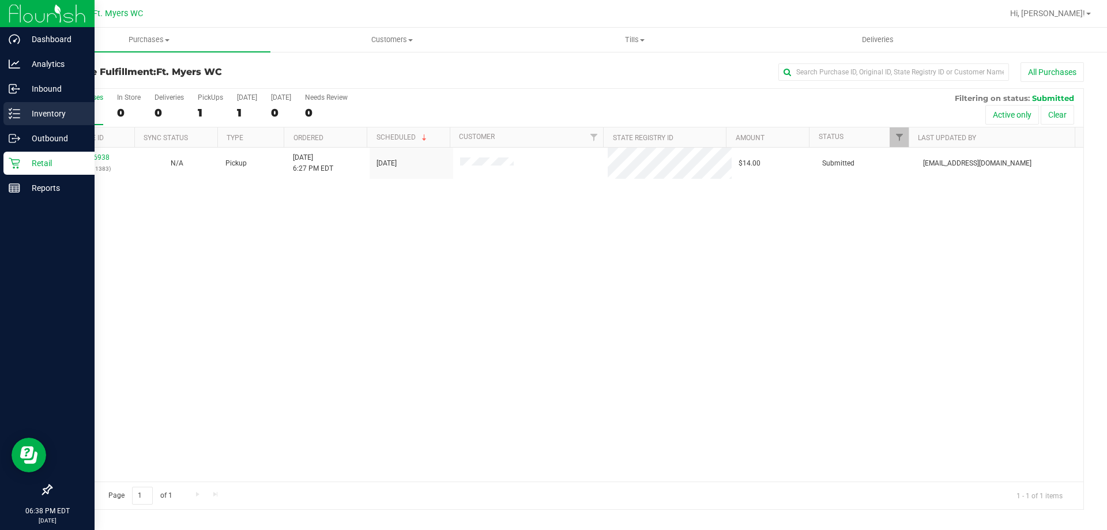
click at [52, 113] on p "Inventory" at bounding box center [54, 114] width 69 height 14
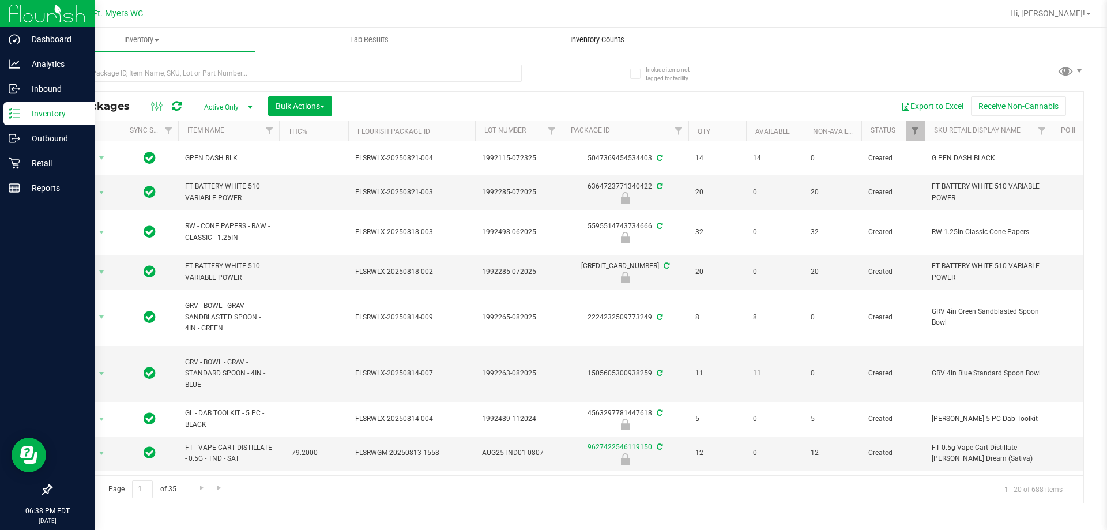
click at [592, 39] on span "Inventory Counts" at bounding box center [597, 40] width 85 height 10
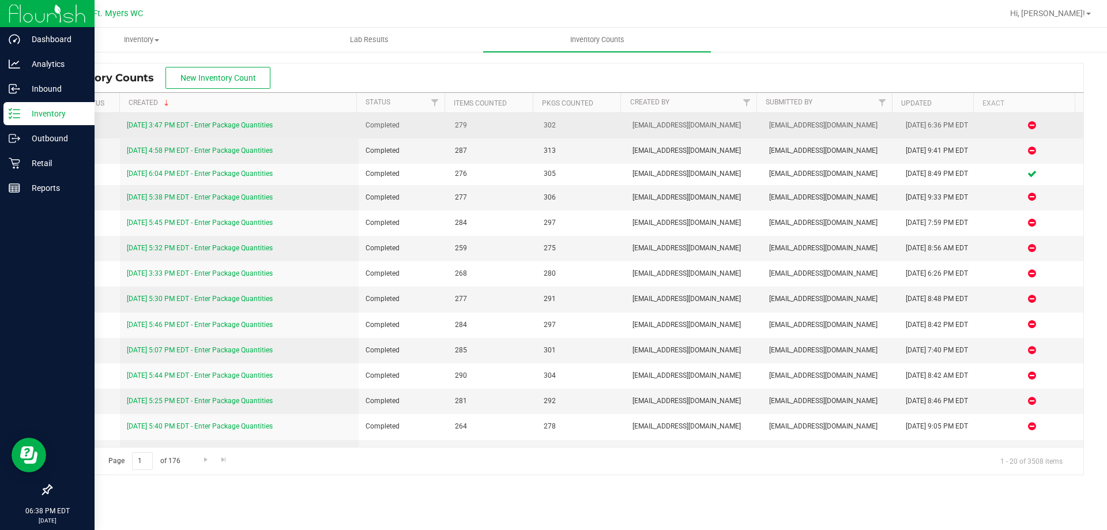
click at [234, 126] on link "[DATE] 3:47 PM EDT - Enter Package Quantities" at bounding box center [200, 125] width 146 height 8
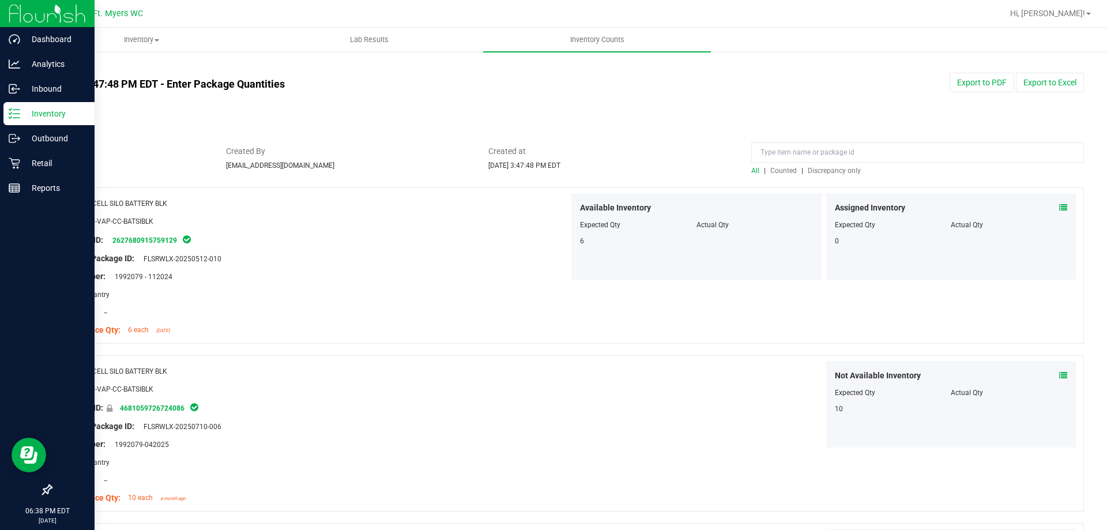
click at [822, 174] on span "Discrepancy only" at bounding box center [834, 171] width 53 height 8
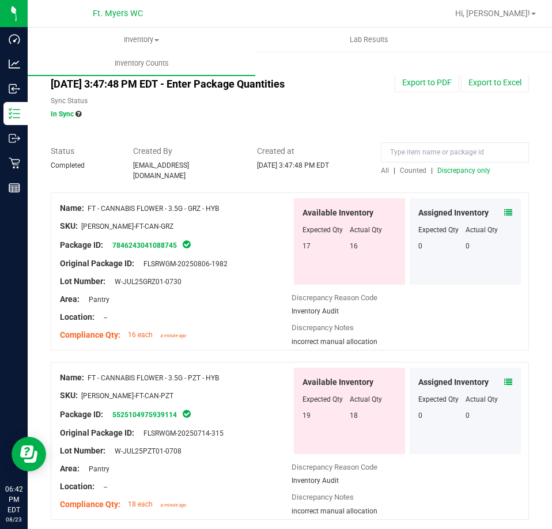
click at [461, 340] on div "incorrect manual allocation" at bounding box center [408, 342] width 232 height 10
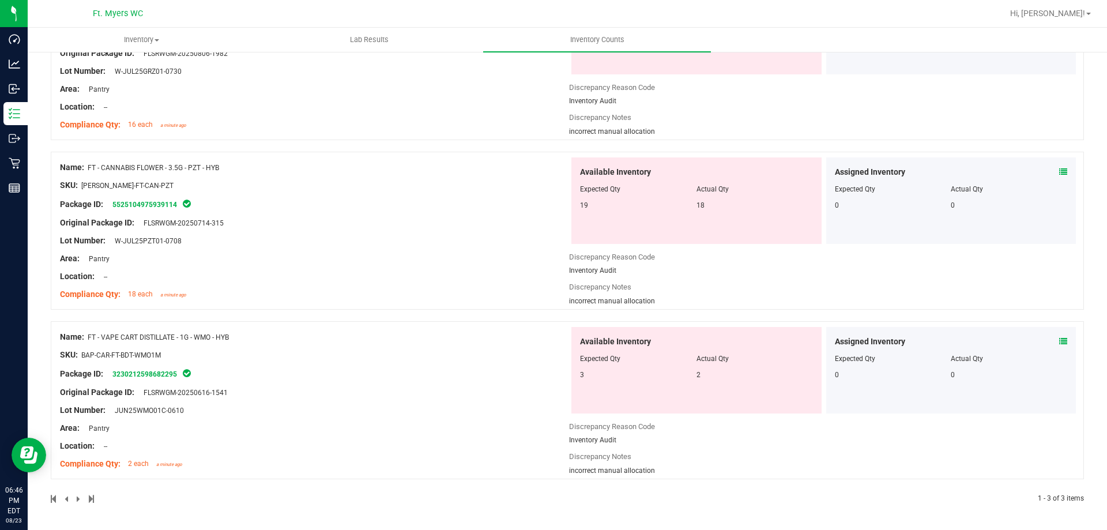
scroll to position [205, 0]
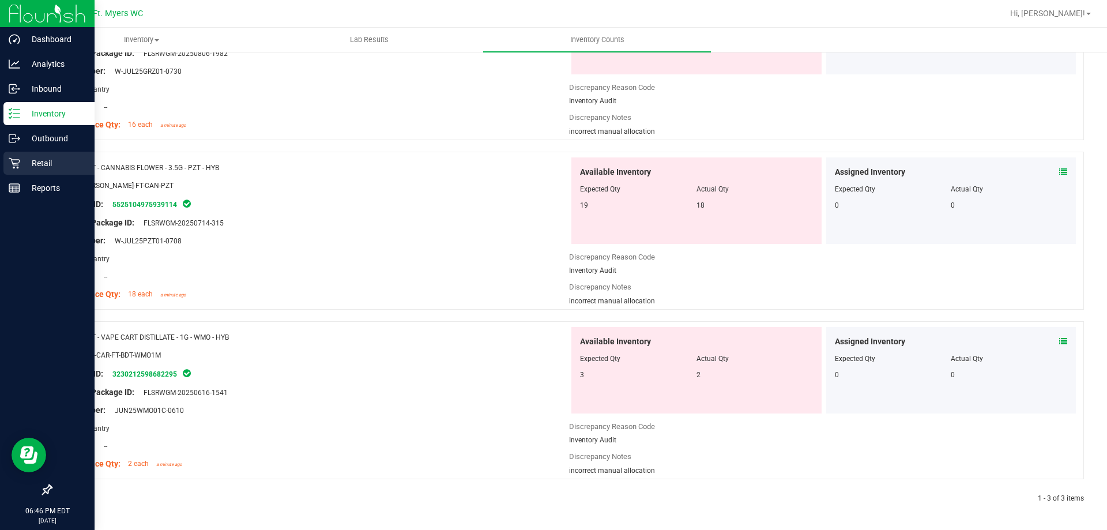
click at [43, 164] on p "Retail" at bounding box center [54, 163] width 69 height 14
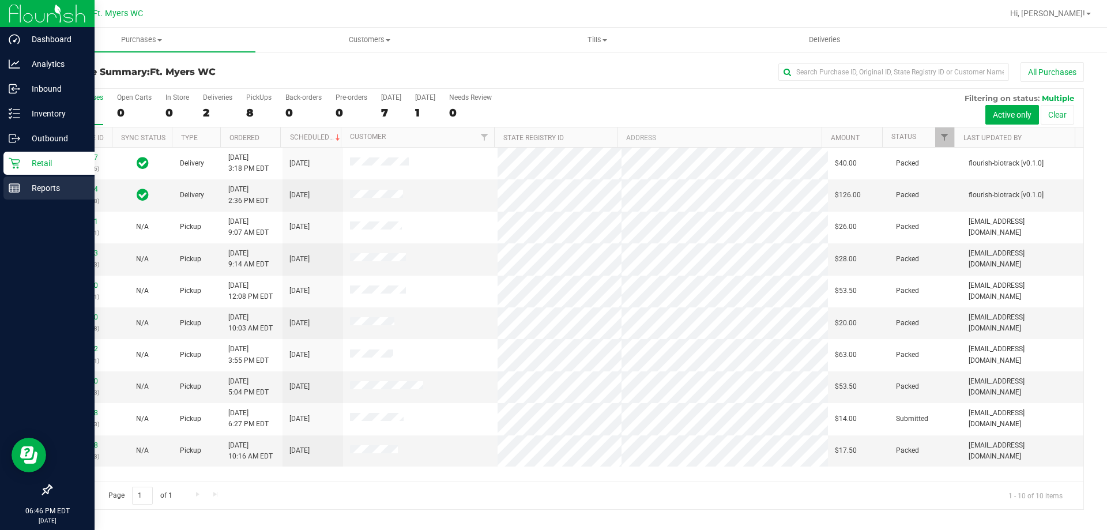
click at [70, 188] on p "Reports" at bounding box center [54, 188] width 69 height 14
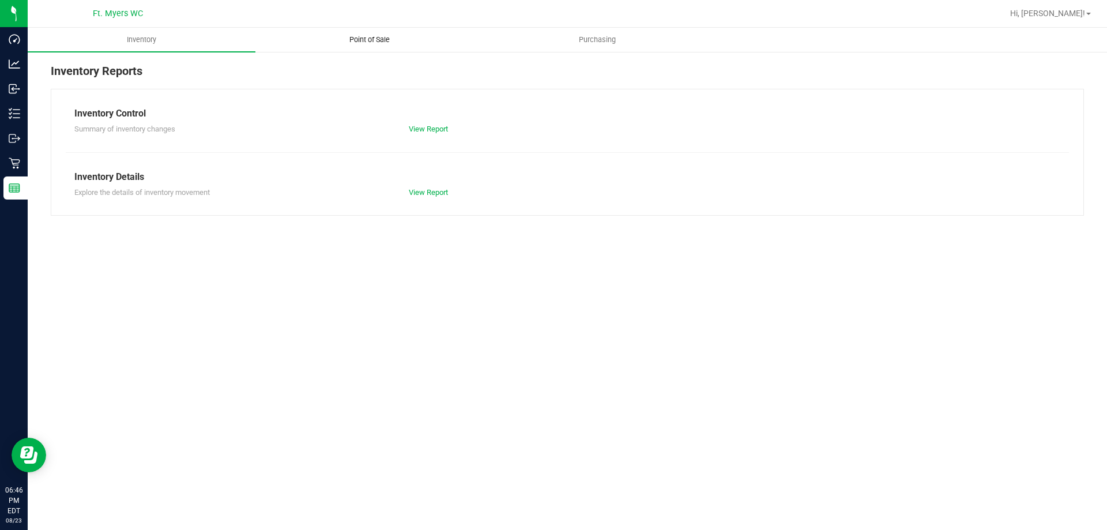
click at [378, 39] on span "Point of Sale" at bounding box center [369, 40] width 71 height 10
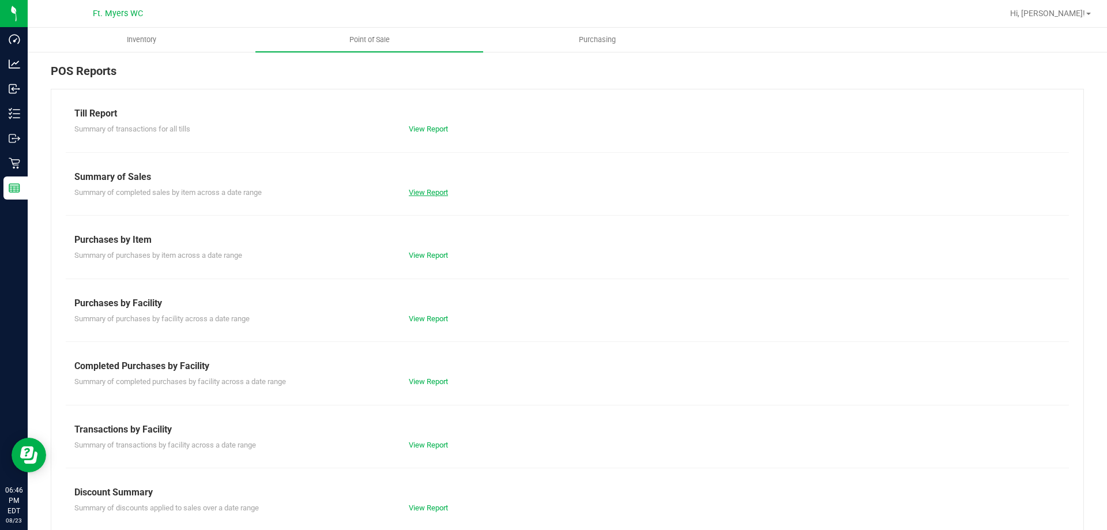
click at [431, 189] on link "View Report" at bounding box center [428, 192] width 39 height 9
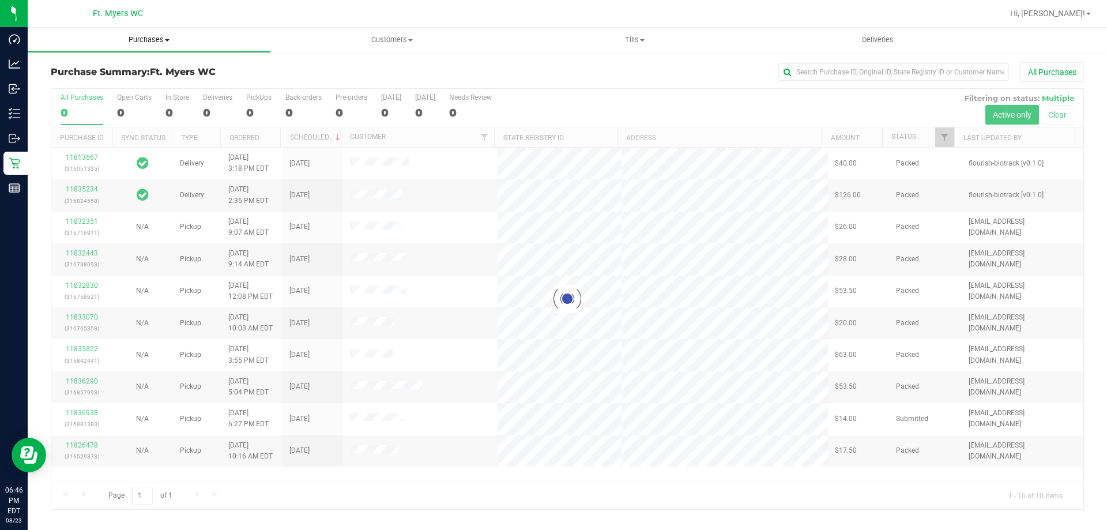
click at [140, 40] on span "Purchases" at bounding box center [149, 40] width 243 height 10
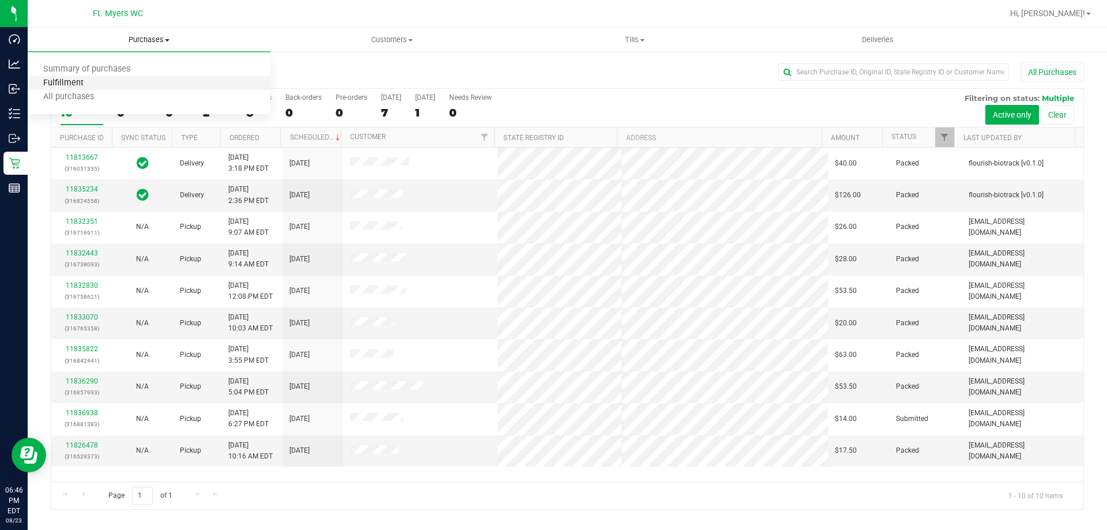
click at [88, 81] on span "Fulfillment" at bounding box center [63, 83] width 71 height 10
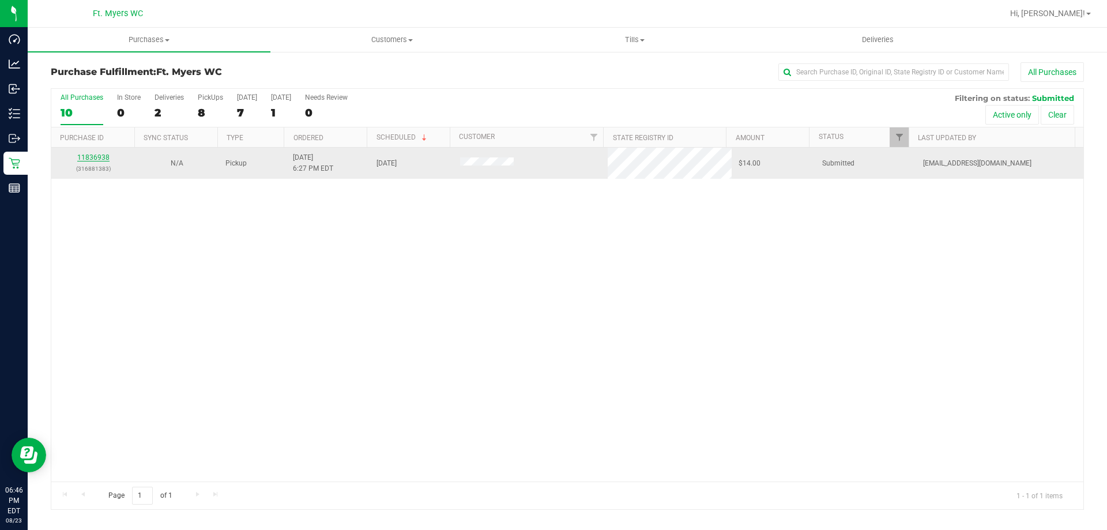
click at [86, 157] on link "11836938" at bounding box center [93, 157] width 32 height 8
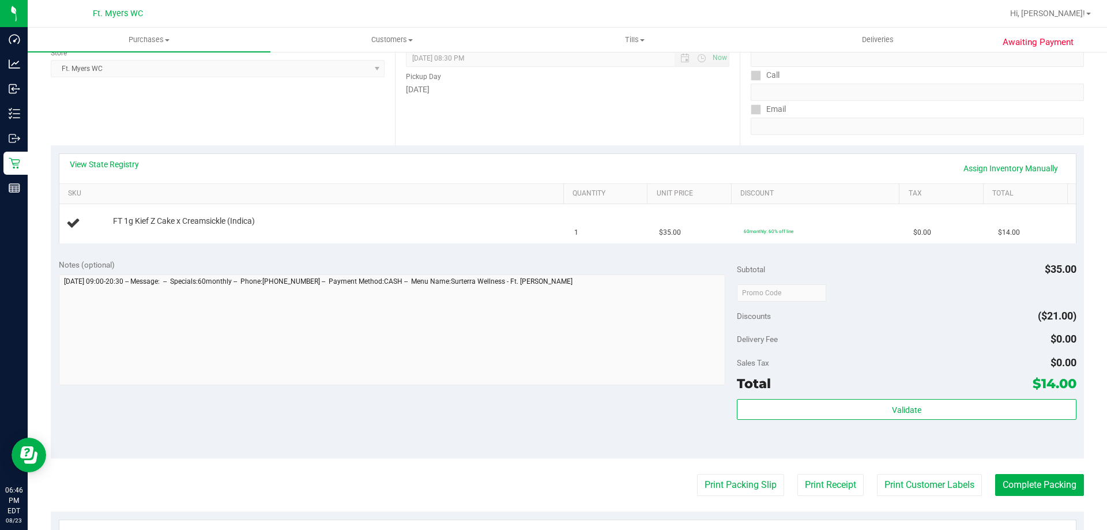
scroll to position [231, 0]
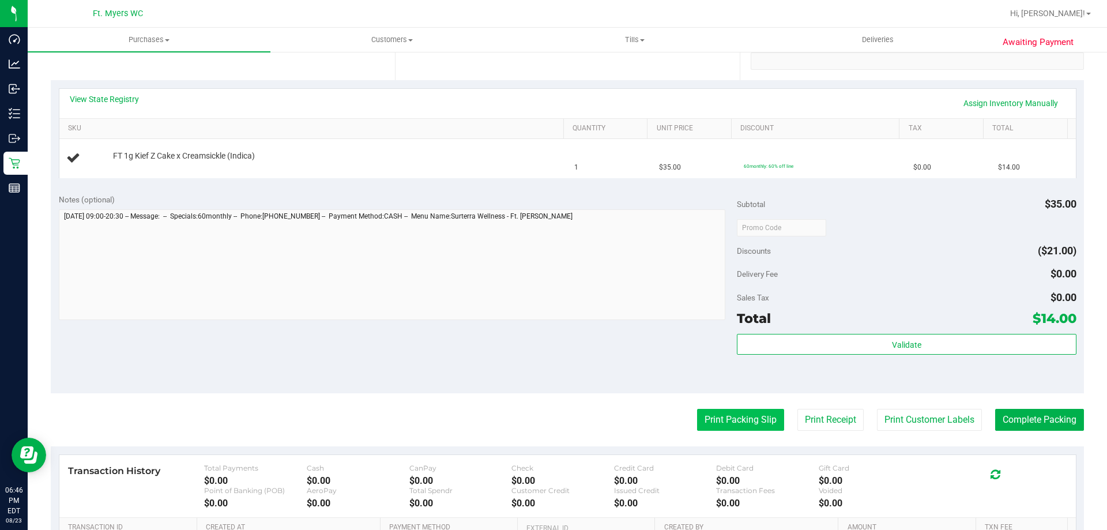
click at [732, 422] on button "Print Packing Slip" at bounding box center [740, 420] width 87 height 22
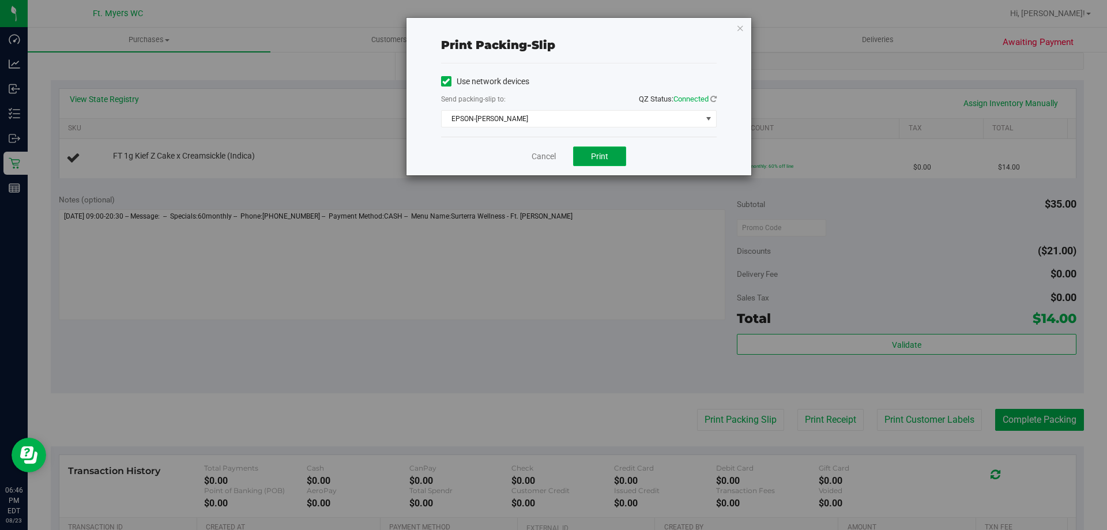
click at [613, 157] on button "Print" at bounding box center [599, 156] width 53 height 20
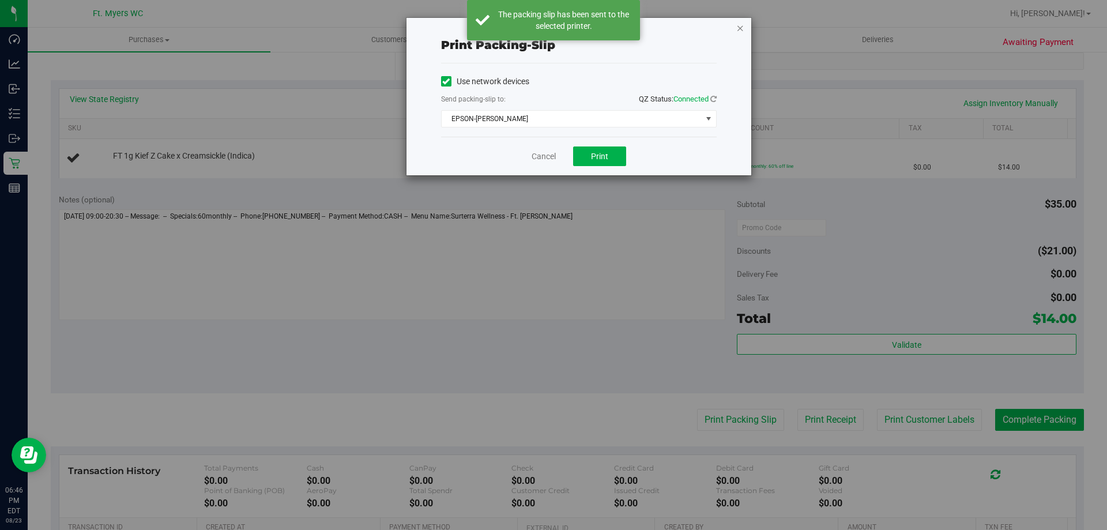
click at [742, 27] on icon "button" at bounding box center [740, 28] width 8 height 14
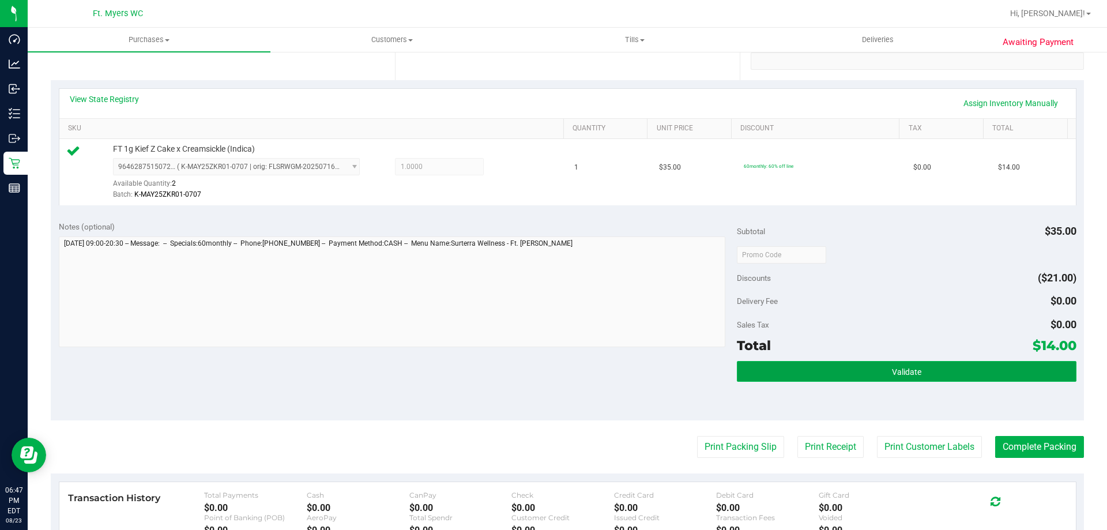
click at [753, 373] on button "Validate" at bounding box center [906, 371] width 339 height 21
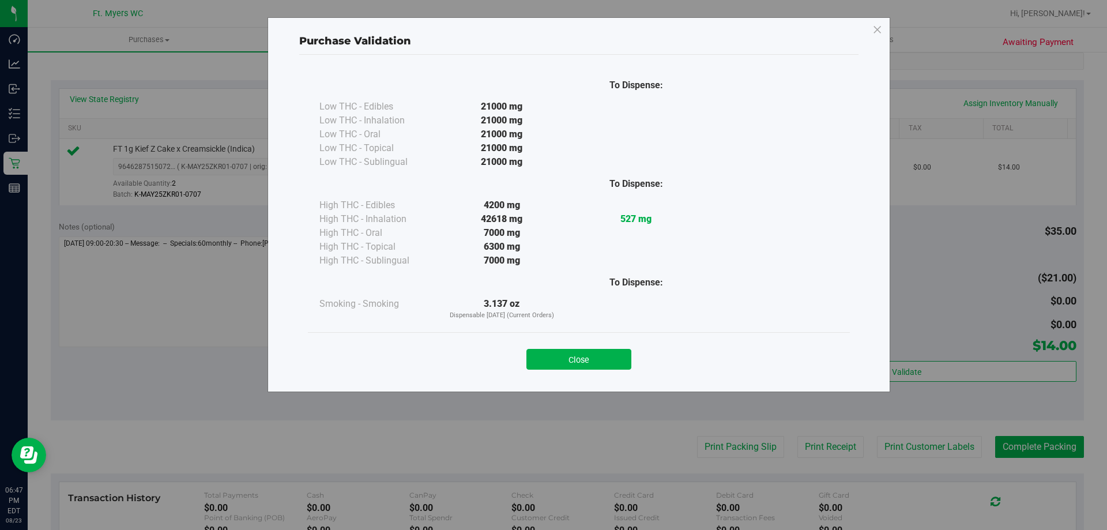
click at [593, 374] on div "Close" at bounding box center [579, 355] width 542 height 47
click at [594, 366] on button "Close" at bounding box center [578, 359] width 105 height 21
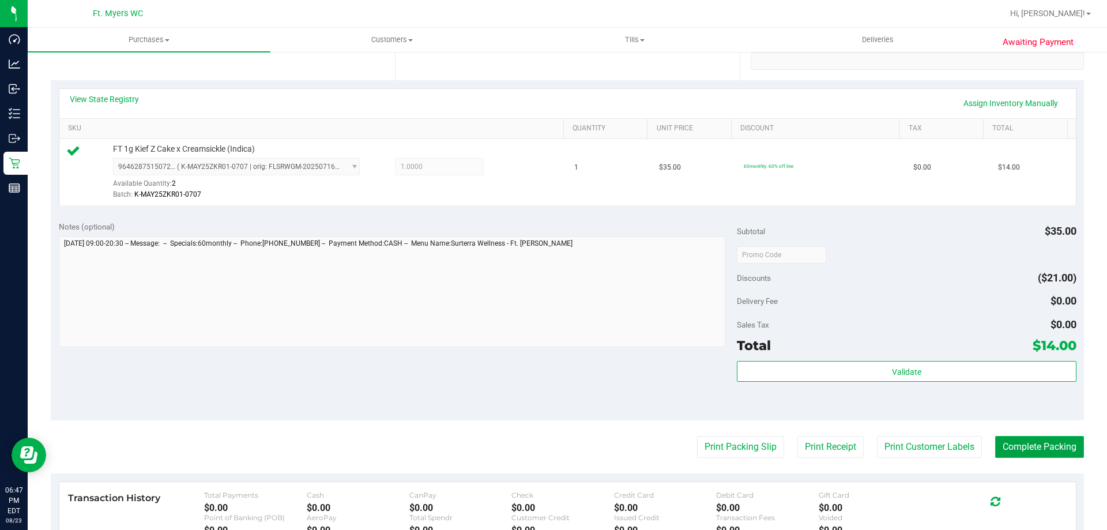
click at [1045, 446] on button "Complete Packing" at bounding box center [1039, 447] width 89 height 22
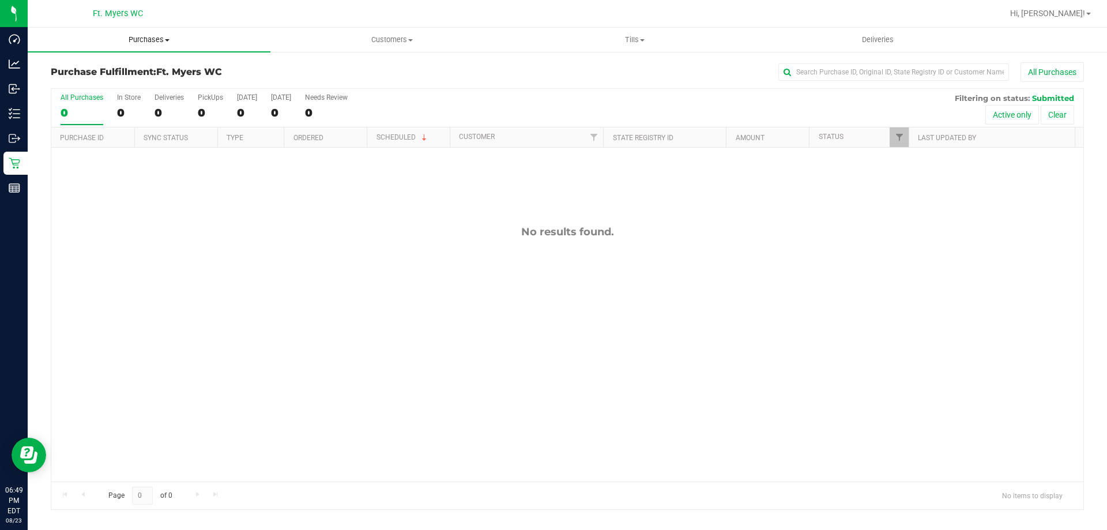
click at [148, 37] on span "Purchases" at bounding box center [149, 40] width 243 height 10
click at [103, 86] on li "Fulfillment" at bounding box center [149, 84] width 243 height 14
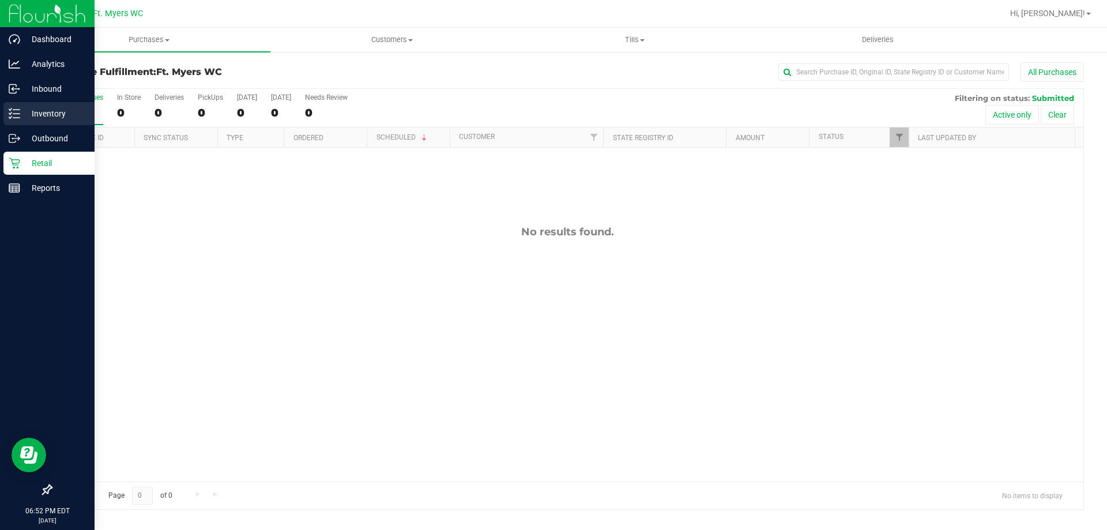
click at [46, 119] on p "Inventory" at bounding box center [54, 114] width 69 height 14
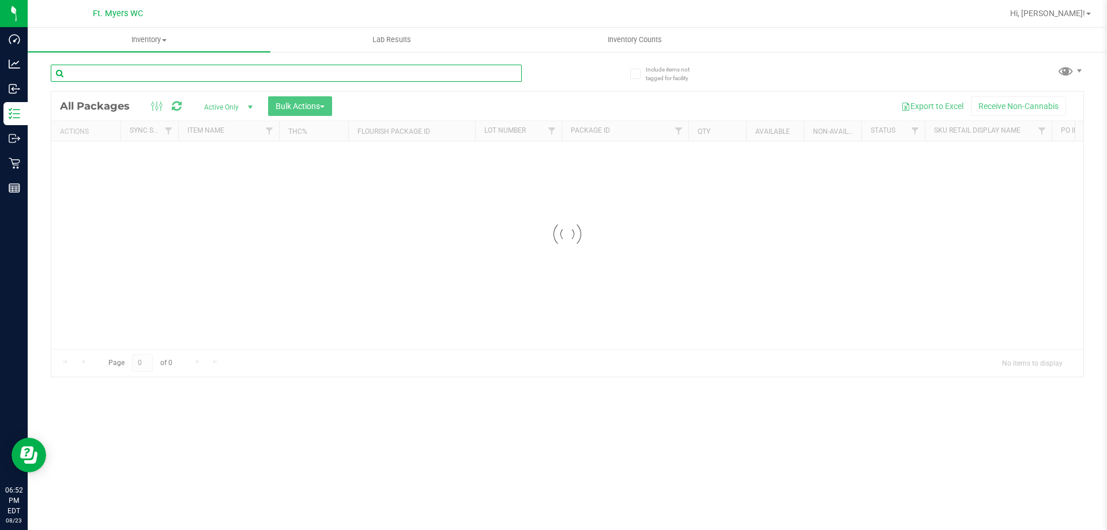
click at [117, 74] on input "text" at bounding box center [286, 73] width 471 height 17
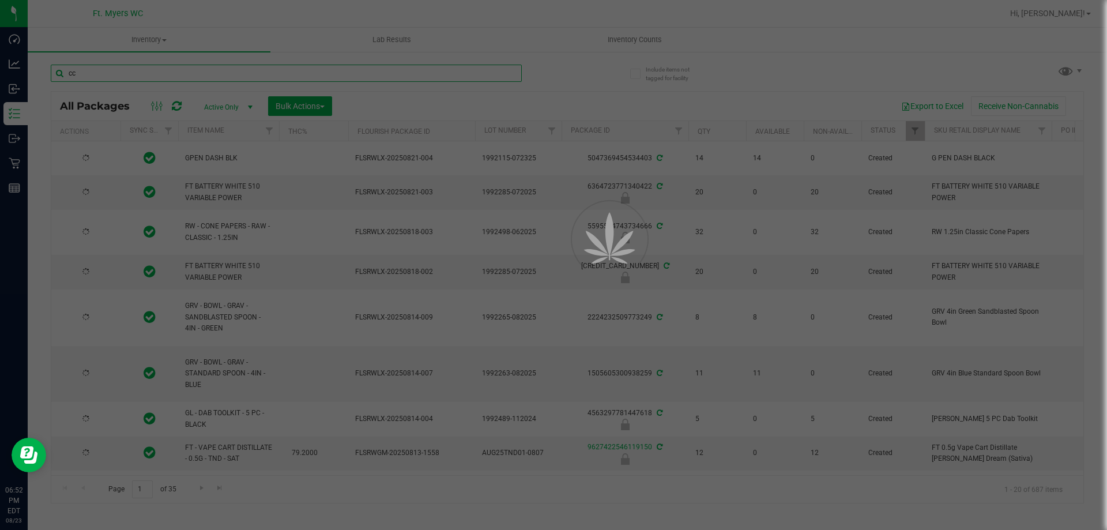
type input "ccy"
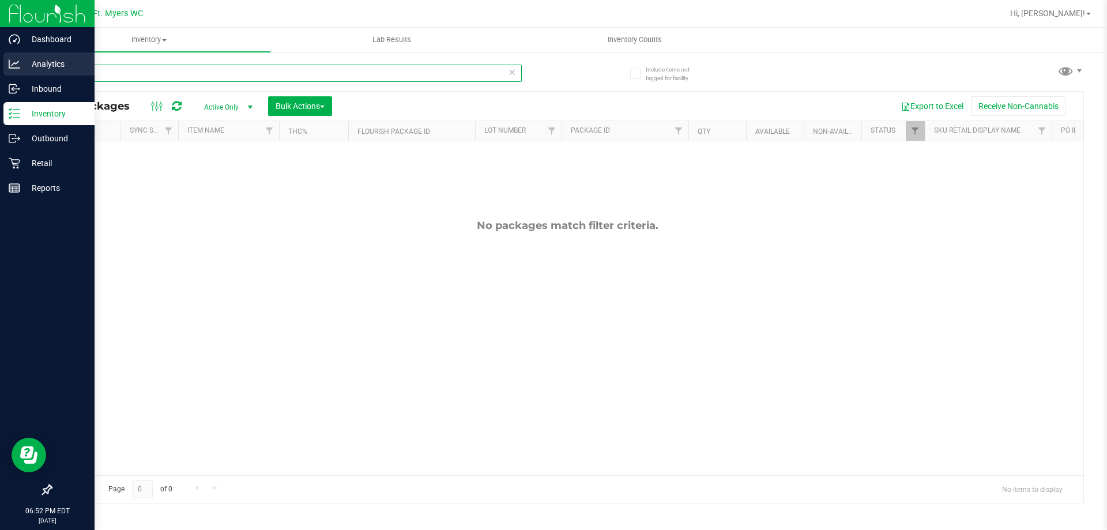
drag, startPoint x: 111, startPoint y: 71, endPoint x: 17, endPoint y: 67, distance: 94.1
click at [17, 67] on div "Dashboard Analytics Inbound Inventory Outbound Retail Reports 06:52 PM EDT 08/2…" at bounding box center [553, 265] width 1107 height 530
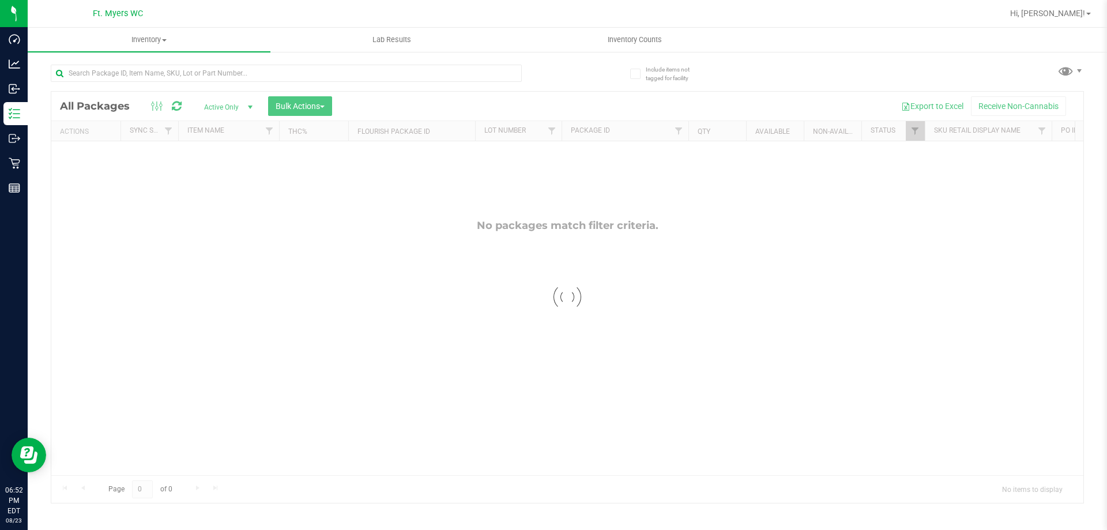
click at [316, 22] on div at bounding box center [604, 13] width 796 height 22
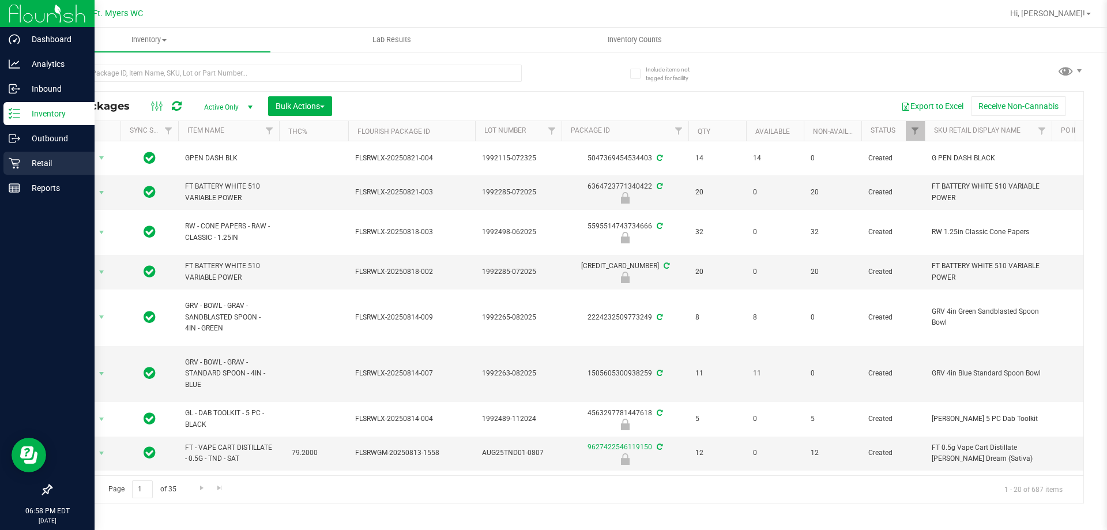
click at [42, 163] on p "Retail" at bounding box center [54, 163] width 69 height 14
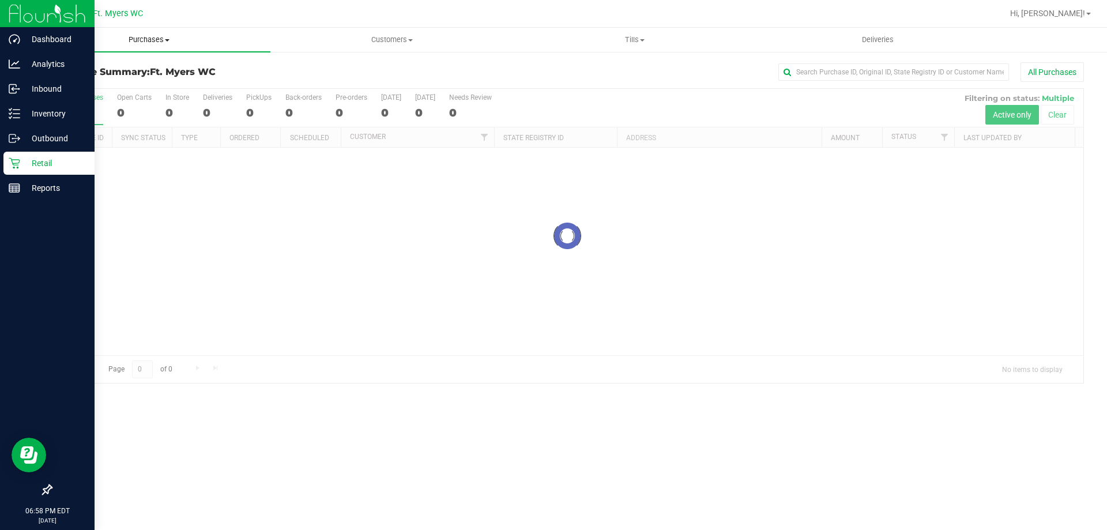
click at [160, 41] on span "Purchases" at bounding box center [149, 40] width 243 height 10
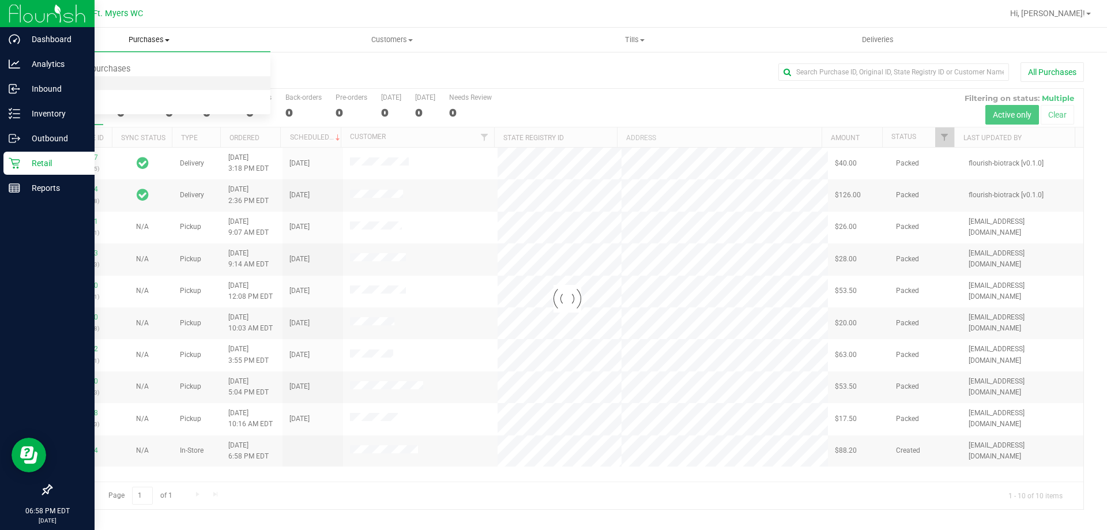
click at [112, 88] on li "Fulfillment" at bounding box center [149, 84] width 243 height 14
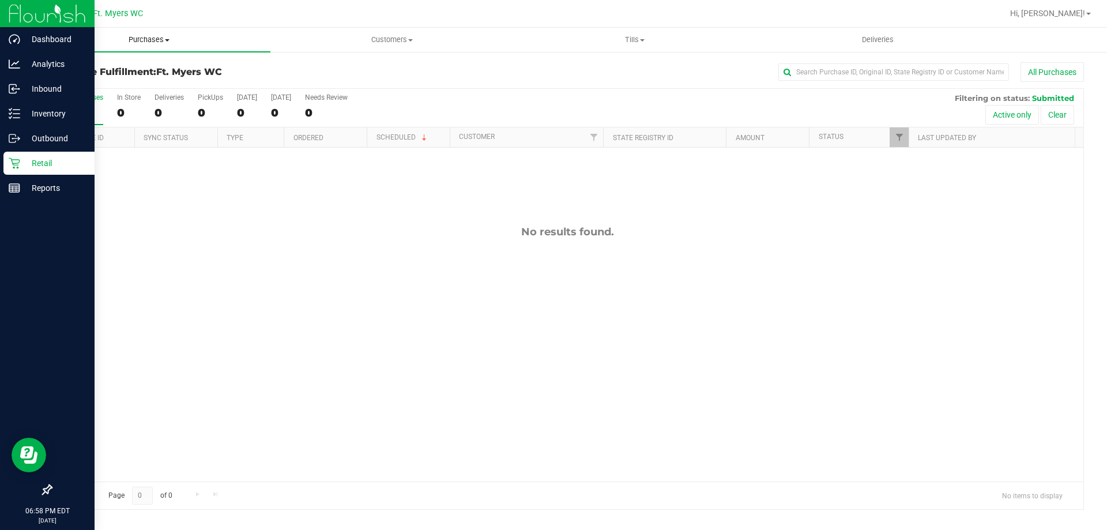
click at [158, 38] on span "Purchases" at bounding box center [149, 40] width 243 height 10
click at [91, 84] on span "Fulfillment" at bounding box center [63, 83] width 71 height 10
click at [145, 33] on uib-tab-heading "Purchases Summary of purchases Fulfillment All purchases" at bounding box center [149, 40] width 243 height 24
click at [77, 84] on span "Fulfillment" at bounding box center [63, 83] width 71 height 10
click at [142, 42] on span "Purchases" at bounding box center [149, 40] width 243 height 10
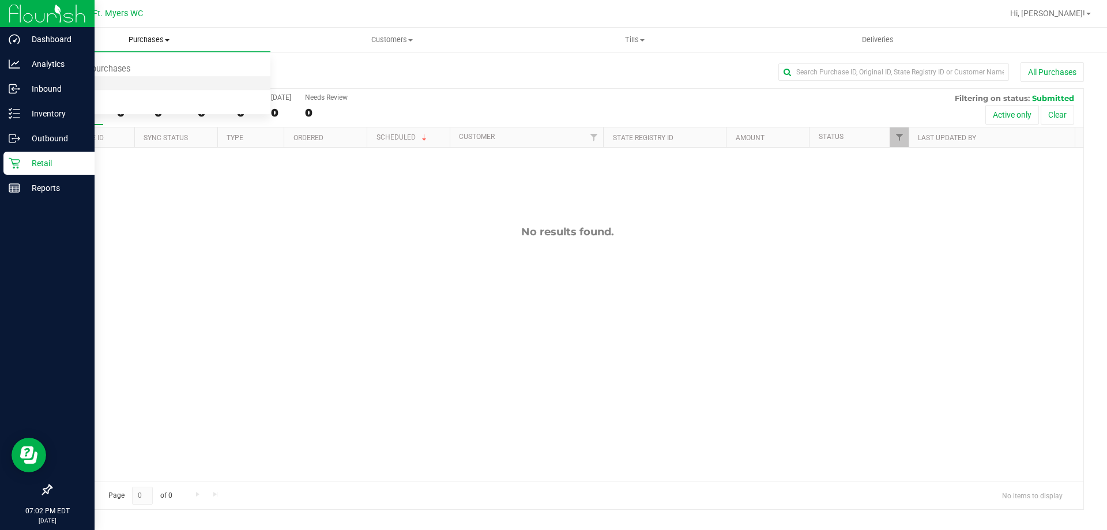
click at [116, 89] on li "Fulfillment" at bounding box center [149, 84] width 243 height 14
click at [136, 41] on span "Purchases" at bounding box center [149, 40] width 243 height 10
click at [90, 83] on span "Fulfillment" at bounding box center [63, 83] width 71 height 10
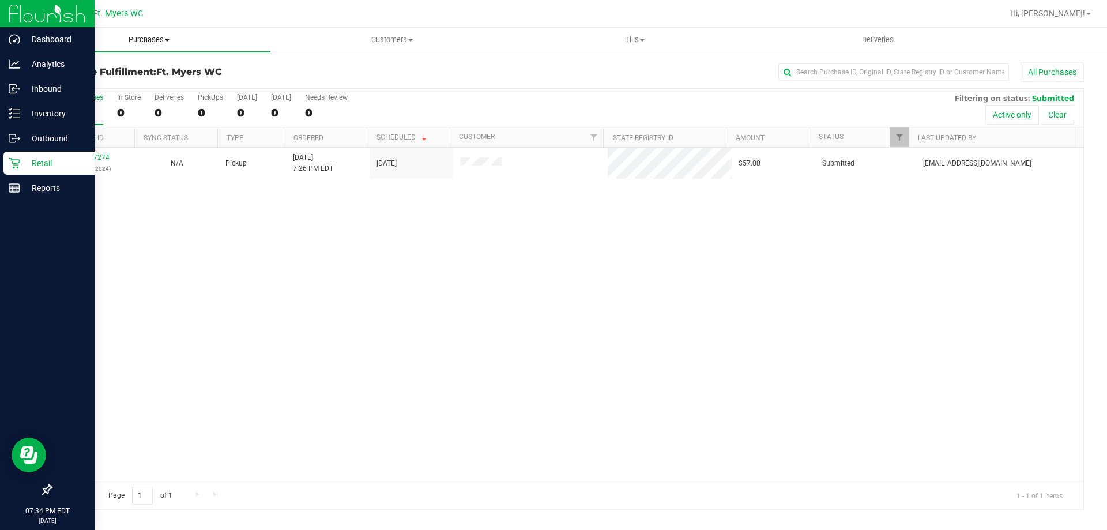
click at [148, 33] on uib-tab-heading "Purchases Summary of purchases Fulfillment All purchases" at bounding box center [149, 40] width 243 height 24
click at [110, 86] on li "Fulfillment" at bounding box center [149, 84] width 243 height 14
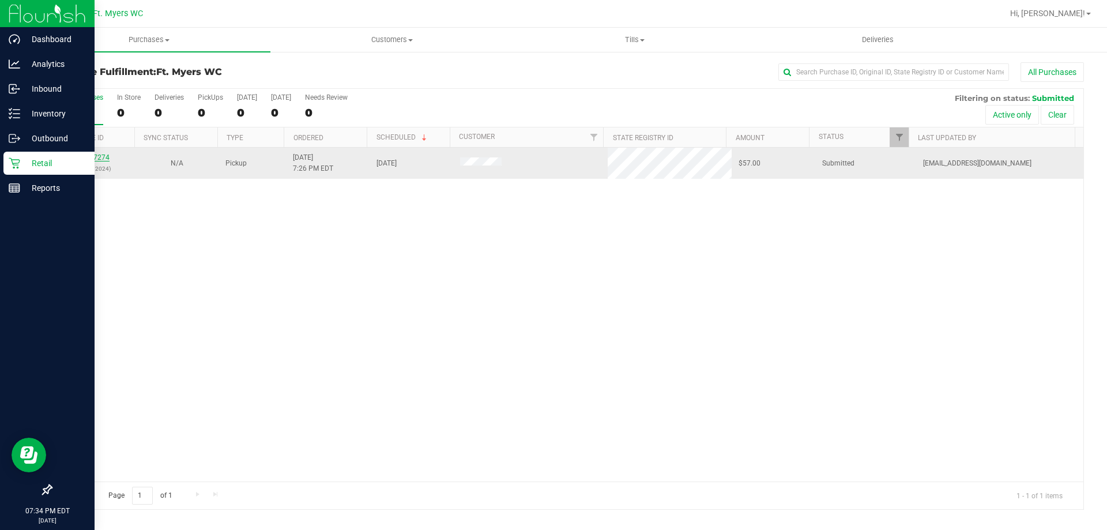
click at [100, 157] on link "11837274" at bounding box center [93, 157] width 32 height 8
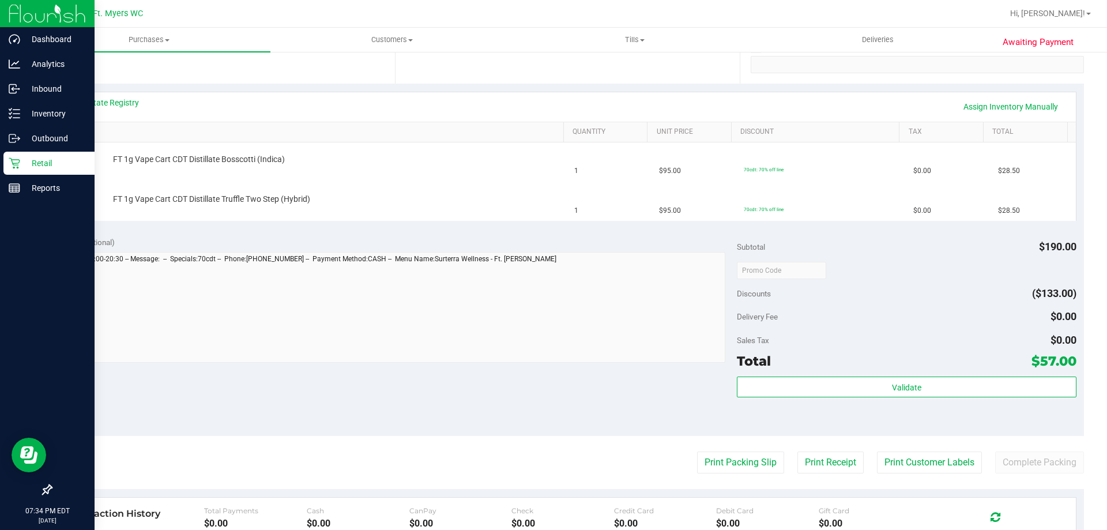
scroll to position [231, 0]
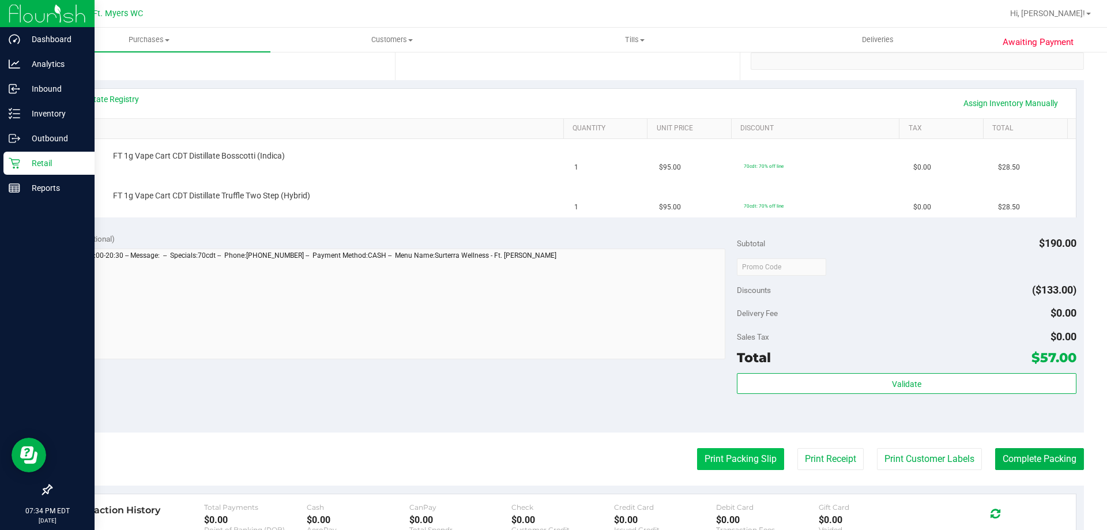
click at [729, 460] on button "Print Packing Slip" at bounding box center [740, 459] width 87 height 22
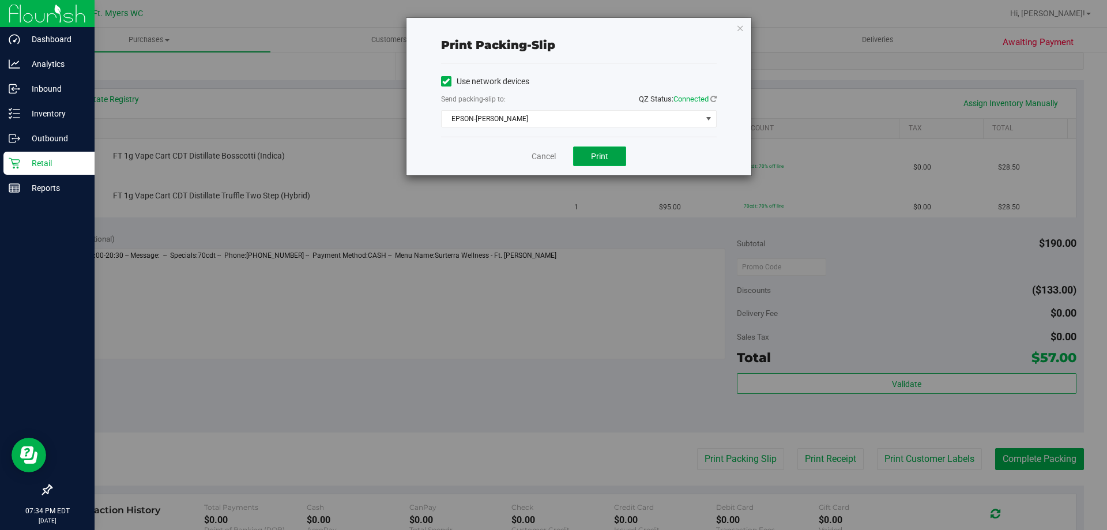
click at [608, 156] on span "Print" at bounding box center [599, 156] width 17 height 9
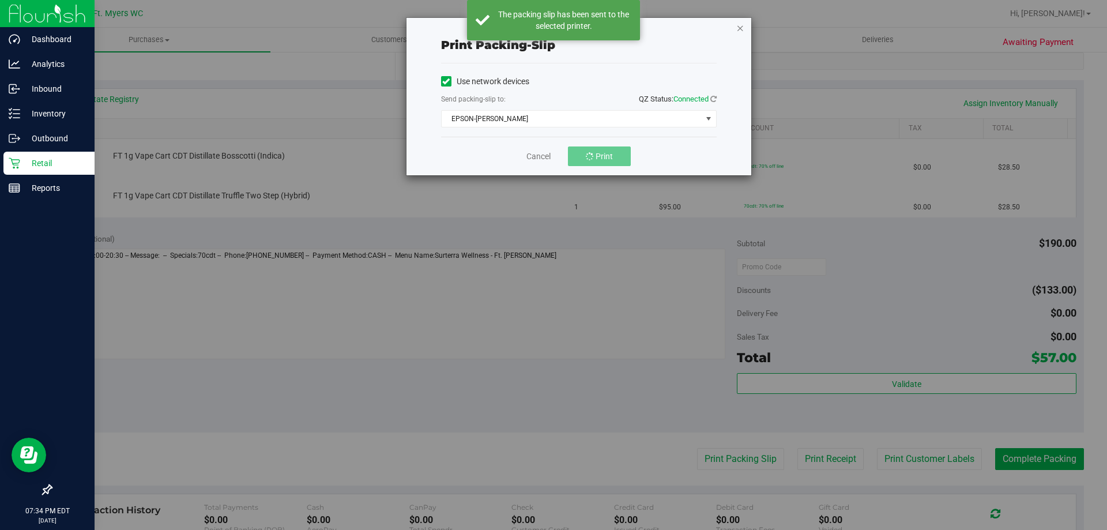
click at [739, 29] on icon "button" at bounding box center [740, 28] width 8 height 14
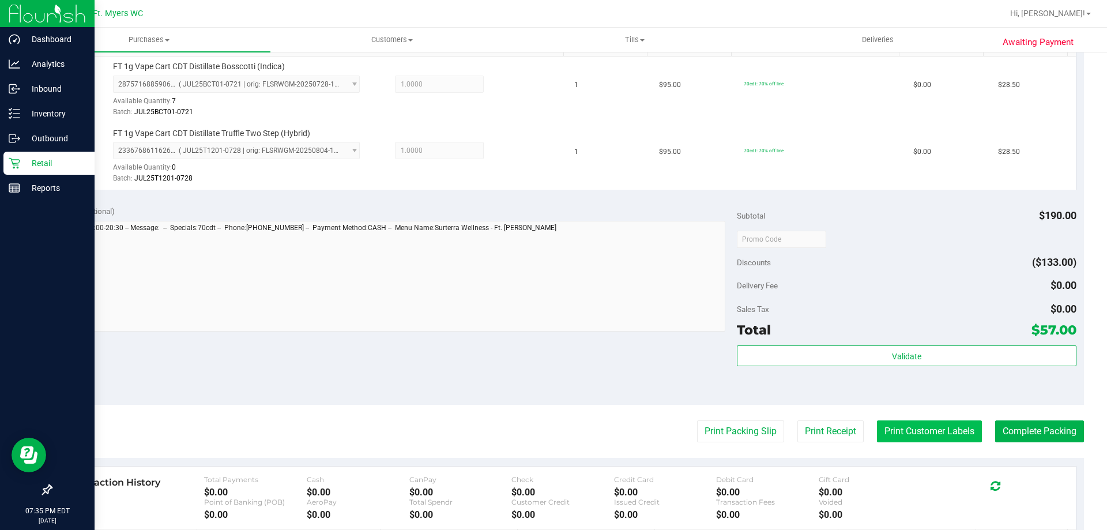
scroll to position [404, 0]
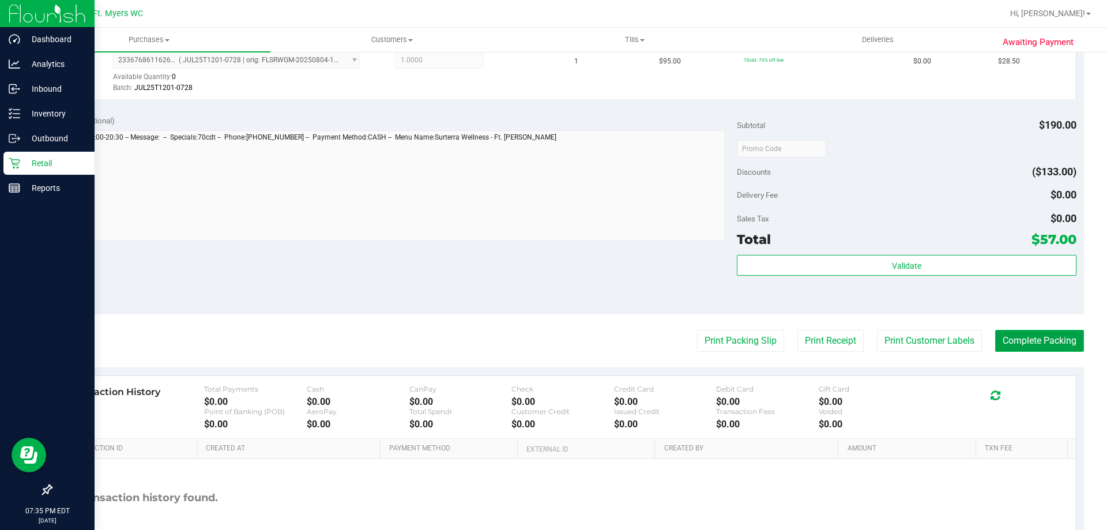
click at [1001, 341] on button "Complete Packing" at bounding box center [1039, 341] width 89 height 22
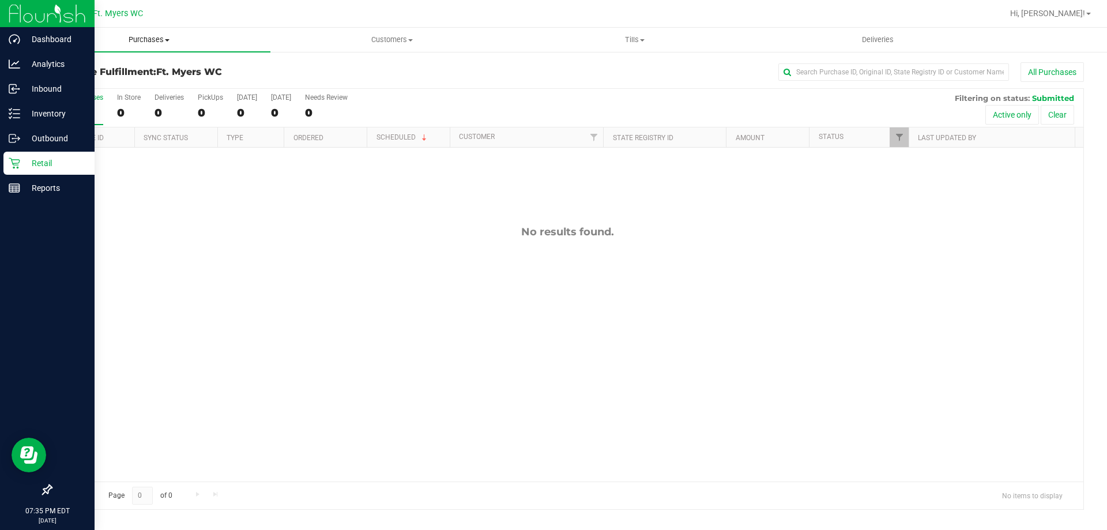
click at [141, 32] on uib-tab-heading "Purchases Summary of purchases Fulfillment All purchases" at bounding box center [149, 40] width 243 height 24
click at [69, 81] on span "Fulfillment" at bounding box center [63, 83] width 71 height 10
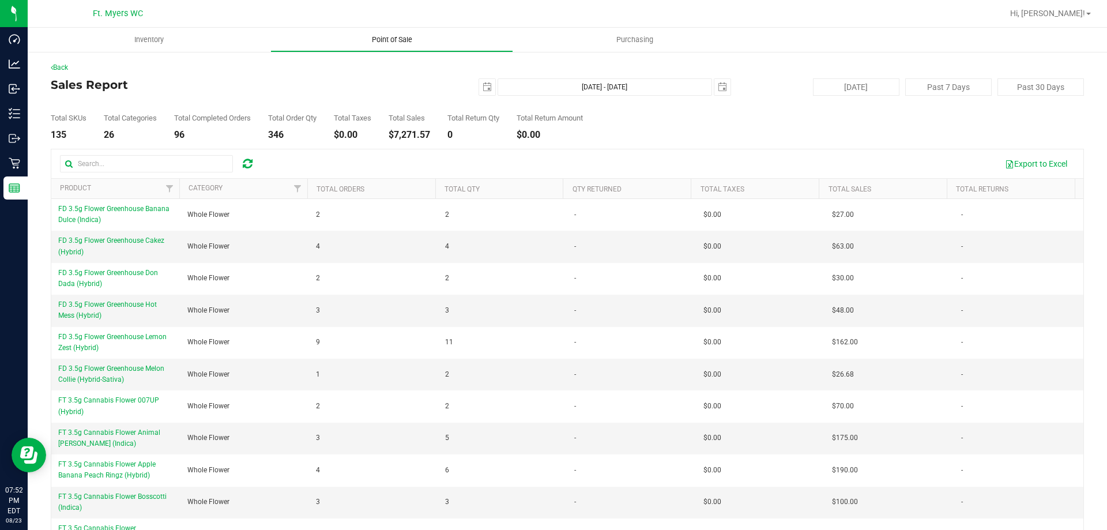
click at [404, 35] on span "Point of Sale" at bounding box center [391, 40] width 71 height 10
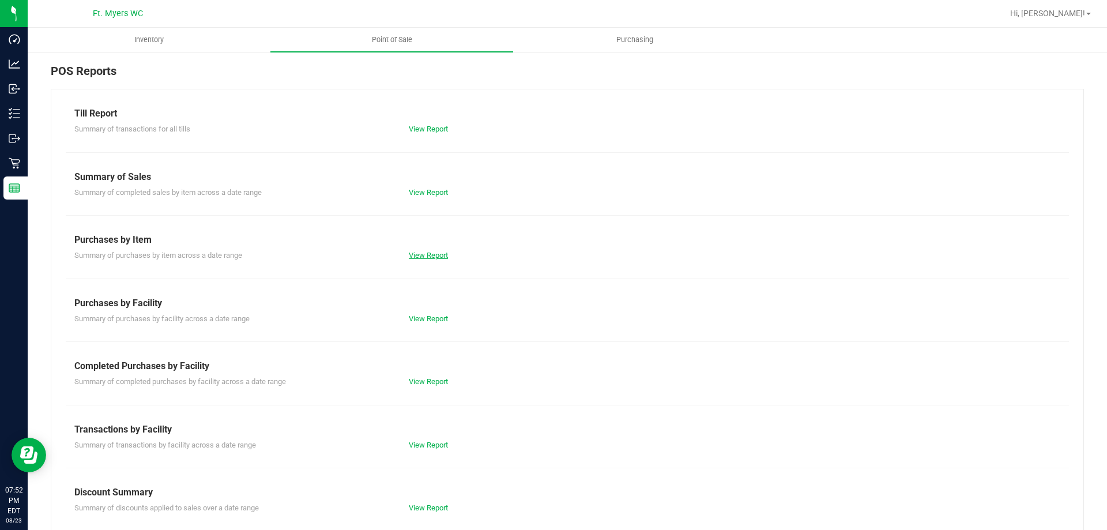
click at [425, 253] on link "View Report" at bounding box center [428, 255] width 39 height 9
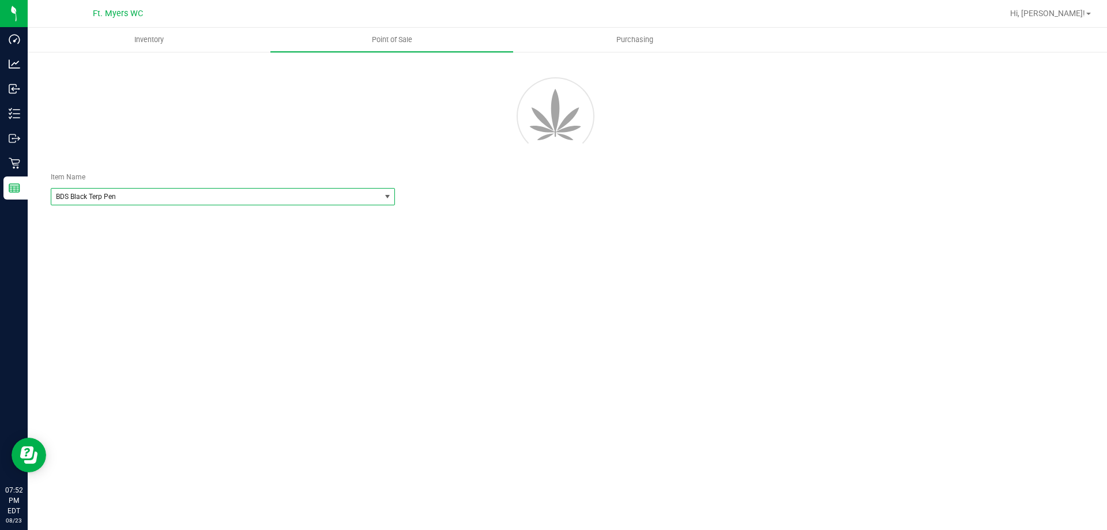
click at [386, 195] on span "select" at bounding box center [387, 196] width 9 height 9
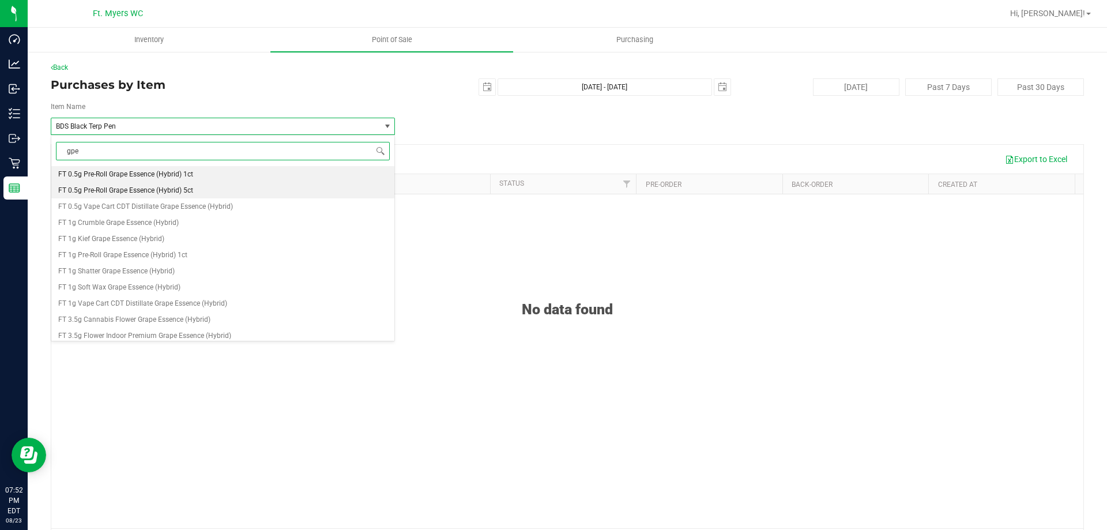
type input "gpen"
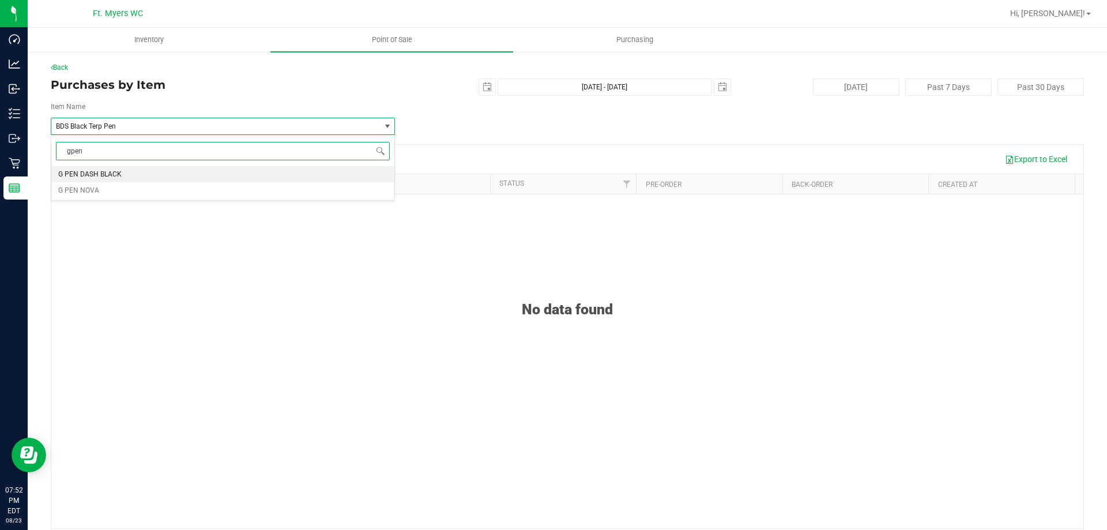
click at [95, 173] on span "G PEN DASH BLACK" at bounding box center [89, 174] width 63 height 8
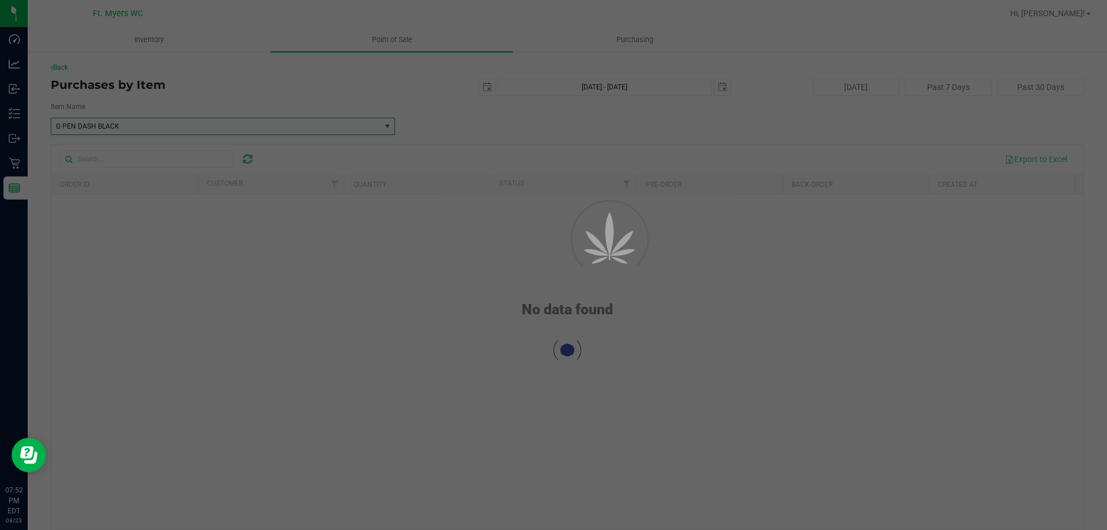
scroll to position [52886, 0]
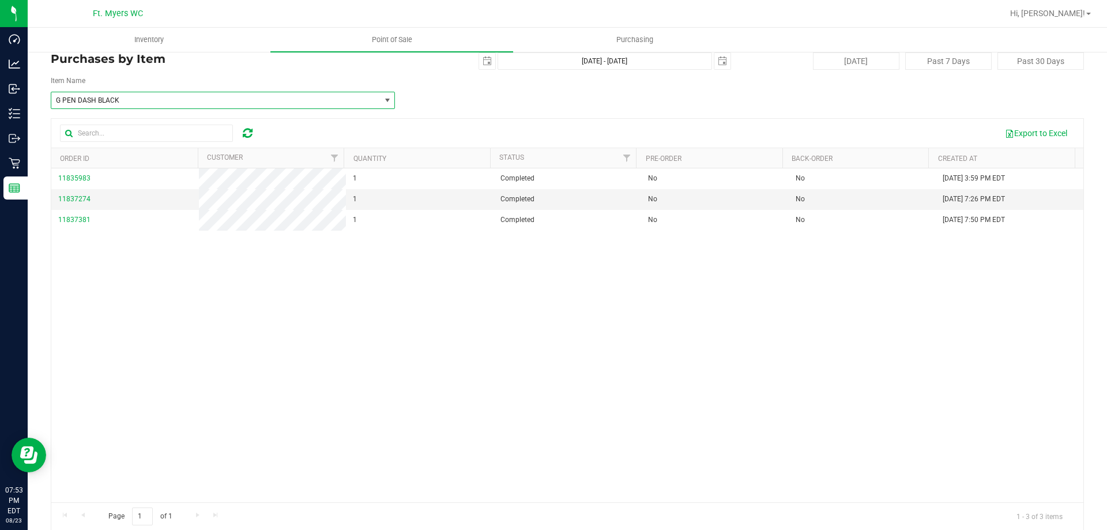
scroll to position [38, 0]
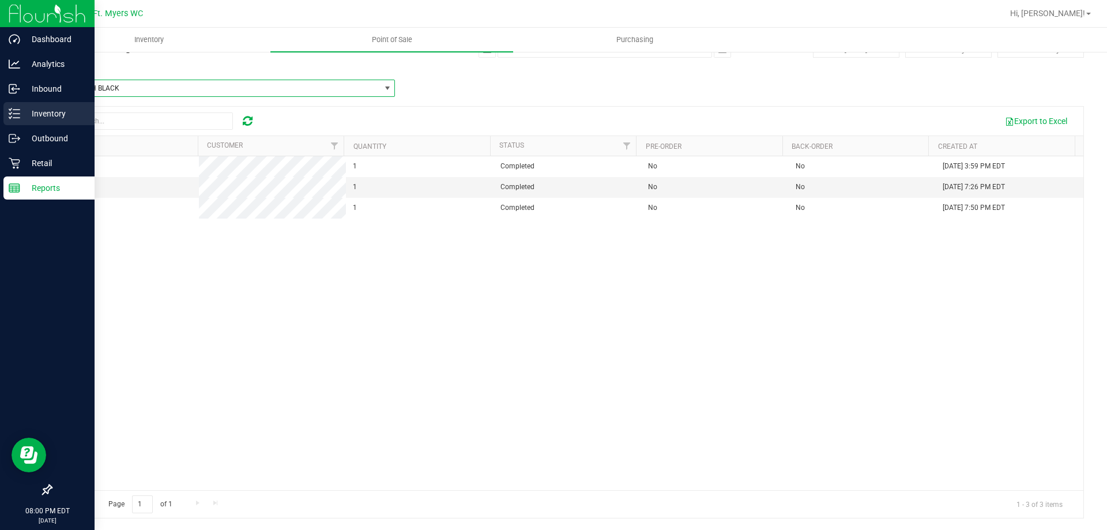
click at [42, 108] on p "Inventory" at bounding box center [54, 114] width 69 height 14
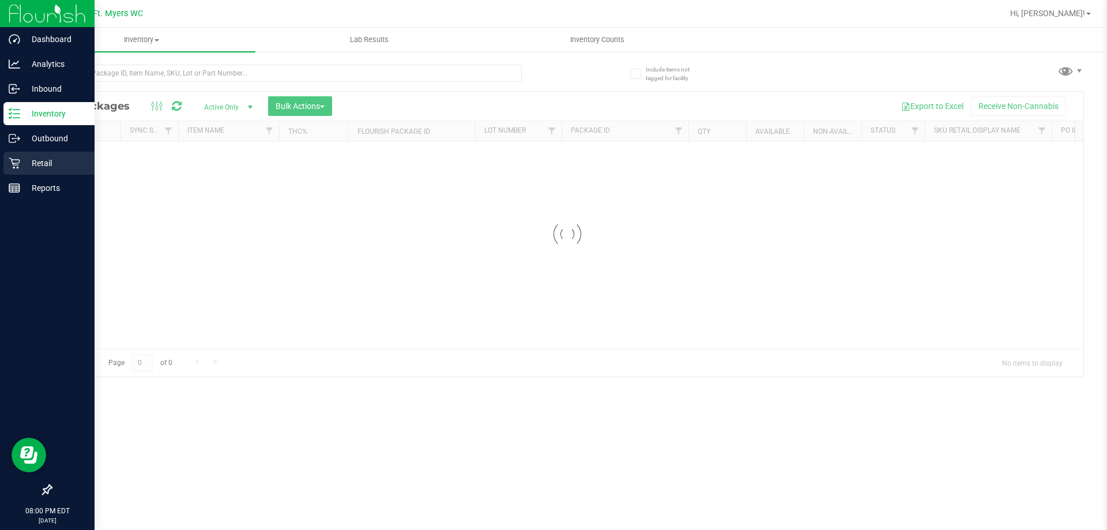
click at [47, 164] on p "Retail" at bounding box center [54, 163] width 69 height 14
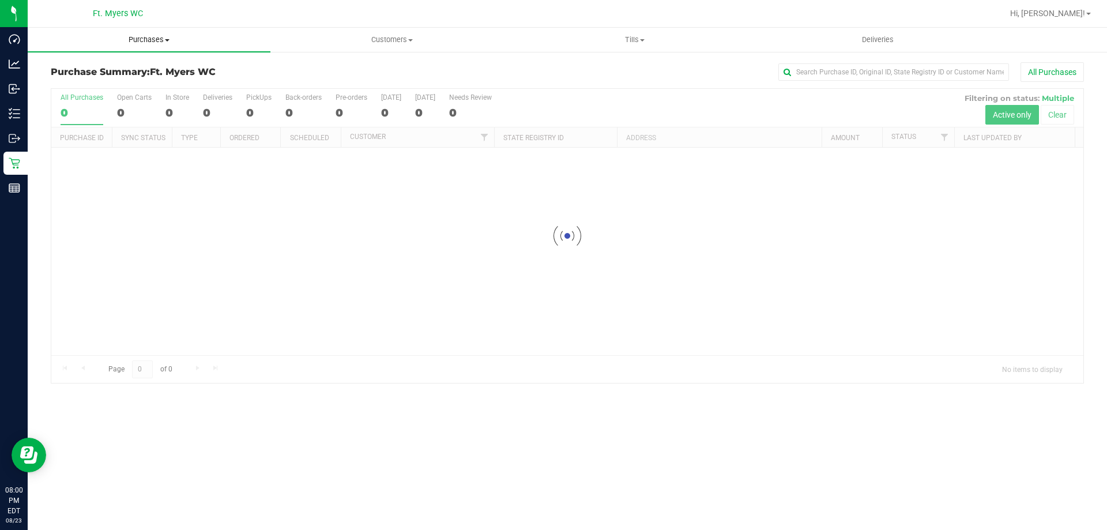
click at [142, 39] on span "Purchases" at bounding box center [149, 40] width 243 height 10
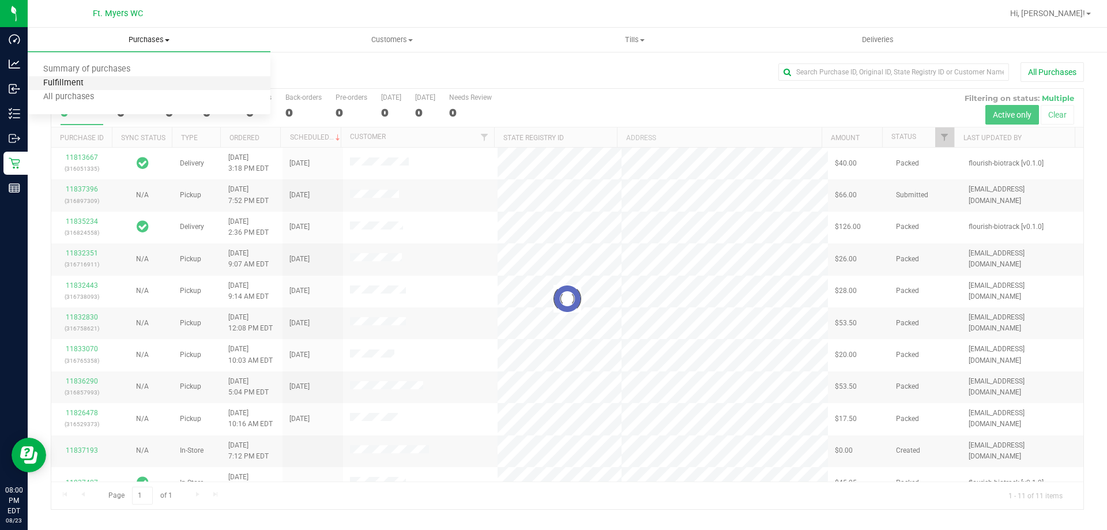
click at [96, 86] on span "Fulfillment" at bounding box center [63, 83] width 71 height 10
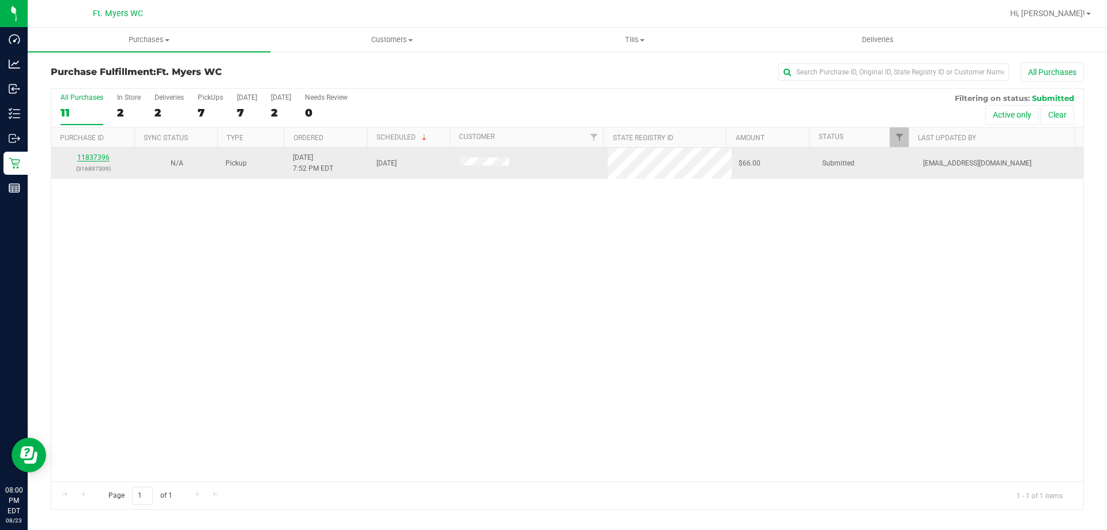
click at [89, 155] on link "11837396" at bounding box center [93, 157] width 32 height 8
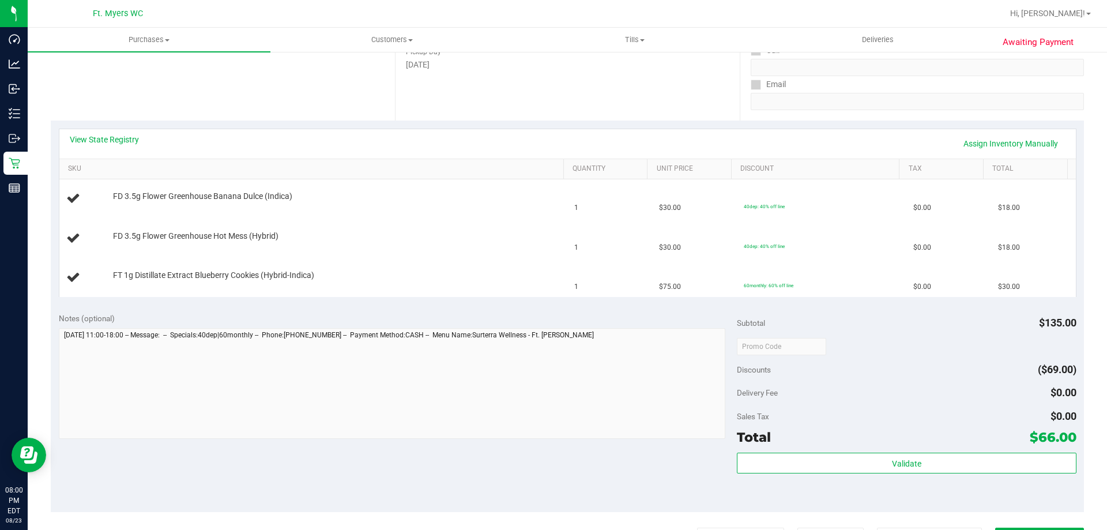
scroll to position [231, 0]
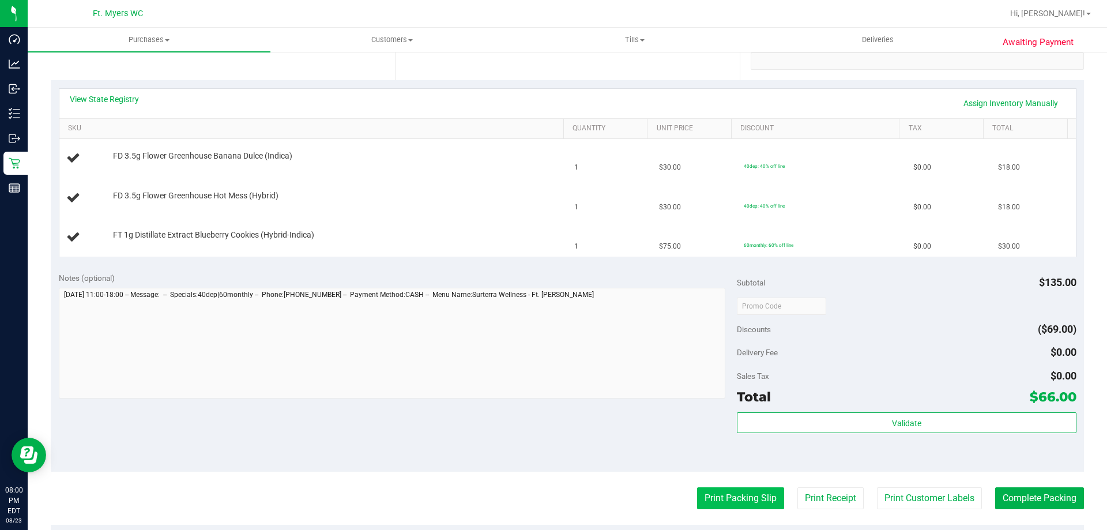
click at [737, 501] on button "Print Packing Slip" at bounding box center [740, 498] width 87 height 22
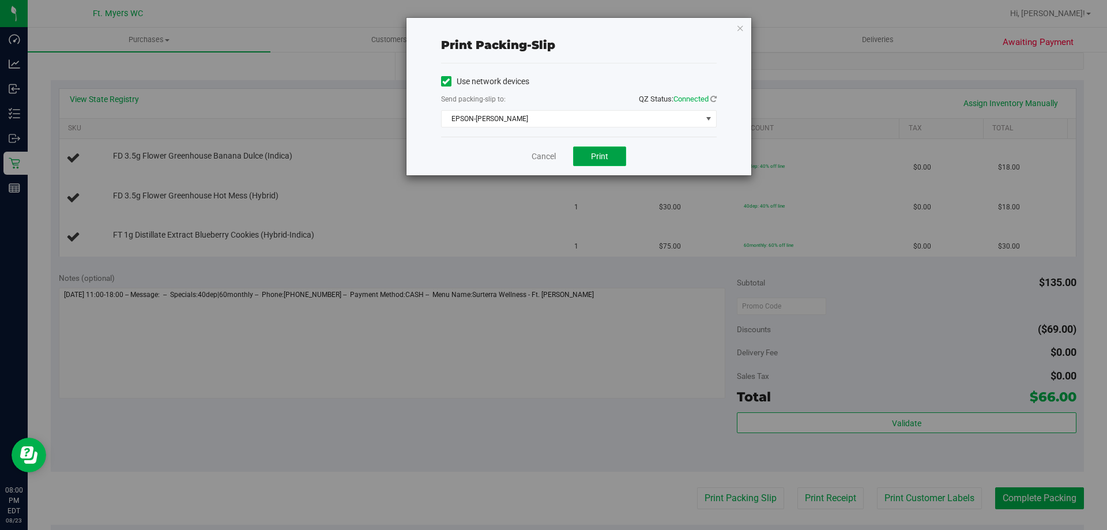
click at [607, 161] on button "Print" at bounding box center [599, 156] width 53 height 20
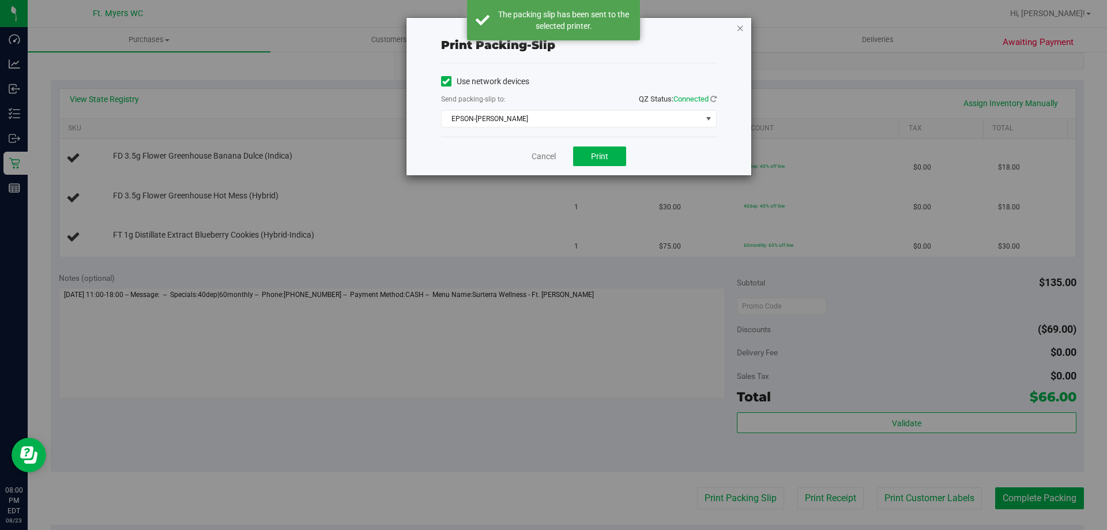
click at [744, 27] on icon "button" at bounding box center [740, 28] width 8 height 14
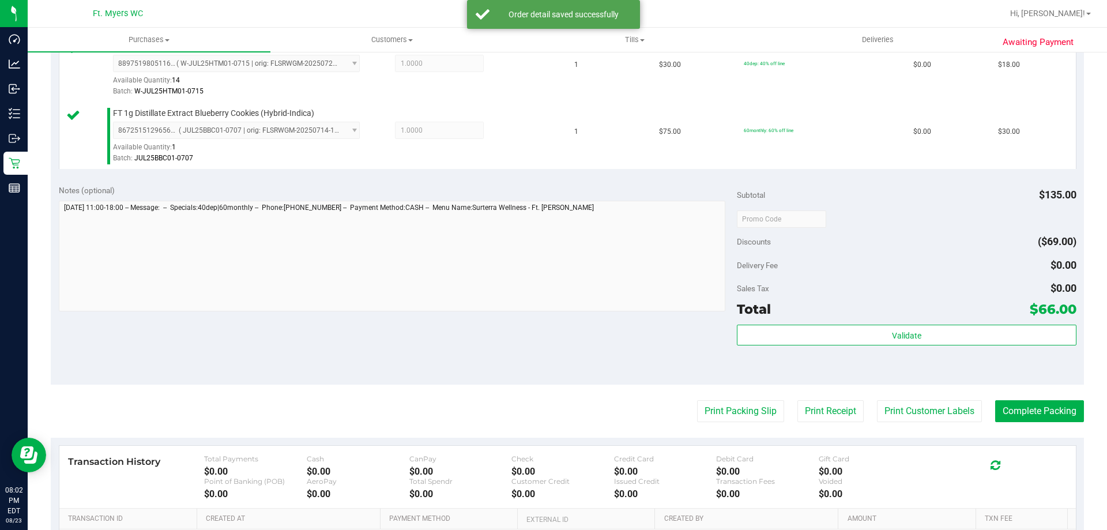
scroll to position [404, 0]
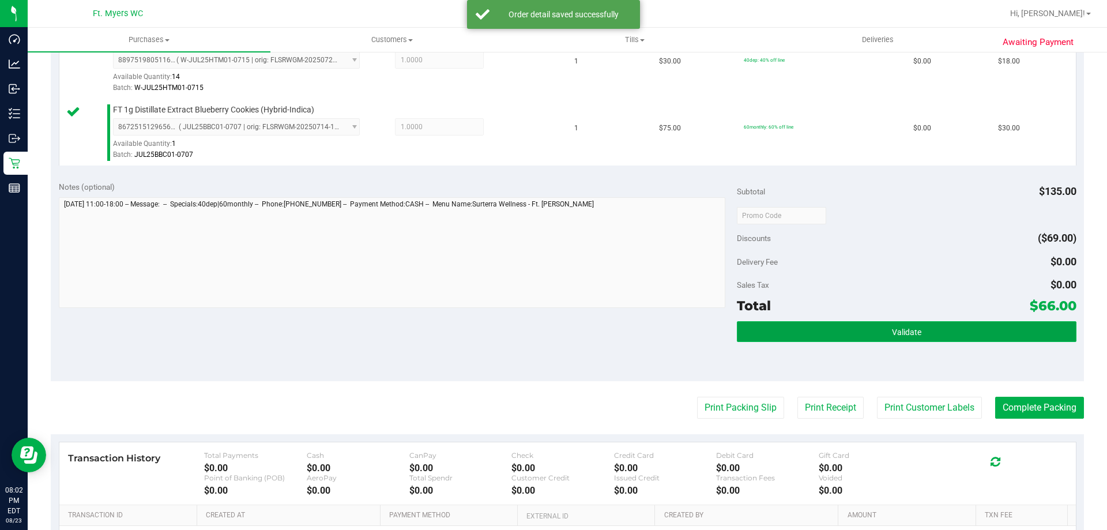
click at [766, 329] on button "Validate" at bounding box center [906, 331] width 339 height 21
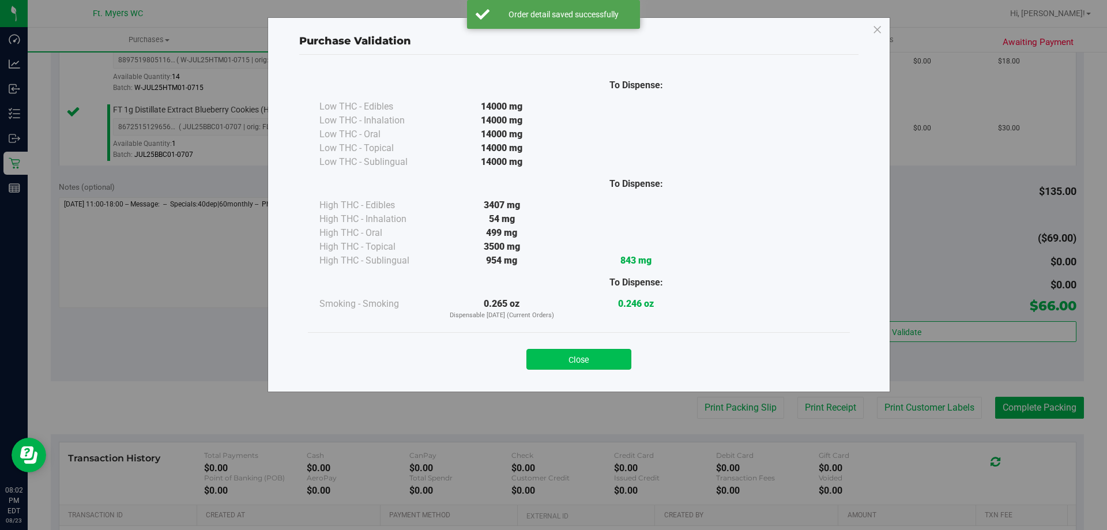
click at [567, 356] on button "Close" at bounding box center [578, 359] width 105 height 21
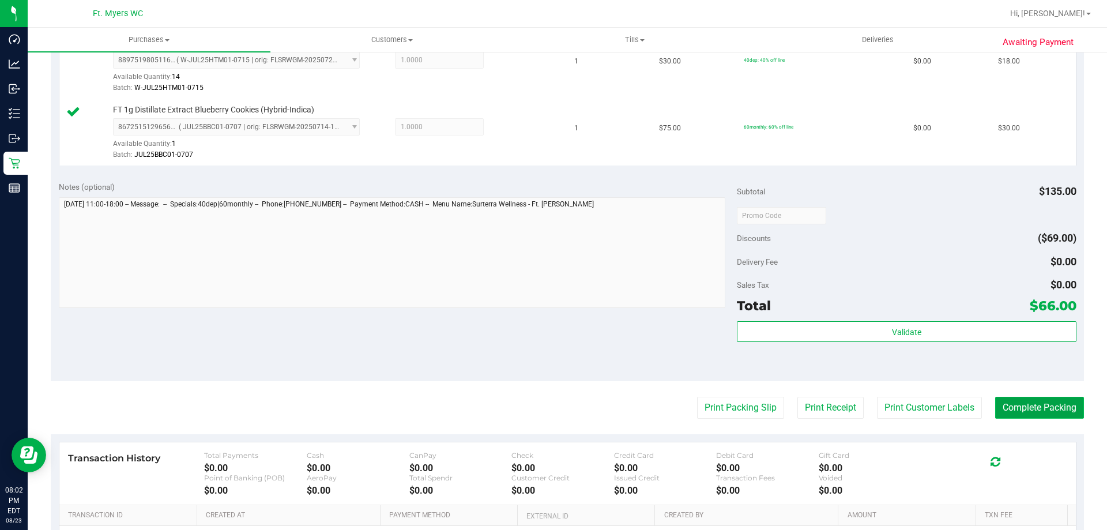
click at [1044, 409] on button "Complete Packing" at bounding box center [1039, 408] width 89 height 22
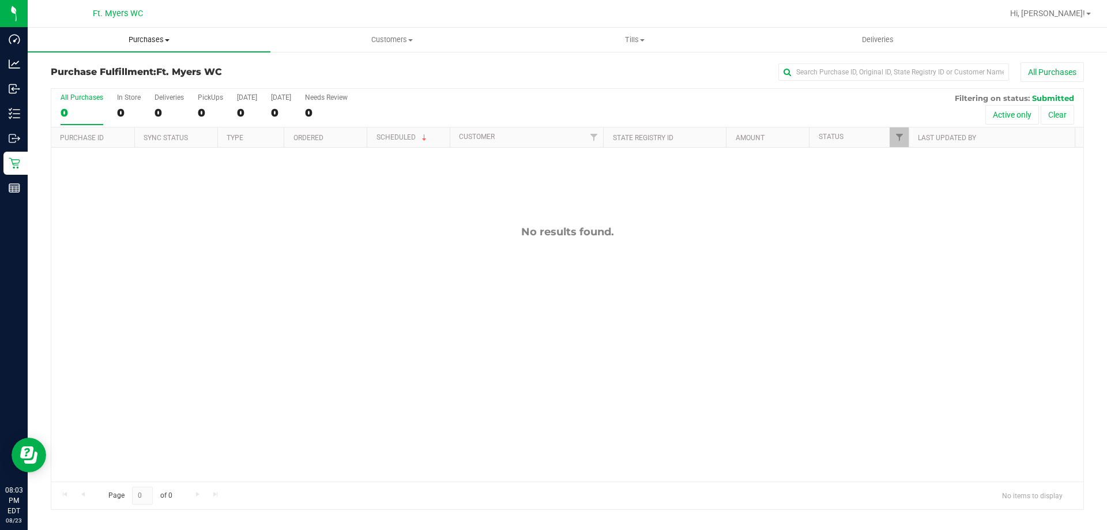
click at [144, 37] on span "Purchases" at bounding box center [149, 40] width 243 height 10
click at [103, 86] on li "Fulfillment" at bounding box center [149, 84] width 243 height 14
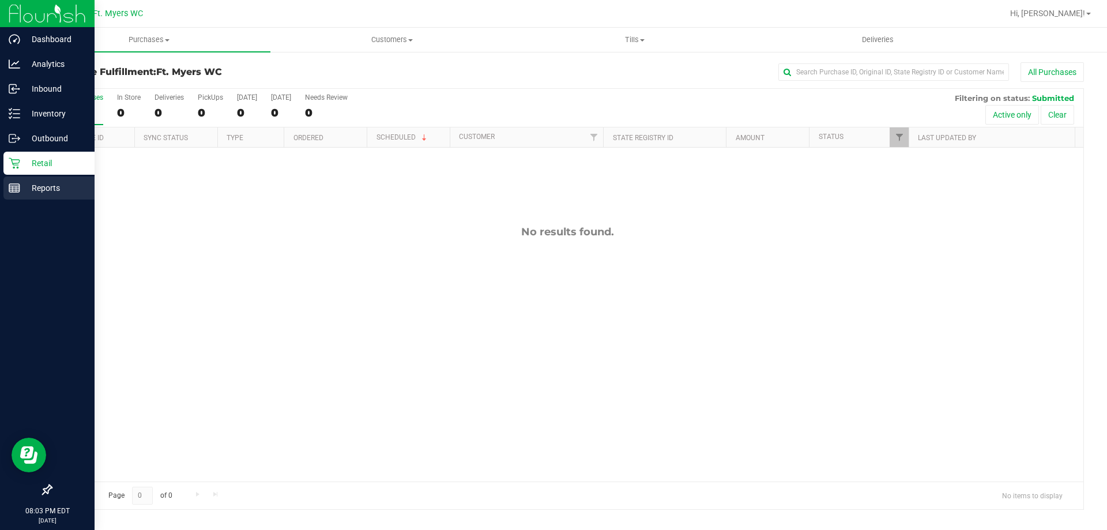
click at [49, 186] on p "Reports" at bounding box center [54, 188] width 69 height 14
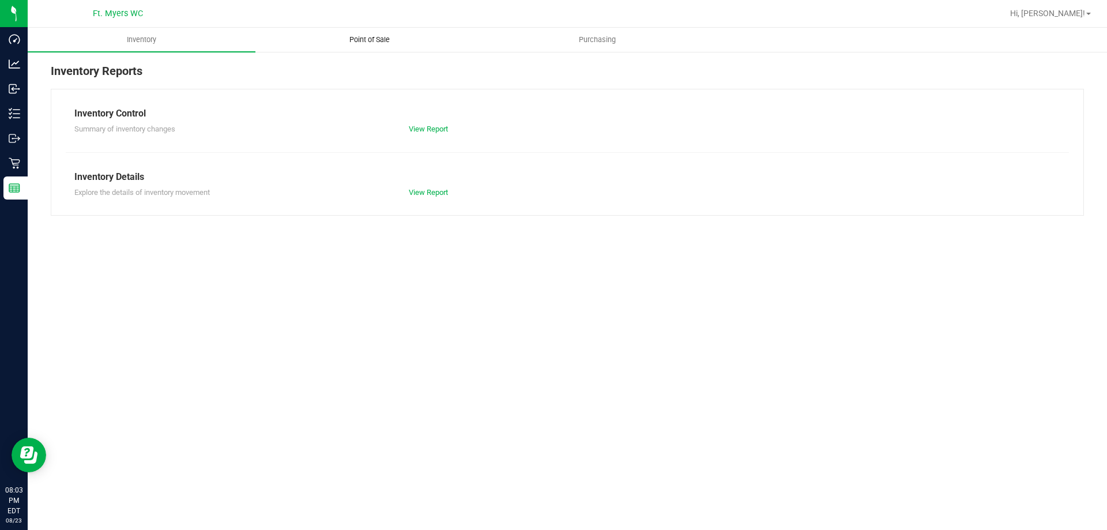
click at [377, 41] on span "Point of Sale" at bounding box center [369, 40] width 71 height 10
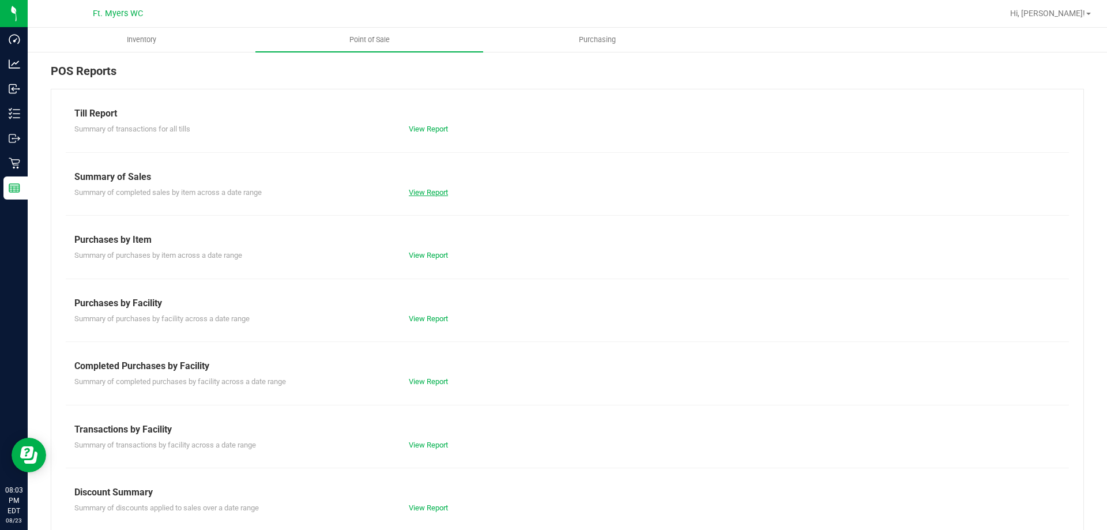
click at [422, 190] on link "View Report" at bounding box center [428, 192] width 39 height 9
